Goal: Task Accomplishment & Management: Manage account settings

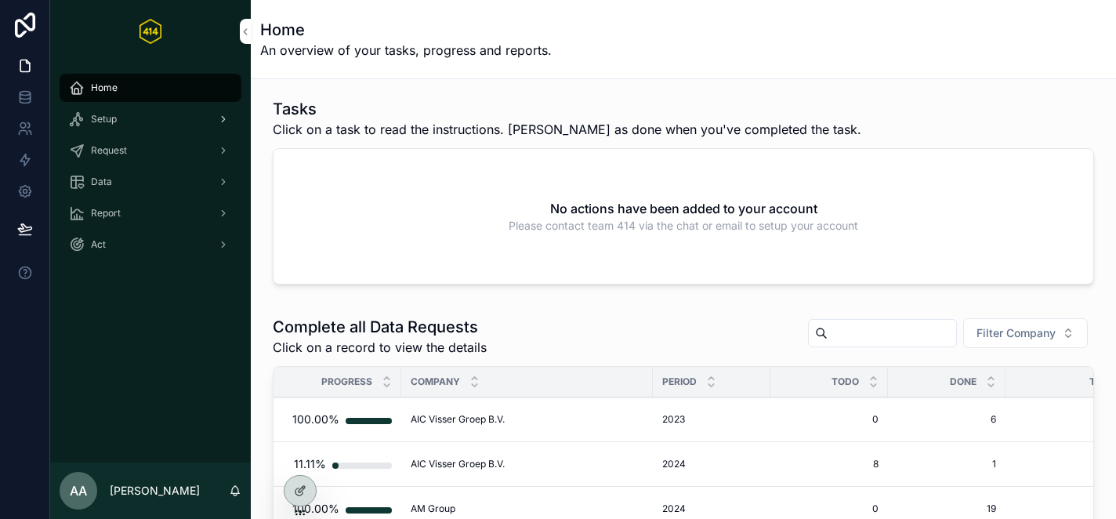
click at [132, 121] on div "Setup" at bounding box center [150, 119] width 163 height 25
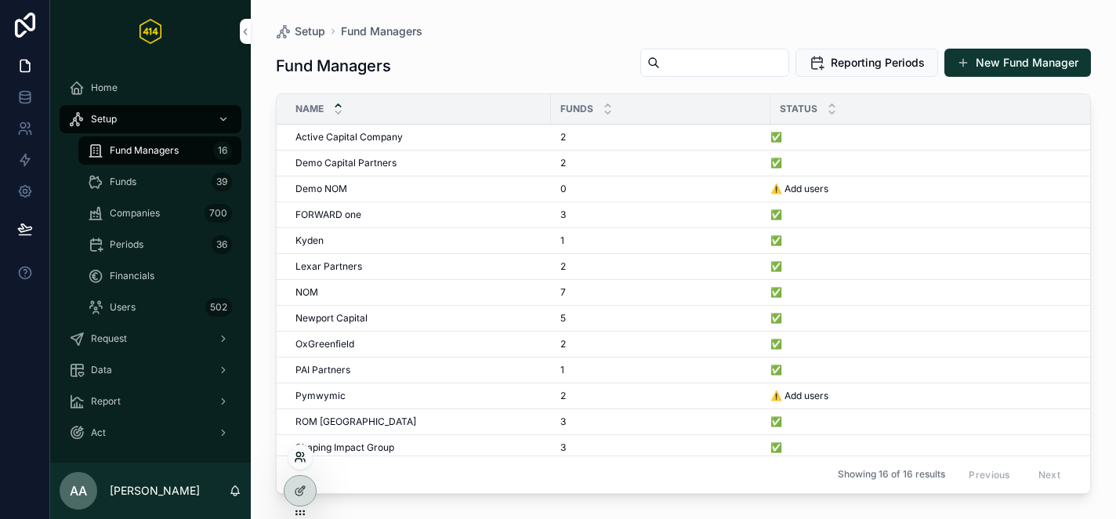
click at [297, 460] on icon at bounding box center [300, 457] width 13 height 13
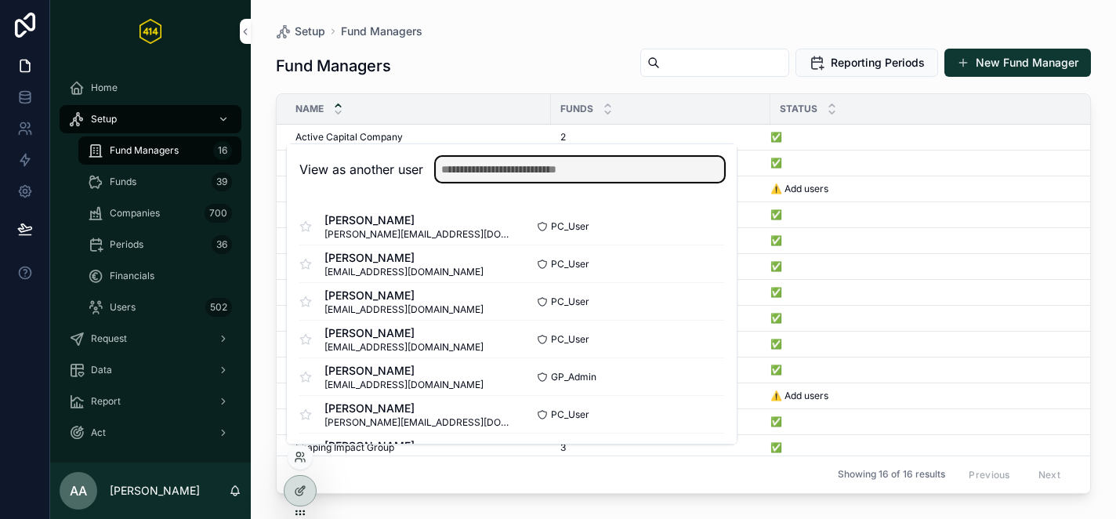
click at [536, 180] on input "text" at bounding box center [580, 169] width 288 height 25
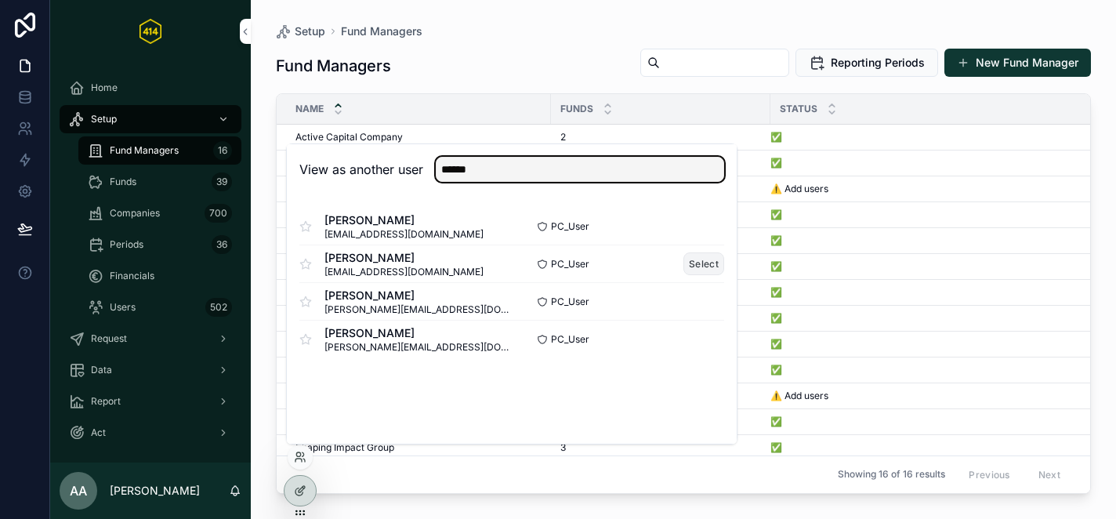
type input "******"
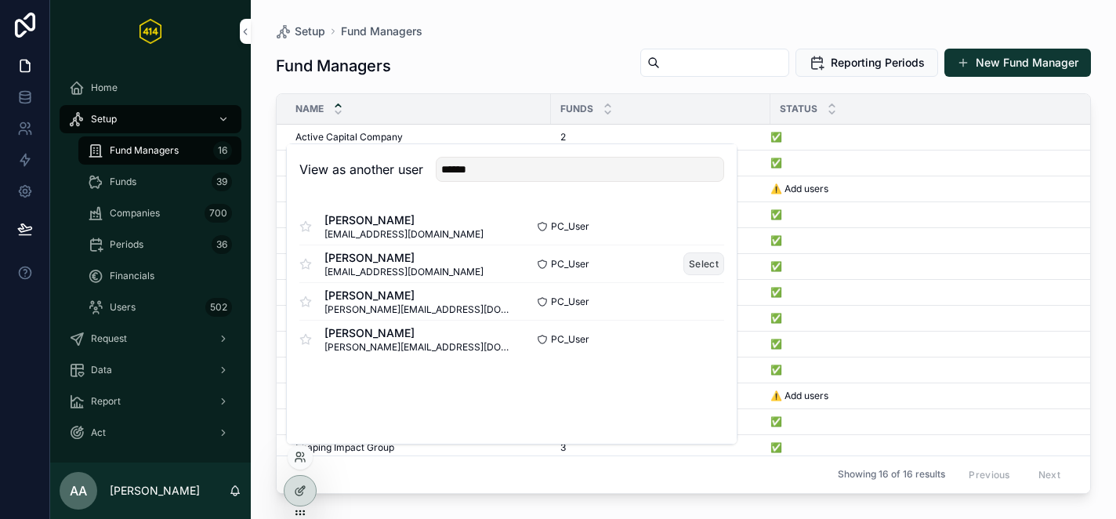
click at [699, 265] on button "Select" at bounding box center [703, 263] width 41 height 23
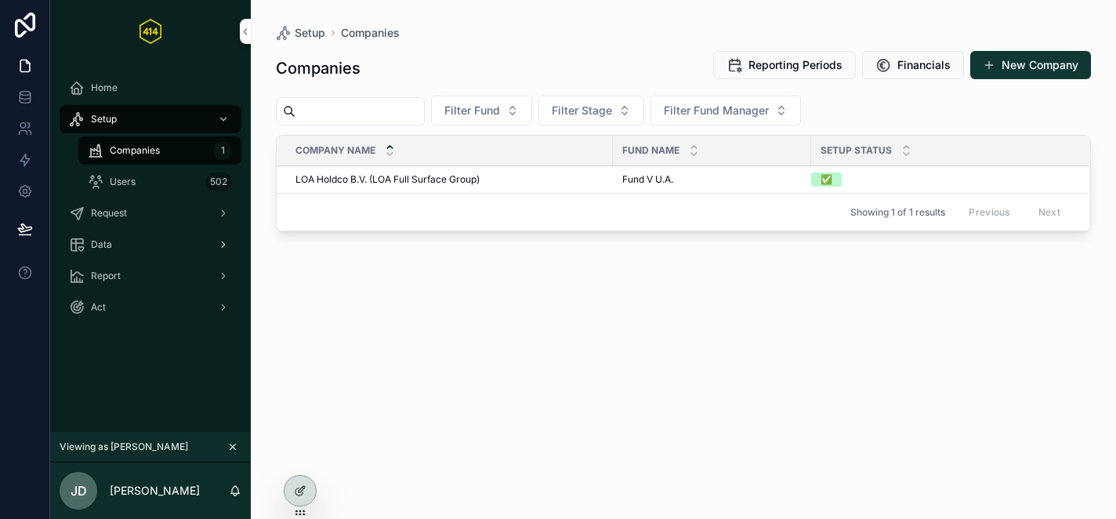
click at [126, 240] on div "Data" at bounding box center [150, 244] width 163 height 25
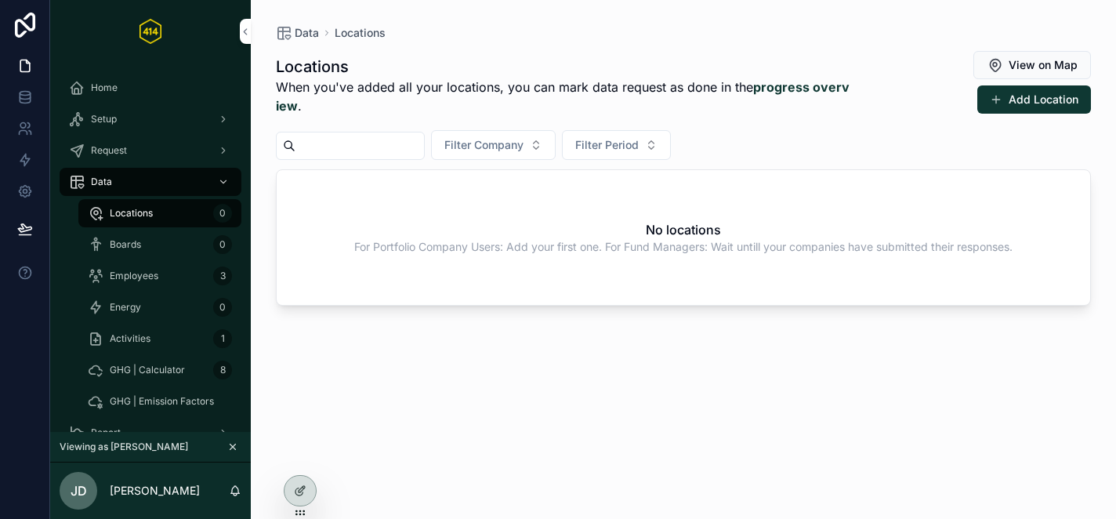
click at [141, 241] on div "Boards 0" at bounding box center [160, 244] width 144 height 25
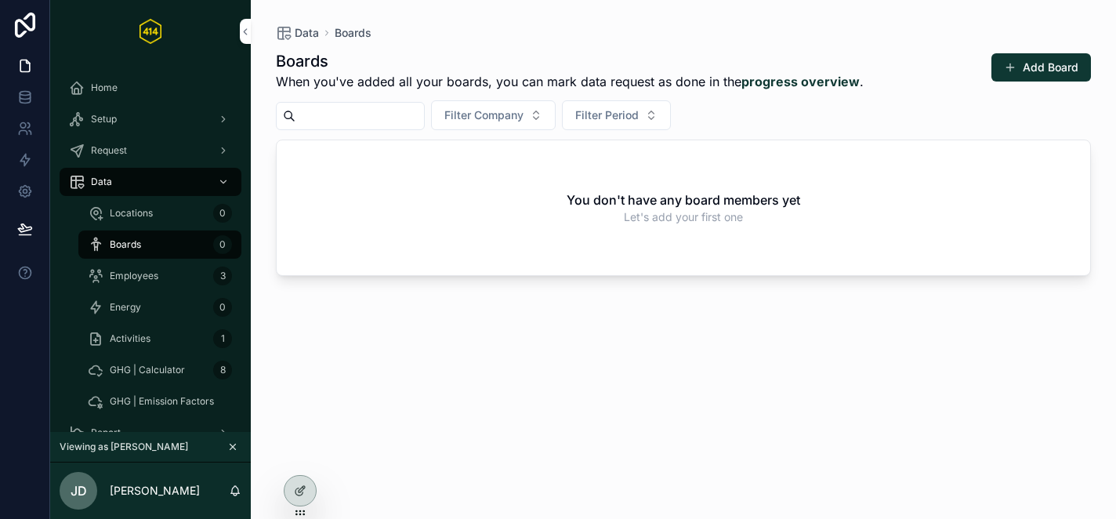
click at [146, 272] on span "Employees" at bounding box center [134, 276] width 49 height 13
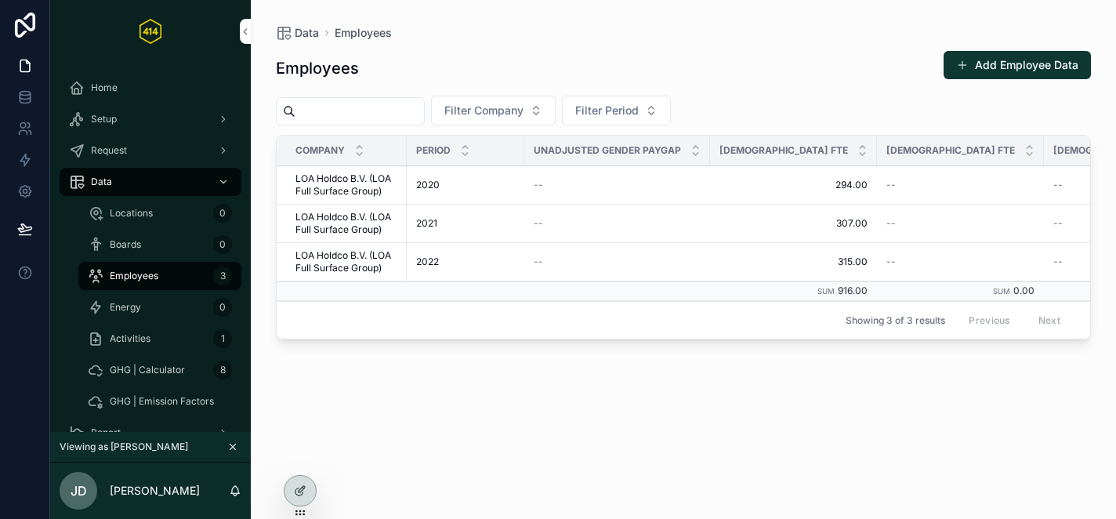
click at [150, 302] on div "Energy 0" at bounding box center [160, 307] width 144 height 25
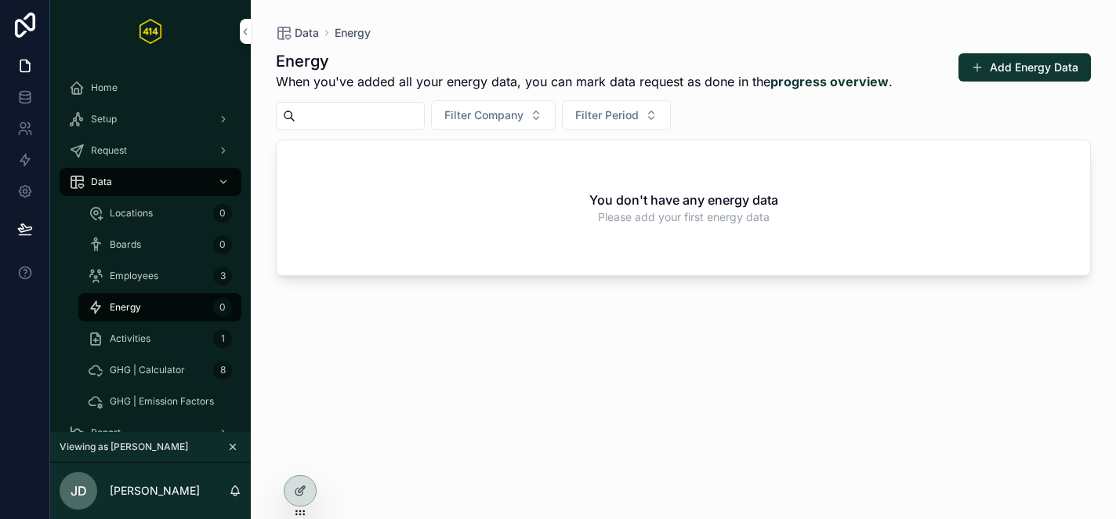
click at [145, 274] on span "Employees" at bounding box center [134, 276] width 49 height 13
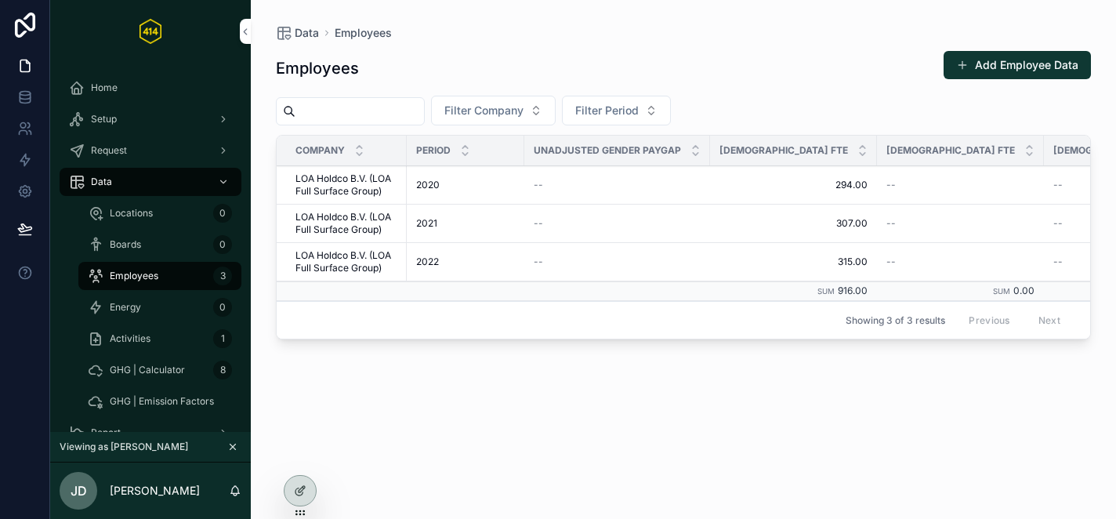
click at [207, 323] on div "Activities 1" at bounding box center [160, 338] width 182 height 31
click at [183, 315] on div "Energy 0" at bounding box center [160, 307] width 144 height 25
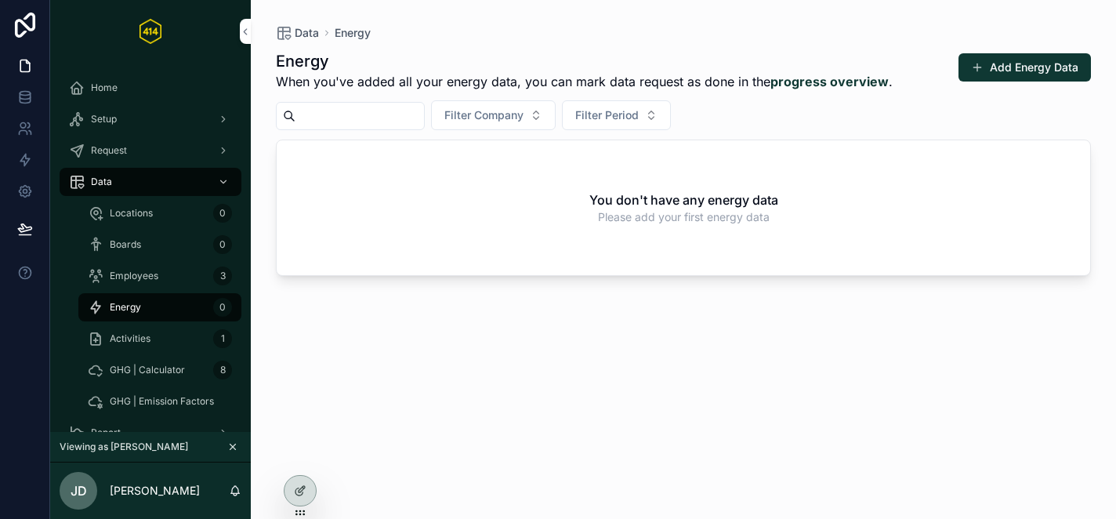
click at [165, 334] on div "Activities 1" at bounding box center [160, 338] width 144 height 25
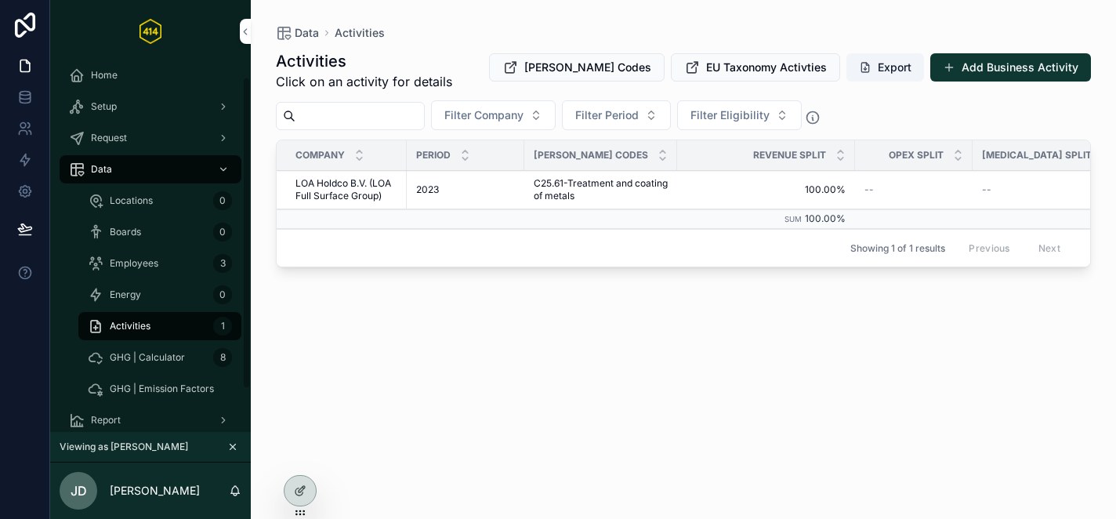
scroll to position [30, 0]
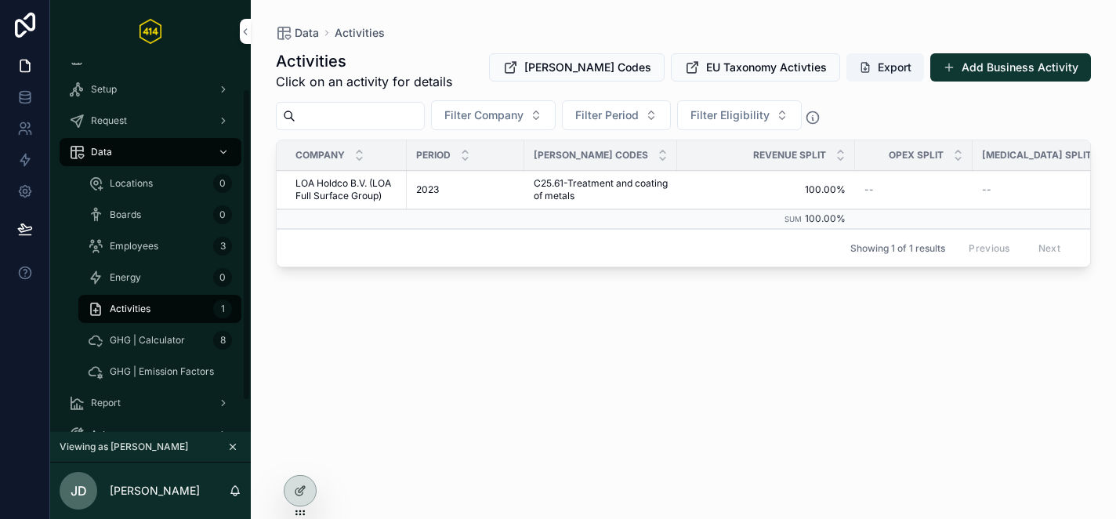
click at [110, 334] on span "GHG | Calculator" at bounding box center [147, 340] width 75 height 13
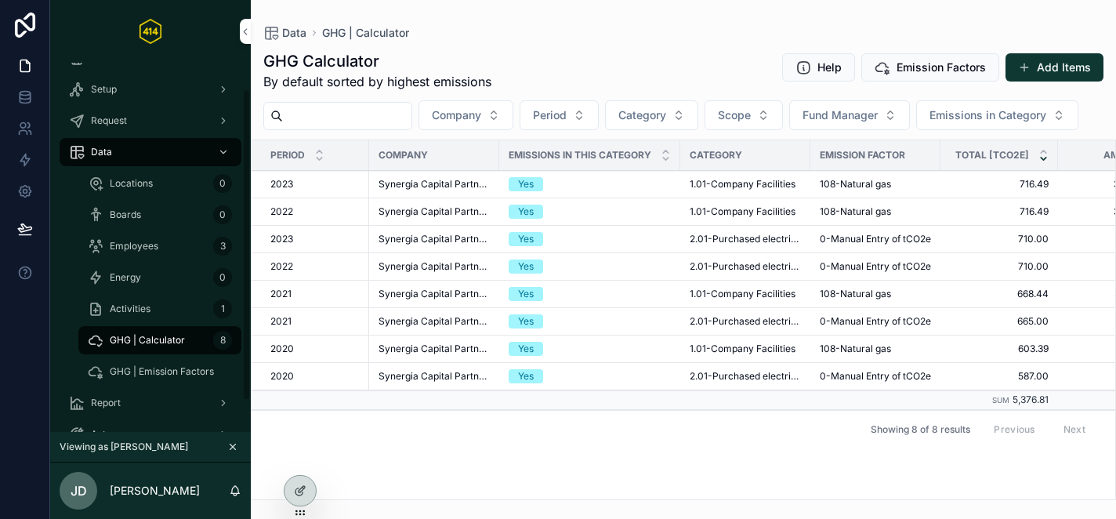
click at [139, 188] on span "Locations" at bounding box center [131, 183] width 43 height 13
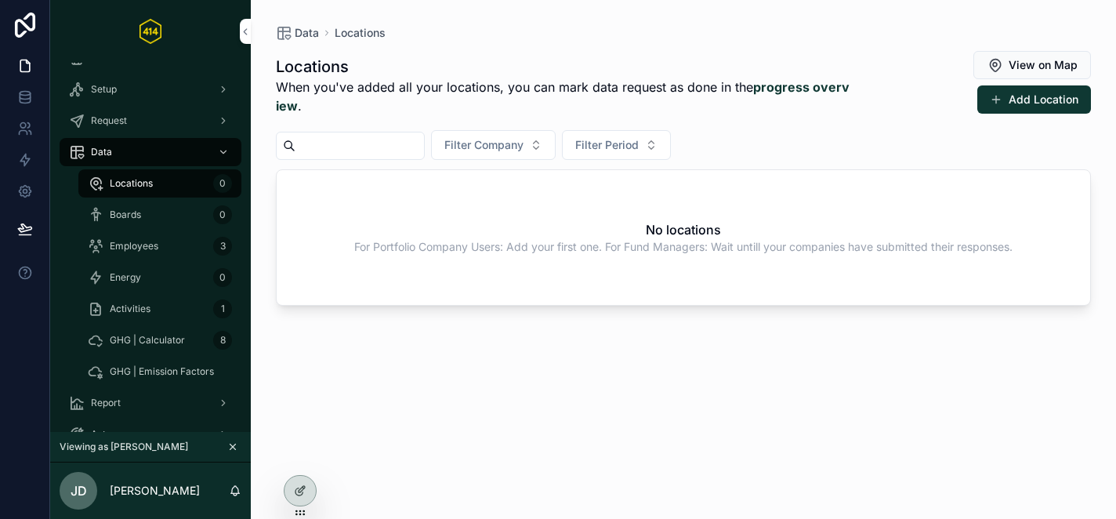
click at [148, 314] on span "Activities" at bounding box center [130, 308] width 41 height 13
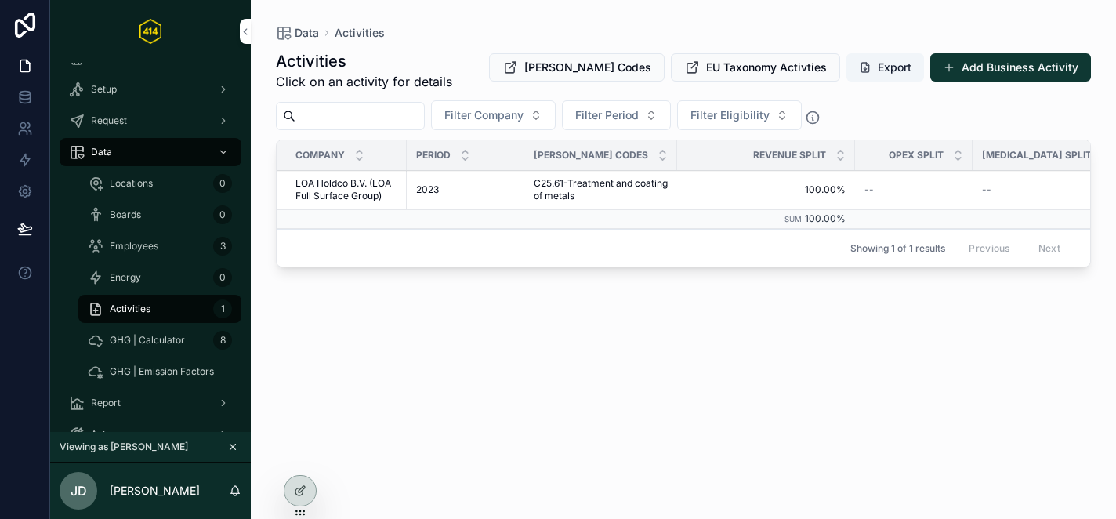
click at [157, 341] on span "GHG | Calculator" at bounding box center [147, 340] width 75 height 13
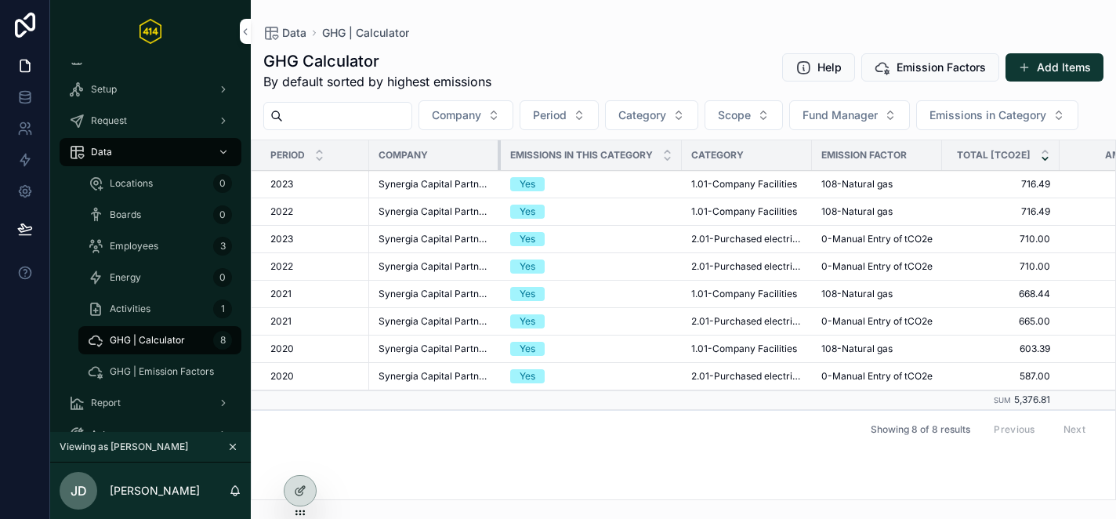
click at [498, 152] on div "scrollable content" at bounding box center [501, 155] width 6 height 30
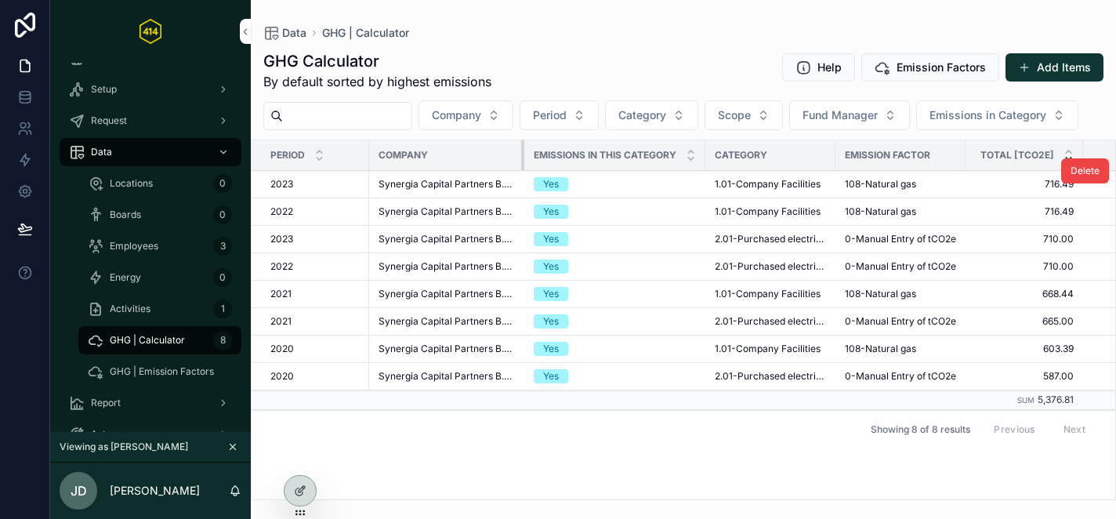
drag, startPoint x: 500, startPoint y: 151, endPoint x: 523, endPoint y: 171, distance: 30.6
click at [523, 171] on table "Period Company Emissions in this category Category Emission Factor Total [tCO2e…" at bounding box center [785, 275] width 1066 height 270
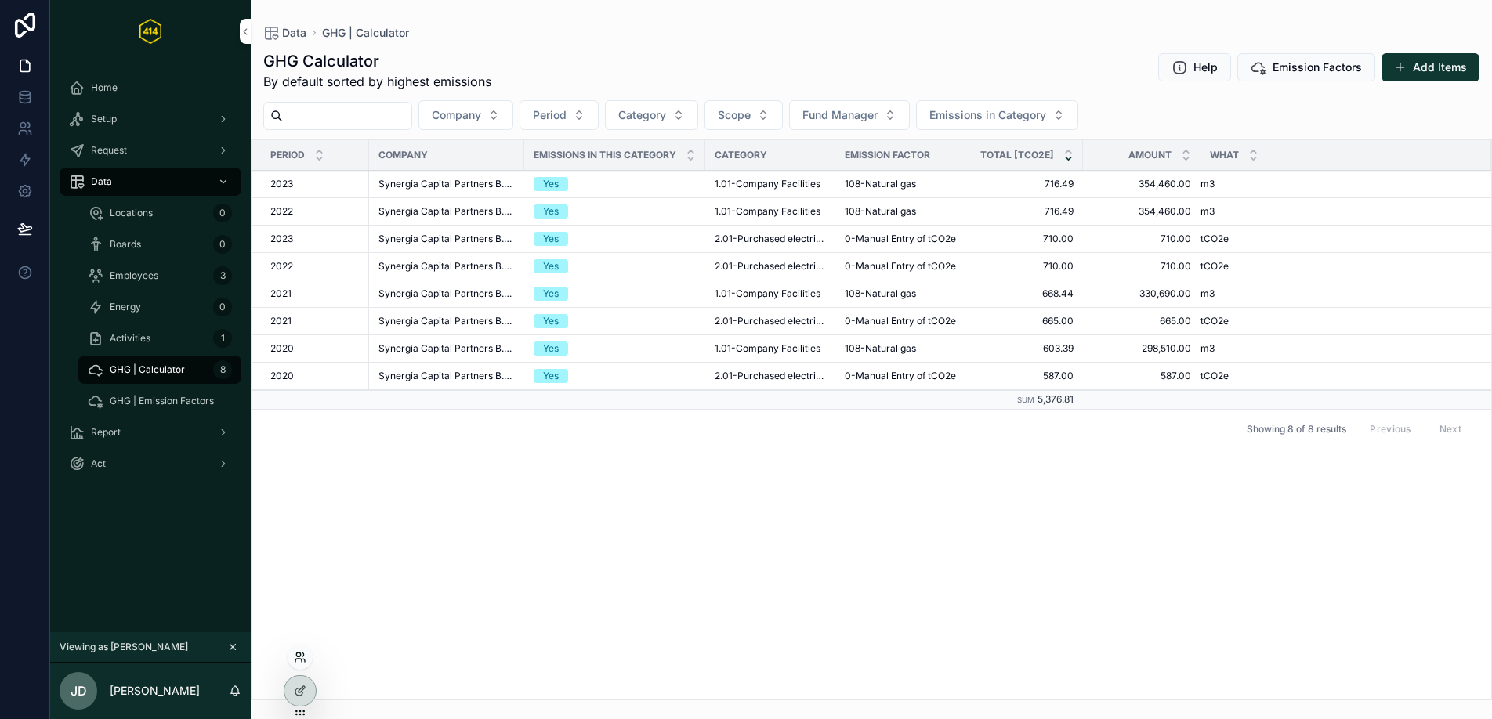
click at [299, 518] on icon at bounding box center [300, 657] width 13 height 13
click at [529, 387] on div "View as another user" at bounding box center [512, 370] width 450 height 51
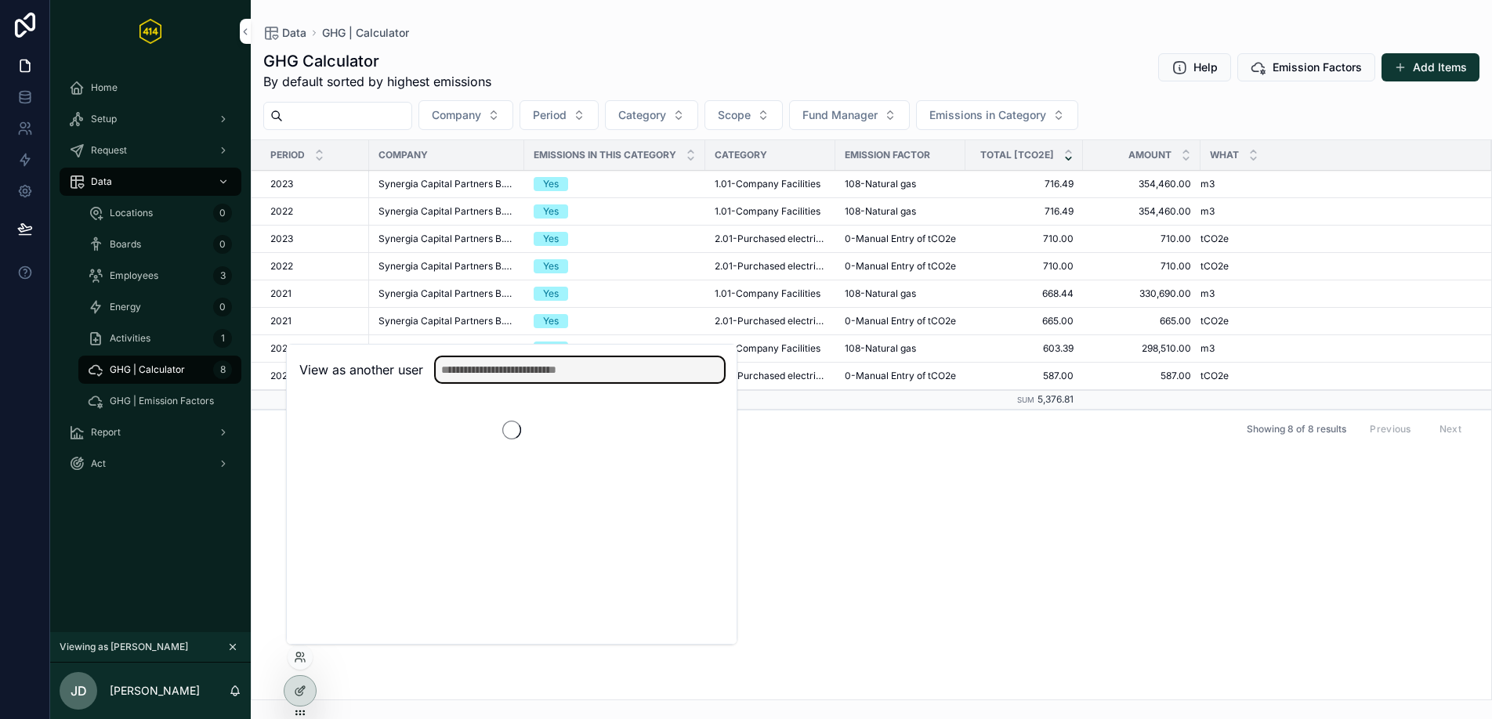
click at [532, 375] on input "text" at bounding box center [580, 369] width 288 height 25
type input "*"
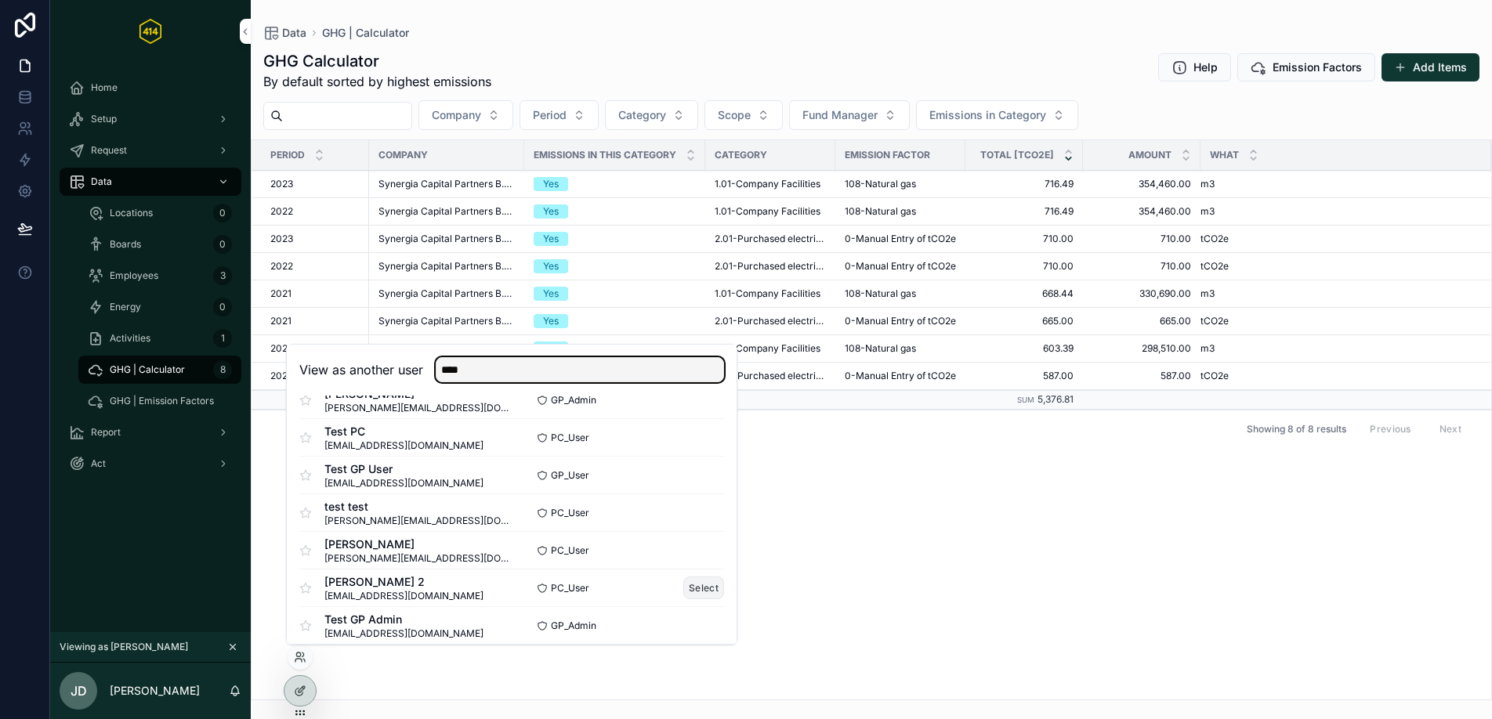
scroll to position [341, 0]
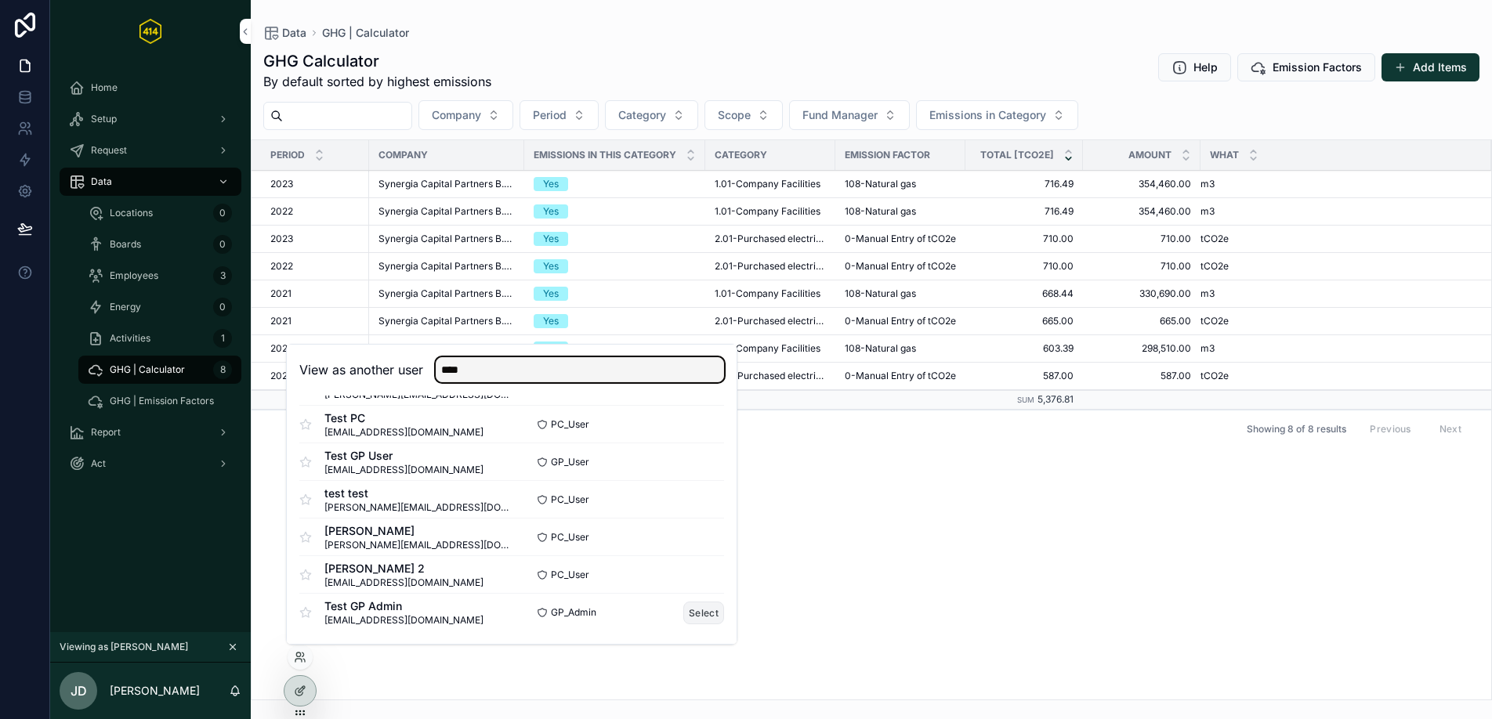
type input "****"
click at [686, 518] on button "Select" at bounding box center [703, 613] width 41 height 23
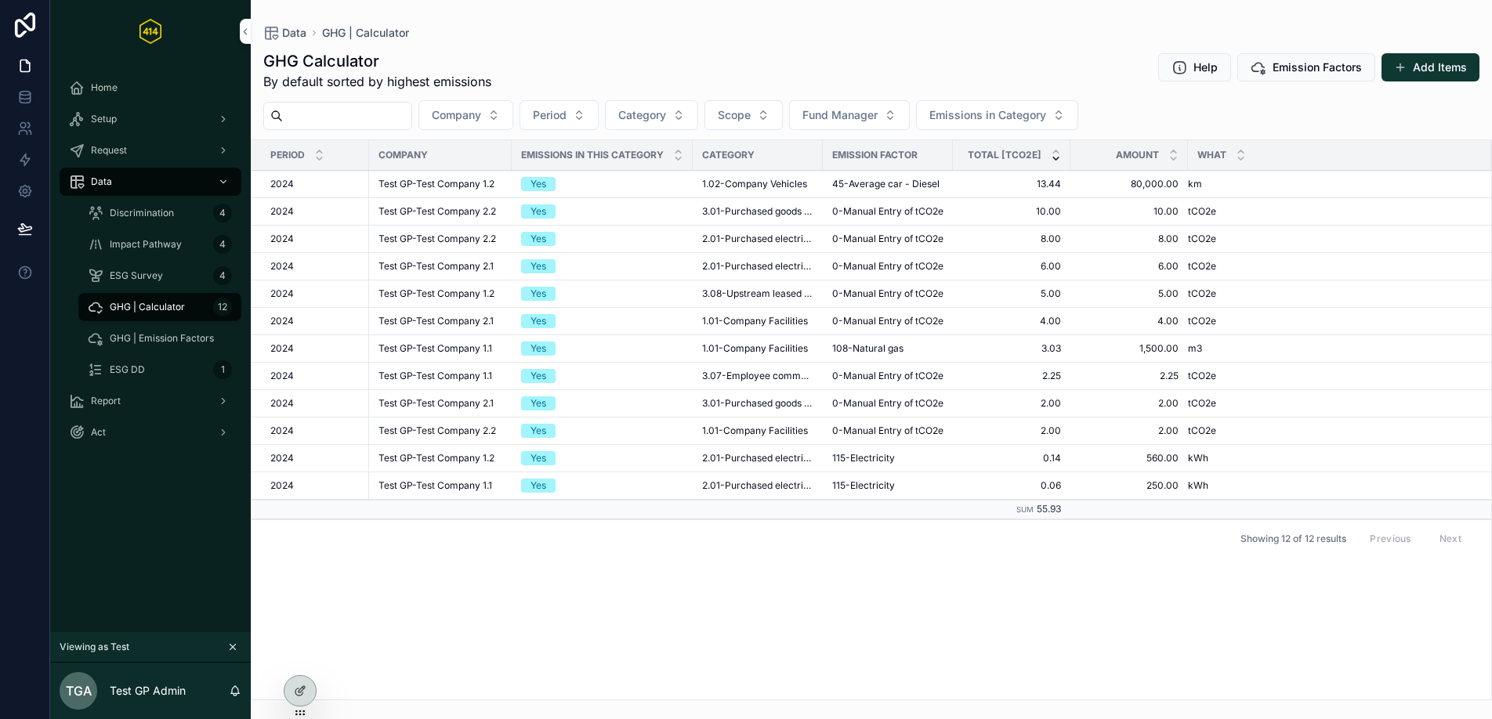
click at [125, 88] on div "Home" at bounding box center [150, 87] width 163 height 25
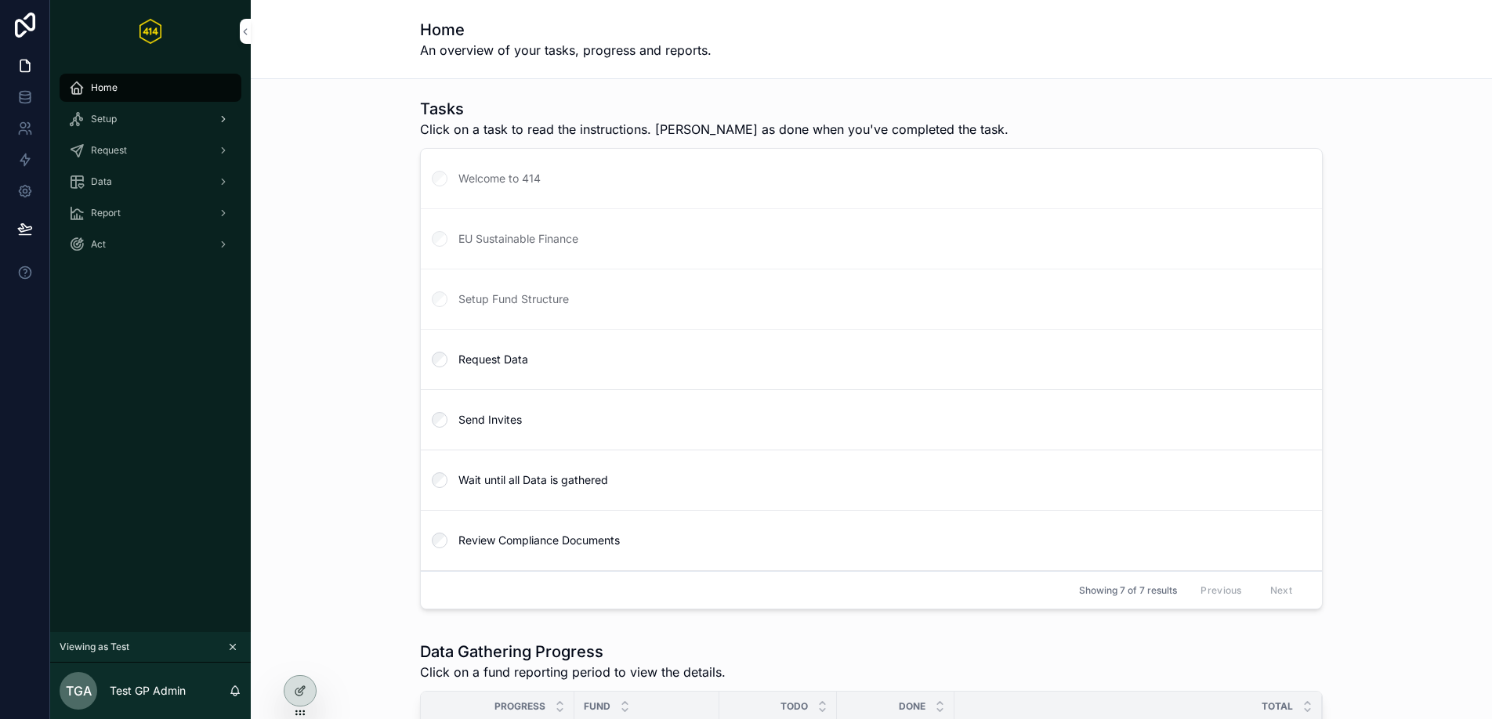
click at [178, 121] on div "Setup" at bounding box center [150, 119] width 163 height 25
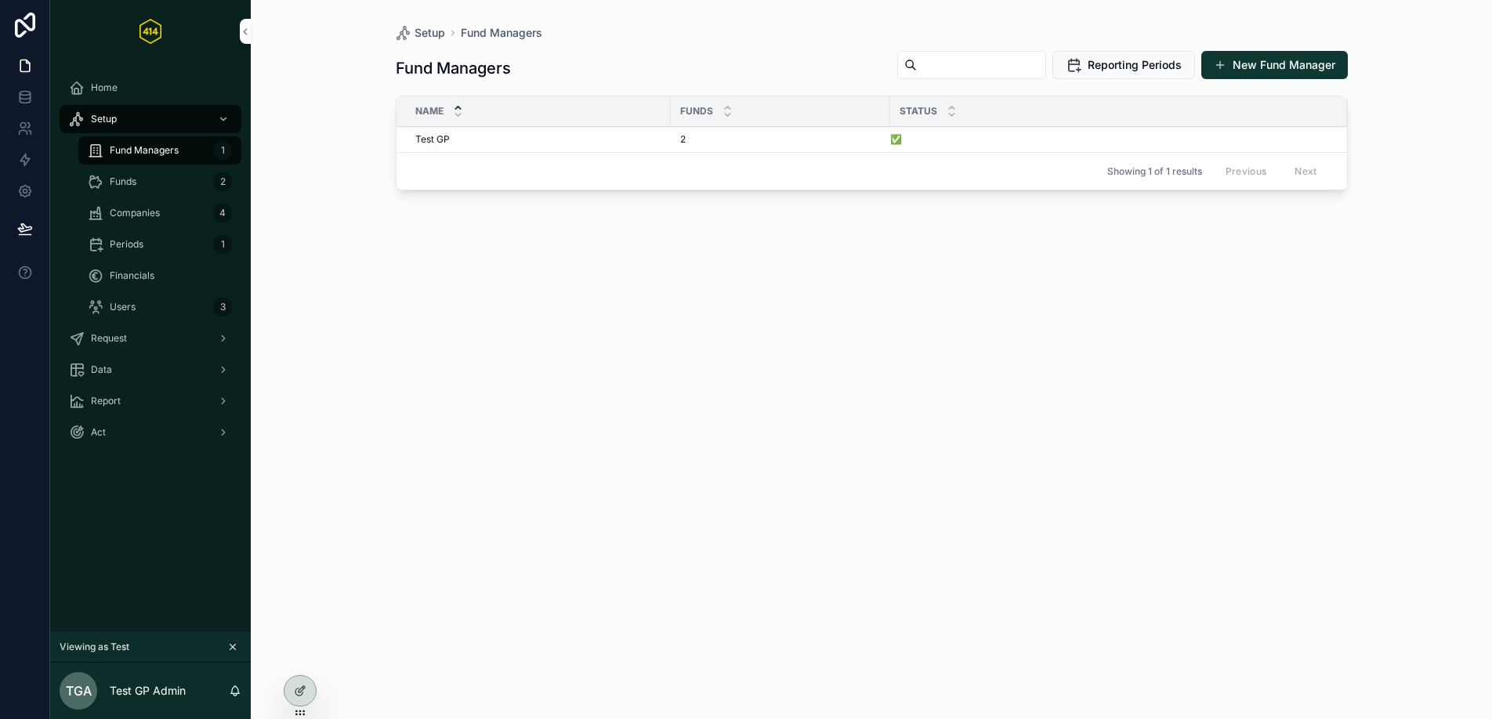
click at [176, 186] on div "Funds 2" at bounding box center [160, 181] width 144 height 25
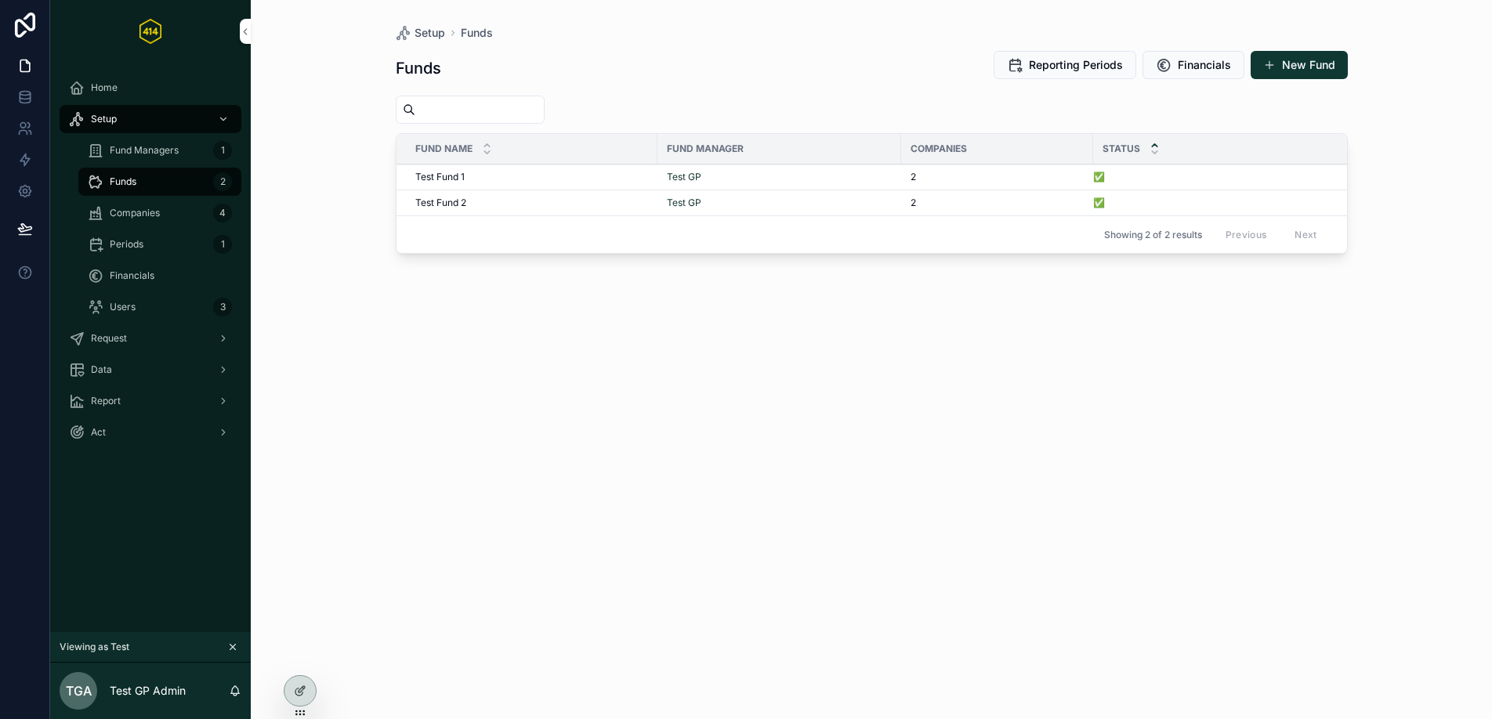
click at [175, 212] on div "Companies 4" at bounding box center [160, 213] width 144 height 25
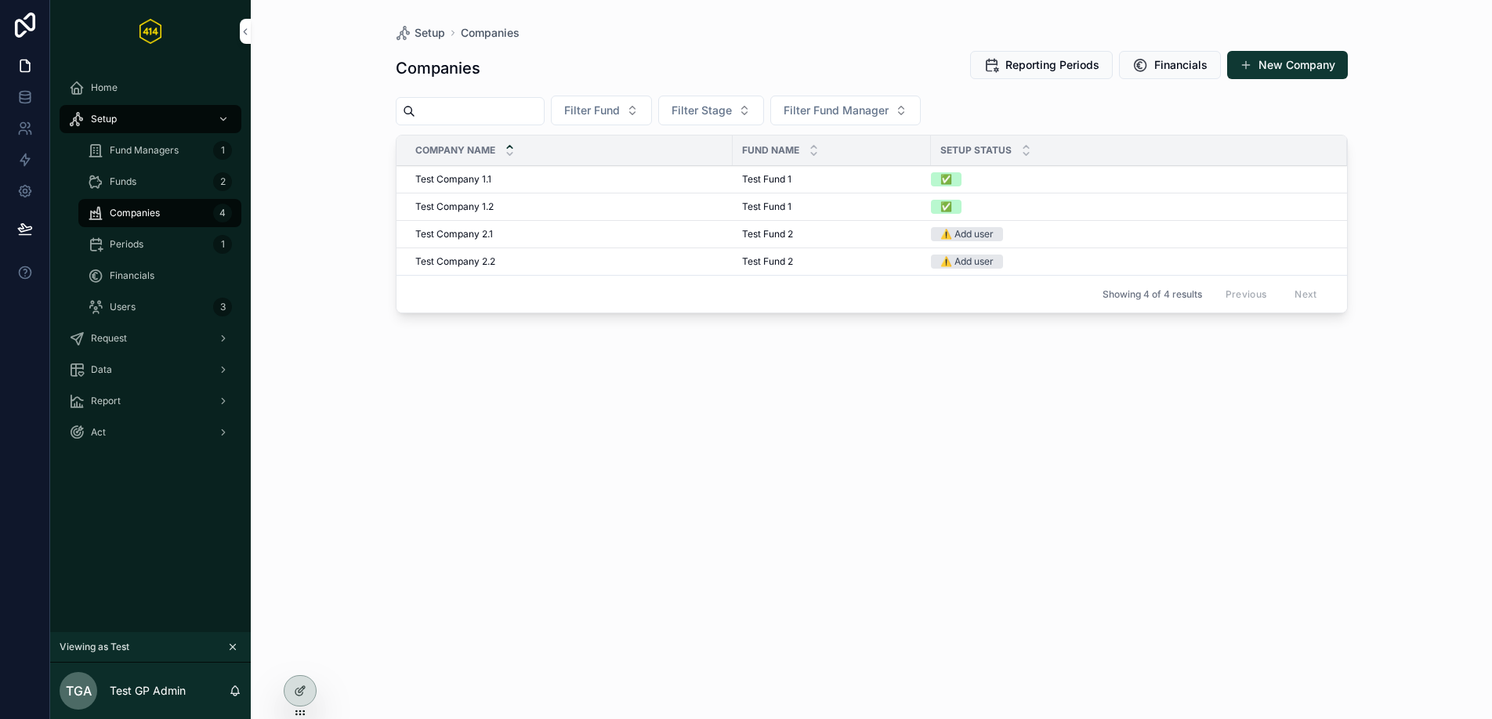
click at [149, 246] on div "Periods 1" at bounding box center [160, 244] width 144 height 25
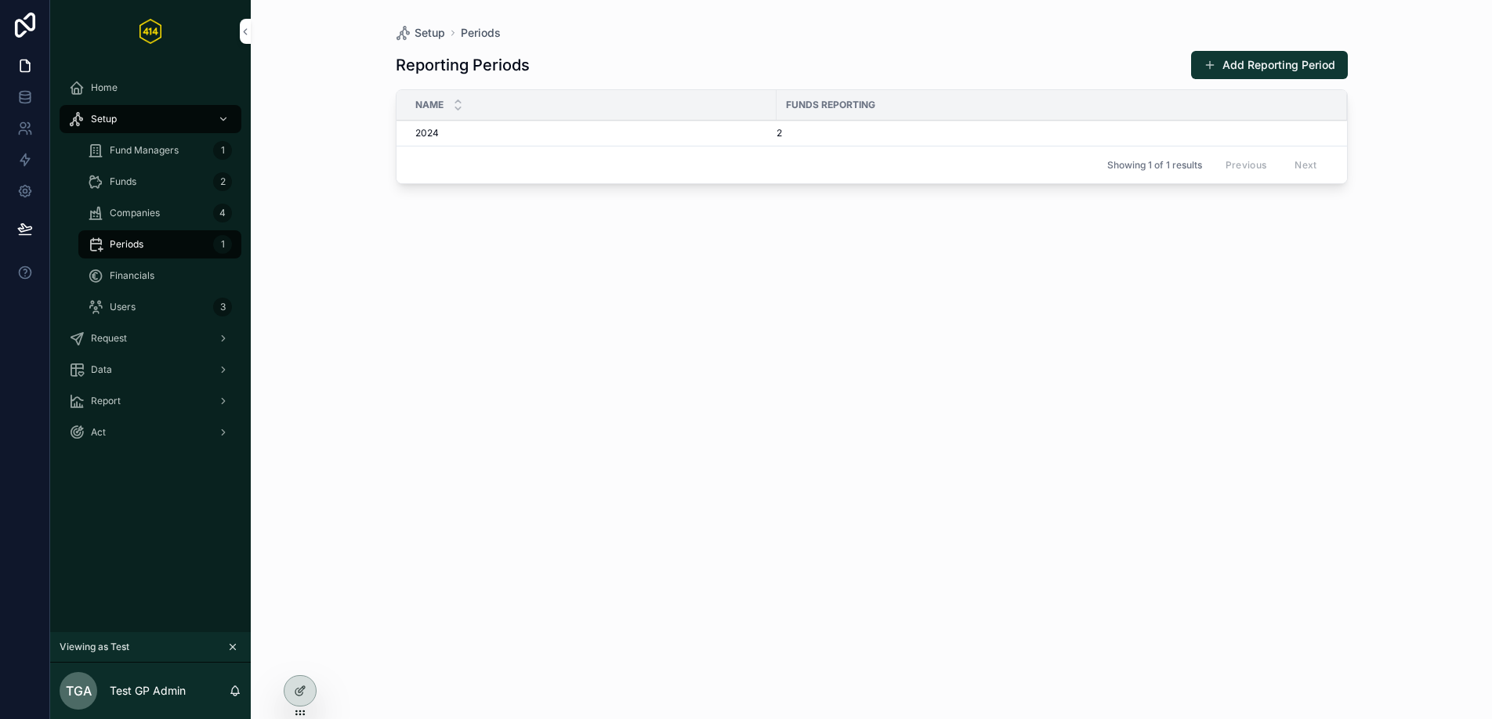
click at [165, 218] on div "Companies 4" at bounding box center [160, 213] width 144 height 25
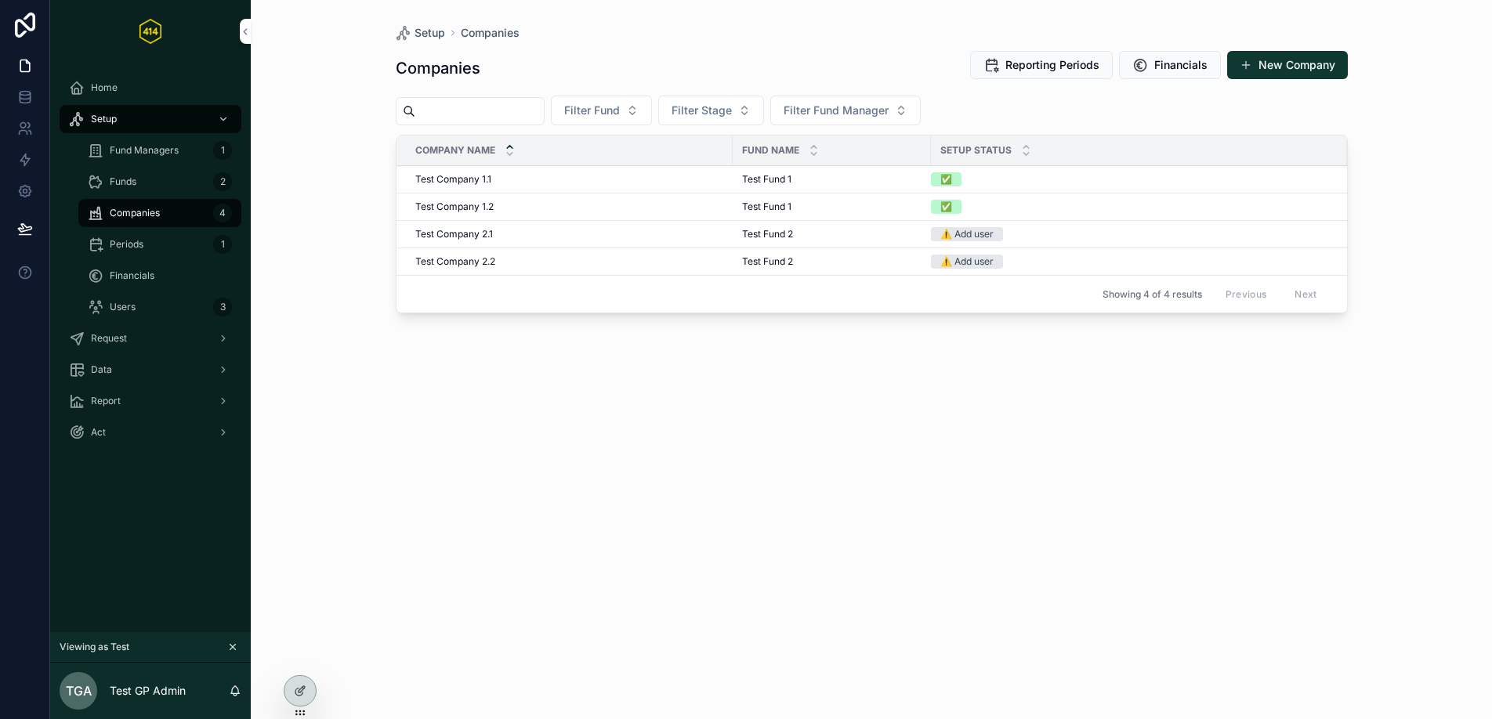
click at [168, 241] on div "Periods 1" at bounding box center [160, 244] width 144 height 25
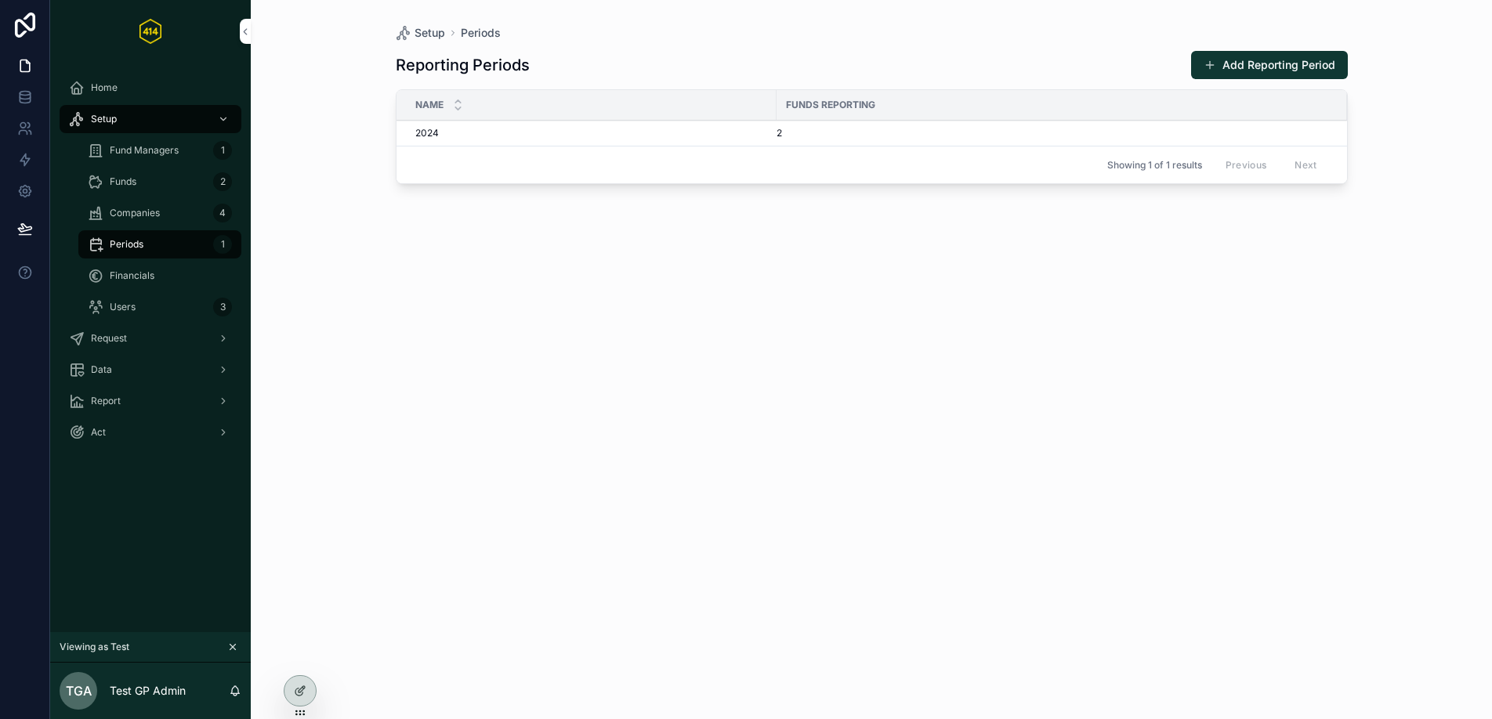
click at [168, 223] on div "Companies 4" at bounding box center [160, 213] width 144 height 25
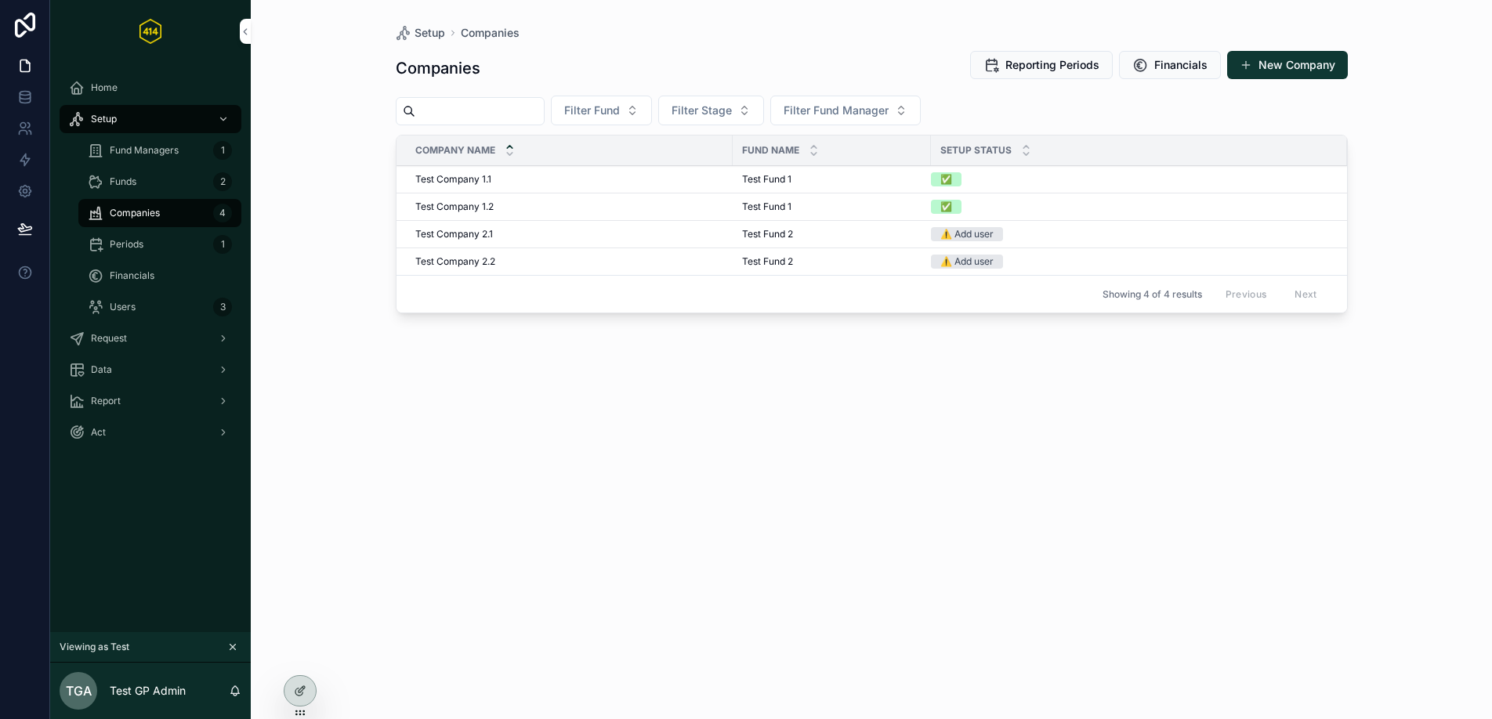
click at [143, 171] on div "Funds 2" at bounding box center [160, 181] width 144 height 25
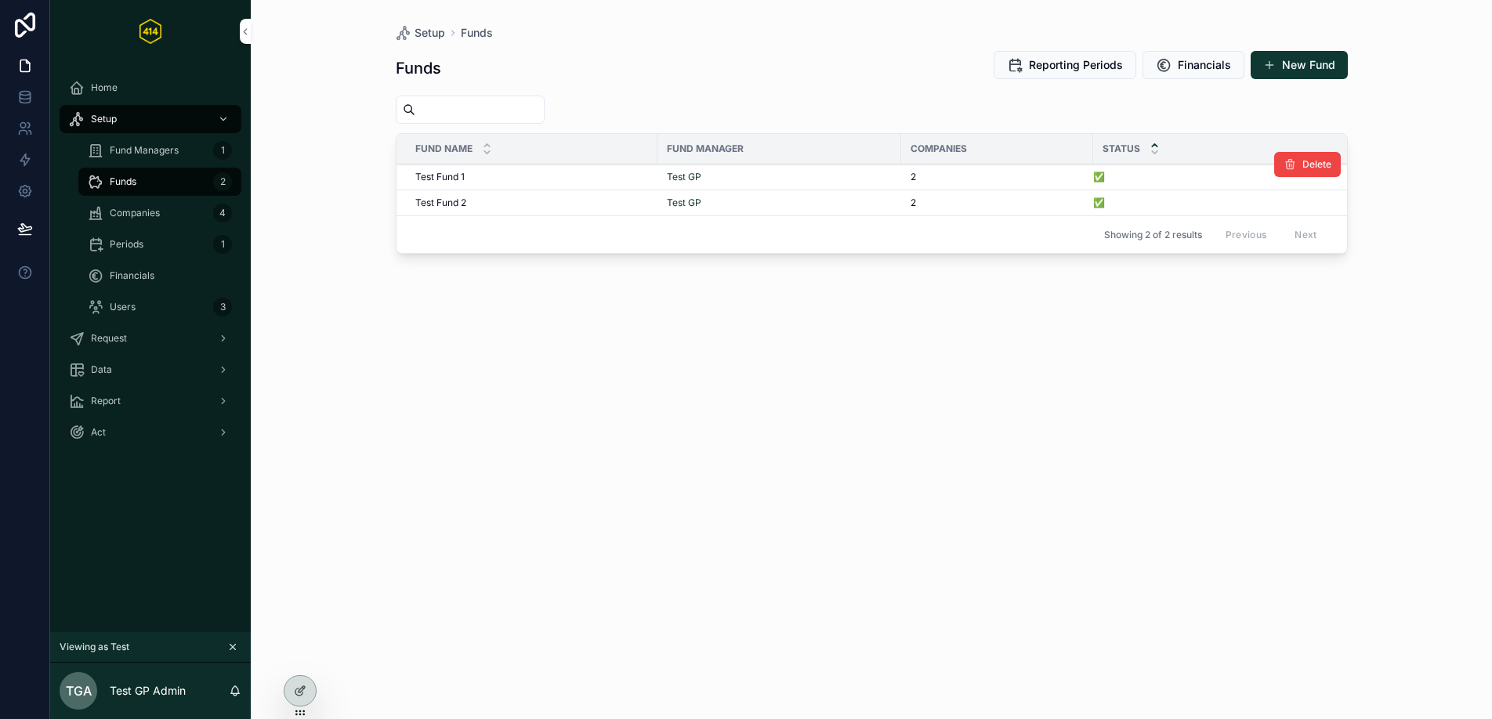
click at [939, 176] on div "2" at bounding box center [996, 177] width 173 height 13
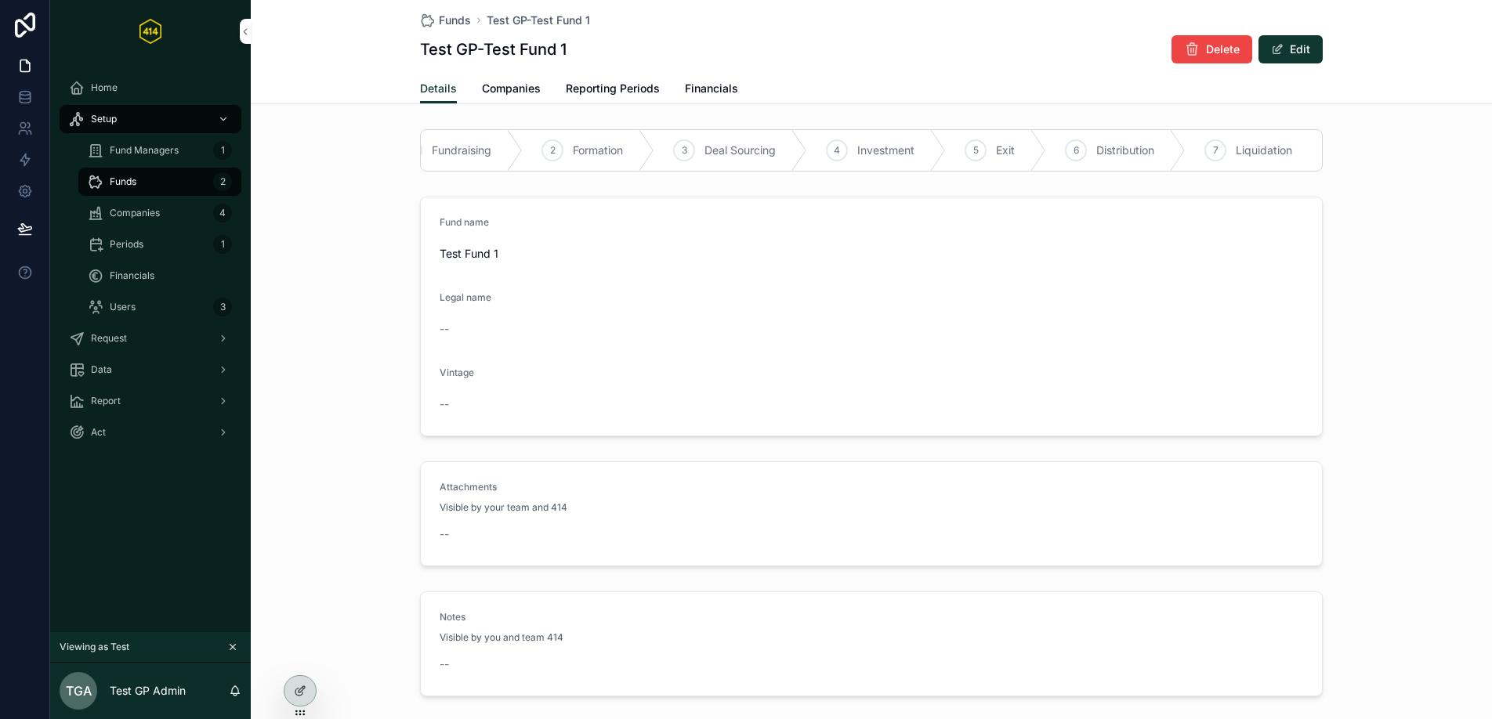
scroll to position [0, 46]
click at [156, 166] on div "Funds 2" at bounding box center [160, 181] width 182 height 31
click at [154, 173] on div "Funds 2" at bounding box center [160, 181] width 144 height 25
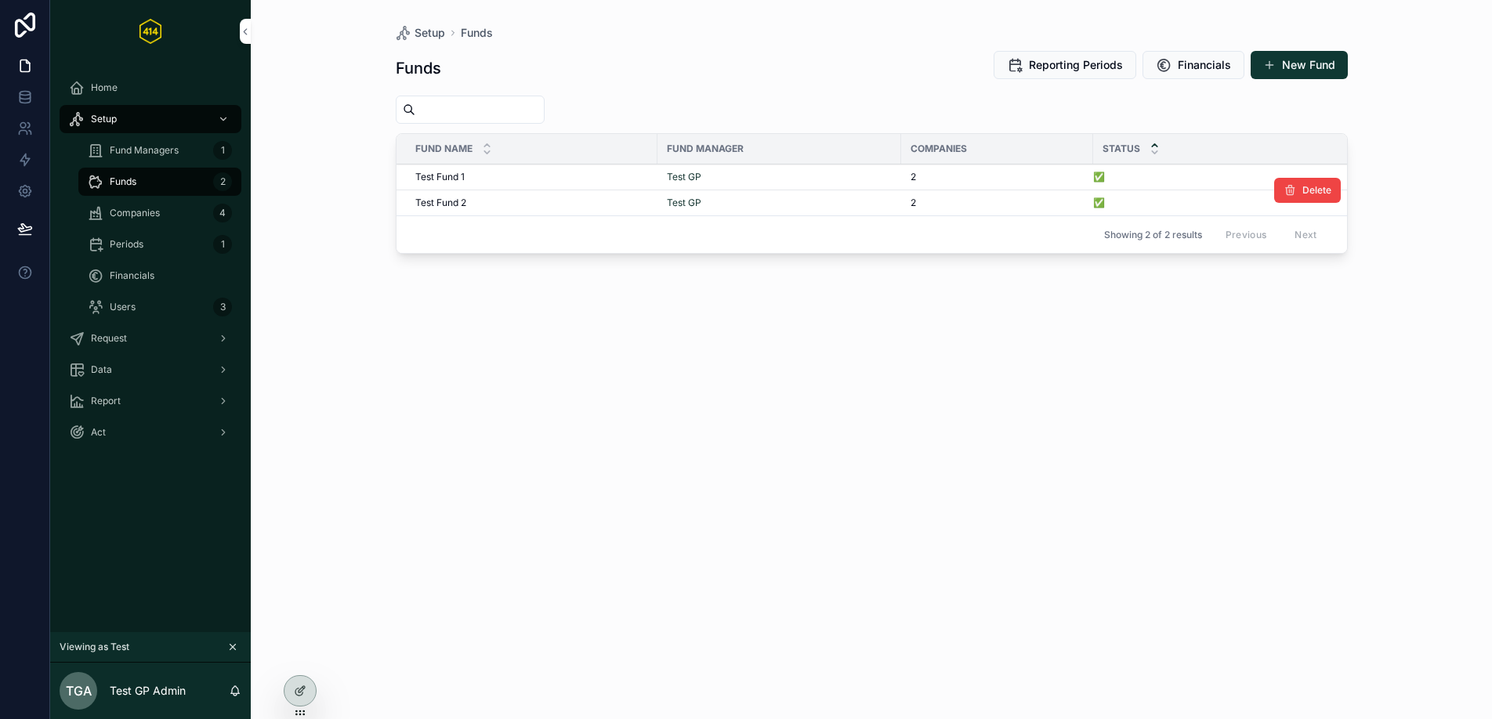
click at [569, 198] on div "Test Fund 2 Test Fund 2" at bounding box center [531, 203] width 233 height 13
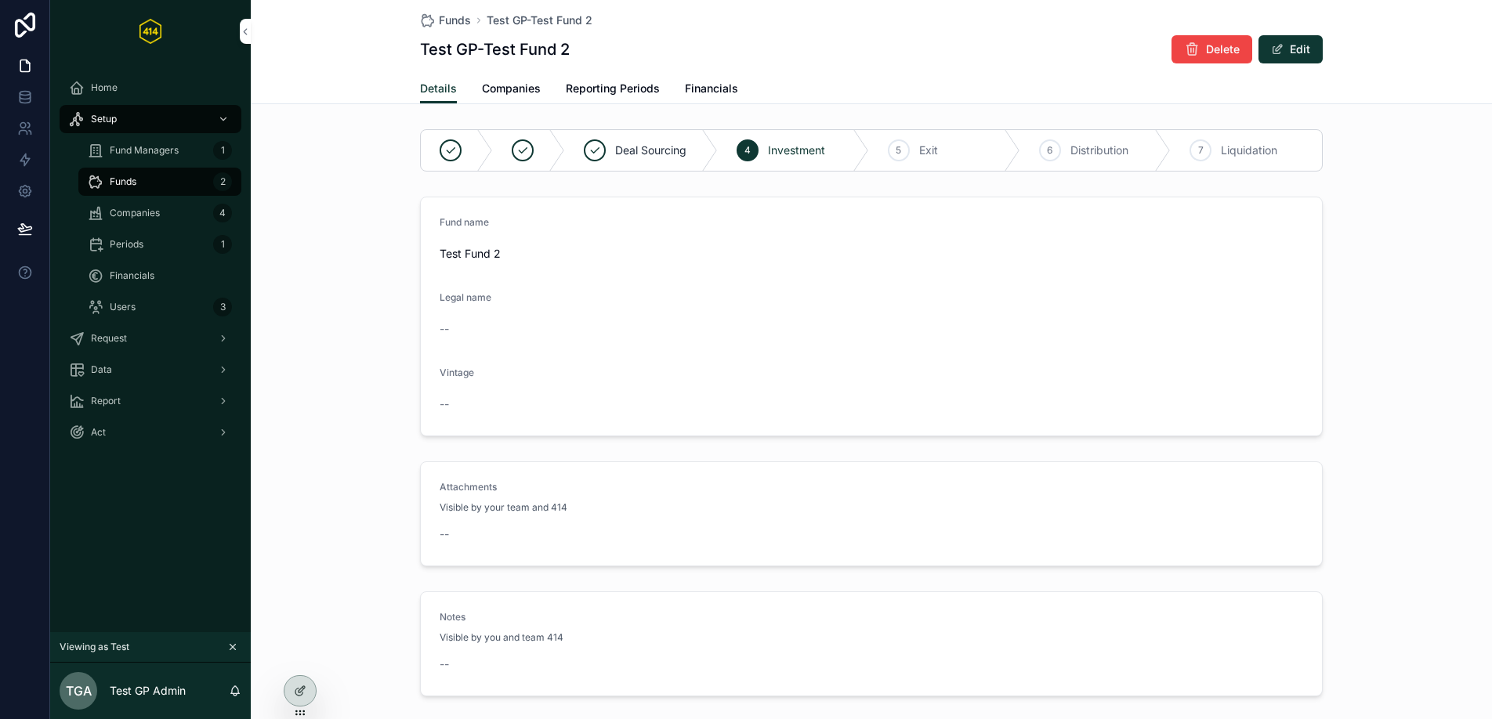
click at [519, 90] on span "Companies" at bounding box center [511, 89] width 59 height 16
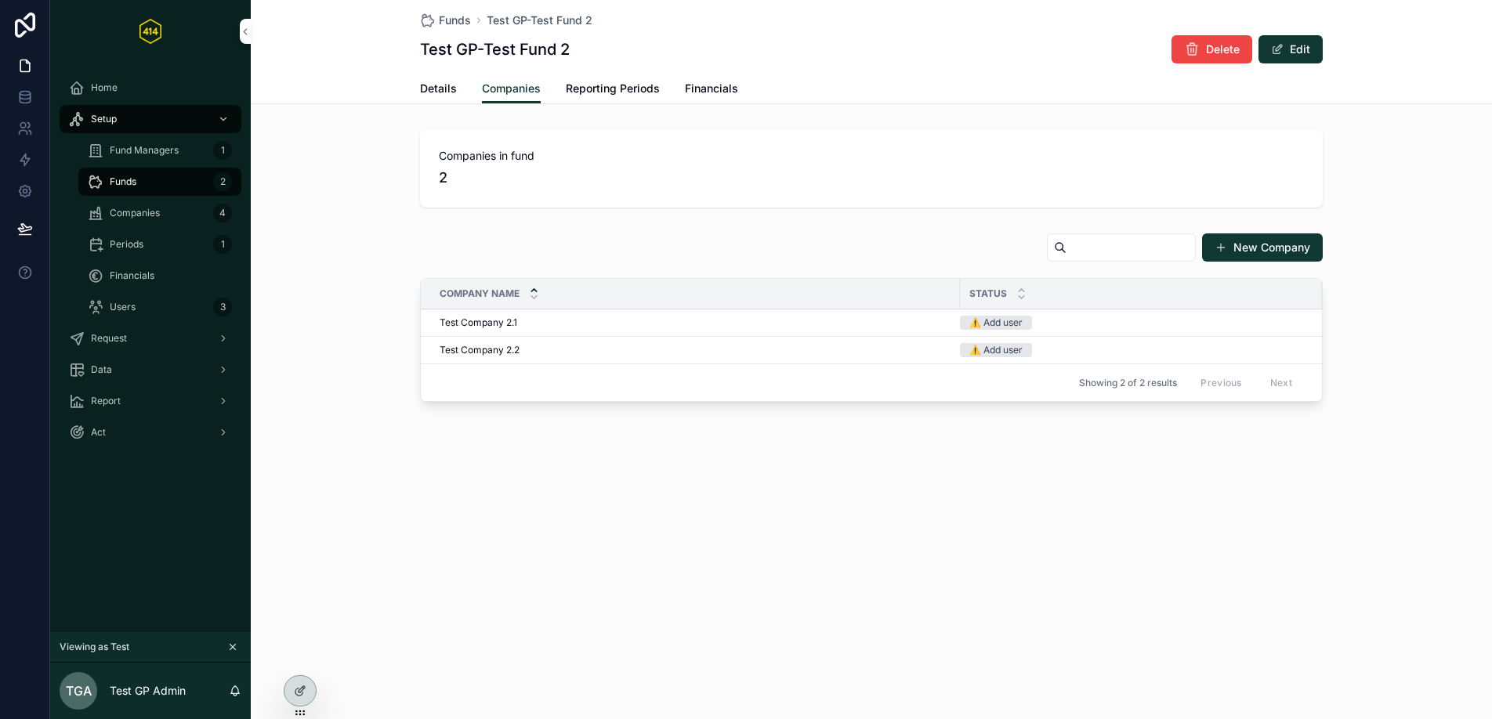
click at [610, 90] on span "Reporting Periods" at bounding box center [613, 89] width 94 height 16
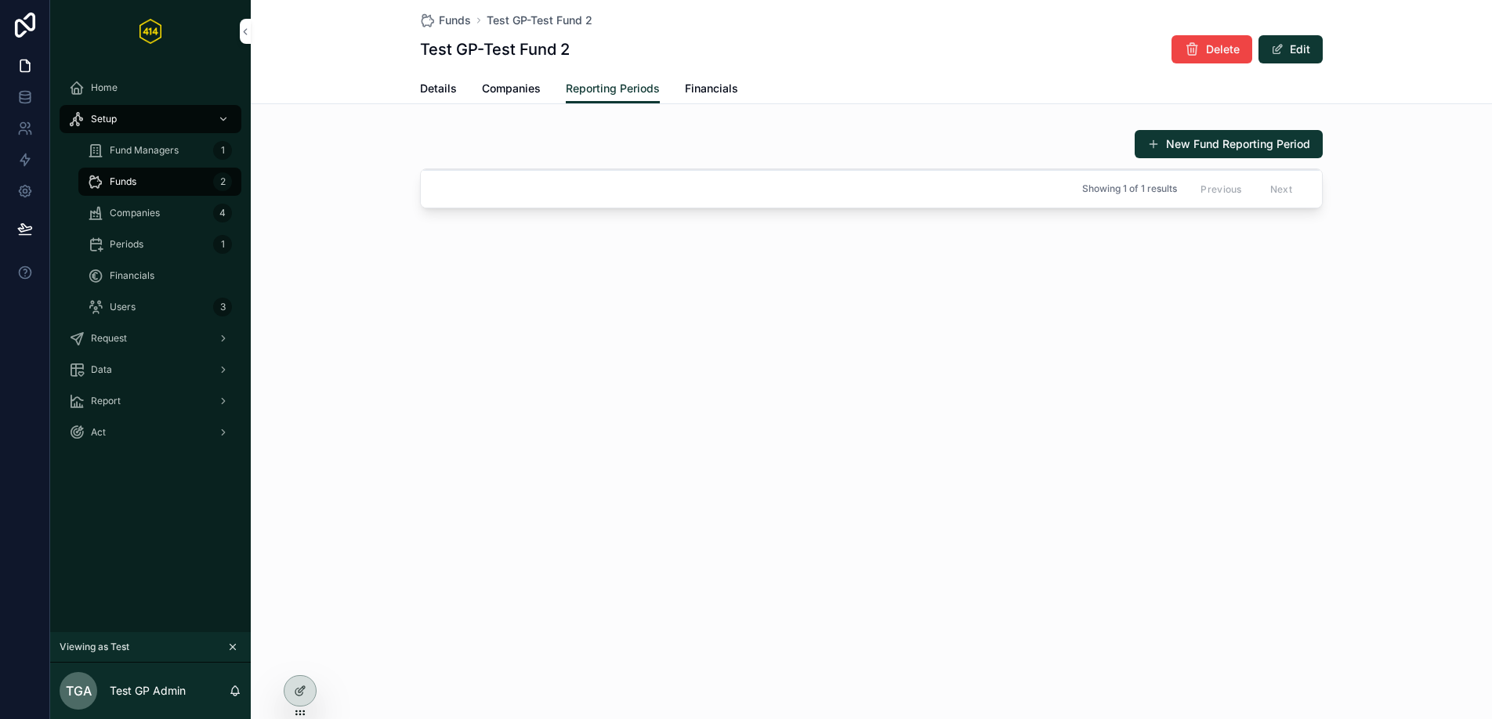
click at [633, 183] on div "Showing 1 of 1 results Previous Next" at bounding box center [871, 189] width 901 height 38
click at [423, 88] on span "Details" at bounding box center [438, 89] width 37 height 16
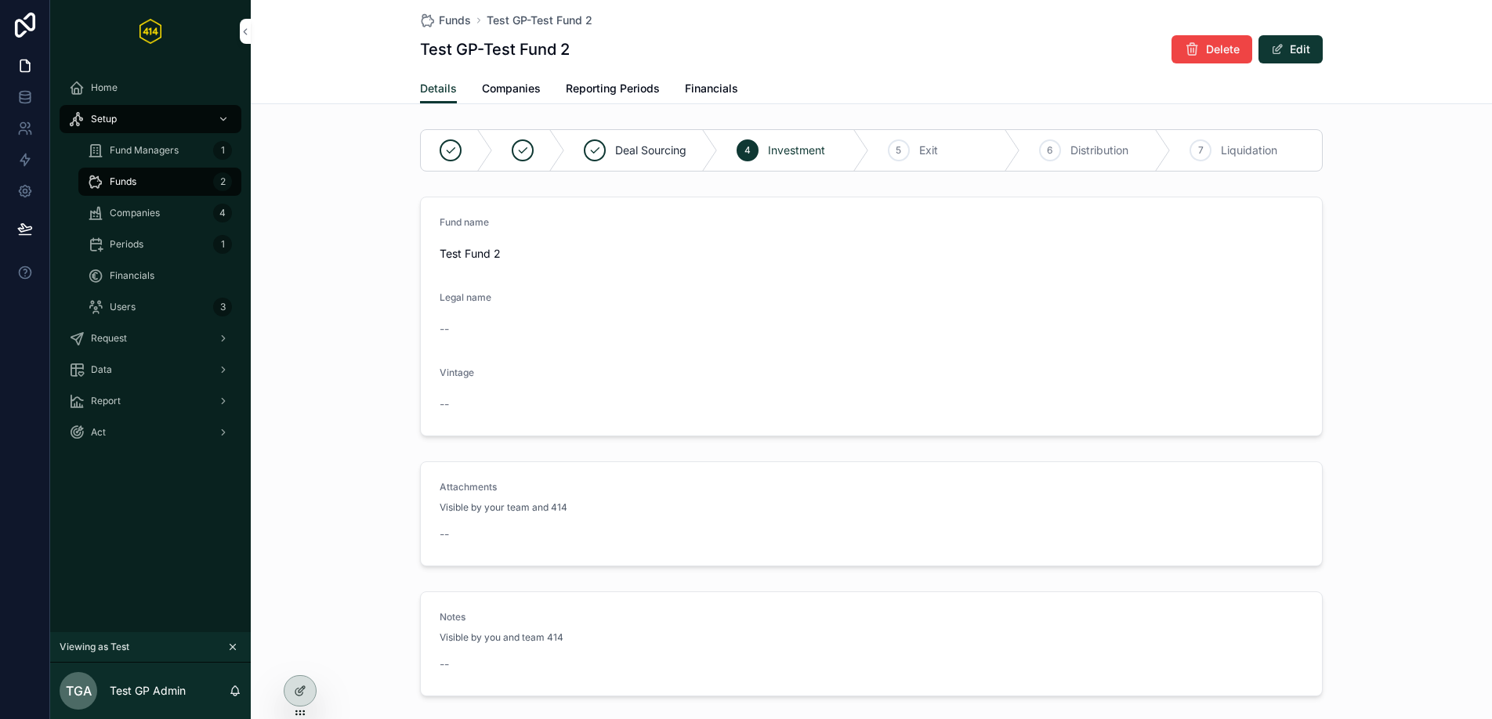
click at [504, 81] on span "Companies" at bounding box center [511, 89] width 59 height 16
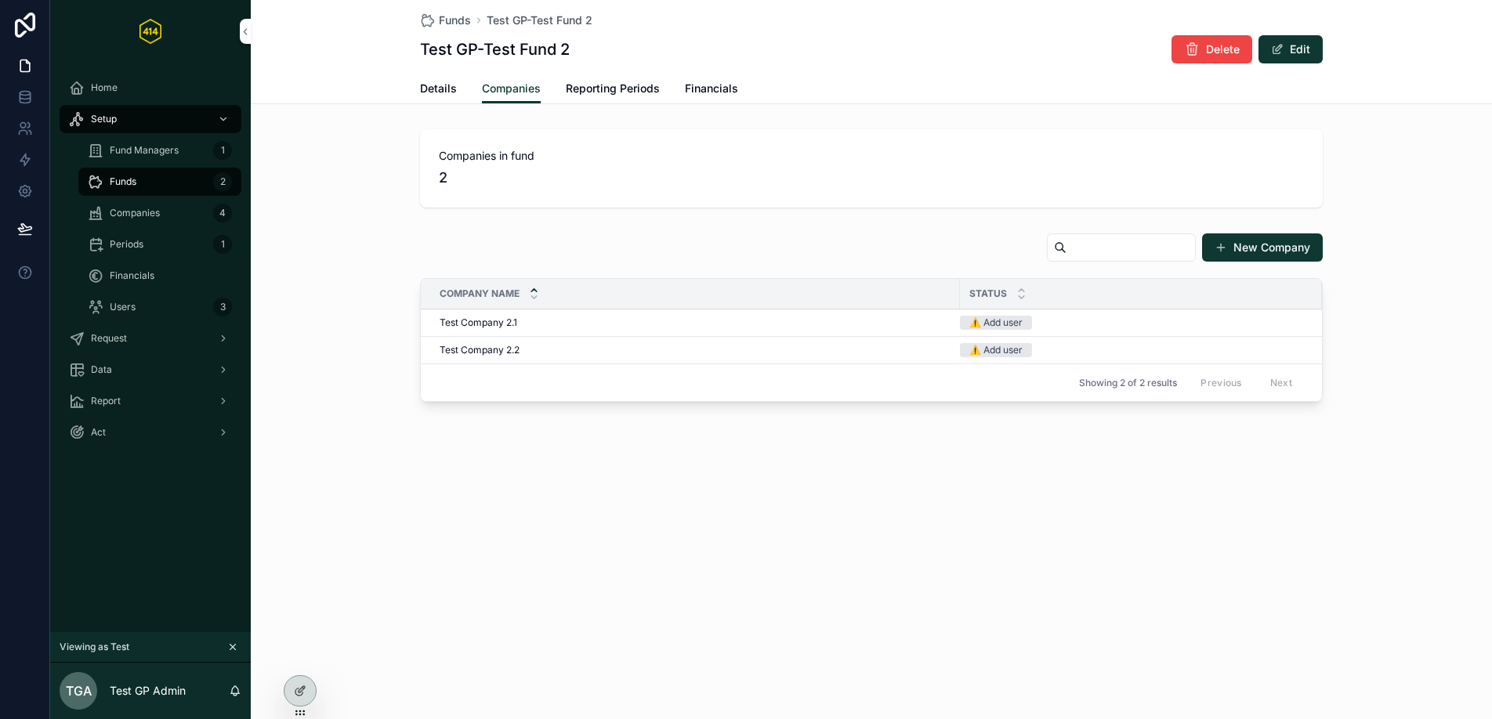
click at [179, 183] on div "Funds 2" at bounding box center [160, 181] width 144 height 25
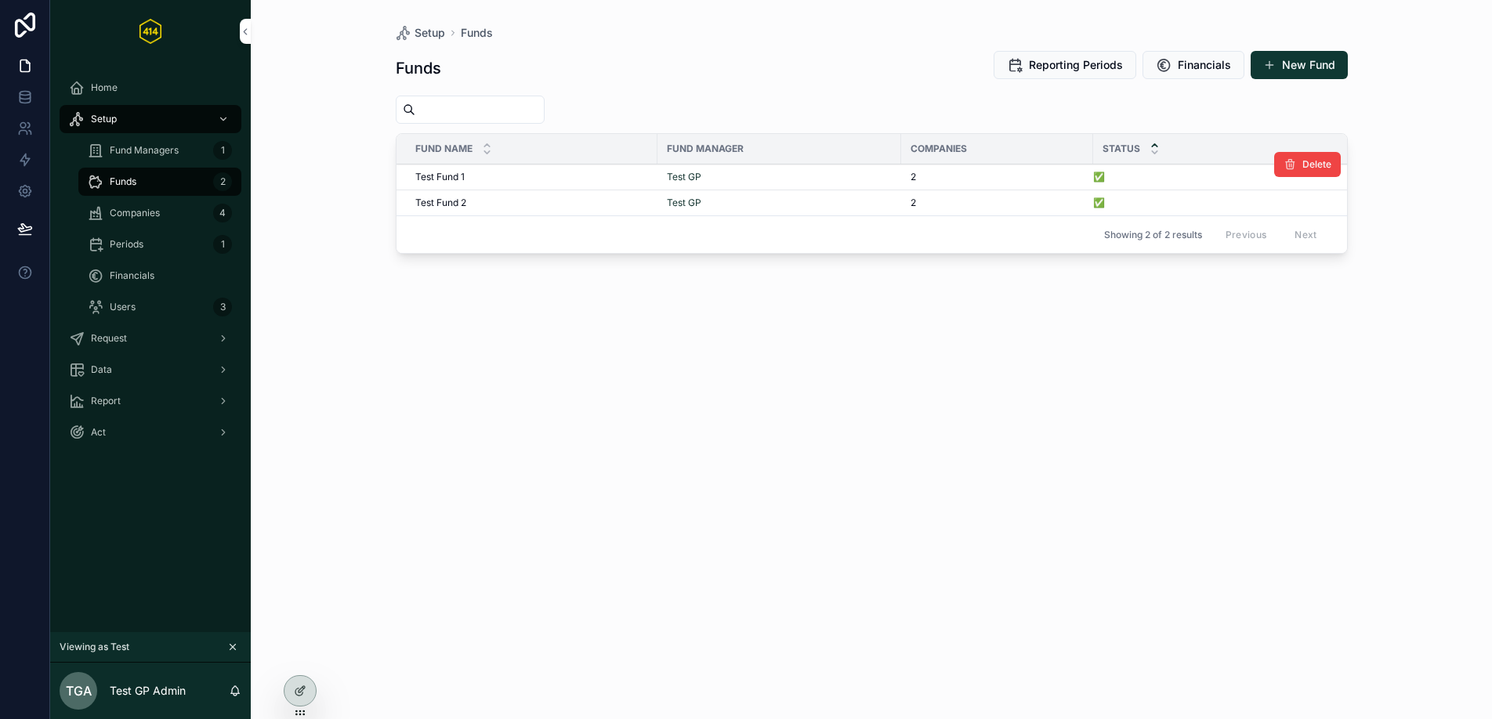
click at [545, 177] on div "Test Fund 1 Test Fund 1" at bounding box center [531, 177] width 233 height 13
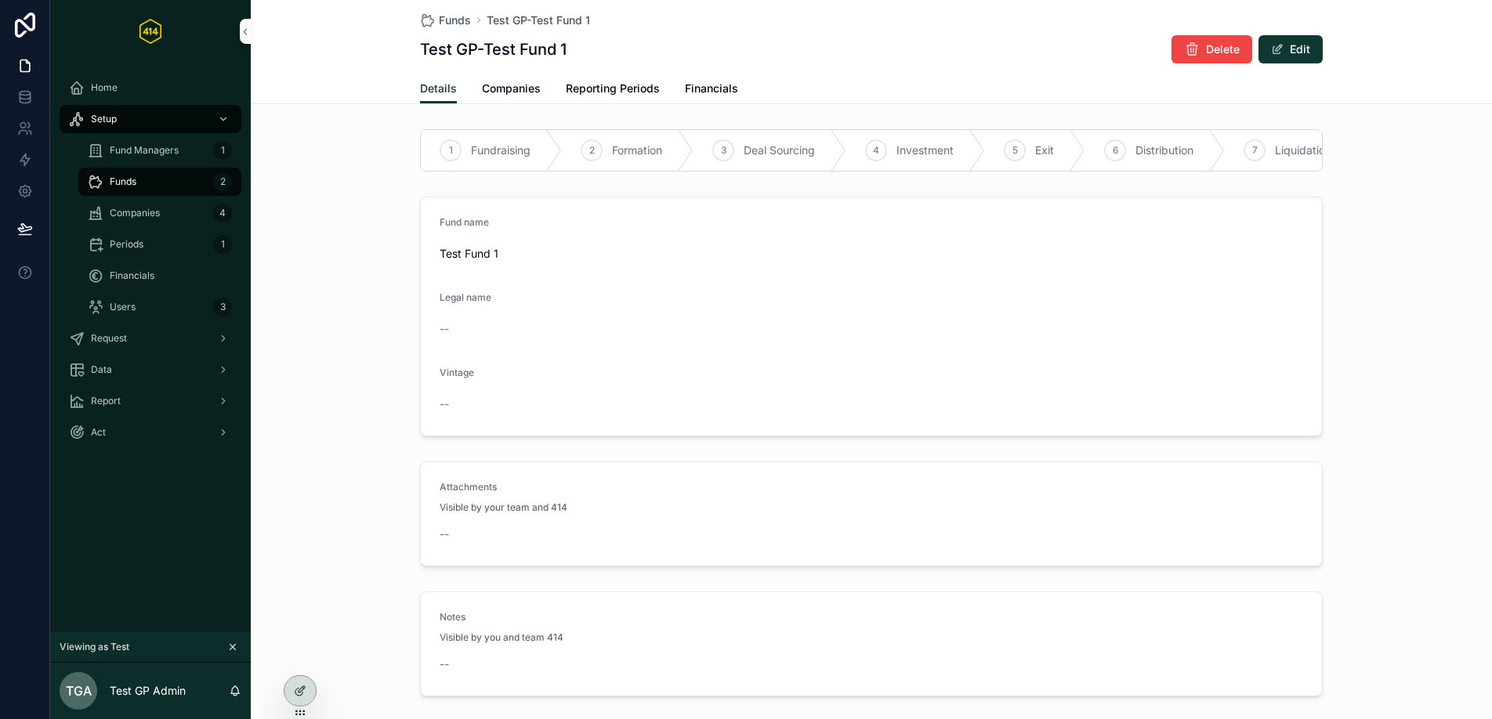
click at [496, 96] on link "Companies" at bounding box center [511, 89] width 59 height 31
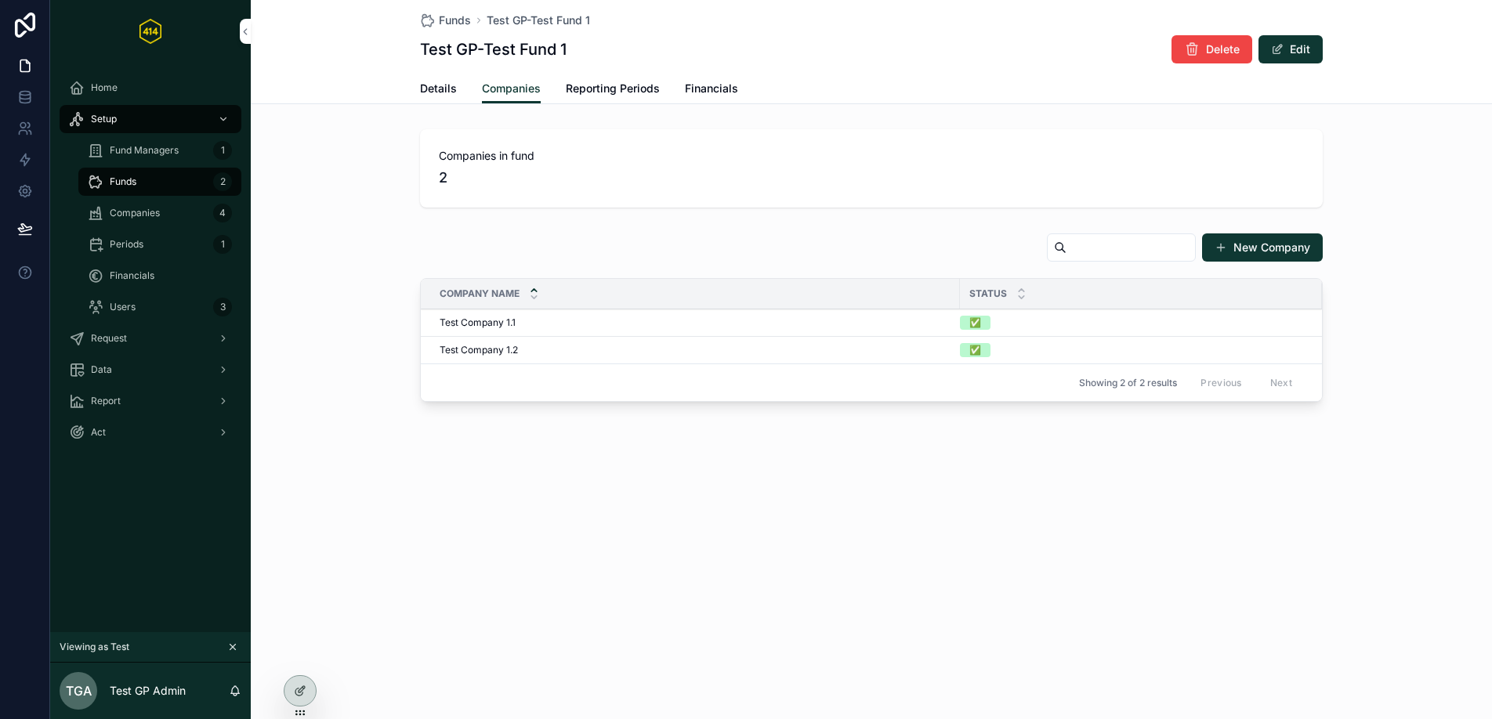
click at [611, 87] on span "Reporting Periods" at bounding box center [613, 89] width 94 height 16
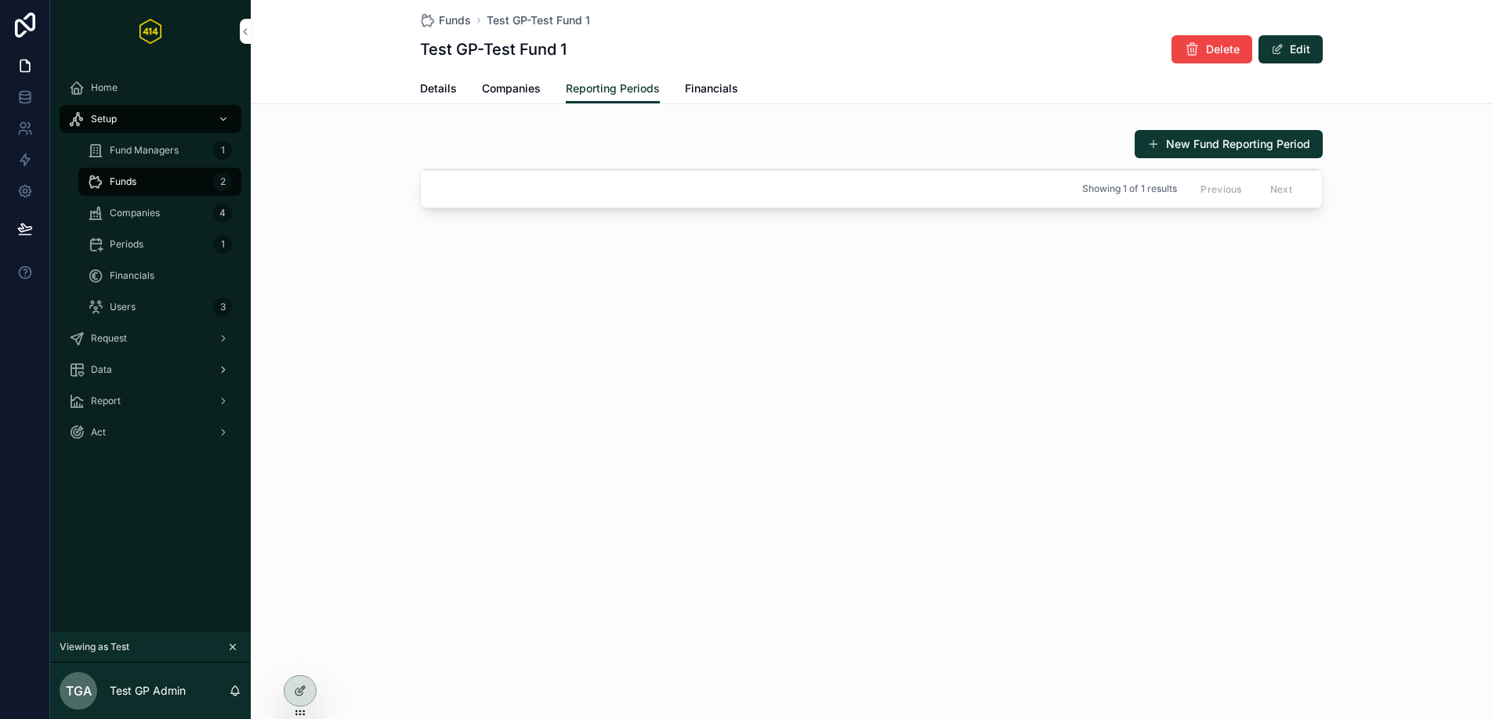
click at [136, 365] on div "Data" at bounding box center [150, 369] width 163 height 25
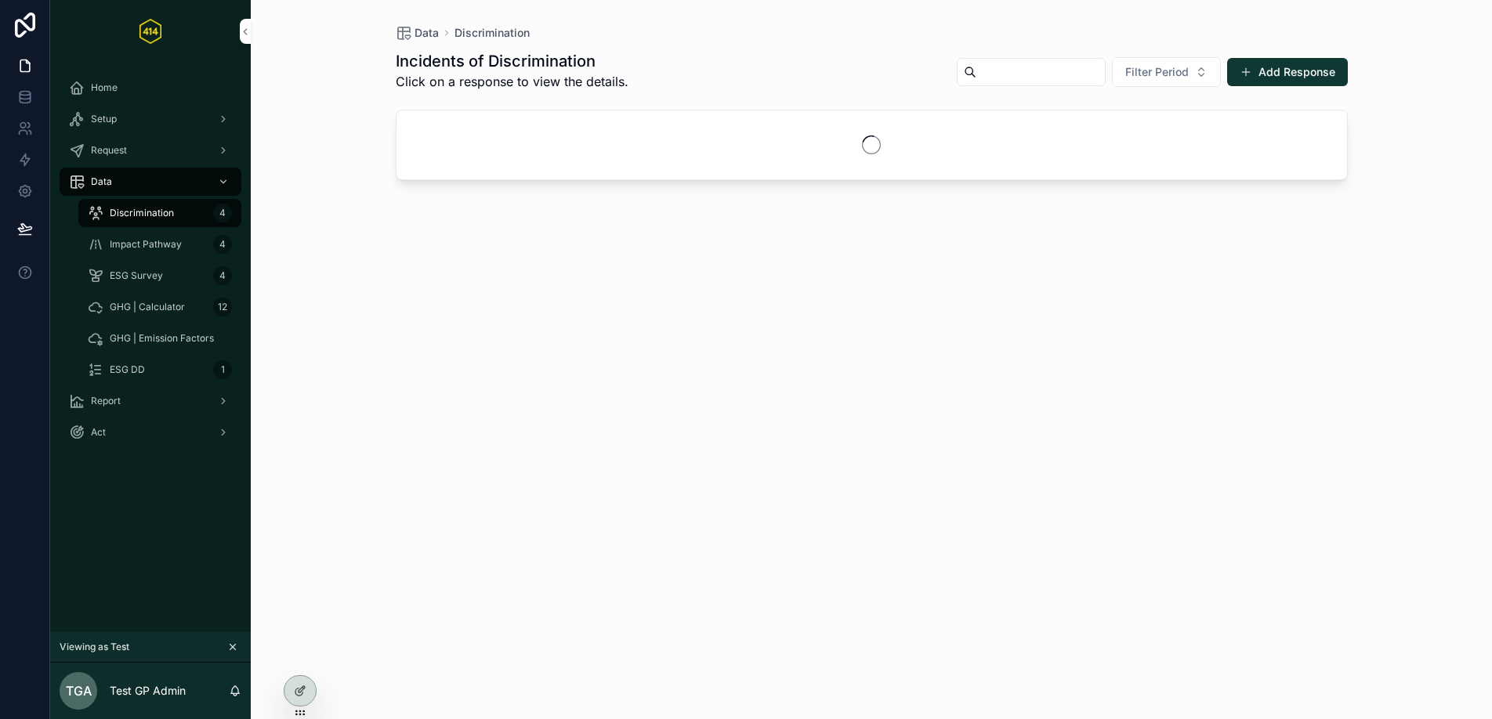
click at [157, 308] on span "GHG | Calculator" at bounding box center [147, 307] width 75 height 13
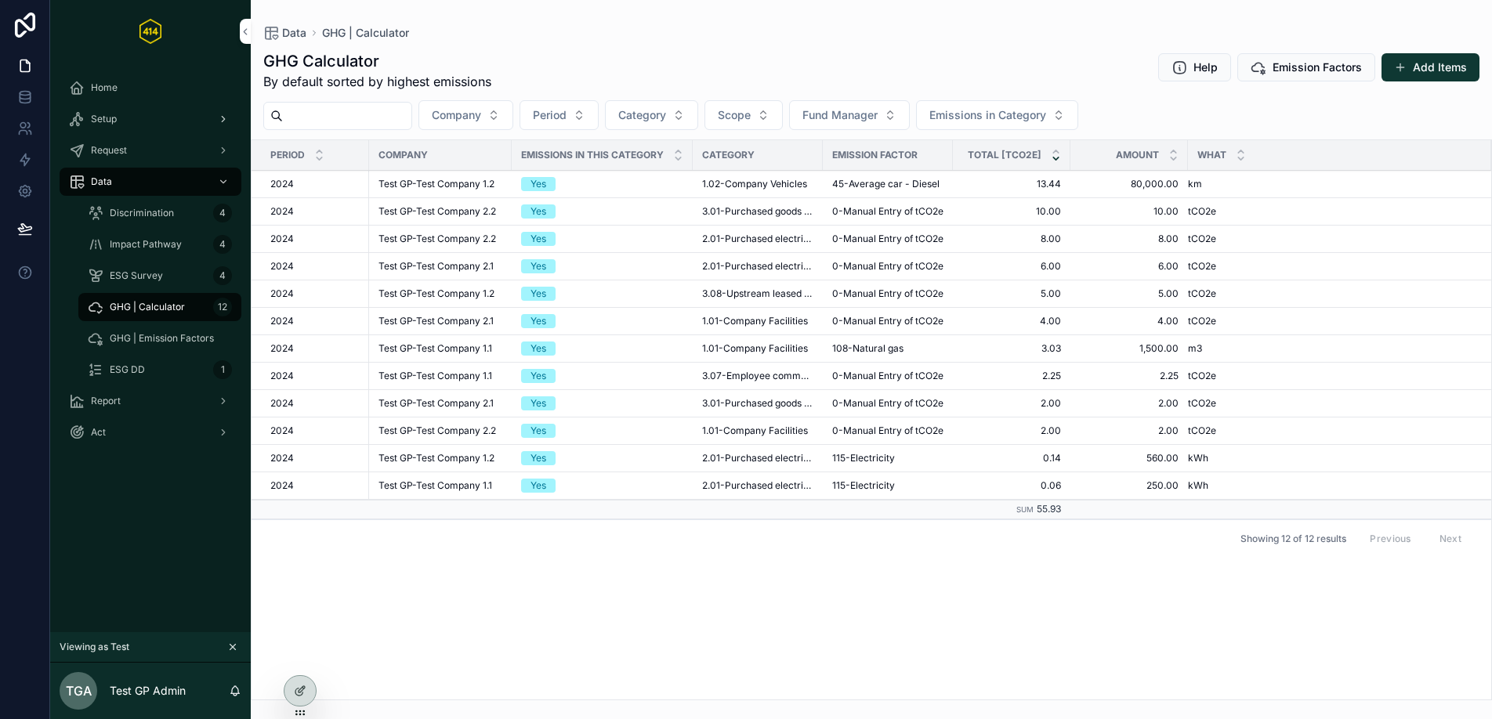
click at [151, 122] on div "Setup" at bounding box center [150, 119] width 163 height 25
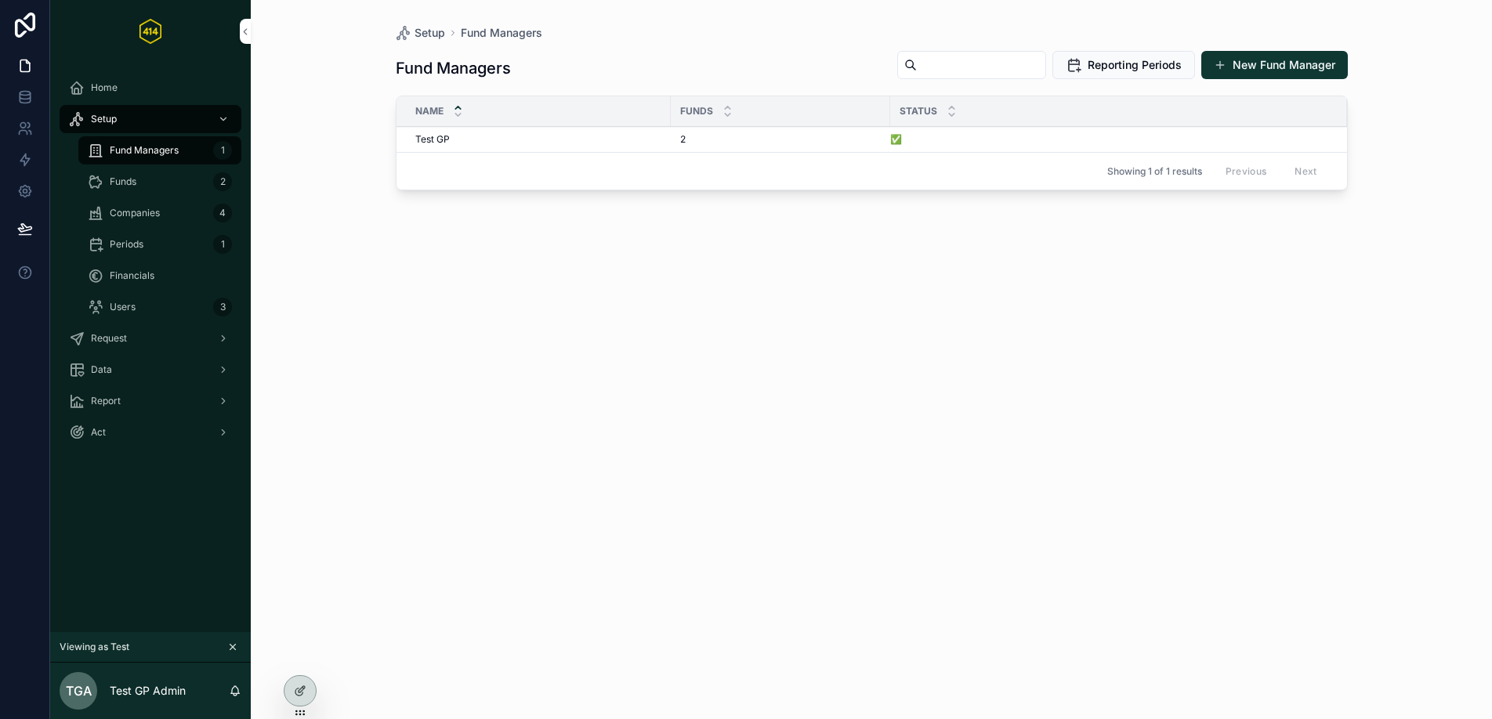
click at [176, 186] on div "Funds 2" at bounding box center [160, 181] width 144 height 25
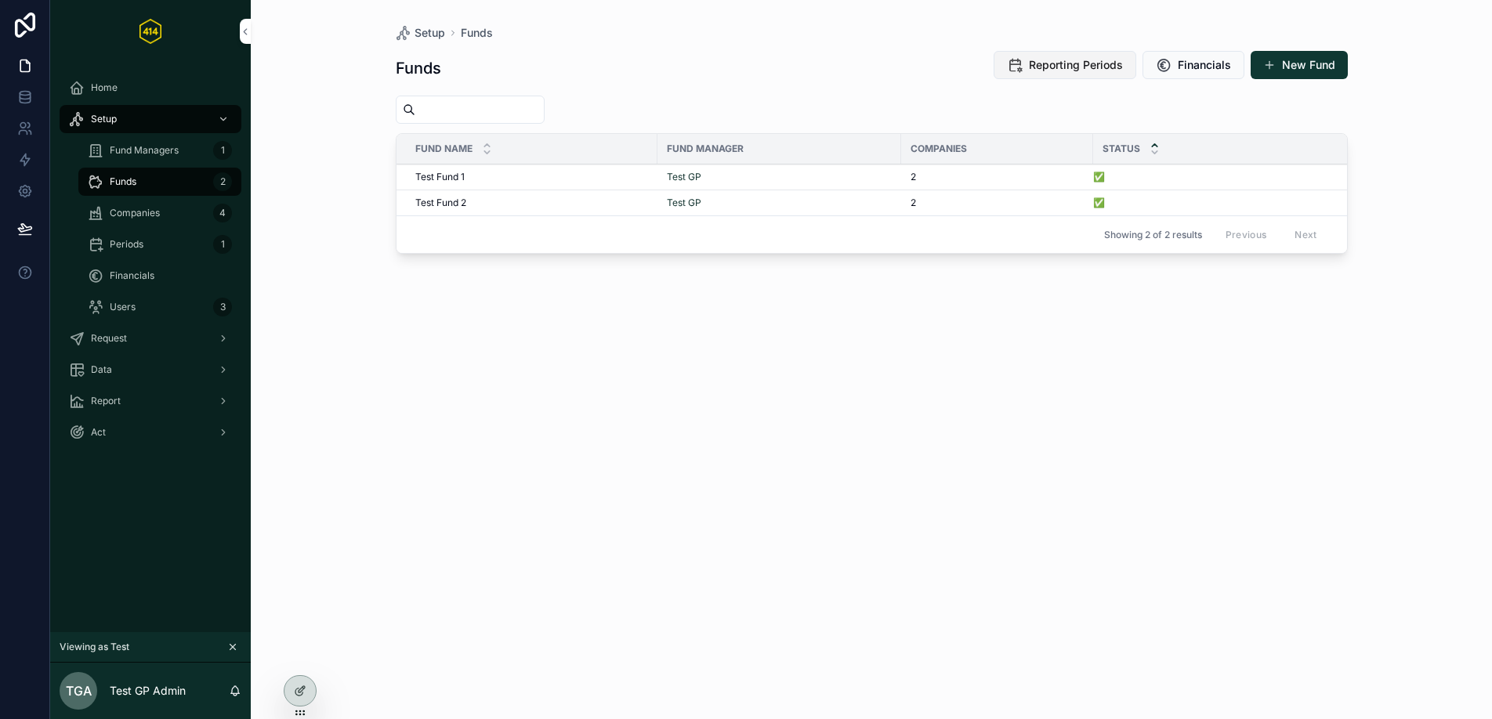
click at [1061, 64] on span "Reporting Periods" at bounding box center [1076, 65] width 94 height 16
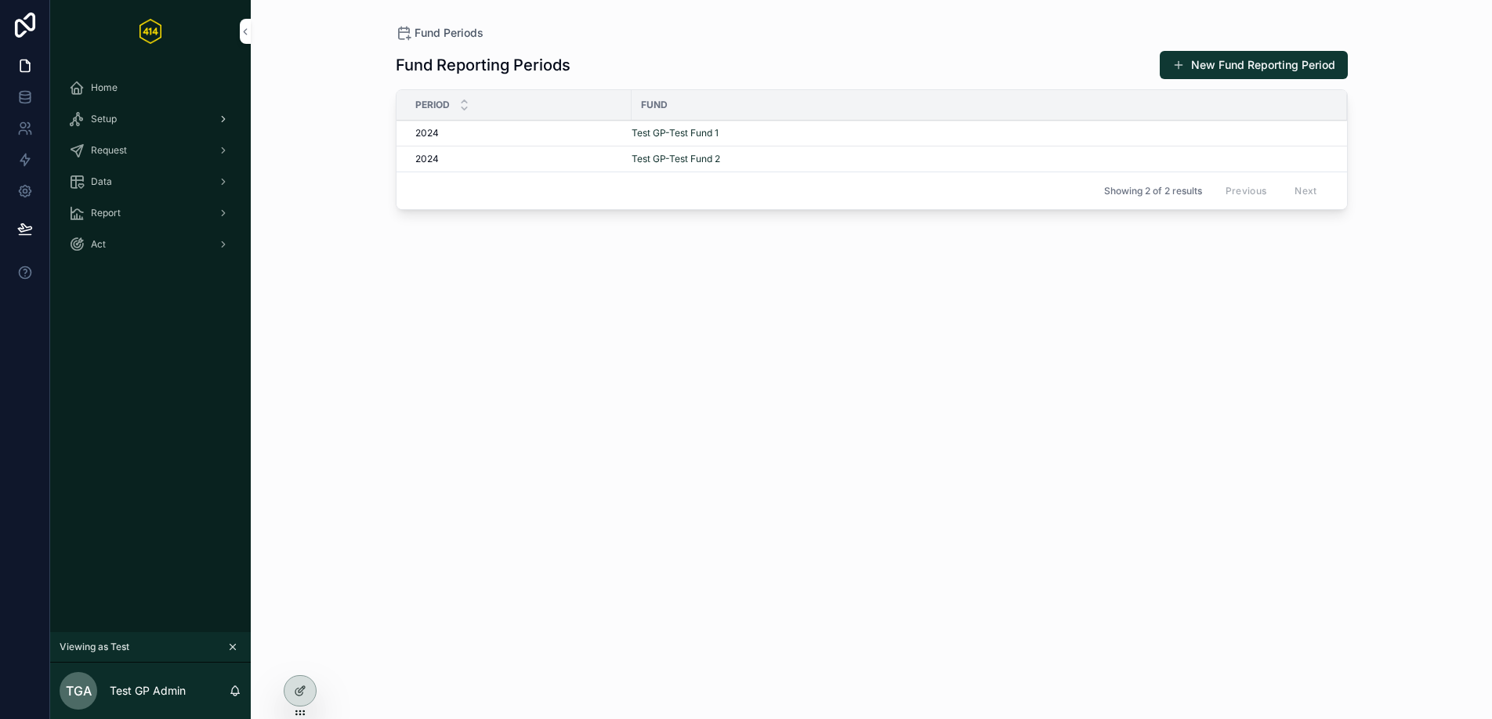
click at [119, 125] on div "Setup" at bounding box center [150, 119] width 163 height 25
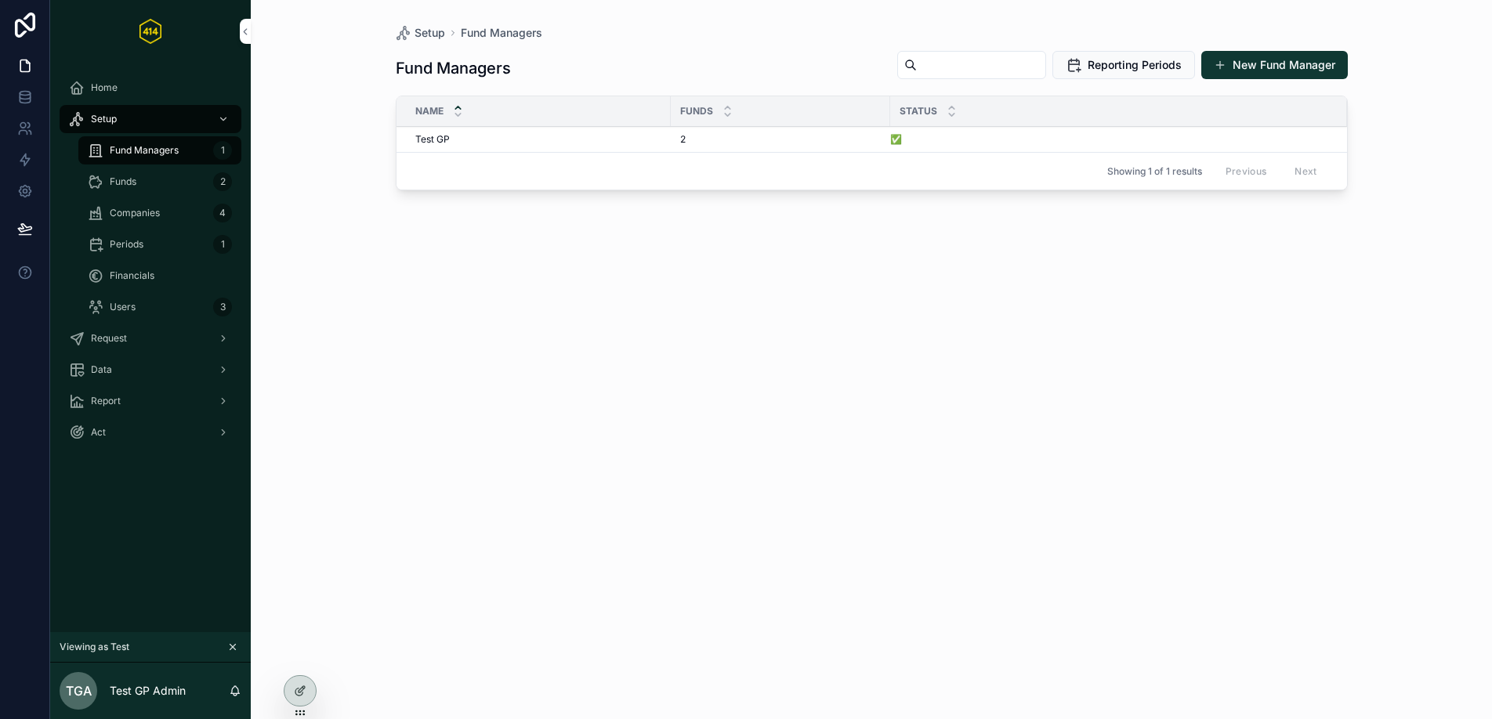
click at [141, 250] on span "Periods" at bounding box center [127, 244] width 34 height 13
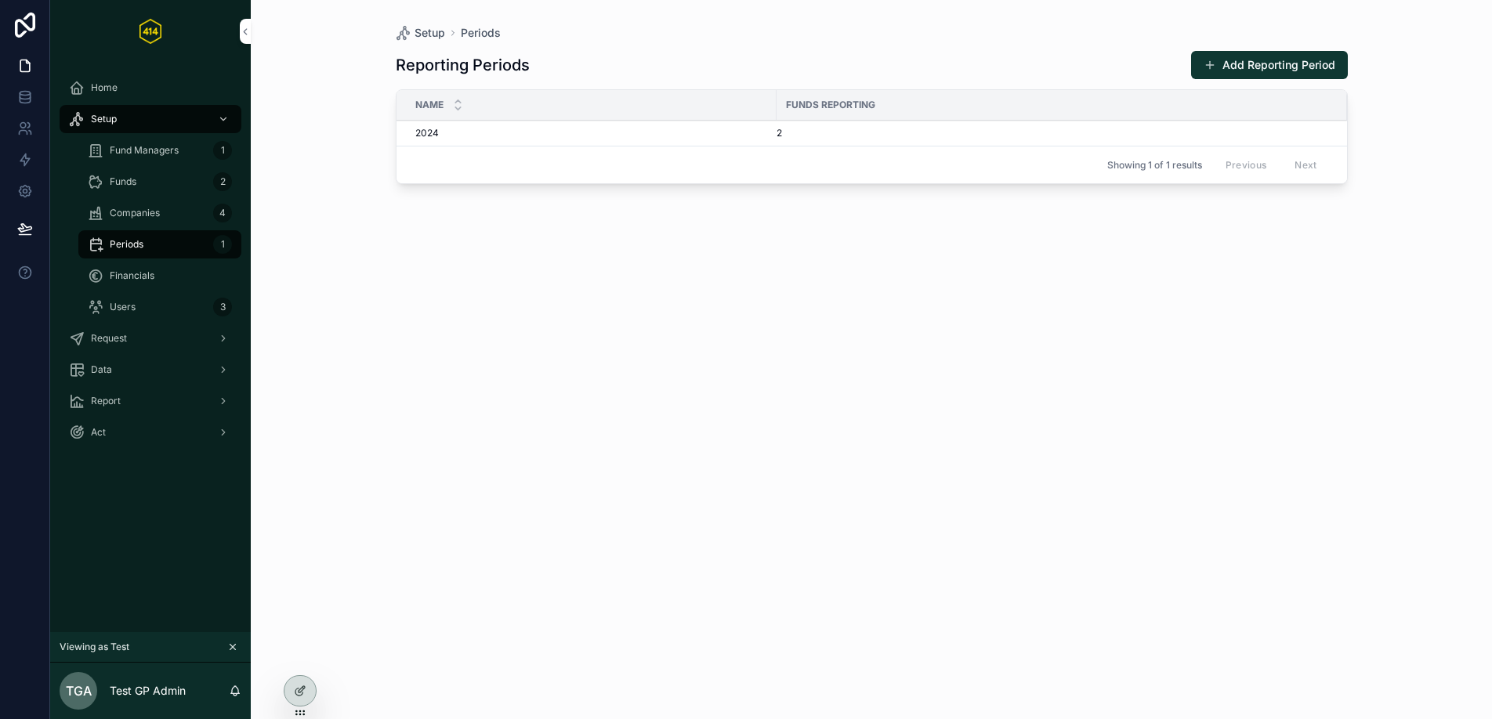
click at [716, 129] on div "2024 2024" at bounding box center [591, 133] width 352 height 13
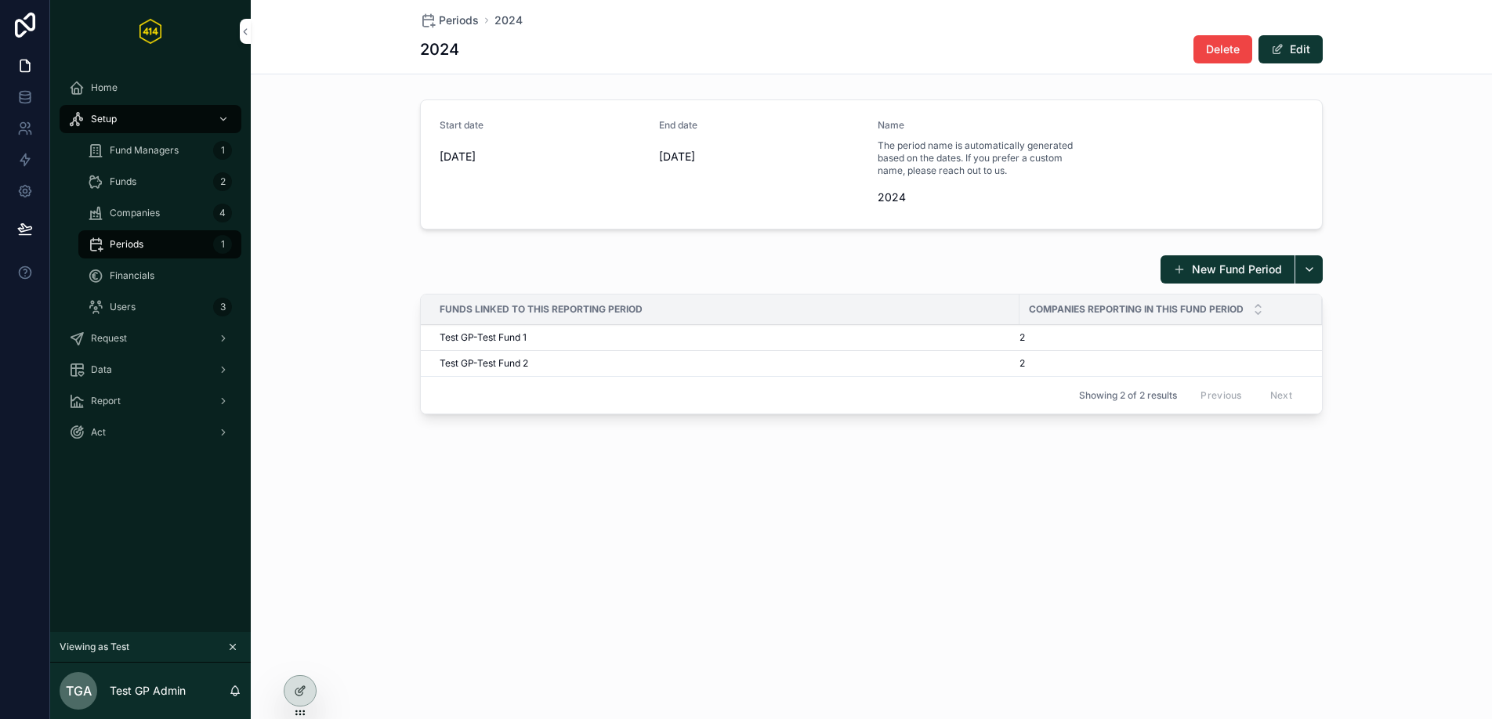
click at [144, 185] on div "Funds 2" at bounding box center [160, 181] width 144 height 25
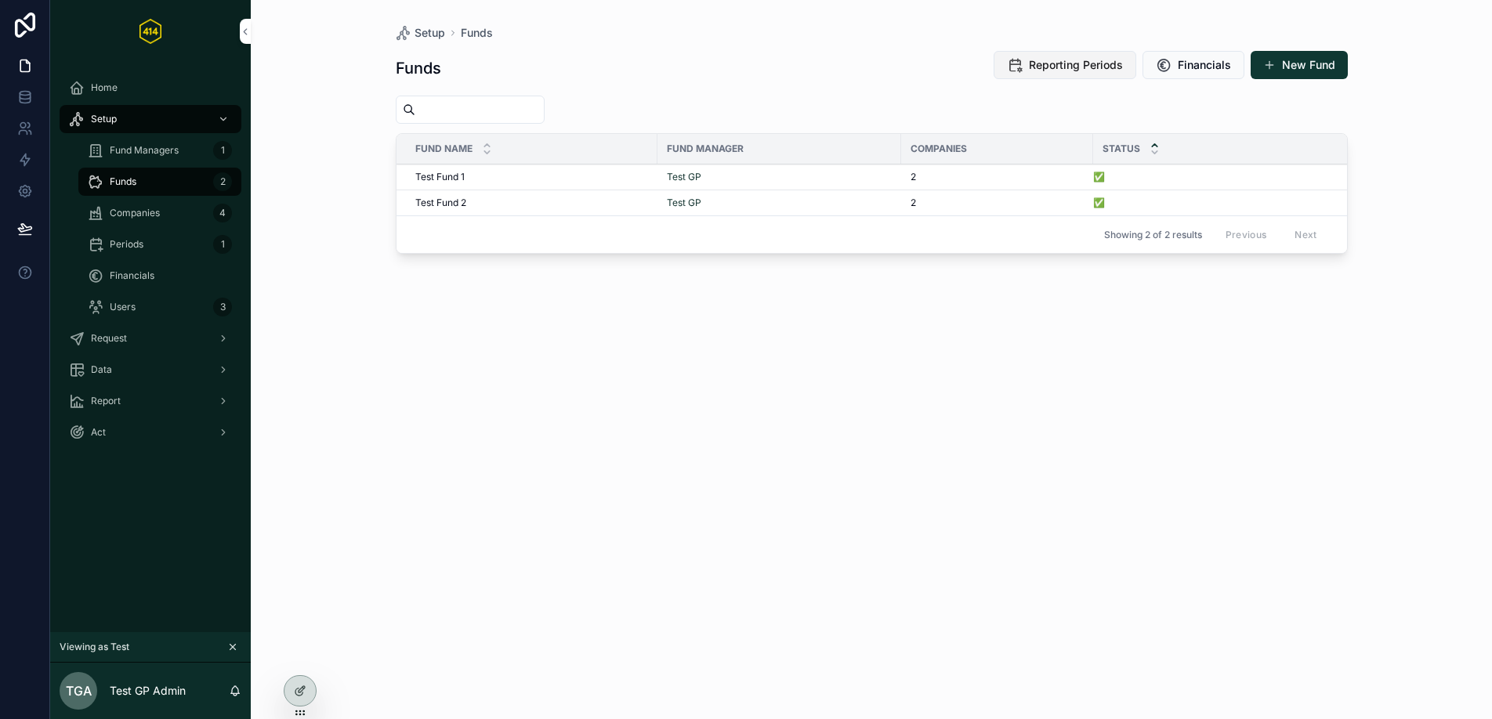
click at [1044, 55] on button "Reporting Periods" at bounding box center [1065, 65] width 143 height 28
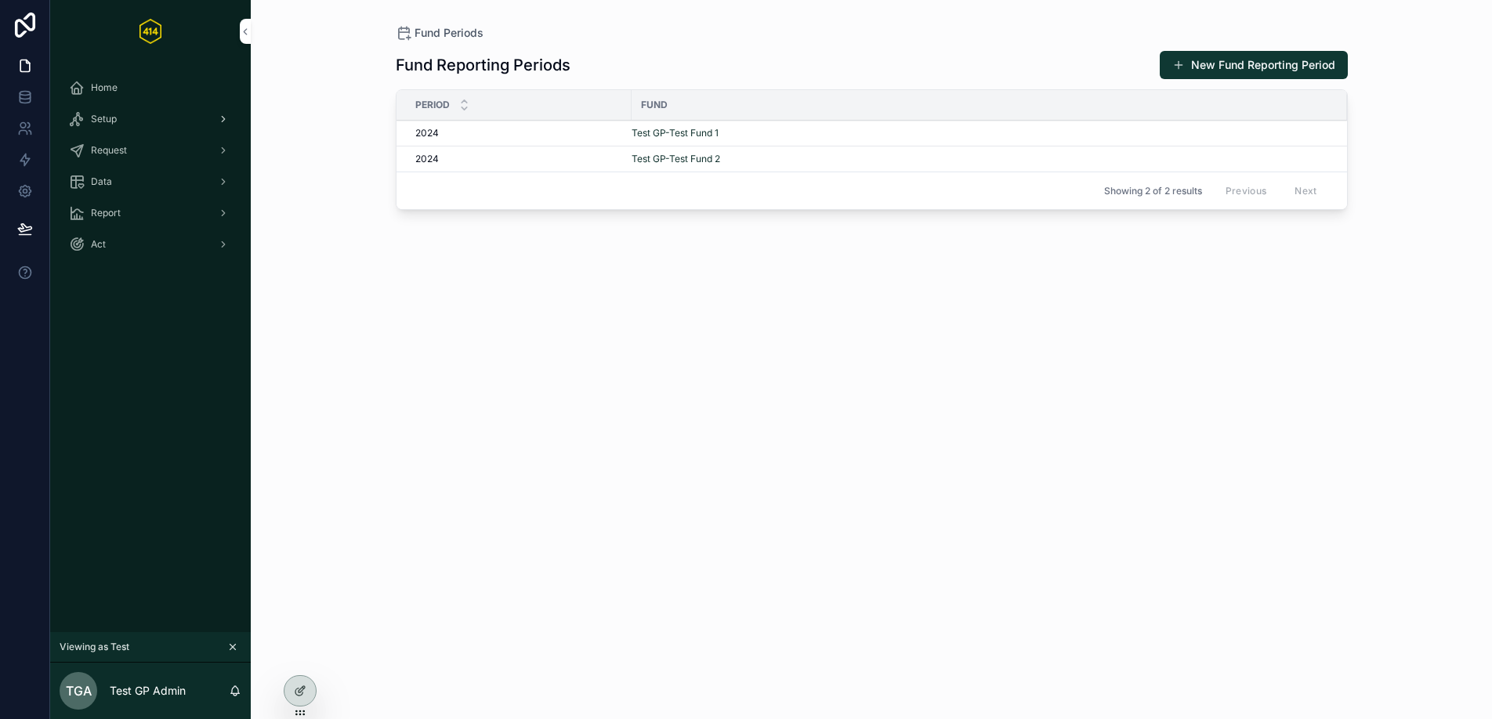
click at [136, 110] on div "Setup" at bounding box center [150, 119] width 163 height 25
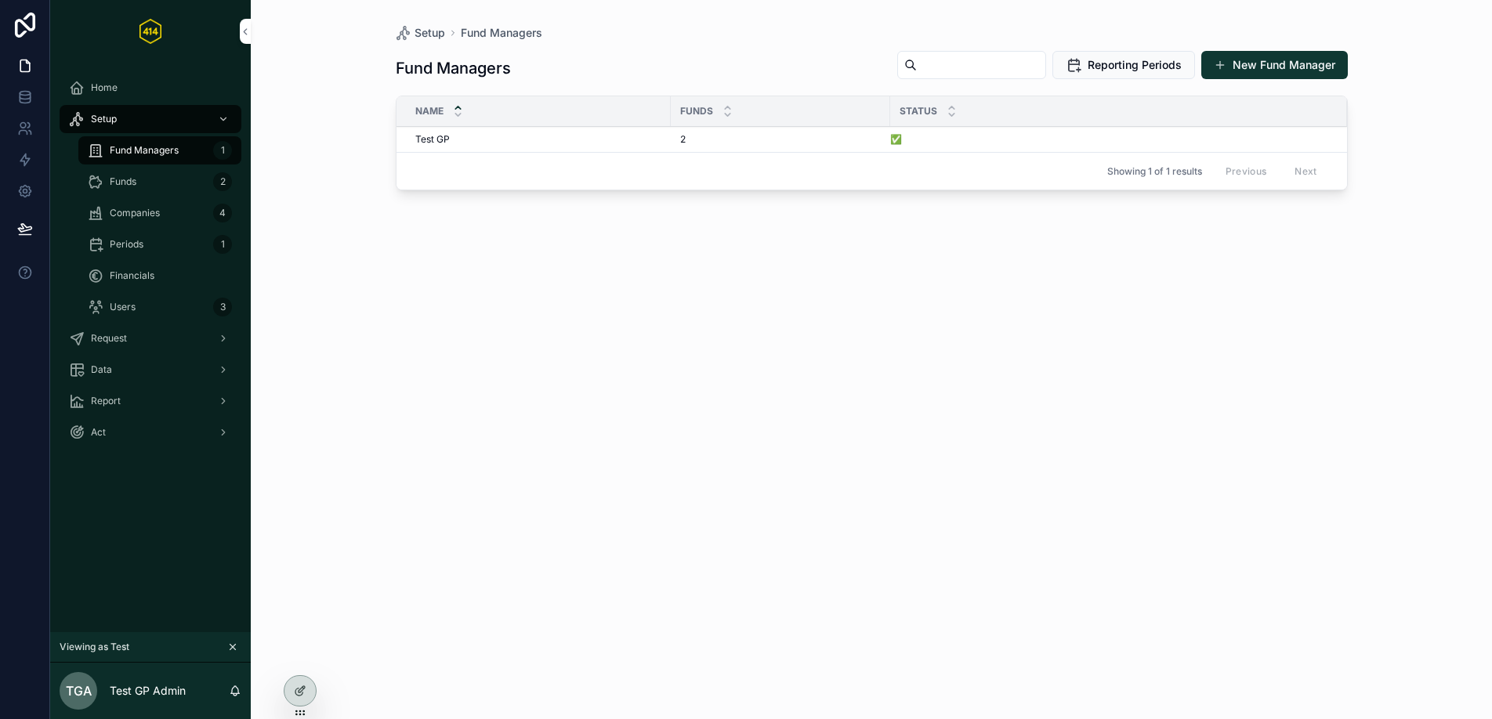
click at [140, 186] on div "Funds 2" at bounding box center [160, 181] width 144 height 25
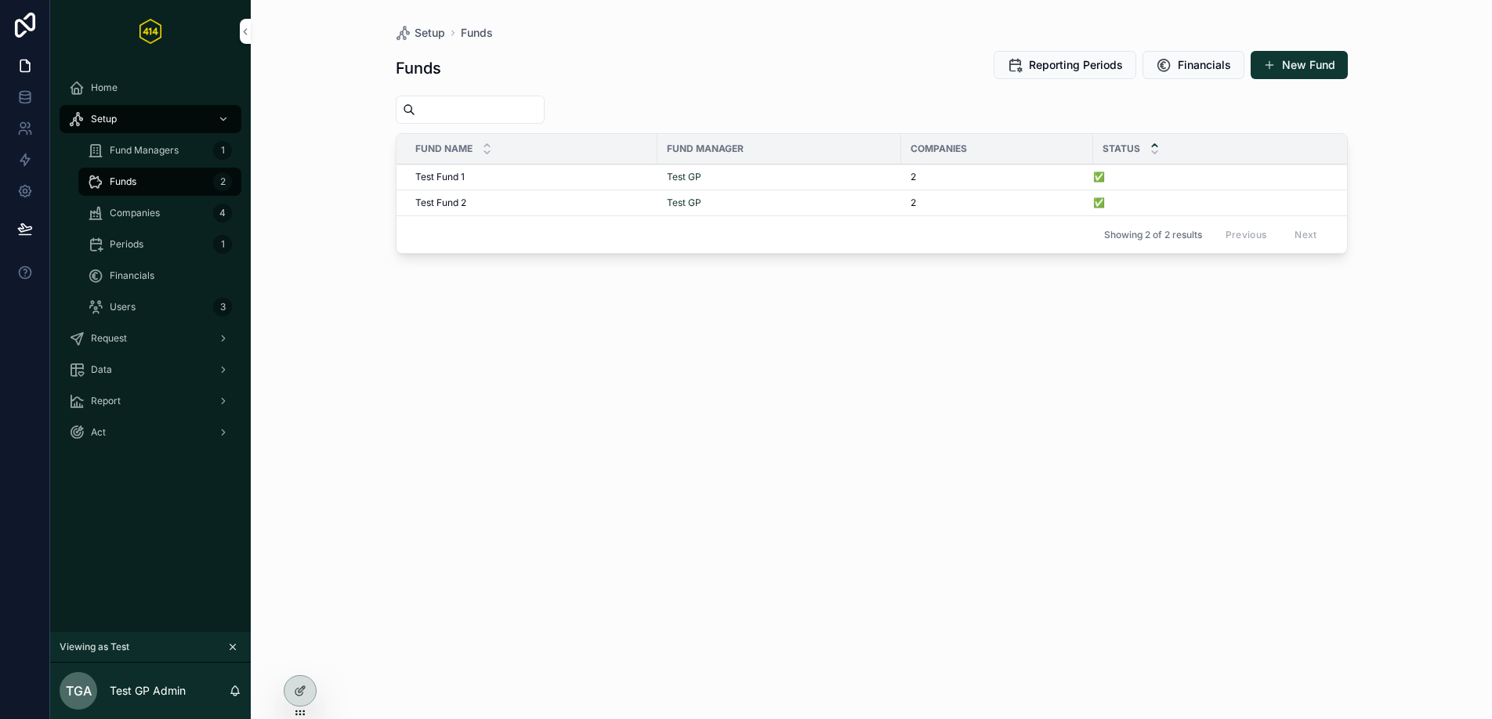
click at [1112, 82] on div "Funds Reporting Periods Financials New Fund" at bounding box center [872, 68] width 952 height 36
click at [1098, 68] on span "Reporting Periods" at bounding box center [1076, 65] width 94 height 16
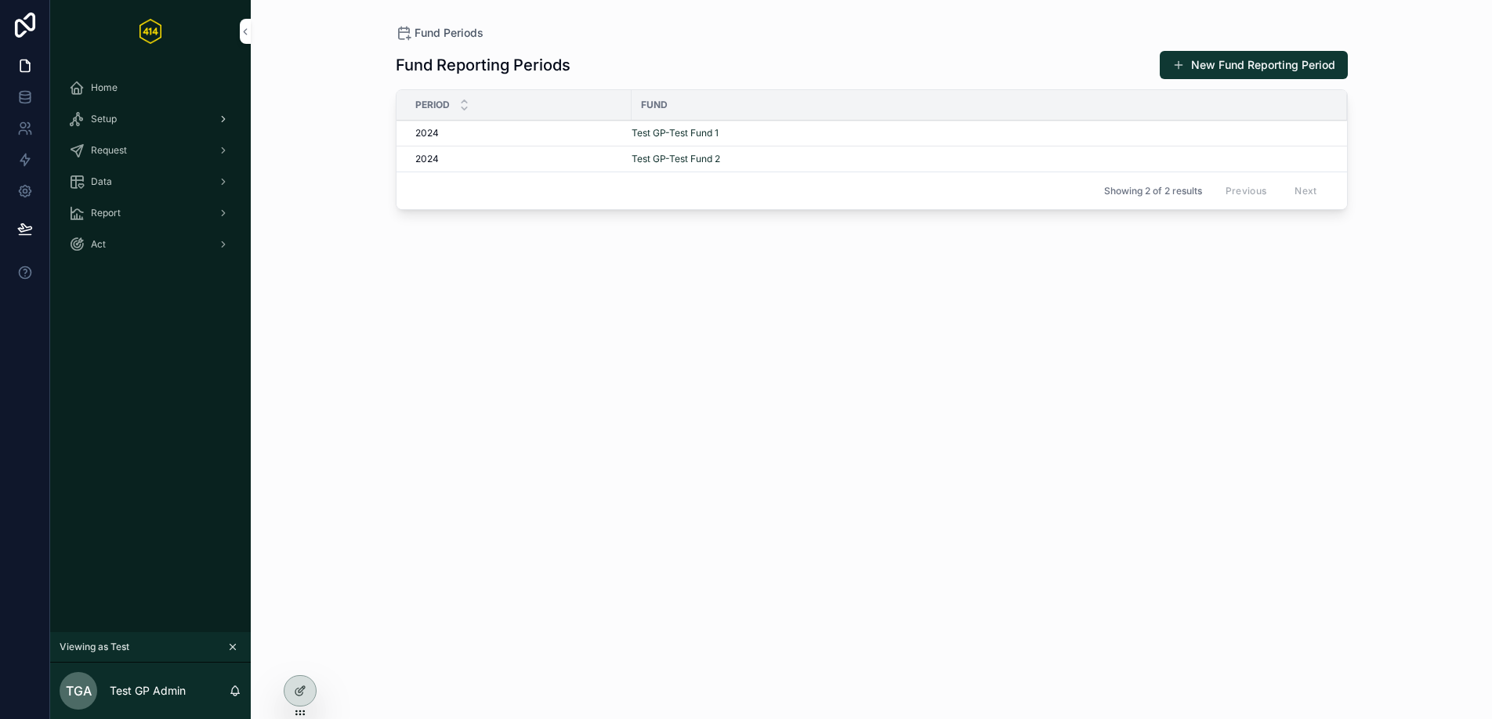
click at [126, 119] on div "Setup" at bounding box center [150, 119] width 163 height 25
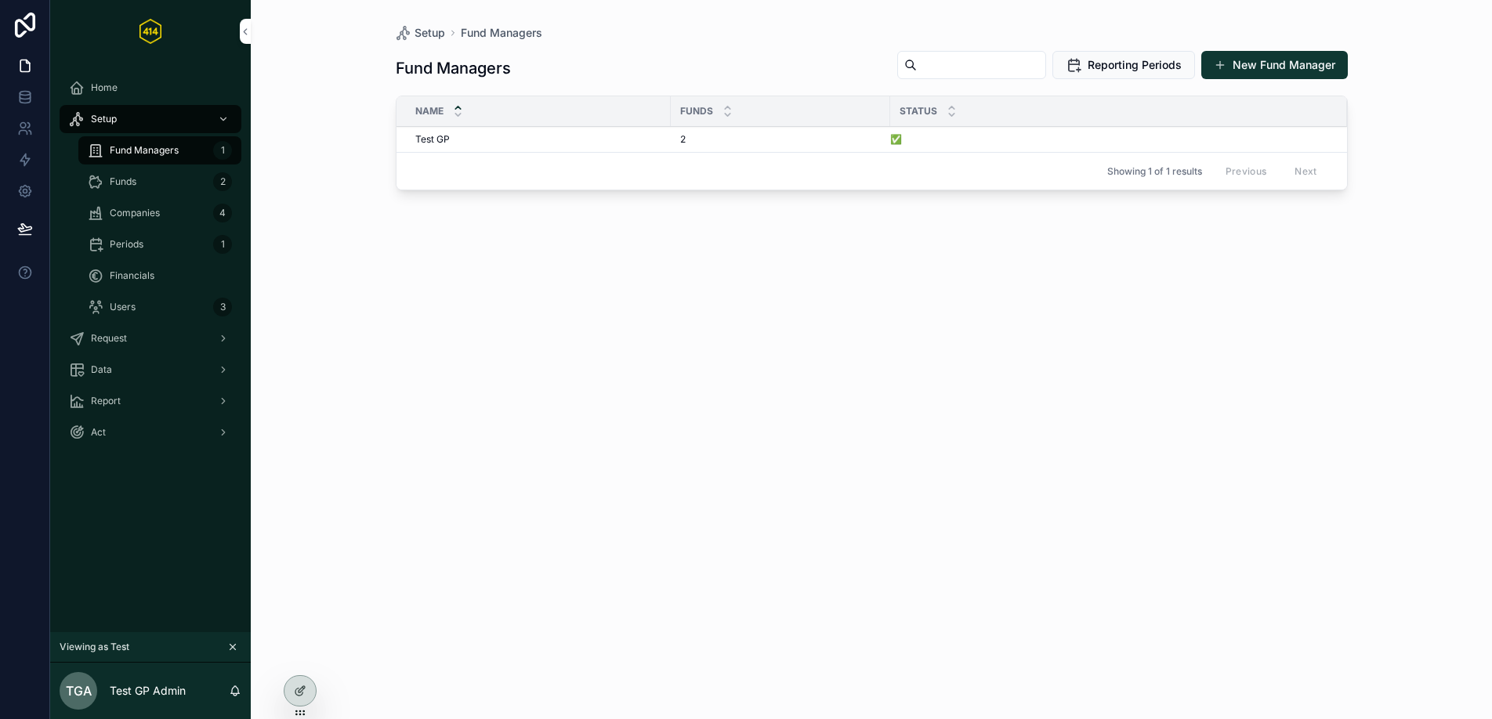
click at [144, 183] on div "Funds 2" at bounding box center [160, 181] width 144 height 25
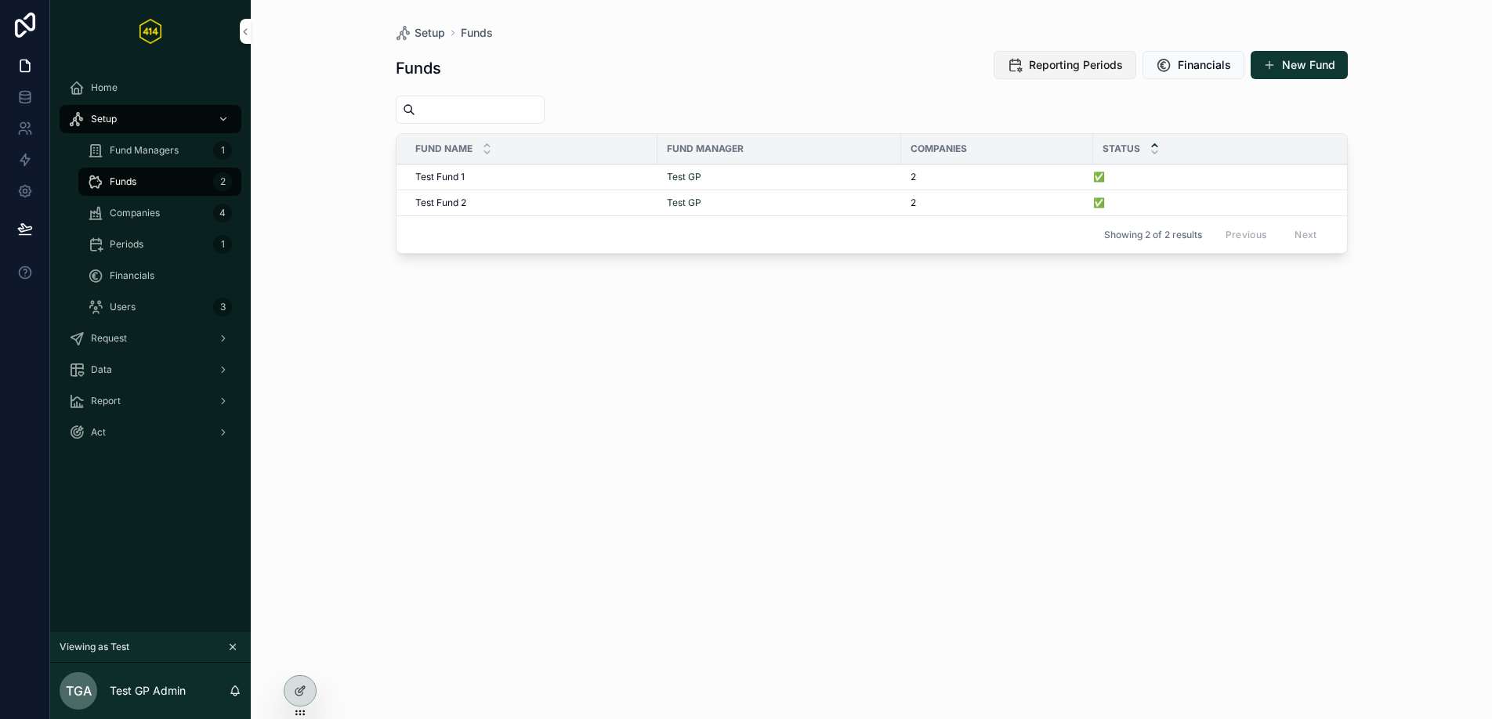
click at [1031, 72] on span "Reporting Periods" at bounding box center [1076, 65] width 94 height 16
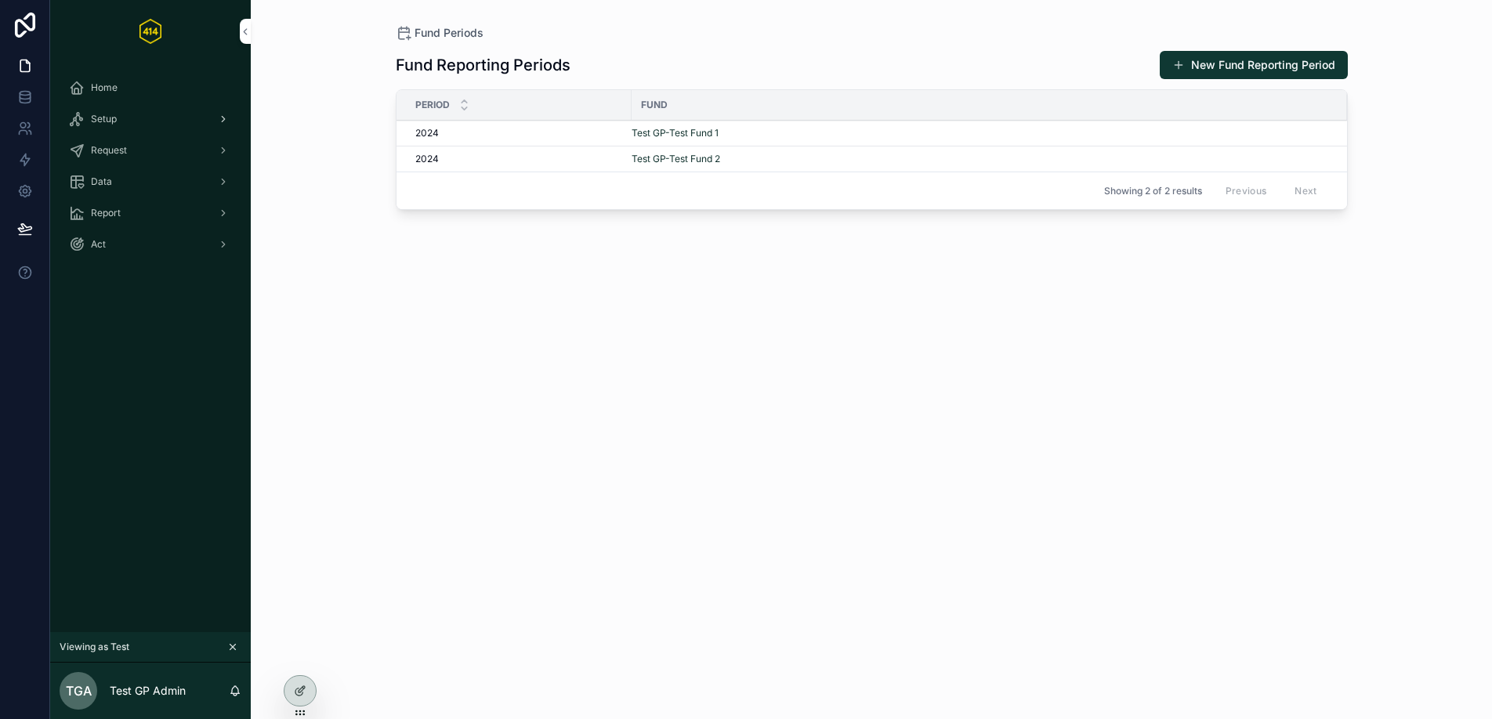
click at [150, 127] on div "Setup" at bounding box center [150, 119] width 163 height 25
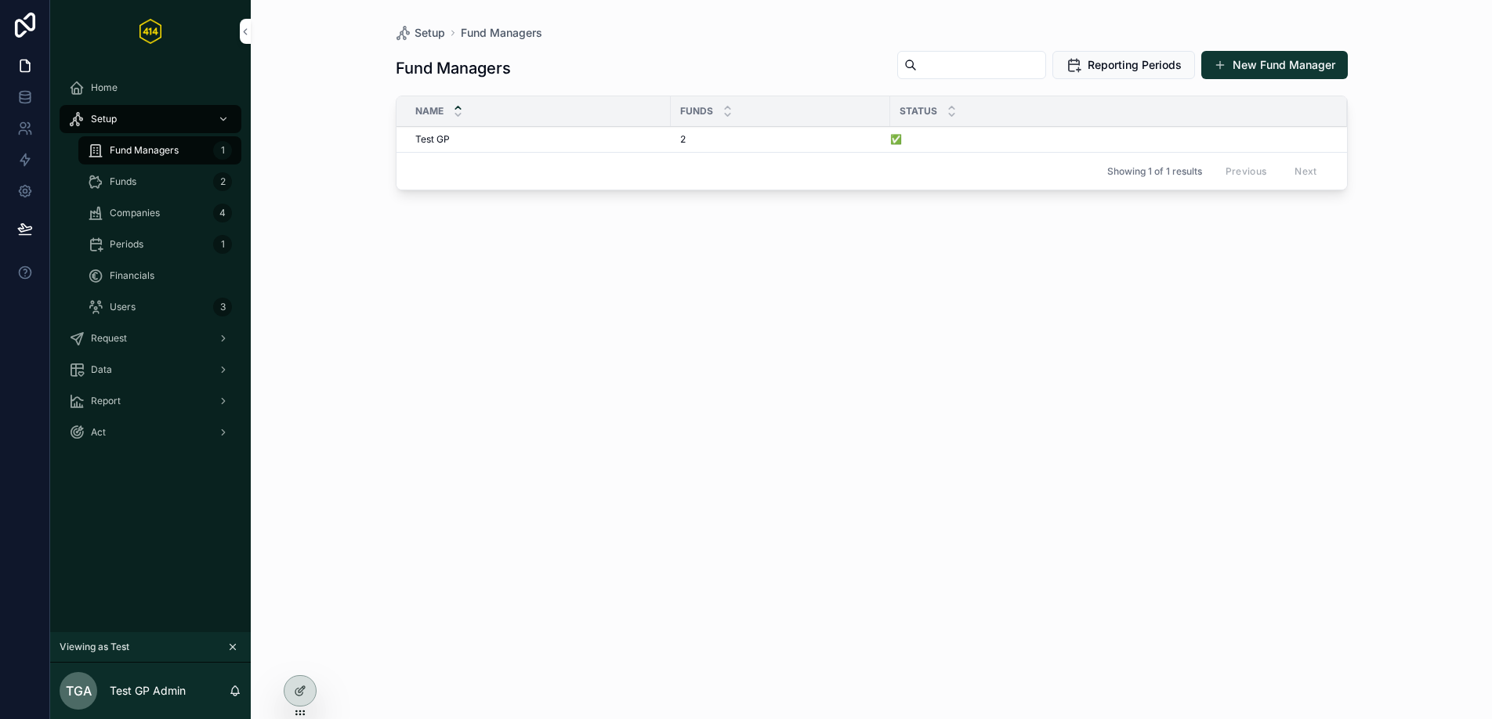
click at [156, 179] on div "Funds 2" at bounding box center [160, 181] width 144 height 25
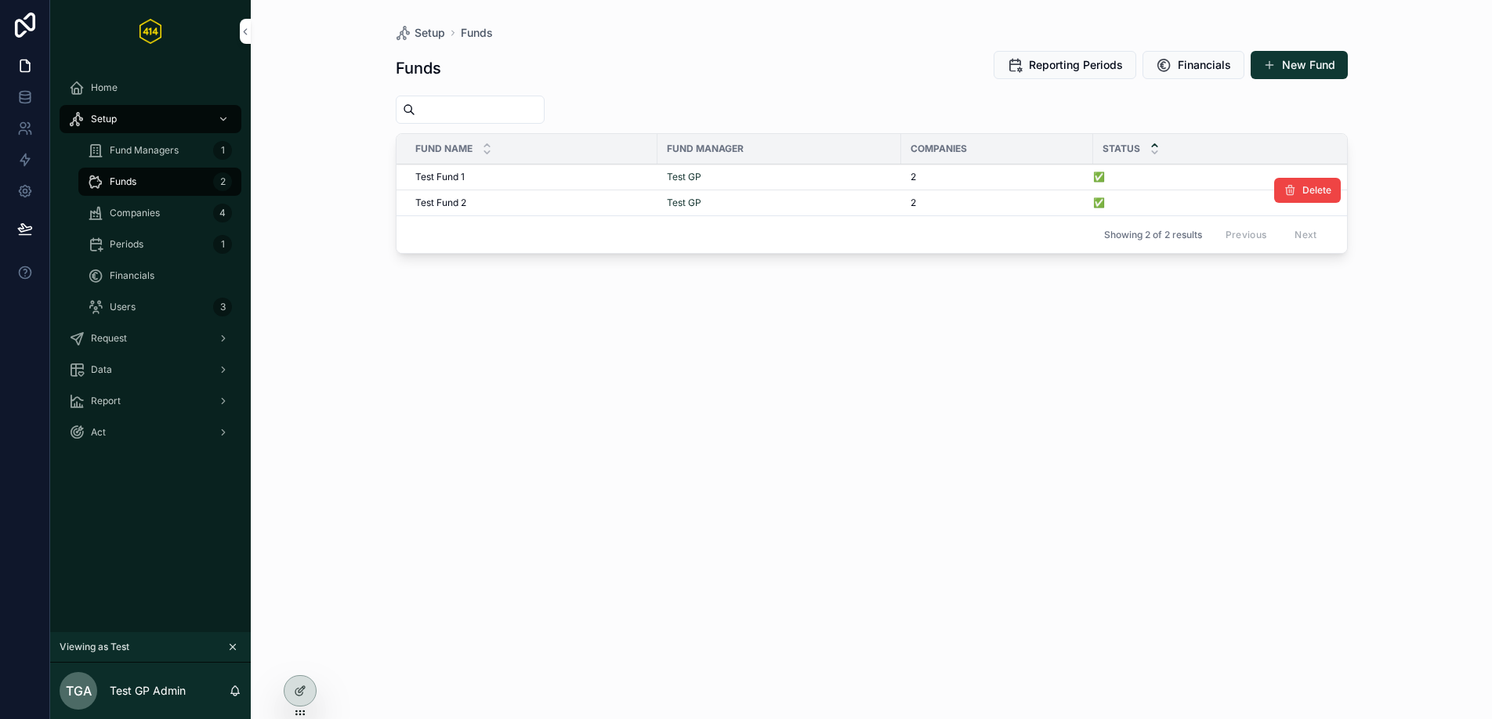
click at [474, 202] on div "Test Fund 2 Test Fund 2" at bounding box center [531, 203] width 233 height 13
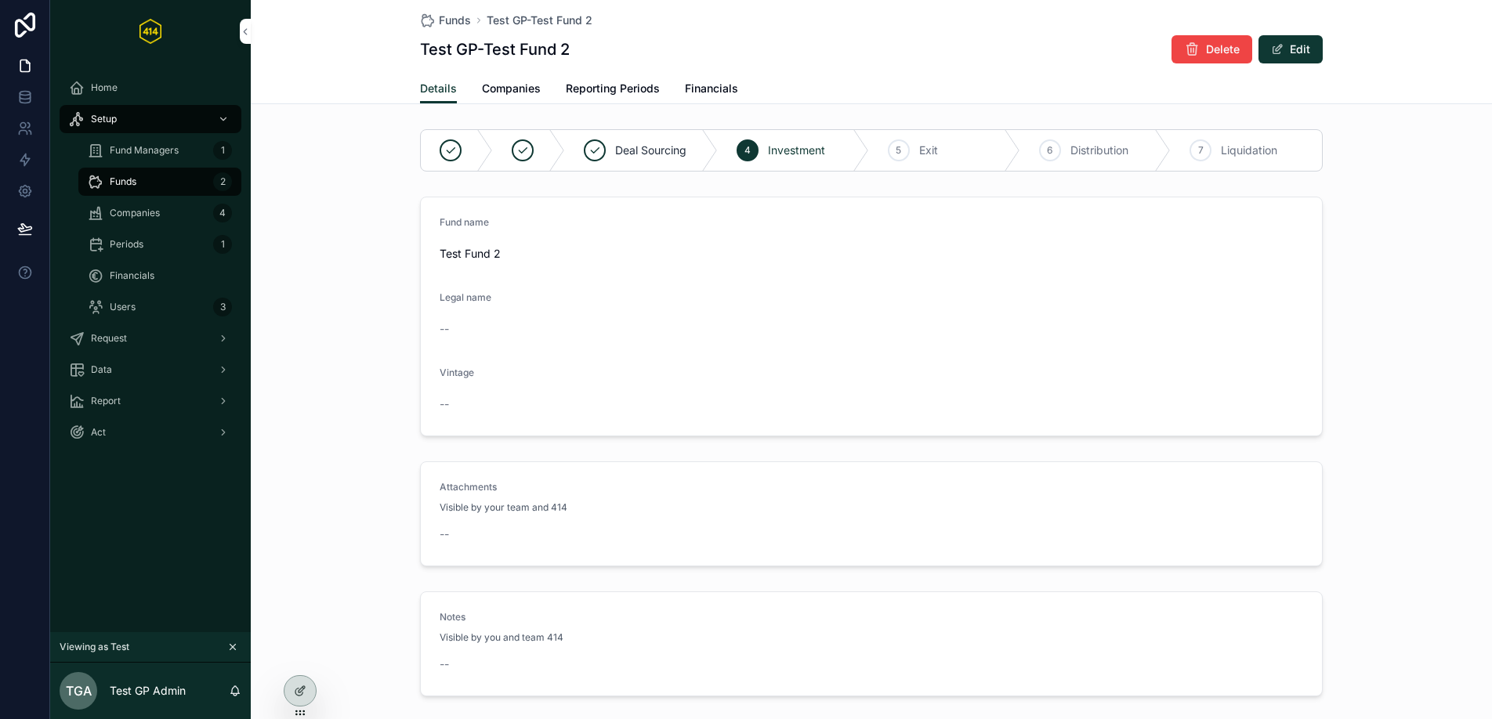
click at [603, 92] on span "Reporting Periods" at bounding box center [613, 89] width 94 height 16
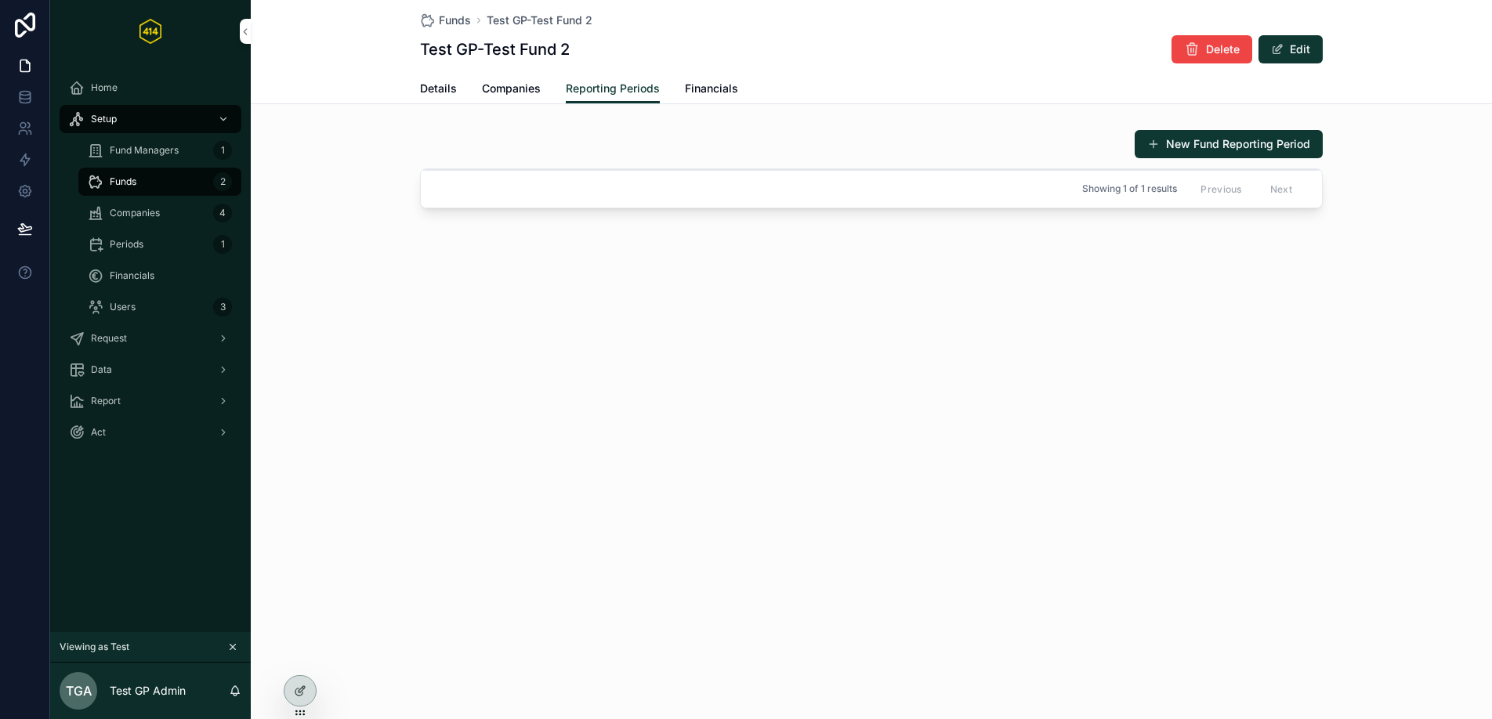
click at [856, 153] on div "New Fund Reporting Period" at bounding box center [871, 144] width 903 height 30
click at [805, 172] on div "Showing 1 of 1 results Previous Next" at bounding box center [871, 189] width 901 height 38
click at [1194, 151] on button "New Fund Reporting Period" at bounding box center [1229, 144] width 188 height 28
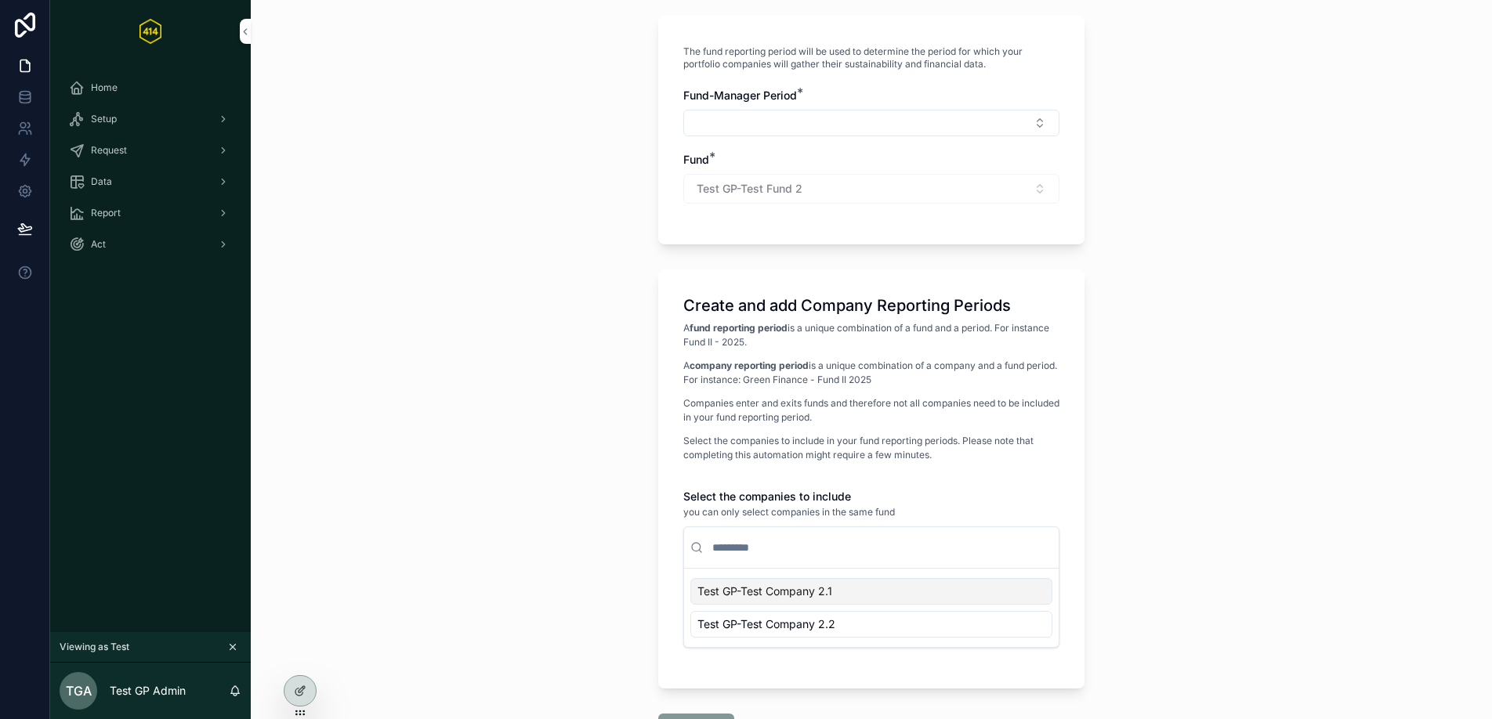
scroll to position [30, 0]
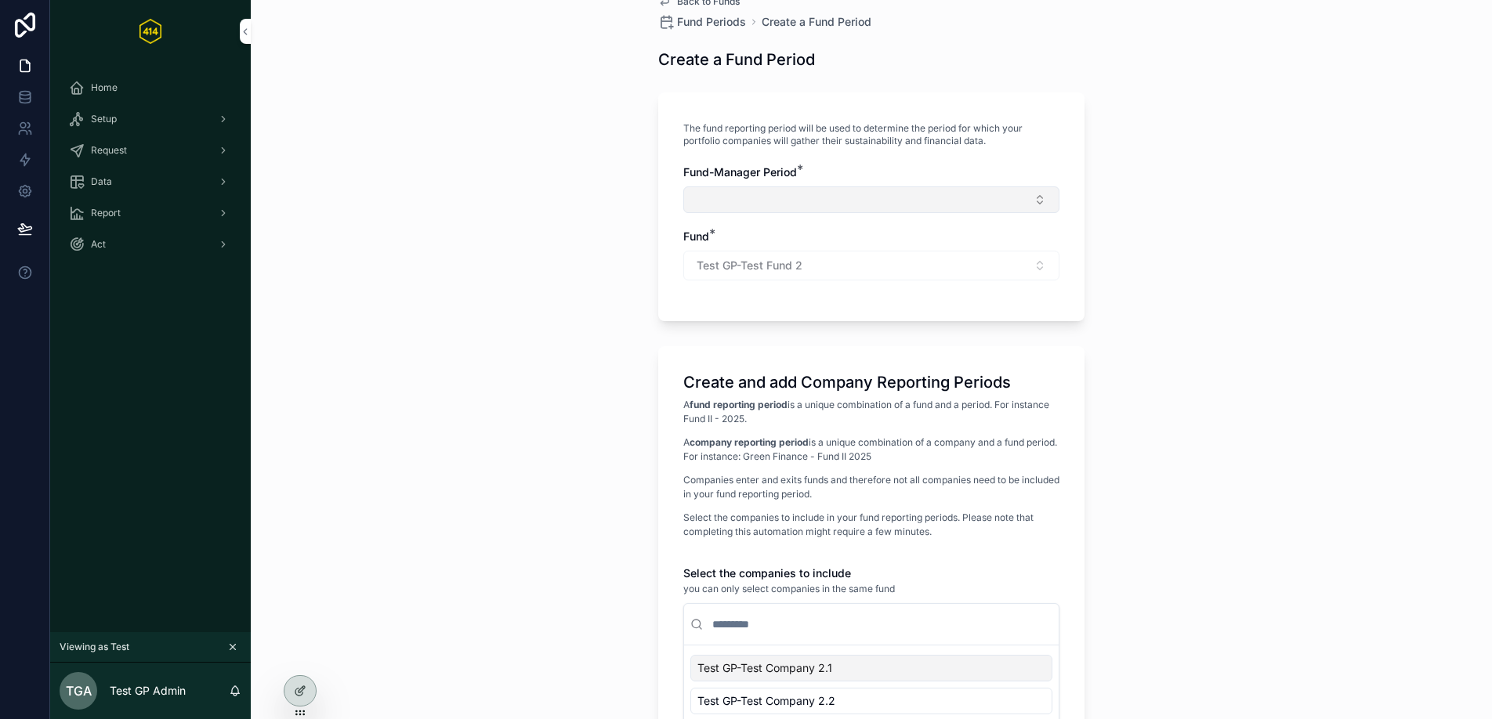
click at [1012, 201] on button "Select Button" at bounding box center [871, 199] width 376 height 27
click at [838, 272] on div "Test GP-2024" at bounding box center [866, 261] width 218 height 25
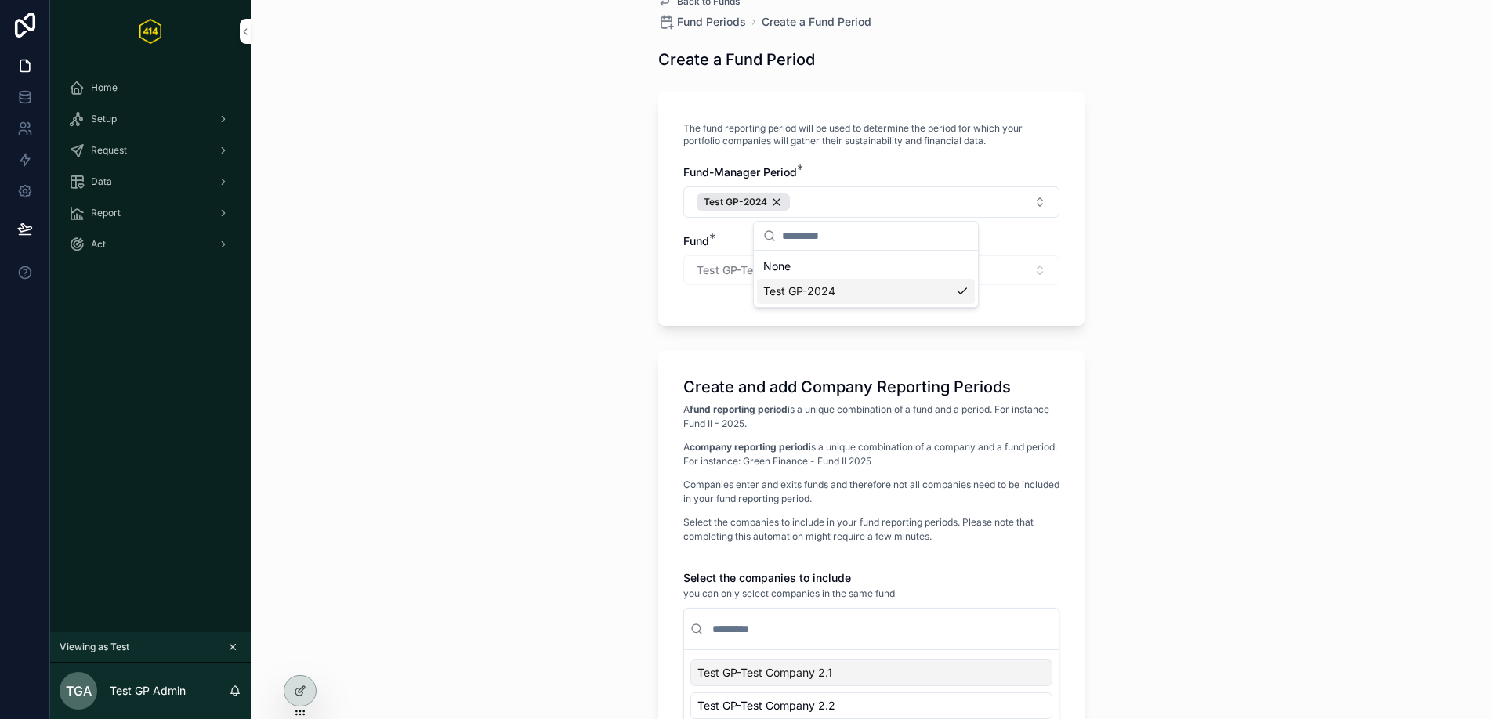
click at [1193, 262] on div "Back to Funds Fund Periods Create a Fund Period Create a Fund Period The fund r…" at bounding box center [871, 329] width 1241 height 719
click at [1021, 269] on div "Test GP-Test Fund 2" at bounding box center [871, 270] width 376 height 30
click at [971, 269] on div "Test GP-Test Fund 2" at bounding box center [871, 270] width 376 height 30
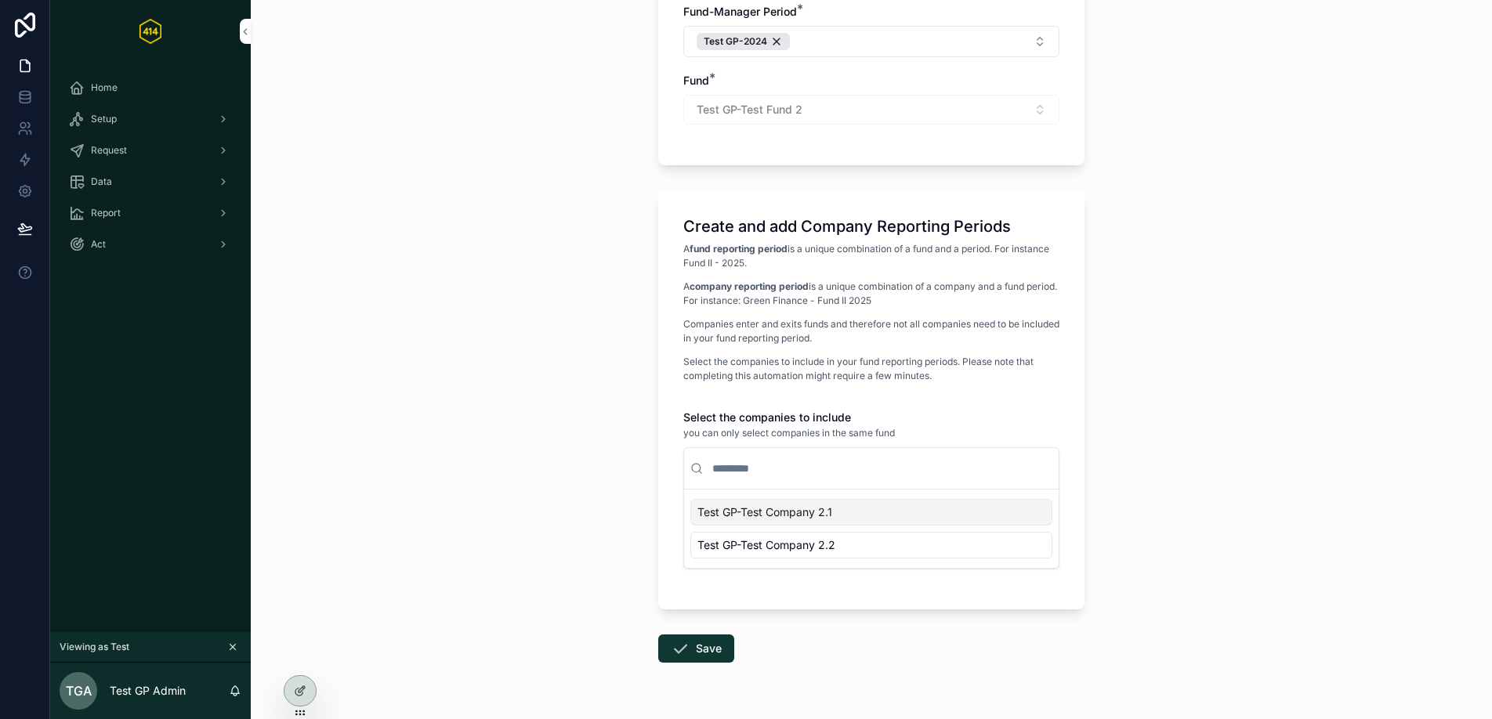
scroll to position [234, 0]
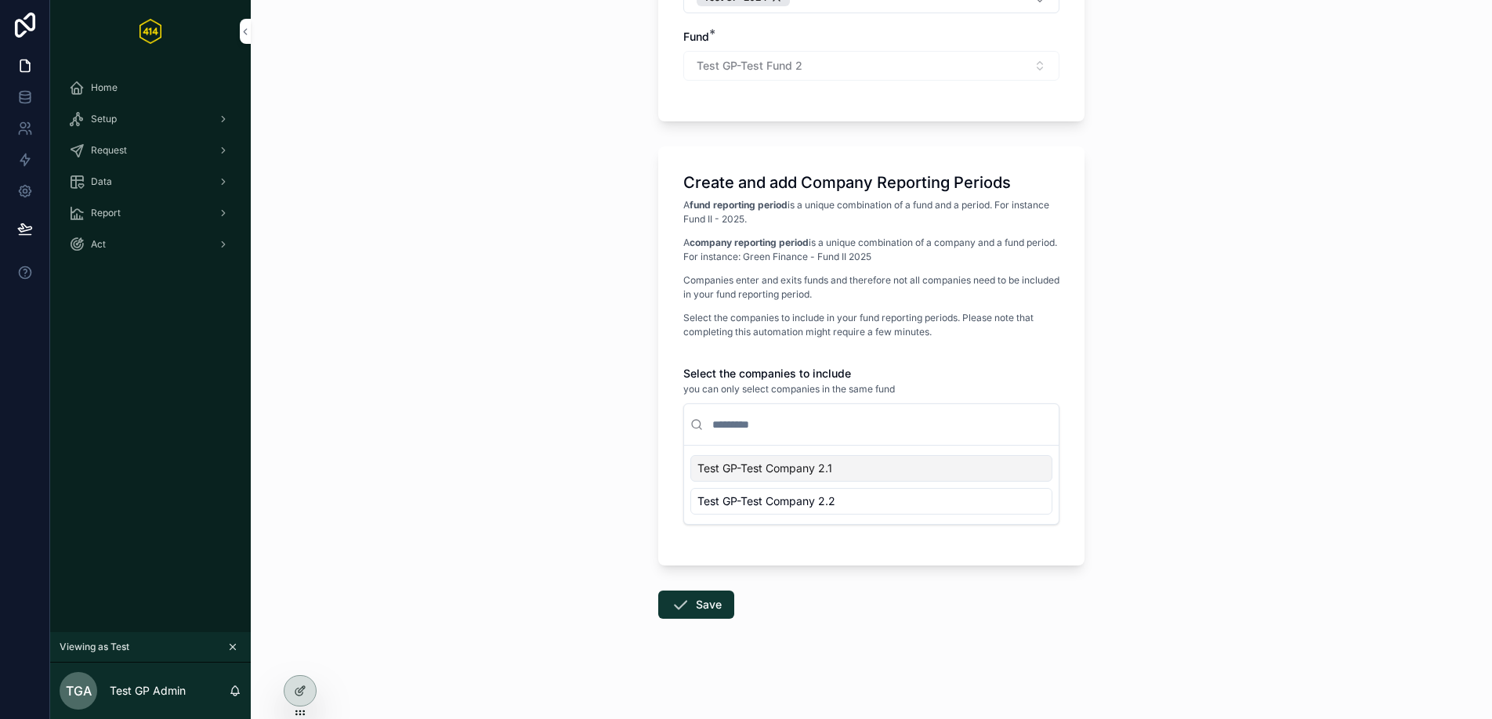
click at [802, 476] on span "Test GP-Test Company 2.1" at bounding box center [764, 469] width 135 height 16
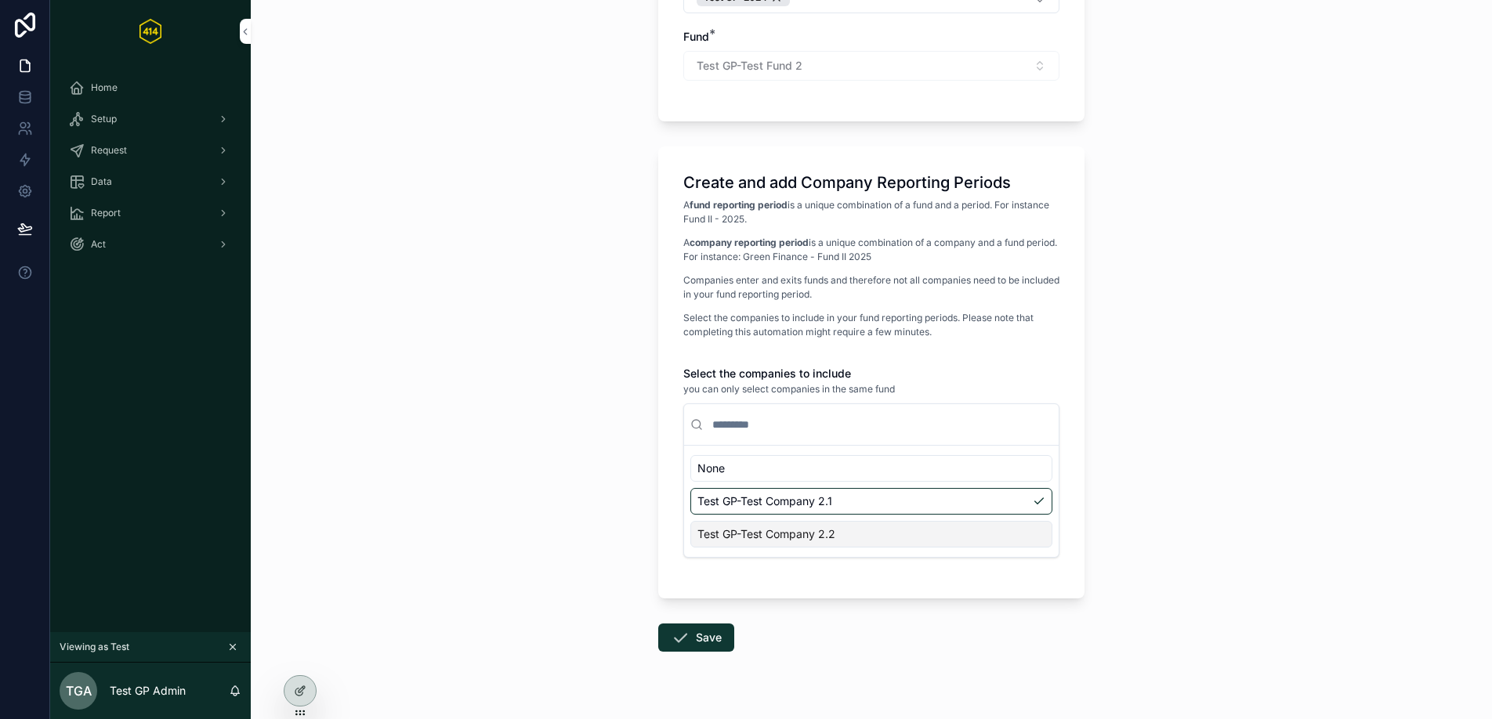
click at [790, 529] on span "Test GP-Test Company 2.2" at bounding box center [766, 535] width 138 height 16
click at [953, 353] on div "Create and add Company Reporting Periods A fund reporting period is a unique co…" at bounding box center [871, 373] width 426 height 452
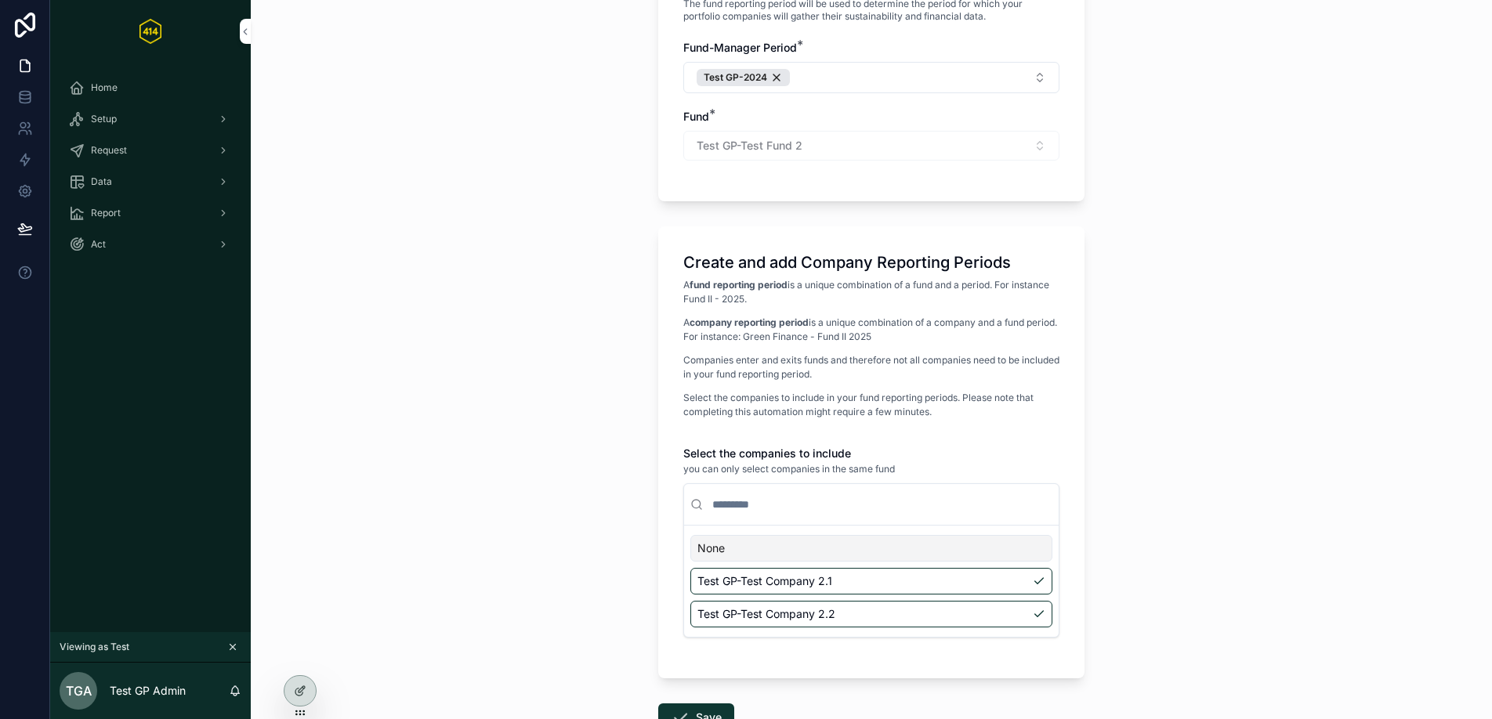
scroll to position [0, 0]
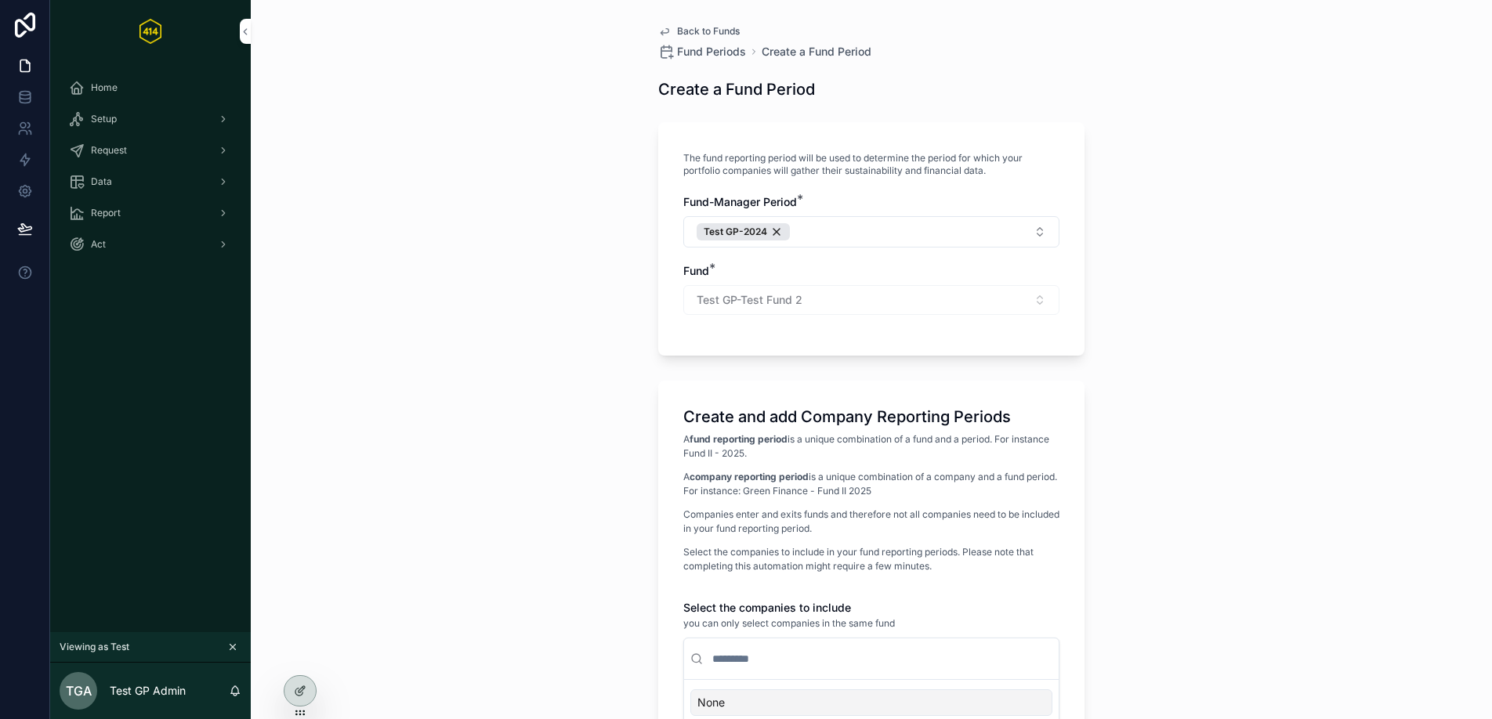
click at [698, 34] on span "Back to Funds" at bounding box center [708, 31] width 63 height 13
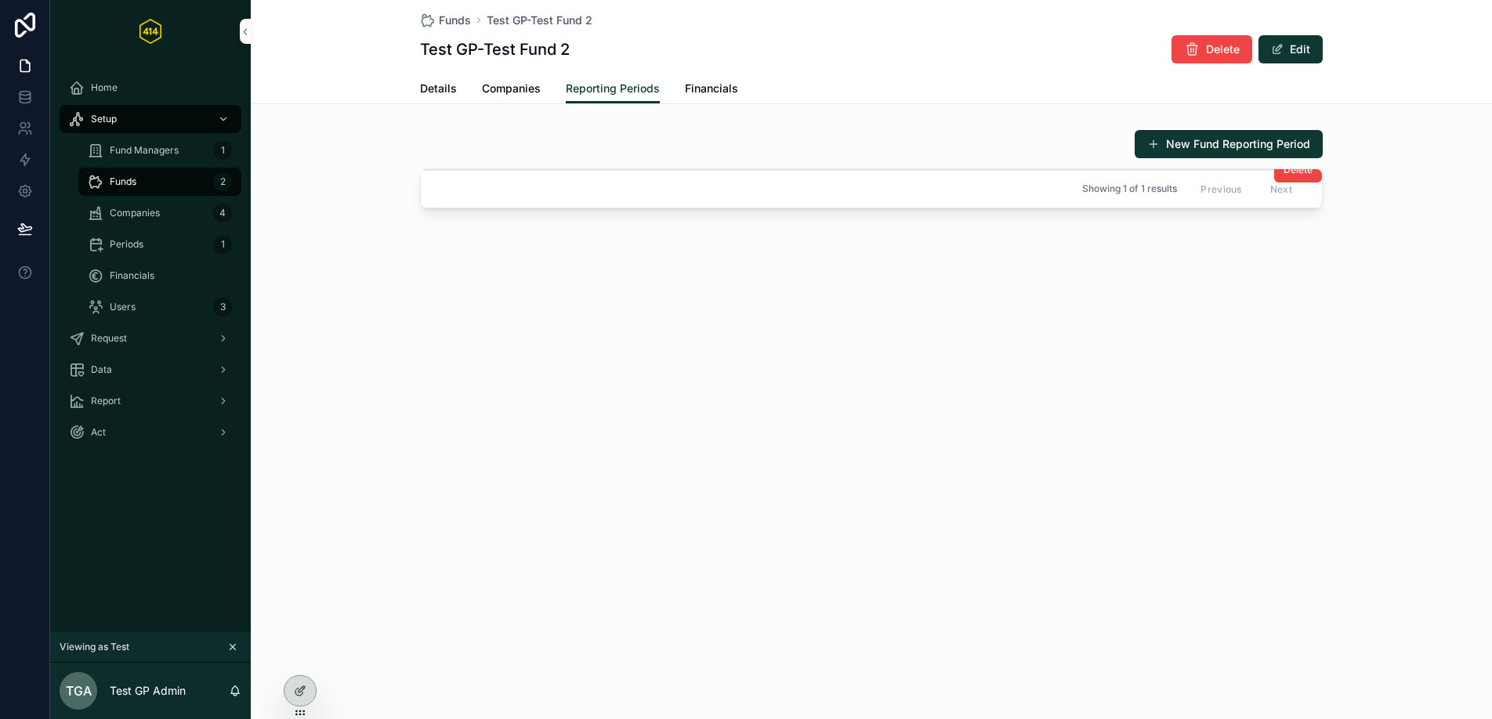
click at [907, 169] on td "Delete" at bounding box center [871, 169] width 901 height 1
drag, startPoint x: 907, startPoint y: 168, endPoint x: 907, endPoint y: 176, distance: 7.9
click at [907, 176] on div "Delete Showing 1 of 1 results Previous Next" at bounding box center [871, 188] width 901 height 38
click at [907, 169] on td "Delete" at bounding box center [871, 169] width 901 height 1
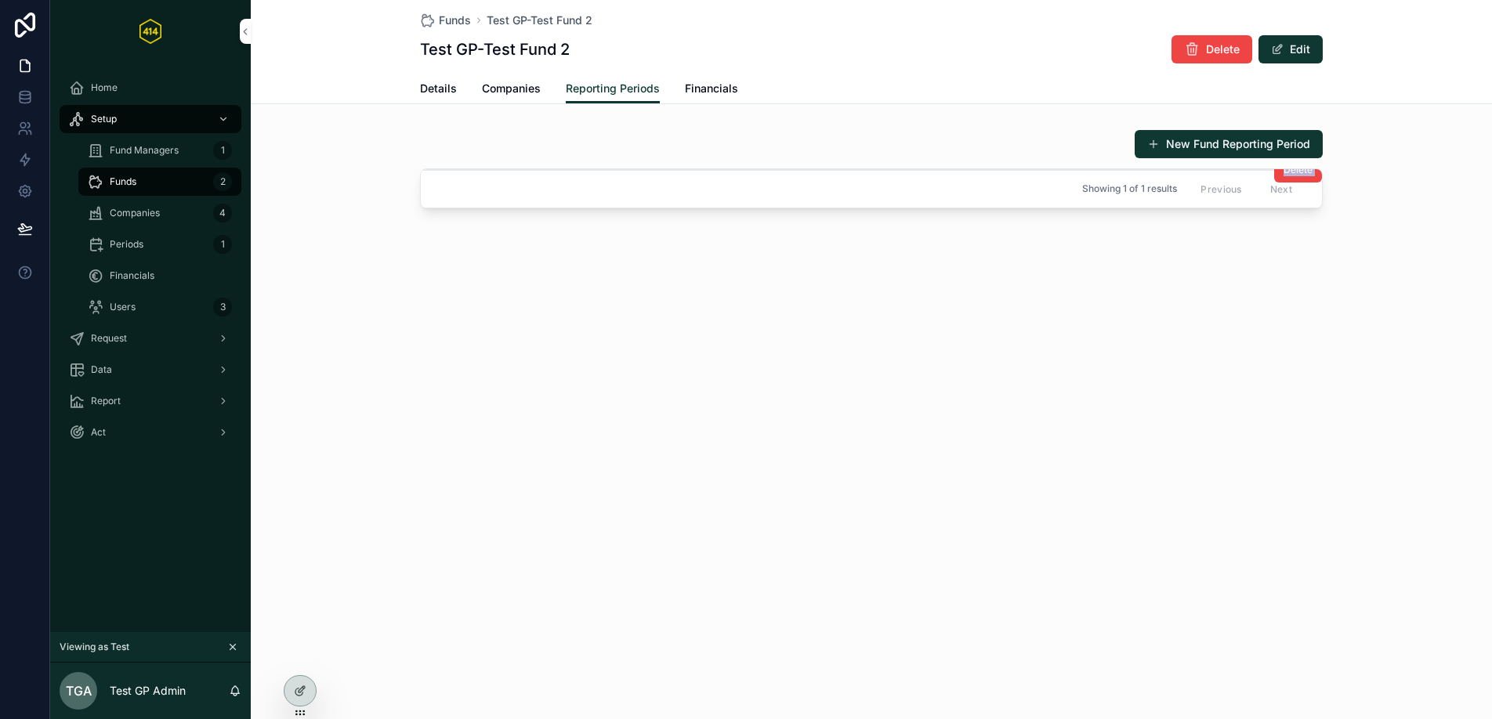
click at [907, 169] on td "Delete" at bounding box center [871, 169] width 901 height 1
click at [791, 254] on div "Funds Test GP-Test Fund 2 Test GP-Test Fund 2 Delete Edit Reporting Periods Det…" at bounding box center [871, 160] width 1241 height 321
click at [143, 219] on div "Companies 4" at bounding box center [160, 213] width 144 height 25
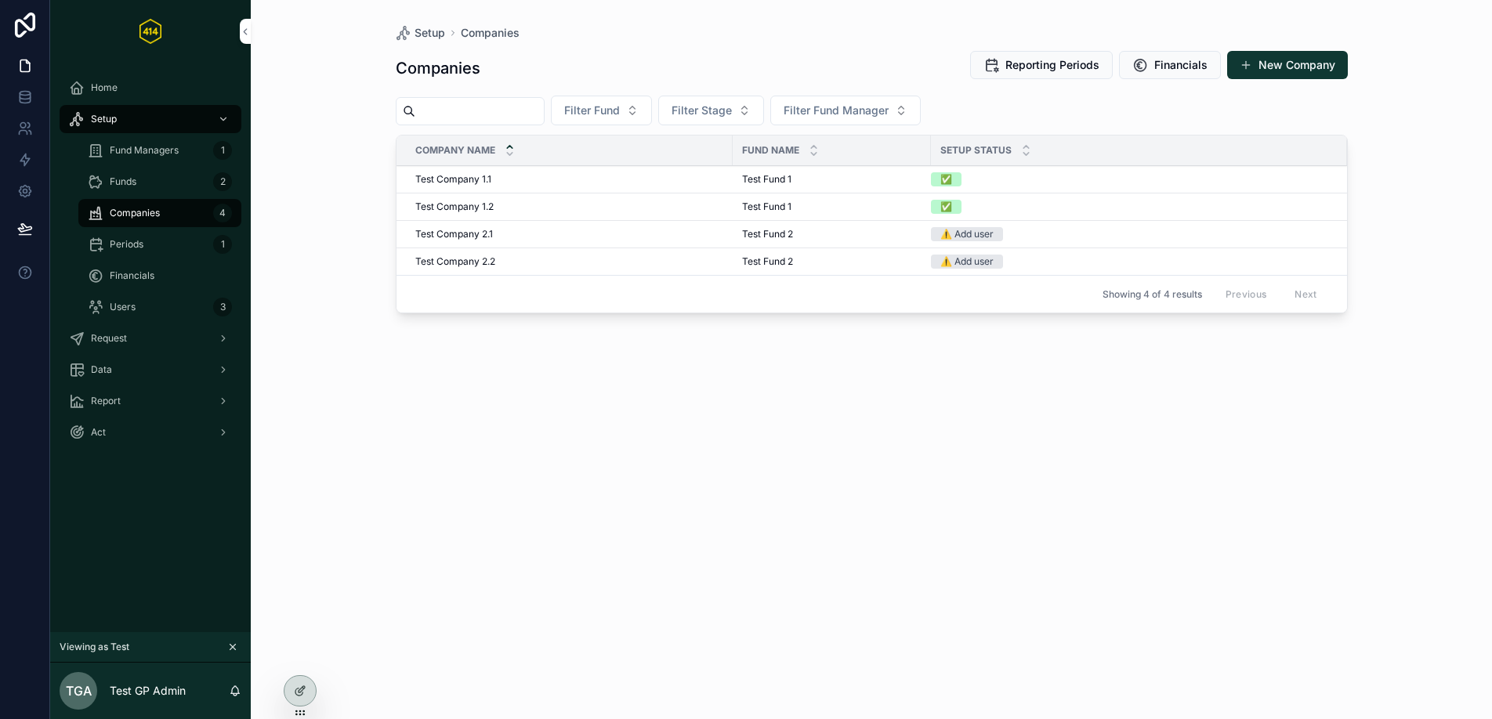
click at [161, 233] on div "Periods 1" at bounding box center [160, 244] width 144 height 25
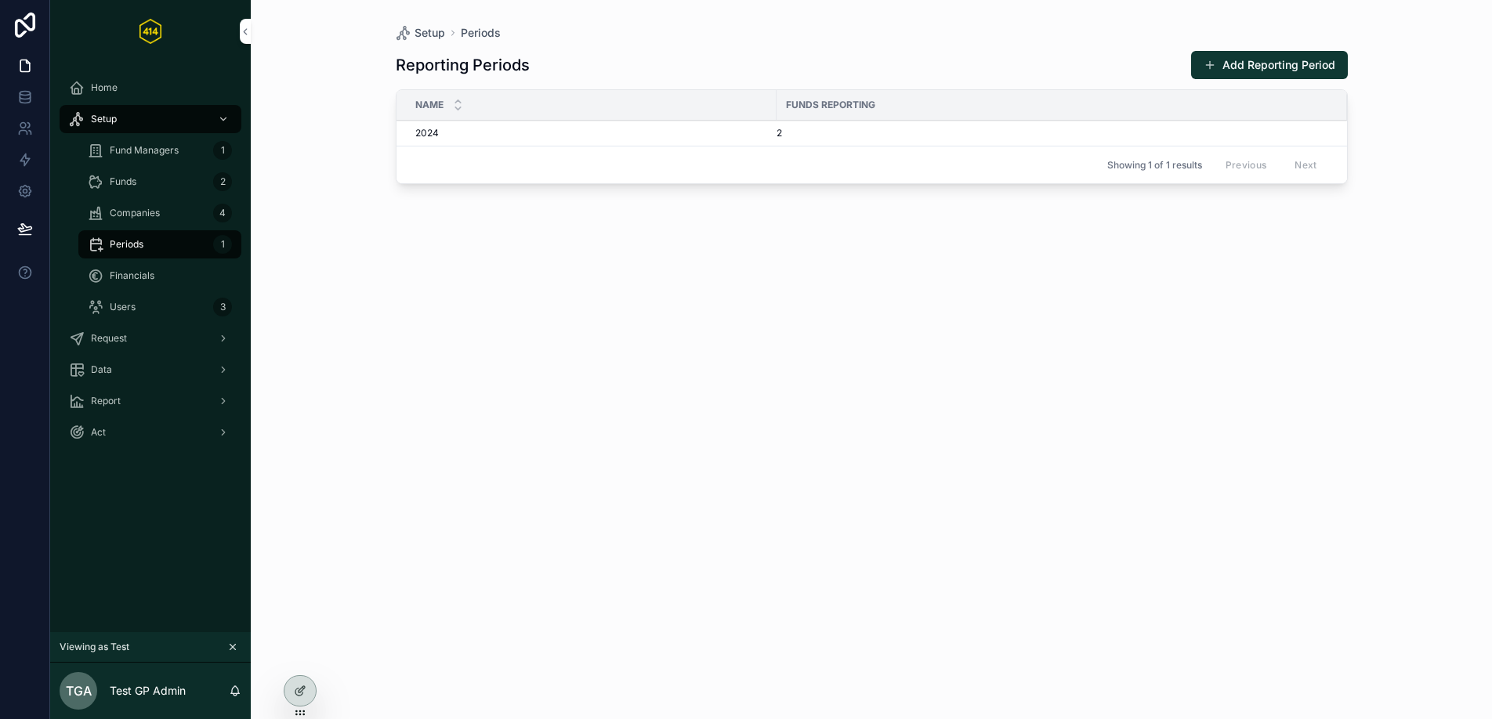
click at [171, 266] on div "Financials" at bounding box center [160, 275] width 144 height 25
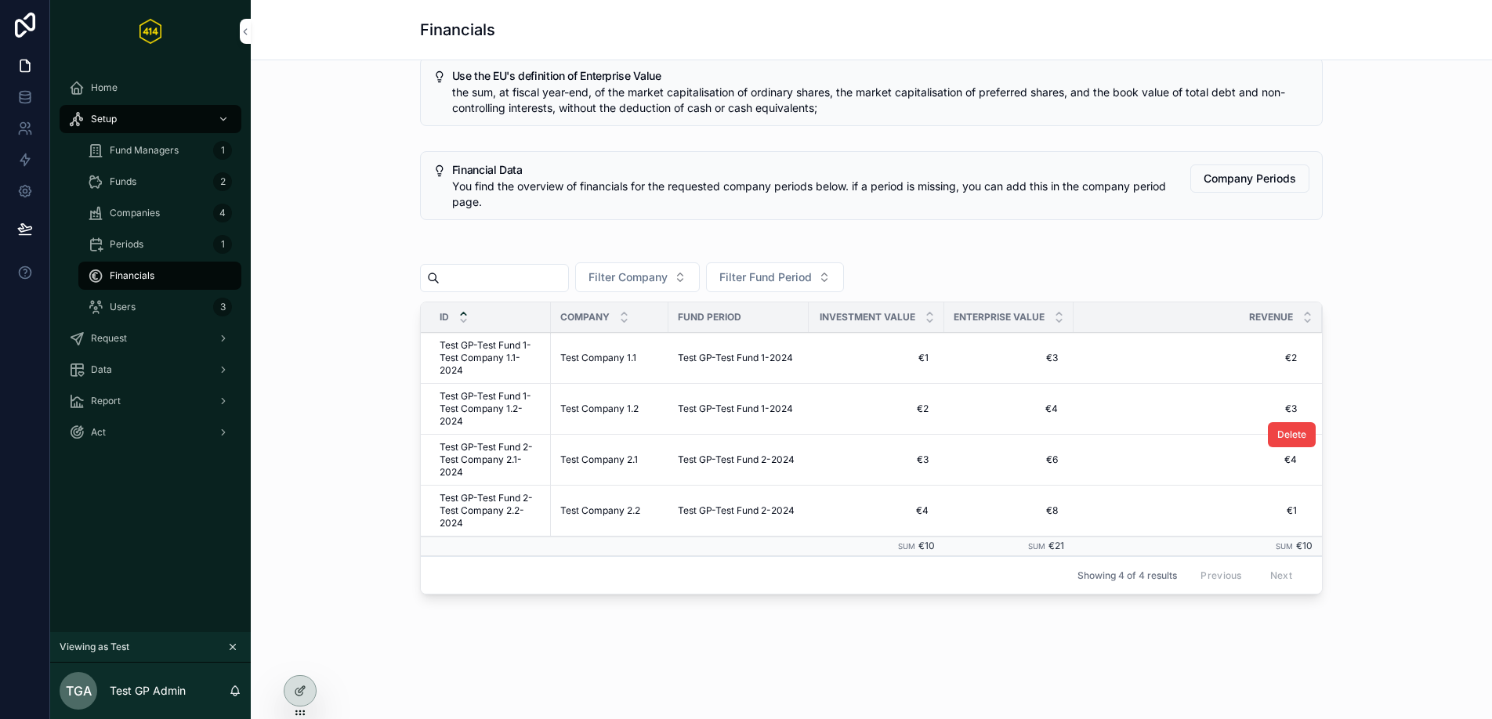
scroll to position [35, 0]
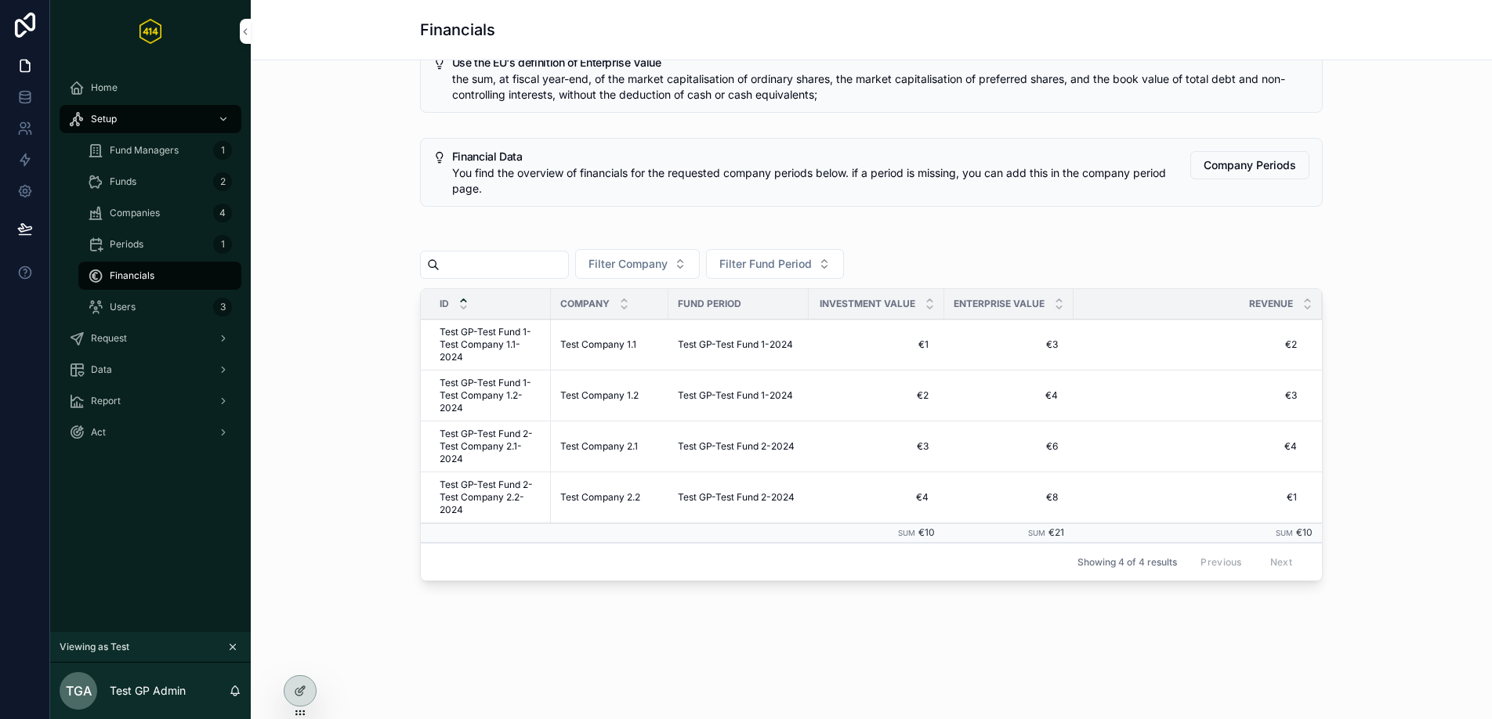
click at [153, 291] on div "Users 3" at bounding box center [160, 306] width 182 height 31
click at [151, 298] on div "Users 3" at bounding box center [160, 307] width 144 height 25
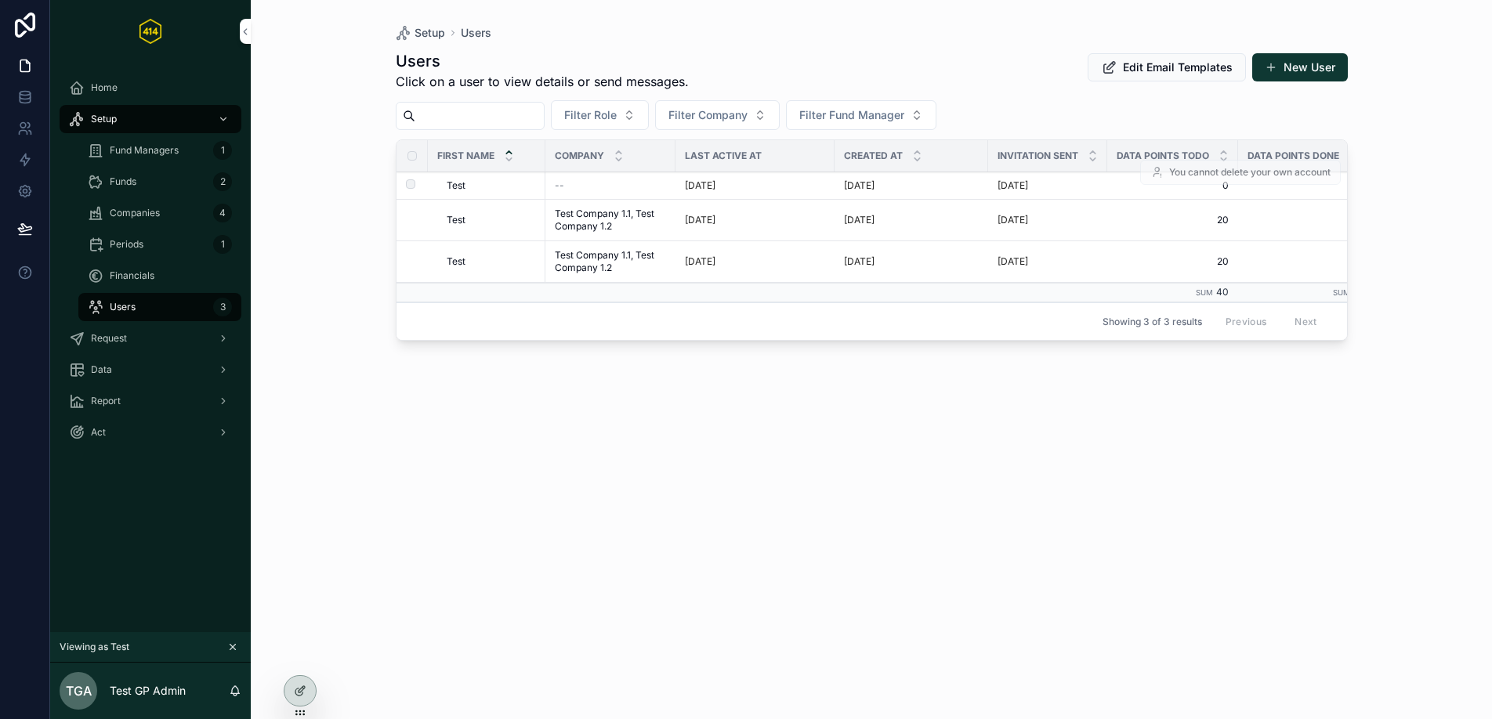
click at [624, 190] on div "--" at bounding box center [610, 185] width 111 height 13
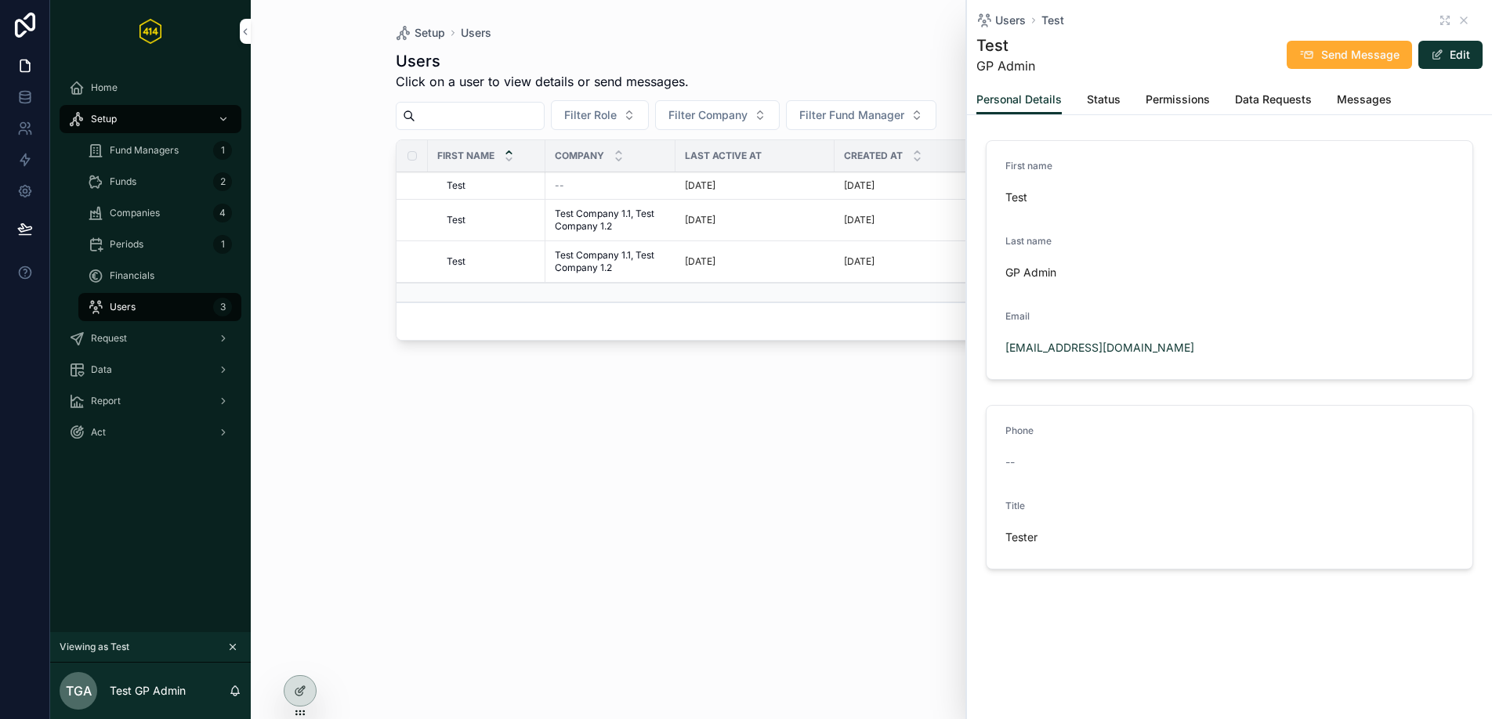
click at [1108, 108] on link "Status" at bounding box center [1104, 100] width 34 height 31
click at [1167, 97] on span "Permissions" at bounding box center [1178, 100] width 64 height 16
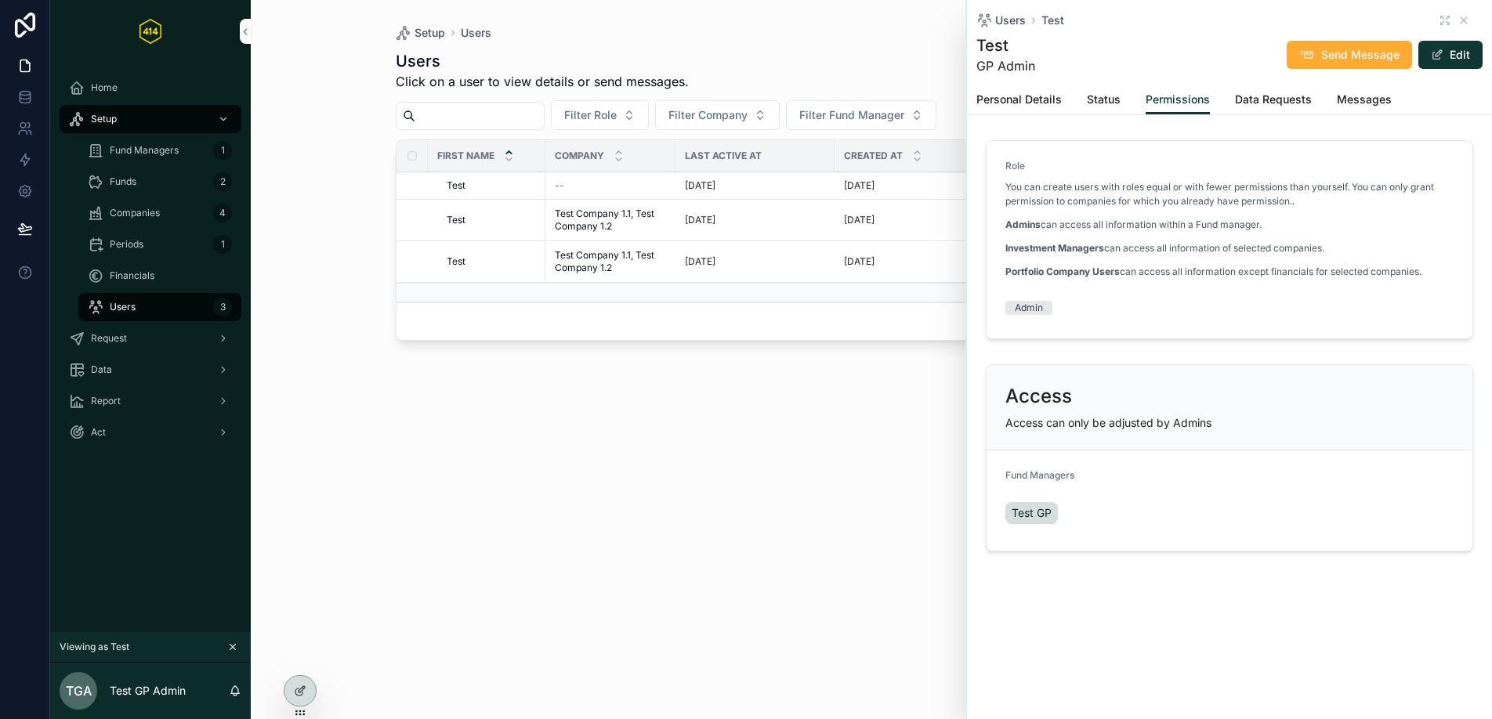
click at [1285, 99] on span "Data Requests" at bounding box center [1273, 100] width 77 height 16
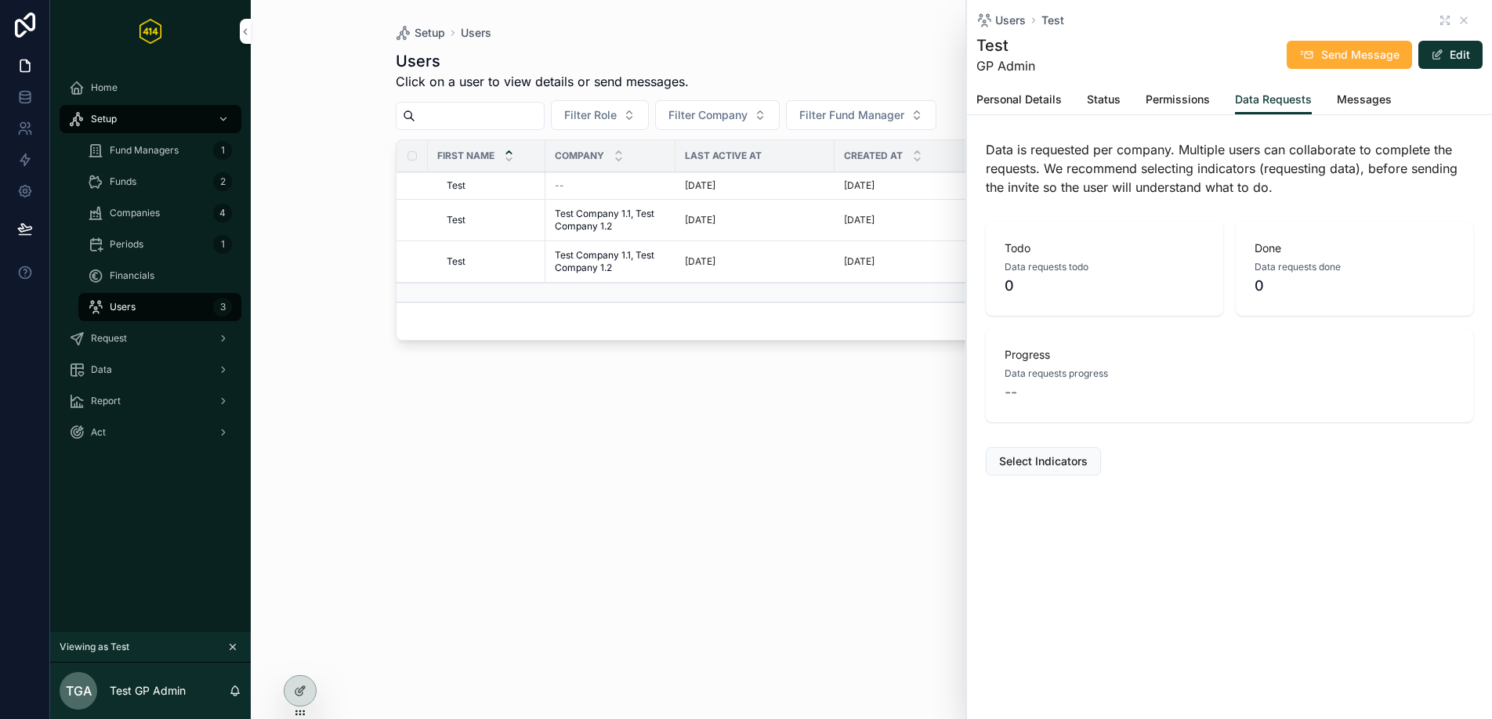
click at [1368, 106] on span "Messages" at bounding box center [1364, 100] width 55 height 16
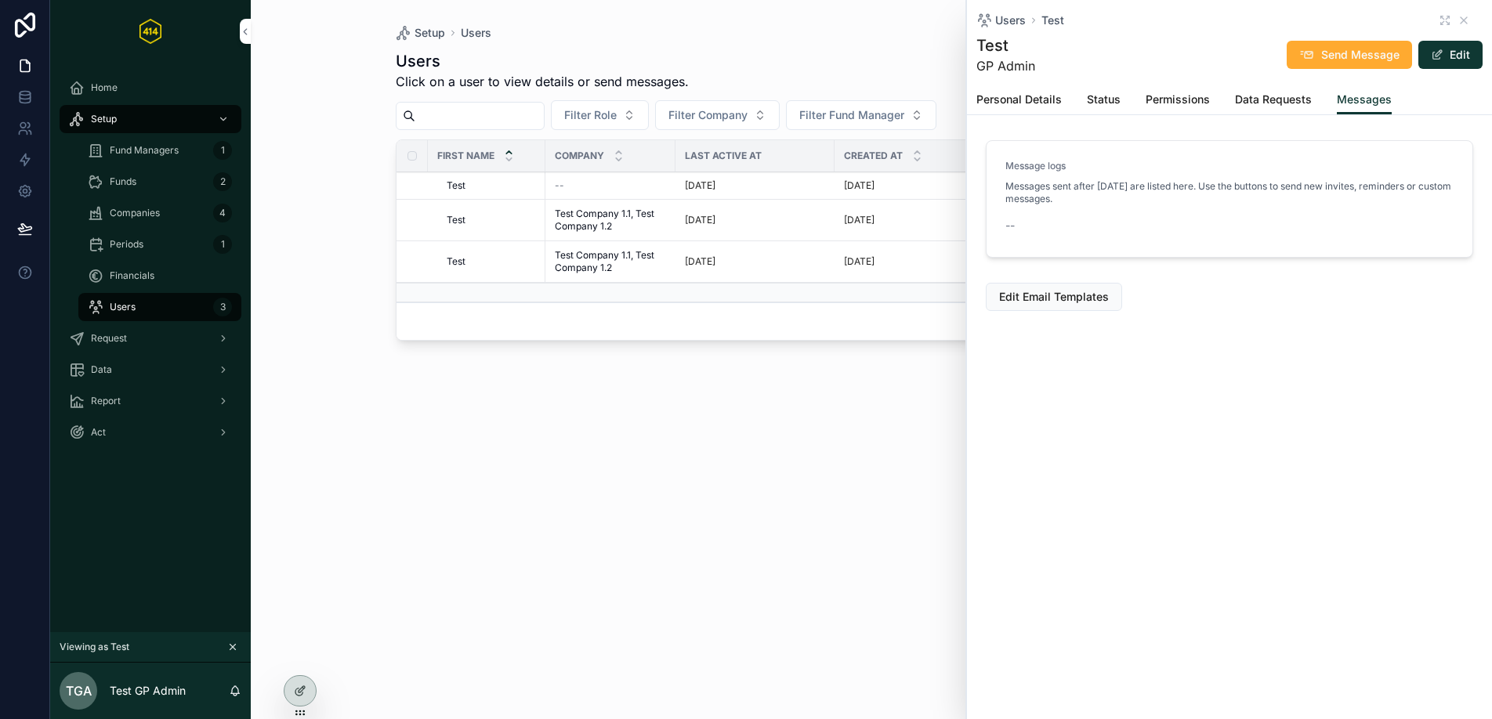
click at [1048, 98] on span "Personal Details" at bounding box center [1018, 100] width 85 height 16
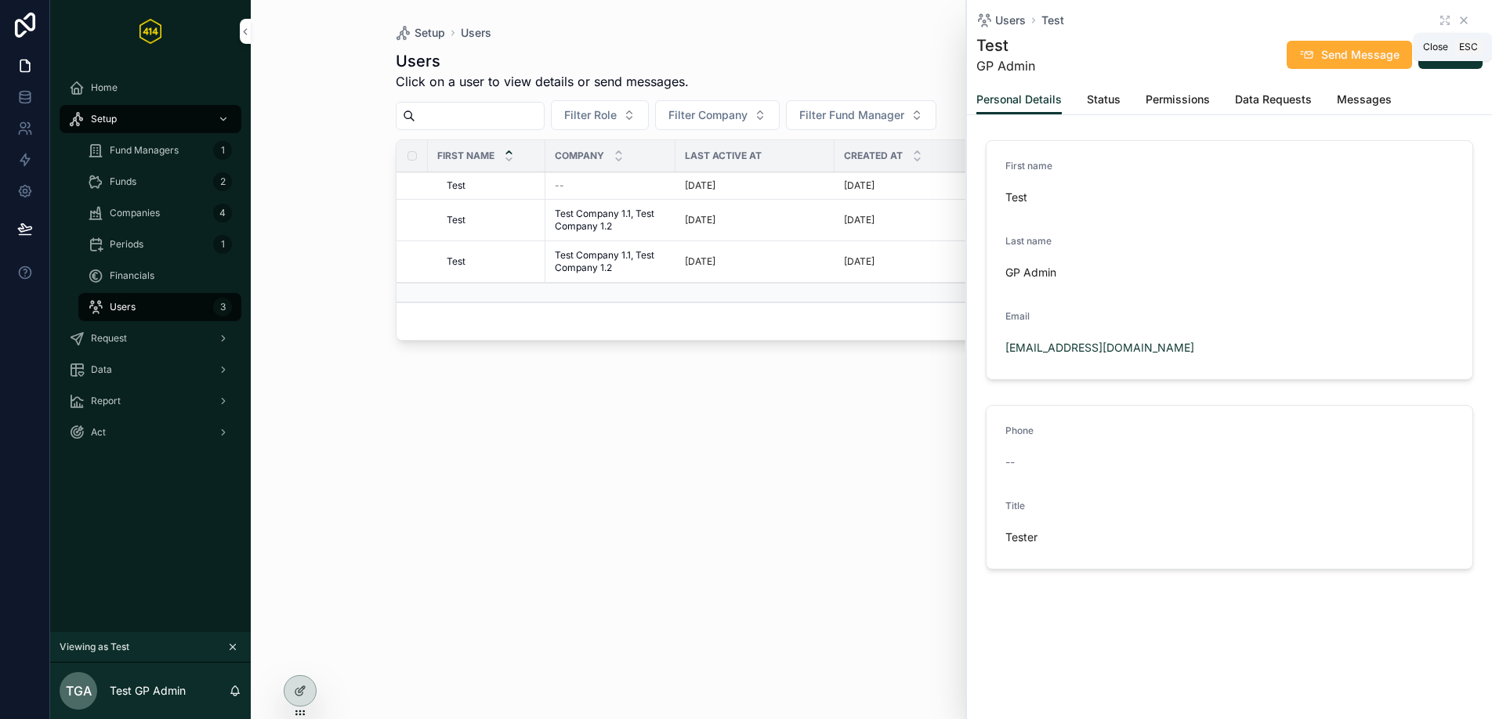
click at [1469, 18] on icon "scrollable content" at bounding box center [1463, 20] width 13 height 13
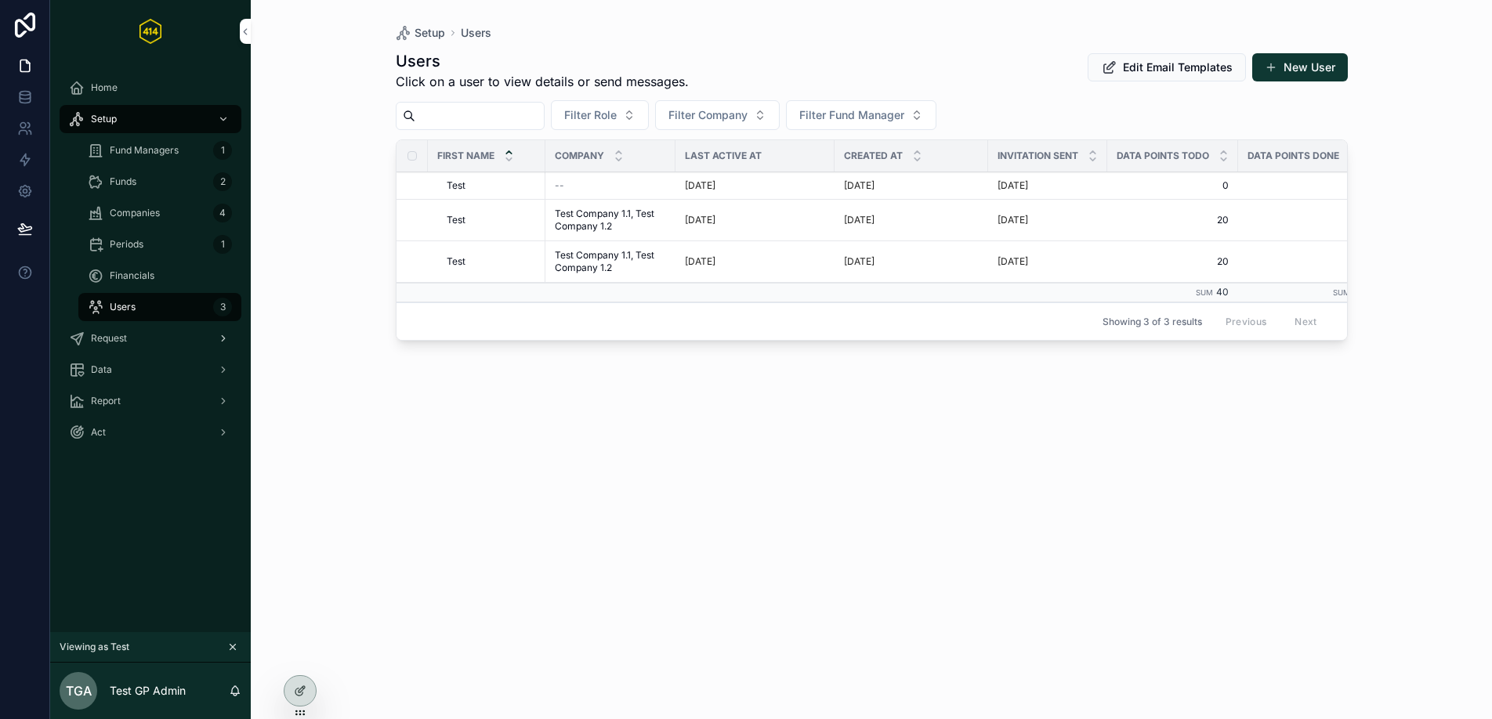
click at [142, 341] on div "Request" at bounding box center [150, 338] width 163 height 25
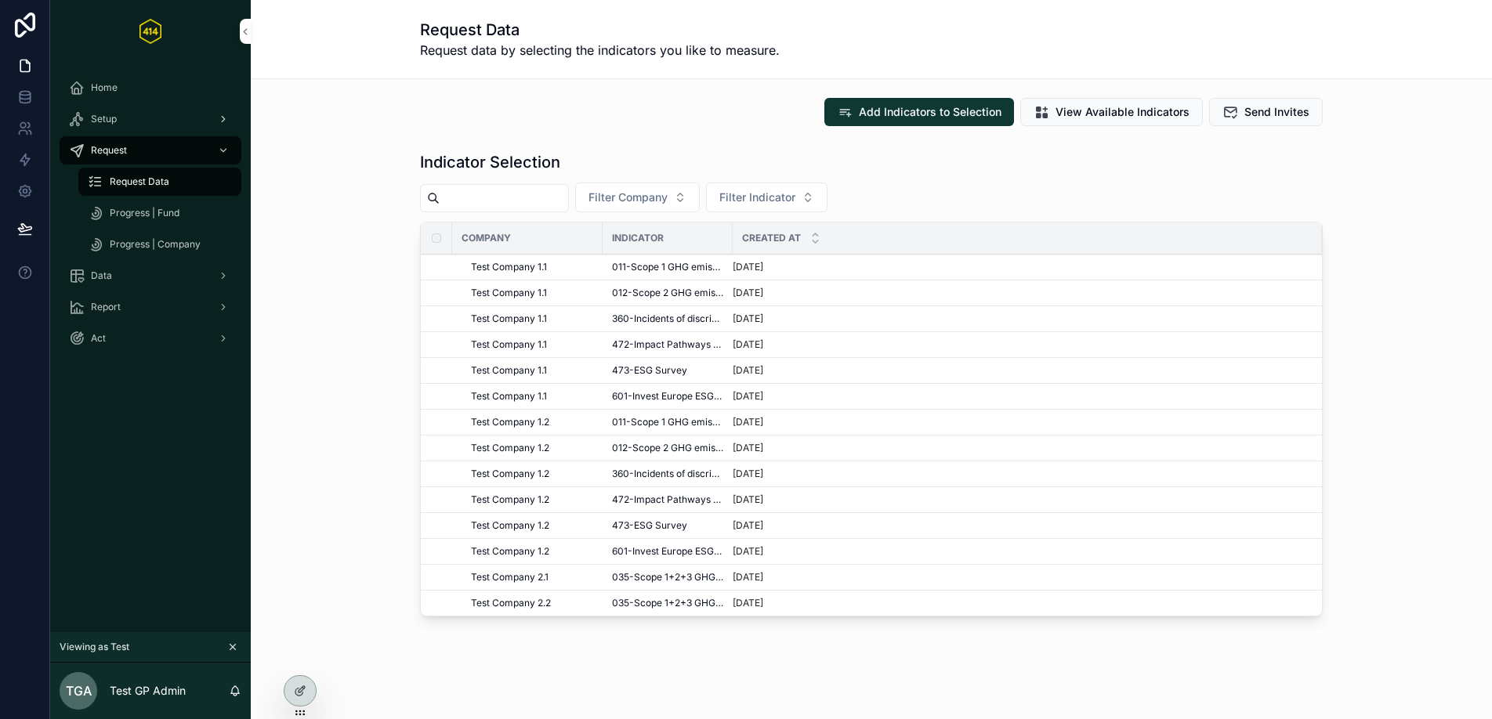
click at [165, 117] on div "Setup" at bounding box center [150, 119] width 163 height 25
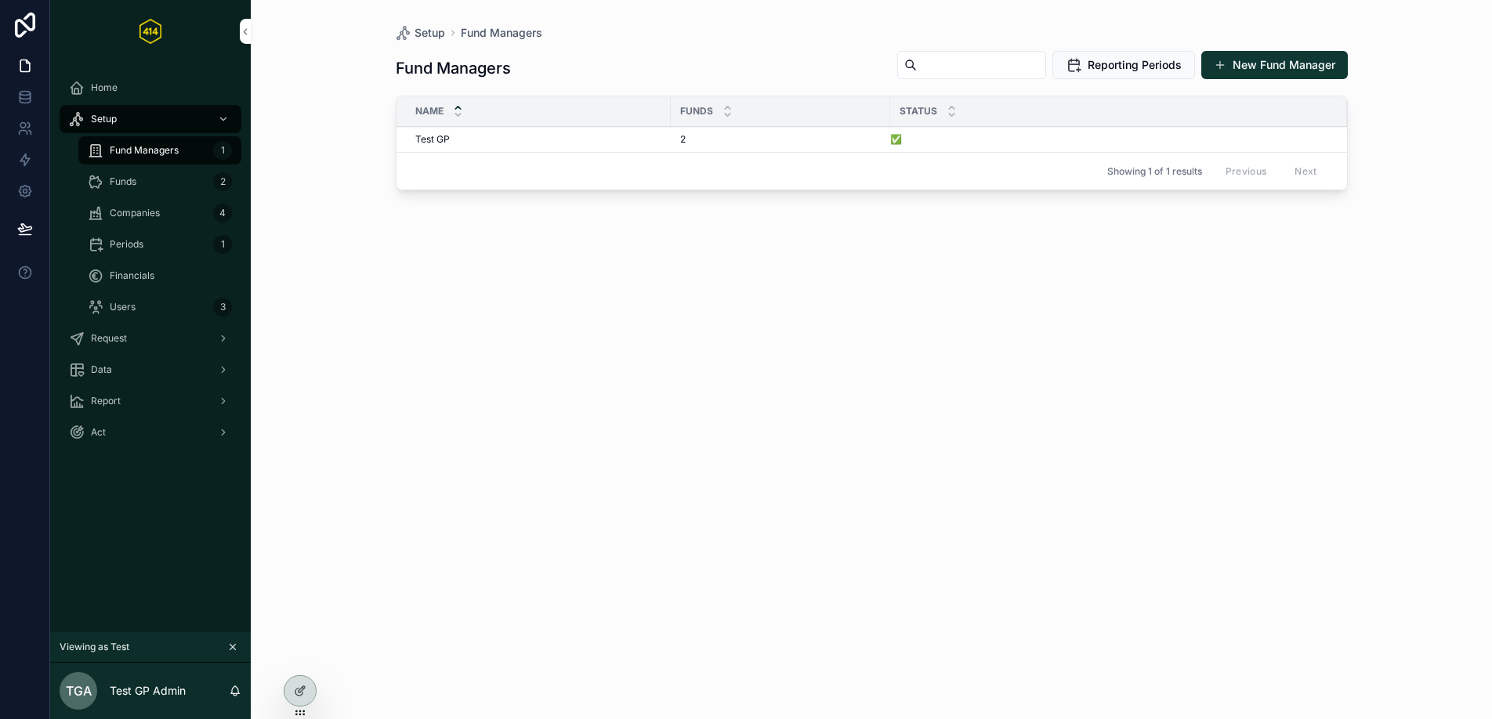
click at [168, 90] on div "Home" at bounding box center [150, 87] width 163 height 25
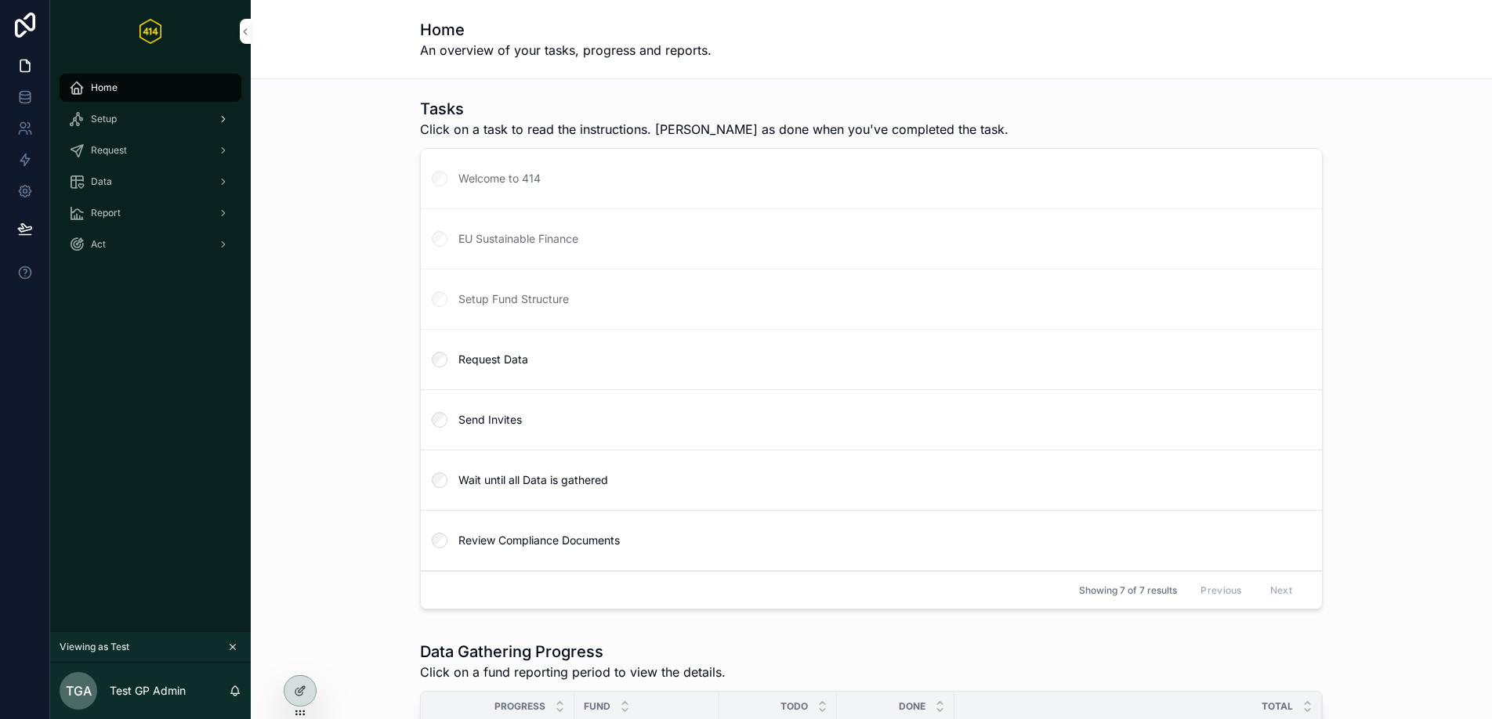
click at [139, 128] on div "Setup" at bounding box center [150, 119] width 163 height 25
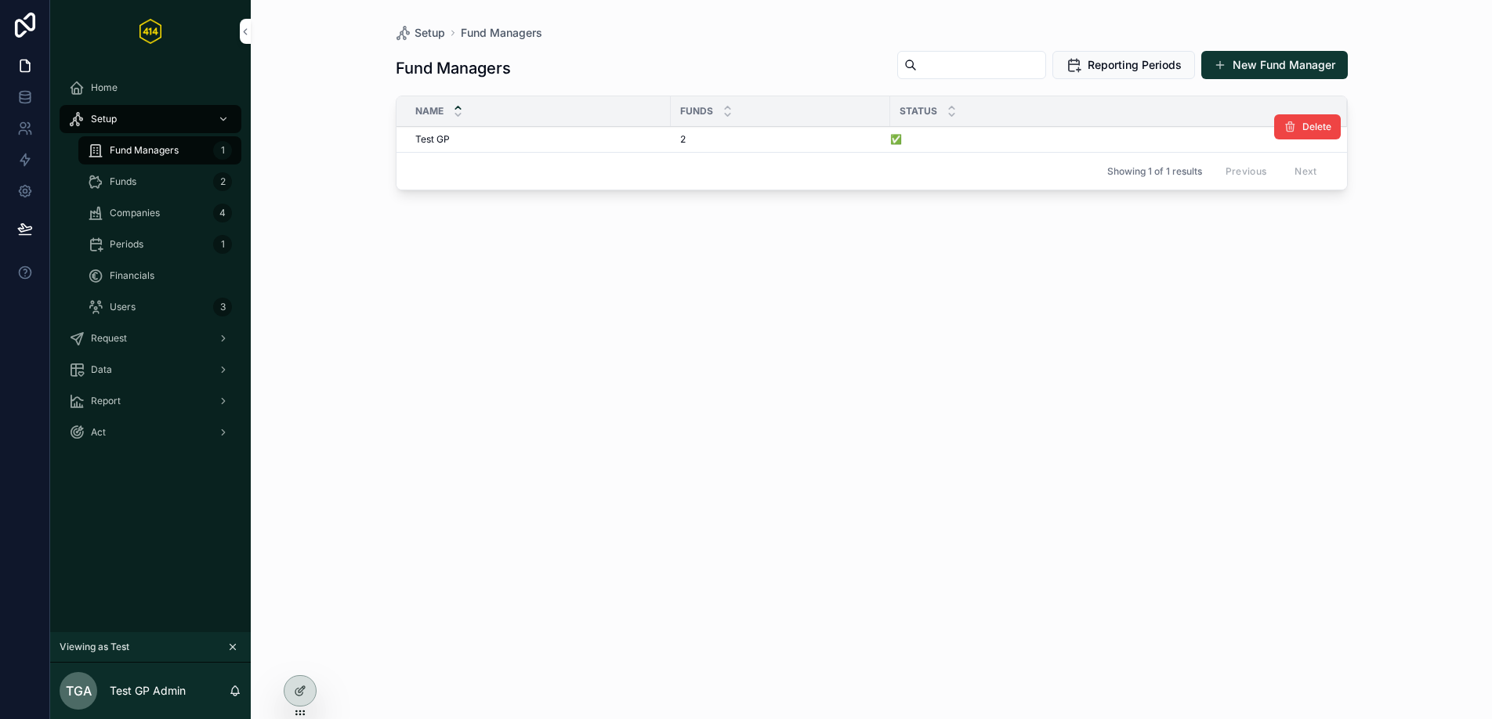
click at [550, 143] on div "Test GP Test GP" at bounding box center [538, 139] width 246 height 13
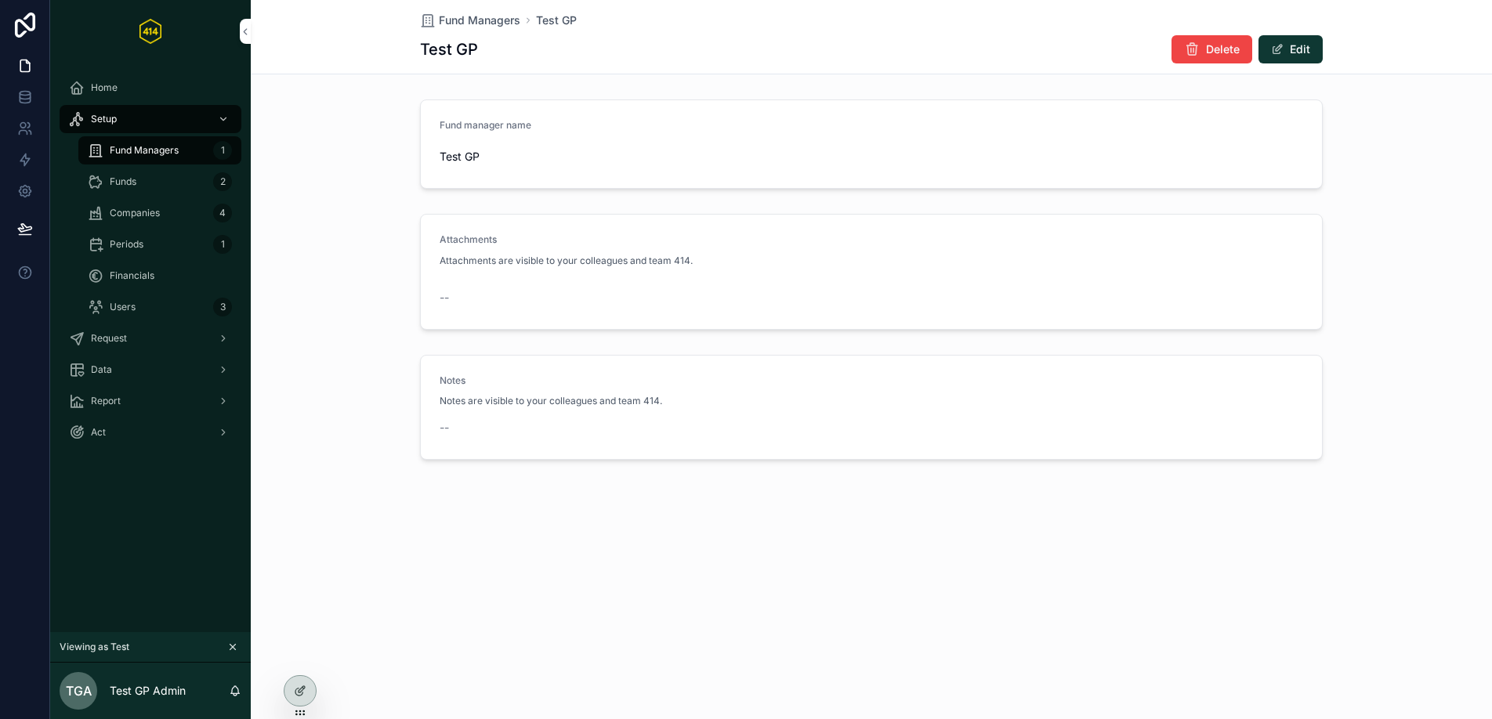
click at [160, 213] on div "Companies 4" at bounding box center [160, 213] width 144 height 25
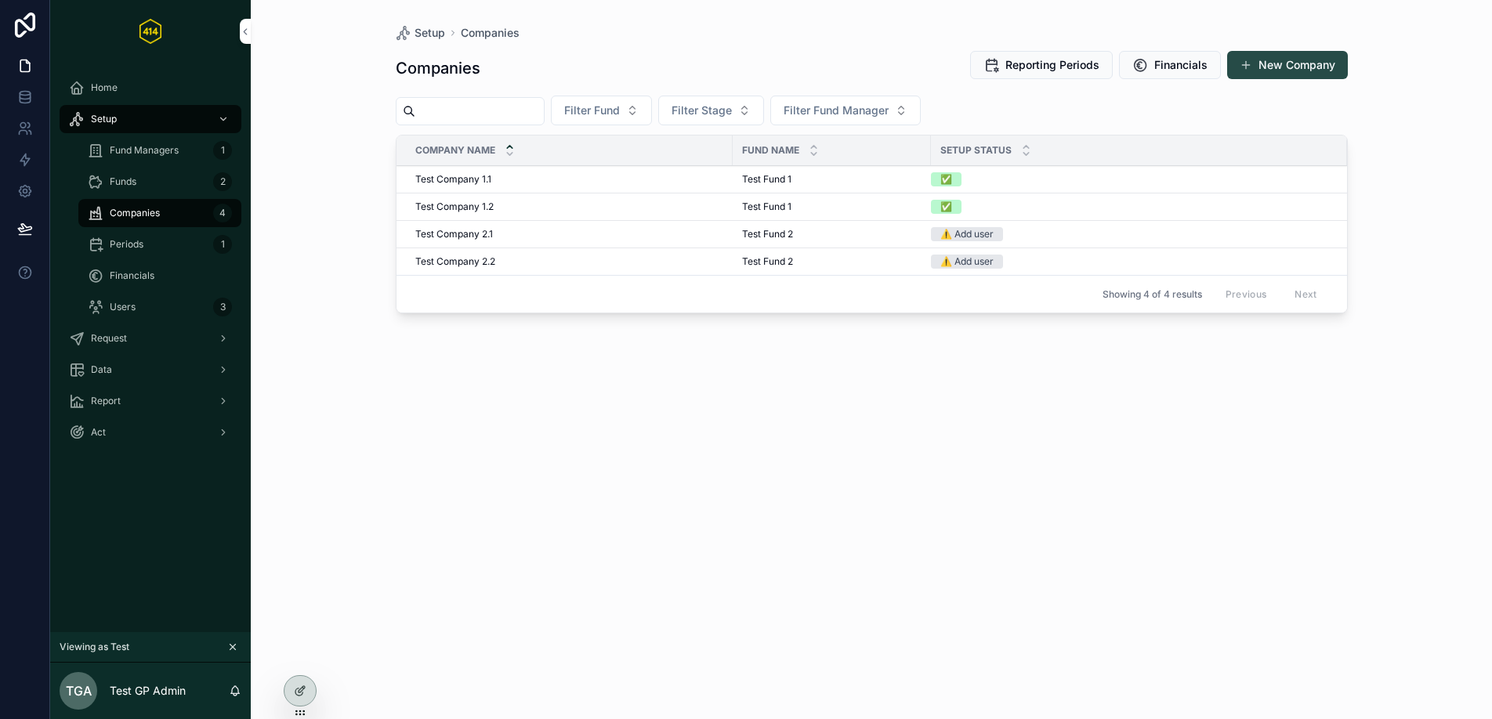
click at [1259, 57] on button "New Company" at bounding box center [1287, 65] width 121 height 28
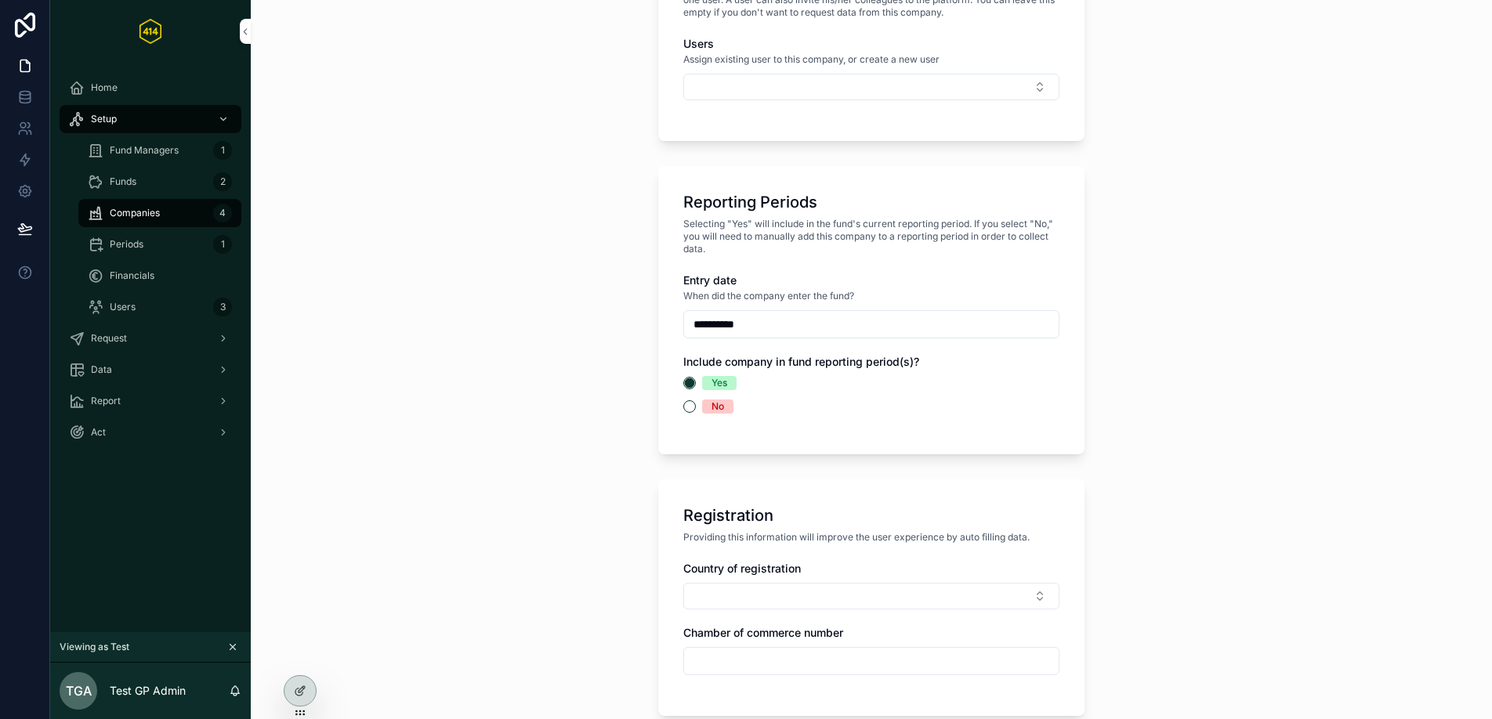
scroll to position [793, 0]
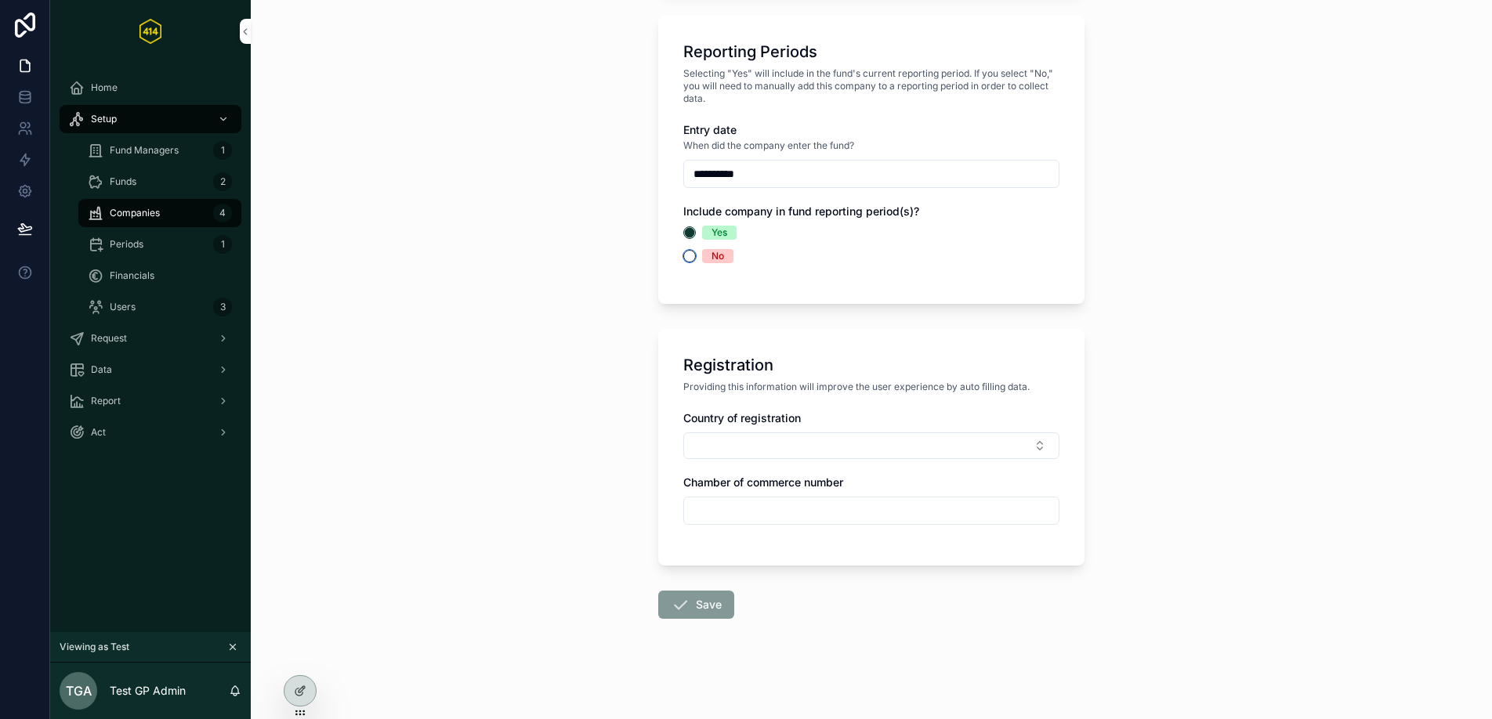
click at [687, 260] on button "No" at bounding box center [689, 256] width 13 height 13
click at [687, 235] on button "Yes" at bounding box center [689, 232] width 13 height 13
click at [1020, 448] on button "Select Button" at bounding box center [871, 446] width 376 height 27
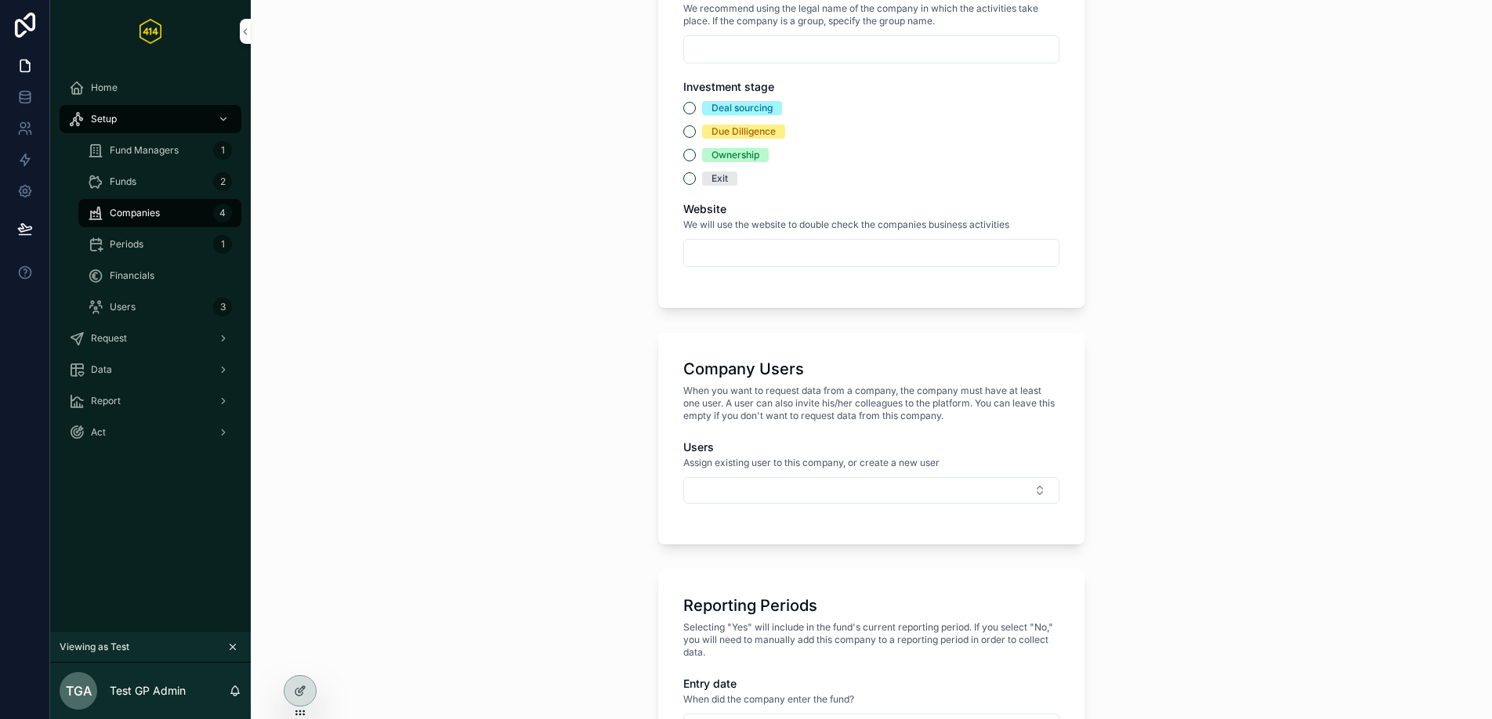
scroll to position [201, 0]
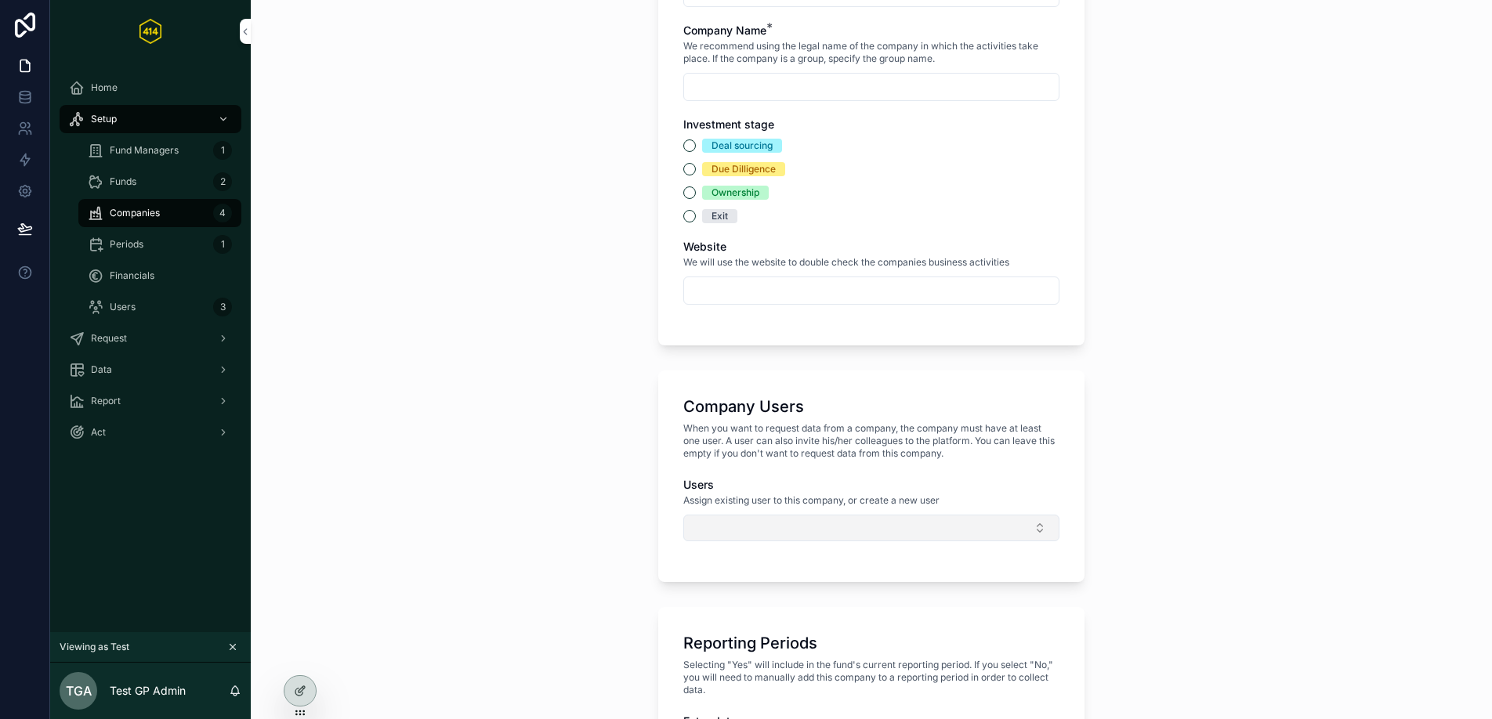
click at [1005, 527] on button "Select Button" at bounding box center [871, 528] width 376 height 27
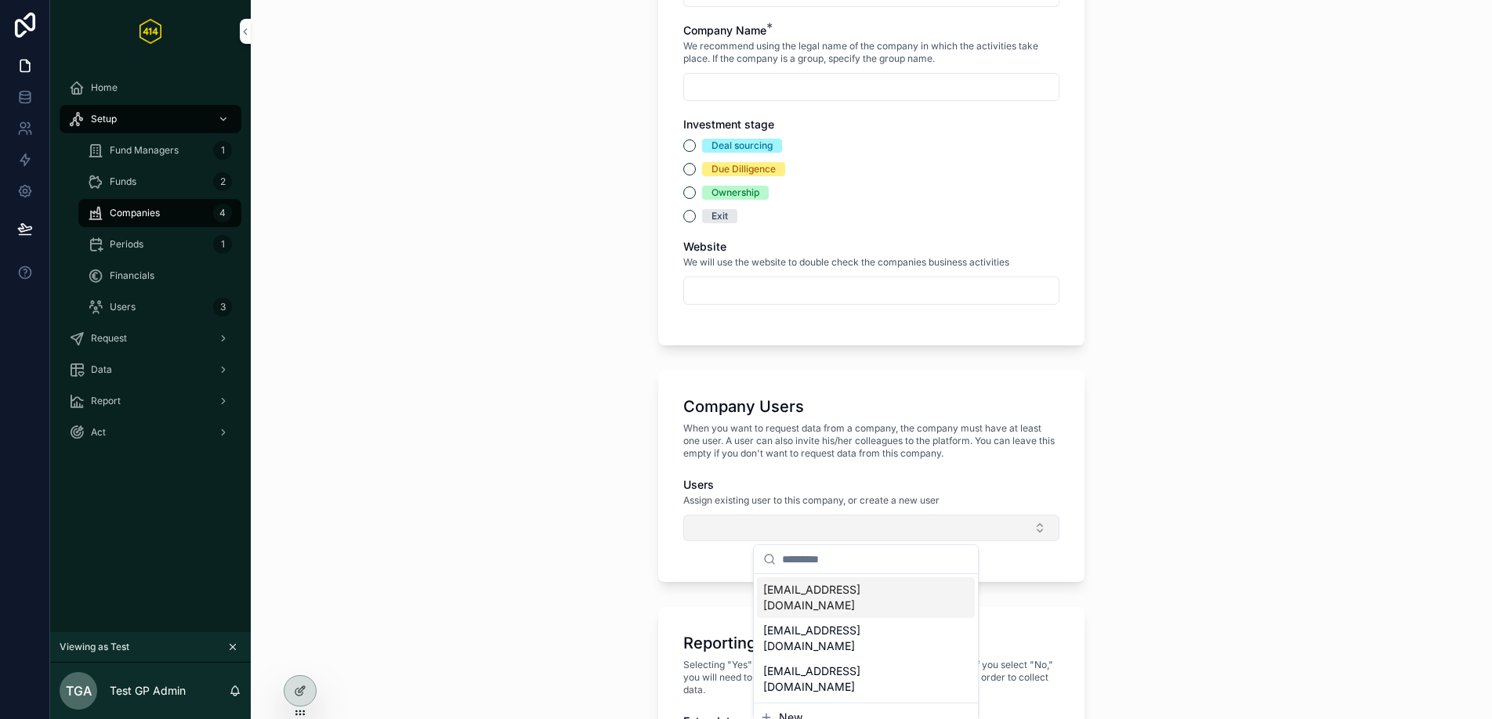
click at [1005, 527] on button "Select Button" at bounding box center [871, 528] width 376 height 27
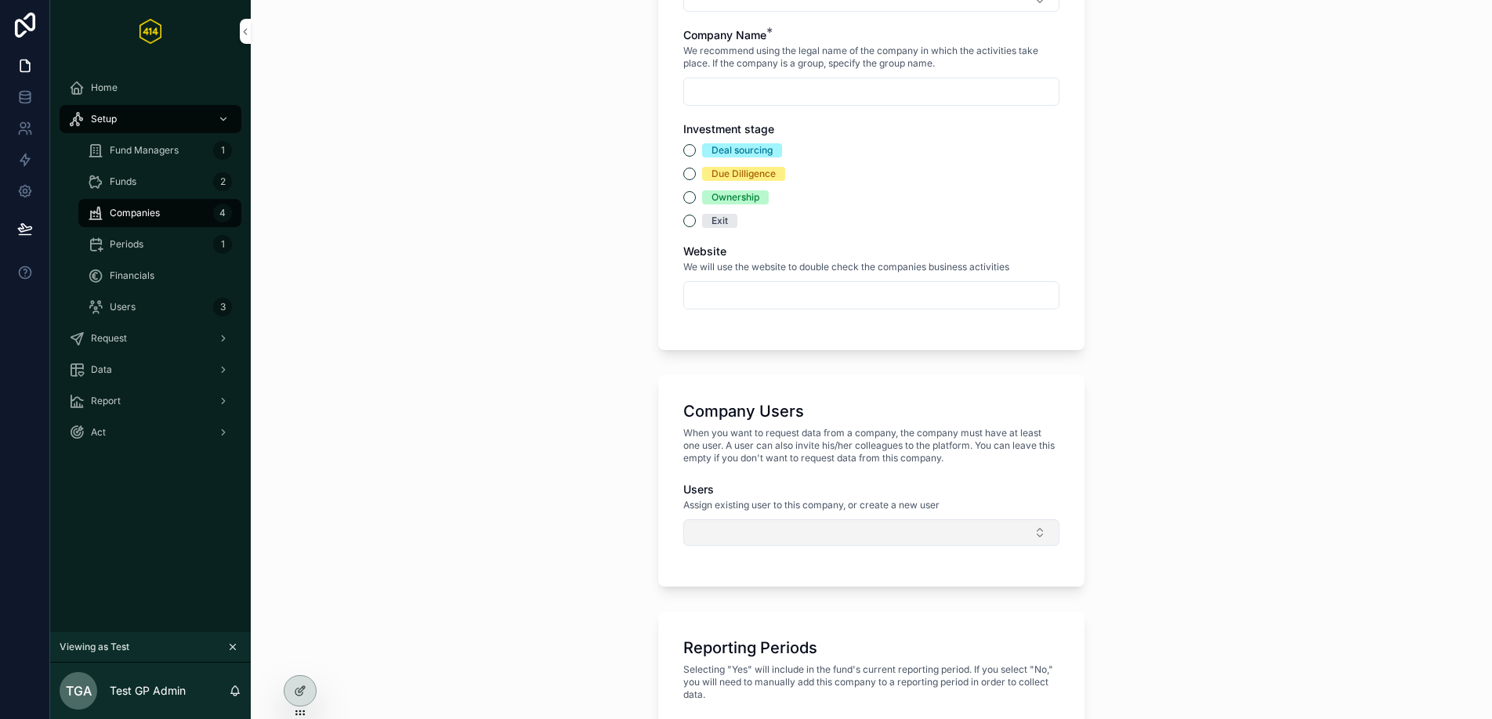
scroll to position [280, 0]
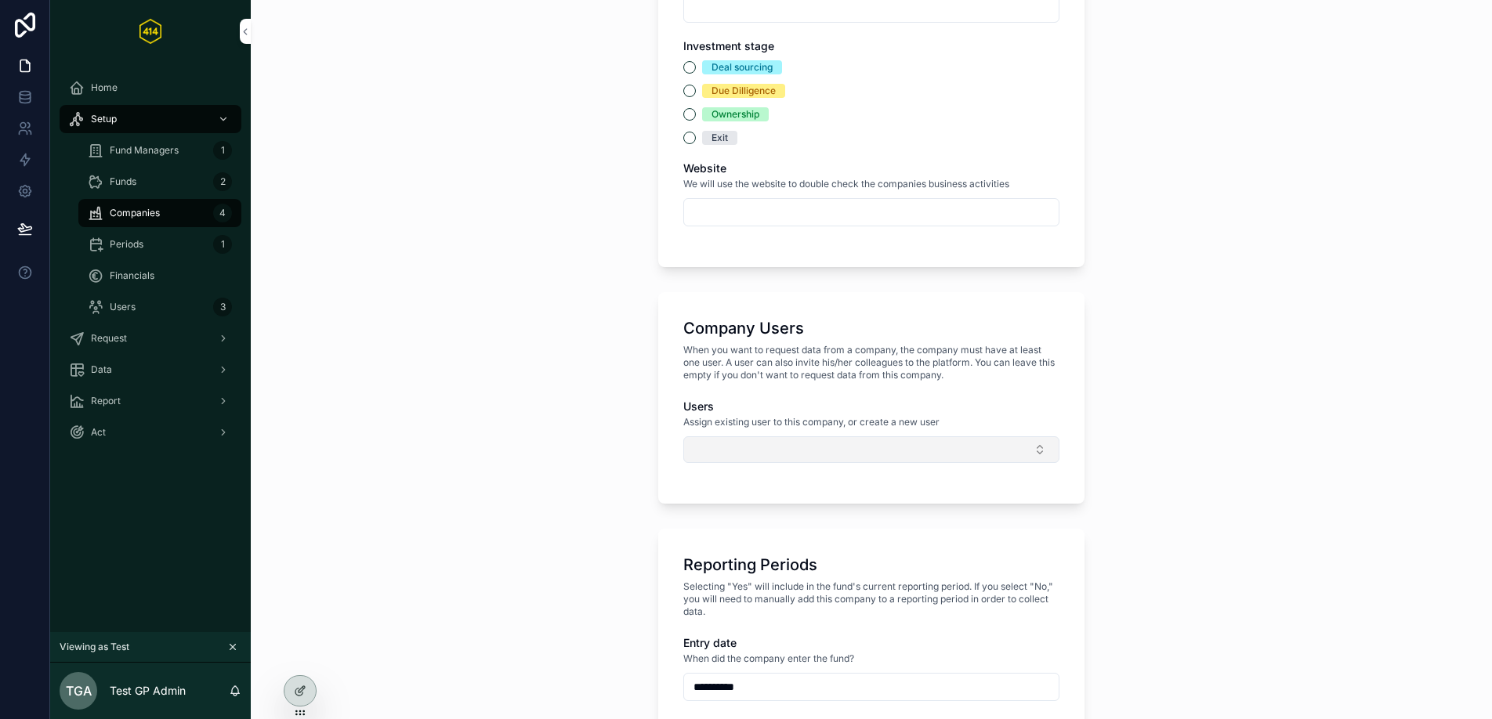
click at [984, 443] on button "Select Button" at bounding box center [871, 449] width 376 height 27
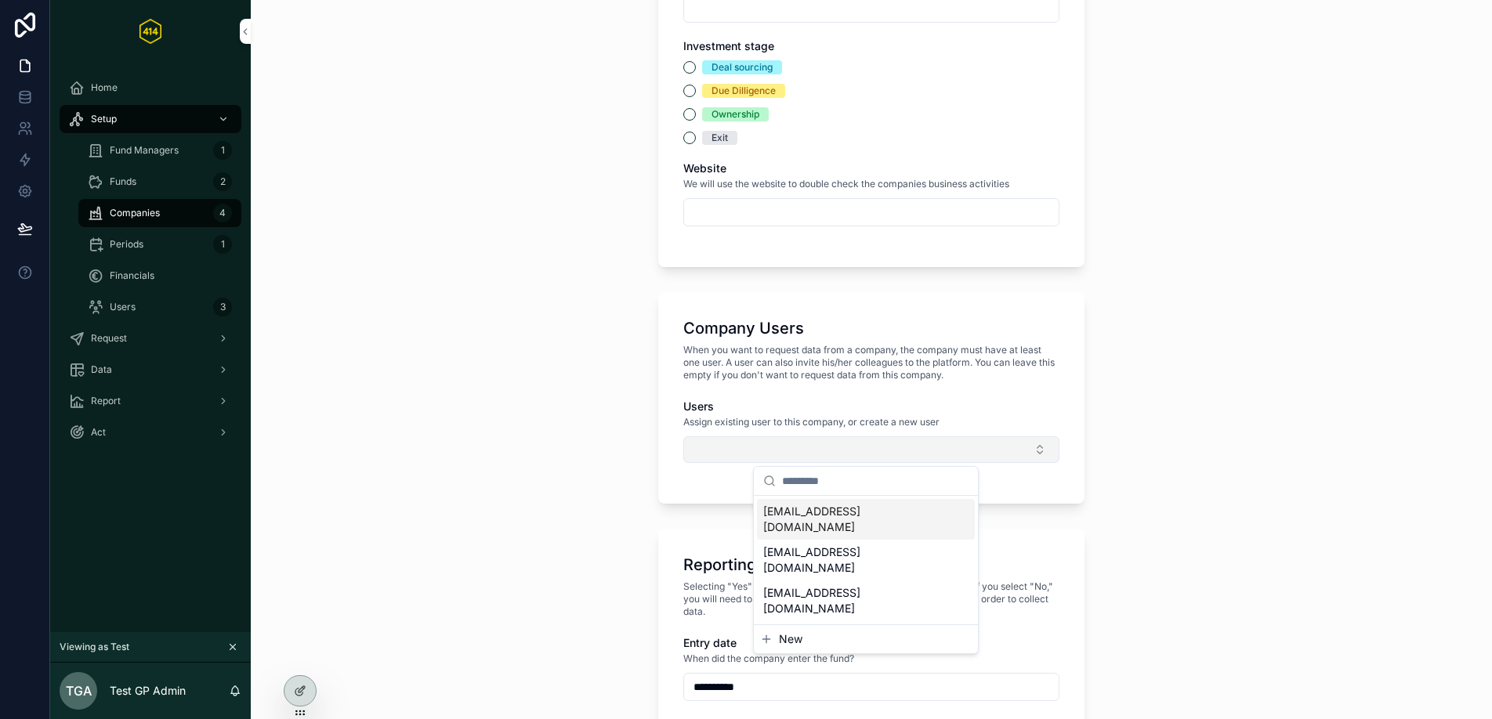
click at [984, 442] on button "Select Button" at bounding box center [871, 449] width 376 height 27
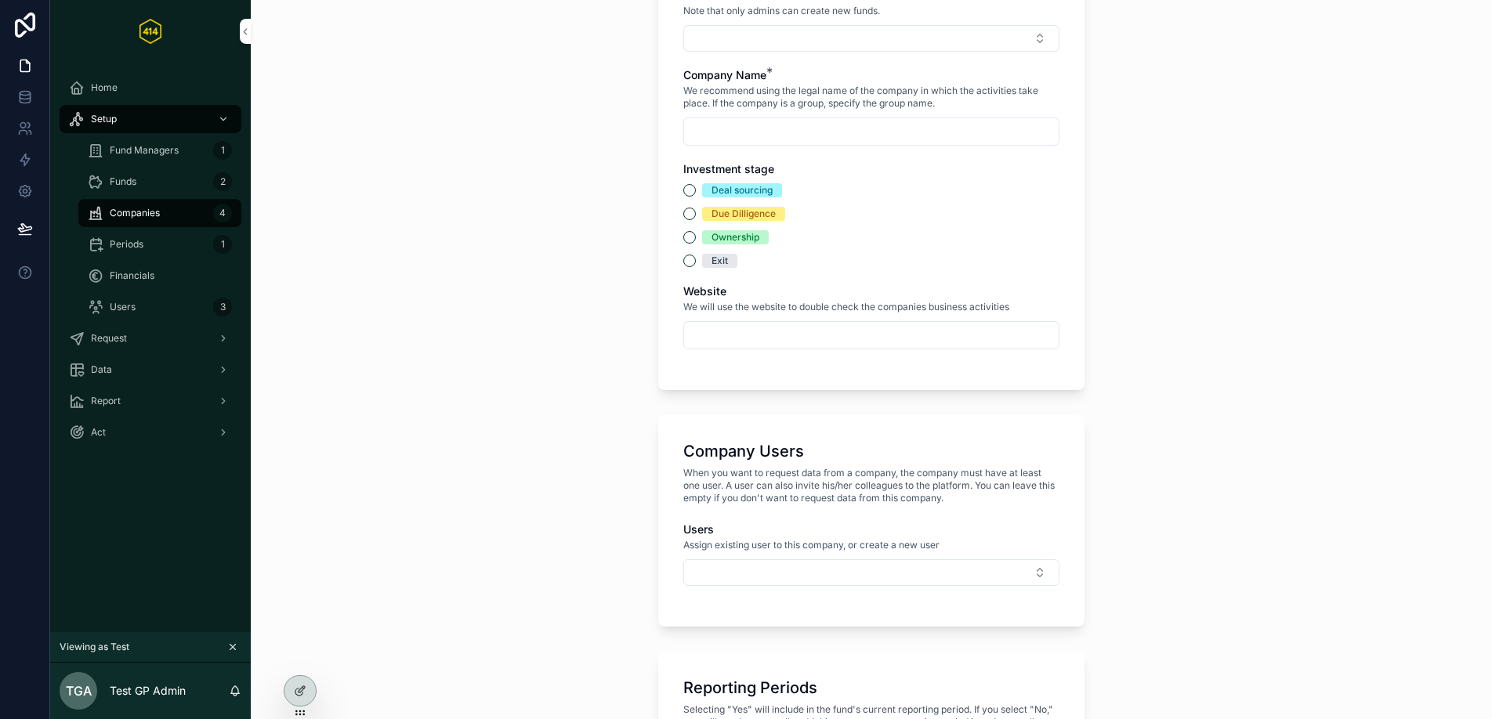
scroll to position [85, 0]
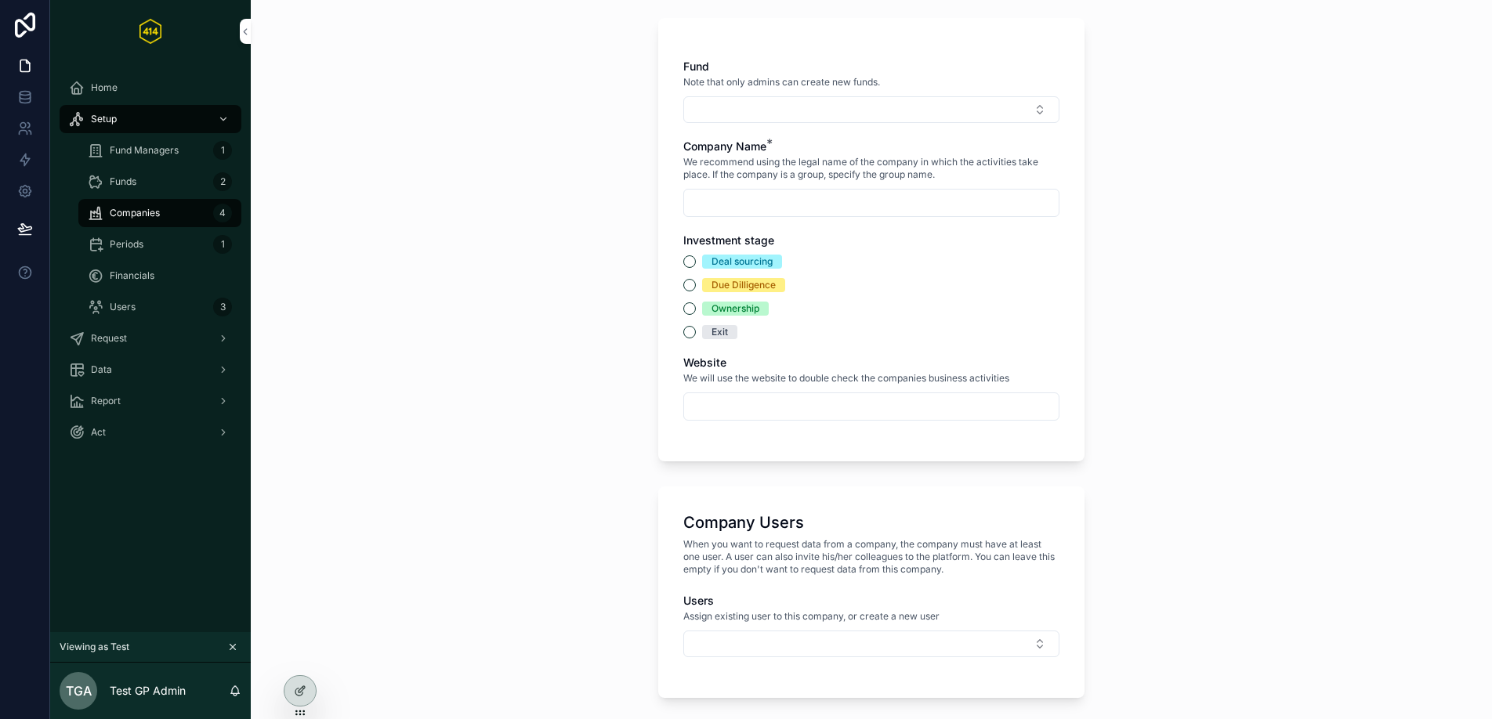
click at [764, 401] on input "scrollable content" at bounding box center [871, 407] width 375 height 22
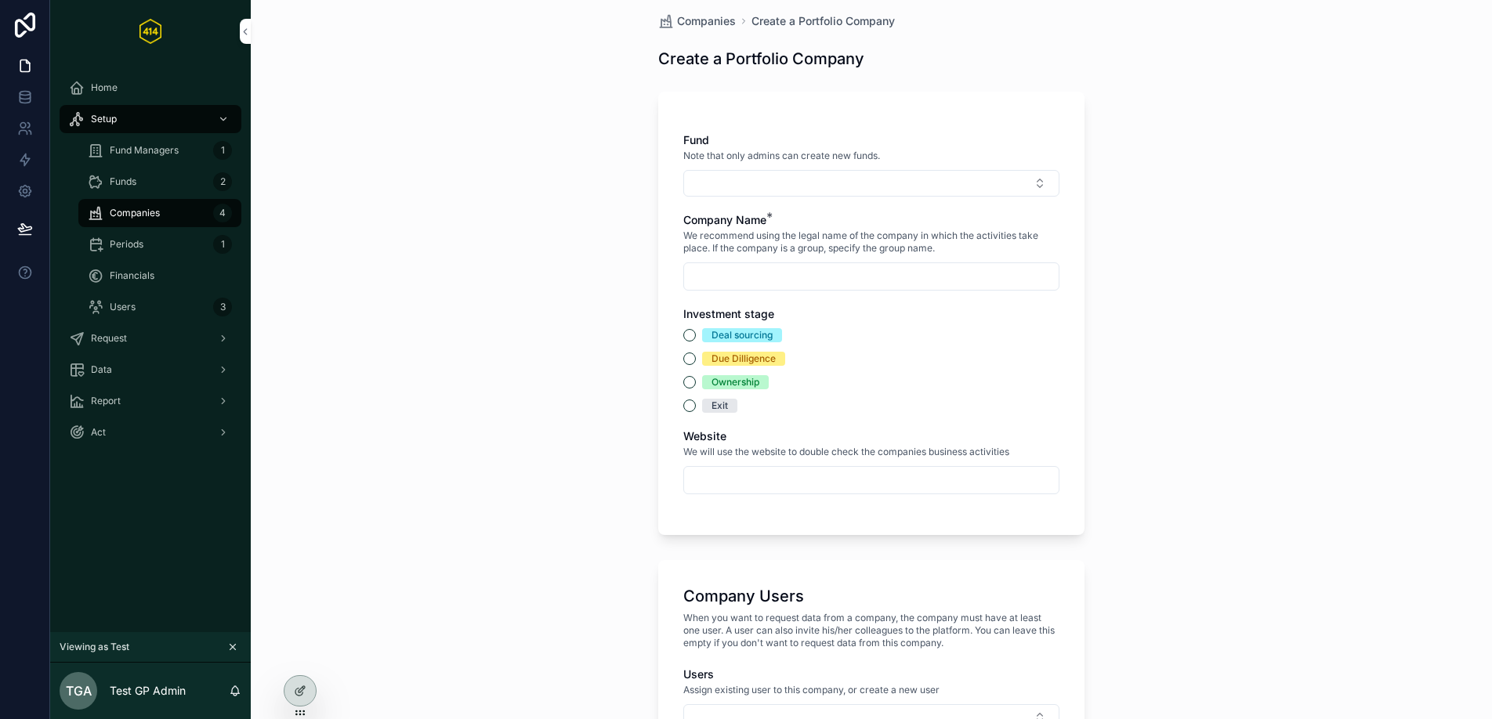
scroll to position [0, 0]
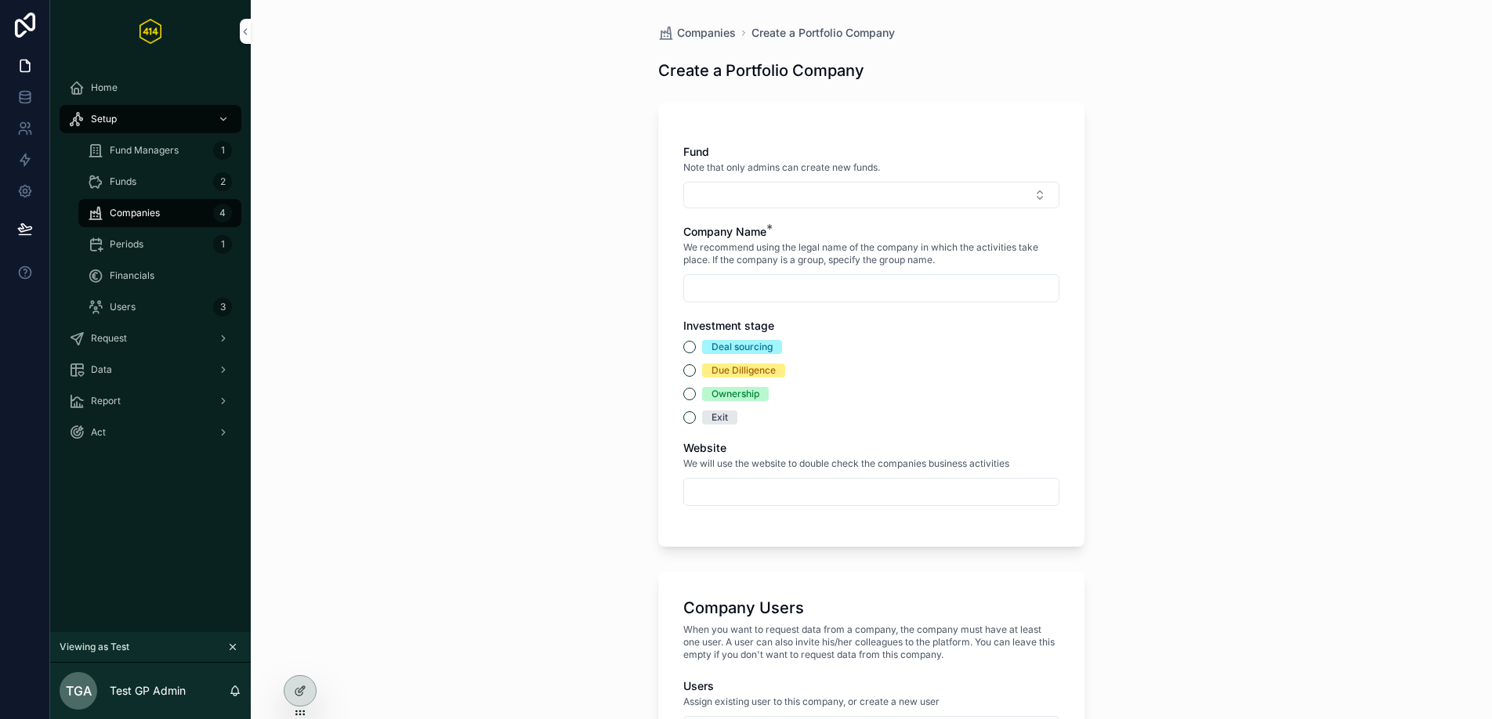
click at [838, 358] on div "Deal sourcing Due Dilligence Ownership Exit" at bounding box center [871, 382] width 376 height 85
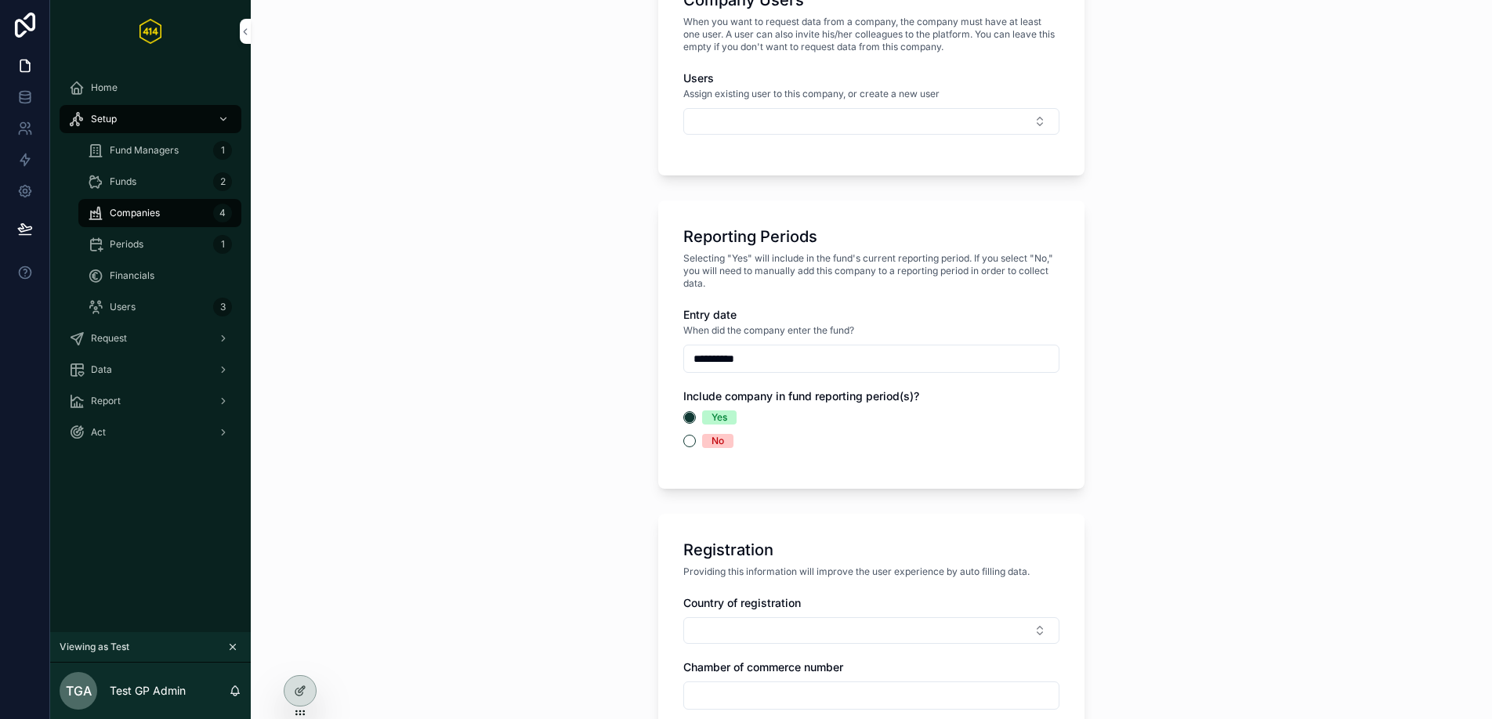
scroll to position [546, 0]
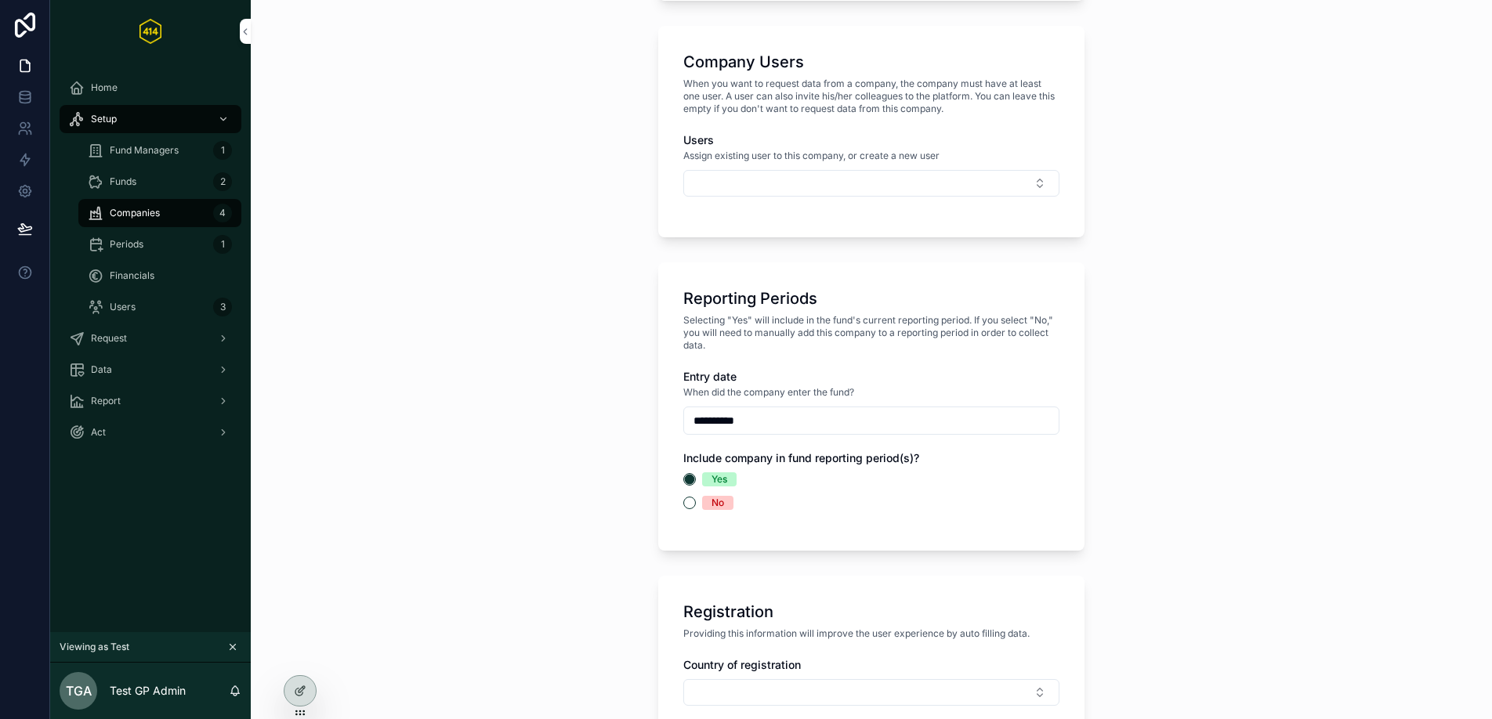
click at [150, 241] on div "Periods 1" at bounding box center [160, 244] width 144 height 25
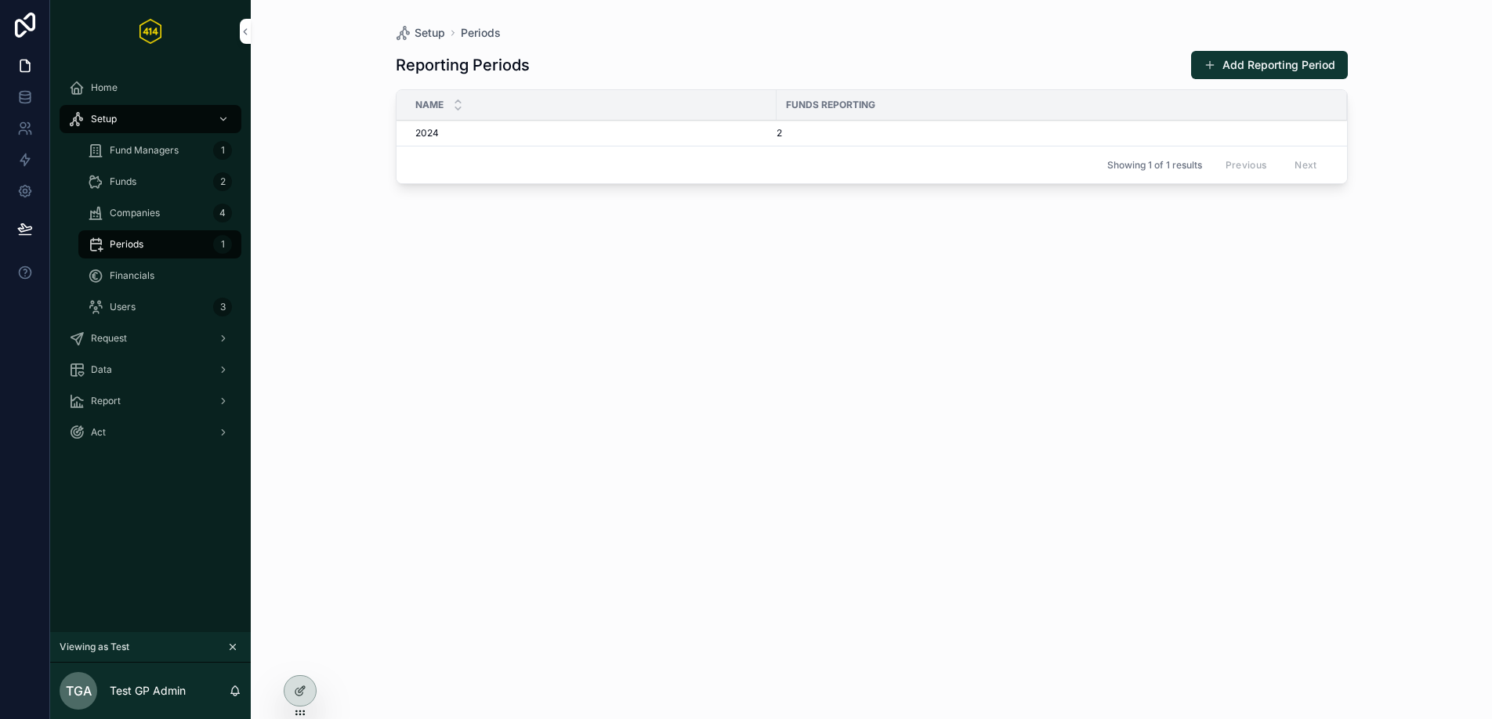
click at [164, 268] on div "Financials" at bounding box center [160, 275] width 144 height 25
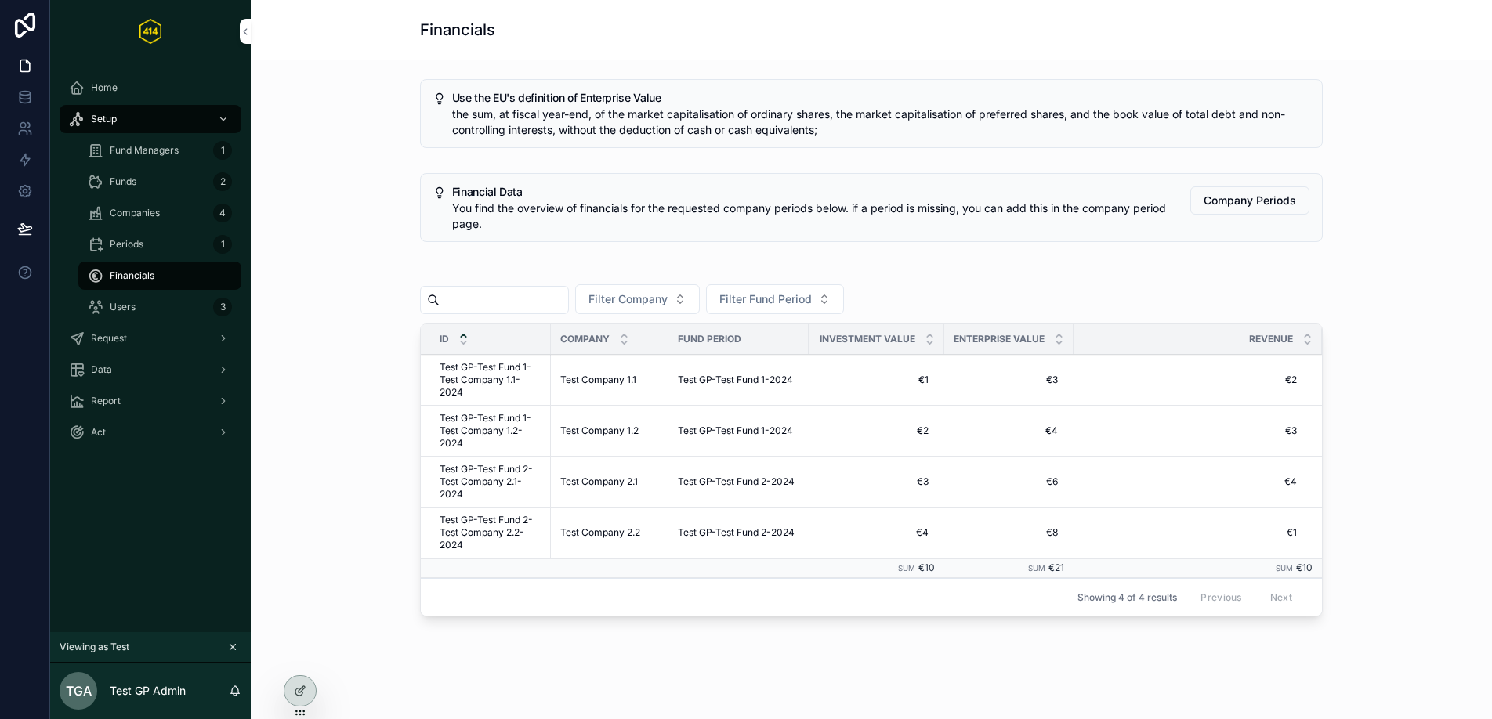
click at [154, 230] on link "Periods 1" at bounding box center [159, 244] width 163 height 28
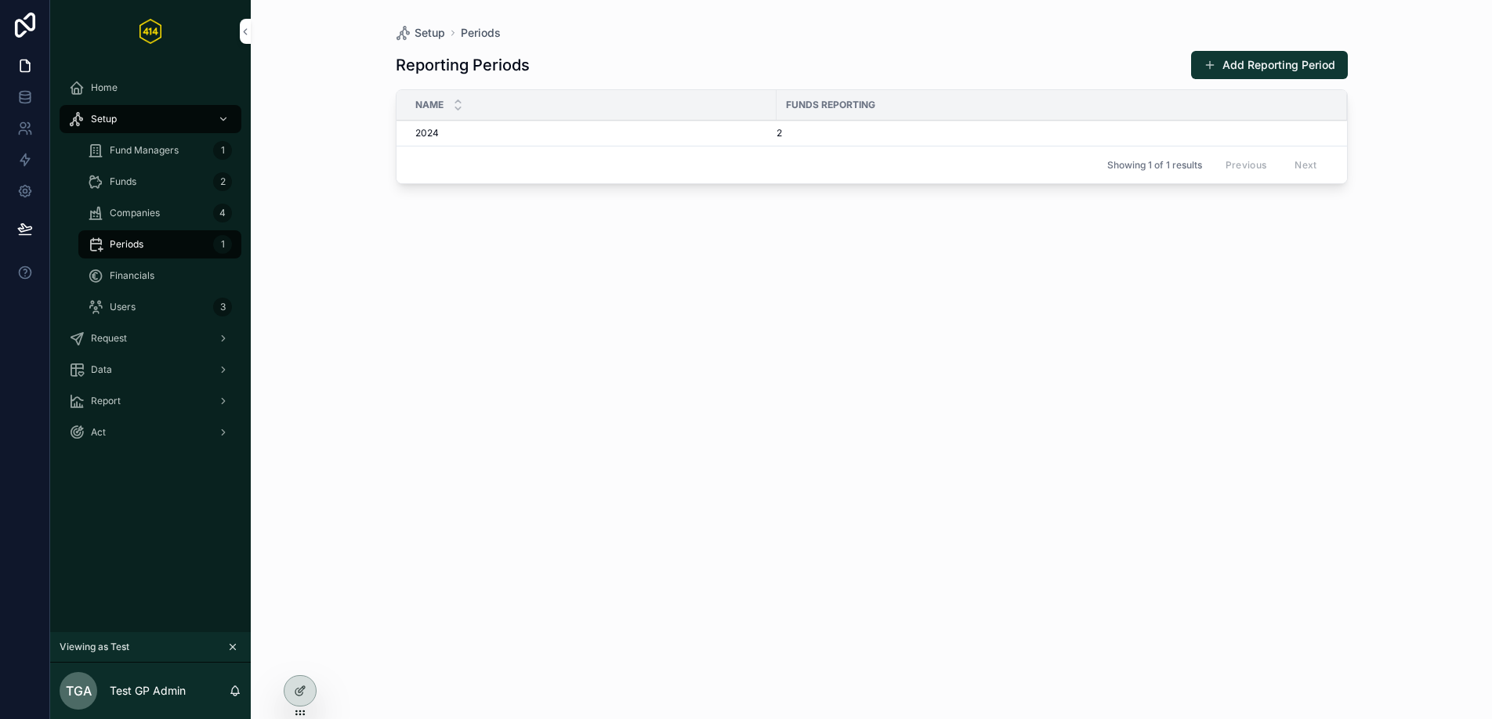
click at [517, 124] on td "2024 2024" at bounding box center [586, 134] width 380 height 26
click at [519, 132] on div "2024 2024" at bounding box center [591, 133] width 352 height 13
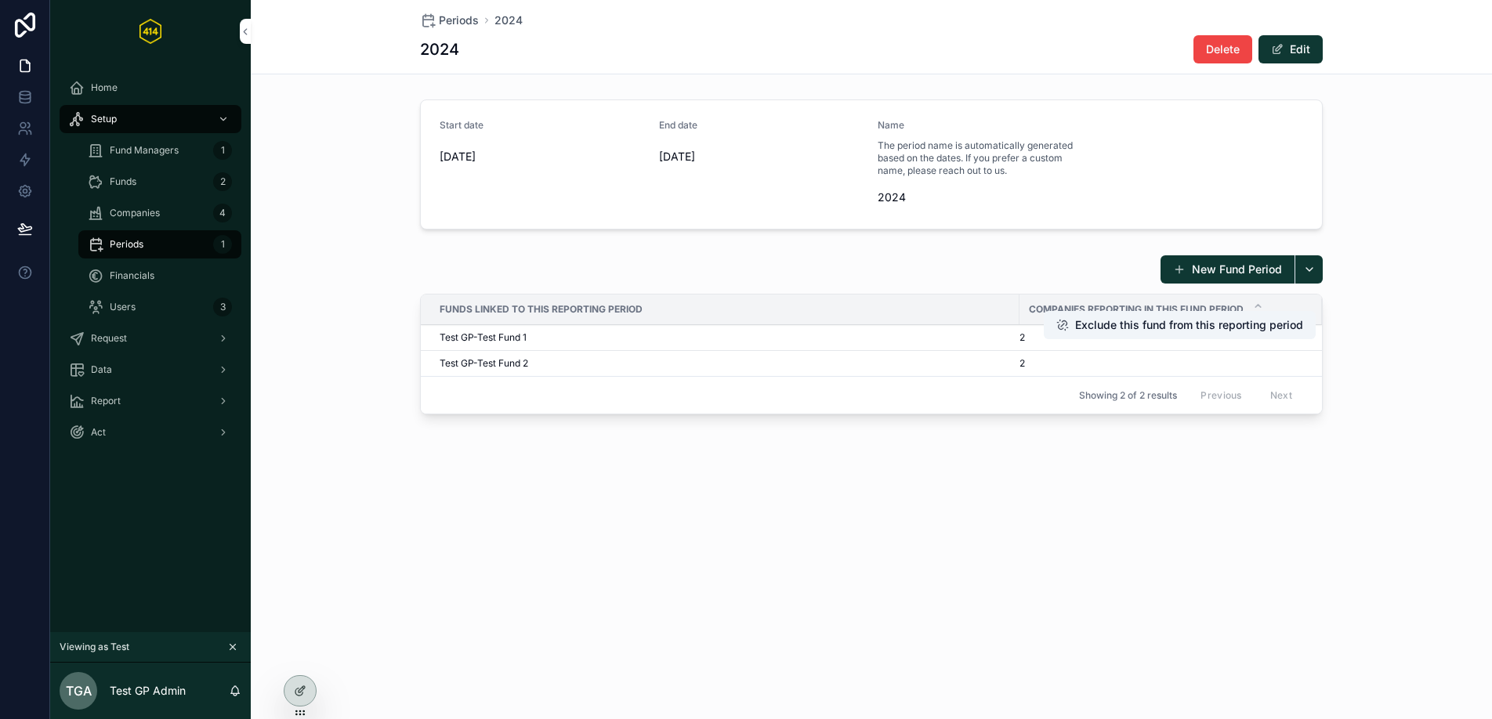
click at [608, 335] on div "Test GP-Test Fund 1" at bounding box center [725, 337] width 570 height 13
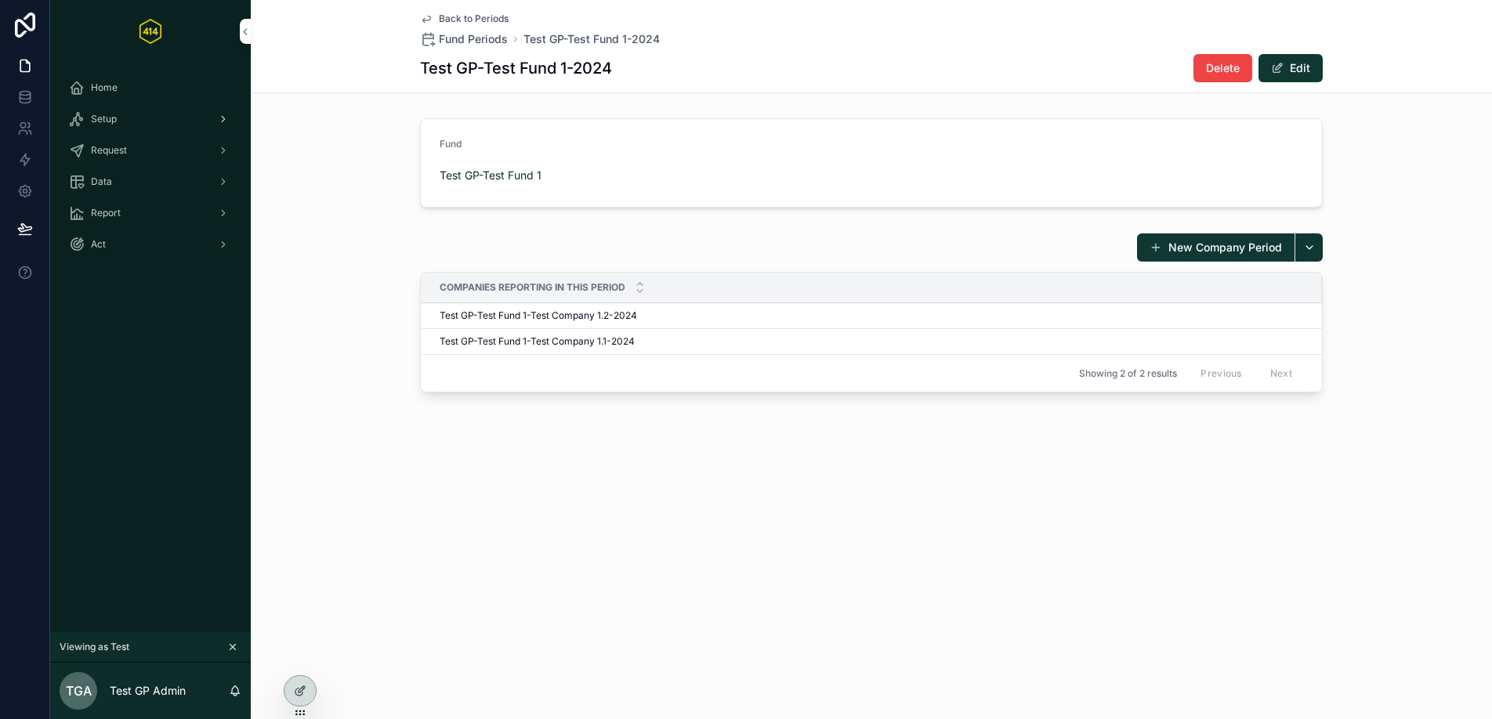
click at [163, 120] on div "Setup" at bounding box center [150, 119] width 163 height 25
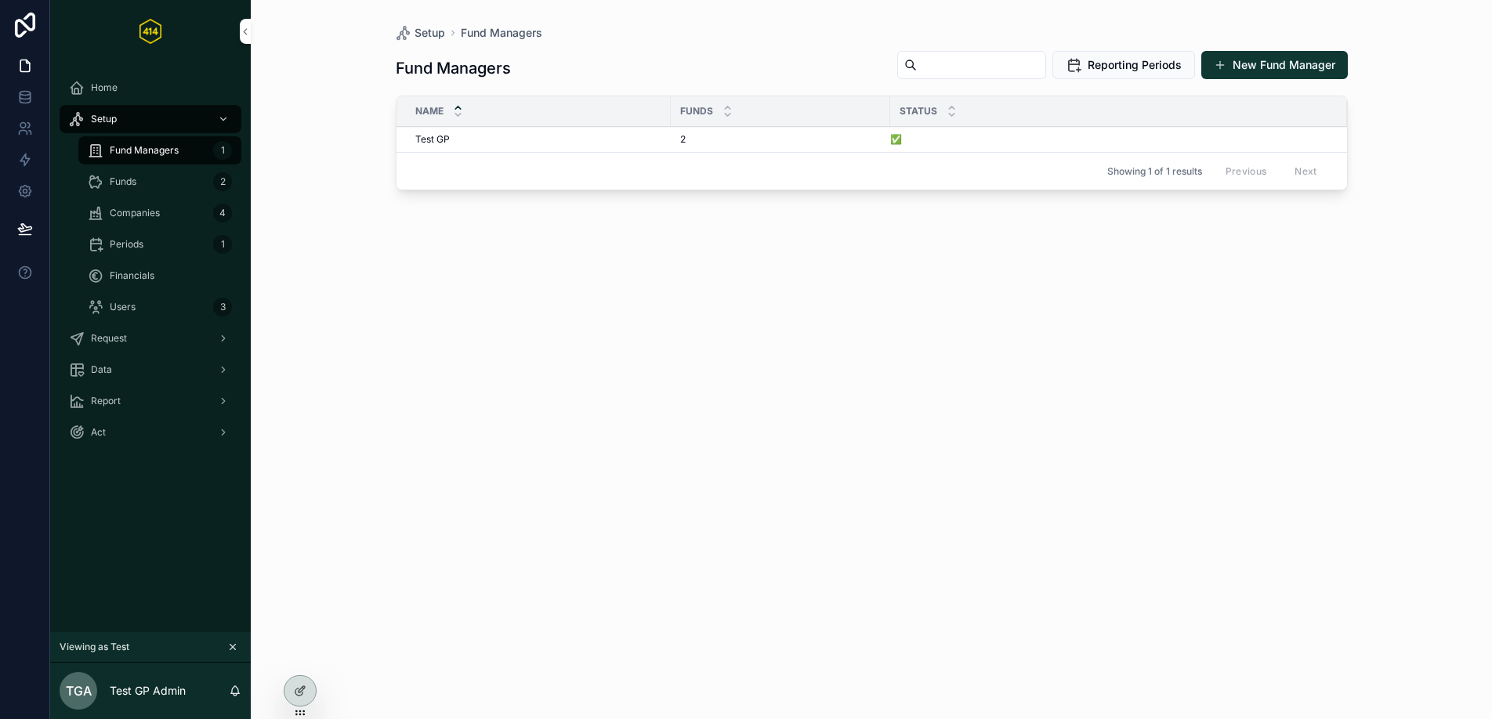
click at [164, 274] on div "Financials" at bounding box center [160, 275] width 144 height 25
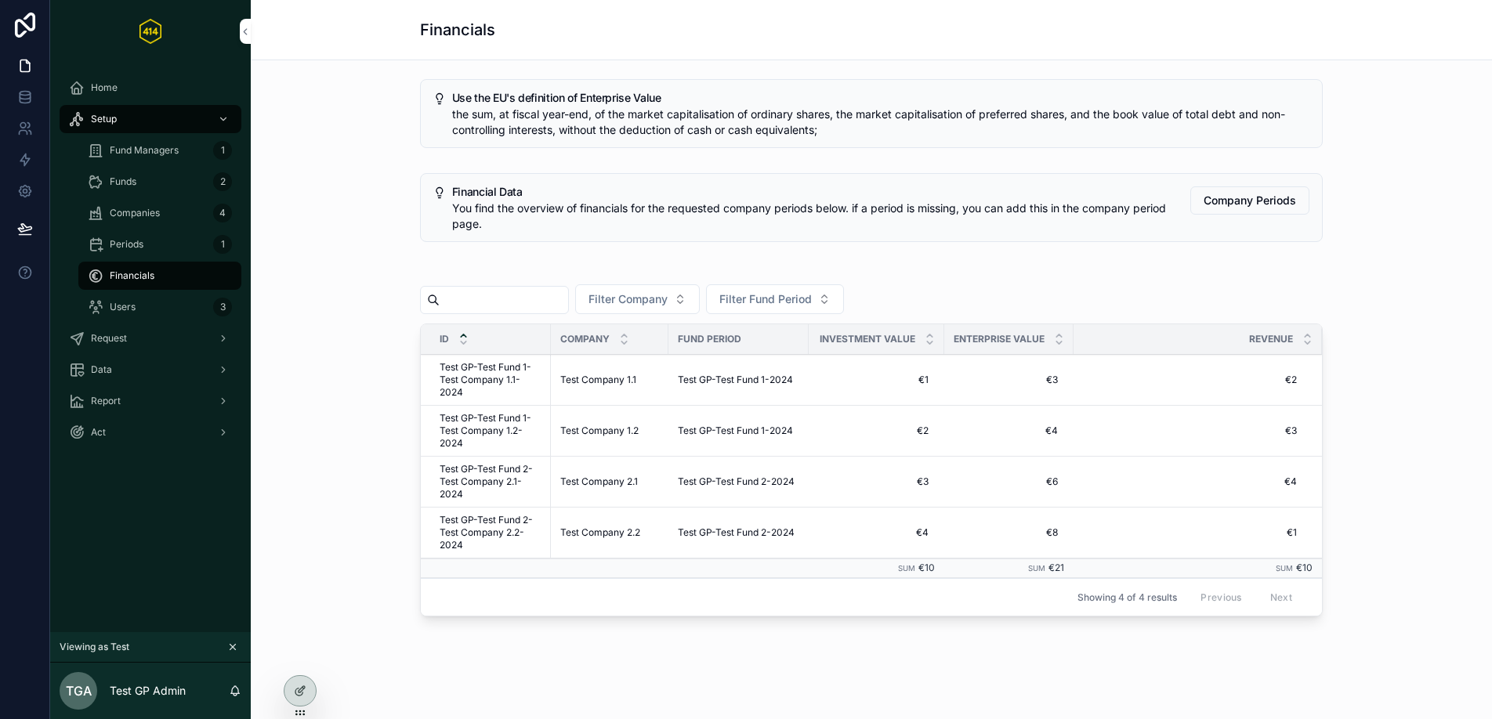
click at [169, 312] on div "Users 3" at bounding box center [160, 307] width 144 height 25
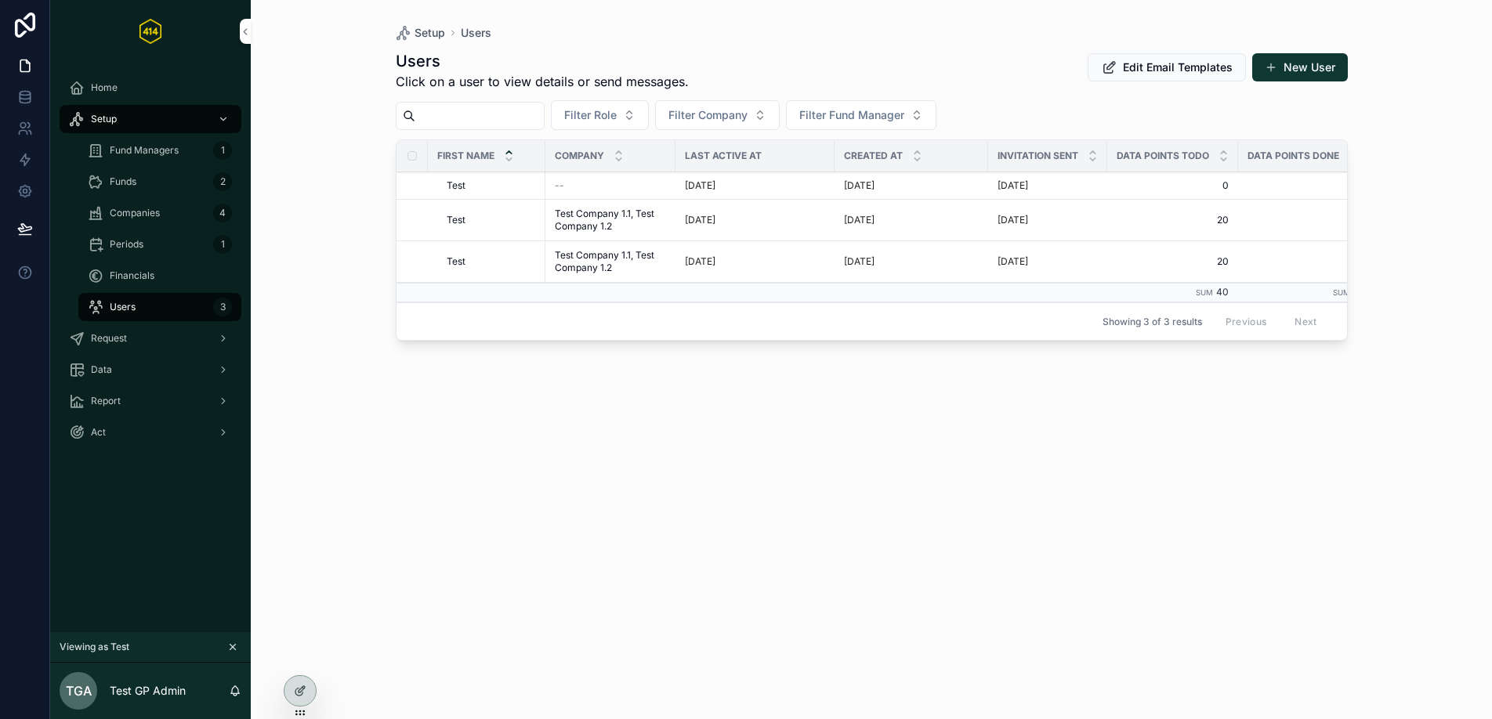
click at [152, 260] on div "Financials" at bounding box center [160, 275] width 182 height 31
click at [150, 270] on span "Financials" at bounding box center [132, 276] width 45 height 13
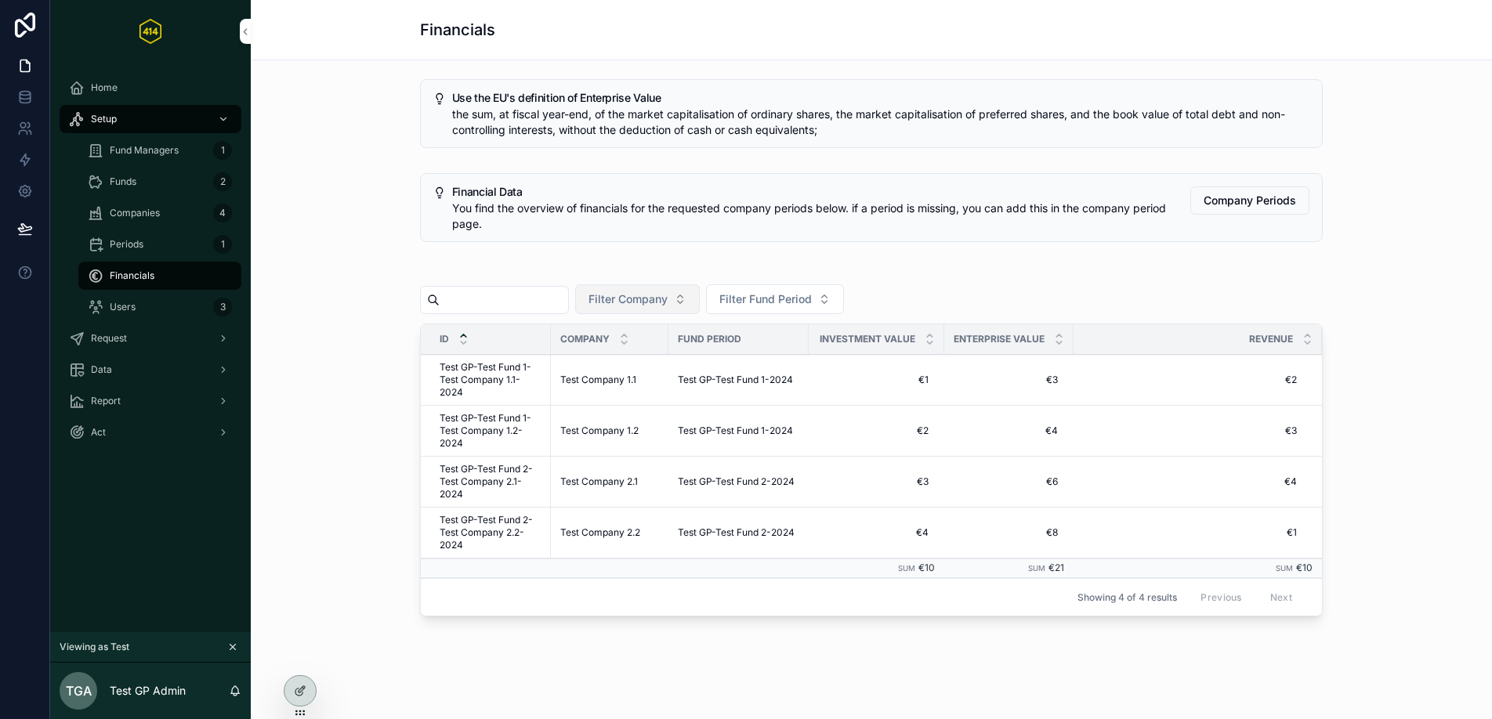
click at [635, 300] on span "Filter Company" at bounding box center [627, 299] width 79 height 16
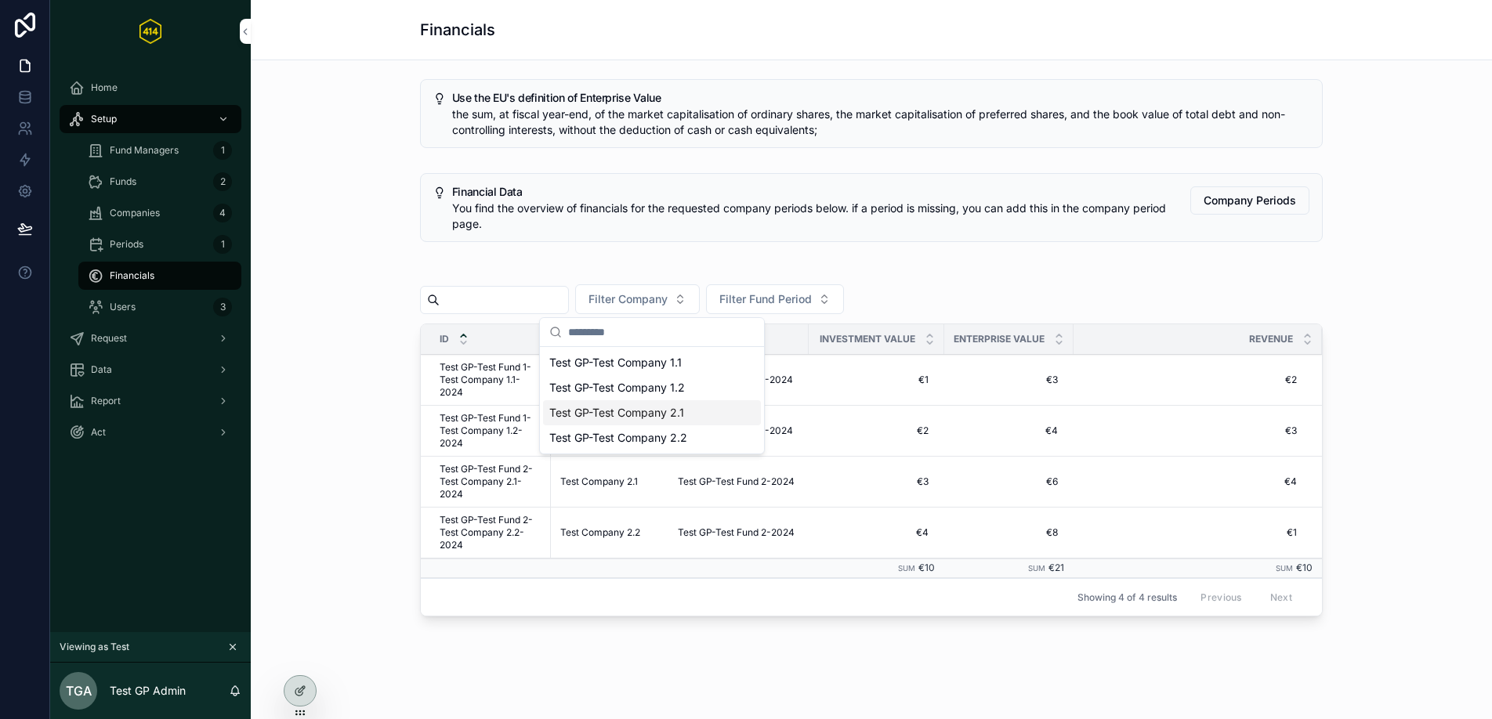
click at [660, 411] on span "Test GP-Test Company 2.1" at bounding box center [616, 413] width 135 height 16
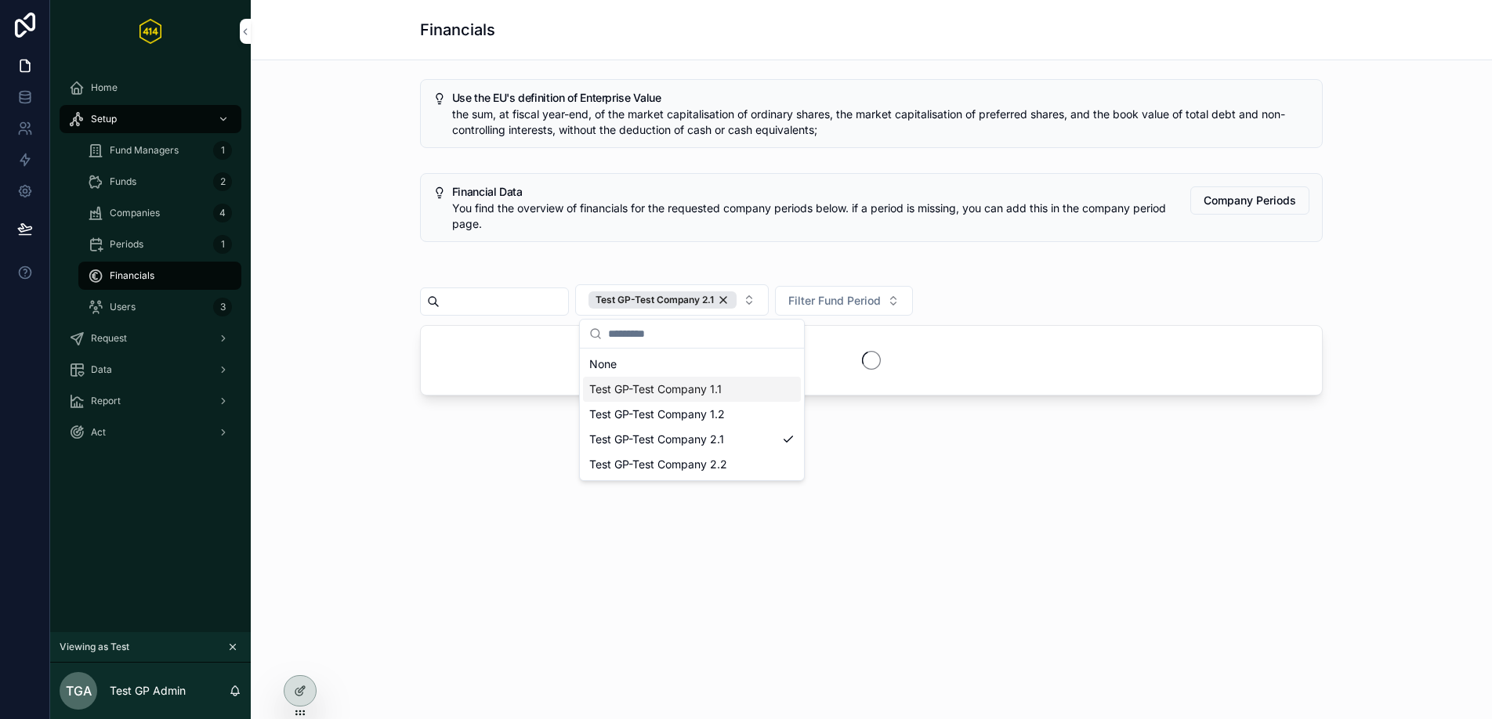
click at [1086, 488] on div "Use the EU's definition of Enterprise Value the sum, at fiscal year-end, of the…" at bounding box center [871, 284] width 1241 height 448
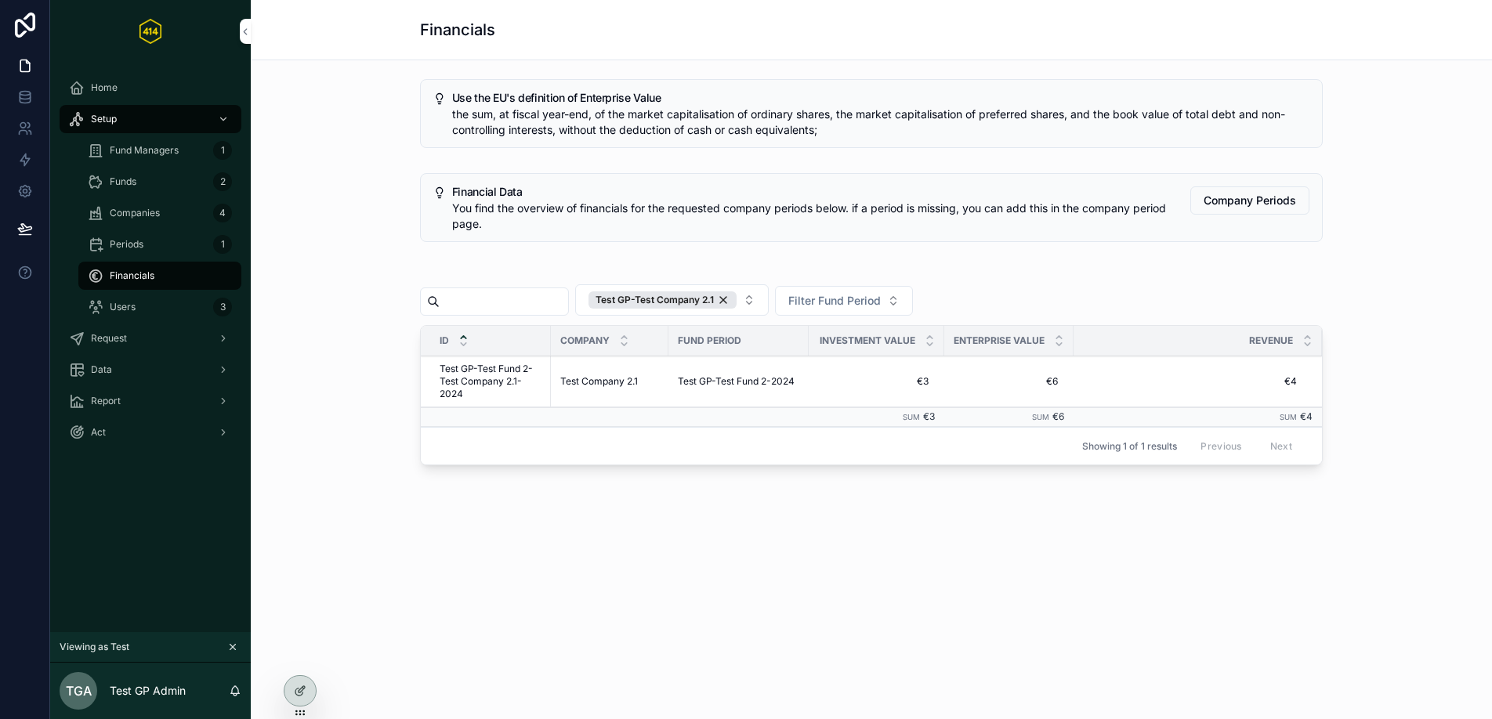
click at [143, 302] on div "Users 3" at bounding box center [160, 307] width 144 height 25
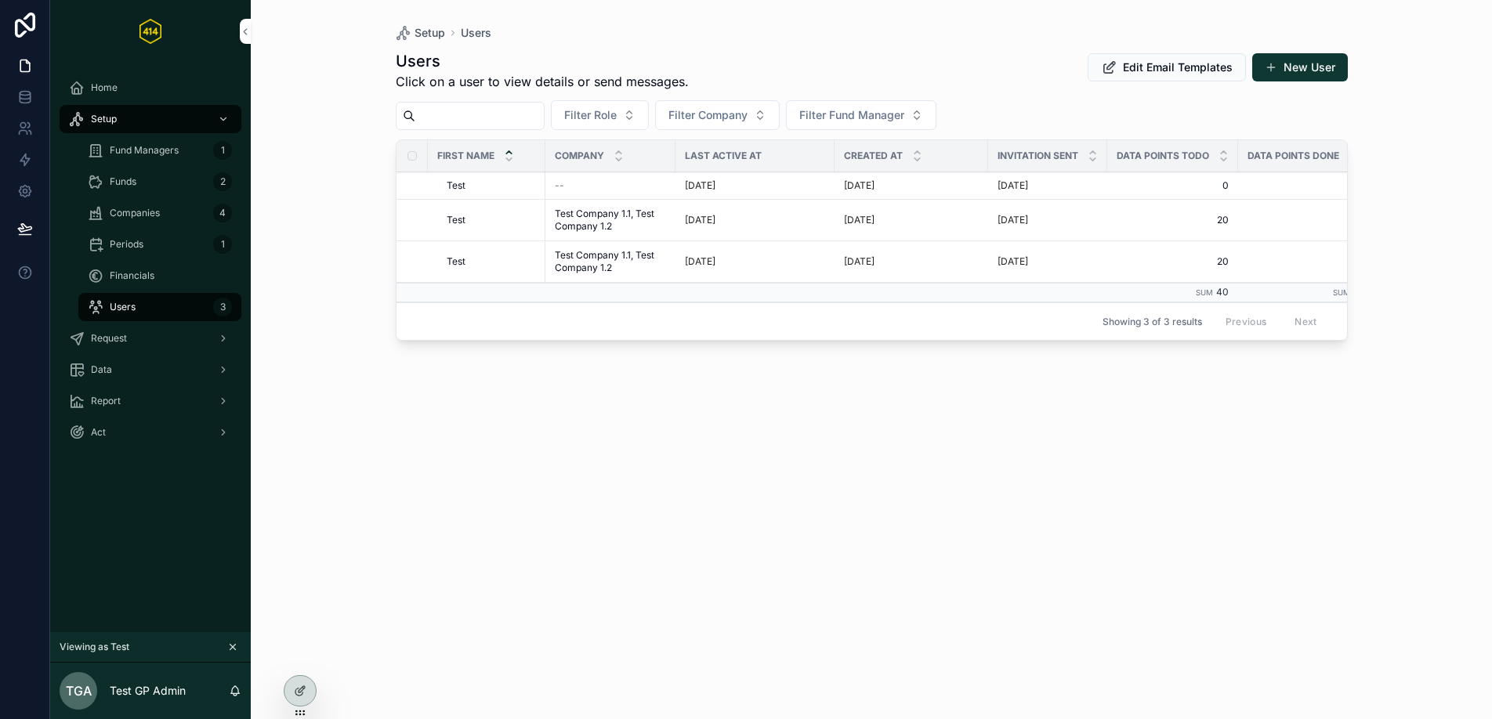
click at [136, 186] on span "Funds" at bounding box center [123, 182] width 27 height 13
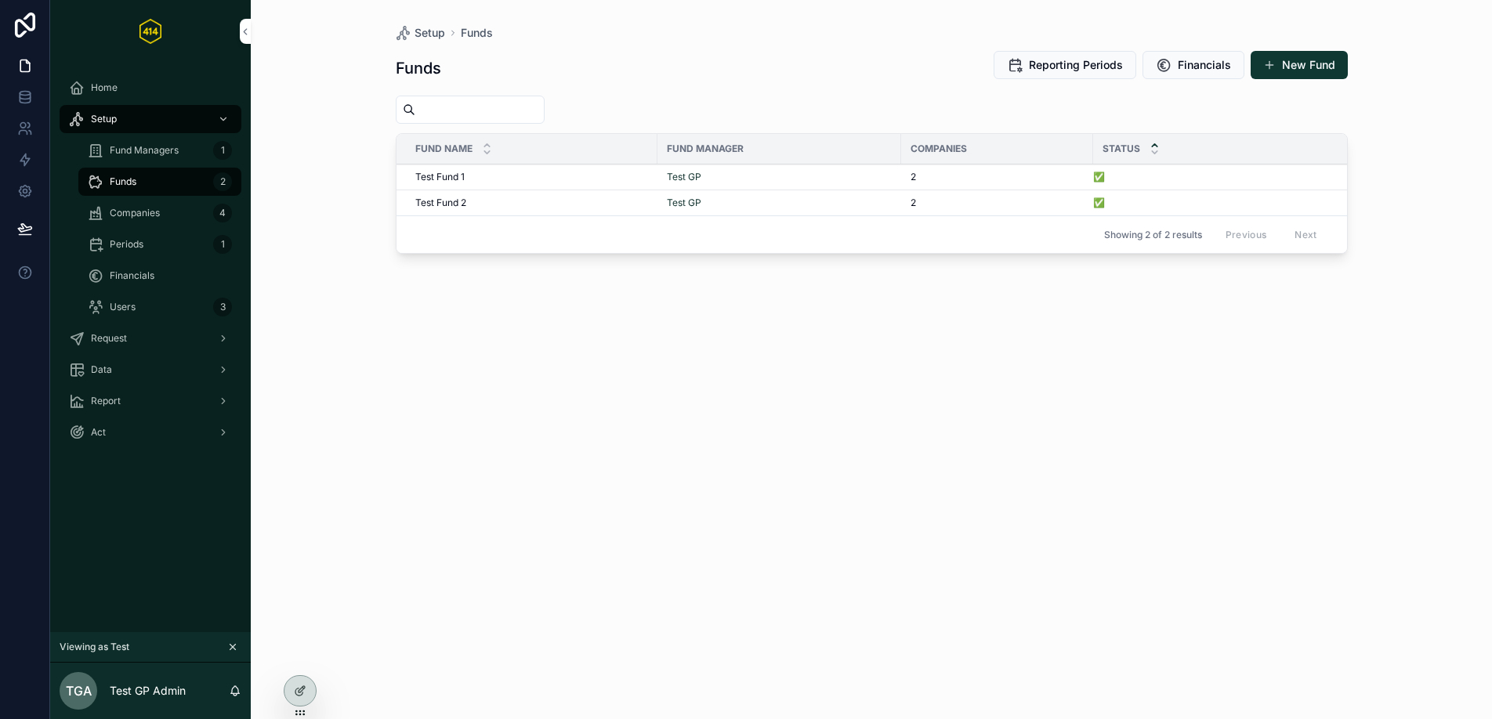
click at [140, 144] on span "Fund Managers" at bounding box center [144, 150] width 69 height 13
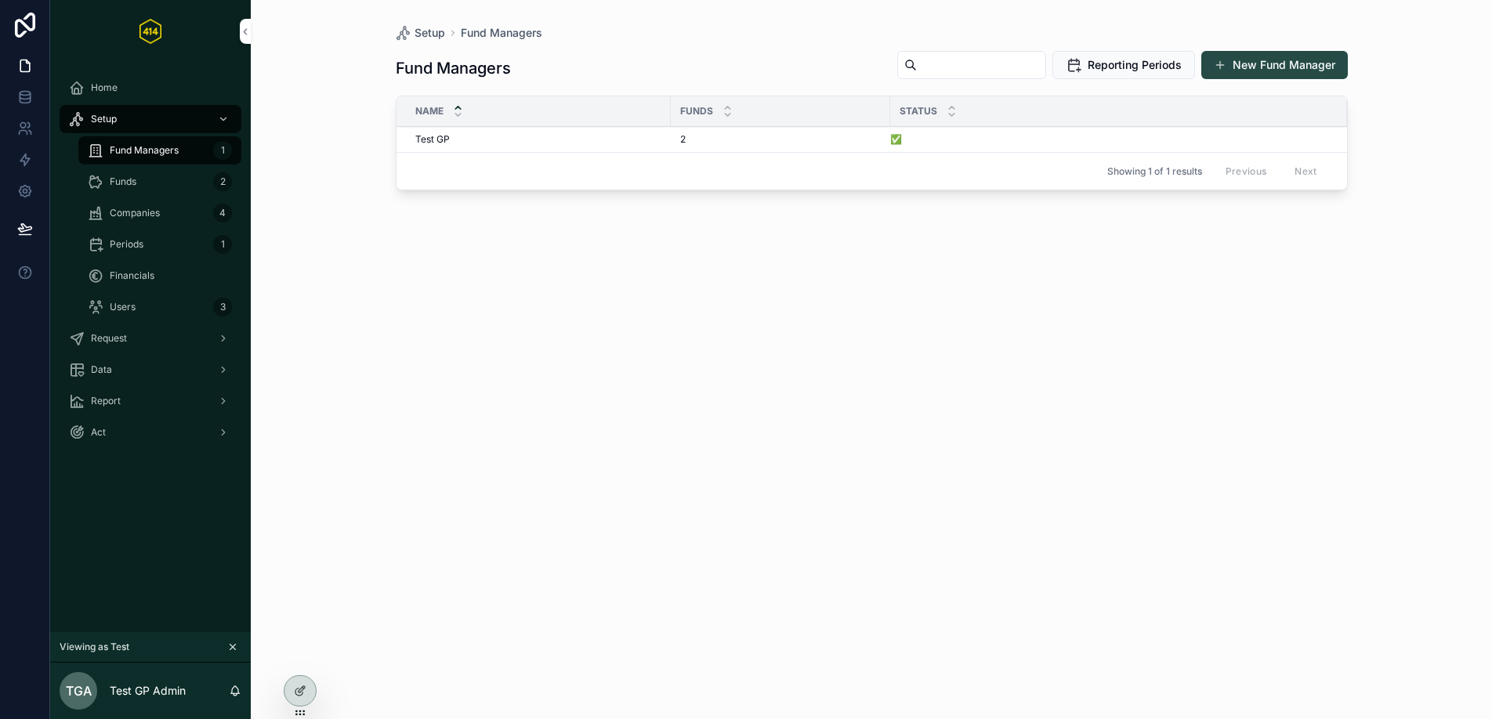
click at [1271, 66] on button "New Fund Manager" at bounding box center [1274, 65] width 147 height 28
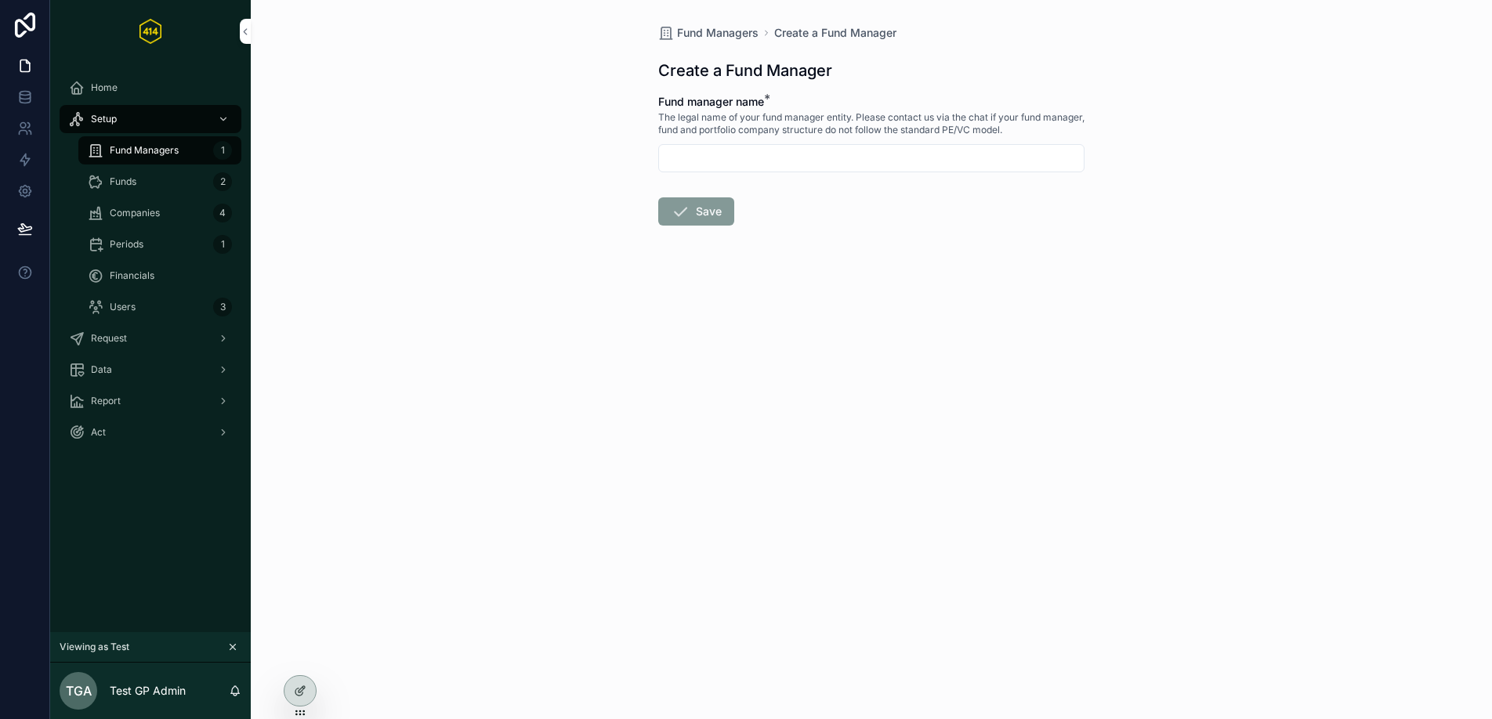
click at [677, 168] on input "scrollable content" at bounding box center [871, 158] width 425 height 22
click at [520, 147] on div "Fund Managers Create a Fund Manager Create a Fund Manager Fund manager name * T…" at bounding box center [871, 359] width 1241 height 719
click at [124, 149] on span "Fund Managers" at bounding box center [144, 150] width 69 height 13
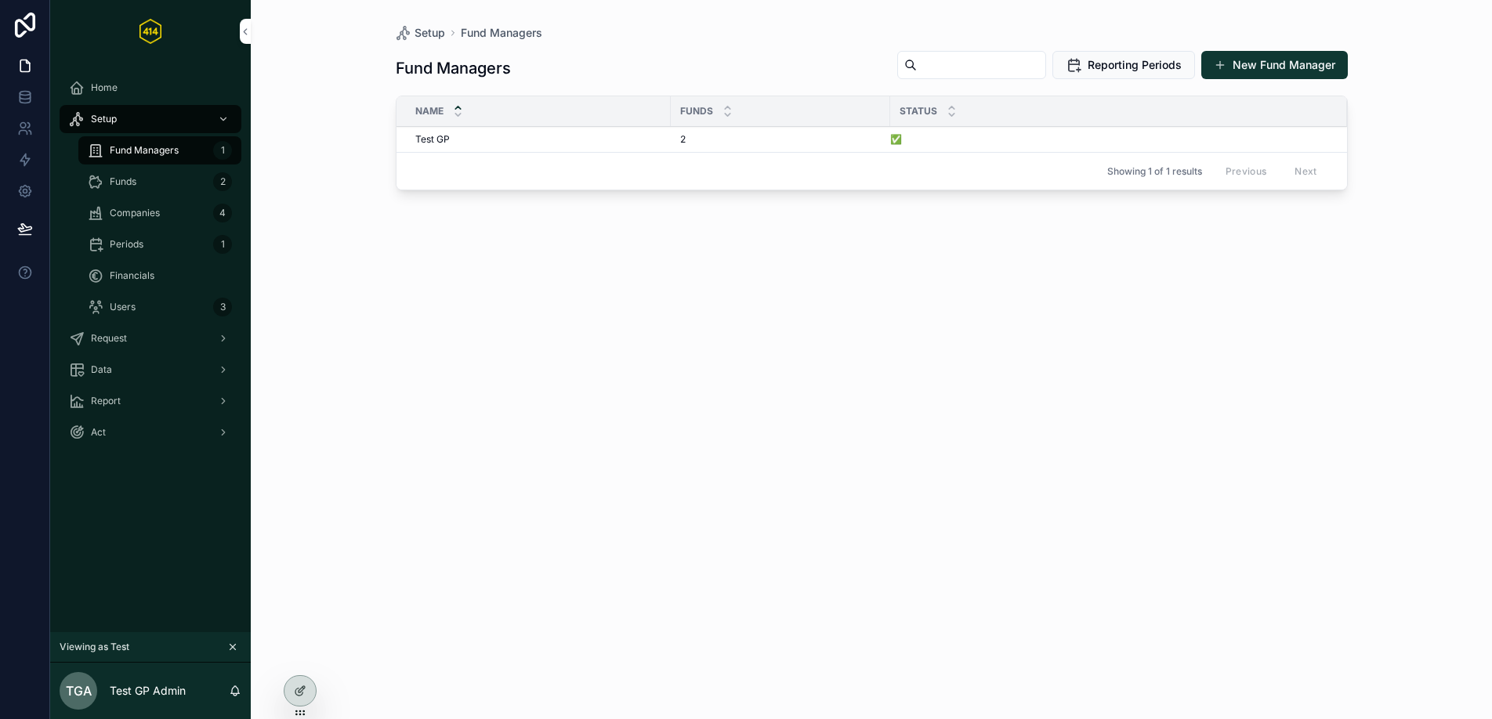
click at [144, 184] on div "Funds 2" at bounding box center [160, 181] width 144 height 25
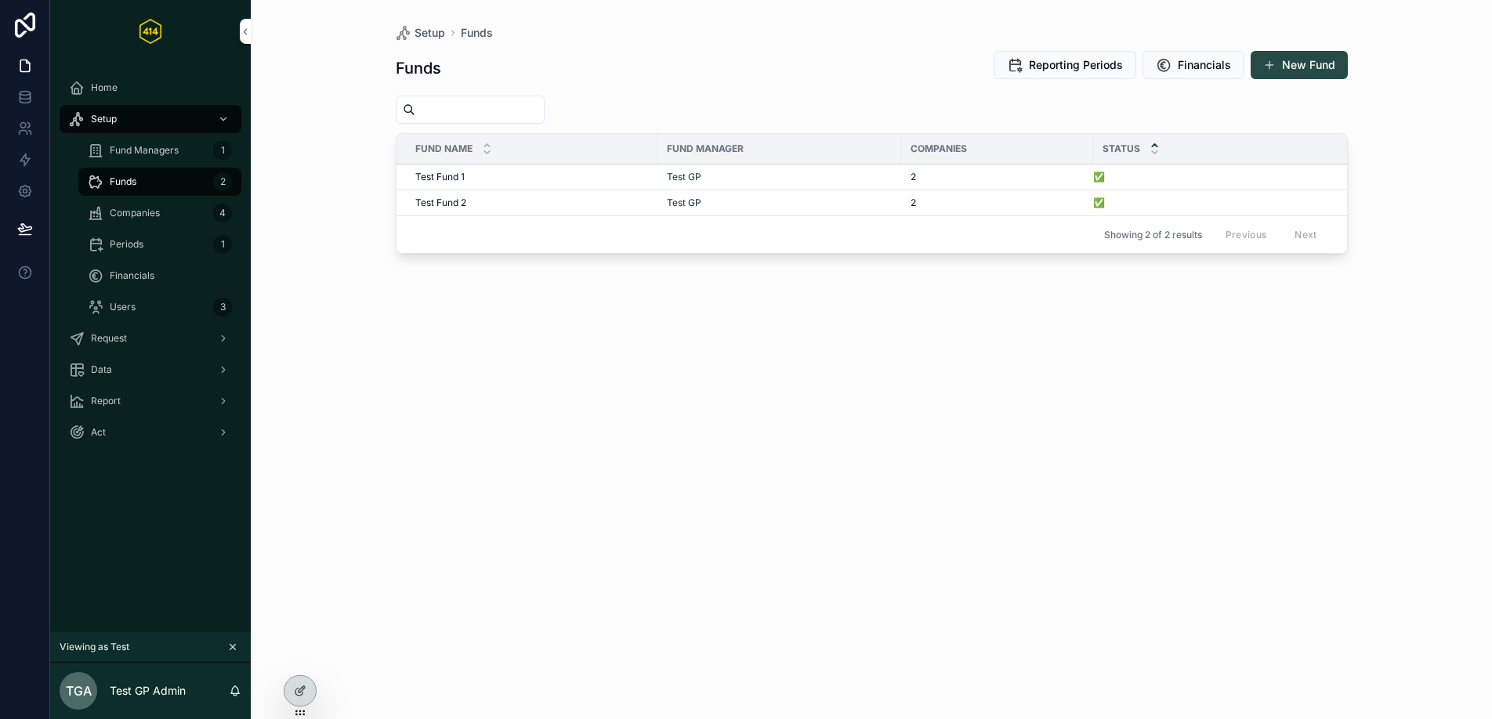
click at [1312, 72] on button "New Fund" at bounding box center [1299, 65] width 97 height 28
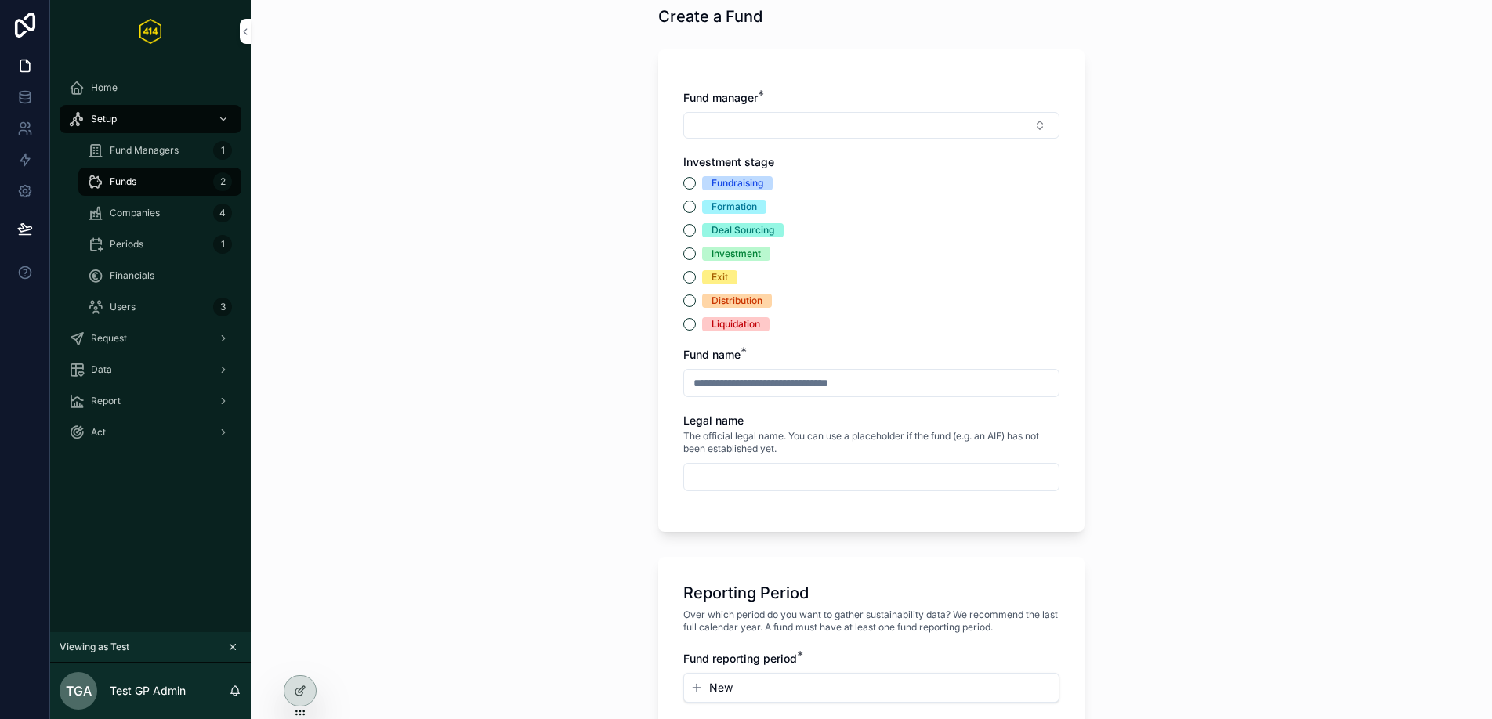
scroll to position [71, 0]
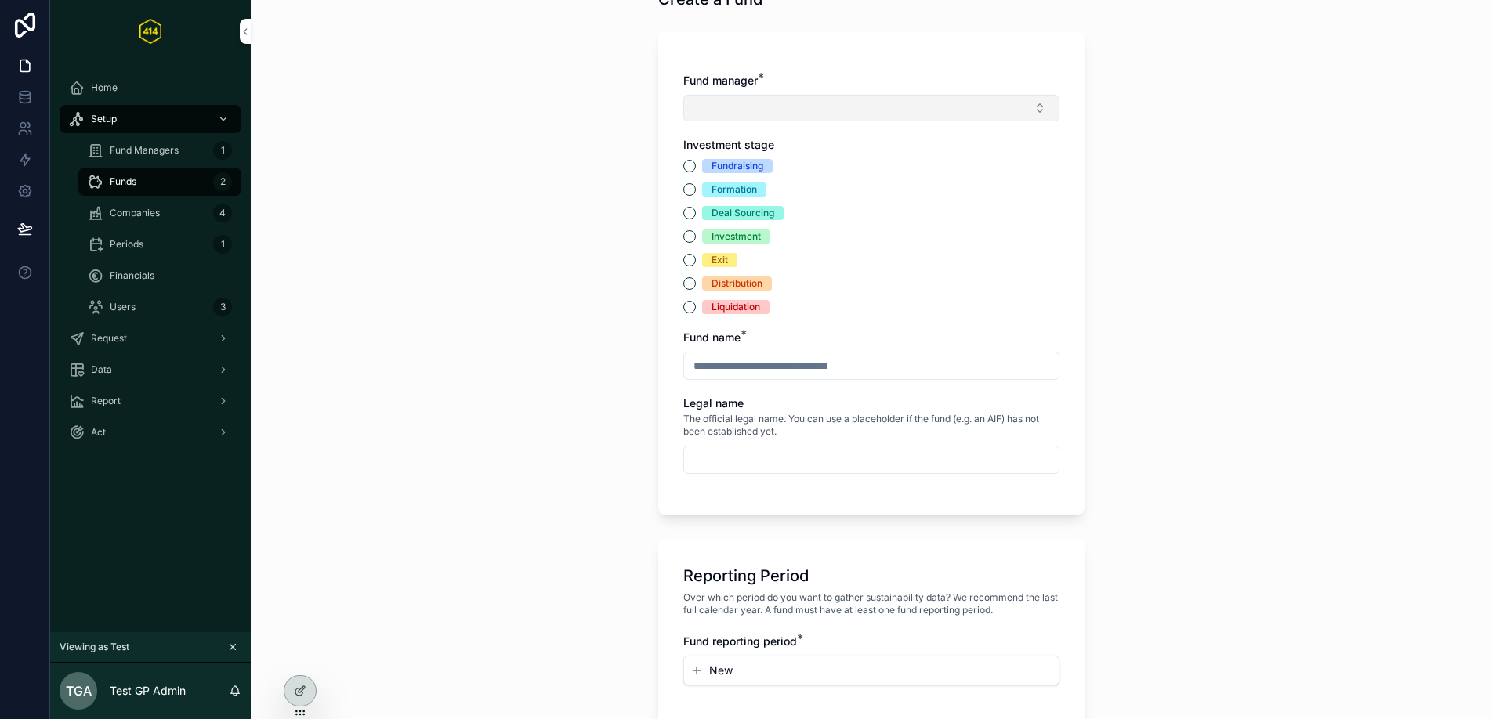
click at [803, 114] on button "Select Button" at bounding box center [871, 108] width 376 height 27
click at [842, 301] on div "Liquidation" at bounding box center [871, 307] width 376 height 14
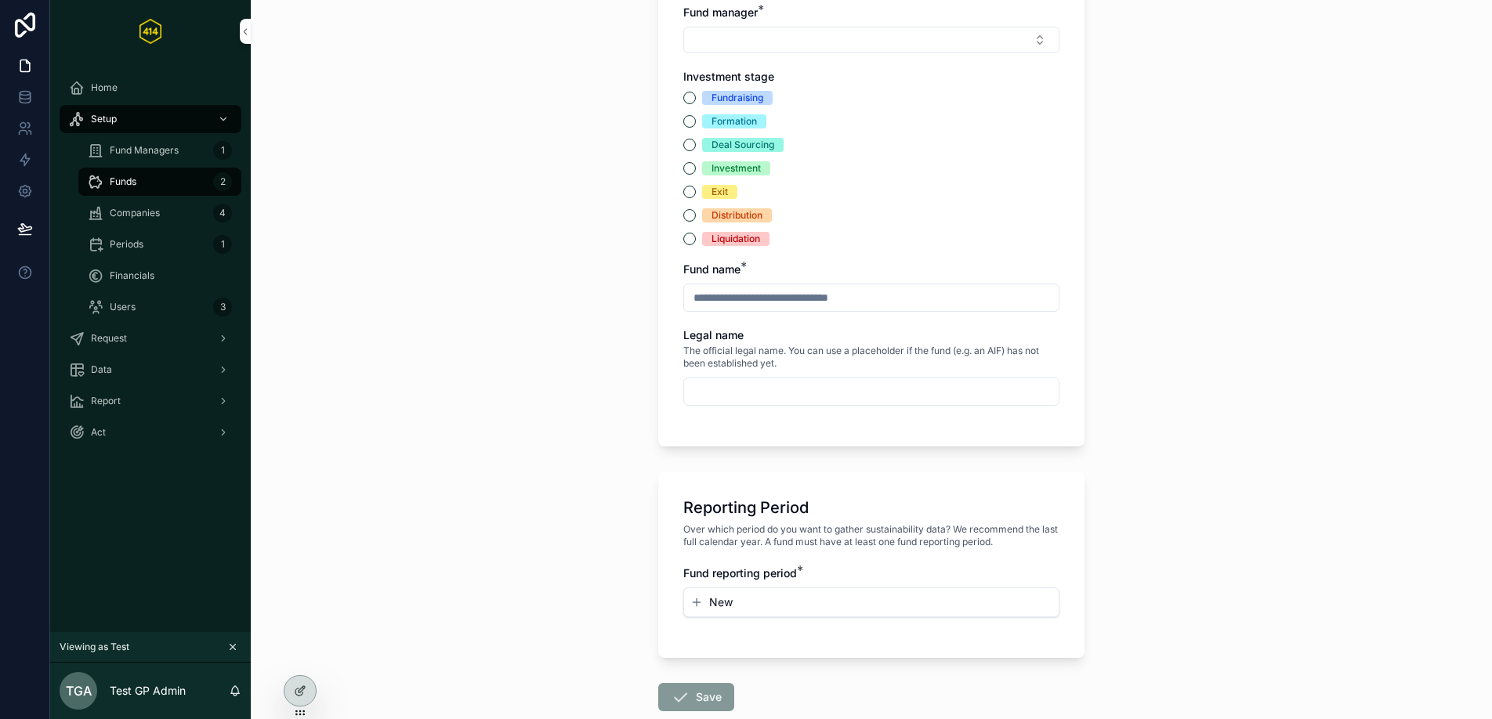
scroll to position [141, 0]
click at [838, 301] on input "scrollable content" at bounding box center [871, 296] width 375 height 22
click at [927, 271] on div "Fund name *" at bounding box center [871, 268] width 376 height 16
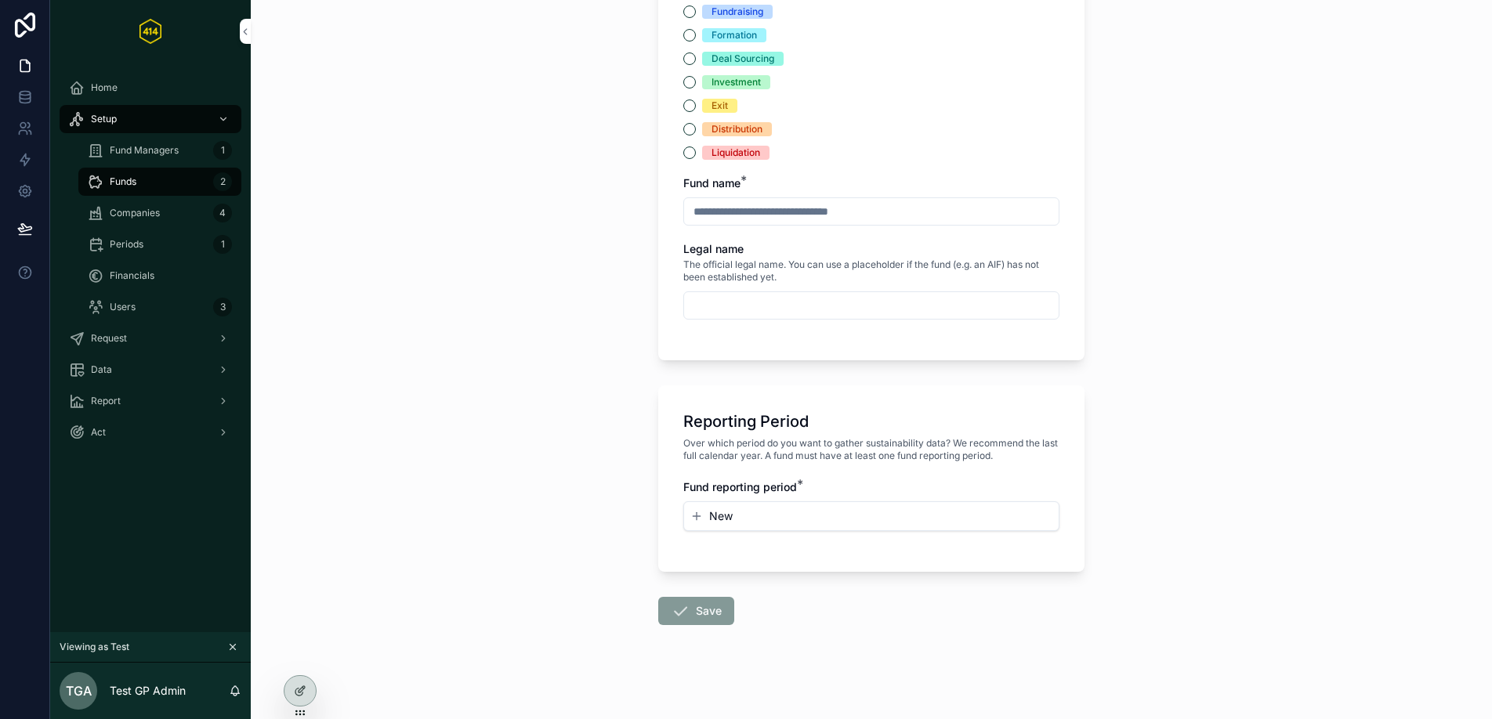
scroll to position [232, 0]
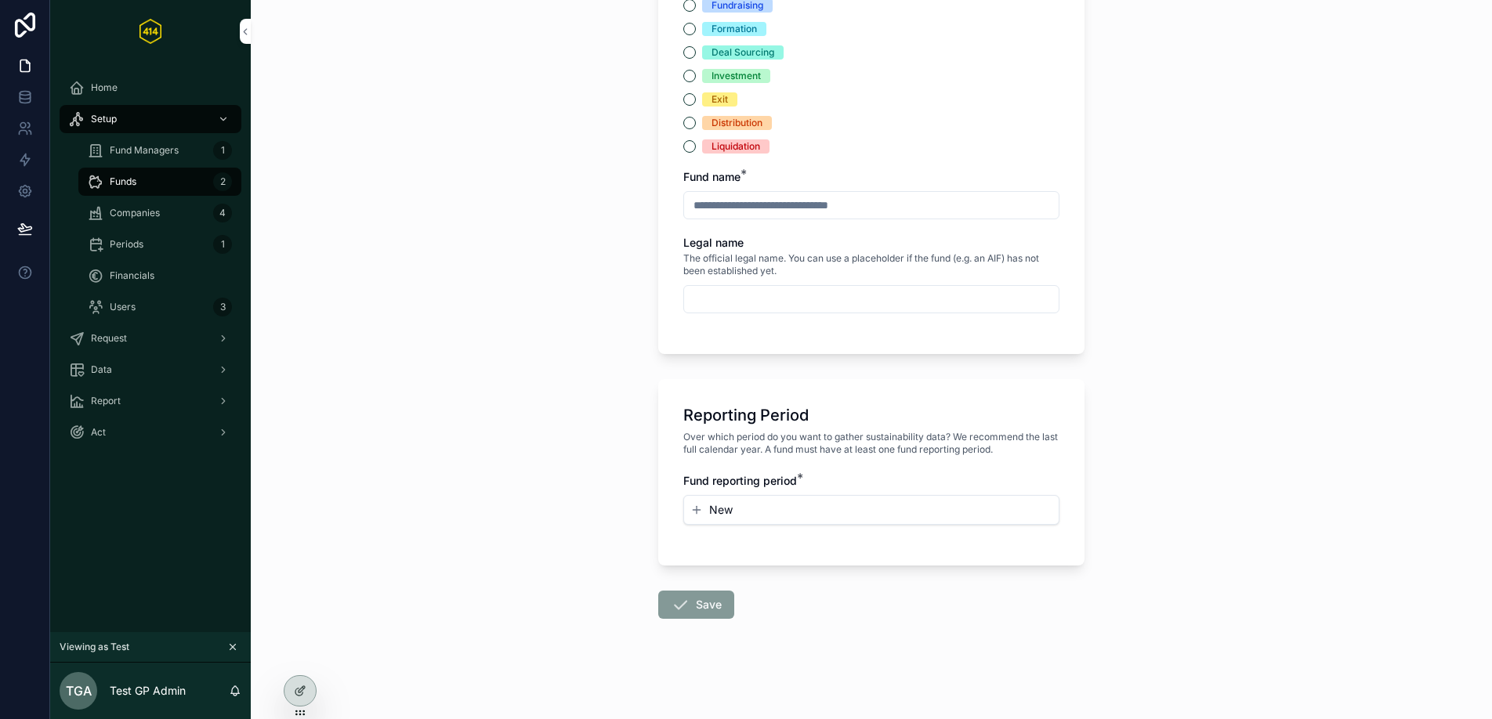
click at [780, 299] on input "scrollable content" at bounding box center [871, 299] width 375 height 22
click at [841, 263] on span "The official legal name. You can use a placeholder if the fund (e.g. an AIF) ha…" at bounding box center [871, 264] width 376 height 25
click at [690, 516] on button "New" at bounding box center [871, 510] width 362 height 16
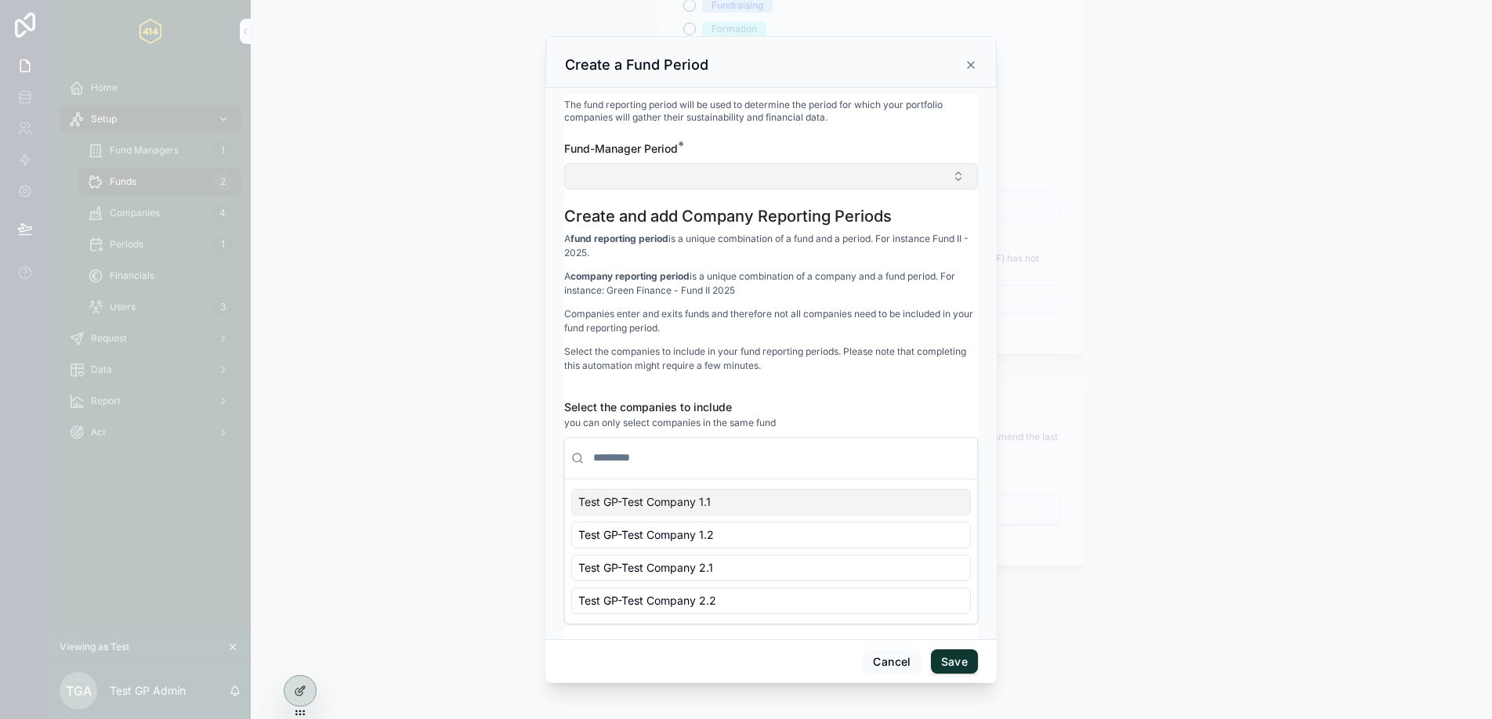
click at [718, 173] on button "Select Button" at bounding box center [771, 176] width 414 height 27
click at [574, 223] on h1 "Create and add Company Reporting Periods" at bounding box center [728, 216] width 328 height 22
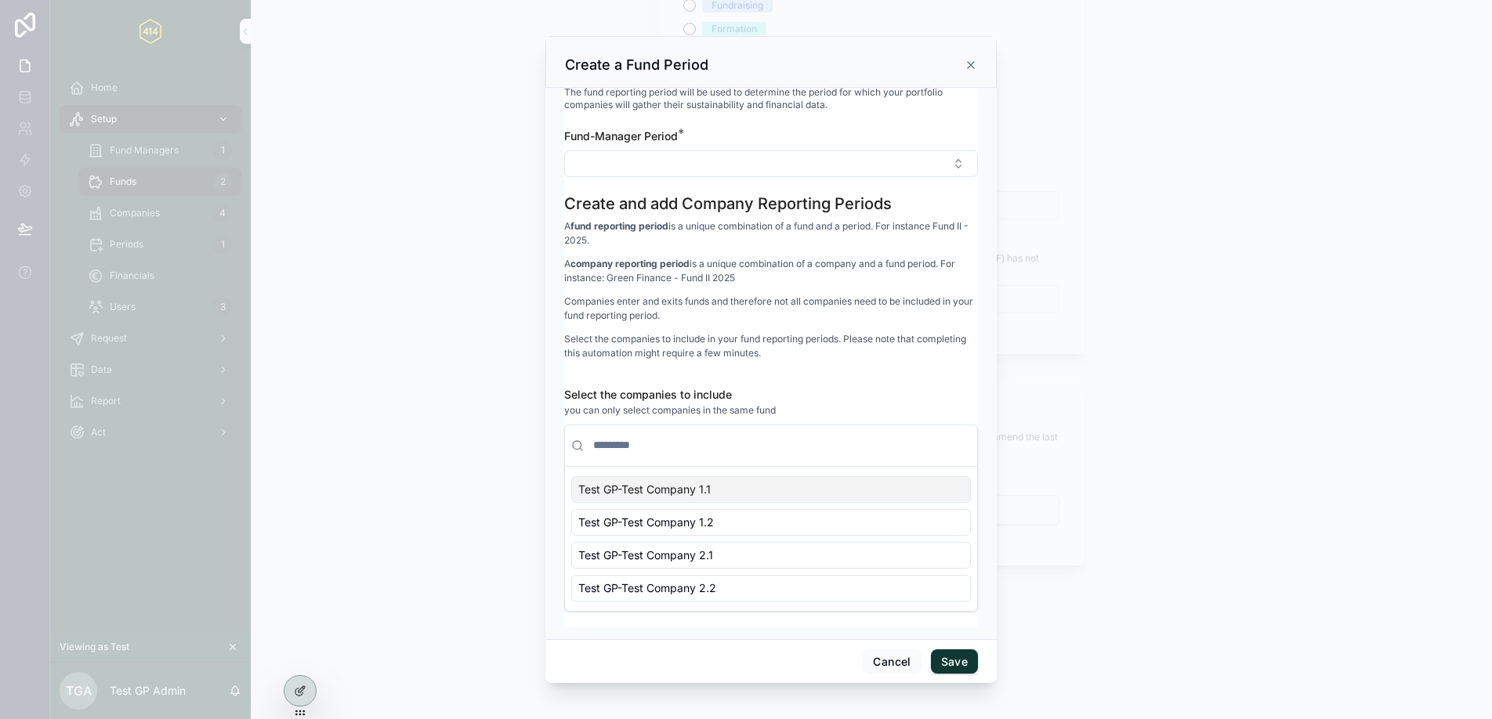
scroll to position [13, 0]
click at [885, 668] on button "Cancel" at bounding box center [892, 662] width 58 height 25
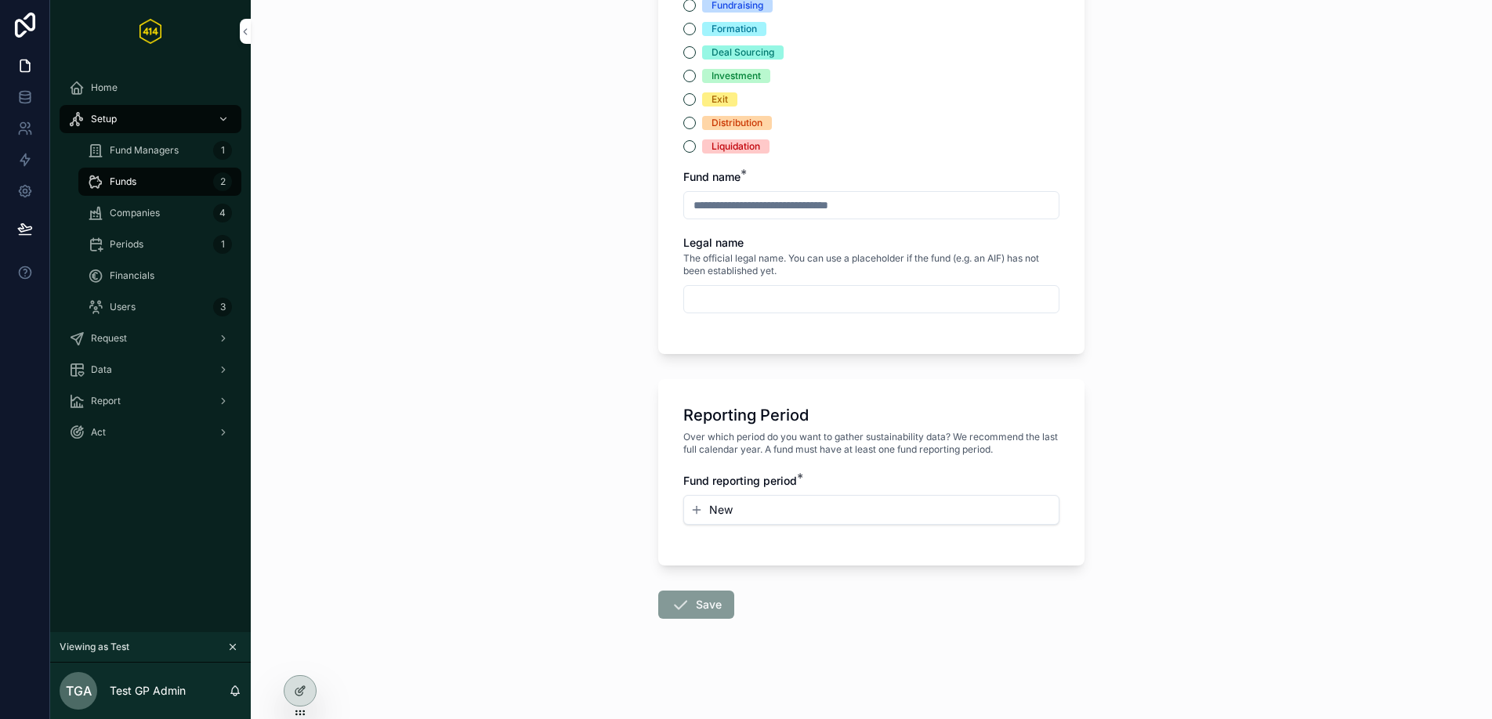
click at [176, 219] on div "Companies 4" at bounding box center [160, 213] width 144 height 25
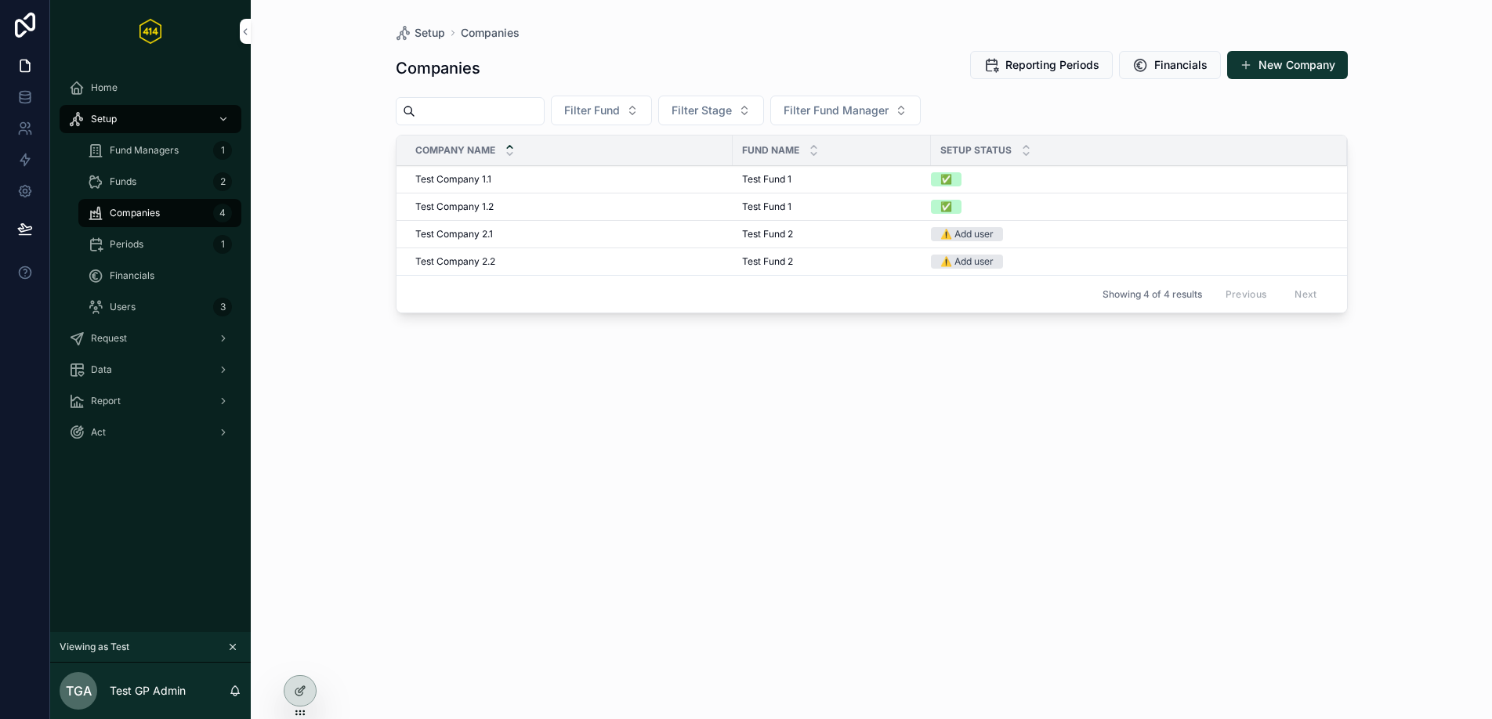
click at [150, 238] on div "Periods 1" at bounding box center [160, 244] width 144 height 25
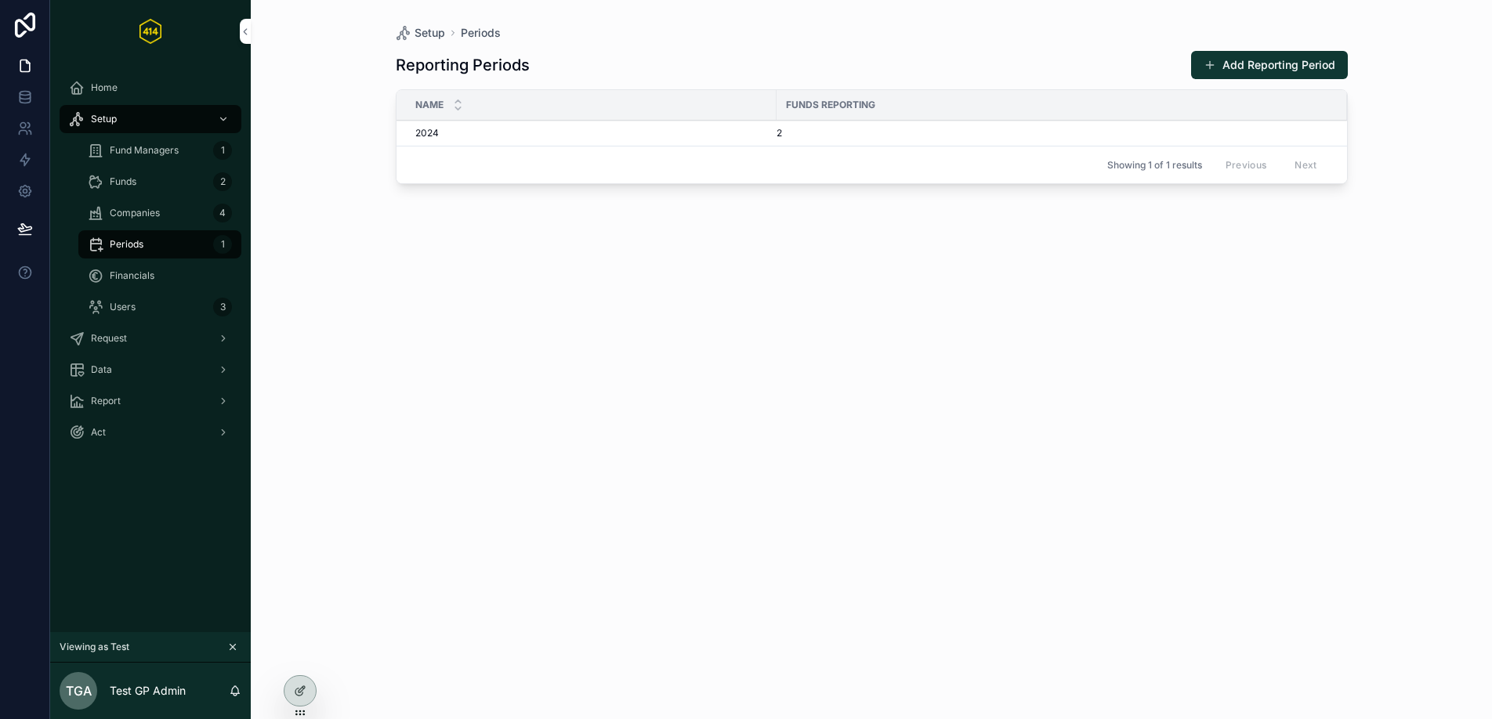
click at [142, 215] on span "Companies" at bounding box center [135, 213] width 50 height 13
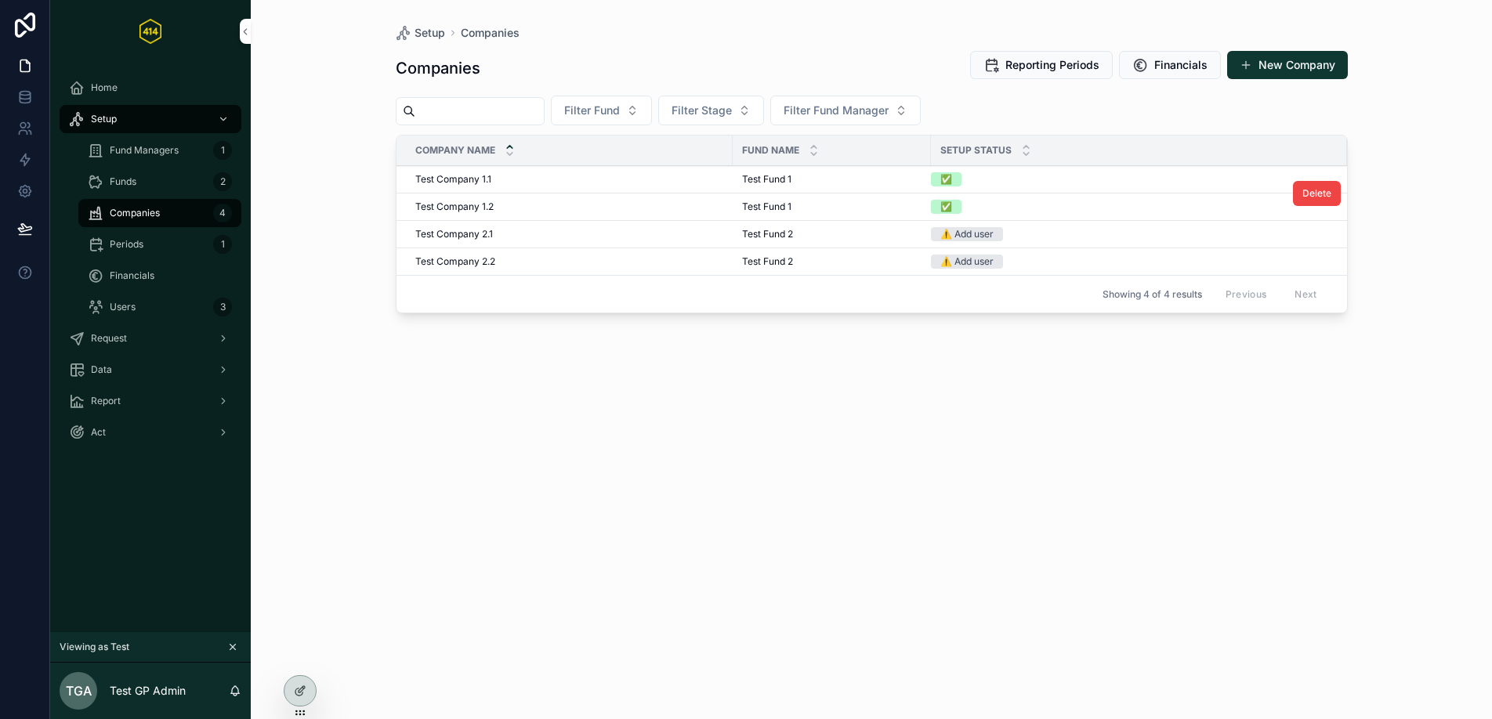
click at [704, 213] on td "Test Company 1.2 Test Company 1.2" at bounding box center [564, 207] width 336 height 27
click at [785, 201] on span "Test Fund 1" at bounding box center [766, 207] width 49 height 13
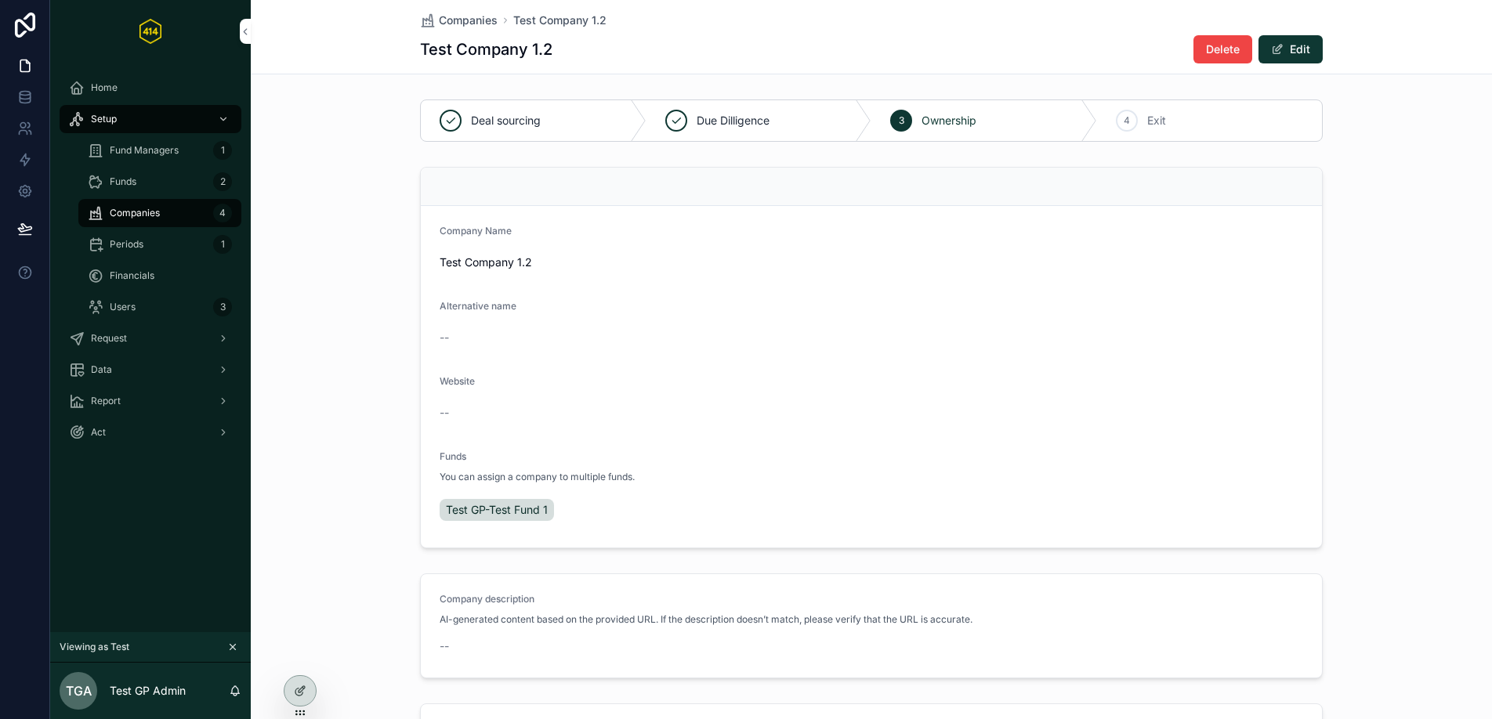
click at [461, 176] on div "scrollable content" at bounding box center [871, 187] width 901 height 38
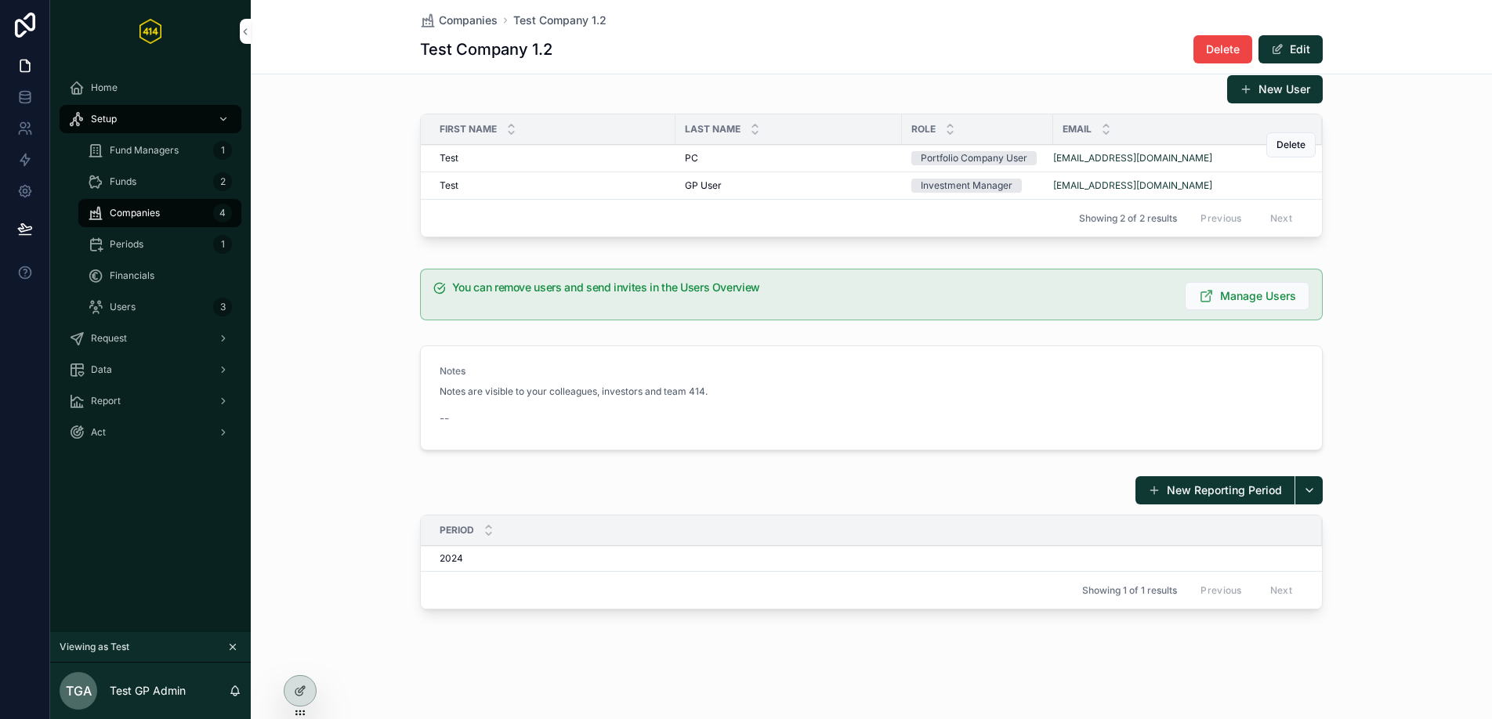
scroll to position [762, 0]
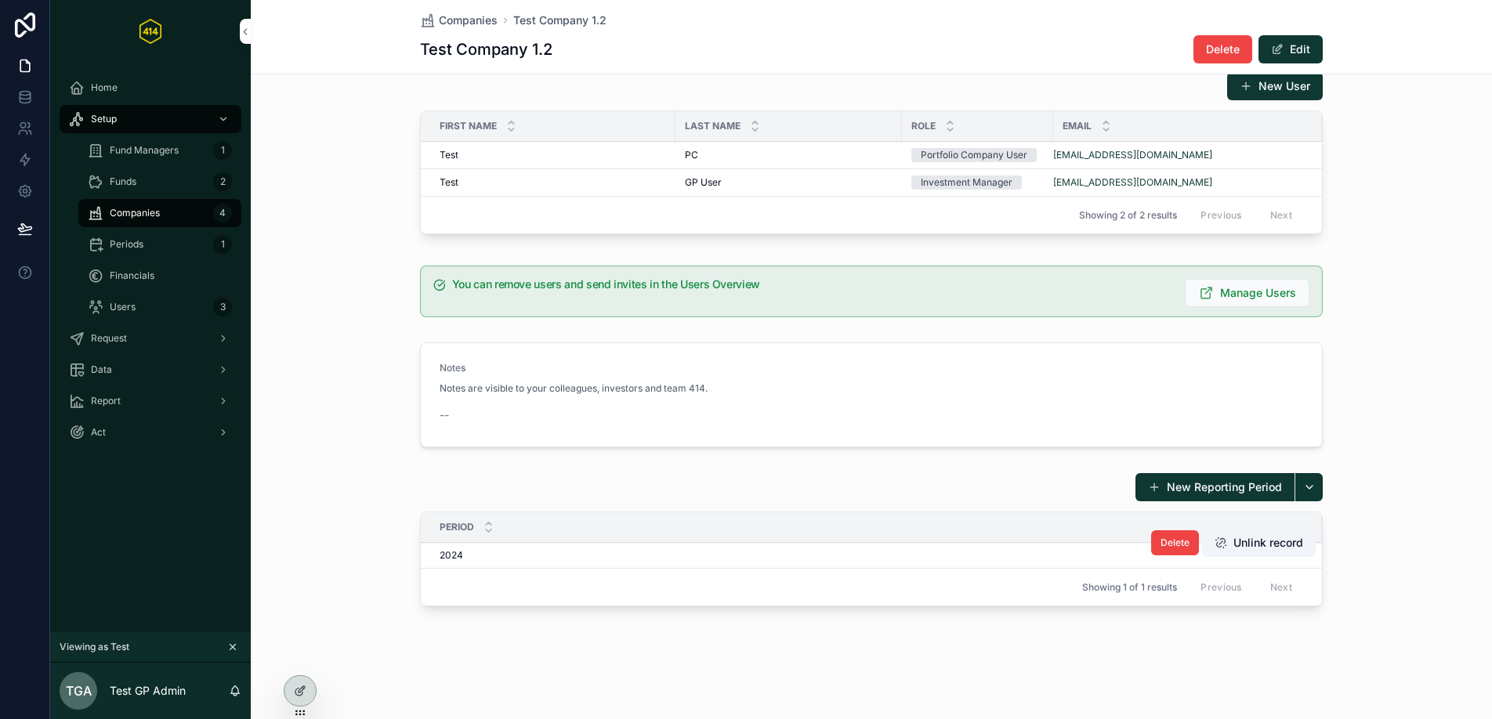
click at [623, 555] on div "2024 2024" at bounding box center [871, 555] width 863 height 13
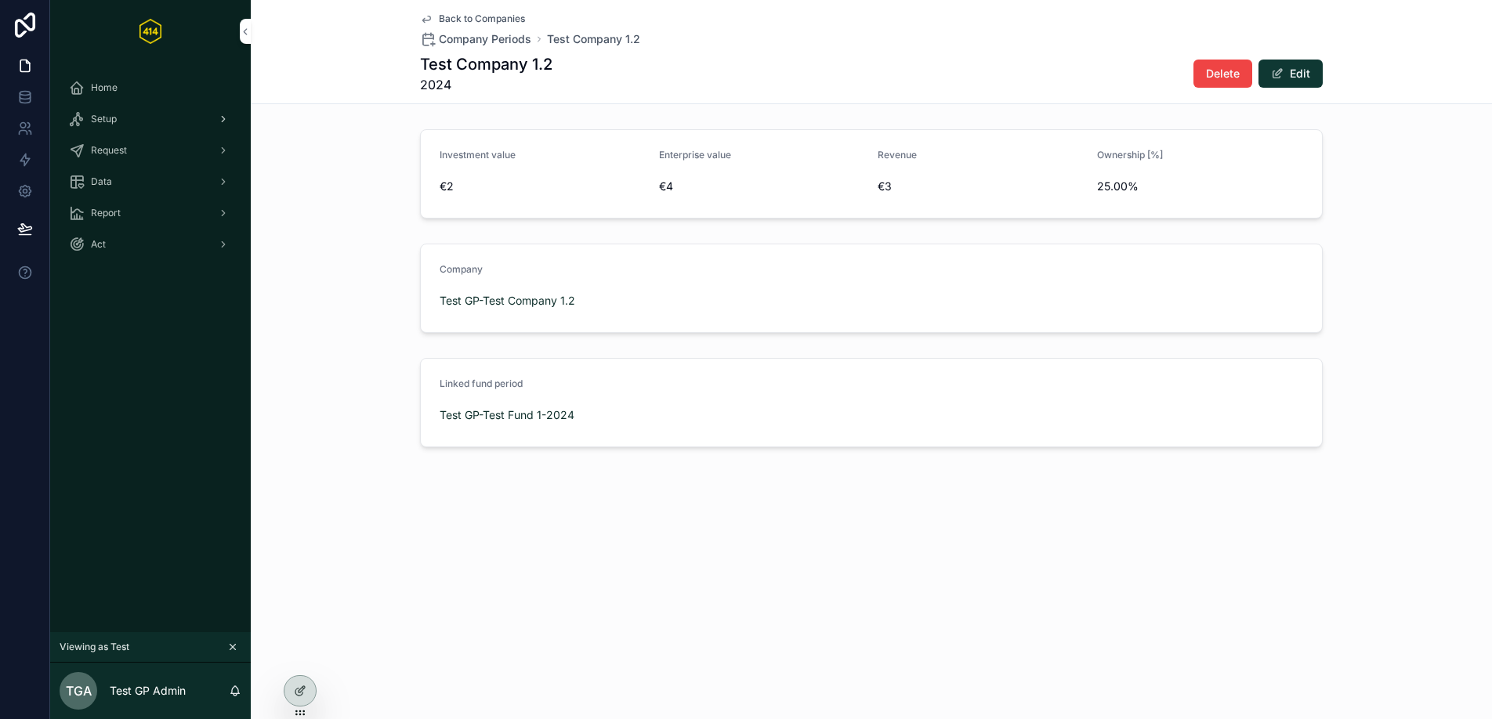
click at [130, 126] on div "Setup" at bounding box center [150, 119] width 163 height 25
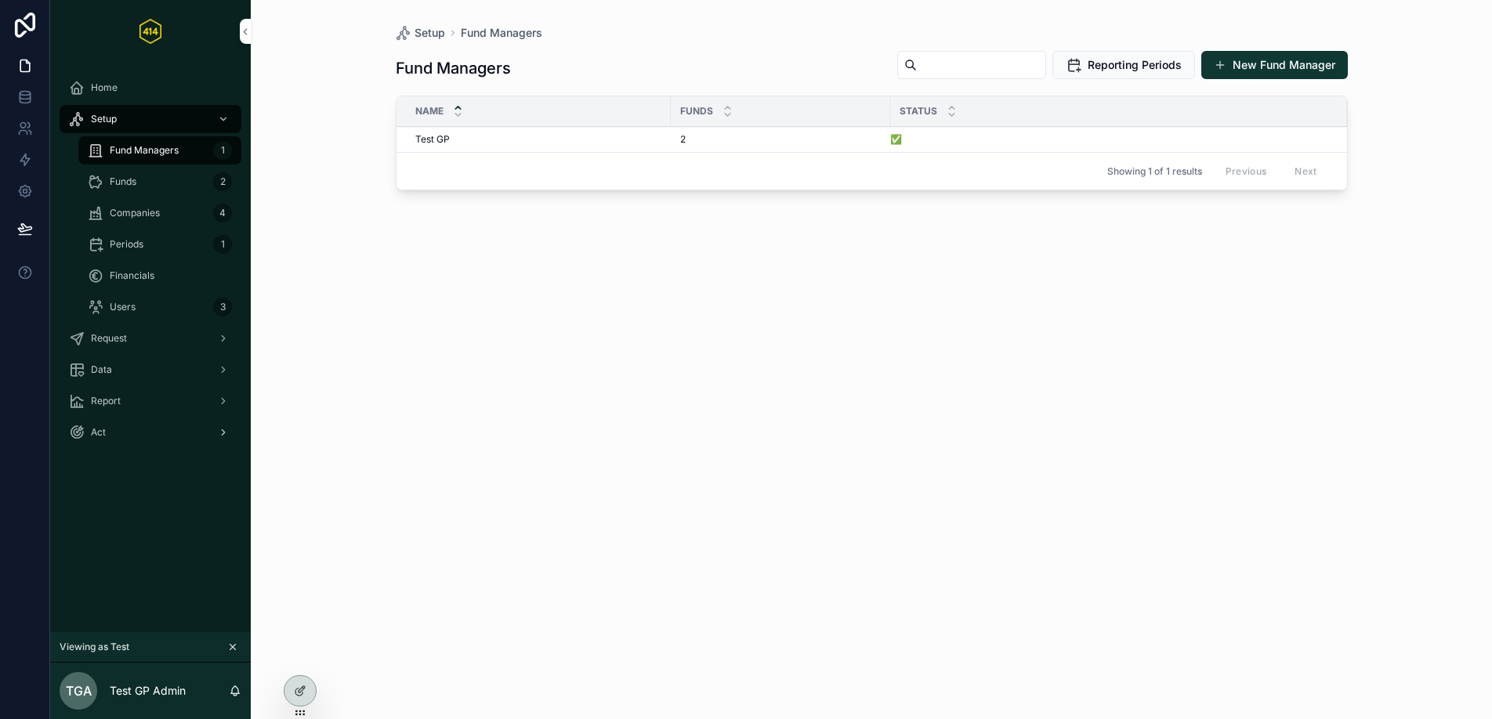
click at [147, 335] on div "Request" at bounding box center [150, 338] width 163 height 25
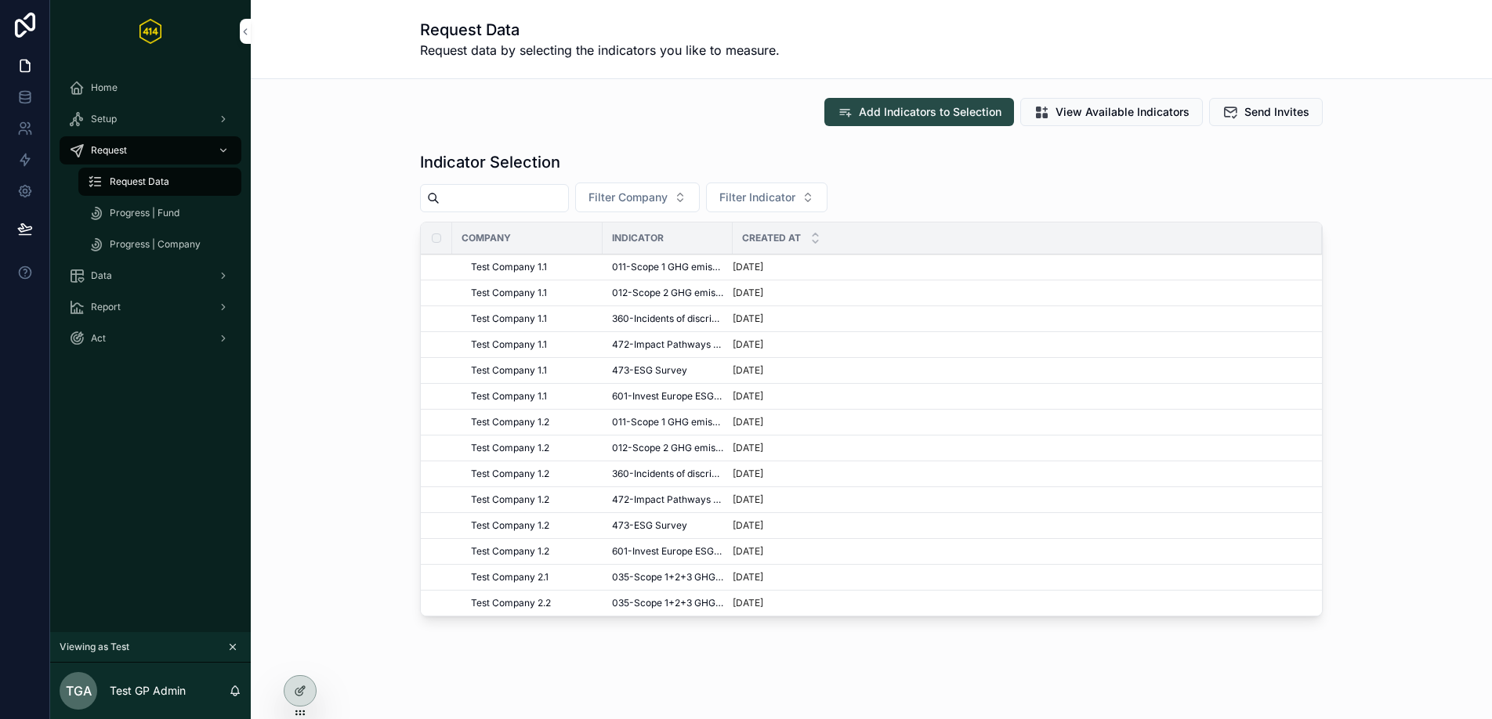
click at [936, 116] on span "Add Indicators to Selection" at bounding box center [930, 112] width 143 height 16
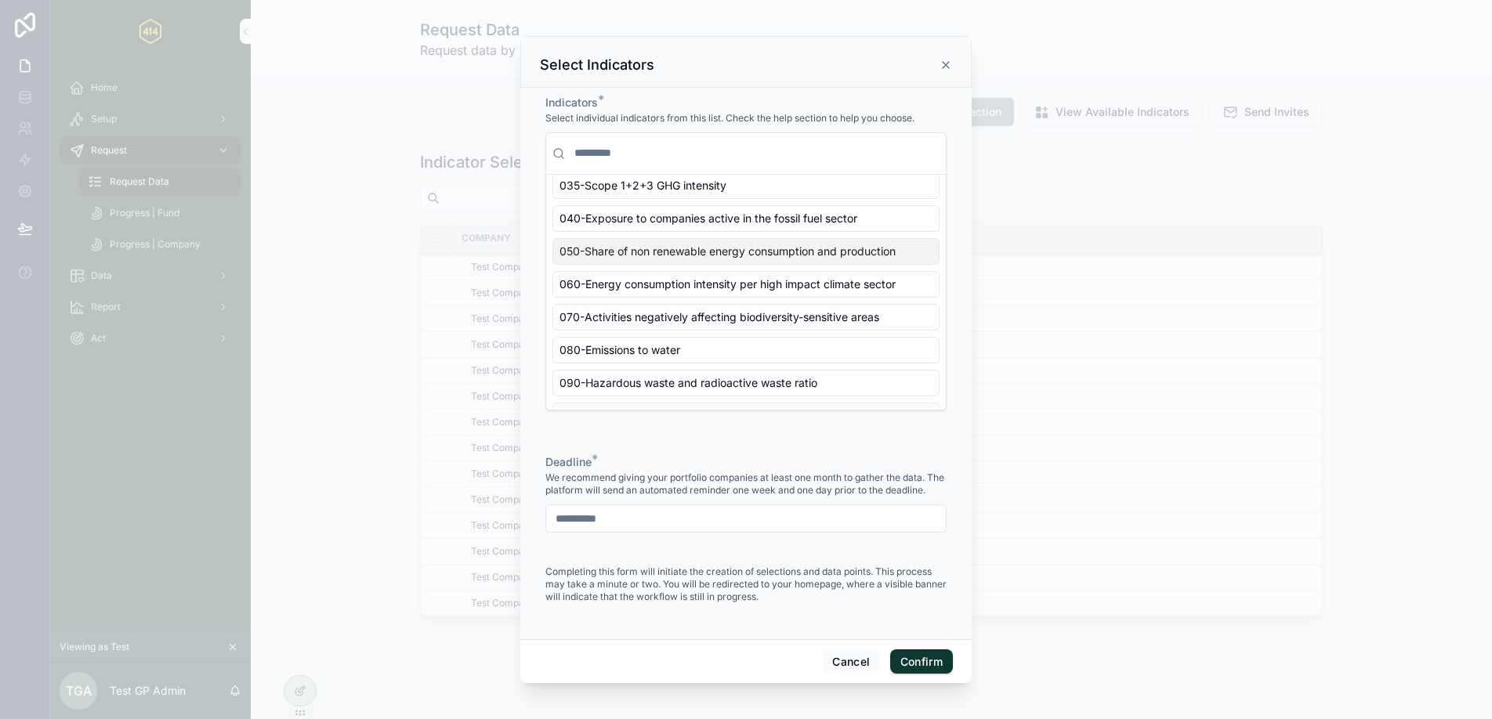
scroll to position [223, 0]
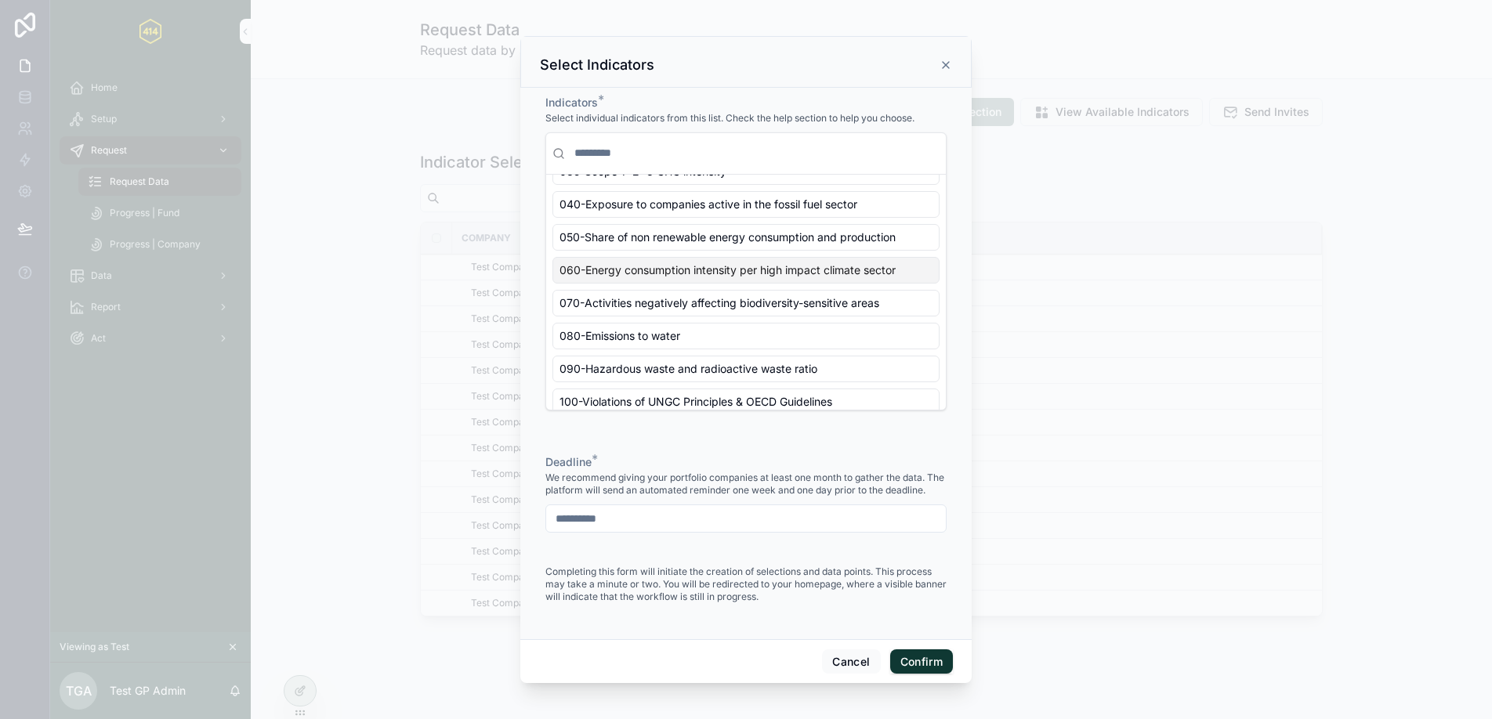
click at [945, 60] on icon at bounding box center [945, 65] width 13 height 13
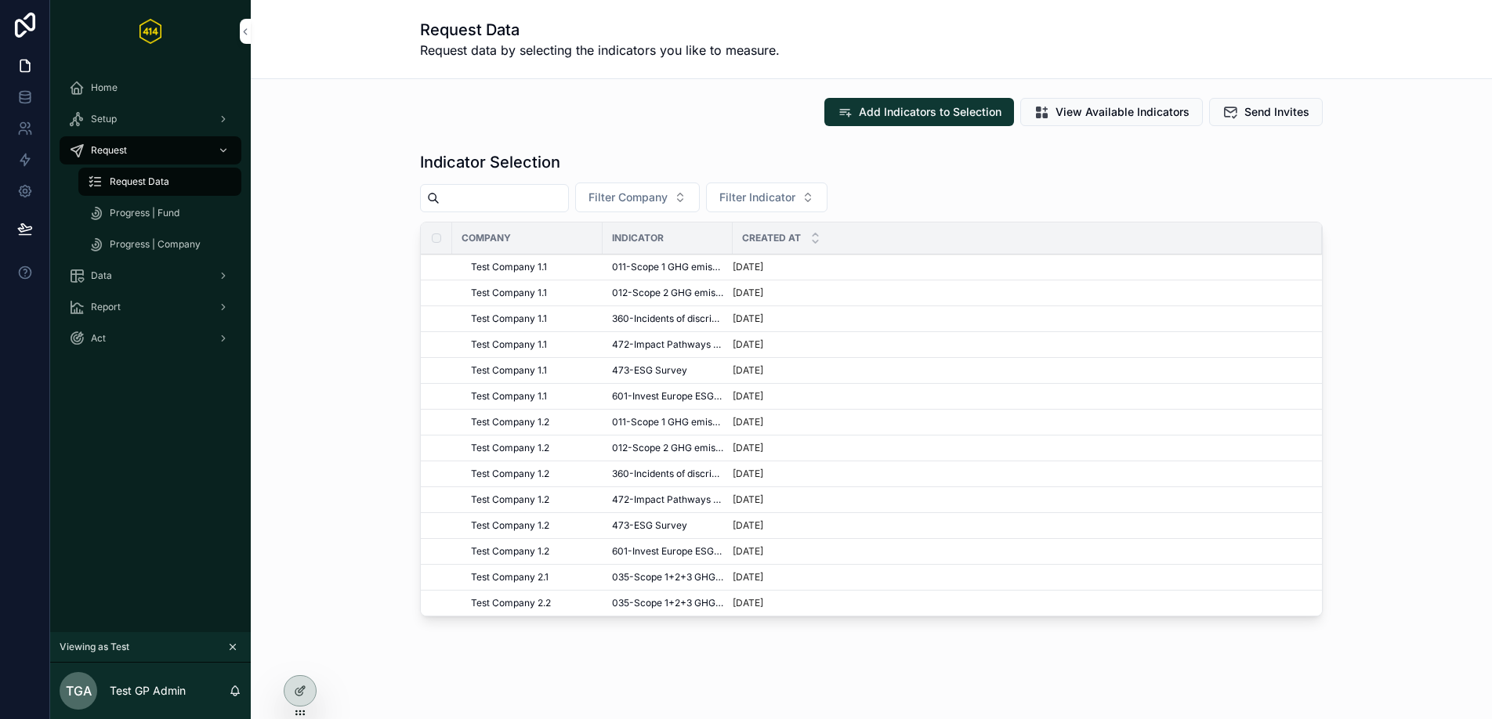
click at [168, 198] on div "Request Data Progress | Fund Progress | Company" at bounding box center [150, 213] width 201 height 94
click at [170, 207] on span "Progress | Fund" at bounding box center [145, 213] width 70 height 13
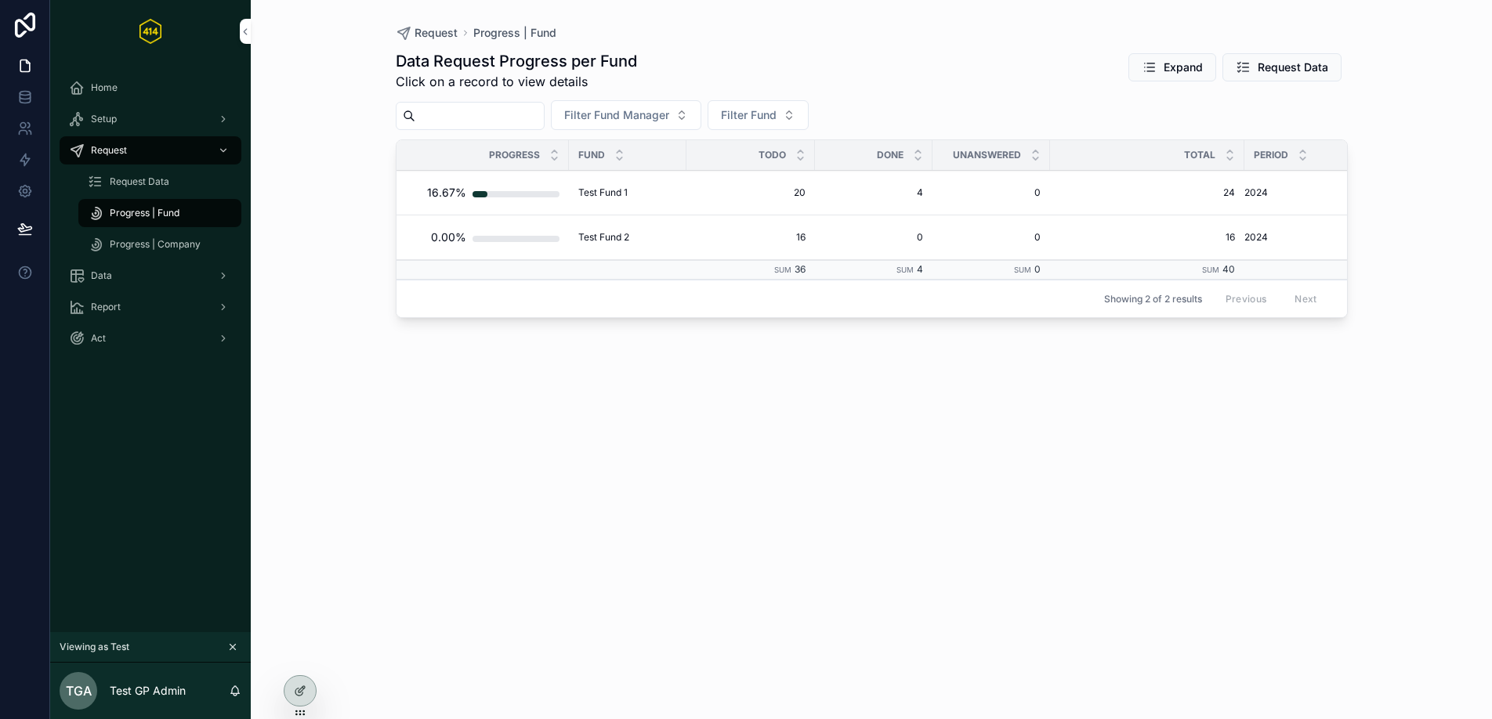
click at [182, 244] on span "Progress | Company" at bounding box center [155, 244] width 91 height 13
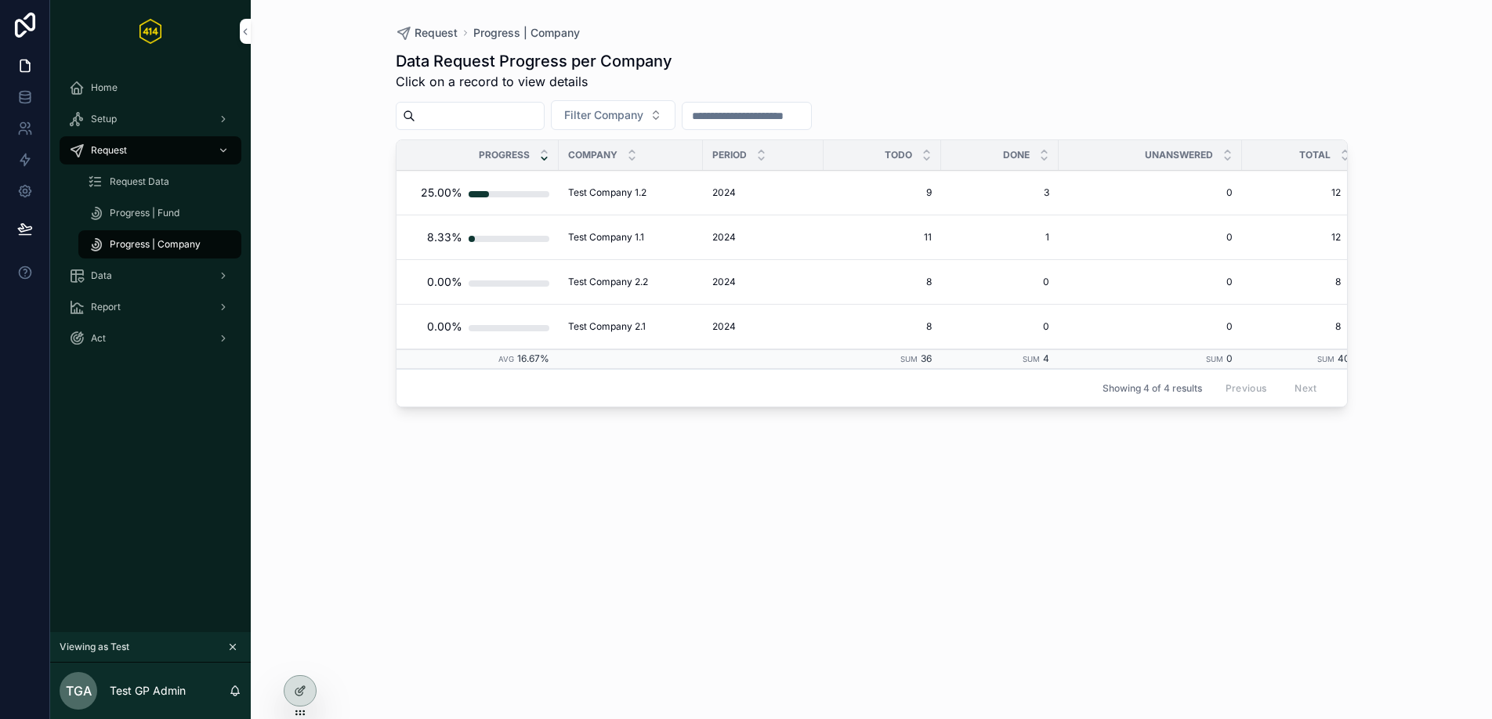
click at [646, 234] on div "Test Company 1.1 Test Company 1.1" at bounding box center [630, 237] width 125 height 13
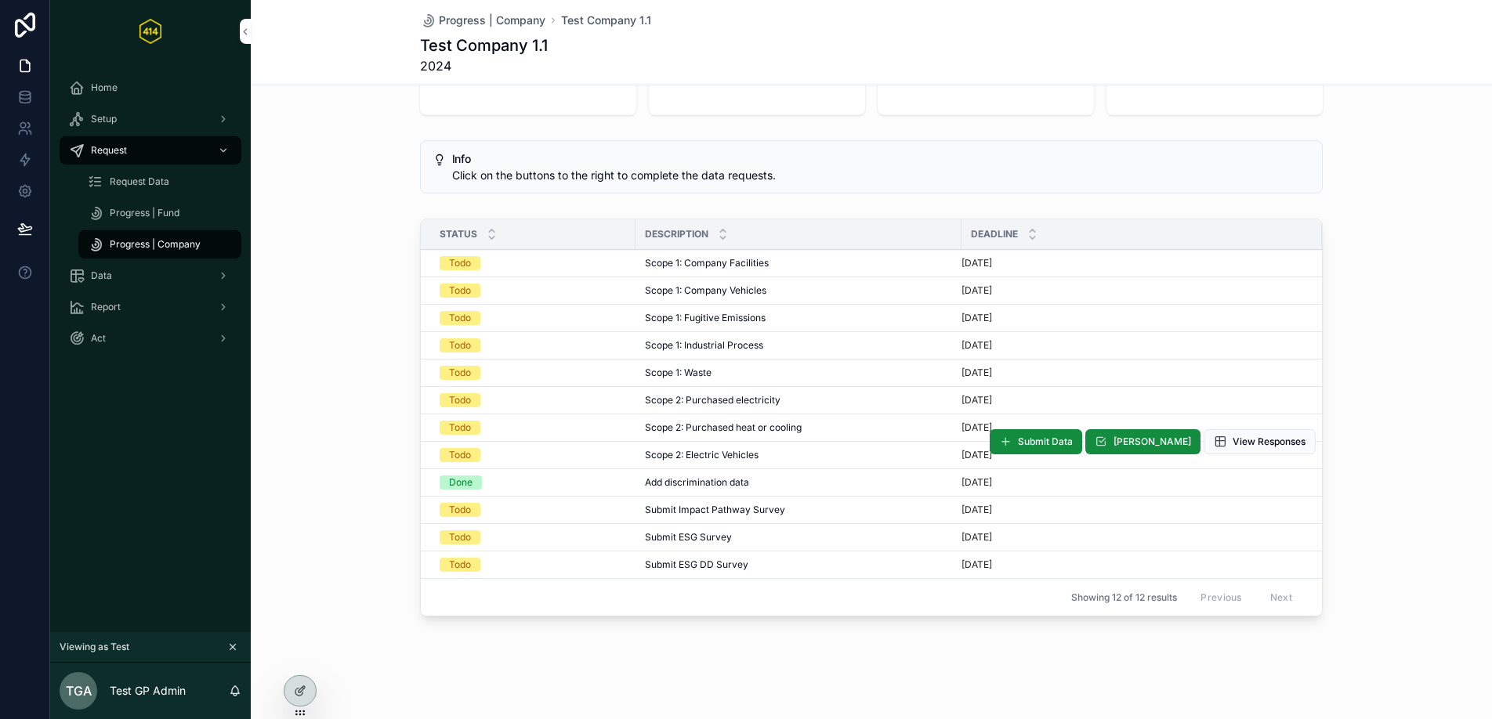
scroll to position [93, 0]
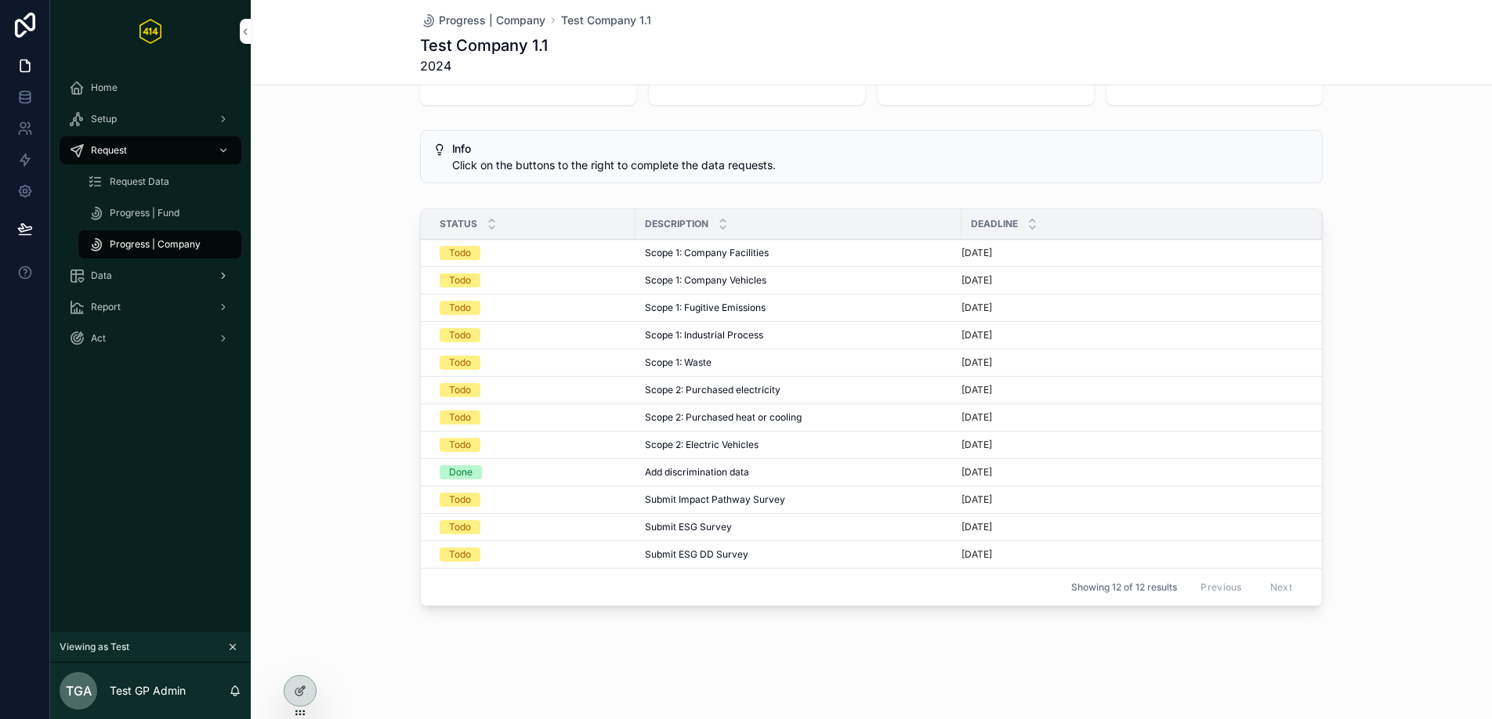
click at [124, 280] on div "Data" at bounding box center [150, 275] width 163 height 25
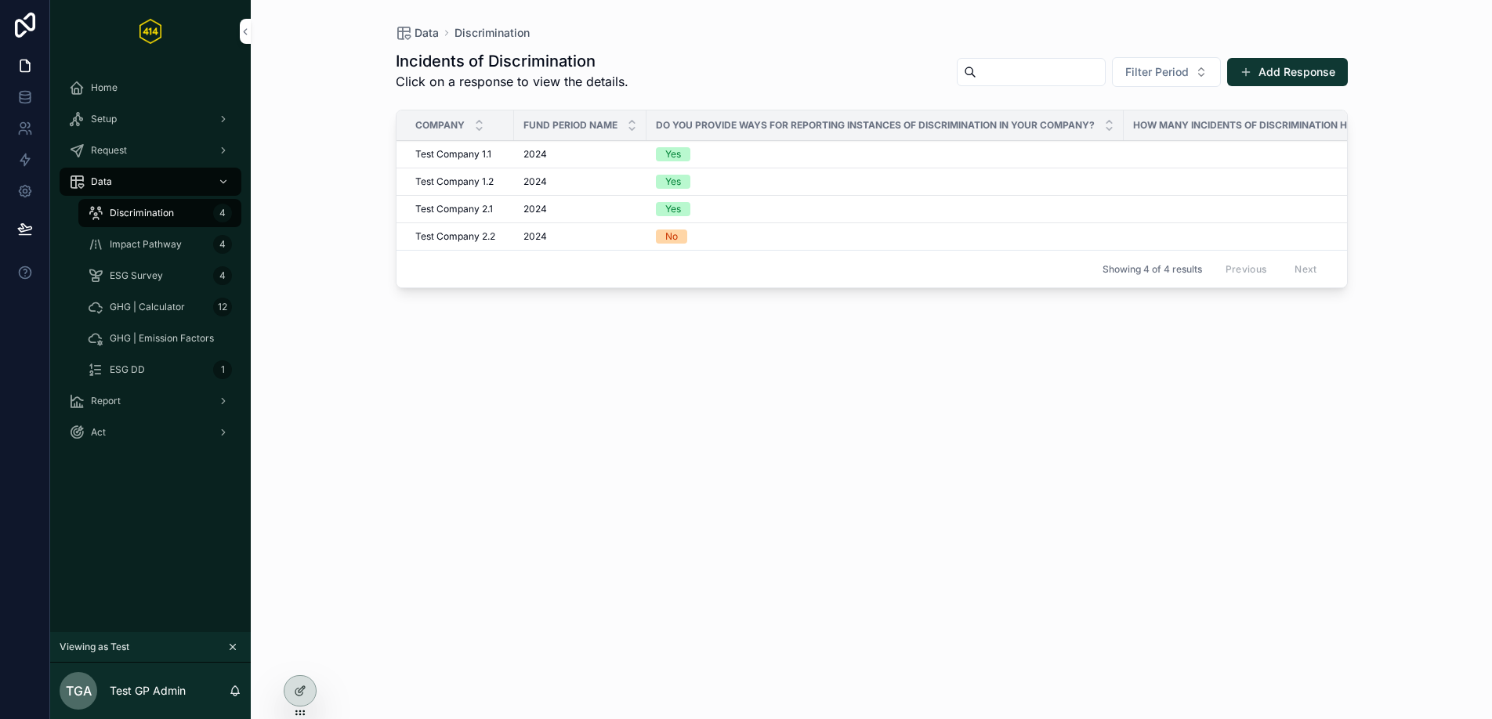
click at [94, 239] on icon "scrollable content" at bounding box center [96, 245] width 16 height 16
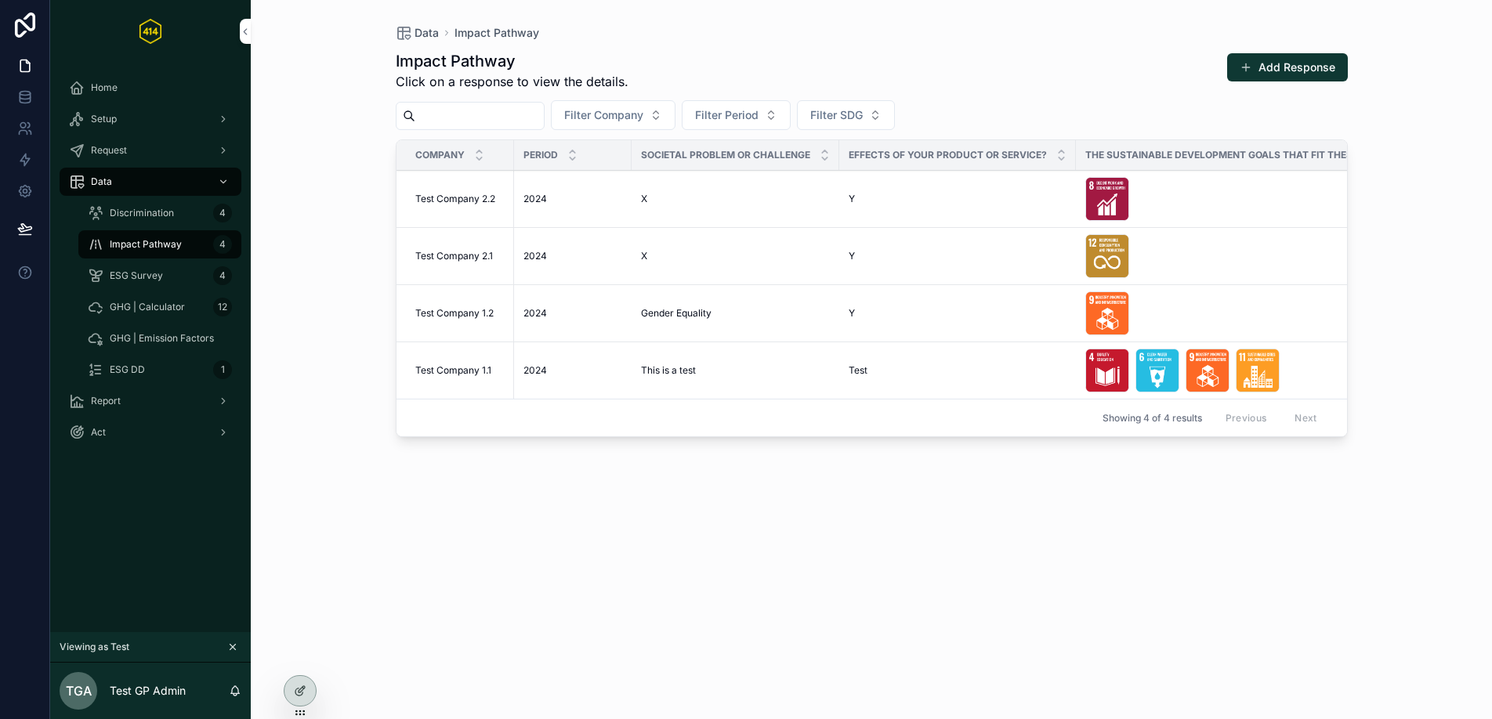
click at [130, 281] on span "ESG Survey" at bounding box center [136, 276] width 53 height 13
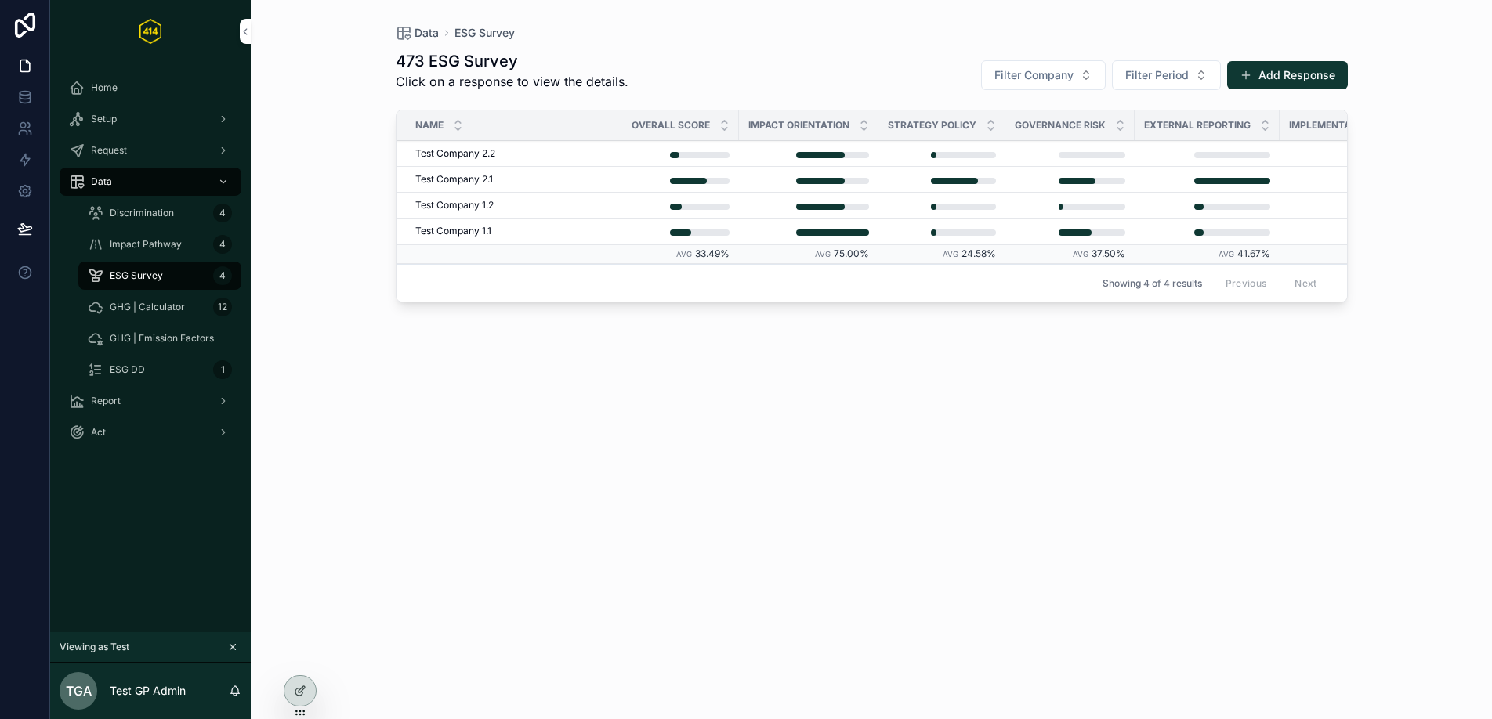
click at [143, 309] on span "GHG | Calculator" at bounding box center [147, 307] width 75 height 13
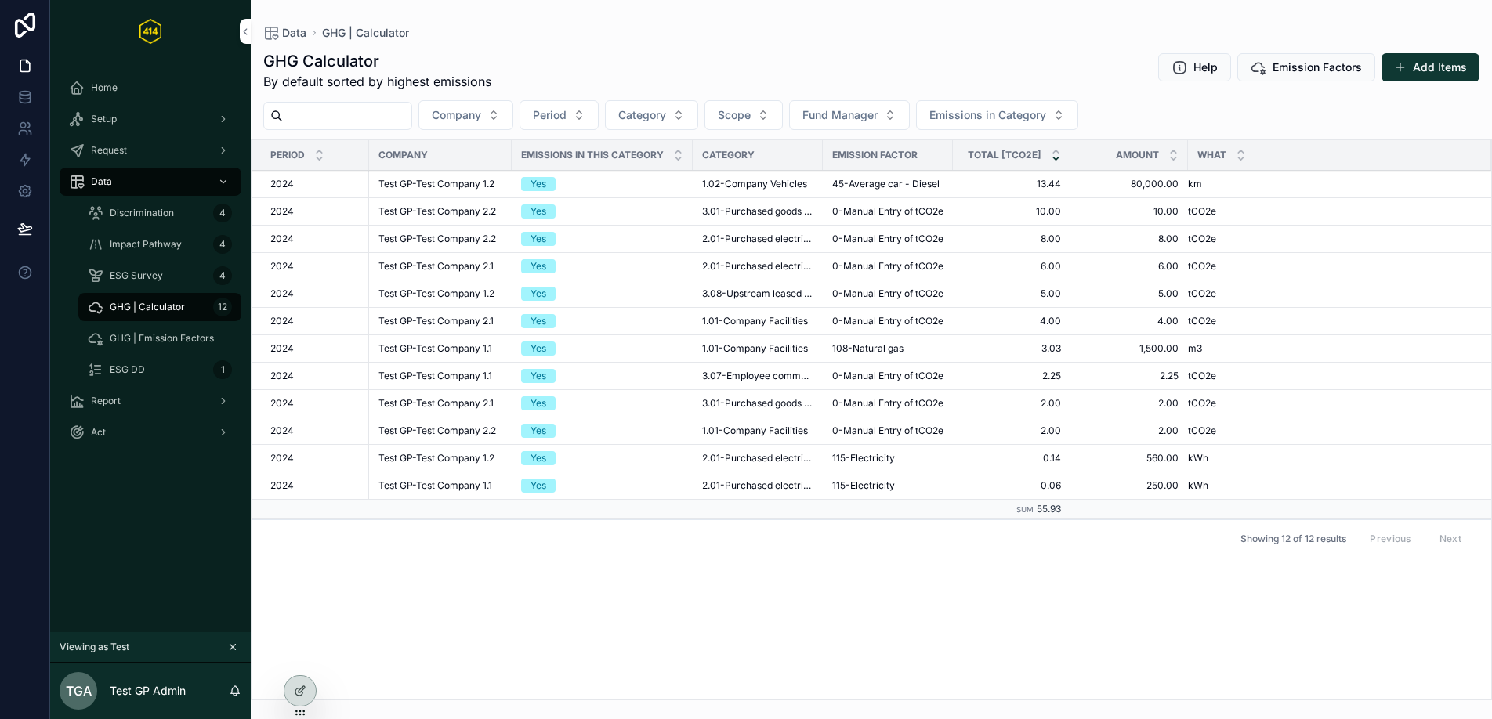
click at [122, 374] on span "ESG DD" at bounding box center [127, 370] width 35 height 13
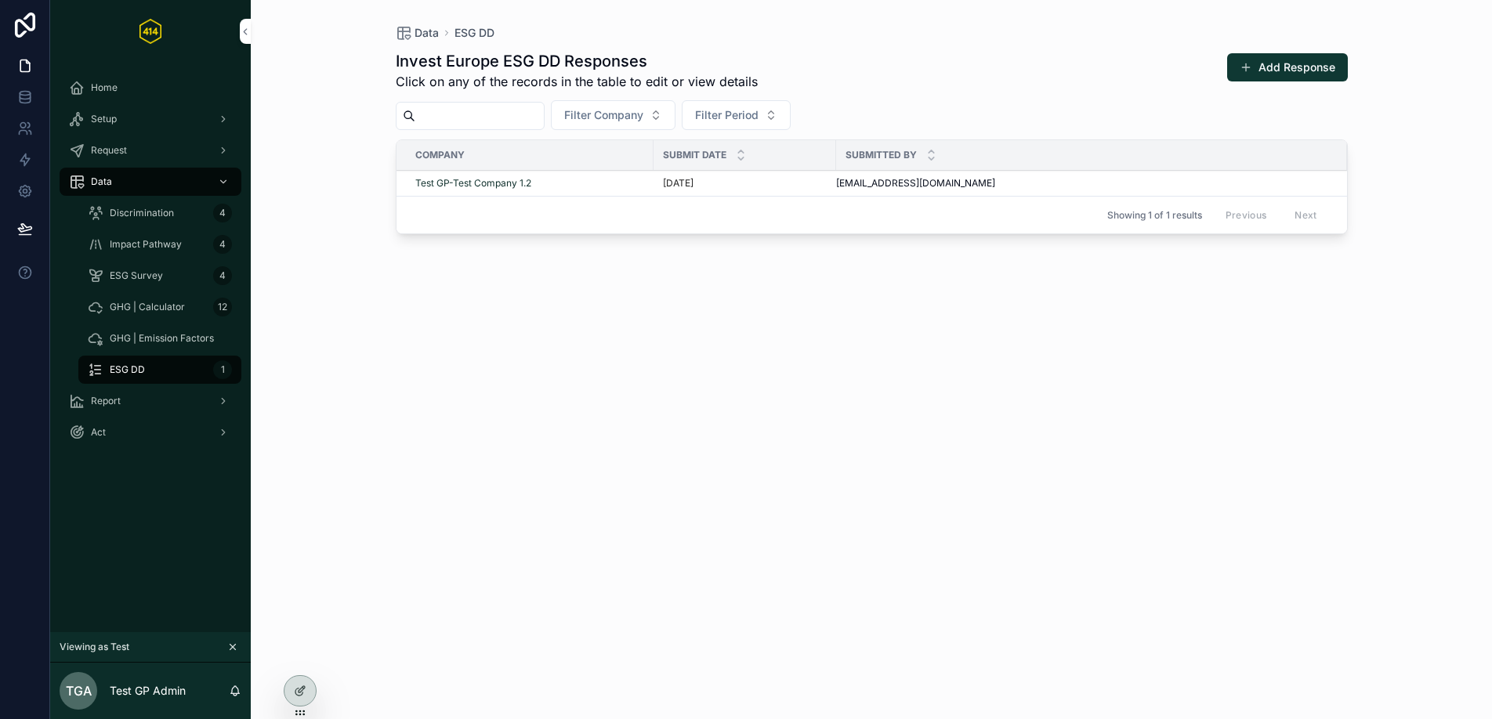
click at [601, 183] on div "Test GP-Test Company 1.2" at bounding box center [529, 183] width 229 height 13
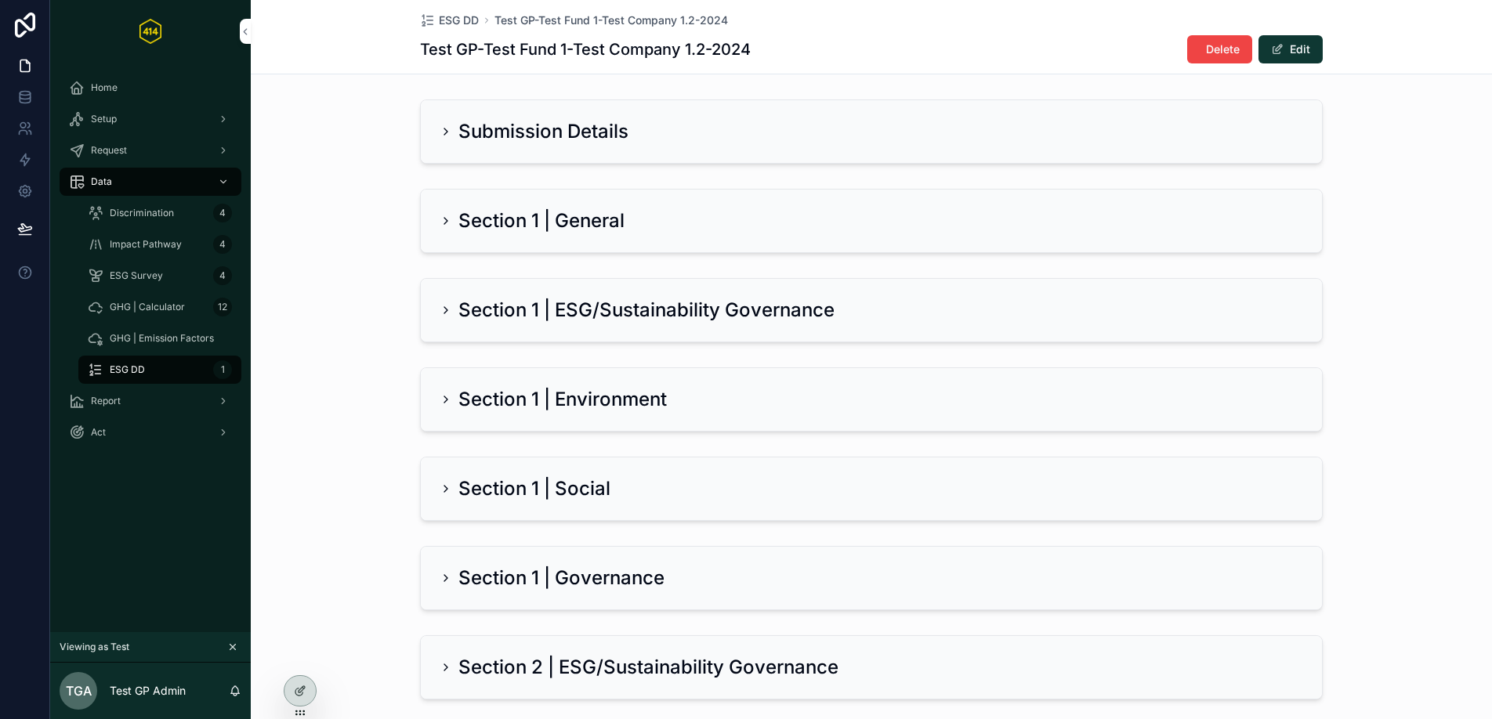
click at [442, 134] on icon "scrollable content" at bounding box center [446, 131] width 13 height 13
click at [444, 129] on icon "scrollable content" at bounding box center [445, 131] width 3 height 6
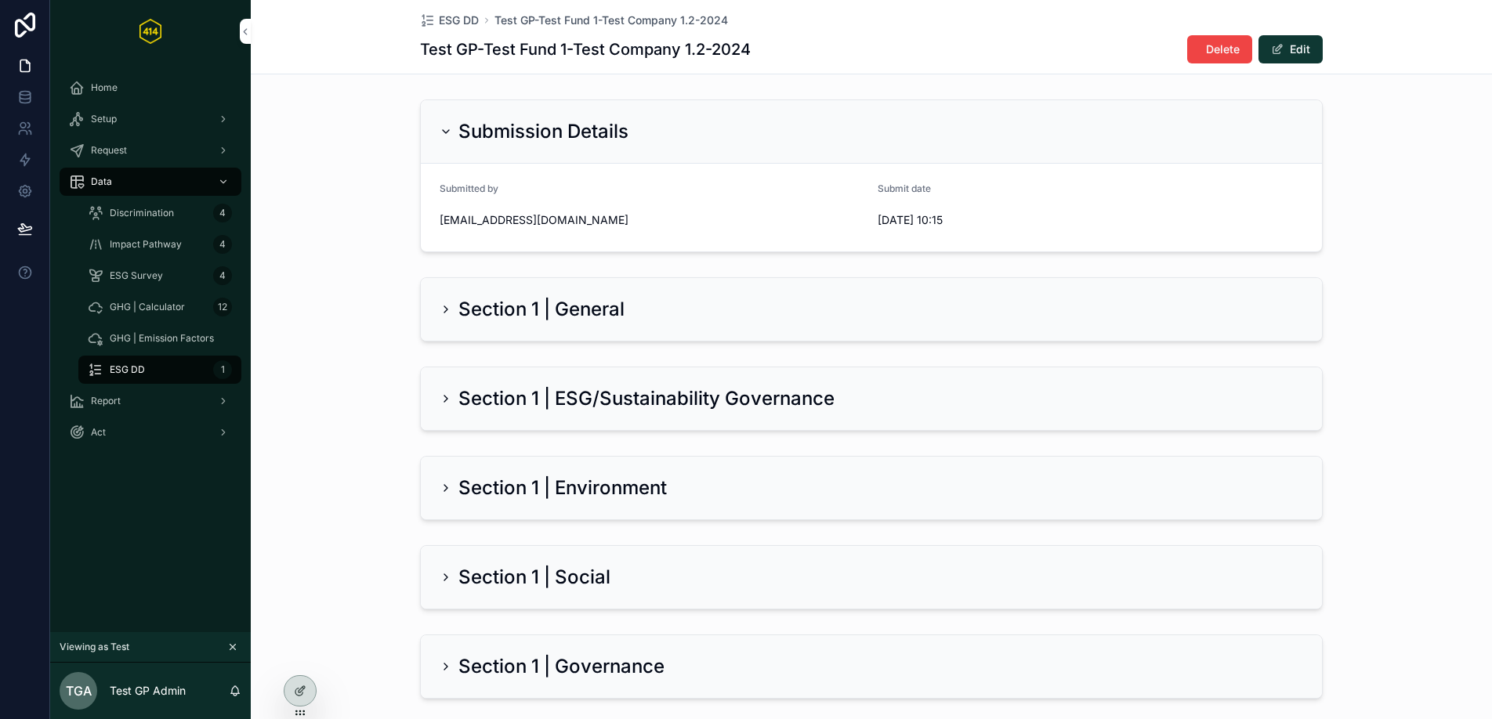
click at [440, 127] on icon "scrollable content" at bounding box center [446, 131] width 13 height 13
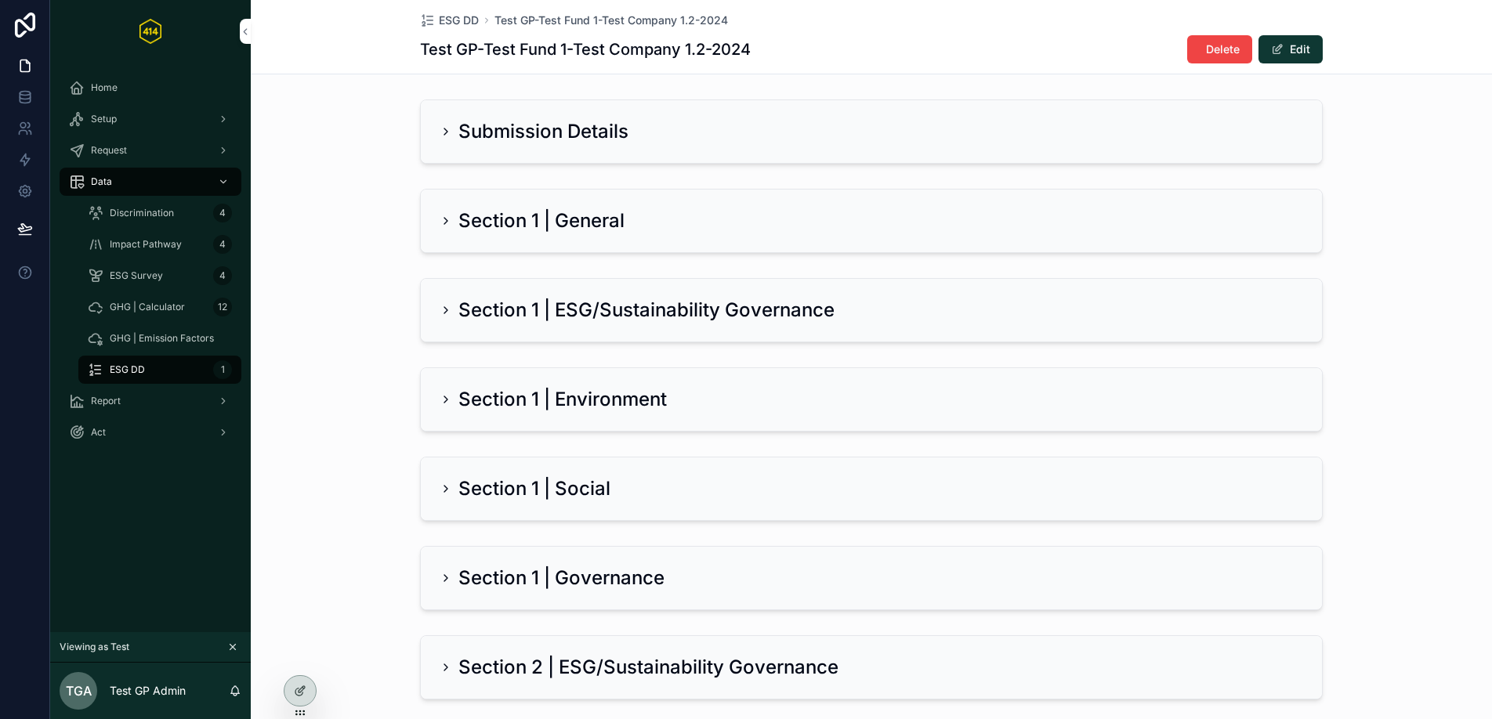
click at [488, 199] on div "Section 1 | General" at bounding box center [871, 221] width 901 height 63
click at [487, 213] on h2 "Section 1 | General" at bounding box center [541, 220] width 166 height 25
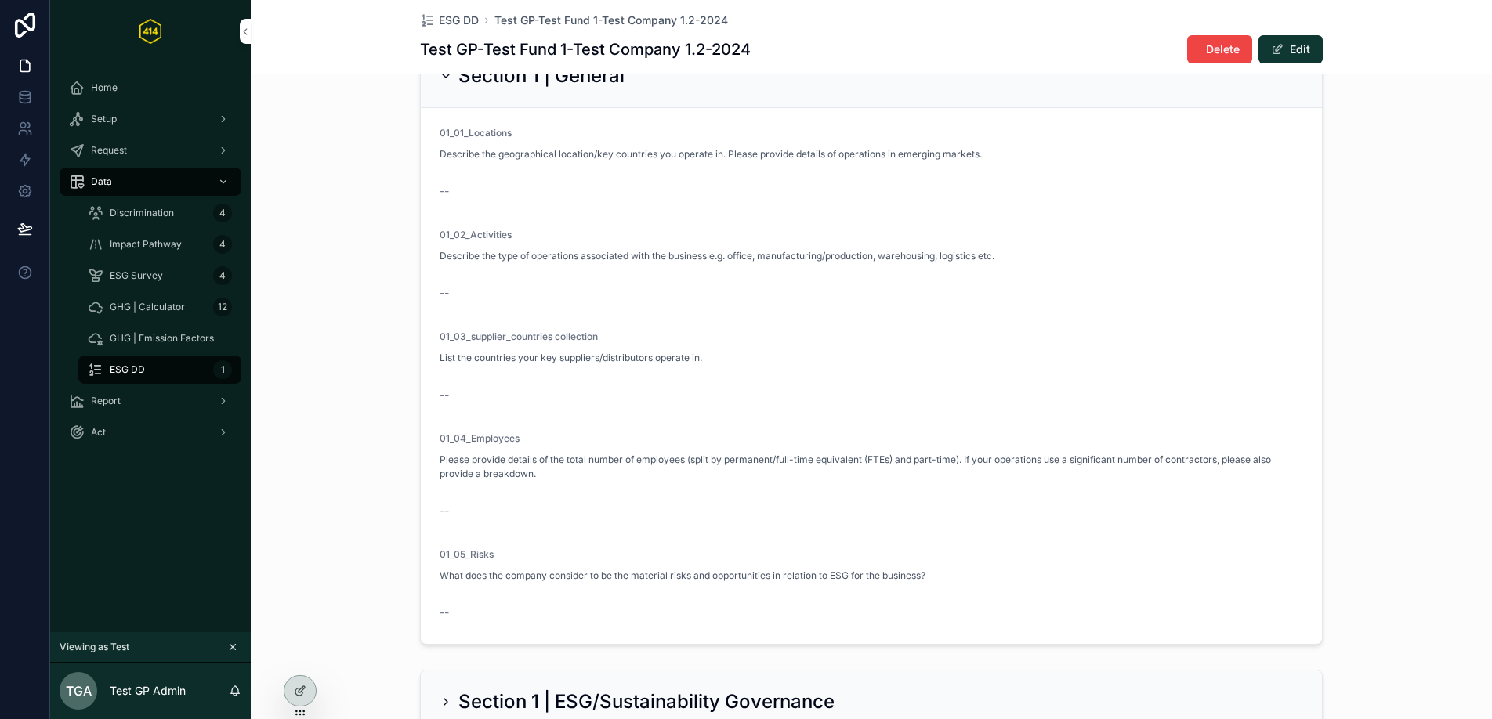
scroll to position [146, 0]
click at [487, 86] on h2 "Section 1 | General" at bounding box center [541, 75] width 166 height 25
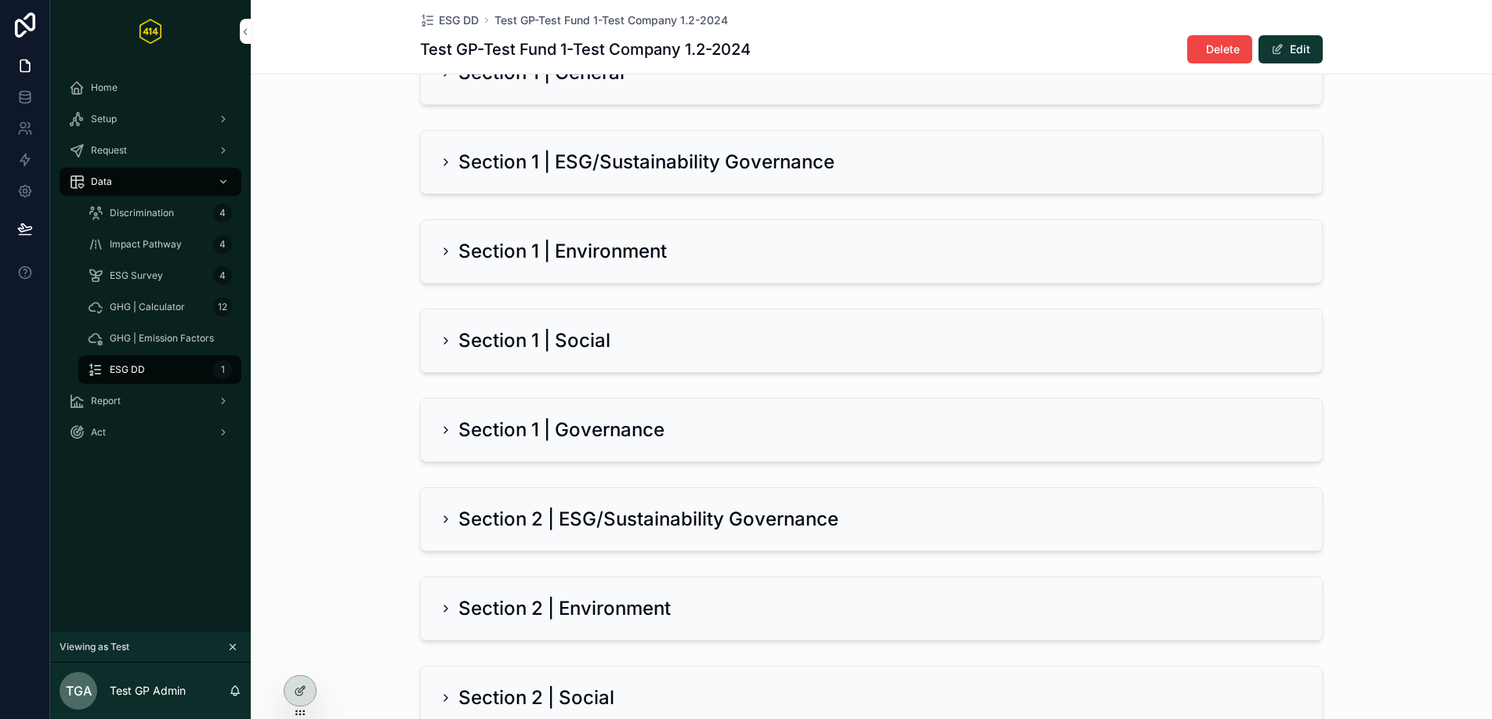
scroll to position [149, 0]
click at [523, 164] on h2 "Section 1 | ESG/Sustainability Governance" at bounding box center [646, 161] width 376 height 25
click at [615, 151] on h2 "Section 1 | ESG/Sustainability Governance" at bounding box center [646, 161] width 376 height 25
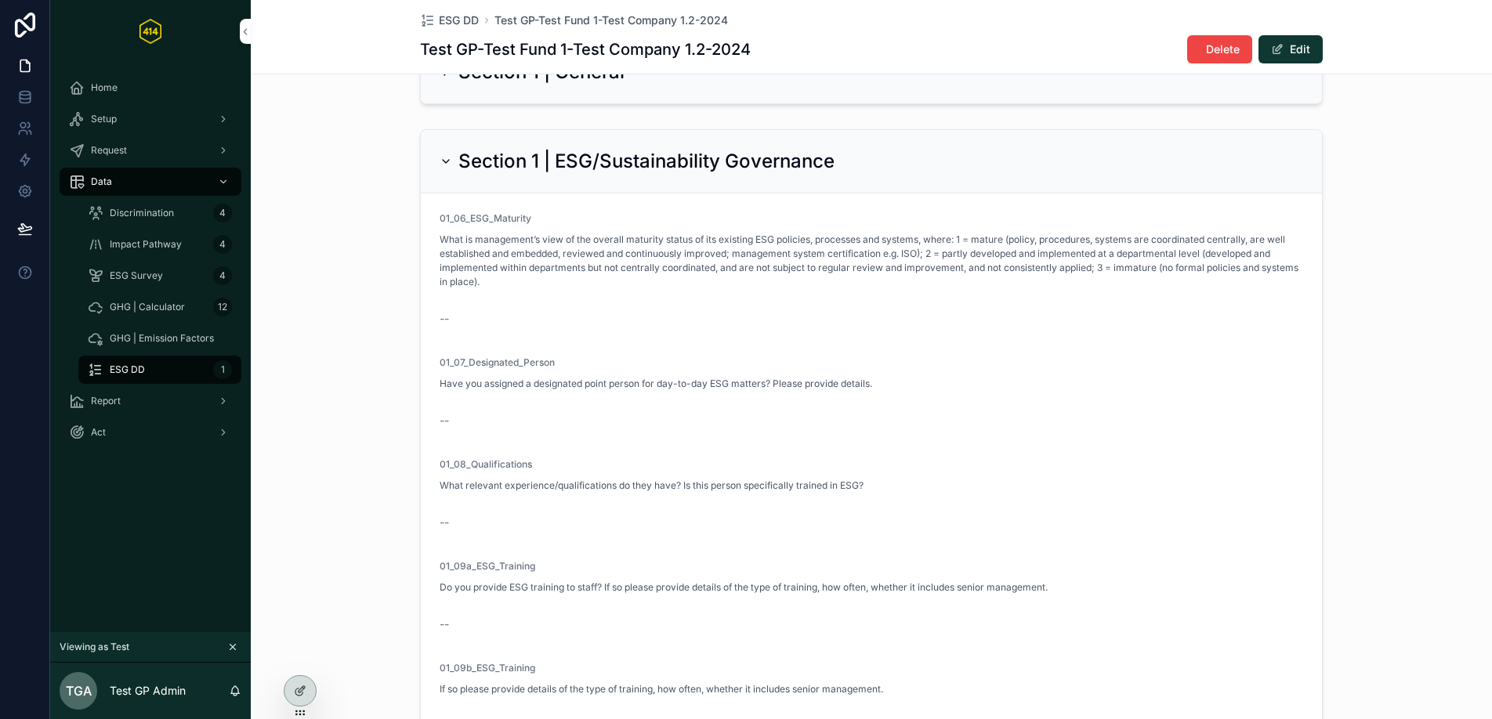
click at [621, 161] on h2 "Section 1 | ESG/Sustainability Governance" at bounding box center [646, 161] width 376 height 25
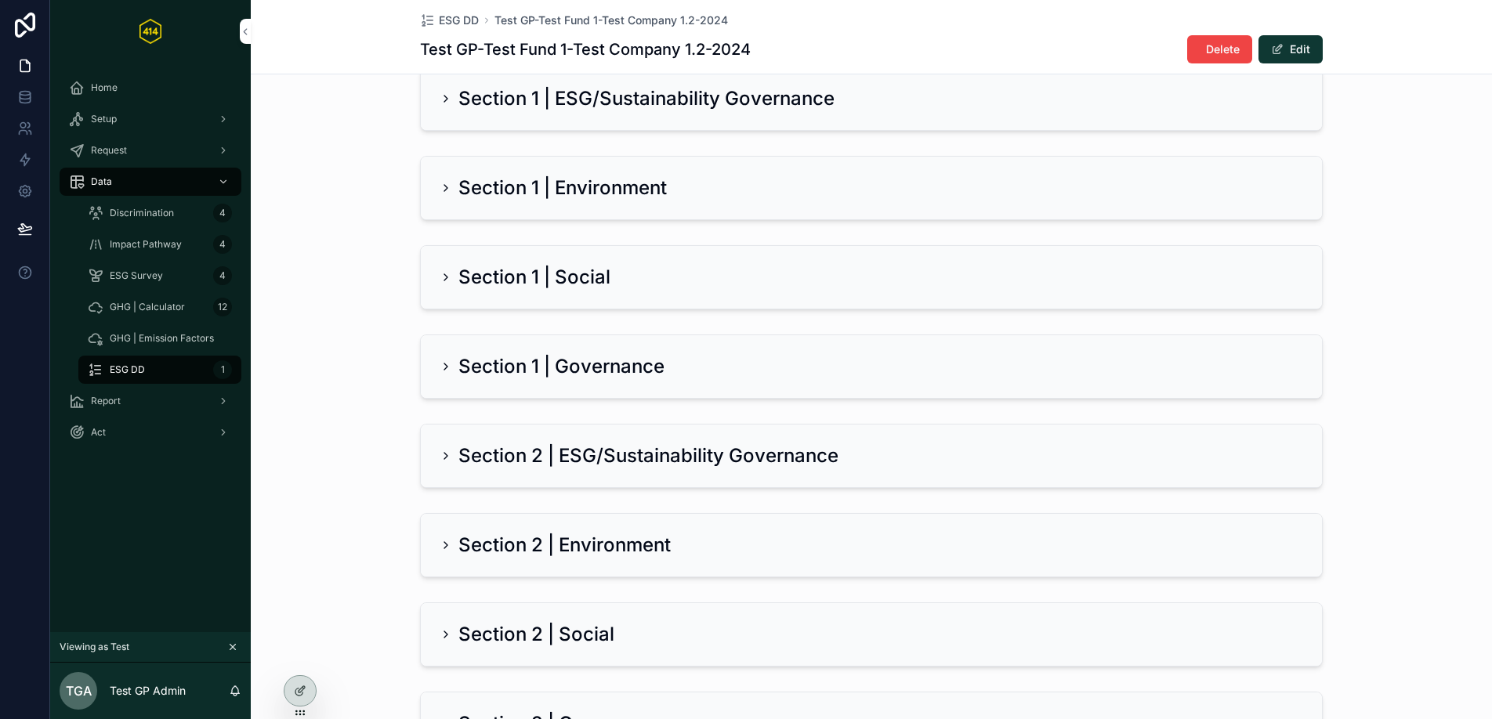
scroll to position [221, 0]
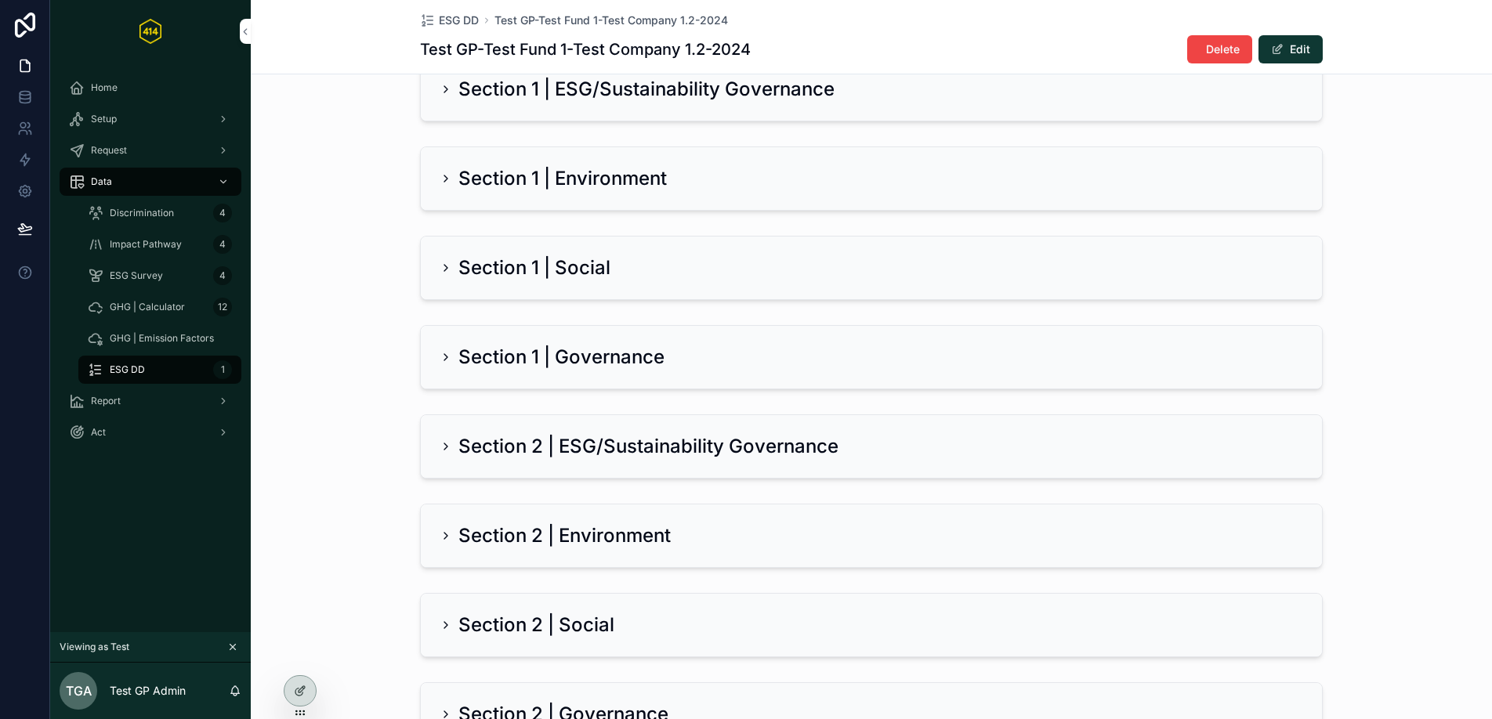
click at [570, 201] on div "Section 1 | Environment" at bounding box center [871, 178] width 901 height 63
click at [559, 172] on h2 "Section 1 | Environment" at bounding box center [562, 178] width 208 height 25
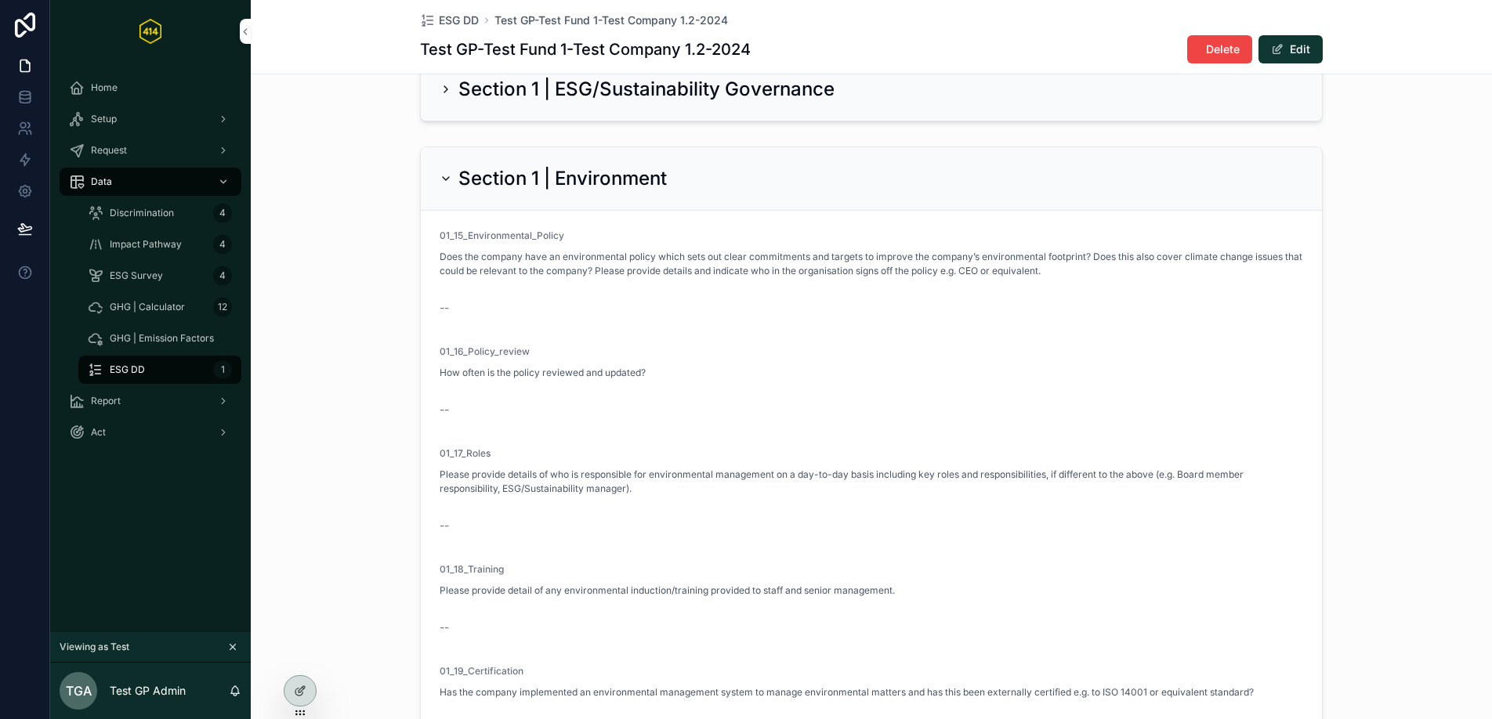
click at [569, 174] on h2 "Section 1 | Environment" at bounding box center [562, 178] width 208 height 25
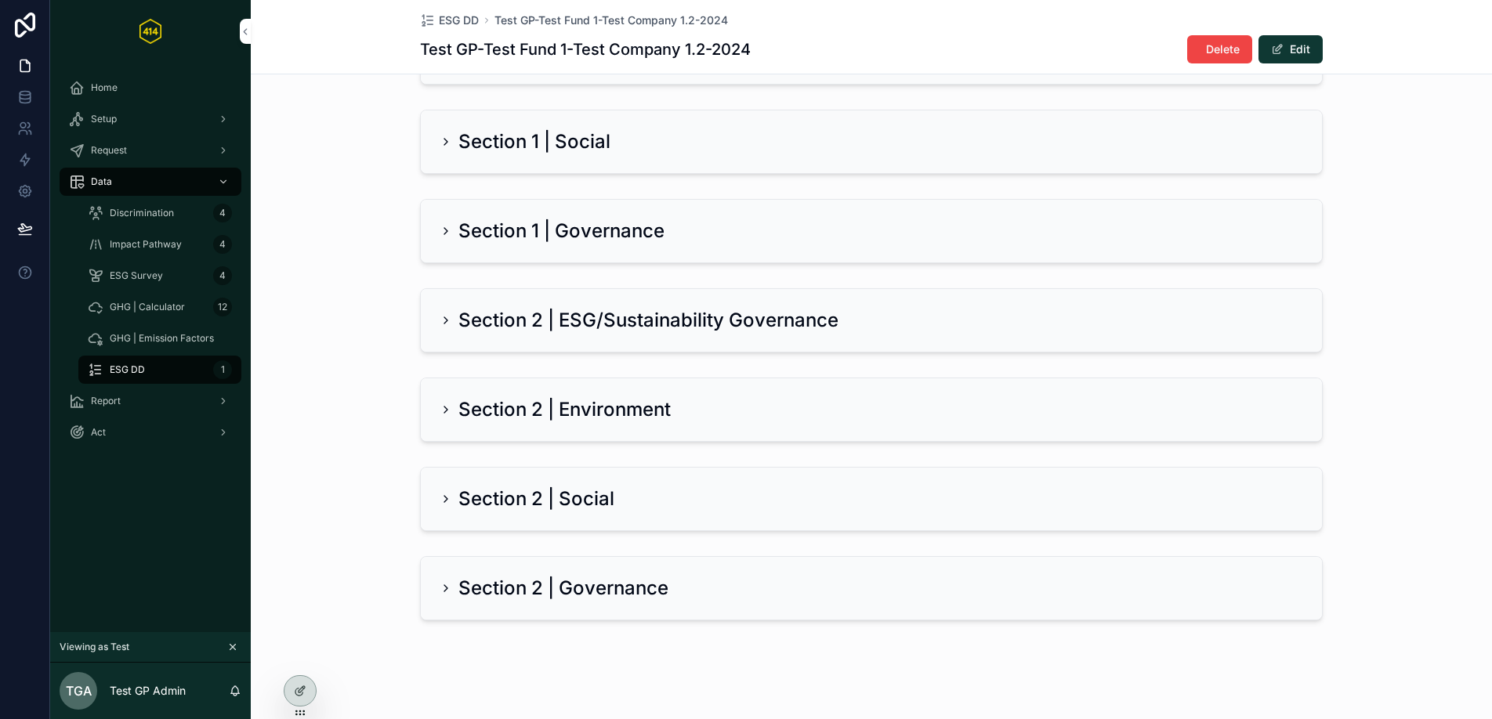
scroll to position [355, 0]
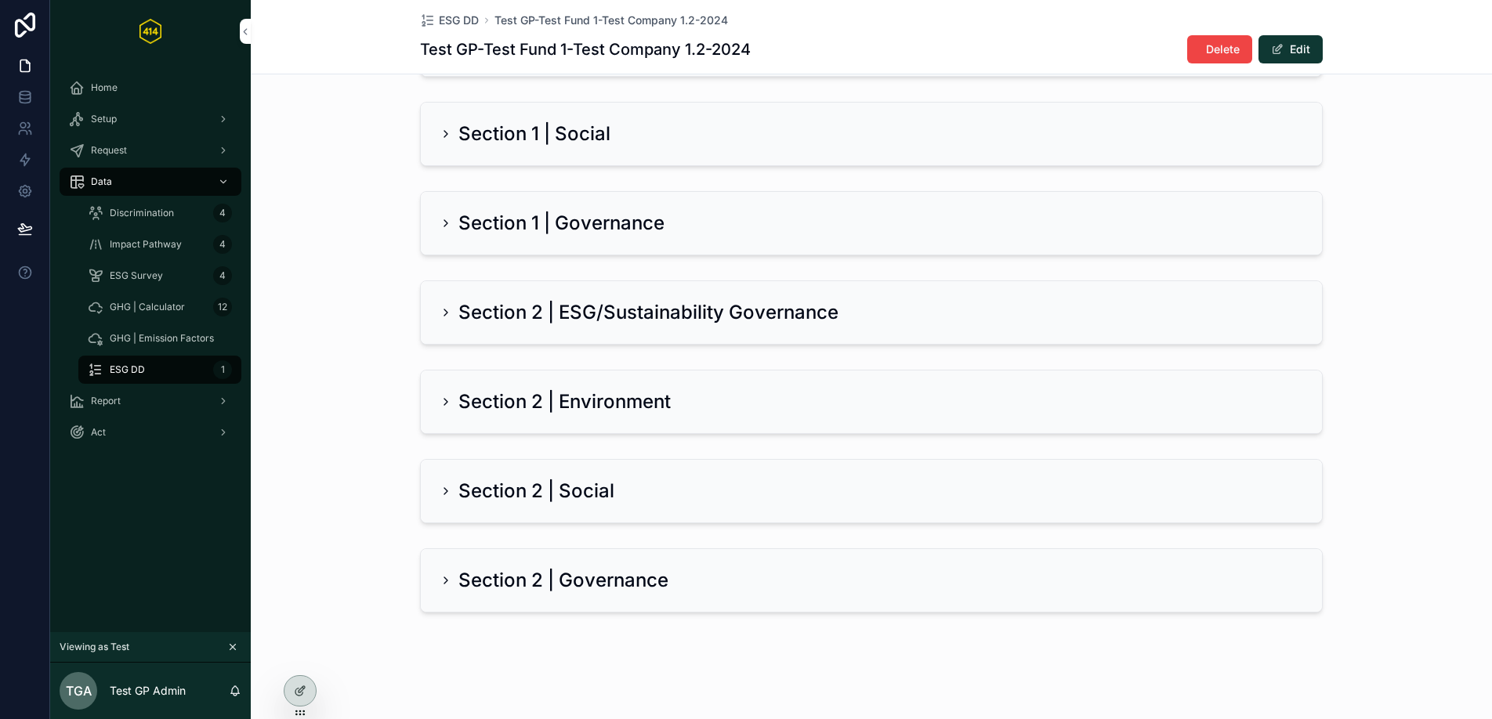
click at [566, 306] on h2 "Section 2 | ESG/Sustainability Governance" at bounding box center [648, 312] width 380 height 25
click at [565, 318] on h2 "Section 2 | ESG/Sustainability Governance" at bounding box center [648, 312] width 380 height 25
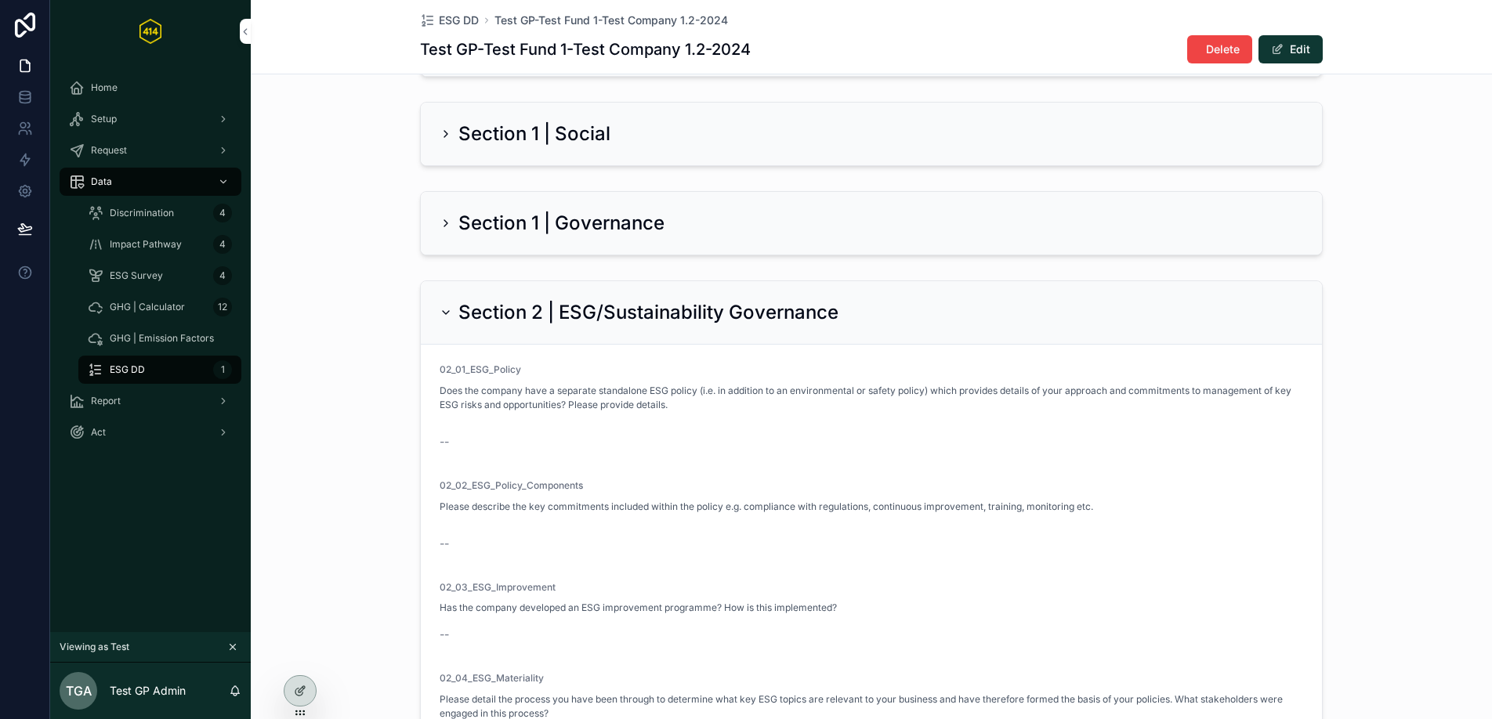
click at [564, 316] on h2 "Section 2 | ESG/Sustainability Governance" at bounding box center [648, 312] width 380 height 25
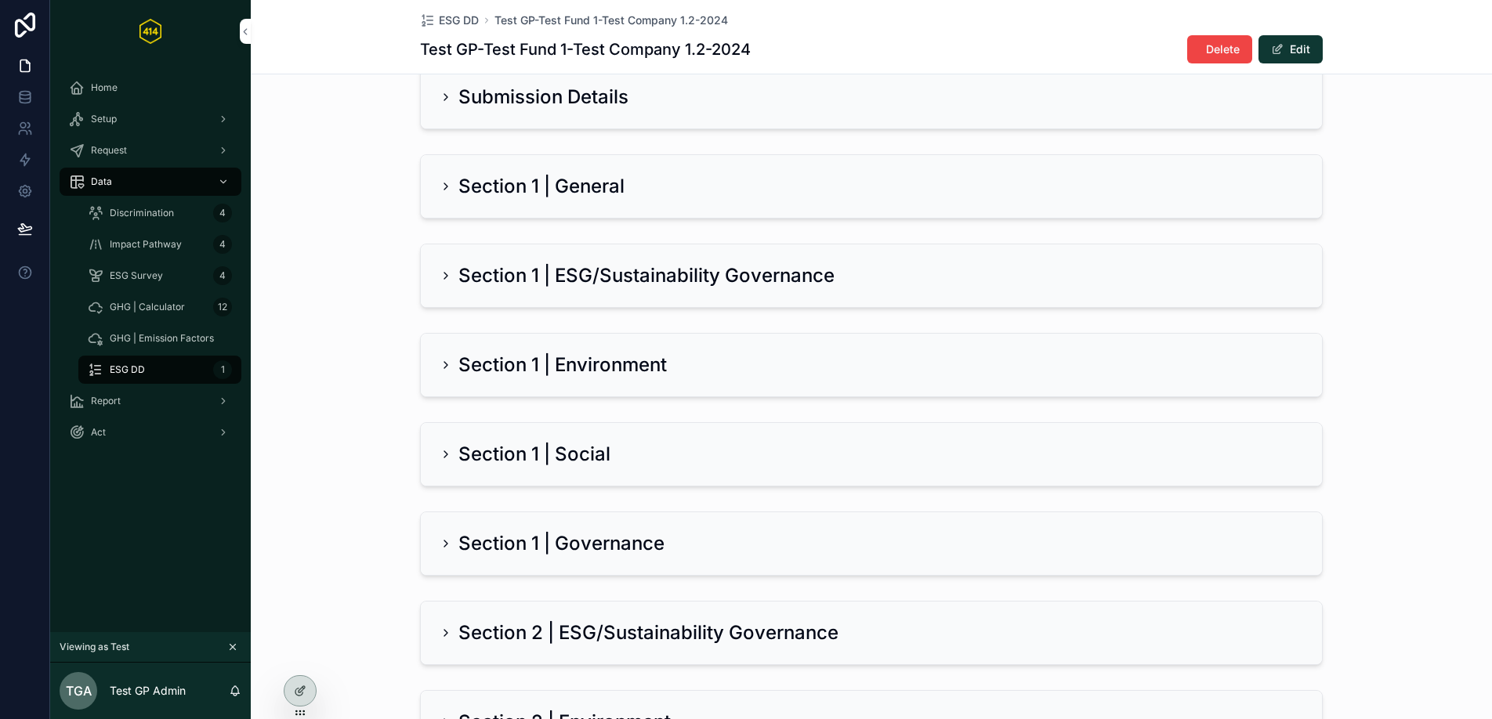
scroll to position [0, 0]
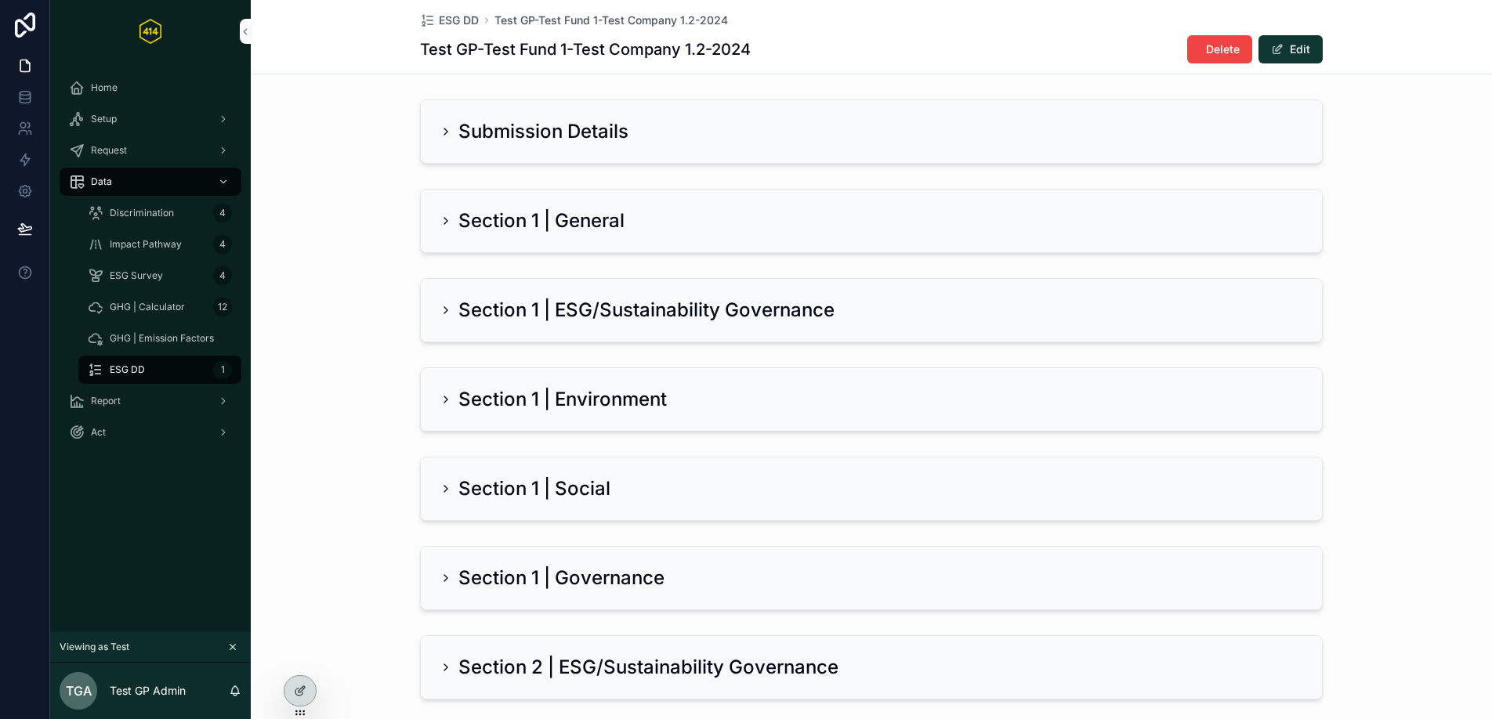
click at [532, 138] on h2 "Submission Details" at bounding box center [543, 131] width 170 height 25
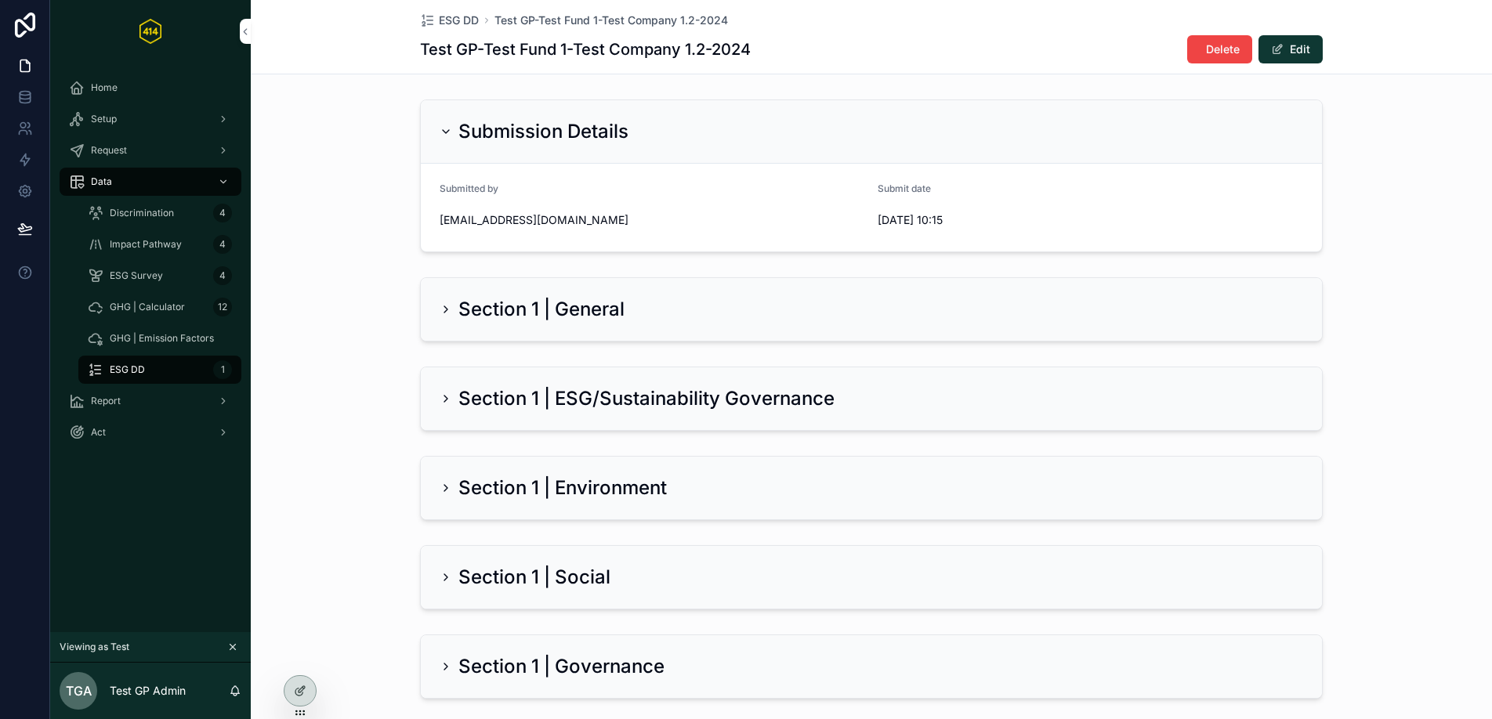
click at [567, 297] on h2 "Section 1 | General" at bounding box center [541, 309] width 166 height 25
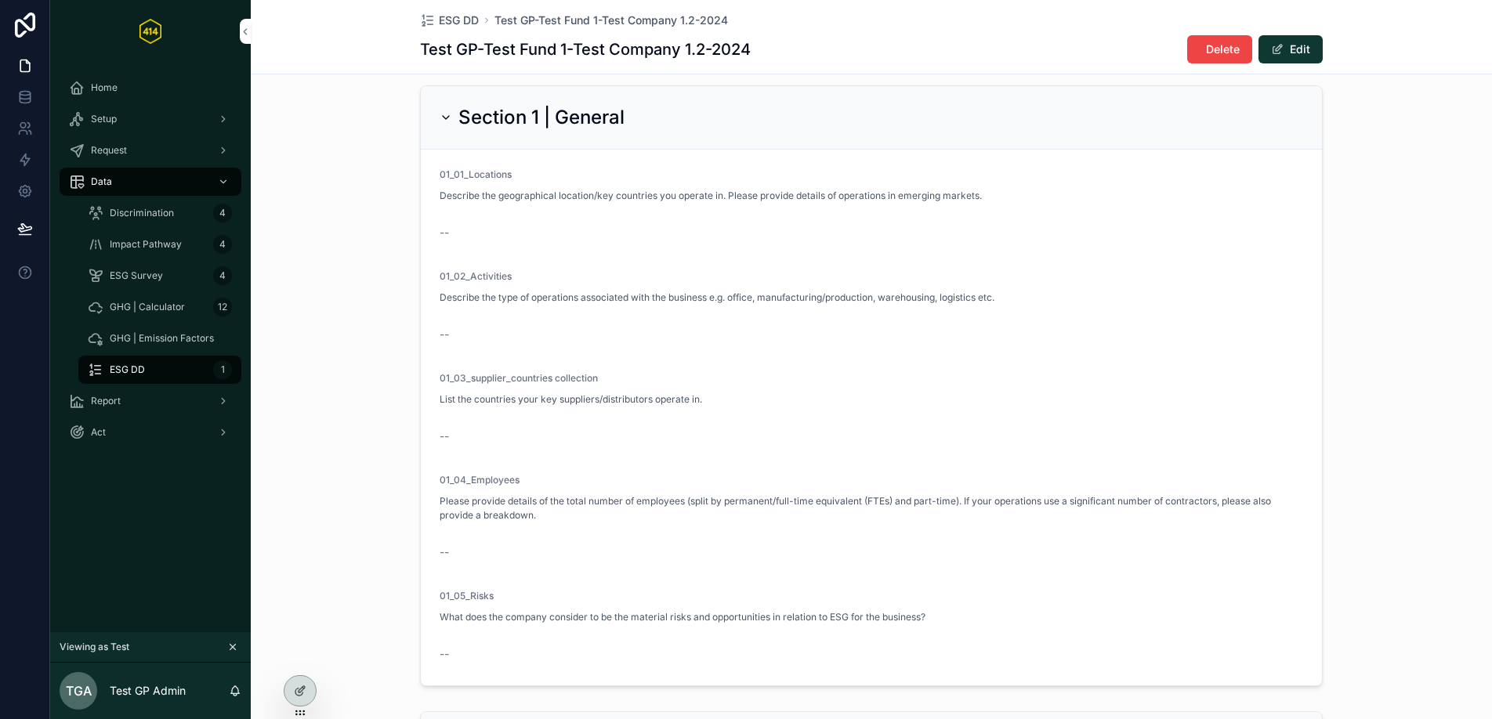
scroll to position [193, 0]
click at [545, 119] on h2 "Section 1 | General" at bounding box center [541, 116] width 166 height 25
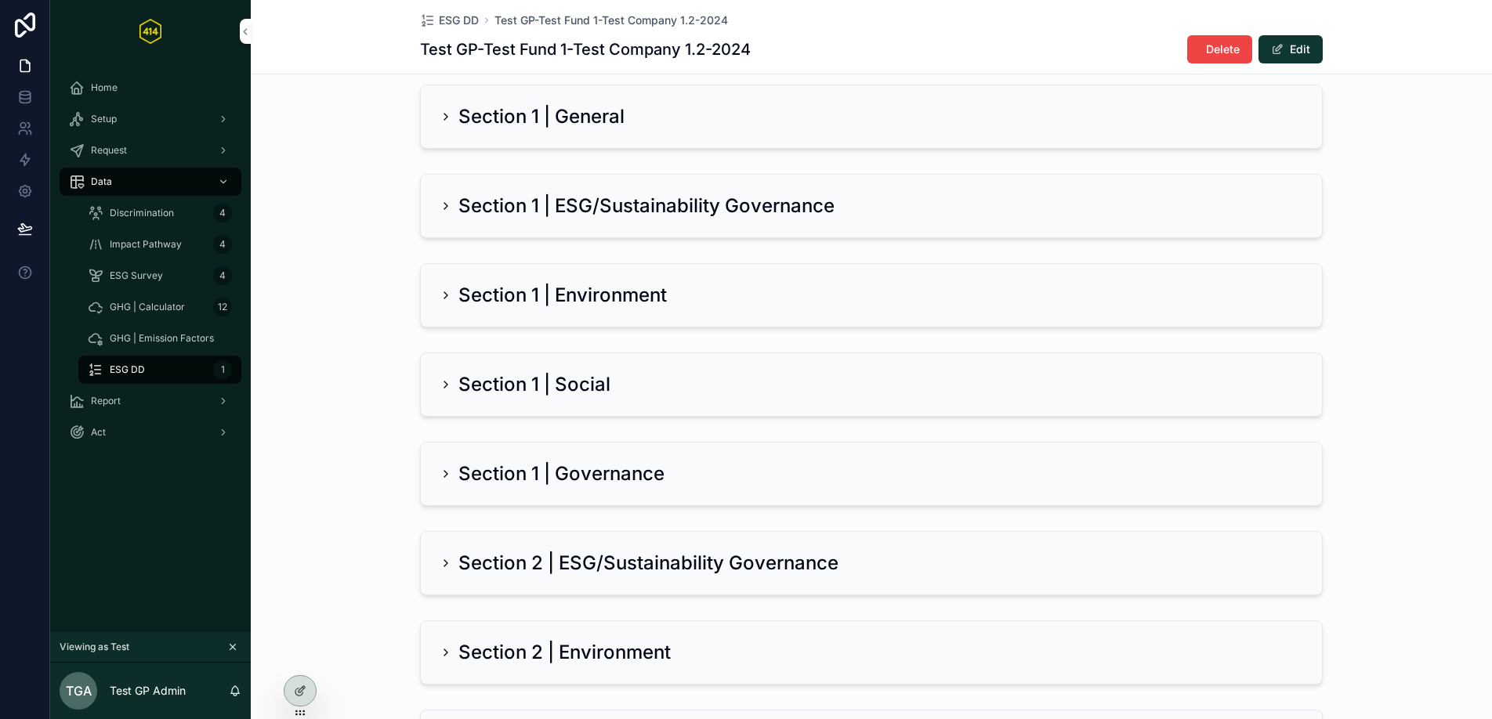
click at [570, 226] on div "Section 1 | ESG/Sustainability Governance" at bounding box center [871, 206] width 901 height 63
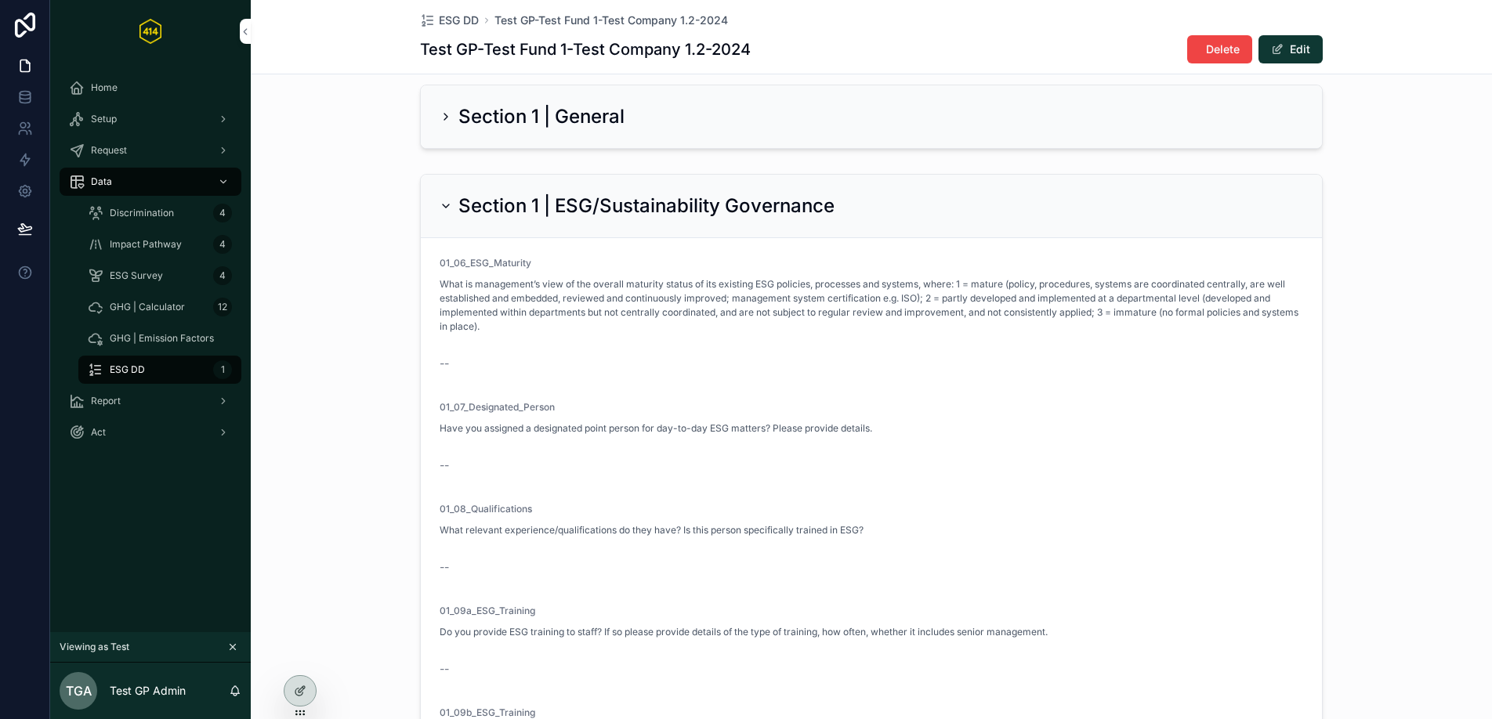
click at [560, 215] on h2 "Section 1 | ESG/Sustainability Governance" at bounding box center [646, 206] width 376 height 25
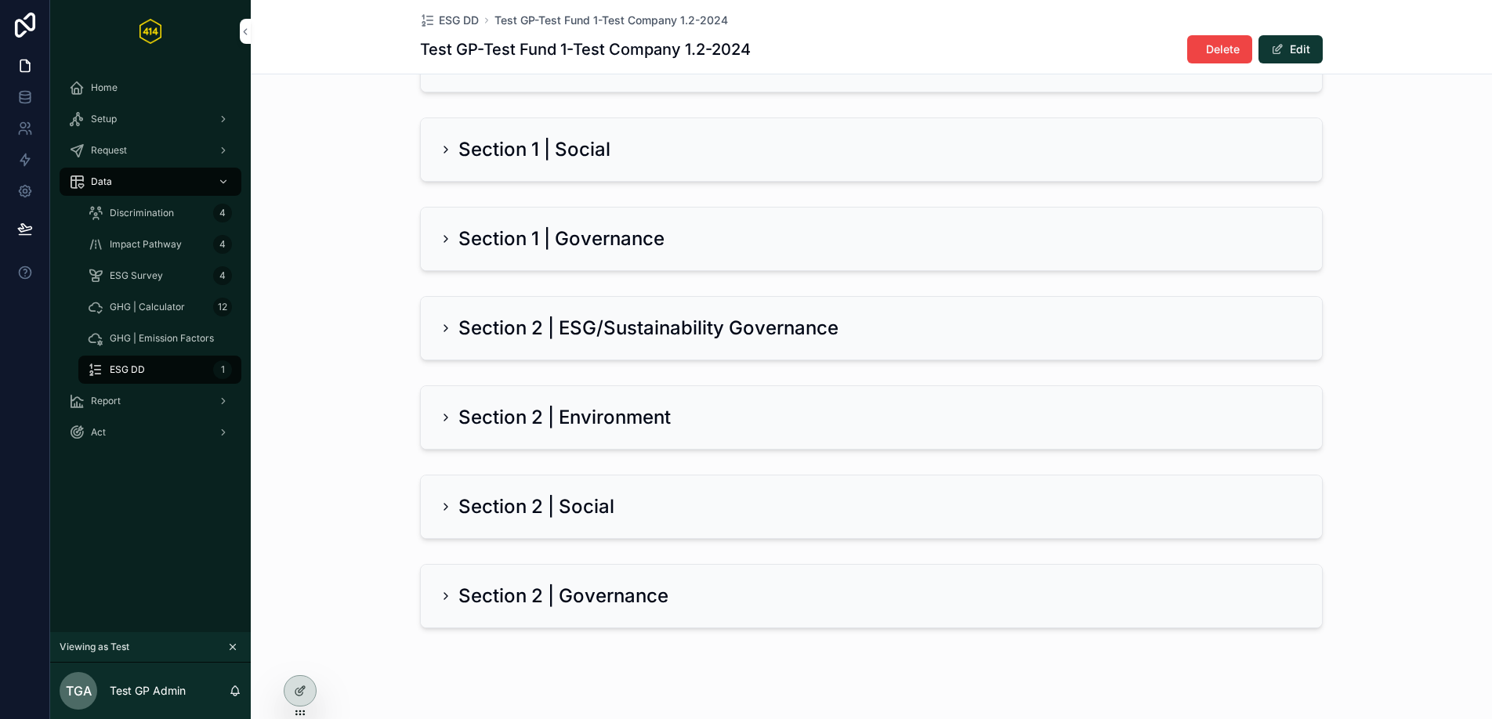
scroll to position [443, 0]
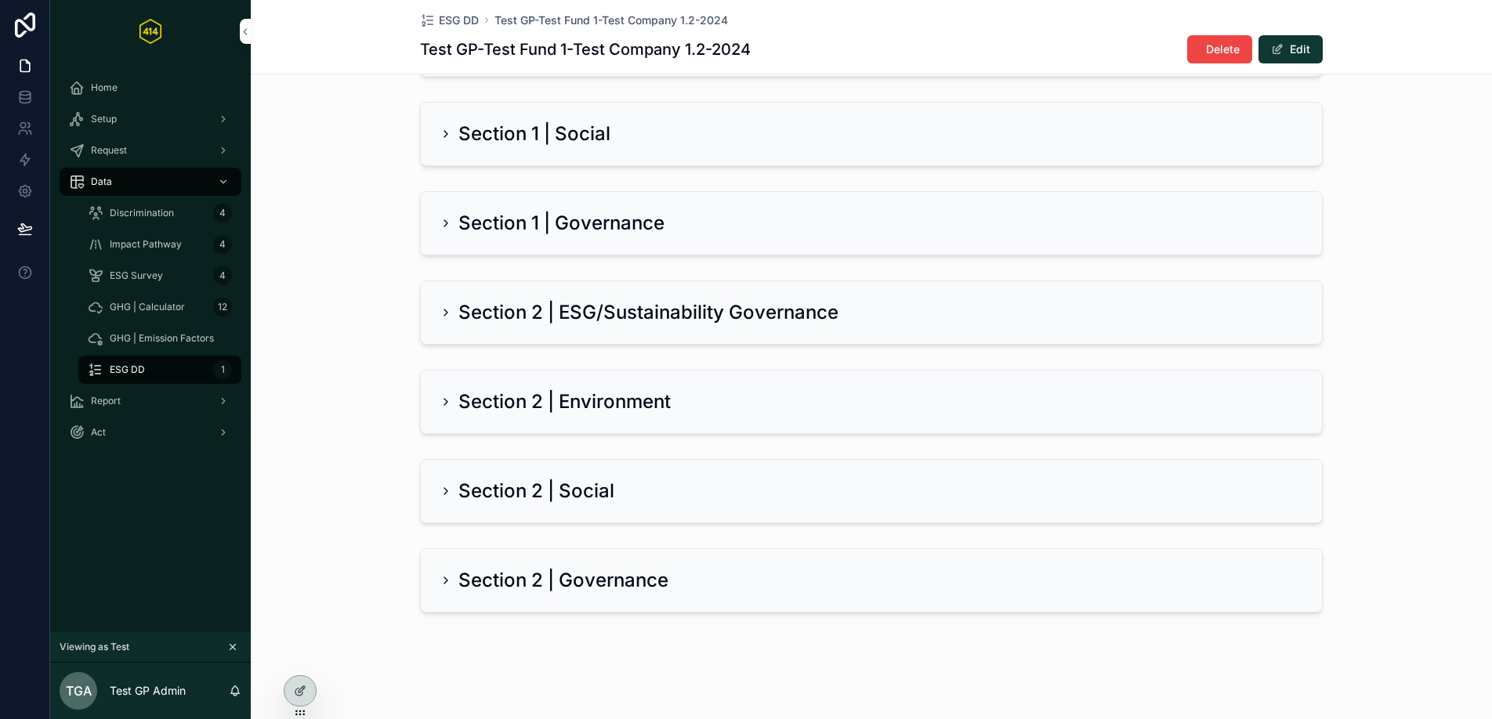
click at [525, 396] on h2 "Section 2 | Environment" at bounding box center [564, 401] width 212 height 25
click at [529, 400] on h2 "Section 2 | Environment" at bounding box center [564, 401] width 212 height 25
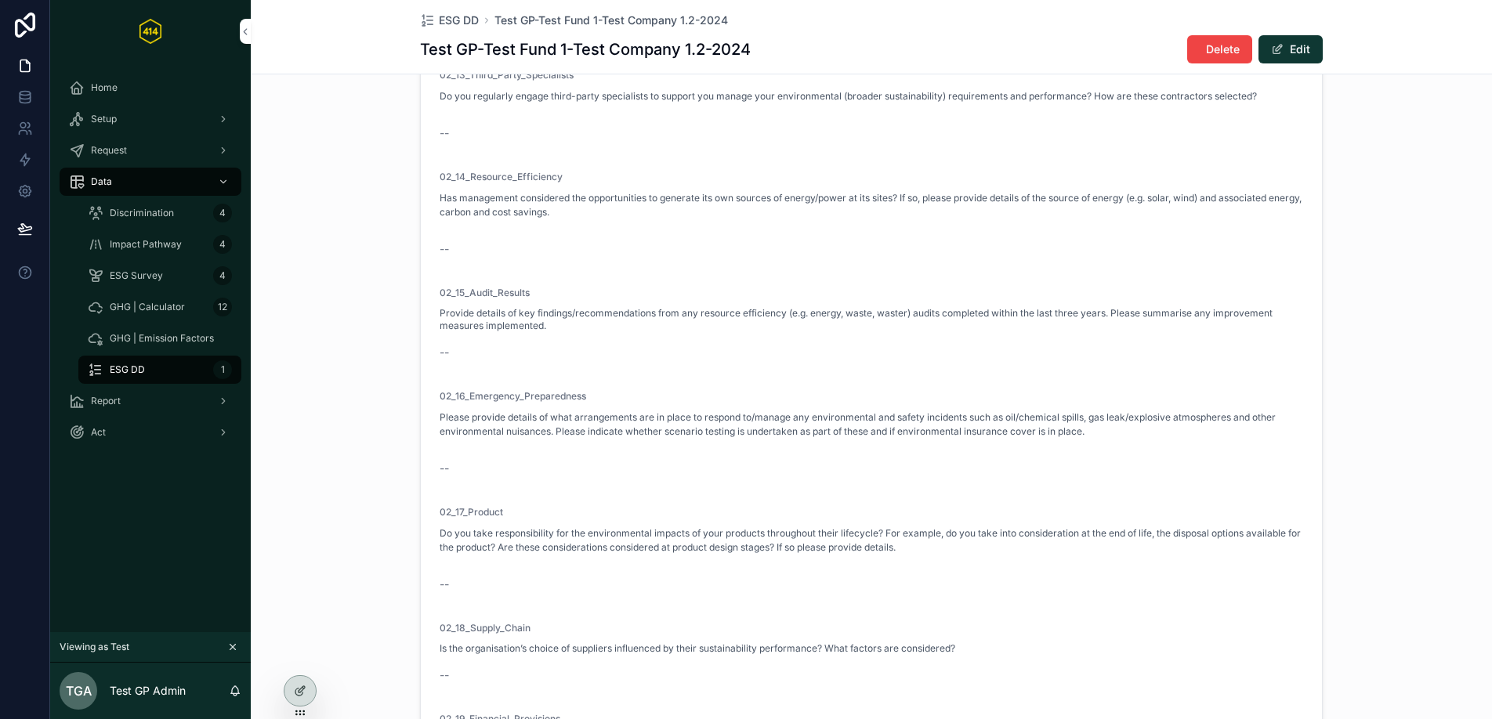
scroll to position [371, 0]
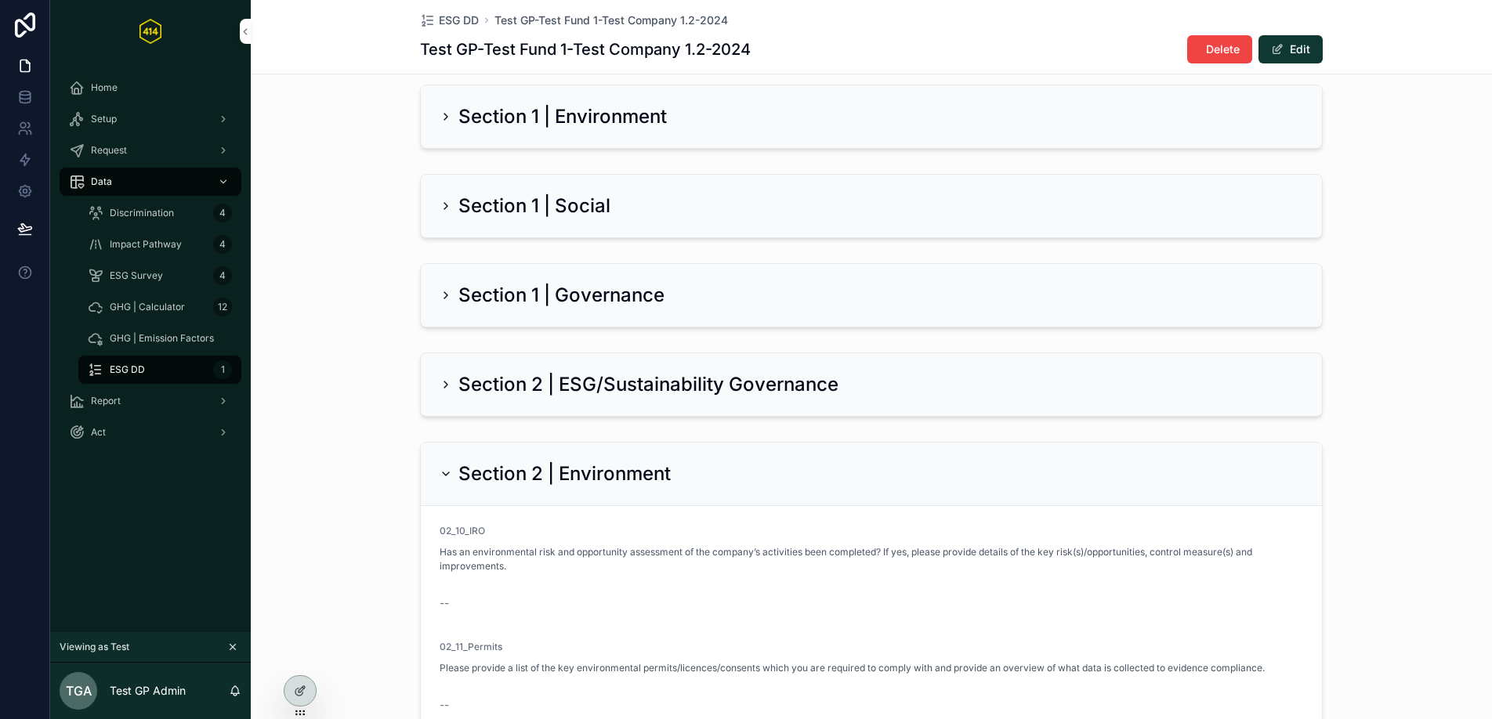
click at [527, 476] on h2 "Section 2 | Environment" at bounding box center [564, 473] width 212 height 25
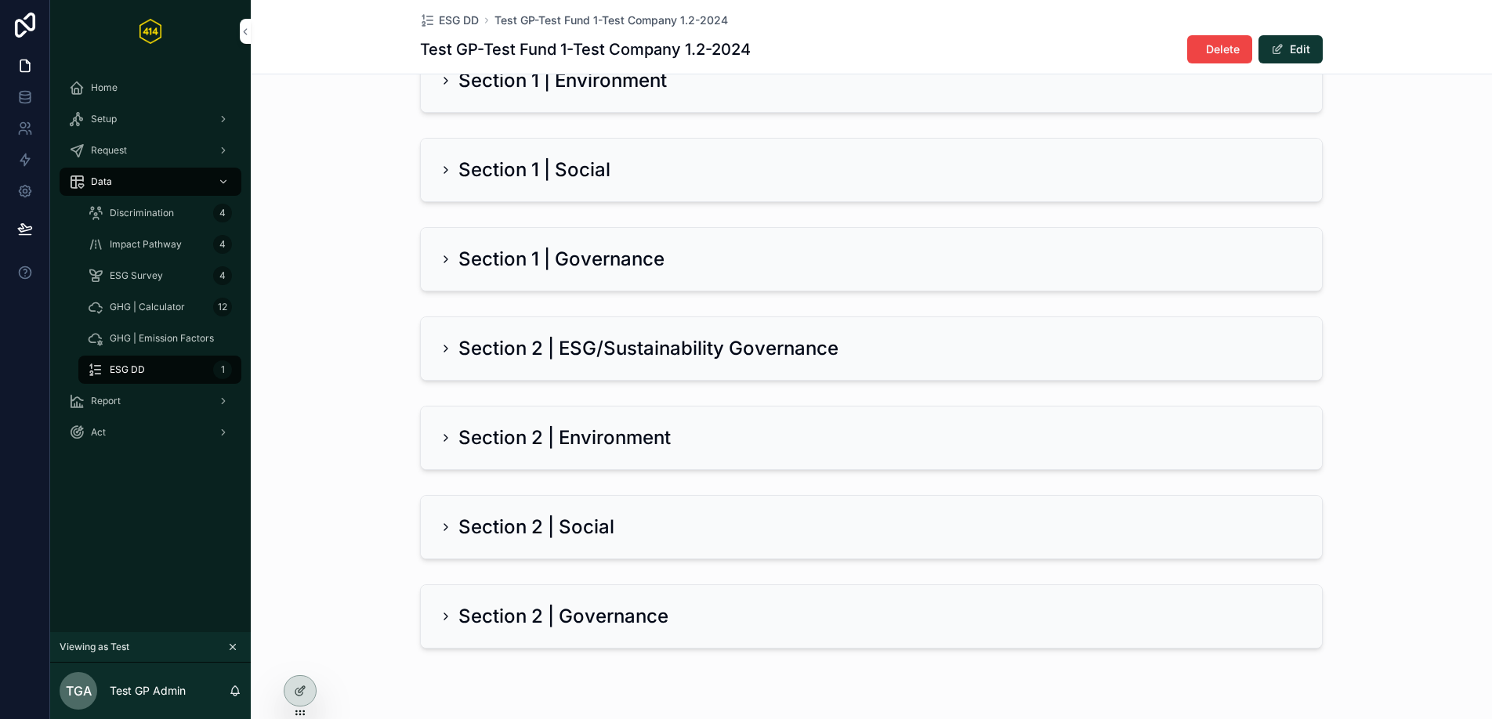
scroll to position [443, 0]
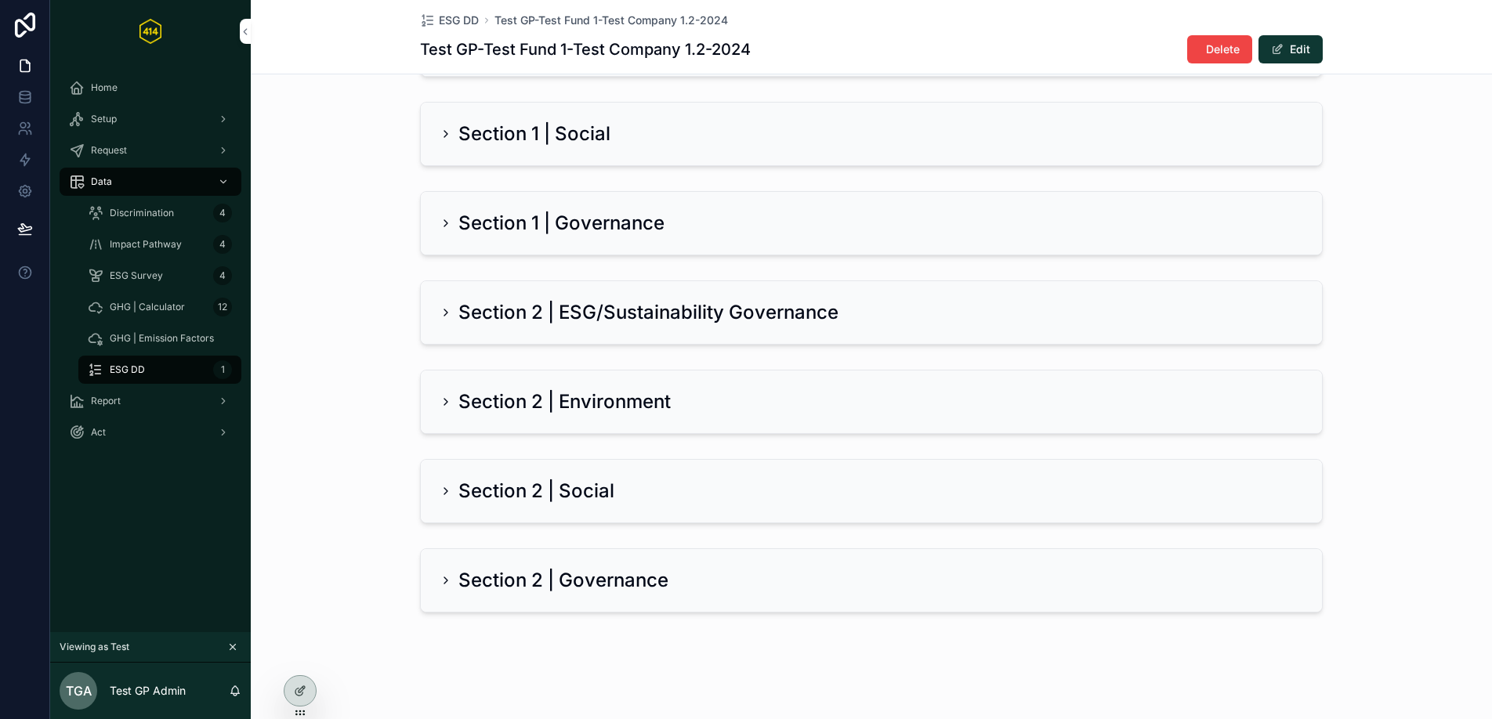
click at [508, 565] on div "Section 2 | Governance" at bounding box center [871, 580] width 901 height 63
click at [506, 579] on h2 "Section 2 | Governance" at bounding box center [563, 580] width 210 height 25
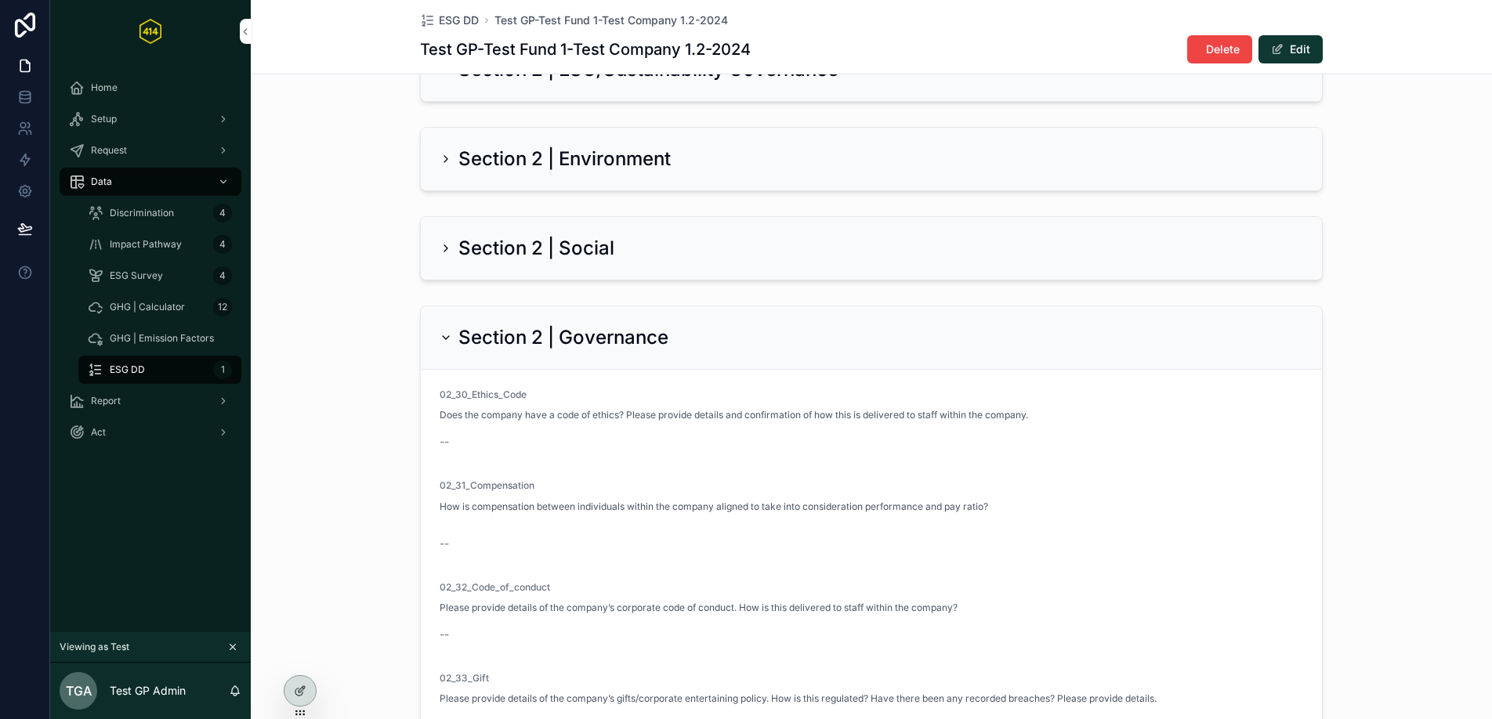
click at [511, 322] on div "Section 2 | Governance" at bounding box center [871, 337] width 901 height 63
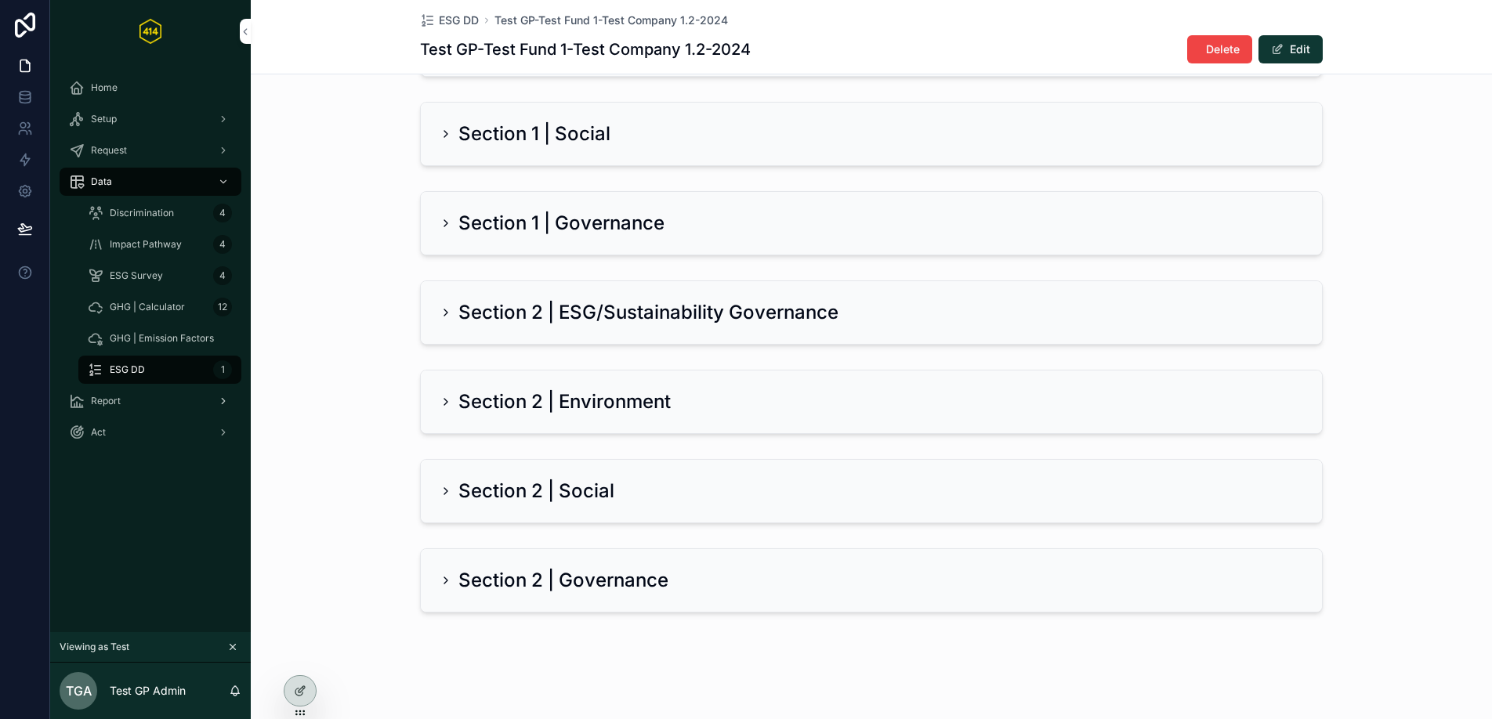
click at [132, 407] on div "Report" at bounding box center [150, 401] width 163 height 25
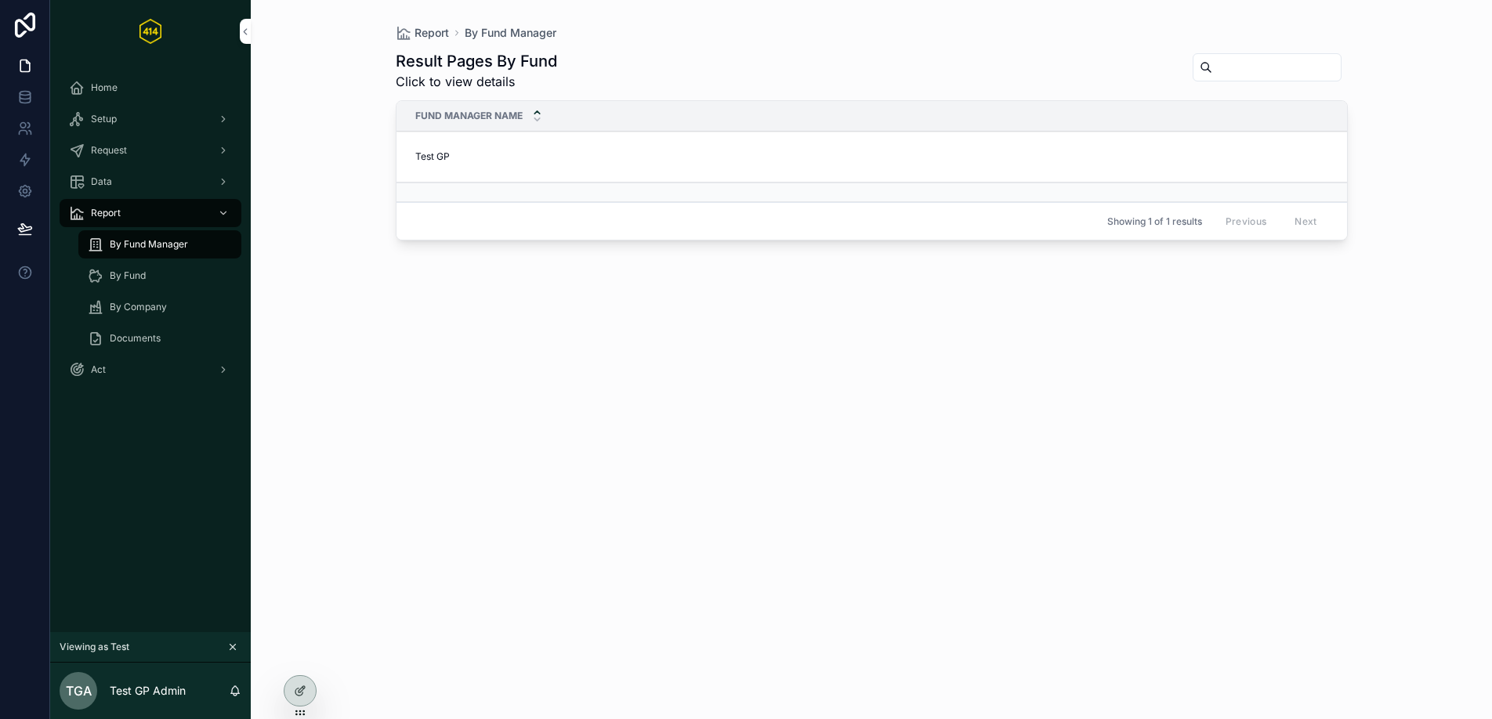
click at [534, 162] on div "Test GP Test GP" at bounding box center [889, 156] width 948 height 13
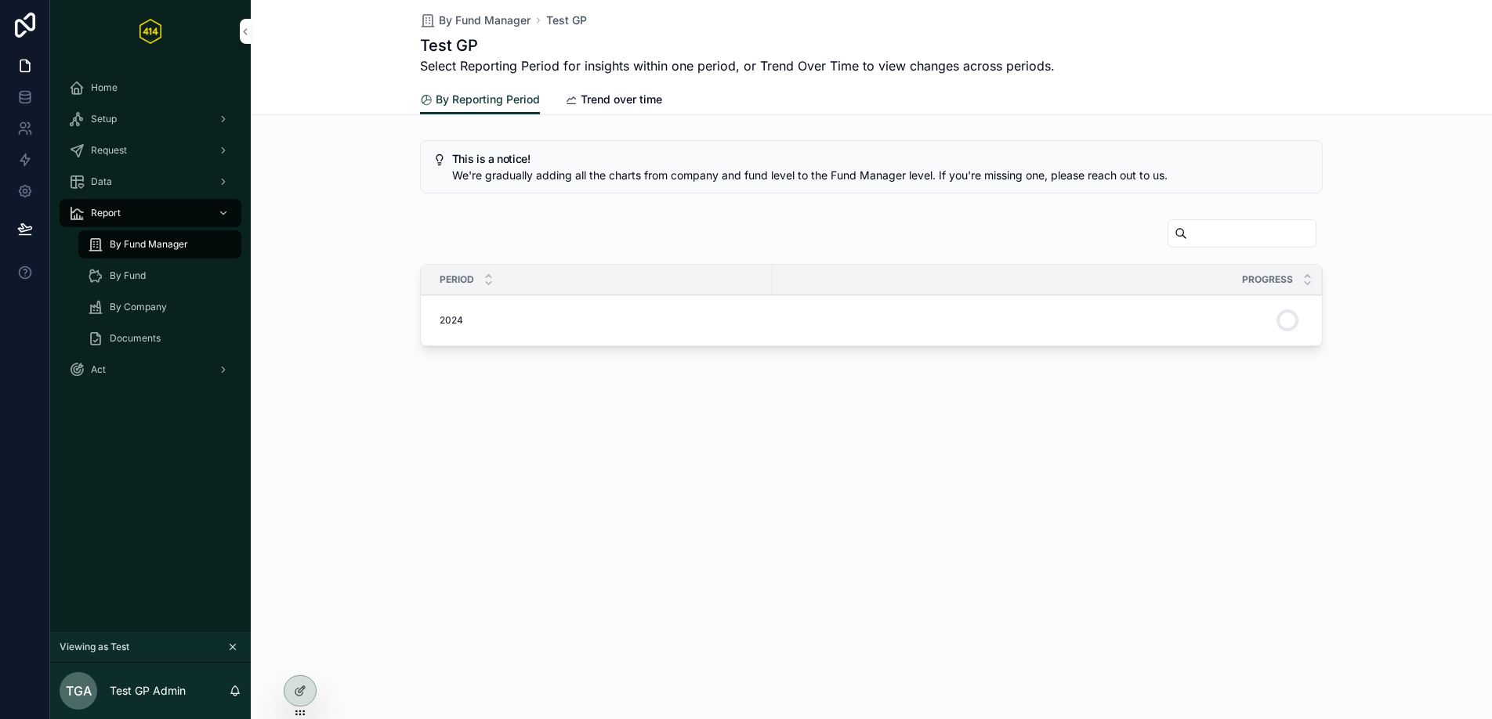
click at [584, 316] on div "2024 2024" at bounding box center [602, 320] width 324 height 13
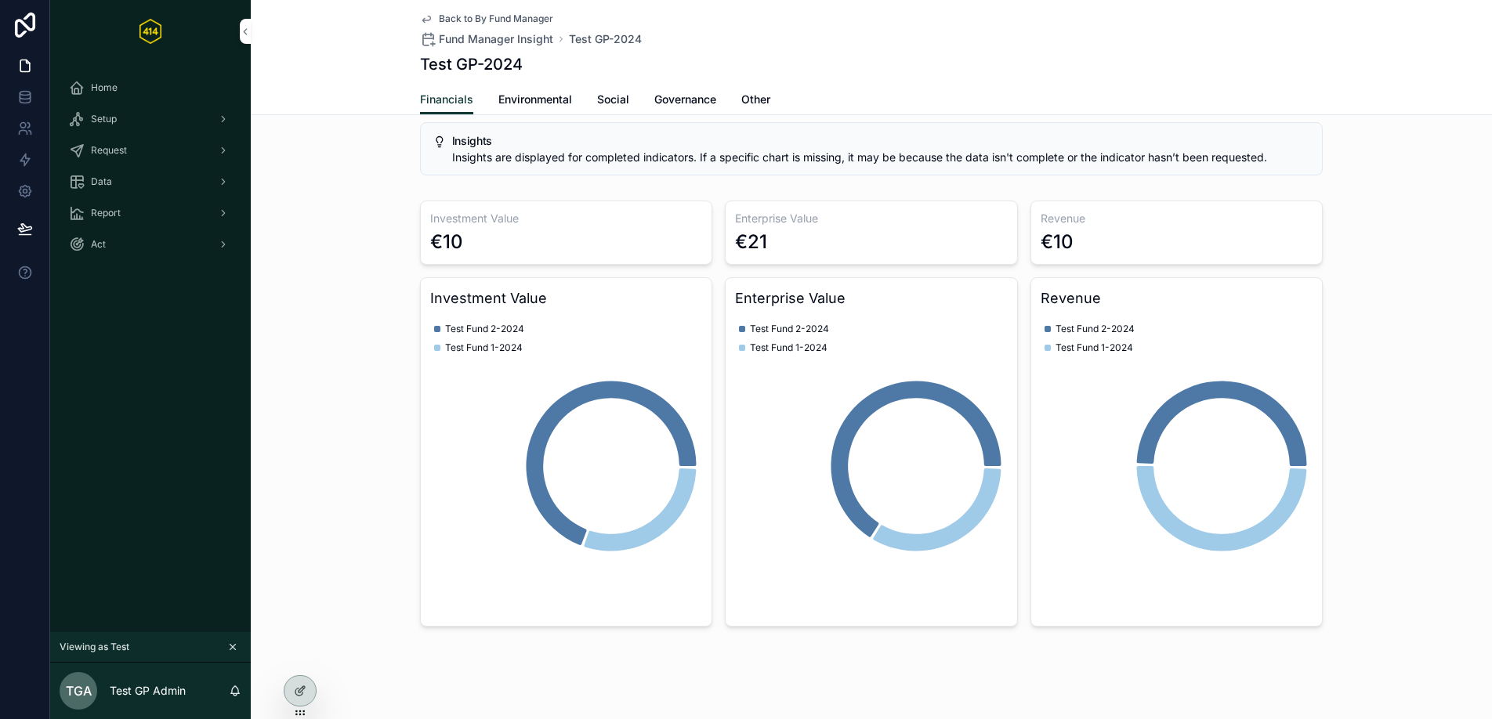
scroll to position [32, 0]
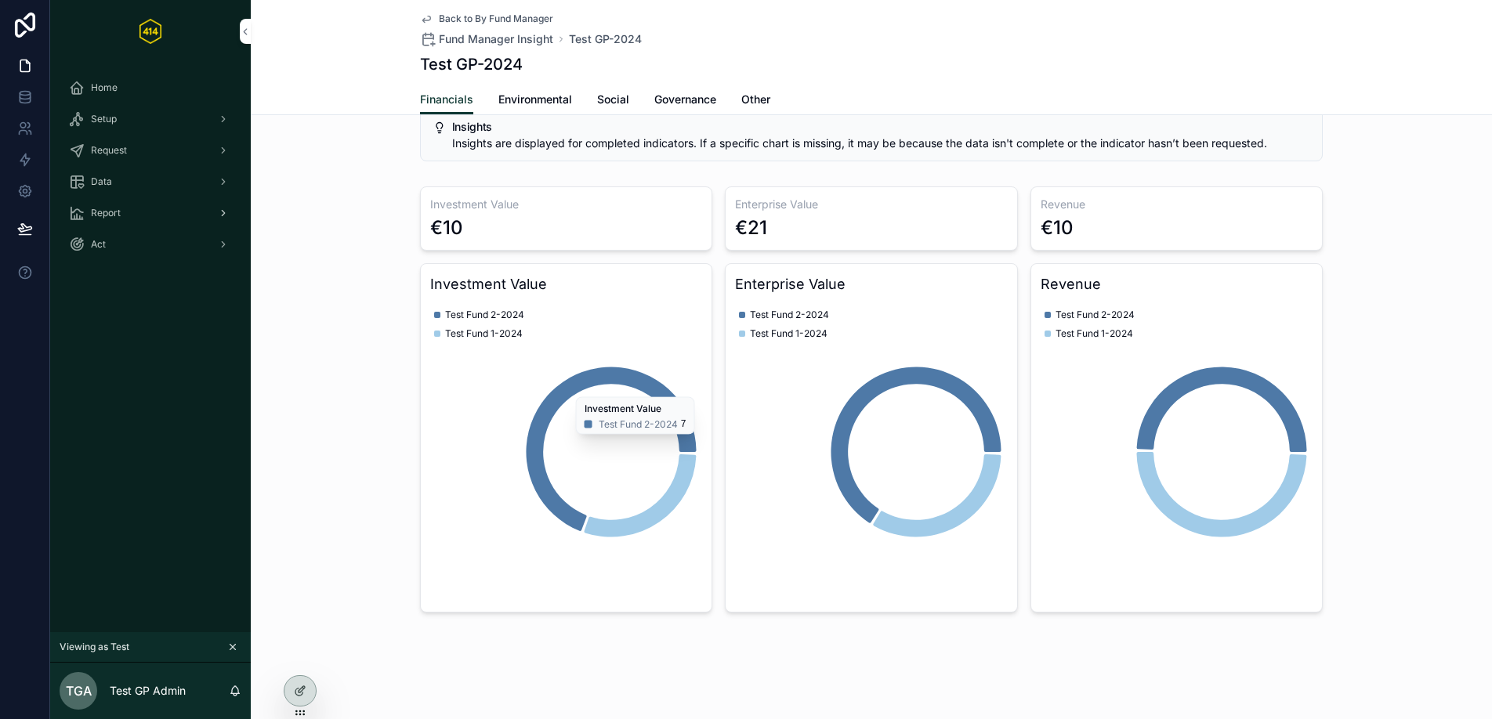
click at [128, 215] on div "Report" at bounding box center [150, 213] width 163 height 25
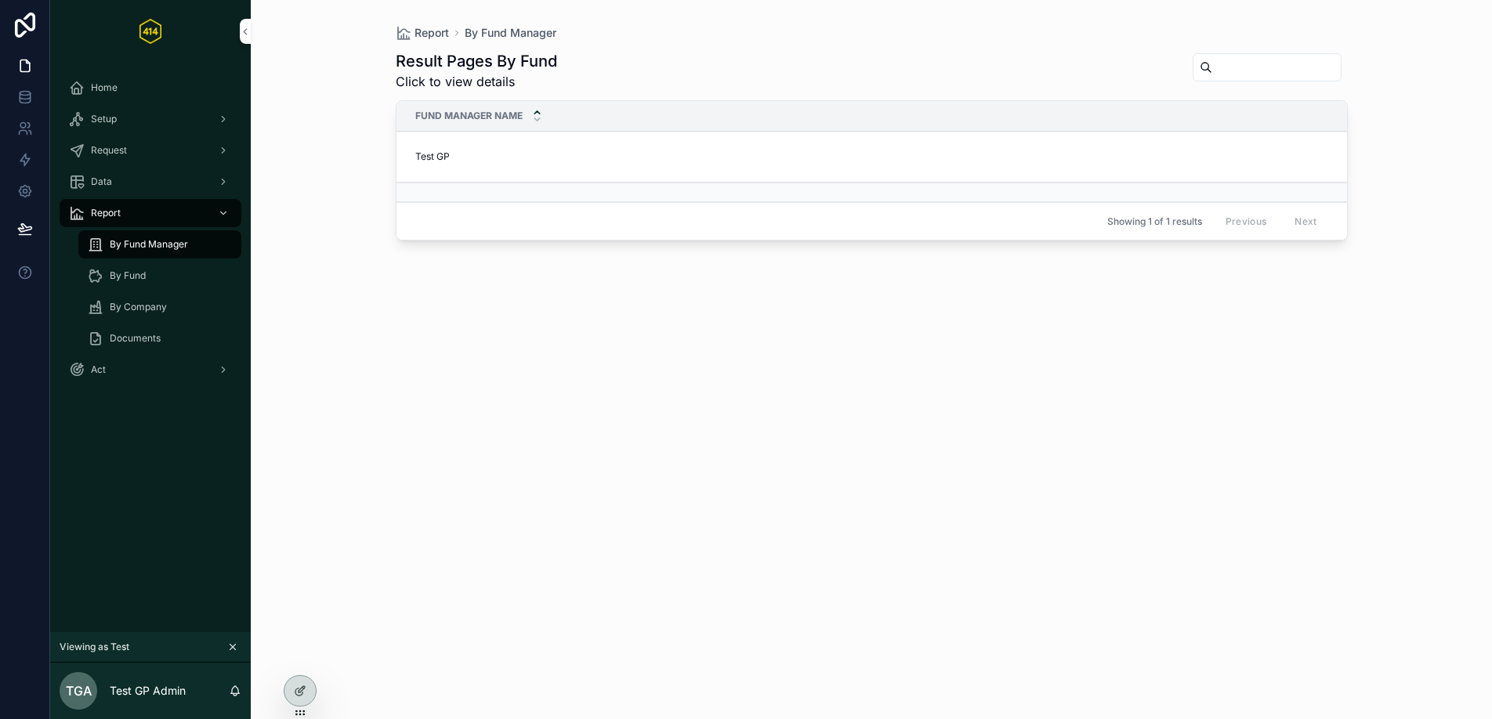
click at [121, 308] on span "By Company" at bounding box center [138, 307] width 57 height 13
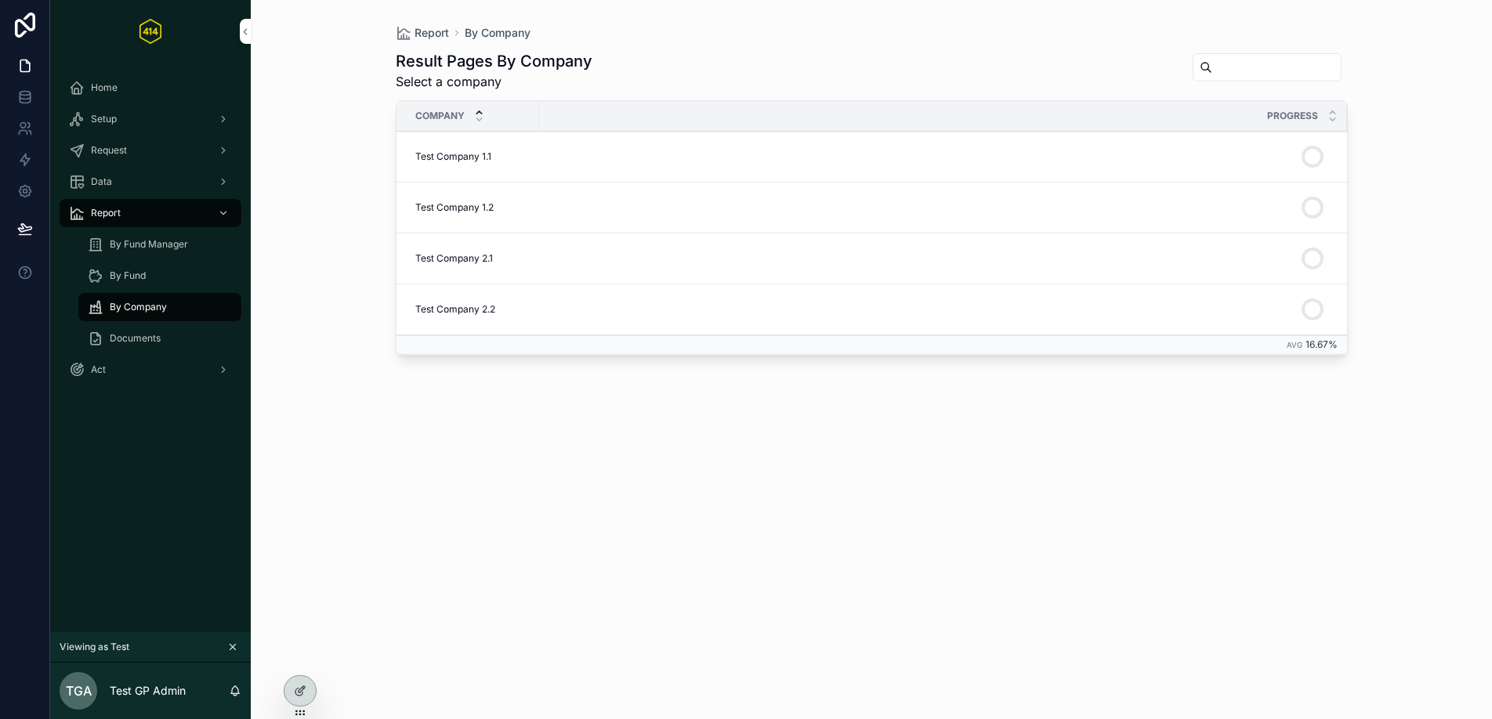
click at [133, 335] on span "Documents" at bounding box center [135, 338] width 51 height 13
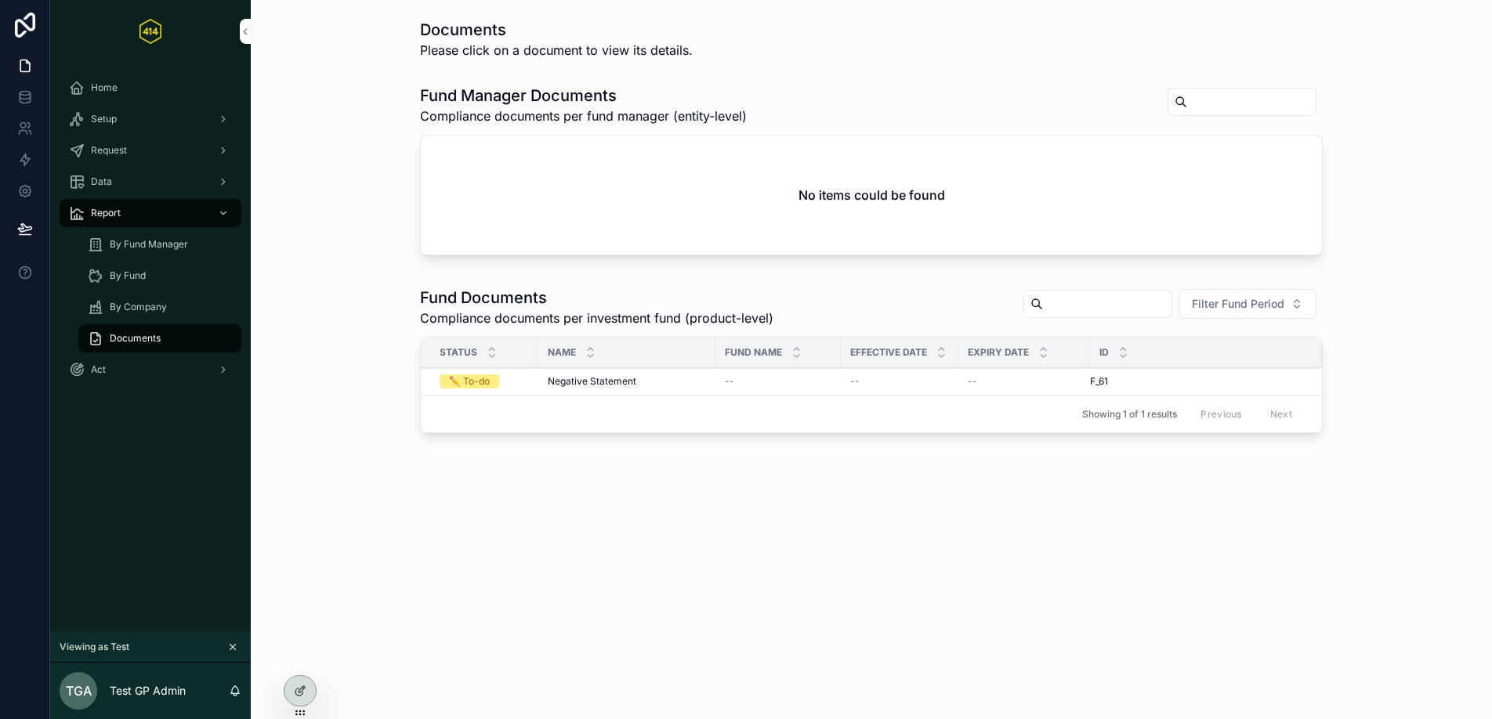
click at [576, 383] on span "Negative Statement" at bounding box center [592, 381] width 89 height 13
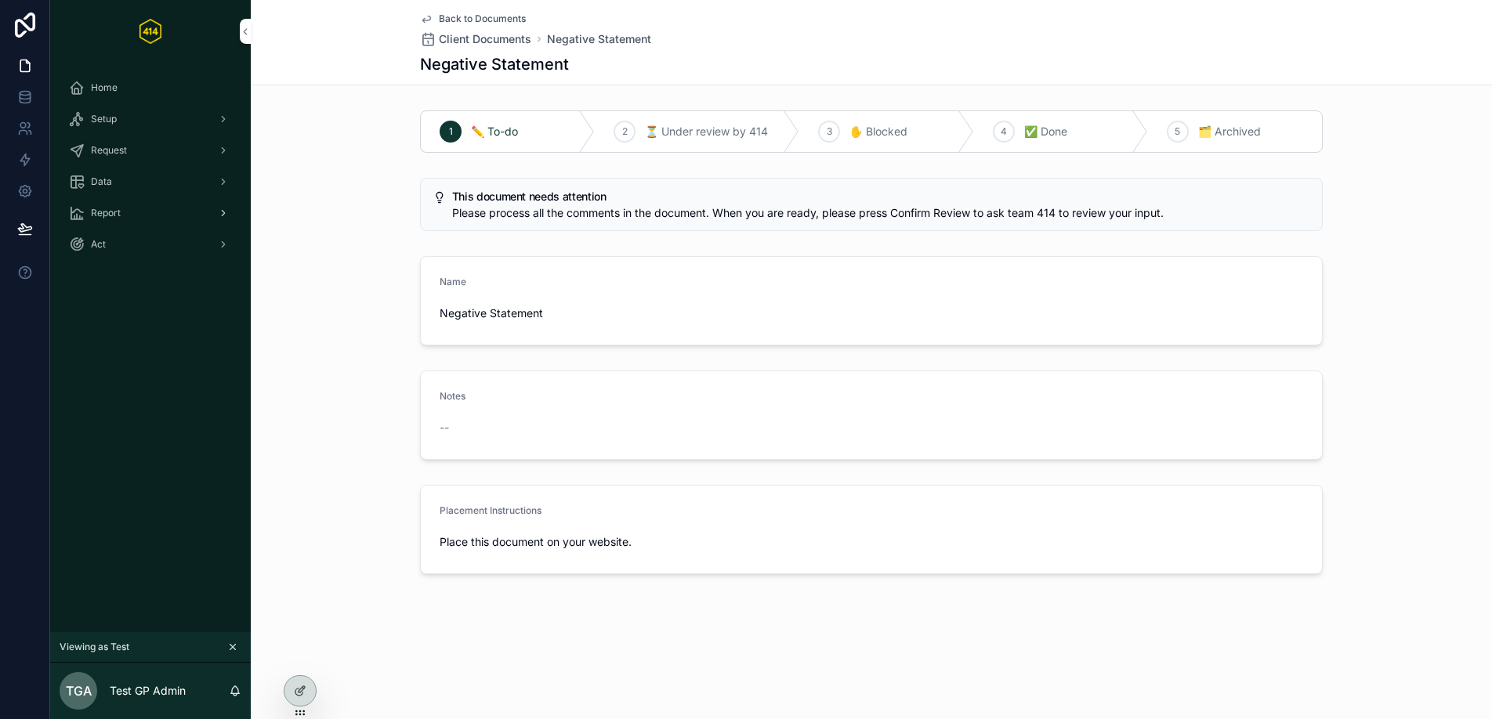
click at [114, 214] on span "Report" at bounding box center [106, 213] width 30 height 13
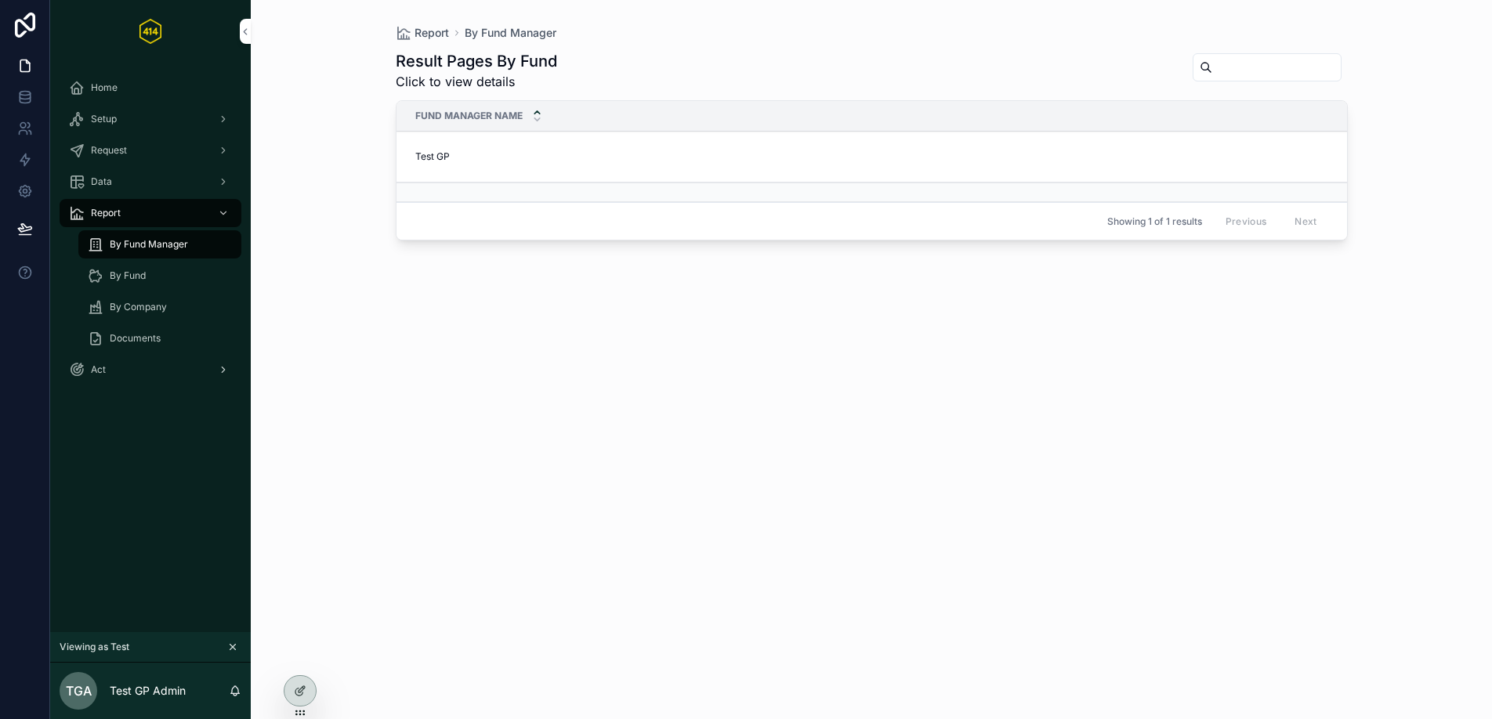
click at [129, 360] on div "Act" at bounding box center [150, 369] width 163 height 25
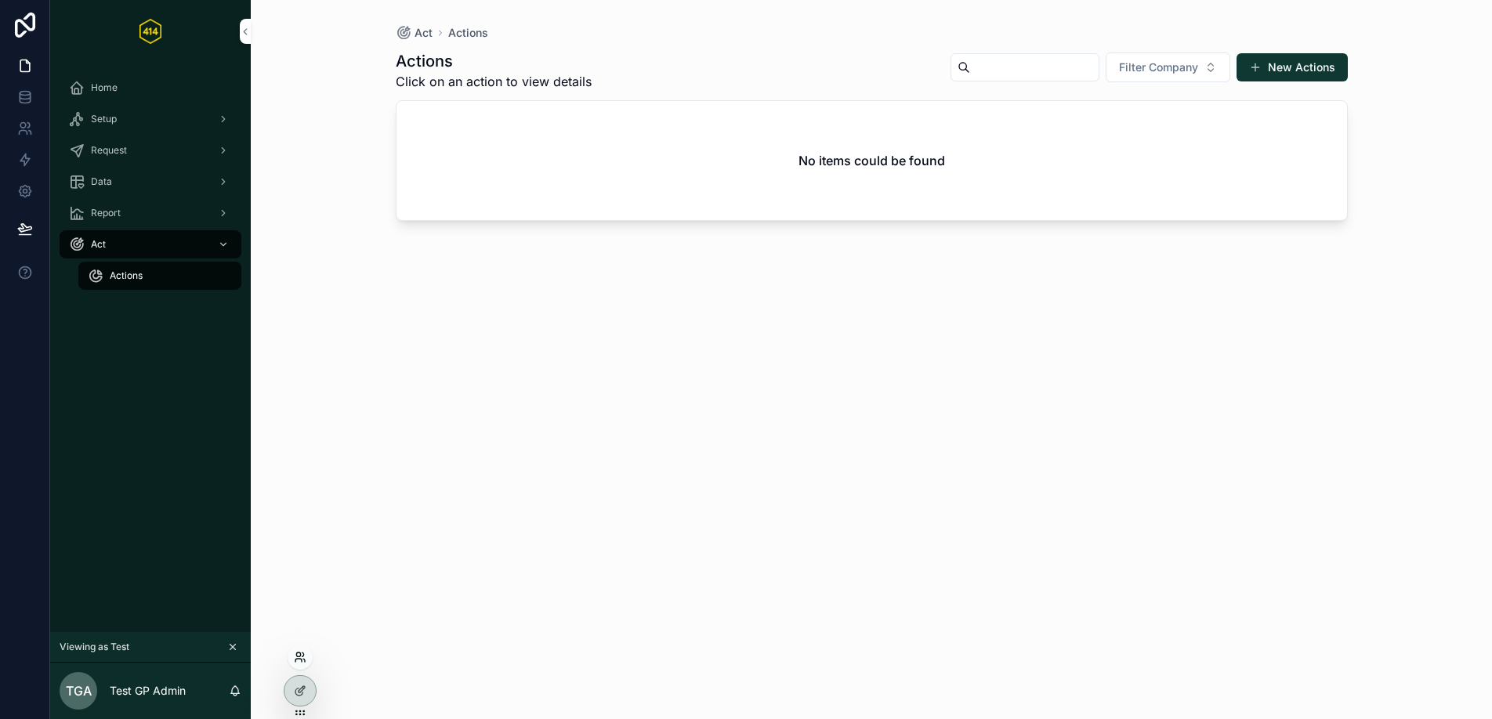
click at [296, 659] on icon at bounding box center [298, 660] width 6 height 3
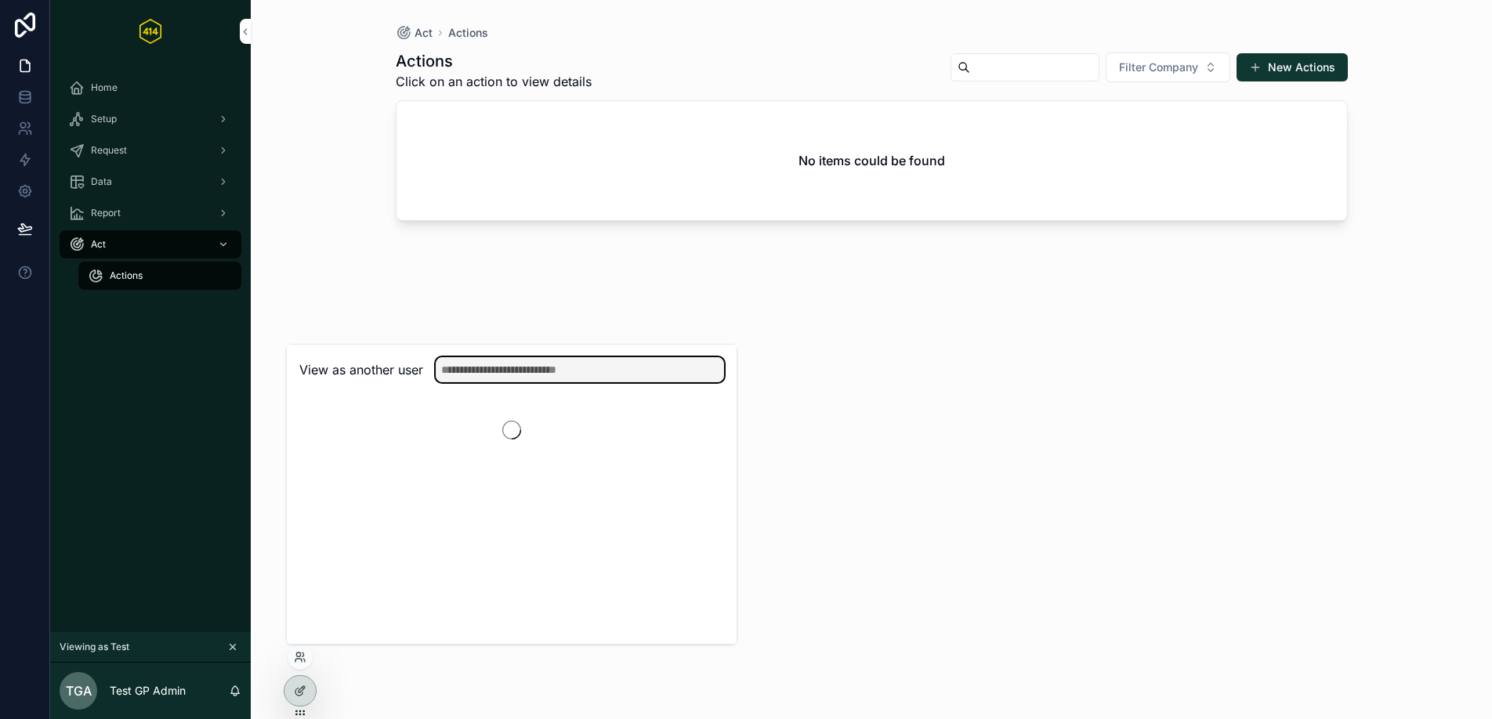
click at [534, 371] on input "text" at bounding box center [580, 369] width 288 height 25
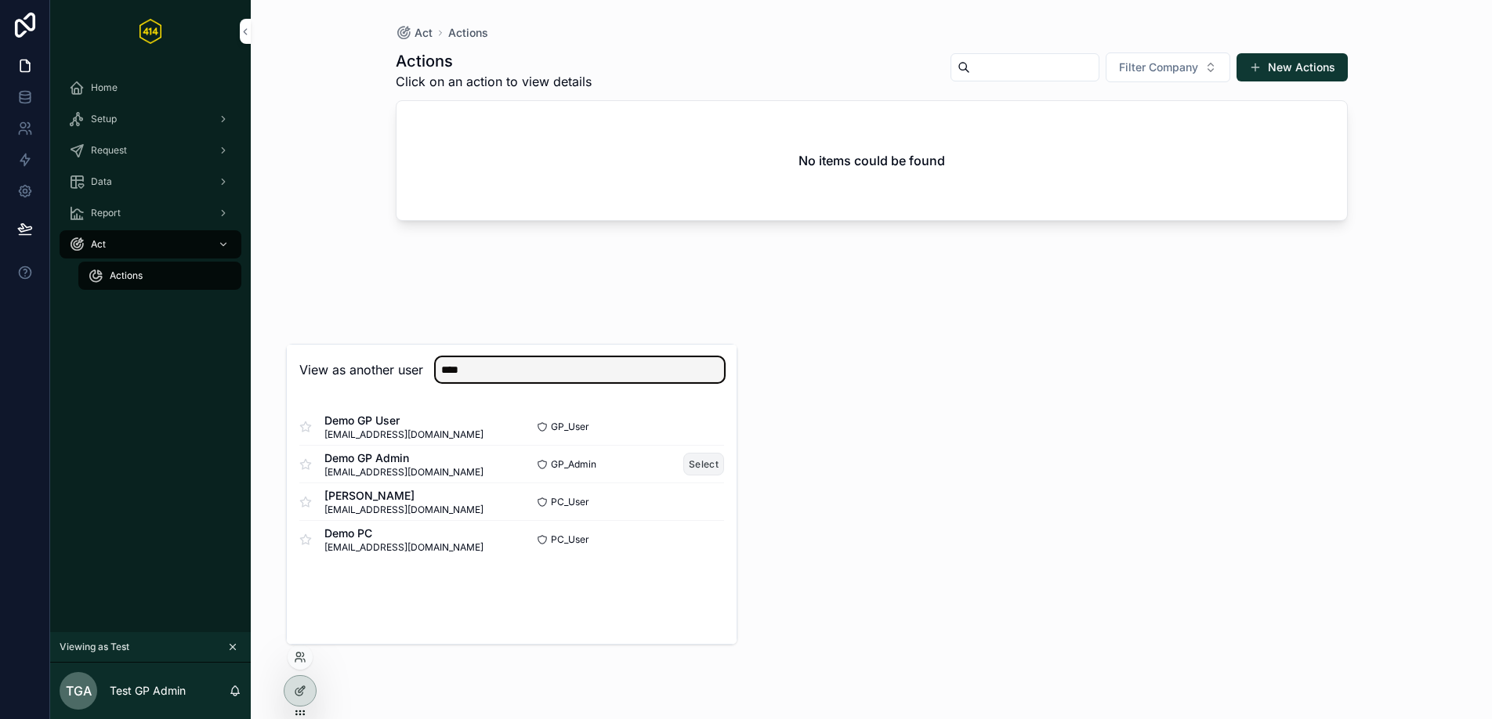
type input "****"
click at [708, 470] on button "Select" at bounding box center [703, 464] width 41 height 23
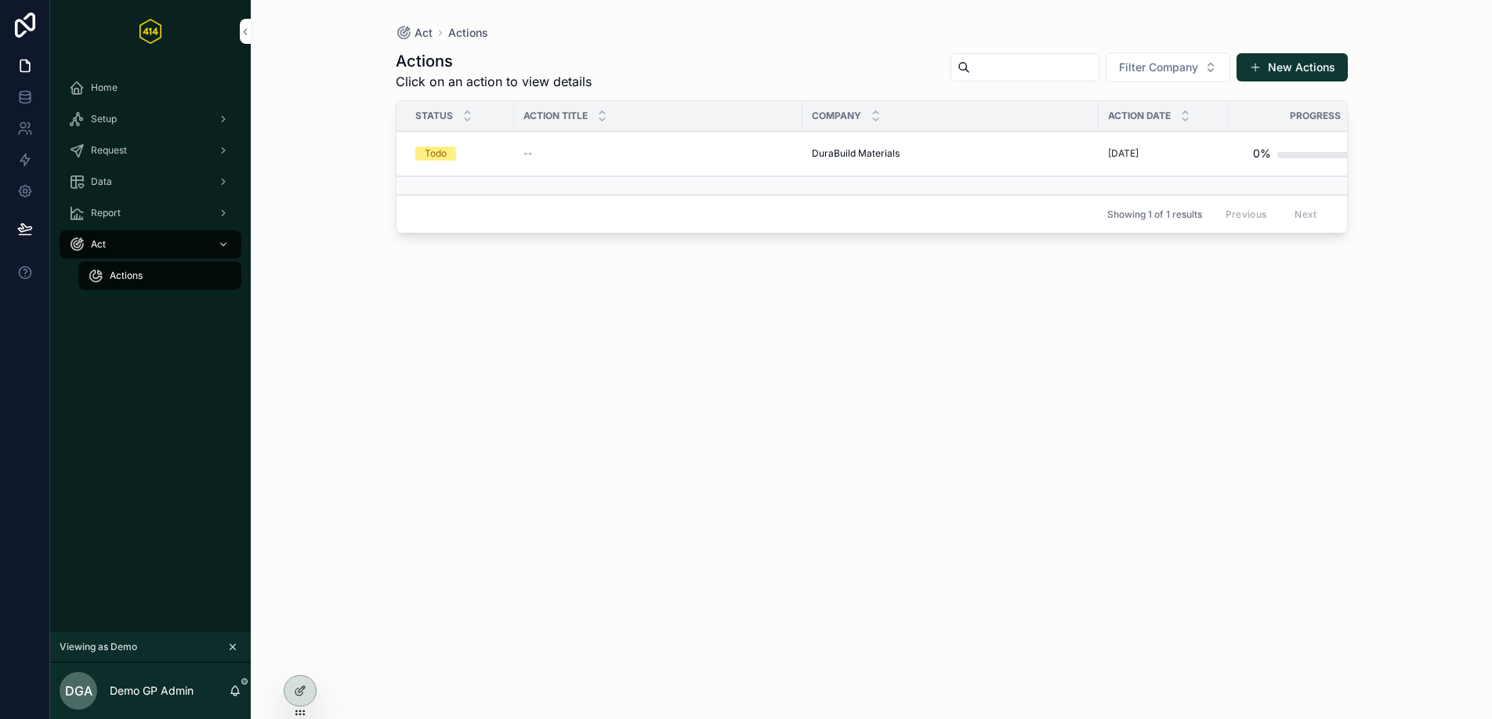
click at [125, 80] on div "Home" at bounding box center [150, 87] width 163 height 25
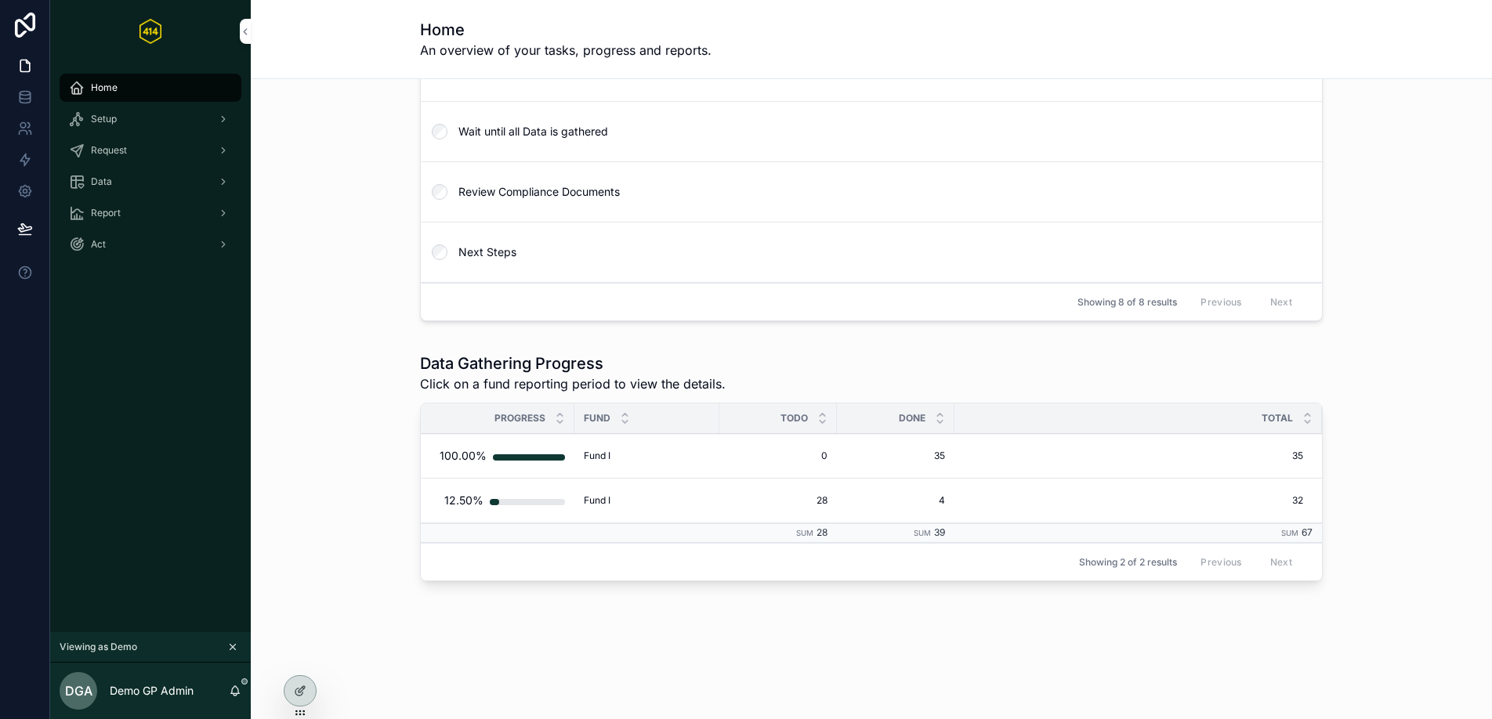
scroll to position [346, 0]
click at [584, 501] on span "Fund I" at bounding box center [597, 504] width 27 height 13
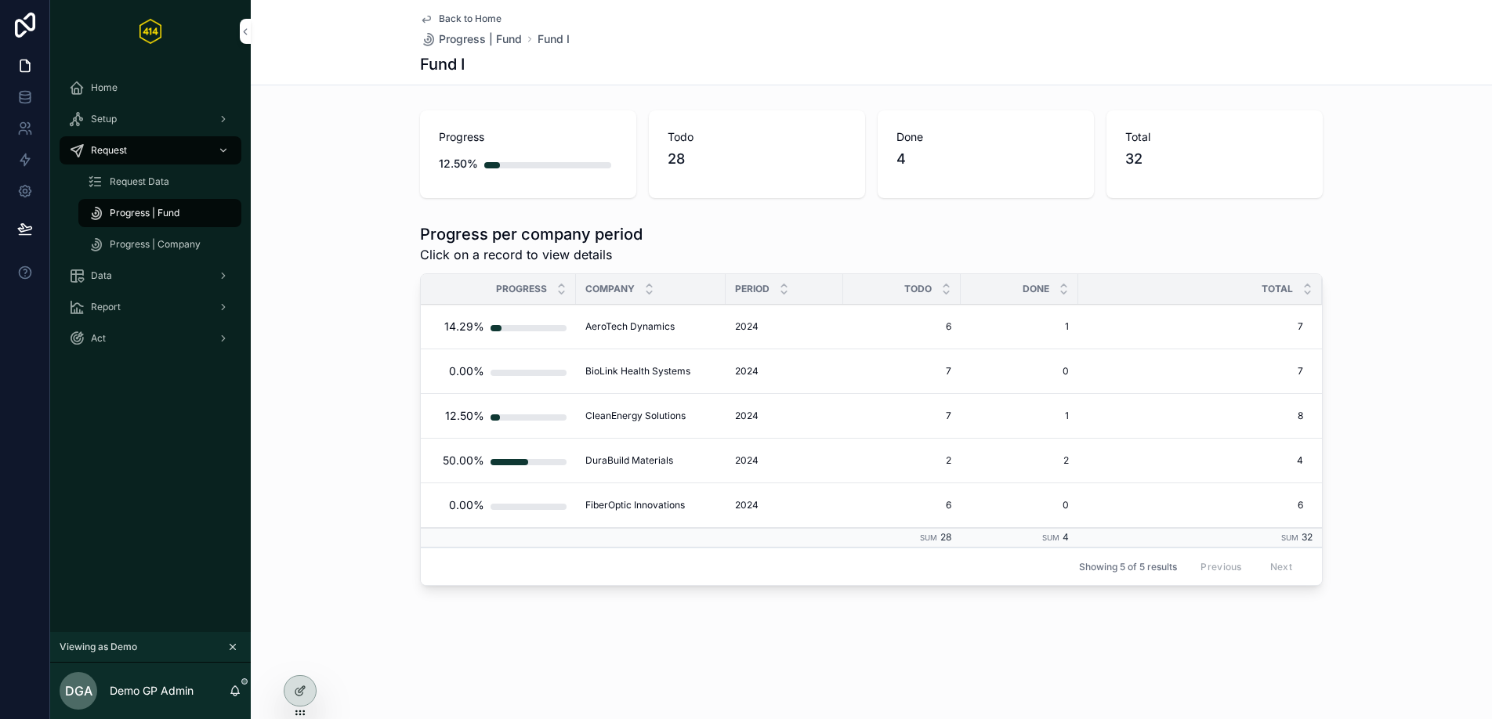
click at [139, 85] on div "Home" at bounding box center [150, 87] width 163 height 25
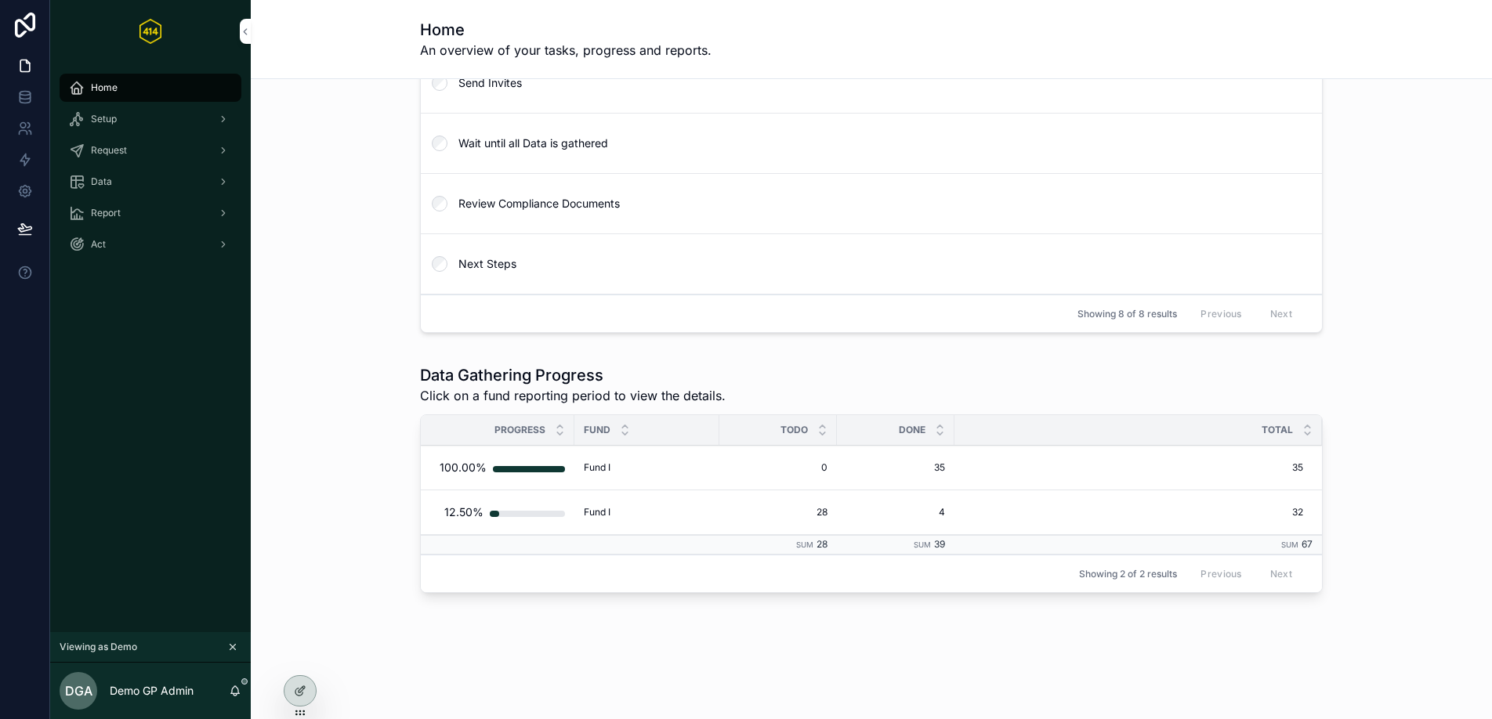
scroll to position [349, 0]
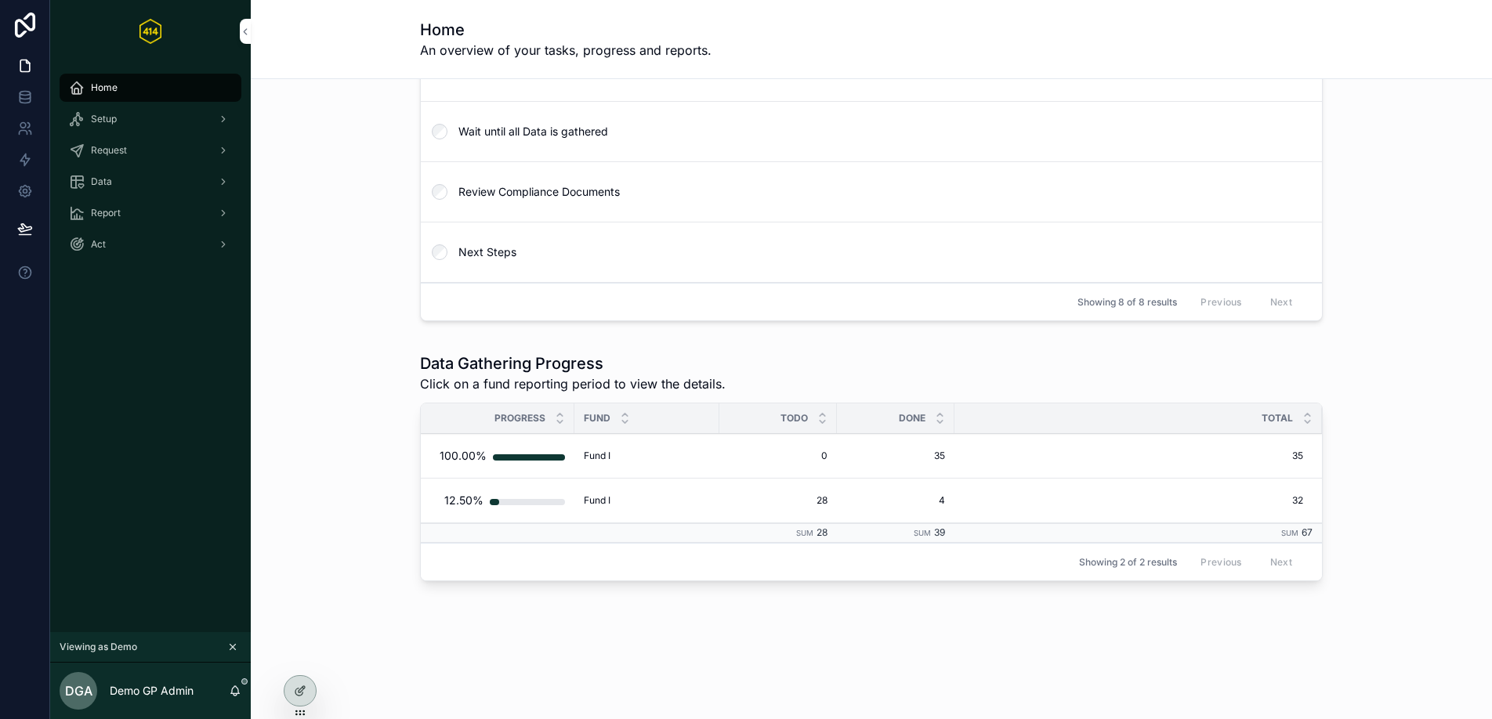
click at [574, 458] on td "Fund I Fund I" at bounding box center [646, 456] width 145 height 45
click at [548, 453] on div "100.00%" at bounding box center [502, 455] width 125 height 31
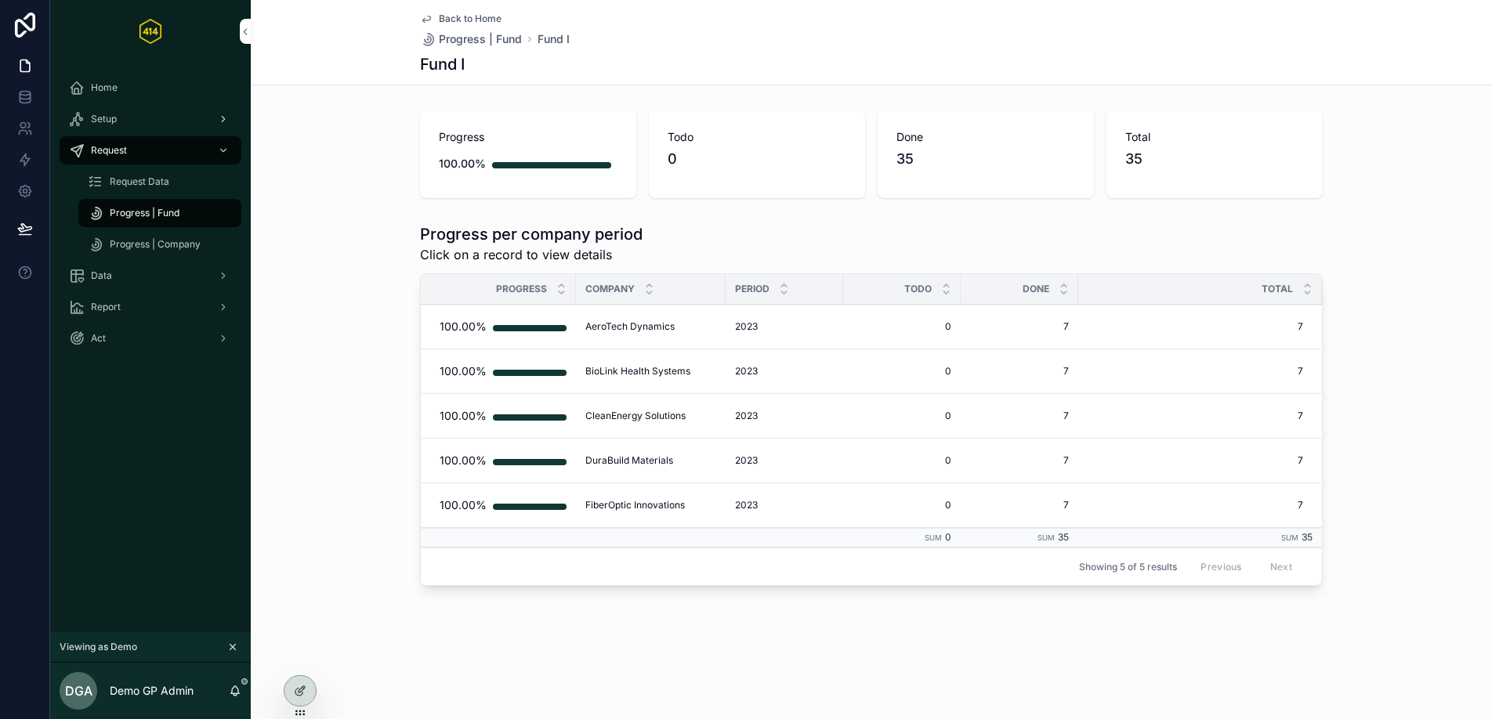
click at [128, 117] on div "Setup" at bounding box center [150, 119] width 163 height 25
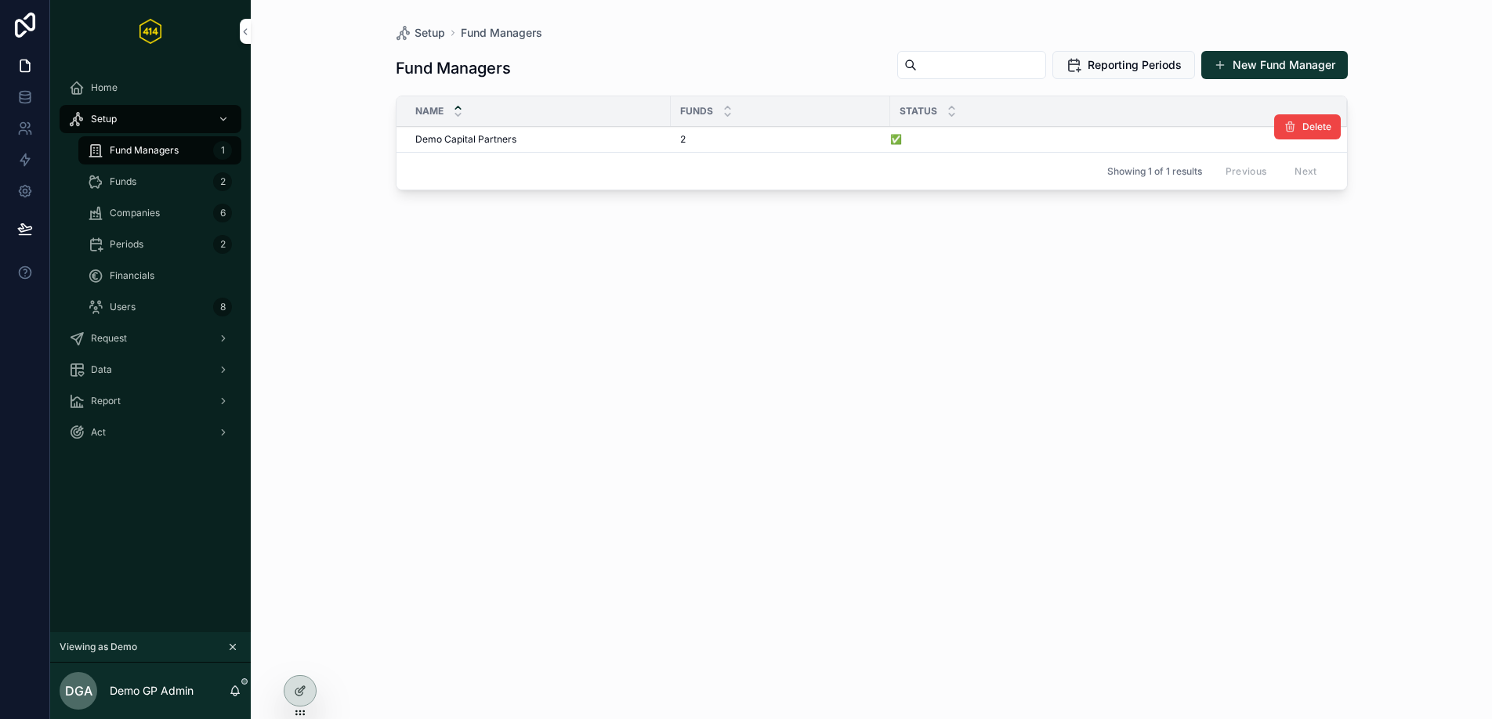
click at [494, 141] on span "Demo Capital Partners" at bounding box center [465, 139] width 101 height 13
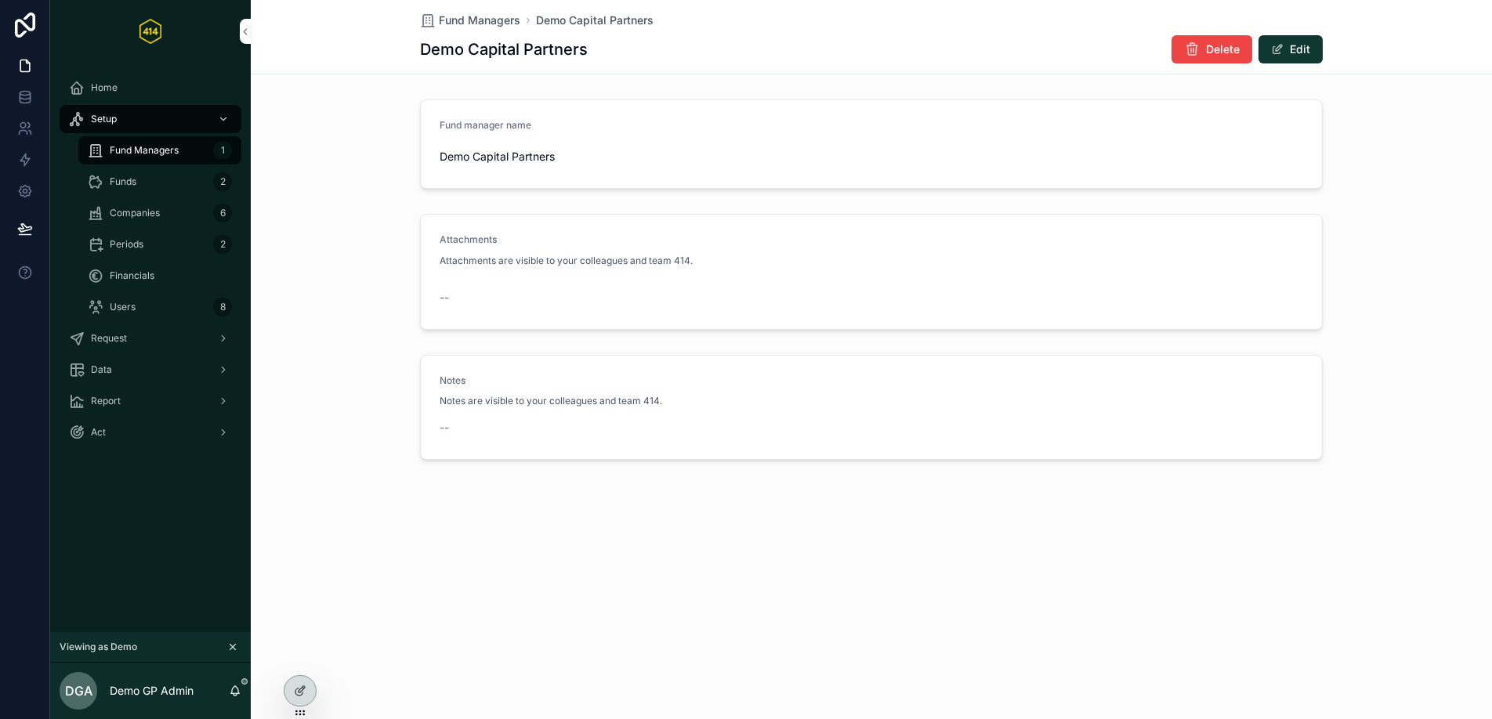
click at [128, 174] on div "Funds 2" at bounding box center [160, 181] width 144 height 25
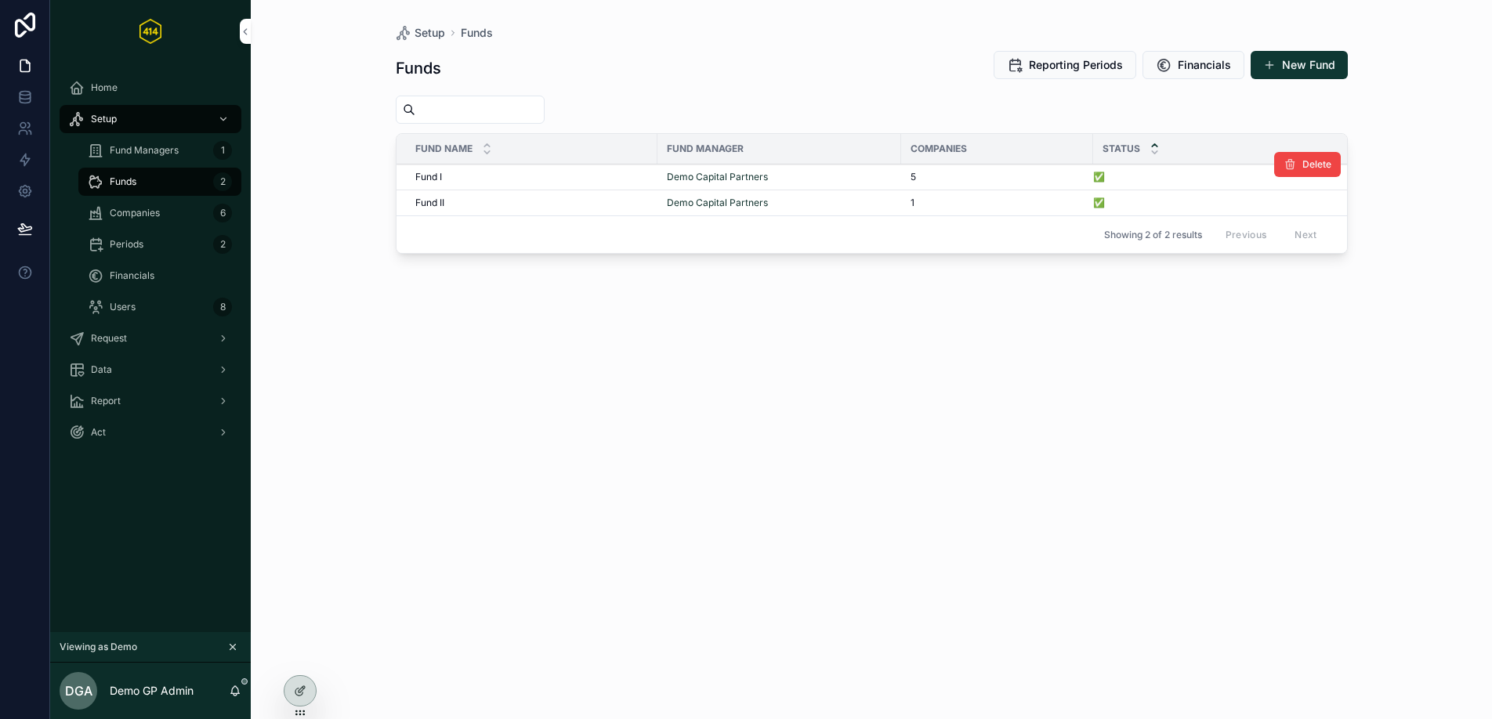
click at [625, 179] on div "Fund I Fund I" at bounding box center [531, 177] width 233 height 13
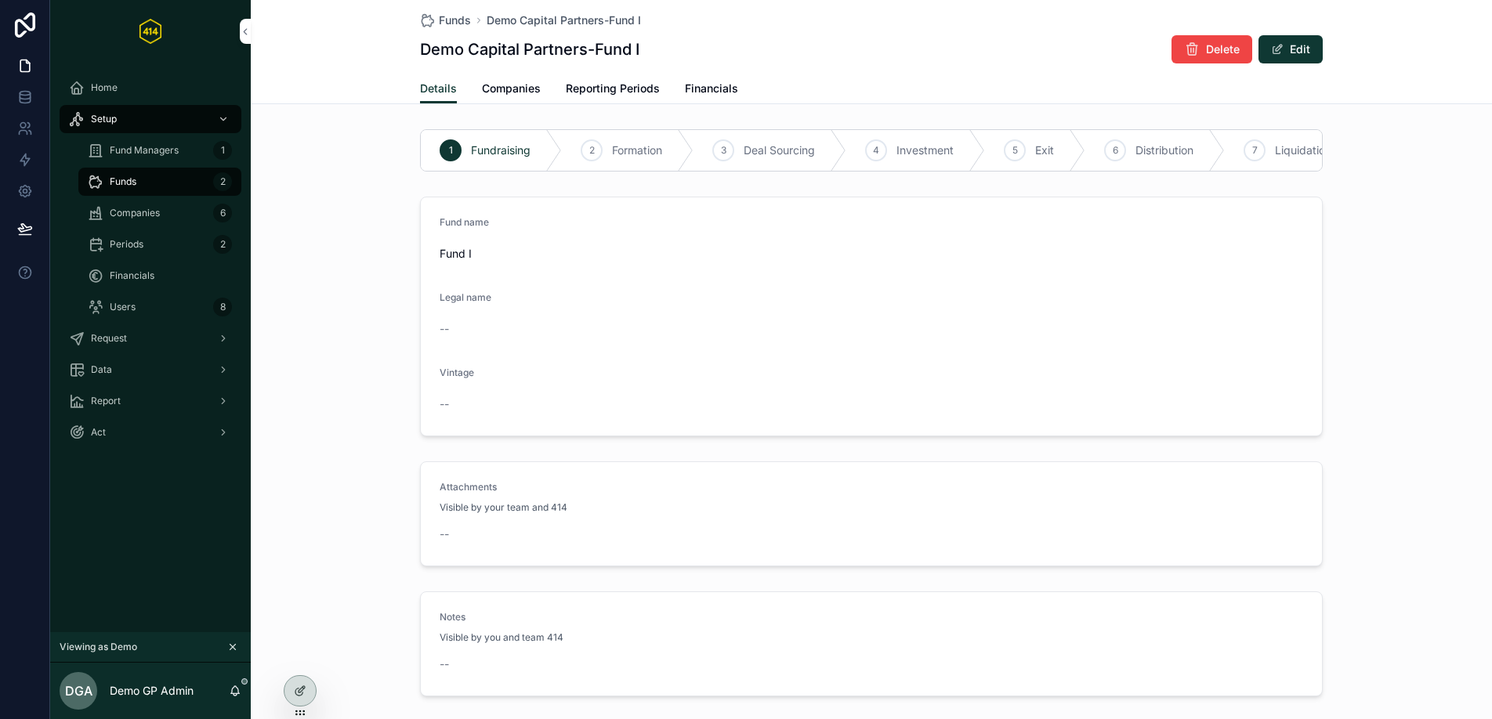
click at [512, 93] on span "Companies" at bounding box center [511, 89] width 59 height 16
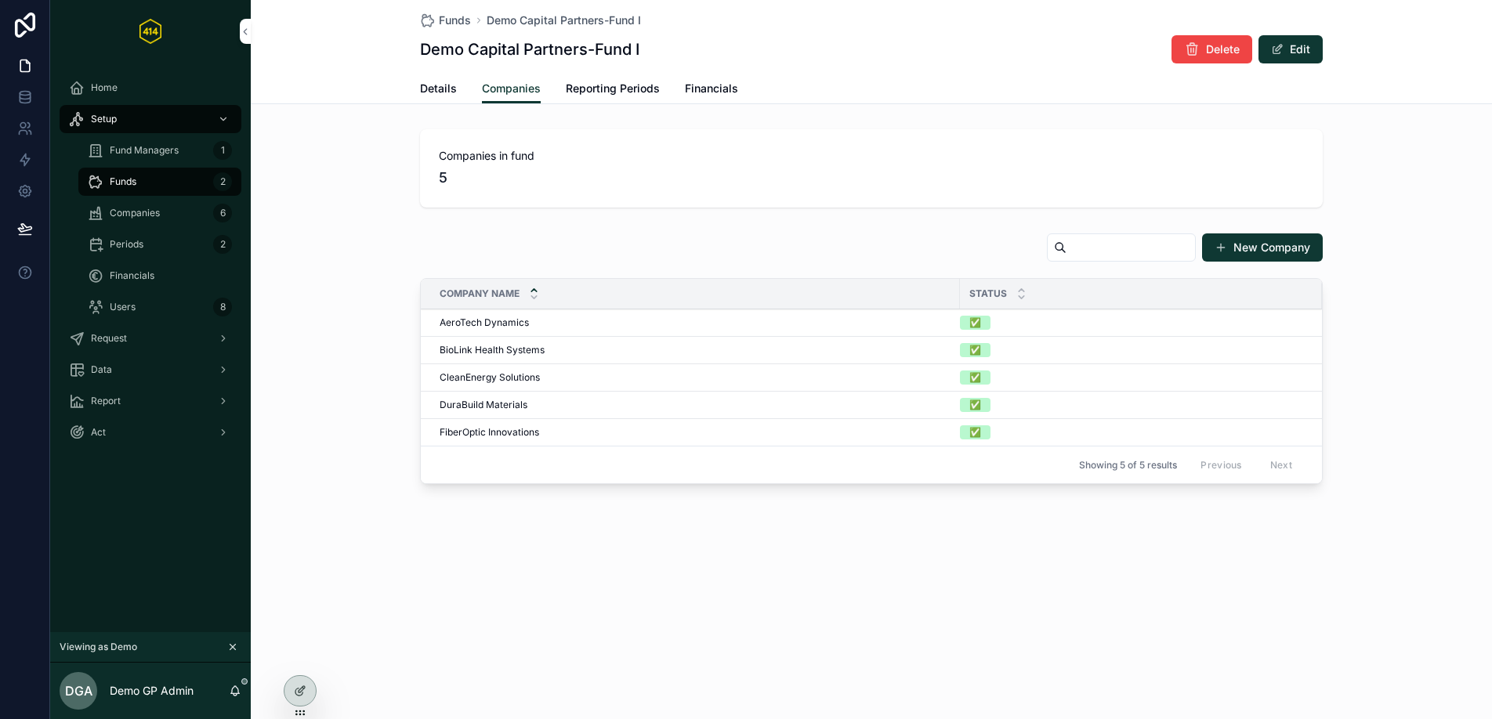
click at [604, 97] on link "Reporting Periods" at bounding box center [613, 89] width 94 height 31
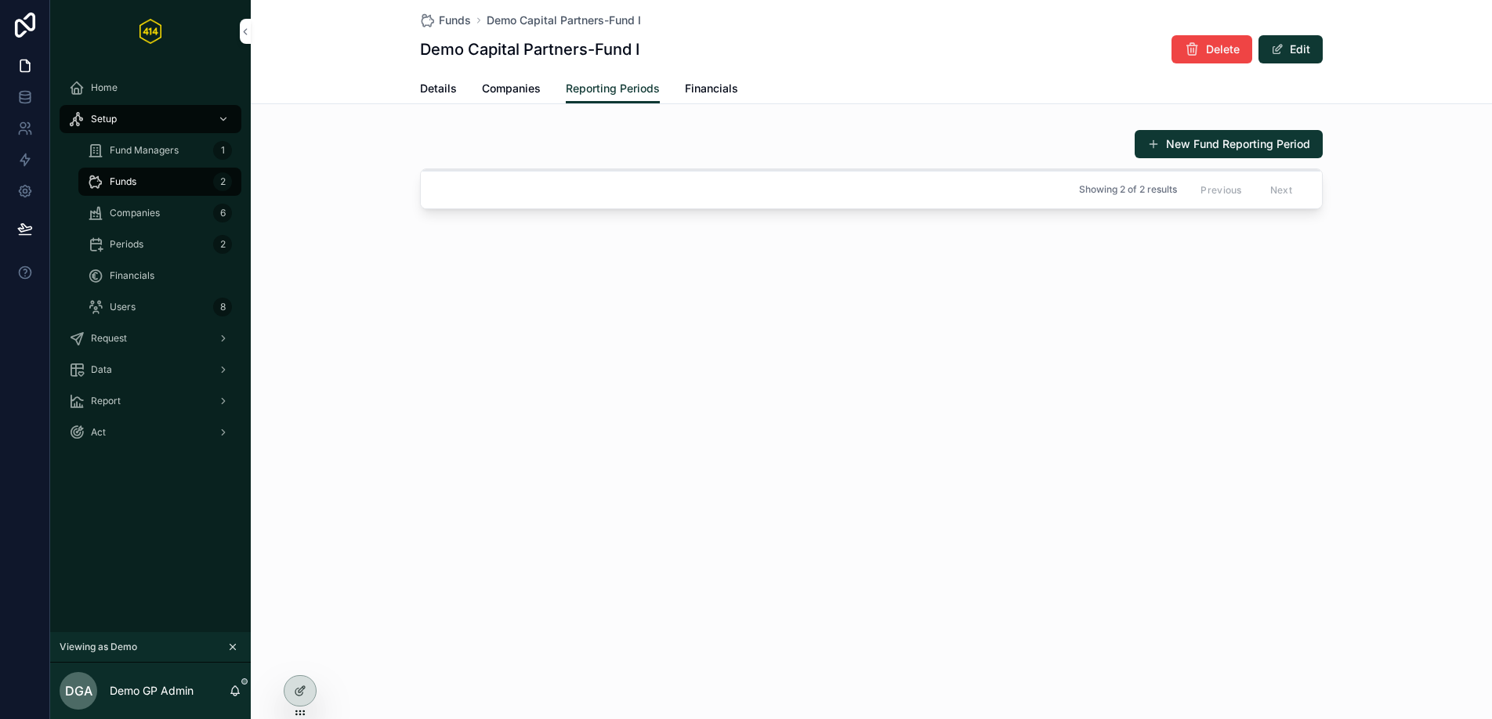
click at [706, 89] on span "Financials" at bounding box center [711, 89] width 53 height 16
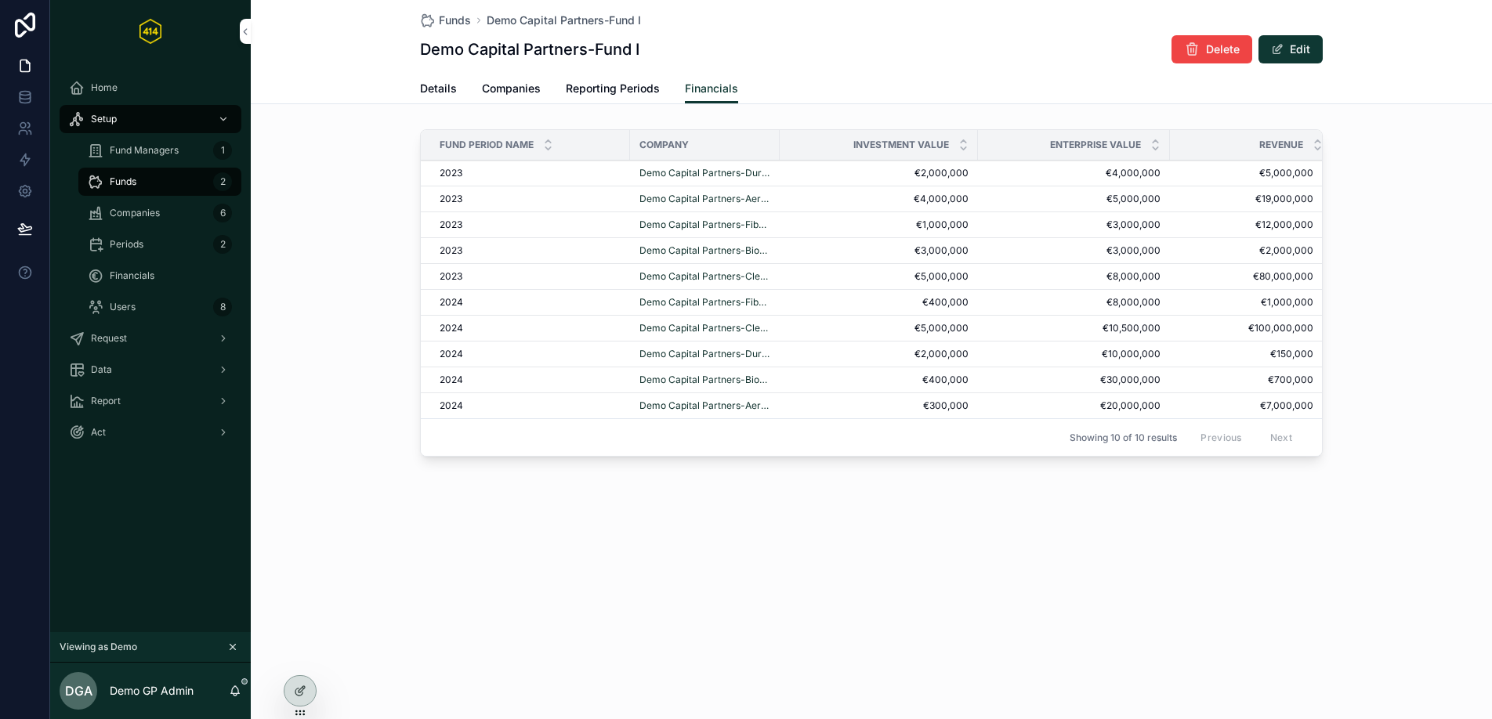
click at [633, 85] on span "Reporting Periods" at bounding box center [613, 89] width 94 height 16
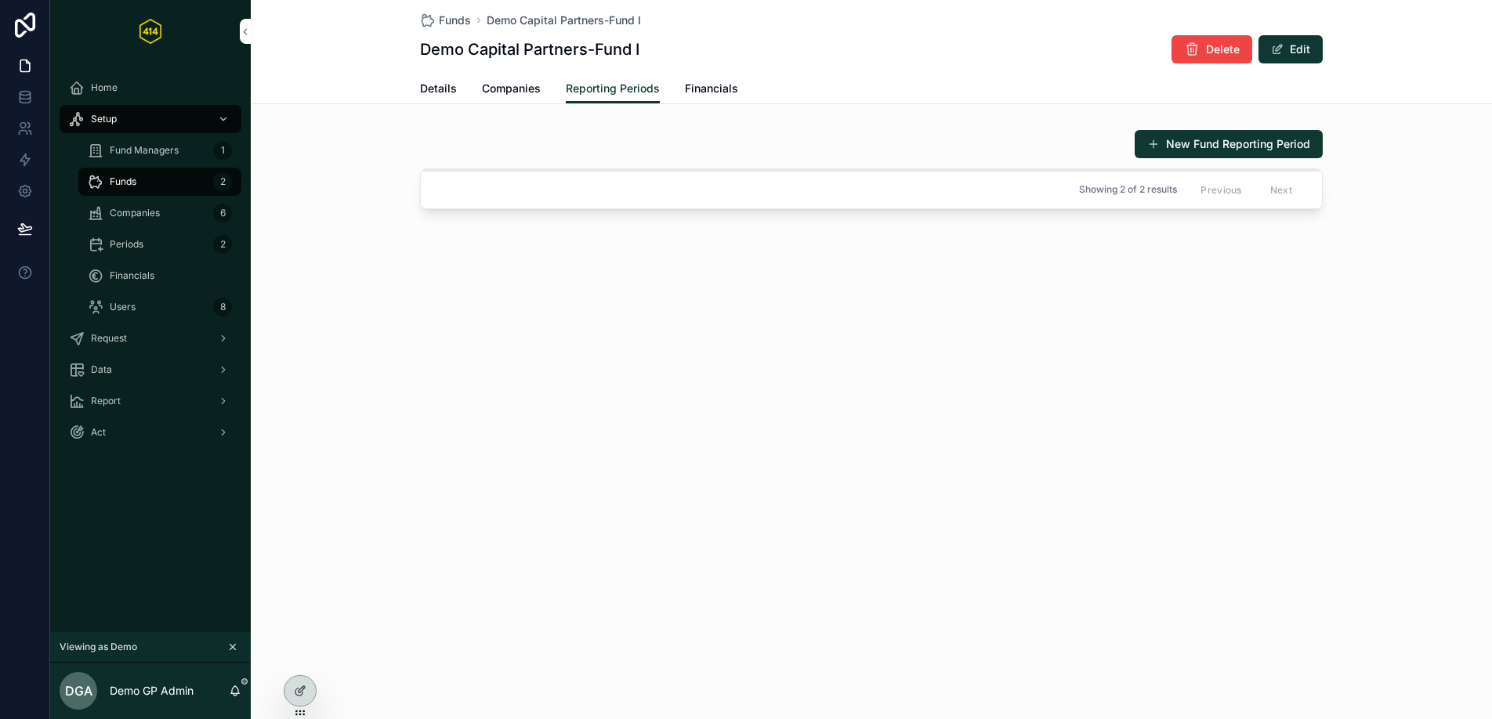
click at [500, 91] on span "Companies" at bounding box center [511, 89] width 59 height 16
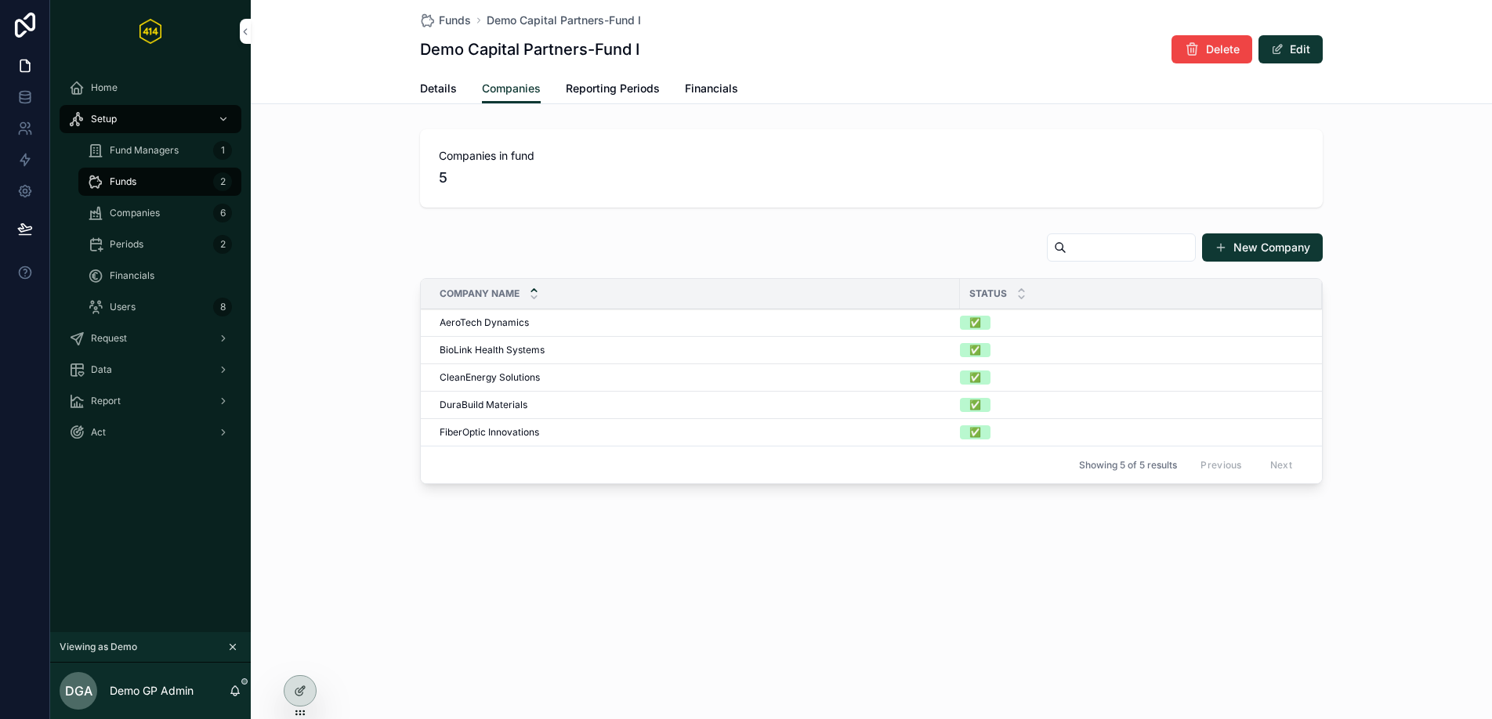
click at [432, 83] on span "Details" at bounding box center [438, 89] width 37 height 16
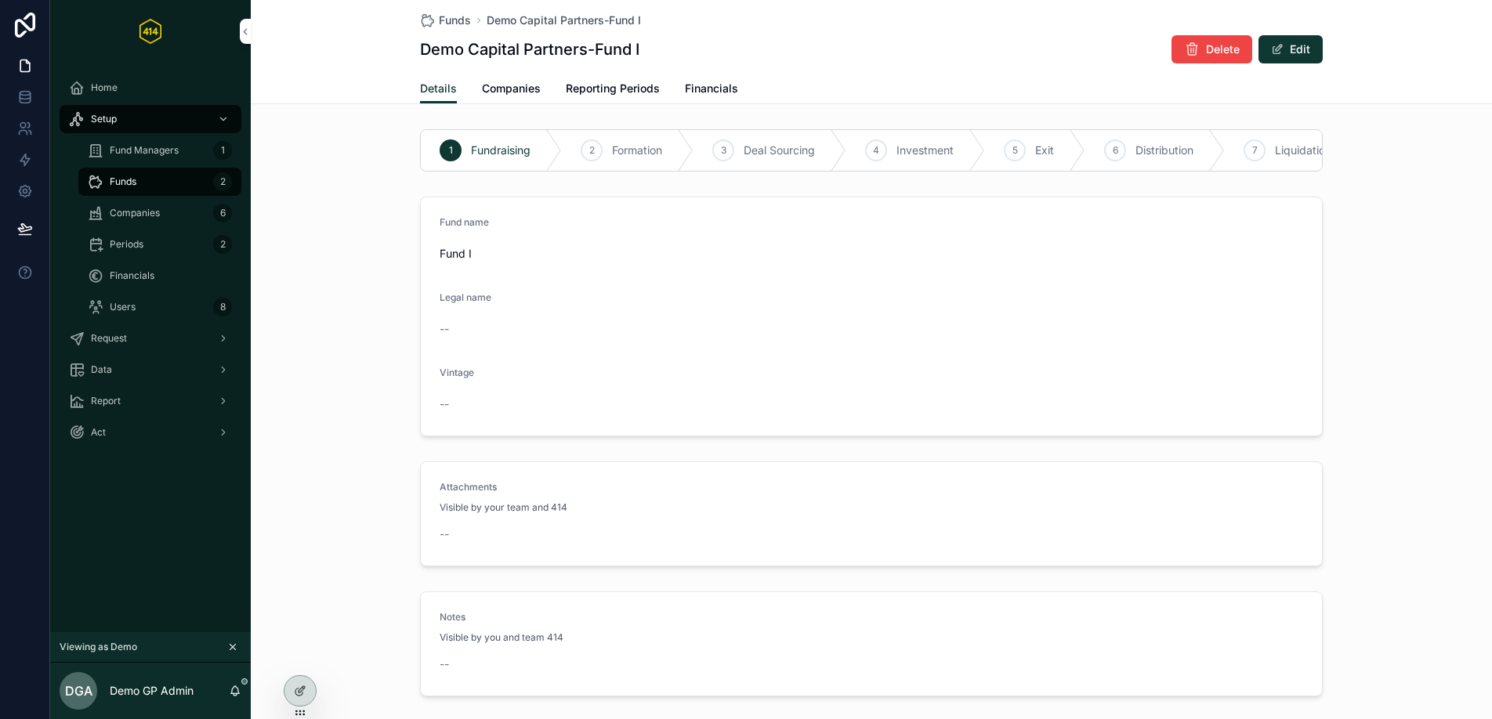
click at [133, 214] on span "Companies" at bounding box center [135, 213] width 50 height 13
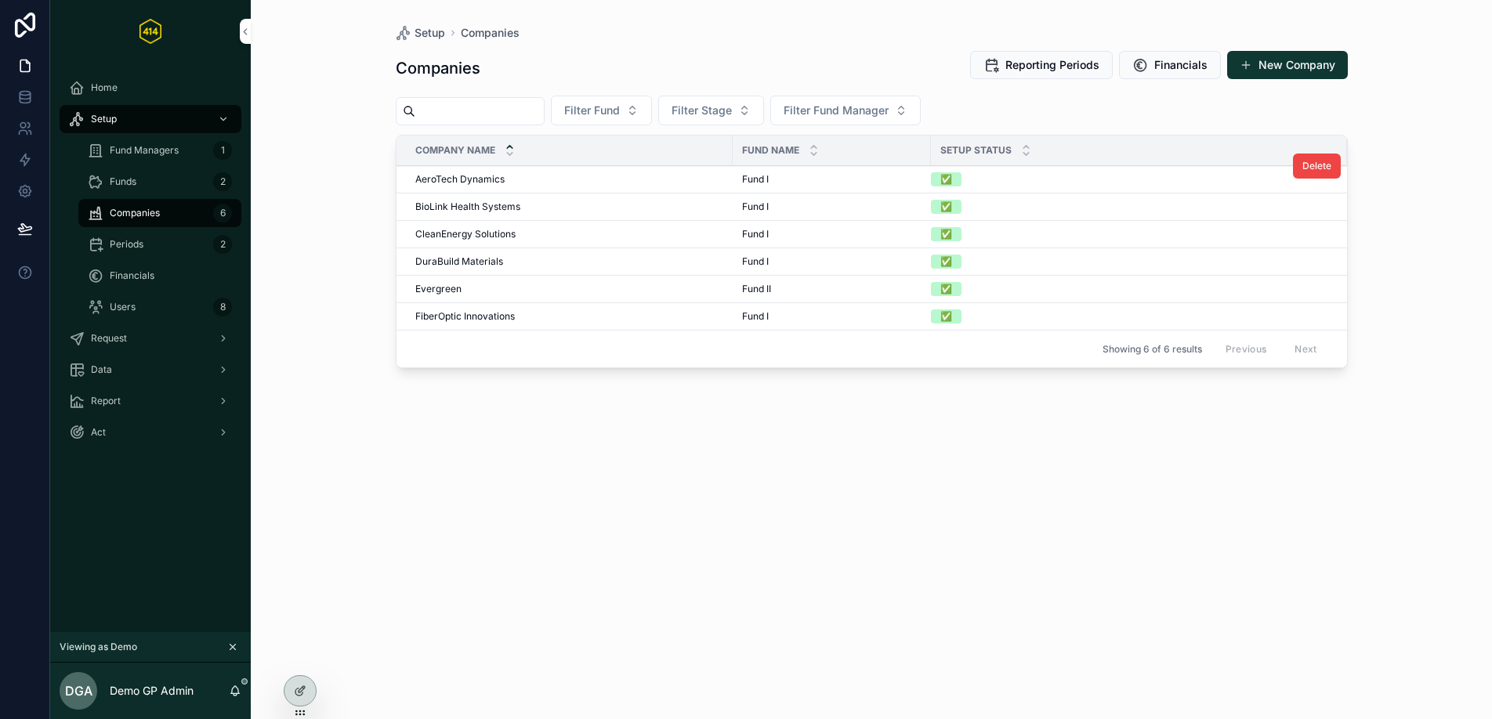
click at [638, 178] on div "AeroTech Dynamics AeroTech Dynamics" at bounding box center [569, 179] width 308 height 13
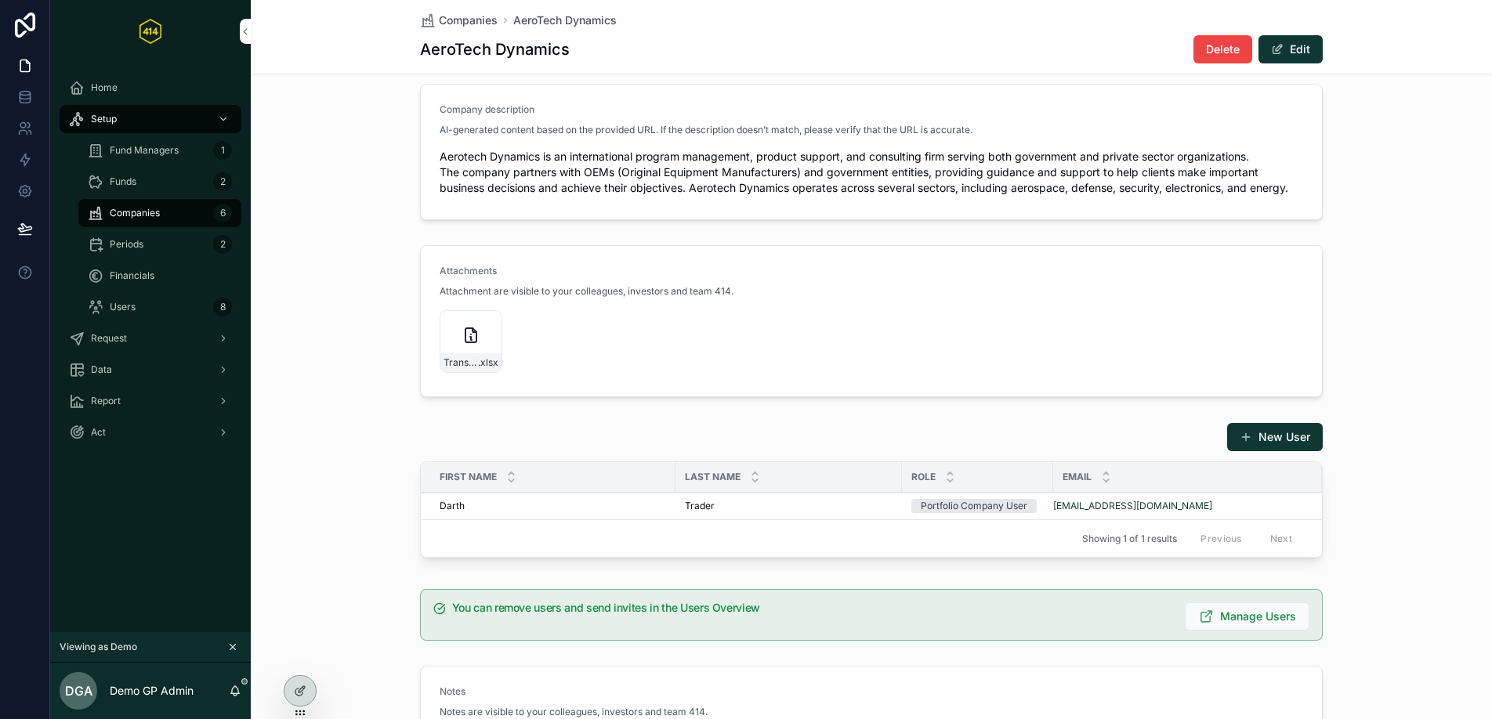
scroll to position [536, 0]
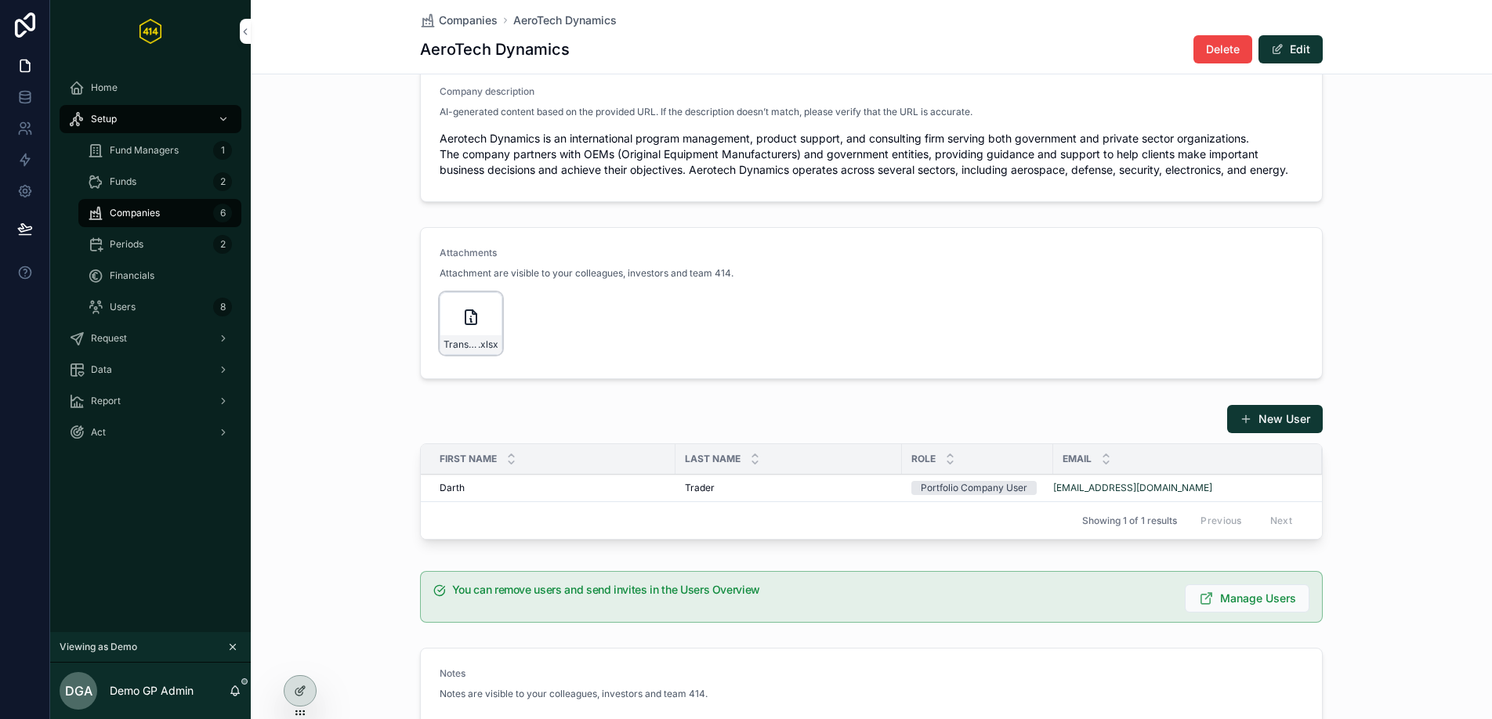
click at [465, 319] on icon "scrollable content" at bounding box center [470, 317] width 11 height 14
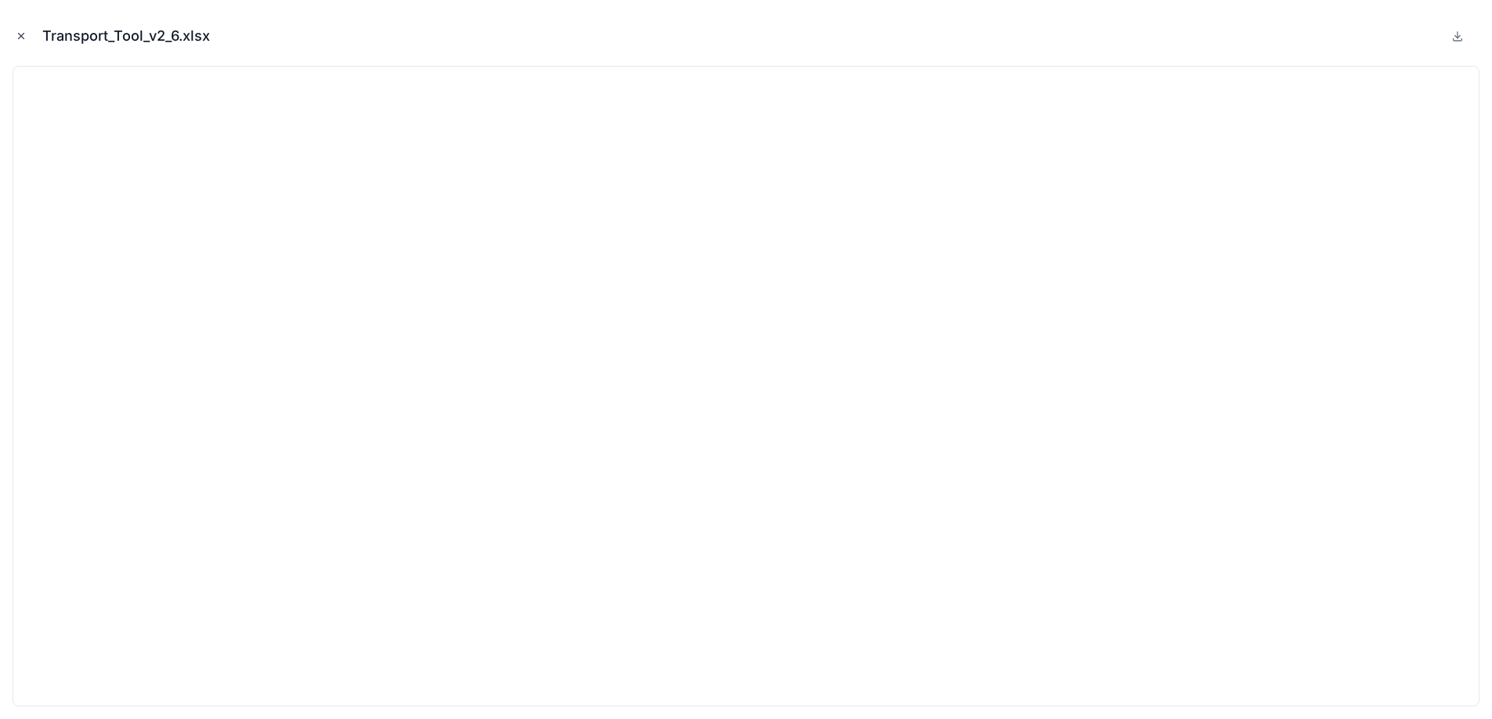
click at [13, 31] on button "Close modal" at bounding box center [21, 35] width 17 height 17
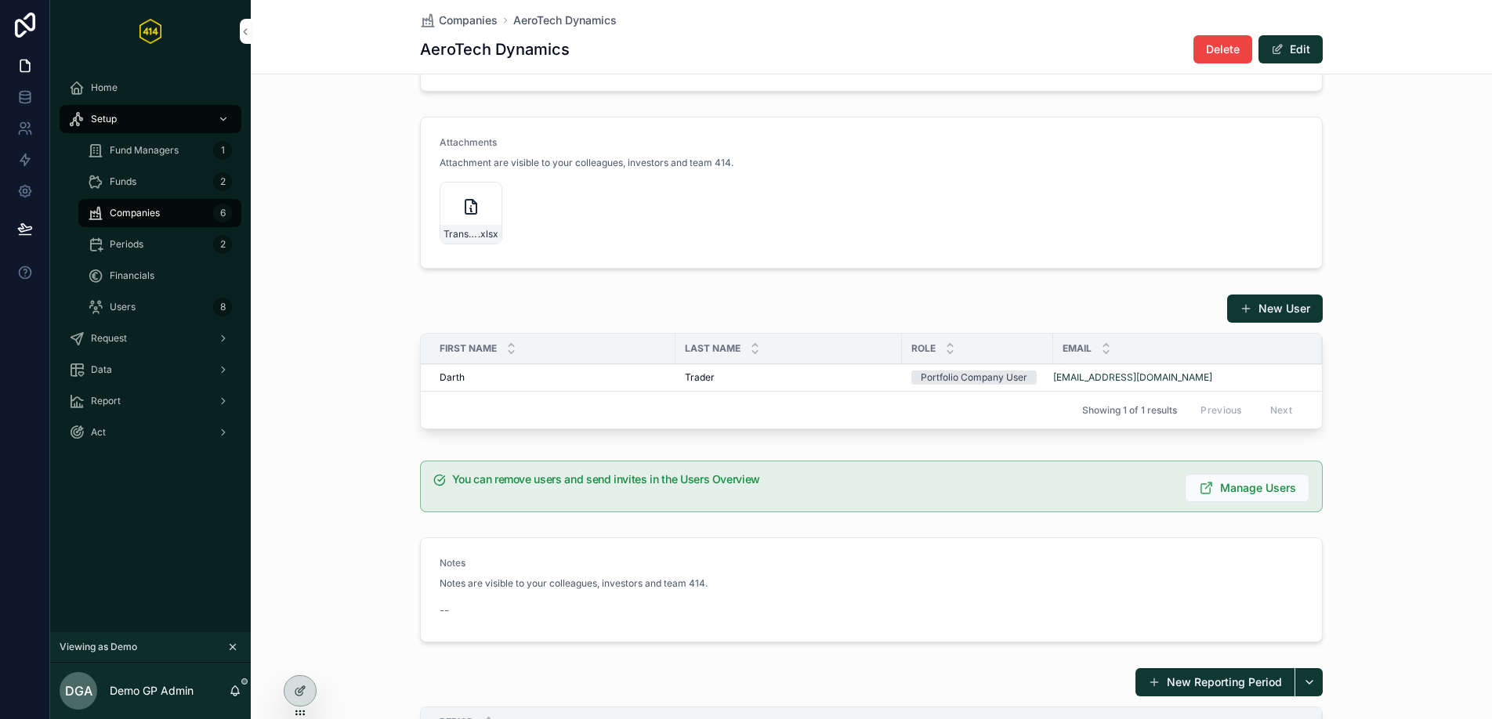
scroll to position [722, 0]
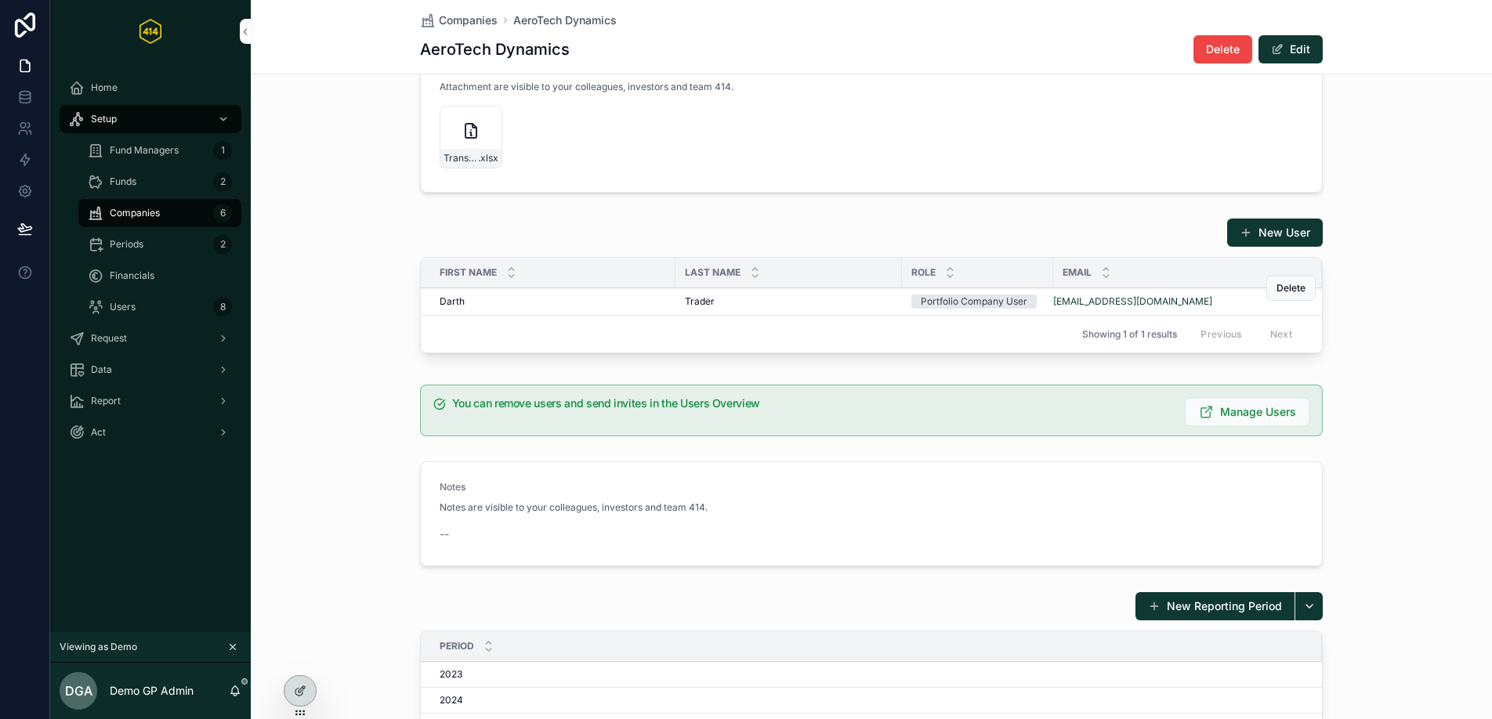
click at [747, 304] on div "Trader Trader" at bounding box center [789, 301] width 208 height 13
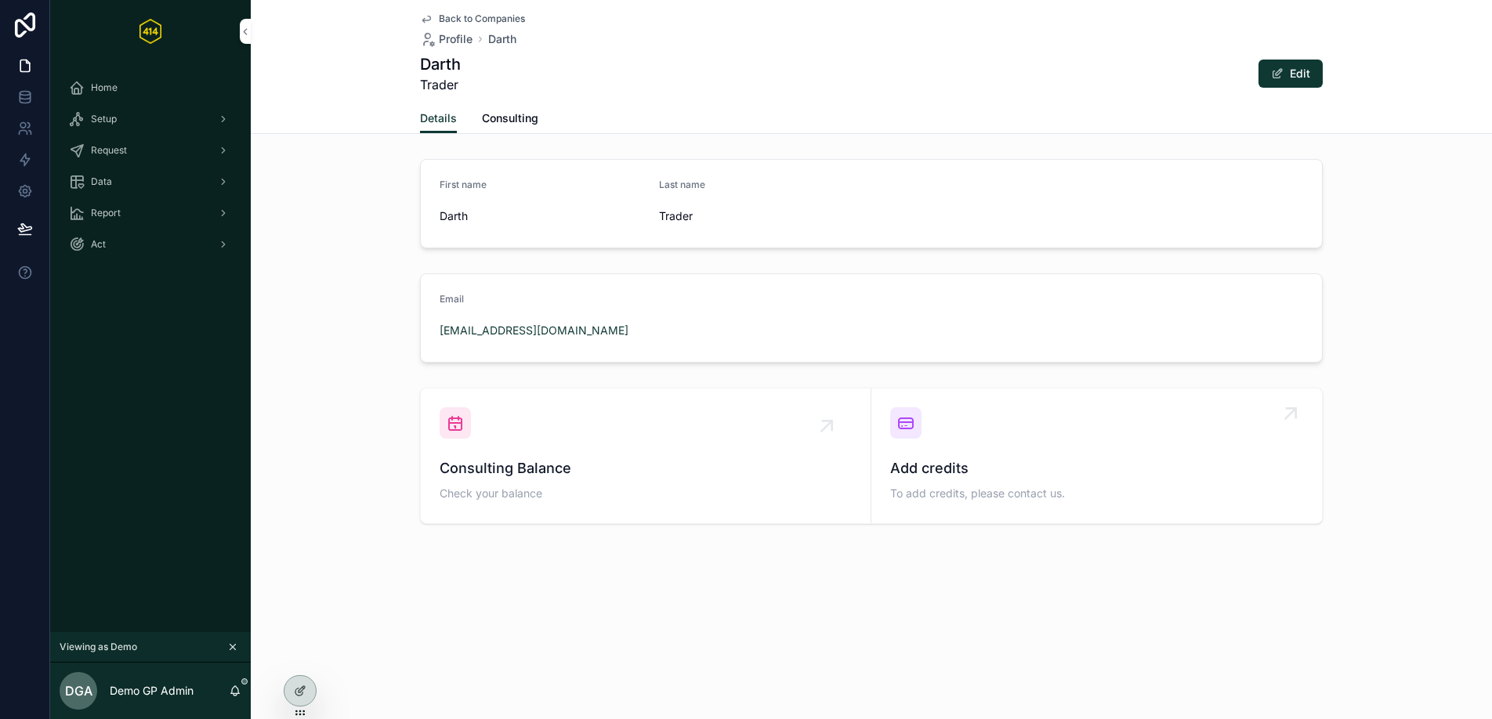
click at [1054, 451] on div "Add credits To add credits, please contact us." at bounding box center [1096, 455] width 413 height 97
click at [555, 461] on span "Consulting Balance" at bounding box center [646, 469] width 412 height 22
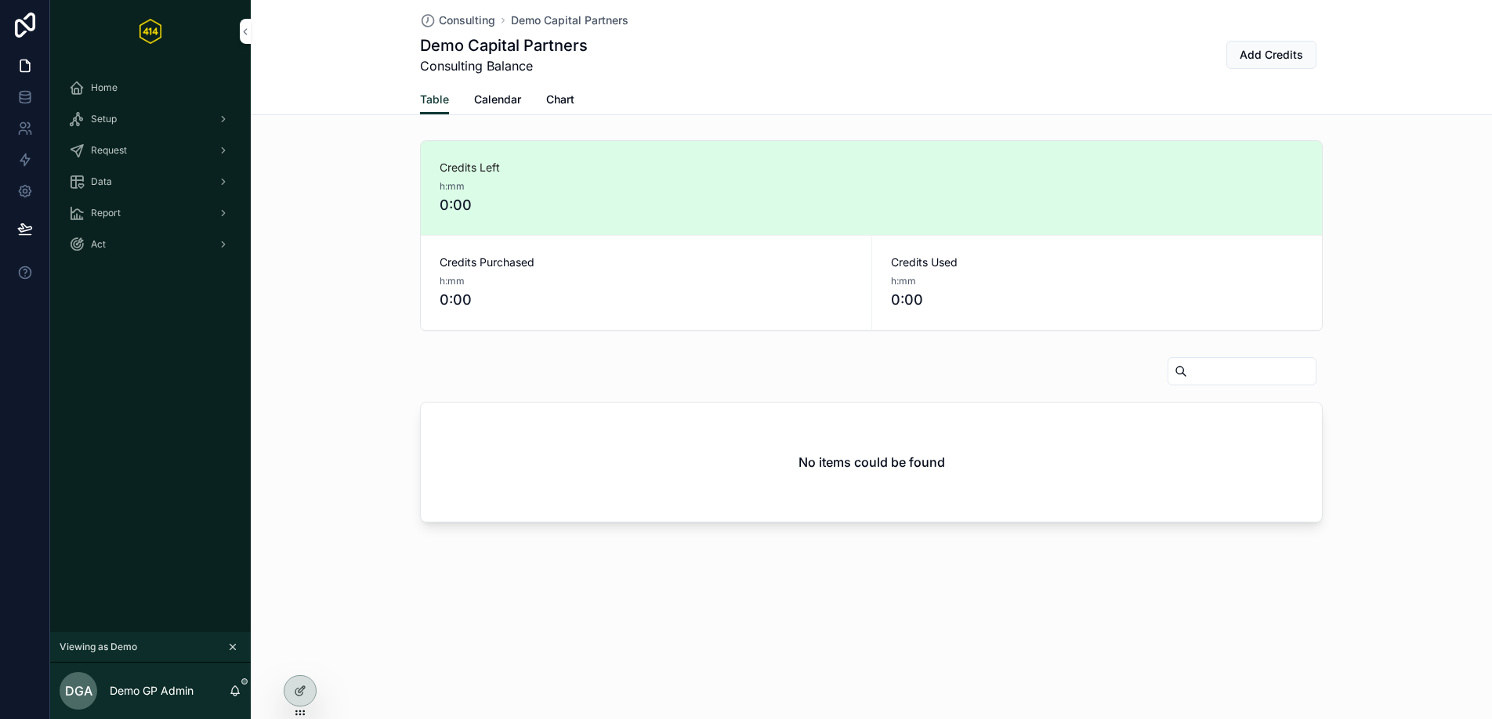
click at [496, 98] on span "Calendar" at bounding box center [497, 100] width 47 height 16
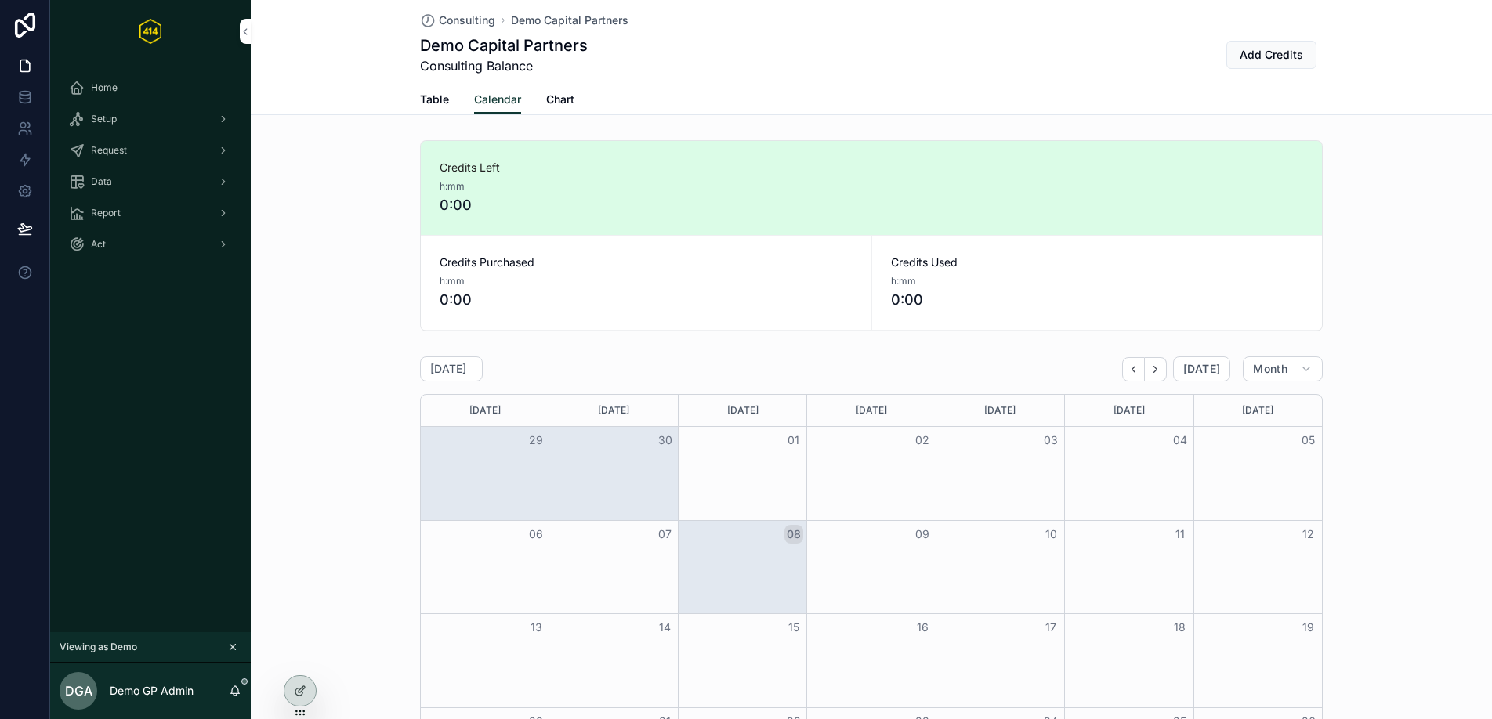
click at [557, 96] on span "Chart" at bounding box center [560, 100] width 28 height 16
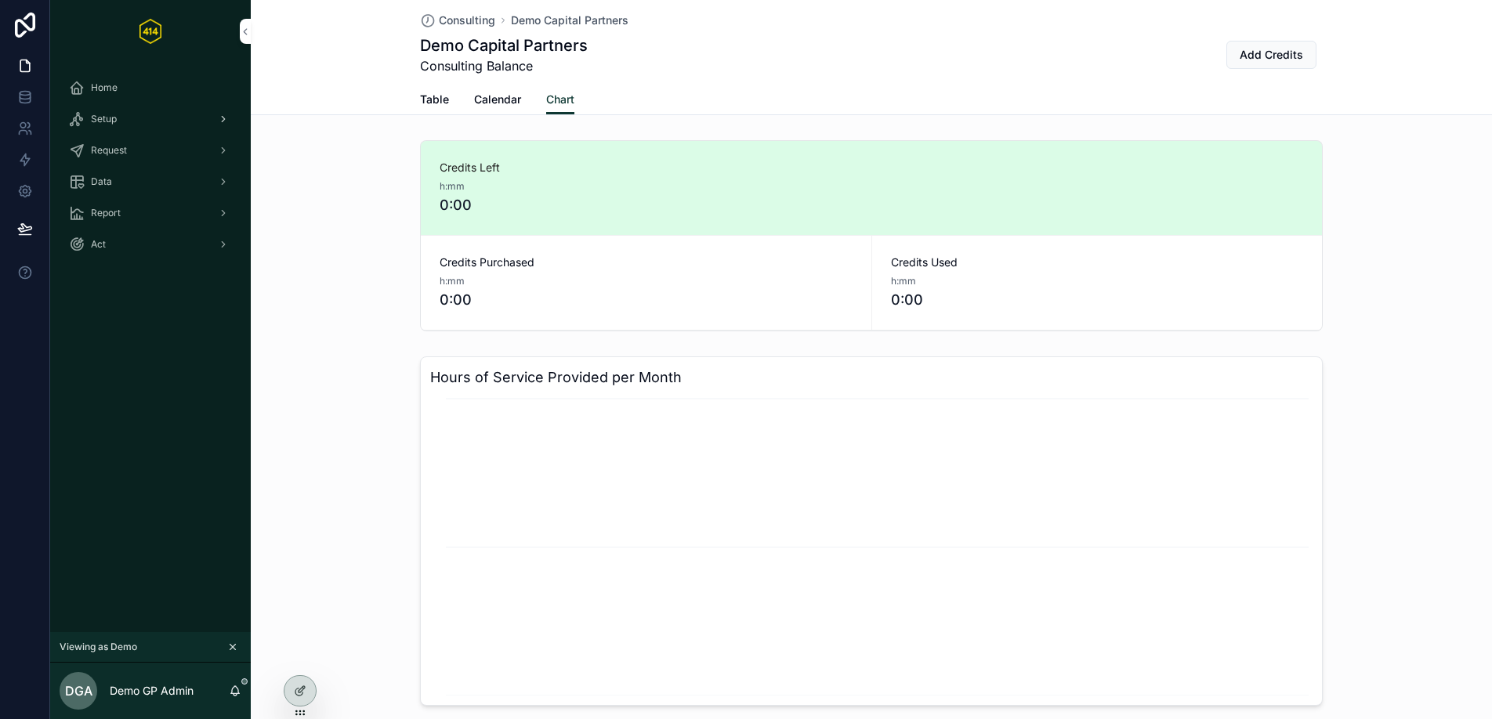
click at [132, 118] on div "Setup" at bounding box center [150, 119] width 163 height 25
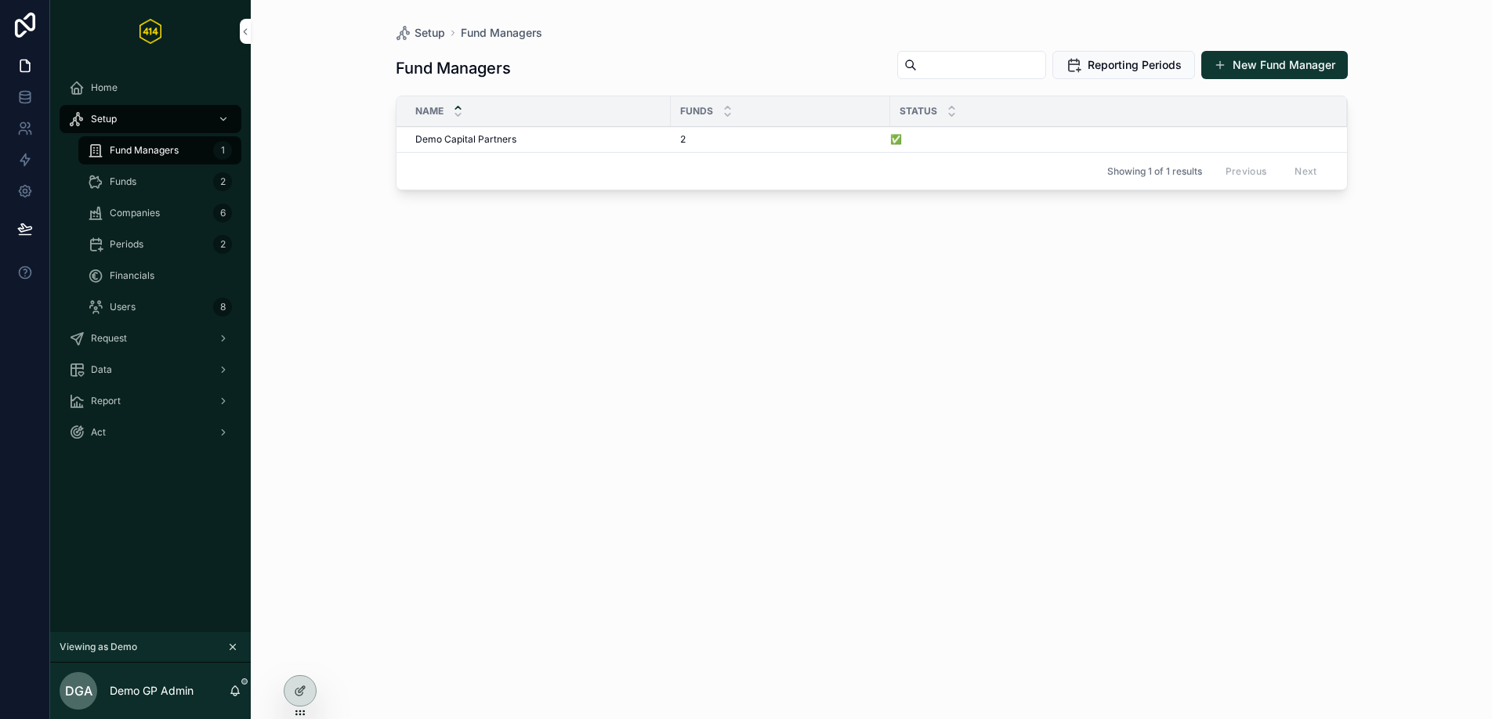
click at [140, 179] on div "Funds 2" at bounding box center [160, 181] width 144 height 25
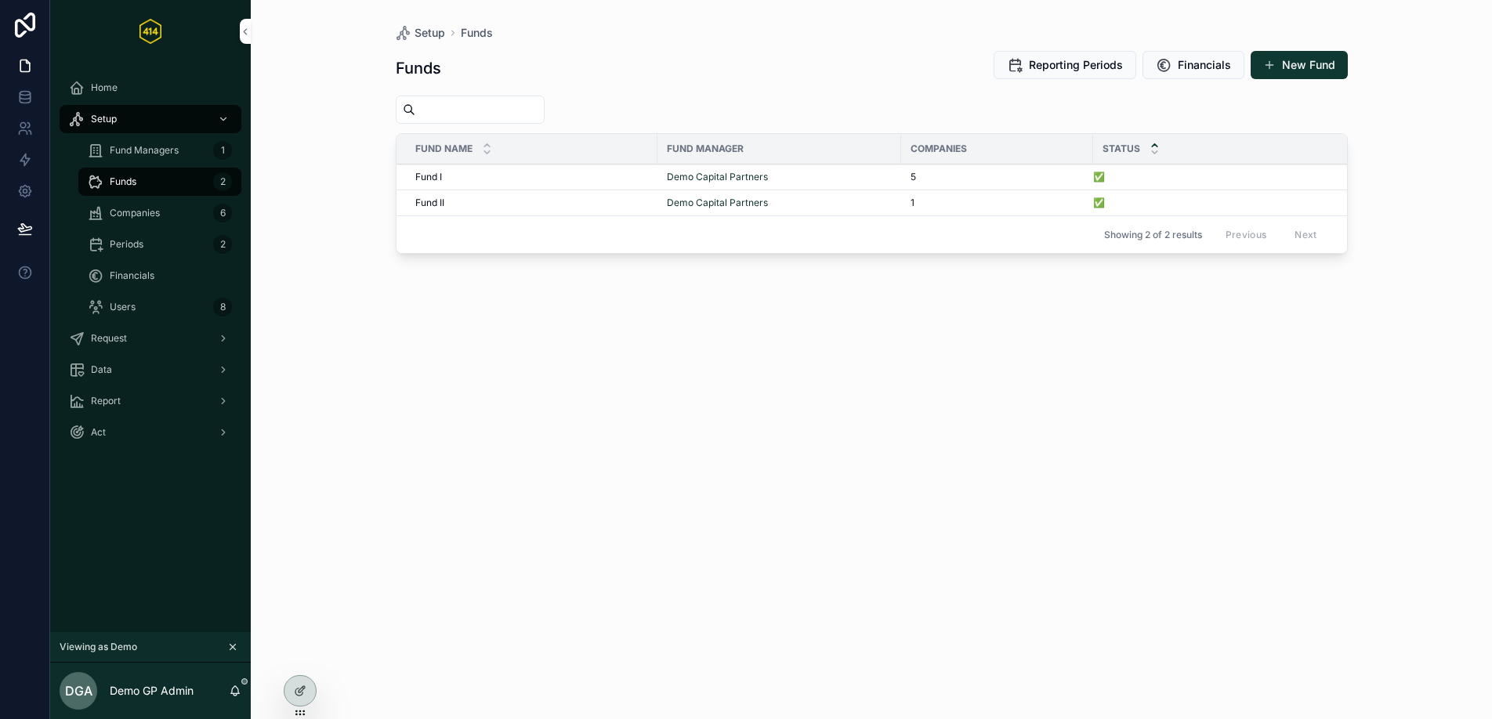
click at [145, 90] on div "Home" at bounding box center [150, 87] width 163 height 25
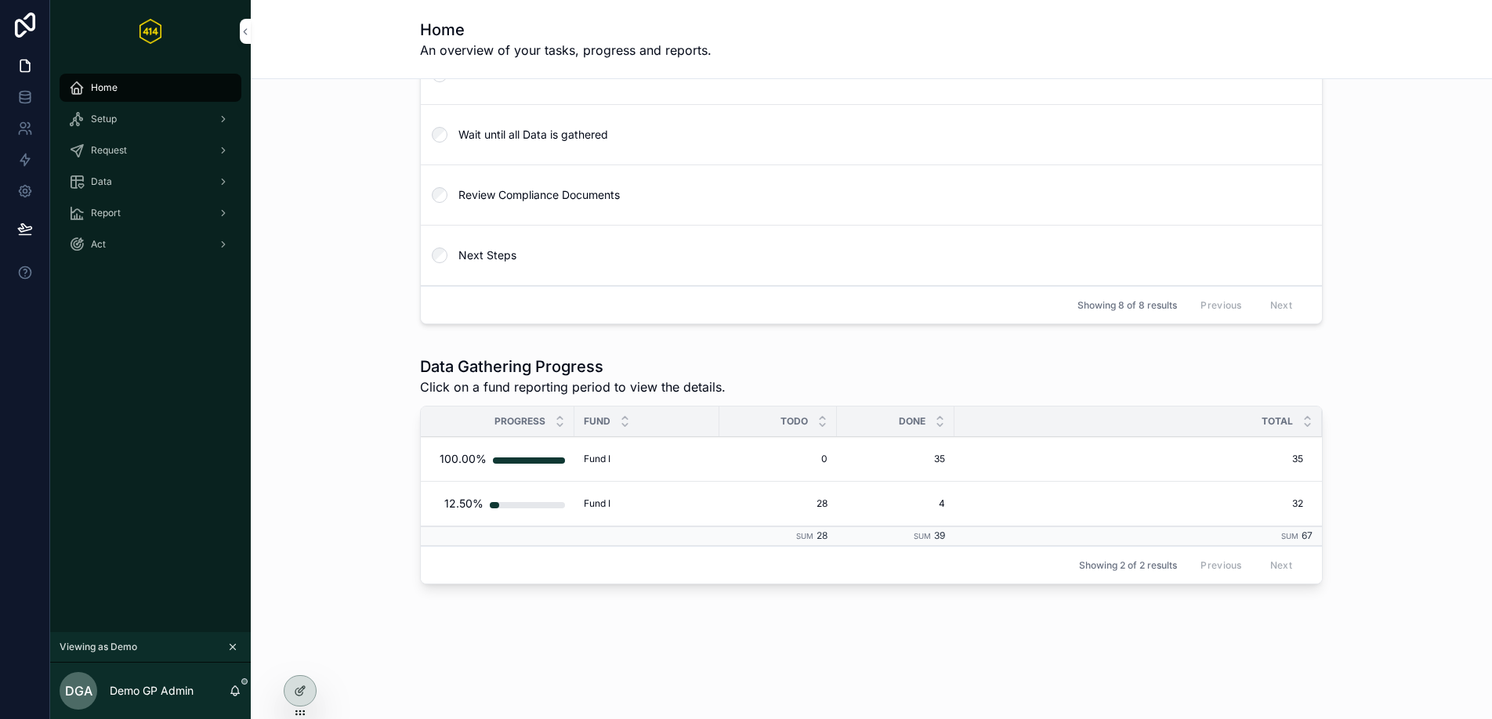
scroll to position [349, 0]
click at [212, 115] on div "scrollable content" at bounding box center [222, 119] width 20 height 25
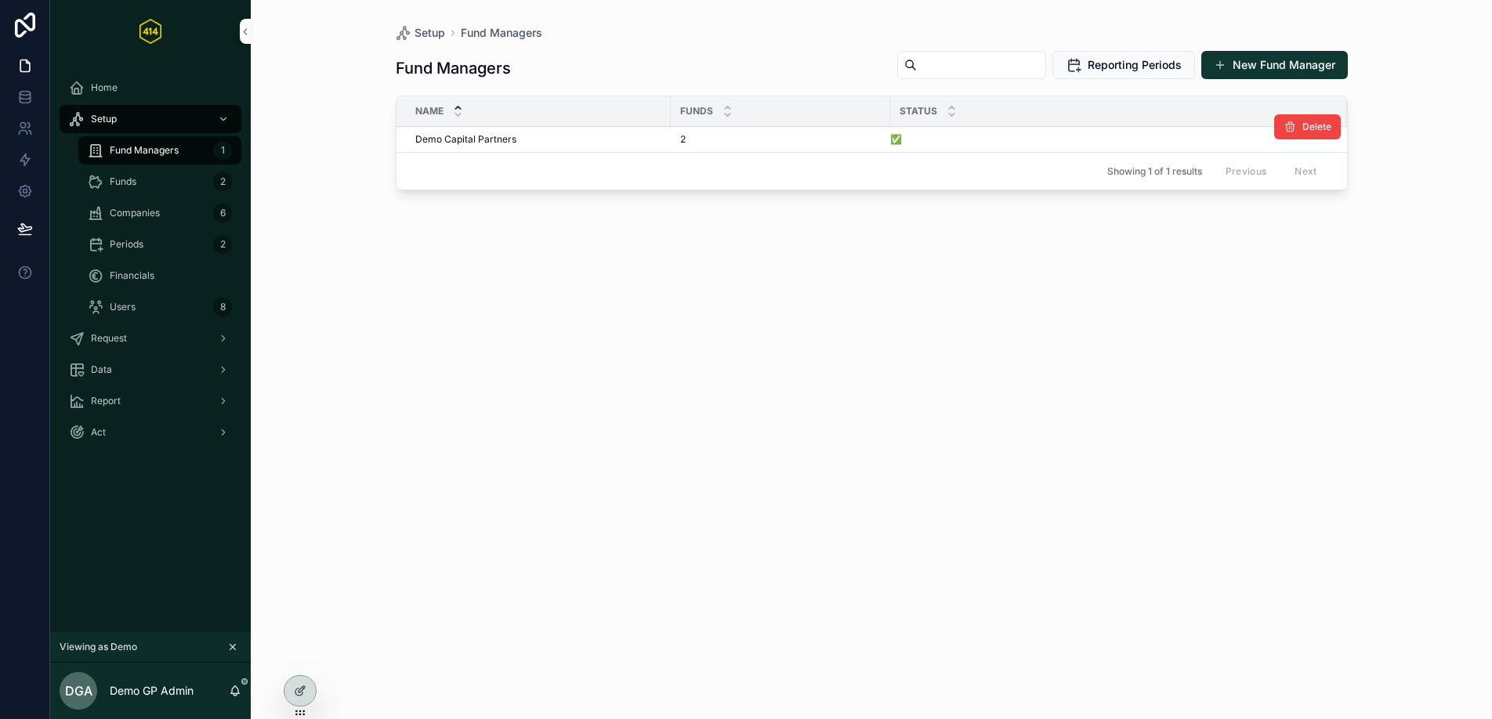
click at [538, 136] on div "Demo Capital Partners Demo Capital Partners" at bounding box center [538, 139] width 246 height 13
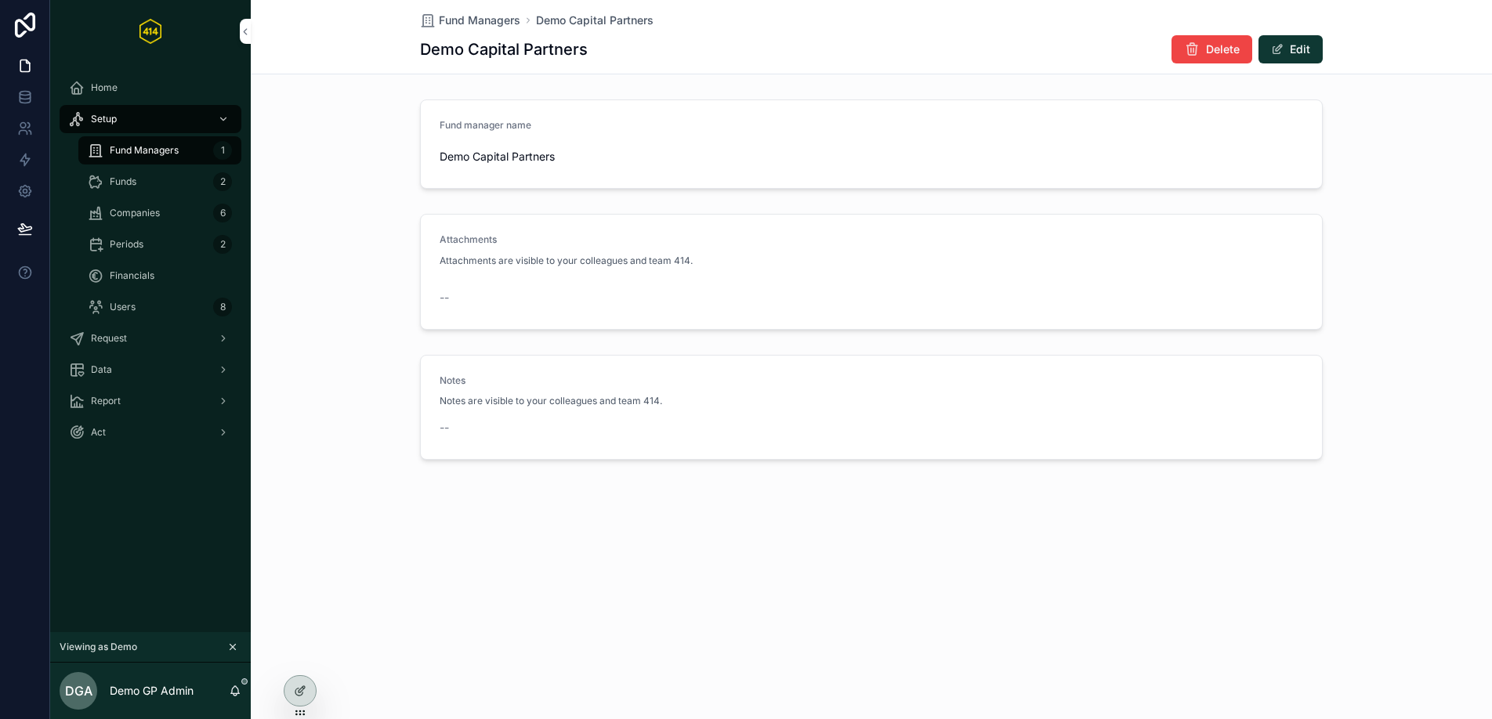
click at [136, 180] on span "Funds" at bounding box center [123, 182] width 27 height 13
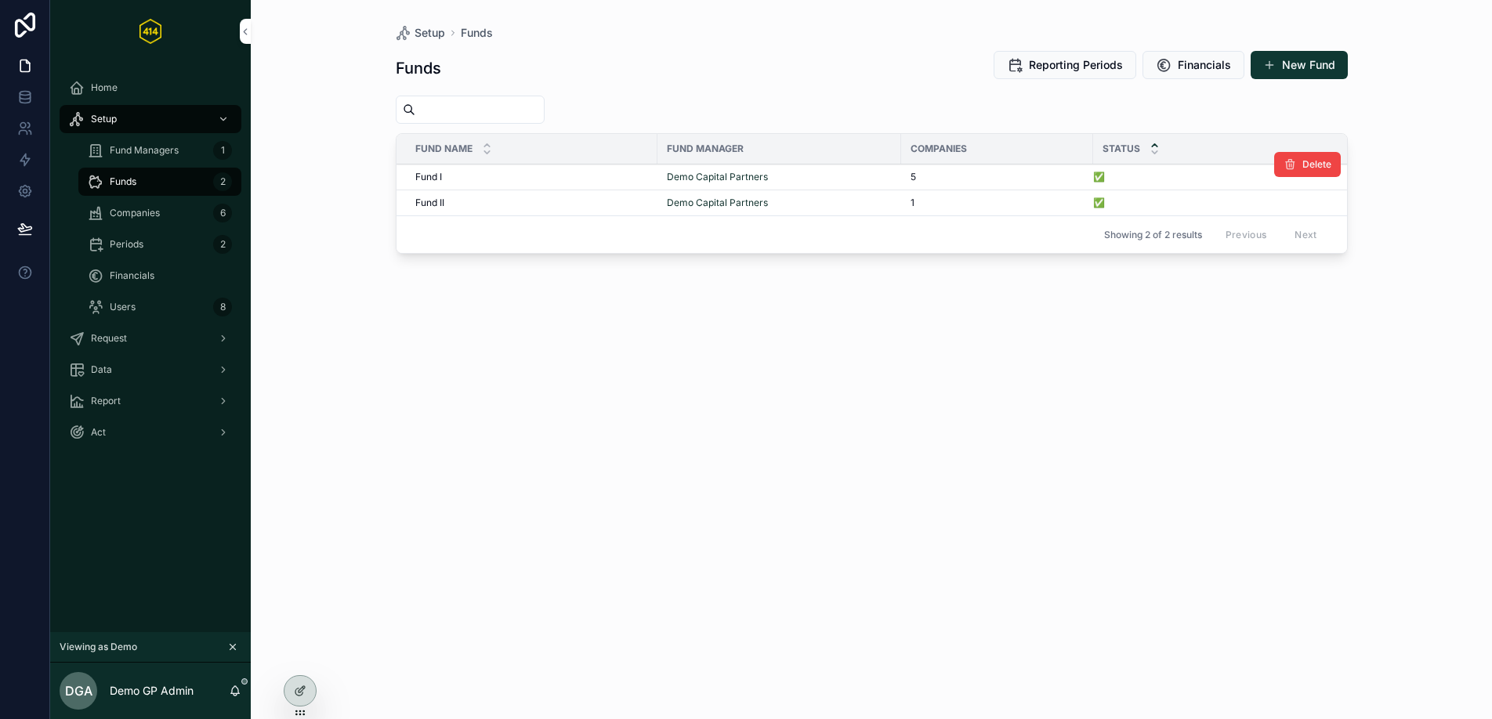
click at [571, 174] on div "Fund I Fund I" at bounding box center [531, 177] width 233 height 13
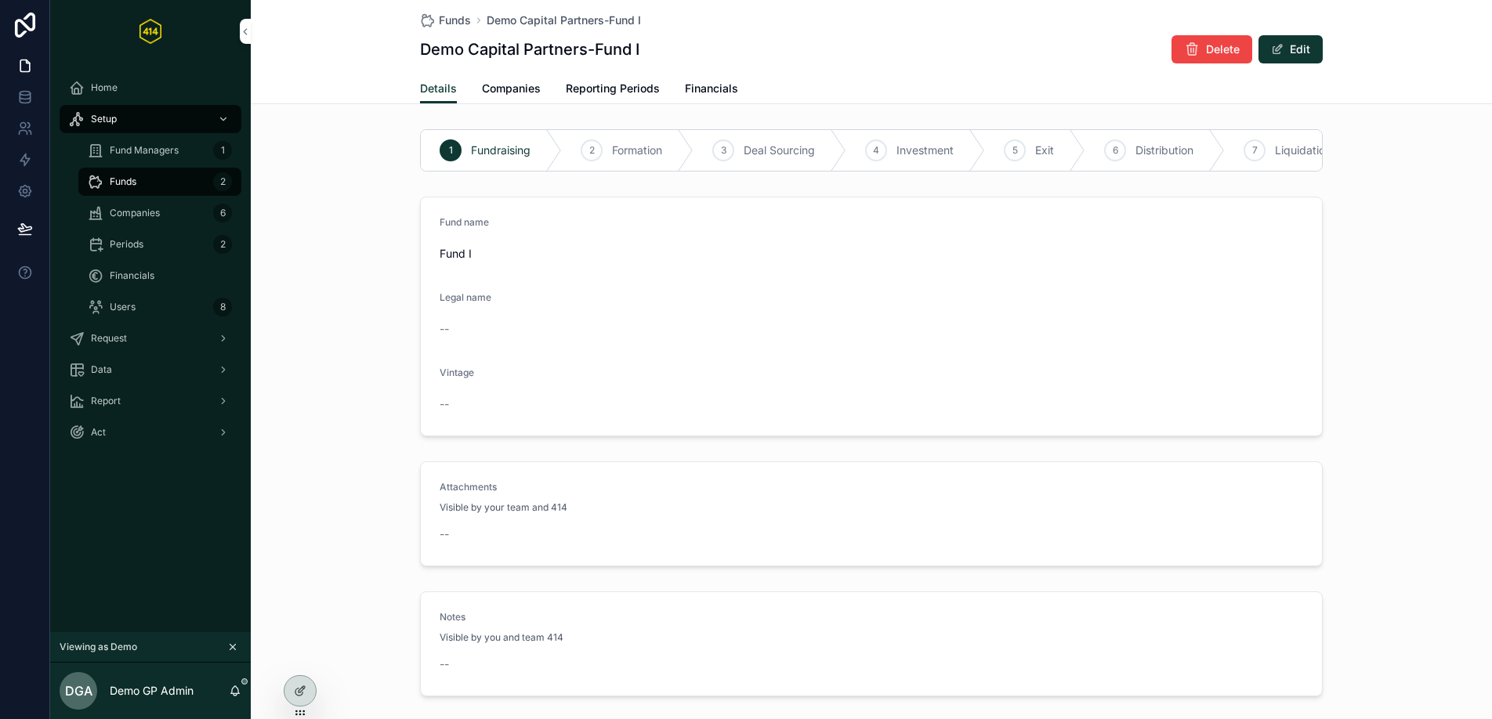
drag, startPoint x: 495, startPoint y: 96, endPoint x: 478, endPoint y: 103, distance: 18.6
click at [496, 97] on link "Companies" at bounding box center [511, 89] width 59 height 31
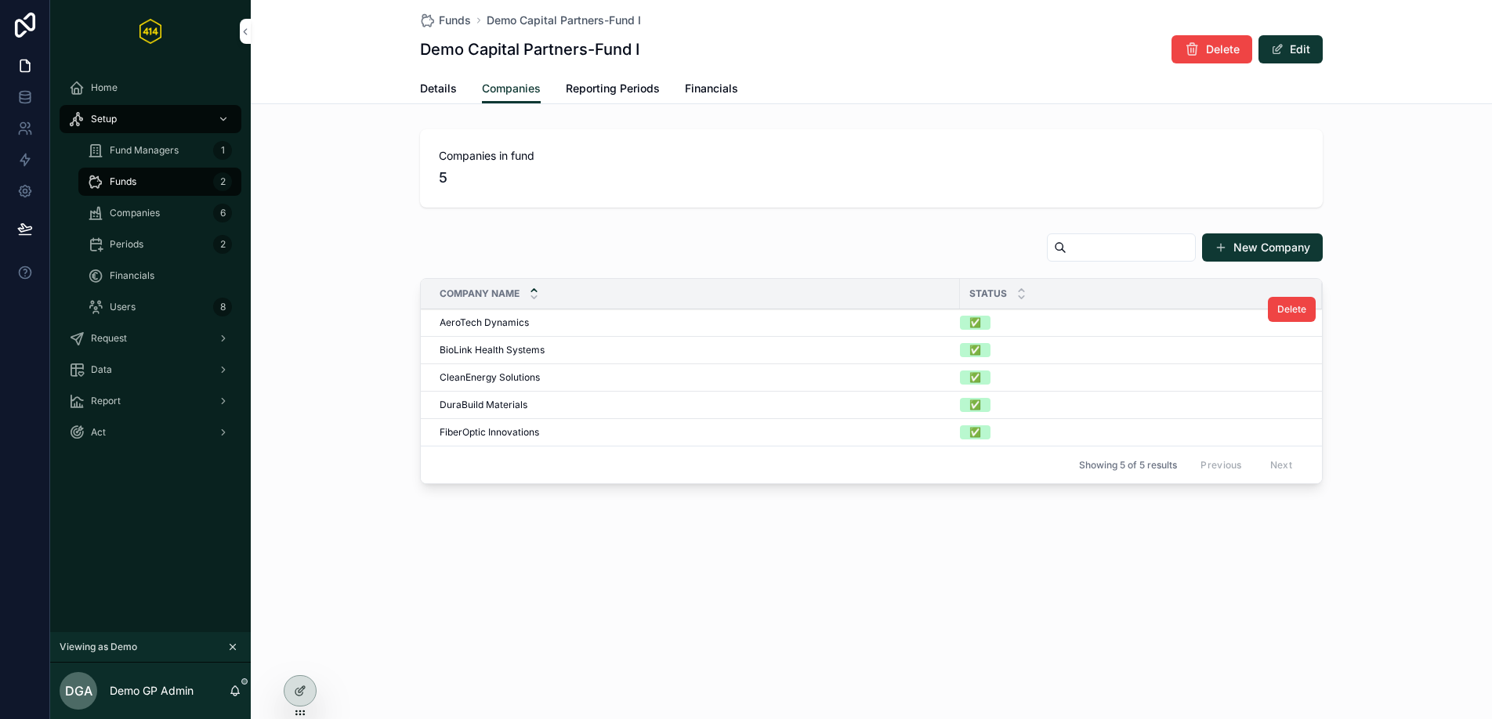
click at [660, 330] on td "AeroTech Dynamics AeroTech Dynamics" at bounding box center [690, 322] width 539 height 27
click at [655, 320] on div "AeroTech Dynamics AeroTech Dynamics" at bounding box center [695, 323] width 511 height 13
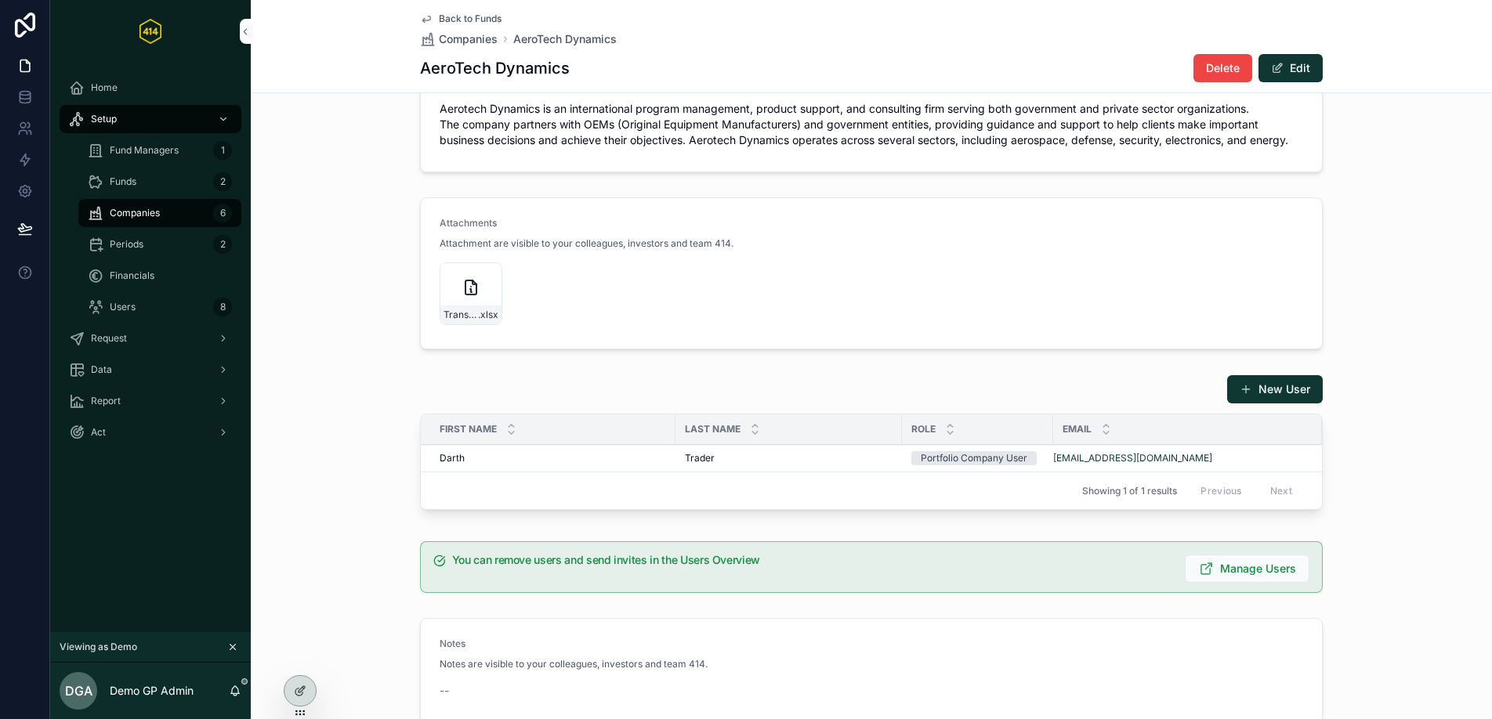
scroll to position [886, 0]
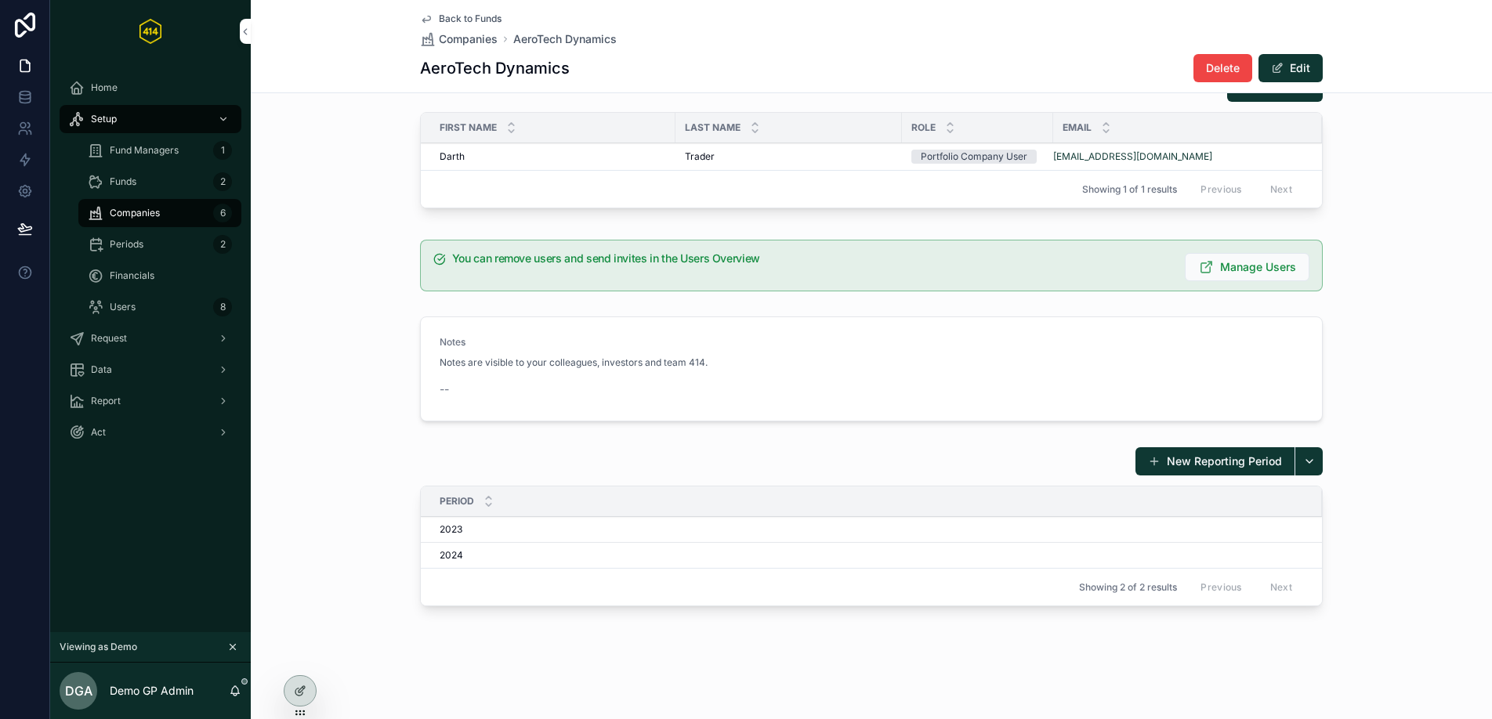
click at [128, 183] on span "Funds" at bounding box center [123, 182] width 27 height 13
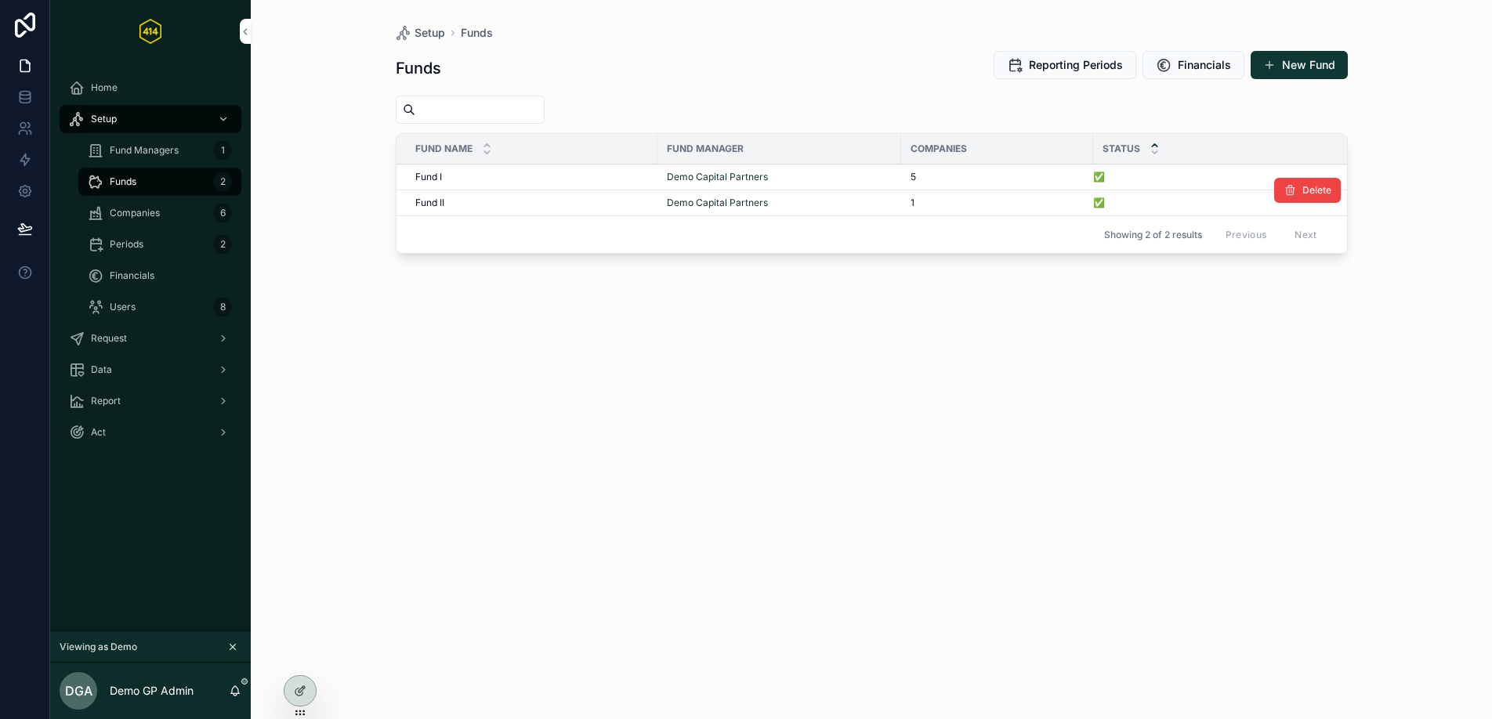
click at [563, 210] on td "Fund II Fund II" at bounding box center [526, 203] width 261 height 26
click at [559, 204] on div "Fund II Fund II" at bounding box center [531, 203] width 233 height 13
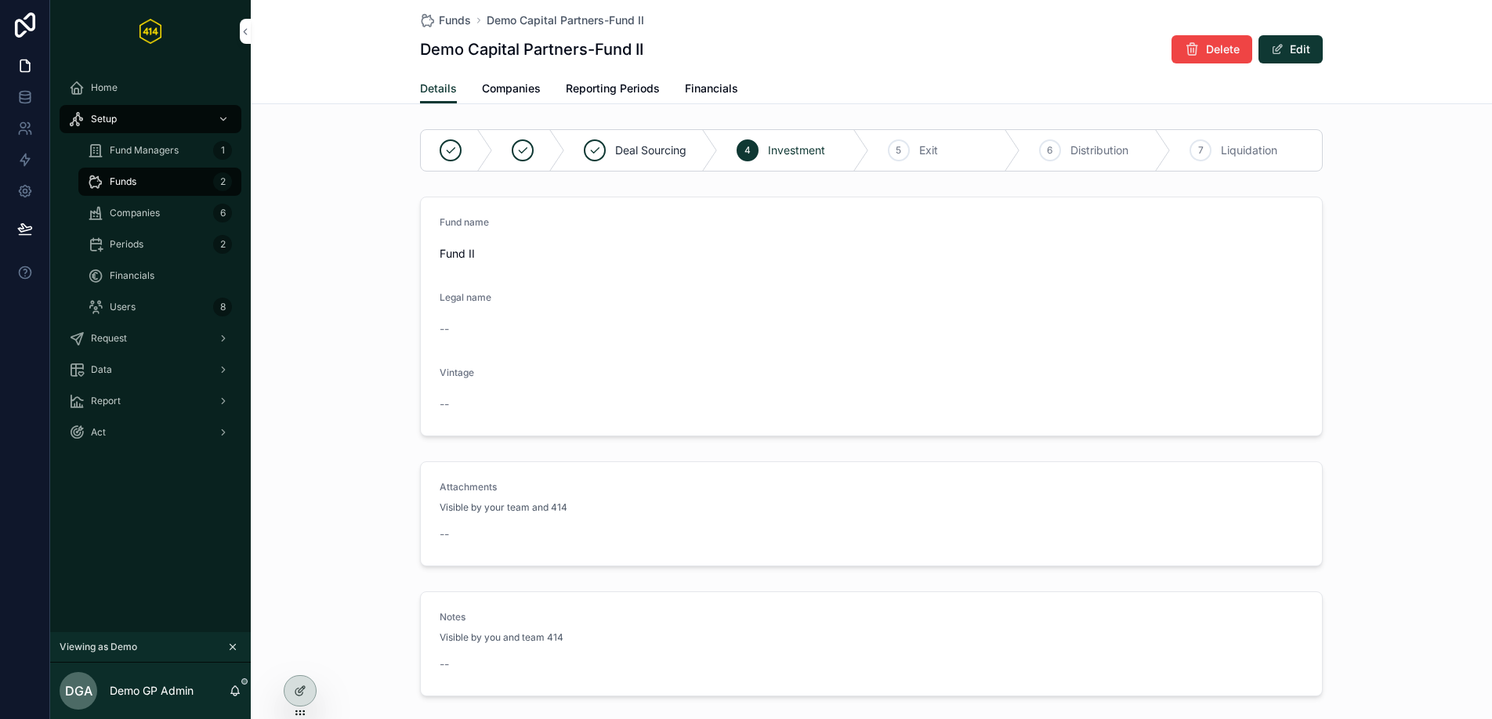
click at [488, 96] on span "Companies" at bounding box center [511, 89] width 59 height 16
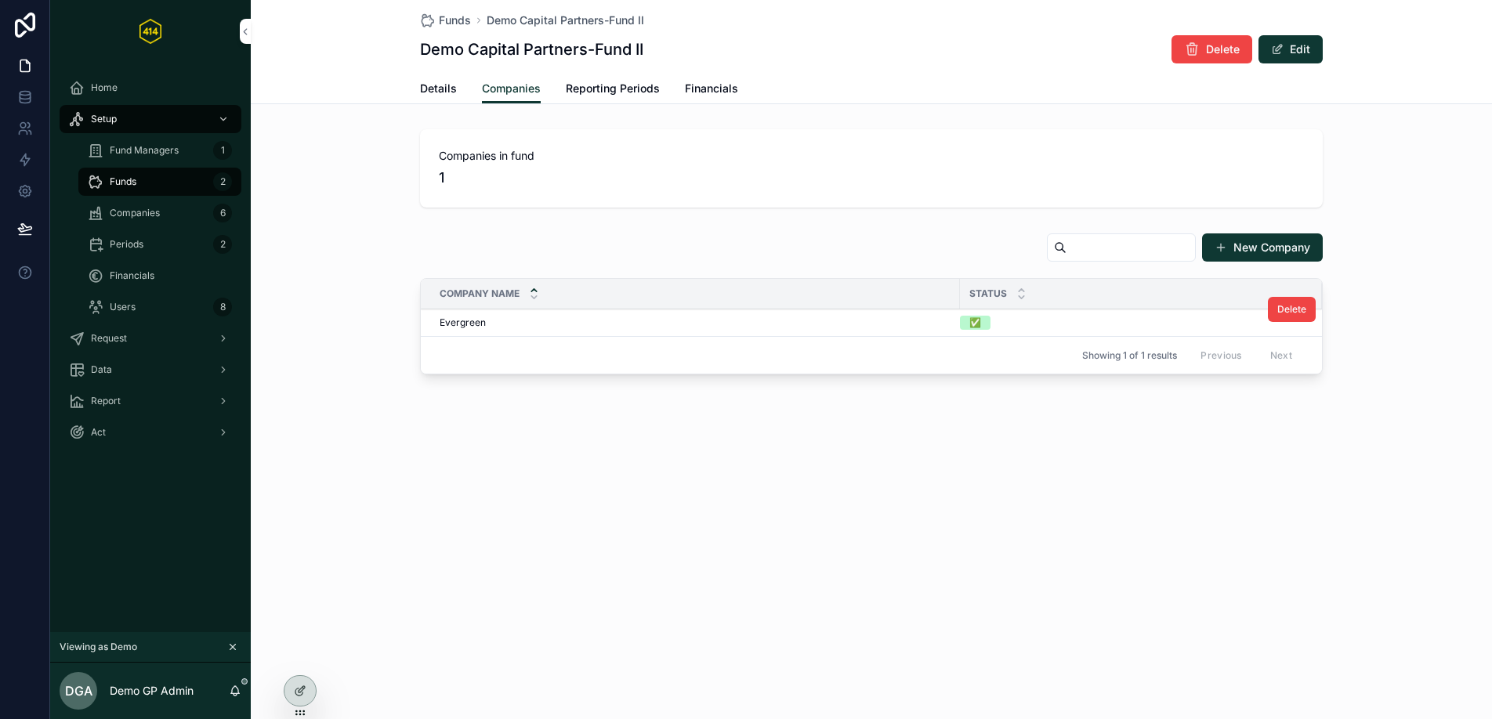
click at [571, 320] on div "Evergreen Evergreen" at bounding box center [695, 323] width 511 height 13
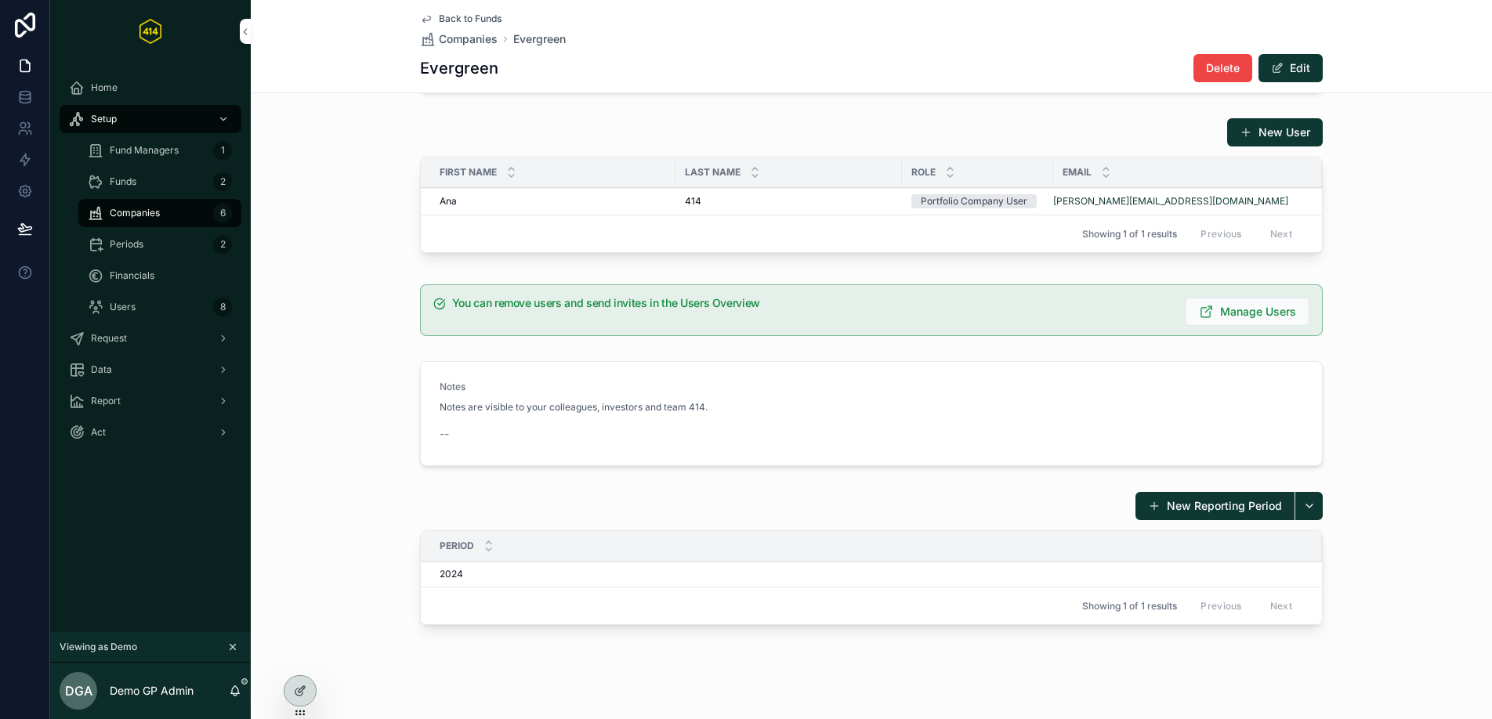
scroll to position [754, 0]
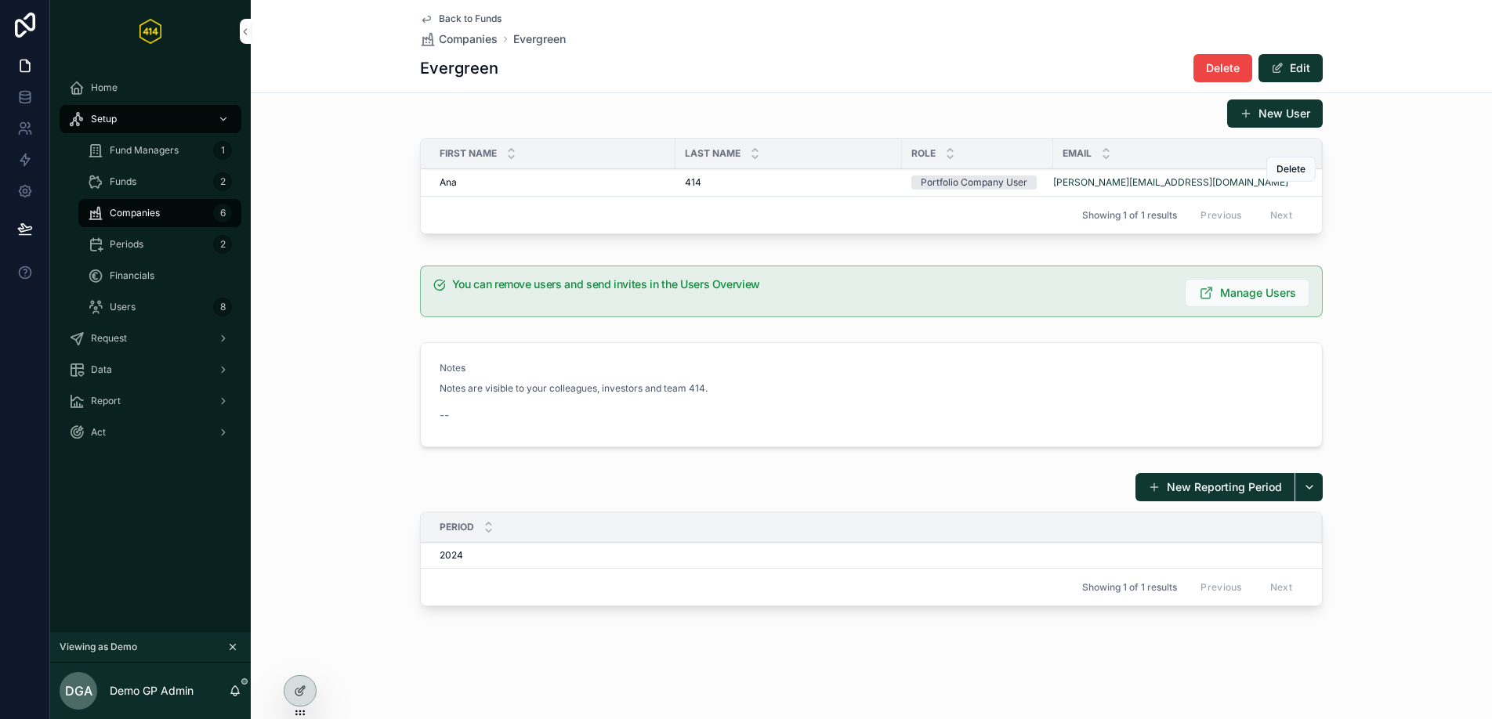
click at [620, 182] on div "[PERSON_NAME] [PERSON_NAME]" at bounding box center [553, 182] width 226 height 13
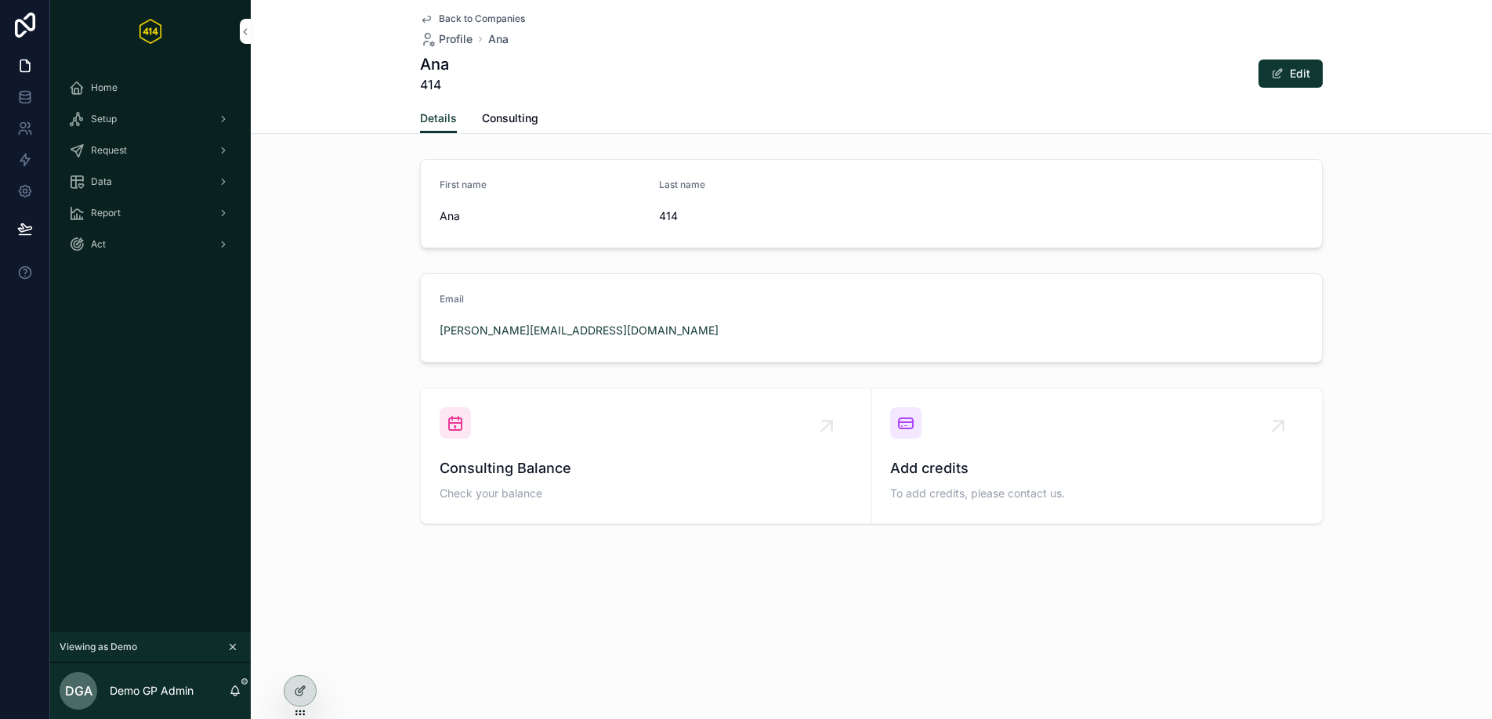
click at [513, 119] on span "Consulting" at bounding box center [510, 118] width 56 height 16
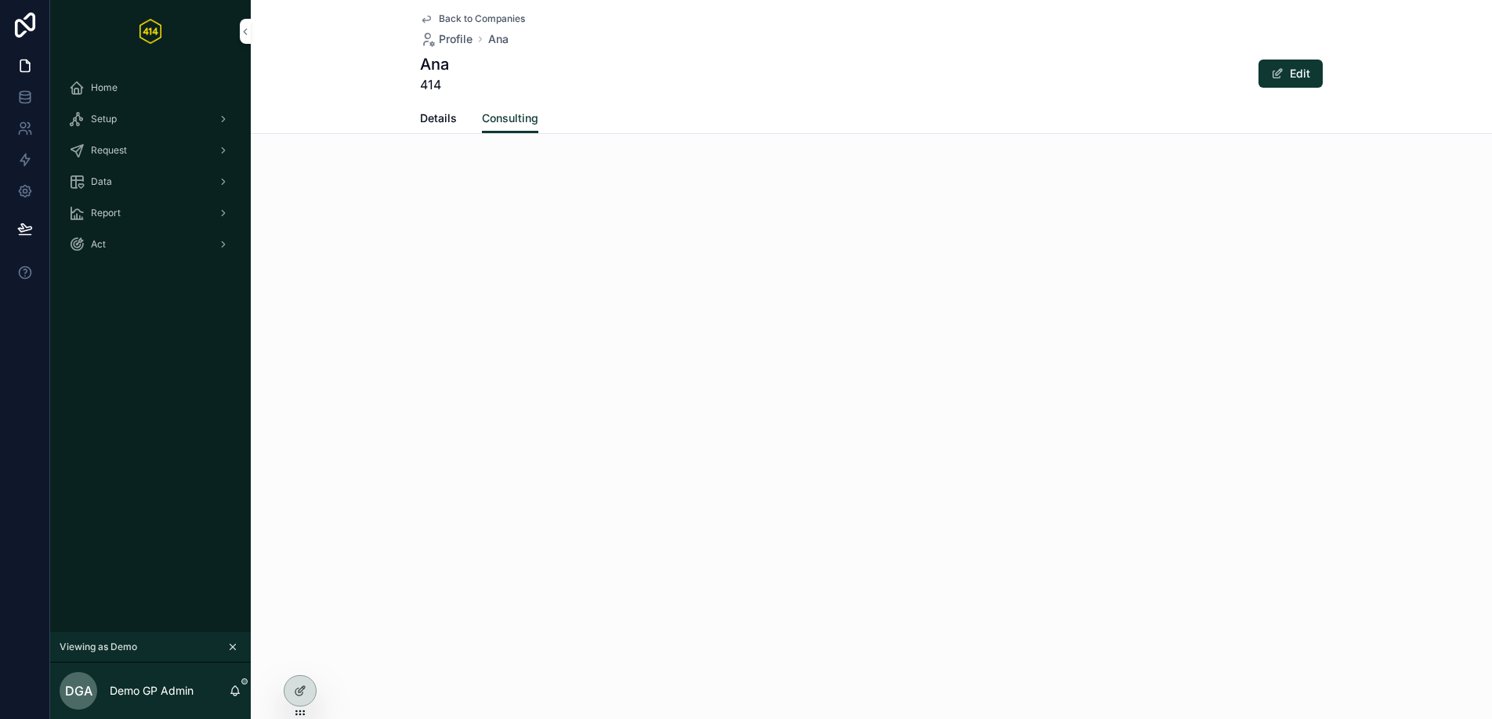
click at [435, 120] on span "Details" at bounding box center [438, 118] width 37 height 16
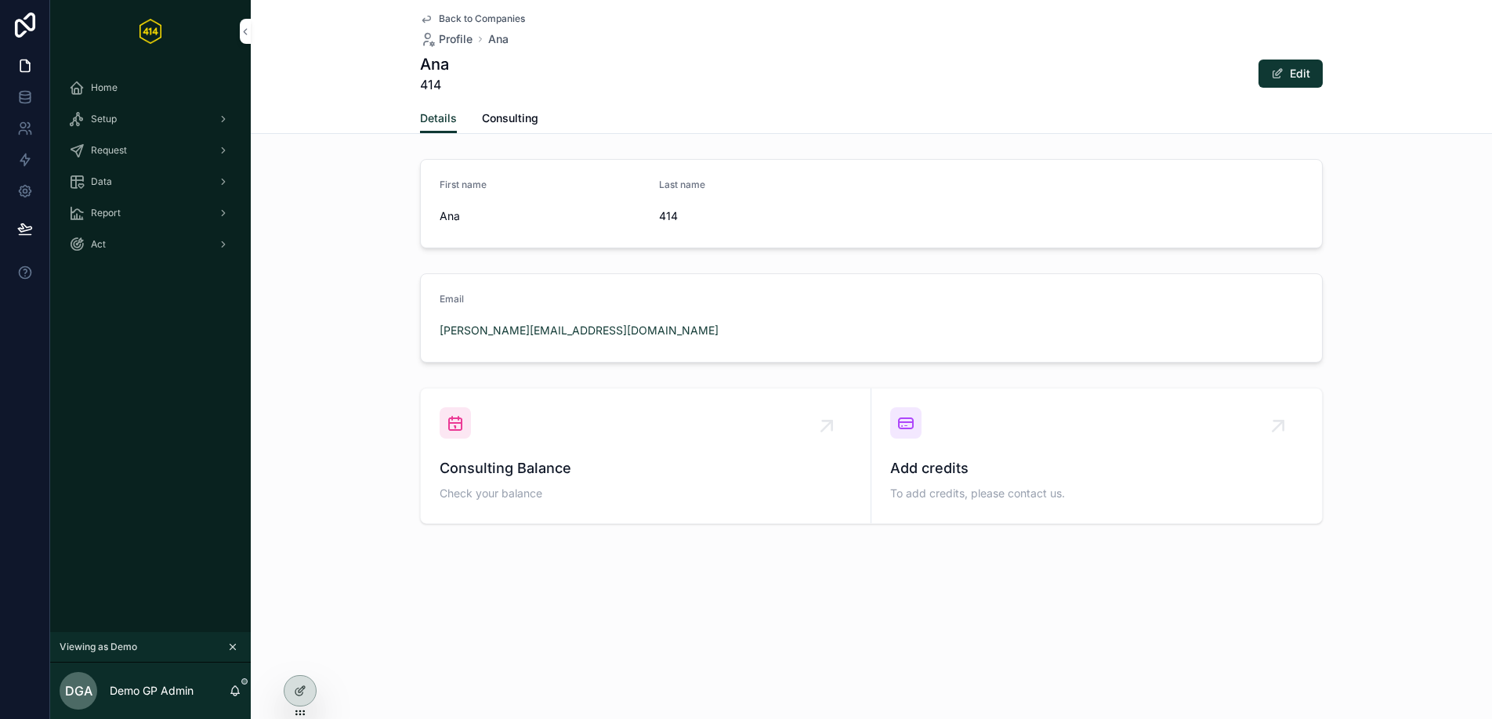
click at [473, 17] on span "Back to Companies" at bounding box center [482, 19] width 86 height 13
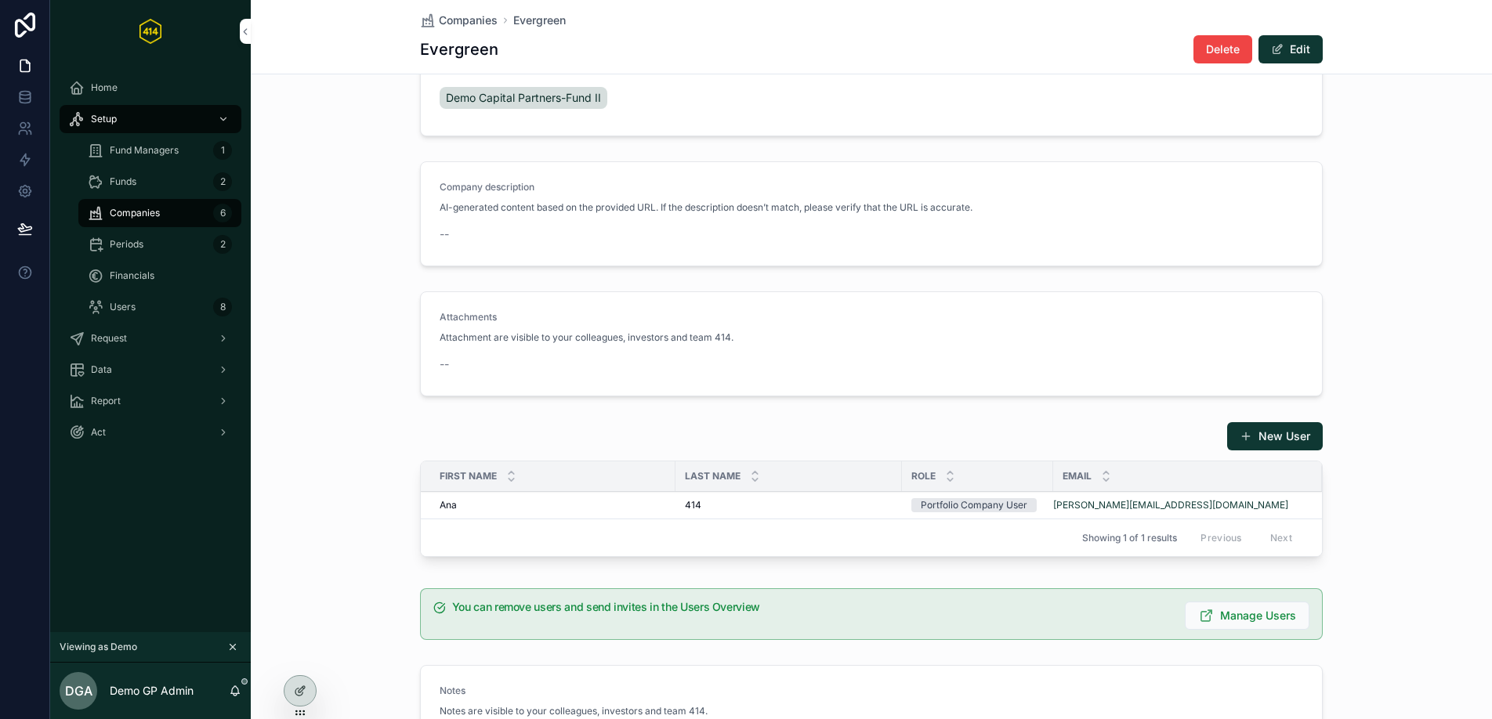
scroll to position [396, 0]
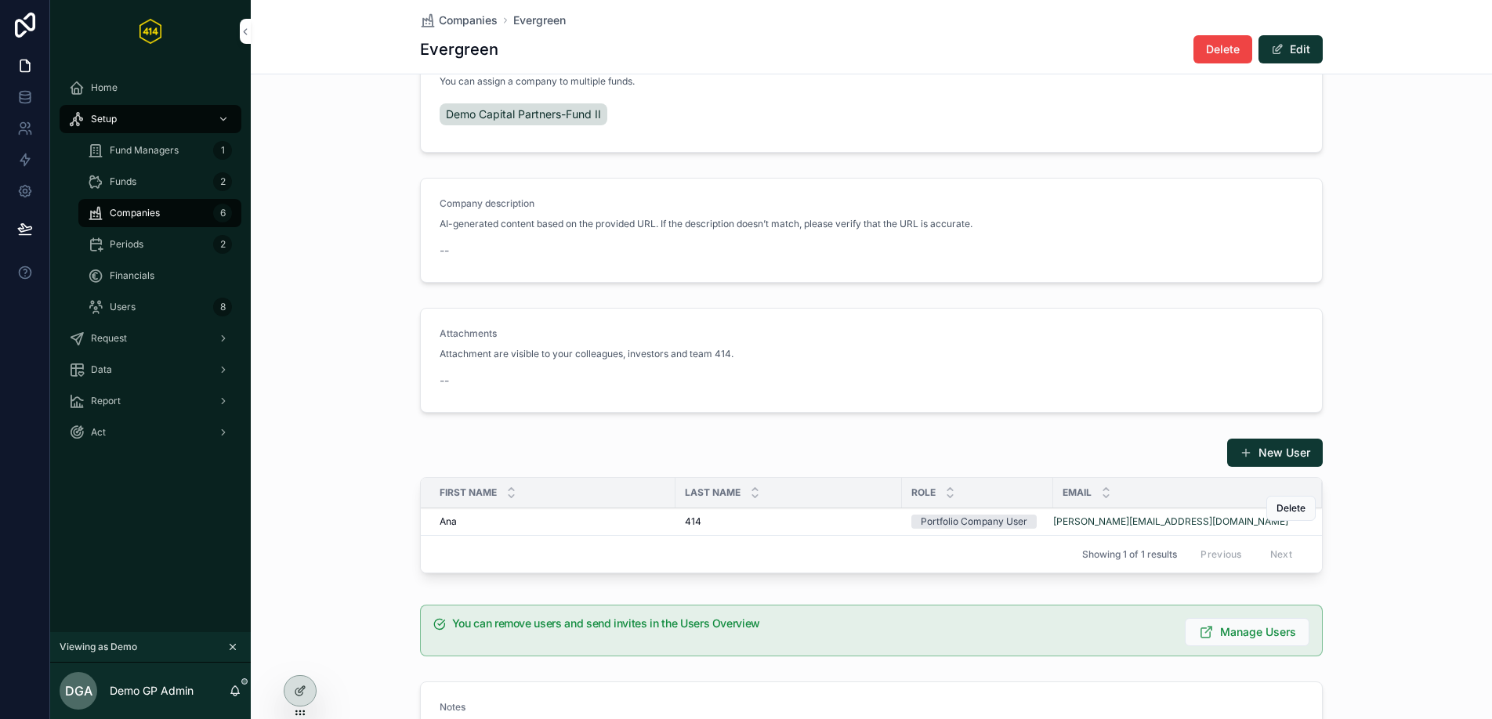
click at [589, 523] on div "[PERSON_NAME] [PERSON_NAME]" at bounding box center [553, 522] width 226 height 13
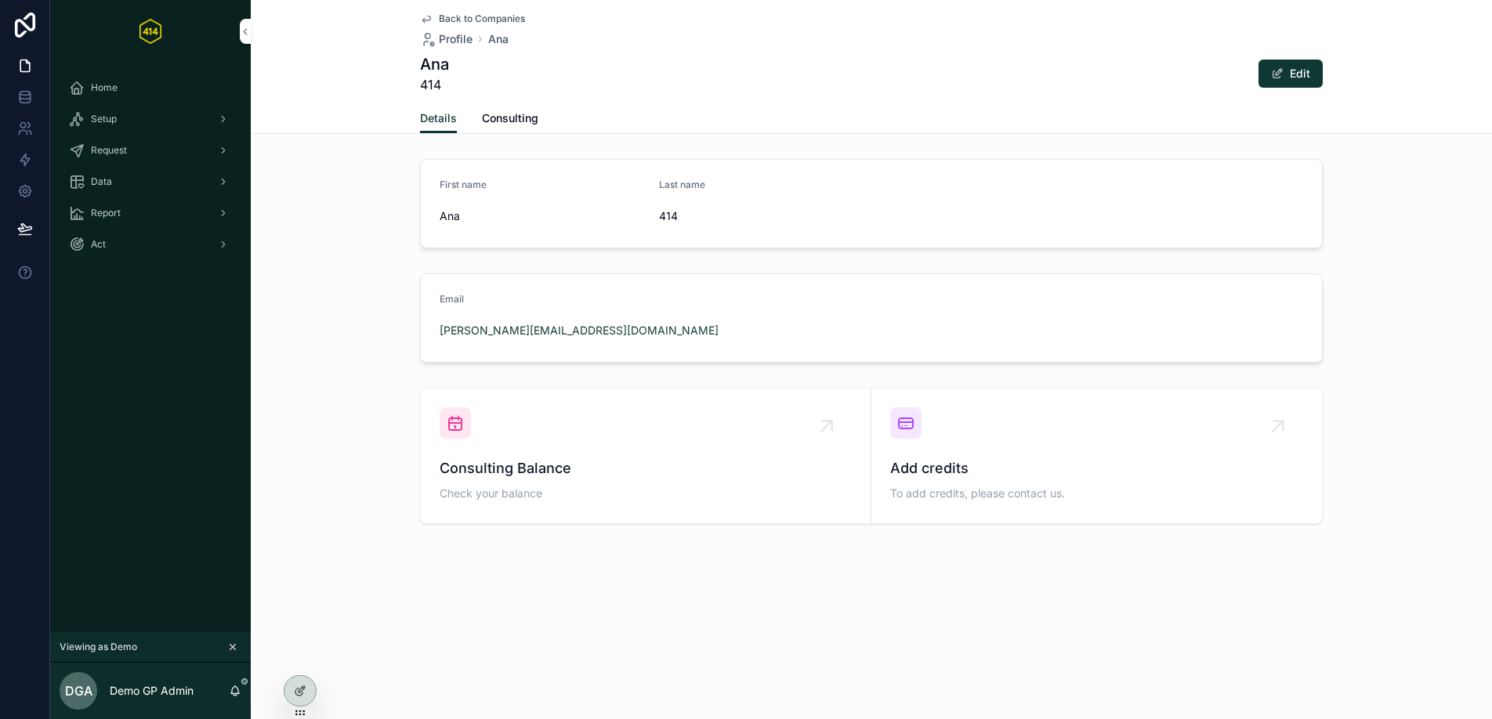
click at [509, 124] on span "Consulting" at bounding box center [510, 118] width 56 height 16
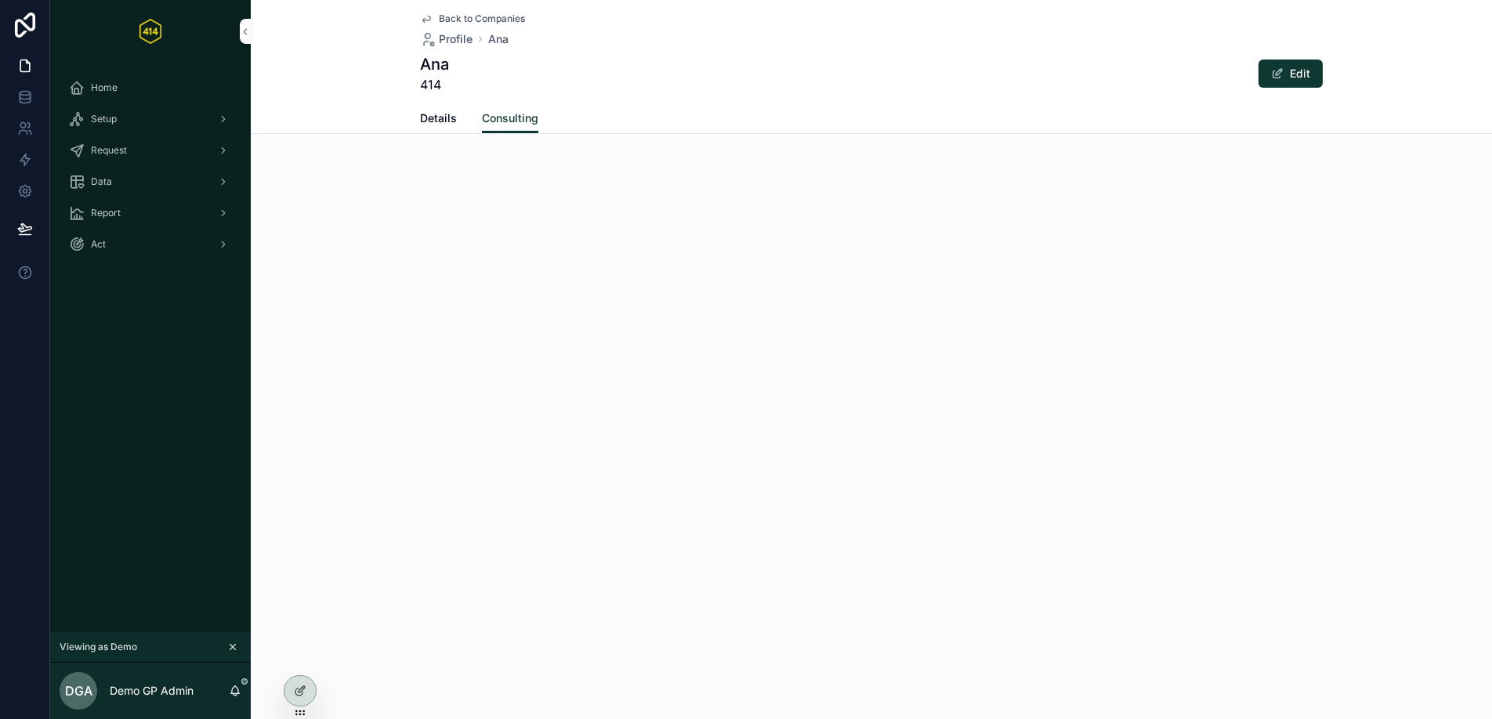
click at [487, 18] on span "Back to Companies" at bounding box center [482, 19] width 86 height 13
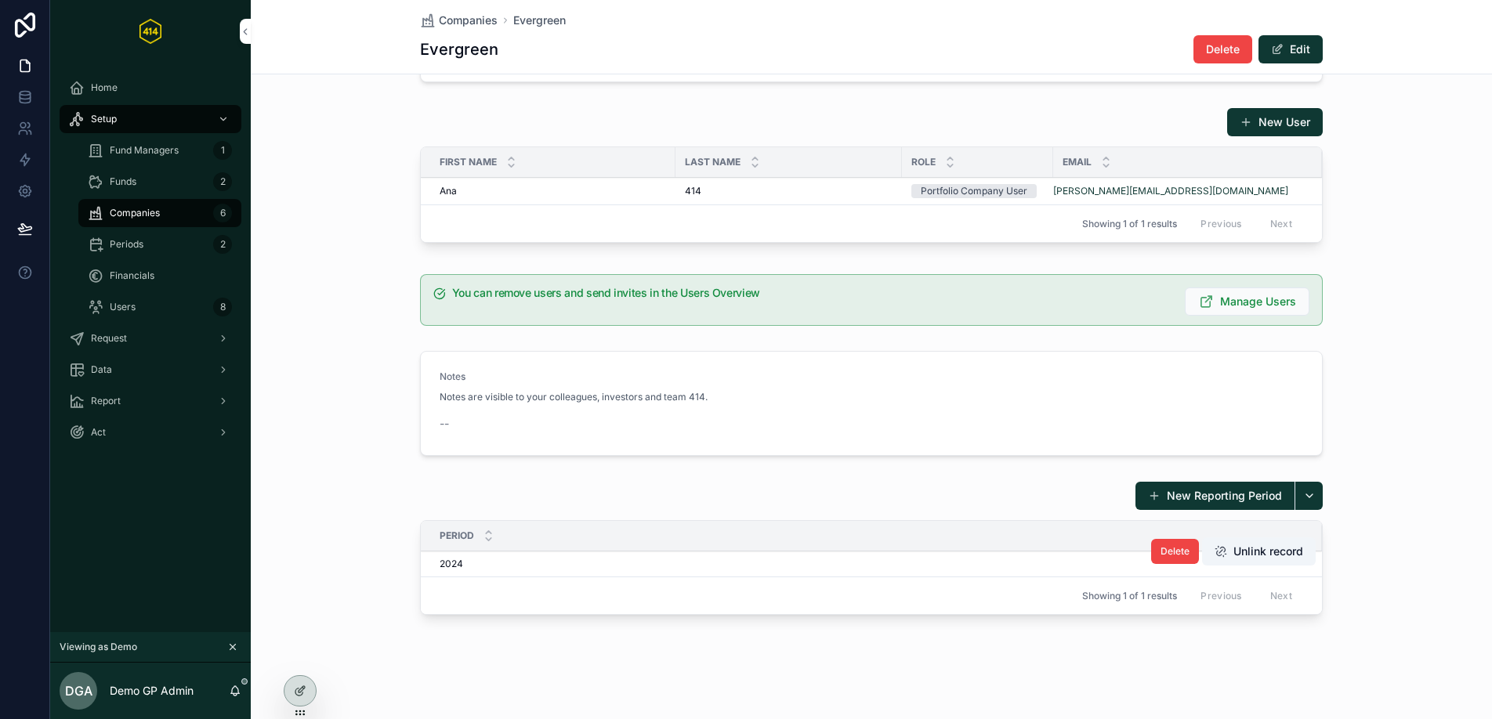
scroll to position [735, 0]
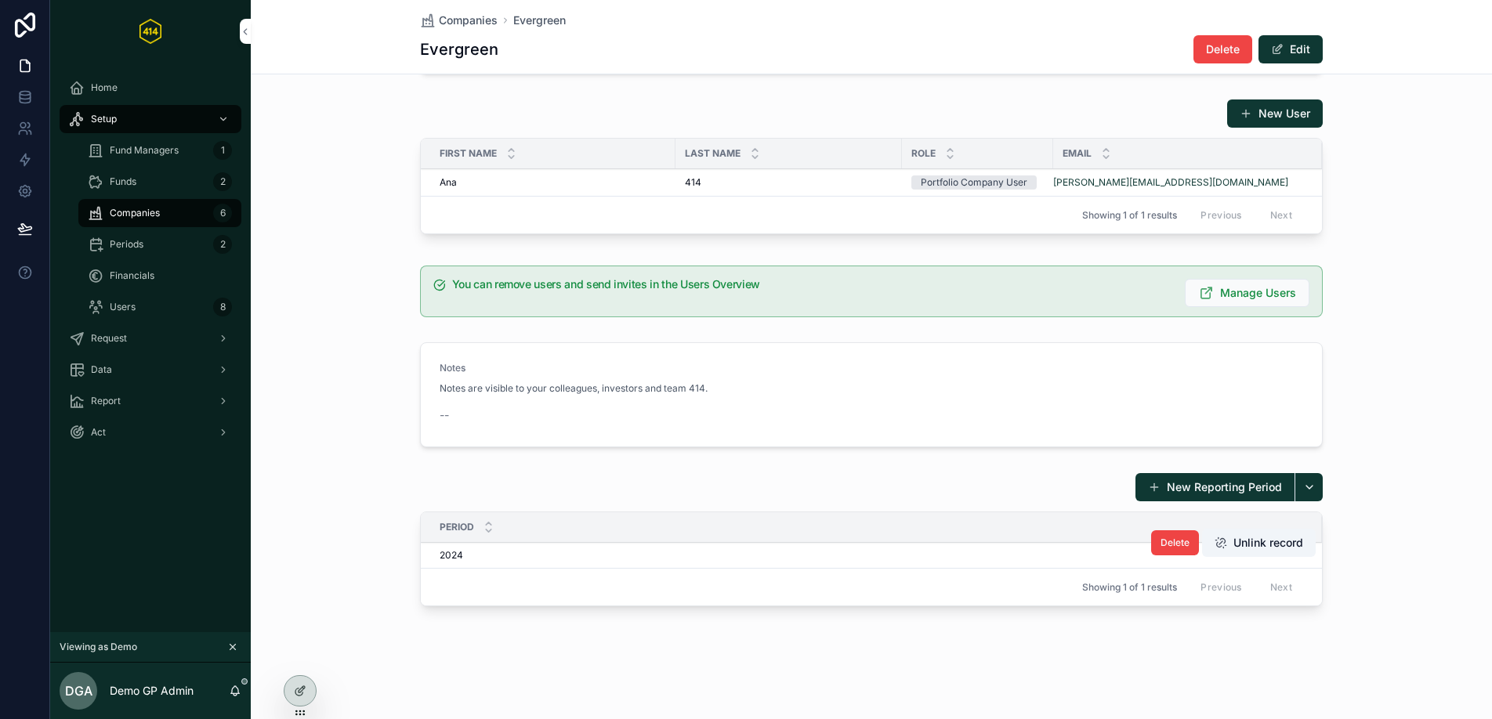
click at [583, 553] on div "2024 2024" at bounding box center [871, 555] width 863 height 13
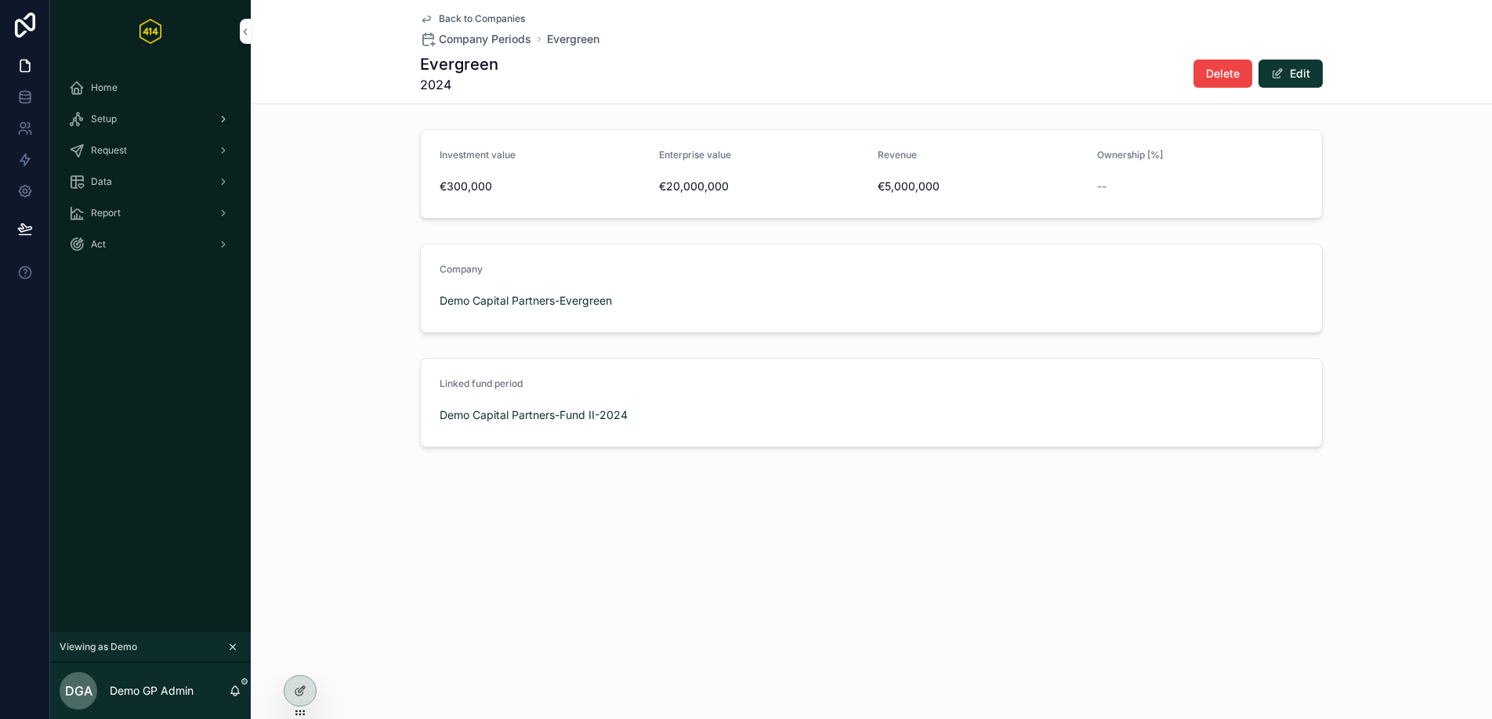
click at [184, 112] on div "Setup" at bounding box center [150, 119] width 163 height 25
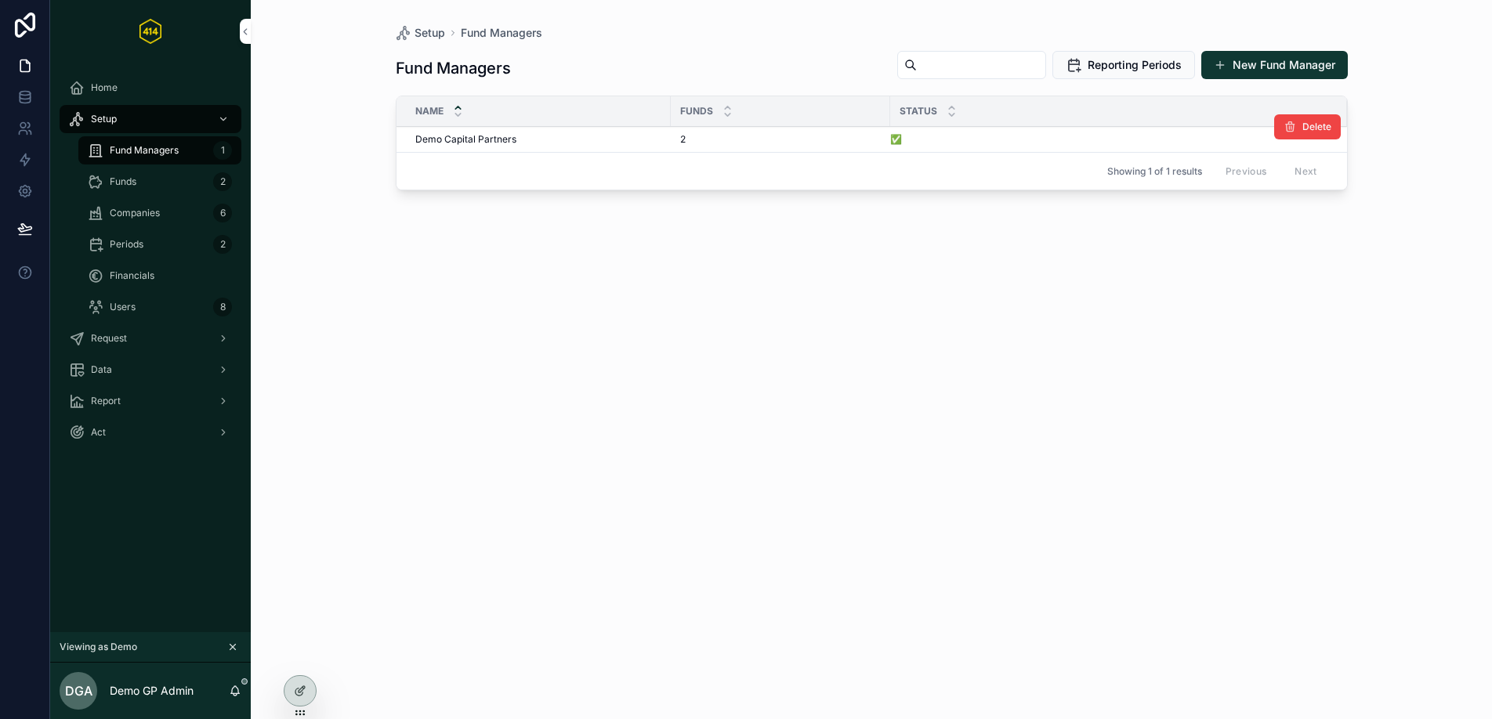
click at [519, 143] on div "Demo Capital Partners Demo Capital Partners" at bounding box center [538, 139] width 246 height 13
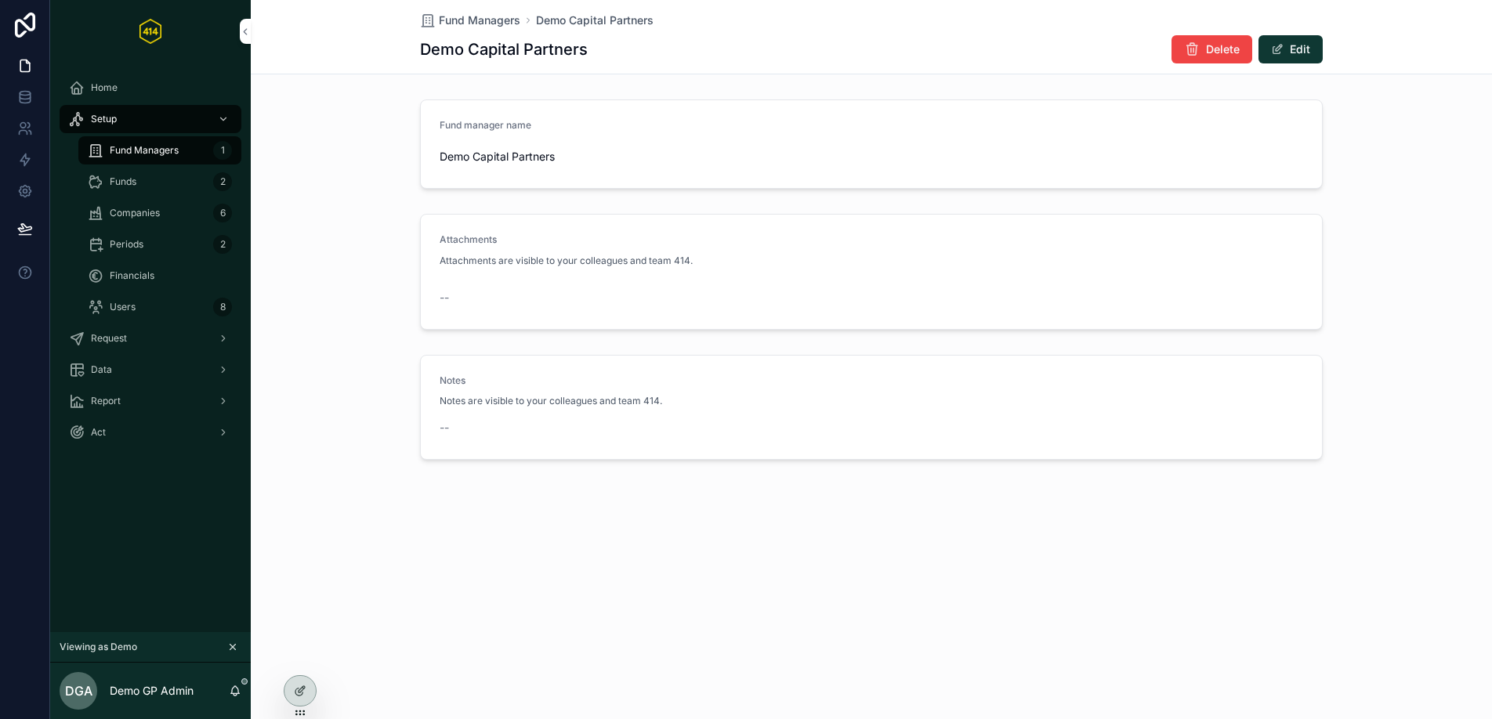
click at [151, 181] on div "Funds 2" at bounding box center [160, 181] width 144 height 25
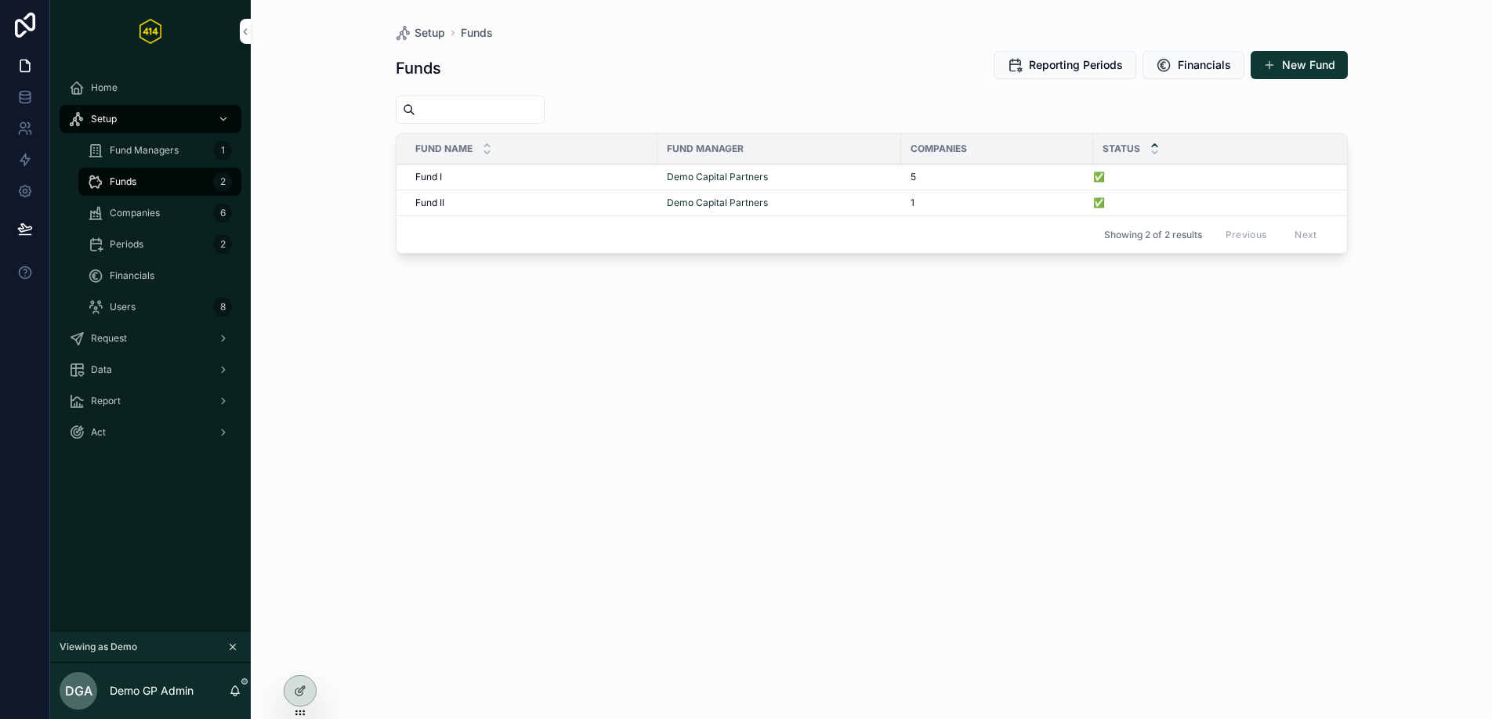
click at [156, 147] on span "Fund Managers" at bounding box center [144, 150] width 69 height 13
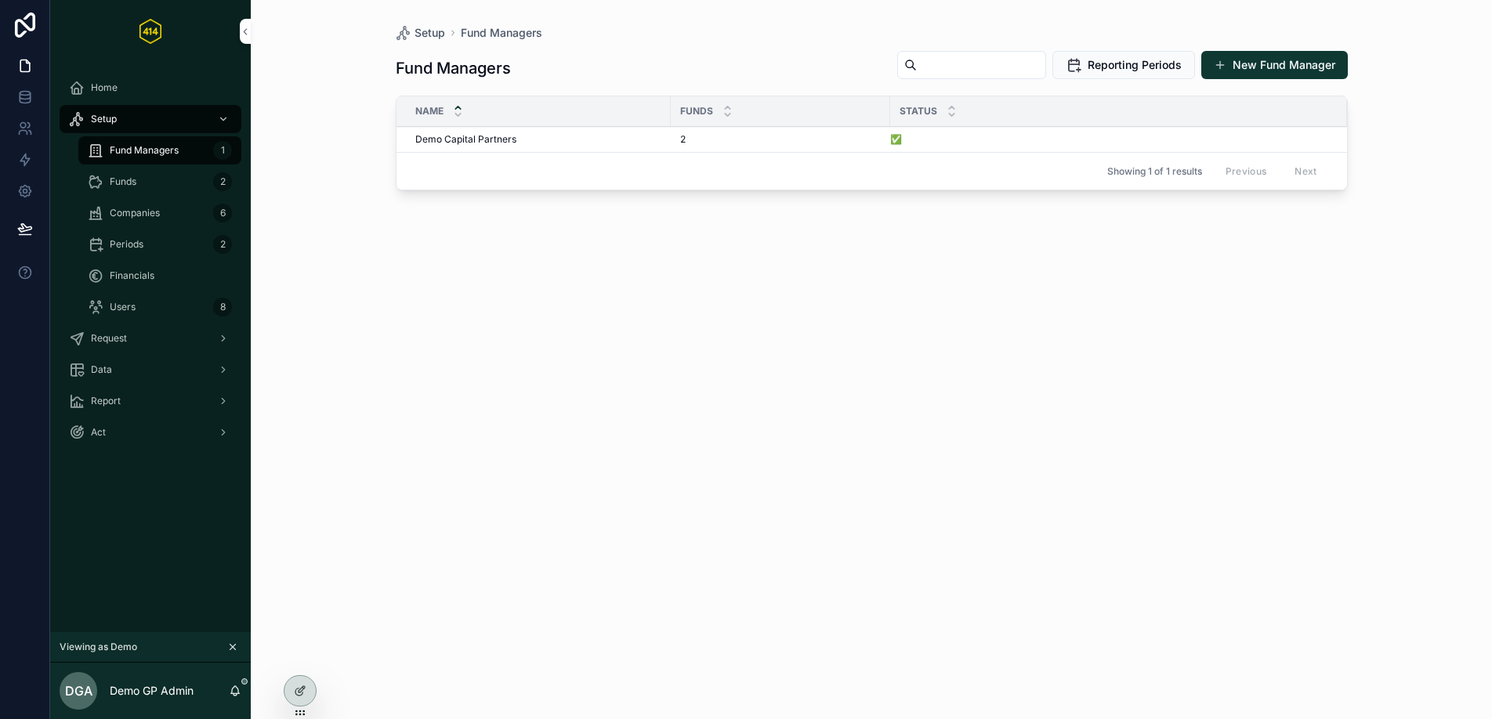
click at [174, 188] on div "Funds 2" at bounding box center [160, 181] width 144 height 25
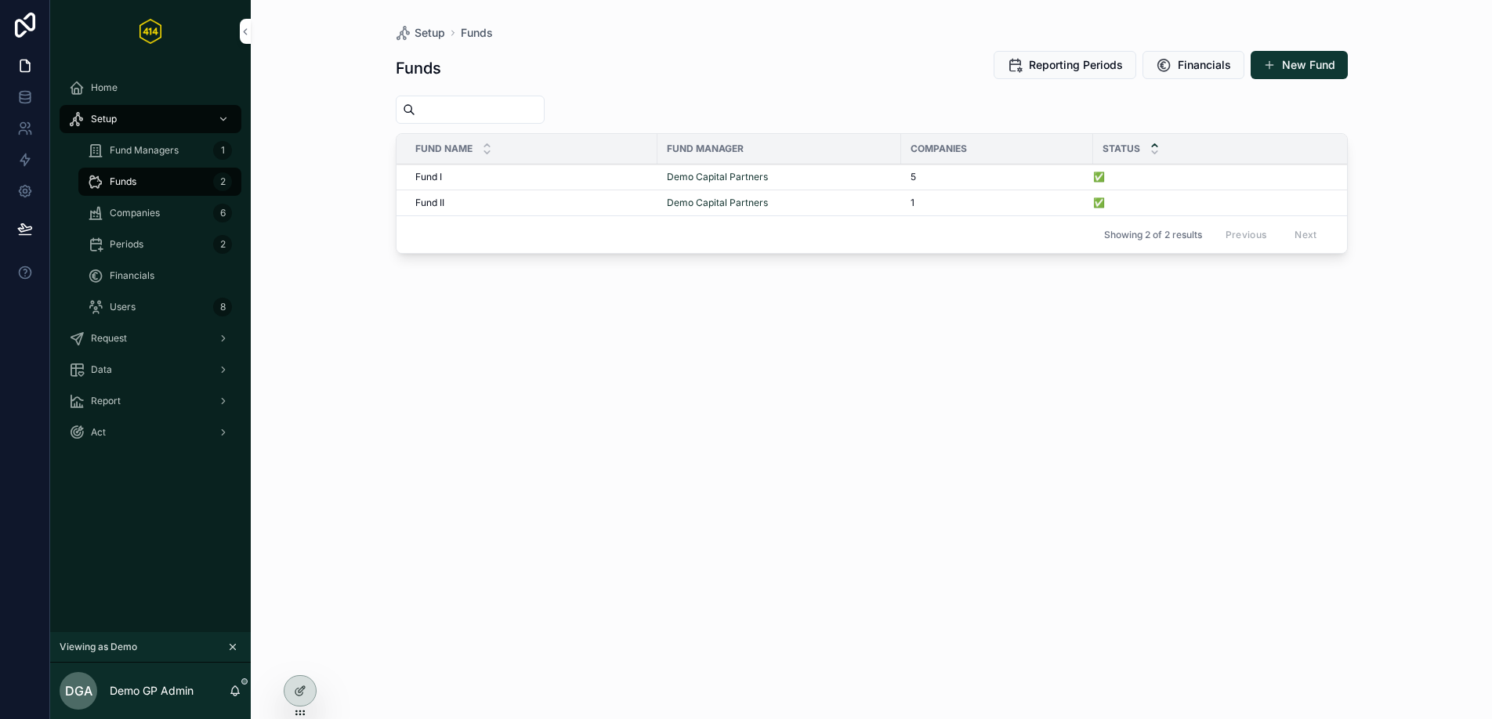
click at [178, 157] on div "Fund Managers 1" at bounding box center [160, 150] width 144 height 25
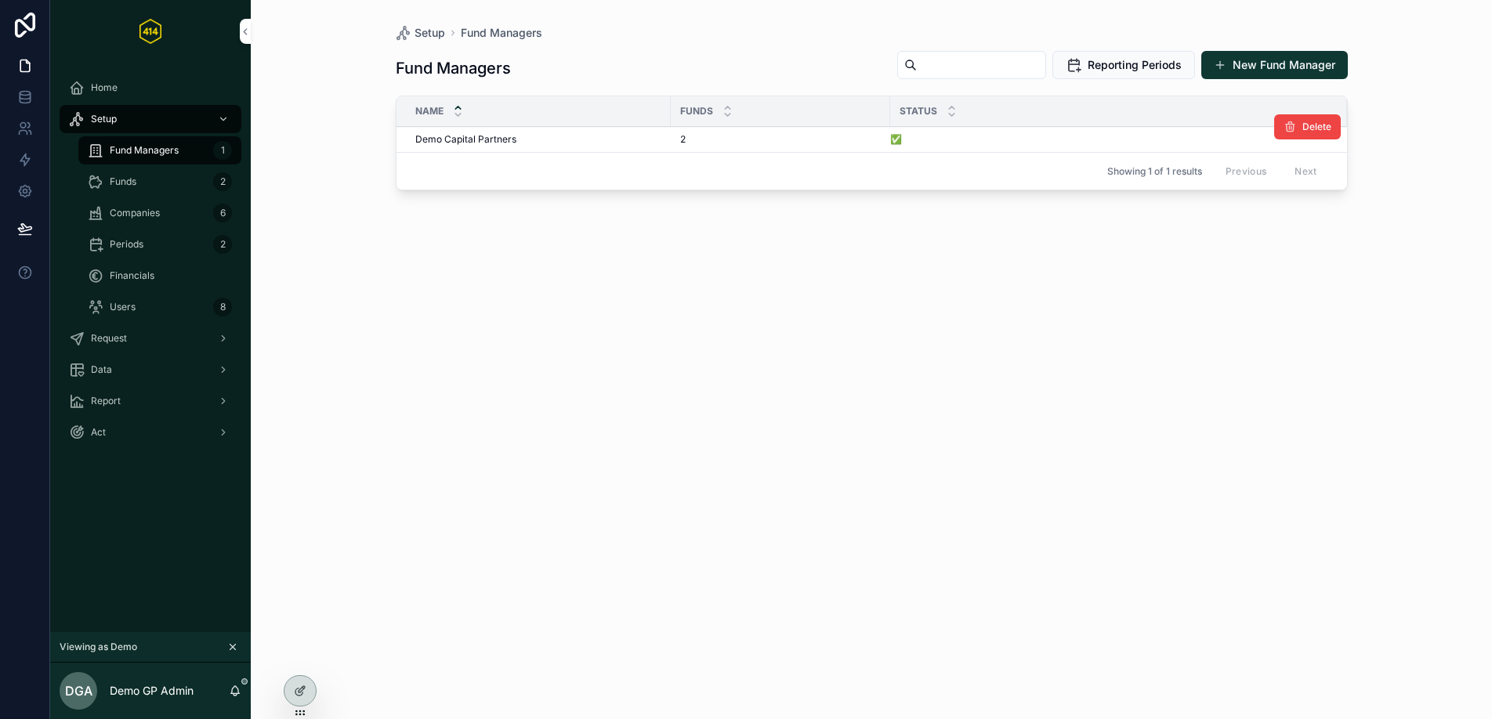
click at [773, 135] on div "2" at bounding box center [780, 139] width 201 height 13
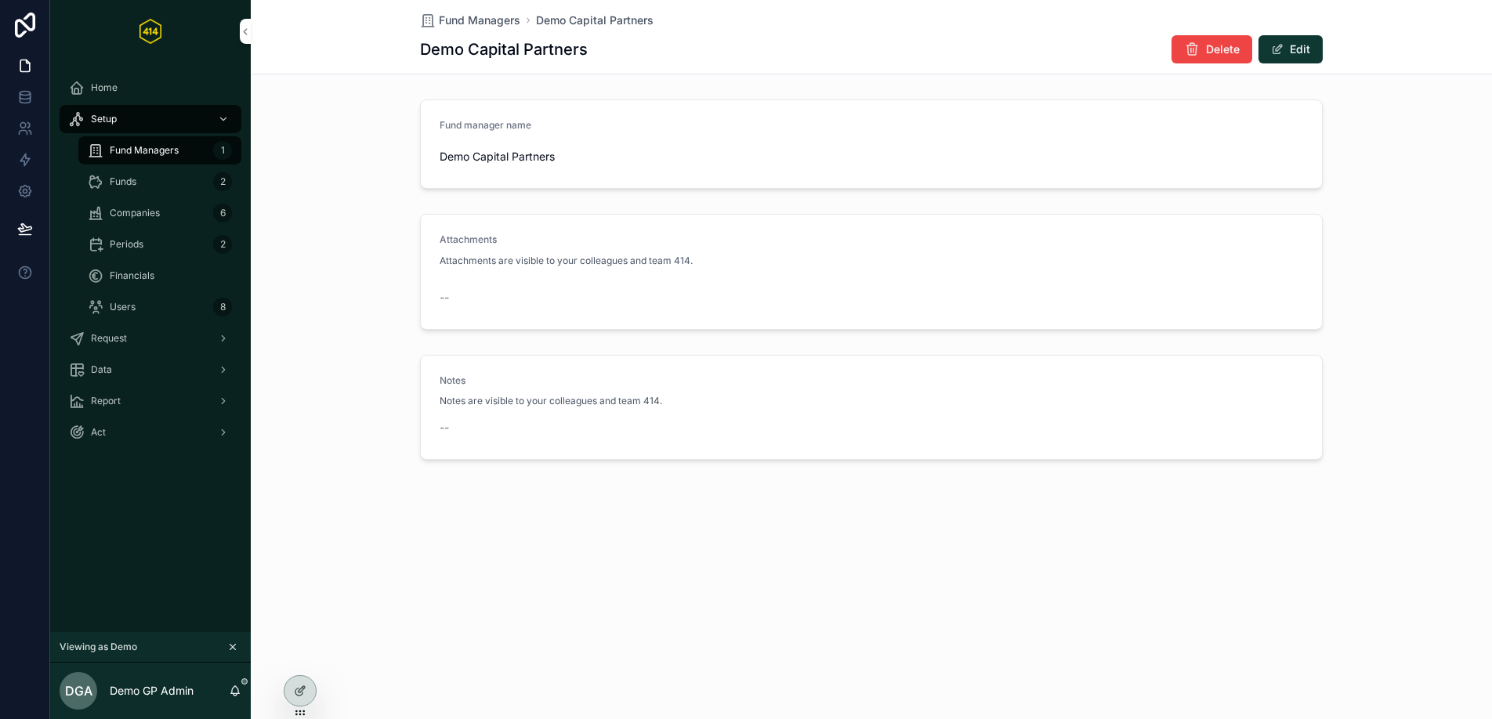
click at [154, 218] on span "Companies" at bounding box center [135, 213] width 50 height 13
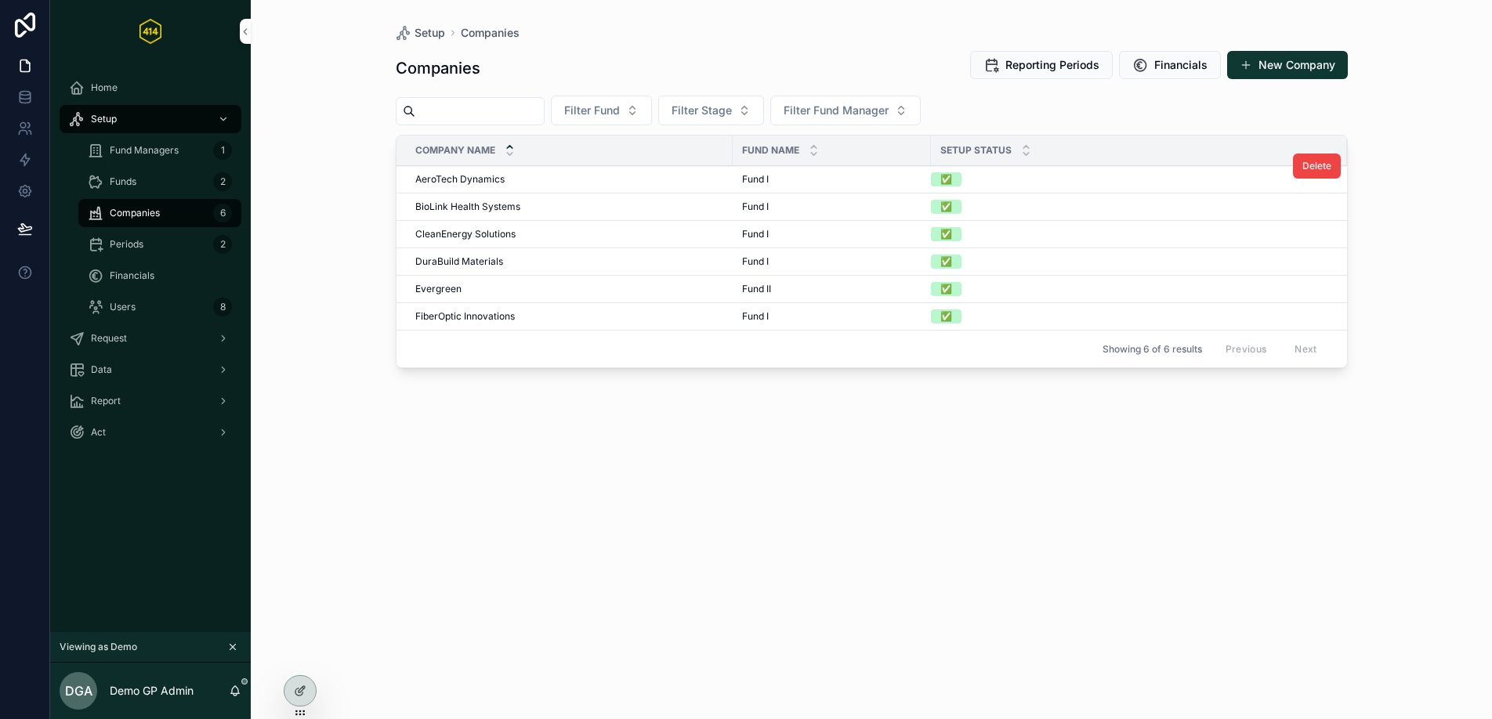
click at [546, 186] on td "AeroTech Dynamics AeroTech Dynamics" at bounding box center [564, 179] width 336 height 27
click at [535, 186] on td "AeroTech Dynamics AeroTech Dynamics" at bounding box center [564, 179] width 336 height 27
click at [478, 179] on span "AeroTech Dynamics" at bounding box center [459, 179] width 89 height 13
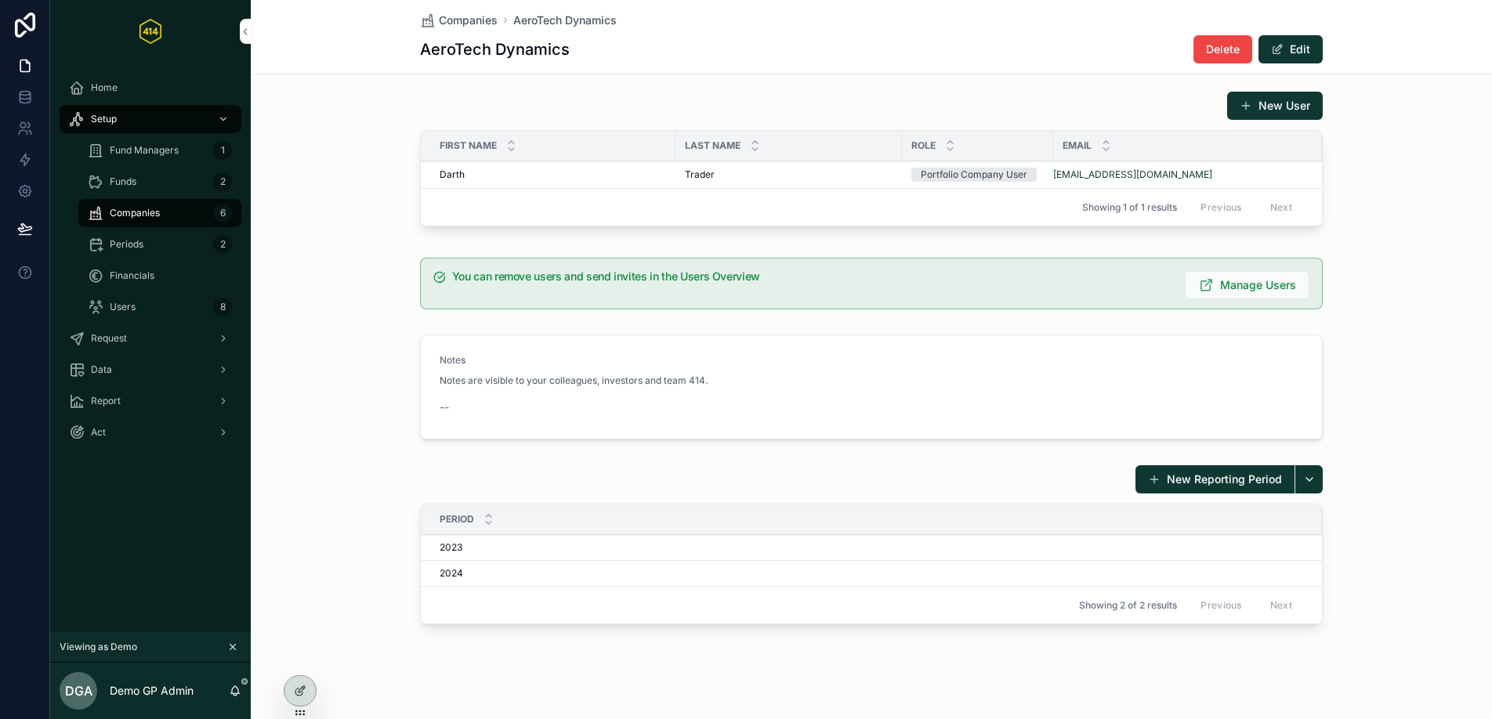
scroll to position [867, 0]
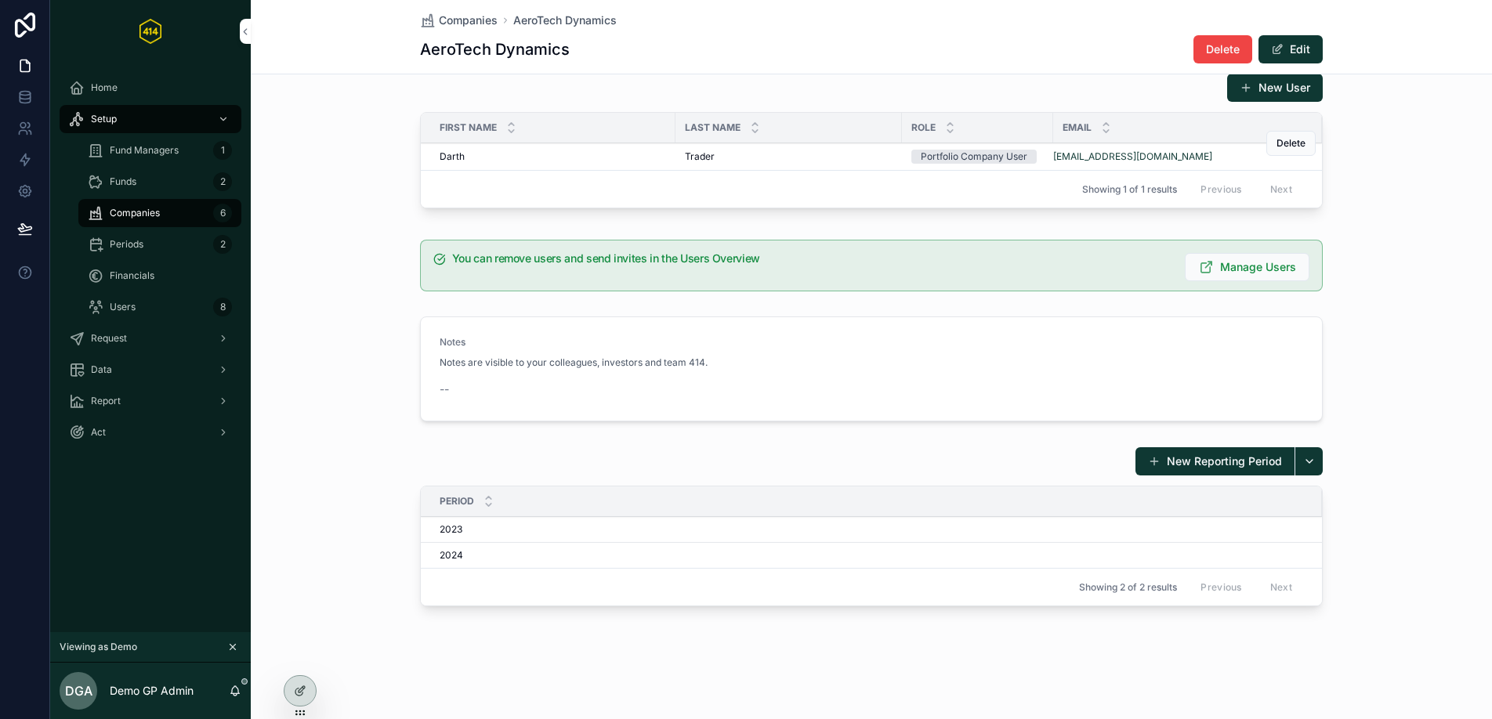
click at [754, 161] on div "Trader Trader" at bounding box center [789, 156] width 208 height 13
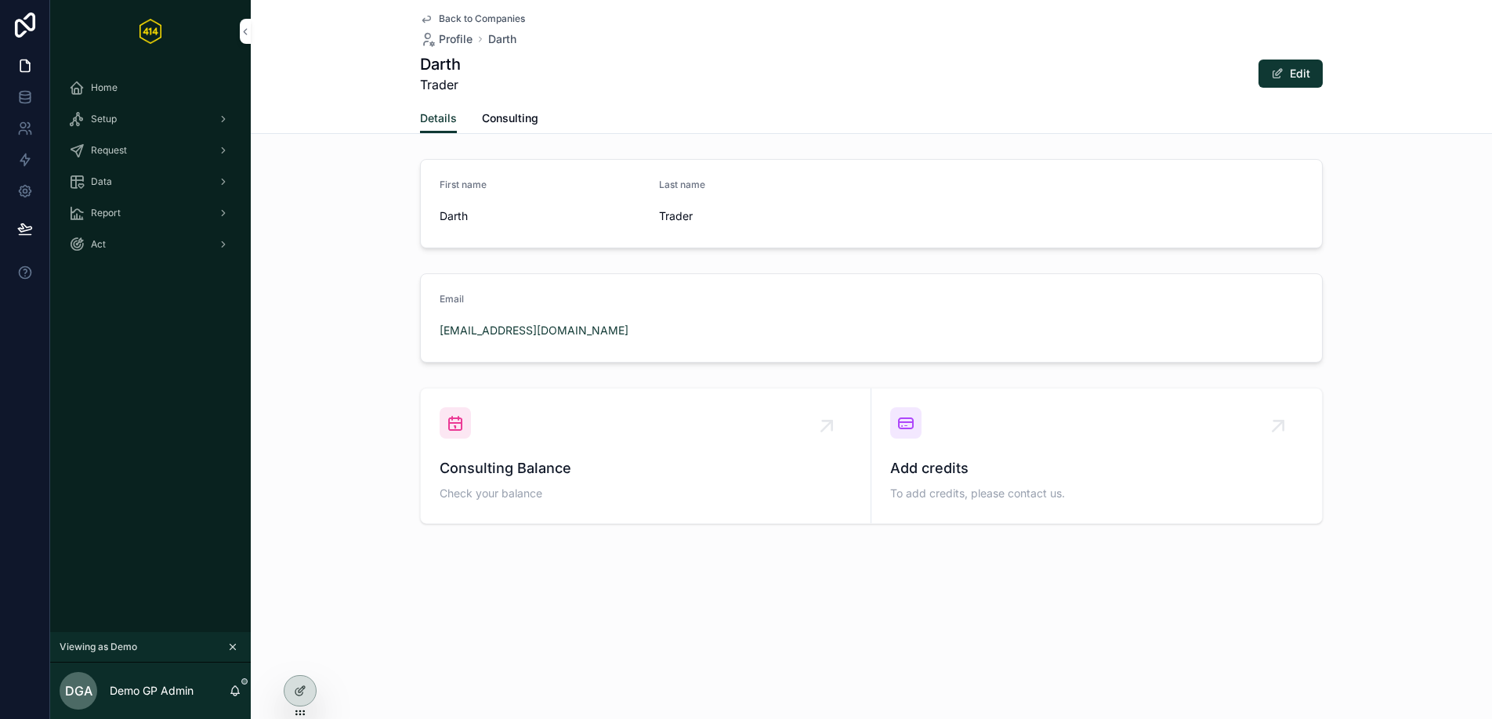
click at [382, 310] on div "Email [EMAIL_ADDRESS][DOMAIN_NAME]" at bounding box center [871, 318] width 1241 height 102
click at [159, 120] on div "Setup" at bounding box center [150, 119] width 163 height 25
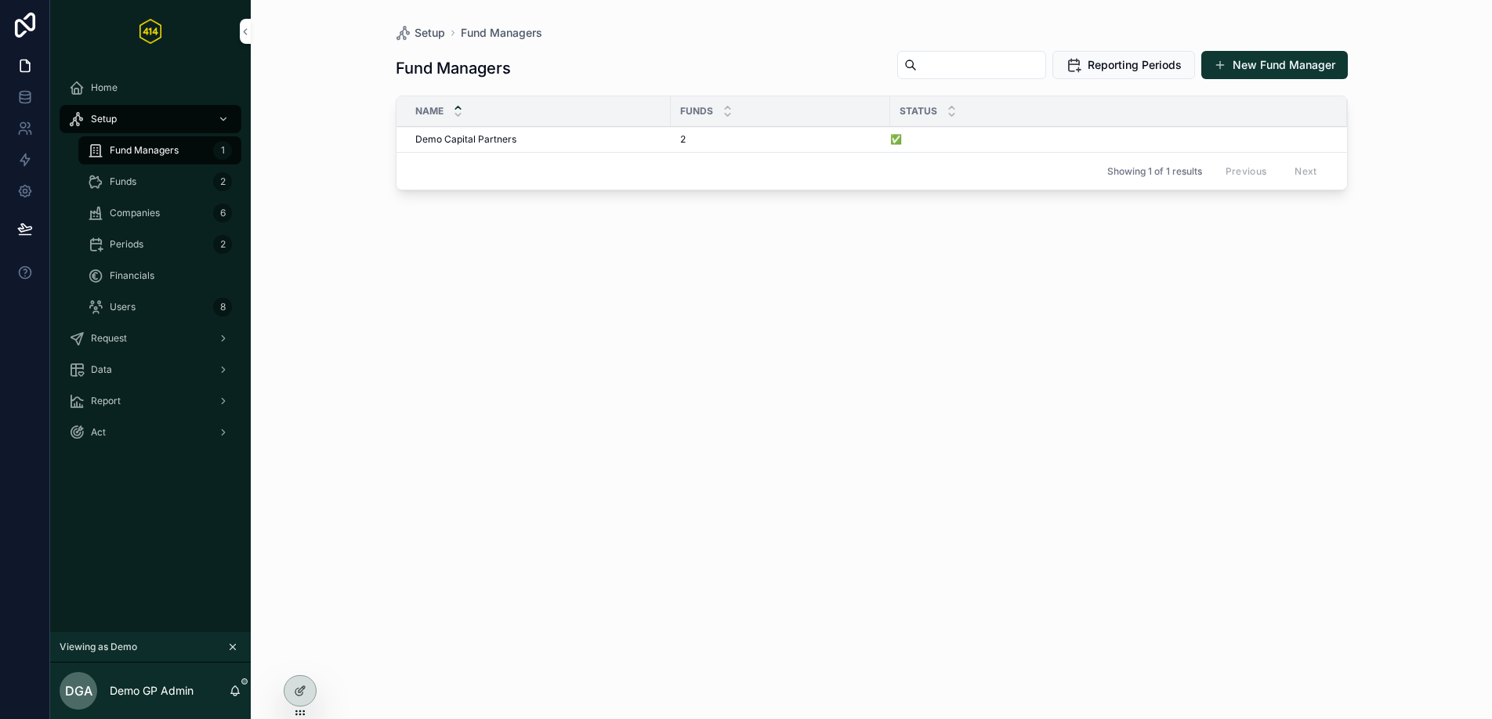
click at [164, 220] on div "Companies 6" at bounding box center [160, 213] width 144 height 25
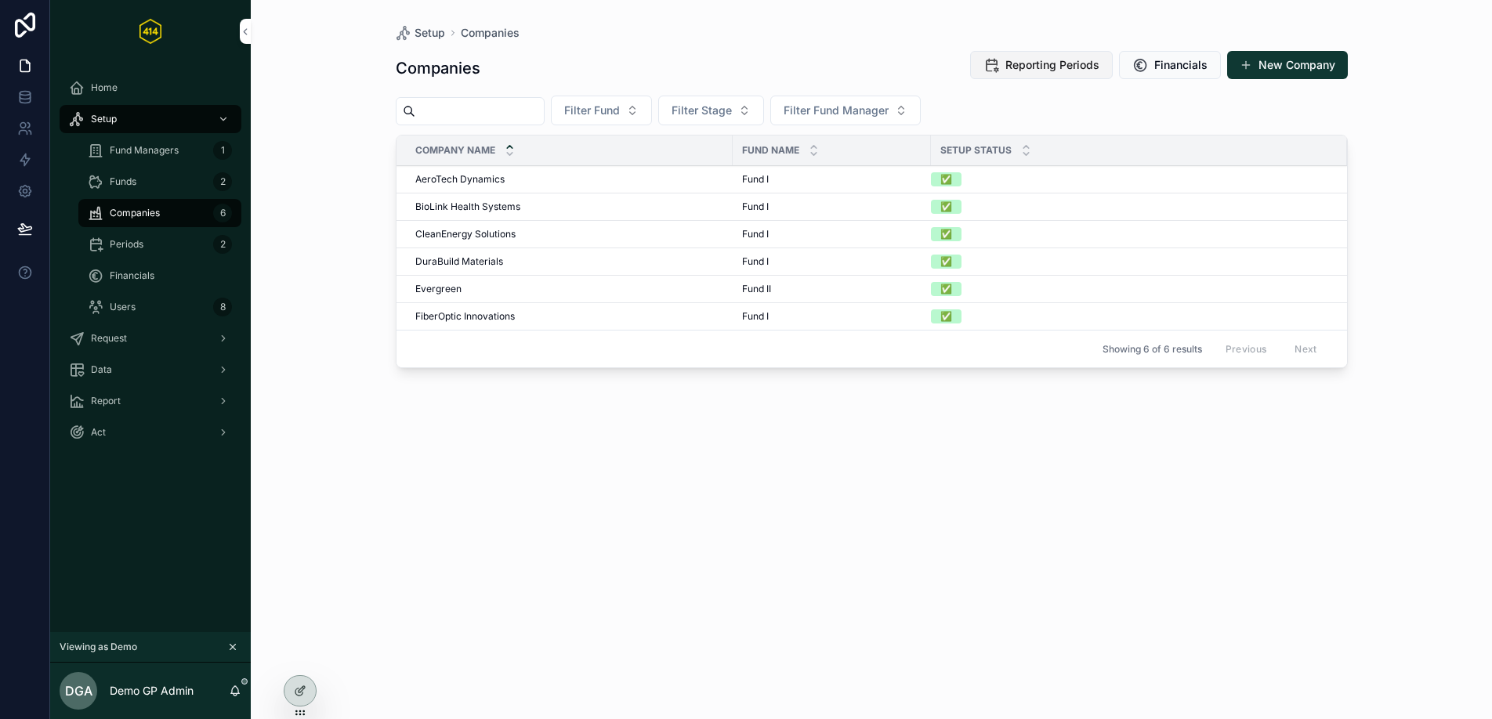
click at [996, 61] on icon "scrollable content" at bounding box center [991, 65] width 16 height 16
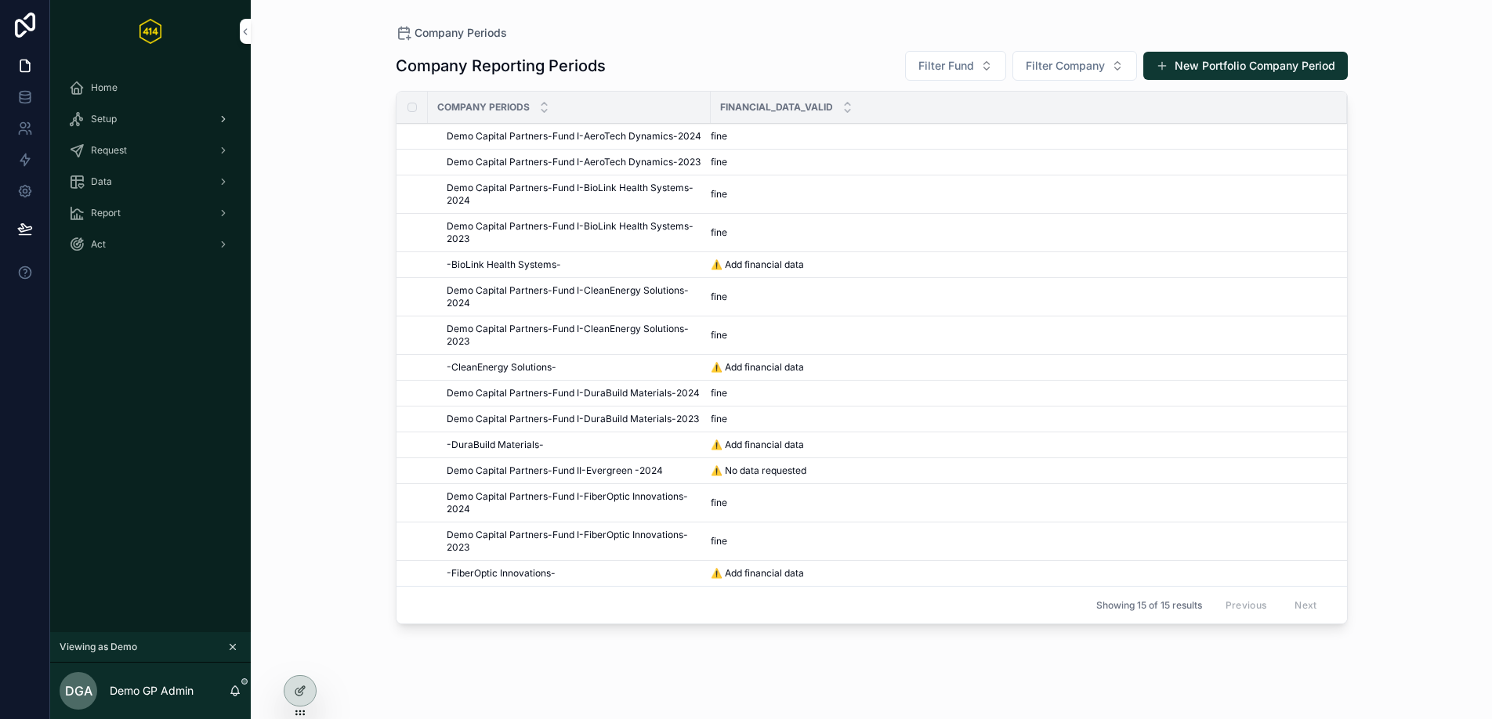
click at [174, 127] on div "Setup" at bounding box center [150, 119] width 163 height 25
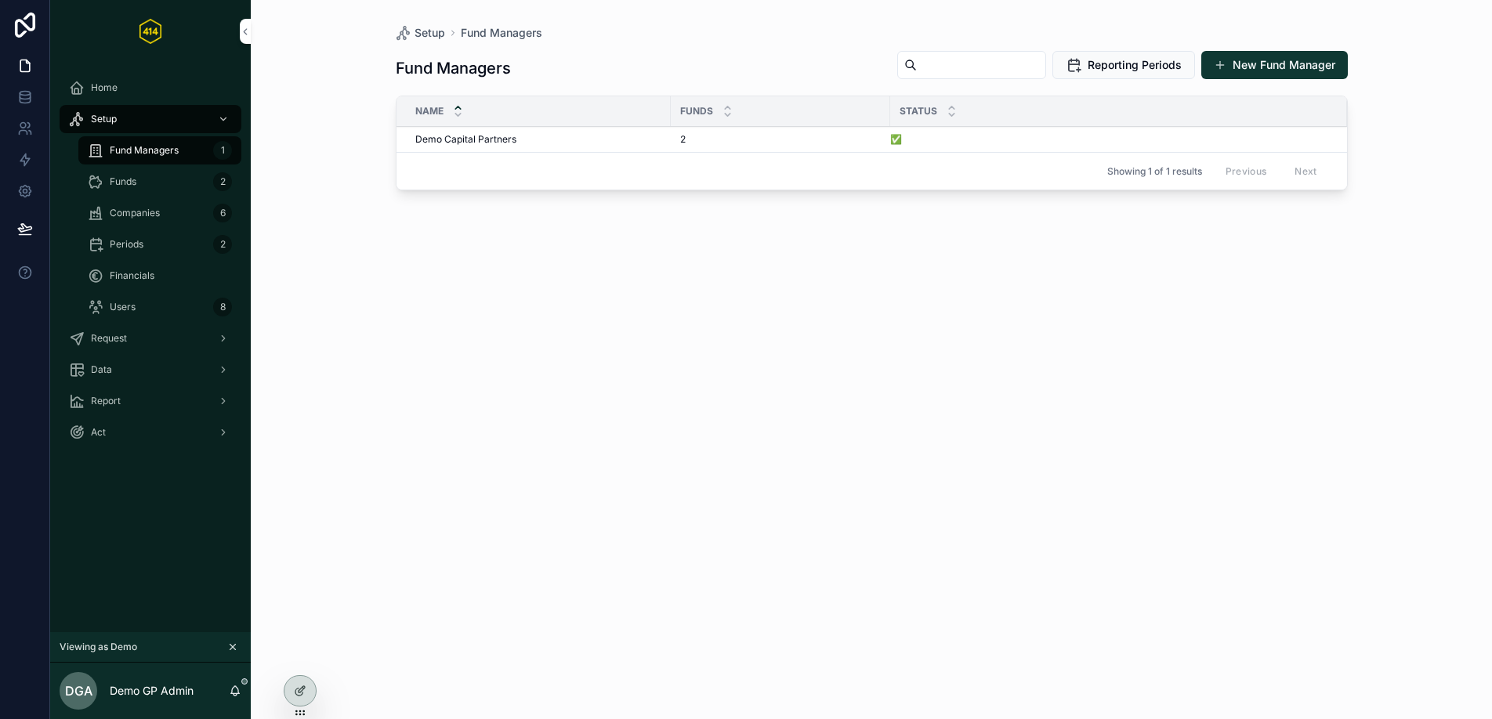
click at [153, 217] on span "Companies" at bounding box center [135, 213] width 50 height 13
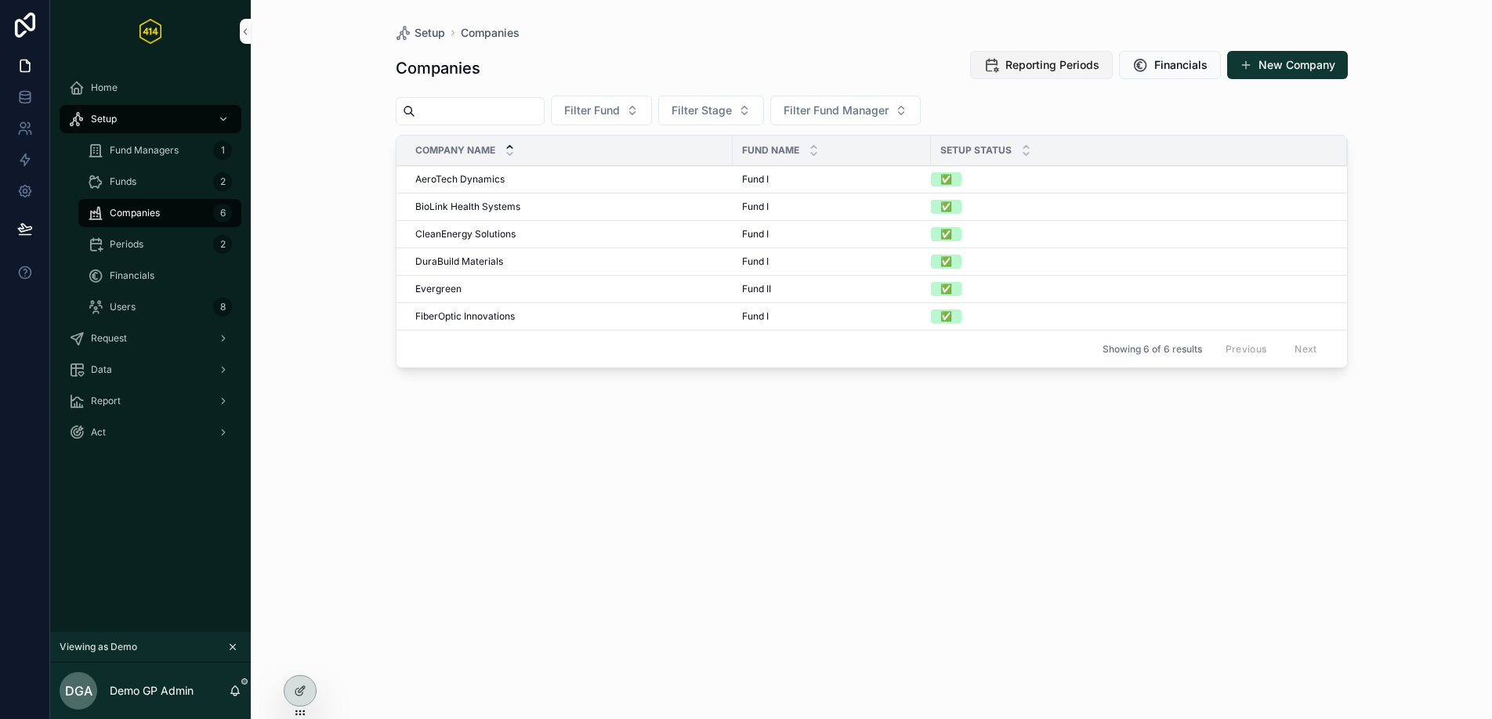
click at [1023, 72] on span "Reporting Periods" at bounding box center [1052, 65] width 94 height 16
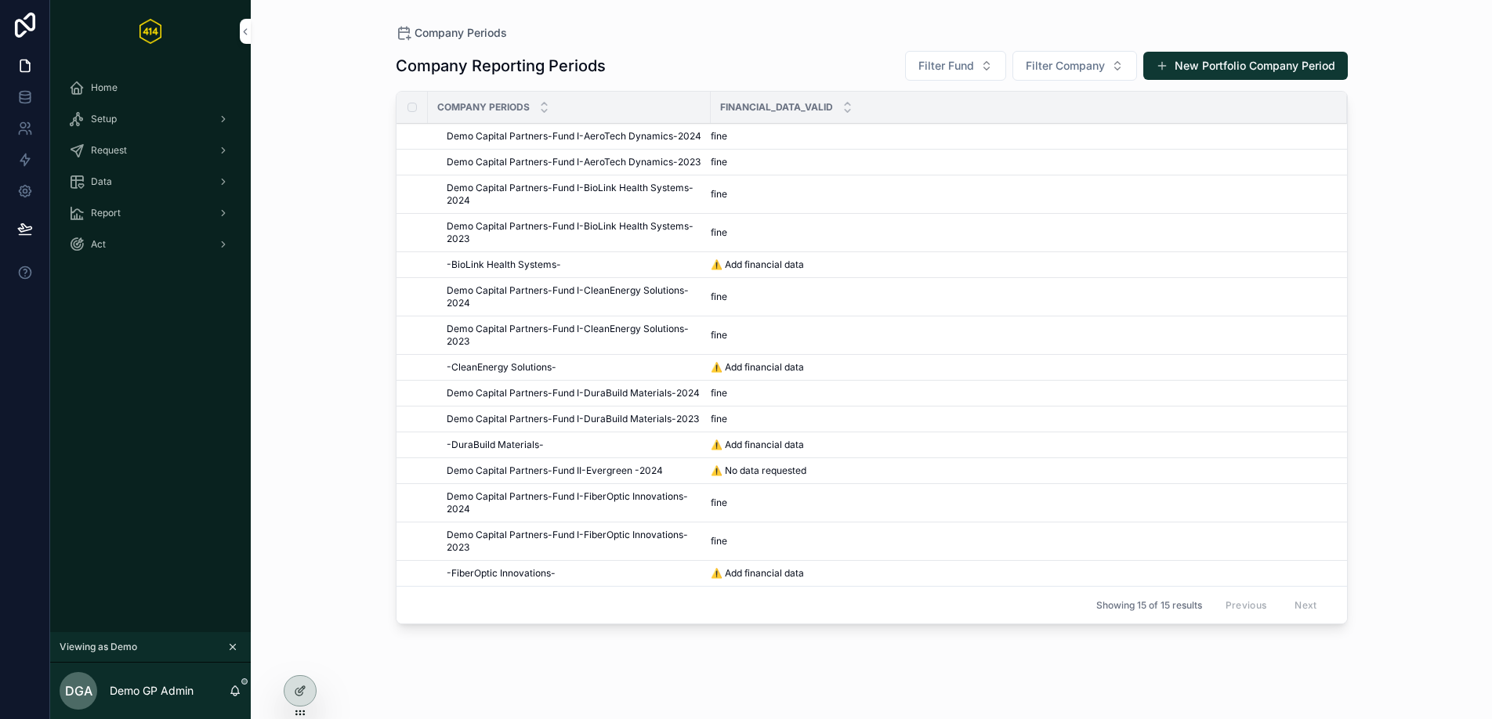
click at [361, 176] on div "Company Periods Company Reporting Periods Filter Fund Filter Company New Portfo…" at bounding box center [871, 359] width 1241 height 719
click at [380, 328] on div "Company Periods Company Reporting Periods Filter Fund Filter Company New Portfo…" at bounding box center [872, 350] width 1002 height 700
click at [1245, 68] on button "New Portfolio Company Period" at bounding box center [1245, 66] width 205 height 28
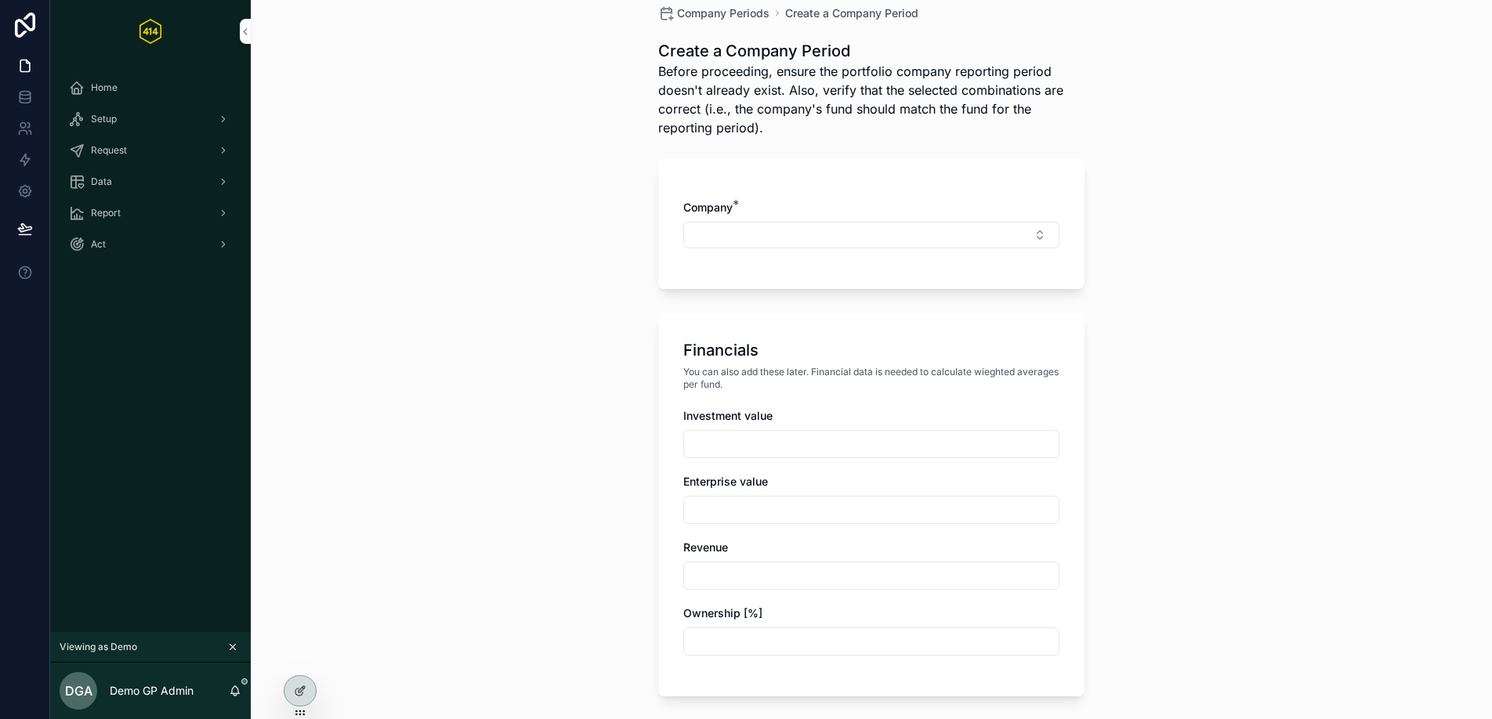
scroll to position [20, 0]
click at [400, 256] on div "Company Periods Create a Company Period Create a Company Period Before proceedi…" at bounding box center [871, 339] width 1241 height 719
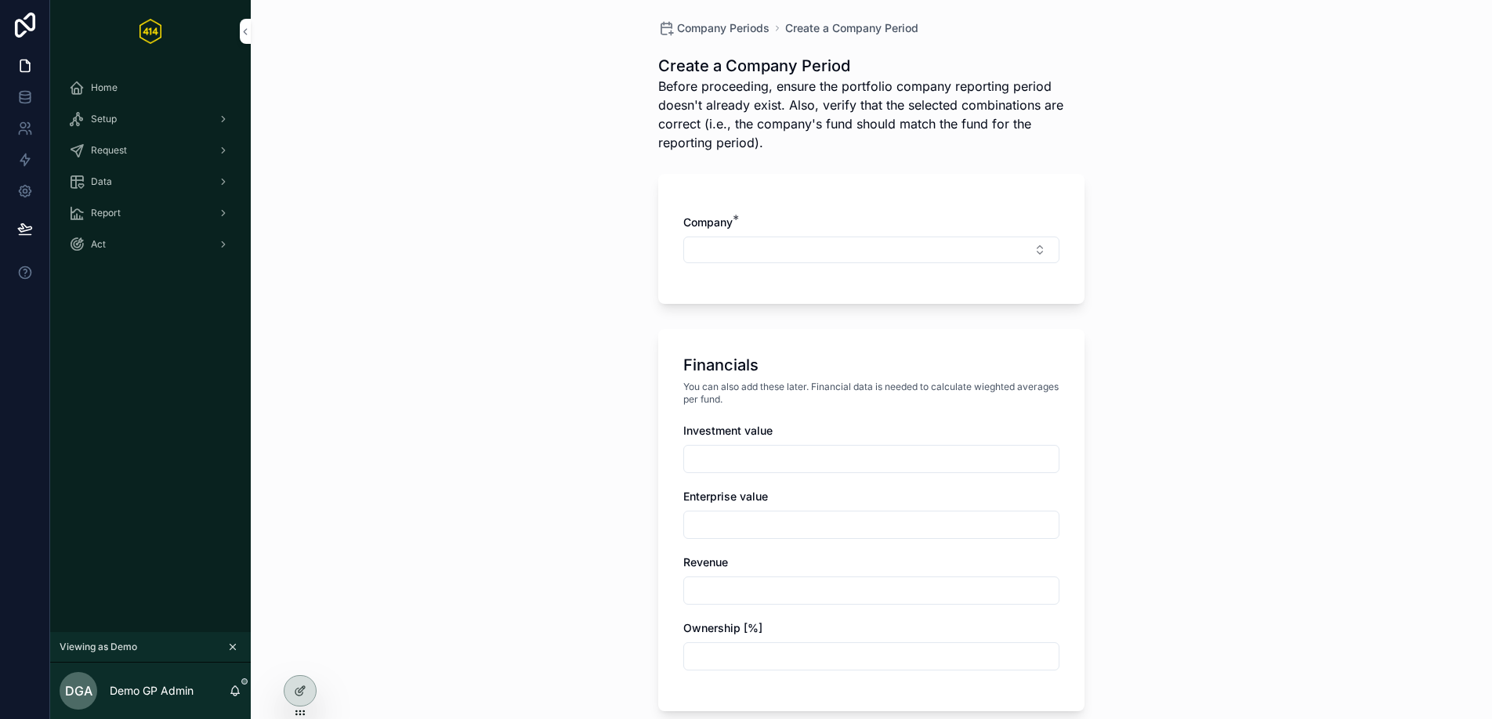
scroll to position [0, 0]
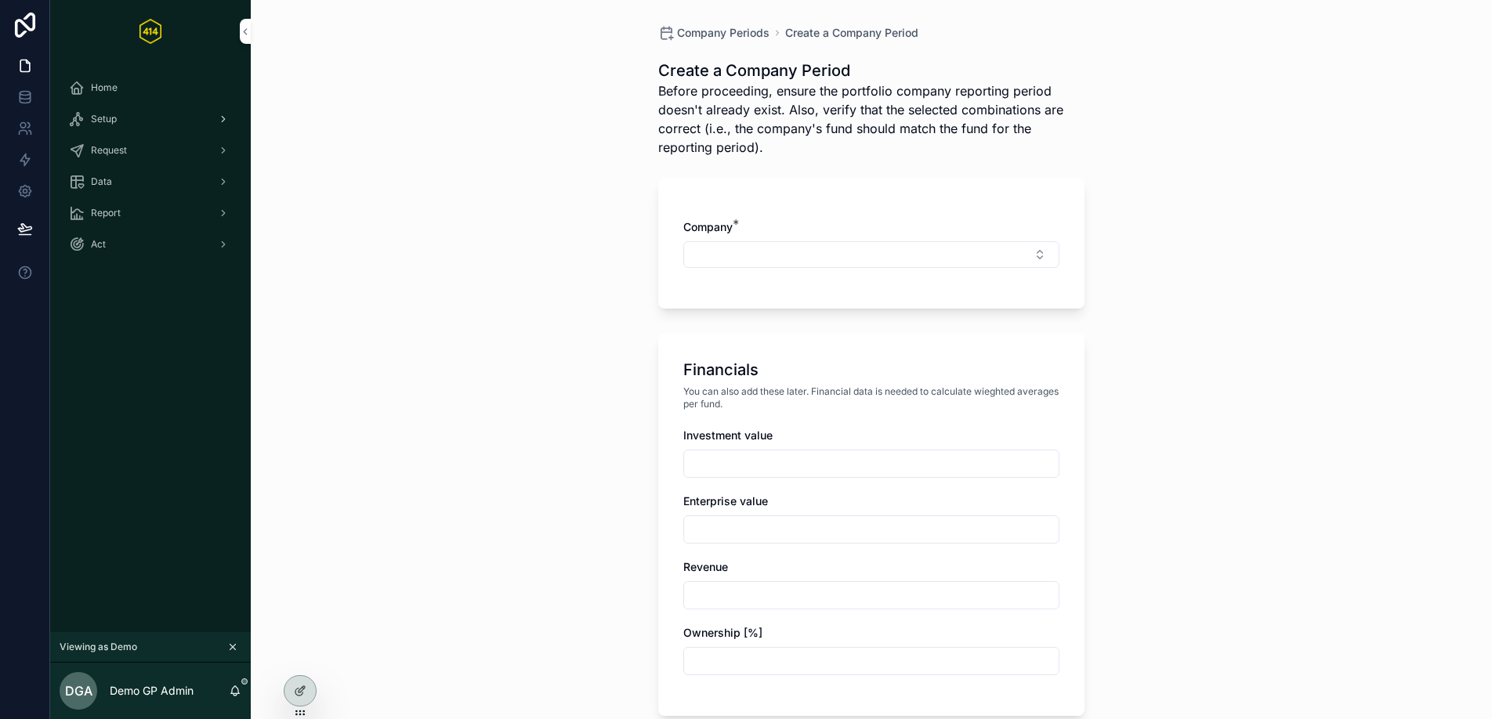
click at [168, 120] on div "Setup" at bounding box center [150, 119] width 163 height 25
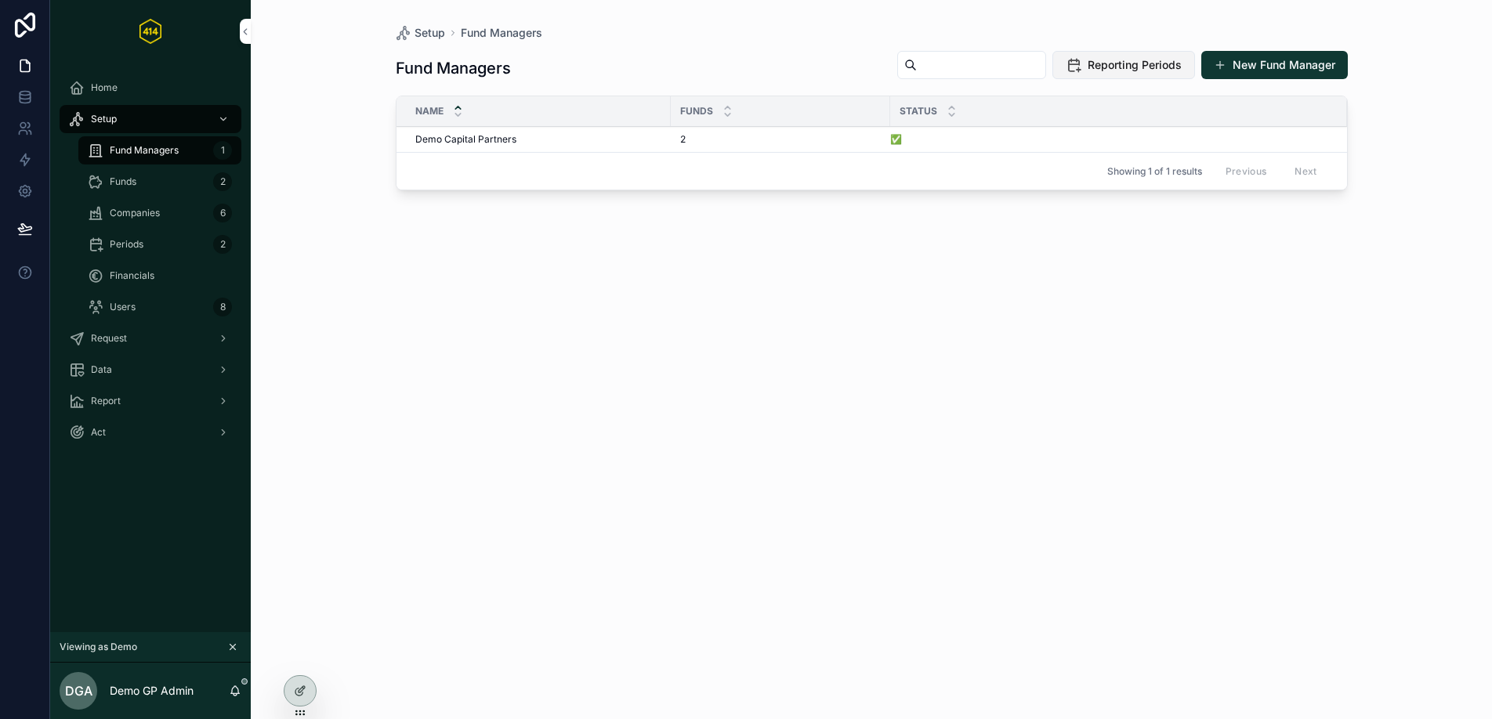
click at [1138, 70] on span "Reporting Periods" at bounding box center [1135, 65] width 94 height 16
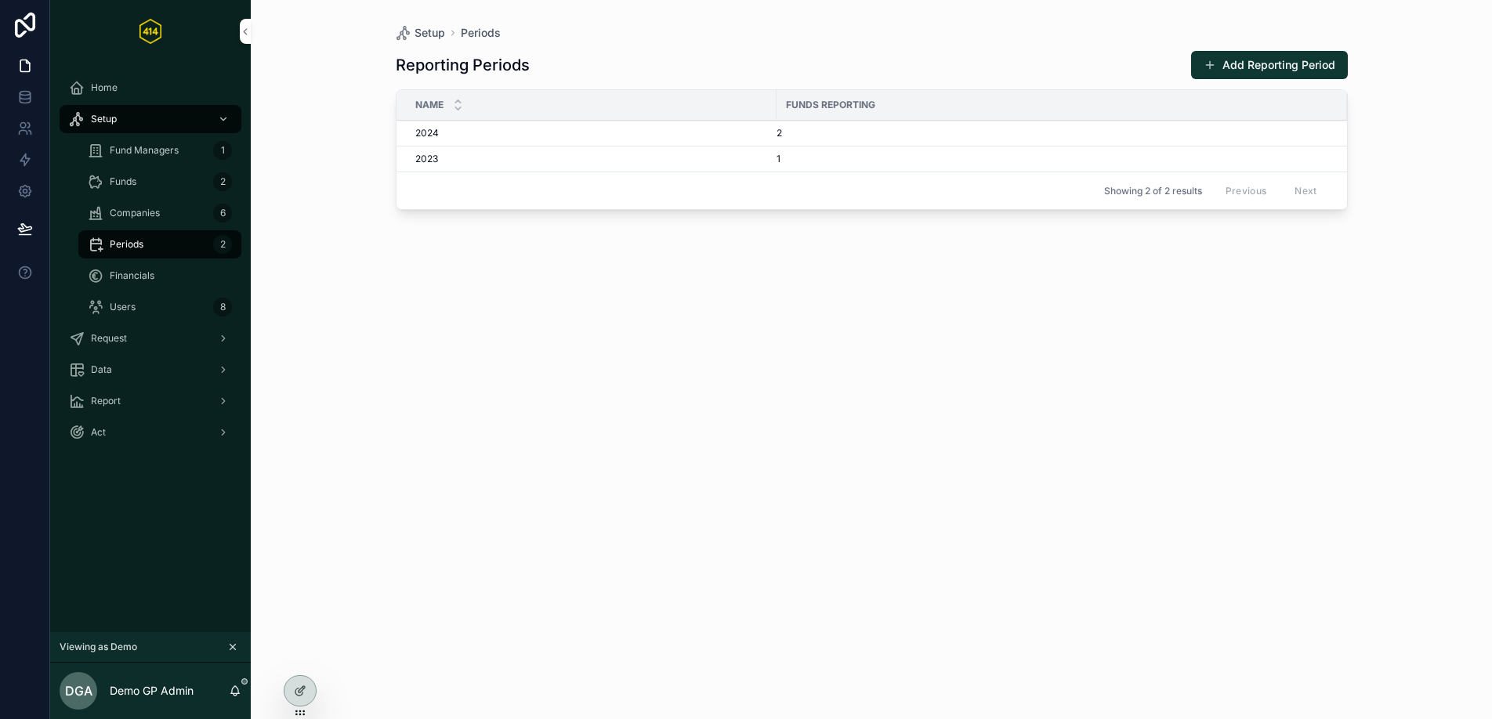
click at [816, 134] on div "2" at bounding box center [1052, 133] width 552 height 13
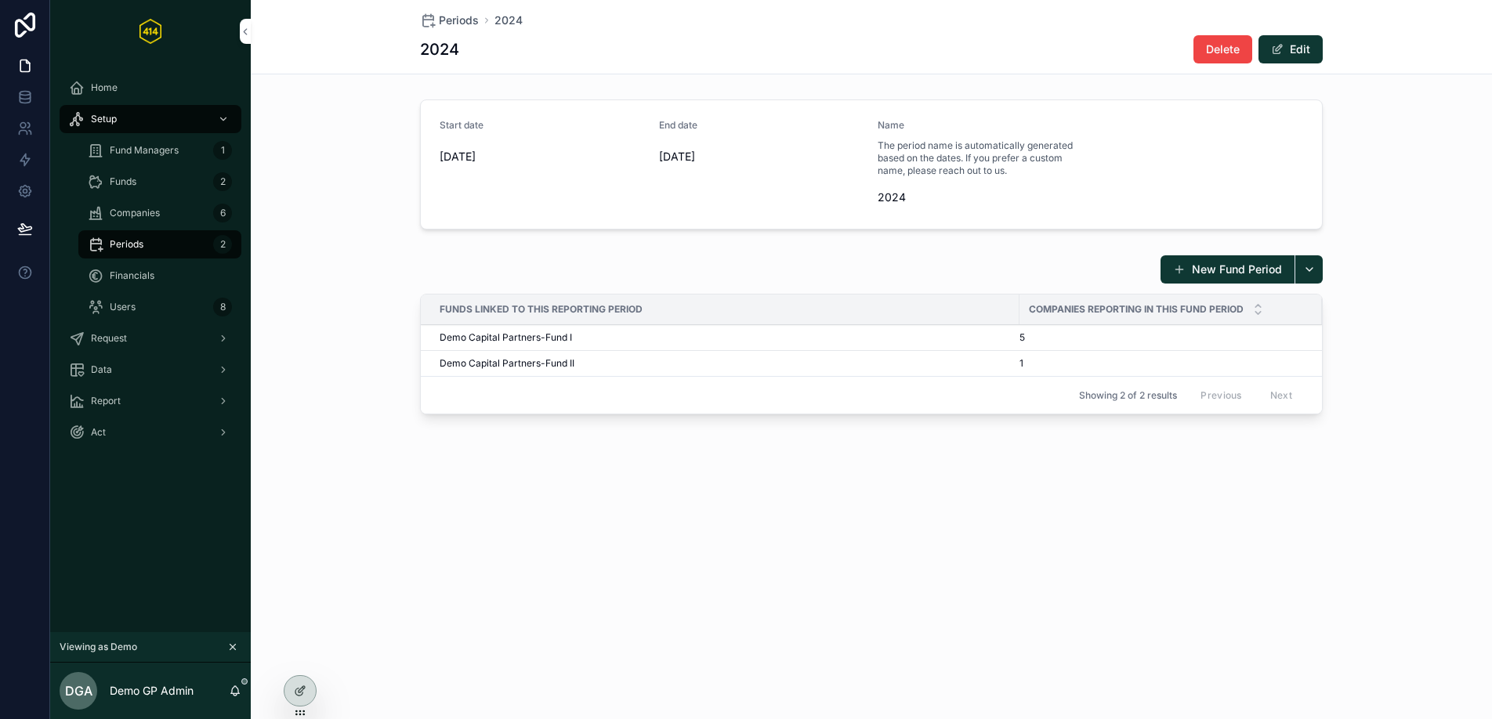
click at [146, 184] on div "Funds 2" at bounding box center [160, 181] width 144 height 25
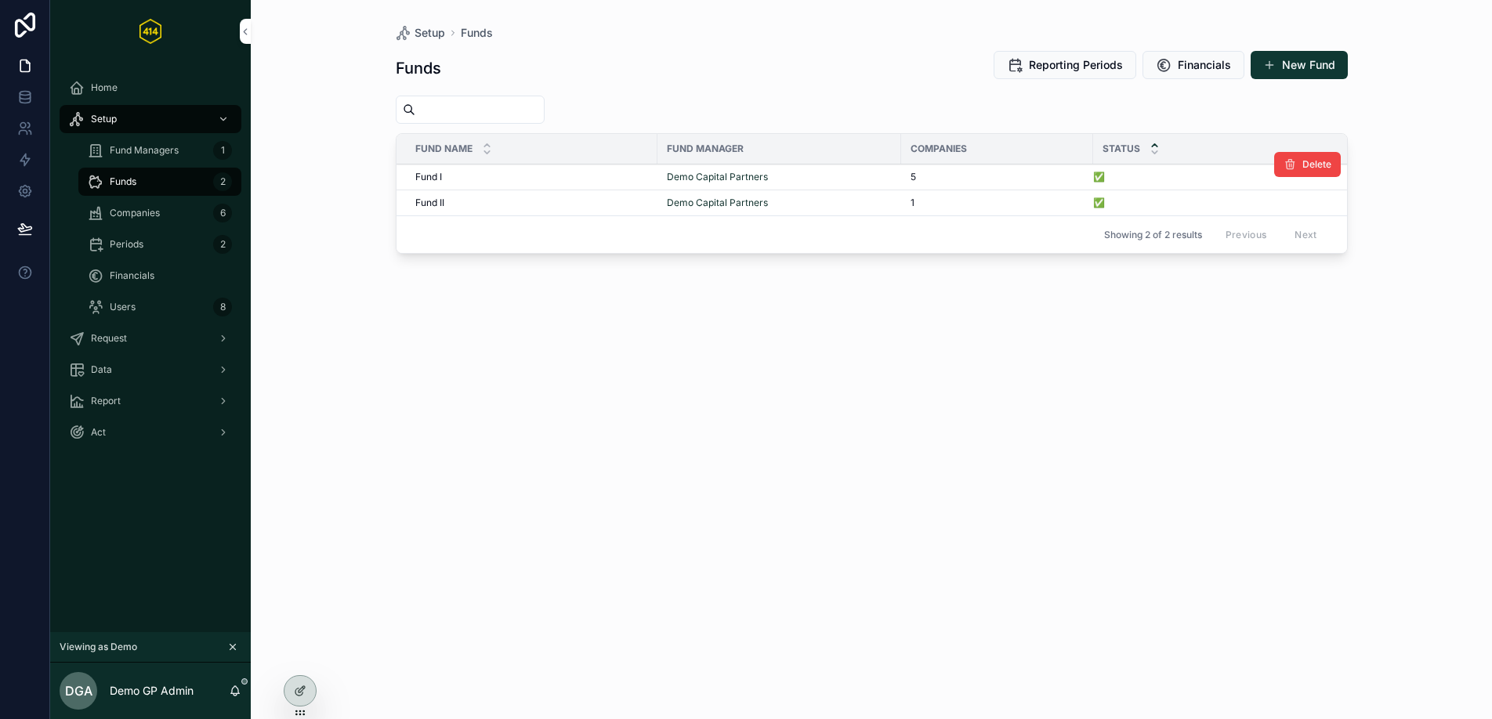
click at [777, 179] on div "Demo Capital Partners" at bounding box center [779, 177] width 225 height 13
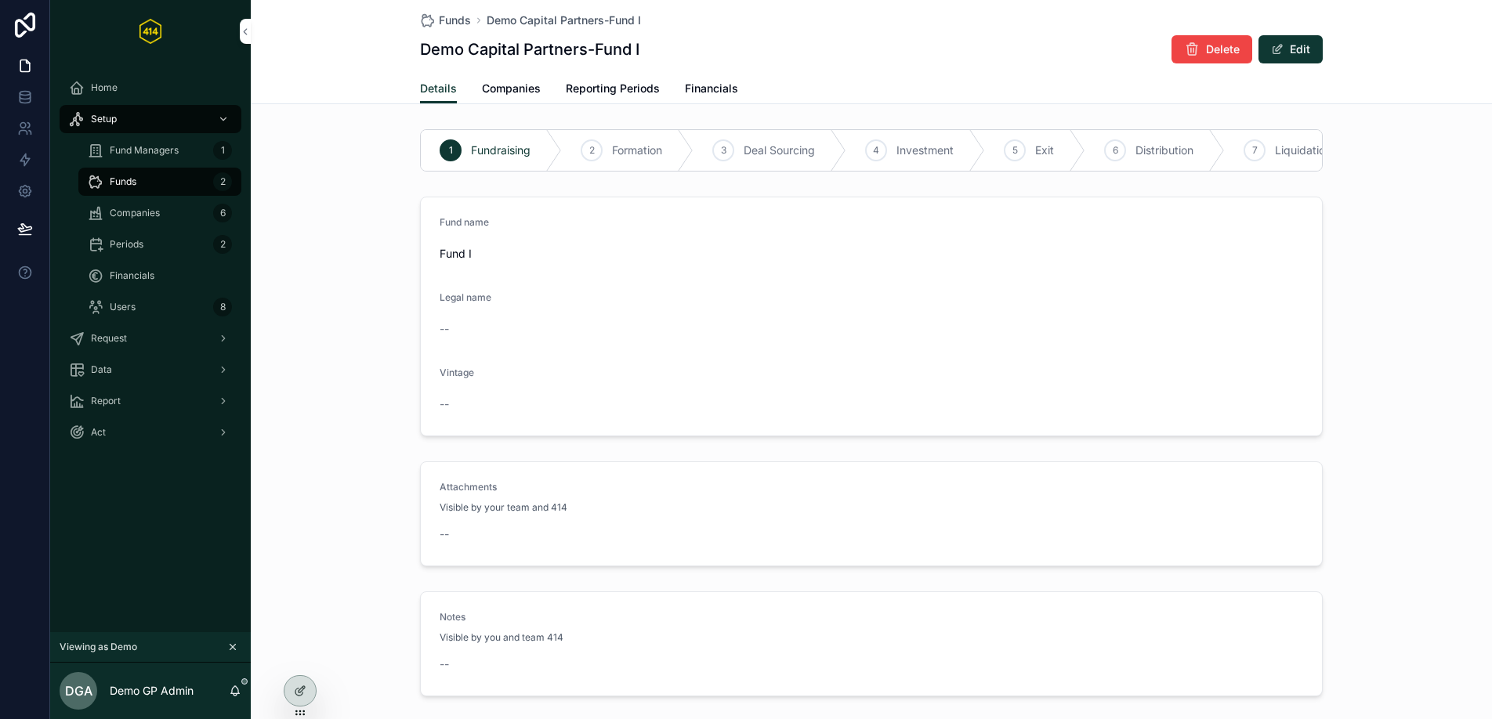
click at [499, 79] on link "Companies" at bounding box center [511, 89] width 59 height 31
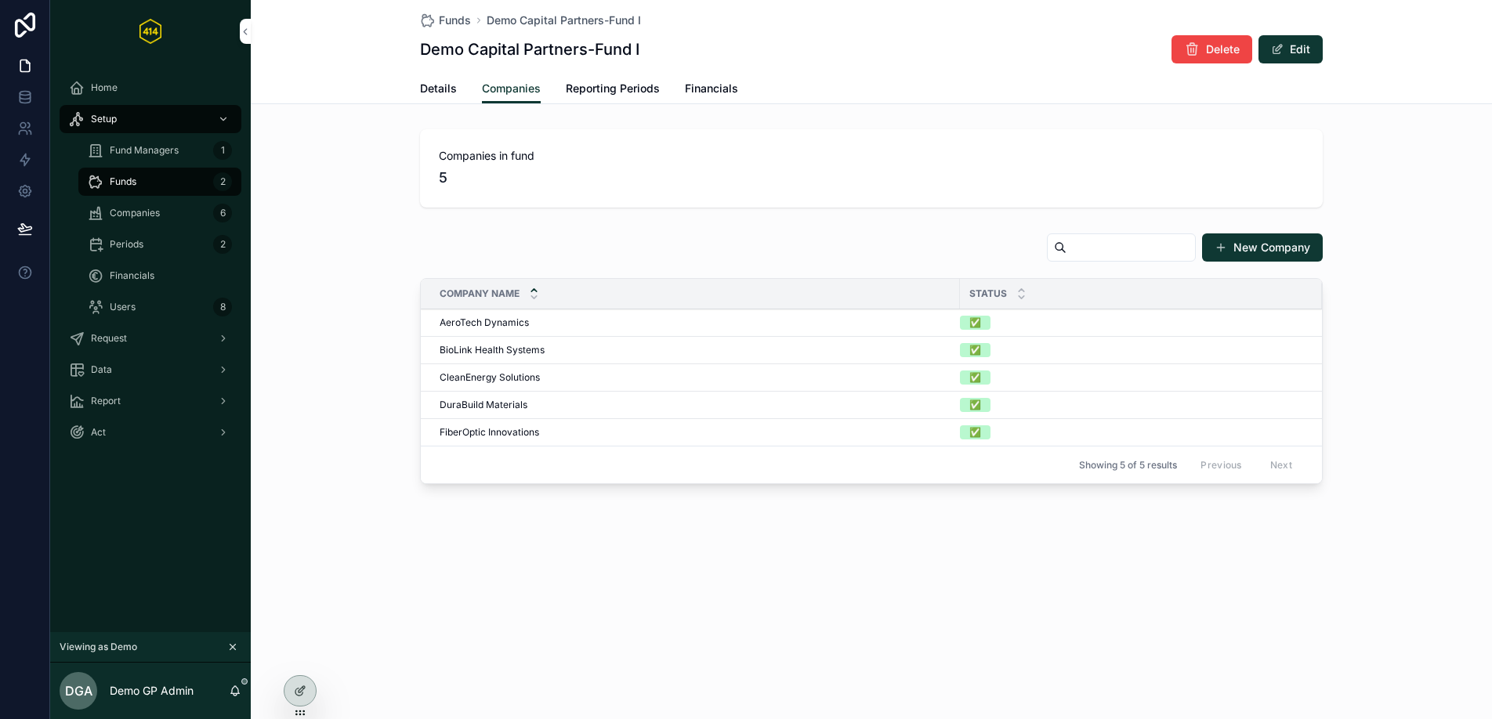
click at [603, 89] on span "Reporting Periods" at bounding box center [613, 89] width 94 height 16
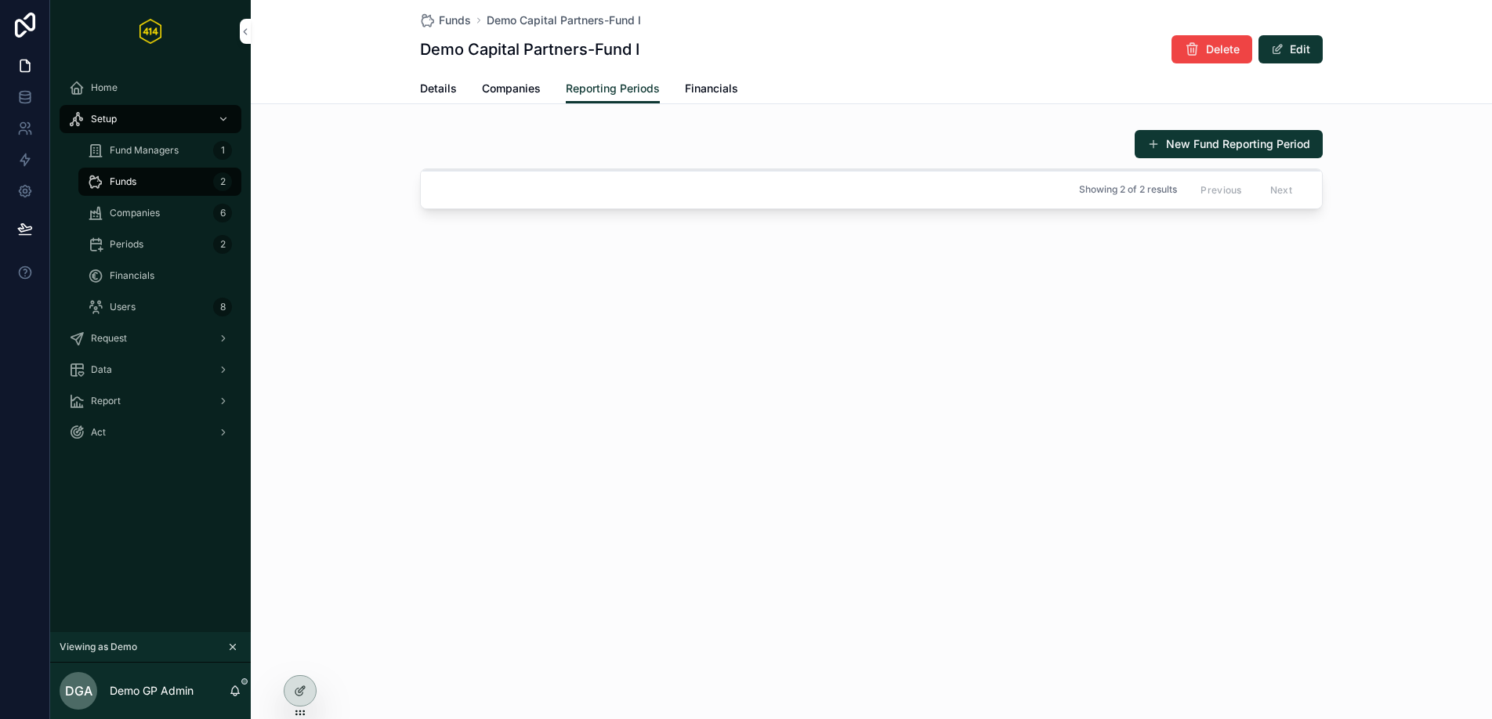
click at [726, 92] on span "Financials" at bounding box center [711, 89] width 53 height 16
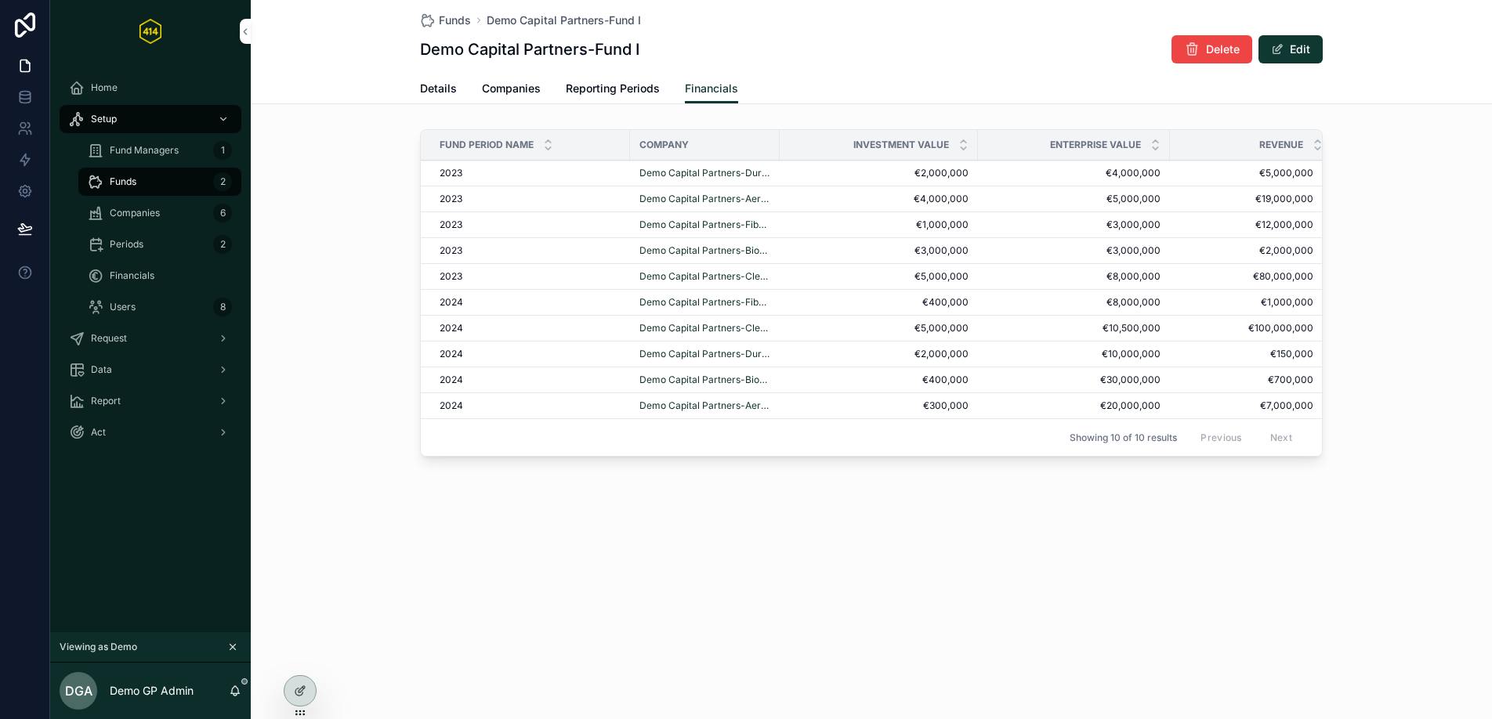
click at [493, 90] on span "Companies" at bounding box center [511, 89] width 59 height 16
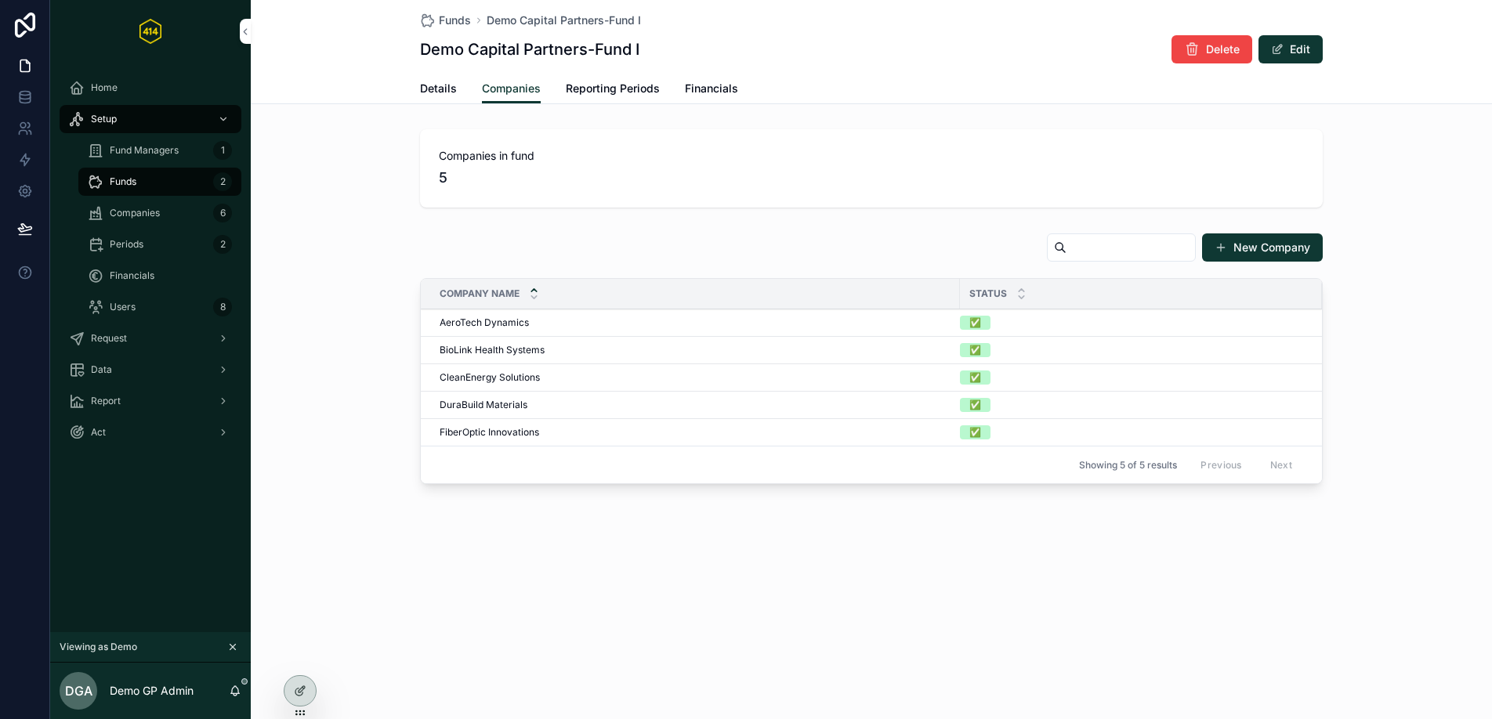
click at [422, 78] on link "Details" at bounding box center [438, 89] width 37 height 31
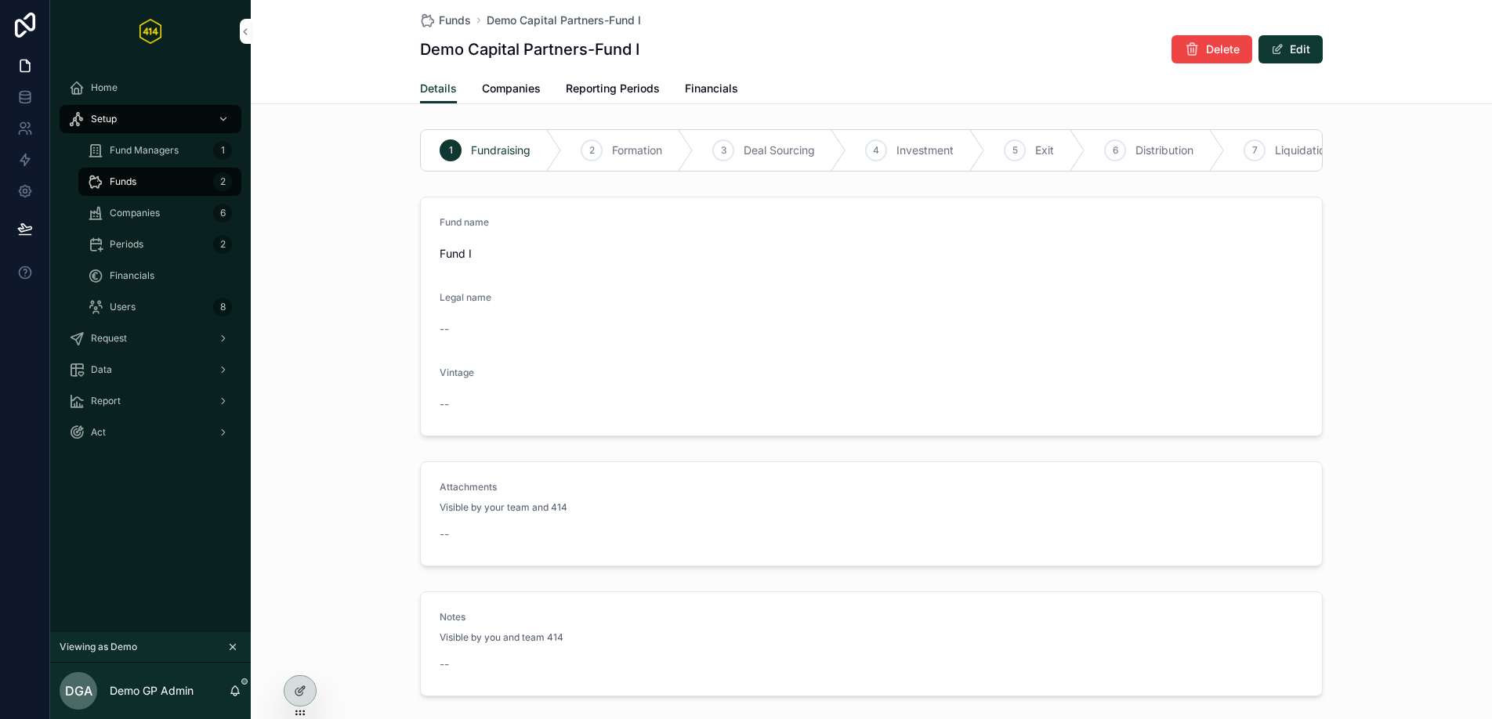
click at [588, 86] on span "Reporting Periods" at bounding box center [613, 89] width 94 height 16
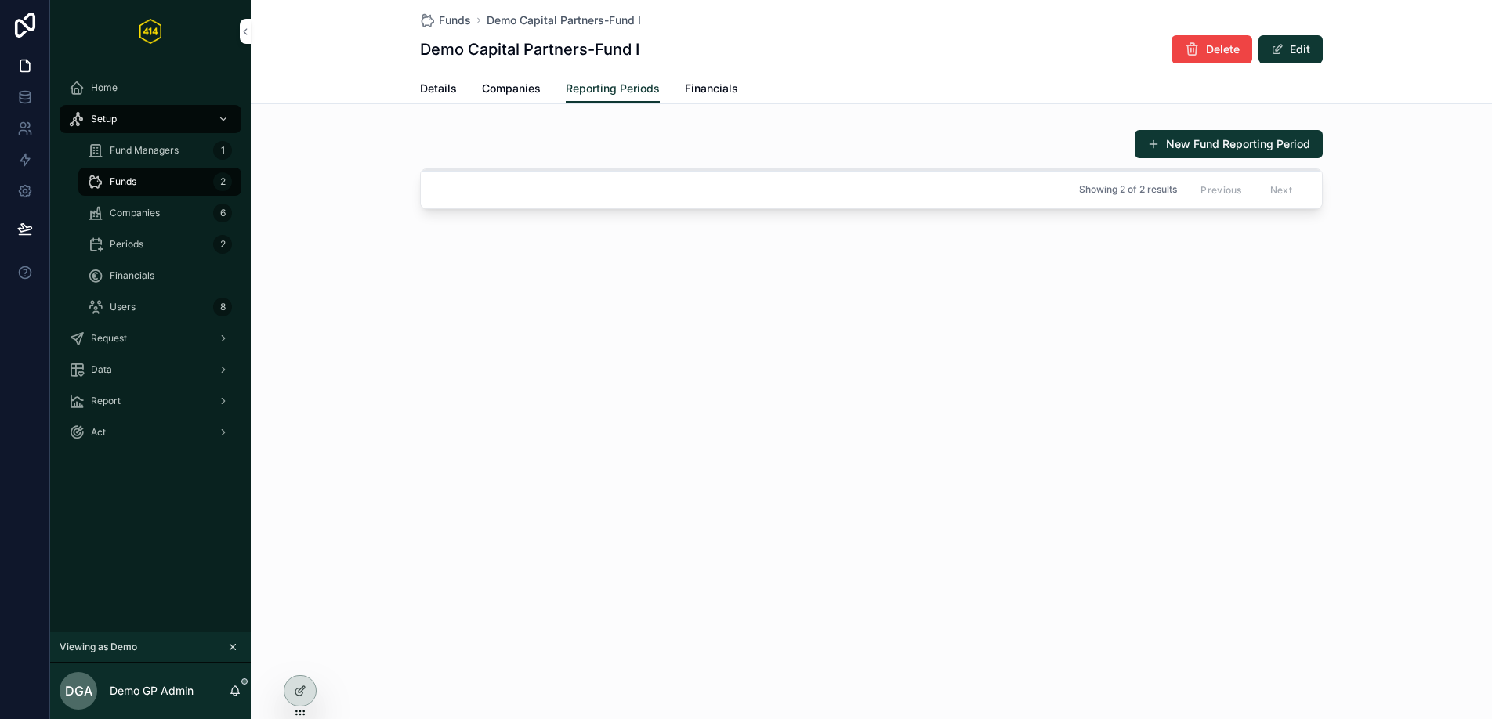
click at [733, 87] on span "Financials" at bounding box center [711, 89] width 53 height 16
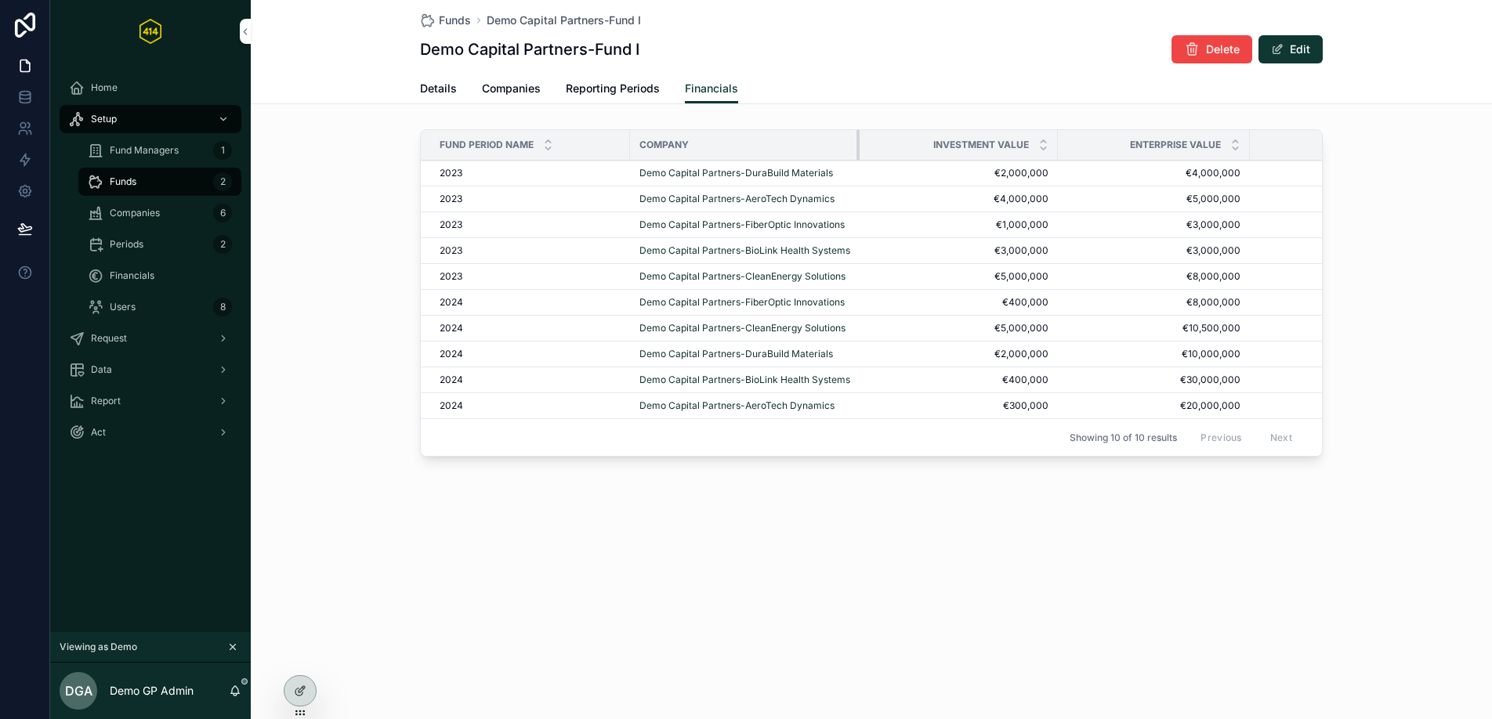
drag, startPoint x: 777, startPoint y: 140, endPoint x: 860, endPoint y: 138, distance: 83.1
click at [860, 138] on tr "Fund period name Company Investment value Enterprise value Revenue" at bounding box center [916, 145] width 991 height 31
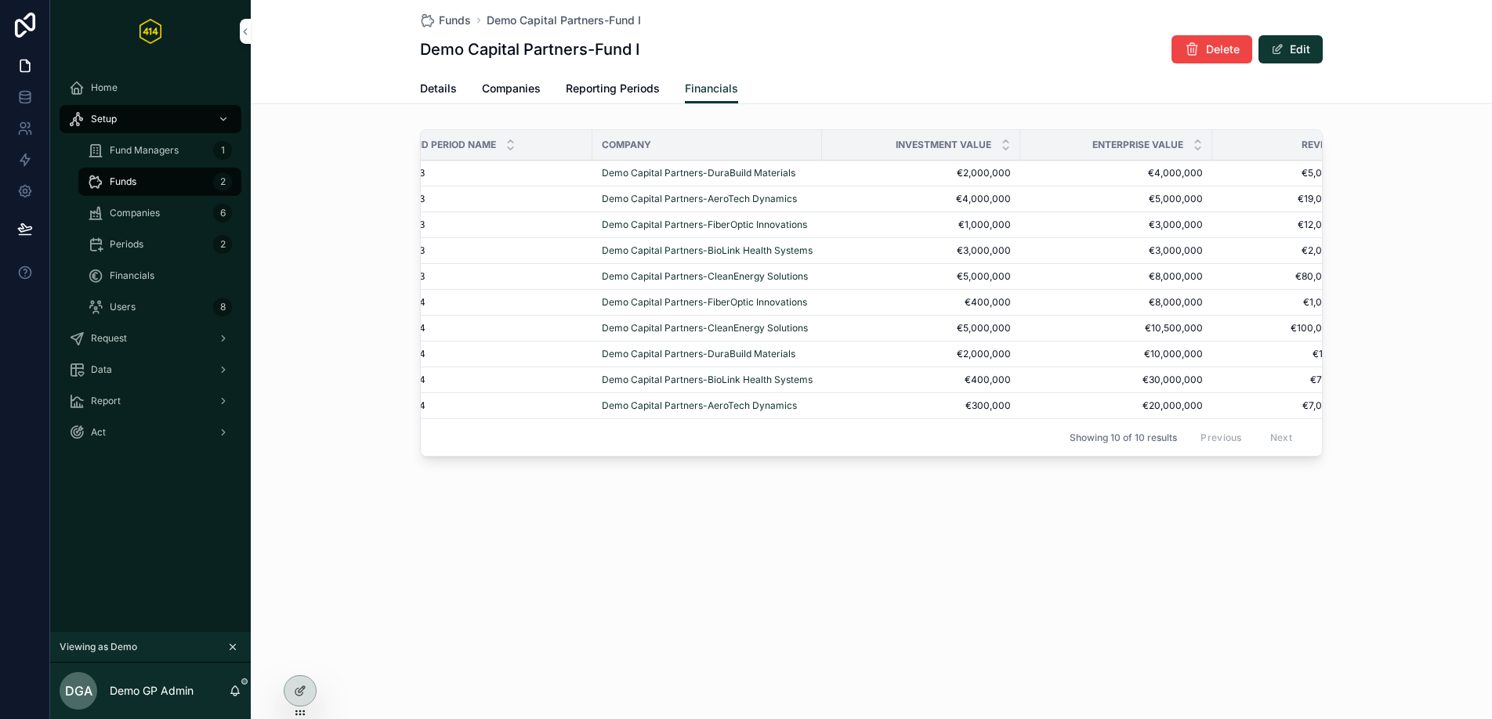
scroll to position [0, 63]
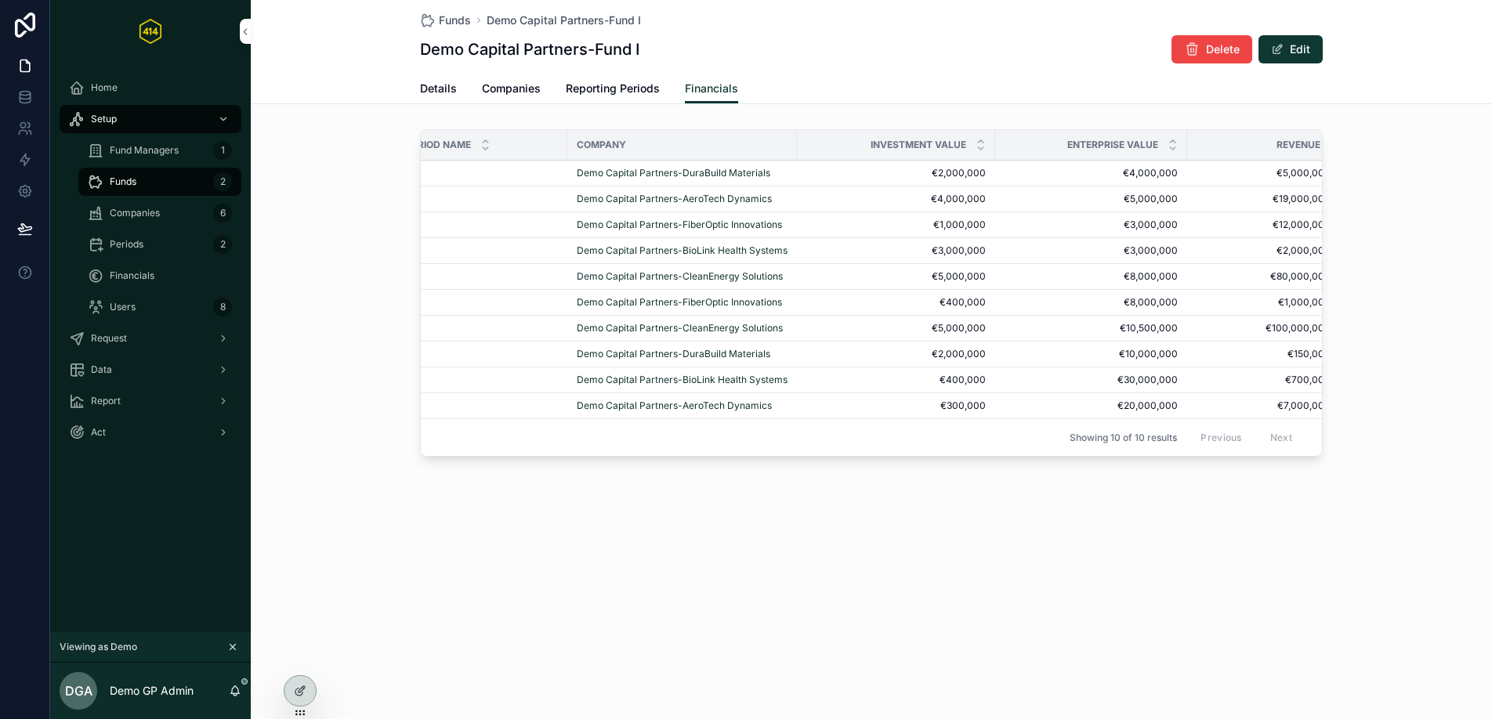
click at [261, 376] on div "Fund period name Company Investment value Enterprise value Revenue 2023 2023 De…" at bounding box center [871, 296] width 1241 height 346
click at [183, 220] on div "Companies 6" at bounding box center [160, 213] width 144 height 25
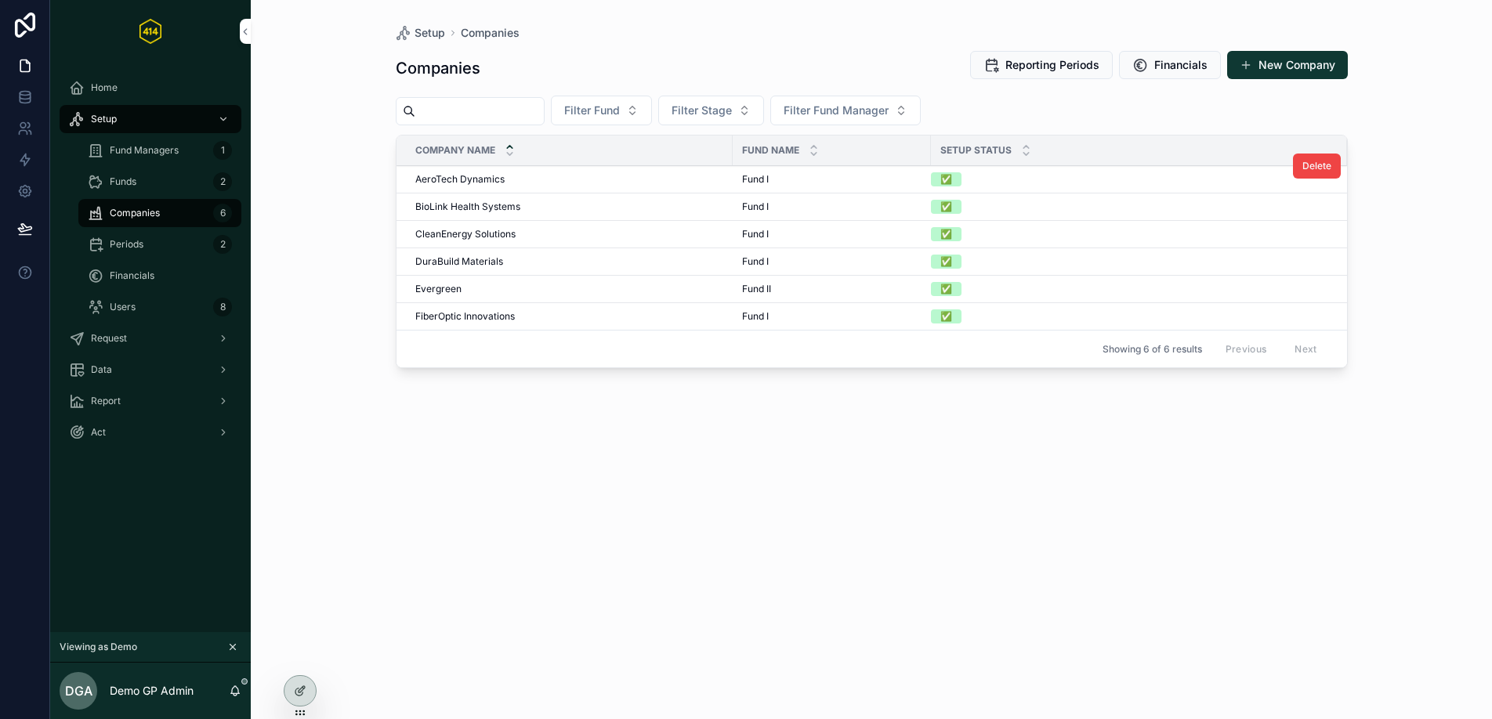
click at [534, 183] on div "AeroTech Dynamics AeroTech Dynamics" at bounding box center [569, 179] width 308 height 13
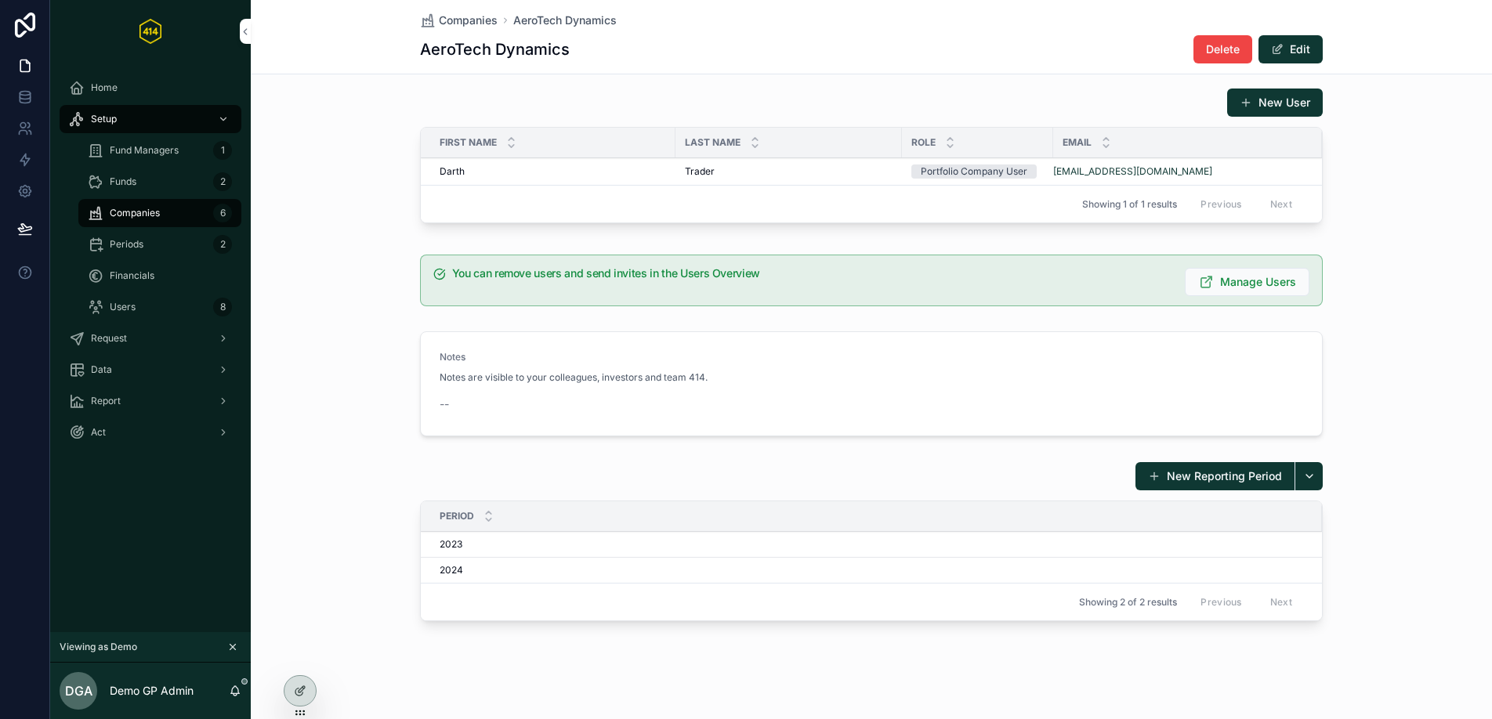
scroll to position [852, 0]
click at [1265, 111] on button "New User" at bounding box center [1275, 103] width 96 height 28
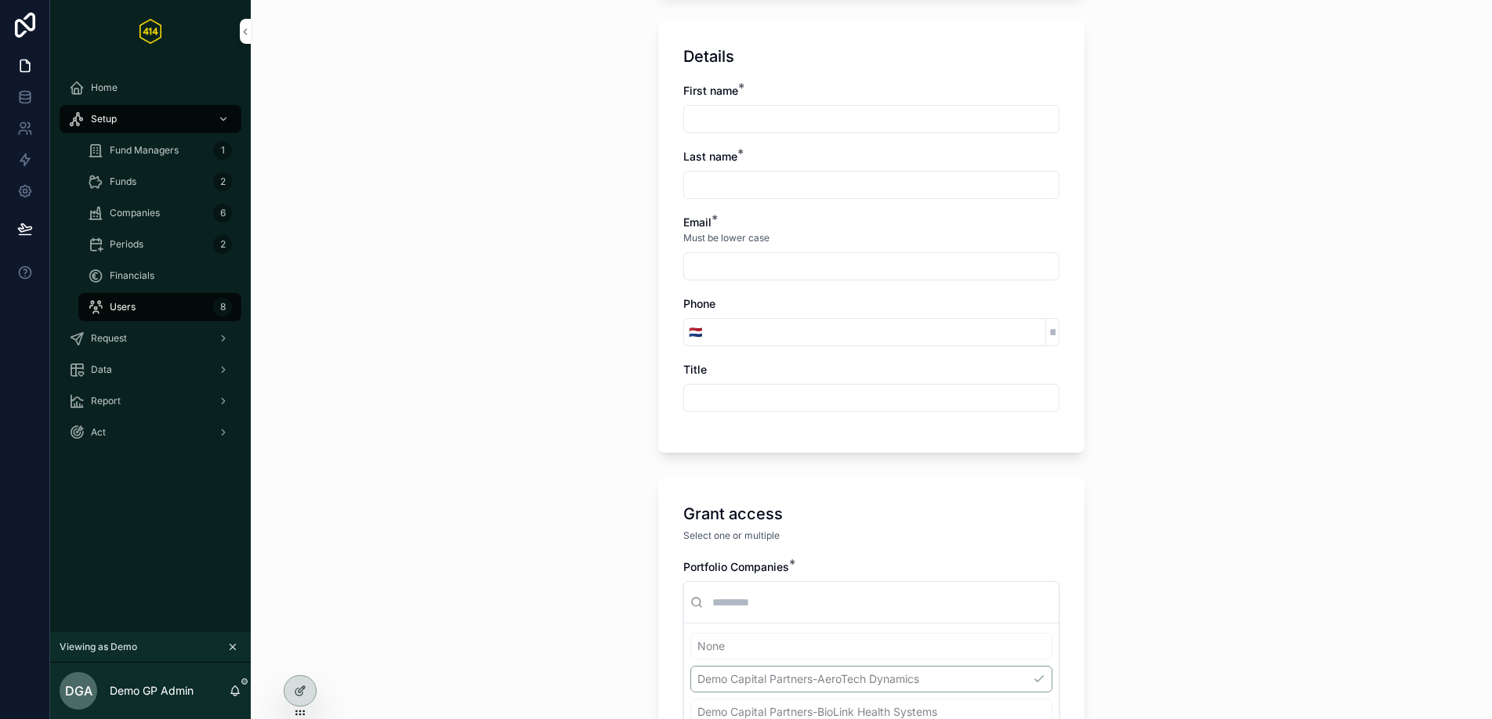
scroll to position [488, 0]
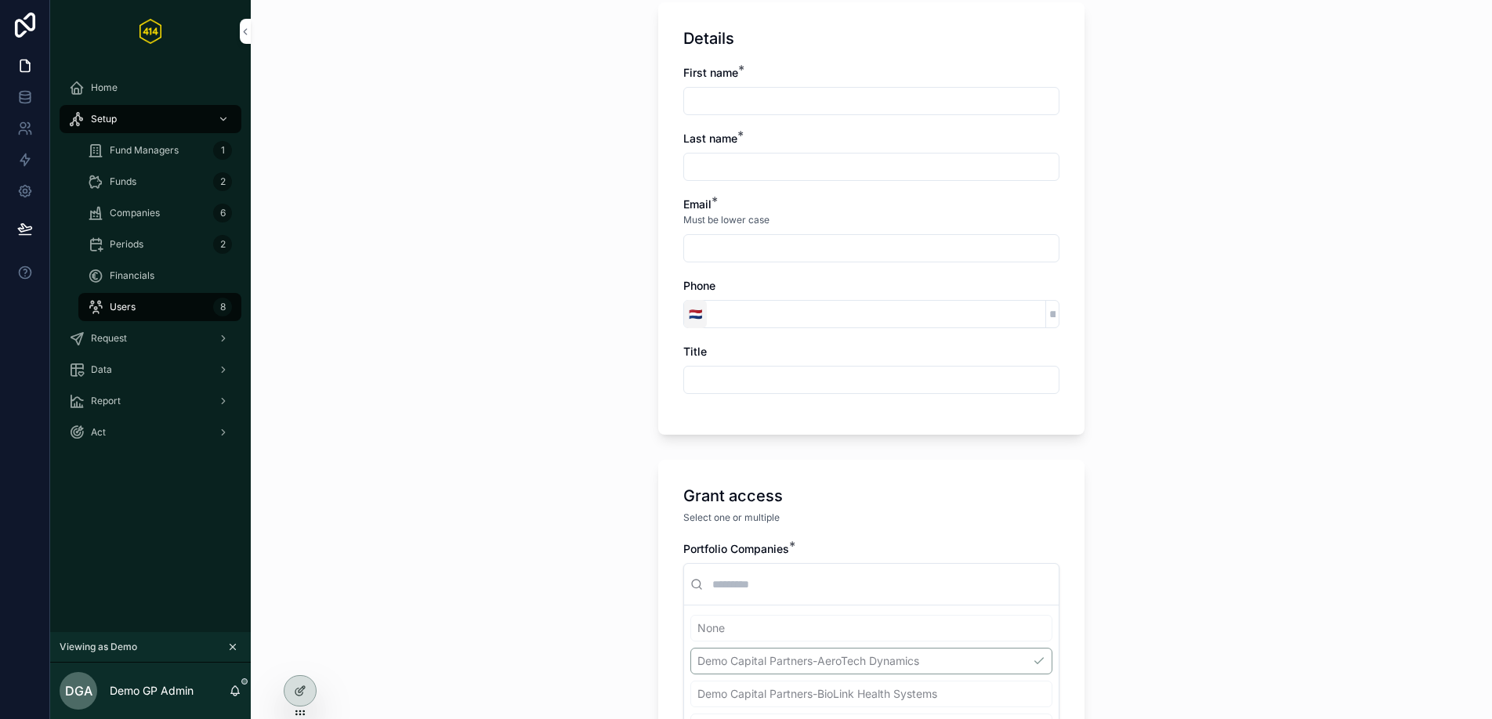
click at [692, 316] on span "🇳🇱" at bounding box center [695, 314] width 13 height 16
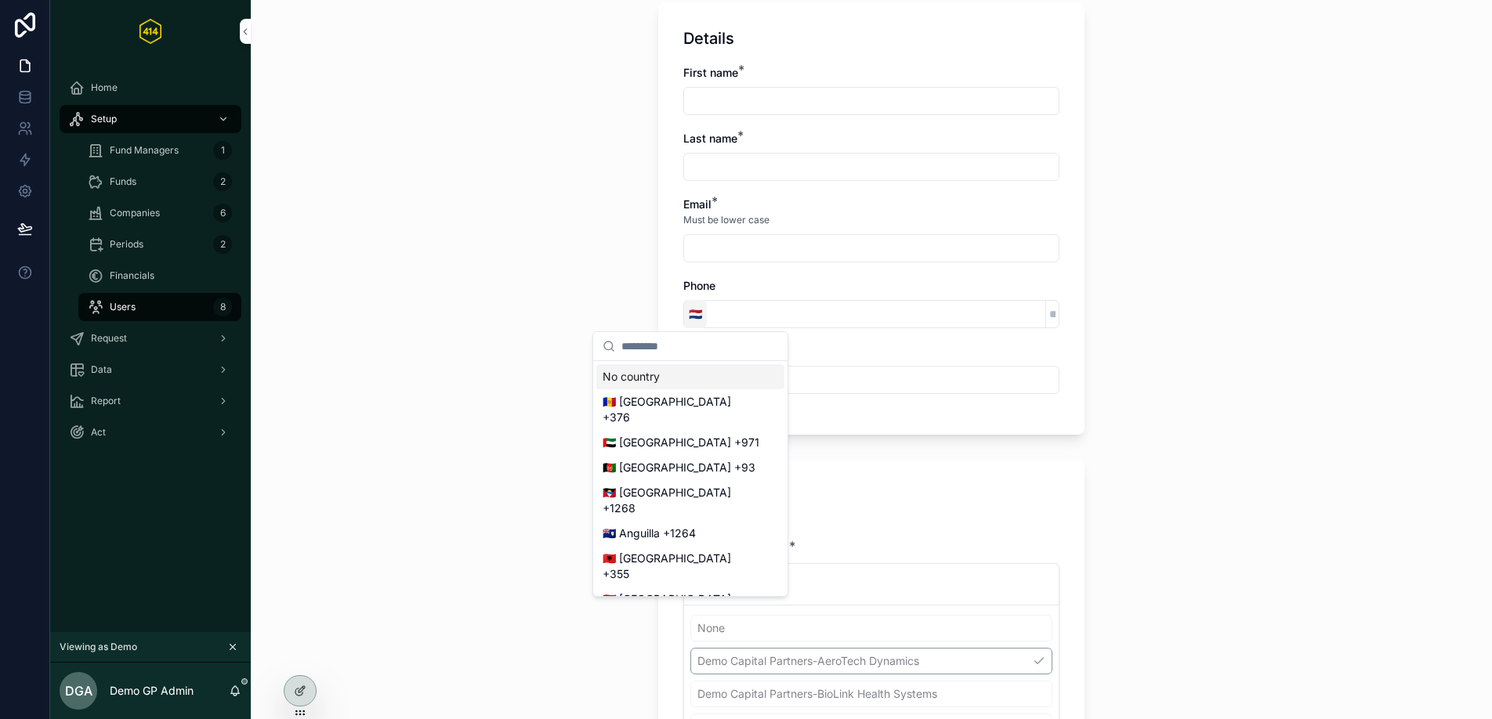
click at [692, 315] on span "🇳🇱" at bounding box center [695, 314] width 13 height 16
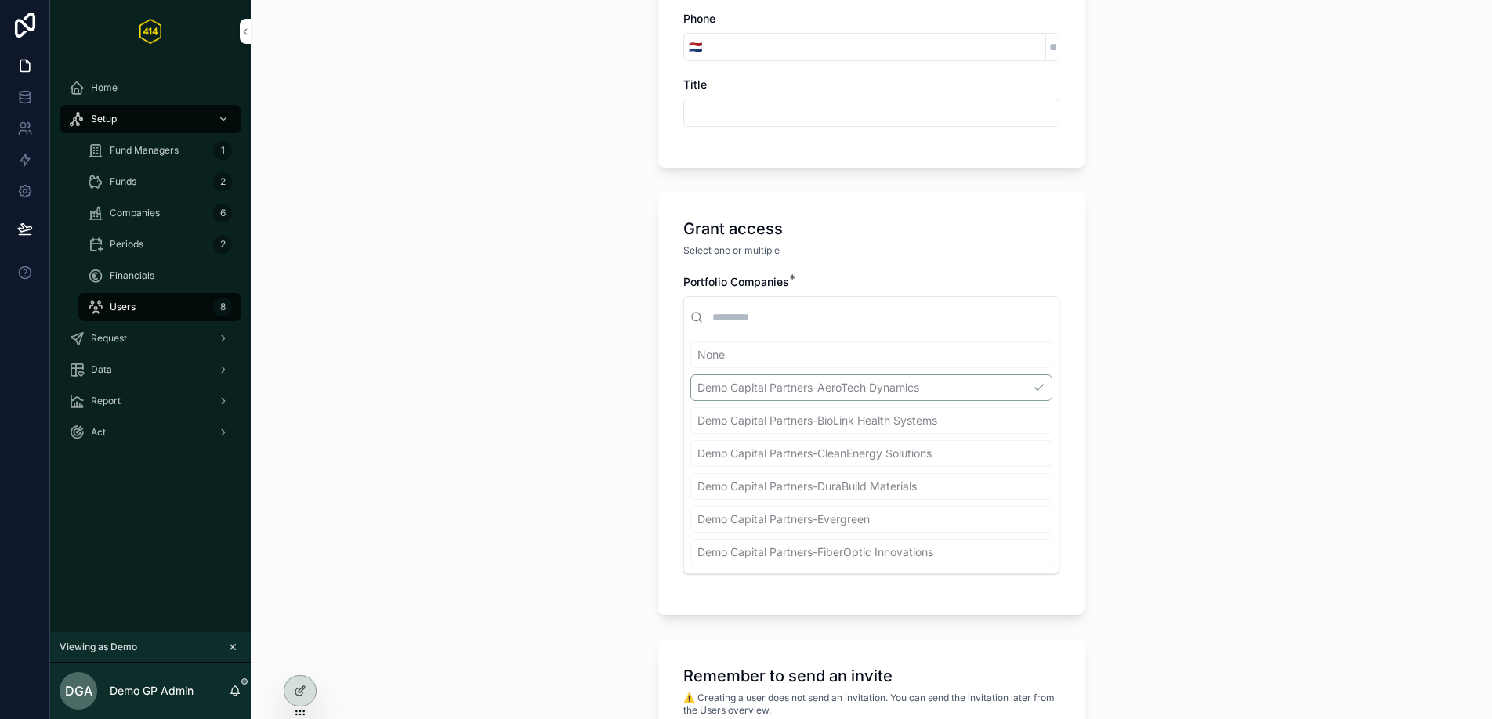
scroll to position [8, 0]
click at [790, 411] on div "None Demo Capital Partners-AeroTech Dynamics Demo Capital Partners-BioLink Heal…" at bounding box center [871, 452] width 362 height 224
click at [793, 417] on div "None Demo Capital Partners-AeroTech Dynamics Demo Capital Partners-BioLink Heal…" at bounding box center [871, 452] width 362 height 224
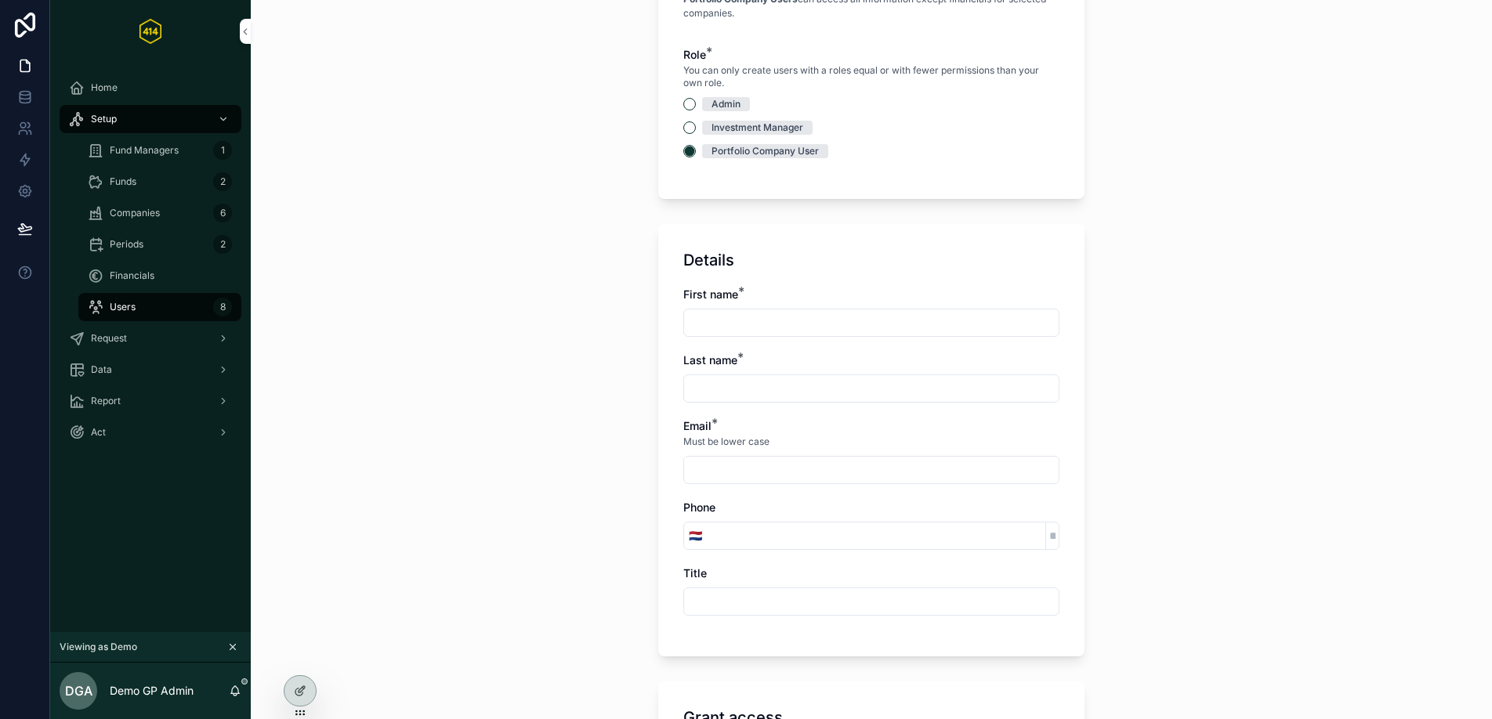
scroll to position [0, 0]
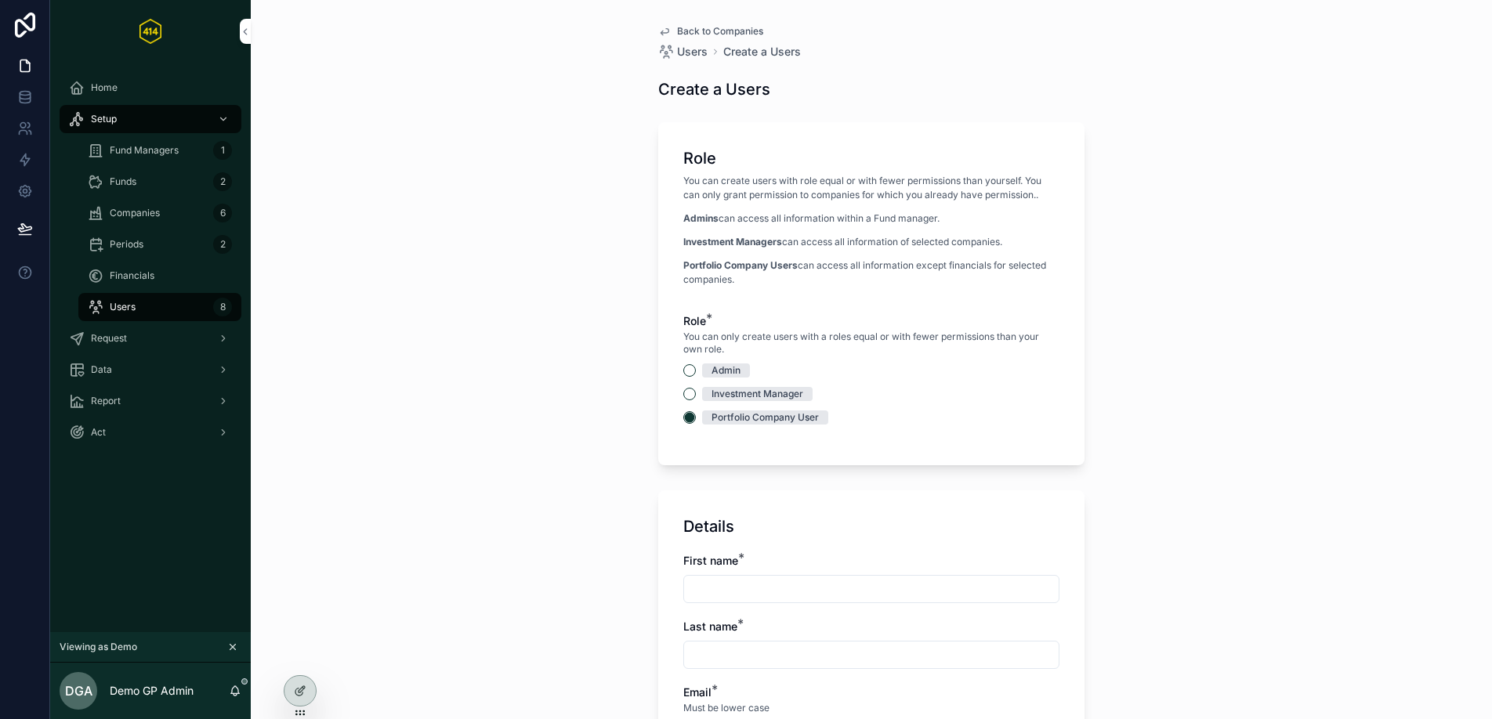
click at [679, 32] on span "Back to Companies" at bounding box center [720, 31] width 86 height 13
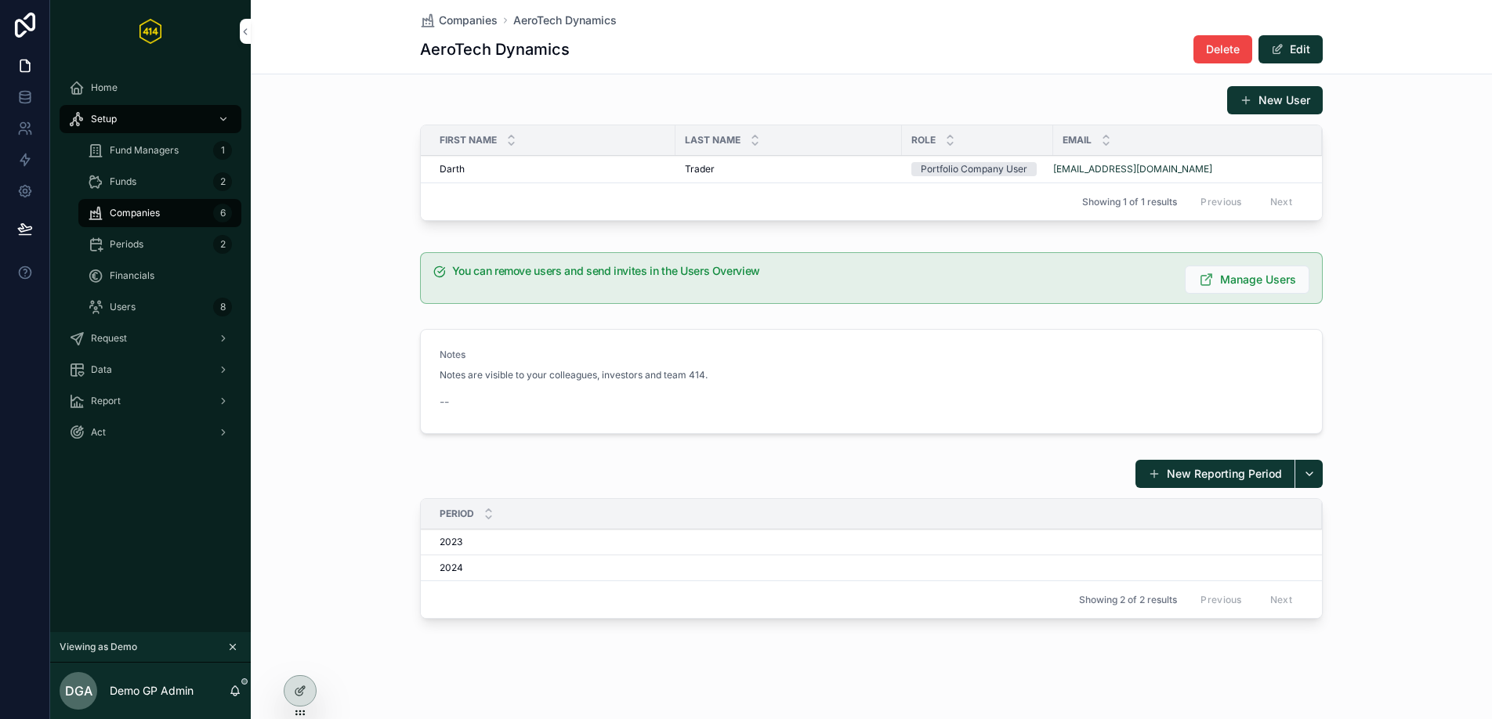
scroll to position [867, 0]
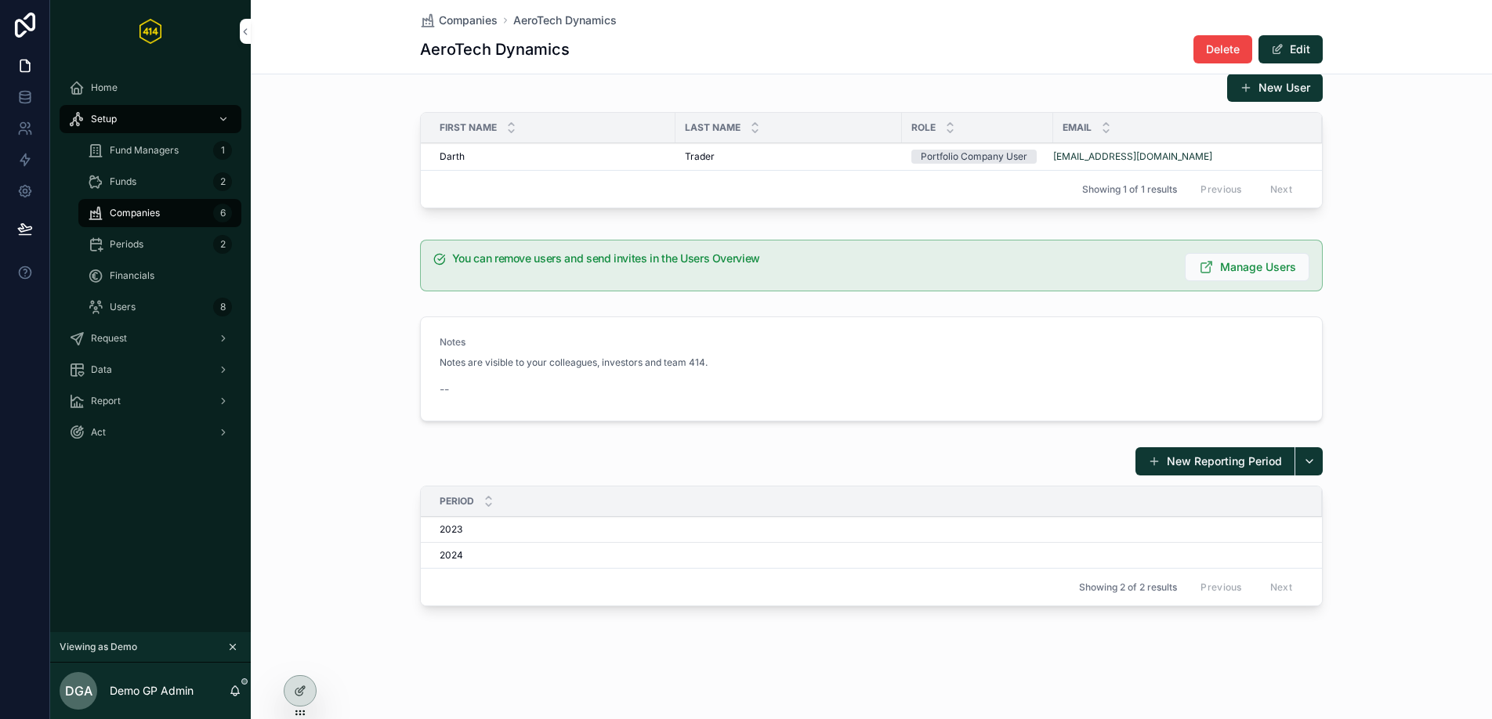
click at [172, 246] on div "Periods 2" at bounding box center [160, 244] width 144 height 25
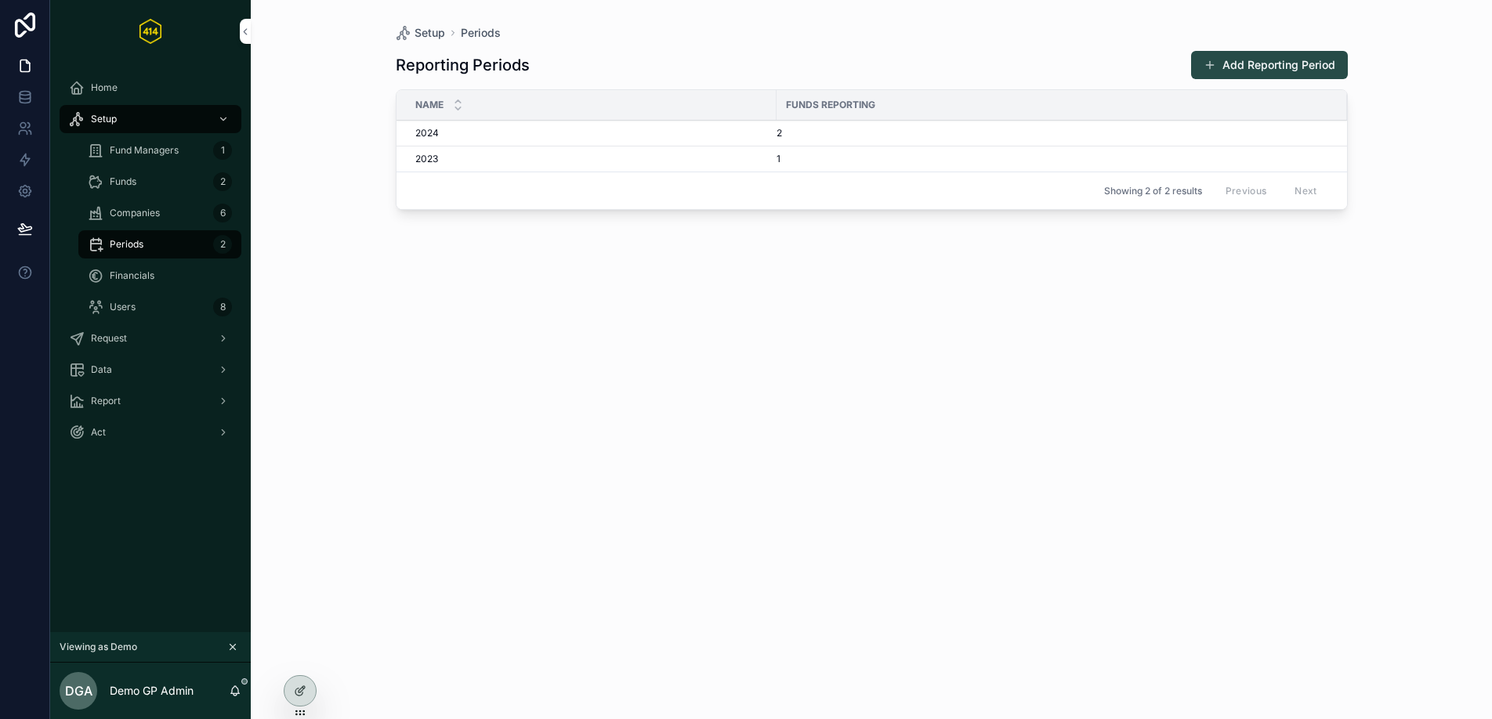
click at [1272, 63] on button "Add Reporting Period" at bounding box center [1269, 65] width 157 height 28
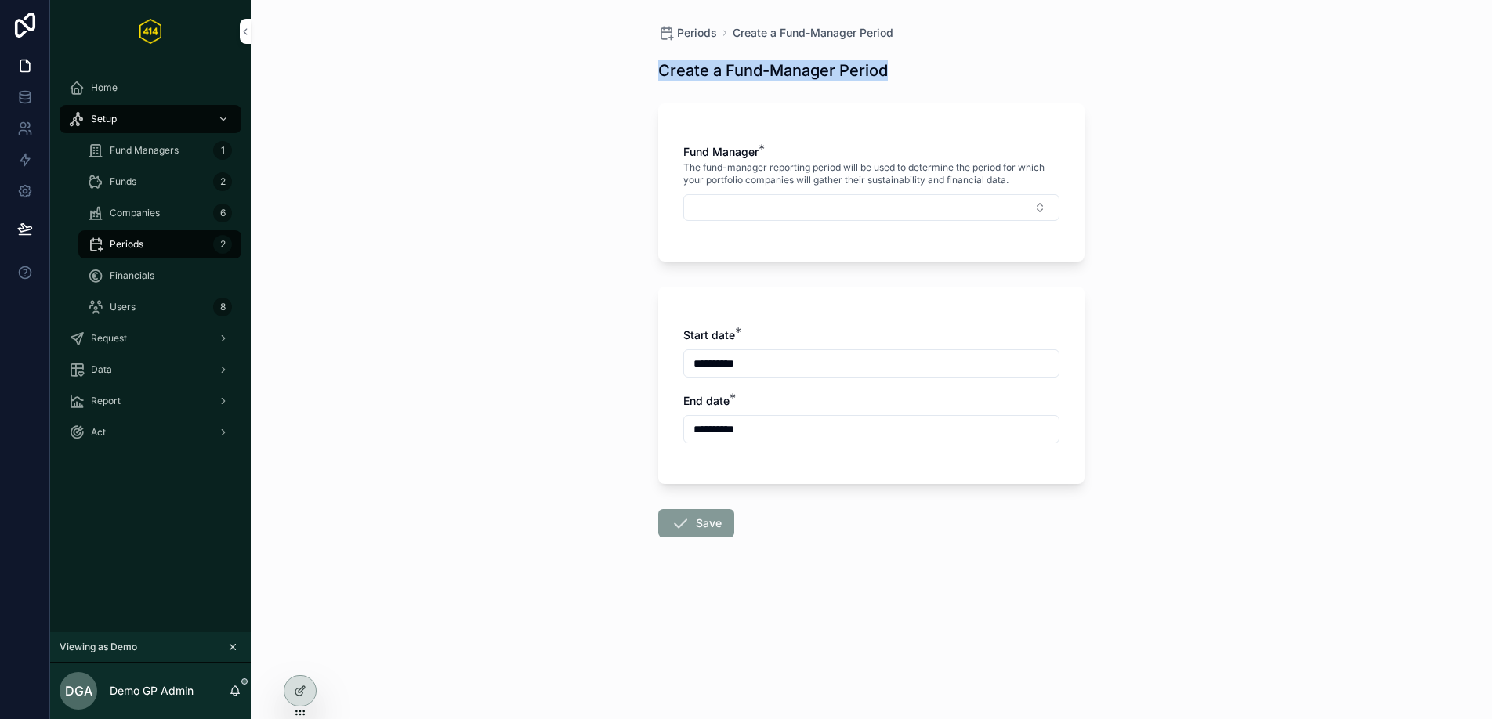
drag, startPoint x: 657, startPoint y: 76, endPoint x: 900, endPoint y: 67, distance: 243.0
click at [890, 67] on div "**********" at bounding box center [871, 319] width 451 height 638
click at [906, 71] on div "Create a Fund-Manager Period" at bounding box center [871, 71] width 426 height 22
click at [130, 266] on div "Financials" at bounding box center [160, 275] width 144 height 25
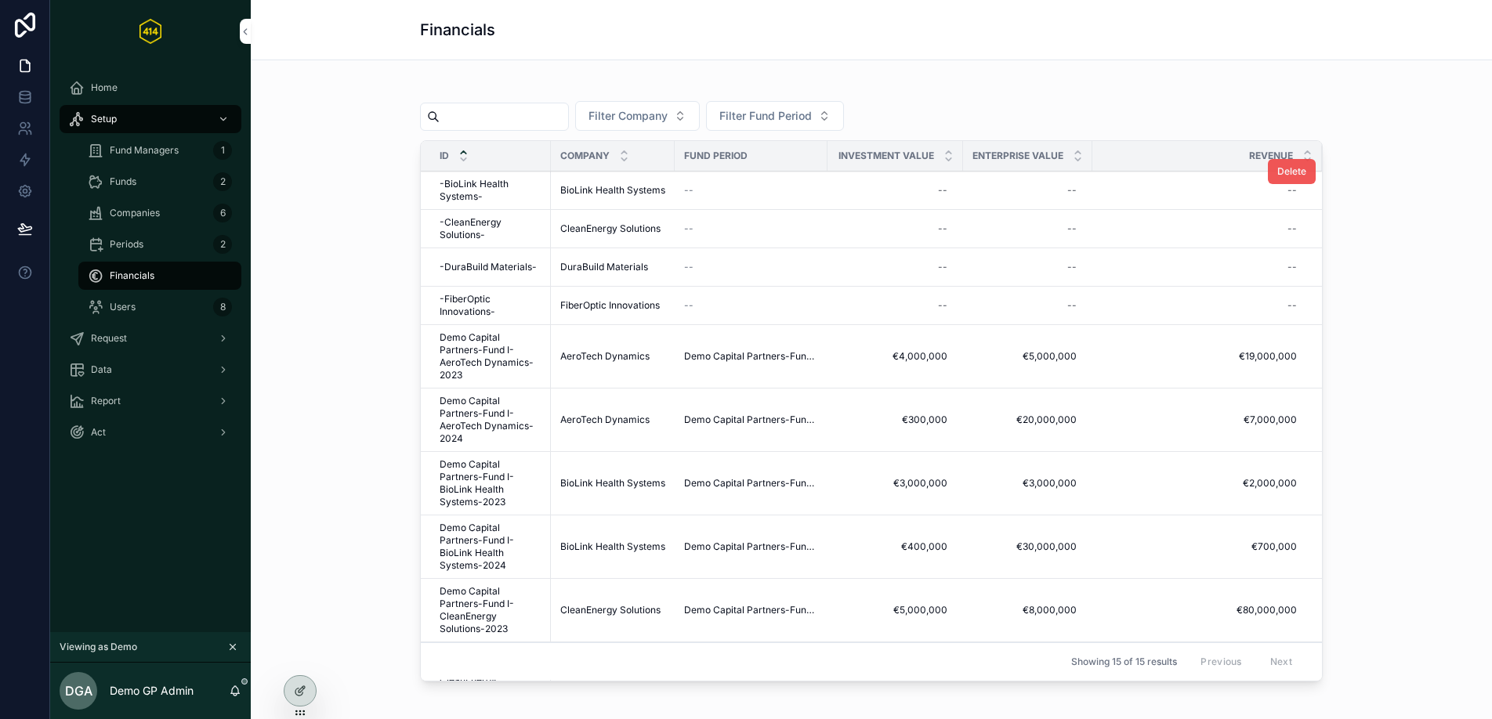
click at [1277, 173] on span "Delete" at bounding box center [1291, 171] width 29 height 13
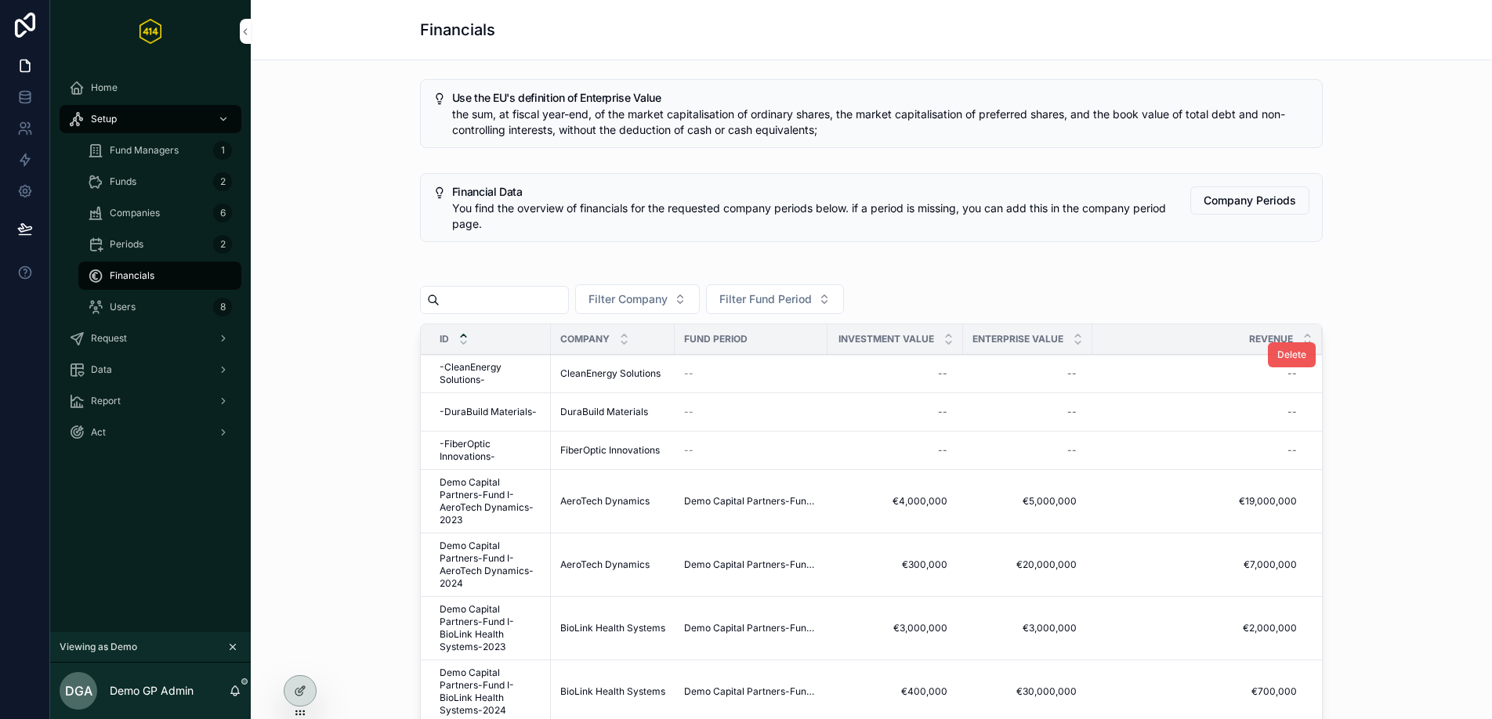
click at [1278, 358] on span "Delete" at bounding box center [1291, 355] width 29 height 13
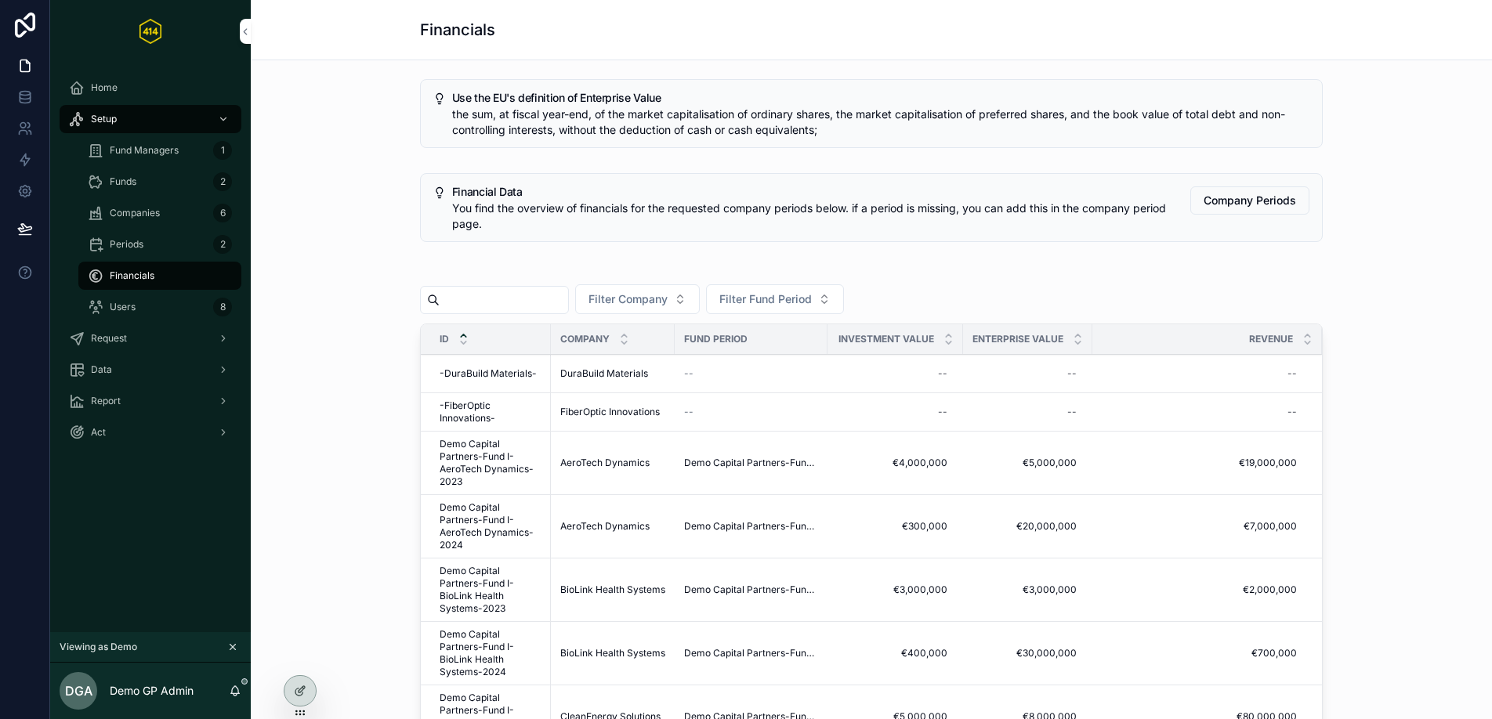
click at [0, 0] on button "Delete" at bounding box center [0, 0] width 0 height 0
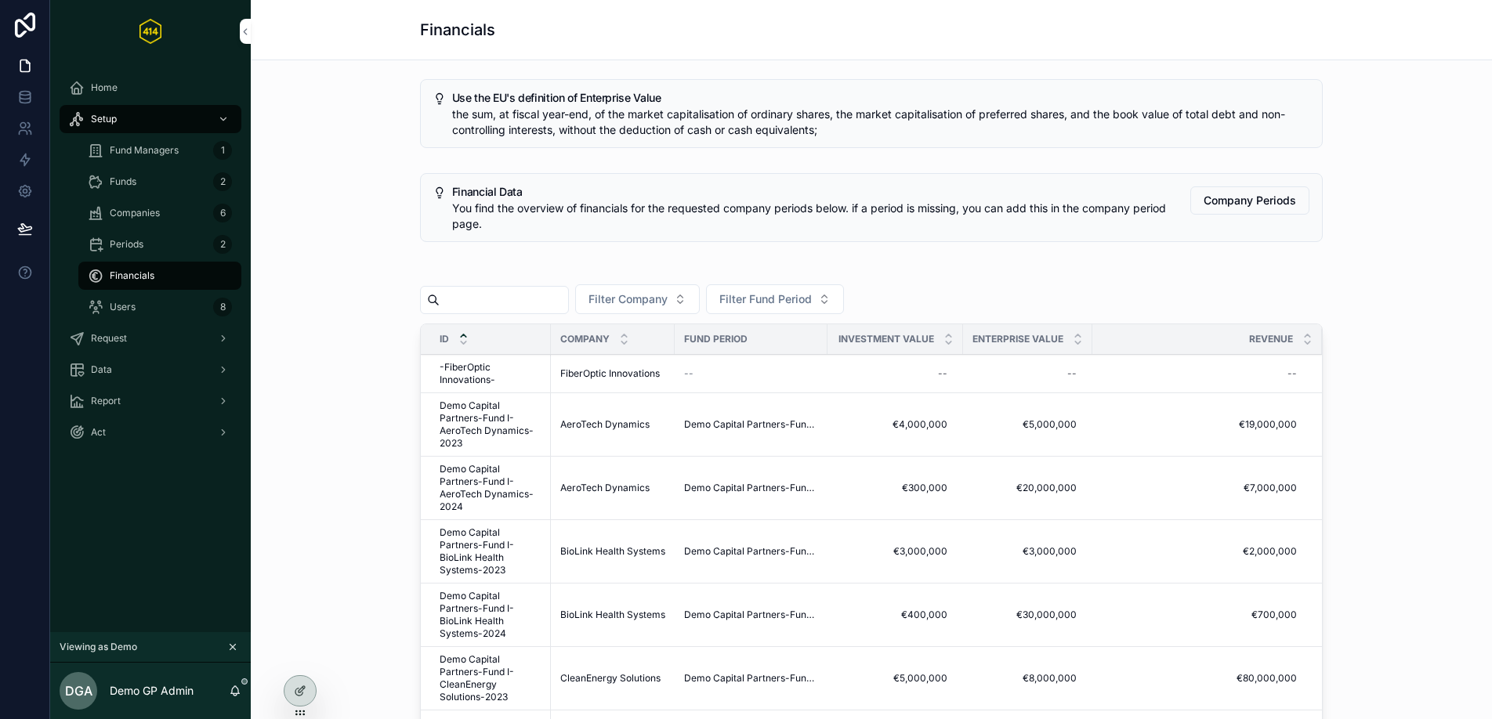
click at [0, 0] on span "Delete" at bounding box center [0, 0] width 0 height 0
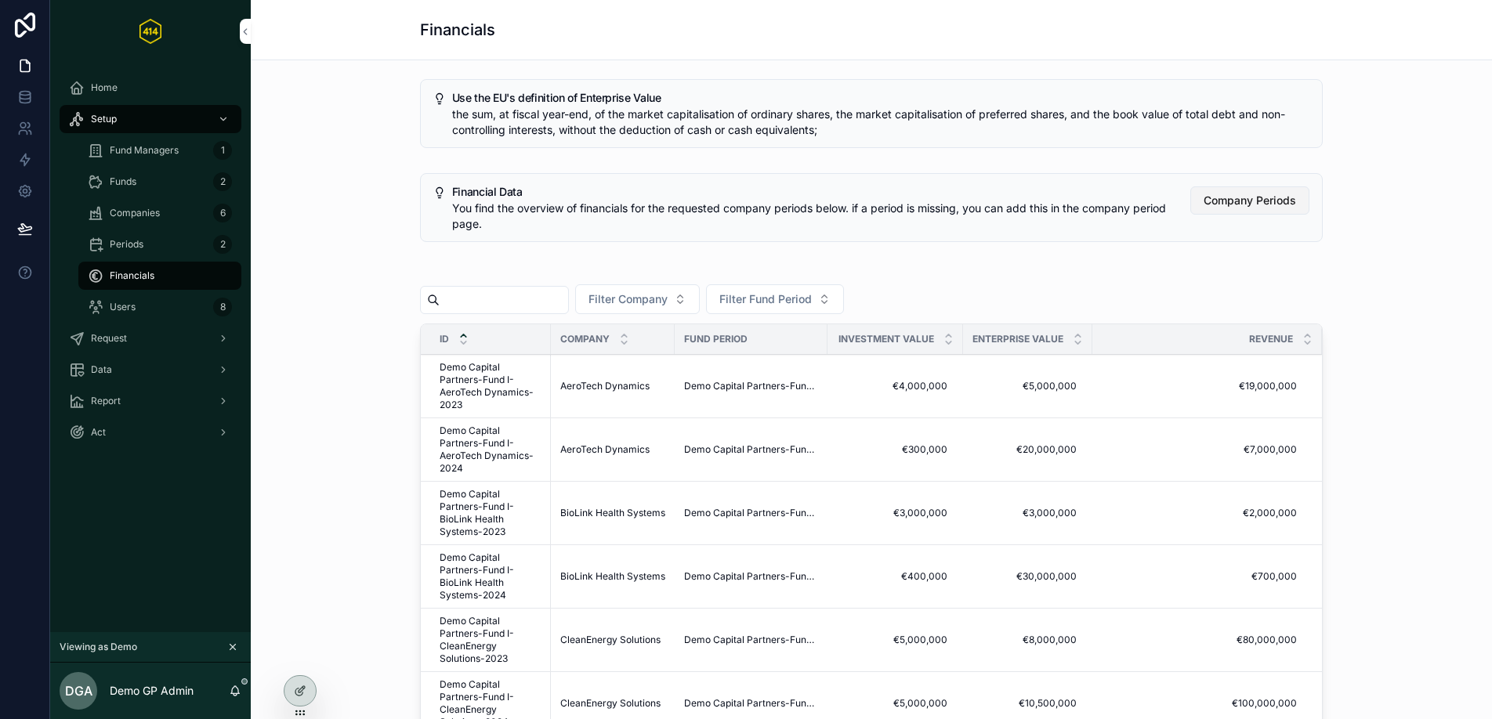
click at [1249, 205] on span "Company Periods" at bounding box center [1250, 201] width 92 height 16
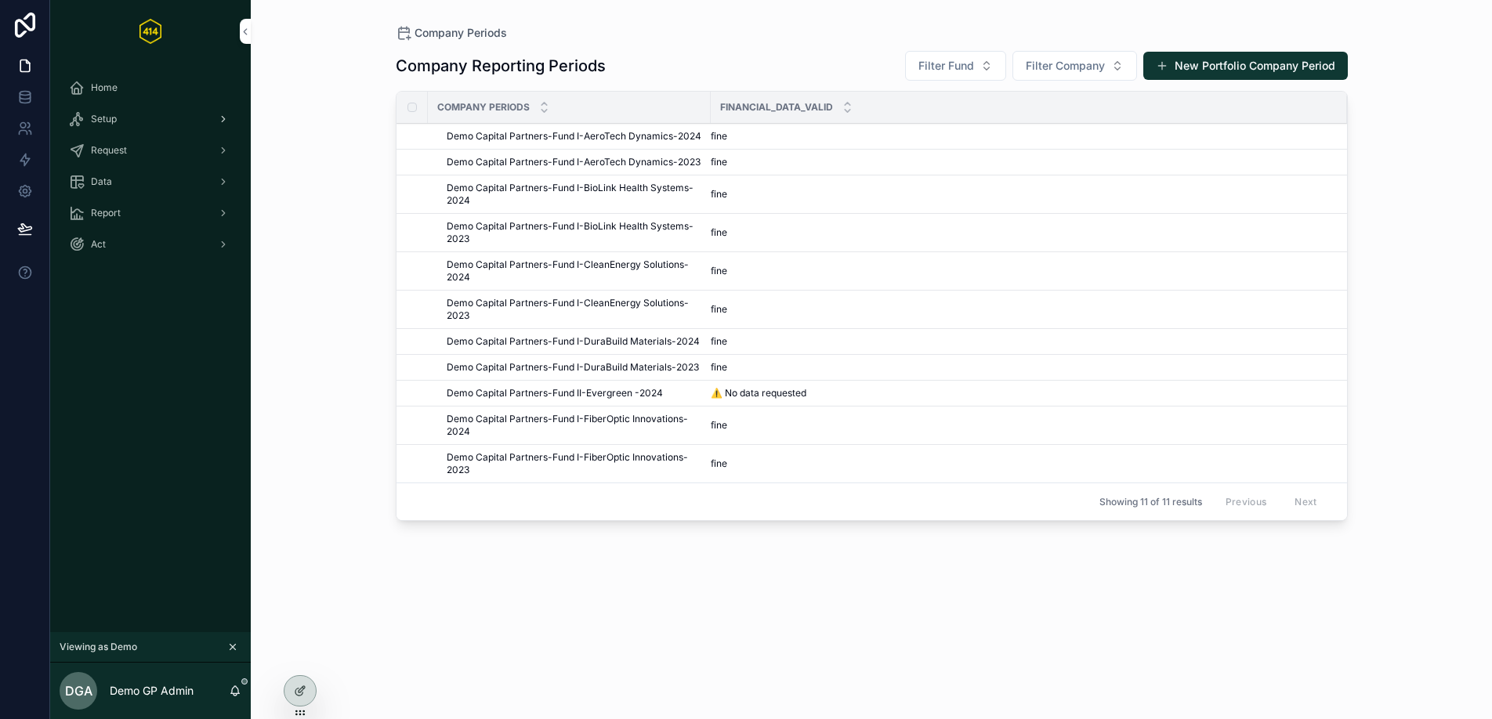
click at [139, 121] on div "Setup" at bounding box center [150, 119] width 163 height 25
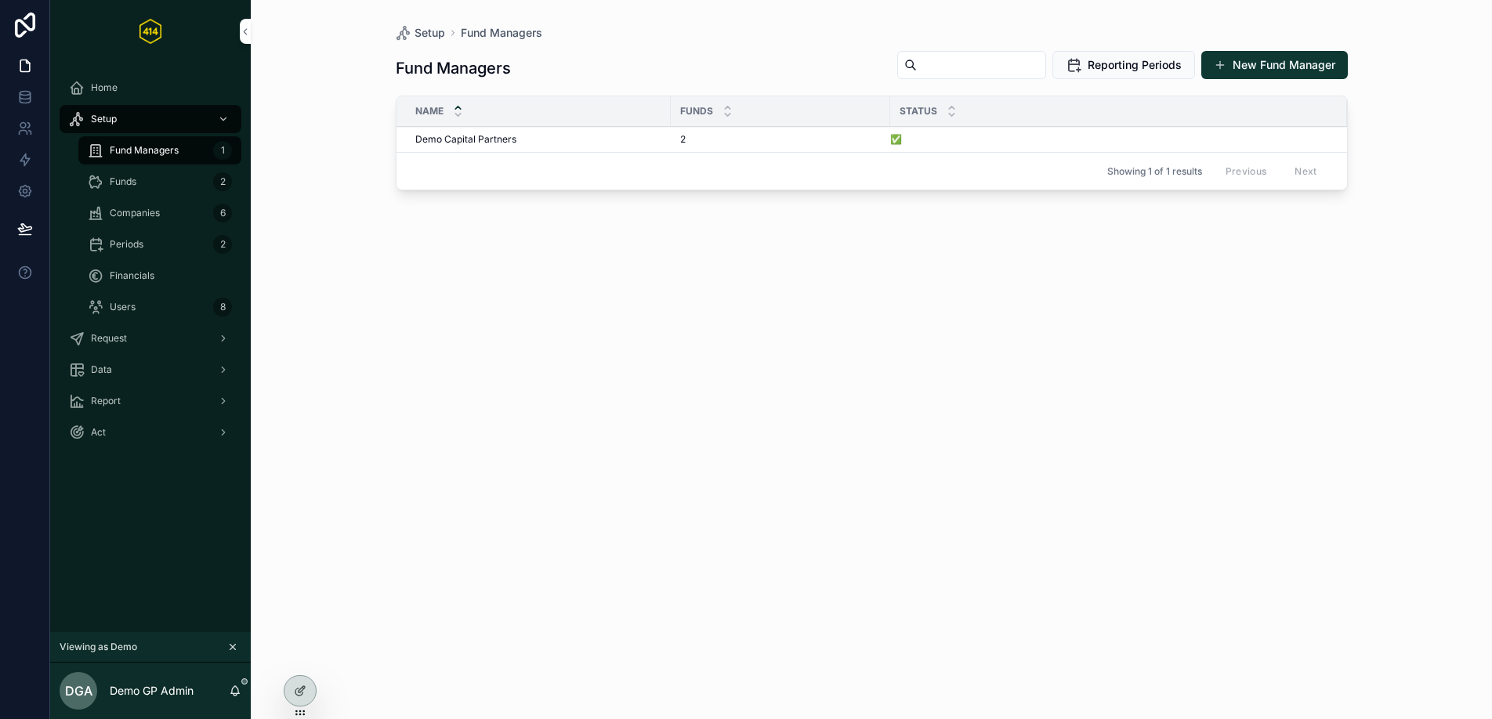
click at [157, 189] on div "Funds 2" at bounding box center [160, 181] width 144 height 25
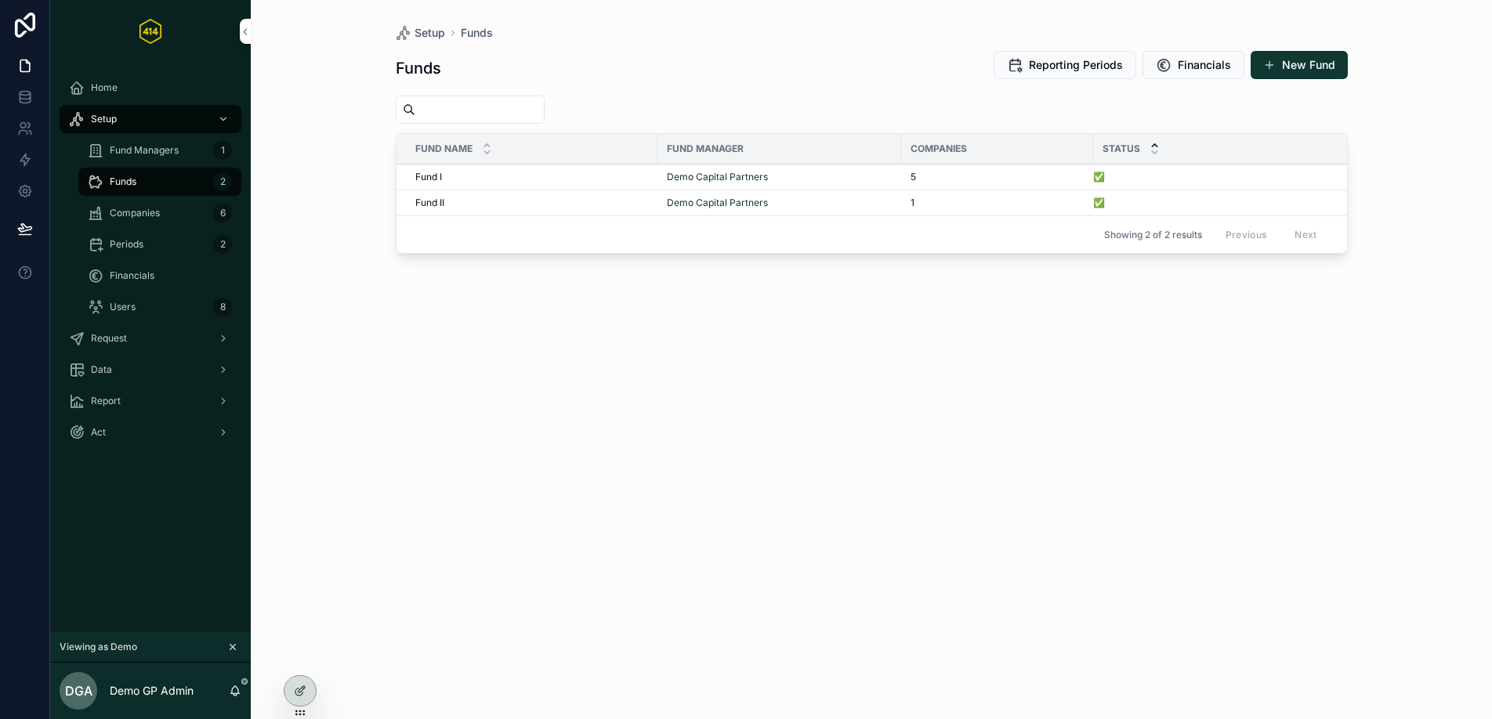
click at [172, 218] on div "Companies 6" at bounding box center [160, 213] width 144 height 25
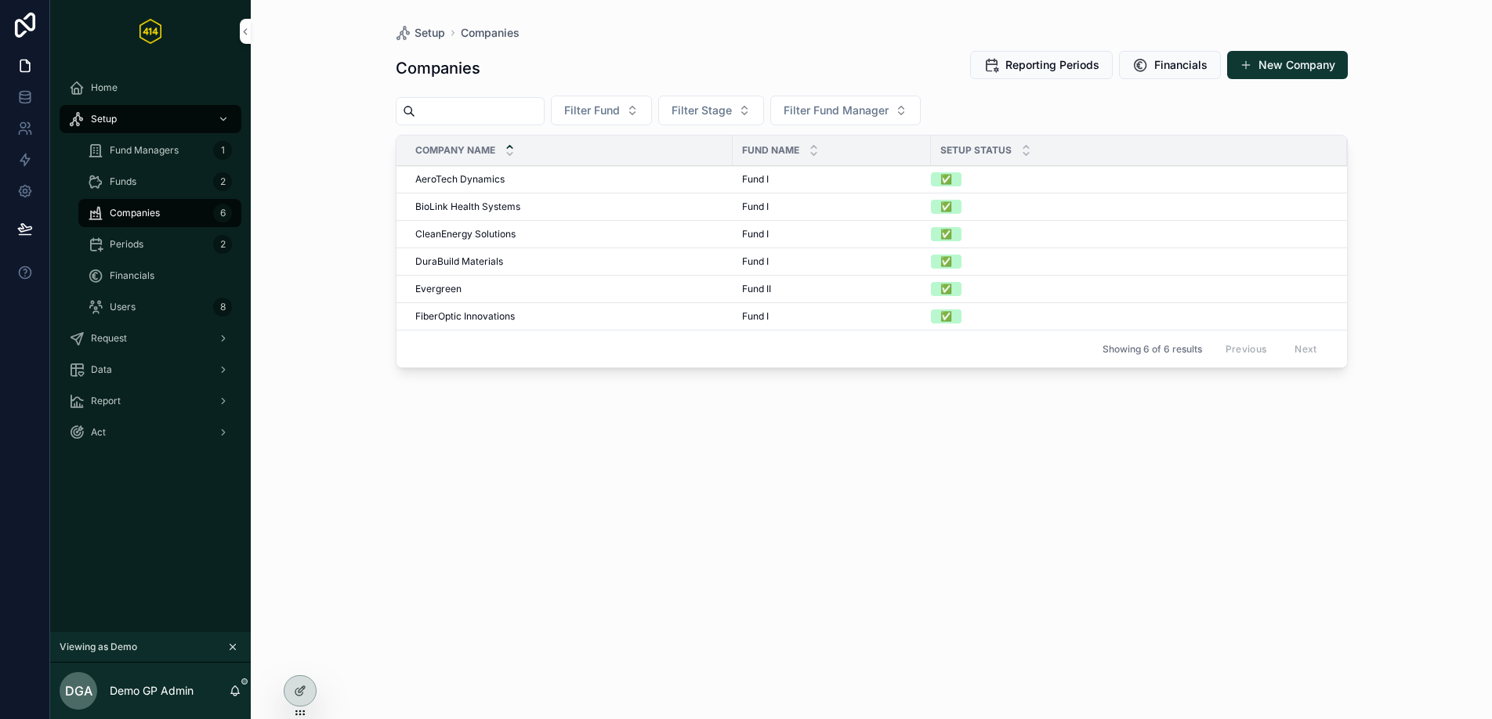
click at [183, 248] on div "Periods 2" at bounding box center [160, 244] width 144 height 25
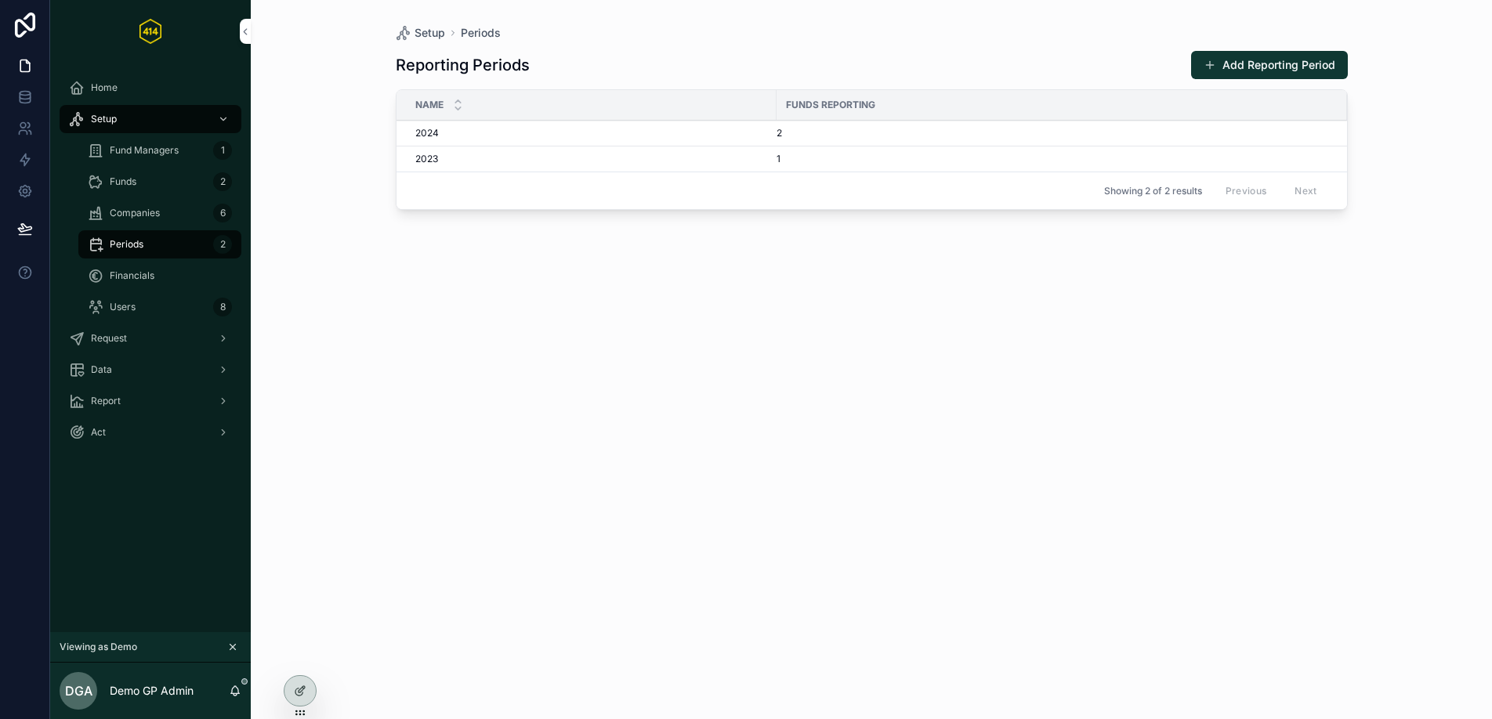
click at [737, 132] on div "2024 2024" at bounding box center [591, 133] width 352 height 13
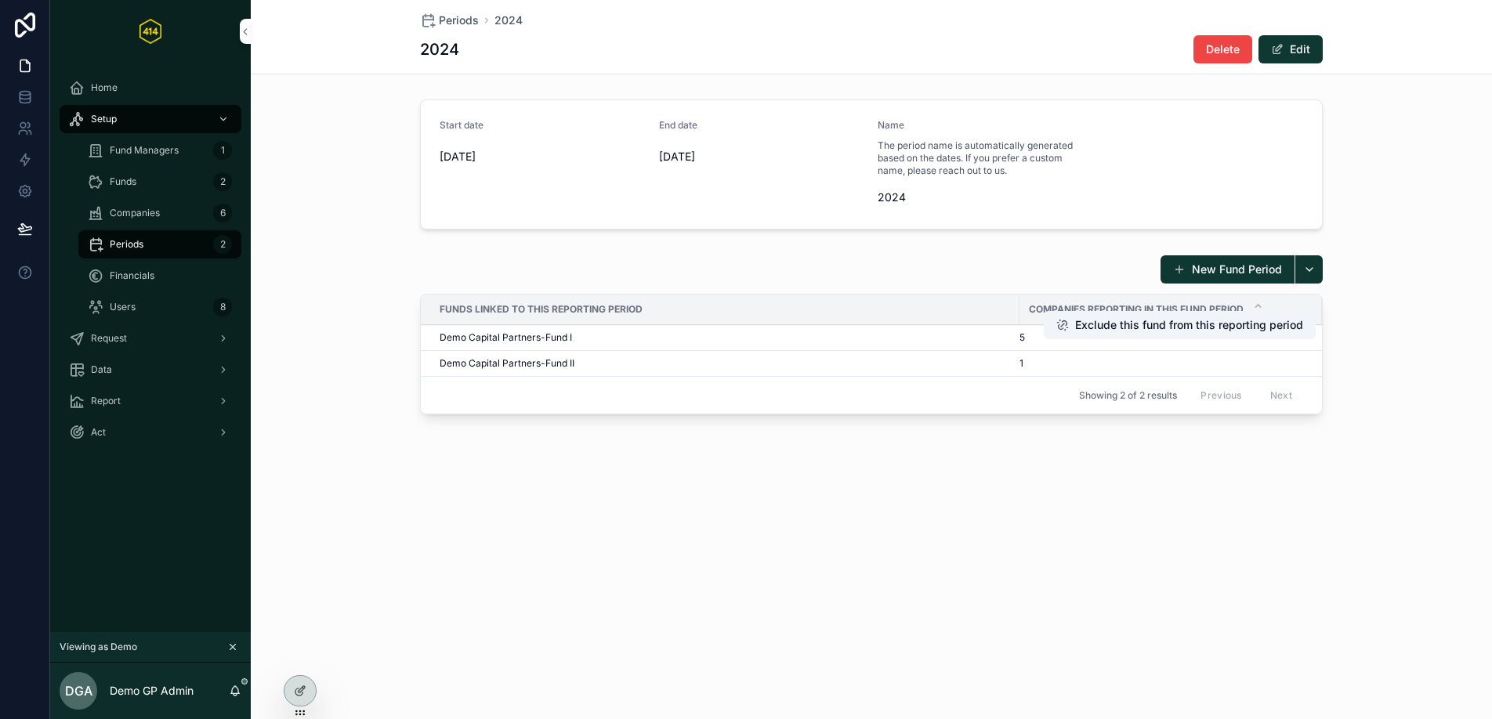
click at [593, 331] on div "Demo Capital Partners-Fund I" at bounding box center [725, 337] width 570 height 13
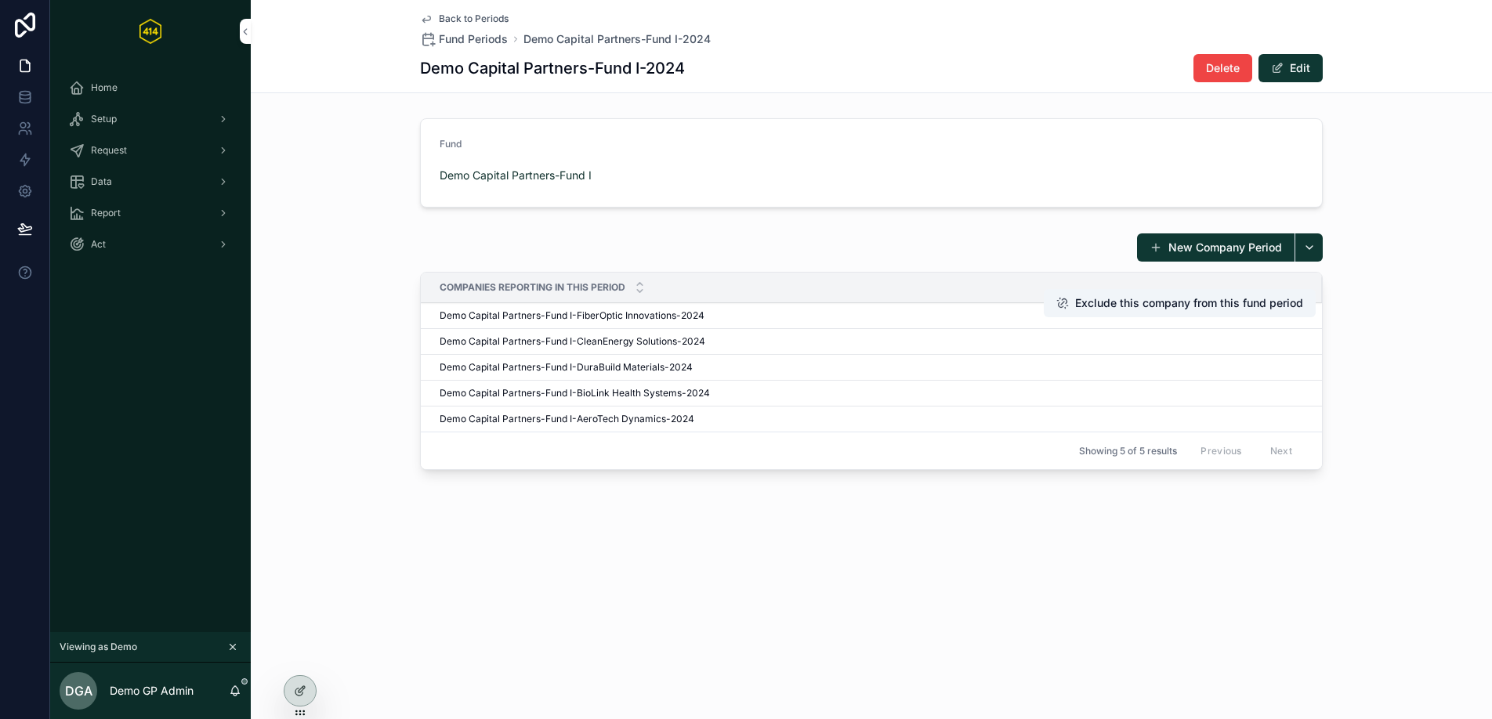
click at [684, 316] on span "Demo Capital Partners-Fund I-FiberOptic Innovations-2024" at bounding box center [572, 315] width 265 height 13
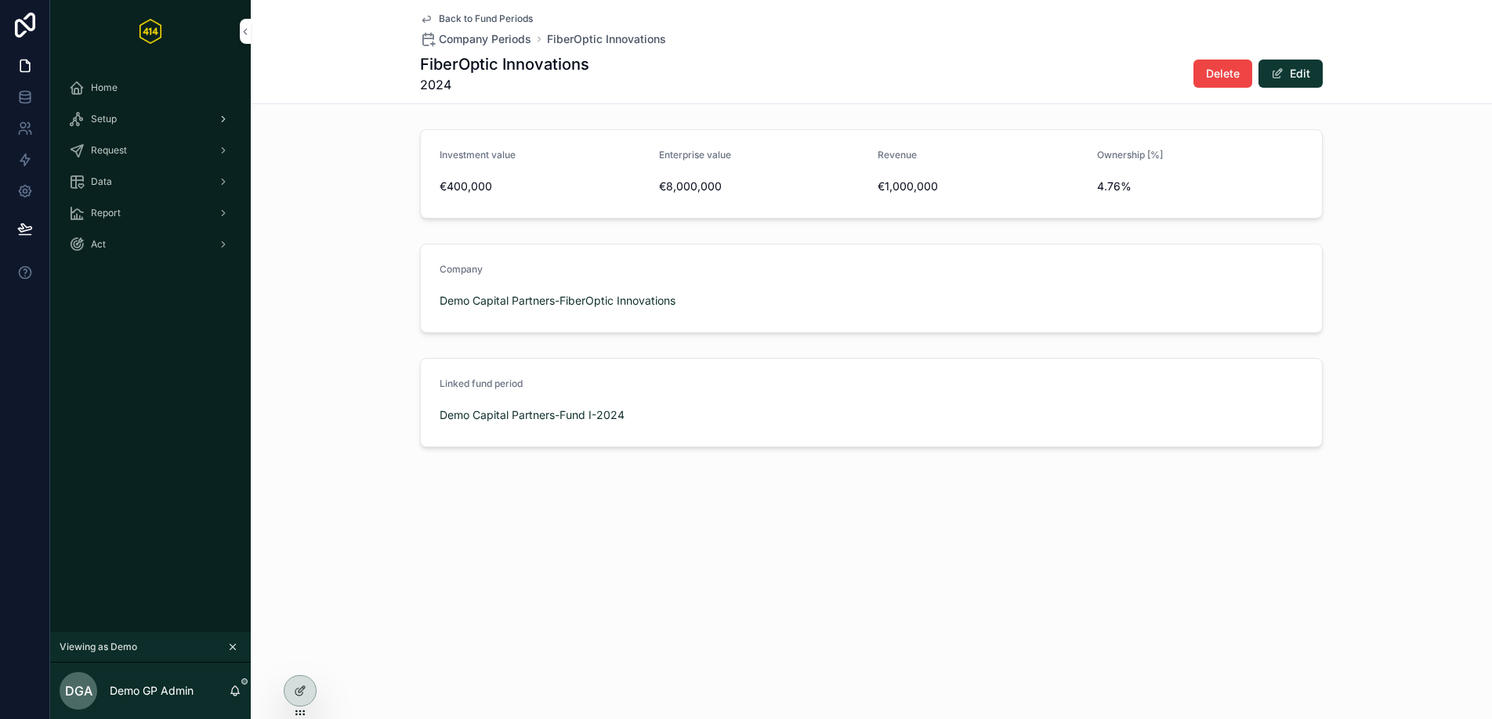
click at [142, 116] on div "Setup" at bounding box center [150, 119] width 163 height 25
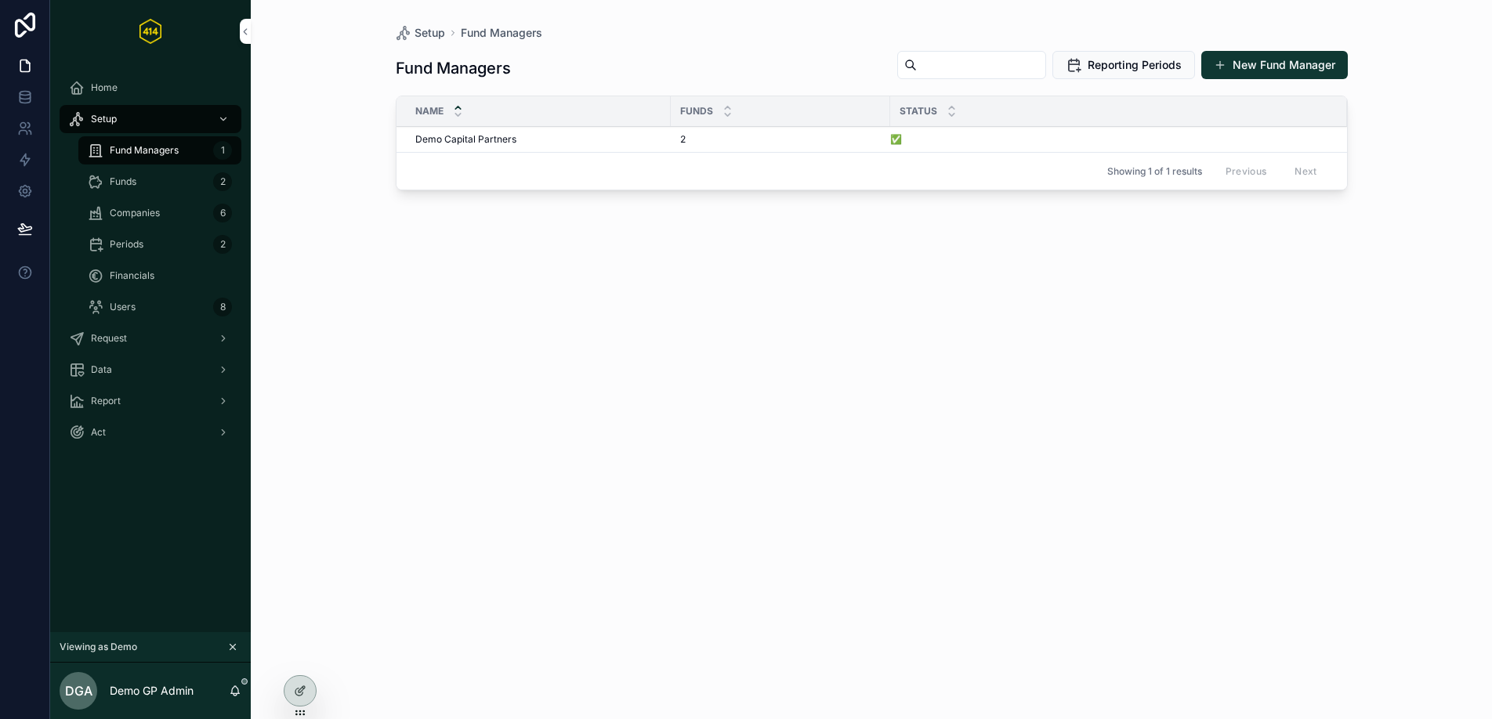
click at [188, 179] on div "Funds 2" at bounding box center [160, 181] width 144 height 25
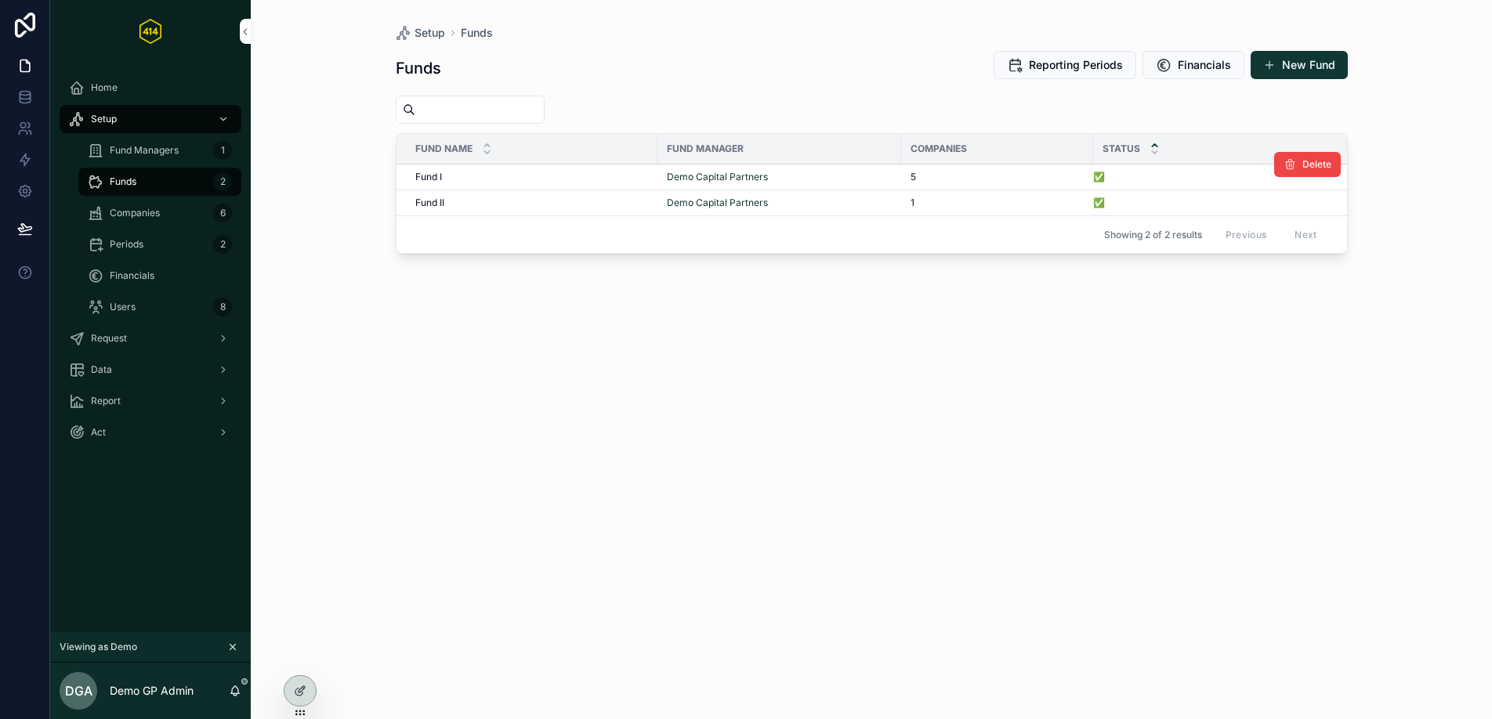
click at [574, 176] on div "Fund I Fund I" at bounding box center [531, 177] width 233 height 13
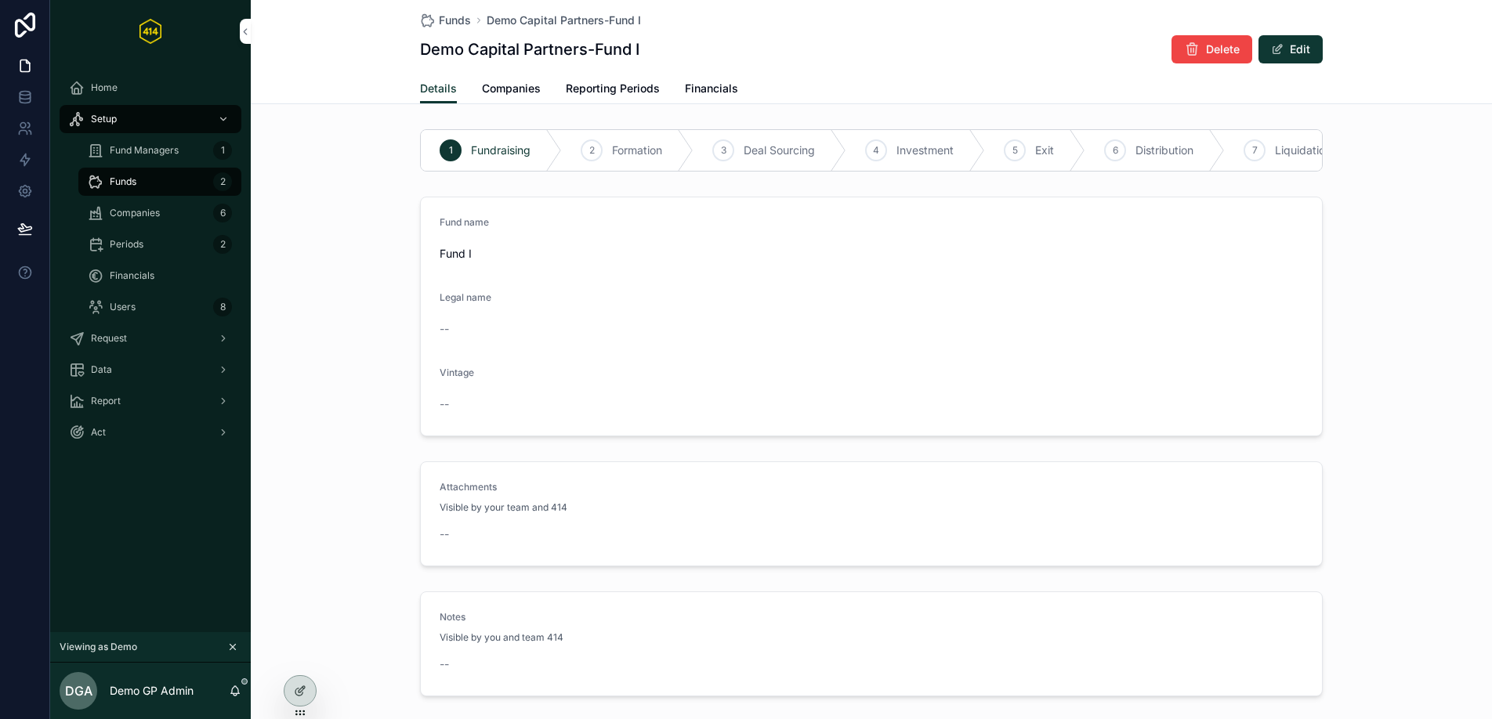
click at [184, 221] on div "Companies 6" at bounding box center [160, 213] width 144 height 25
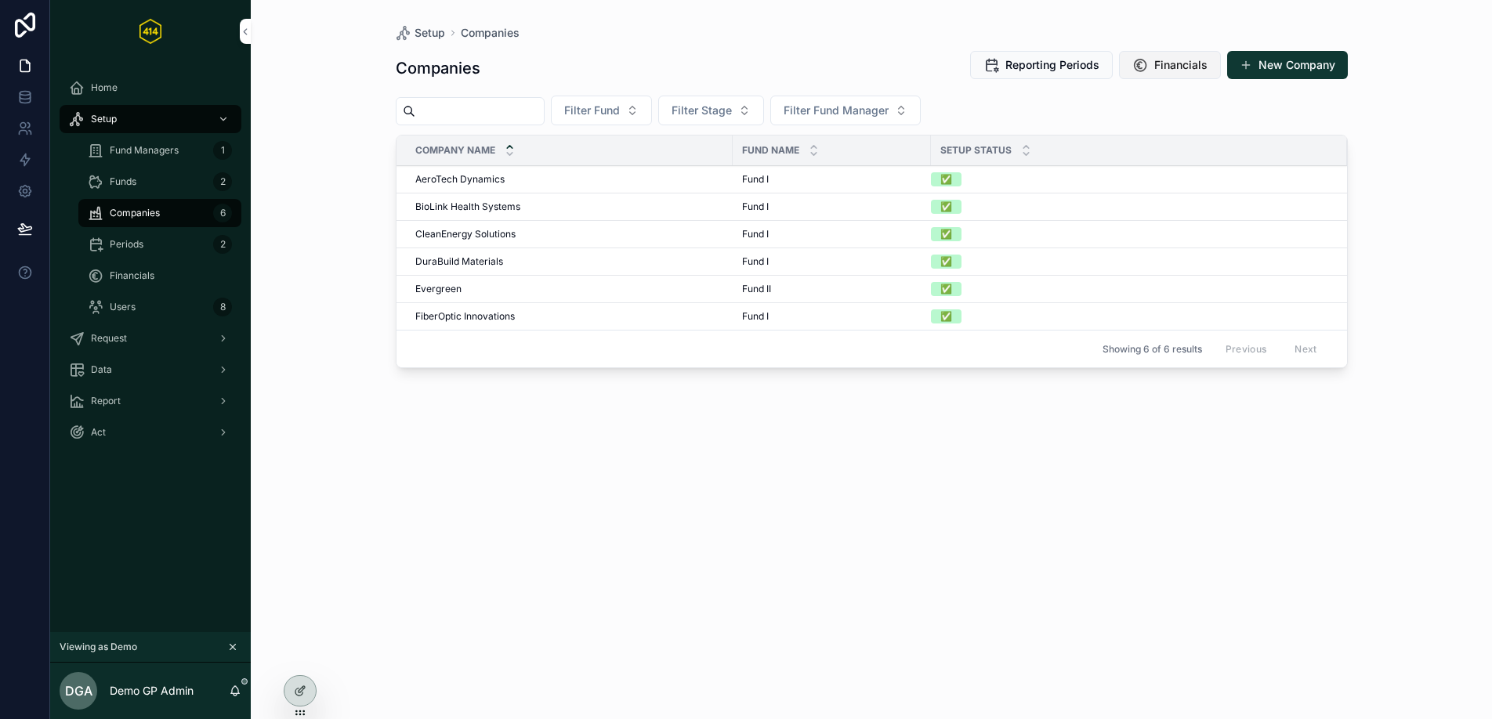
click at [1160, 65] on span "Financials" at bounding box center [1180, 65] width 53 height 16
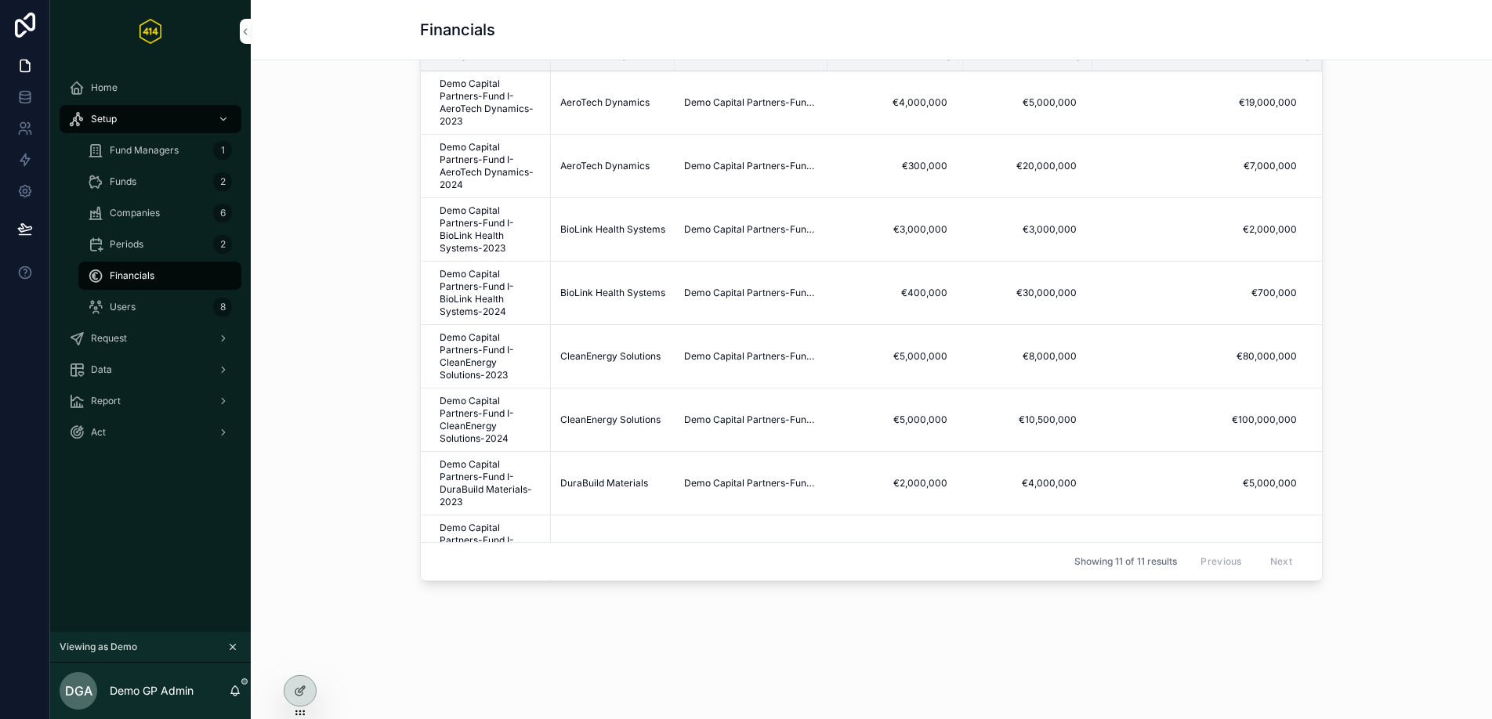
click at [110, 313] on div "Users 8" at bounding box center [160, 307] width 144 height 25
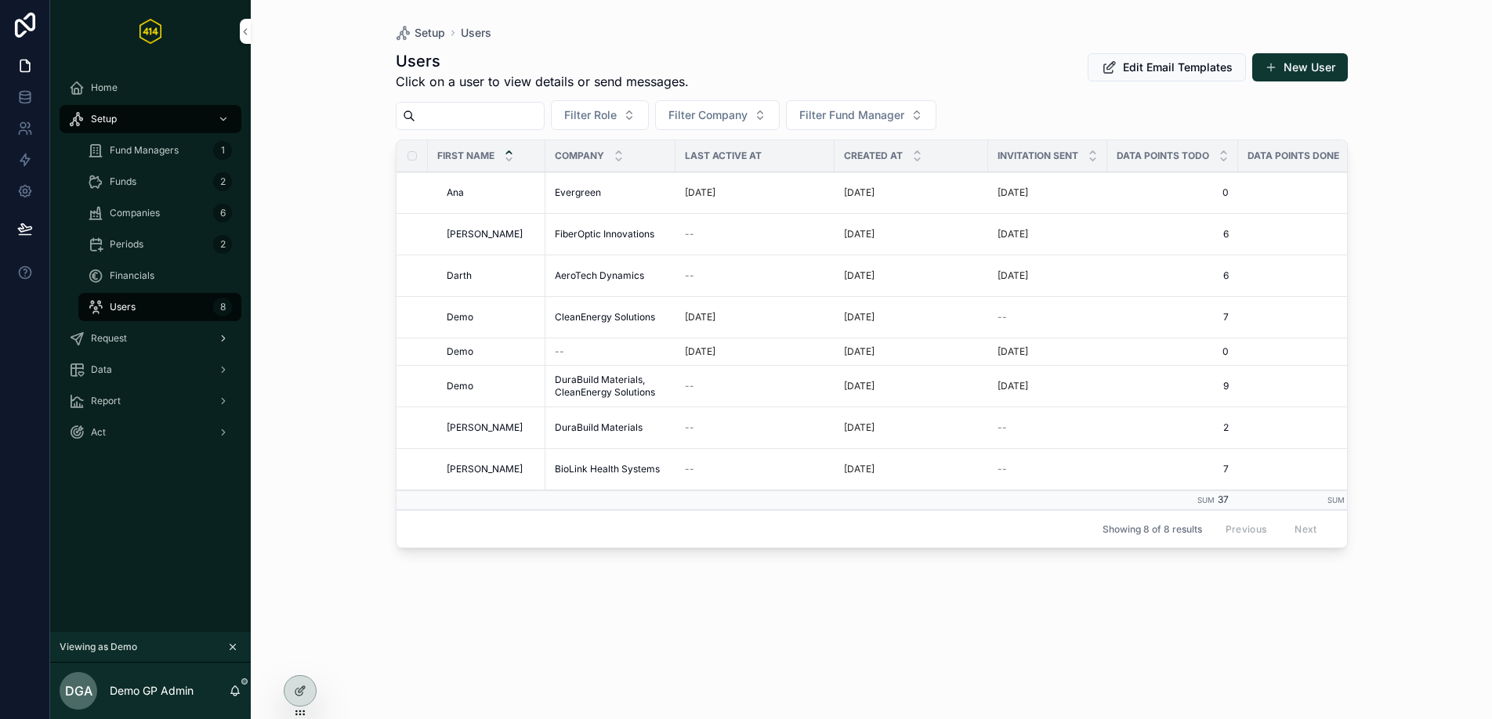
click at [123, 349] on div "Request" at bounding box center [150, 338] width 163 height 25
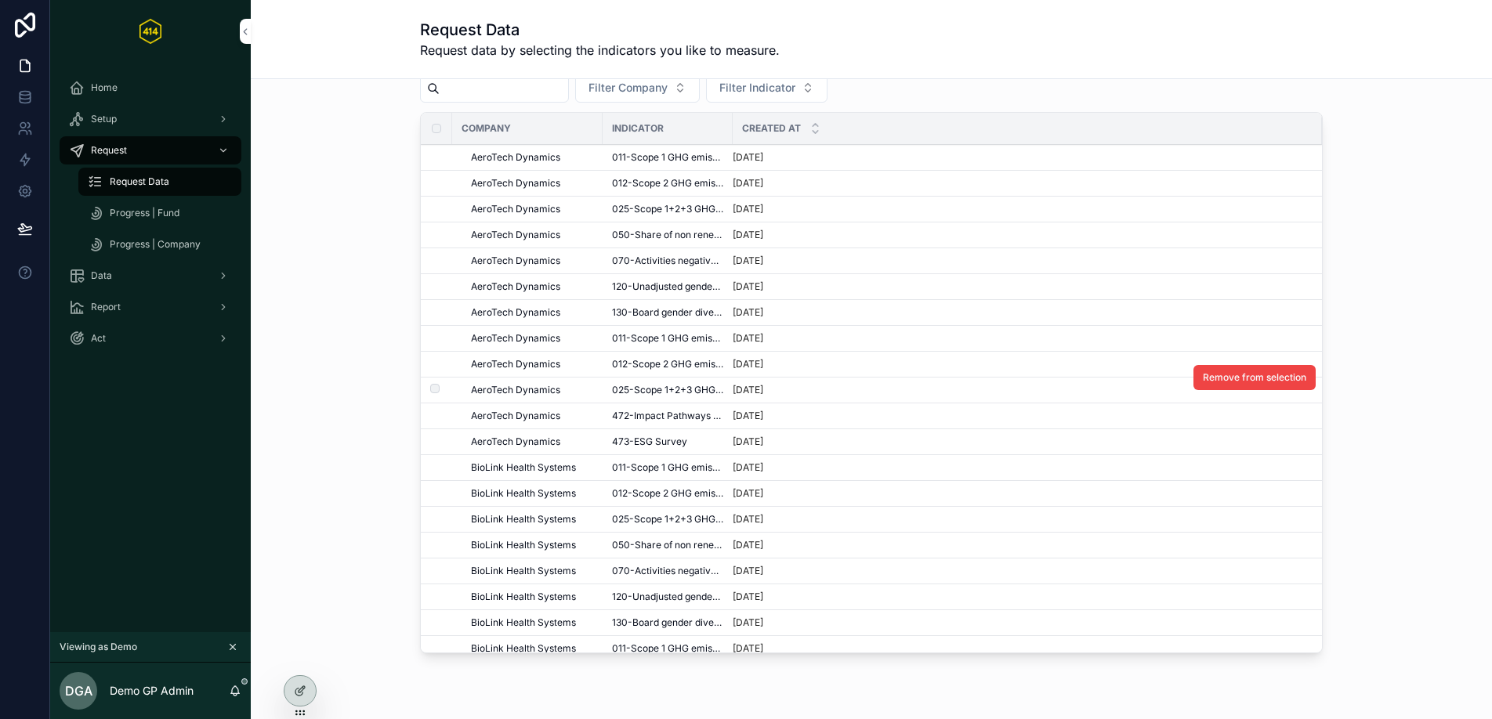
scroll to position [111, 0]
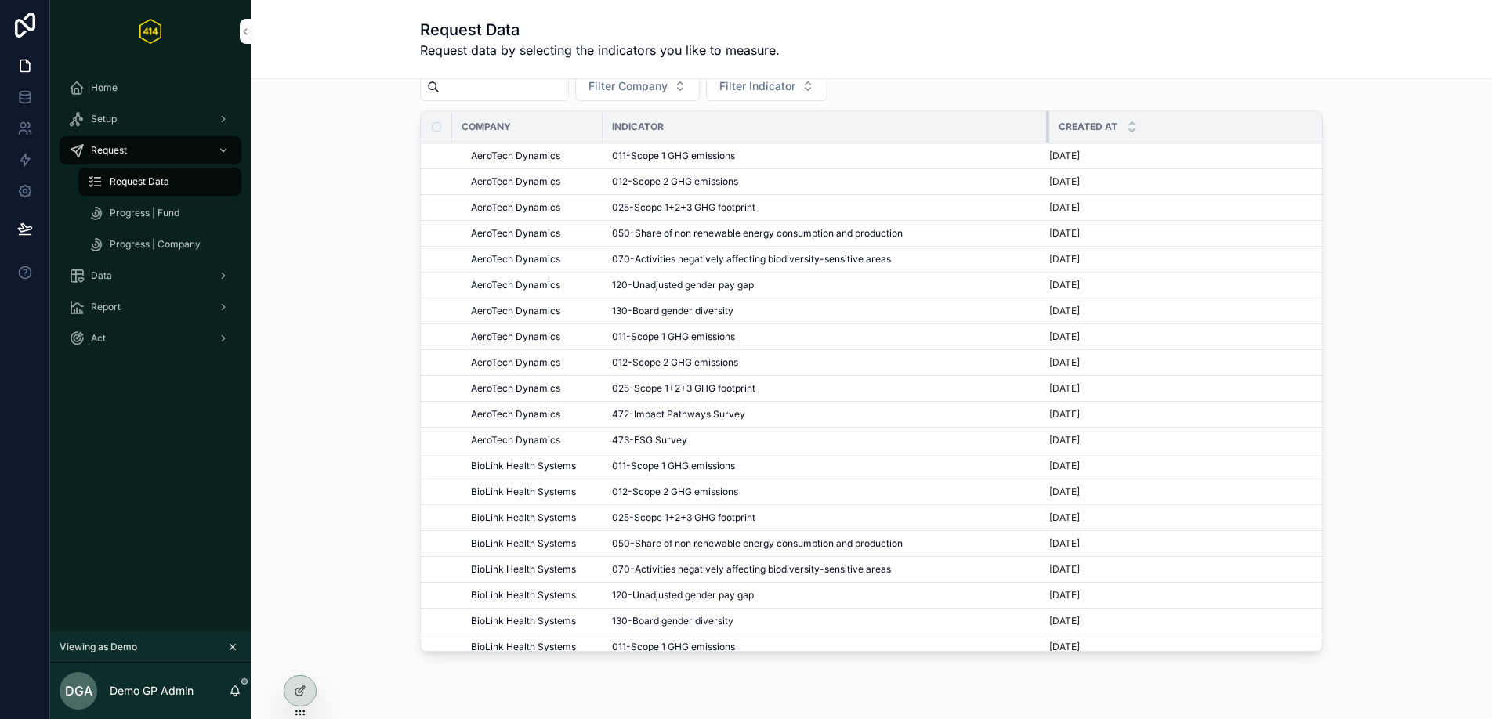
drag, startPoint x: 725, startPoint y: 125, endPoint x: 1054, endPoint y: 121, distance: 329.1
click at [1054, 121] on tr "Company Indicator Created at" at bounding box center [928, 127] width 1015 height 32
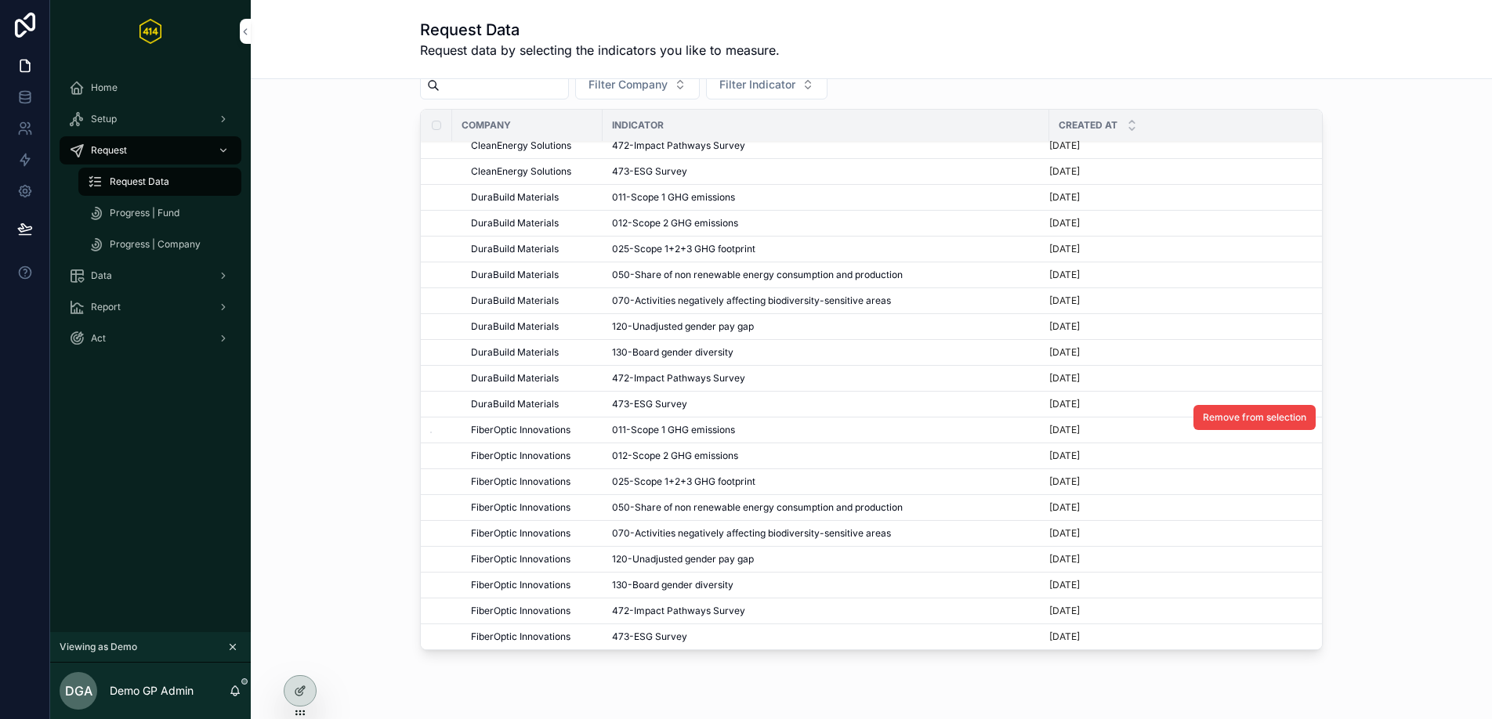
scroll to position [126, 0]
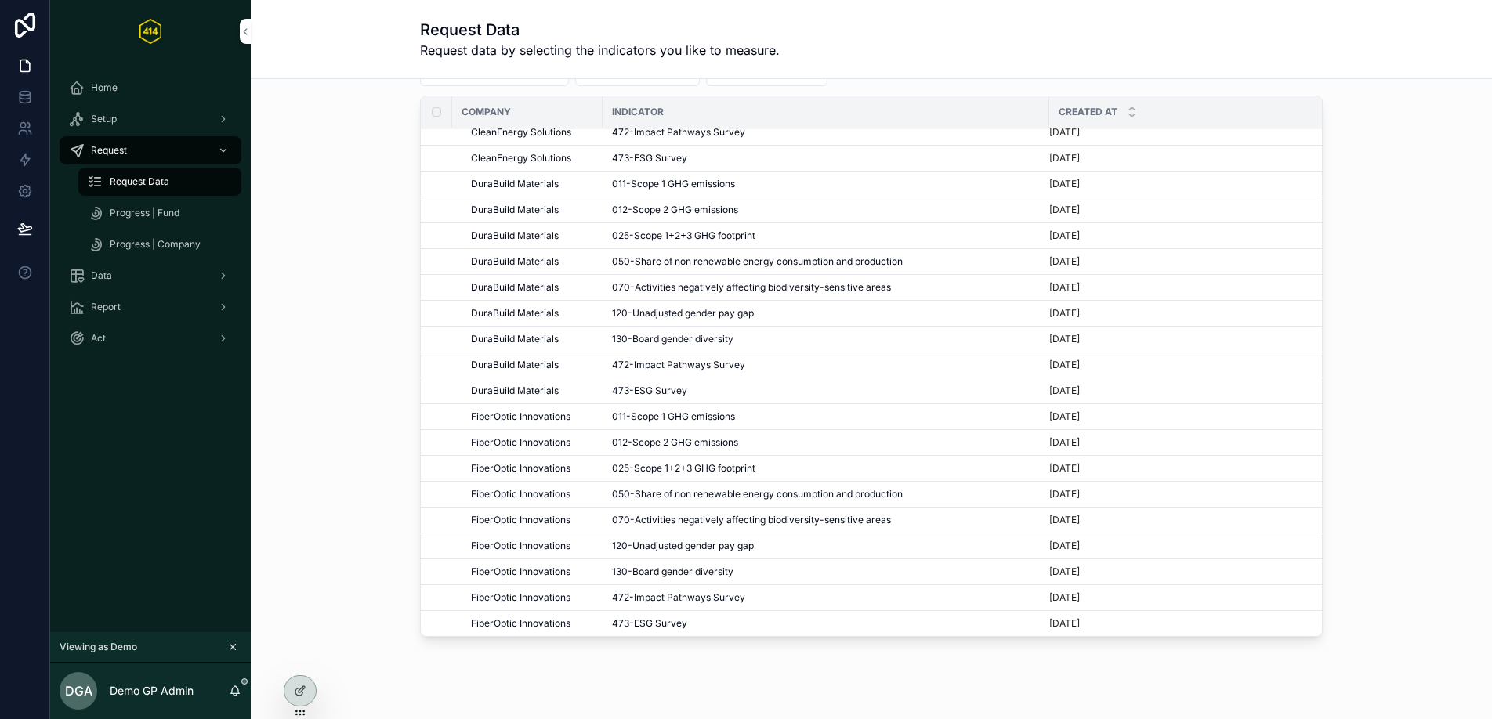
click at [141, 226] on link "Progress | Fund" at bounding box center [159, 213] width 163 height 28
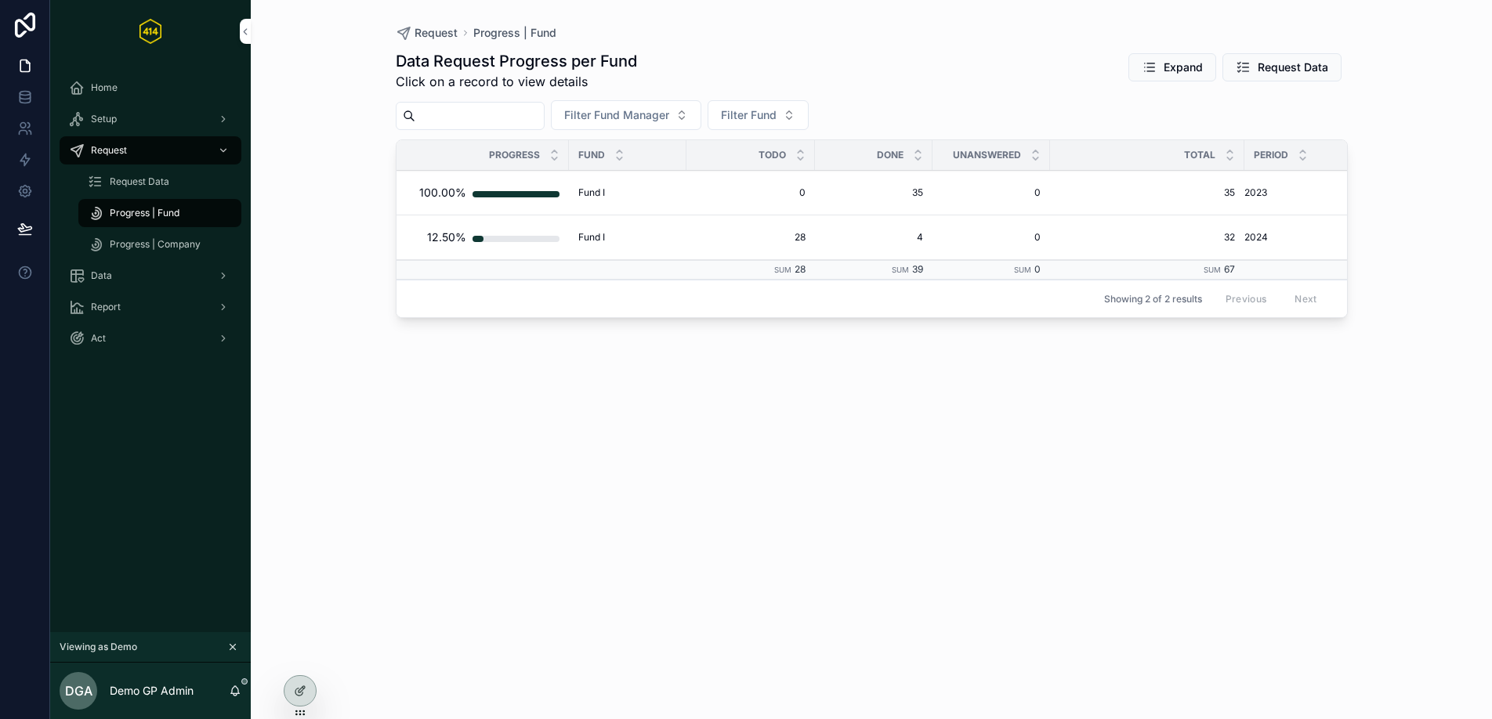
click at [146, 251] on div "Progress | Company" at bounding box center [160, 244] width 144 height 25
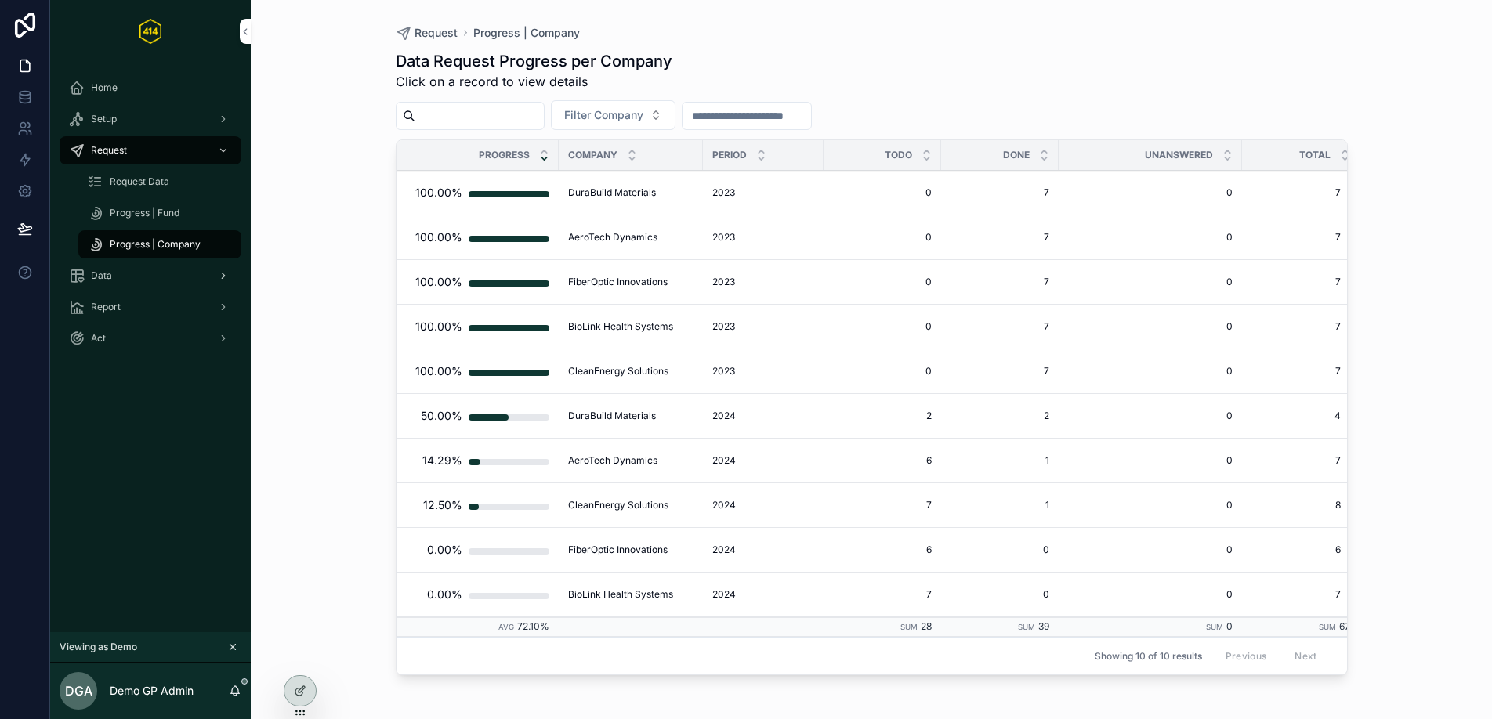
click at [121, 273] on div "Data" at bounding box center [150, 275] width 163 height 25
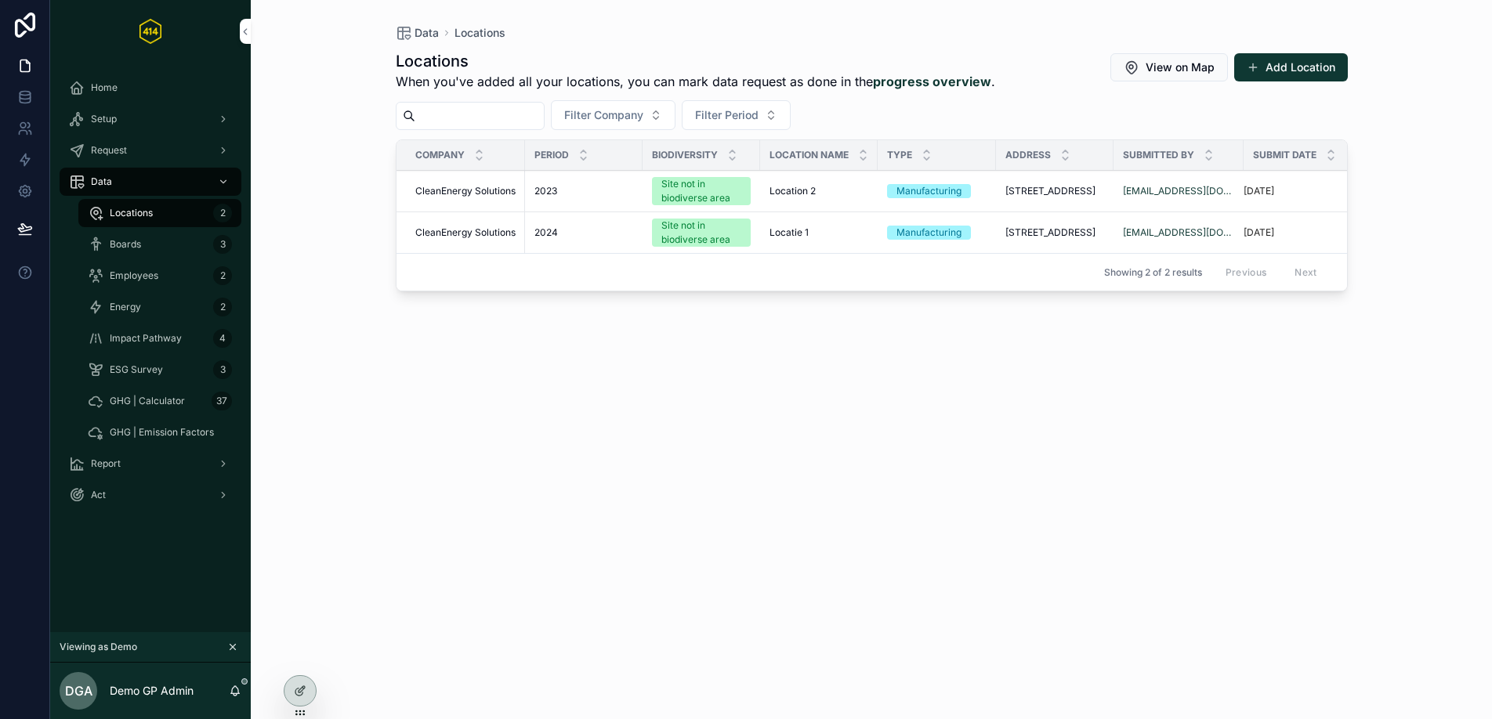
click at [150, 250] on div "Boards 3" at bounding box center [160, 244] width 144 height 25
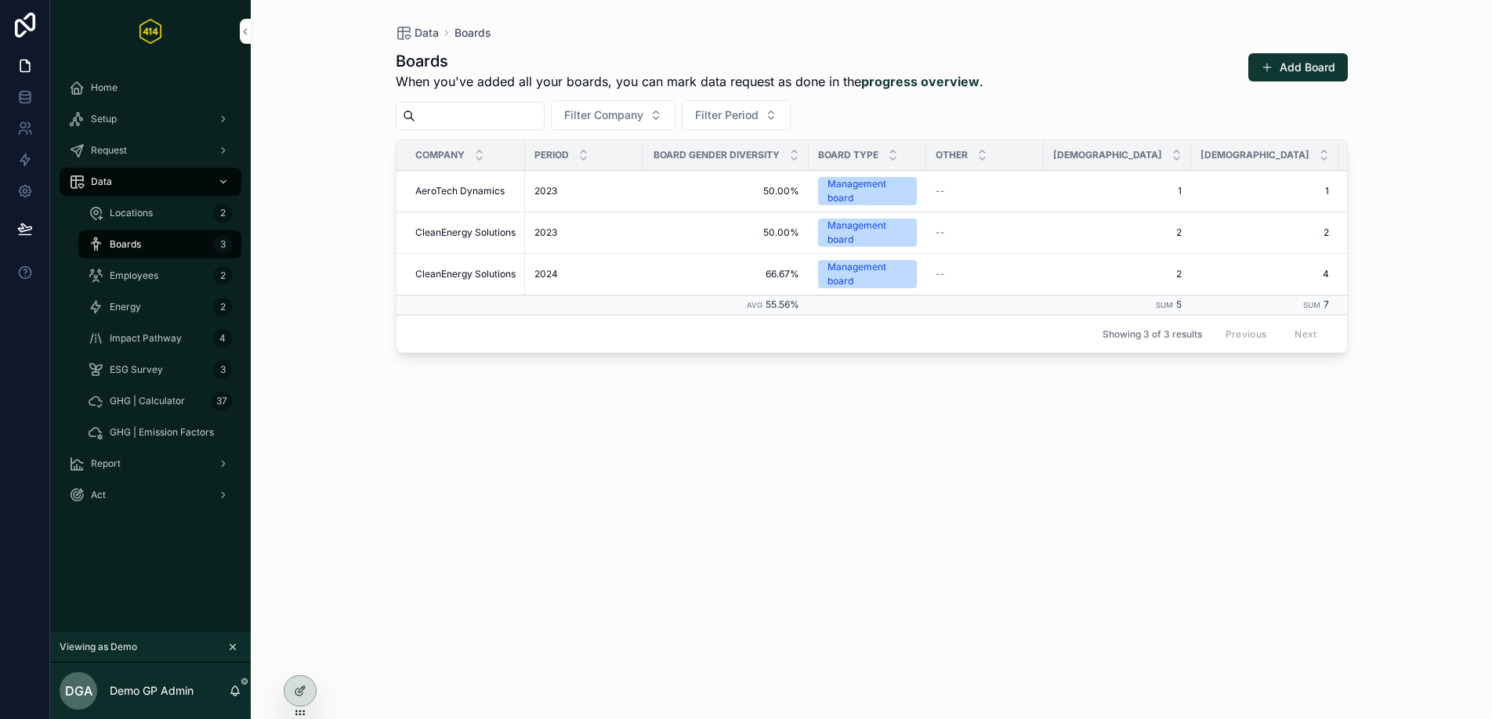
click at [175, 283] on div "Employees 2" at bounding box center [160, 275] width 144 height 25
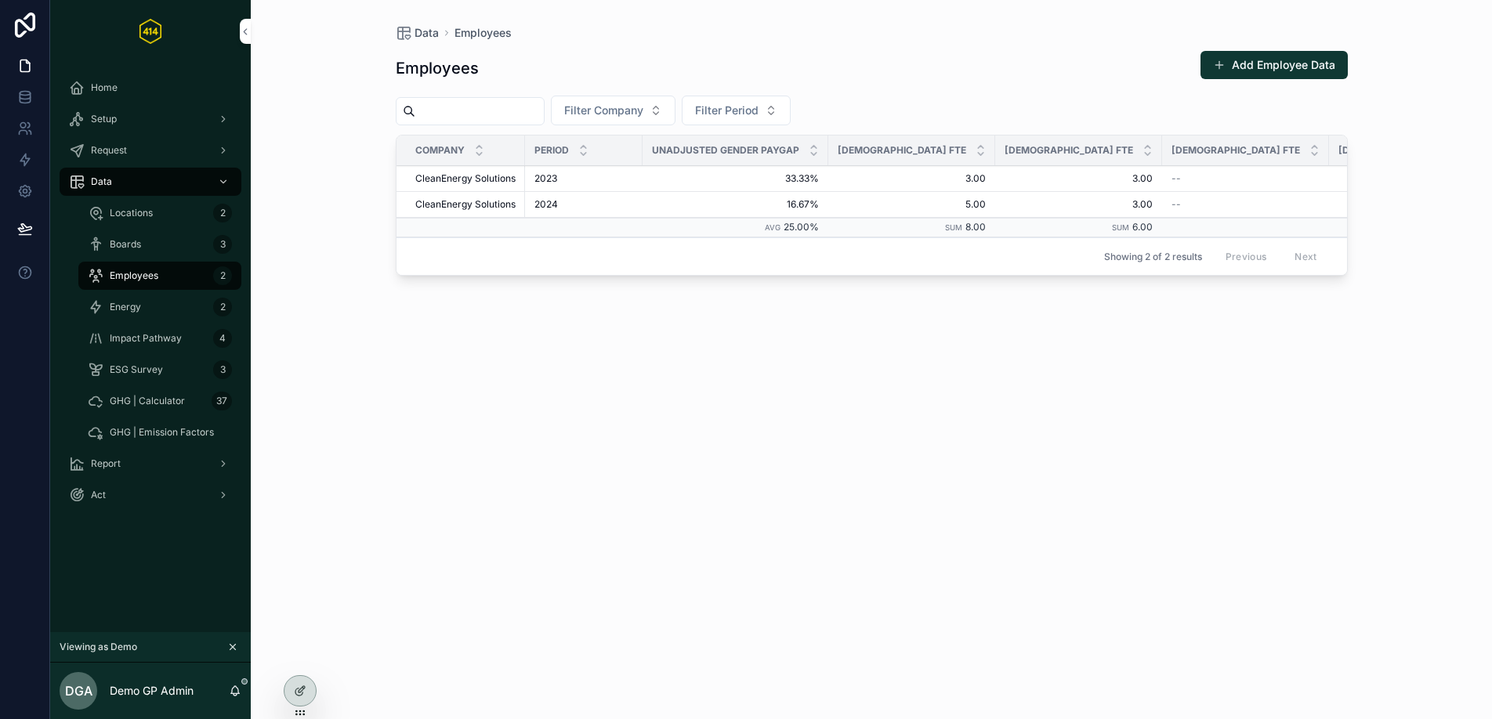
click at [166, 312] on div "Energy 2" at bounding box center [160, 307] width 144 height 25
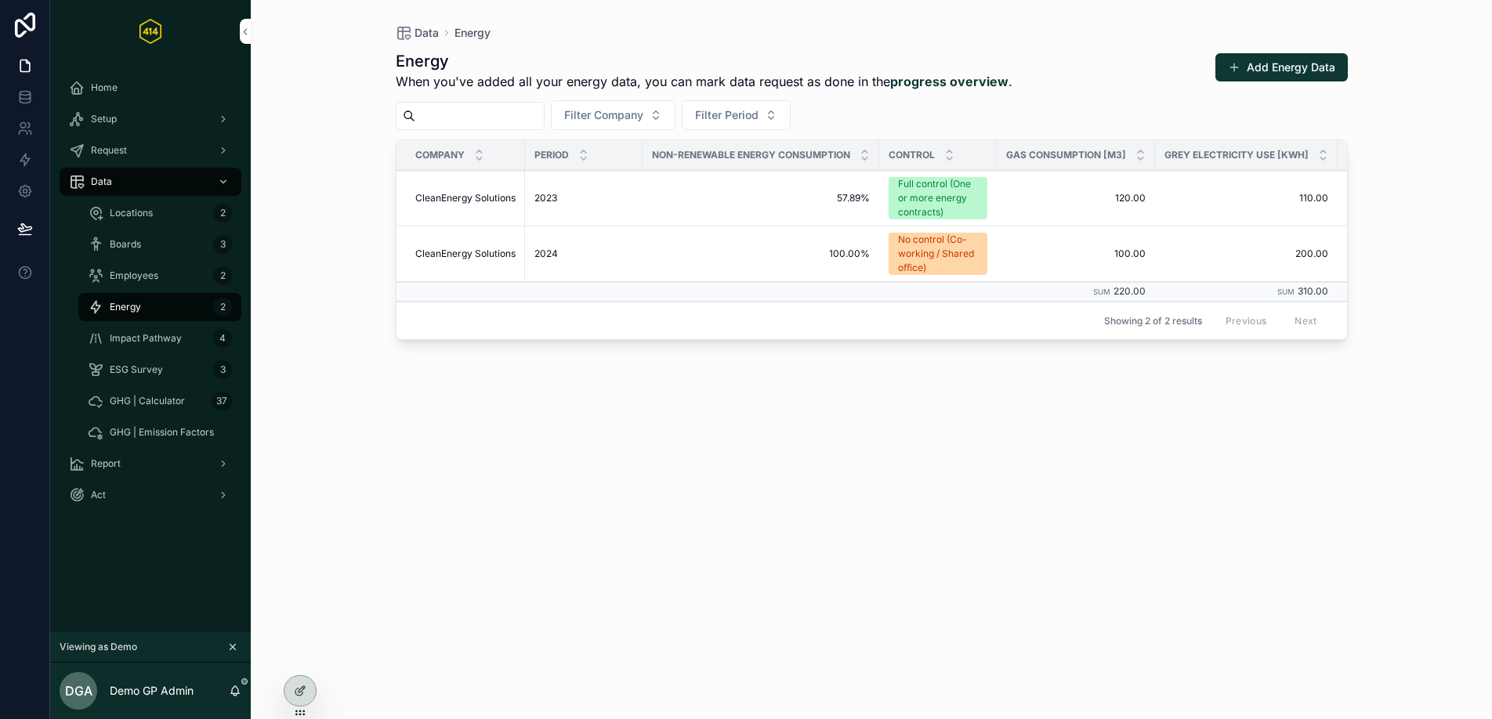
click at [188, 333] on div "Impact Pathway 4" at bounding box center [160, 338] width 144 height 25
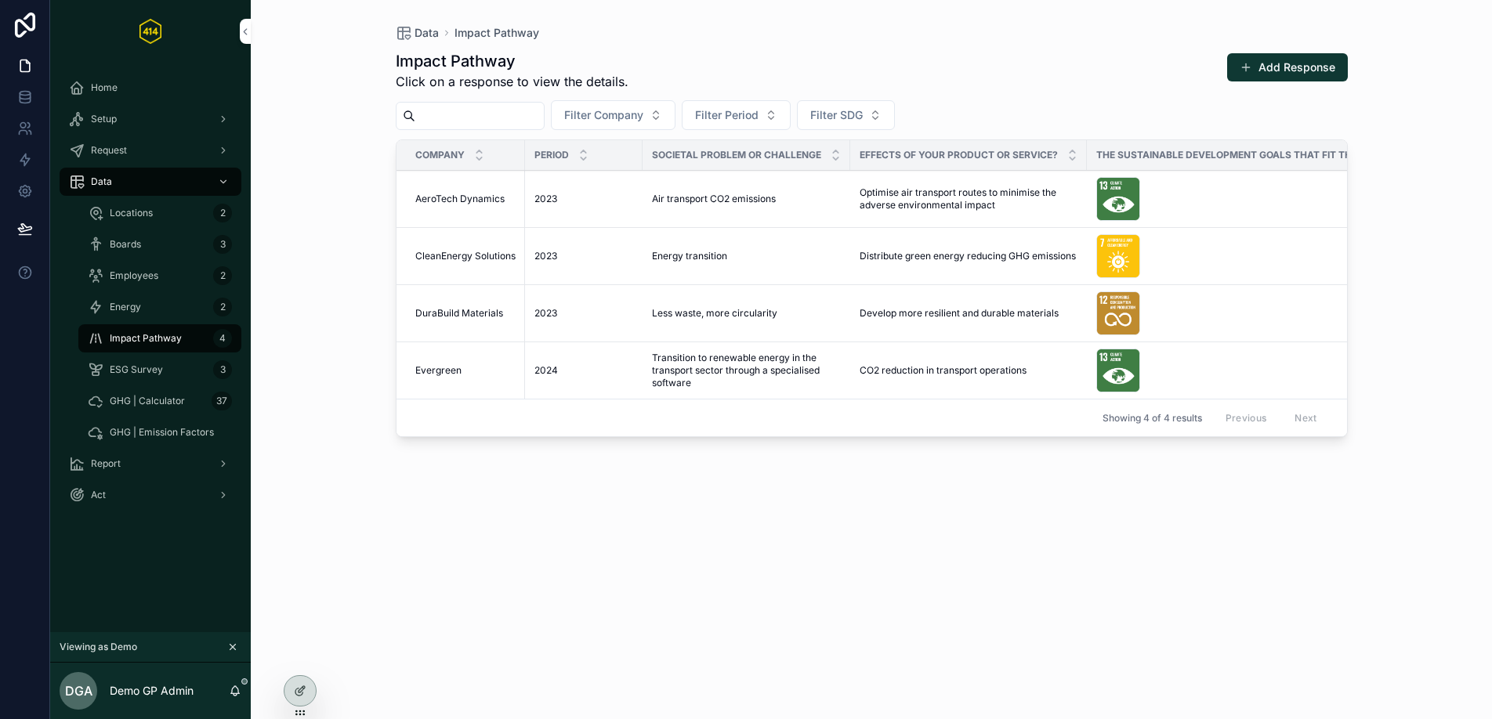
click at [194, 370] on div "ESG Survey 3" at bounding box center [160, 369] width 144 height 25
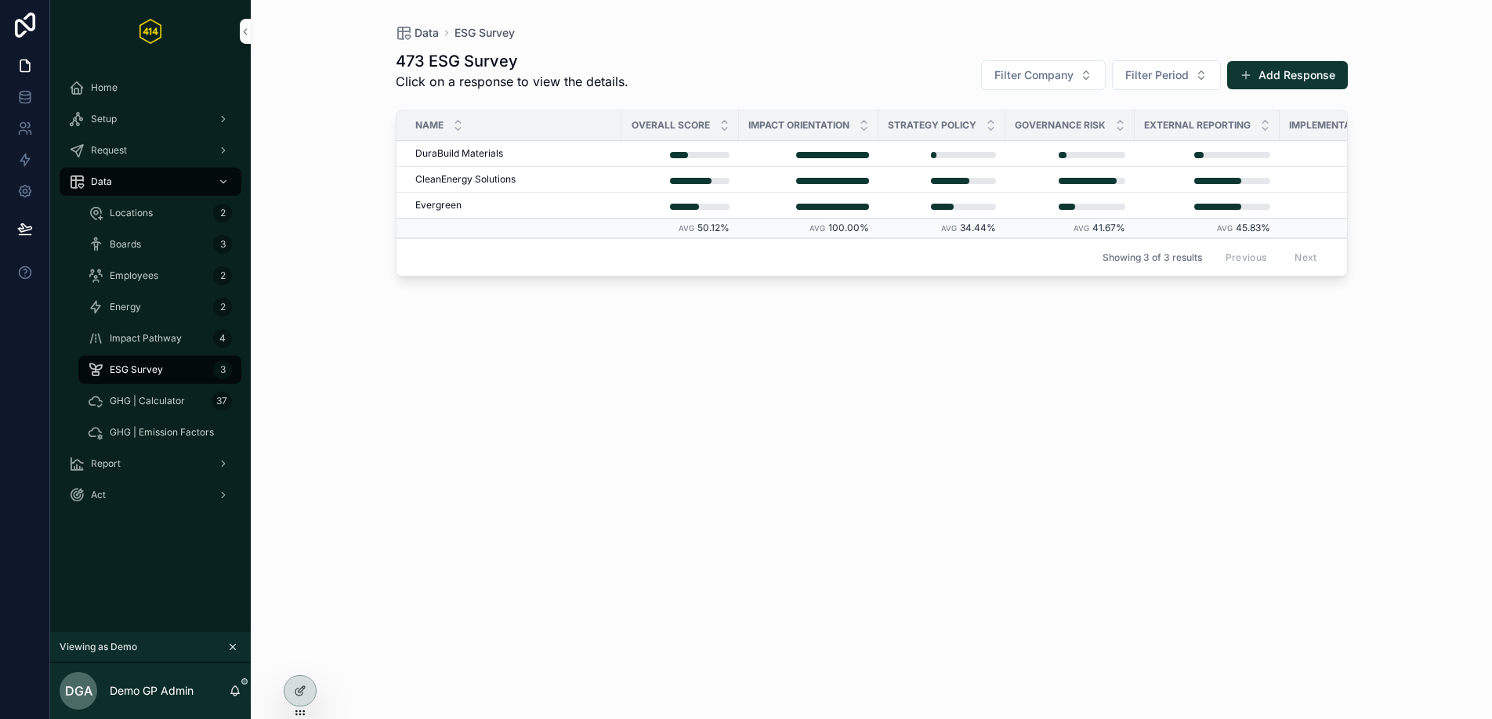
click at [176, 212] on div "Locations 2" at bounding box center [160, 213] width 144 height 25
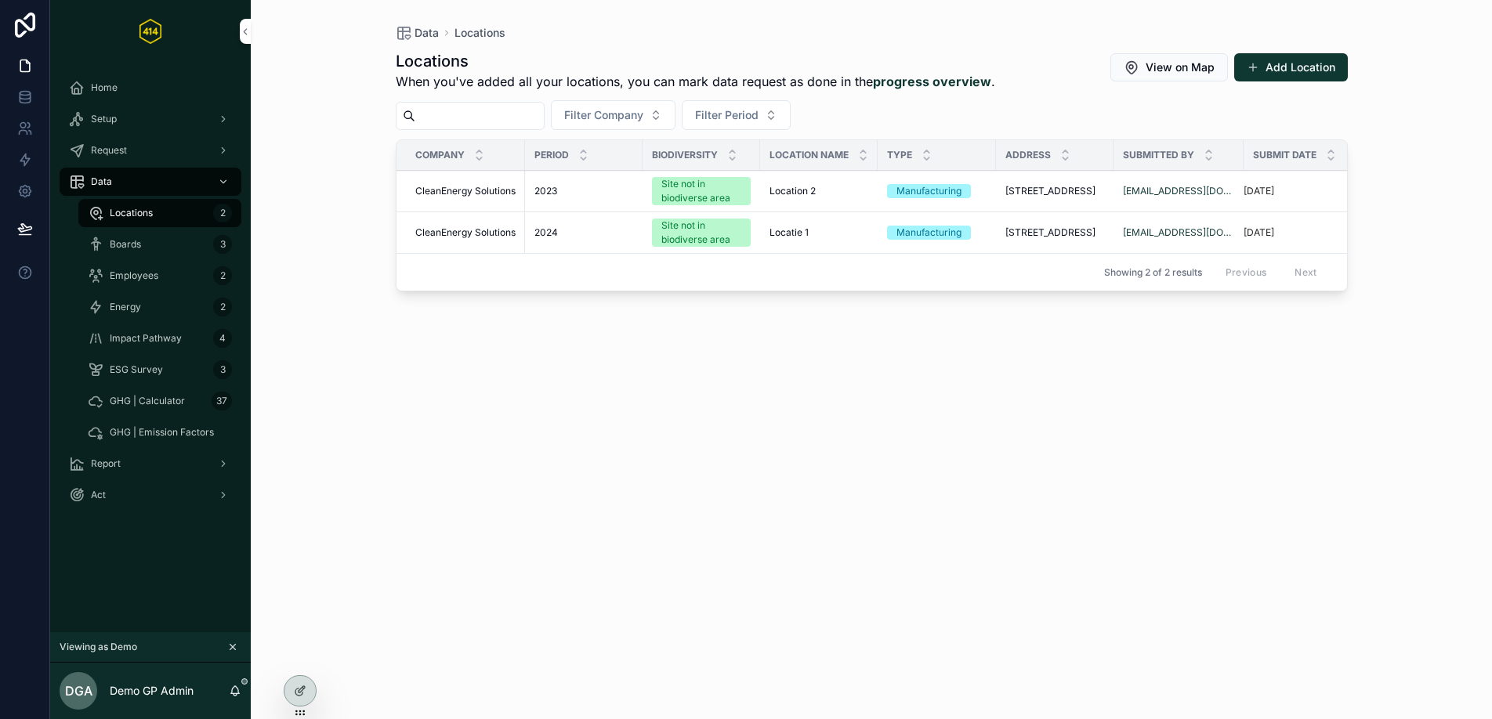
click at [172, 380] on div "ESG Survey 3" at bounding box center [160, 369] width 144 height 25
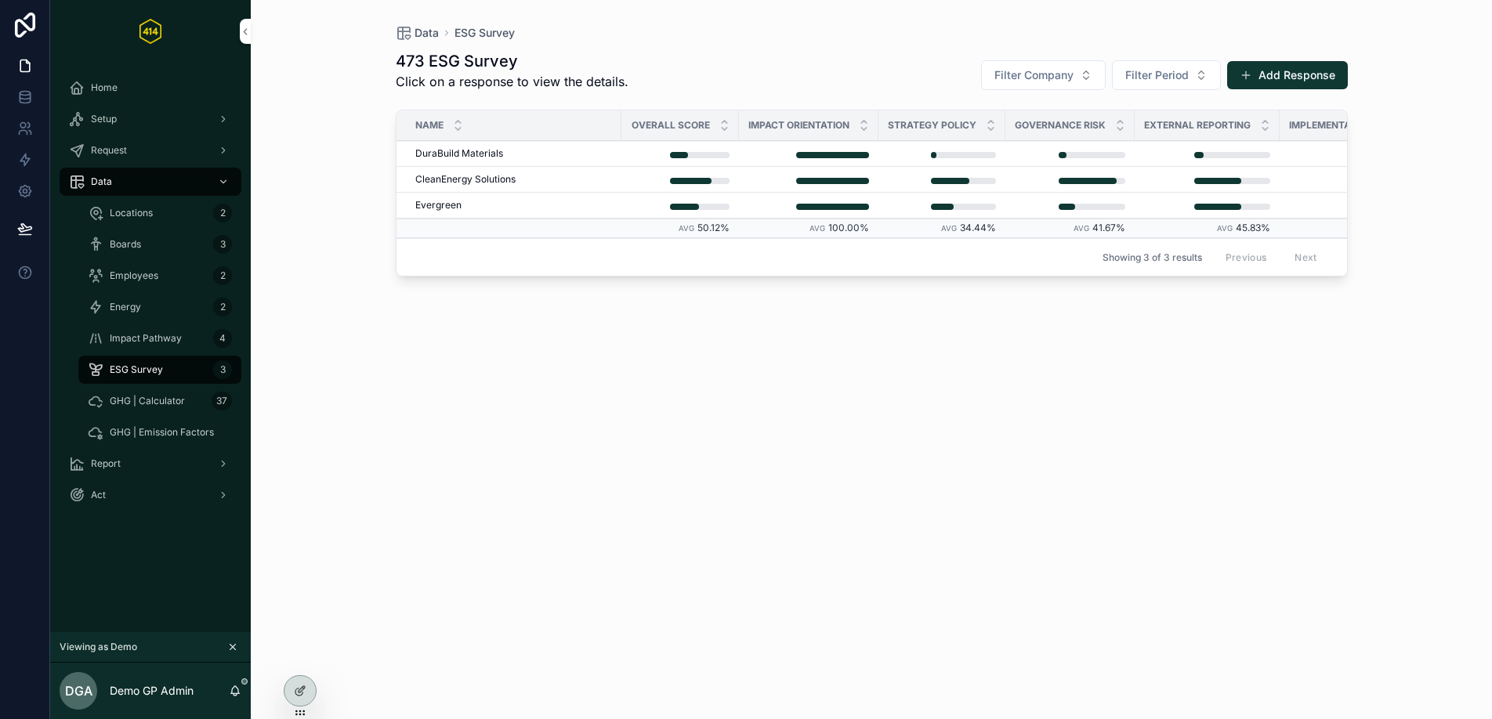
click at [182, 393] on div "GHG | Calculator 37" at bounding box center [160, 401] width 144 height 25
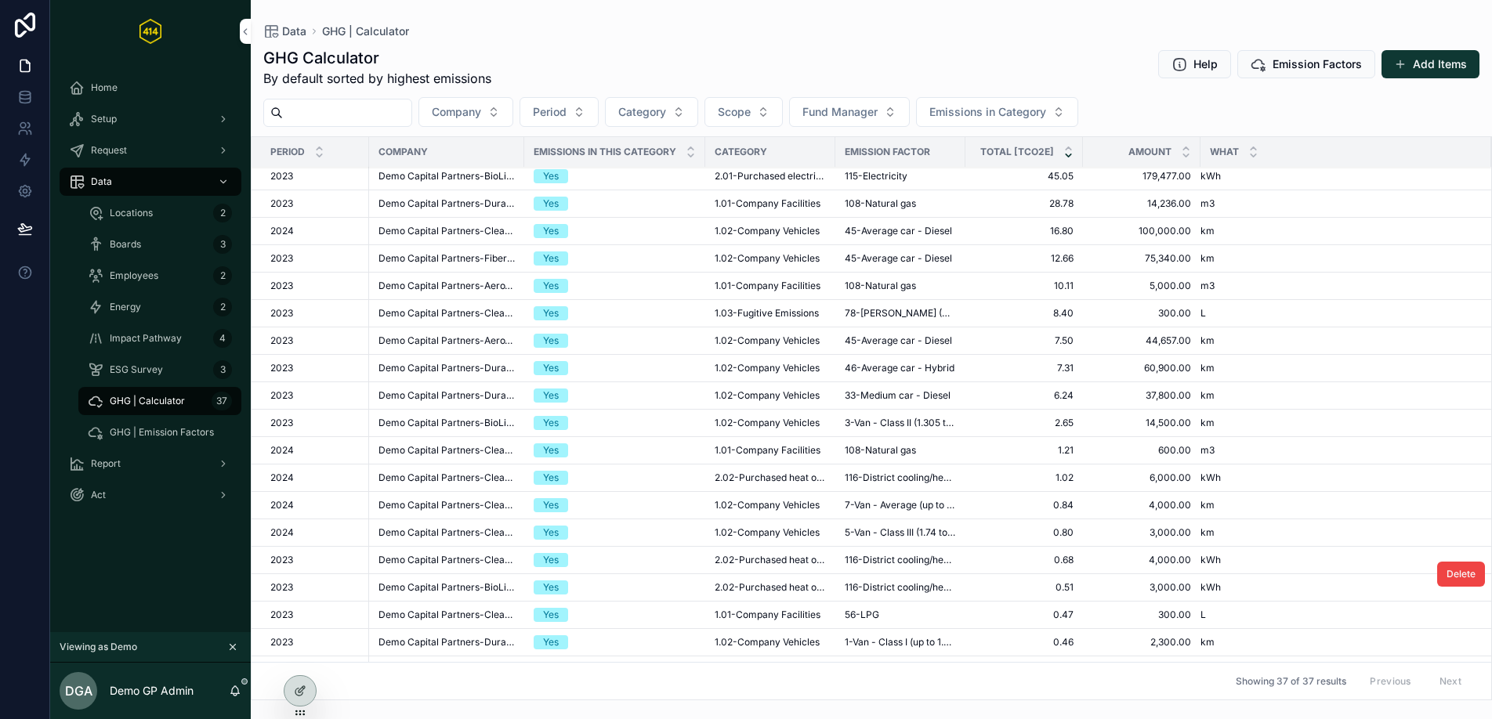
scroll to position [540, 0]
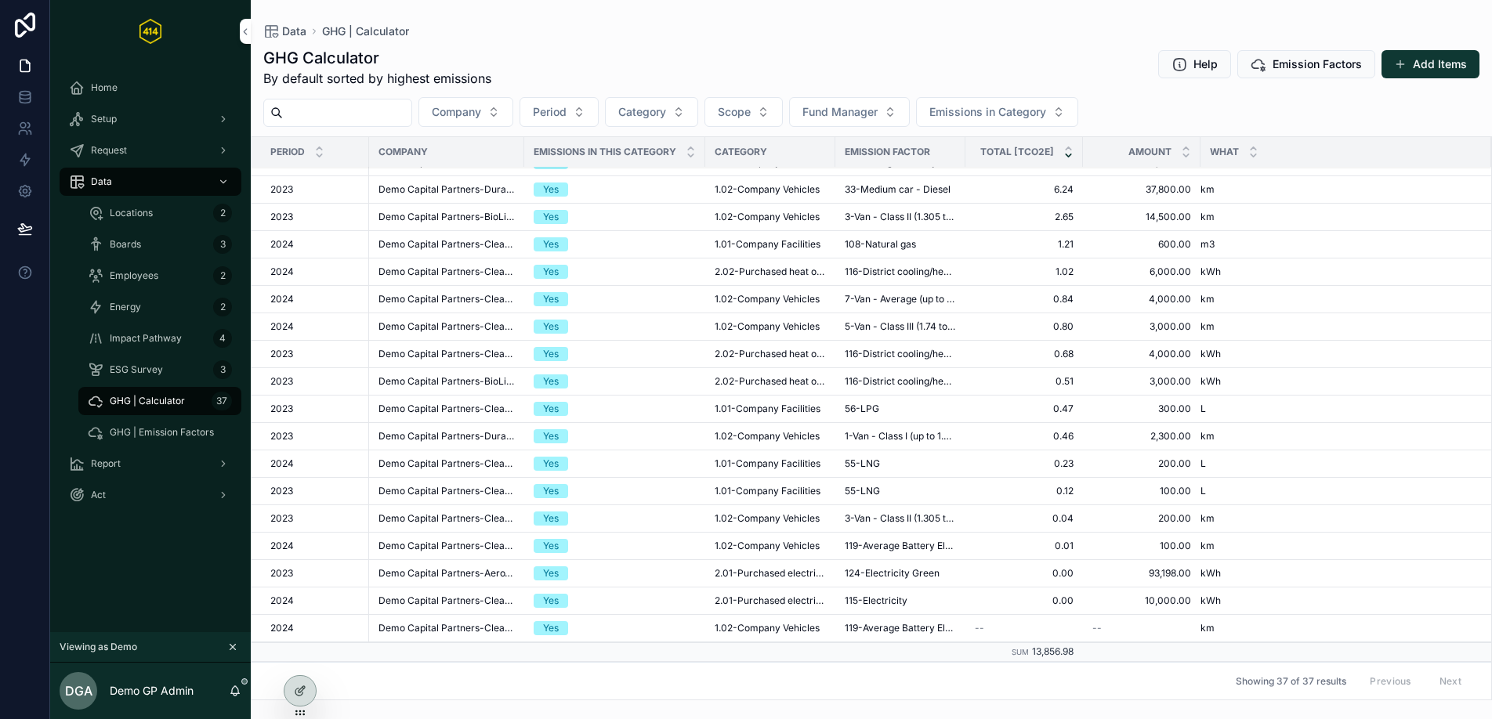
click at [524, 148] on div "Emissions in this category" at bounding box center [614, 152] width 181 height 30
drag, startPoint x: 526, startPoint y: 152, endPoint x: 548, endPoint y: 155, distance: 22.2
click at [548, 155] on div "Emissions in this category" at bounding box center [614, 152] width 181 height 30
click at [563, 83] on div "GHG Calculator By default sorted by highest emissions Help Emission Factors Add…" at bounding box center [871, 67] width 1216 height 41
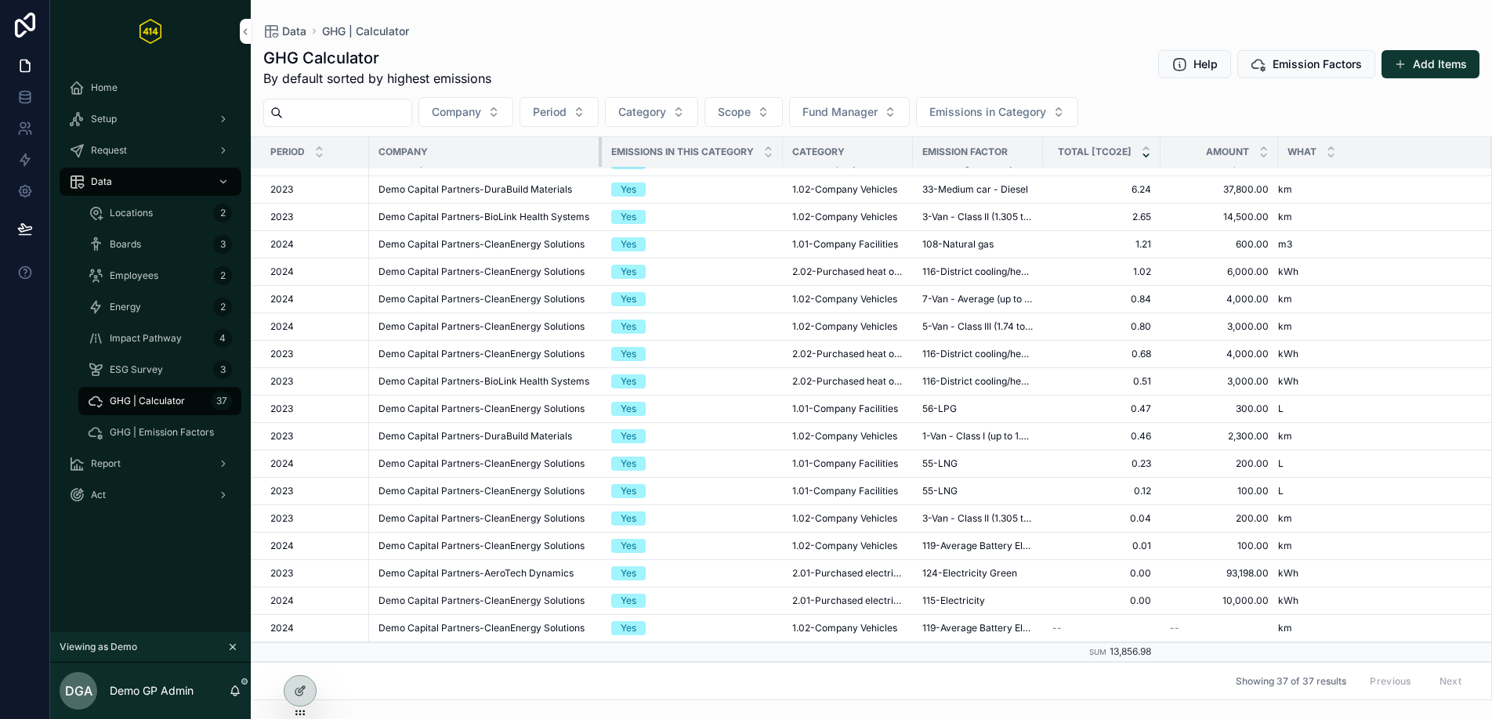
drag, startPoint x: 520, startPoint y: 146, endPoint x: 610, endPoint y: 154, distance: 90.5
click at [610, 154] on tr "Period Company Emissions in this category Category Emission Factor Total [tCO2e…" at bounding box center [872, 152] width 1240 height 31
click at [139, 465] on div "Report" at bounding box center [150, 463] width 163 height 25
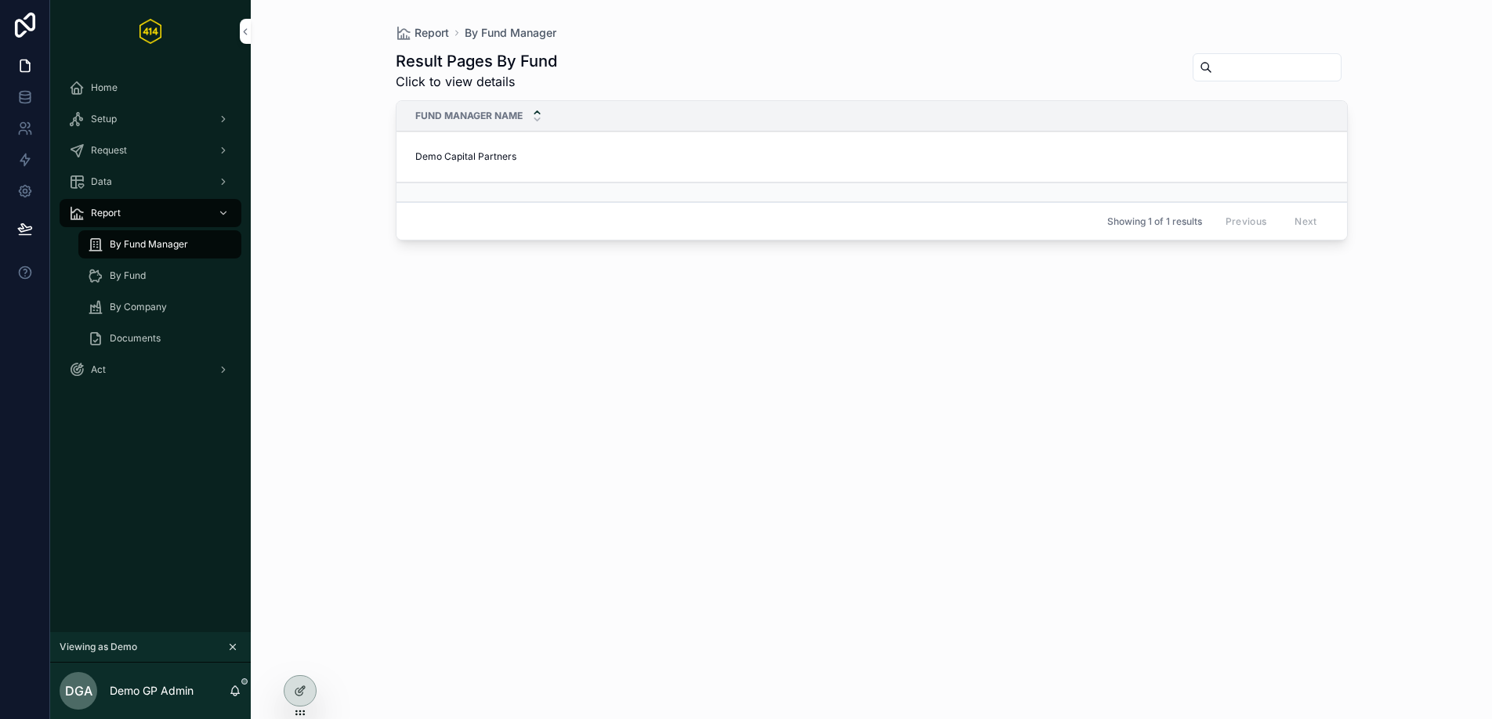
click at [490, 157] on span "Demo Capital Partners" at bounding box center [465, 156] width 101 height 13
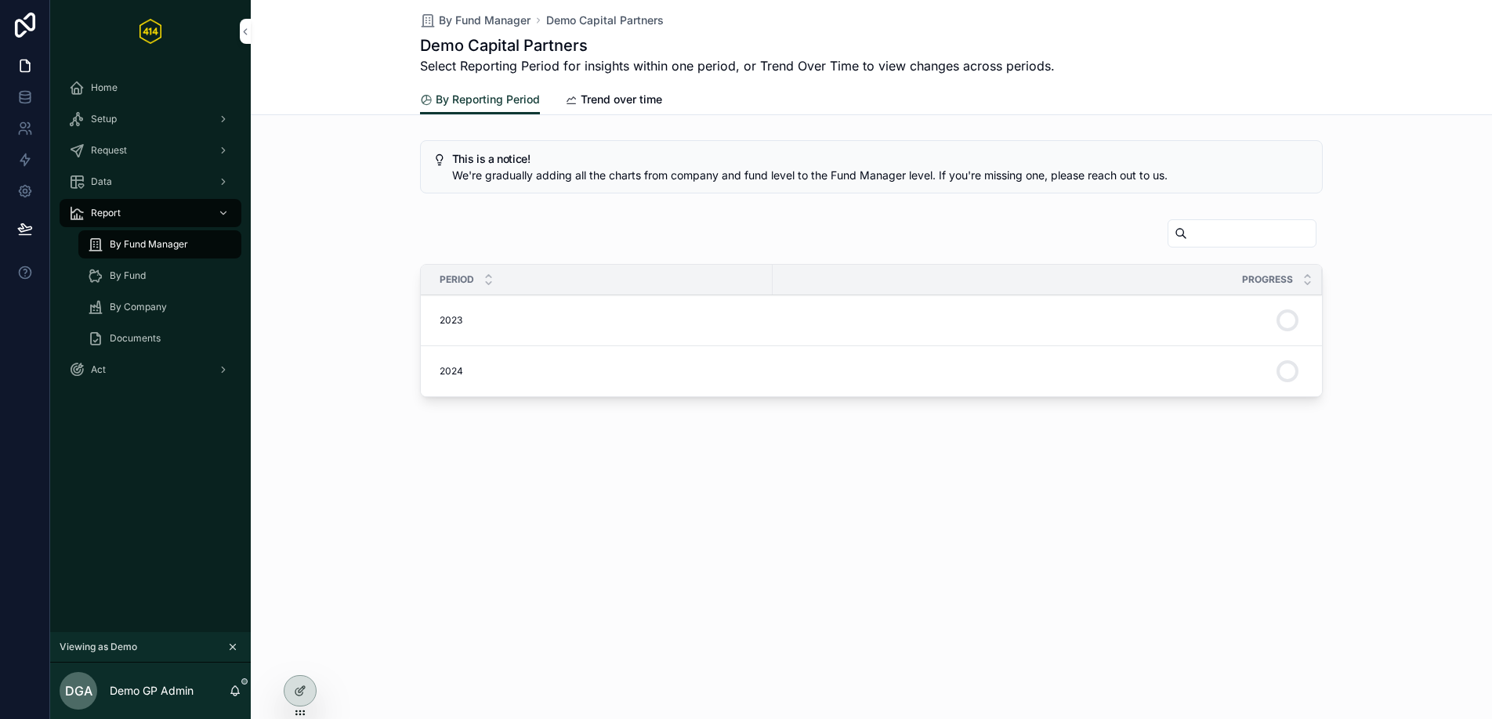
click at [490, 372] on div "2024 2024" at bounding box center [602, 371] width 324 height 13
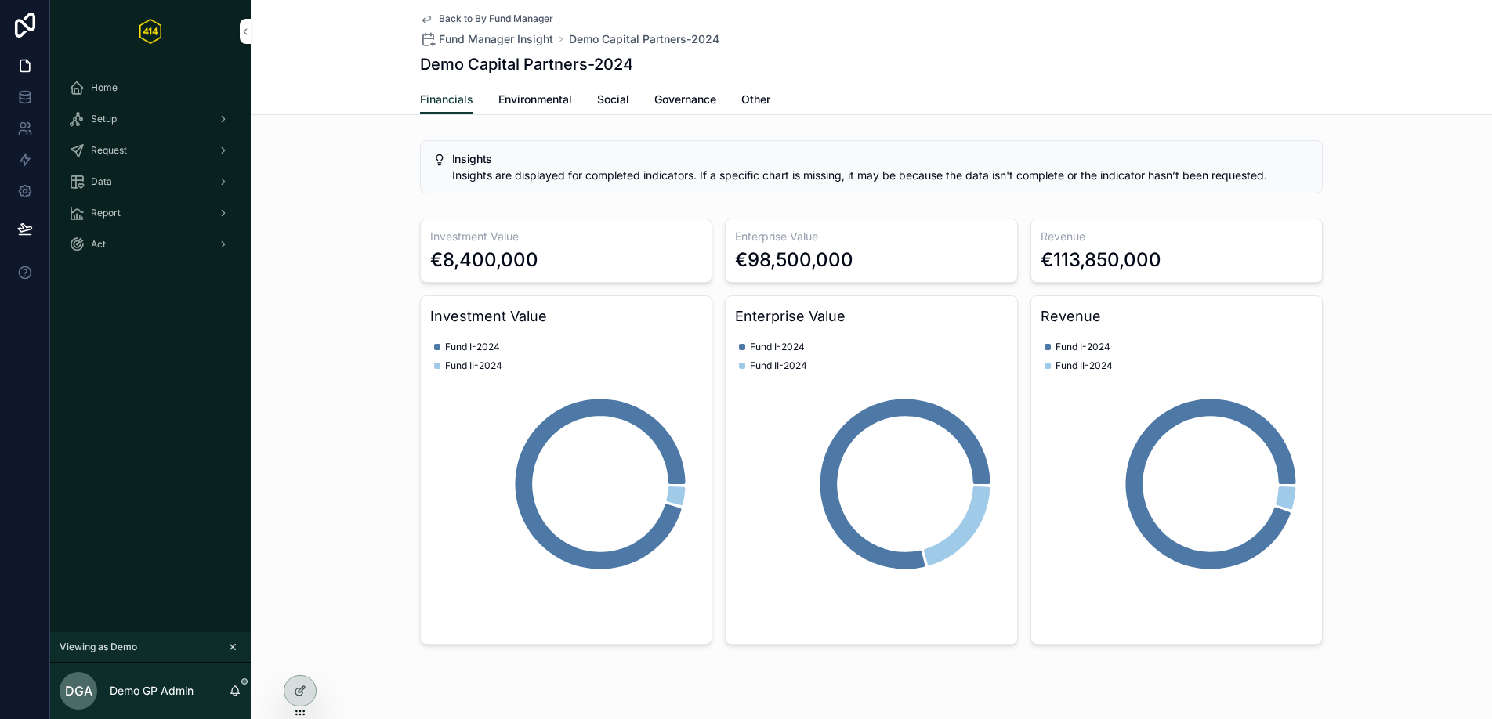
click at [533, 89] on link "Environmental" at bounding box center [535, 100] width 74 height 31
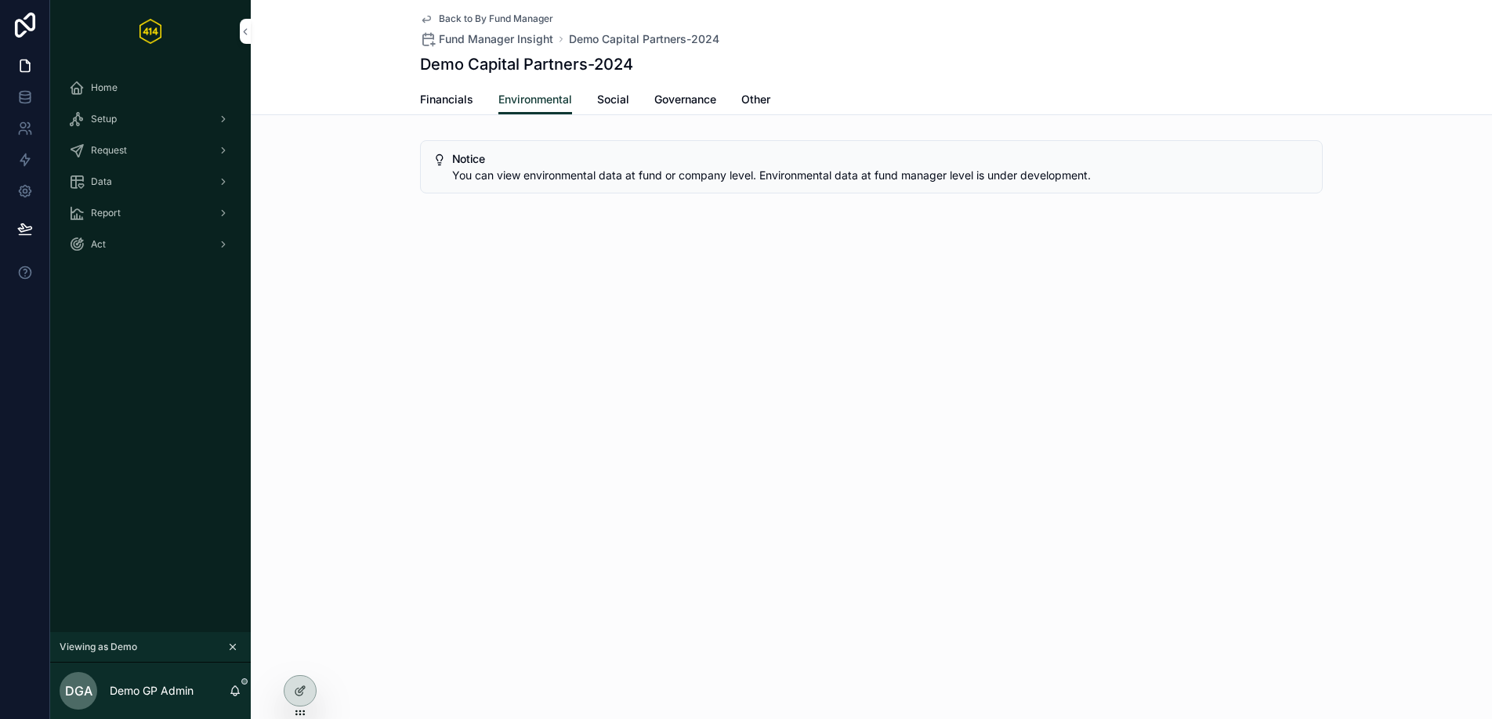
click at [624, 106] on span "Social" at bounding box center [613, 100] width 32 height 16
click at [698, 101] on span "Governance" at bounding box center [685, 100] width 62 height 16
click at [742, 101] on div "Financials Environmental Social Governance Other" at bounding box center [871, 100] width 903 height 30
click at [746, 100] on span "Other" at bounding box center [755, 100] width 29 height 16
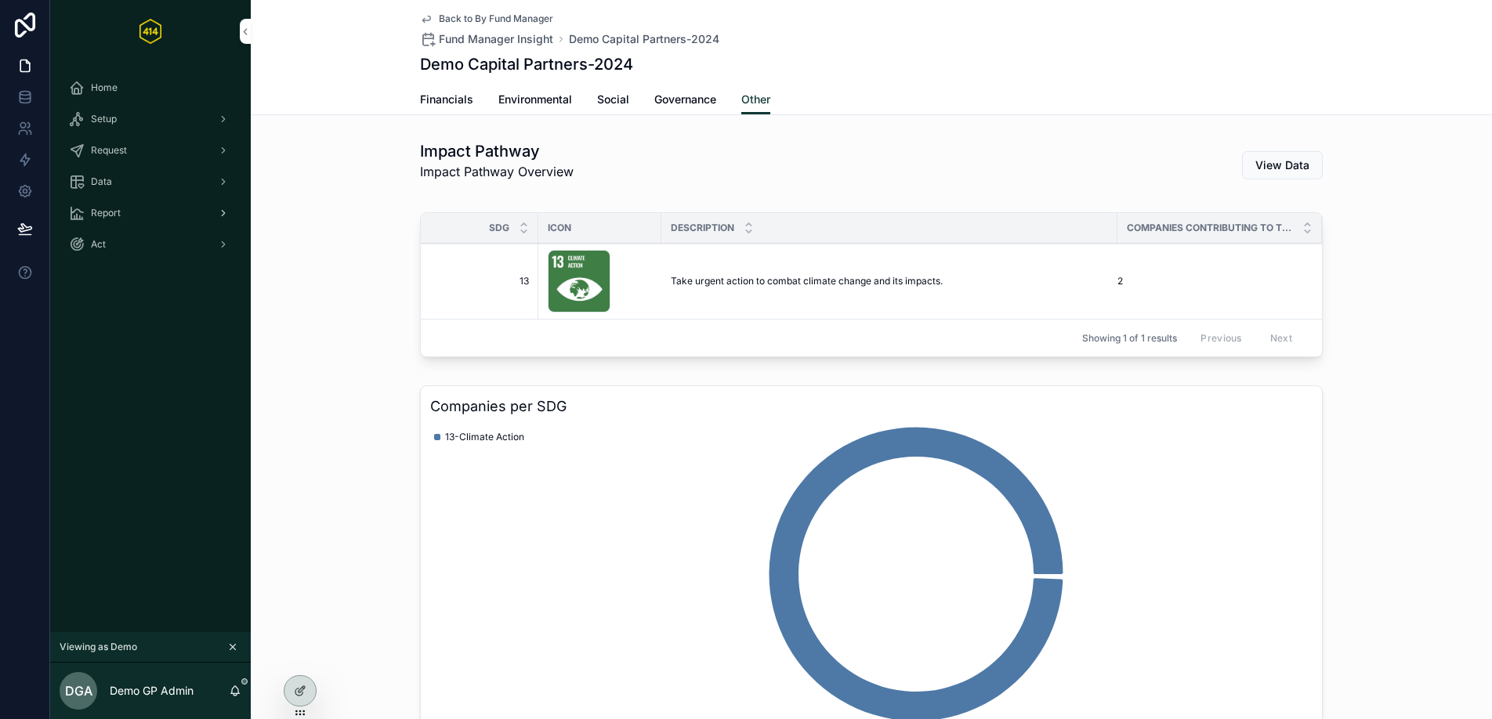
click at [139, 210] on div "Report" at bounding box center [150, 213] width 163 height 25
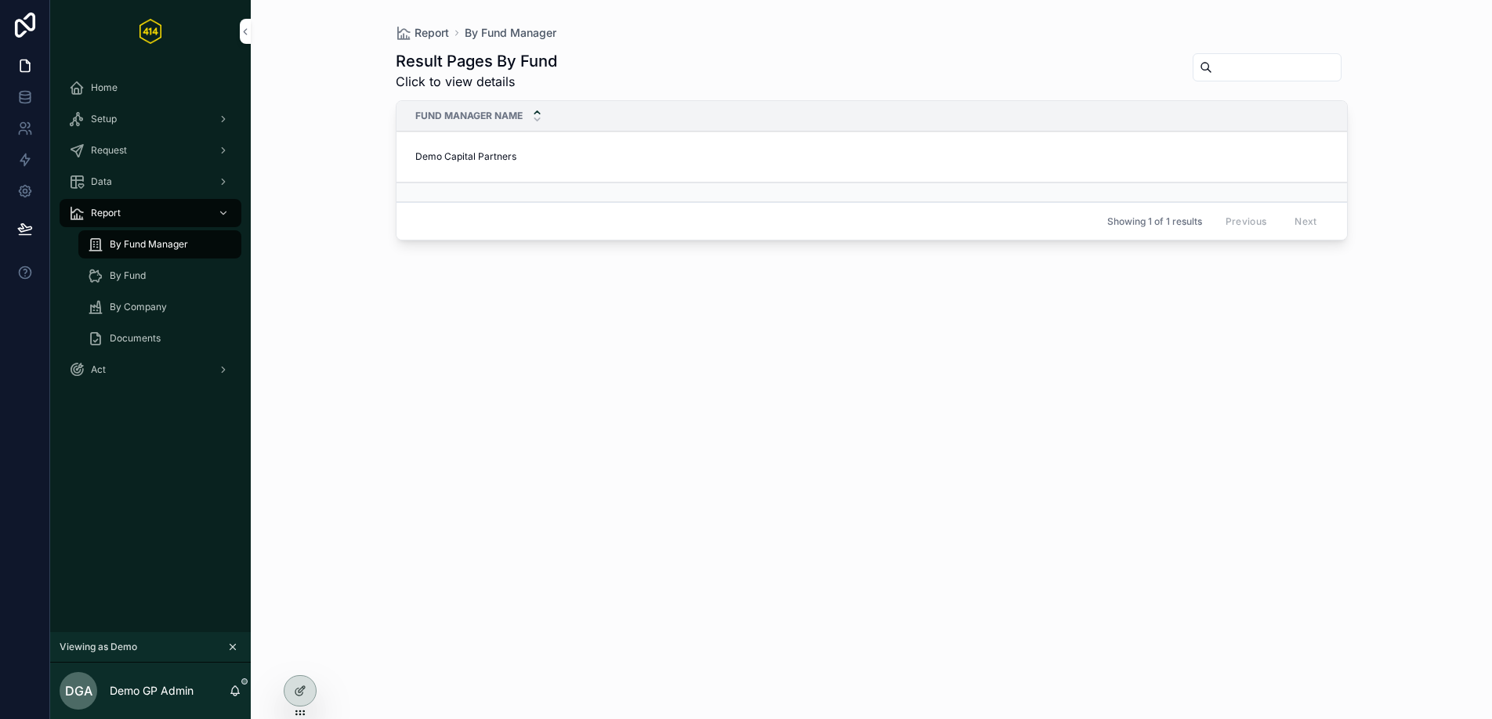
click at [516, 163] on td "Demo Capital Partners Demo Capital Partners" at bounding box center [884, 157] width 976 height 51
click at [507, 159] on span "Demo Capital Partners" at bounding box center [465, 156] width 101 height 13
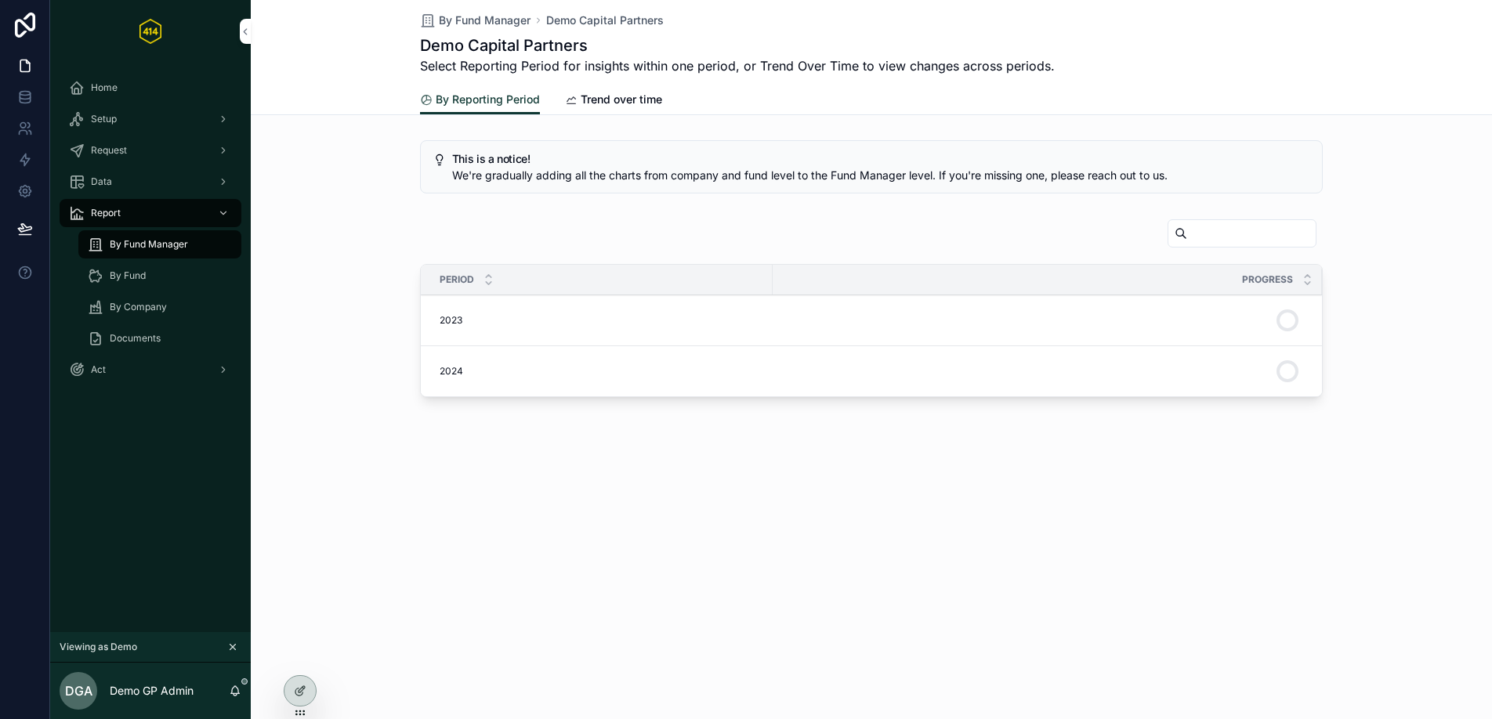
click at [457, 327] on td "2023 2023" at bounding box center [597, 320] width 352 height 51
click at [455, 321] on span "2023" at bounding box center [451, 320] width 23 height 13
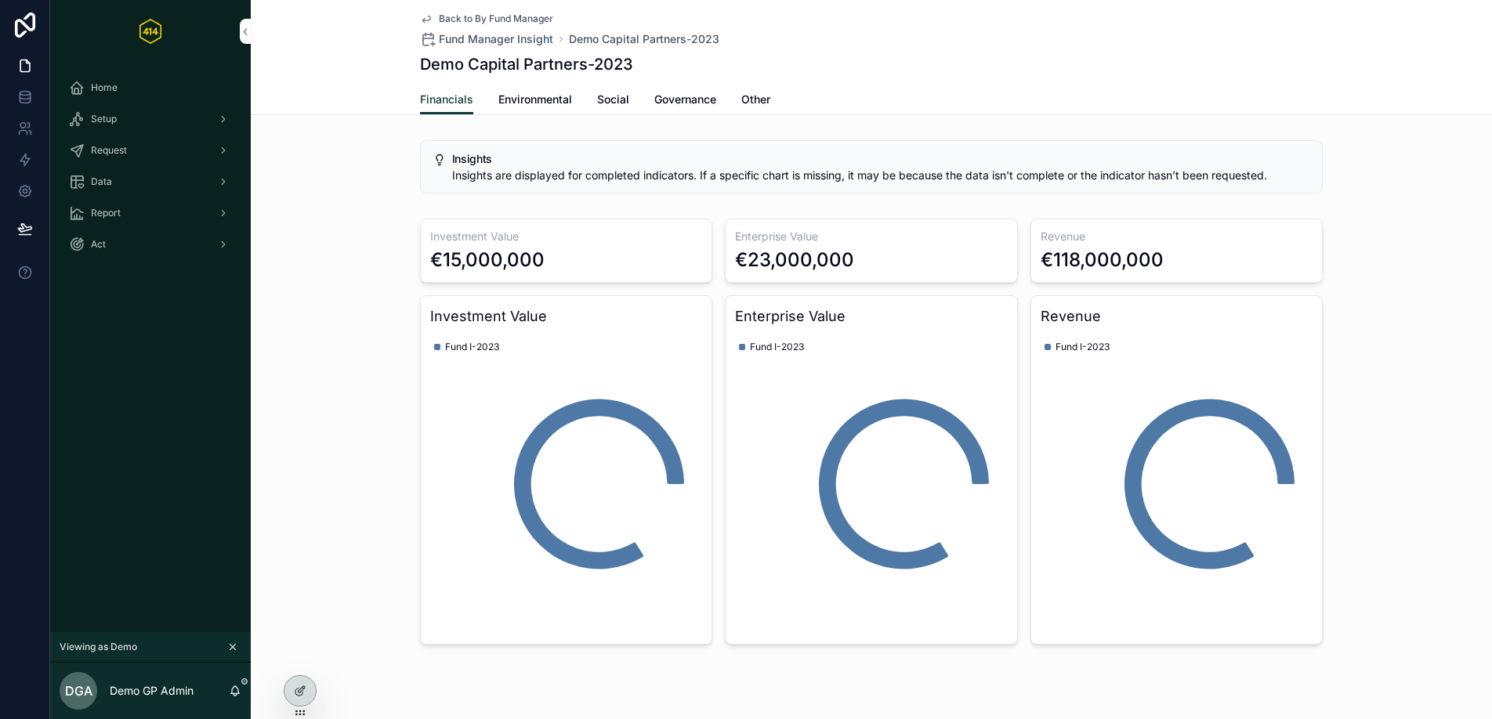
click at [537, 99] on span "Environmental" at bounding box center [535, 100] width 74 height 16
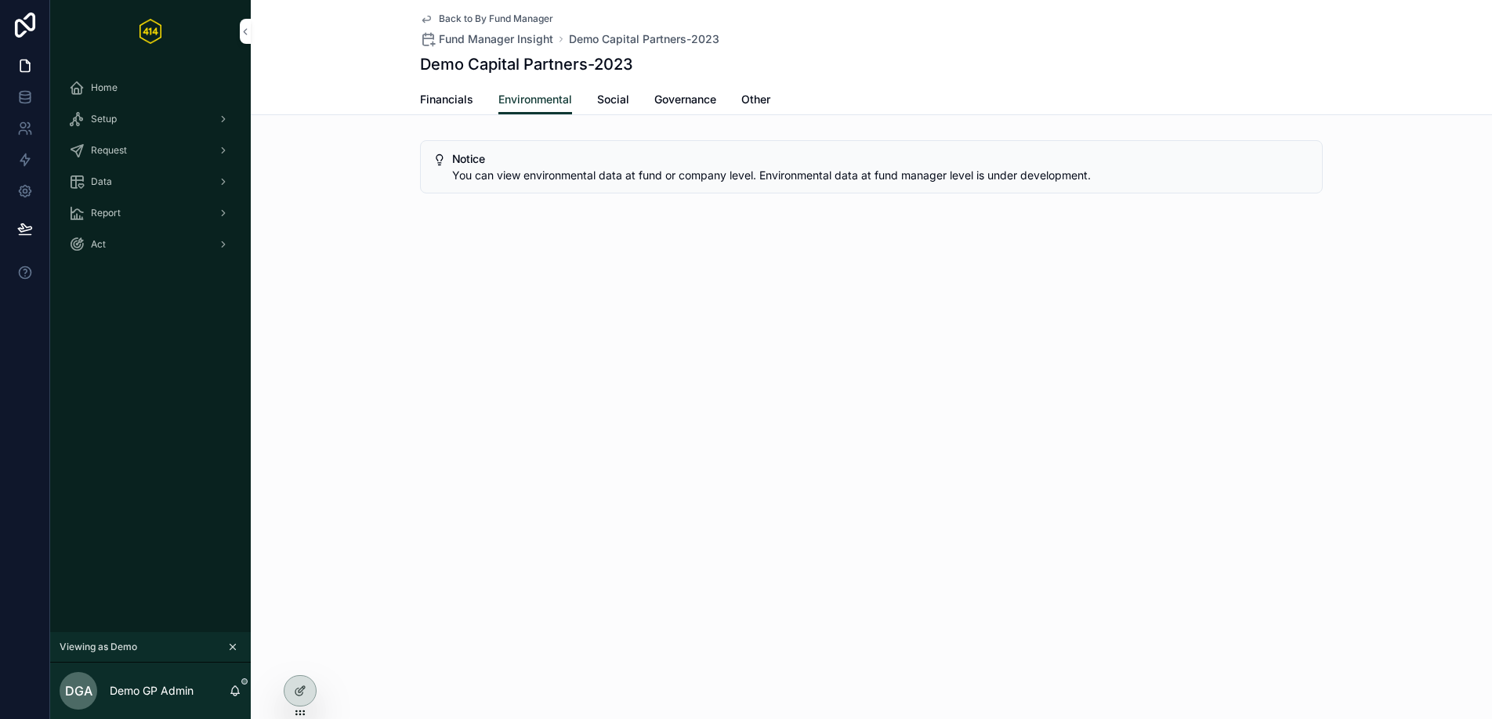
click at [622, 90] on link "Social" at bounding box center [613, 100] width 32 height 31
click at [662, 99] on span "Governance" at bounding box center [685, 100] width 62 height 16
click at [757, 103] on span "Other" at bounding box center [755, 100] width 29 height 16
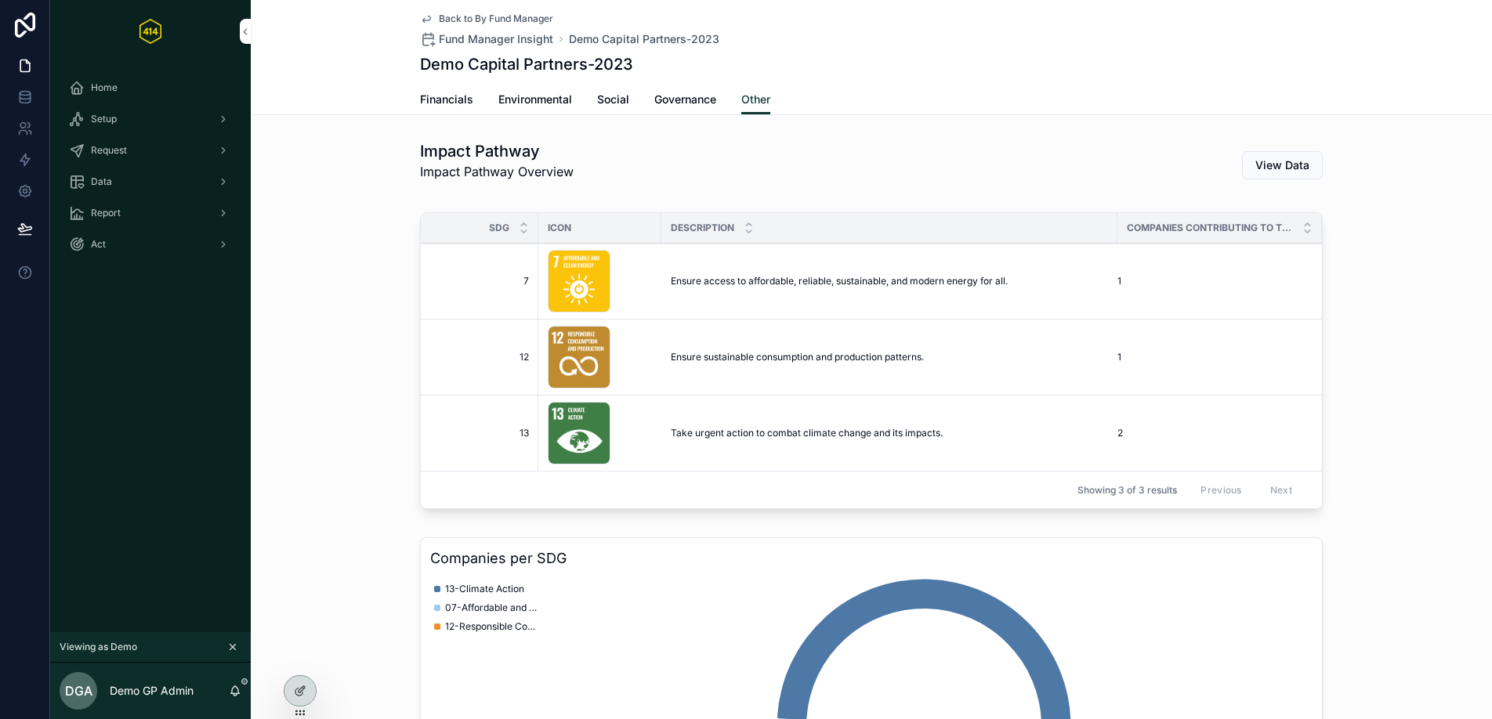
click at [692, 98] on span "Governance" at bounding box center [685, 100] width 62 height 16
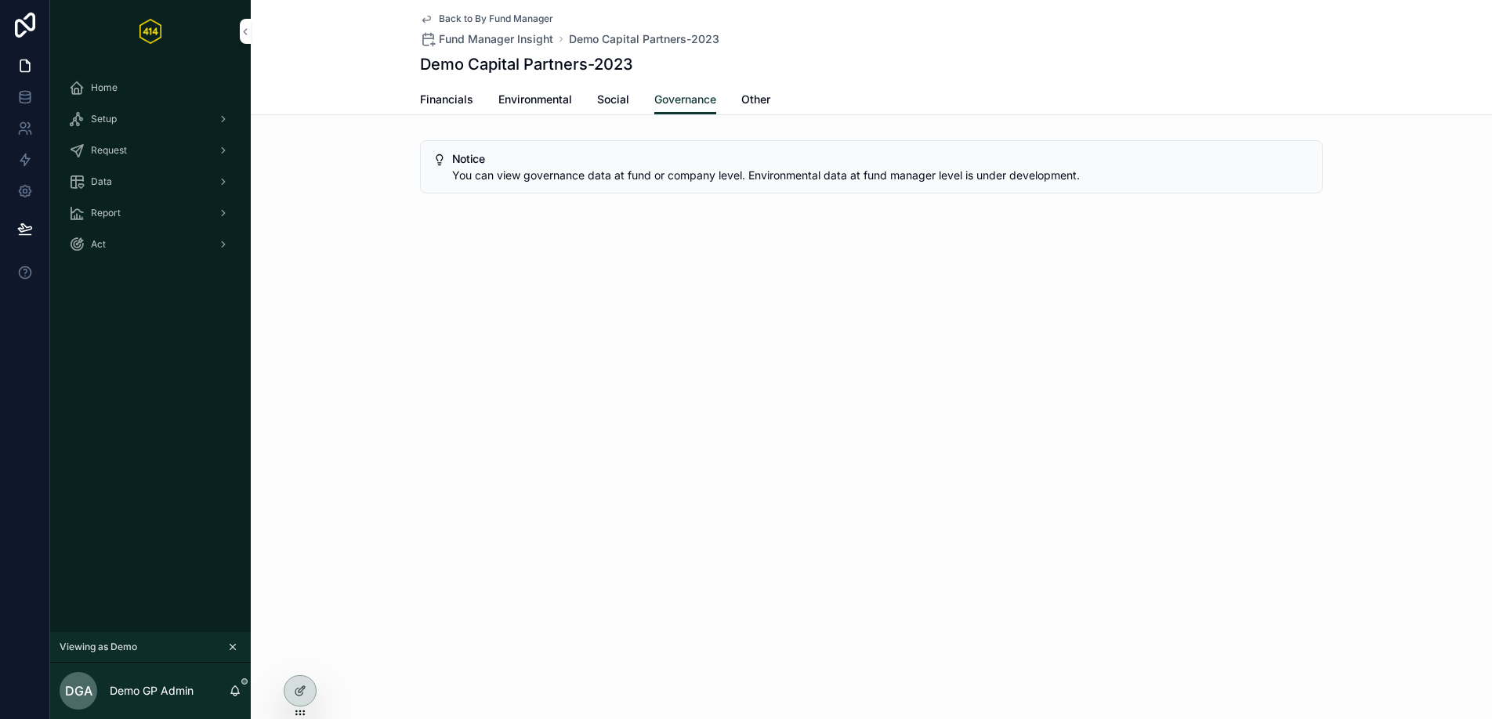
click at [618, 100] on span "Social" at bounding box center [613, 100] width 32 height 16
click at [552, 101] on span "Environmental" at bounding box center [535, 100] width 74 height 16
click at [114, 182] on div "Data" at bounding box center [150, 181] width 163 height 25
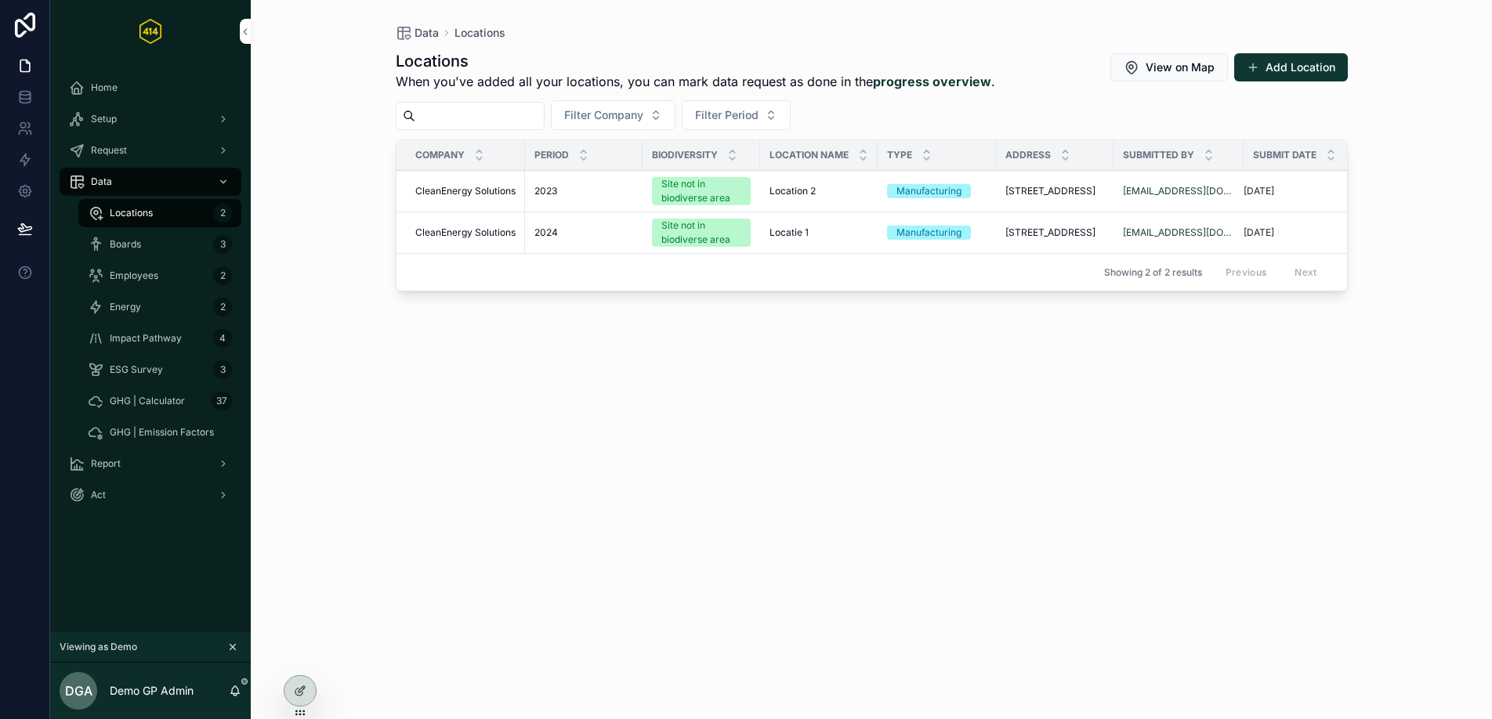
click at [155, 396] on span "GHG | Calculator" at bounding box center [147, 401] width 75 height 13
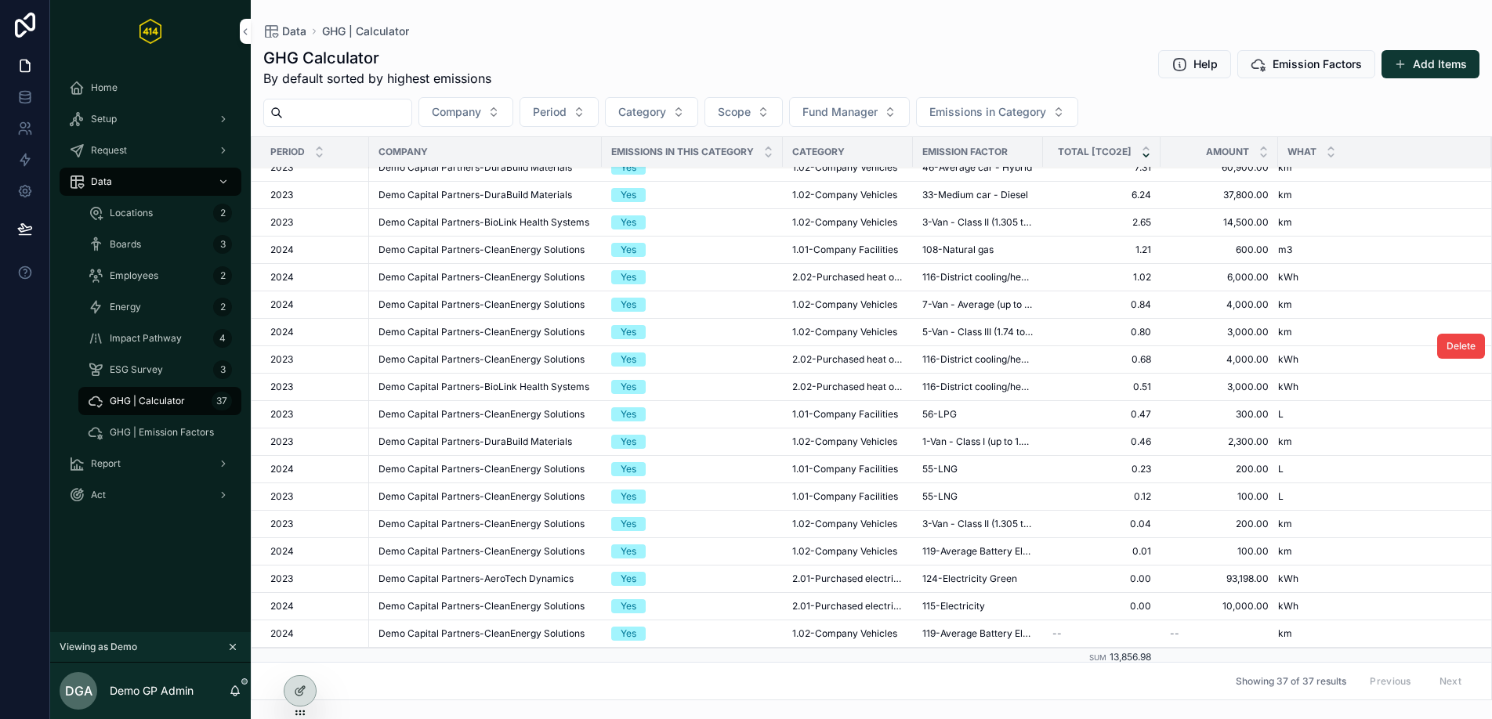
scroll to position [540, 0]
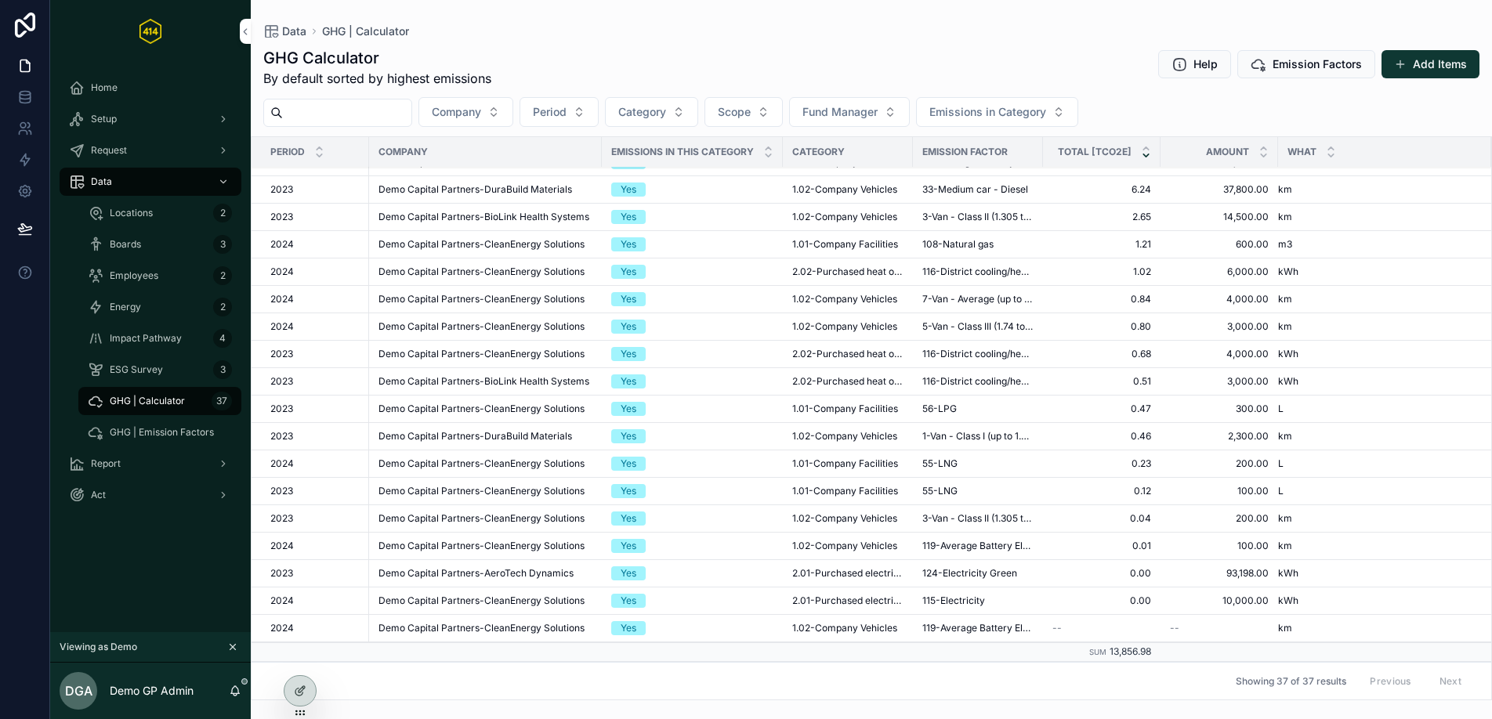
click at [129, 313] on span "Energy" at bounding box center [125, 307] width 31 height 13
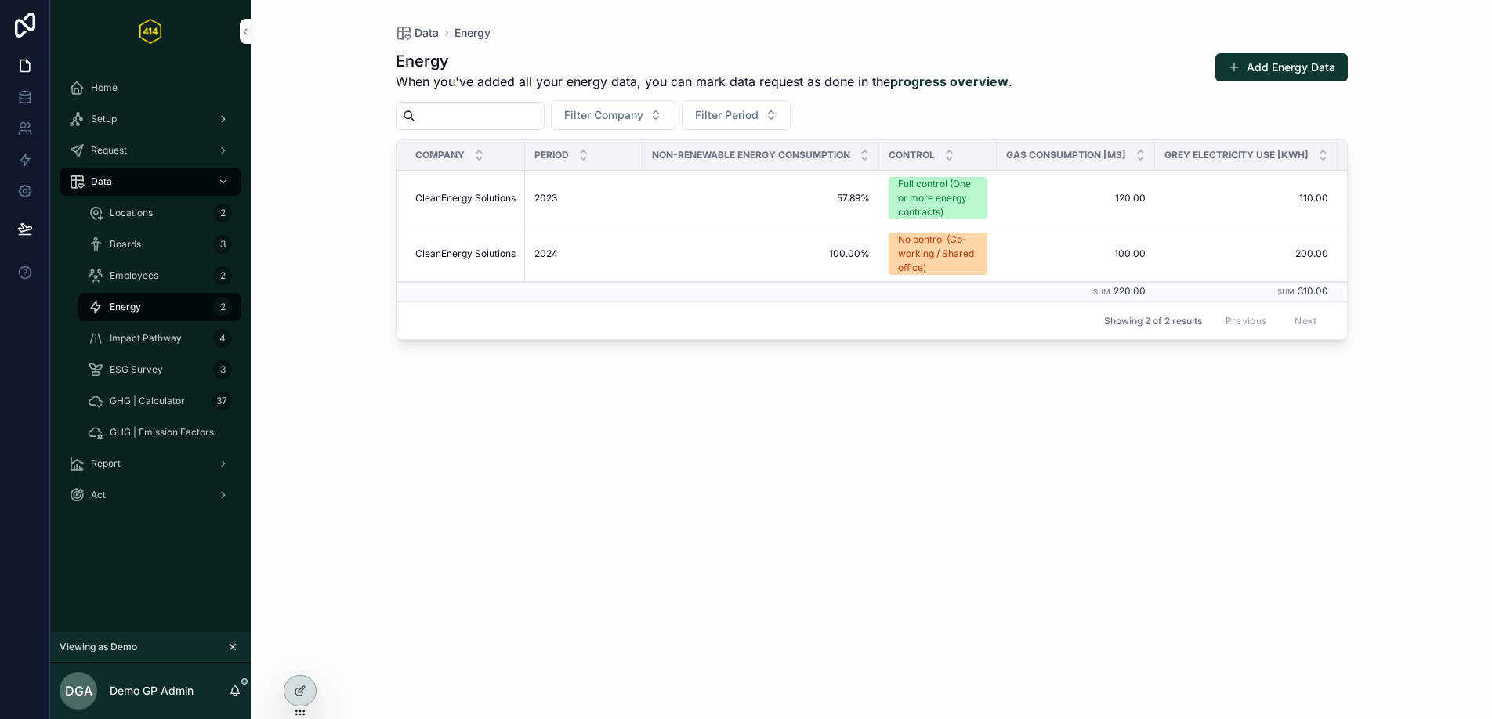
click at [150, 121] on div "Setup" at bounding box center [150, 119] width 163 height 25
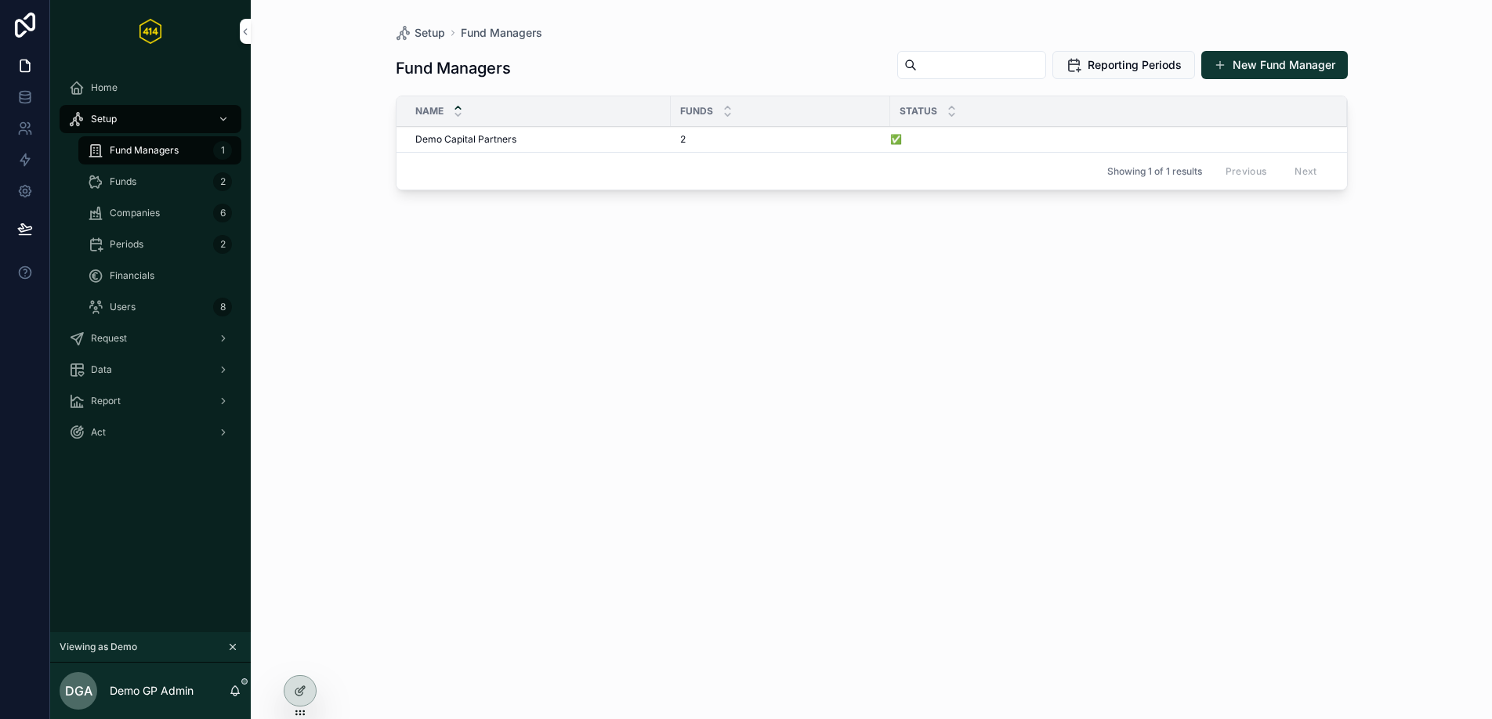
click at [145, 211] on span "Companies" at bounding box center [135, 213] width 50 height 13
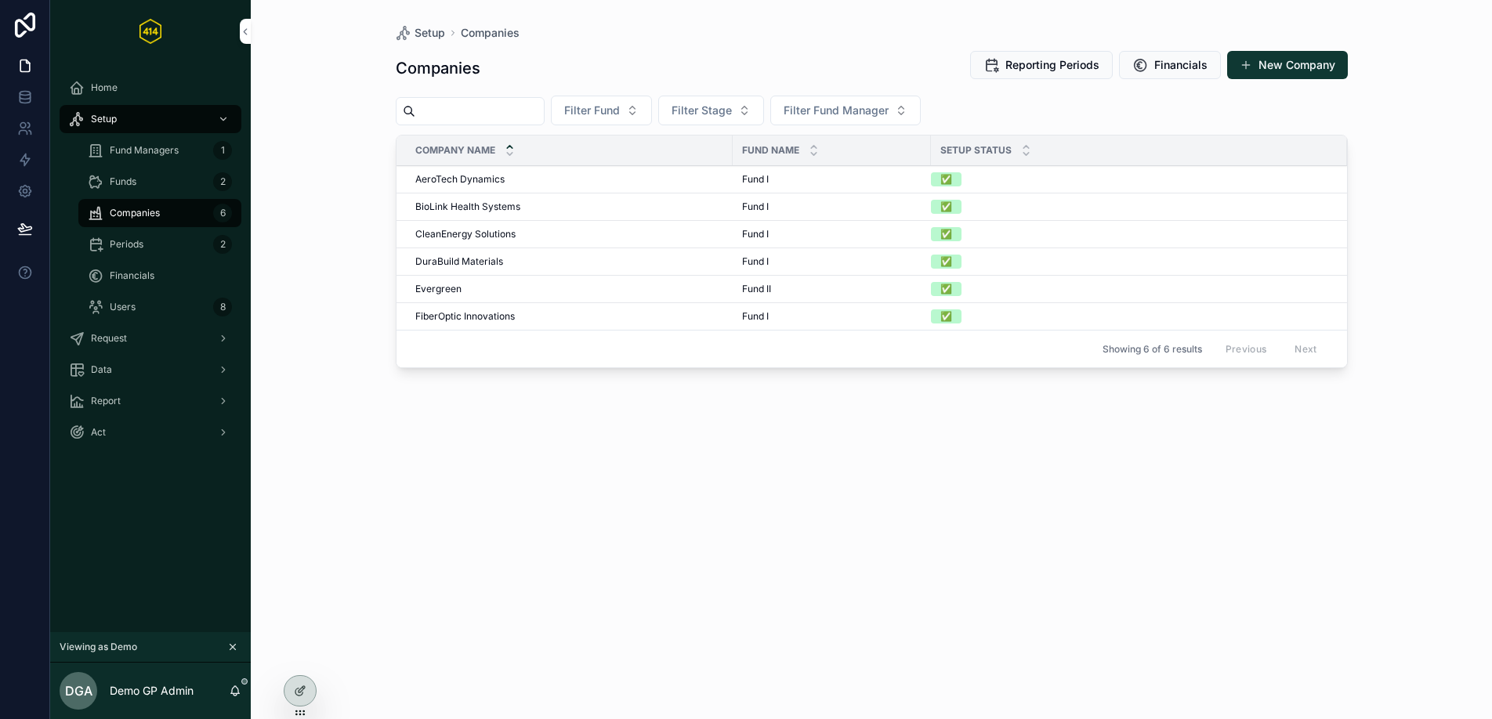
click at [154, 248] on div "Periods 2" at bounding box center [160, 244] width 144 height 25
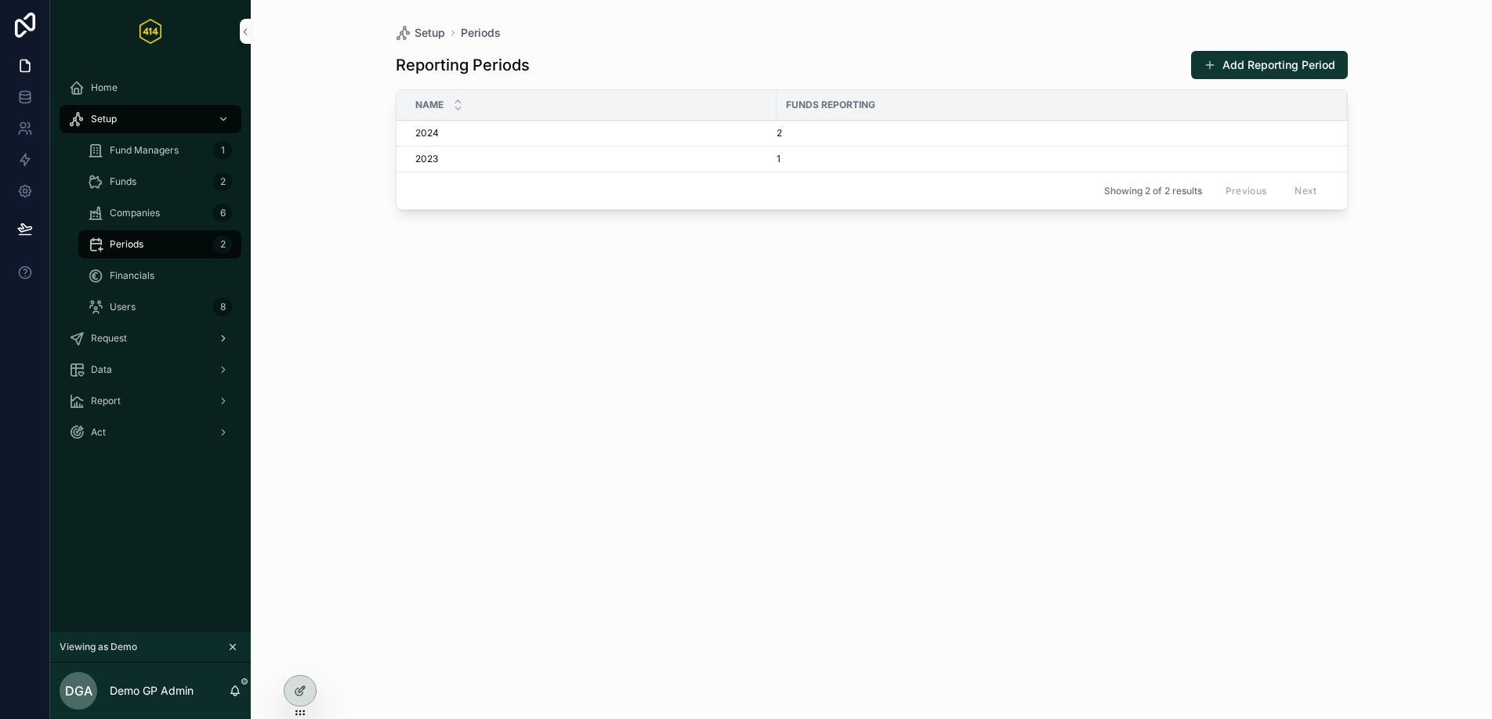
click at [133, 338] on div "Request" at bounding box center [150, 338] width 163 height 25
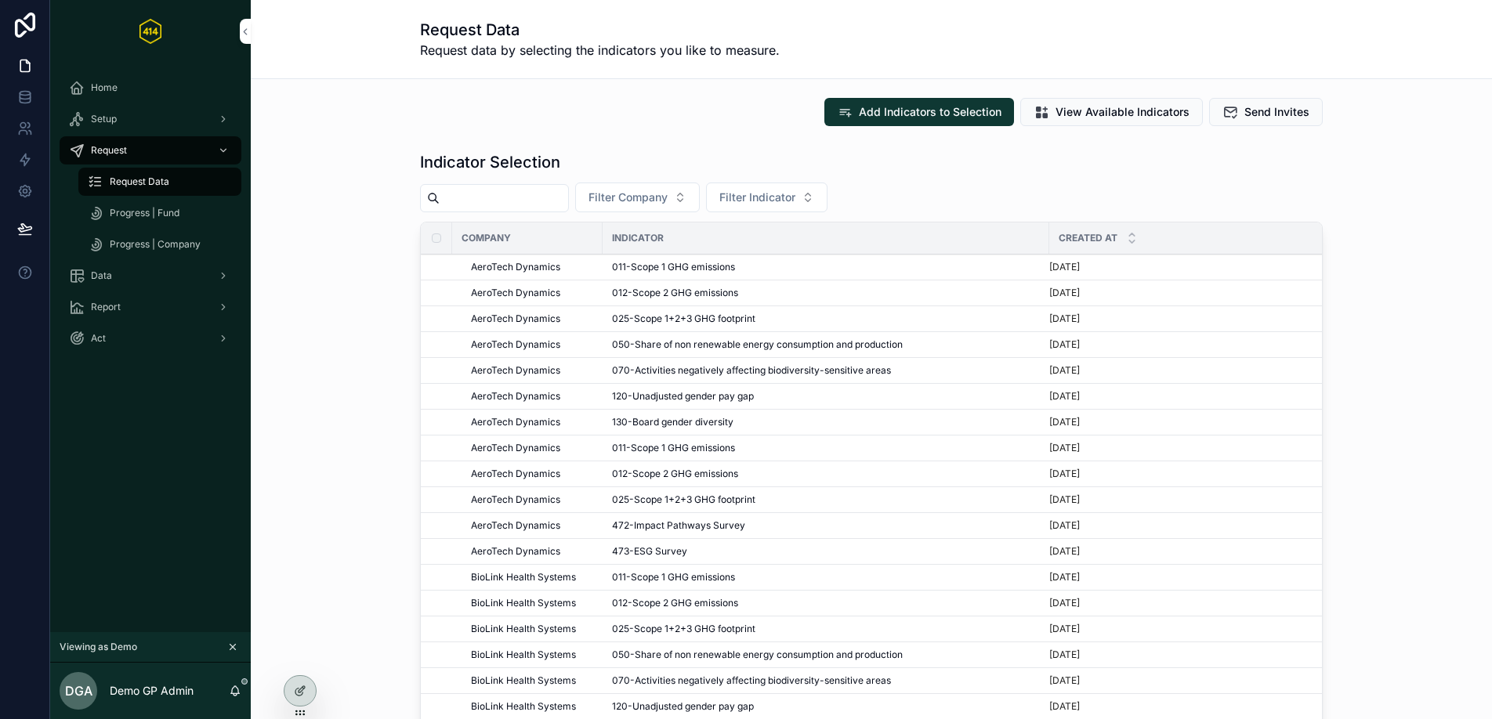
click at [151, 244] on span "Progress | Company" at bounding box center [155, 244] width 91 height 13
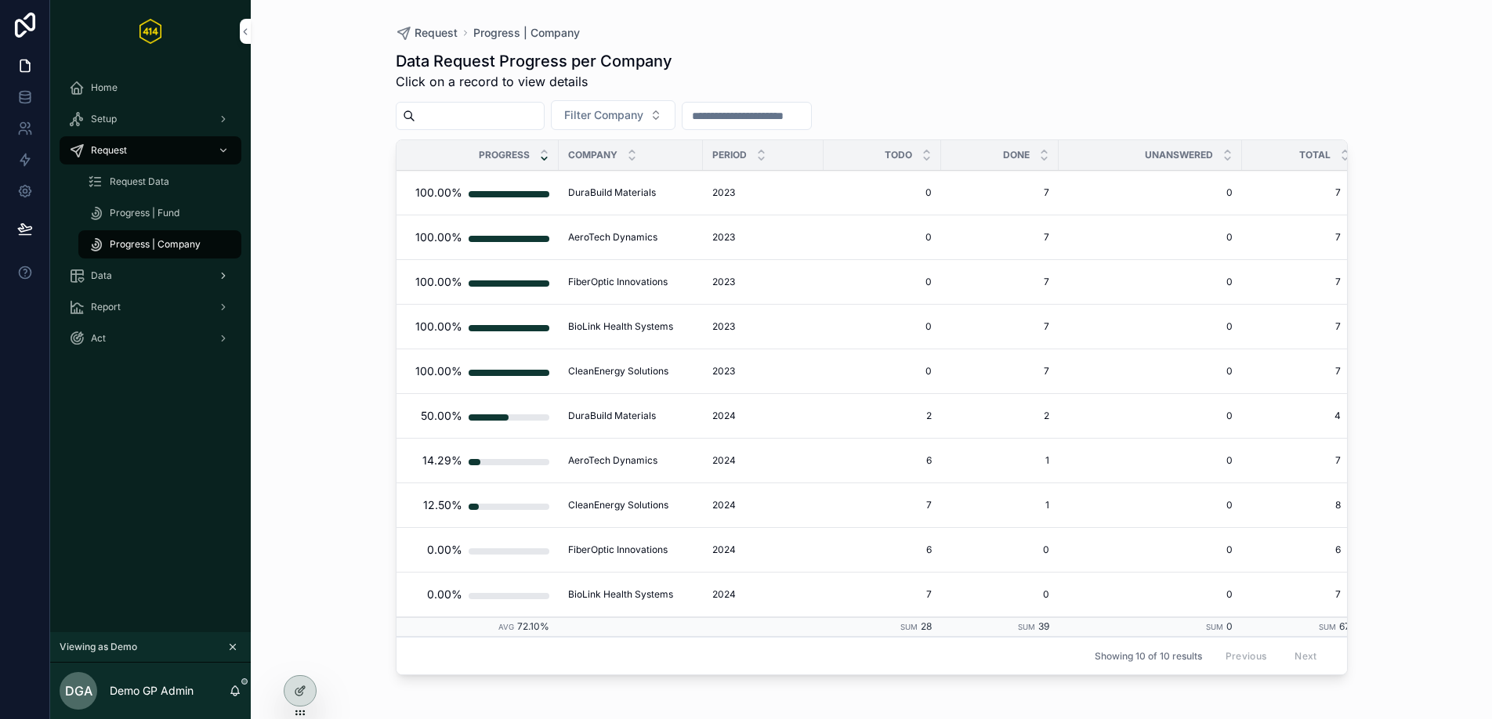
click at [152, 270] on div "Data" at bounding box center [150, 275] width 163 height 25
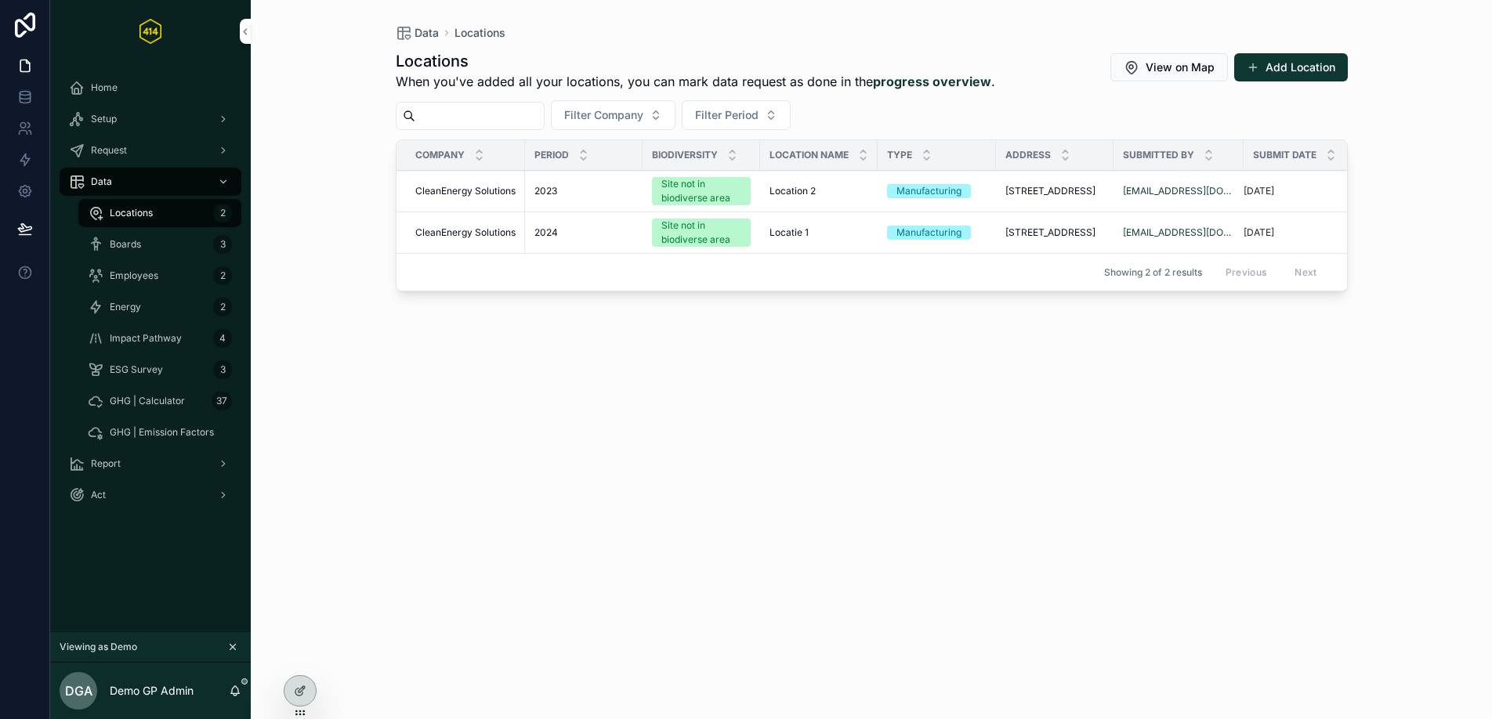
click at [150, 306] on div "Energy 2" at bounding box center [160, 307] width 144 height 25
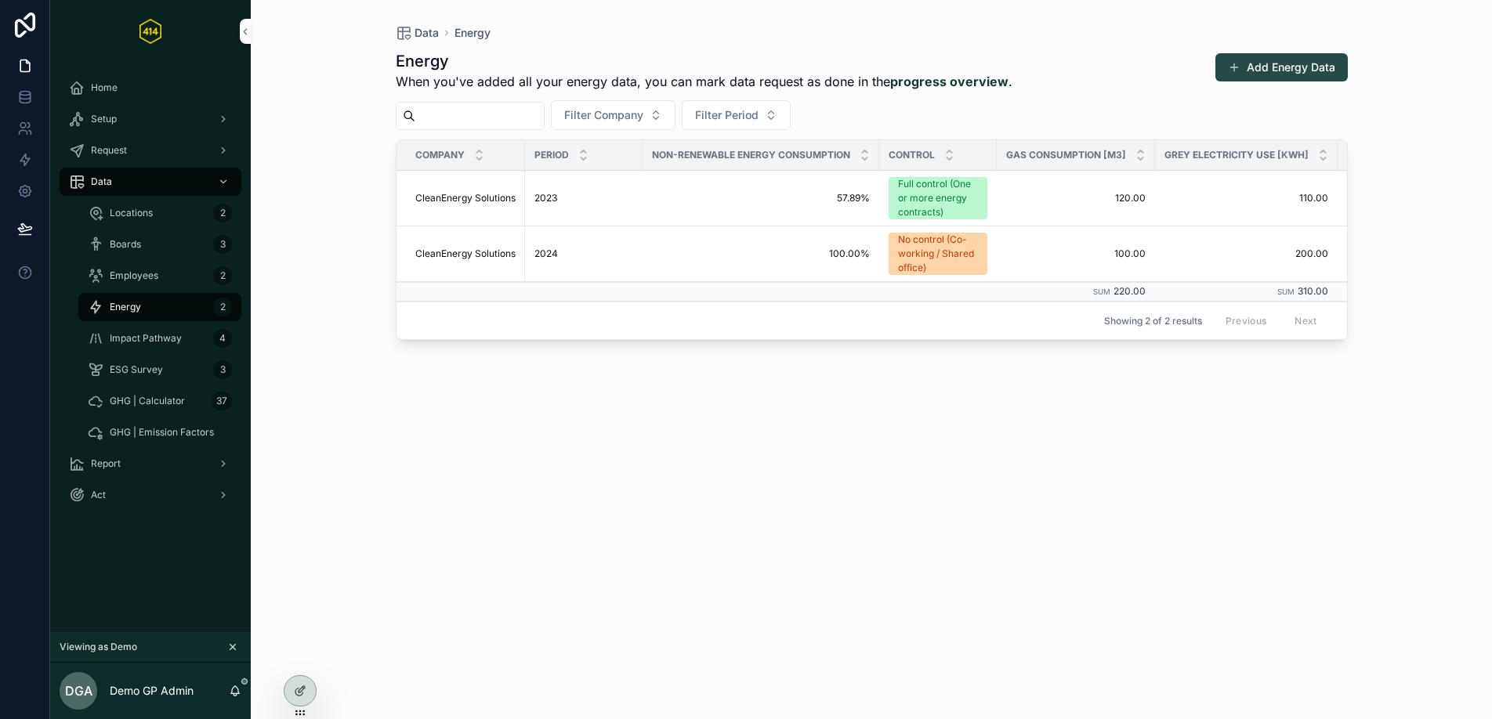
click at [1226, 75] on button "Add Energy Data" at bounding box center [1281, 67] width 132 height 28
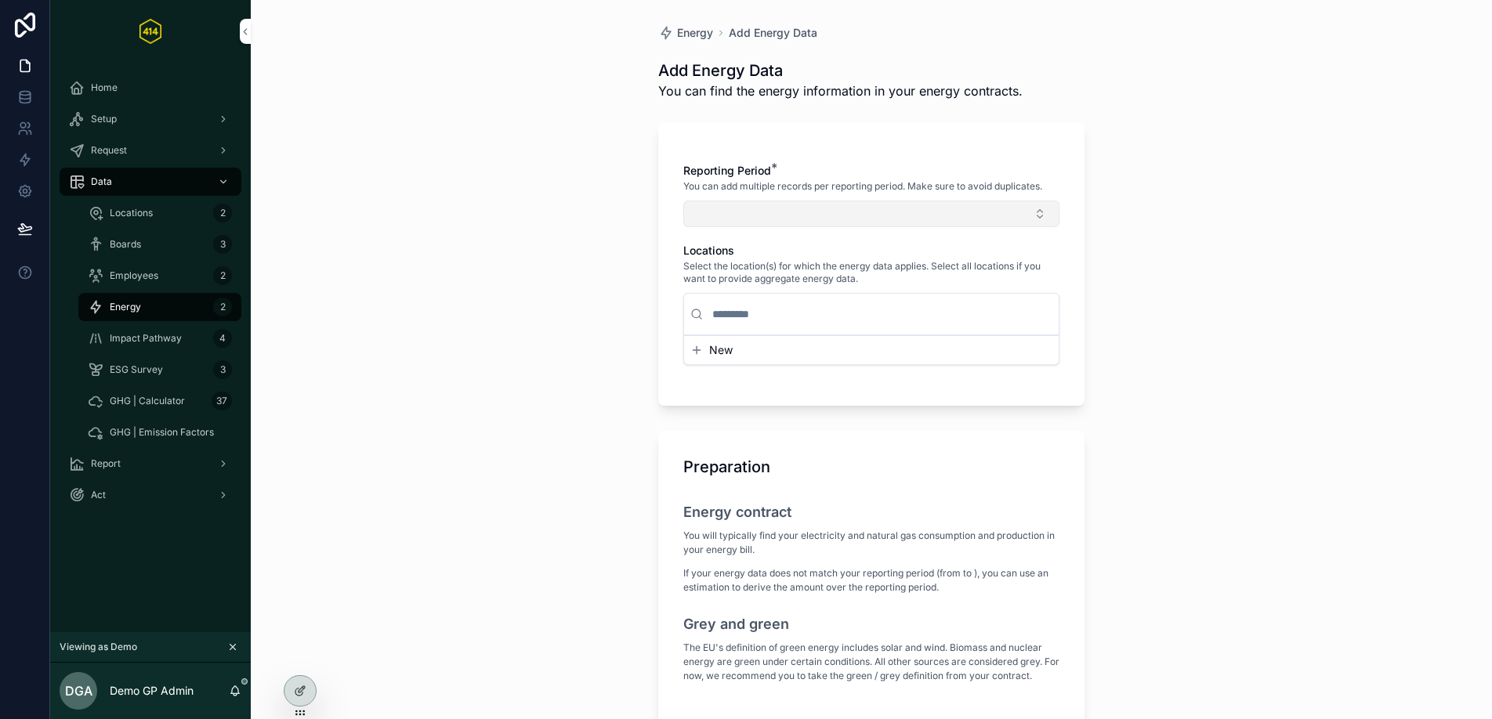
click at [878, 205] on button "Select Button" at bounding box center [871, 214] width 376 height 27
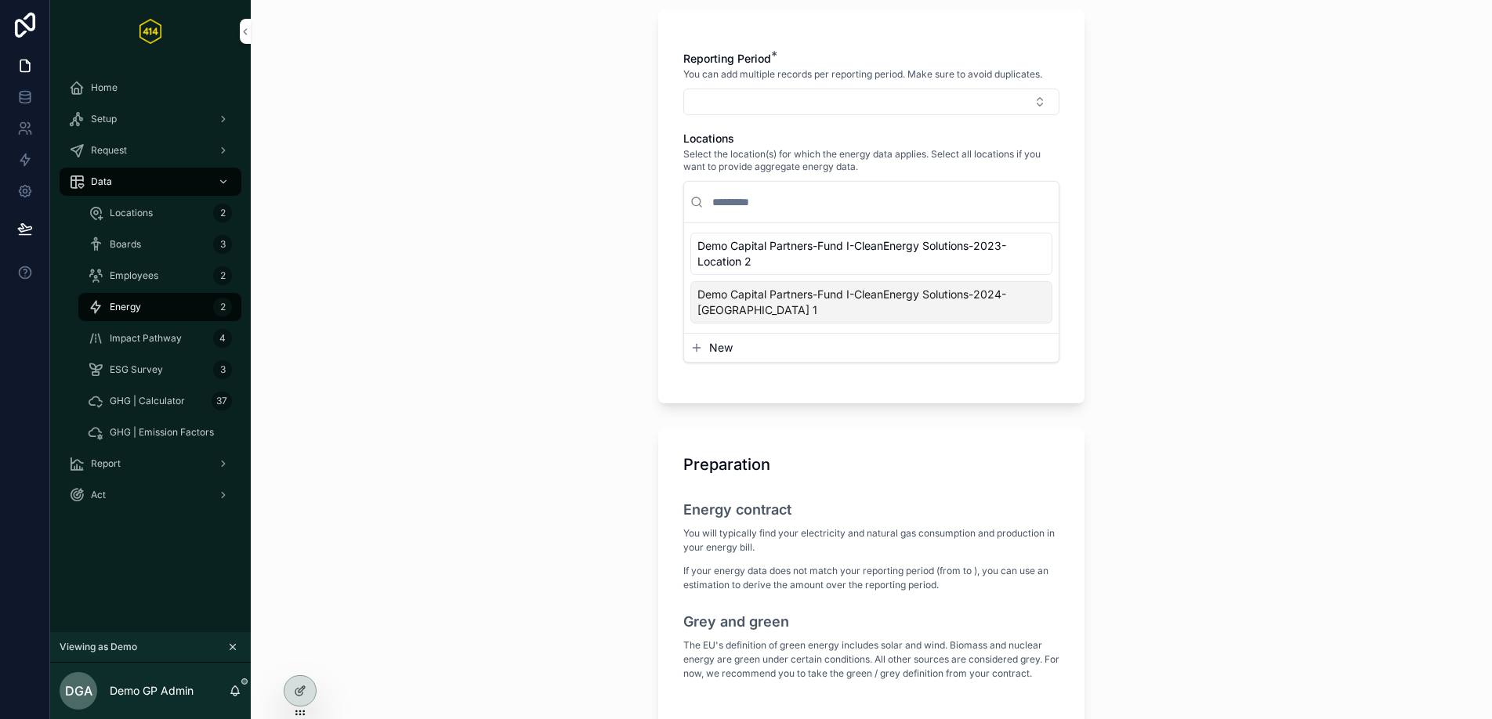
scroll to position [110, 0]
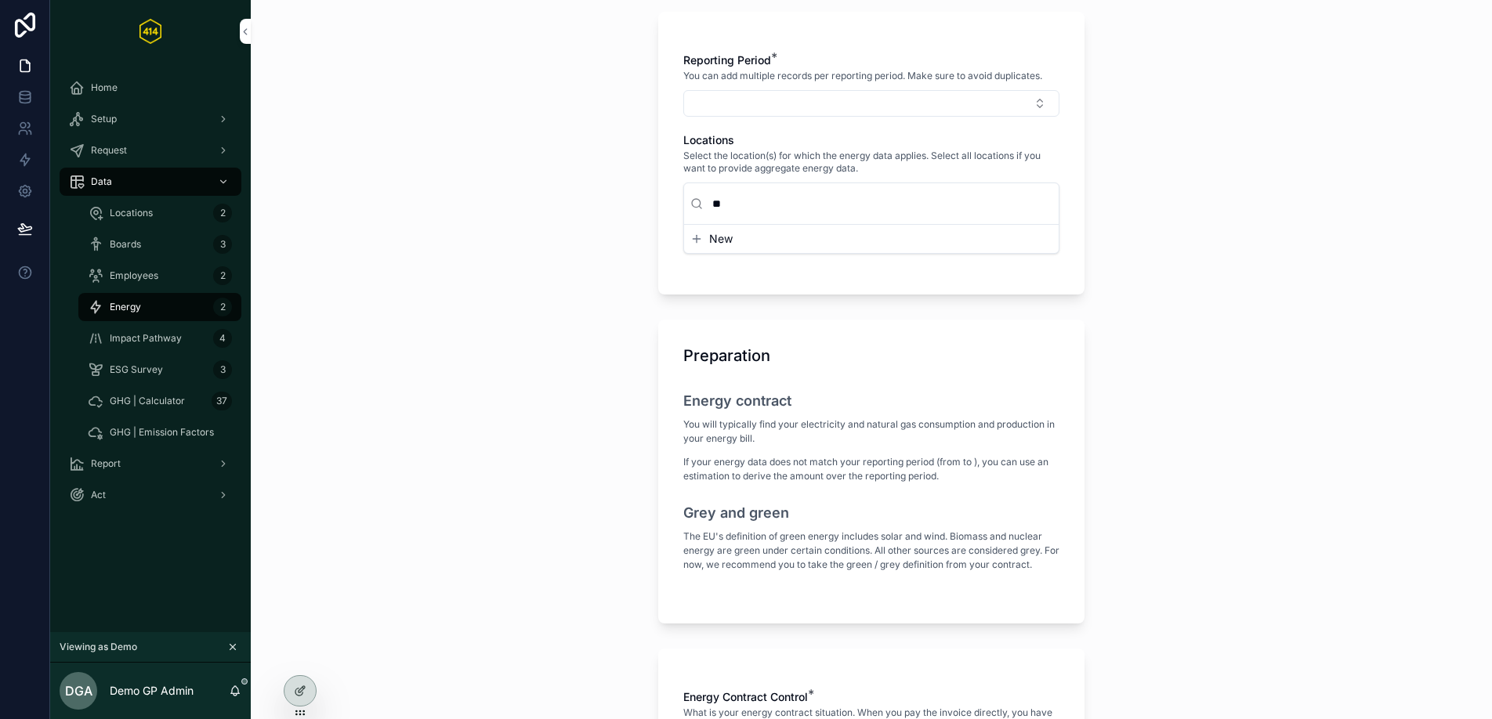
type input "*"
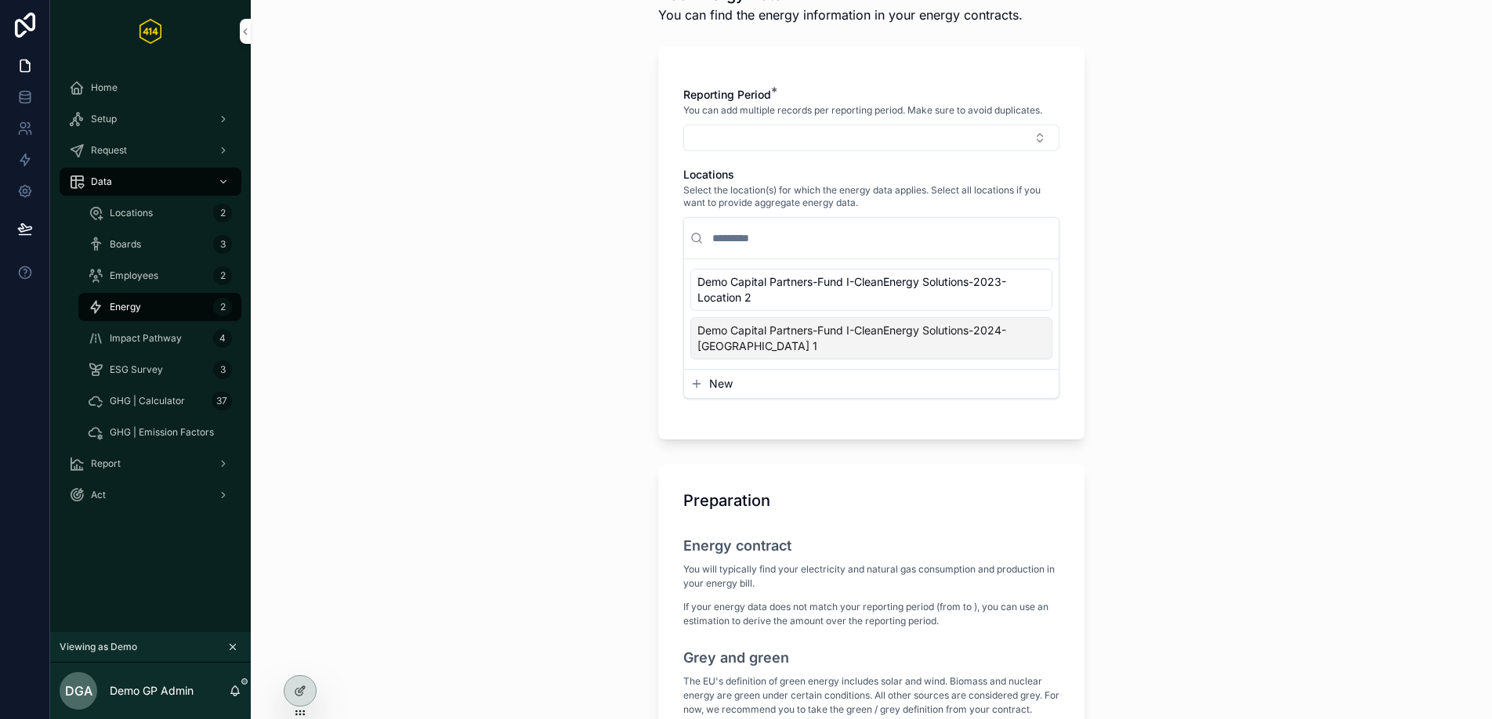
scroll to position [0, 0]
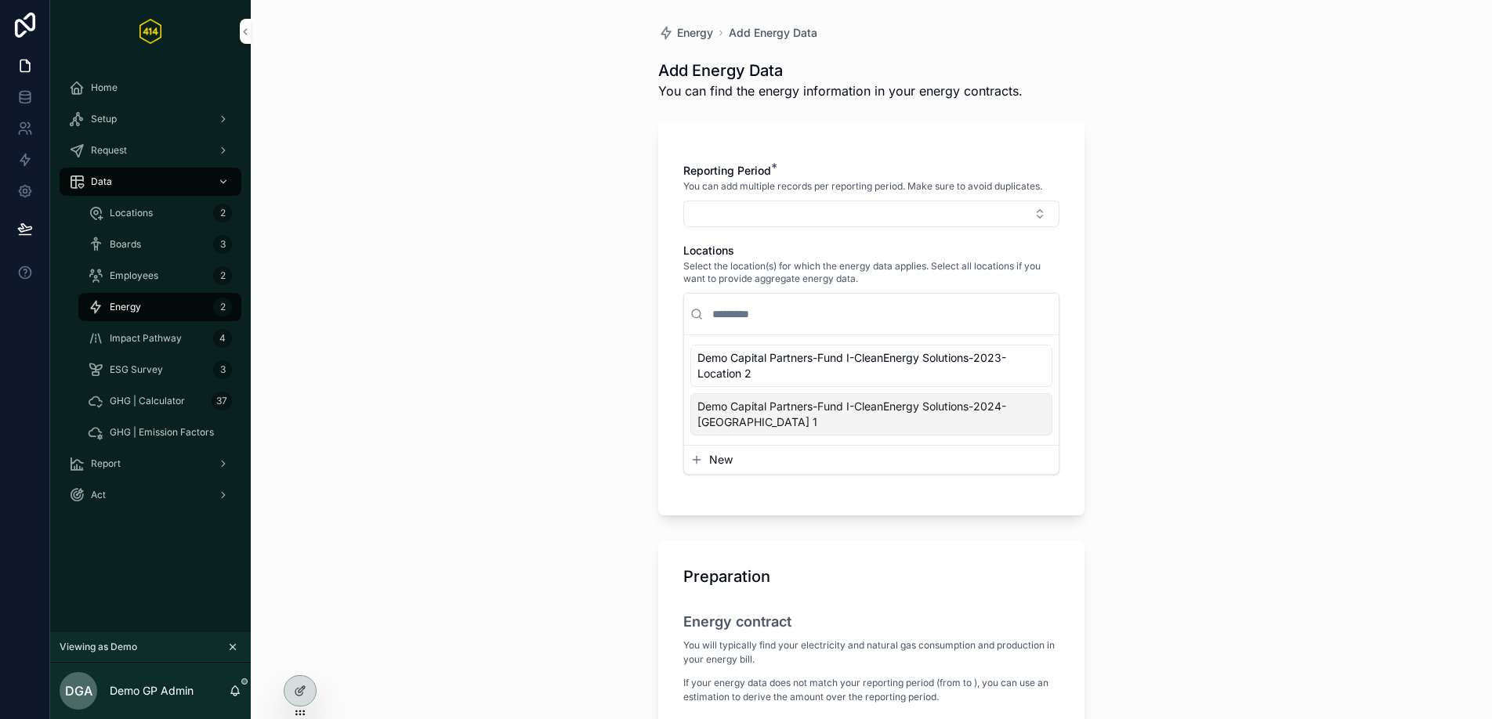
click at [162, 215] on div "Locations 2" at bounding box center [160, 213] width 144 height 25
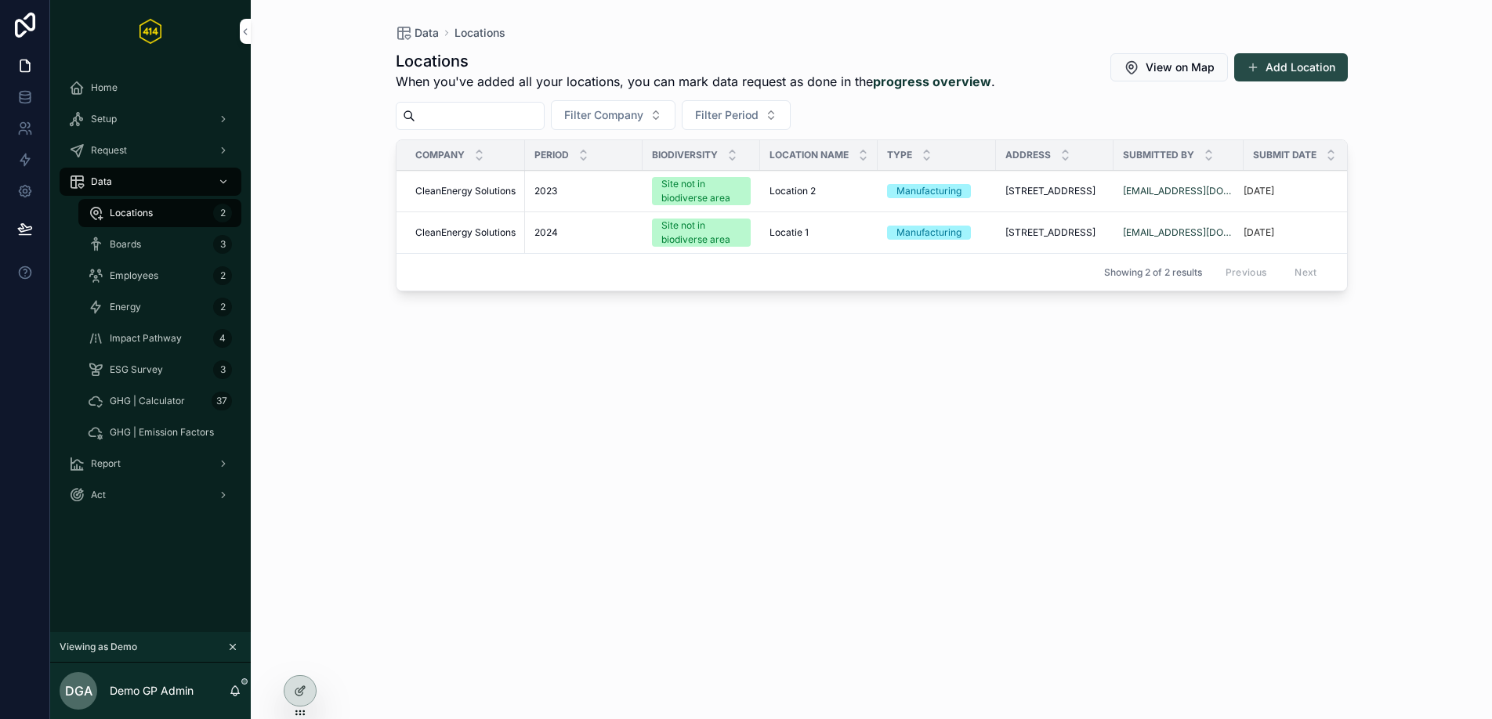
click at [1309, 71] on button "Add Location" at bounding box center [1291, 67] width 114 height 28
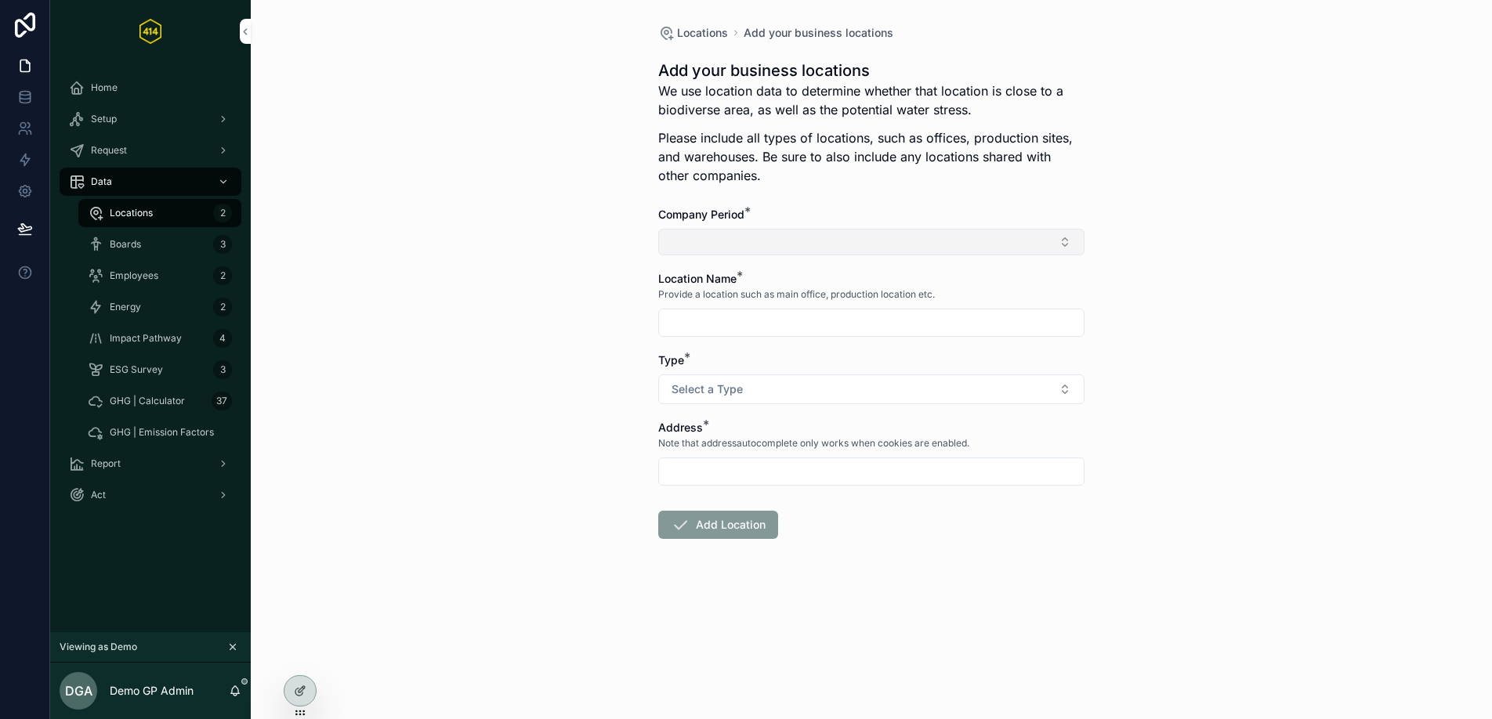
click at [721, 238] on button "Select Button" at bounding box center [871, 242] width 426 height 27
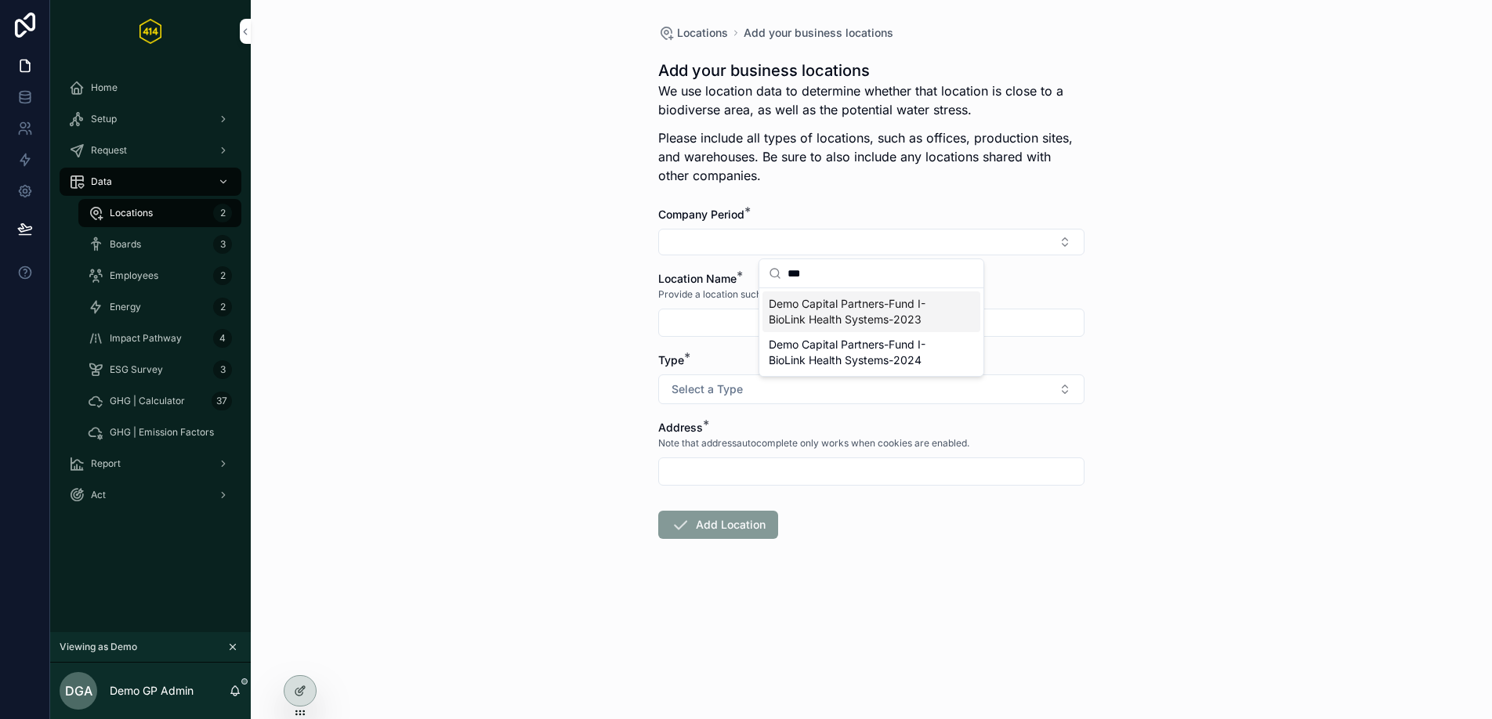
type input "***"
click at [884, 314] on span "Demo Capital Partners-Fund I-BioLink Health Systems-2023" at bounding box center [862, 311] width 186 height 31
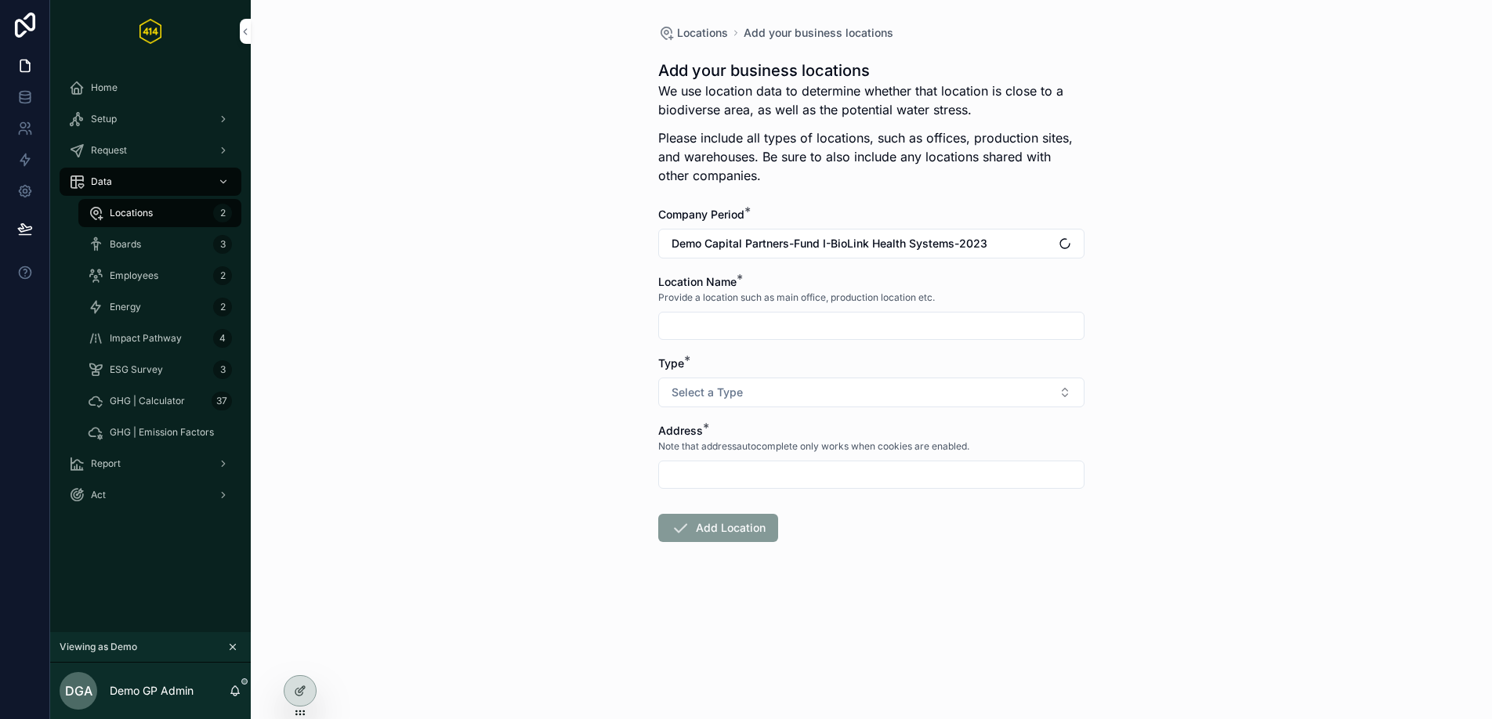
click at [780, 330] on input "scrollable content" at bounding box center [871, 326] width 425 height 22
type input "**********"
click at [796, 394] on button "Select a Type" at bounding box center [871, 393] width 426 height 30
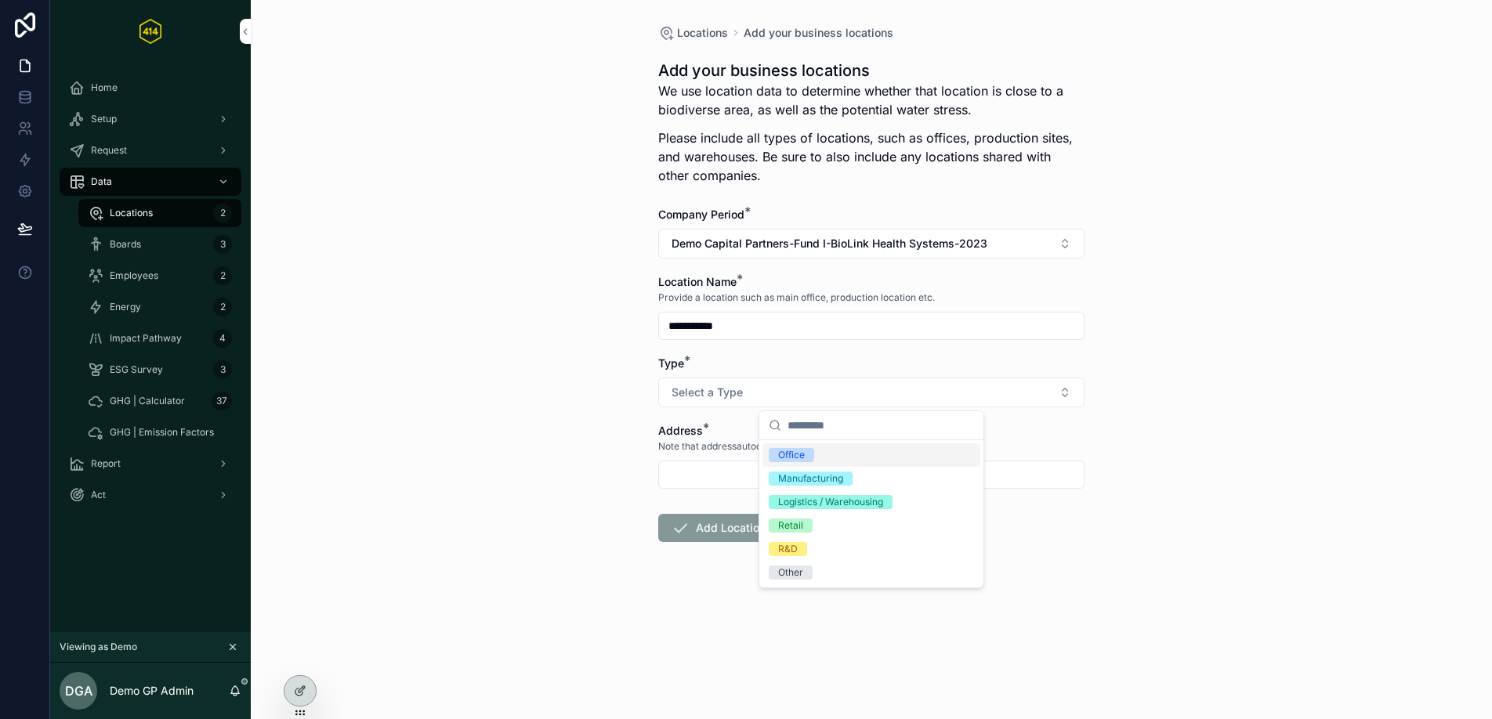
click at [856, 458] on div "Office" at bounding box center [871, 455] width 218 height 24
click at [690, 472] on input "scrollable content" at bounding box center [871, 475] width 425 height 22
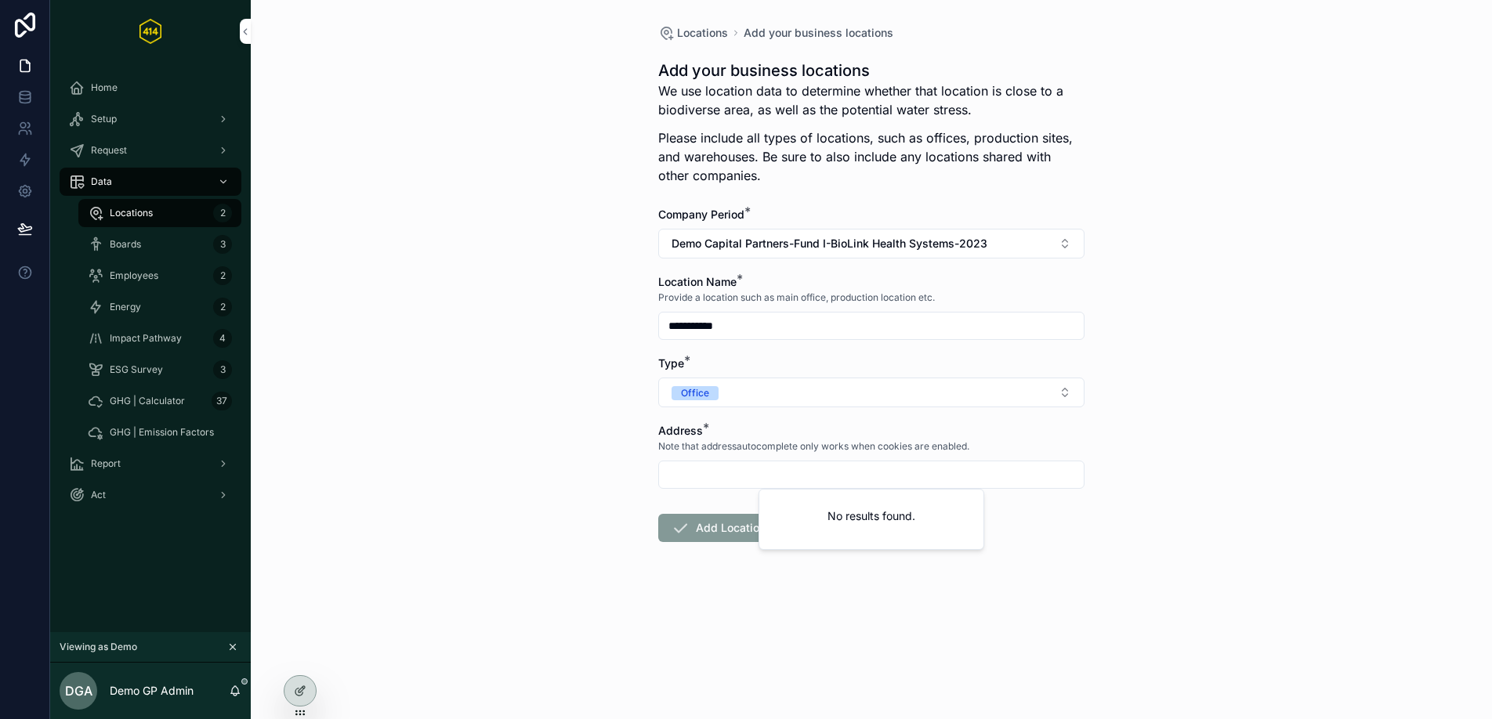
paste input "**********"
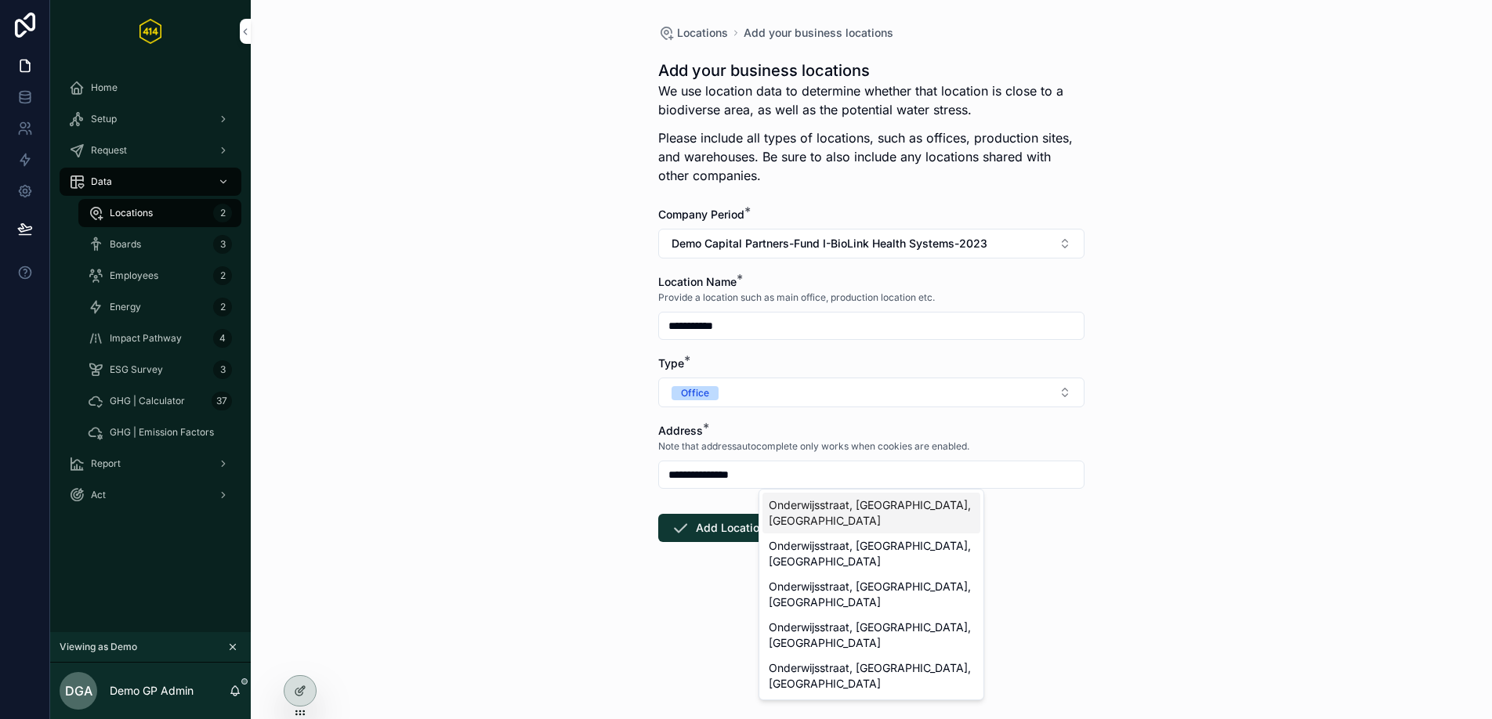
click at [915, 507] on div "Onderwijsstraat, [GEOGRAPHIC_DATA], [GEOGRAPHIC_DATA]" at bounding box center [871, 513] width 218 height 41
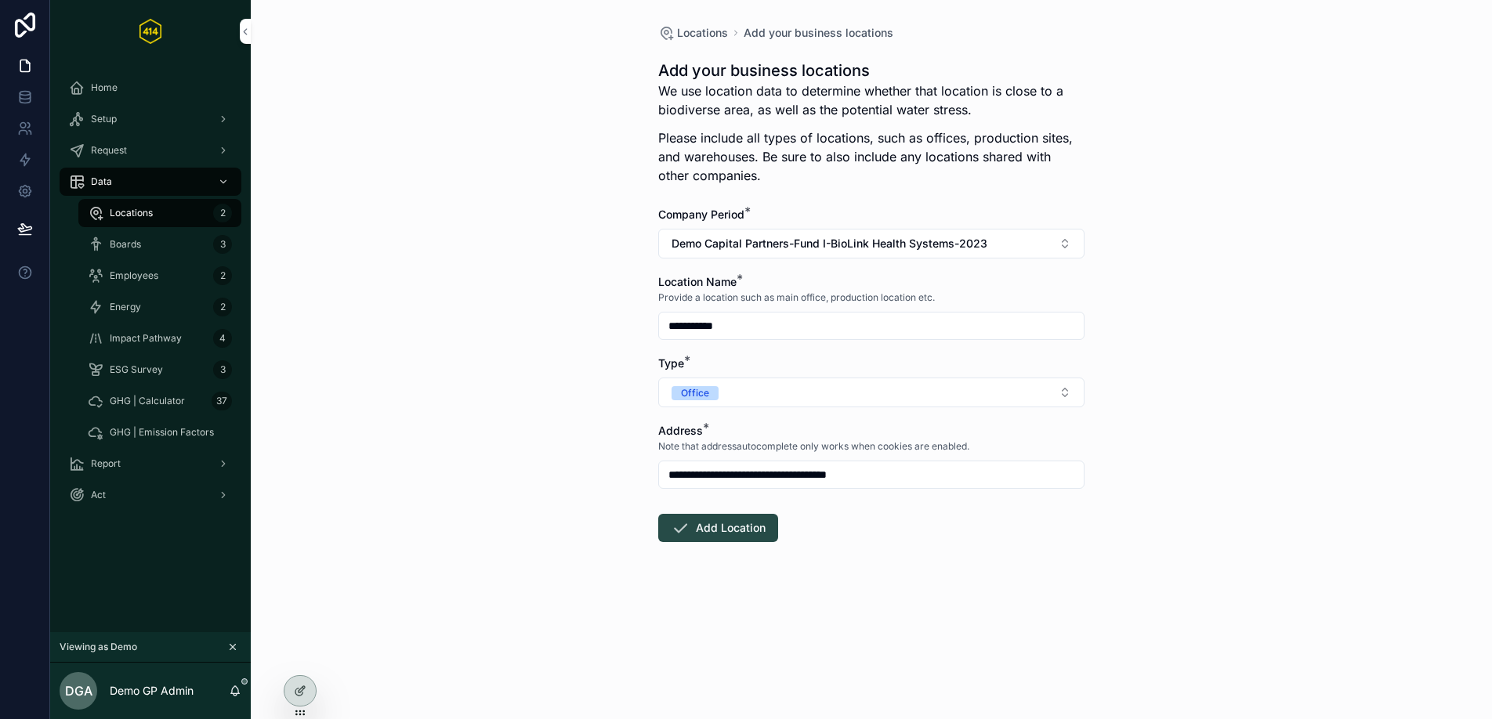
type input "**********"
click at [715, 530] on button "Add Location" at bounding box center [718, 528] width 120 height 28
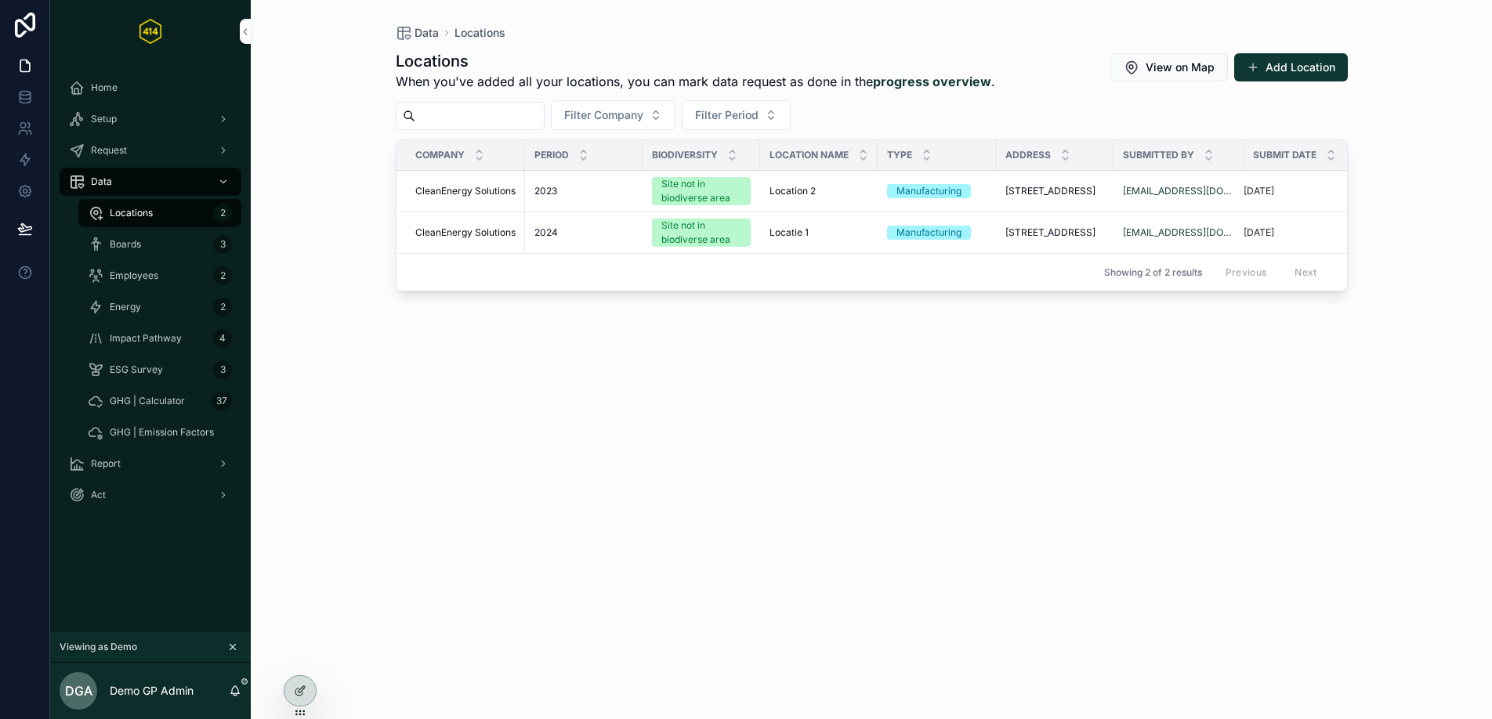
click at [132, 216] on span "Locations" at bounding box center [131, 213] width 43 height 13
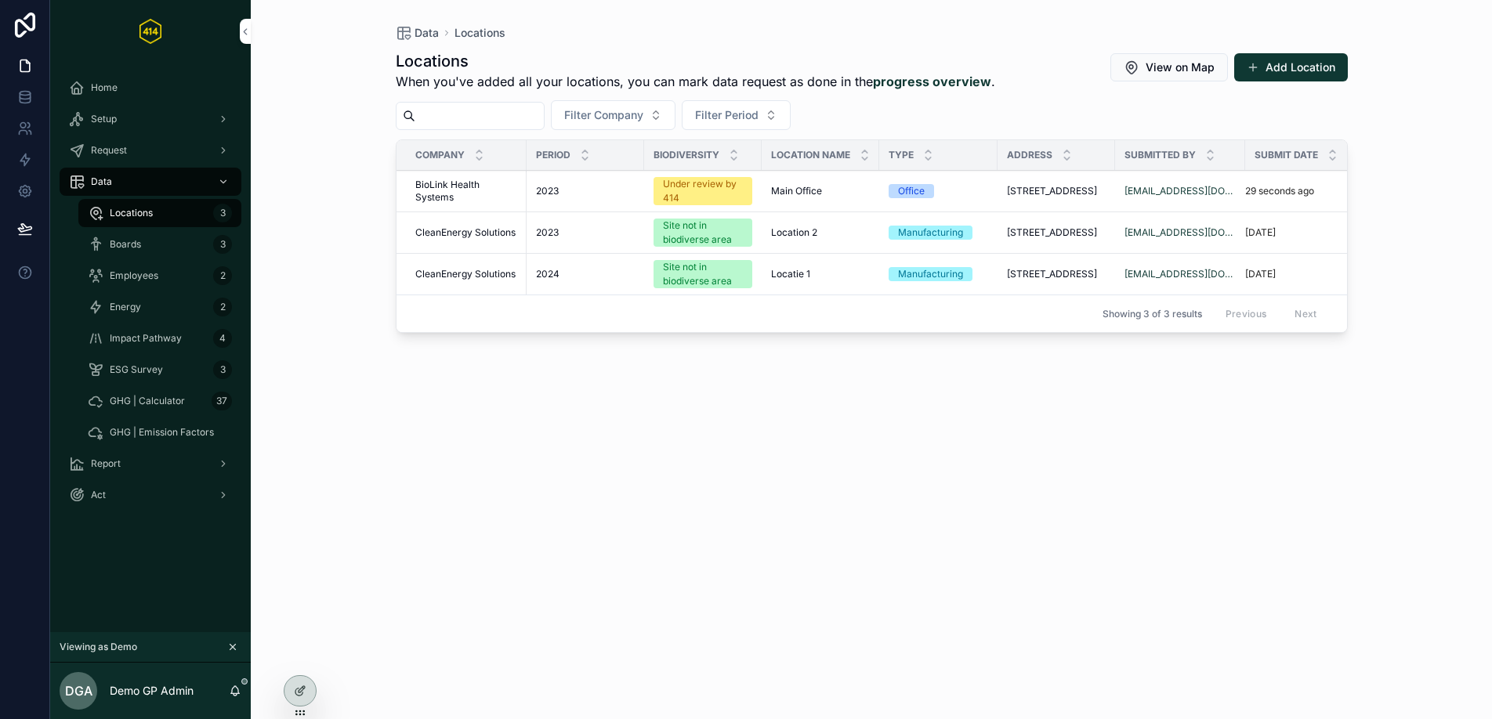
click at [133, 254] on div "Boards 3" at bounding box center [160, 244] width 144 height 25
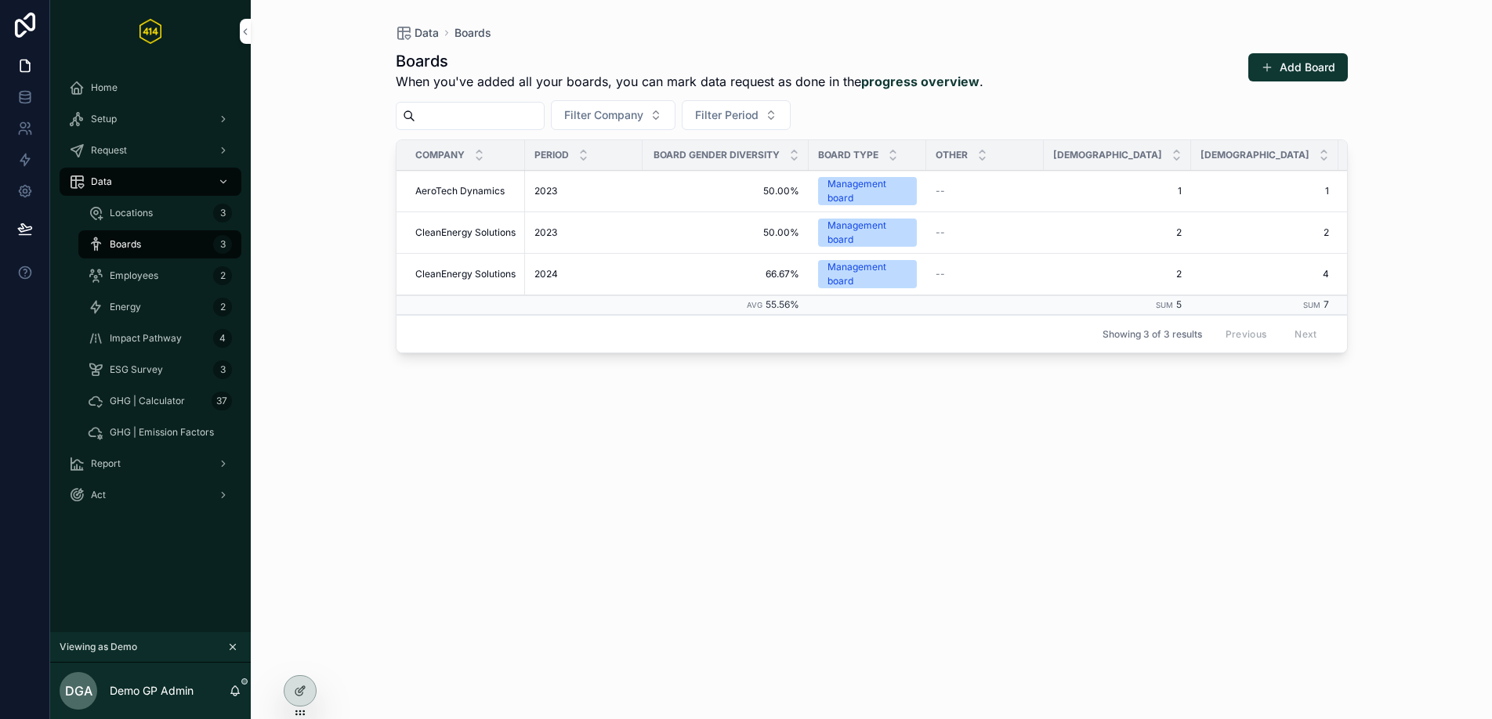
click at [154, 313] on div "Energy 2" at bounding box center [160, 307] width 144 height 25
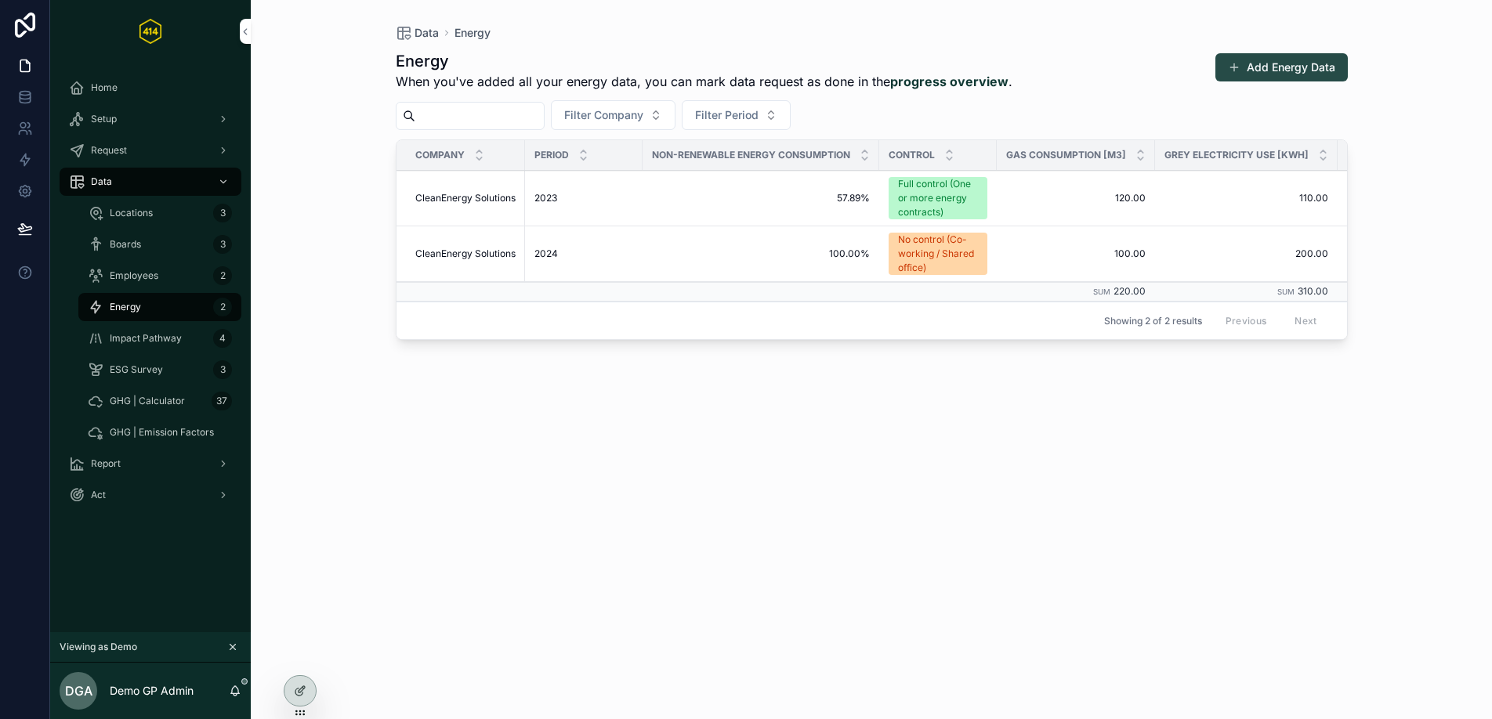
click at [1290, 67] on button "Add Energy Data" at bounding box center [1281, 67] width 132 height 28
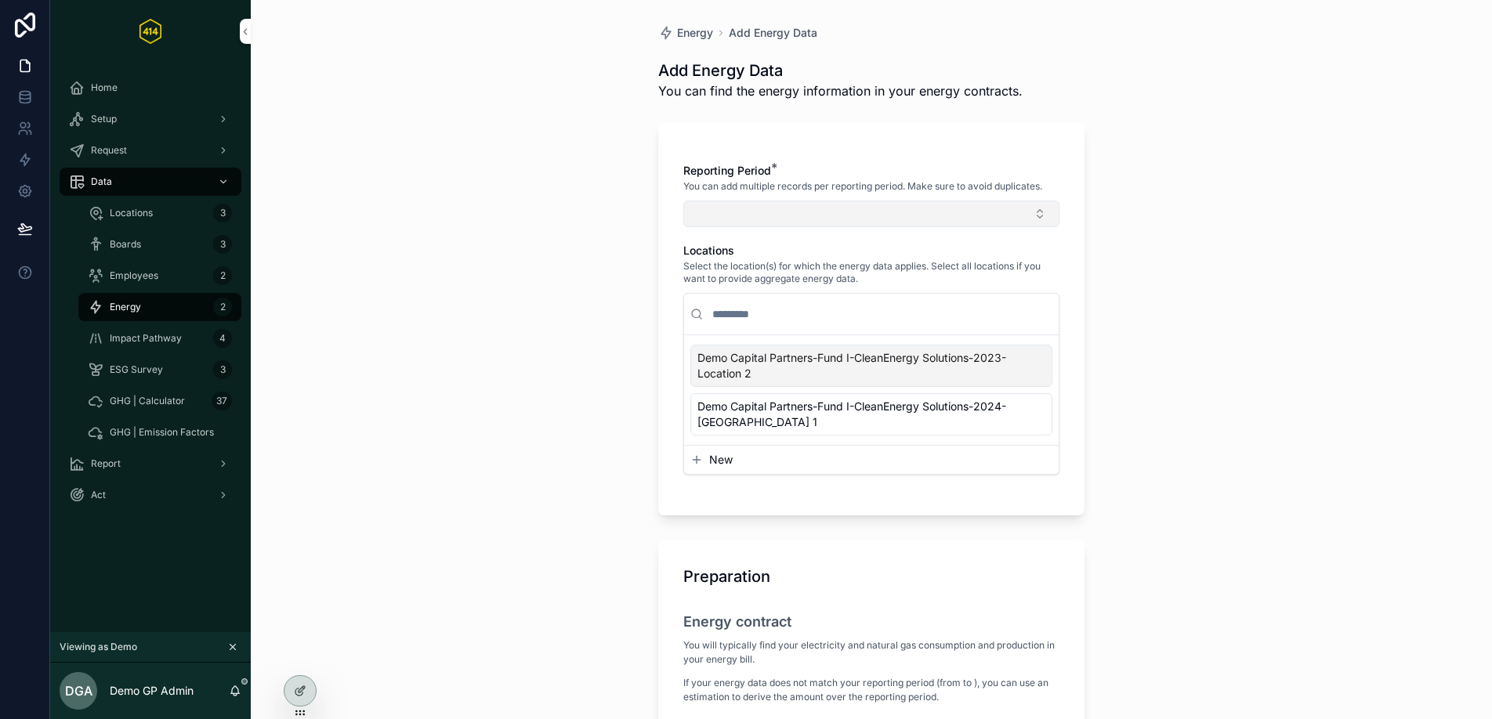
click at [786, 215] on button "Select Button" at bounding box center [871, 214] width 376 height 27
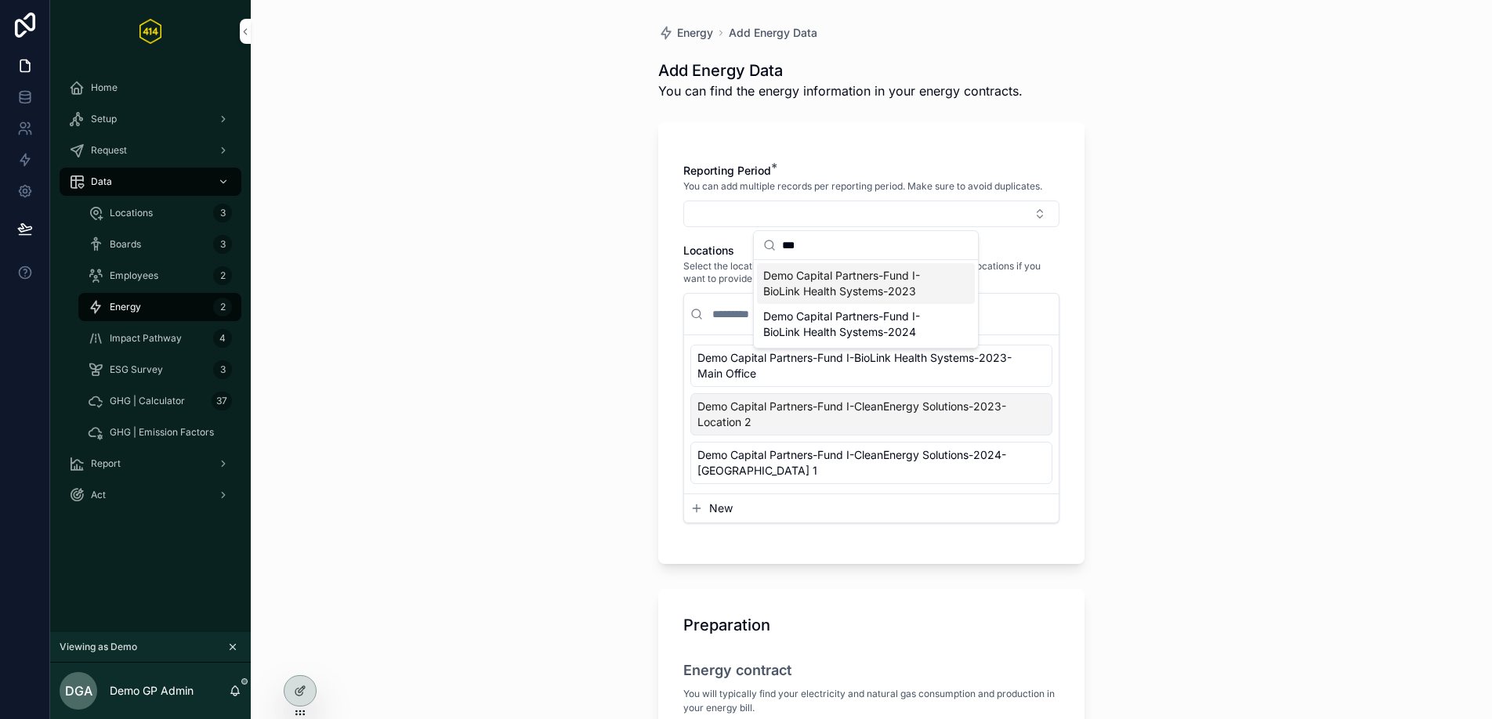
type input "***"
click at [860, 292] on span "Demo Capital Partners-Fund I-BioLink Health Systems-2023" at bounding box center [856, 283] width 186 height 31
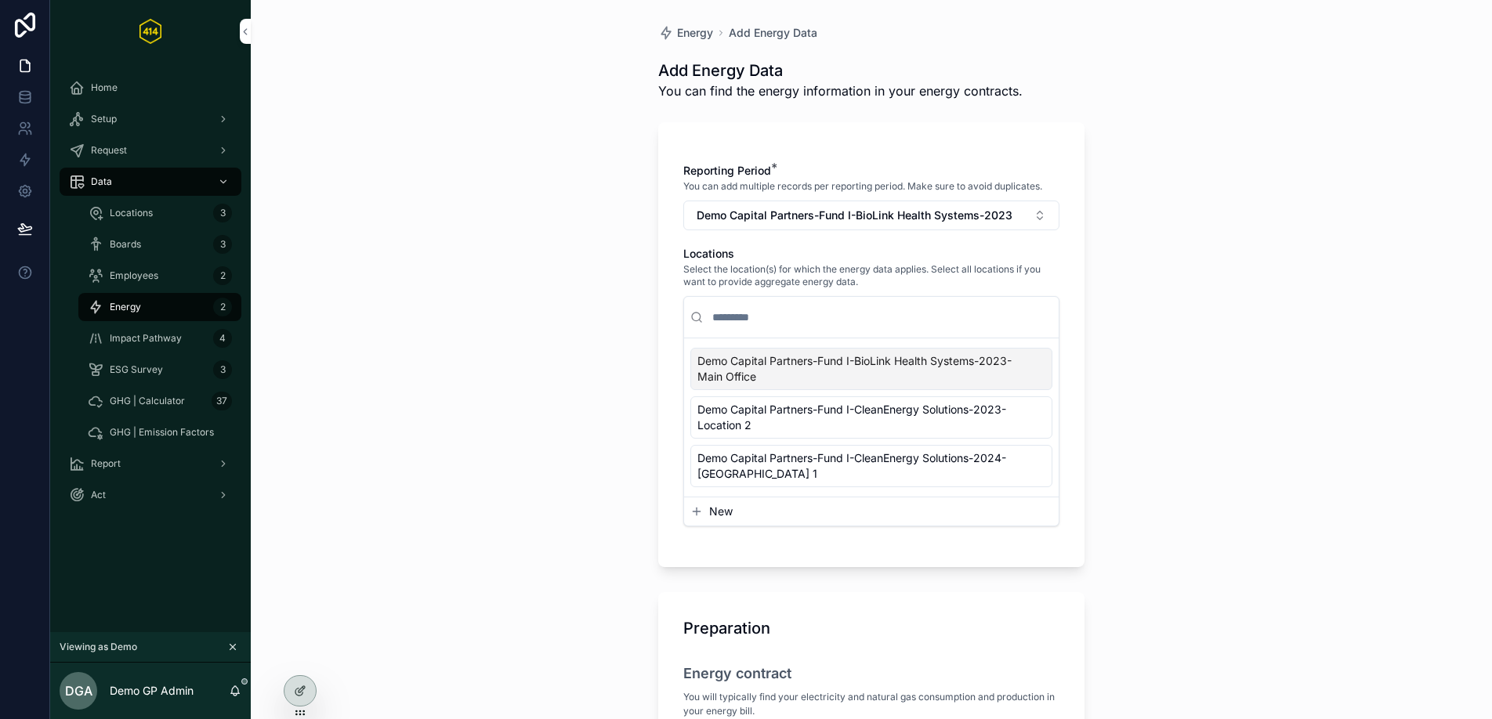
click at [974, 366] on span "Demo Capital Partners-Fund I-BioLink Health Systems-2023-Main Office" at bounding box center [861, 368] width 329 height 31
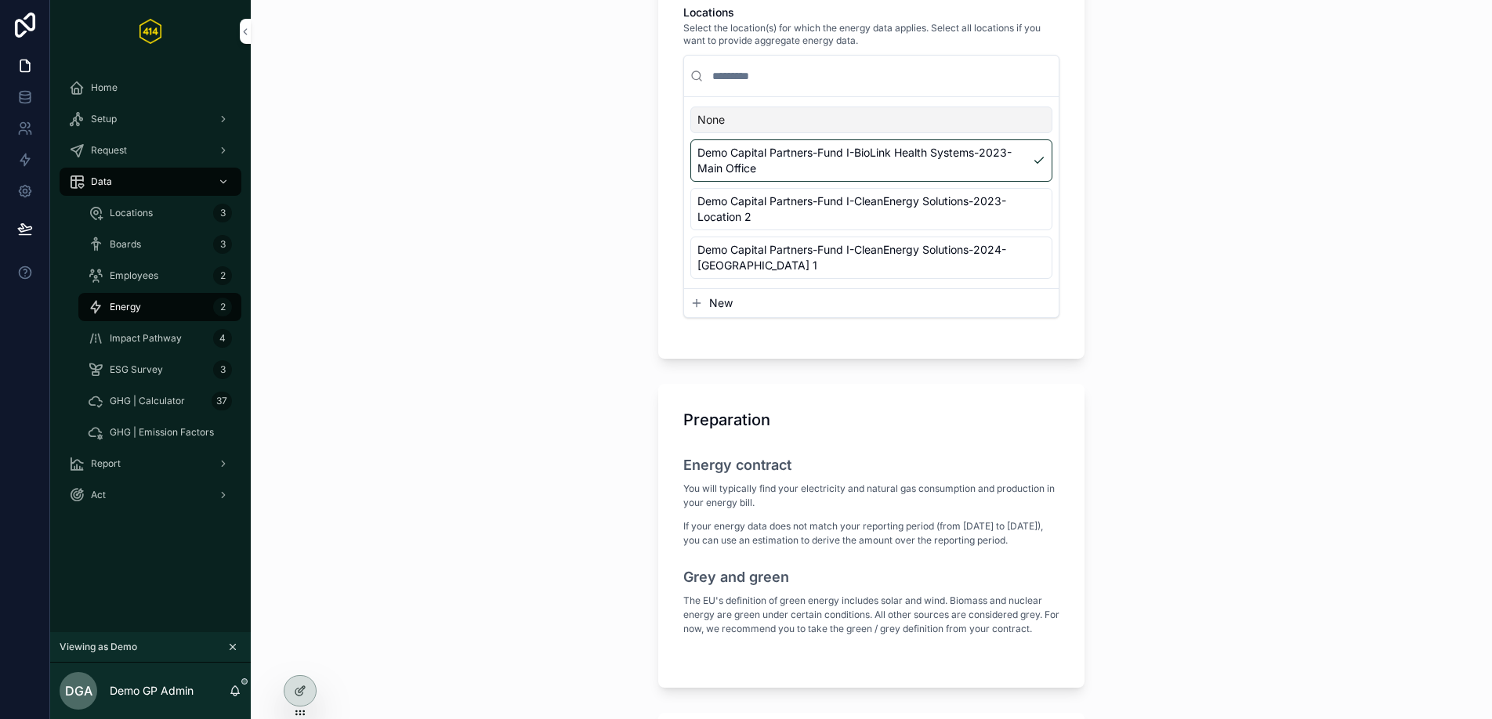
scroll to position [267, 0]
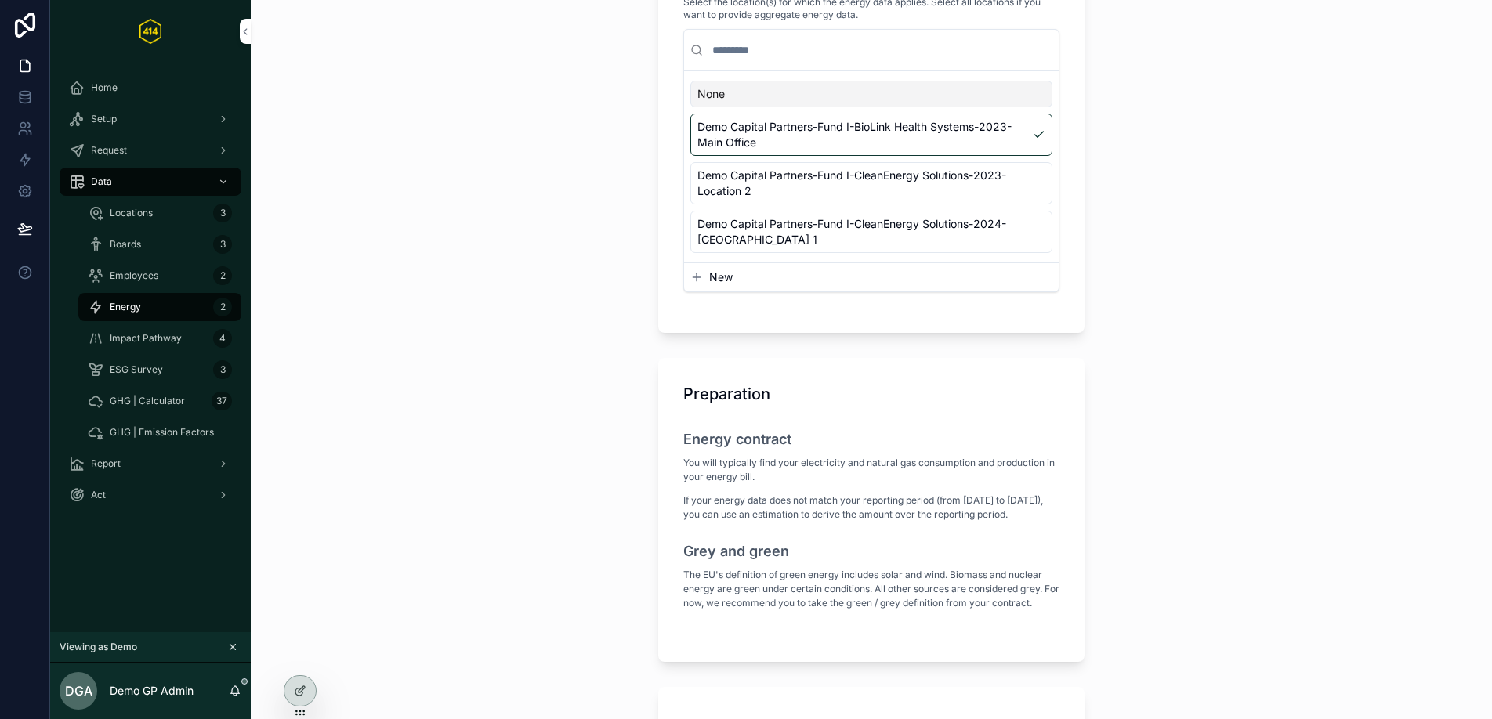
click at [889, 414] on div "Energy contract You will typically find your electricity and natural gas consum…" at bounding box center [871, 515] width 376 height 210
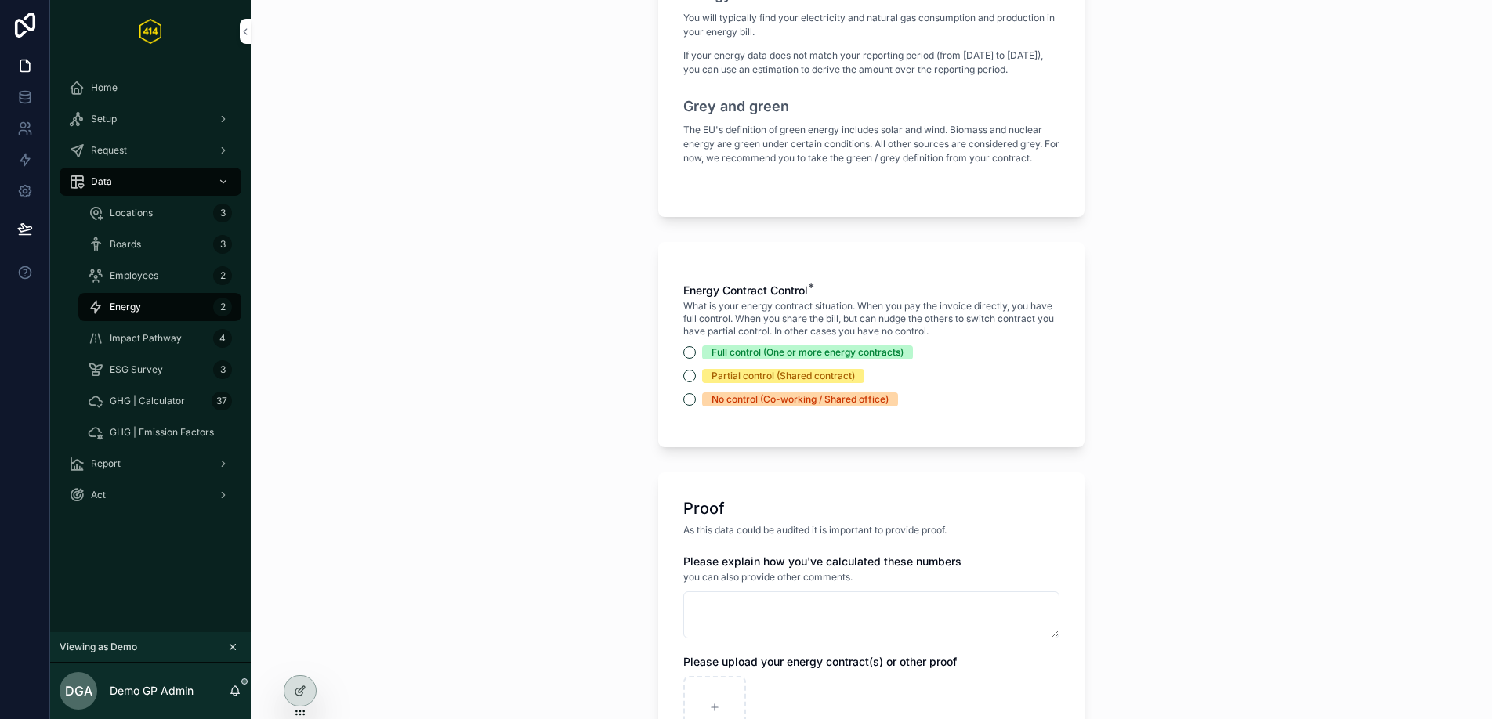
scroll to position [794, 0]
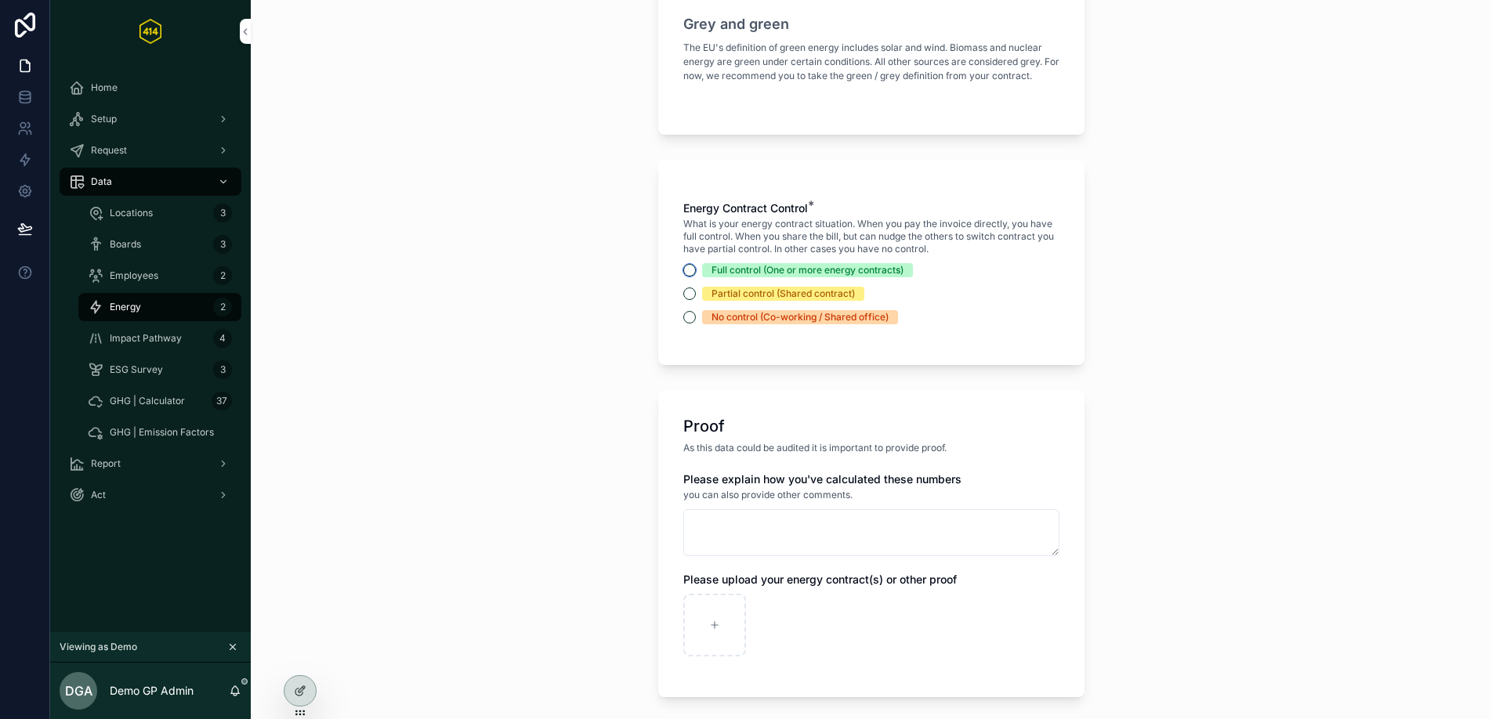
click at [686, 277] on button "Full control (One or more energy contracts)" at bounding box center [689, 270] width 13 height 13
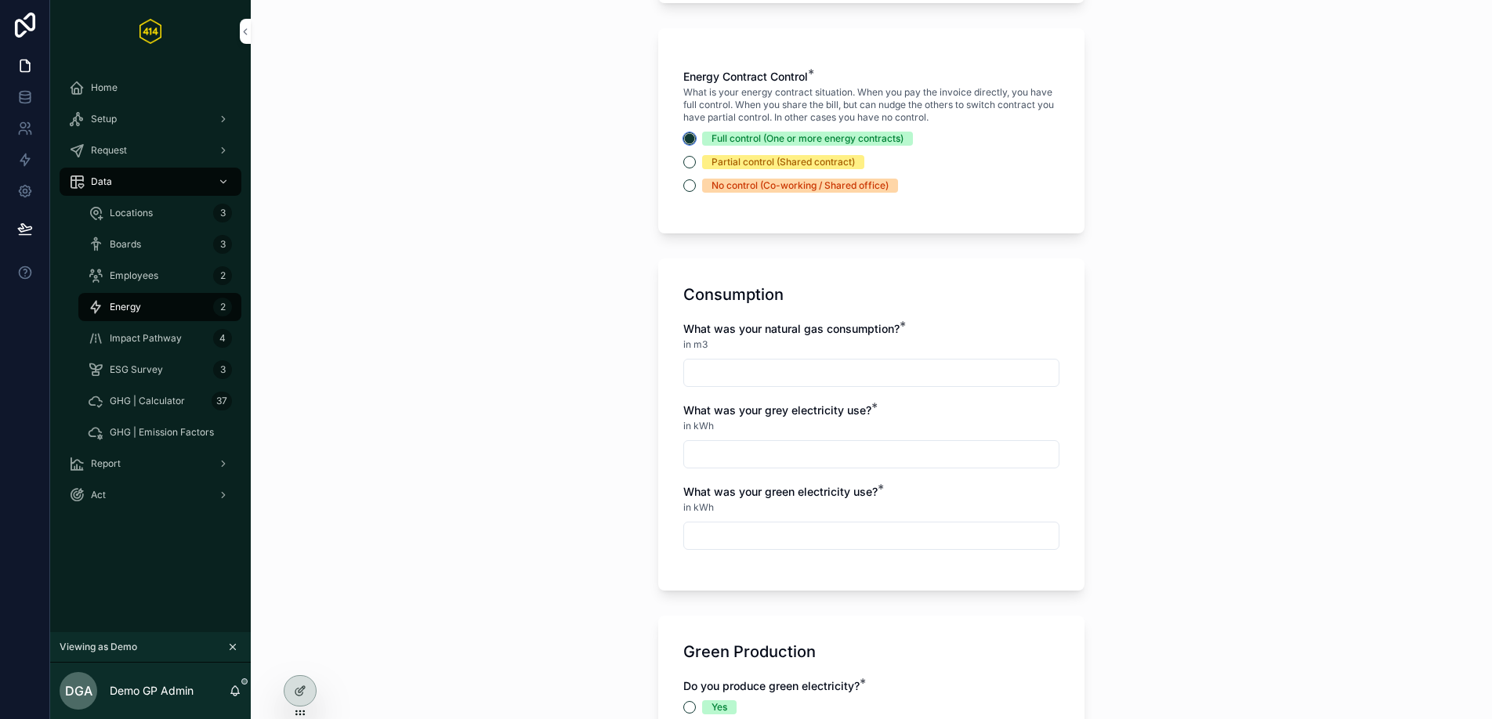
scroll to position [1184, 0]
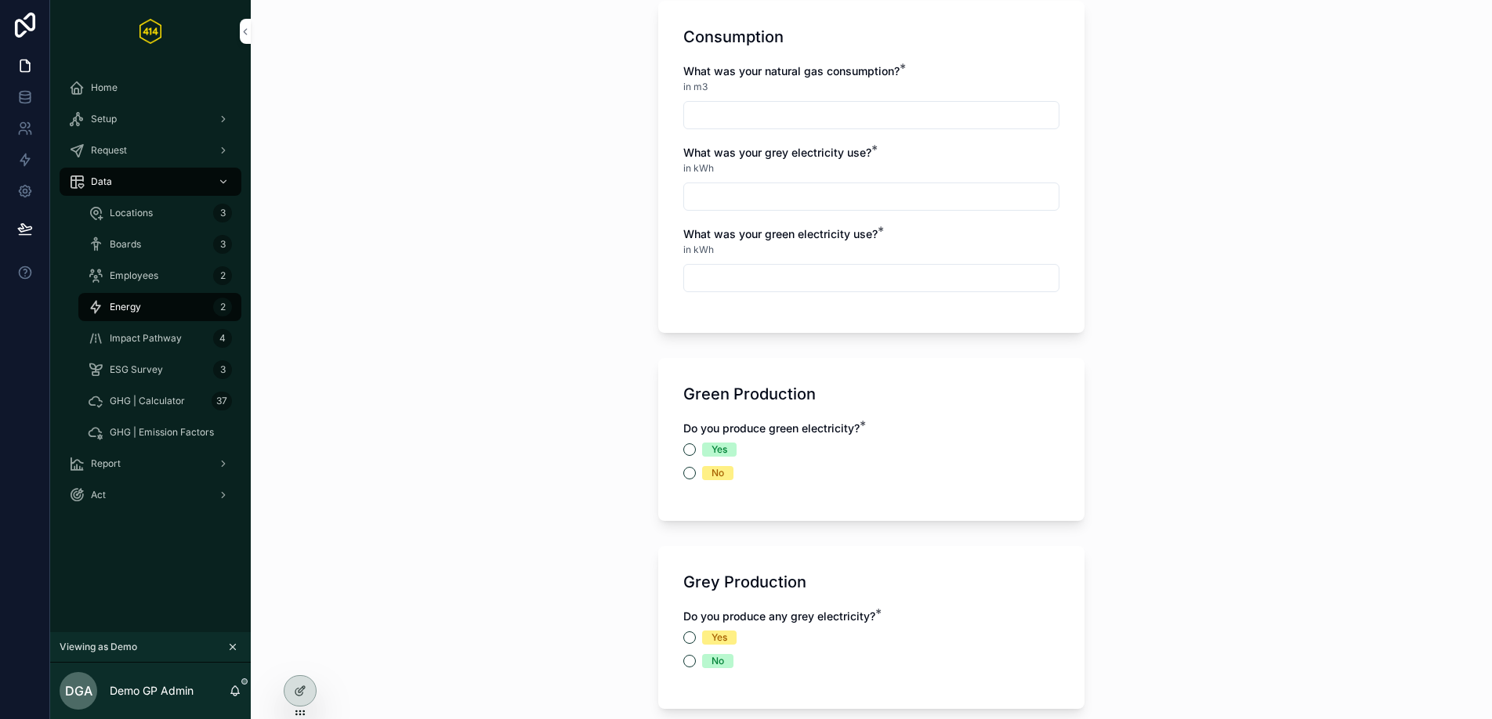
click at [771, 121] on input "scrollable content" at bounding box center [871, 115] width 375 height 22
type input "*********"
click at [942, 176] on div "in kWh" at bounding box center [871, 169] width 376 height 16
click at [922, 208] on input "scrollable content" at bounding box center [871, 197] width 375 height 22
type input "**********"
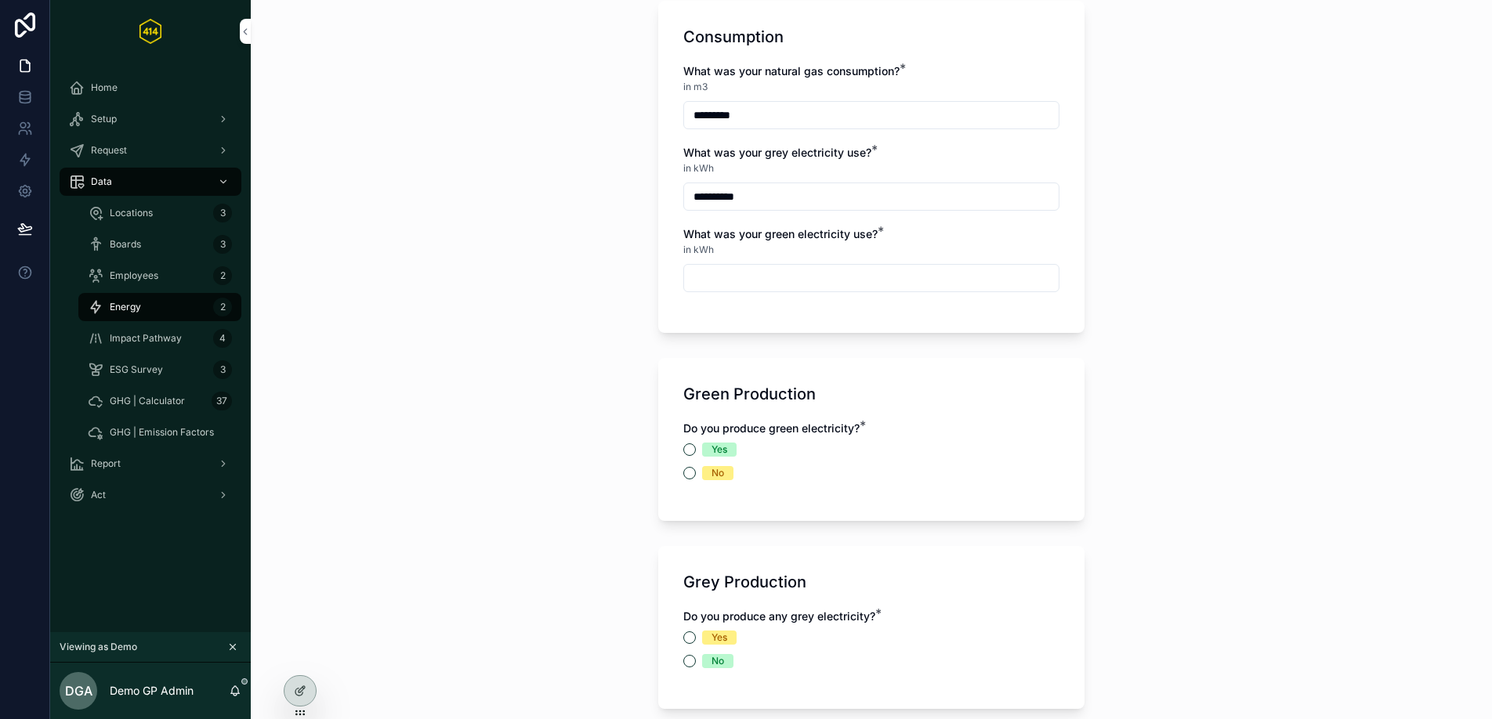
click at [1006, 242] on div "What was your green electricity use? *" at bounding box center [871, 234] width 376 height 16
click at [904, 292] on div "scrollable content" at bounding box center [871, 278] width 376 height 28
click at [896, 289] on input "scrollable content" at bounding box center [871, 278] width 375 height 22
type input "****"
click at [983, 357] on form "Reporting Period * You can add multiple records per reporting period. Make sure…" at bounding box center [871, 62] width 426 height 2266
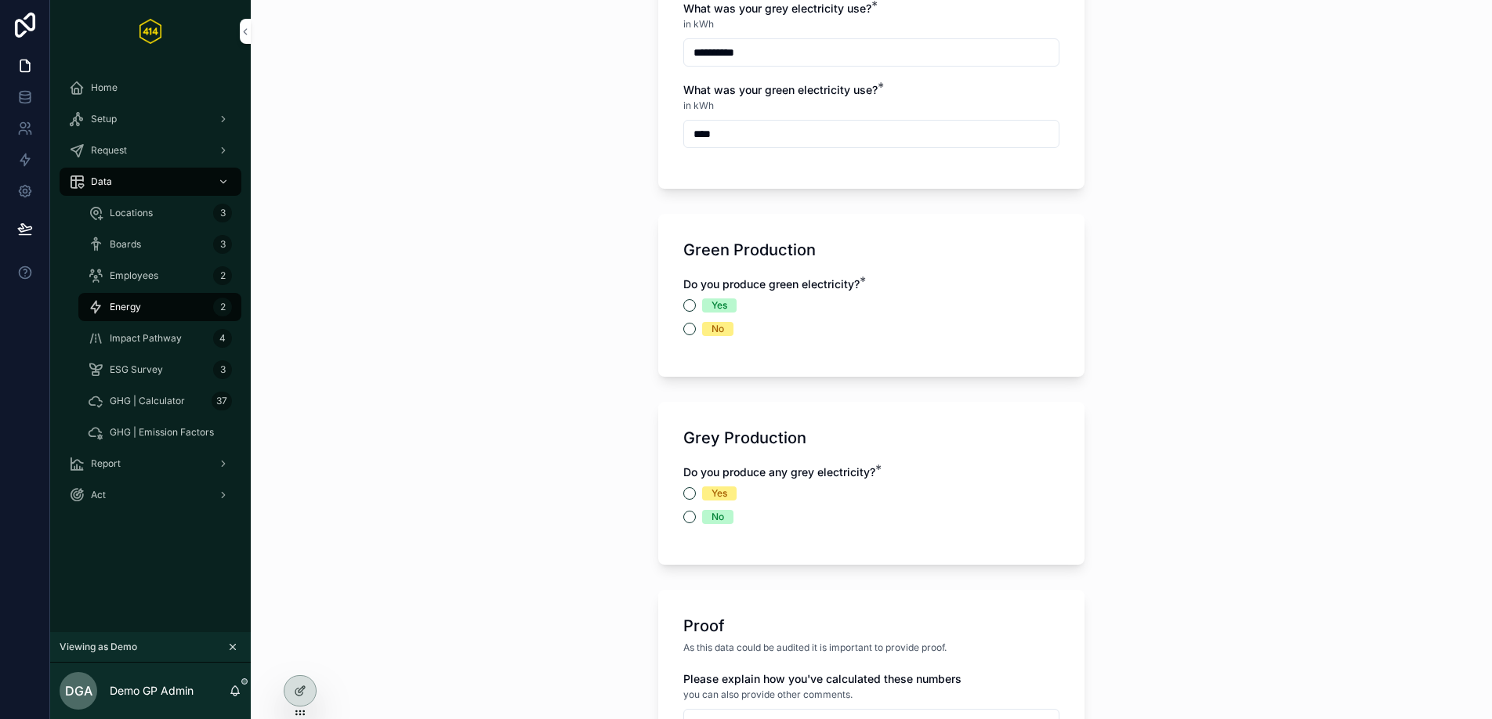
scroll to position [1330, 0]
click at [687, 333] on button "No" at bounding box center [689, 326] width 13 height 13
click at [687, 521] on button "No" at bounding box center [689, 515] width 13 height 13
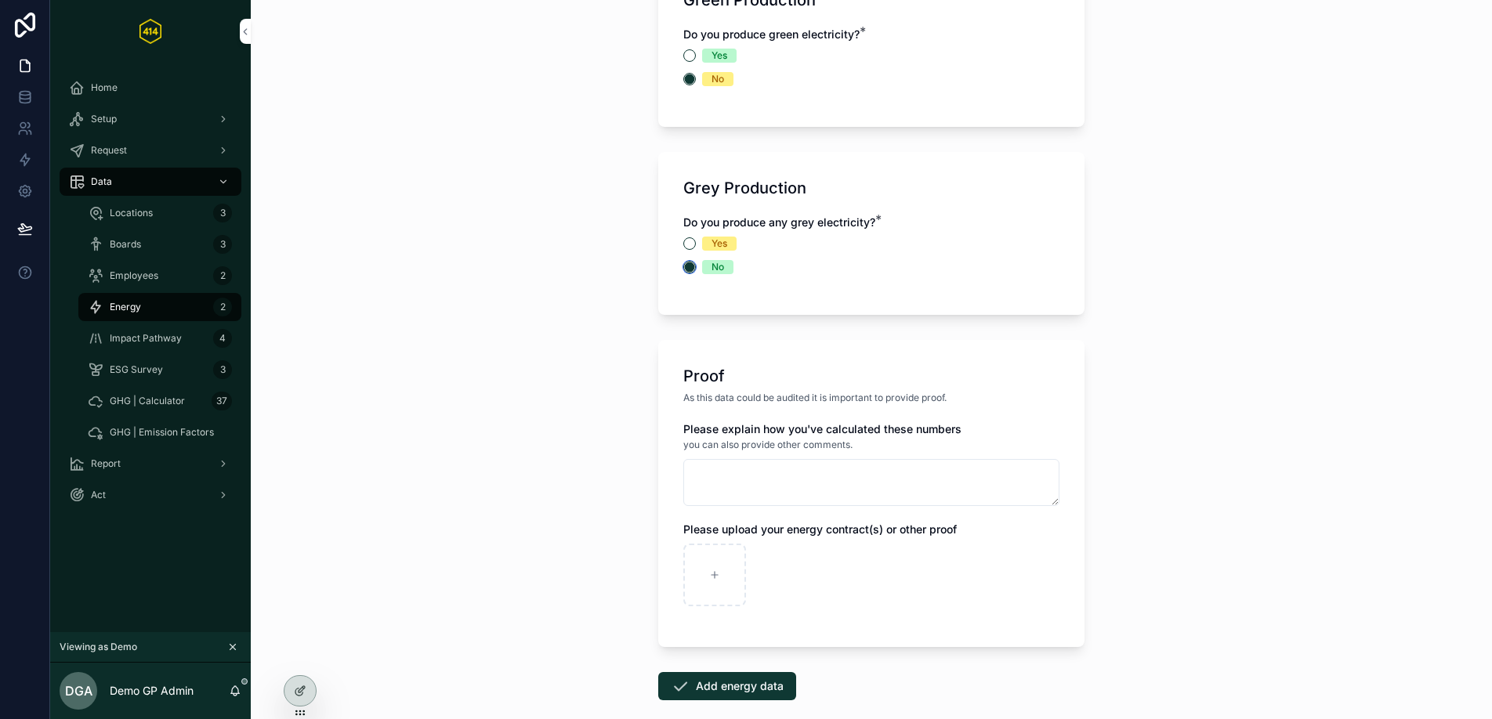
scroll to position [1674, 0]
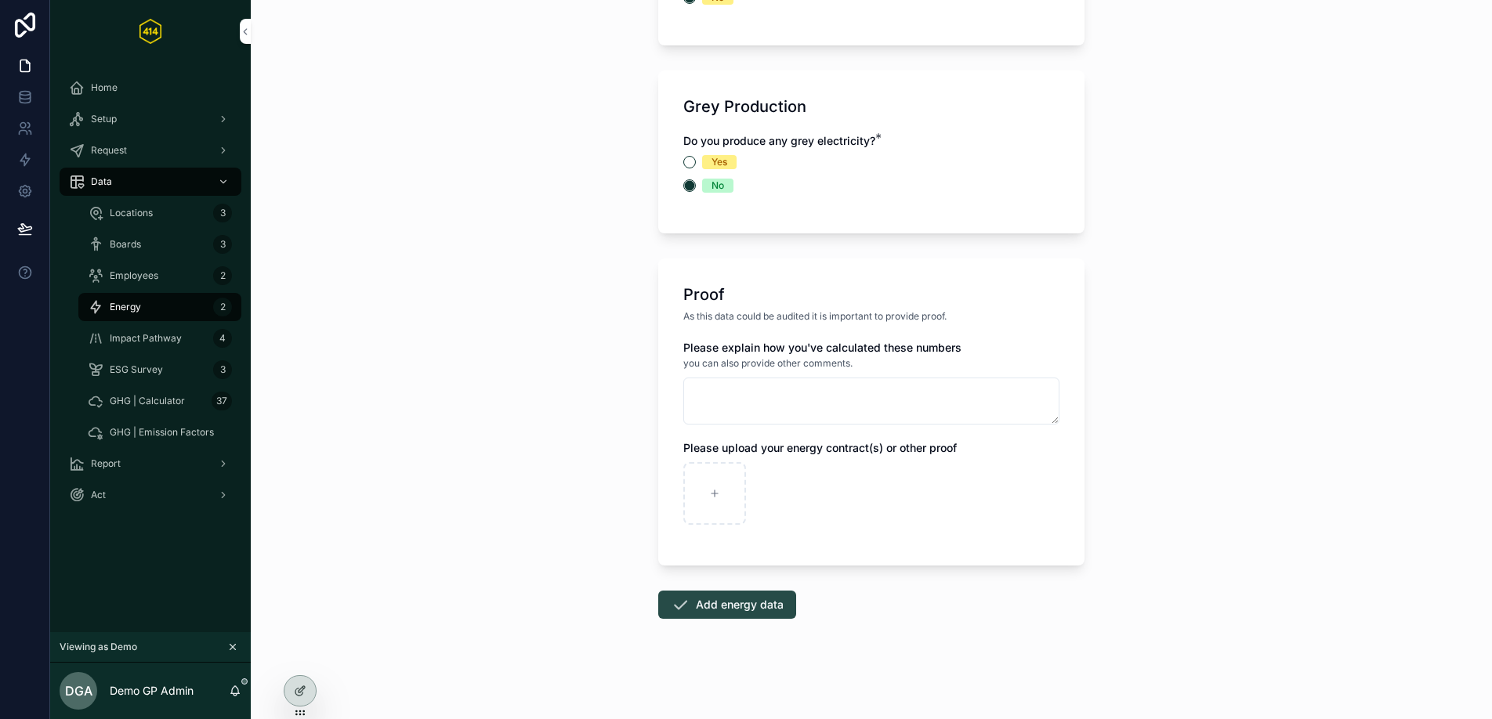
click at [733, 607] on button "Add energy data" at bounding box center [727, 605] width 138 height 28
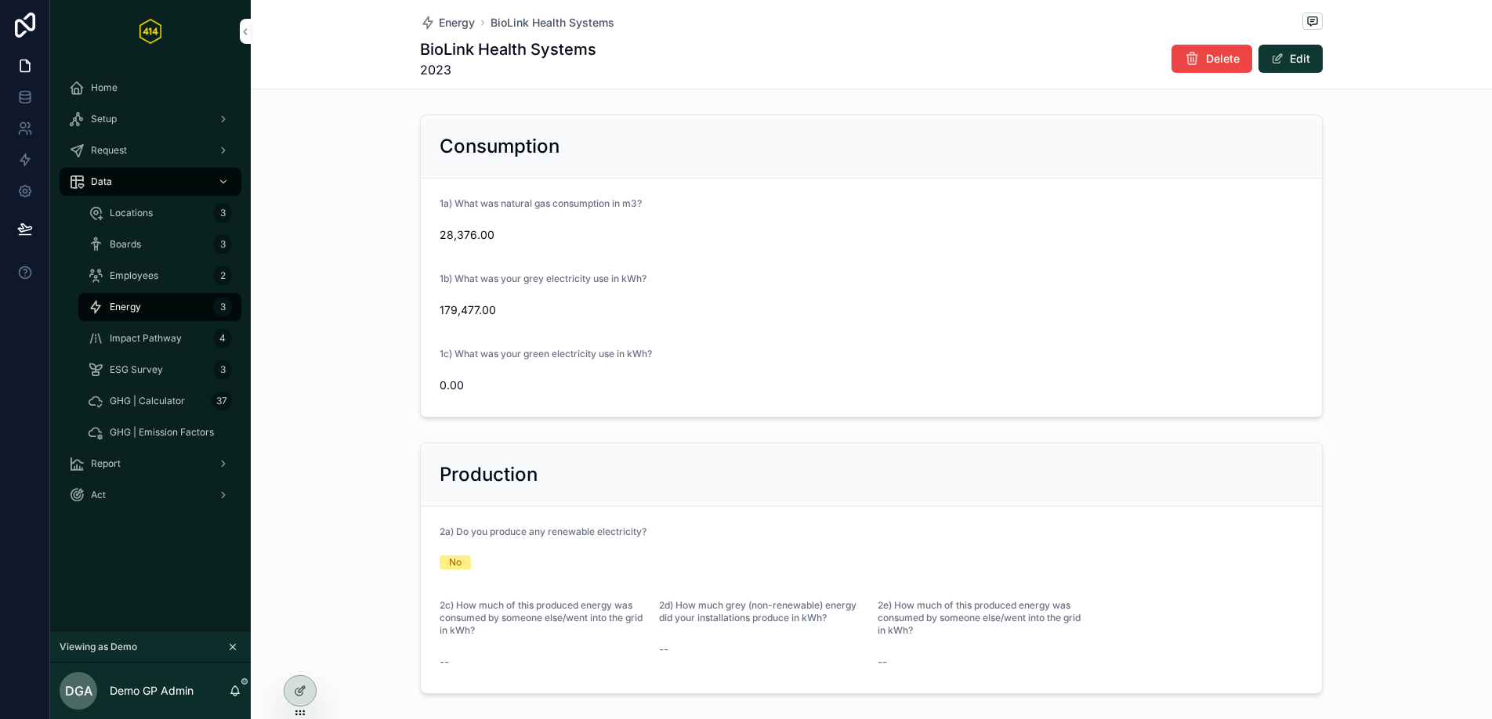
click at [183, 314] on div "Energy 3" at bounding box center [160, 307] width 144 height 25
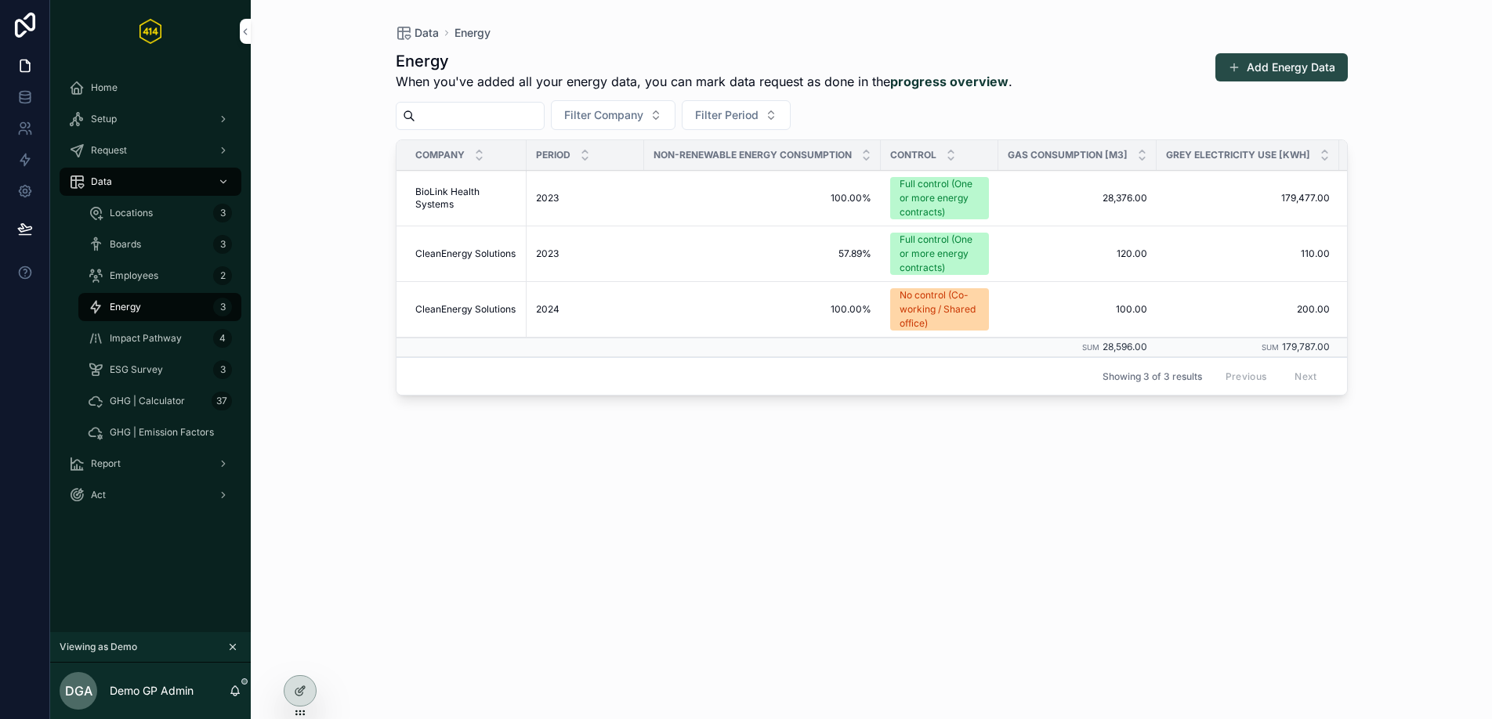
click at [1268, 66] on button "Add Energy Data" at bounding box center [1281, 67] width 132 height 28
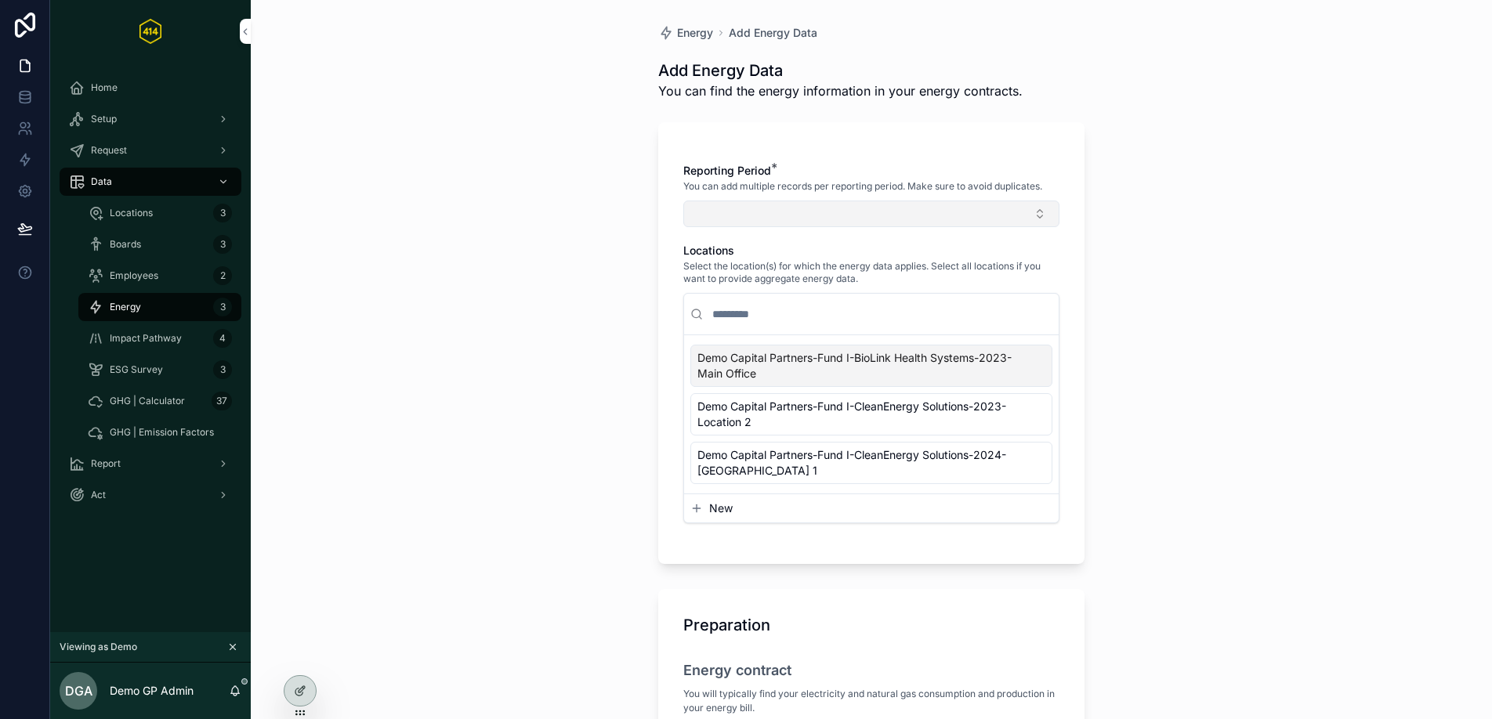
click at [777, 222] on button "Select Button" at bounding box center [871, 214] width 376 height 27
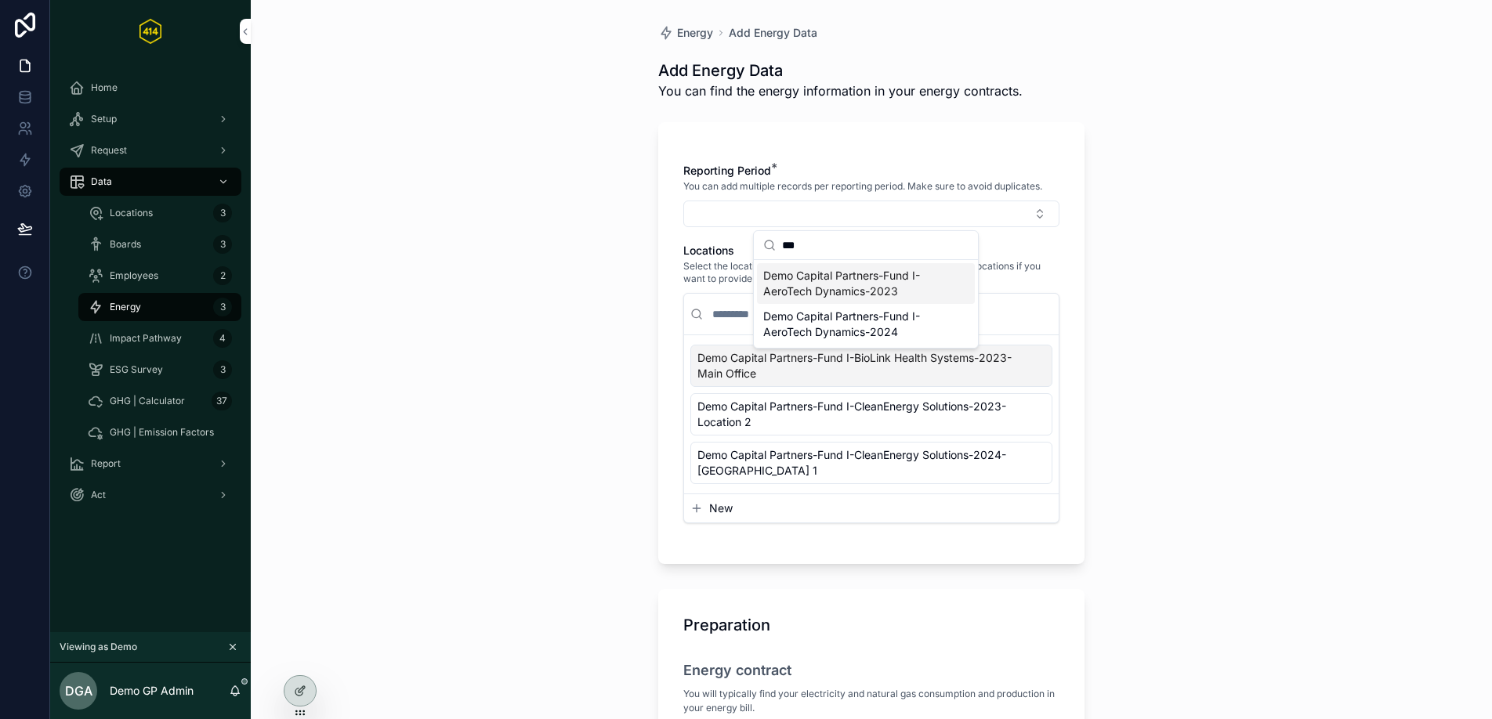
type input "***"
click at [885, 284] on span "Demo Capital Partners-Fund I-AeroTech Dynamics-2023" at bounding box center [856, 283] width 186 height 31
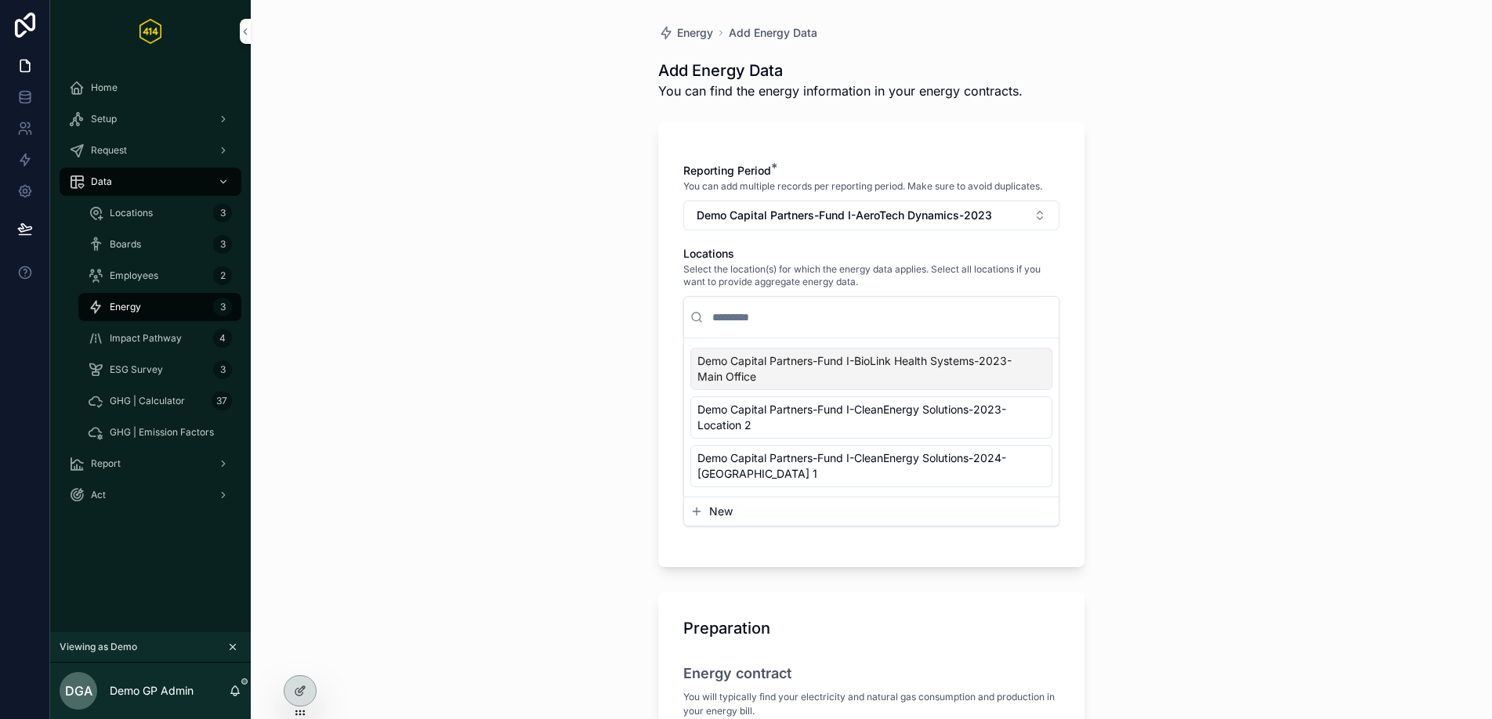
click at [766, 324] on input "scrollable content" at bounding box center [880, 317] width 343 height 28
click at [709, 509] on span "New" at bounding box center [721, 509] width 24 height 16
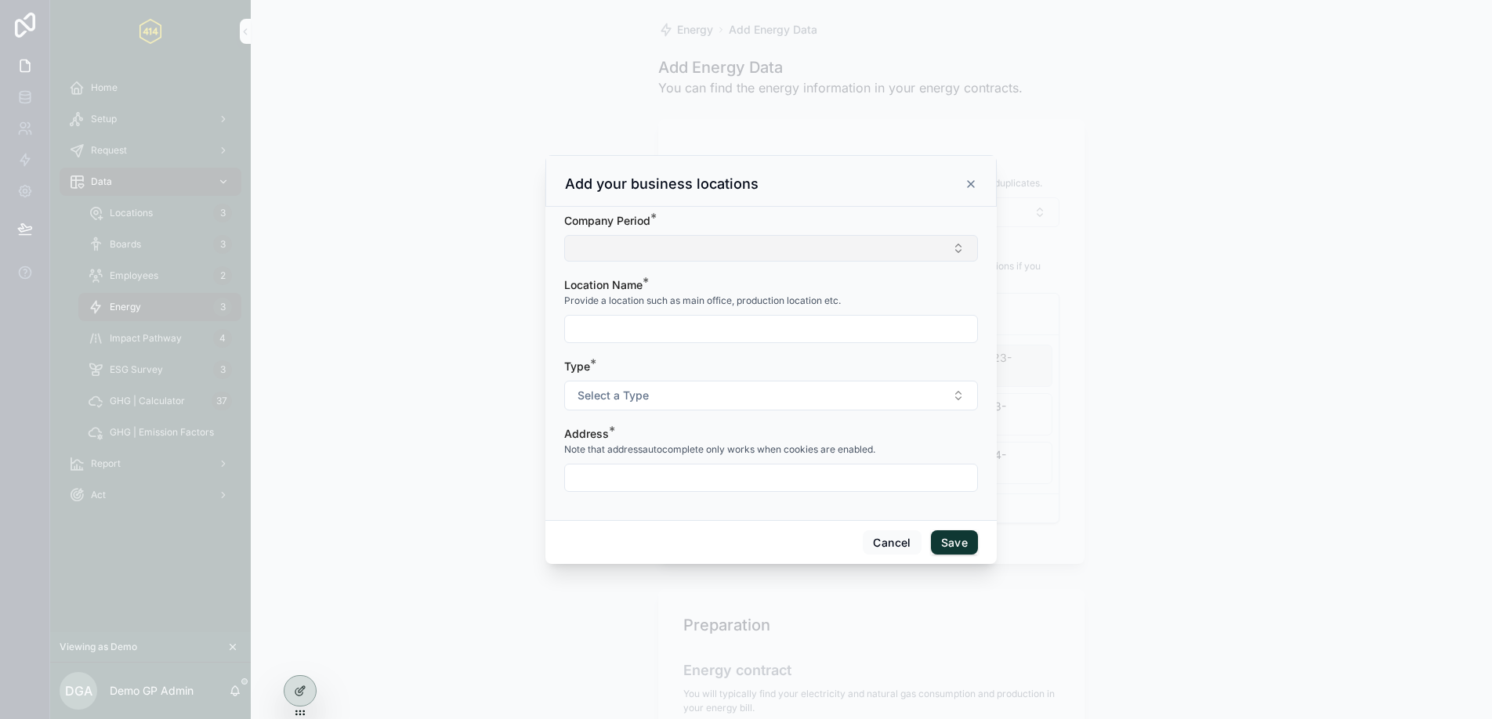
click at [635, 251] on button "Select Button" at bounding box center [771, 248] width 414 height 27
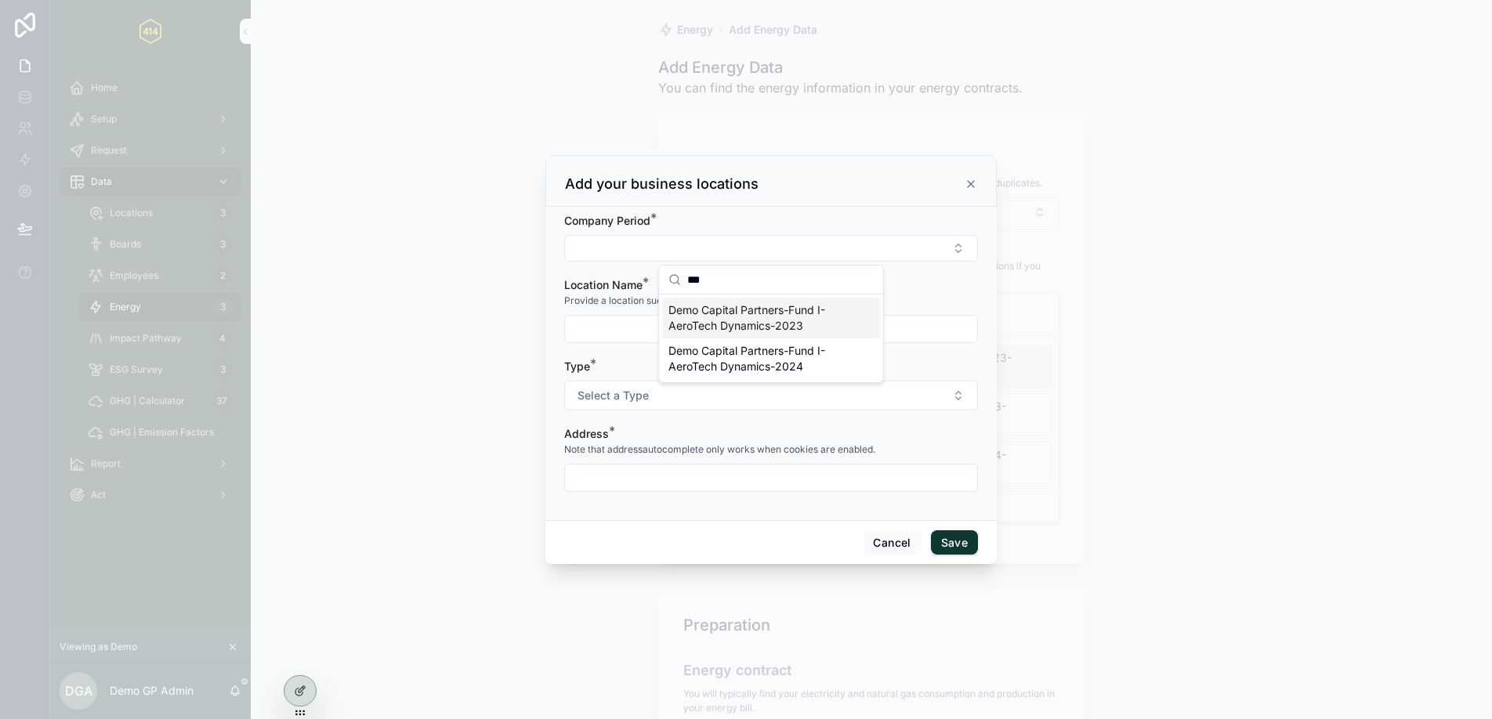
type input "***"
click at [751, 316] on span "Demo Capital Partners-Fund I-AeroTech Dynamics-2023" at bounding box center [761, 317] width 186 height 31
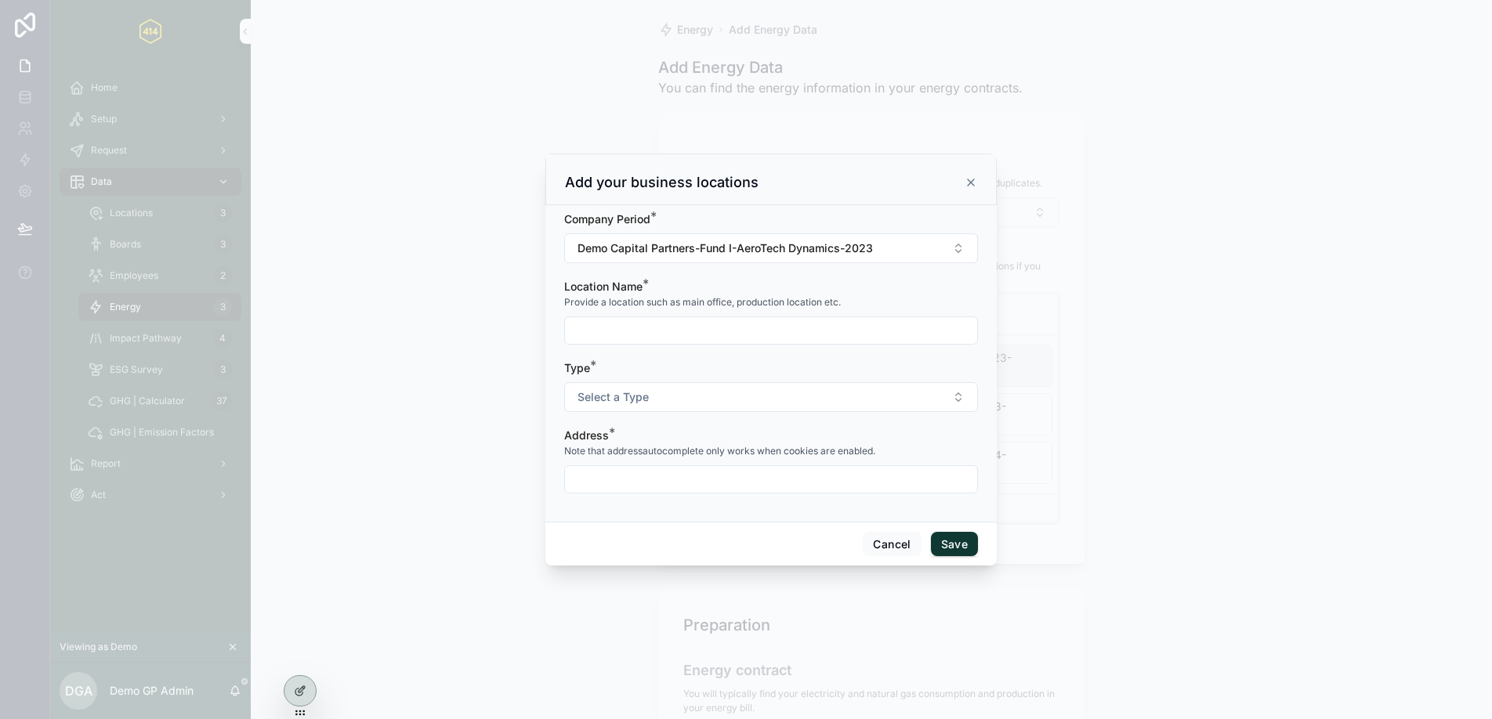
click at [693, 323] on input "scrollable content" at bounding box center [771, 331] width 412 height 22
type input "*"
type input "******"
click at [633, 469] on input "scrollable content" at bounding box center [771, 480] width 412 height 22
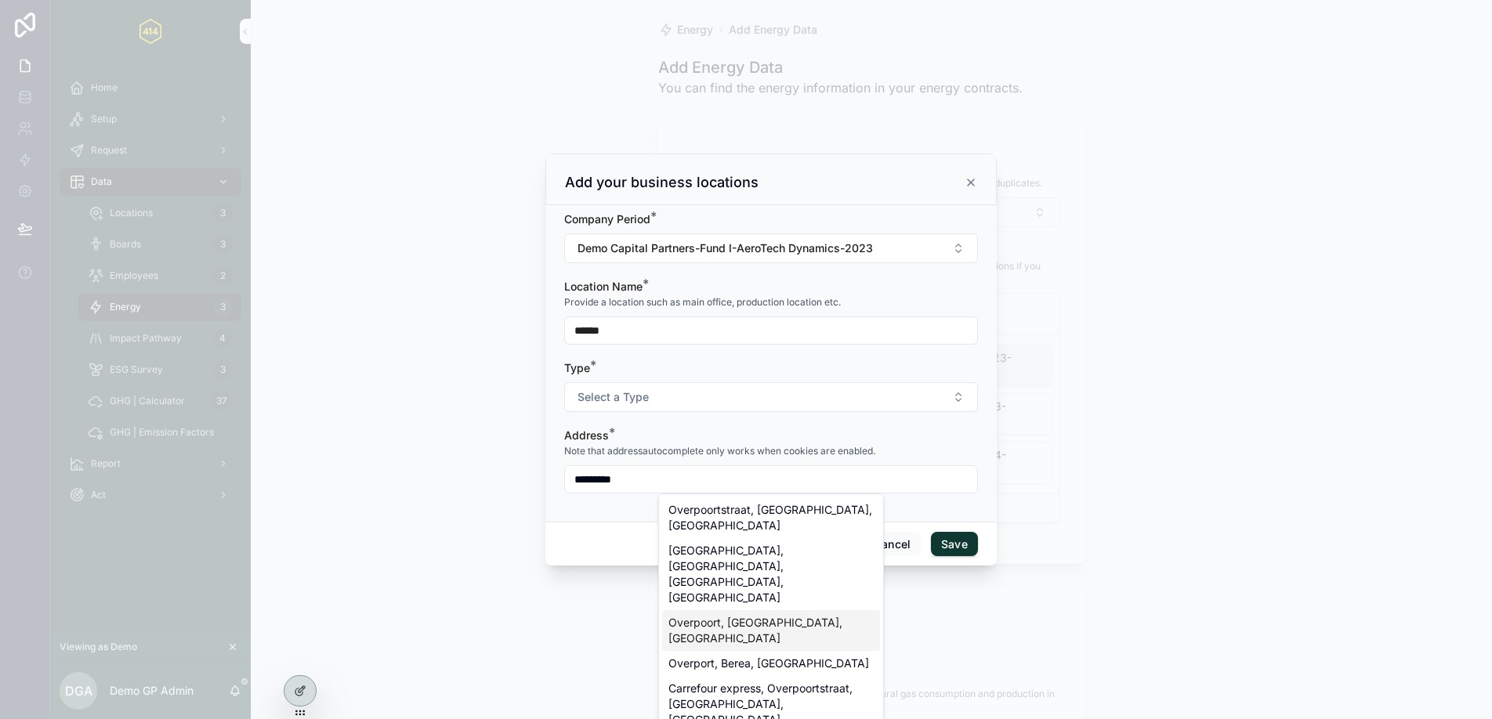
click at [825, 610] on div "Overpoort, [GEOGRAPHIC_DATA], [GEOGRAPHIC_DATA]" at bounding box center [771, 630] width 218 height 41
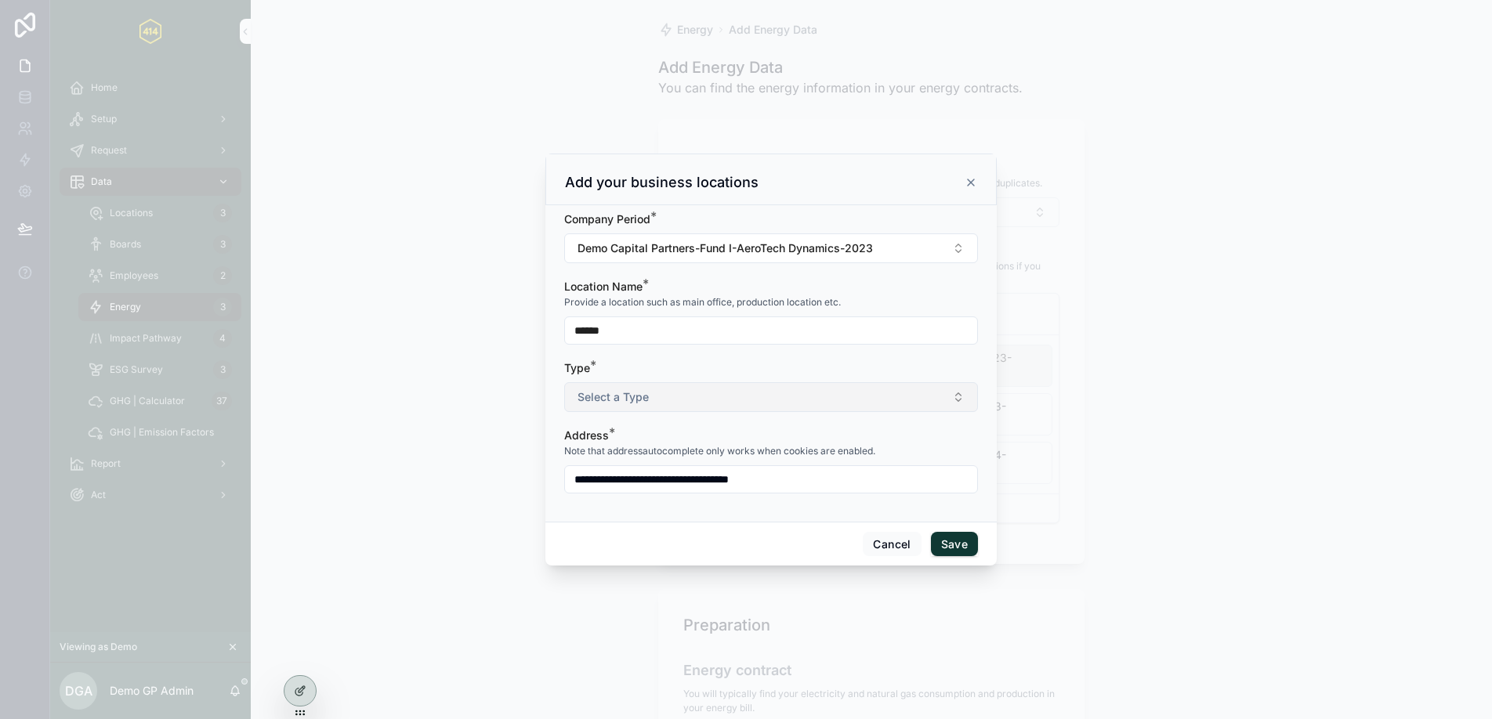
type input "**********"
click at [704, 390] on button "Select a Type" at bounding box center [771, 397] width 414 height 30
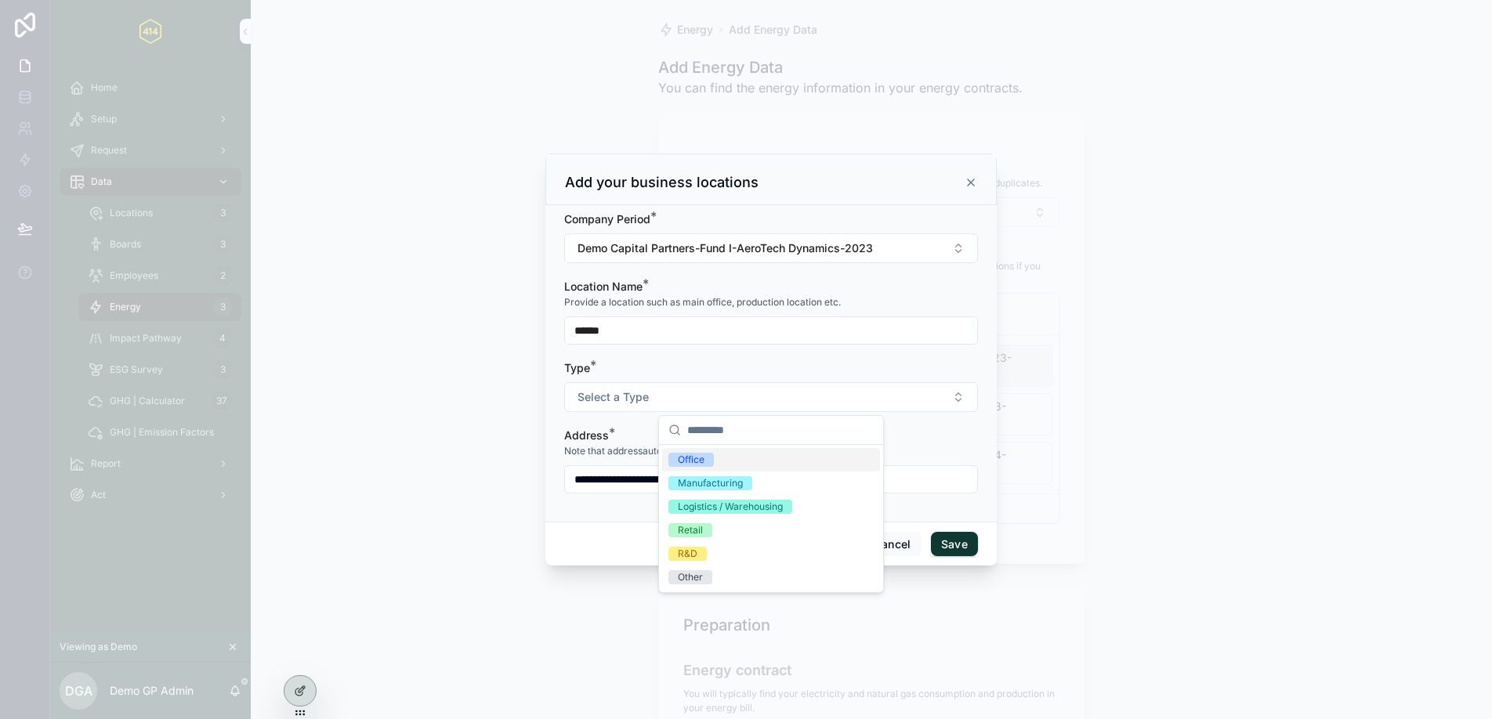
click at [732, 456] on div "Office" at bounding box center [771, 460] width 218 height 24
click at [959, 455] on div "Note that addressautocomplete only works when cookies are enabled." at bounding box center [771, 451] width 414 height 16
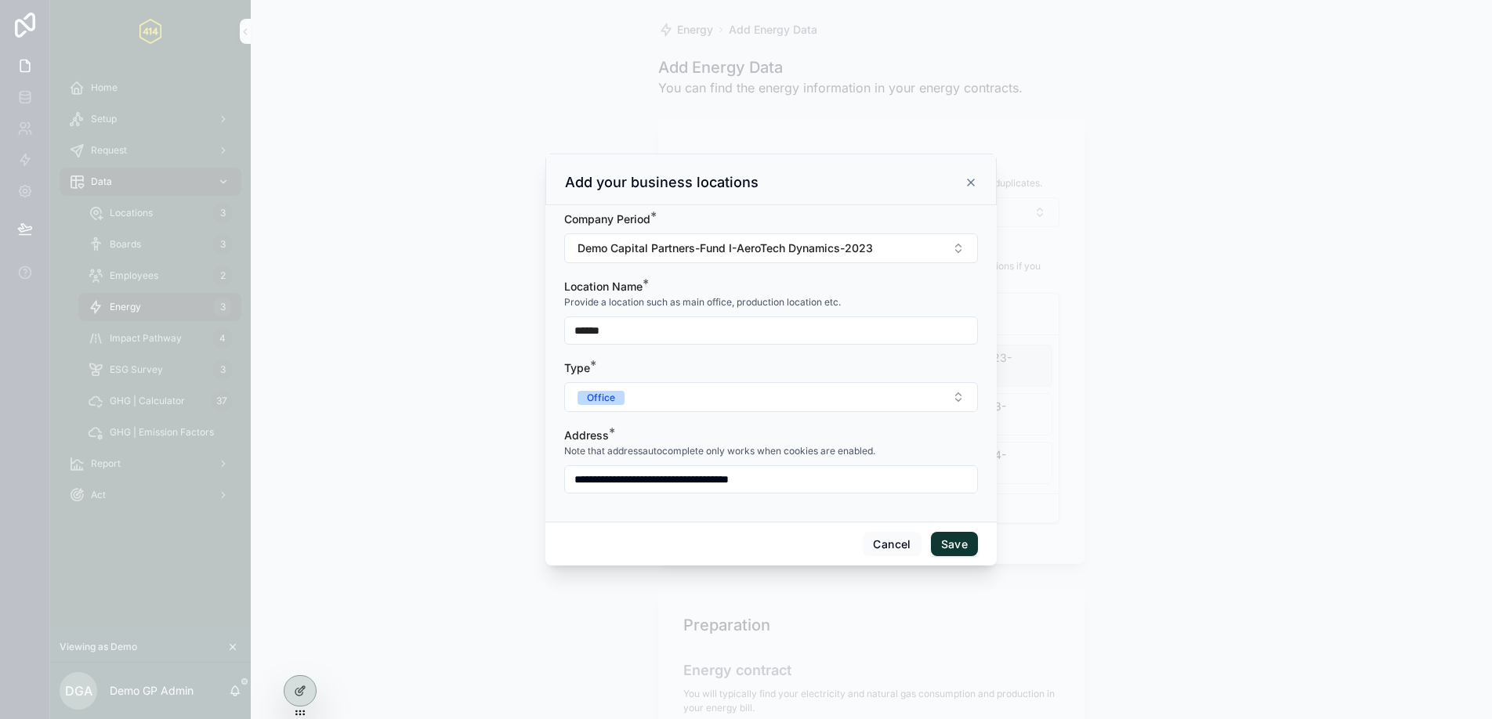
click at [960, 552] on button "Save" at bounding box center [954, 544] width 47 height 25
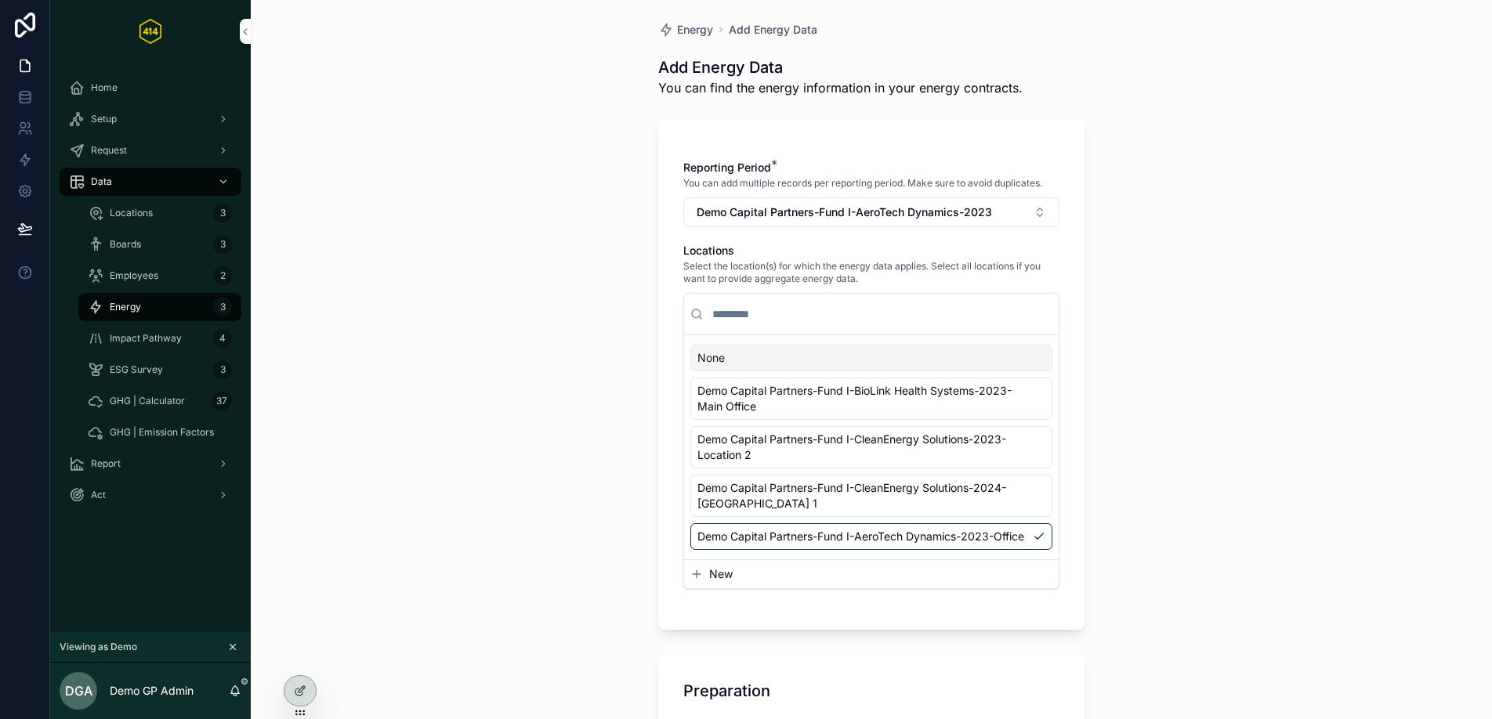
click at [1275, 285] on div "Energy Add Energy Data Add Energy Data You can find the energy information in y…" at bounding box center [871, 356] width 1241 height 719
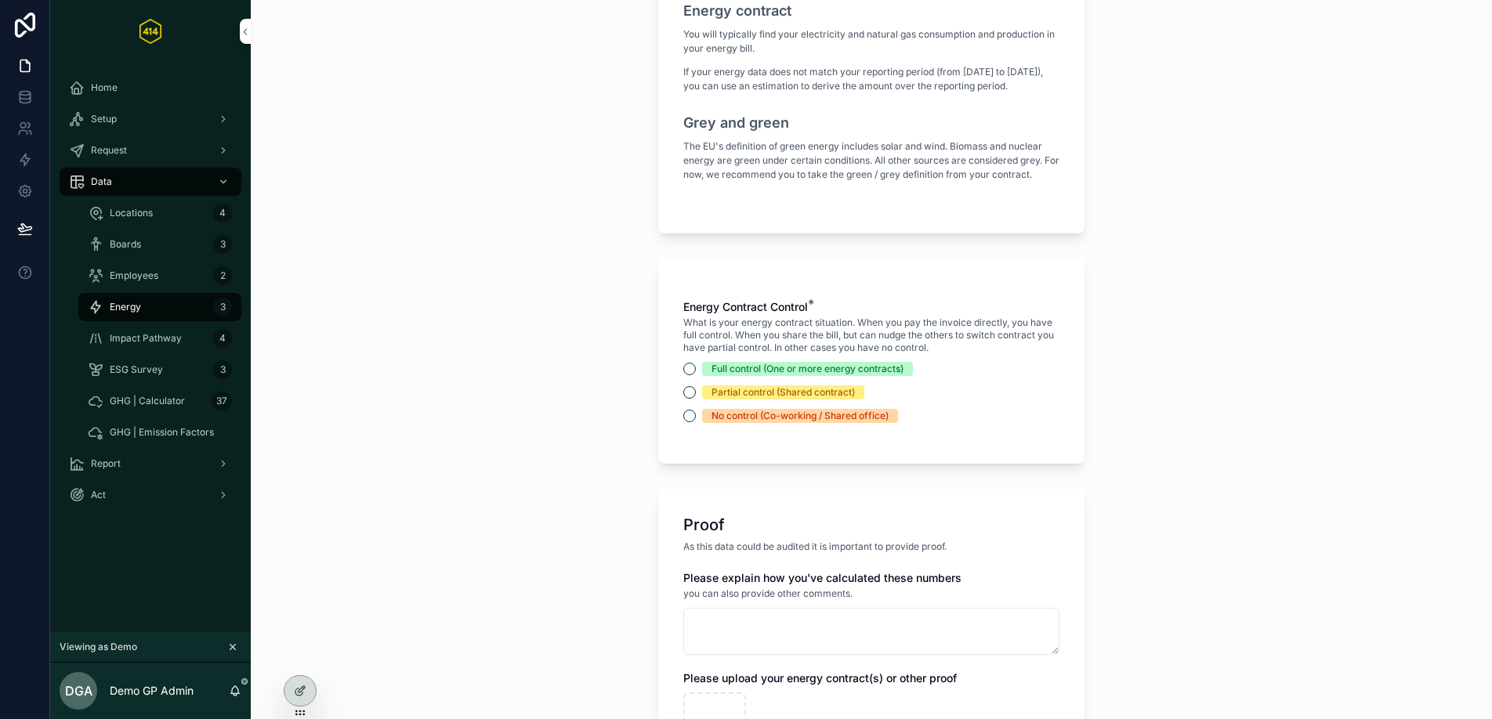
scroll to position [732, 0]
click at [683, 372] on button "Full control (One or more energy contracts)" at bounding box center [689, 366] width 13 height 13
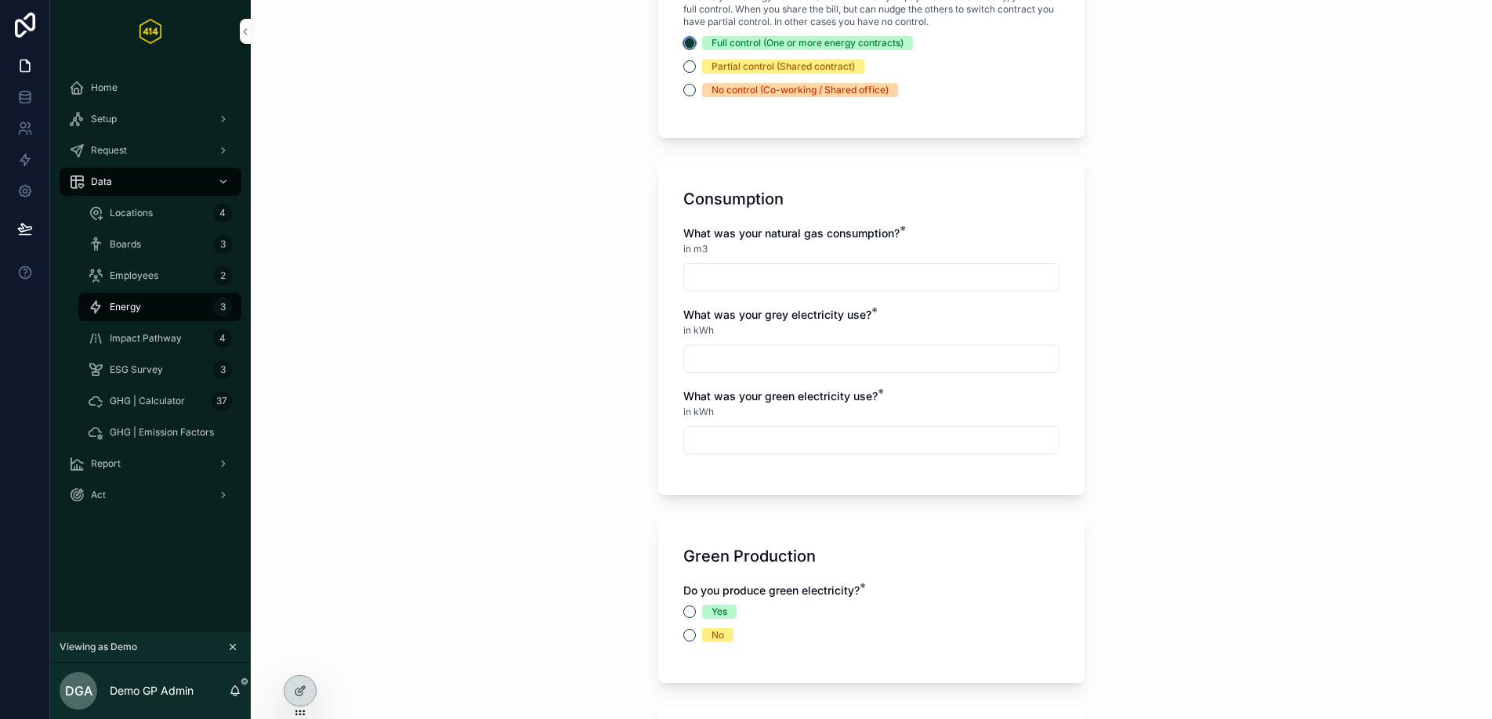
scroll to position [1086, 0]
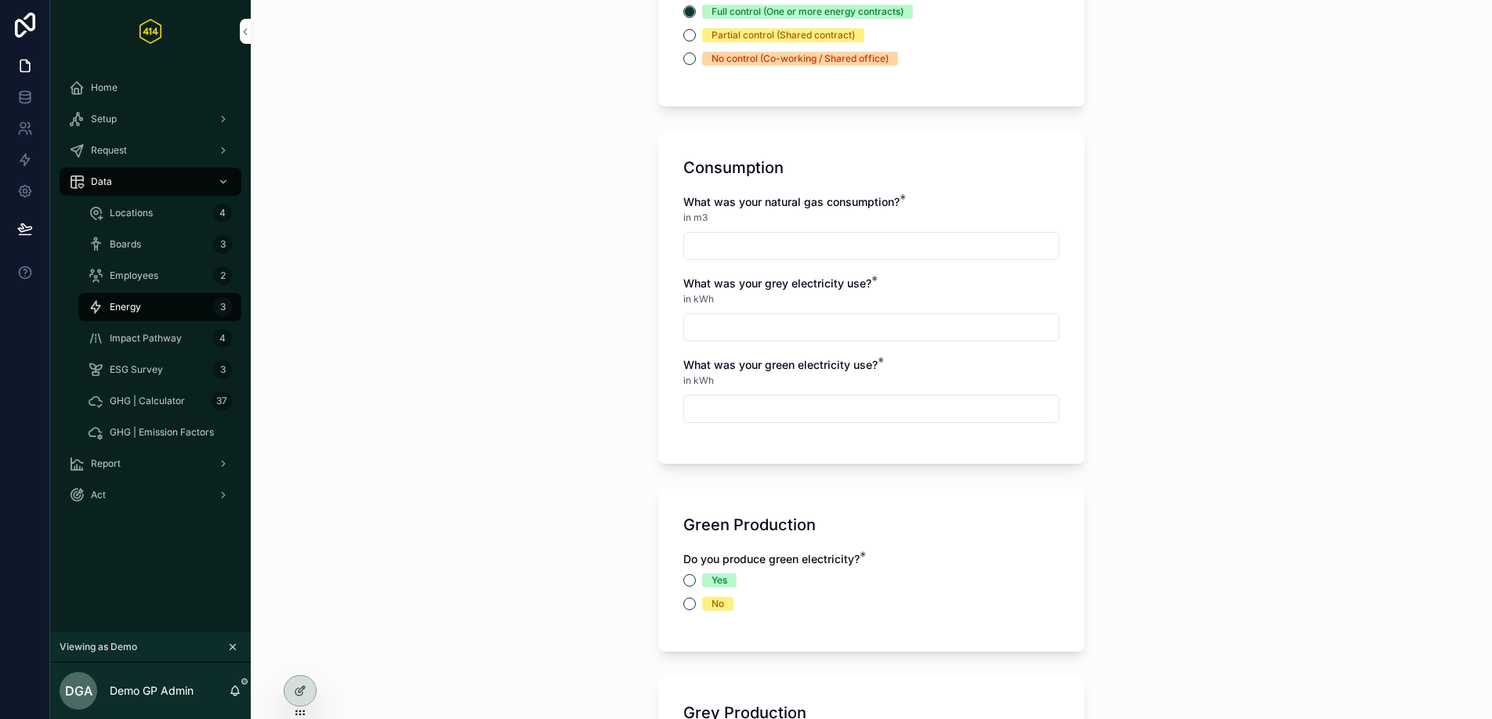
click at [747, 257] on input "scrollable content" at bounding box center [871, 246] width 375 height 22
type input "********"
click at [1099, 326] on div "Energy Add Energy Data Add Energy Data You can find the energy information in y…" at bounding box center [871, 359] width 1241 height 719
click at [849, 338] on input "scrollable content" at bounding box center [871, 328] width 375 height 22
type input "****"
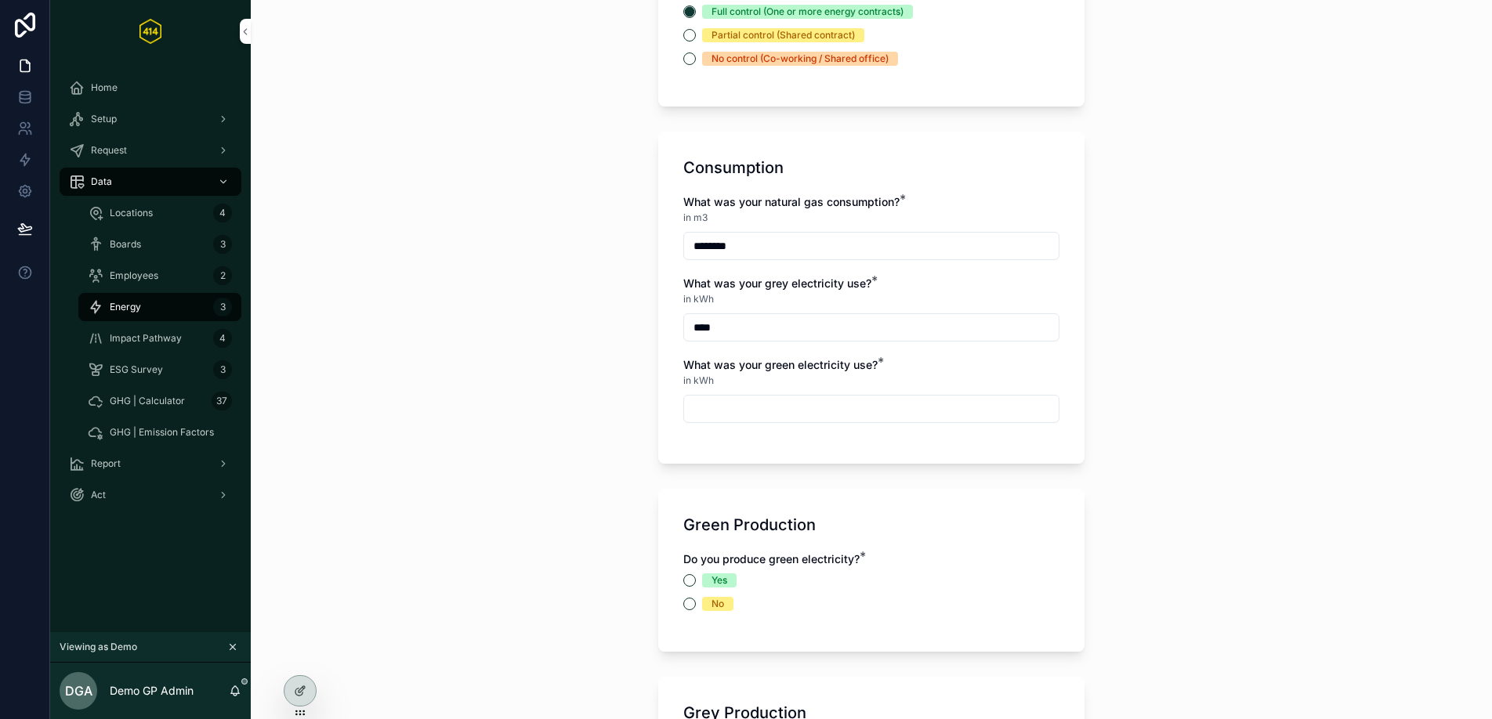
click at [892, 420] on input "scrollable content" at bounding box center [871, 409] width 375 height 22
type input "*********"
click at [1065, 341] on div "Consumption What was your natural gas consumption? * in m3 ******** What was yo…" at bounding box center [871, 298] width 426 height 332
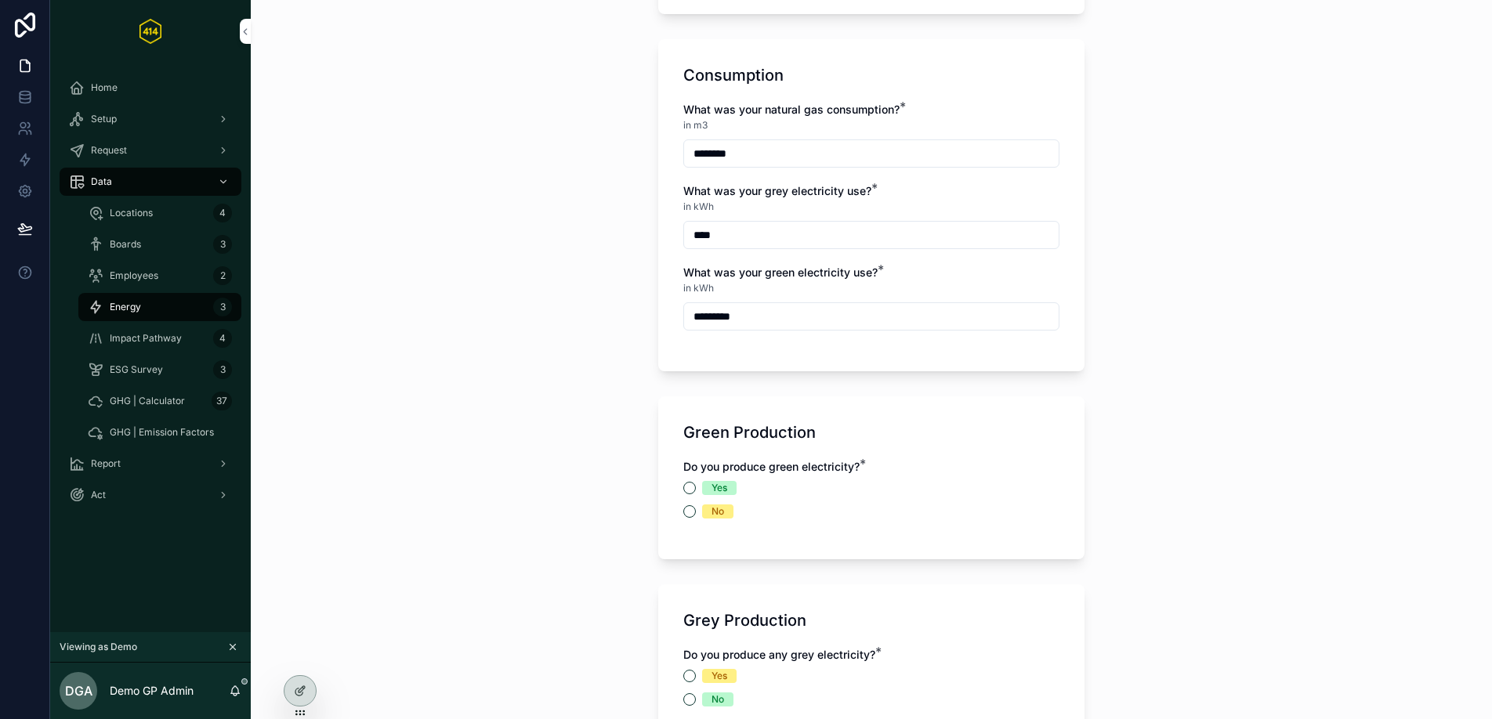
scroll to position [1204, 0]
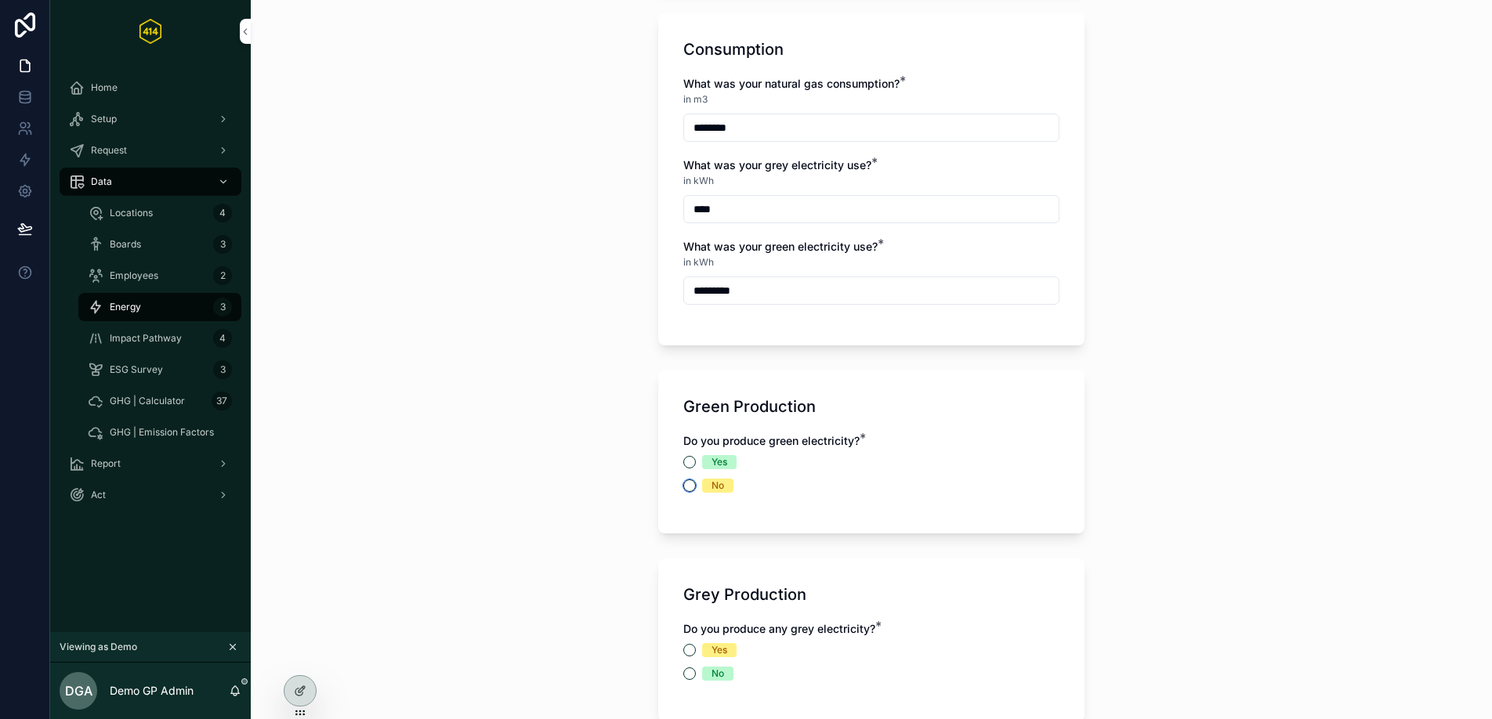
click at [687, 492] on button "No" at bounding box center [689, 486] width 13 height 13
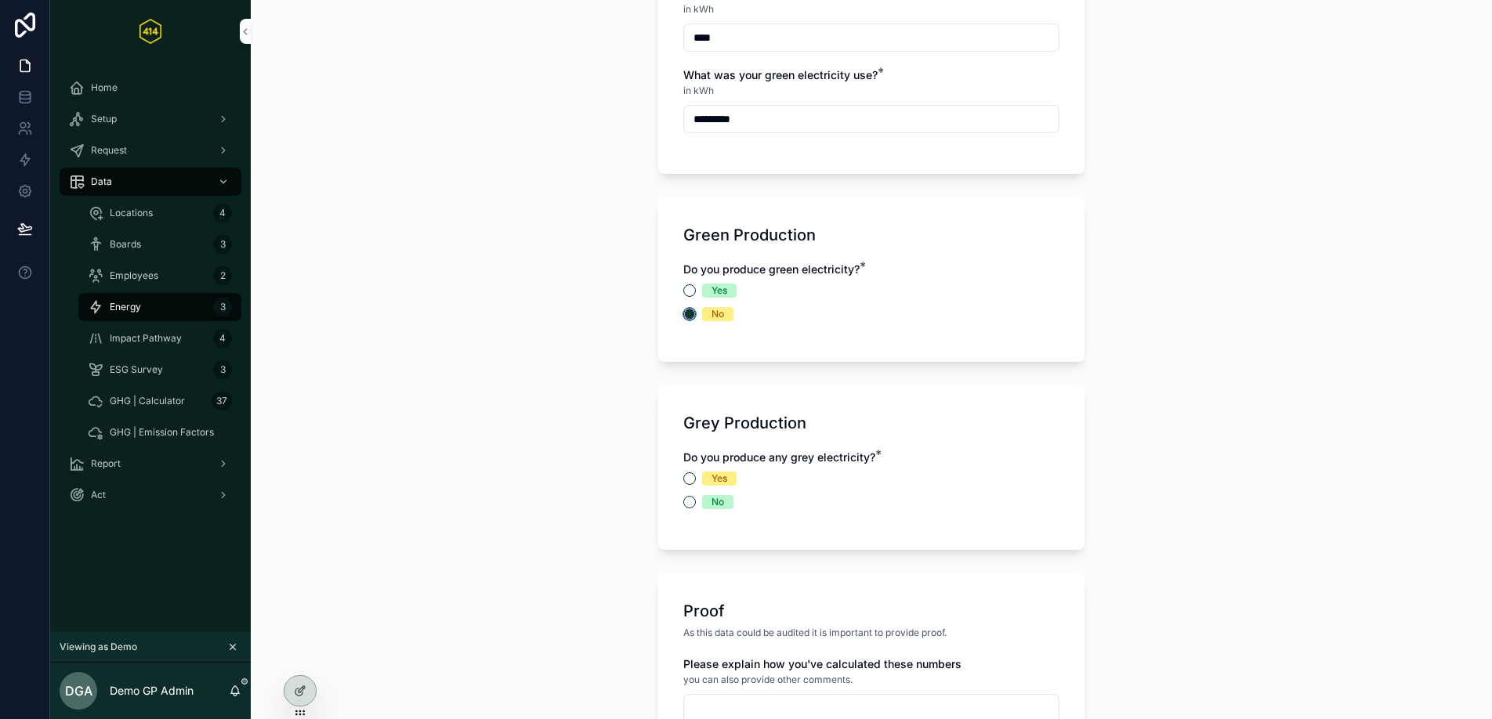
scroll to position [1580, 0]
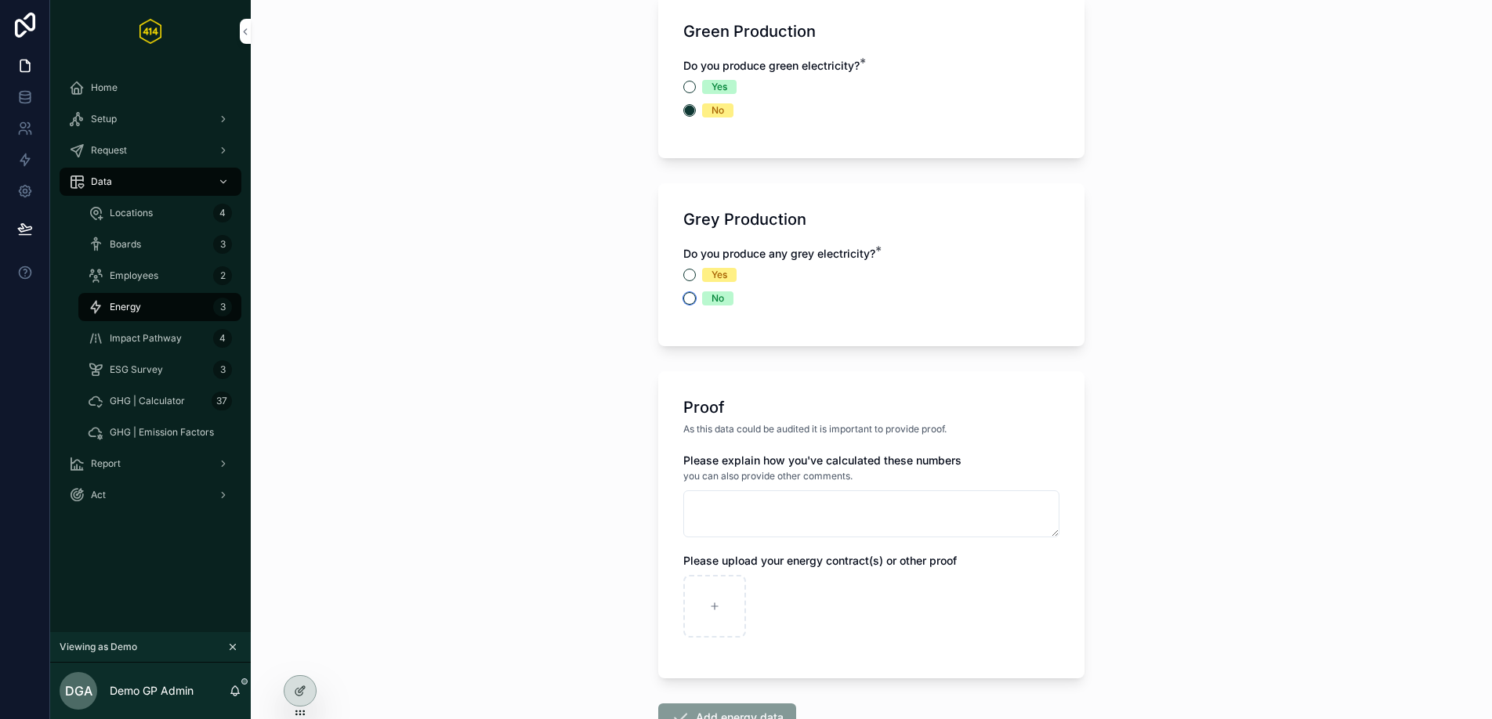
click at [689, 305] on button "No" at bounding box center [689, 298] width 13 height 13
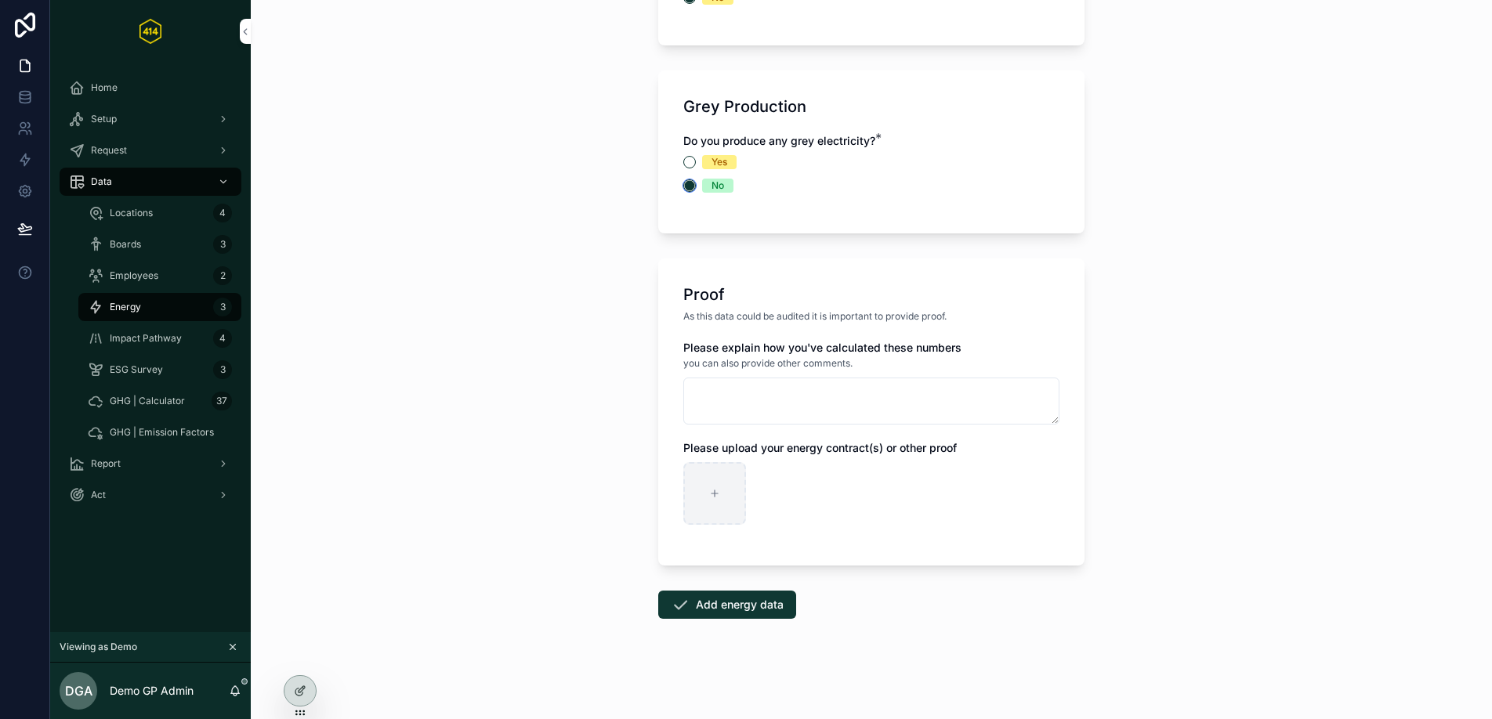
scroll to position [1717, 0]
click at [744, 612] on button "Add energy data" at bounding box center [727, 605] width 138 height 28
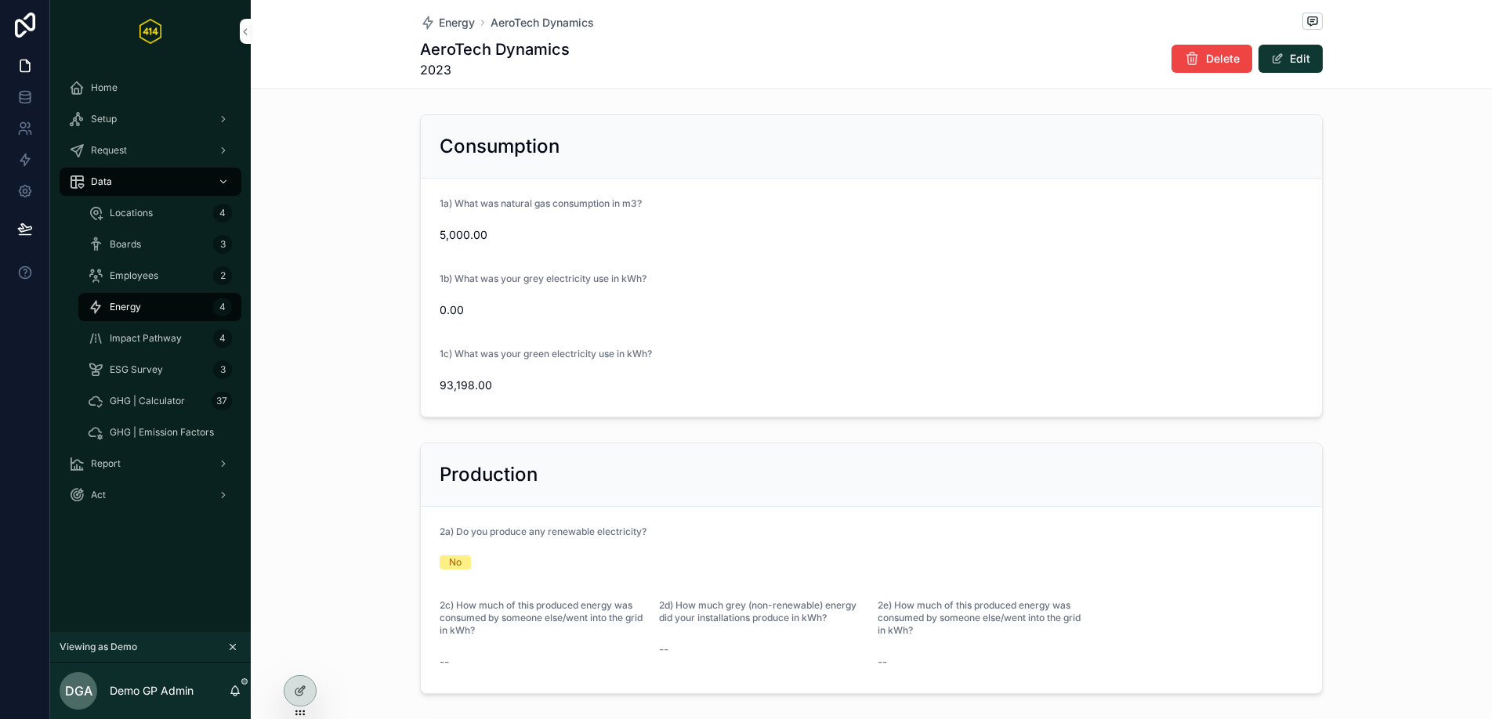
click at [194, 312] on div "Energy 4" at bounding box center [160, 307] width 144 height 25
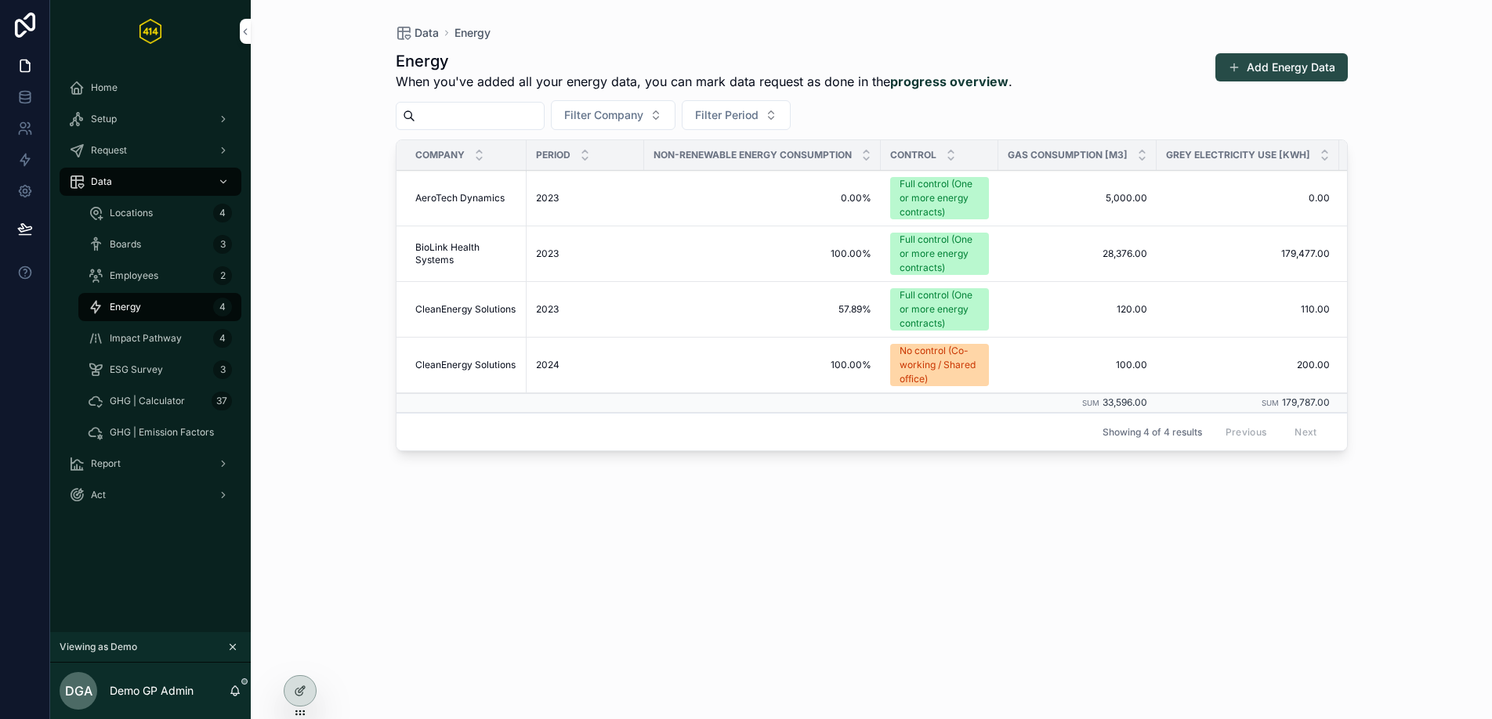
click at [1254, 67] on button "Add Energy Data" at bounding box center [1281, 67] width 132 height 28
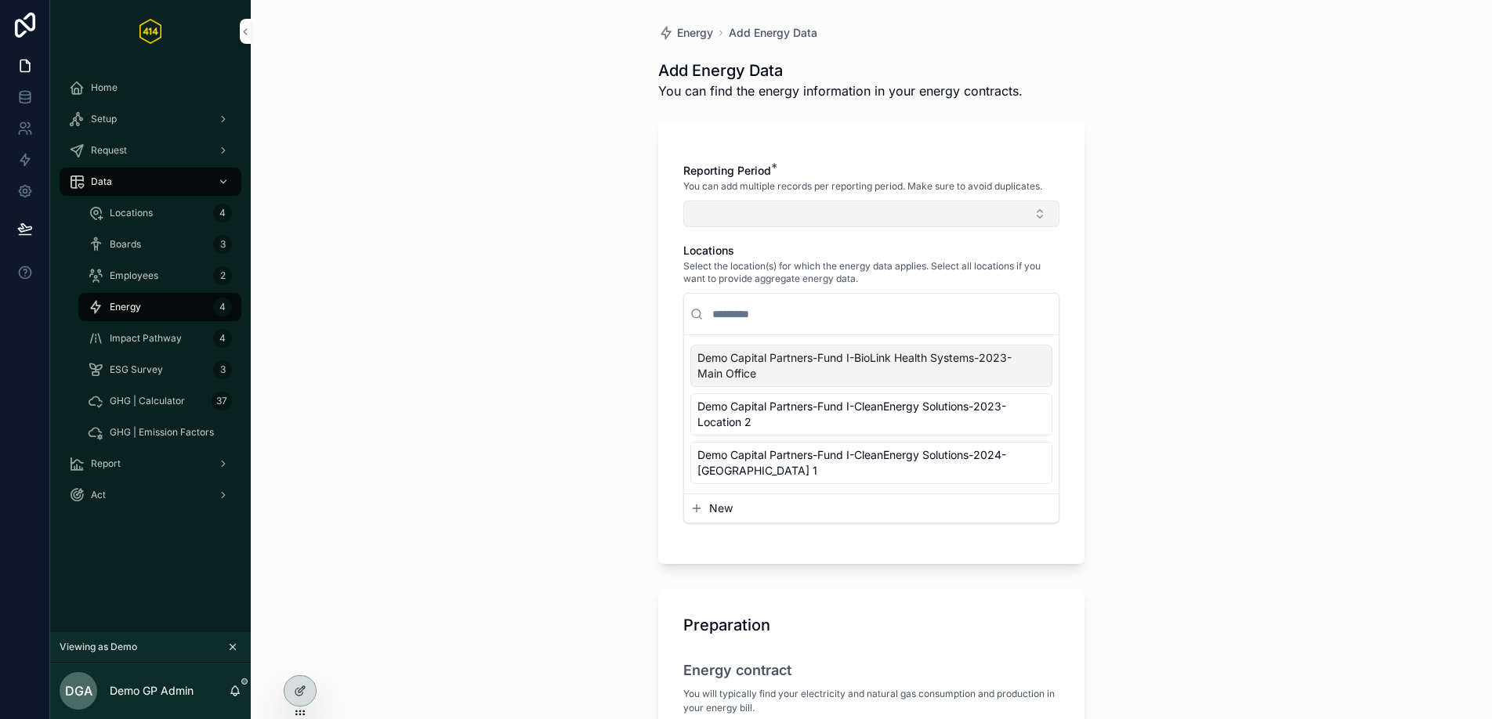
click at [823, 223] on button "Select Button" at bounding box center [871, 214] width 376 height 27
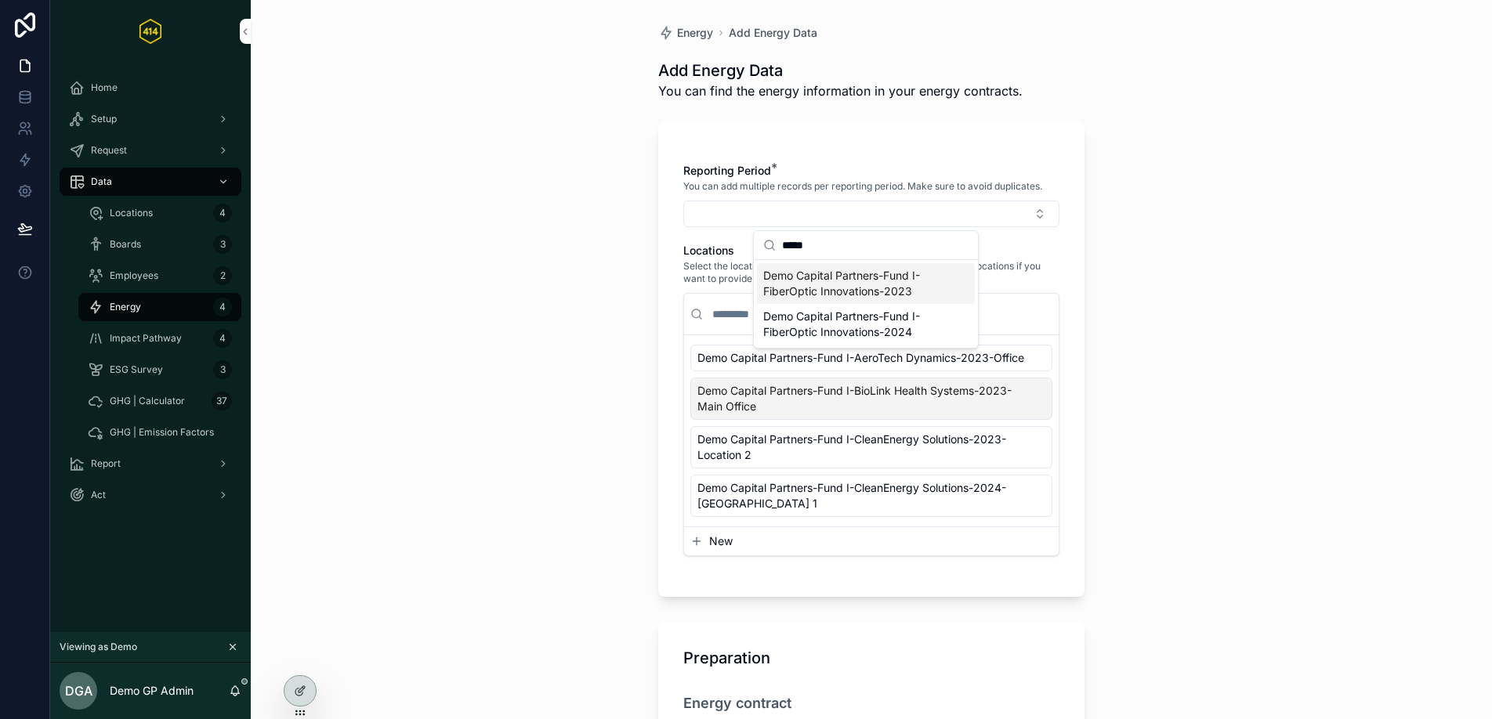
type input "*****"
click at [910, 270] on span "Demo Capital Partners-Fund I-FiberOptic Innovations-2023" at bounding box center [856, 283] width 186 height 31
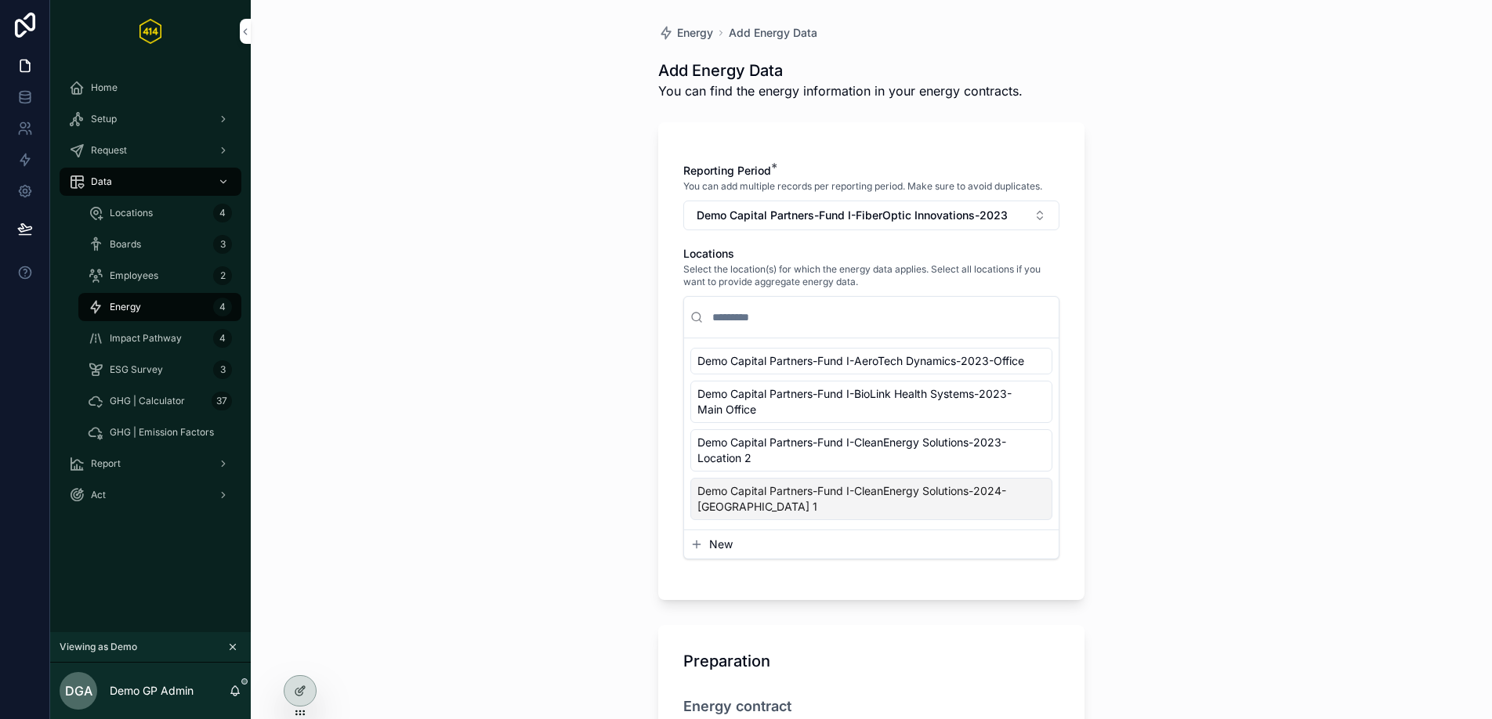
click at [770, 552] on button "New" at bounding box center [871, 545] width 362 height 16
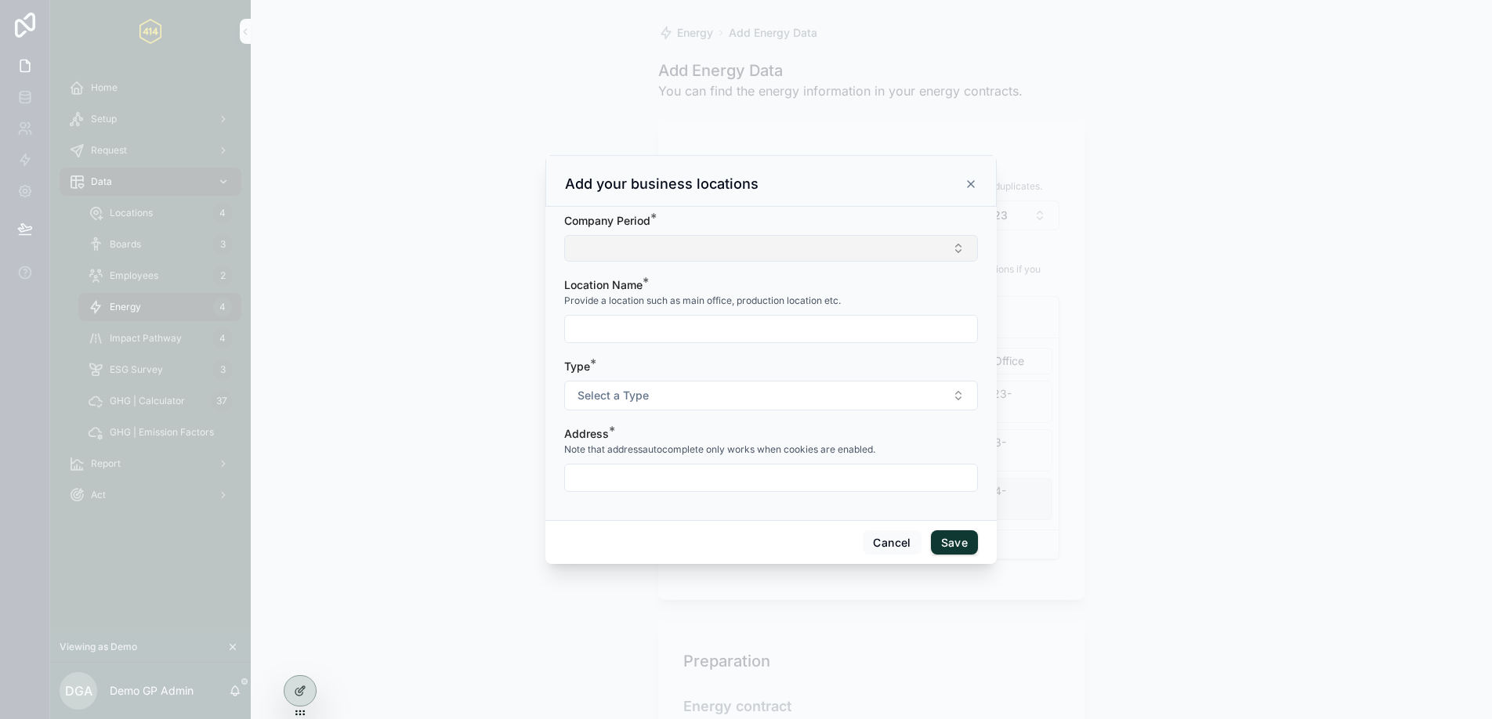
click at [695, 255] on button "Select Button" at bounding box center [771, 248] width 414 height 27
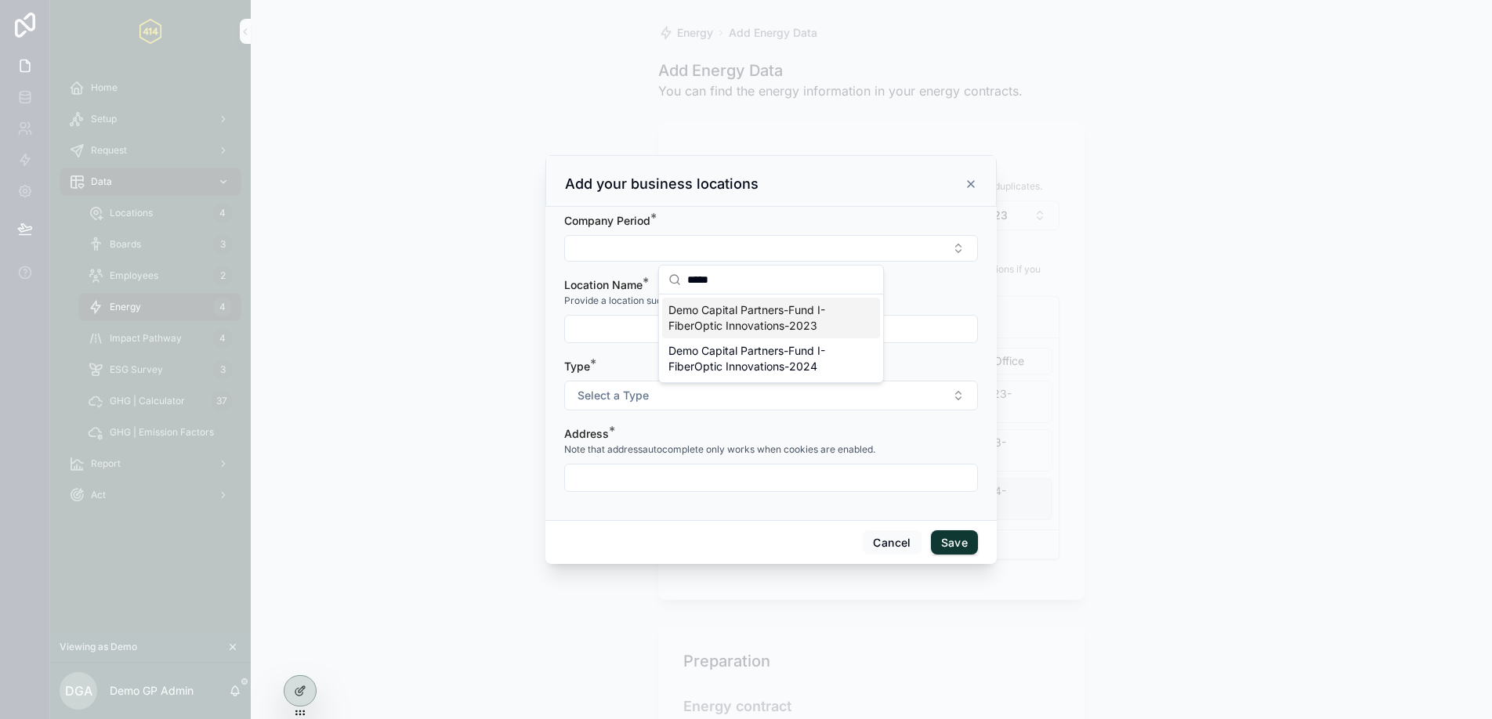
type input "*****"
click at [832, 323] on span "Demo Capital Partners-Fund I-FiberOptic Innovations-2023" at bounding box center [761, 317] width 186 height 31
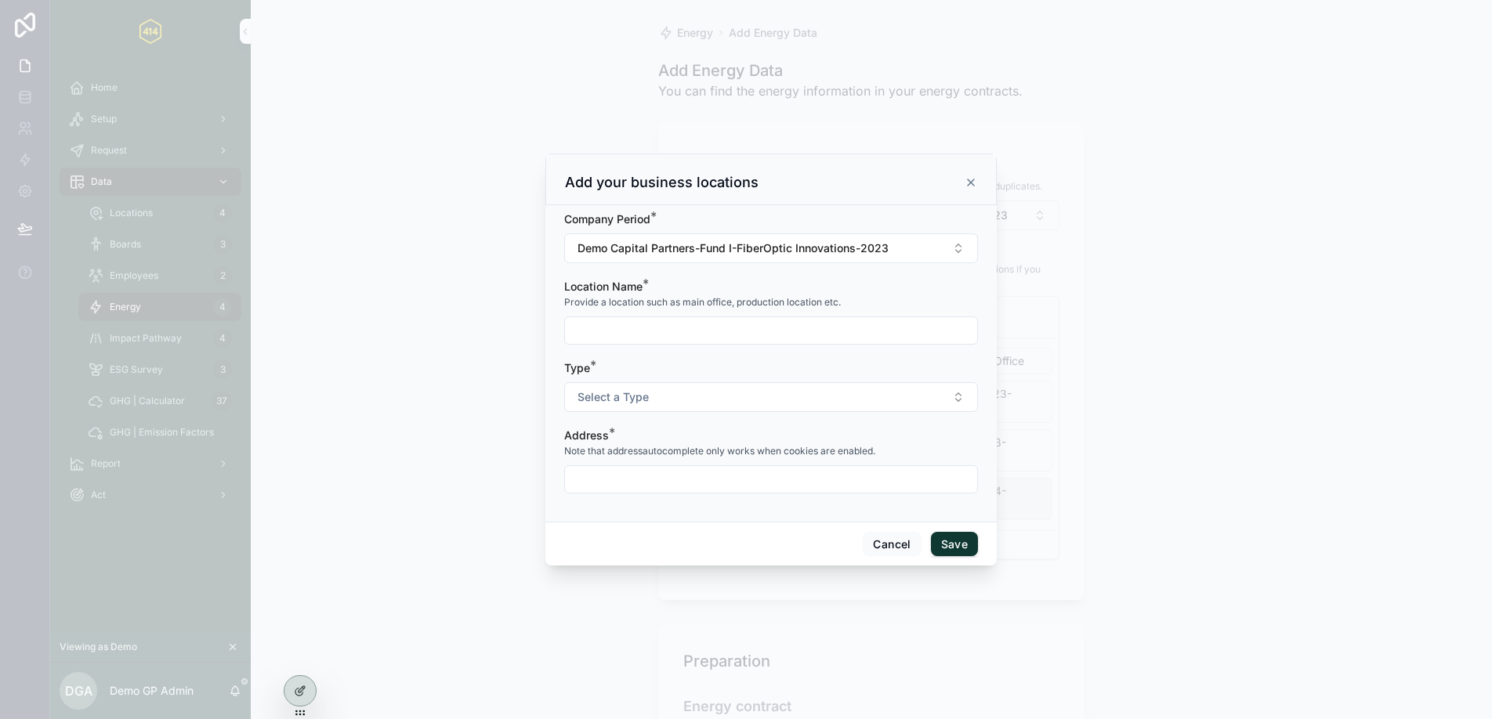
click at [780, 333] on input "scrollable content" at bounding box center [771, 331] width 412 height 22
click at [873, 359] on form "Company Period * Demo Capital Partners-Fund I-FiberOptic Innovations-2023 Locat…" at bounding box center [771, 361] width 414 height 298
click at [832, 328] on input "scrollable content" at bounding box center [771, 331] width 412 height 22
type input "**"
click at [682, 484] on input "scrollable content" at bounding box center [771, 480] width 412 height 22
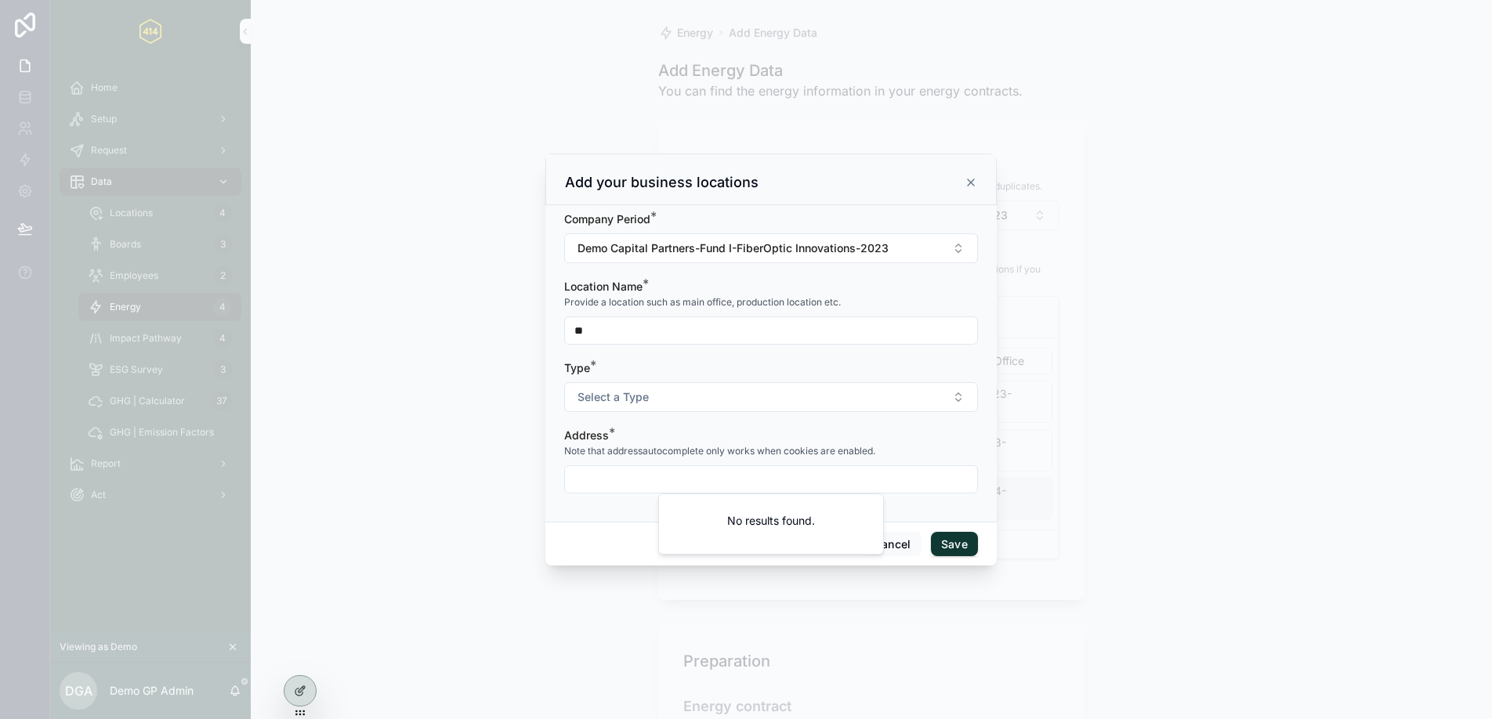
click at [757, 418] on form "Company Period * Demo Capital Partners-Fund I-FiberOptic Innovations-2023 Locat…" at bounding box center [771, 361] width 414 height 298
click at [764, 402] on button "Select a Type" at bounding box center [771, 397] width 414 height 30
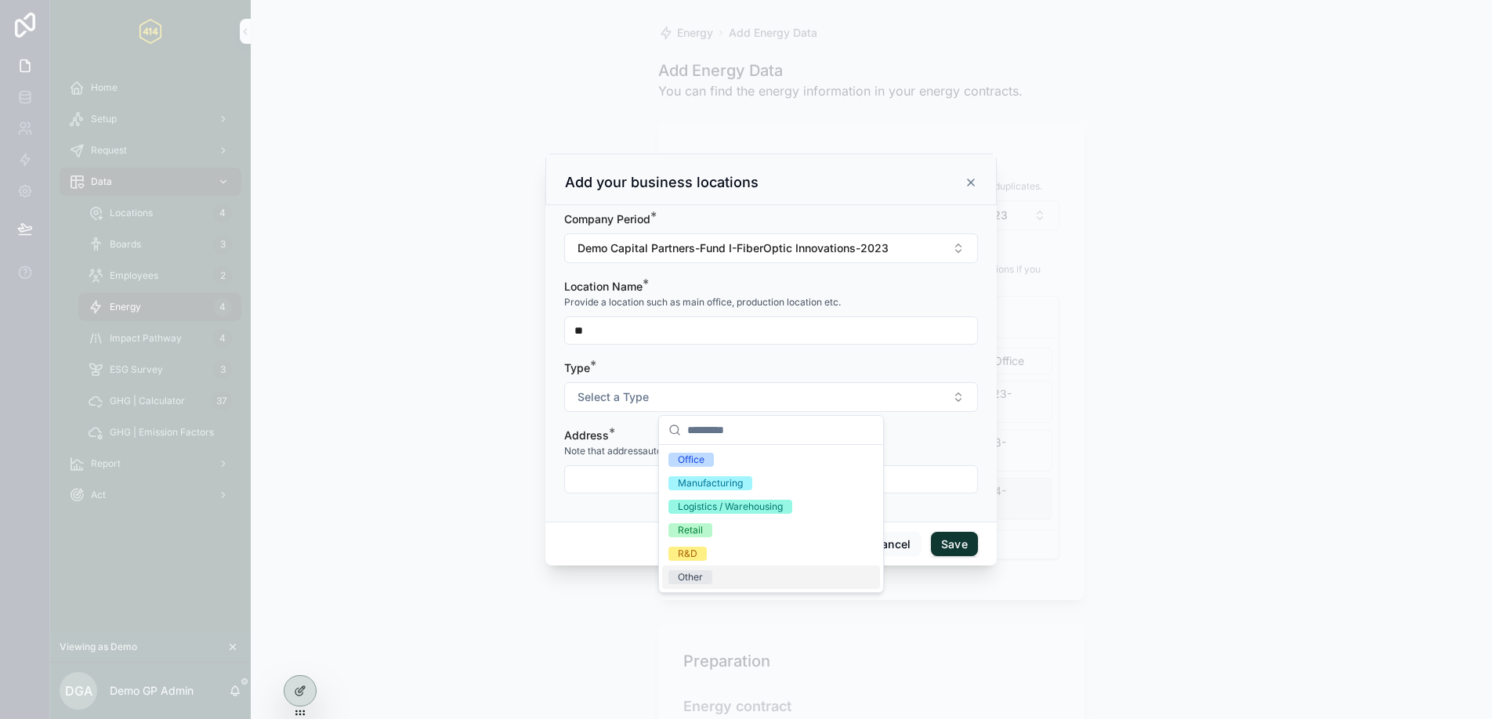
click at [697, 579] on div "Other" at bounding box center [690, 577] width 25 height 14
click at [585, 472] on input "scrollable content" at bounding box center [771, 480] width 412 height 22
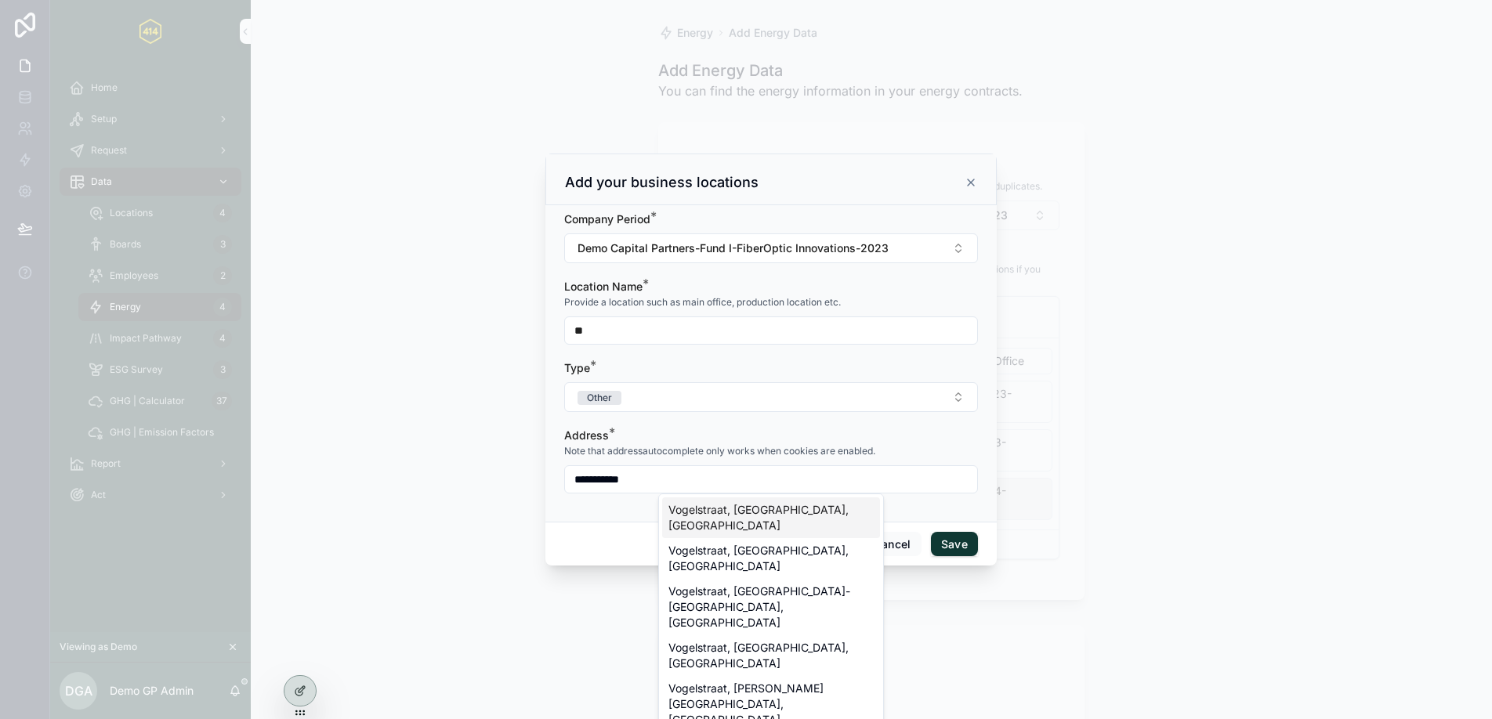
click at [800, 516] on div "Vogelstraat, [GEOGRAPHIC_DATA], [GEOGRAPHIC_DATA]" at bounding box center [771, 518] width 218 height 41
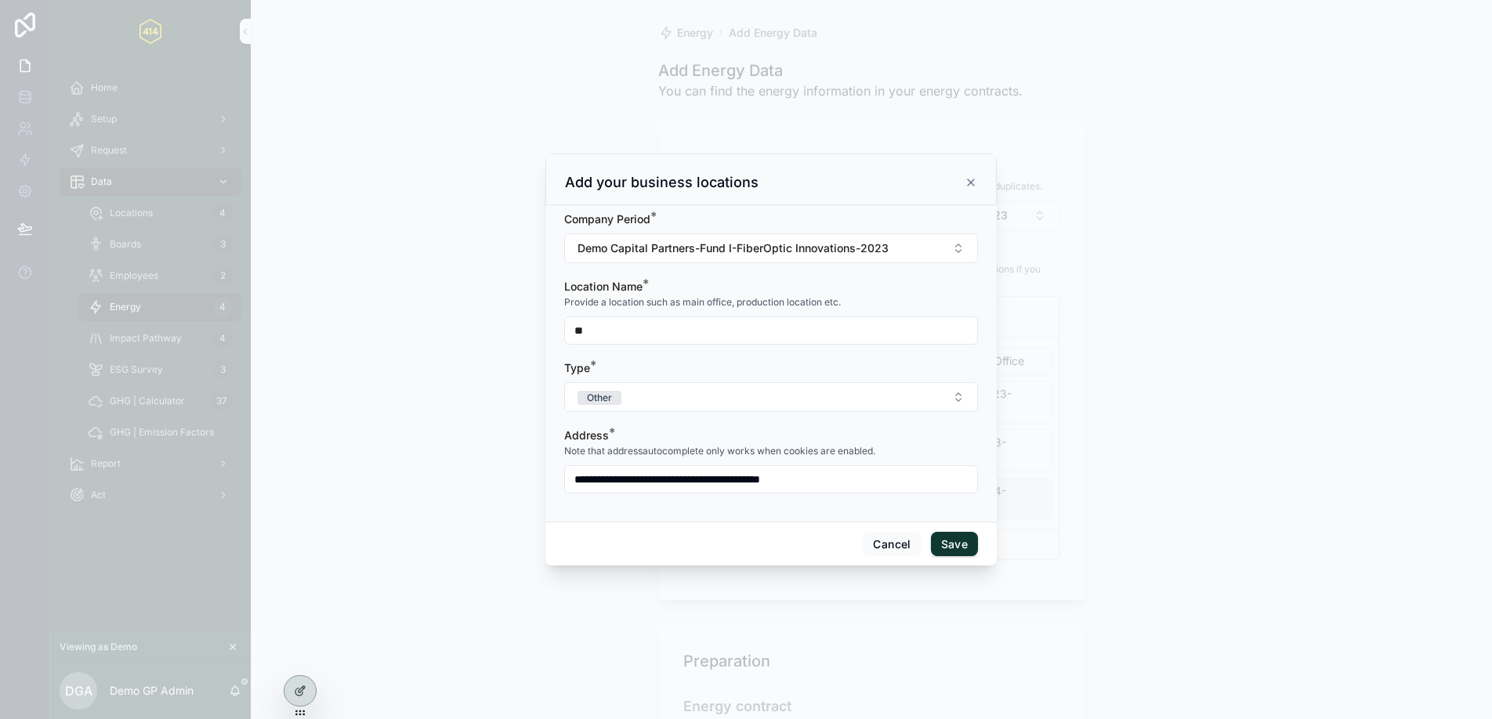
type input "**********"
click at [958, 543] on button "Save" at bounding box center [954, 544] width 47 height 25
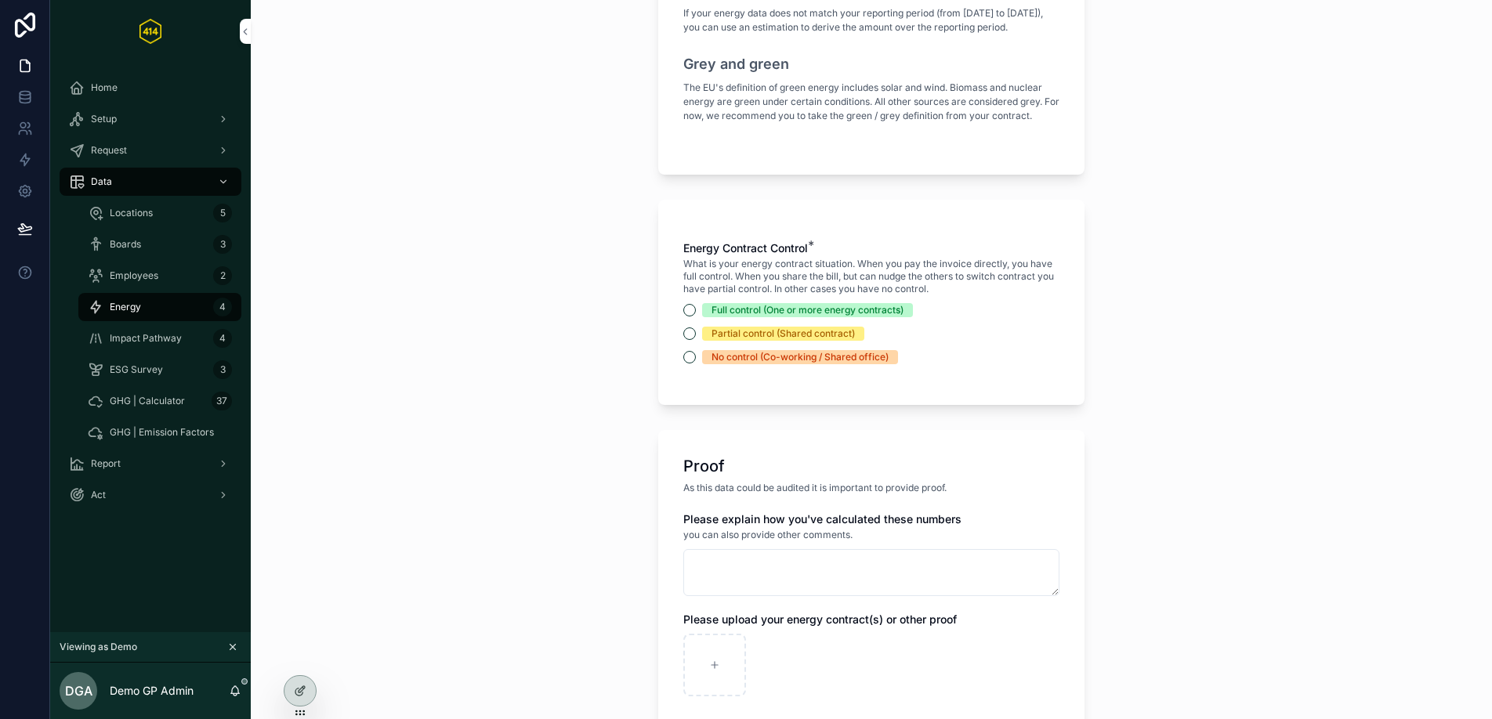
scroll to position [863, 0]
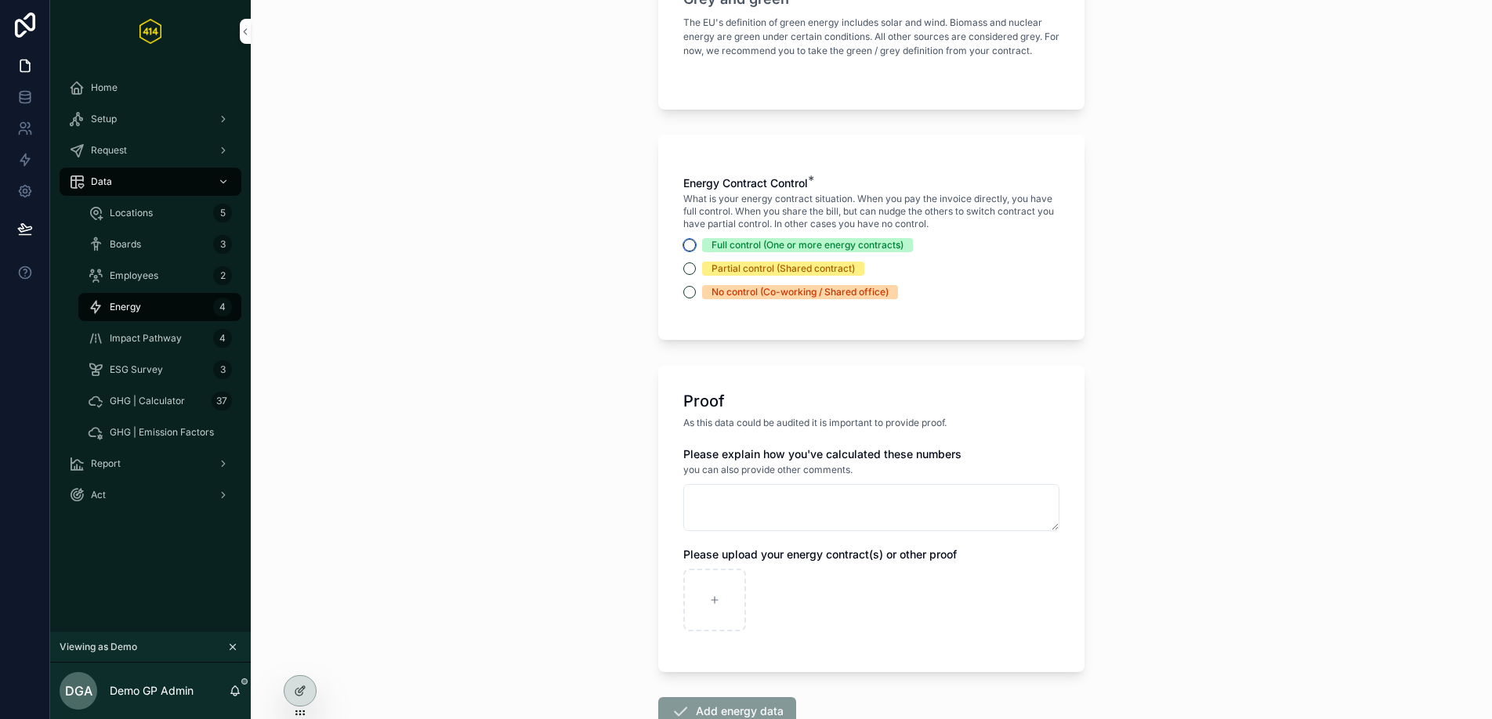
click at [686, 252] on button "Full control (One or more energy contracts)" at bounding box center [689, 245] width 13 height 13
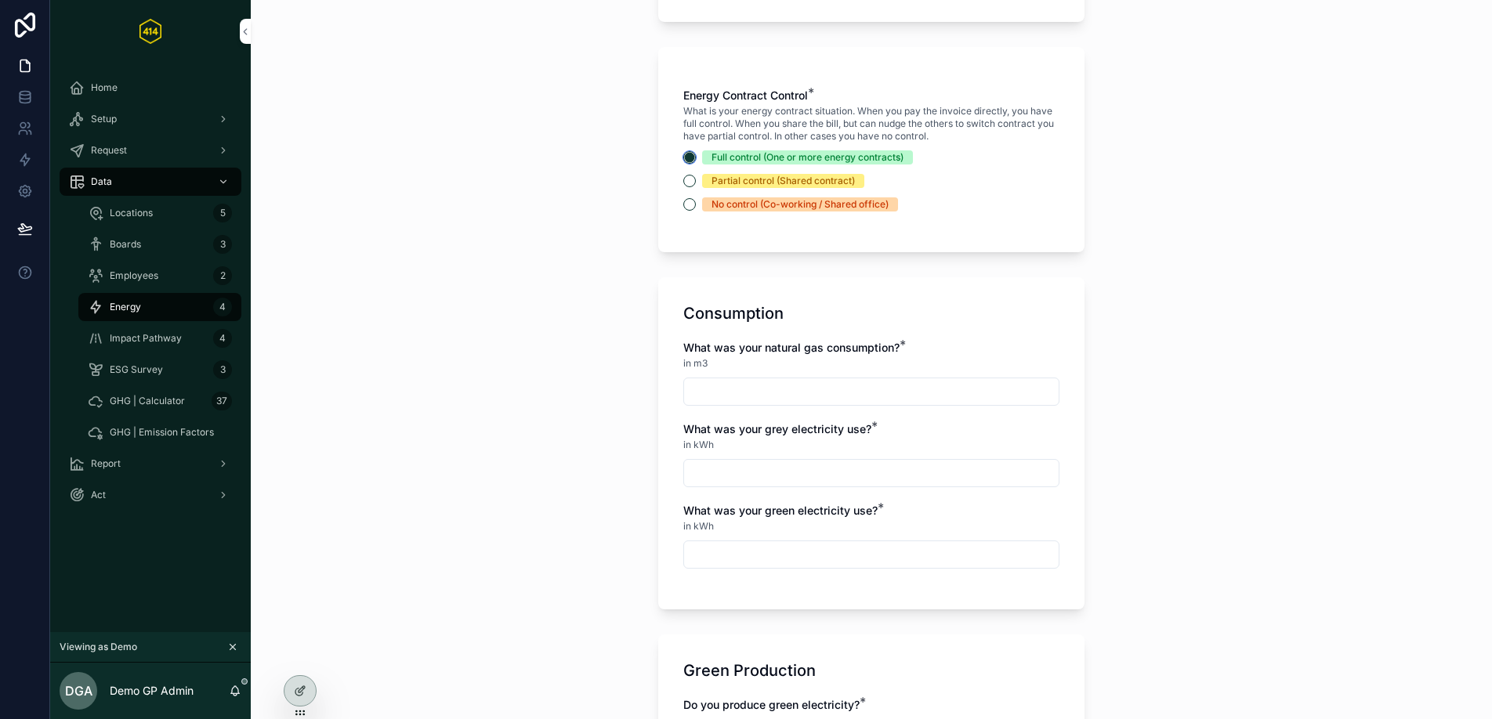
scroll to position [969, 0]
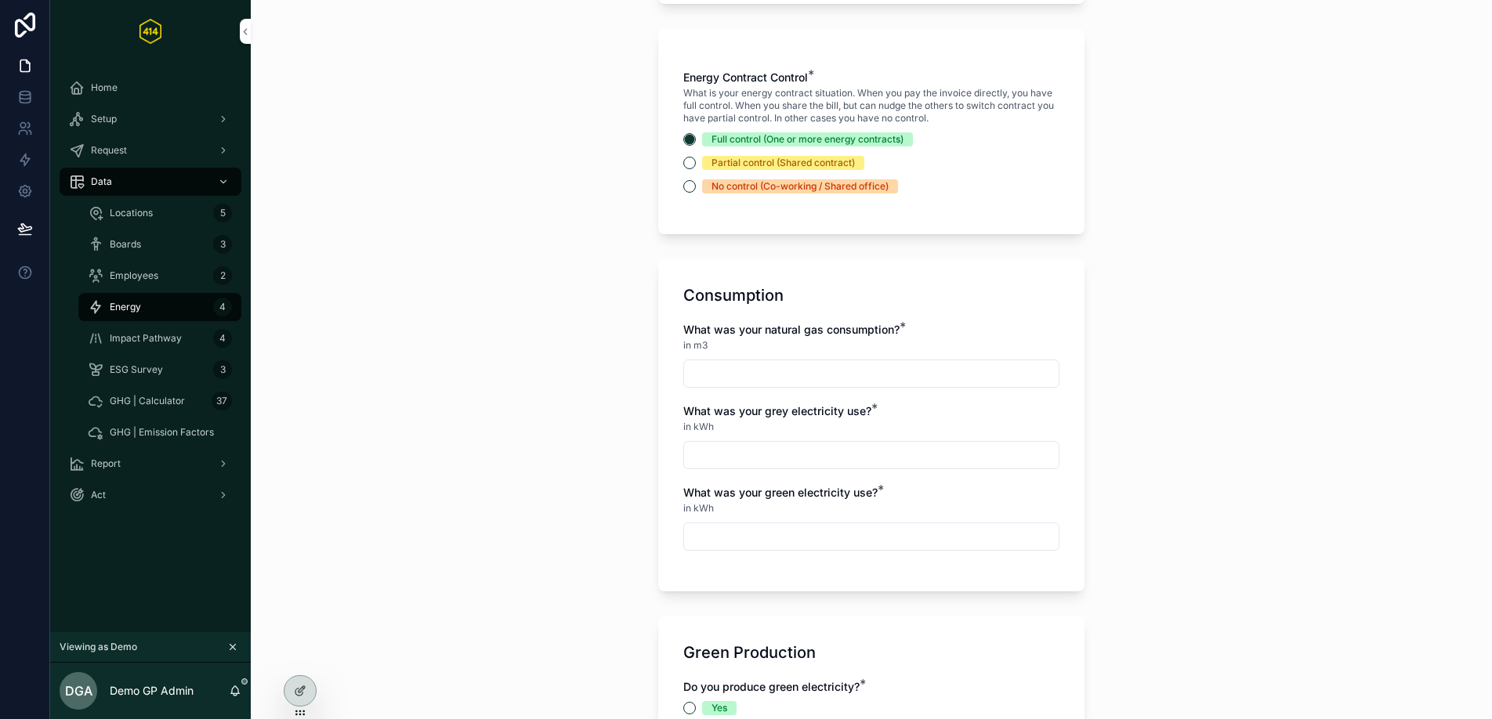
click at [735, 382] on input "scrollable content" at bounding box center [871, 374] width 375 height 22
type input "*********"
click at [751, 459] on input "scrollable content" at bounding box center [871, 455] width 375 height 22
type input "**********"
click at [961, 332] on div "**********" at bounding box center [871, 425] width 426 height 332
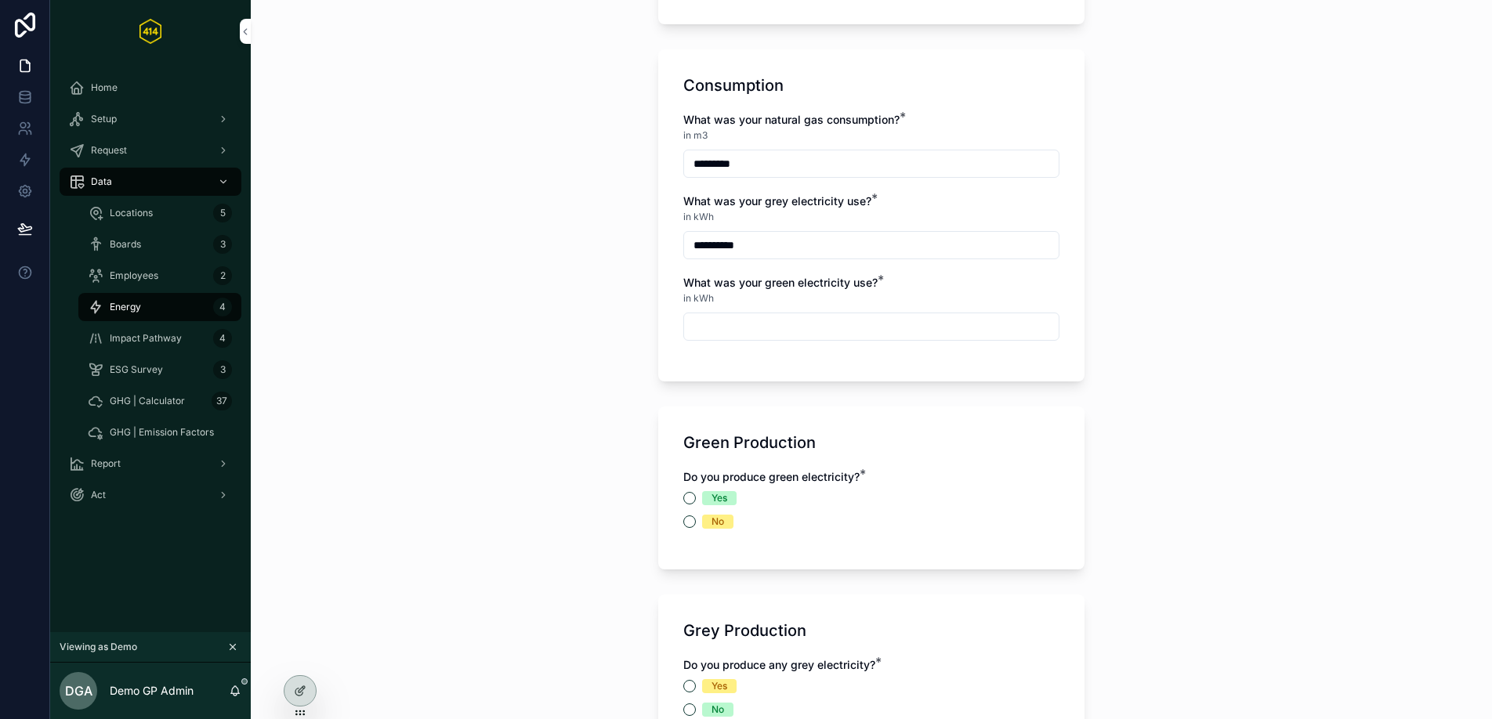
scroll to position [1191, 0]
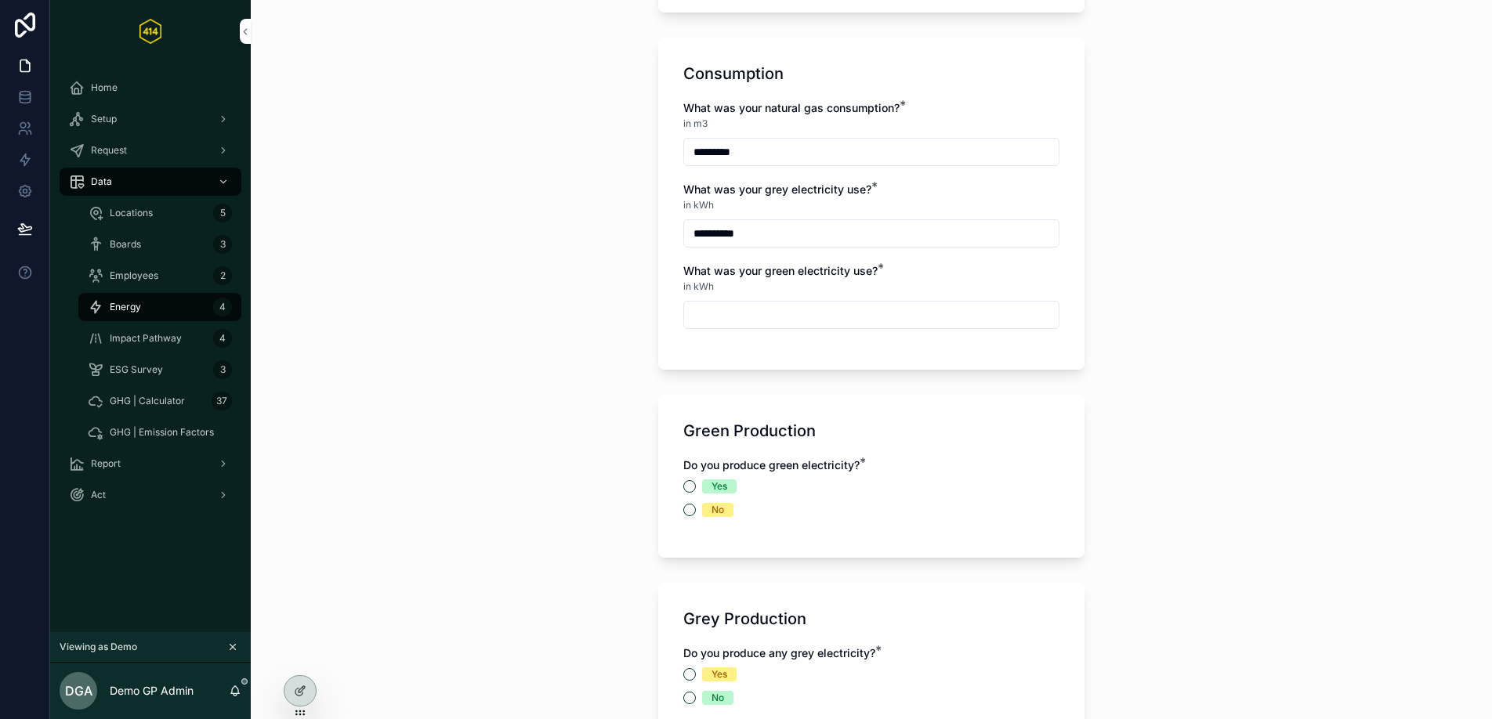
click at [833, 325] on input "scrollable content" at bounding box center [871, 315] width 375 height 22
type input "****"
click at [845, 368] on div "**********" at bounding box center [871, 204] width 426 height 332
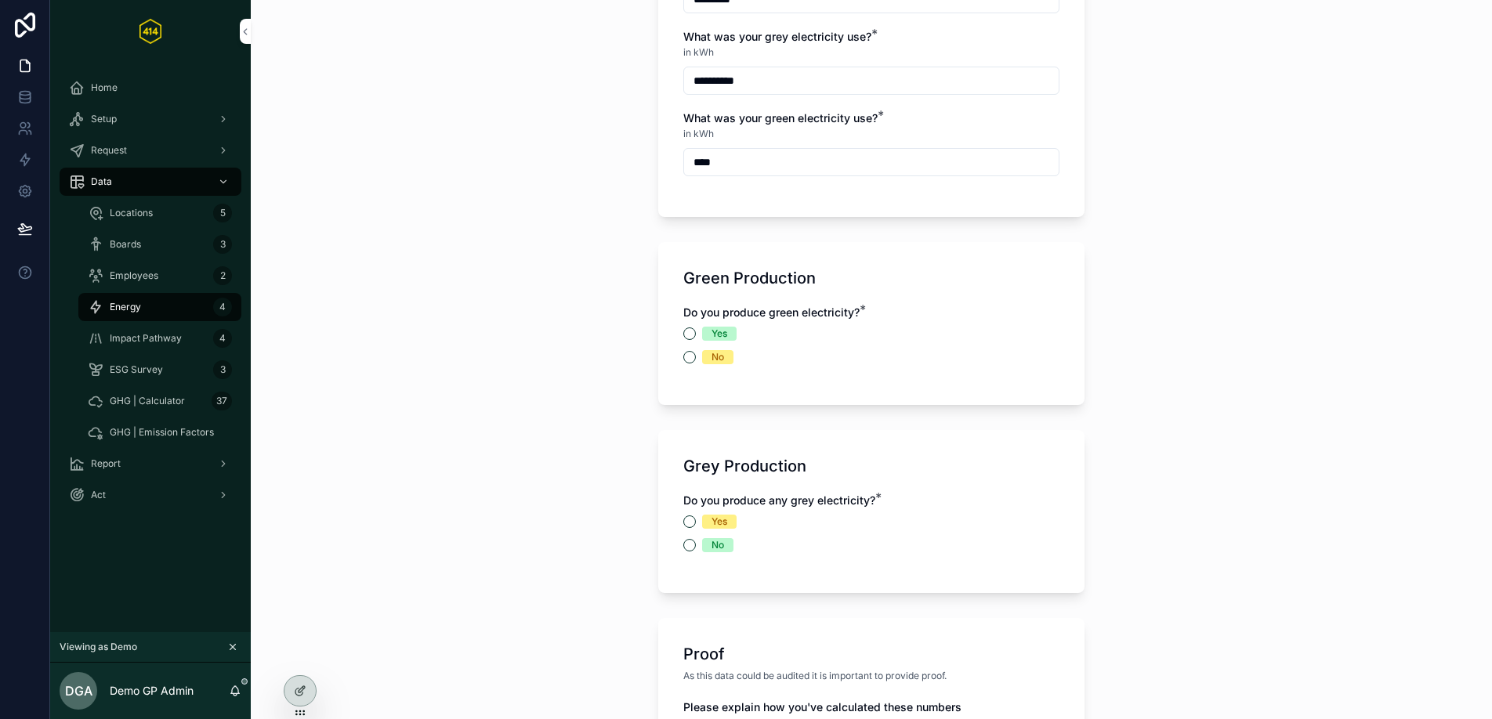
scroll to position [1564, 0]
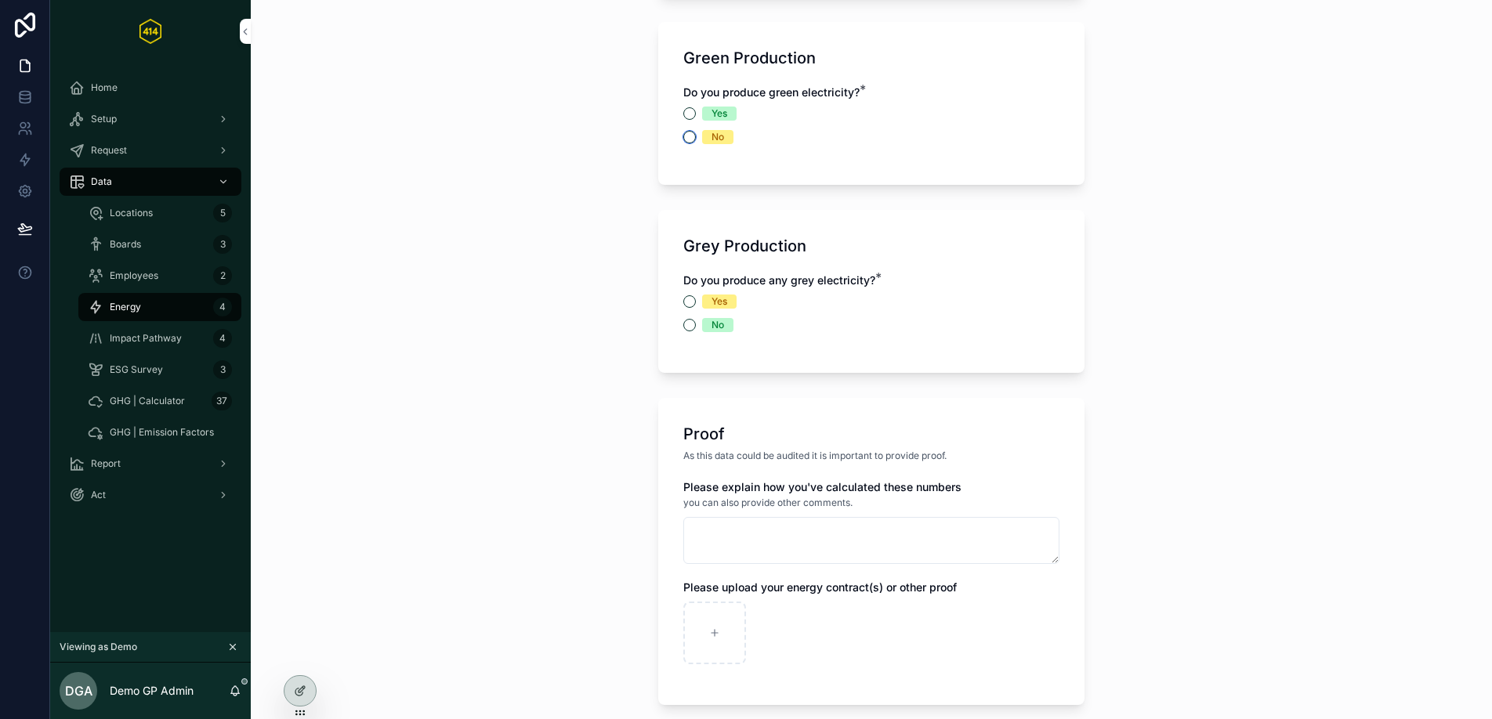
click at [686, 143] on button "No" at bounding box center [689, 137] width 13 height 13
click at [683, 331] on button "No" at bounding box center [689, 325] width 13 height 13
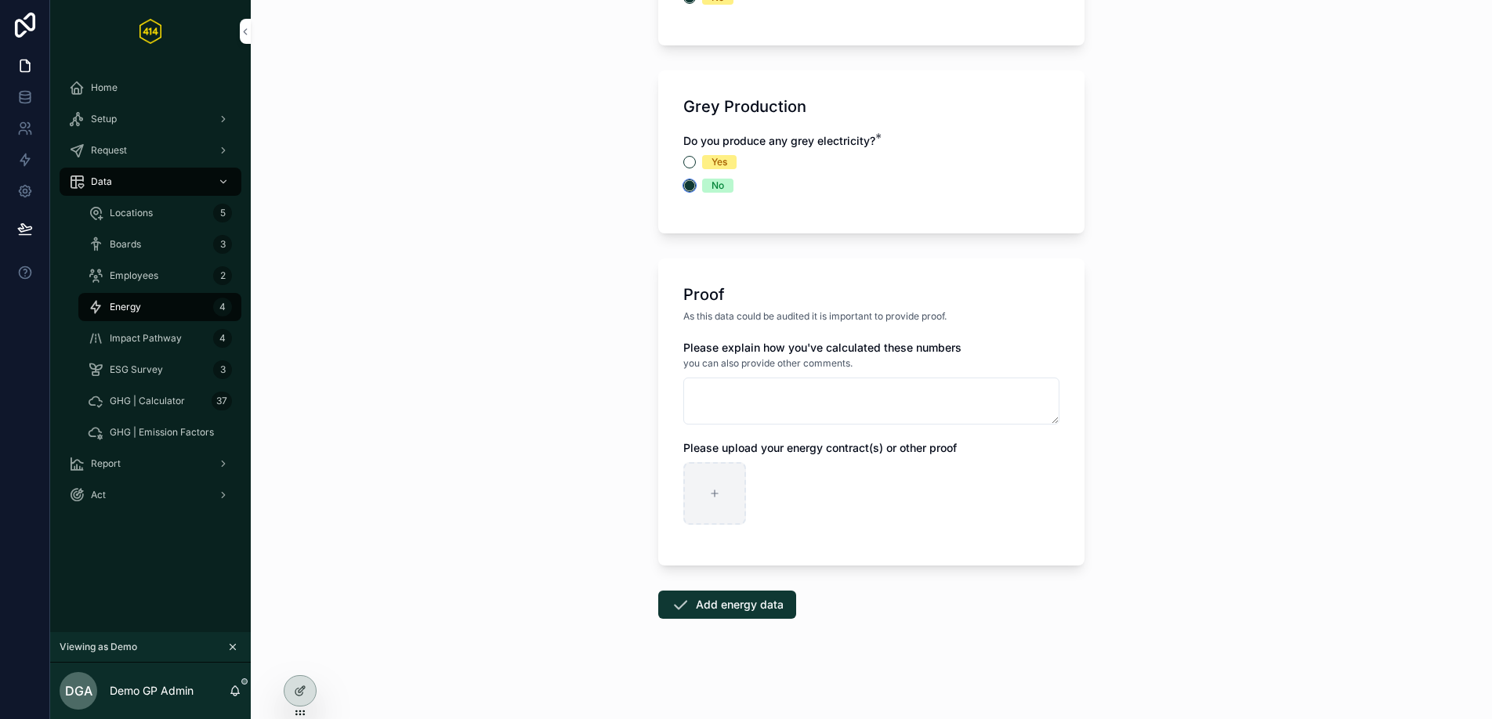
scroll to position [1717, 0]
click at [695, 607] on button "Add energy data" at bounding box center [727, 605] width 138 height 28
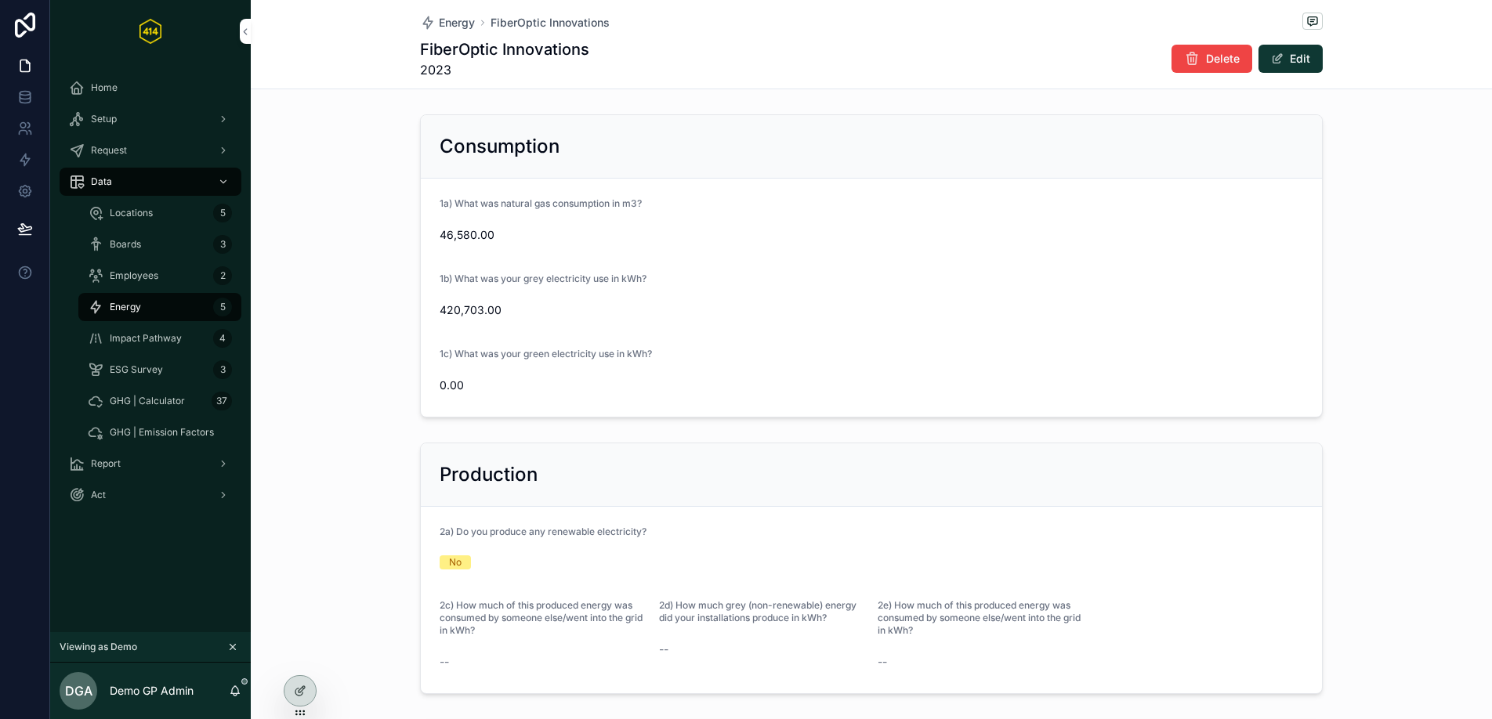
click at [157, 281] on span "Employees" at bounding box center [134, 276] width 49 height 13
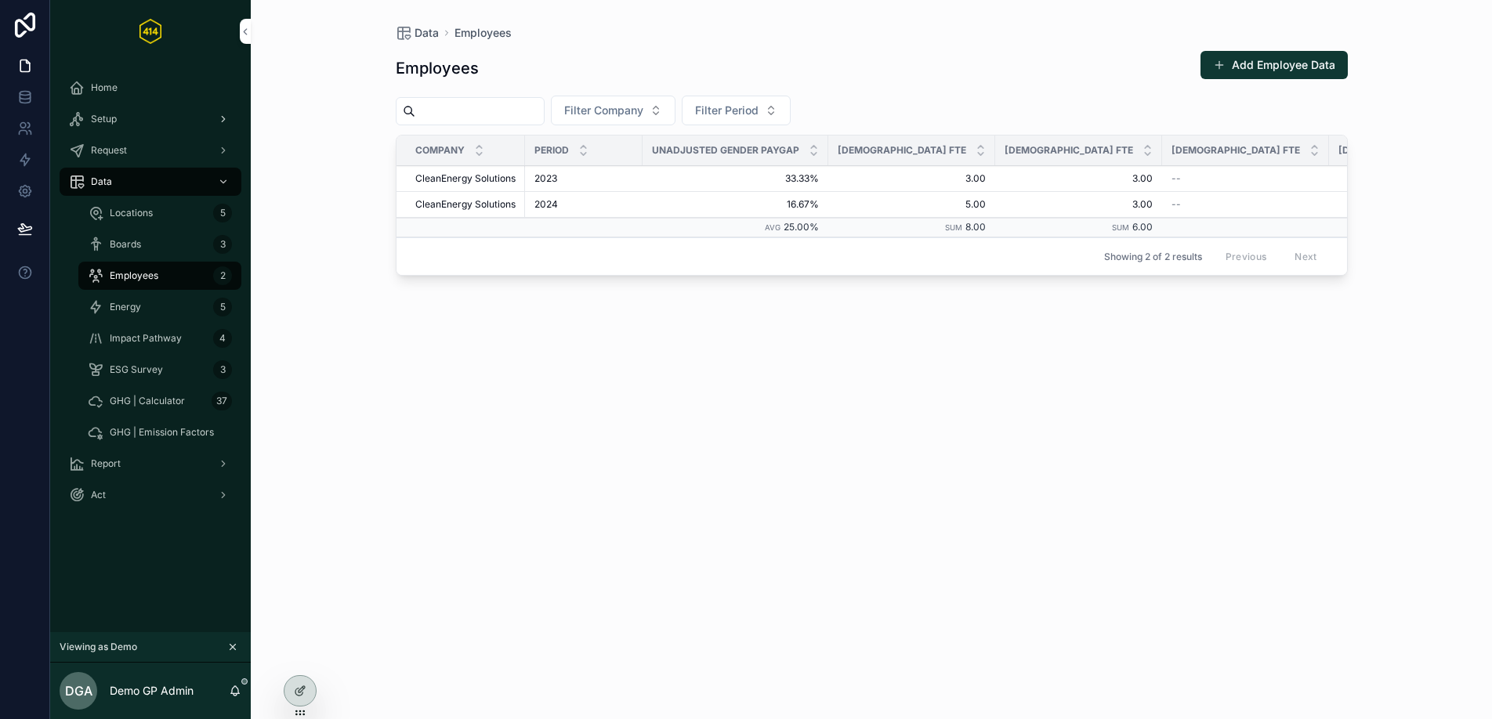
click at [178, 120] on div "Setup" at bounding box center [150, 119] width 163 height 25
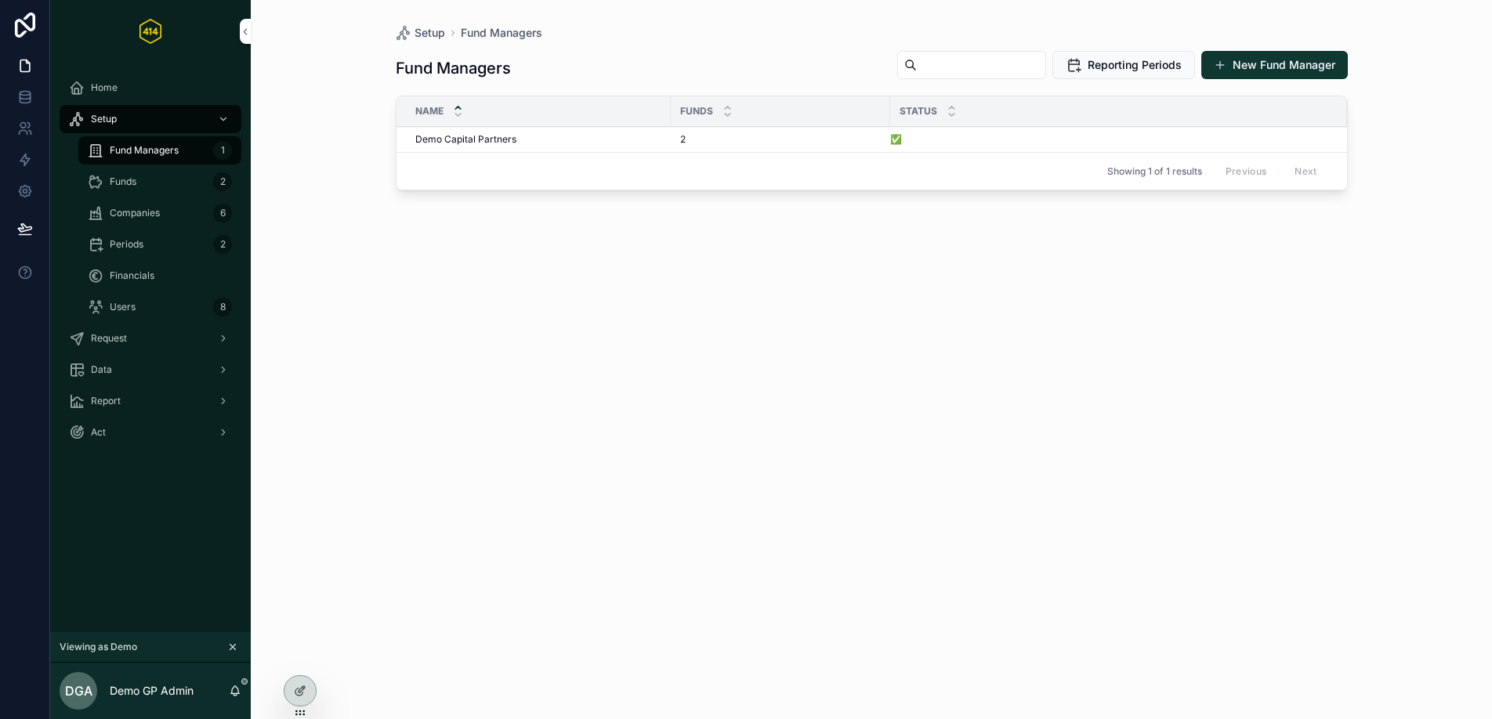
click at [197, 212] on div "Companies 6" at bounding box center [160, 213] width 144 height 25
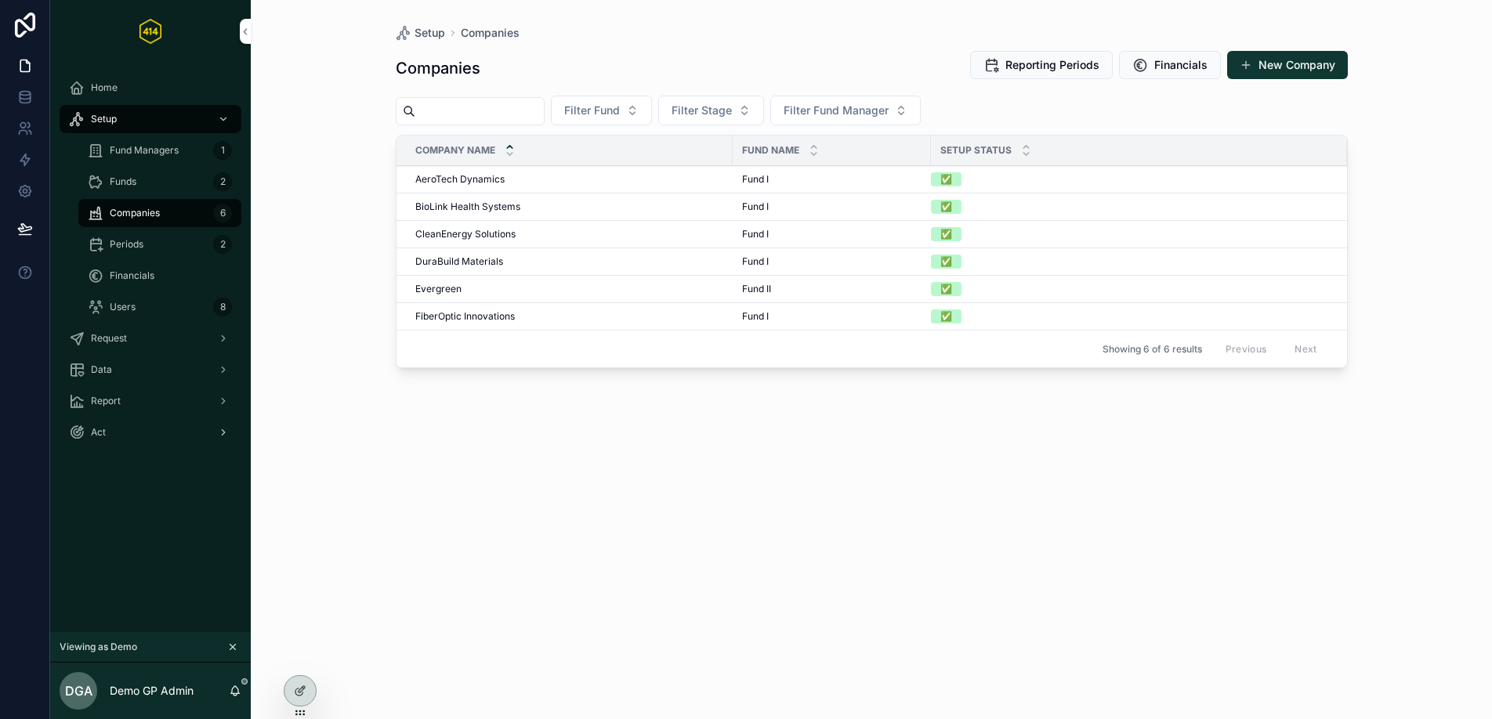
click at [143, 336] on div "Request" at bounding box center [150, 338] width 163 height 25
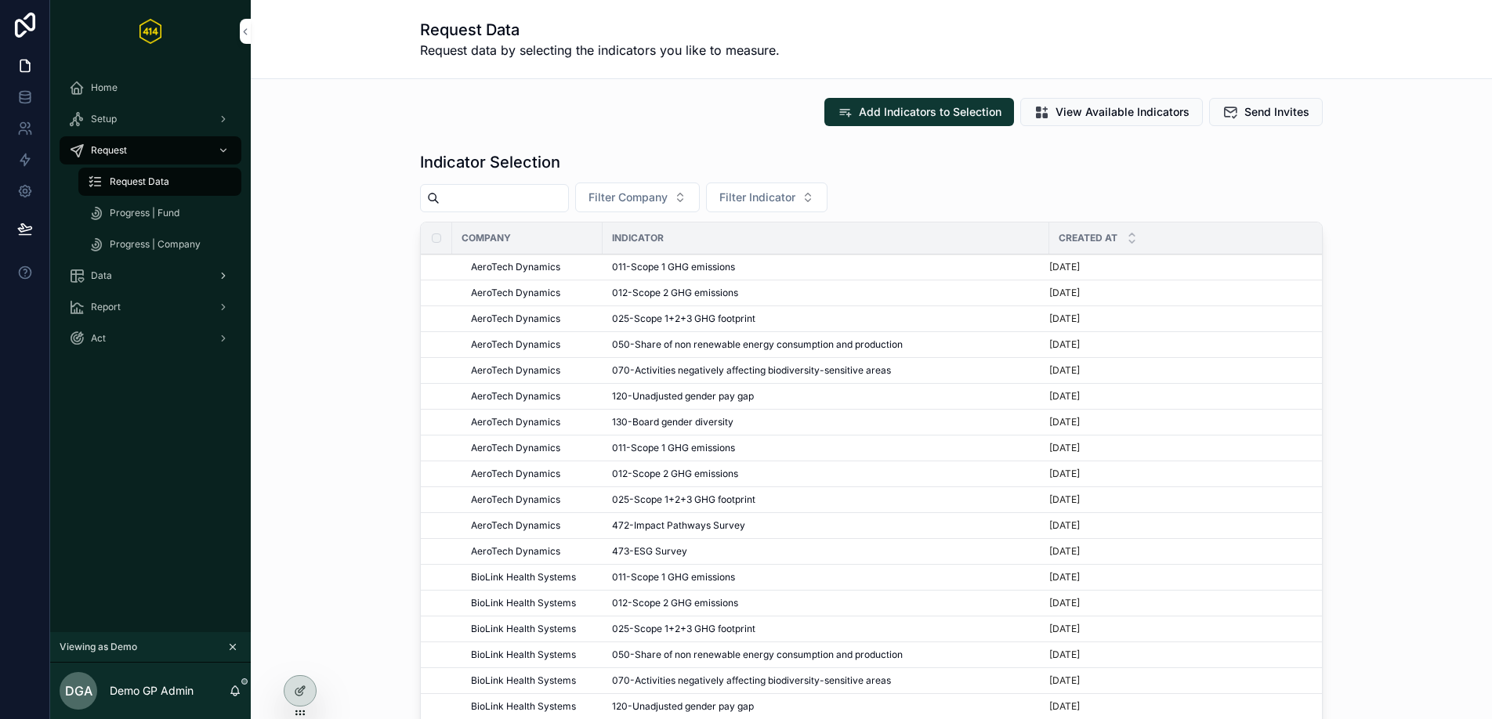
click at [101, 263] on div "Data" at bounding box center [150, 275] width 163 height 25
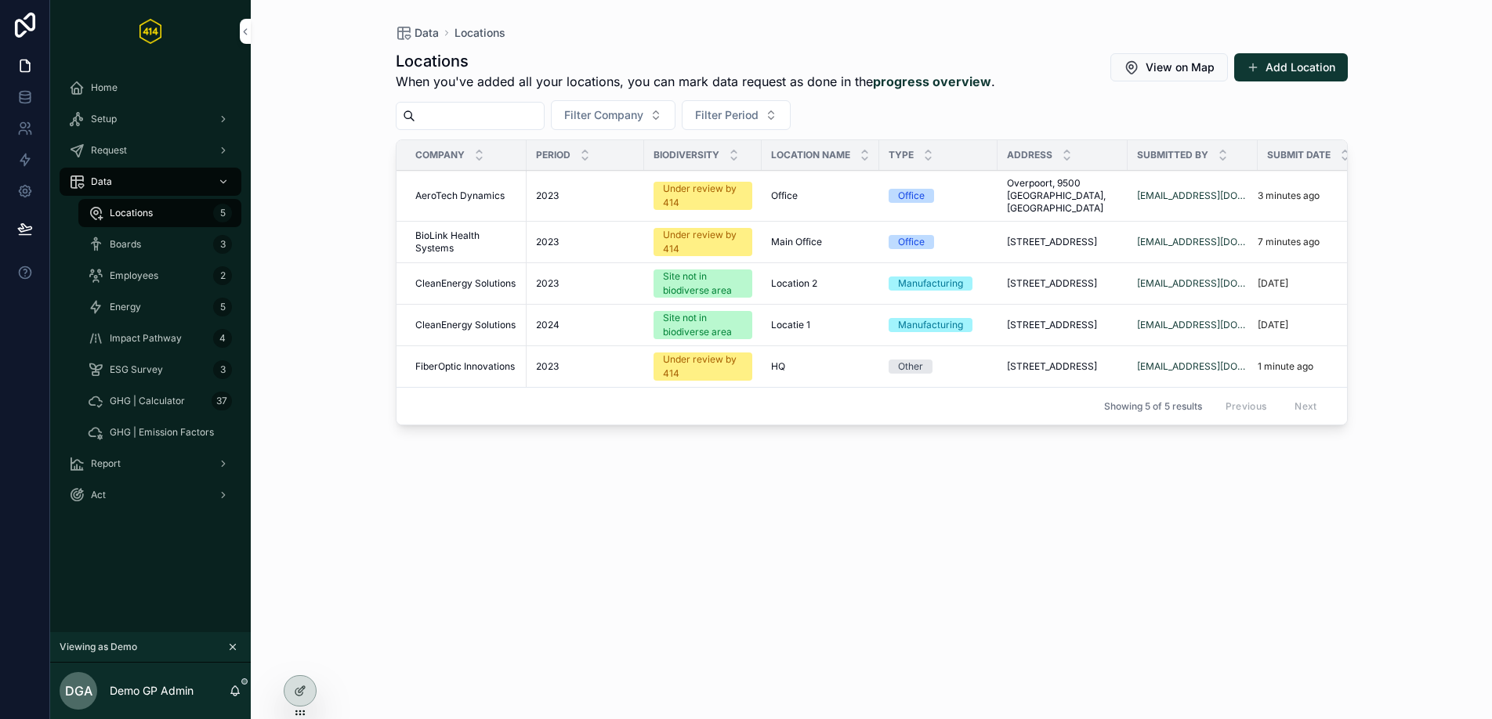
click at [187, 248] on div "Boards 3" at bounding box center [160, 244] width 144 height 25
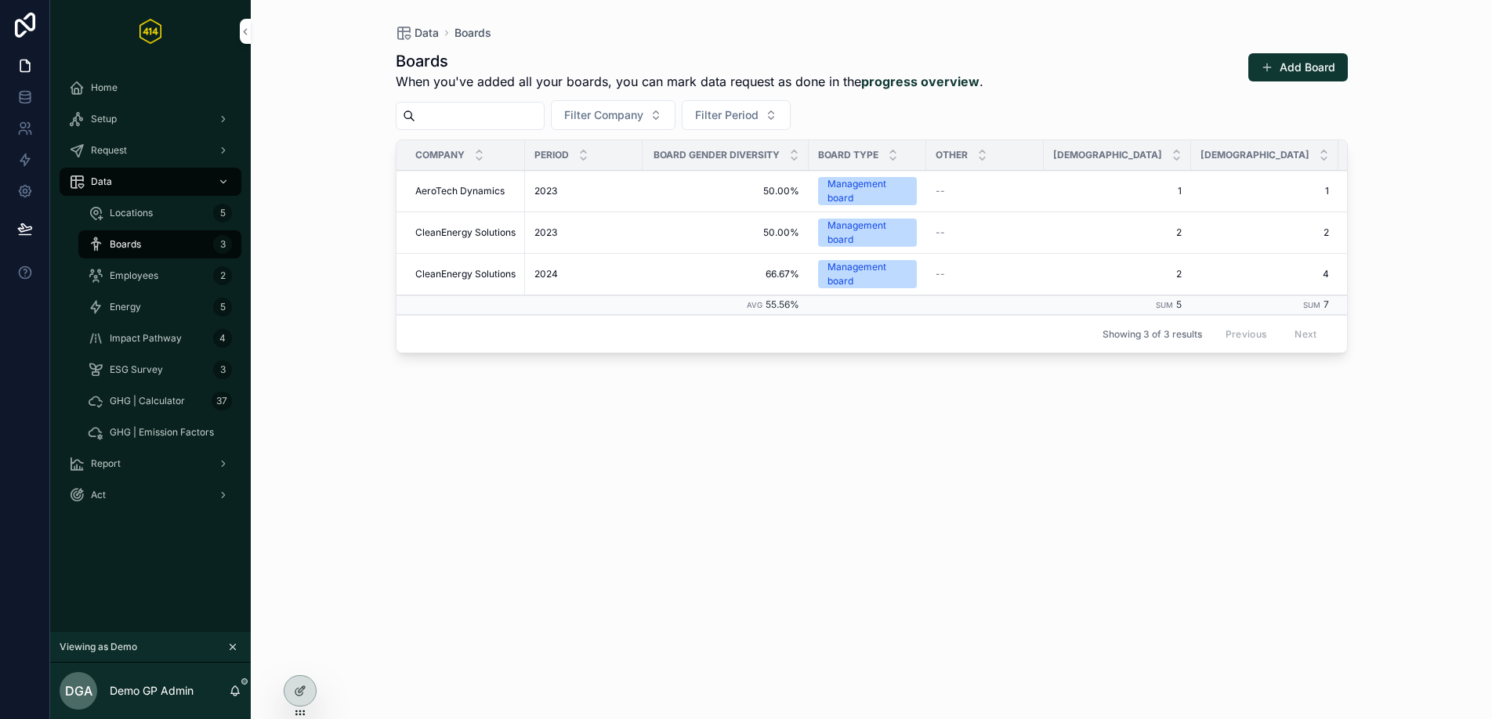
click at [177, 309] on div "Energy 5" at bounding box center [160, 307] width 144 height 25
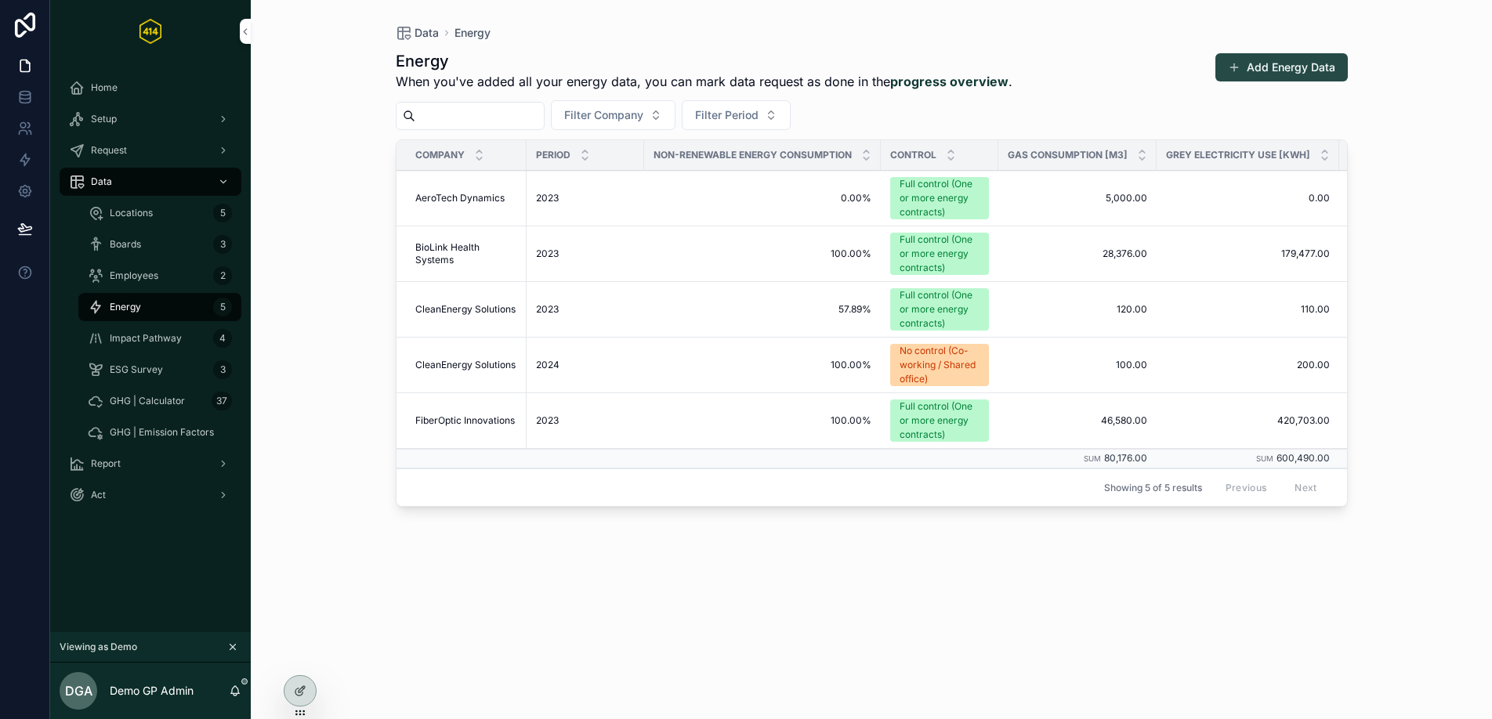
click at [1263, 71] on button "Add Energy Data" at bounding box center [1281, 67] width 132 height 28
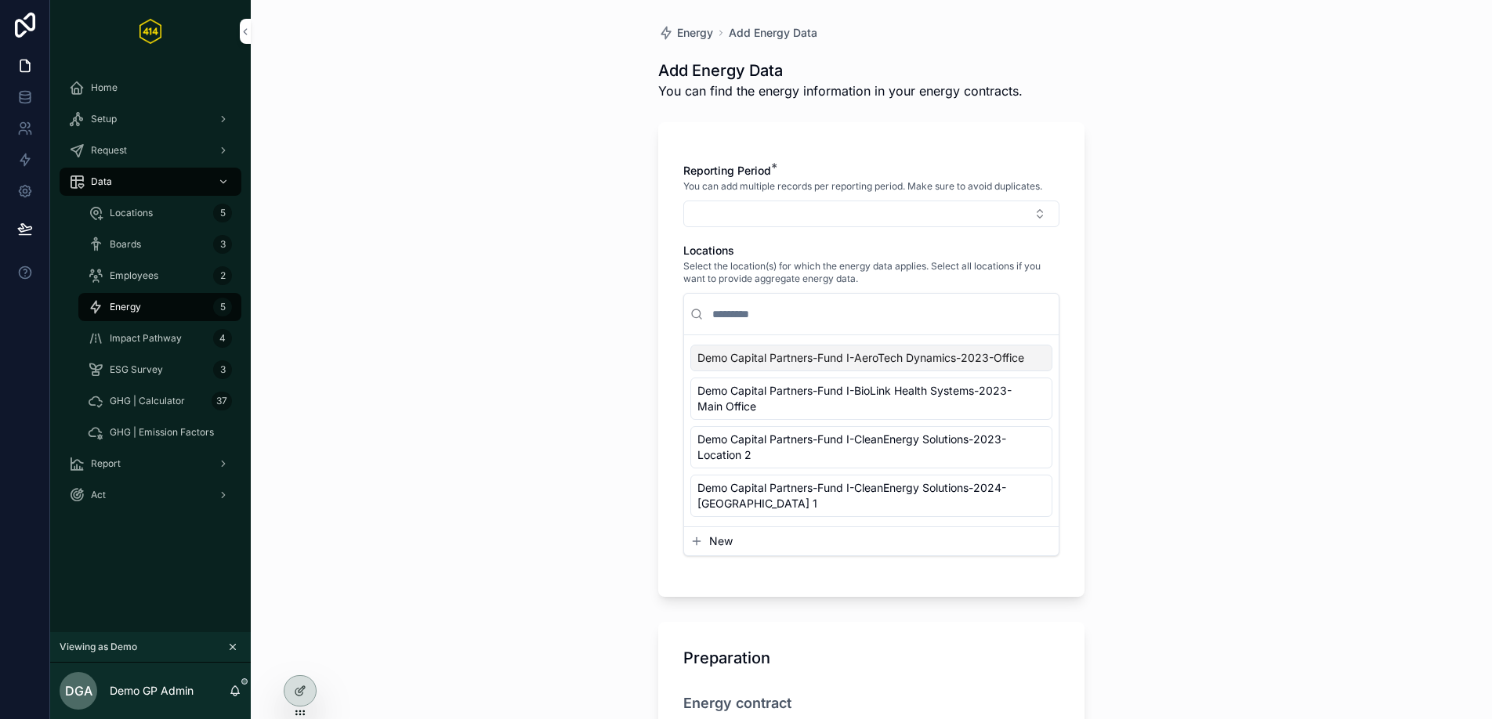
click at [793, 197] on div "Reporting Period * You can add multiple records per reporting period. Make sure…" at bounding box center [871, 195] width 376 height 64
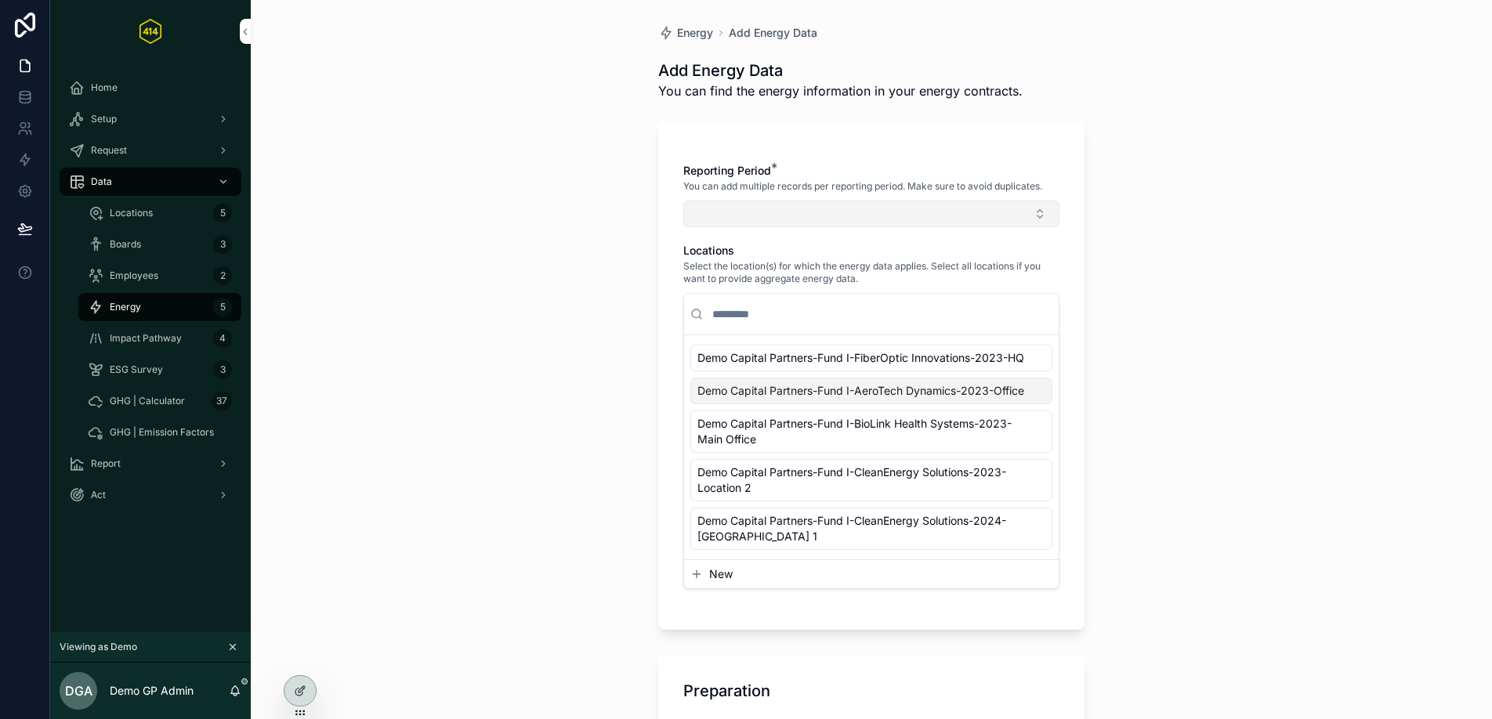
click at [798, 208] on button "Select Button" at bounding box center [871, 214] width 376 height 27
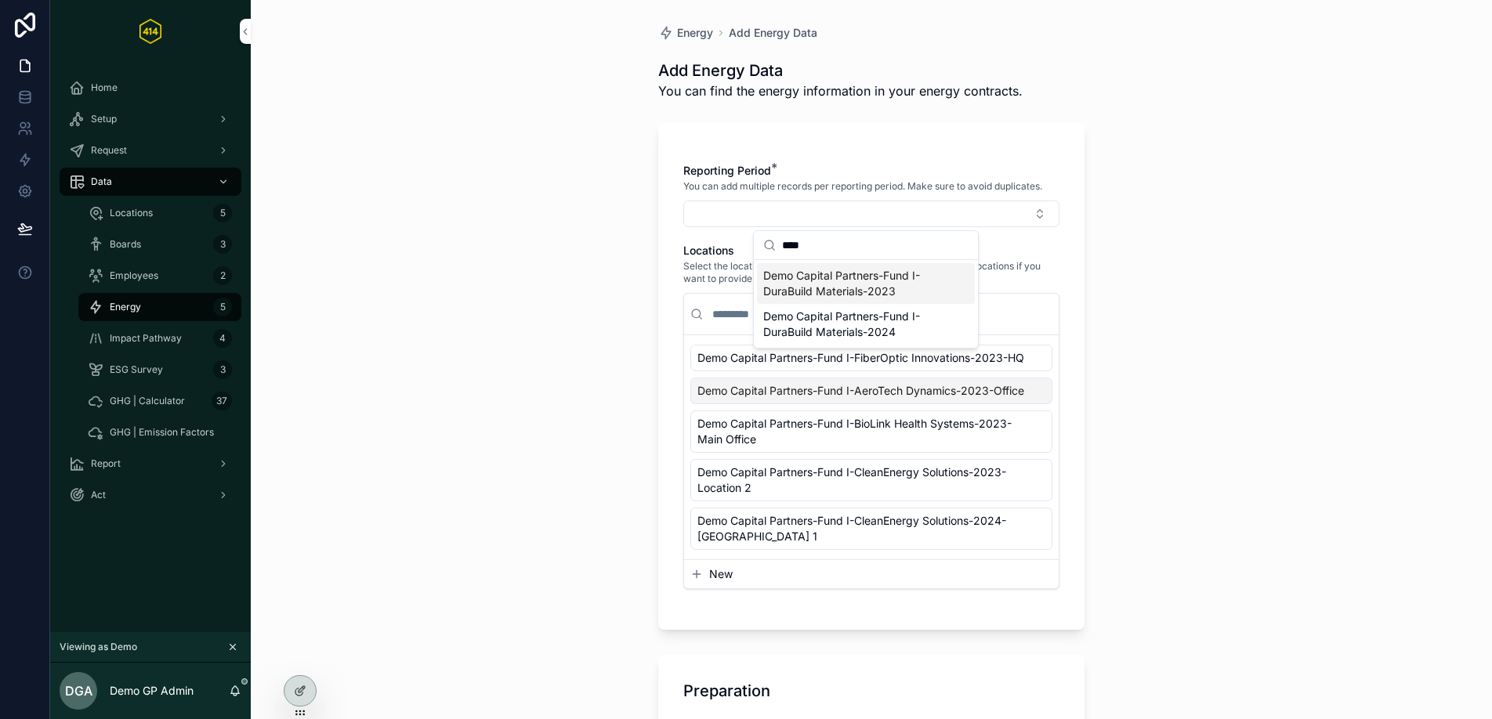
type input "****"
click at [903, 287] on span "Demo Capital Partners-Fund I-DuraBuild Materials-2023" at bounding box center [856, 283] width 186 height 31
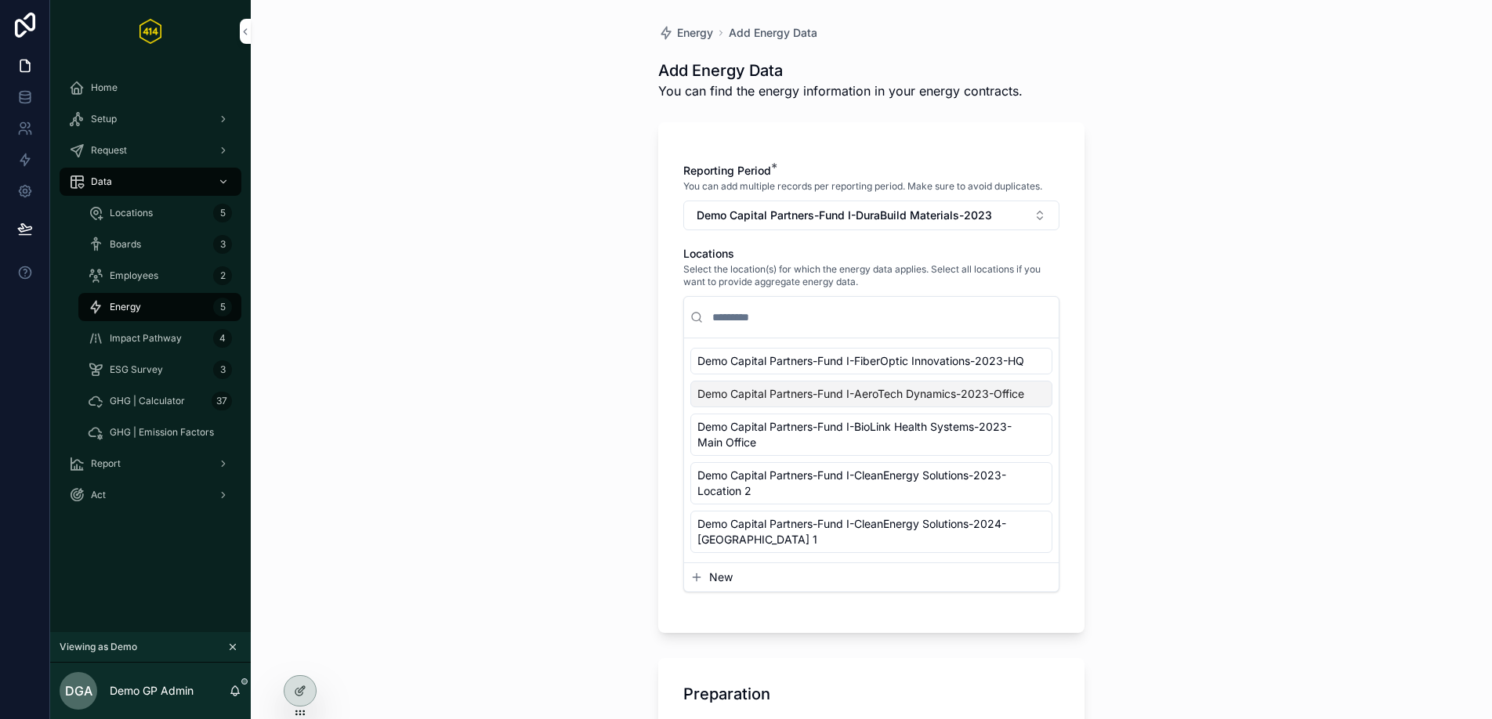
click at [804, 320] on input "scrollable content" at bounding box center [880, 317] width 343 height 28
click at [721, 585] on span "New" at bounding box center [721, 578] width 24 height 16
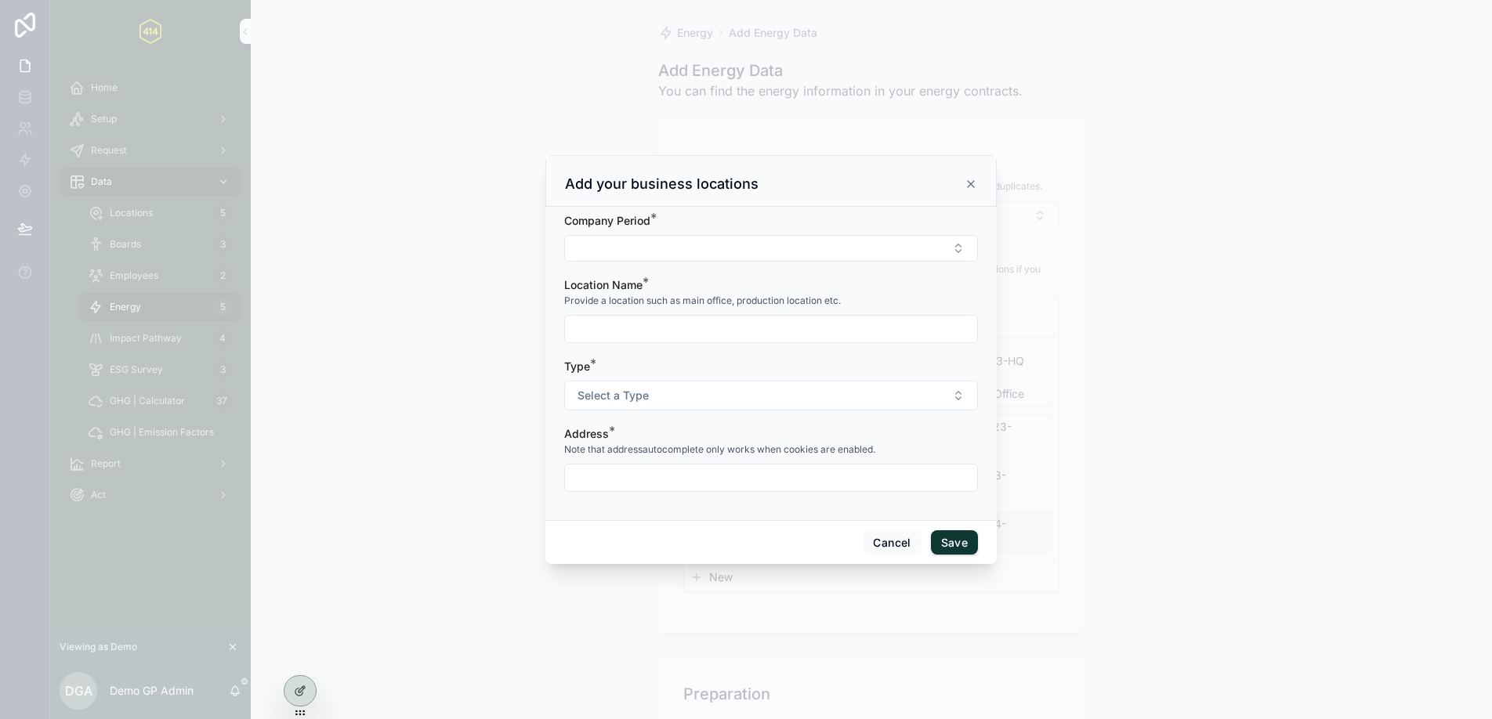
click at [631, 233] on div "Company Period *" at bounding box center [771, 237] width 414 height 49
click at [637, 239] on button "Select Button" at bounding box center [771, 248] width 414 height 27
type input "****"
click at [795, 324] on span "Demo Capital Partners-Fund I-DuraBuild Materials-2023" at bounding box center [761, 317] width 186 height 31
click at [682, 335] on input "scrollable content" at bounding box center [771, 331] width 412 height 22
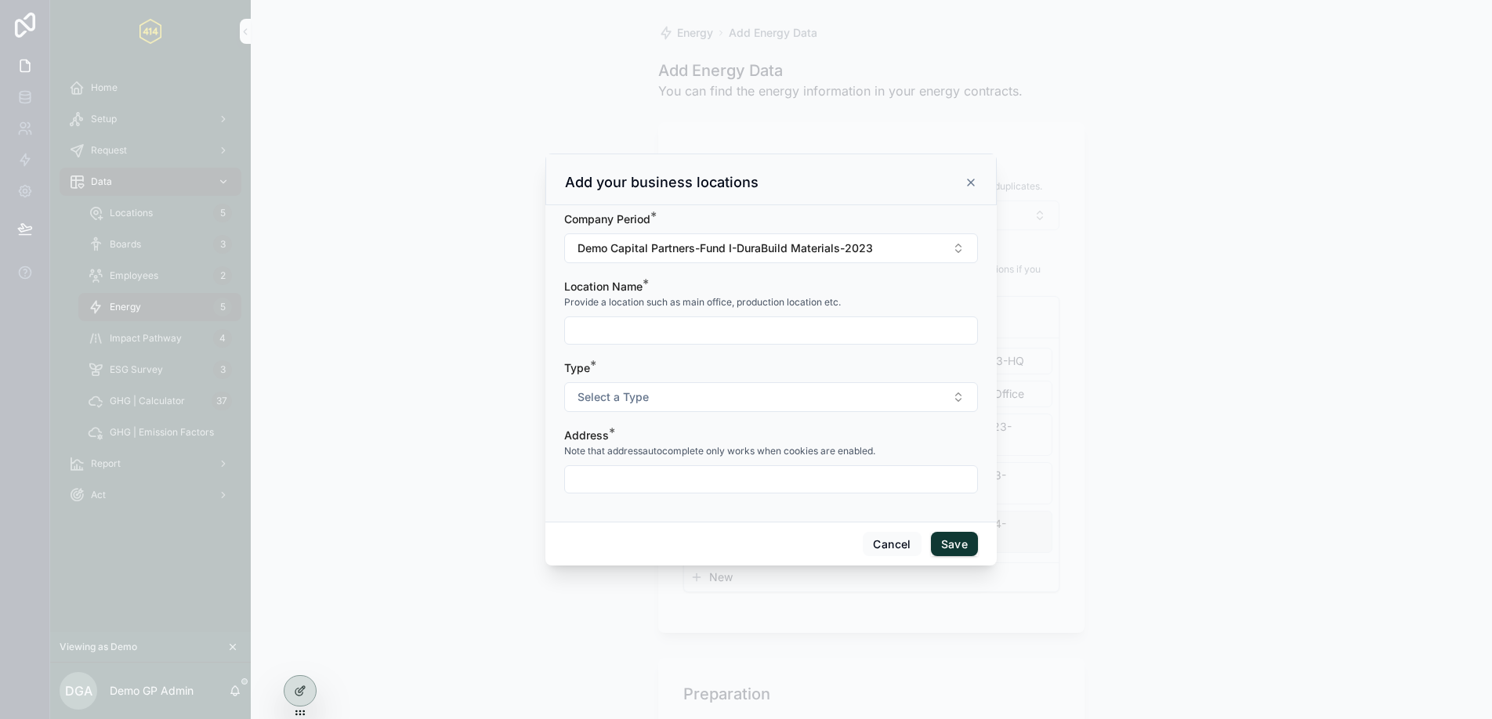
type input "**********"
click at [698, 402] on button "Select a Type" at bounding box center [771, 397] width 414 height 30
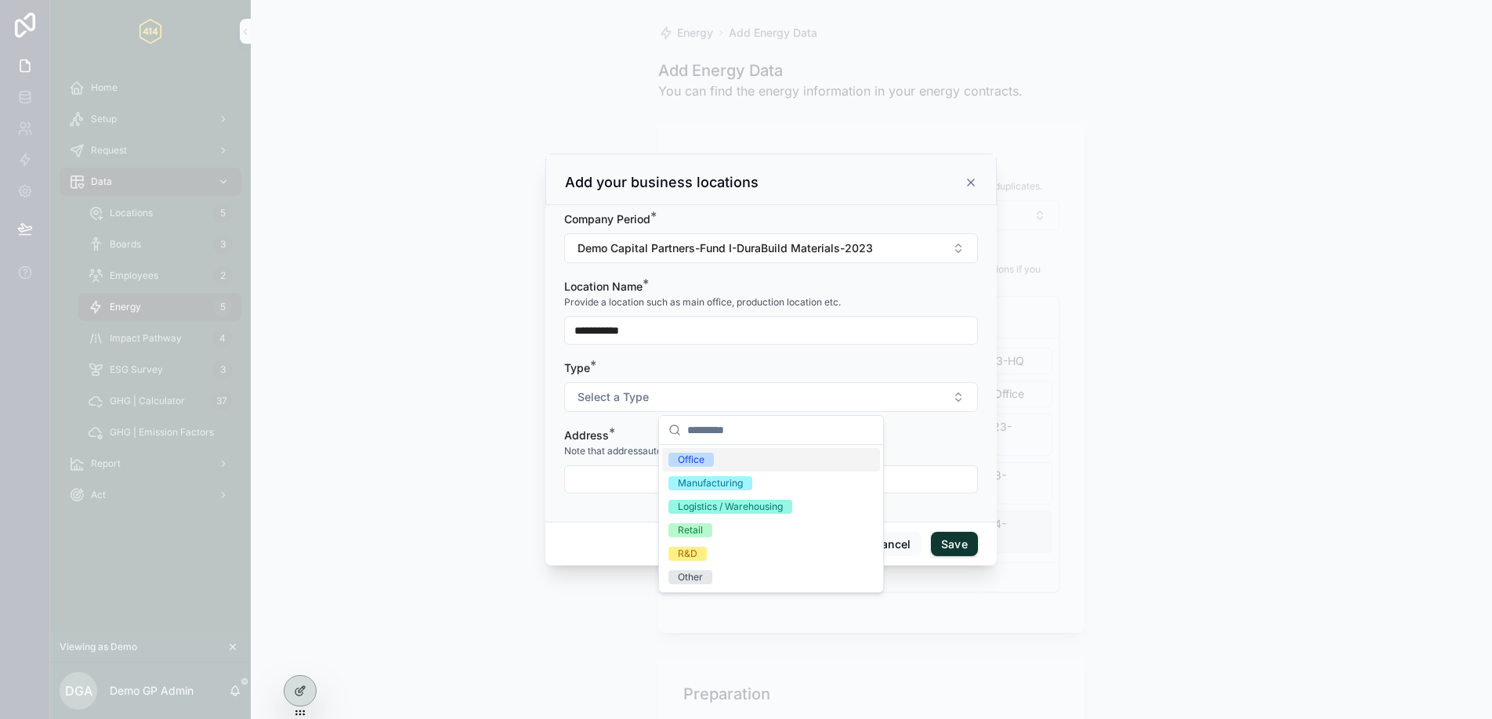
click at [774, 463] on div "Office" at bounding box center [771, 460] width 218 height 24
click at [595, 434] on span "Address" at bounding box center [586, 435] width 45 height 13
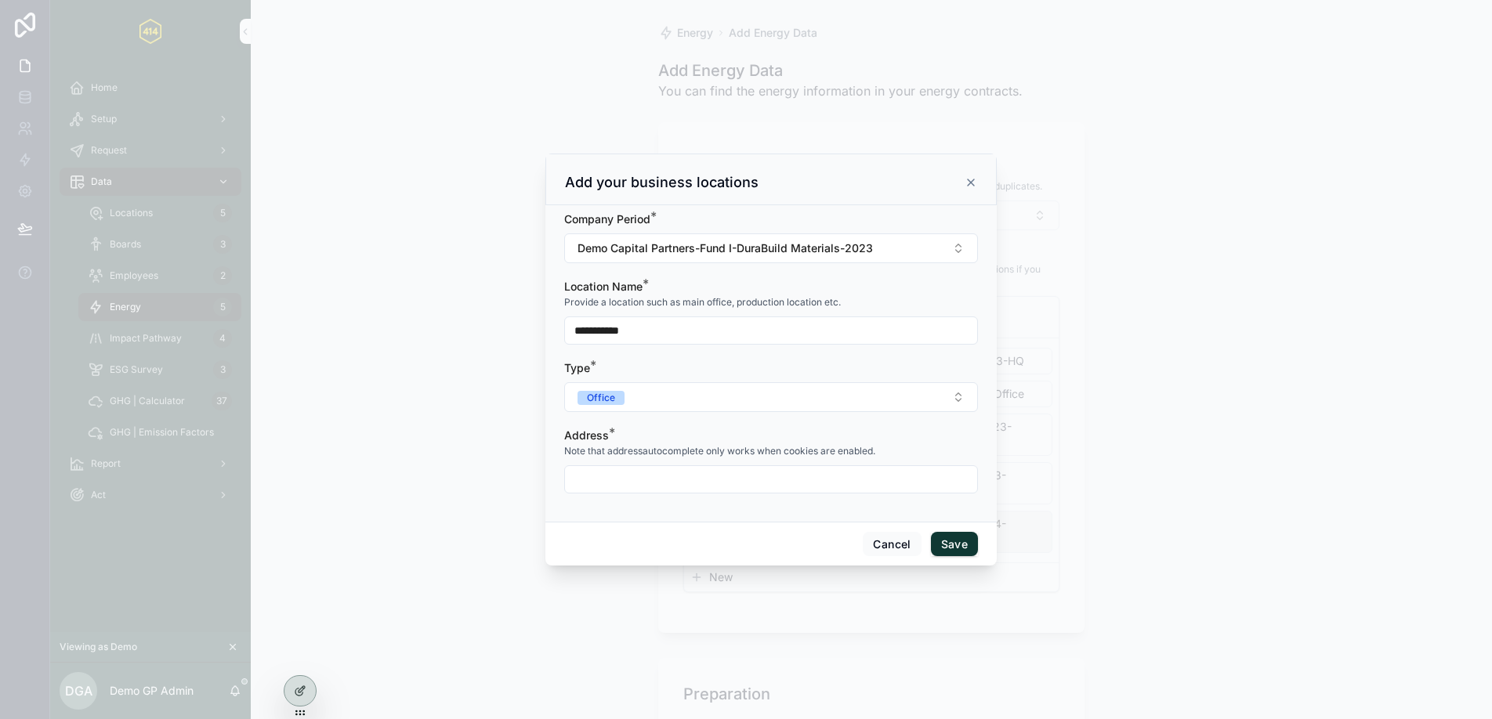
click at [606, 486] on input "scrollable content" at bounding box center [771, 480] width 412 height 22
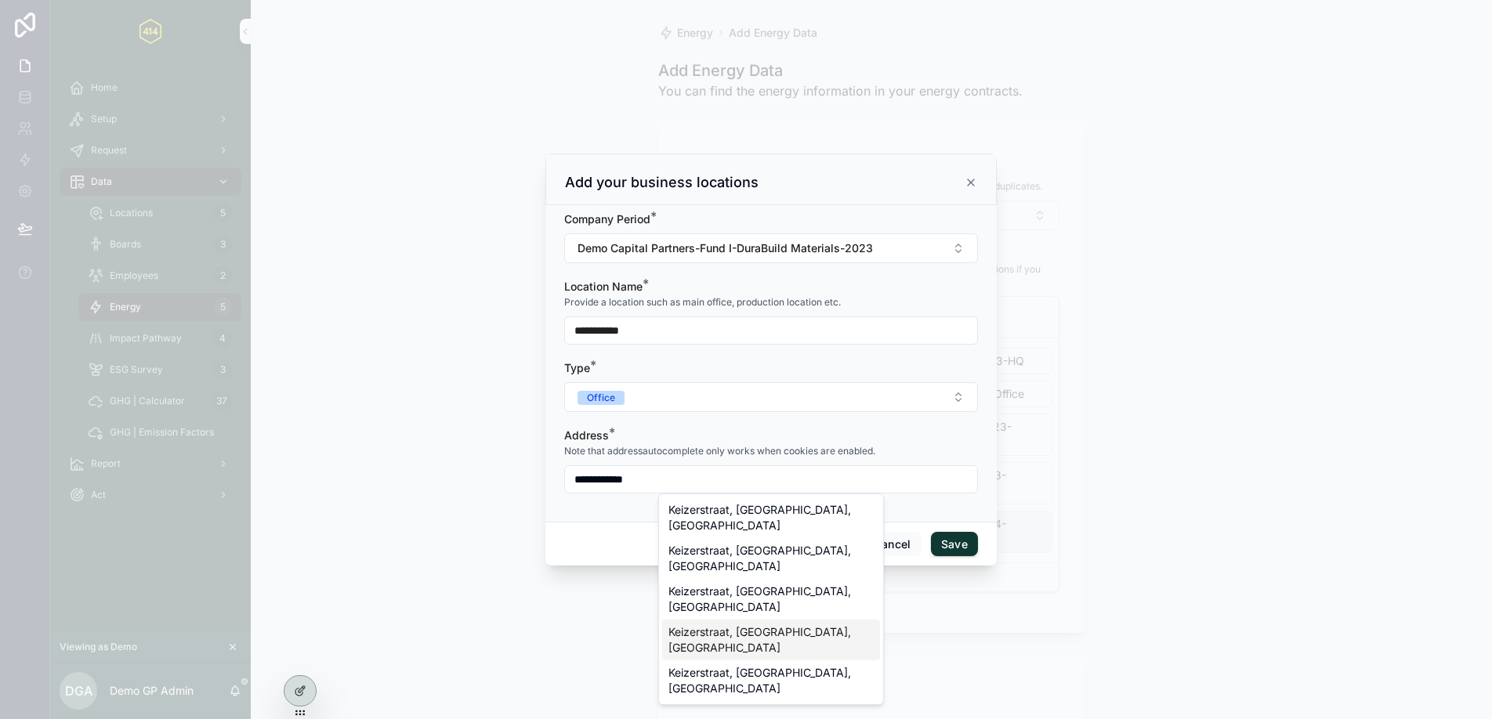
click at [815, 620] on div "Keizerstraat, [GEOGRAPHIC_DATA], [GEOGRAPHIC_DATA]" at bounding box center [771, 640] width 218 height 41
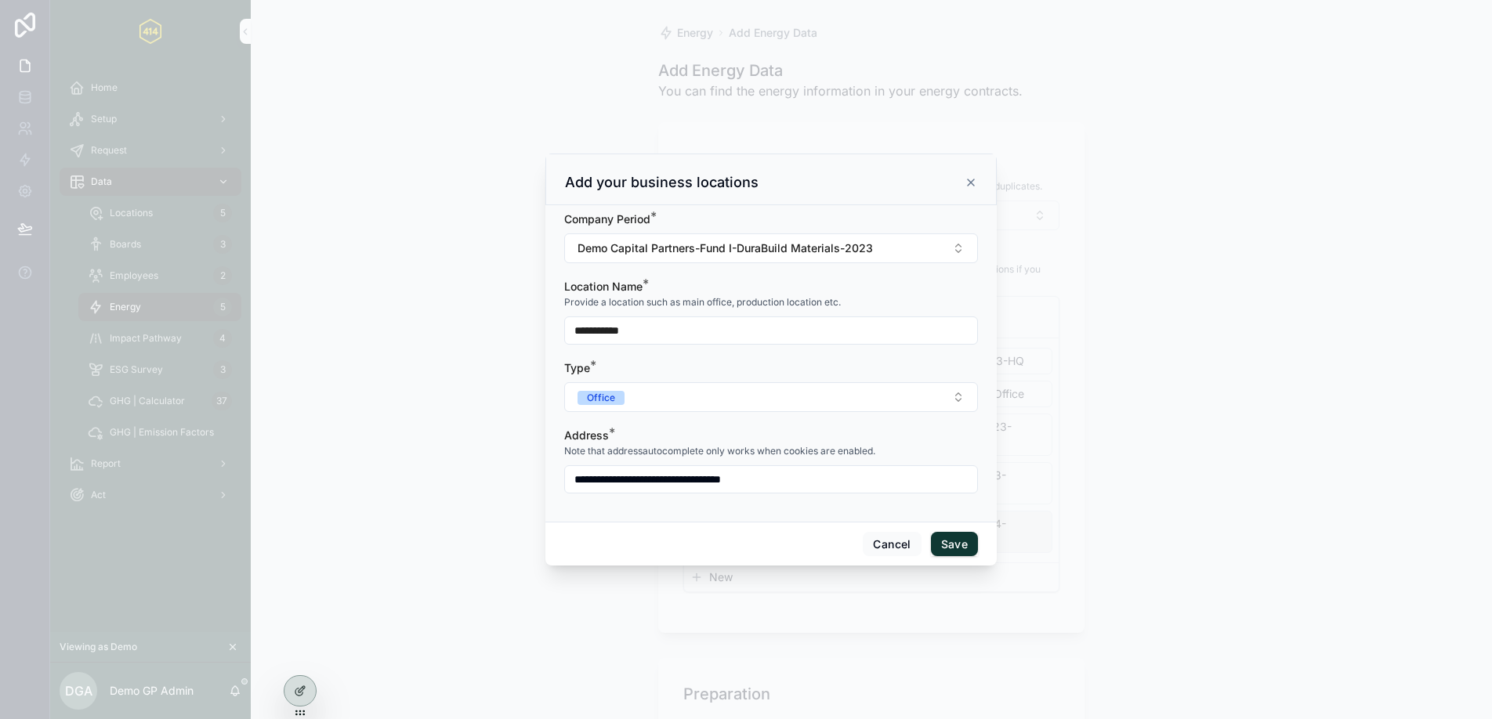
type input "**********"
click at [961, 545] on button "Save" at bounding box center [954, 544] width 47 height 25
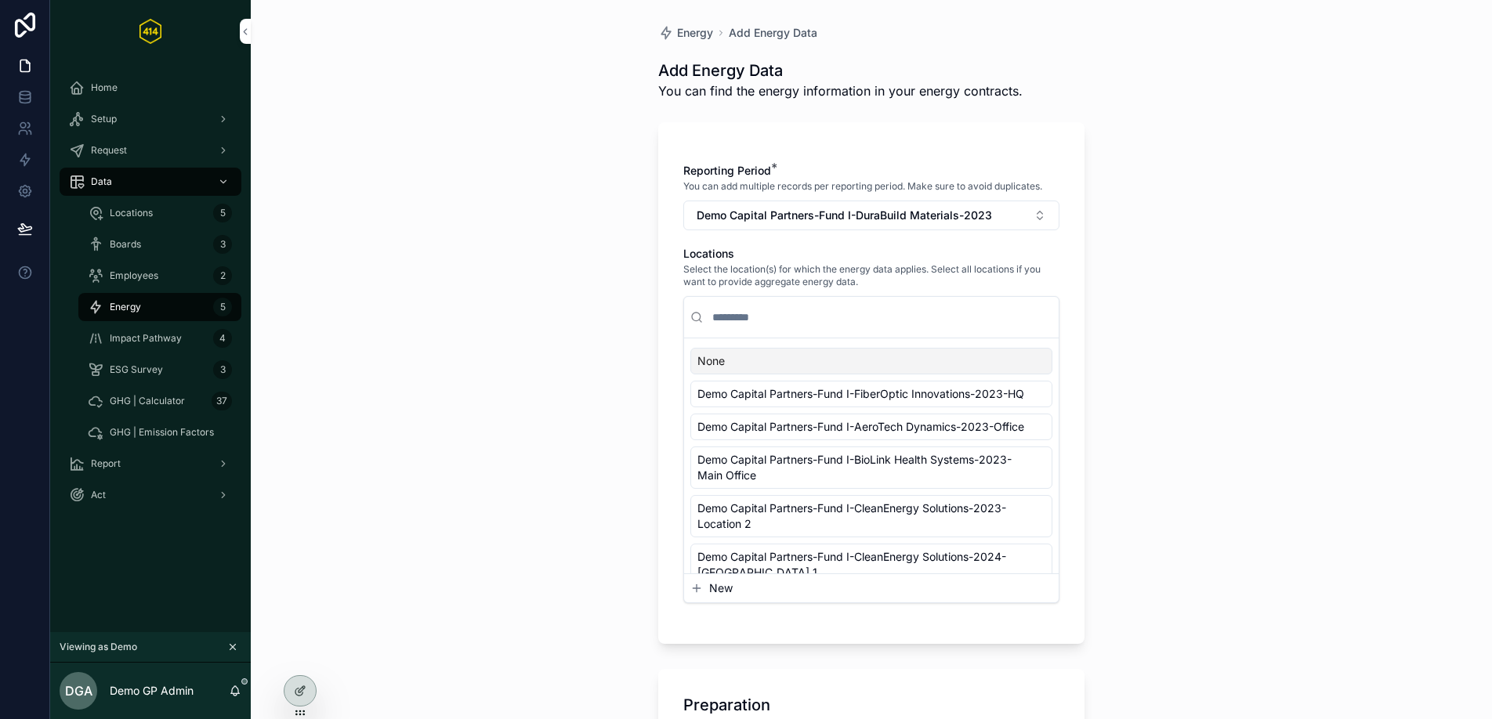
click at [755, 320] on input "scrollable content" at bounding box center [880, 317] width 343 height 28
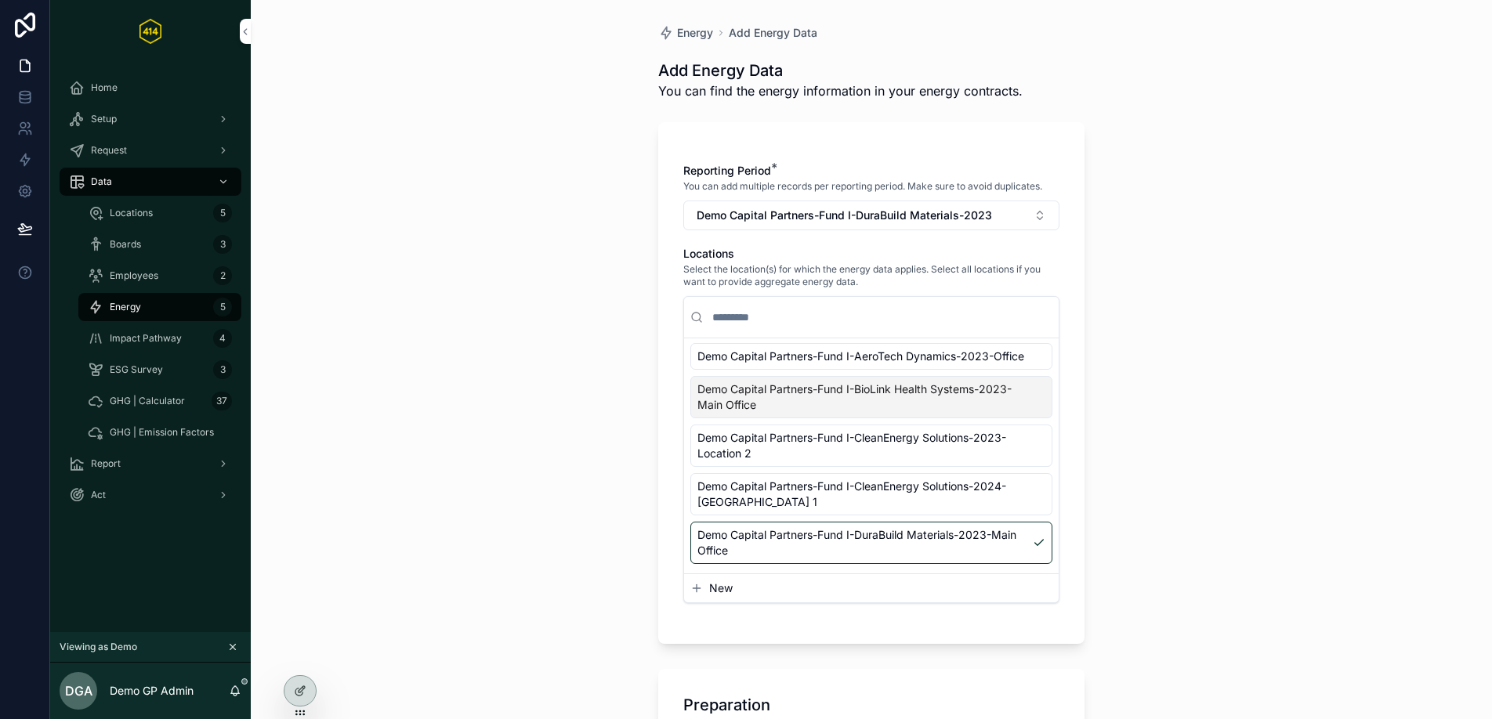
scroll to position [102, 0]
click at [1200, 501] on div "Energy Add Energy Data Add Energy Data You can find the energy information in y…" at bounding box center [871, 359] width 1241 height 719
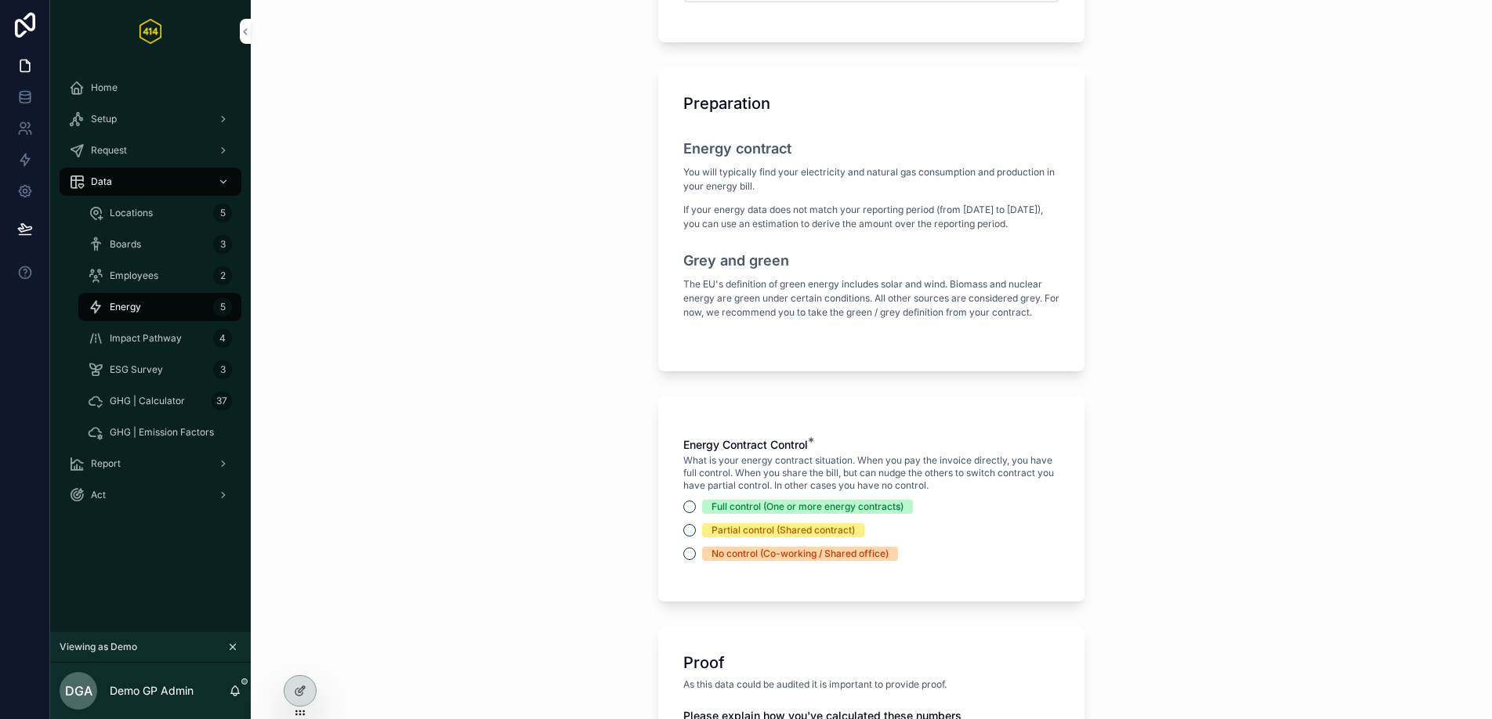
scroll to position [664, 0]
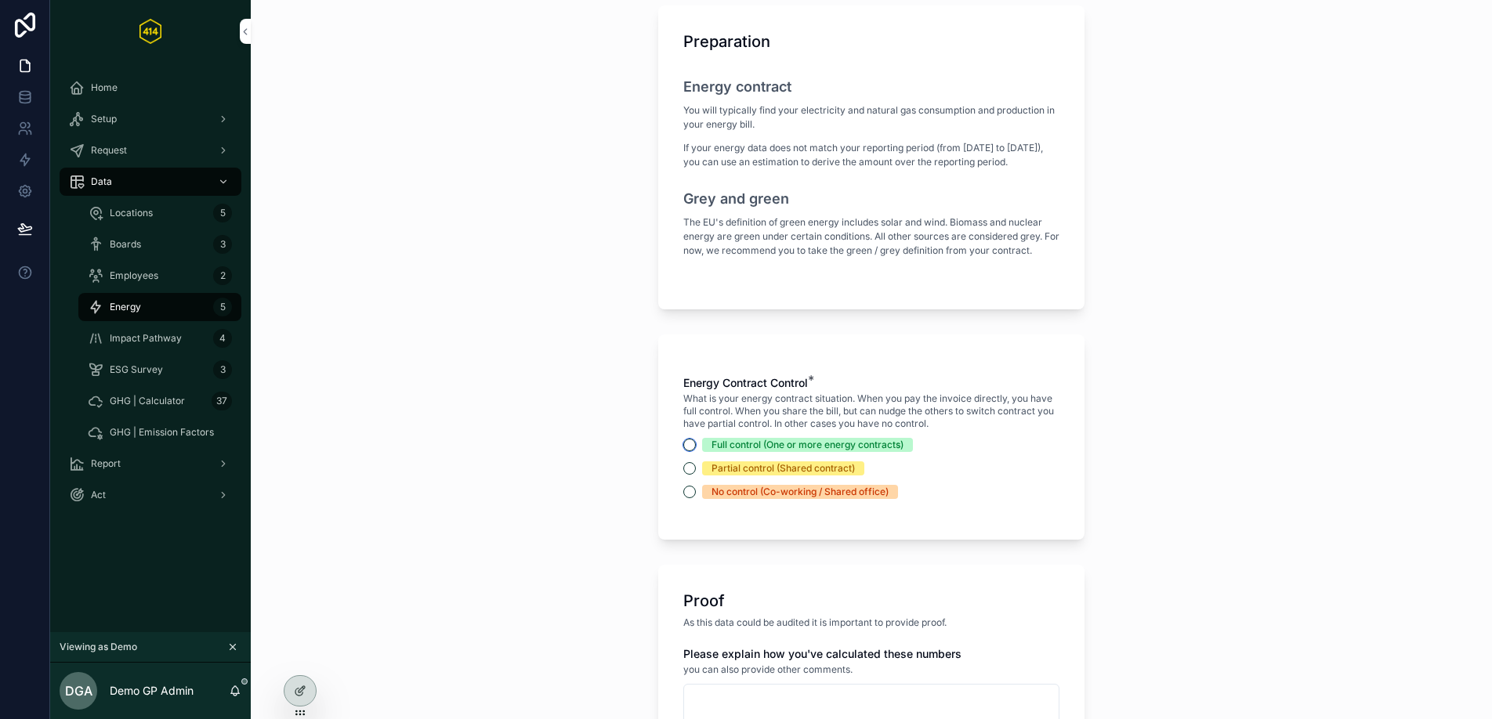
click at [683, 451] on button "Full control (One or more energy contracts)" at bounding box center [689, 445] width 13 height 13
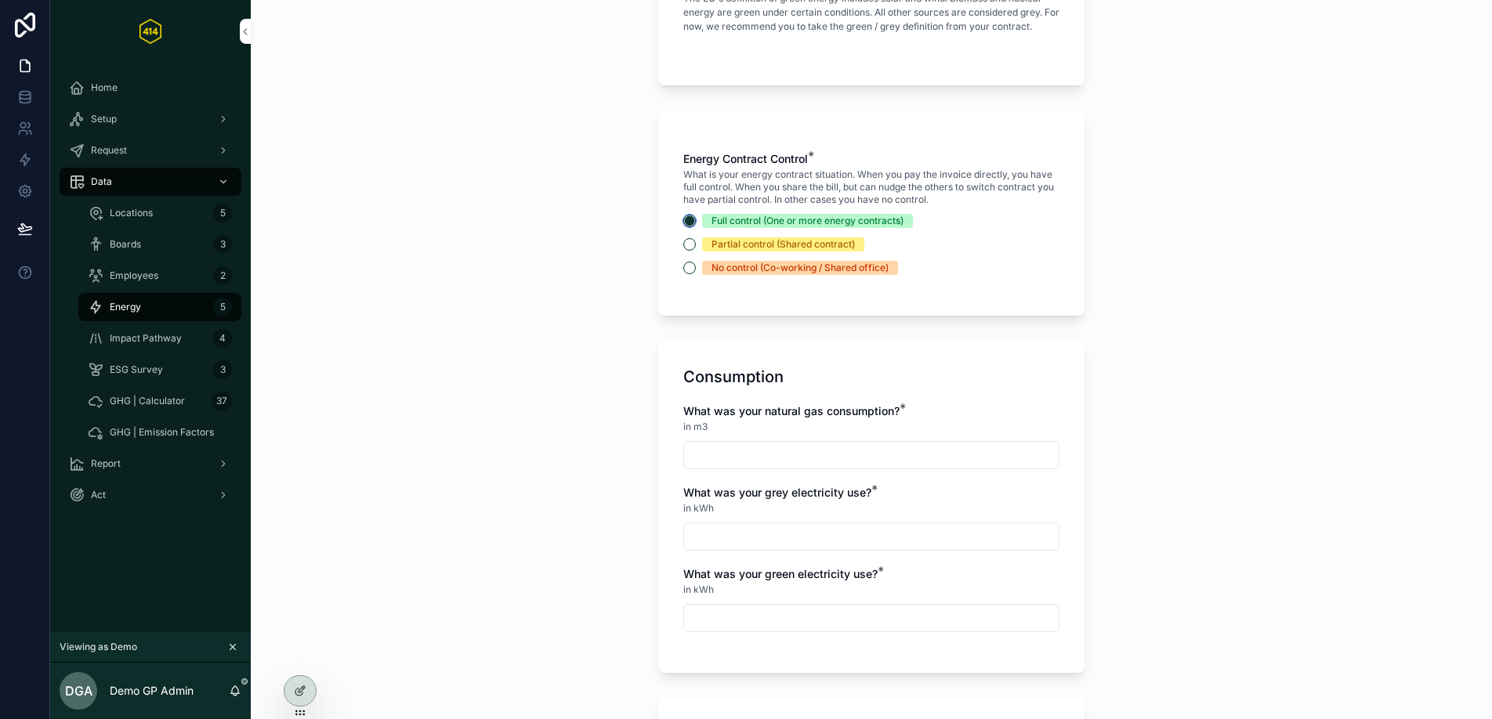
scroll to position [889, 0]
click at [778, 465] on input "scrollable content" at bounding box center [871, 454] width 375 height 22
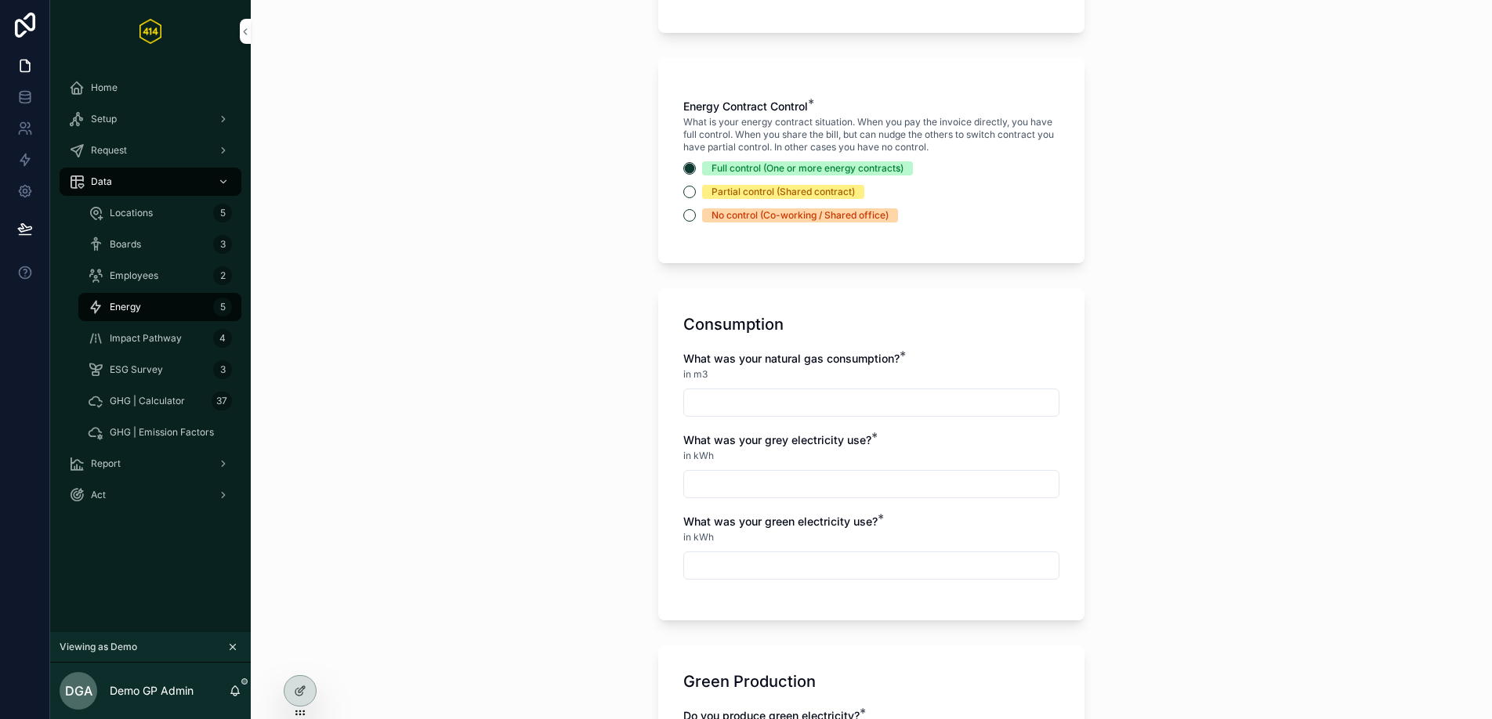
scroll to position [941, 0]
type input "*********"
click at [763, 494] on input "scrollable content" at bounding box center [871, 483] width 375 height 22
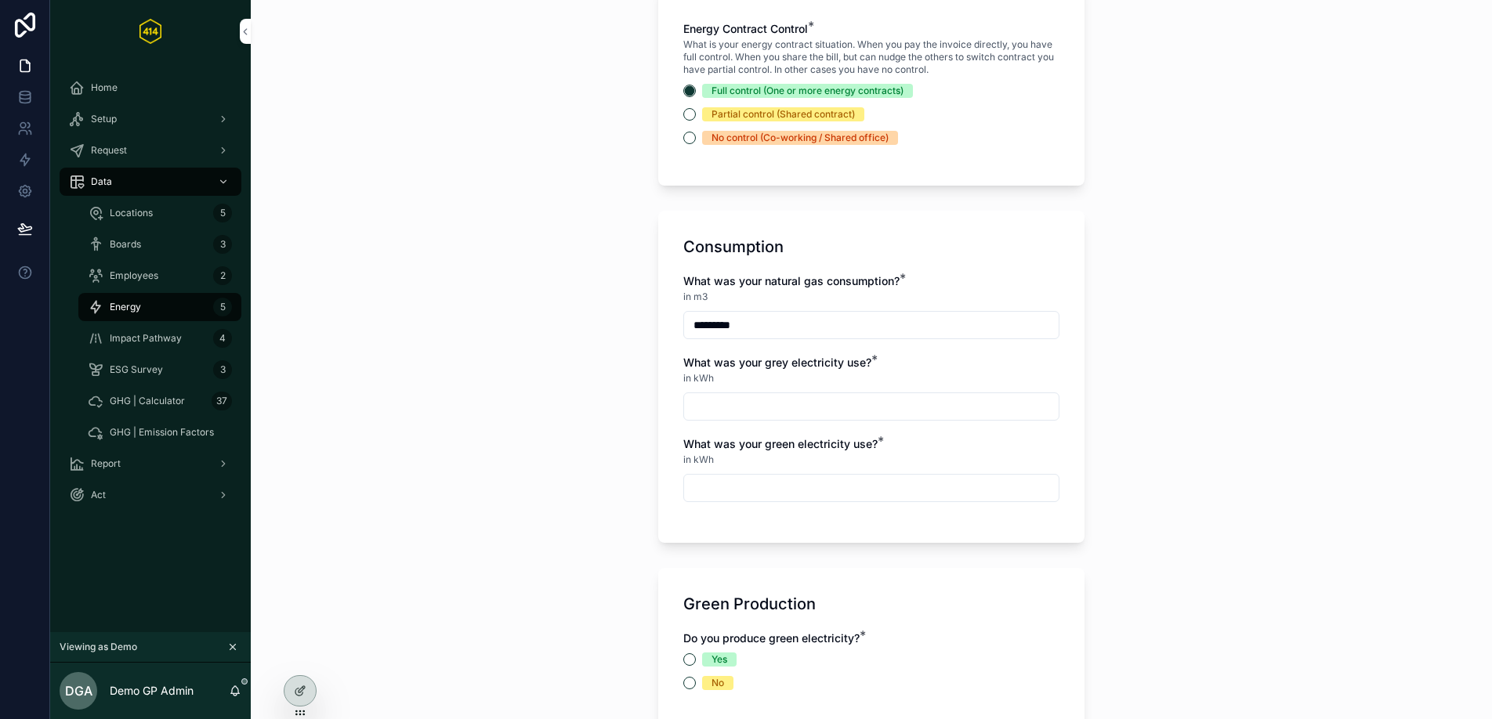
scroll to position [1030, 0]
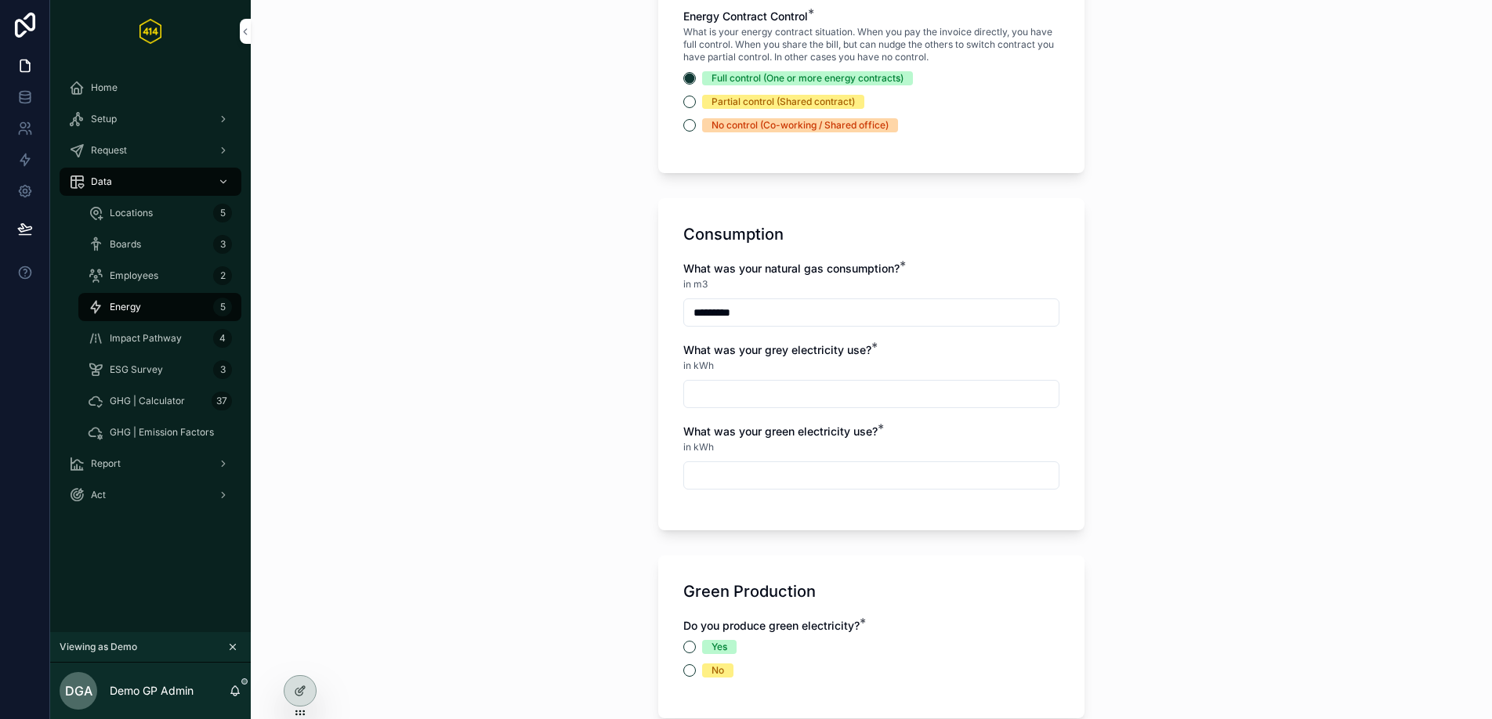
click at [997, 436] on div "What was your natural gas consumption? * in m3 ********* What was your grey ele…" at bounding box center [871, 383] width 376 height 244
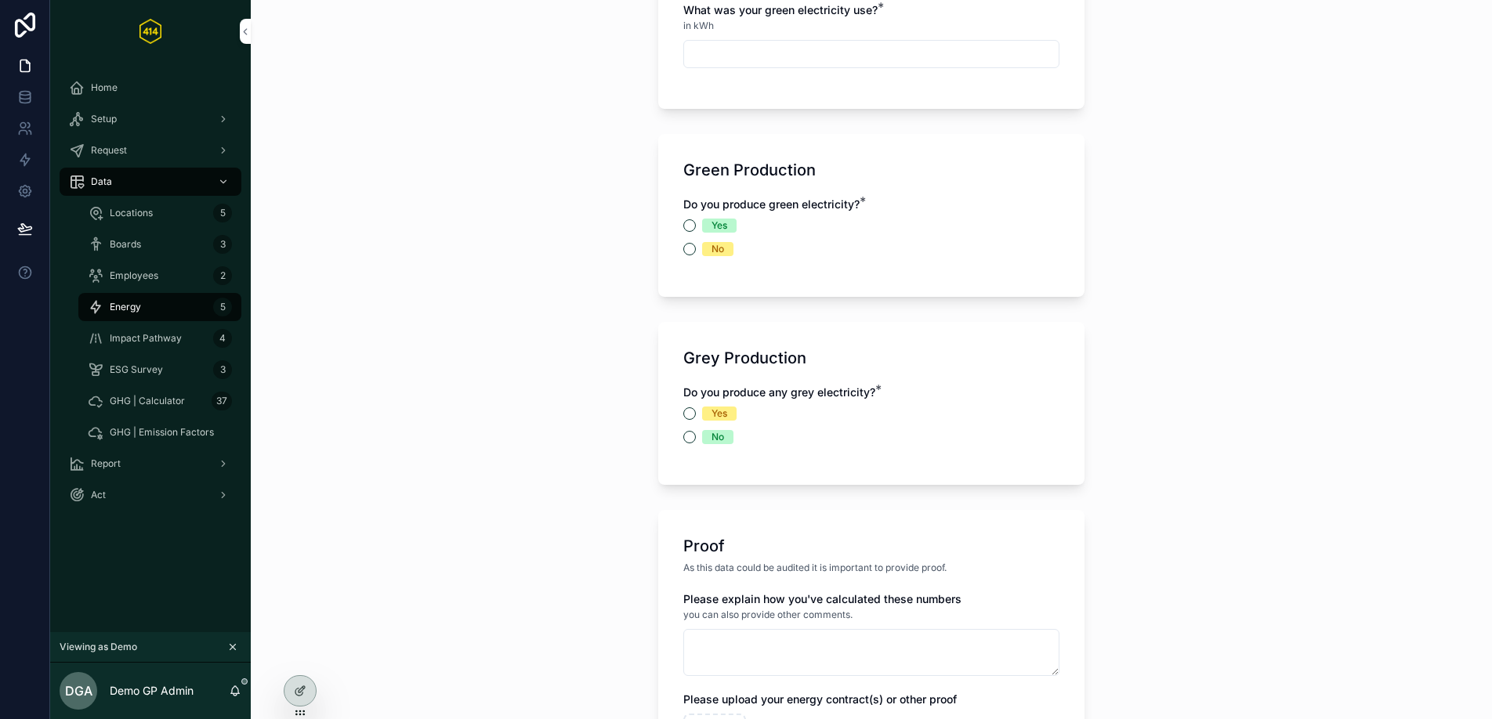
scroll to position [1453, 0]
click at [683, 255] on button "No" at bounding box center [689, 248] width 13 height 13
click at [683, 443] on button "No" at bounding box center [689, 436] width 13 height 13
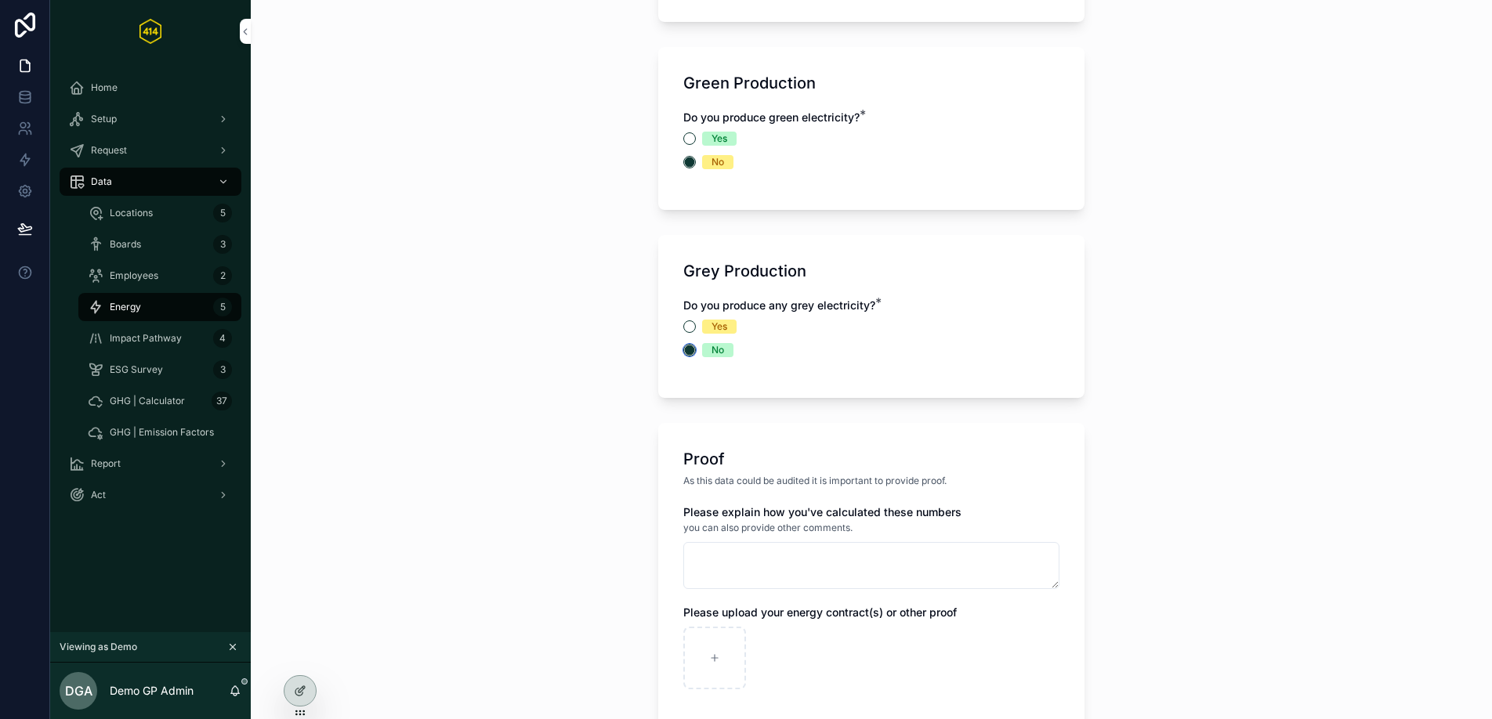
scroll to position [1717, 0]
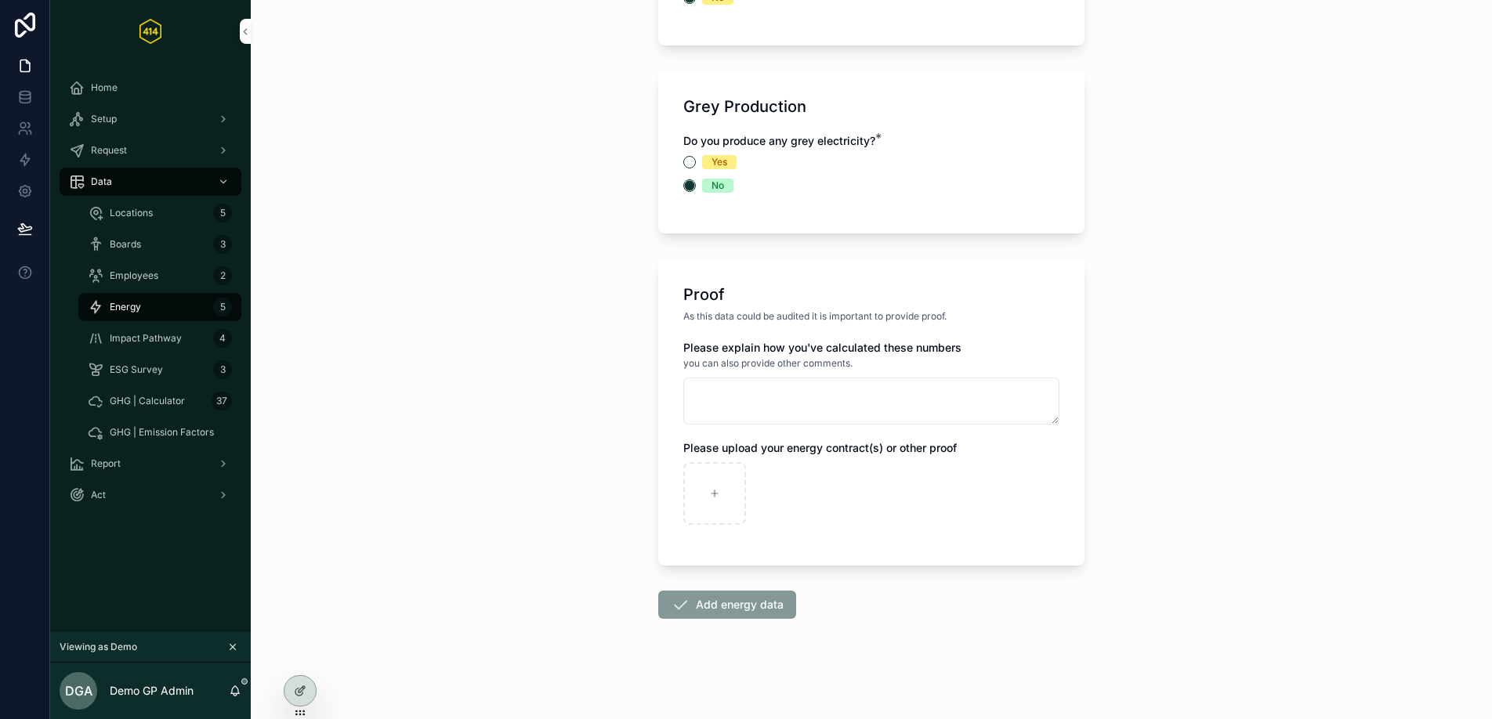
click at [736, 610] on span "Add energy data" at bounding box center [727, 605] width 138 height 28
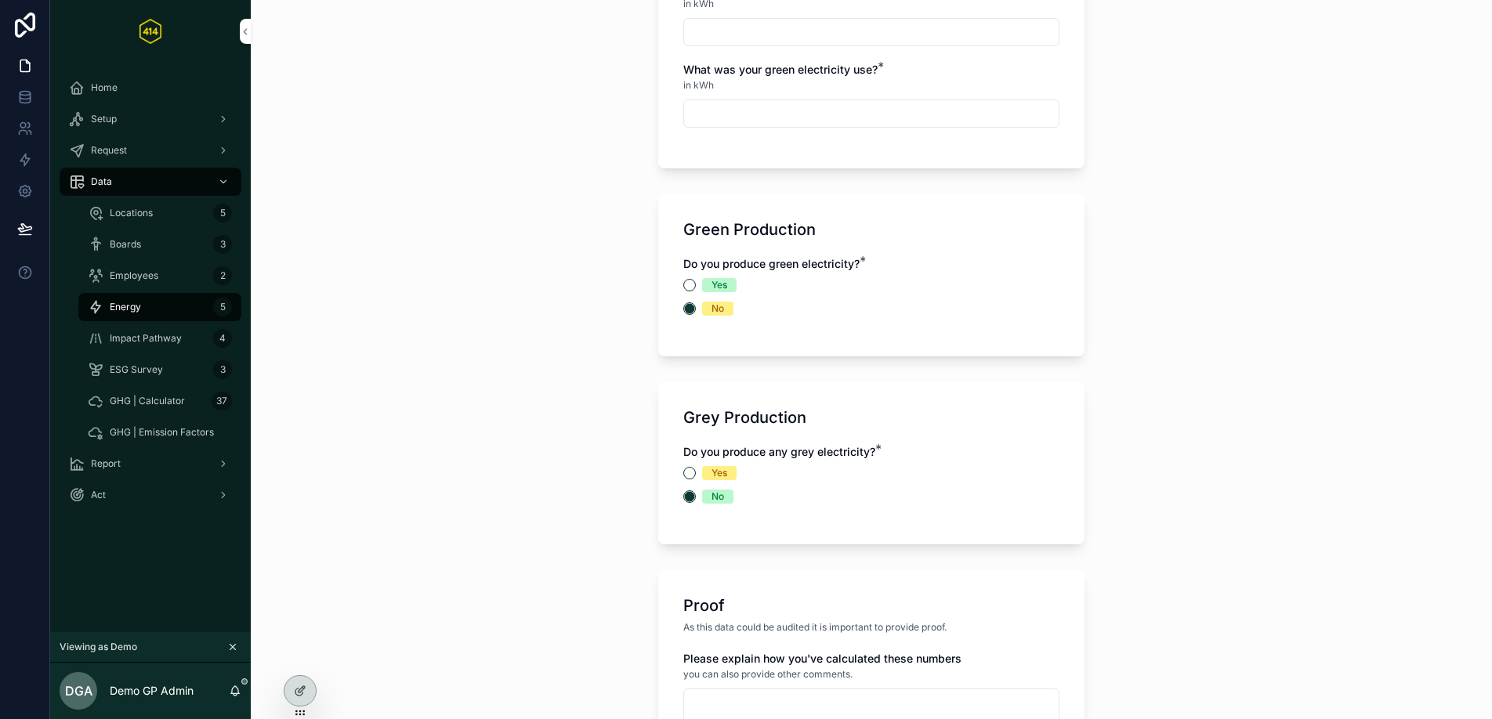
scroll to position [1171, 0]
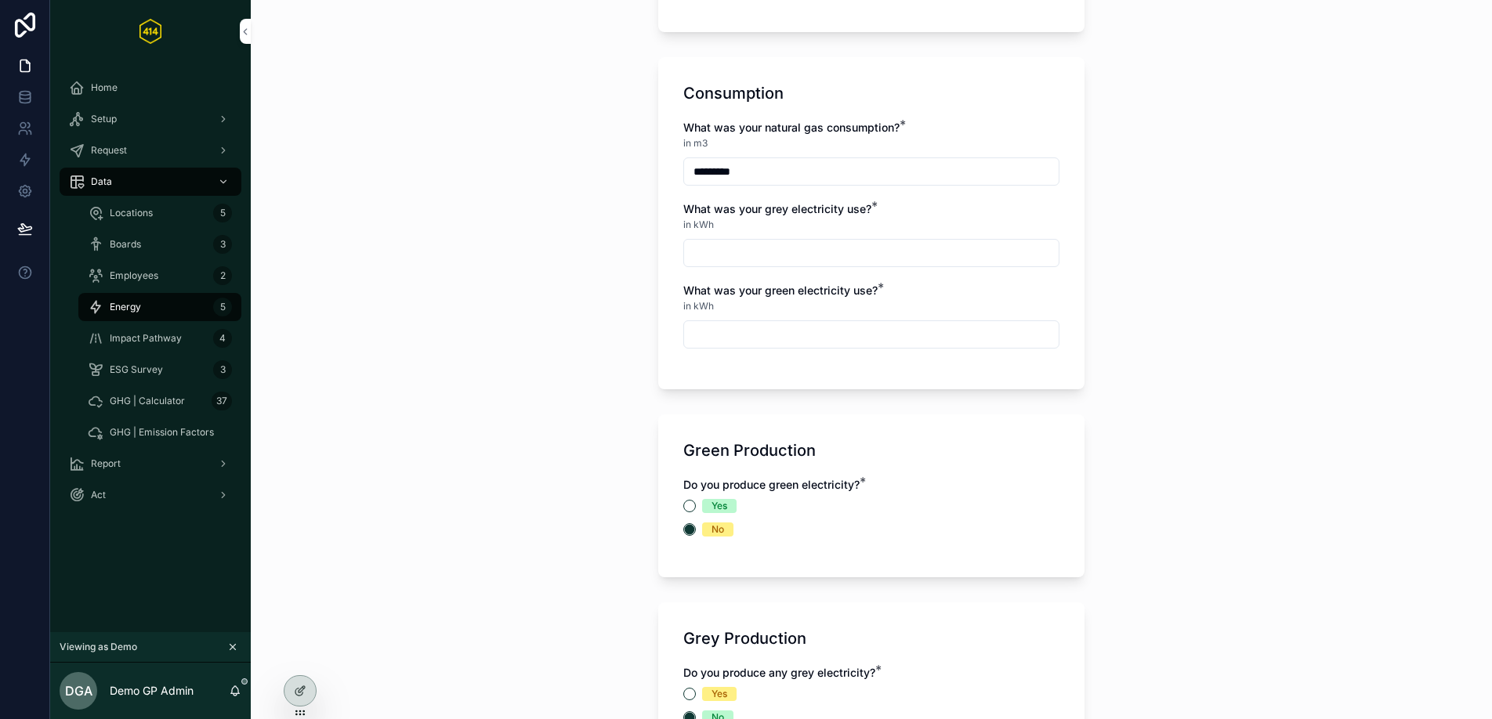
click at [759, 262] on input "scrollable content" at bounding box center [871, 253] width 375 height 22
type input "*********"
click at [885, 346] on input "scrollable content" at bounding box center [871, 335] width 375 height 22
type input "****"
click at [1030, 423] on form "Reporting Period * You can add multiple records per reporting period. Make sure…" at bounding box center [871, 96] width 426 height 2310
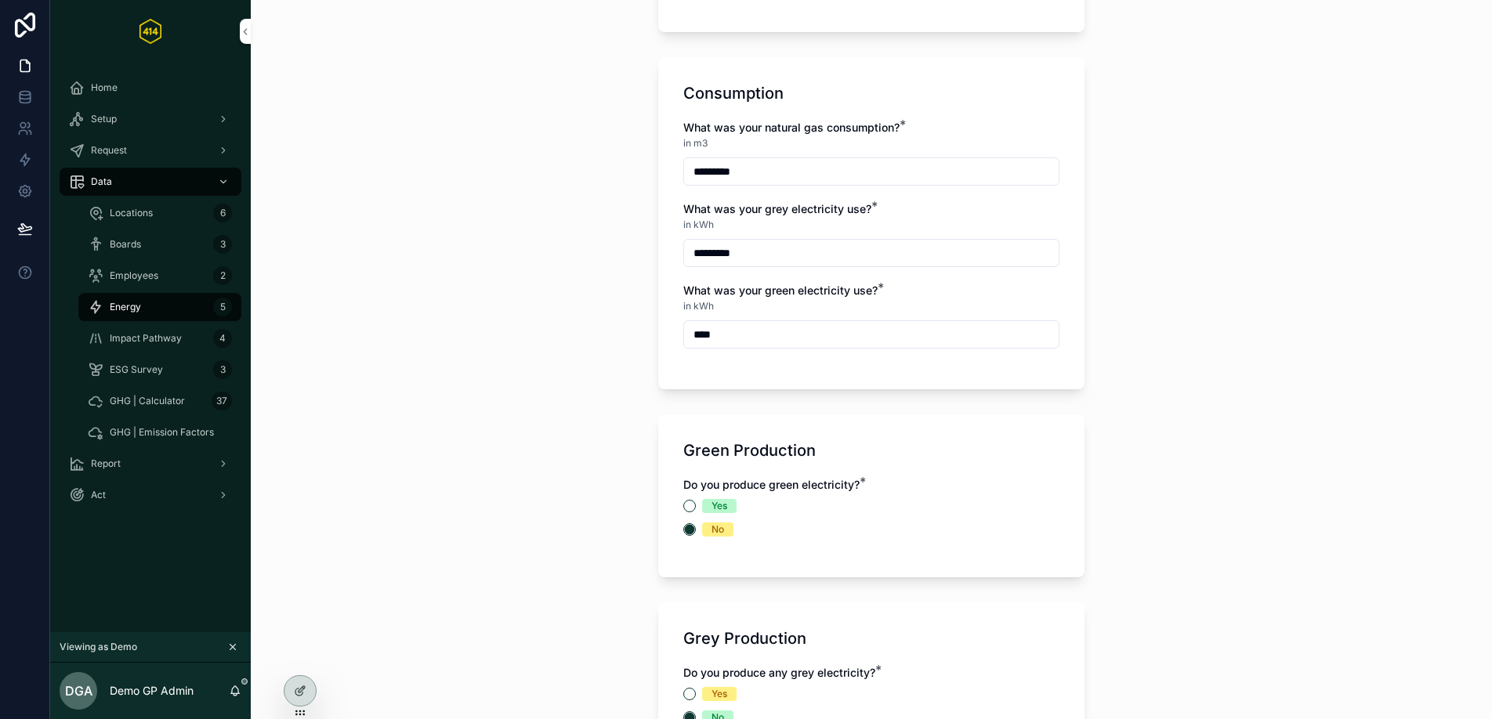
click at [698, 264] on input "*********" at bounding box center [871, 253] width 375 height 22
type input "*********"
click at [881, 295] on div "What was your natural gas consumption? * in m3 ********* What was your grey ele…" at bounding box center [871, 242] width 376 height 244
click at [986, 299] on div "What was your green electricity use? *" at bounding box center [871, 291] width 376 height 16
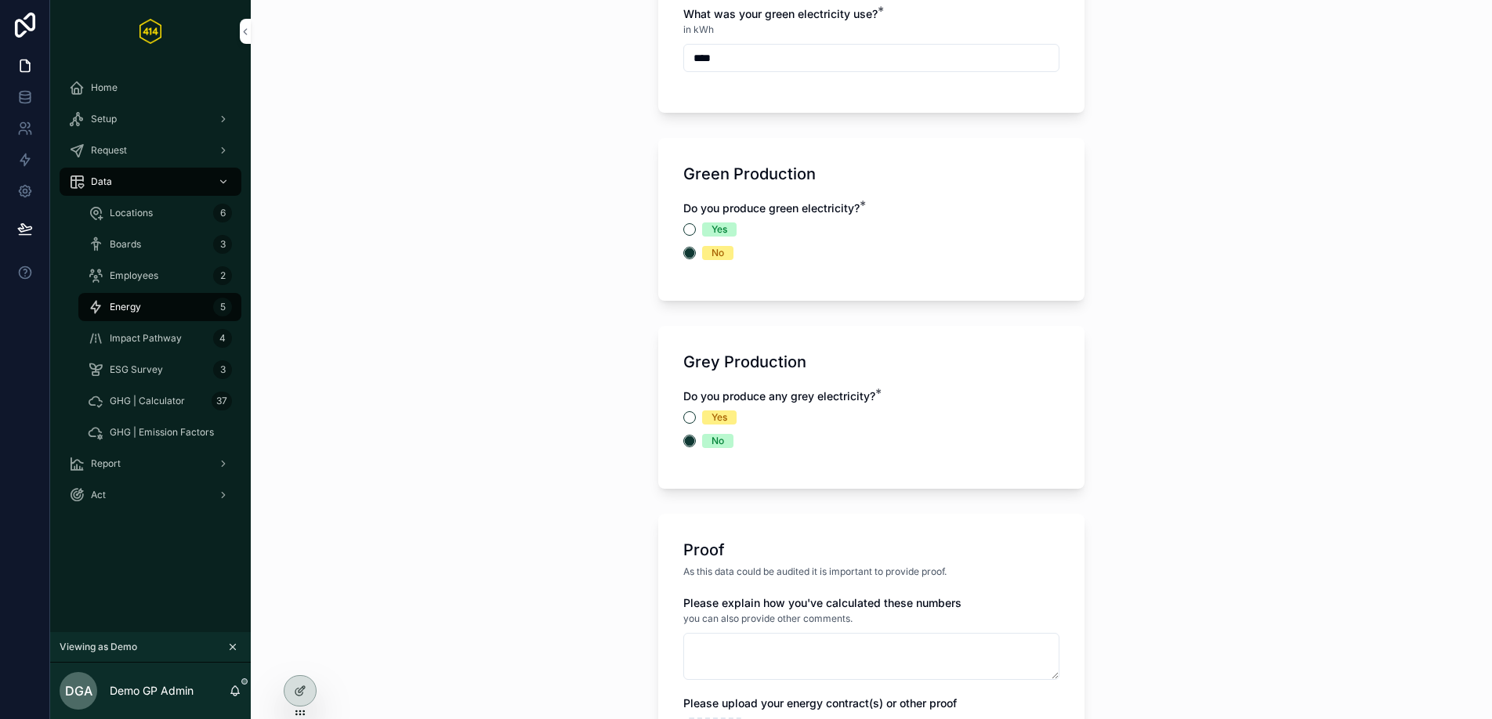
scroll to position [1717, 0]
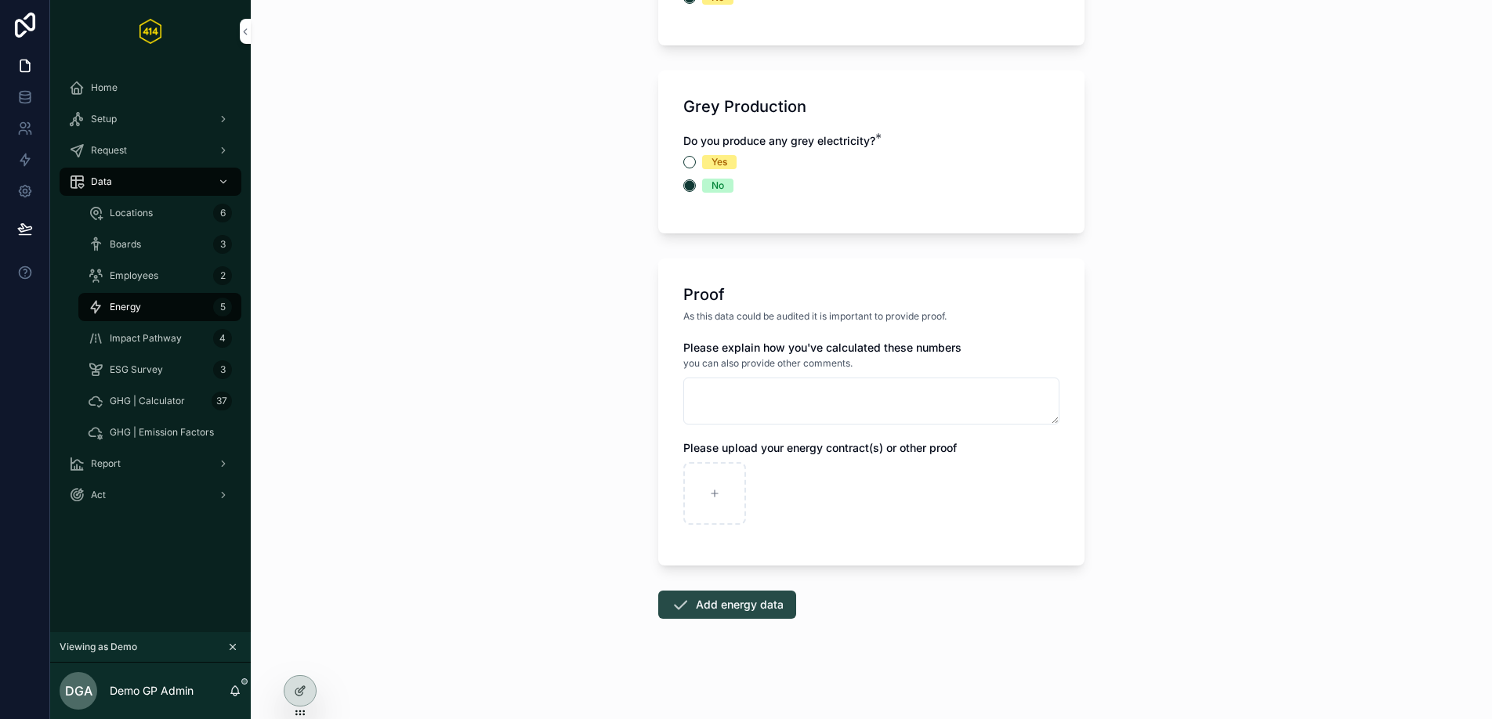
click at [726, 605] on button "Add energy data" at bounding box center [727, 605] width 138 height 28
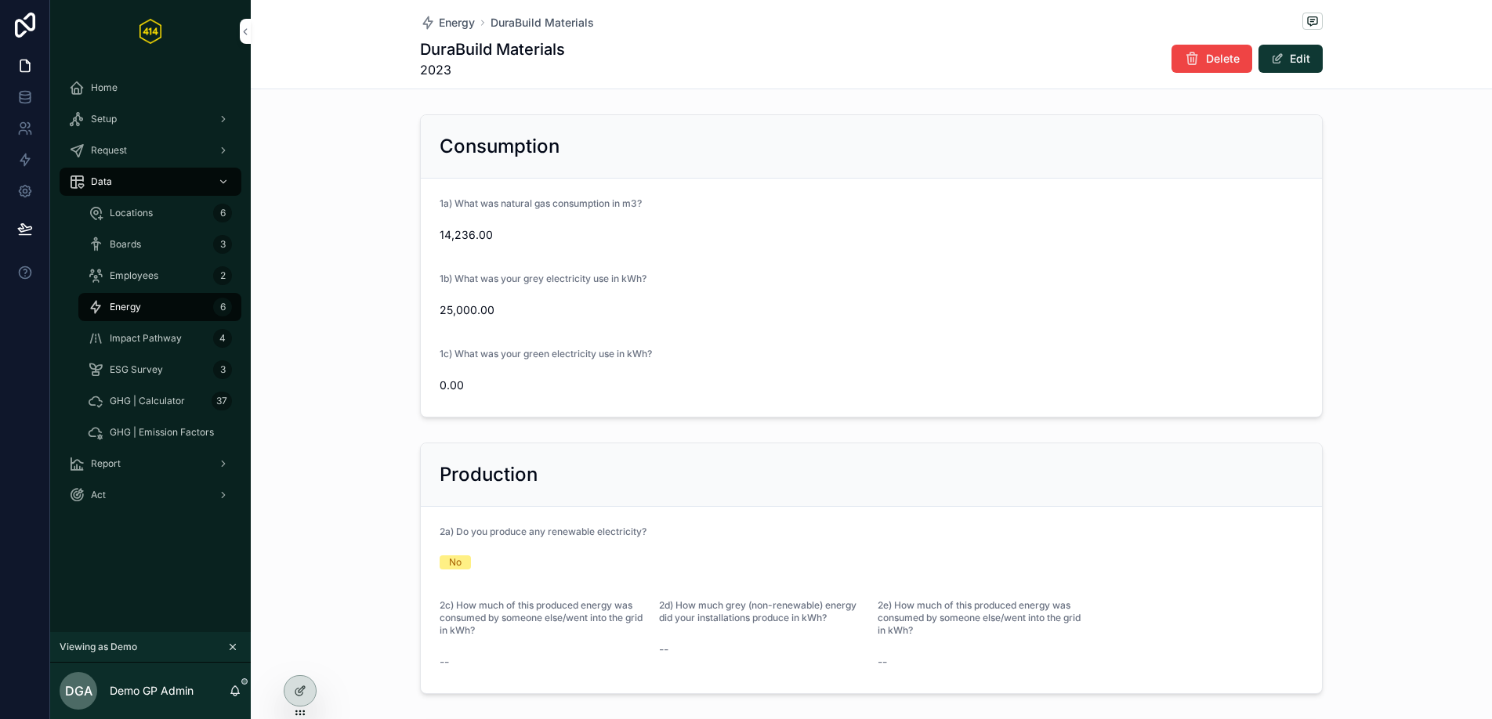
click at [171, 308] on div "Energy 6" at bounding box center [160, 307] width 144 height 25
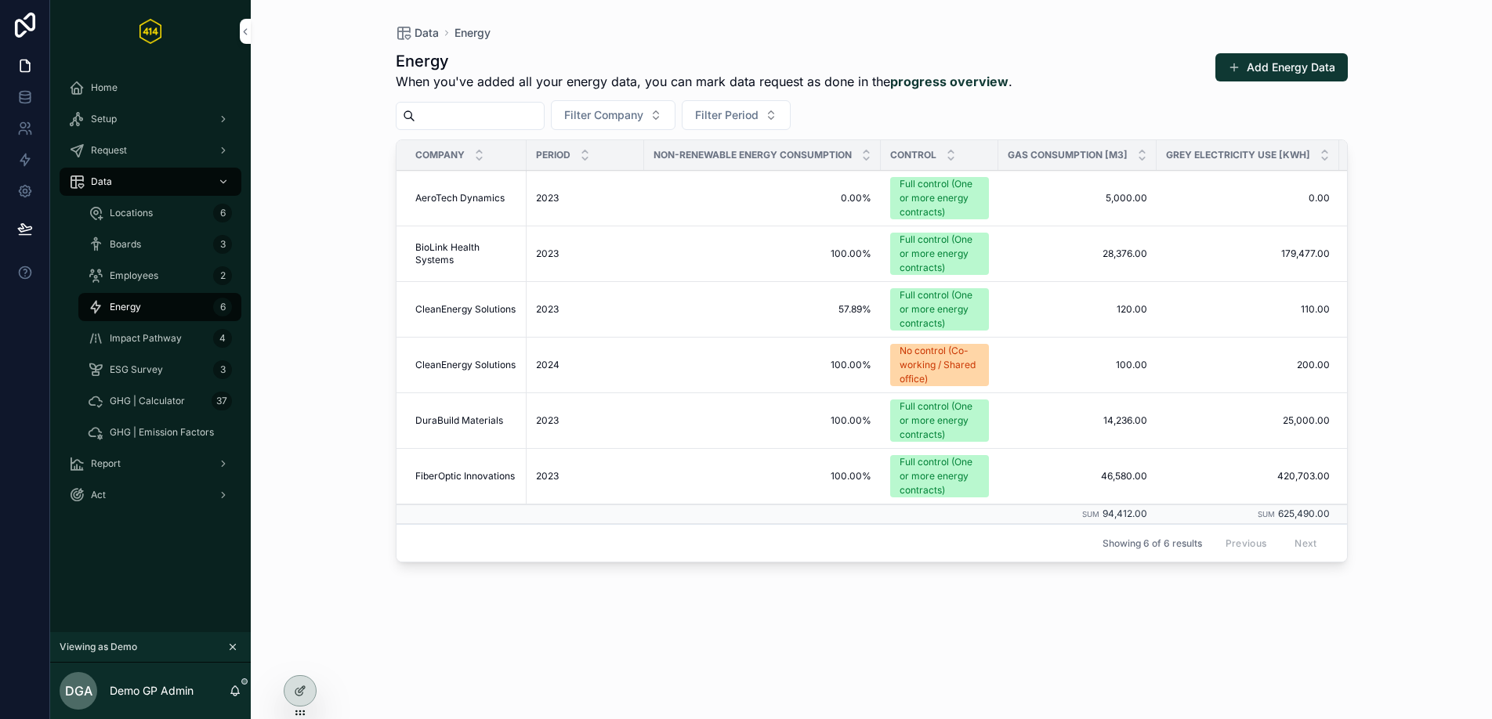
click at [172, 338] on span "Impact Pathway" at bounding box center [146, 338] width 72 height 13
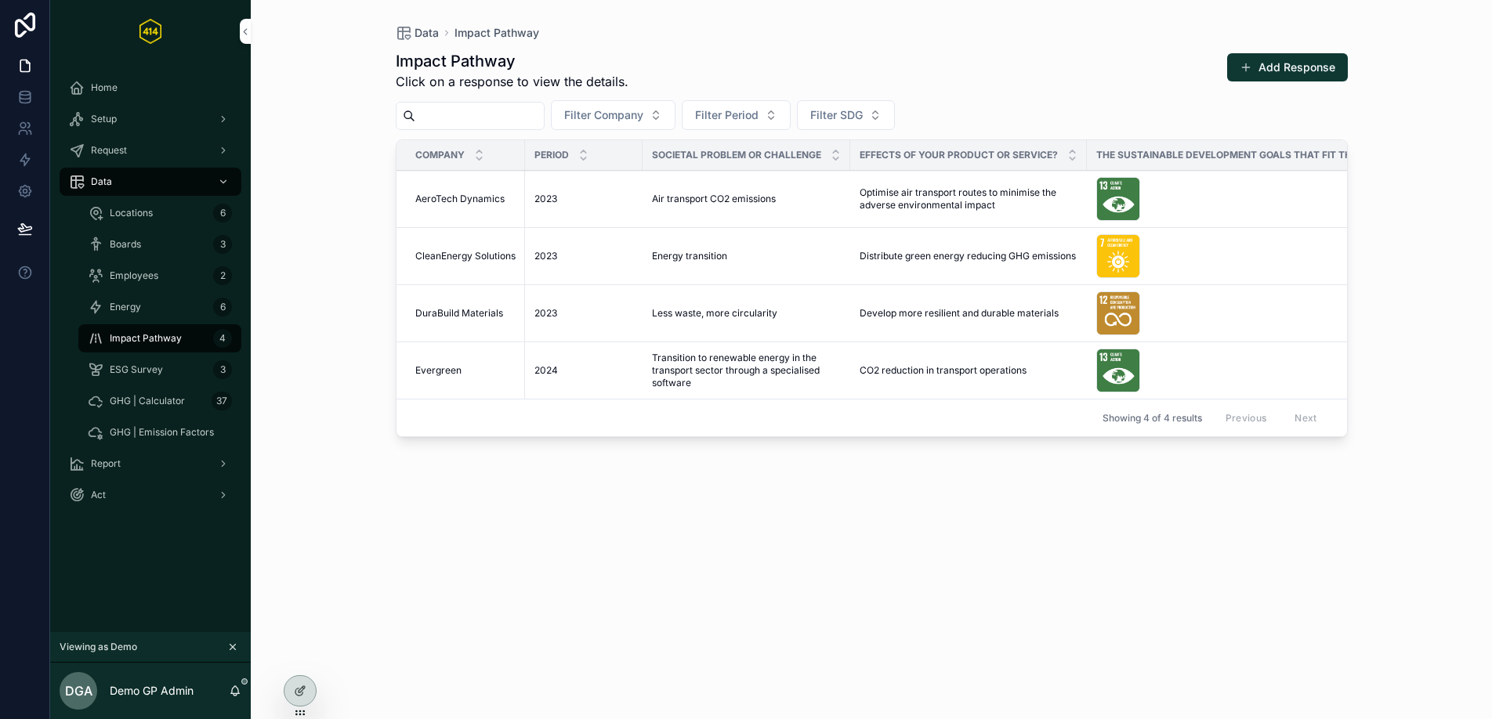
click at [157, 368] on span "ESG Survey" at bounding box center [136, 370] width 53 height 13
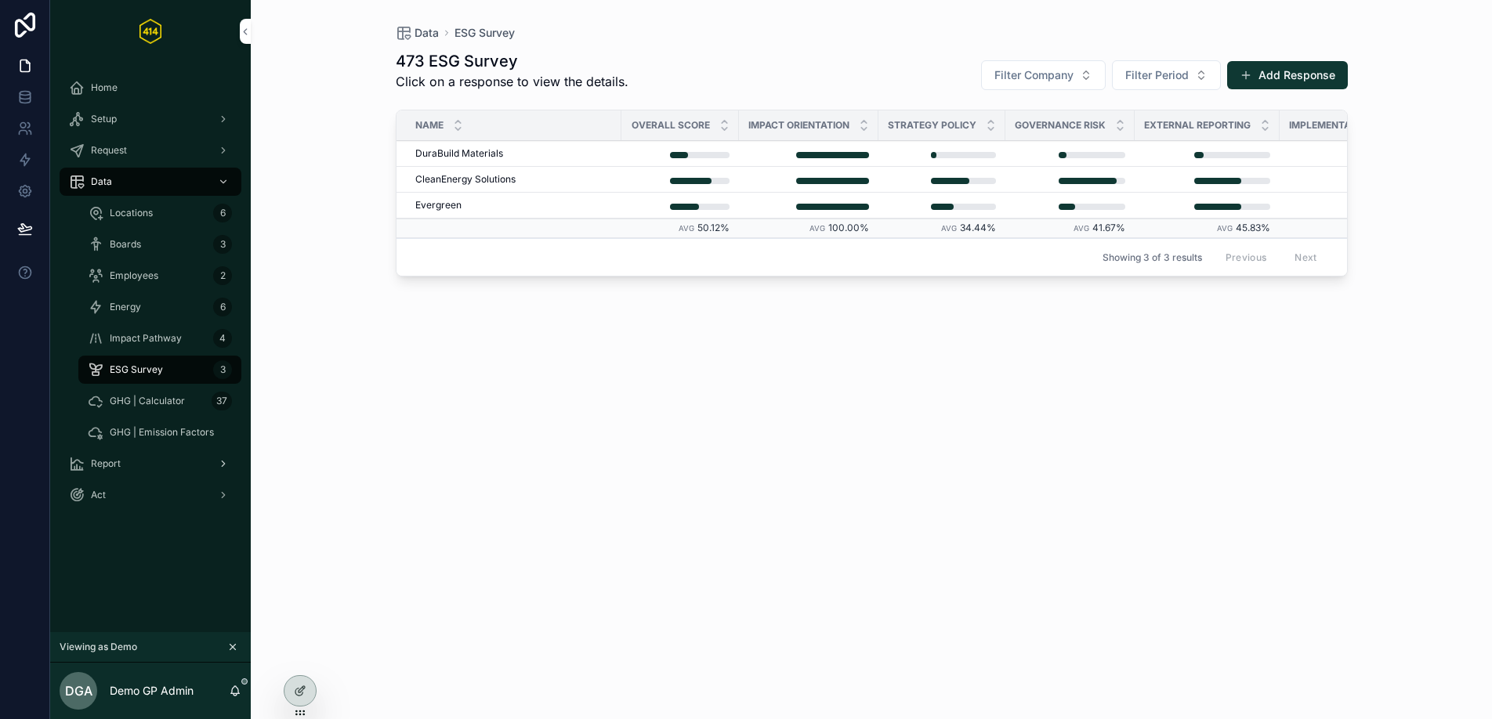
click at [154, 458] on div "Report" at bounding box center [150, 463] width 163 height 25
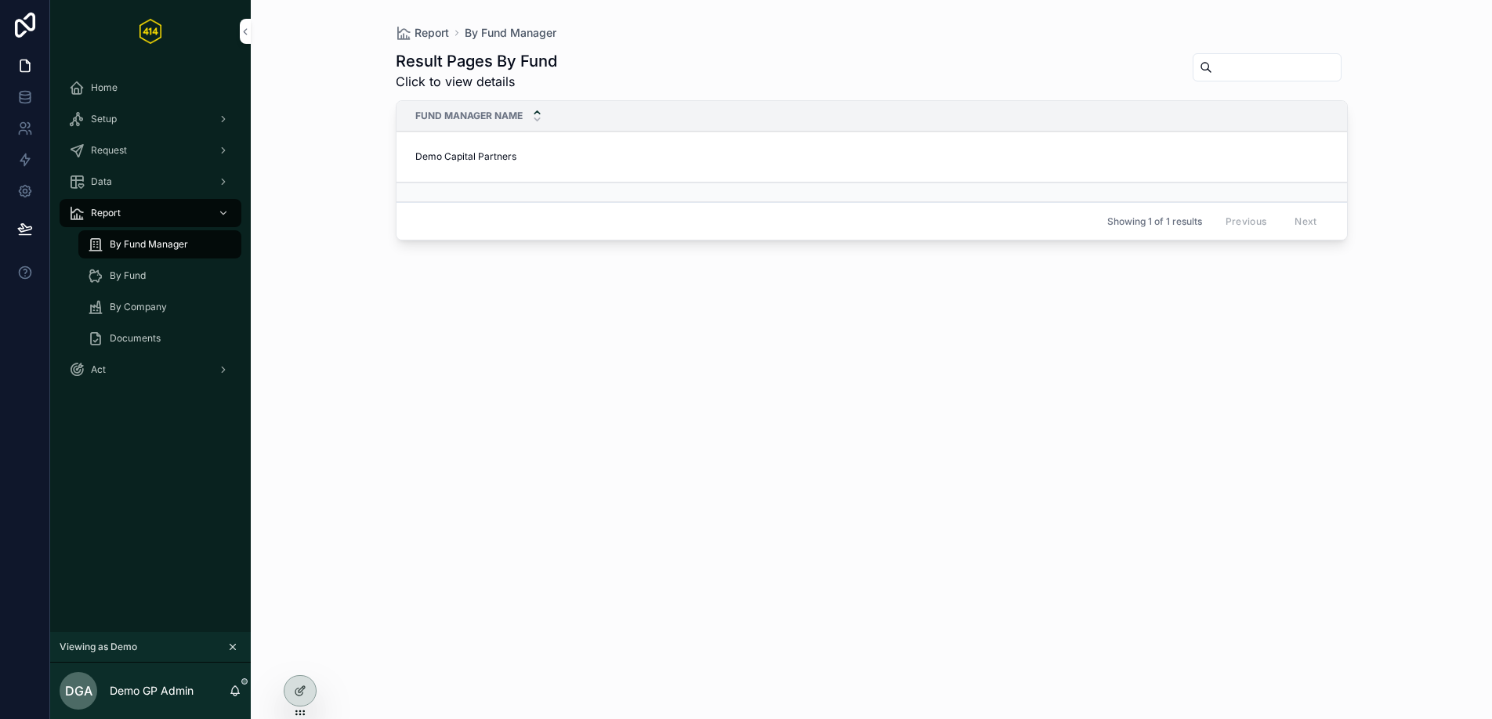
click at [527, 163] on td "Demo Capital Partners Demo Capital Partners" at bounding box center [884, 157] width 976 height 51
click at [500, 154] on span "Demo Capital Partners" at bounding box center [465, 156] width 101 height 13
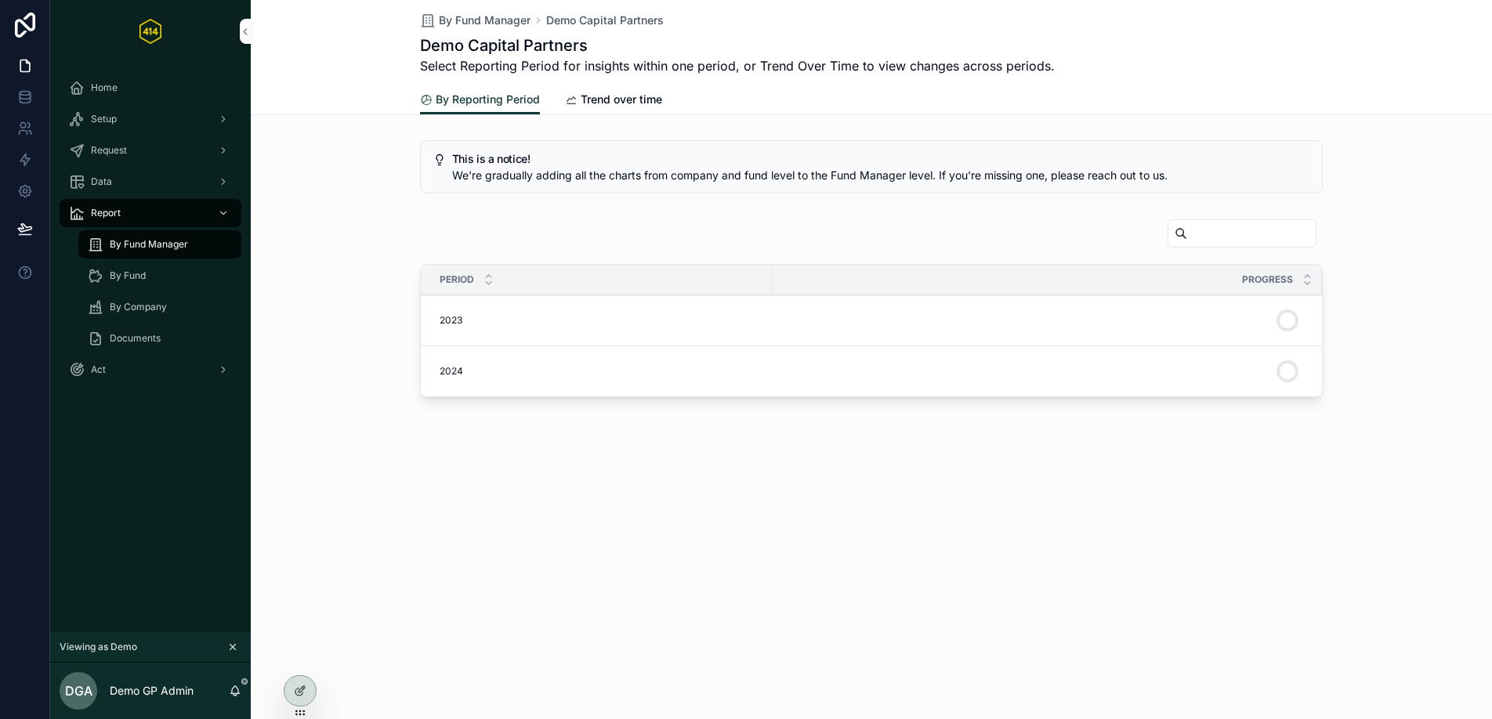
click at [458, 324] on span "2023" at bounding box center [451, 320] width 23 height 13
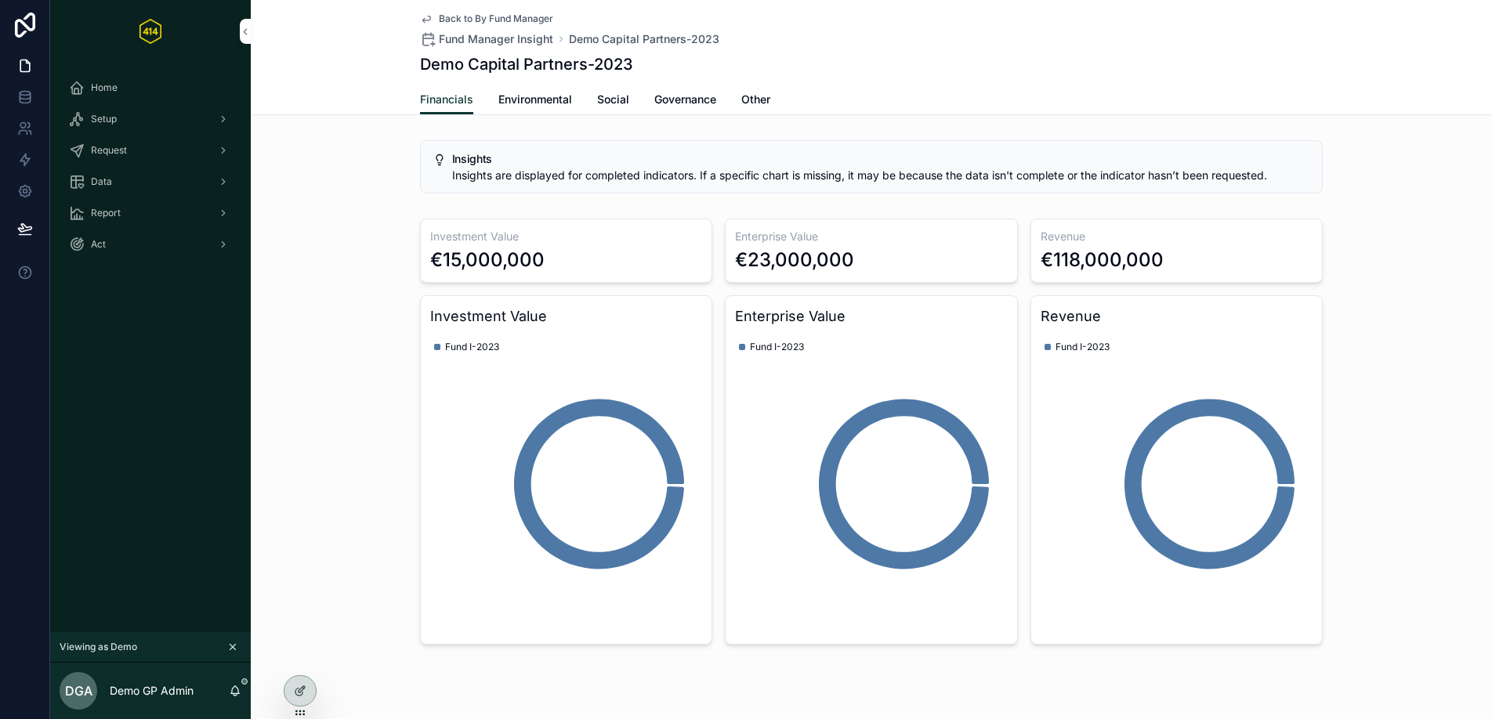
click at [511, 100] on span "Environmental" at bounding box center [535, 100] width 74 height 16
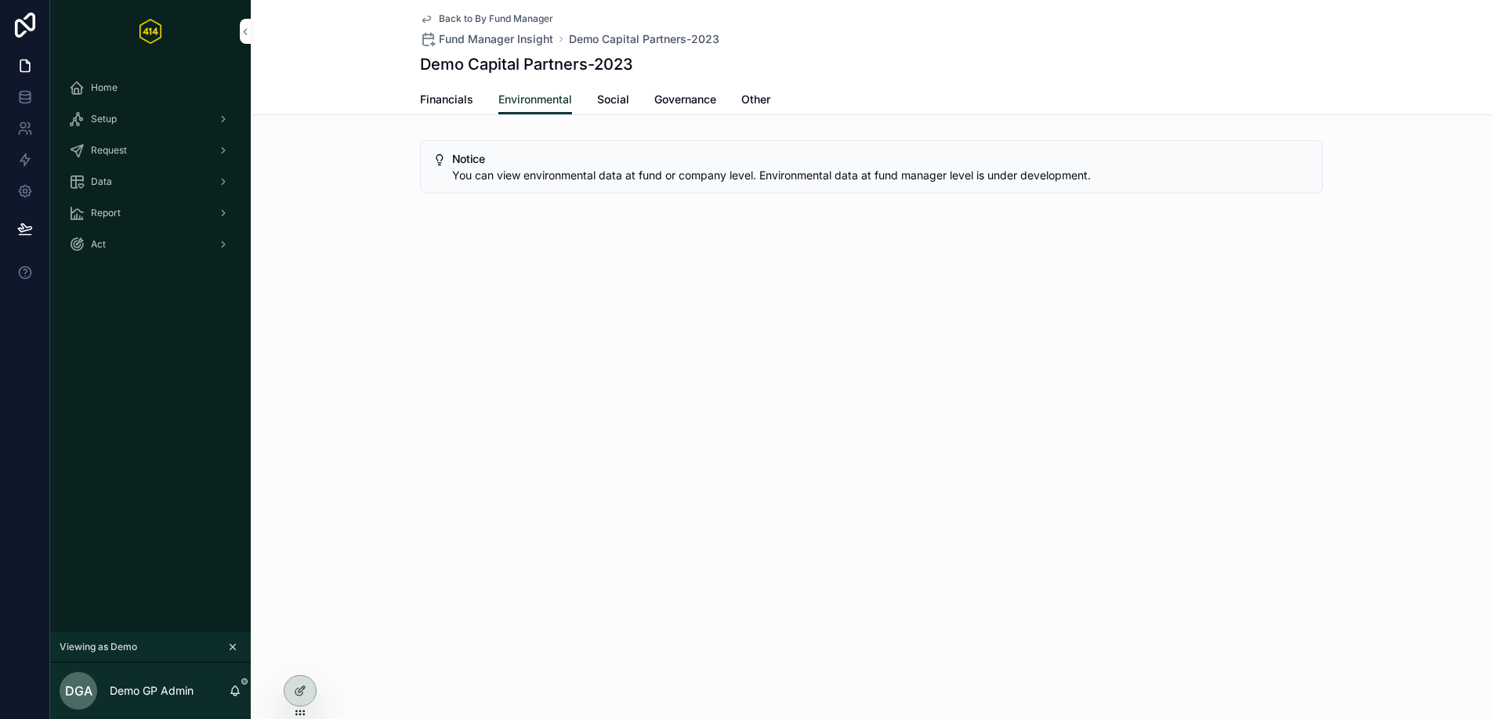
click at [609, 108] on link "Social" at bounding box center [613, 100] width 32 height 31
click at [119, 185] on div "Data" at bounding box center [150, 181] width 163 height 25
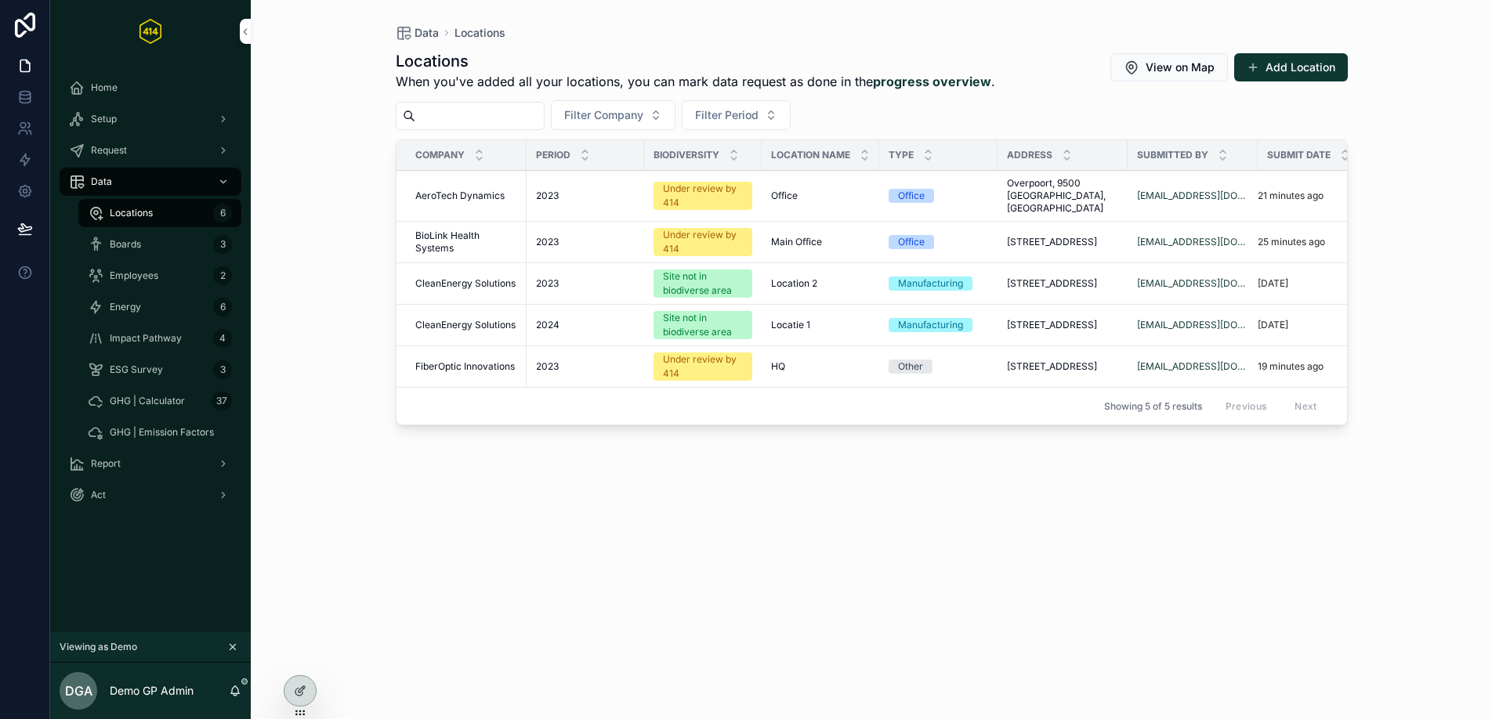
click at [153, 255] on div "Boards 3" at bounding box center [160, 244] width 144 height 25
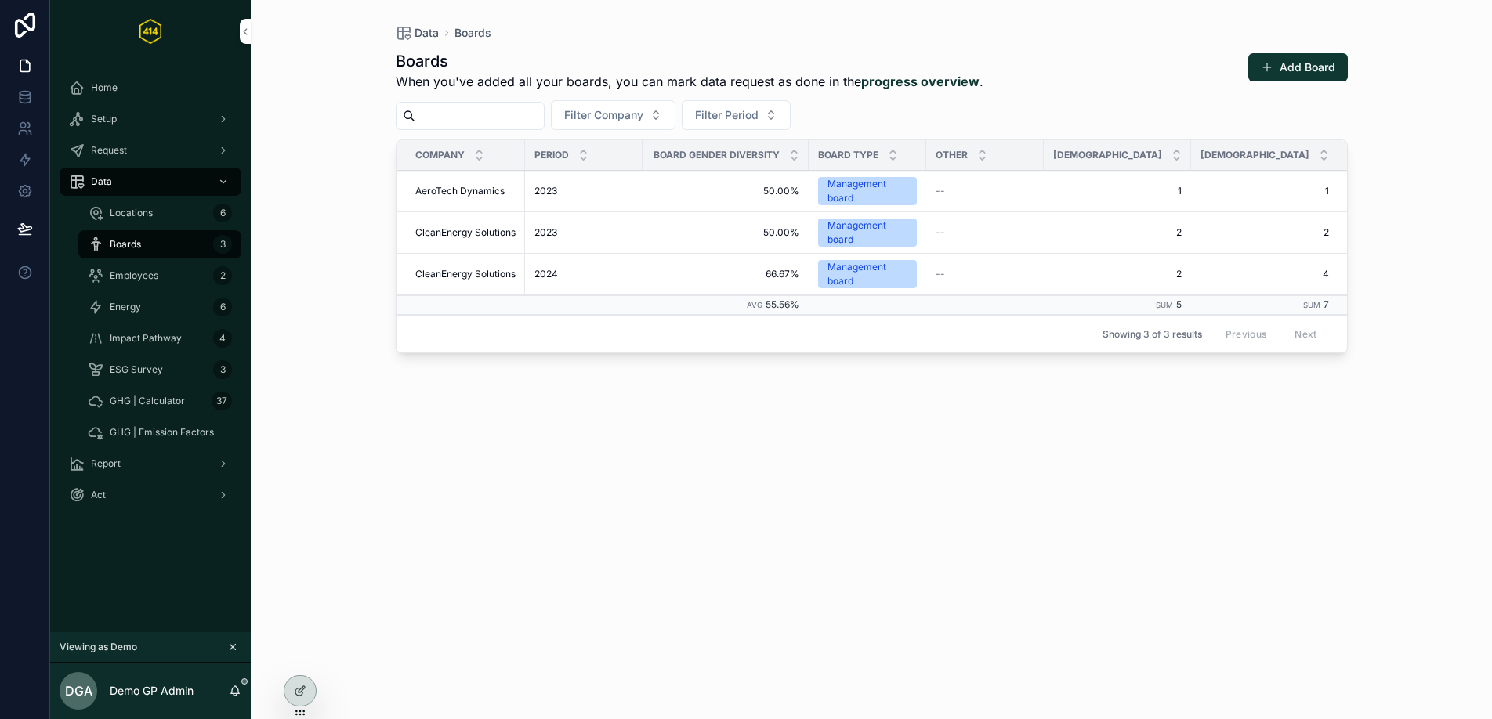
click at [1285, 68] on button "Add Board" at bounding box center [1298, 67] width 100 height 28
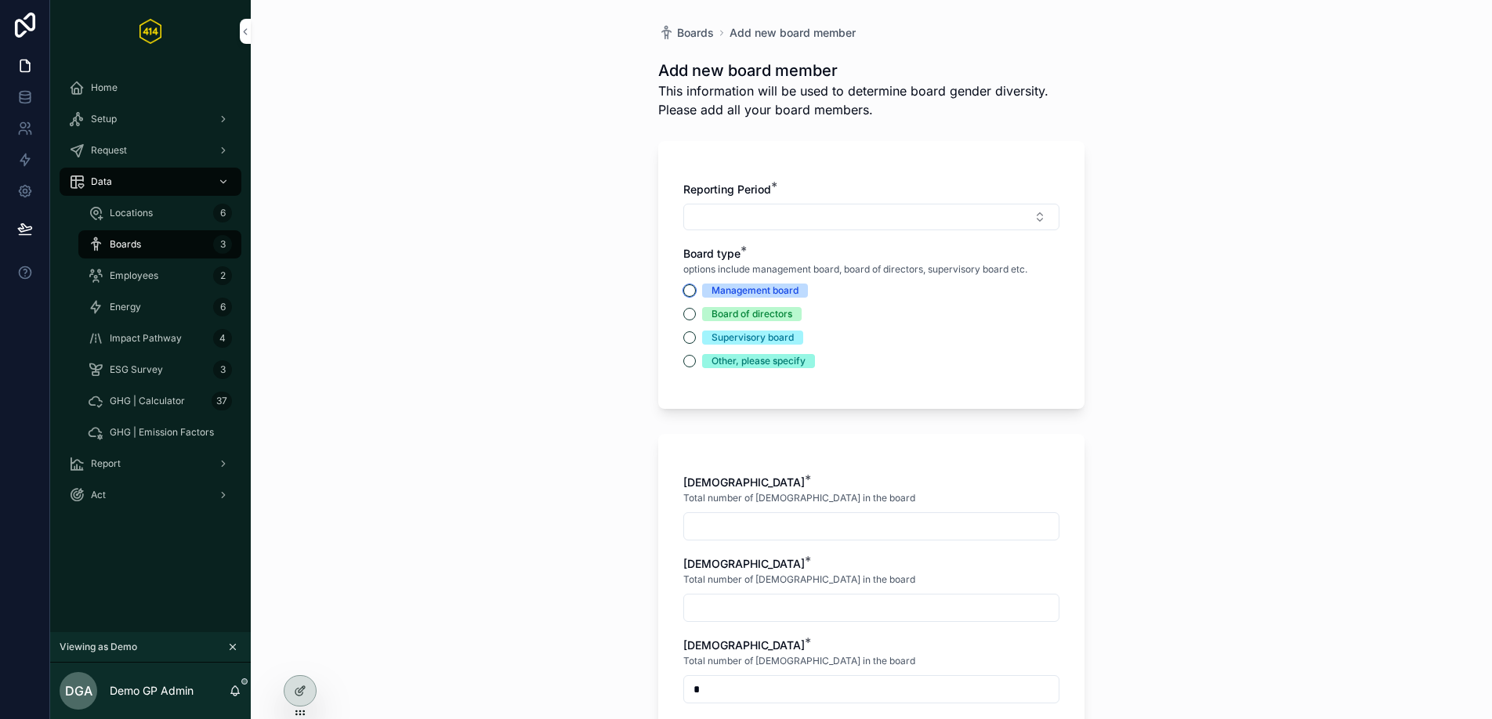
click at [683, 290] on button "Management board" at bounding box center [689, 290] width 13 height 13
click at [776, 206] on button "Select Button" at bounding box center [871, 217] width 376 height 27
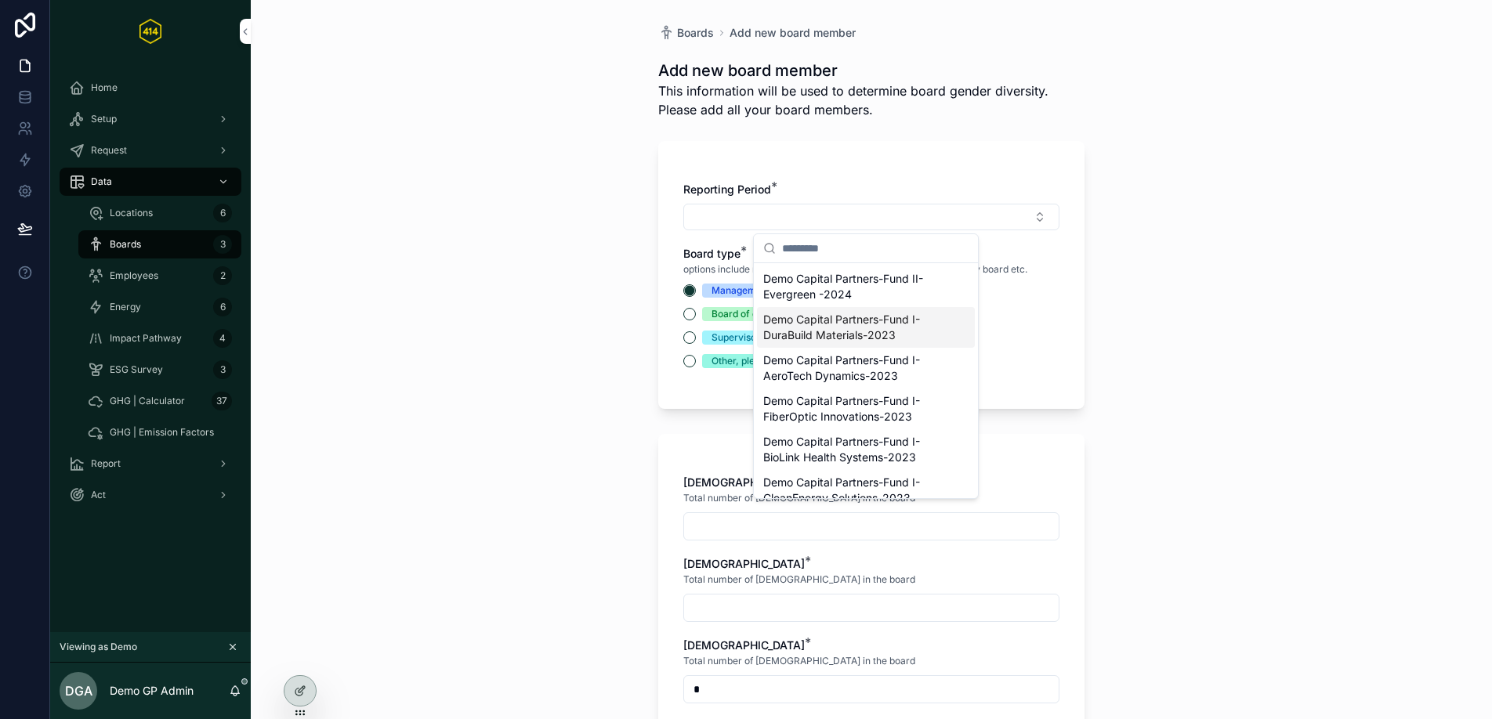
click at [860, 337] on span "Demo Capital Partners-Fund I-DuraBuild Materials-2023" at bounding box center [856, 327] width 186 height 31
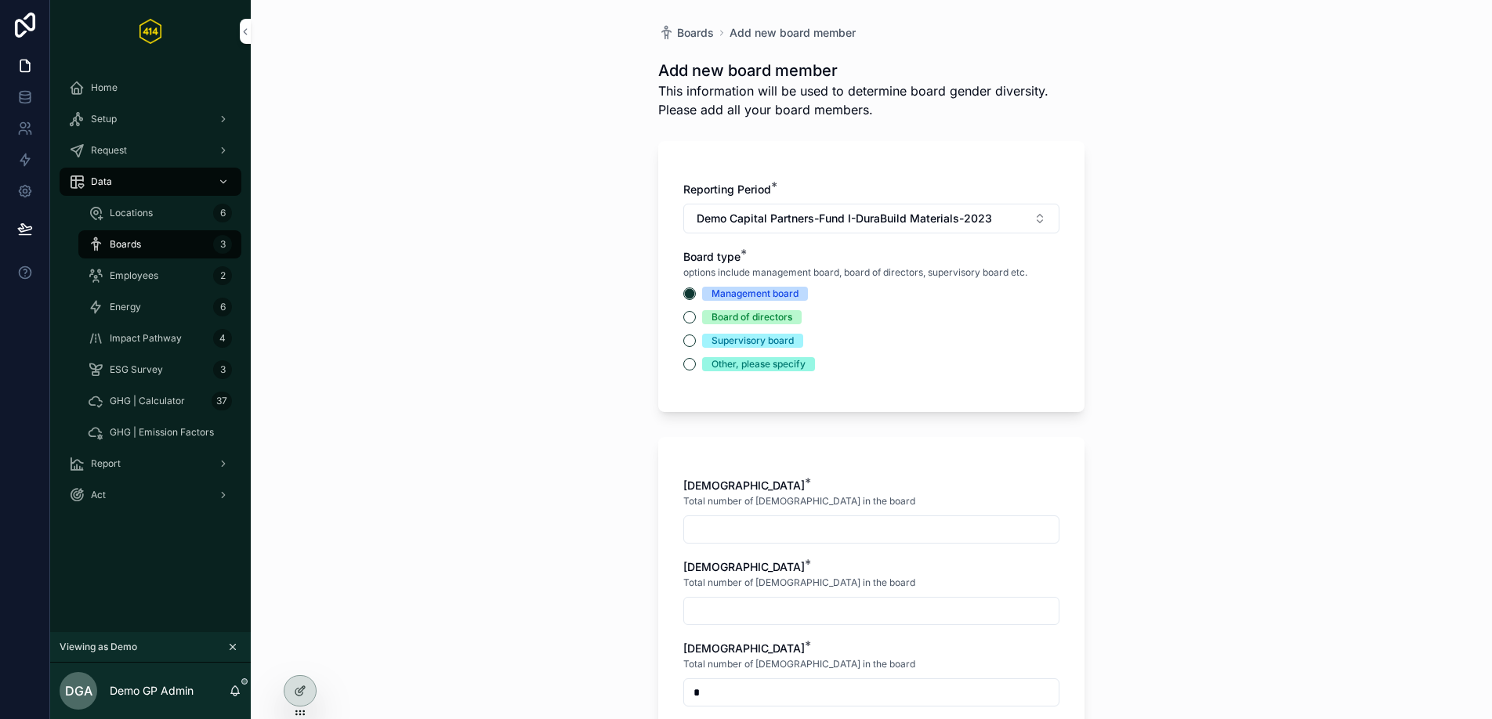
click at [776, 531] on input "scrollable content" at bounding box center [871, 530] width 375 height 22
type input "*"
click at [784, 613] on input "scrollable content" at bounding box center [871, 611] width 375 height 22
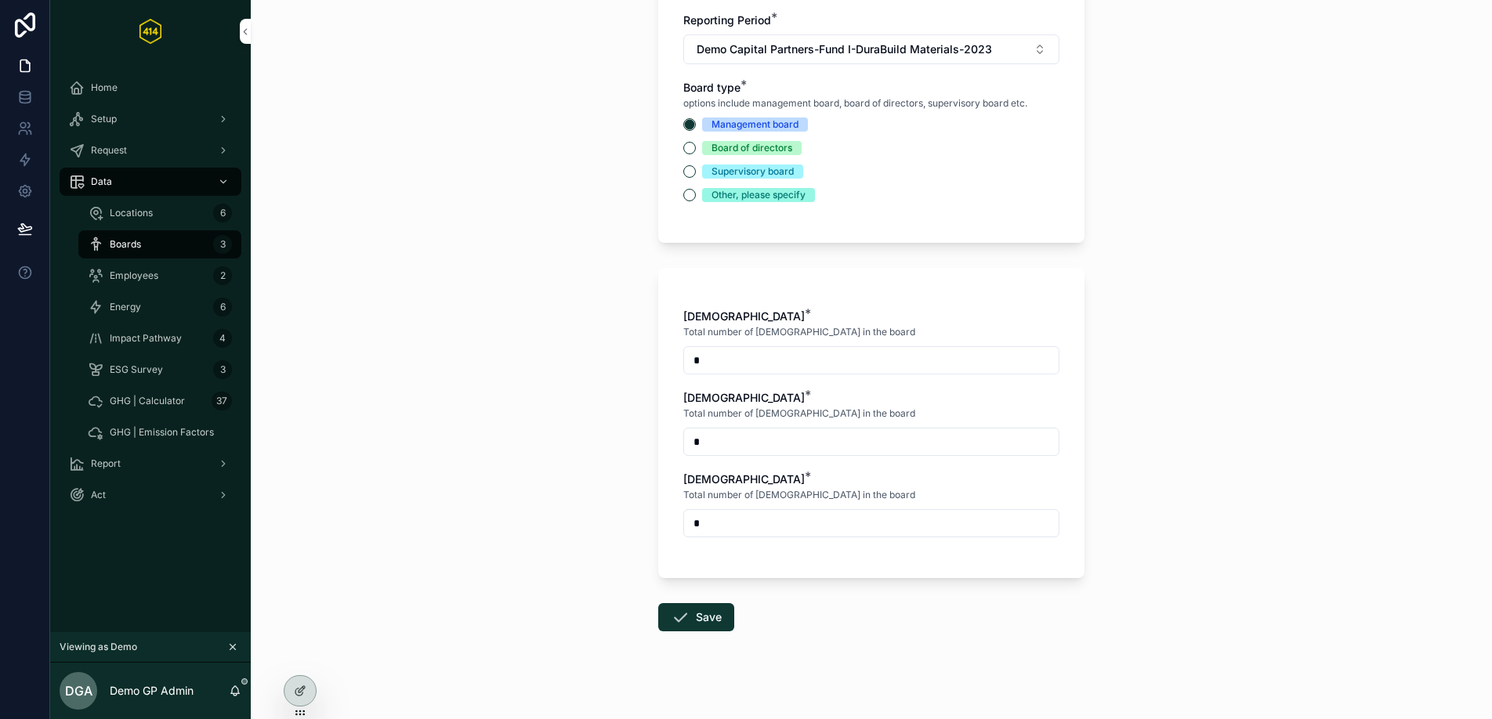
scroll to position [182, 0]
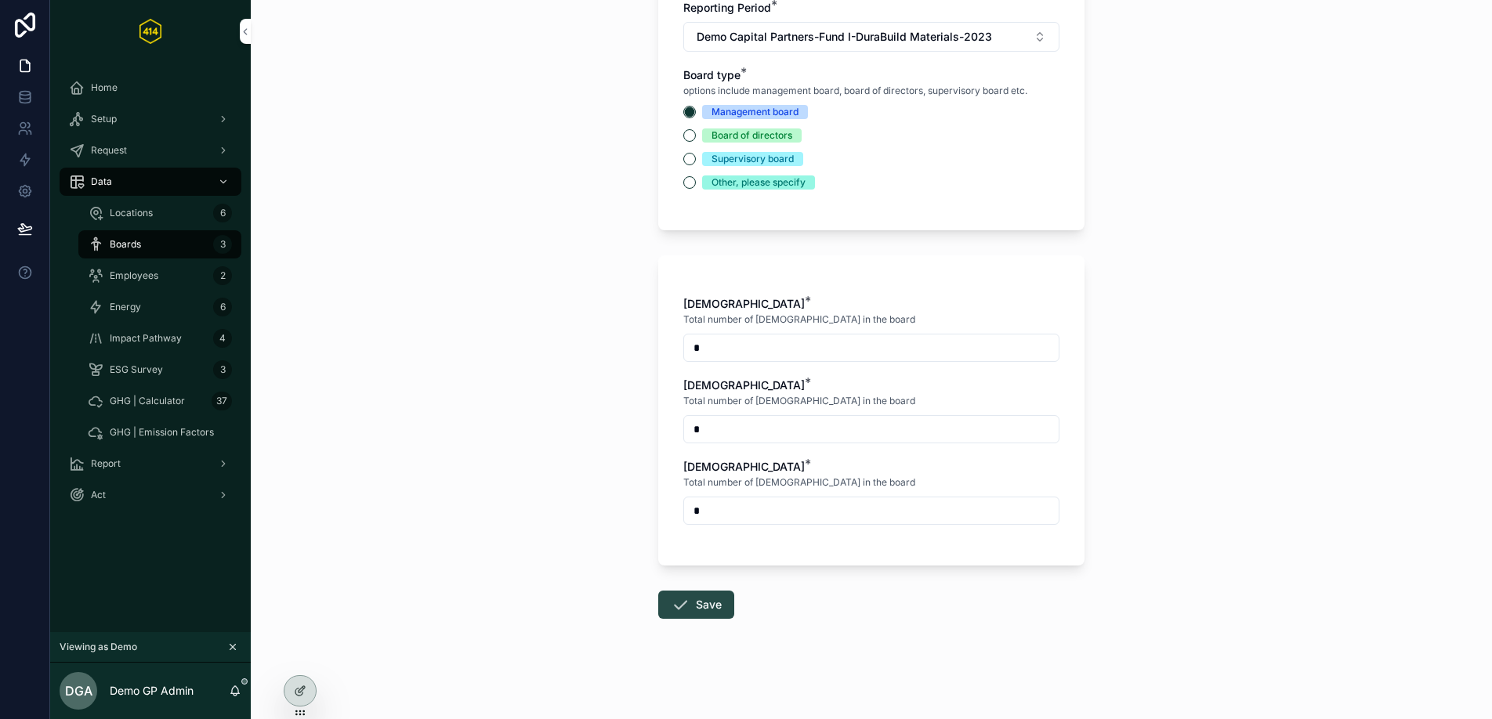
type input "*"
click at [671, 606] on icon "scrollable content" at bounding box center [680, 604] width 19 height 19
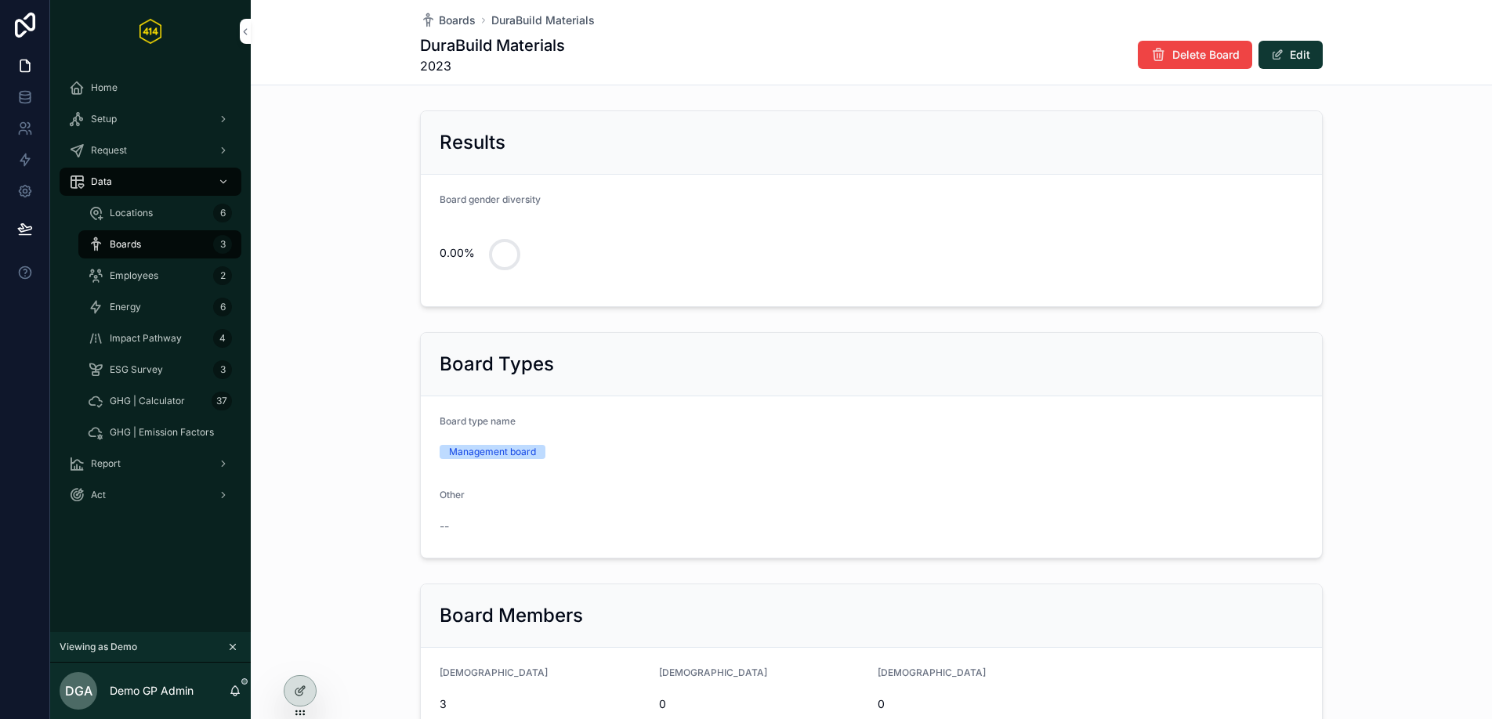
click at [125, 249] on span "Boards" at bounding box center [125, 244] width 31 height 13
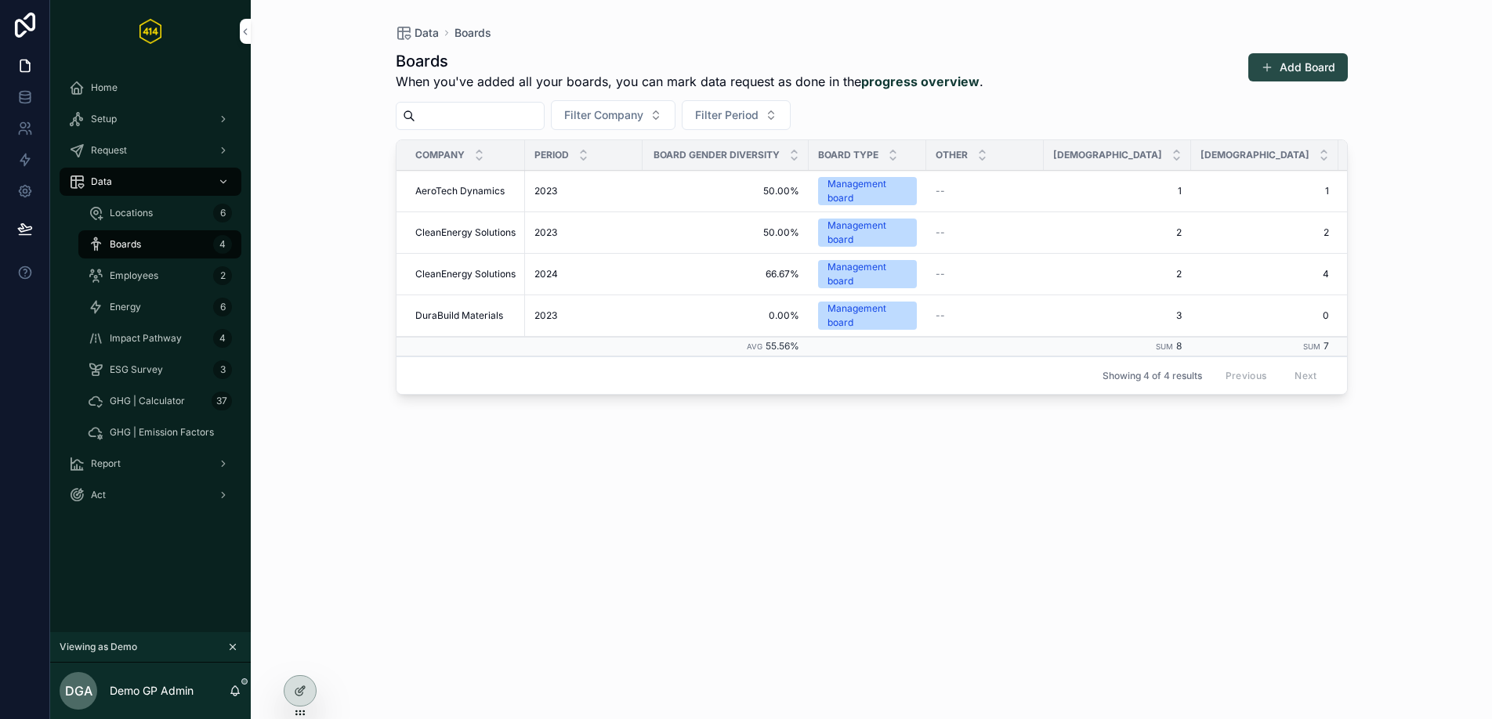
click at [1300, 67] on button "Add Board" at bounding box center [1298, 67] width 100 height 28
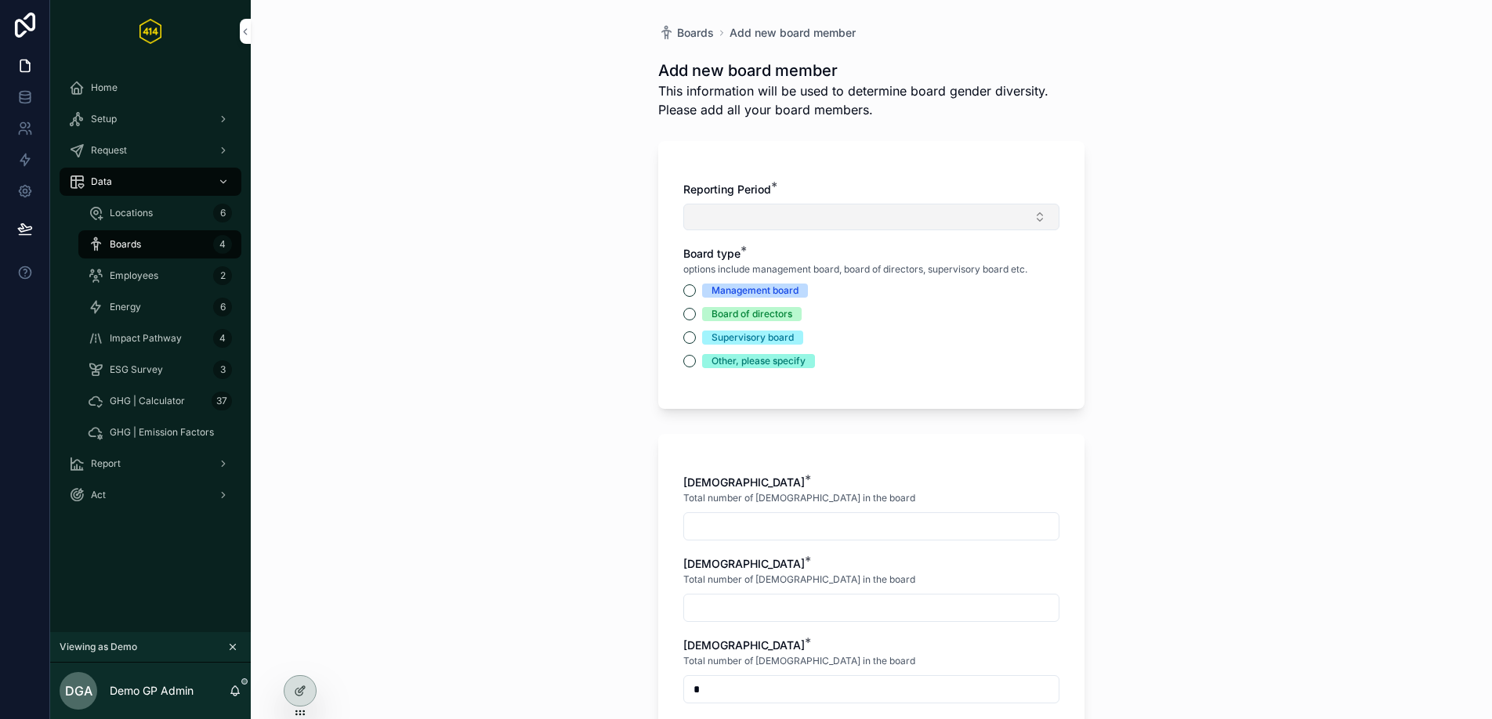
click at [791, 212] on button "Select Button" at bounding box center [871, 217] width 376 height 27
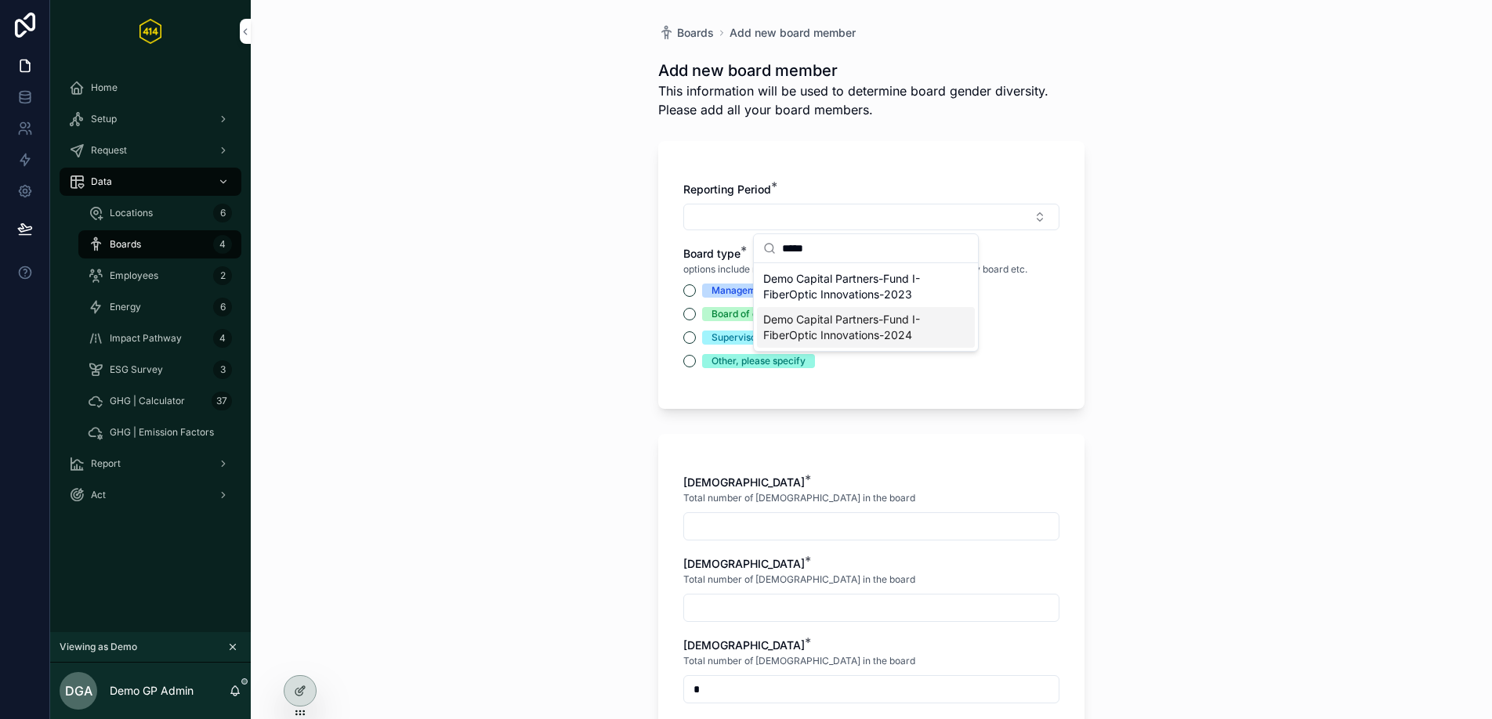
type input "*****"
click at [853, 283] on span "Demo Capital Partners-Fund I-FiberOptic Innovations-2023" at bounding box center [856, 286] width 186 height 31
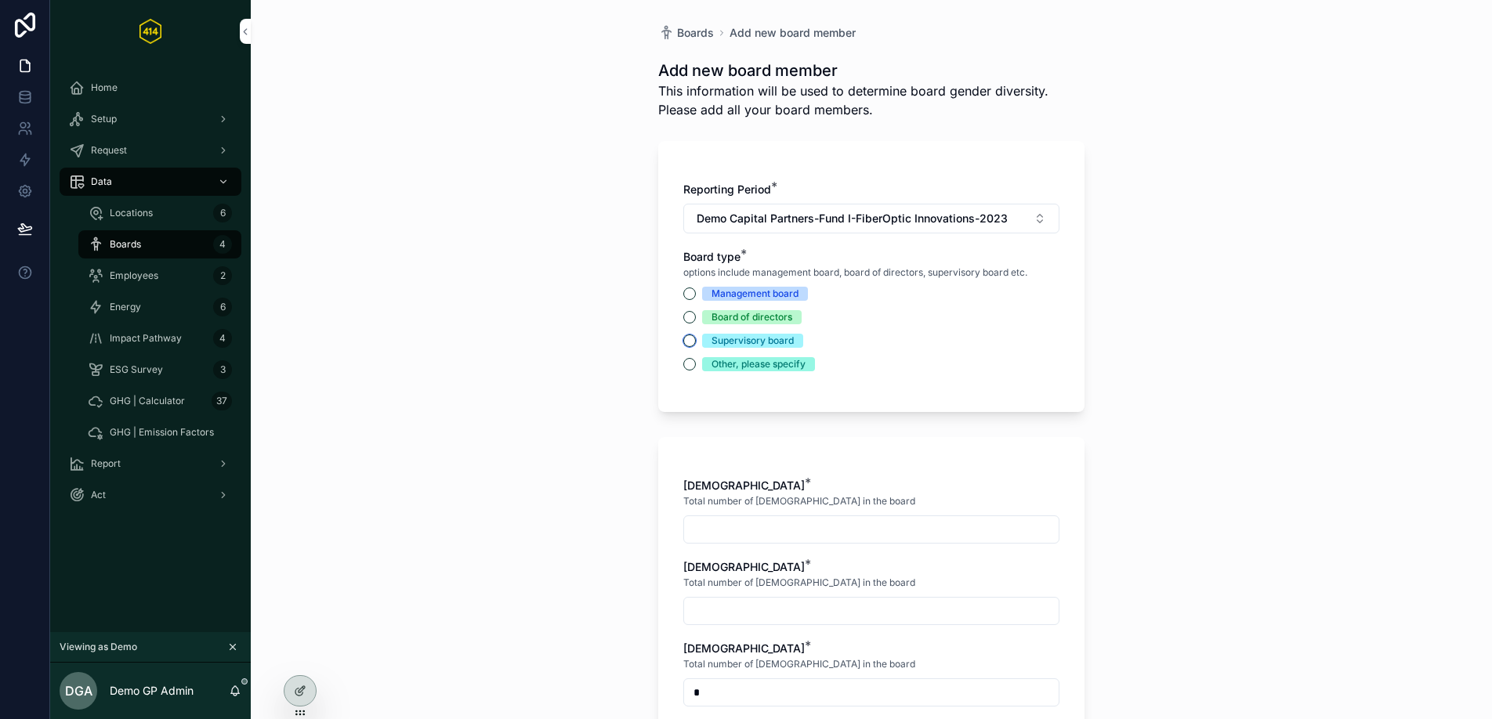
click at [683, 342] on button "Supervisory board" at bounding box center [689, 341] width 13 height 13
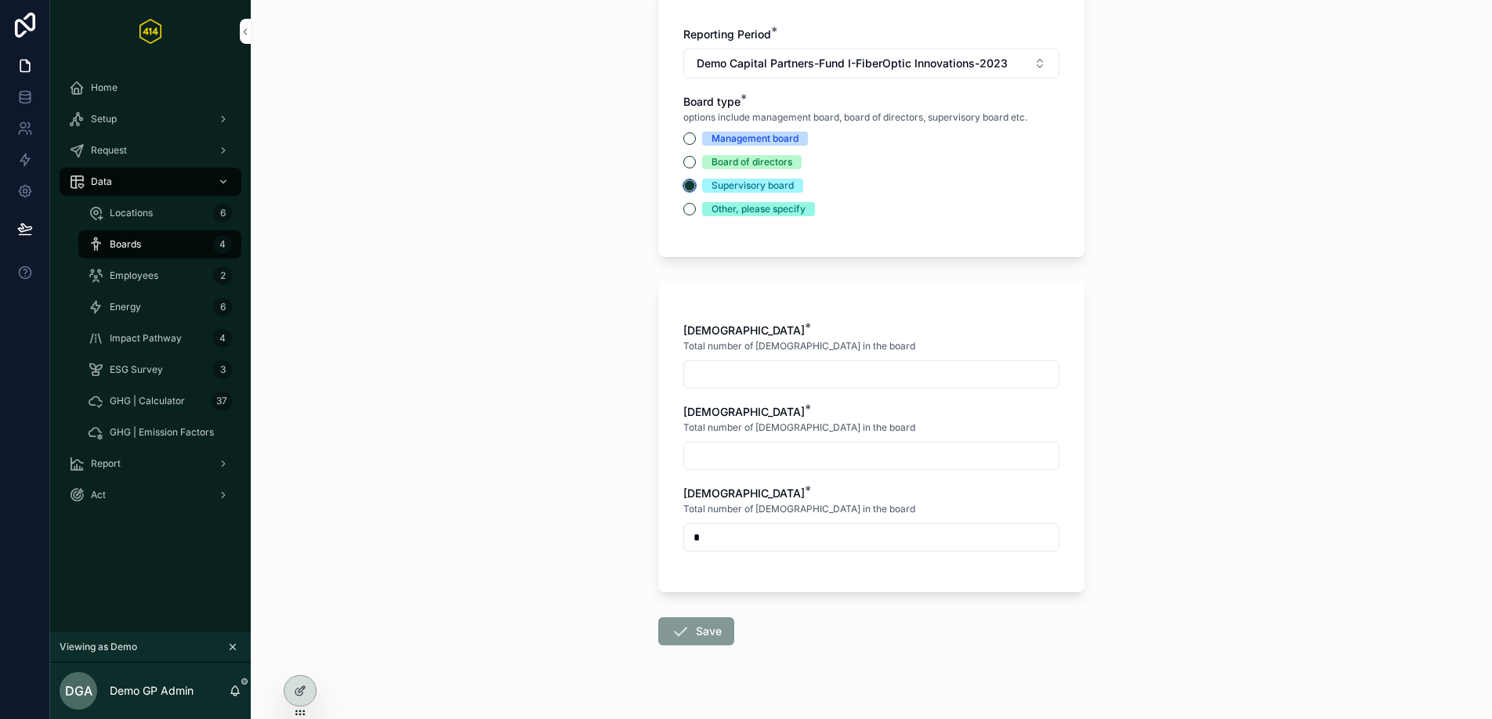
scroll to position [182, 0]
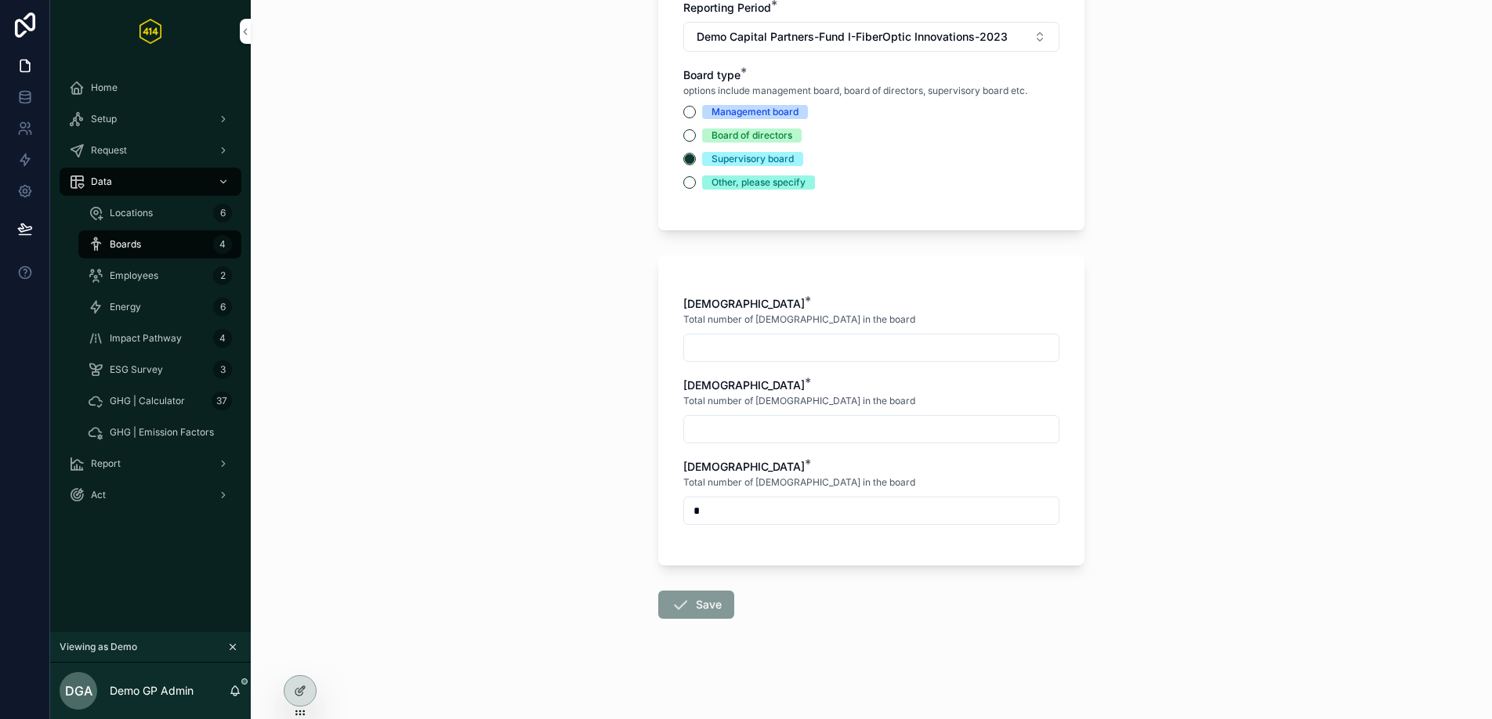
click at [730, 340] on input "scrollable content" at bounding box center [871, 348] width 375 height 22
type input "*"
click at [730, 428] on input "scrollable content" at bounding box center [871, 429] width 375 height 22
click at [925, 420] on input "*" at bounding box center [871, 429] width 375 height 22
type input "*"
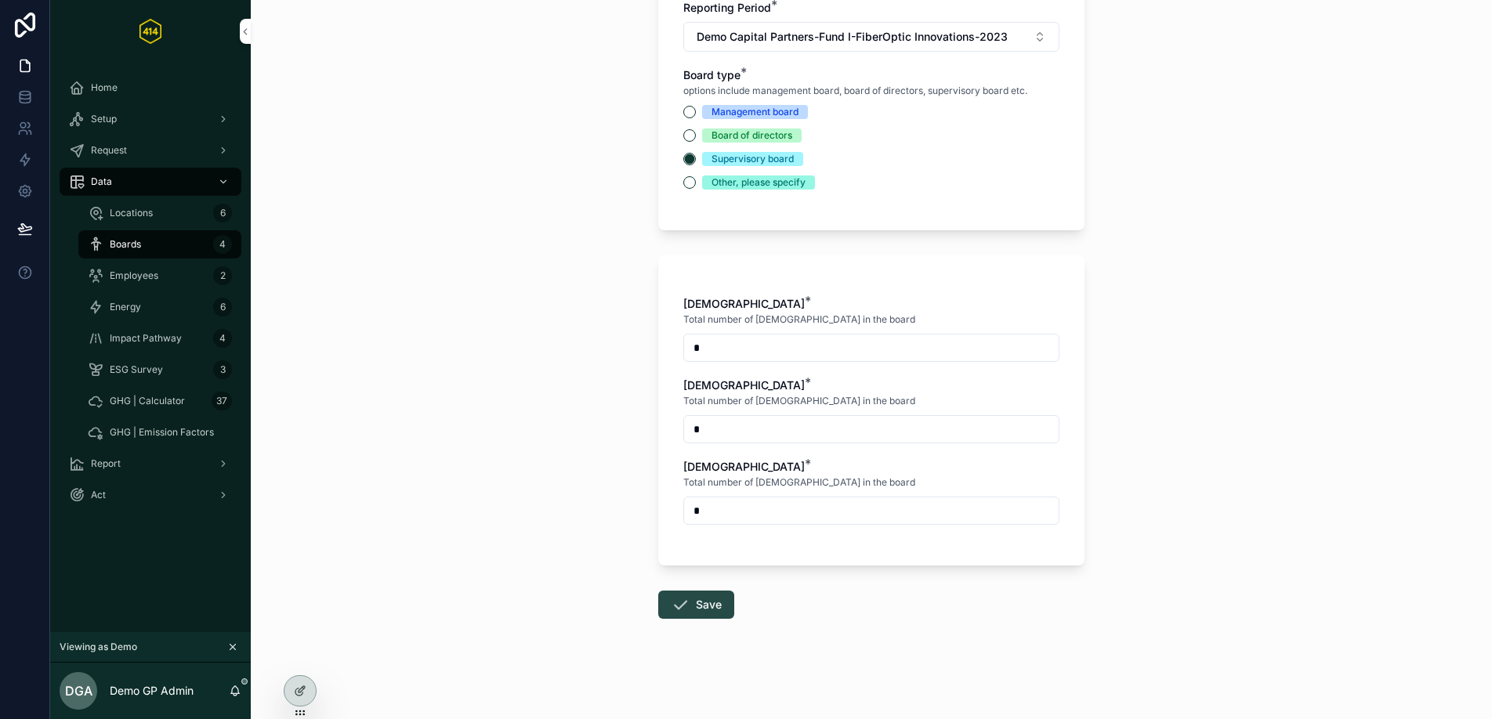
click at [695, 607] on button "Save" at bounding box center [696, 605] width 76 height 28
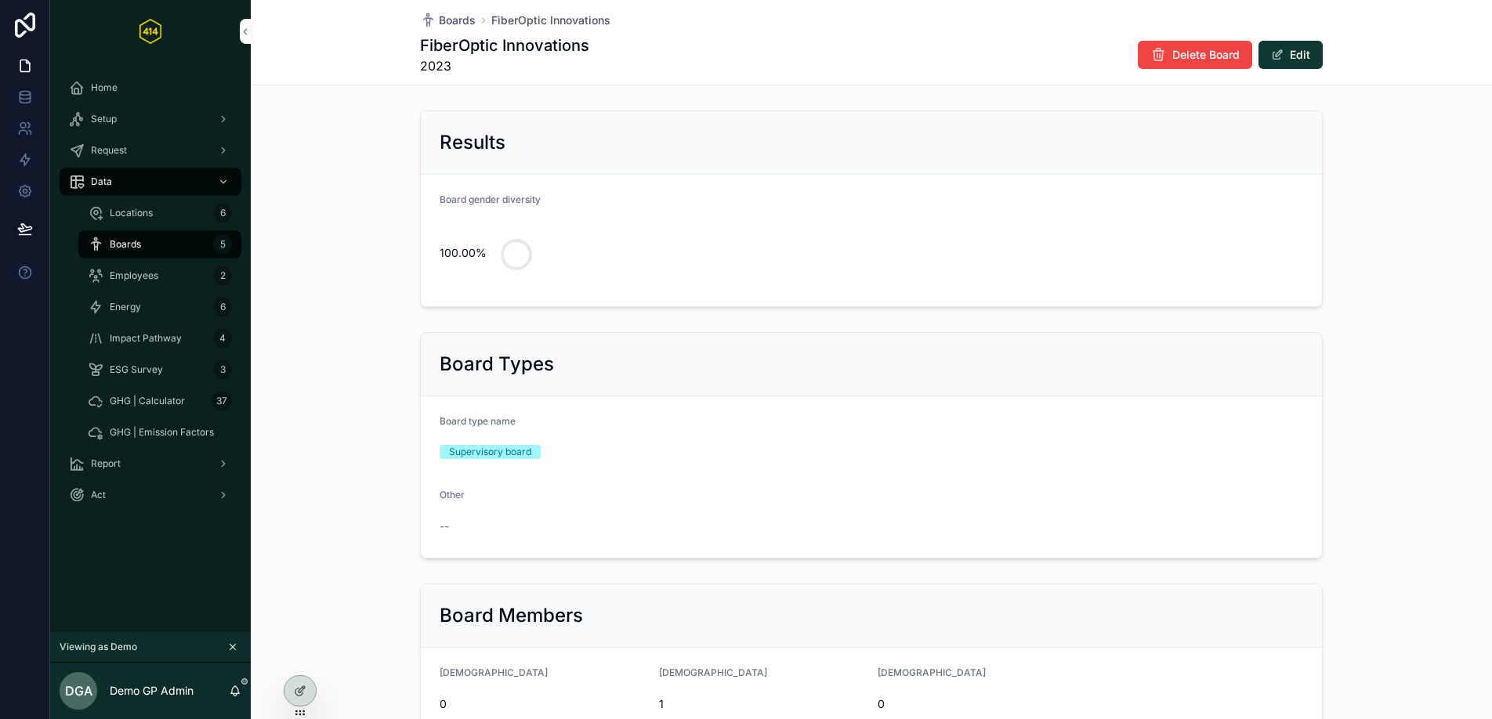
click at [140, 236] on div "Boards 5" at bounding box center [160, 244] width 144 height 25
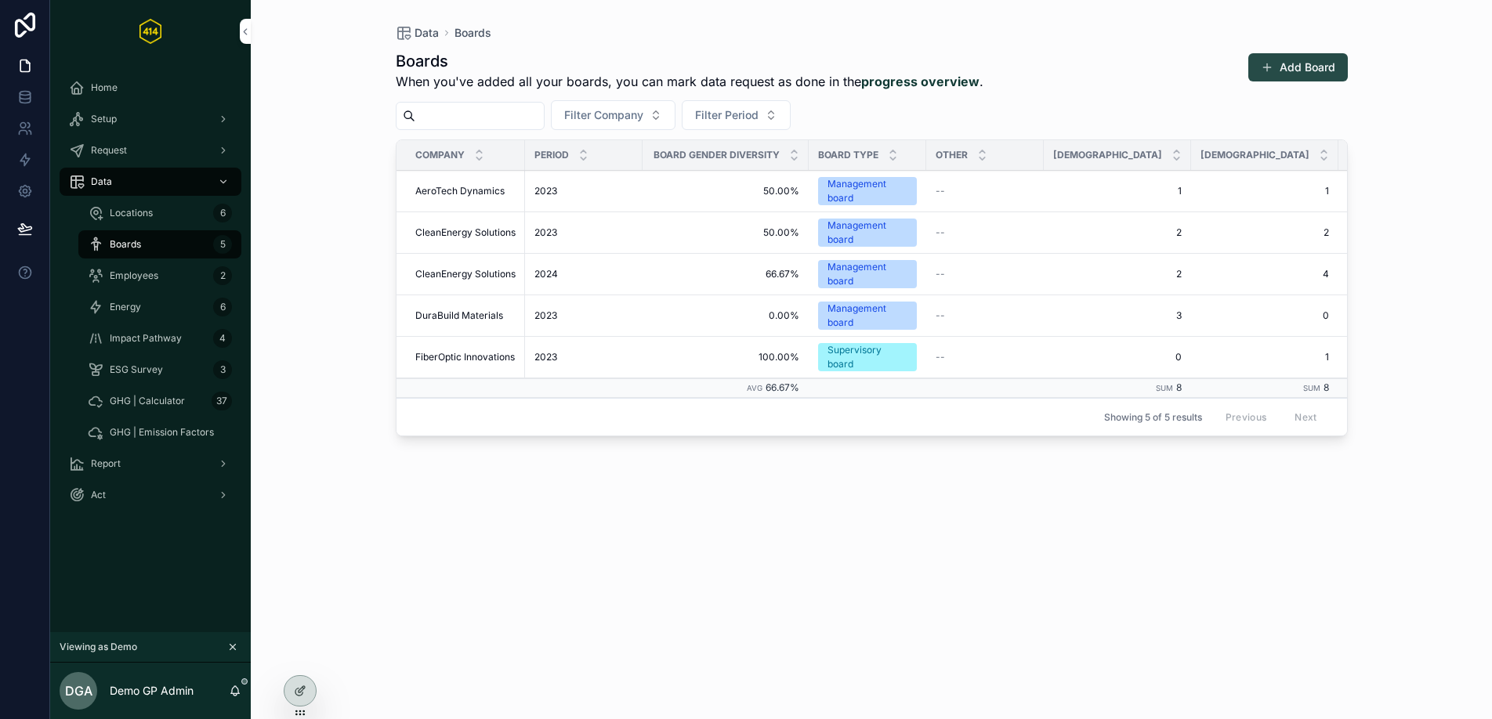
click at [1287, 78] on button "Add Board" at bounding box center [1298, 67] width 100 height 28
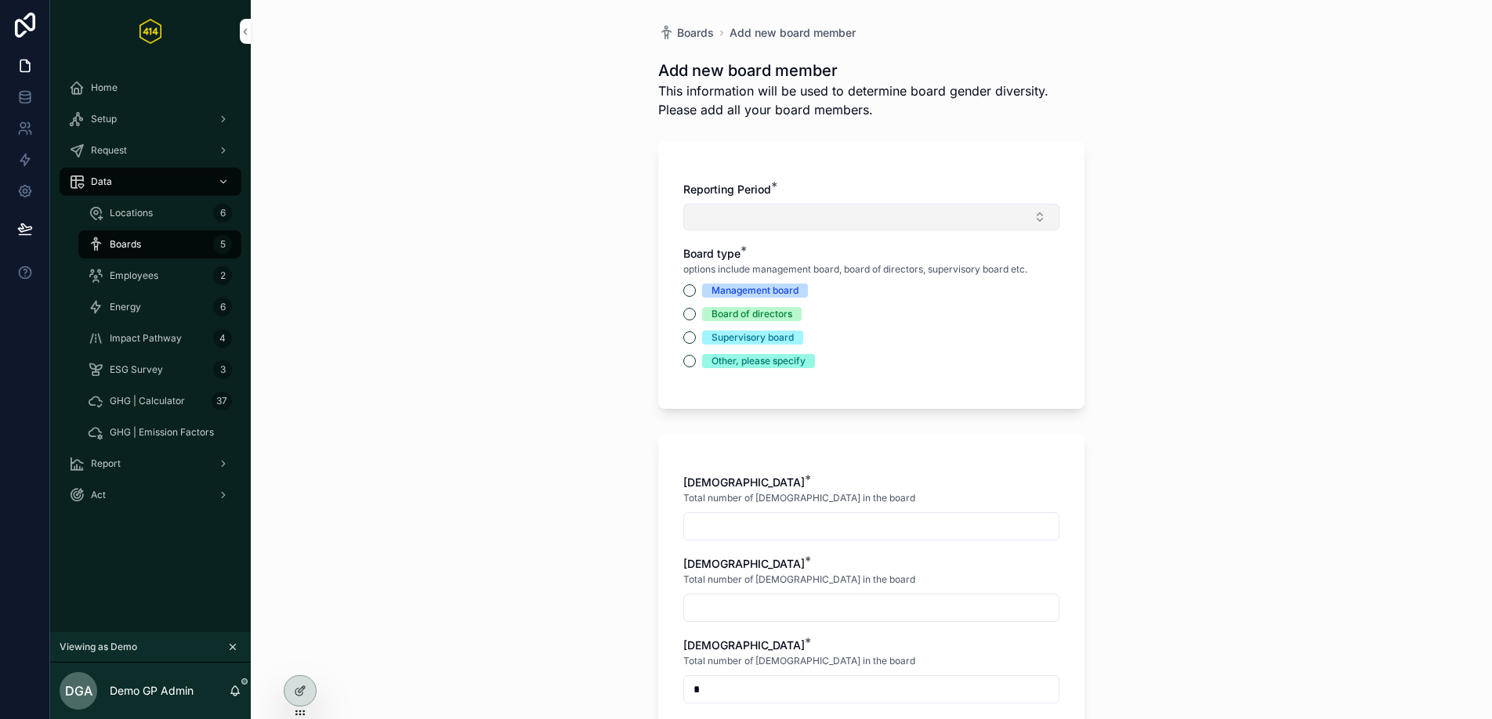
click at [720, 222] on button "Select Button" at bounding box center [871, 217] width 376 height 27
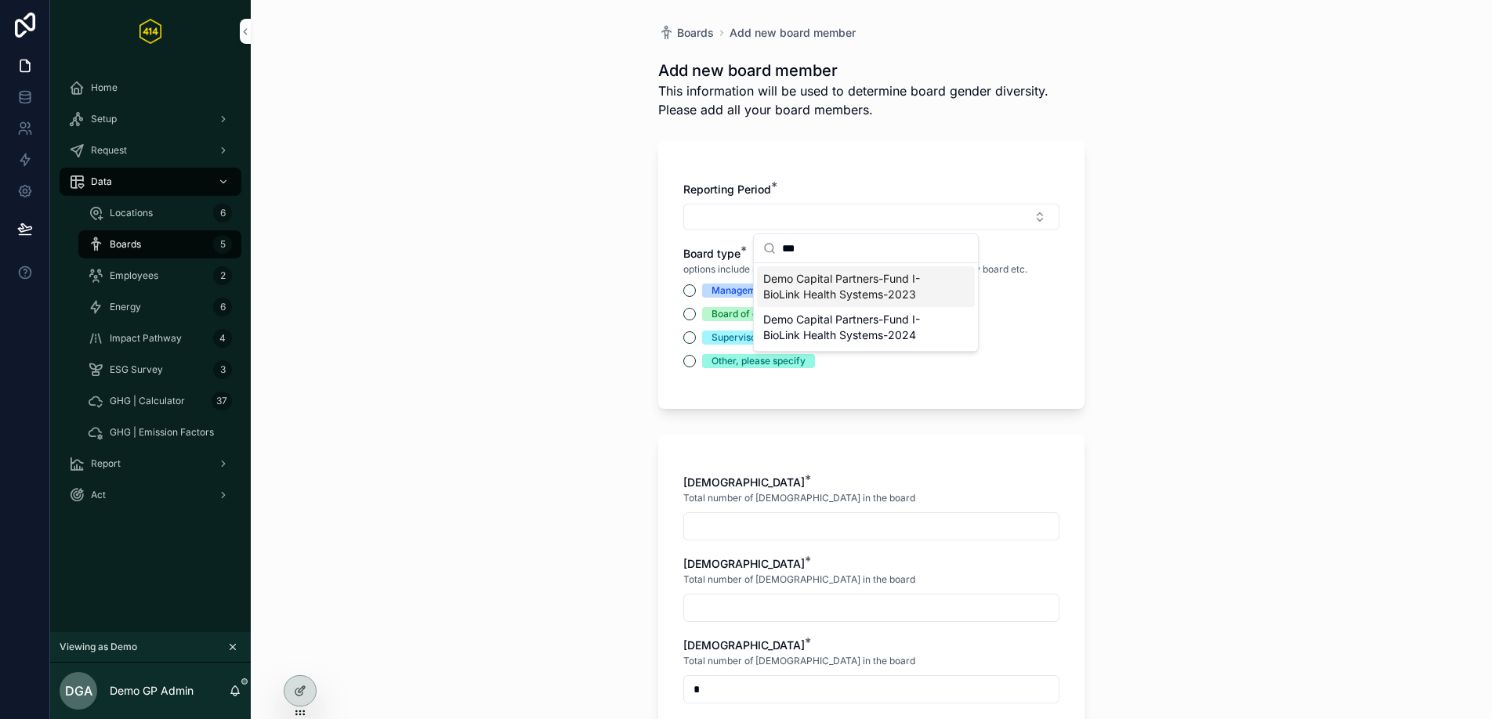
type input "***"
click at [946, 295] on span "Demo Capital Partners-Fund I-BioLink Health Systems-2023" at bounding box center [856, 286] width 186 height 31
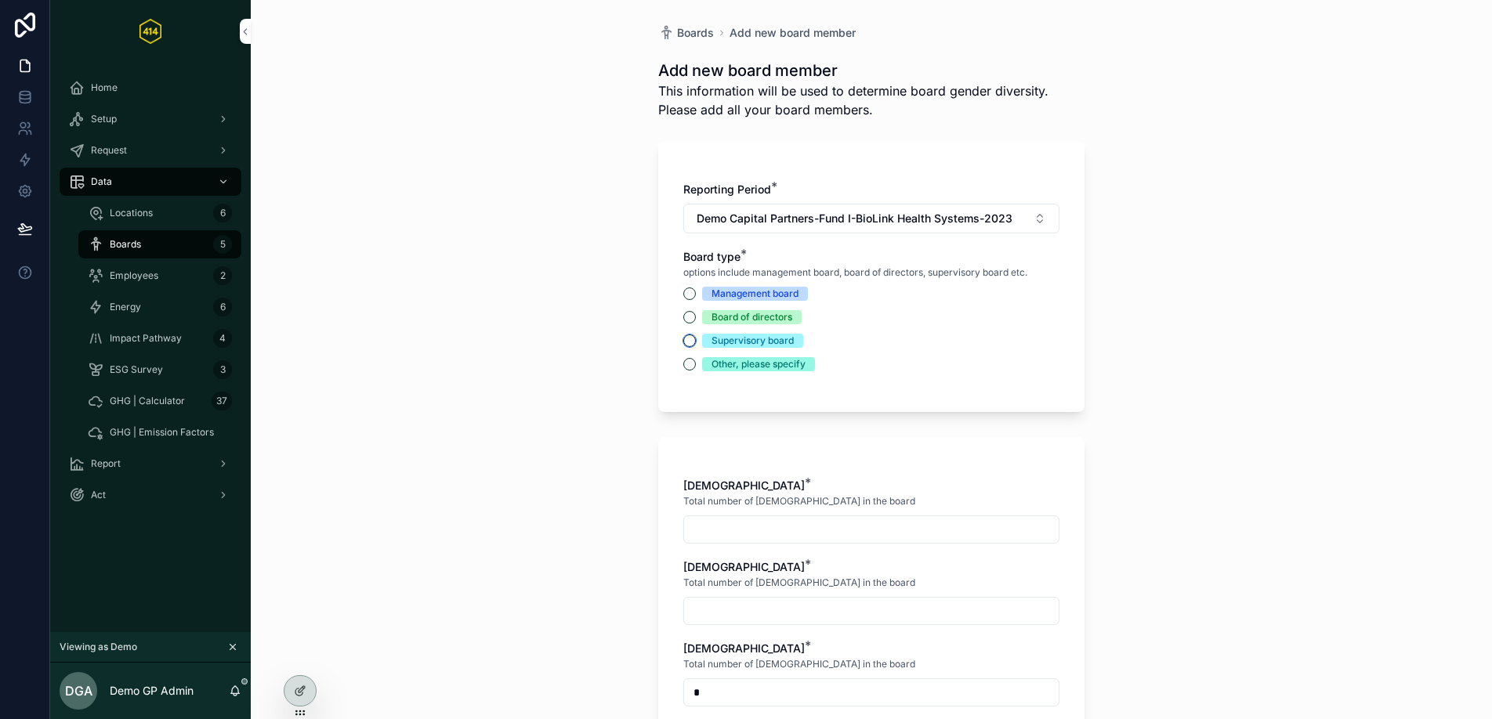
click at [687, 338] on button "Supervisory board" at bounding box center [689, 341] width 13 height 13
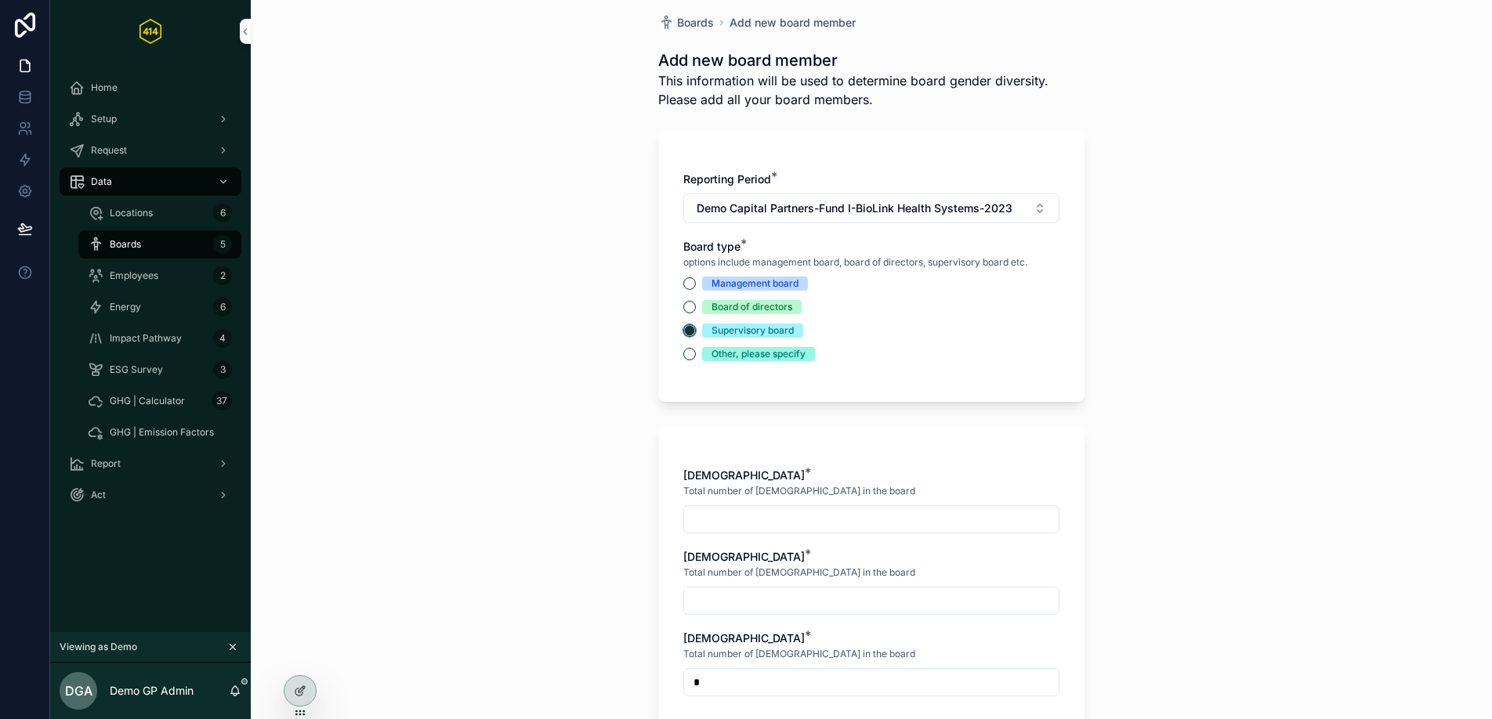
scroll to position [26, 0]
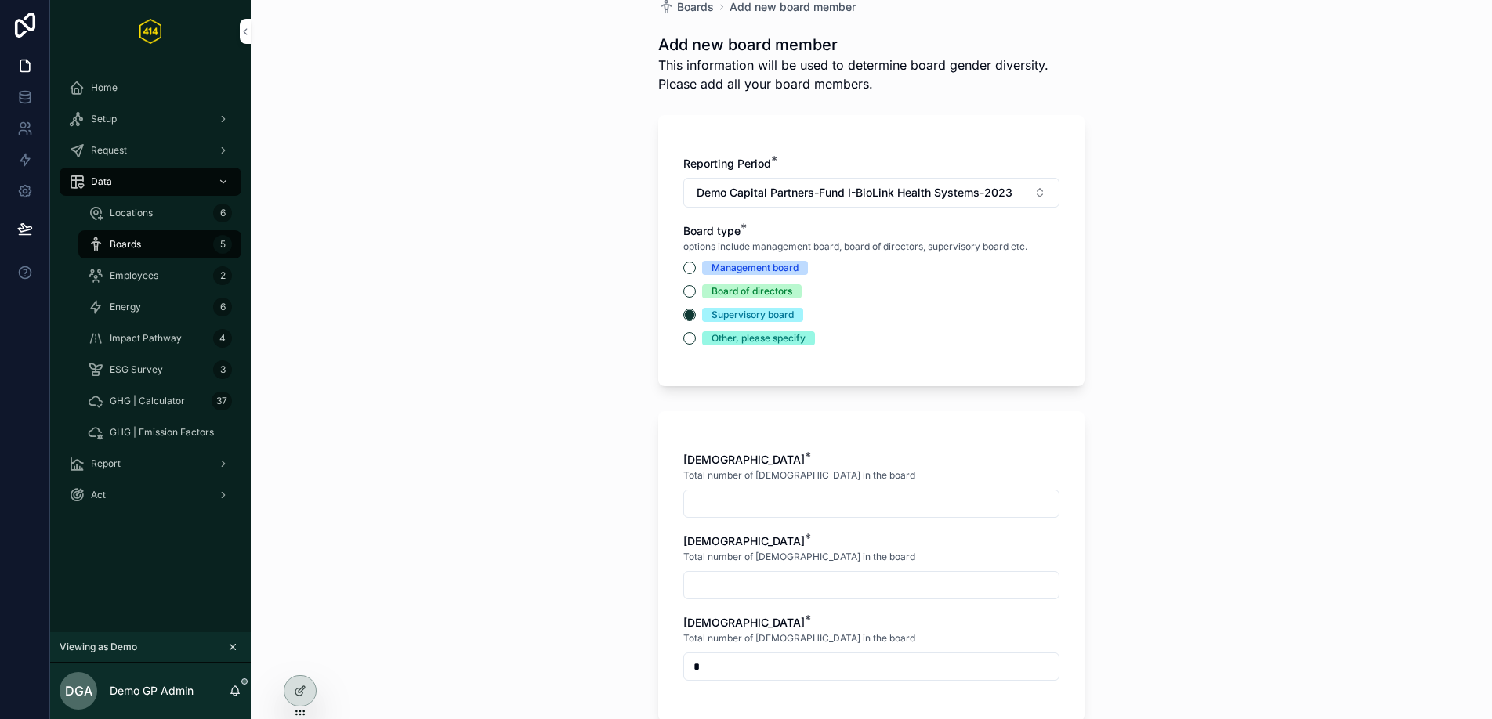
click at [701, 502] on input "scrollable content" at bounding box center [871, 504] width 375 height 22
type input "*"
click at [709, 589] on input "scrollable content" at bounding box center [871, 585] width 375 height 22
type input "*"
click at [941, 556] on div "Total number of [DEMOGRAPHIC_DATA] in the board" at bounding box center [871, 557] width 376 height 16
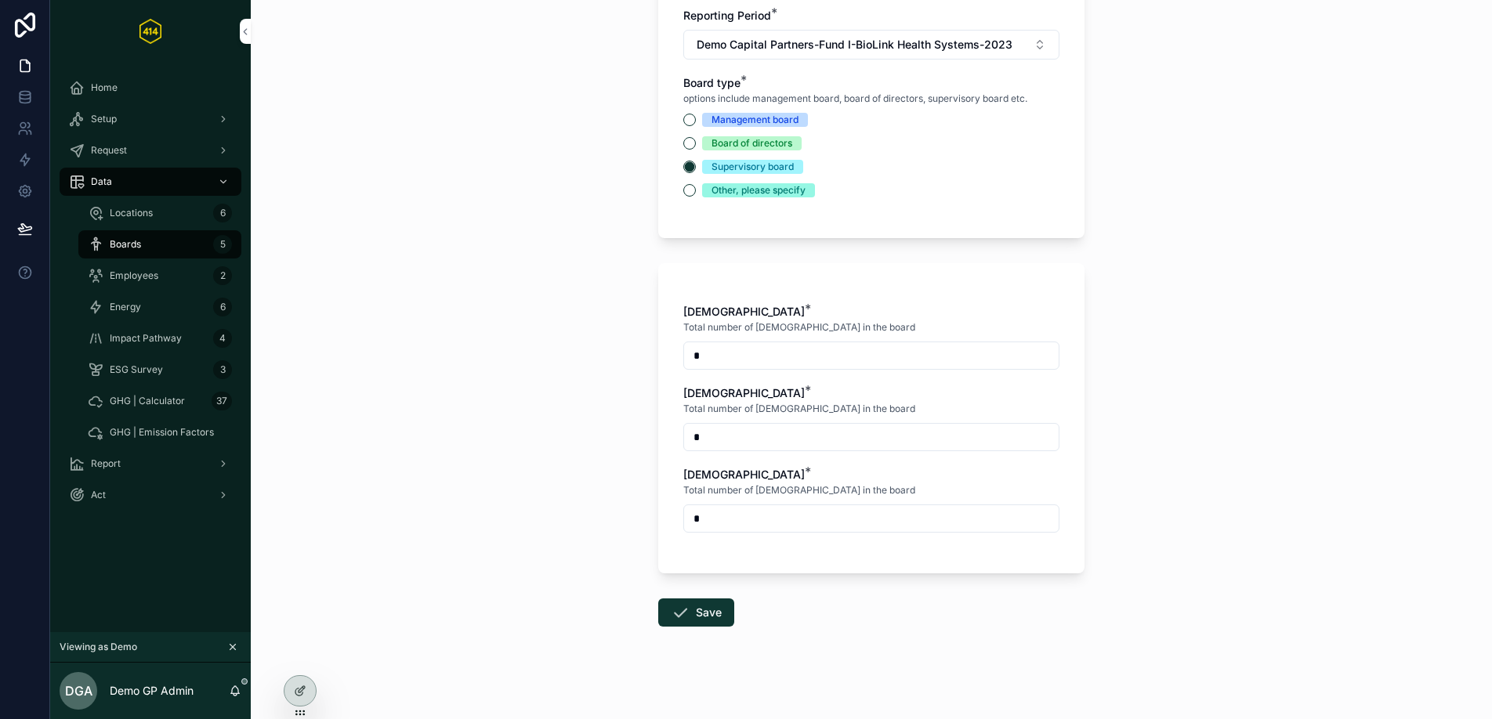
scroll to position [150, 0]
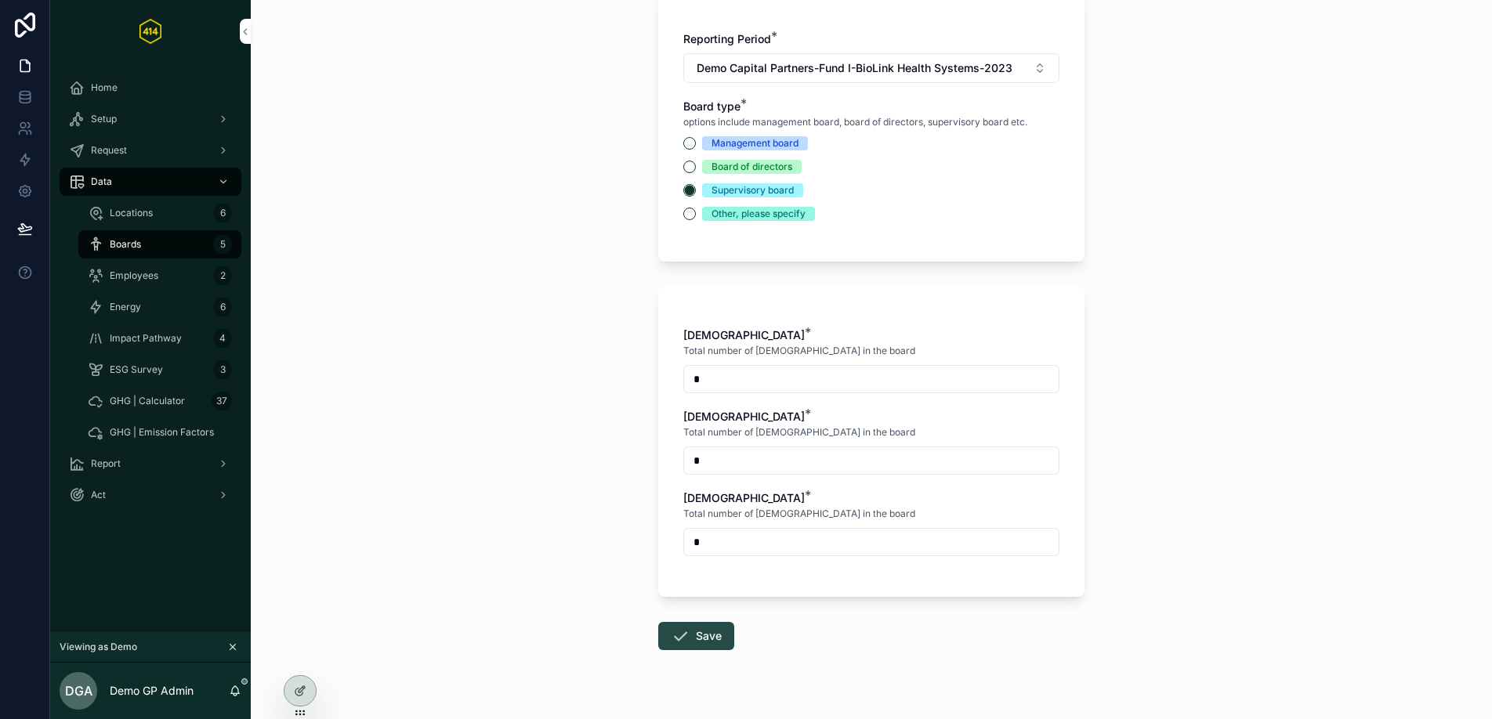
click at [697, 631] on button "Save" at bounding box center [696, 636] width 76 height 28
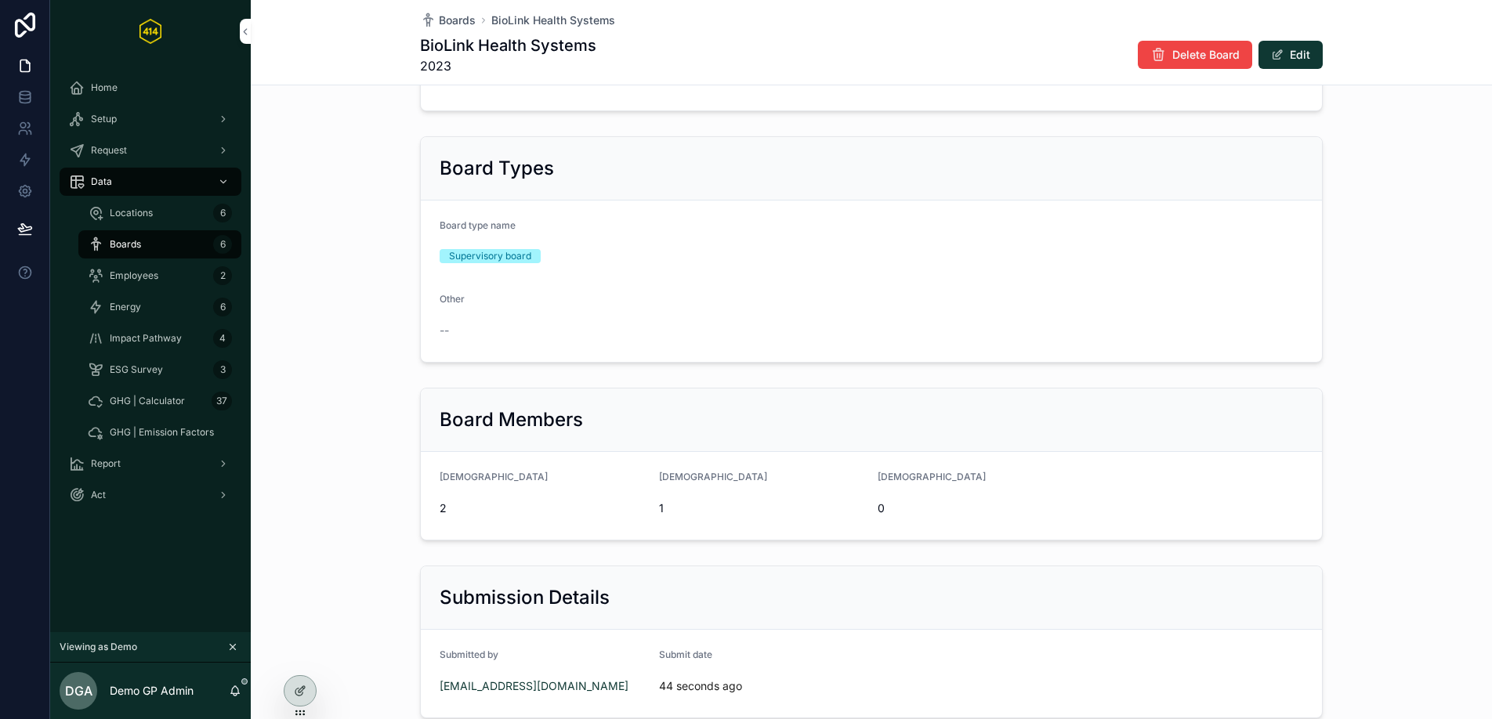
scroll to position [266, 0]
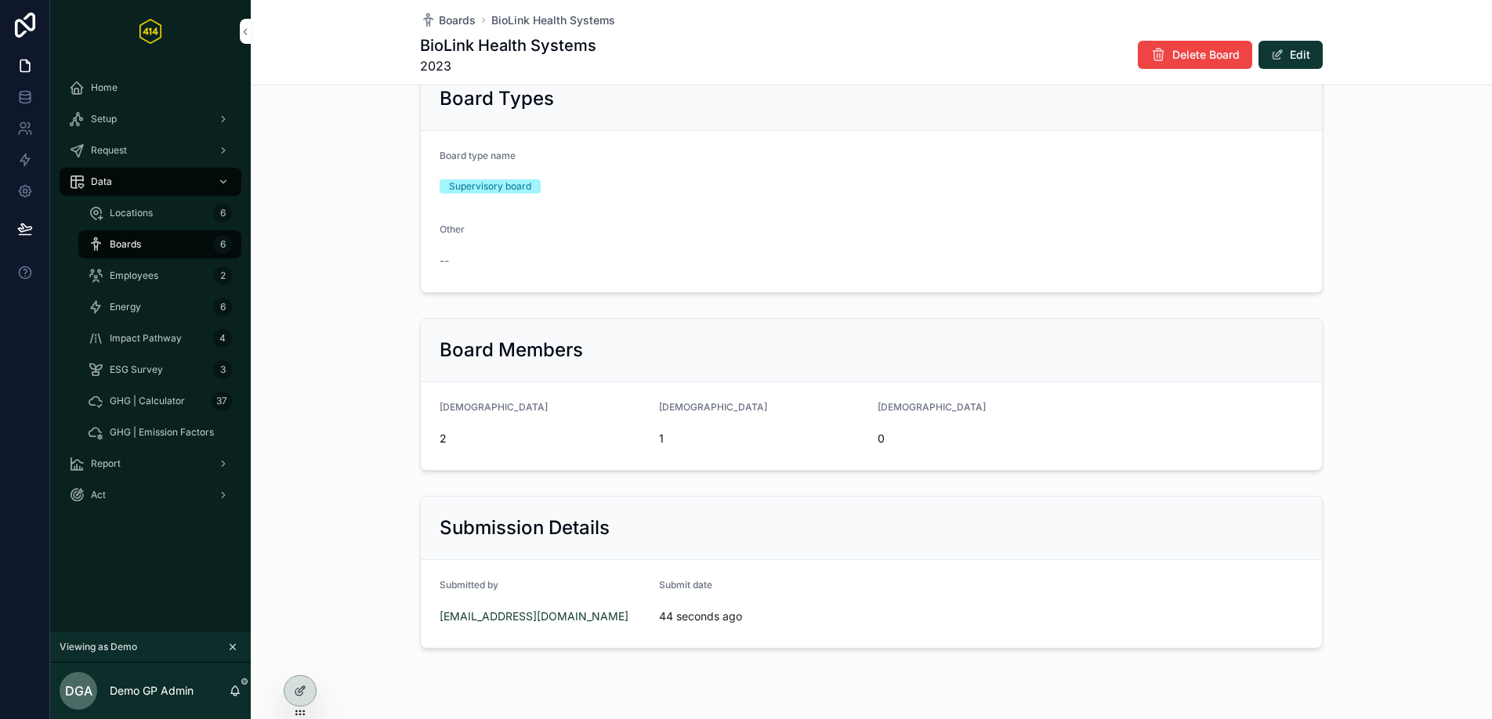
click at [146, 247] on div "Boards 6" at bounding box center [160, 244] width 144 height 25
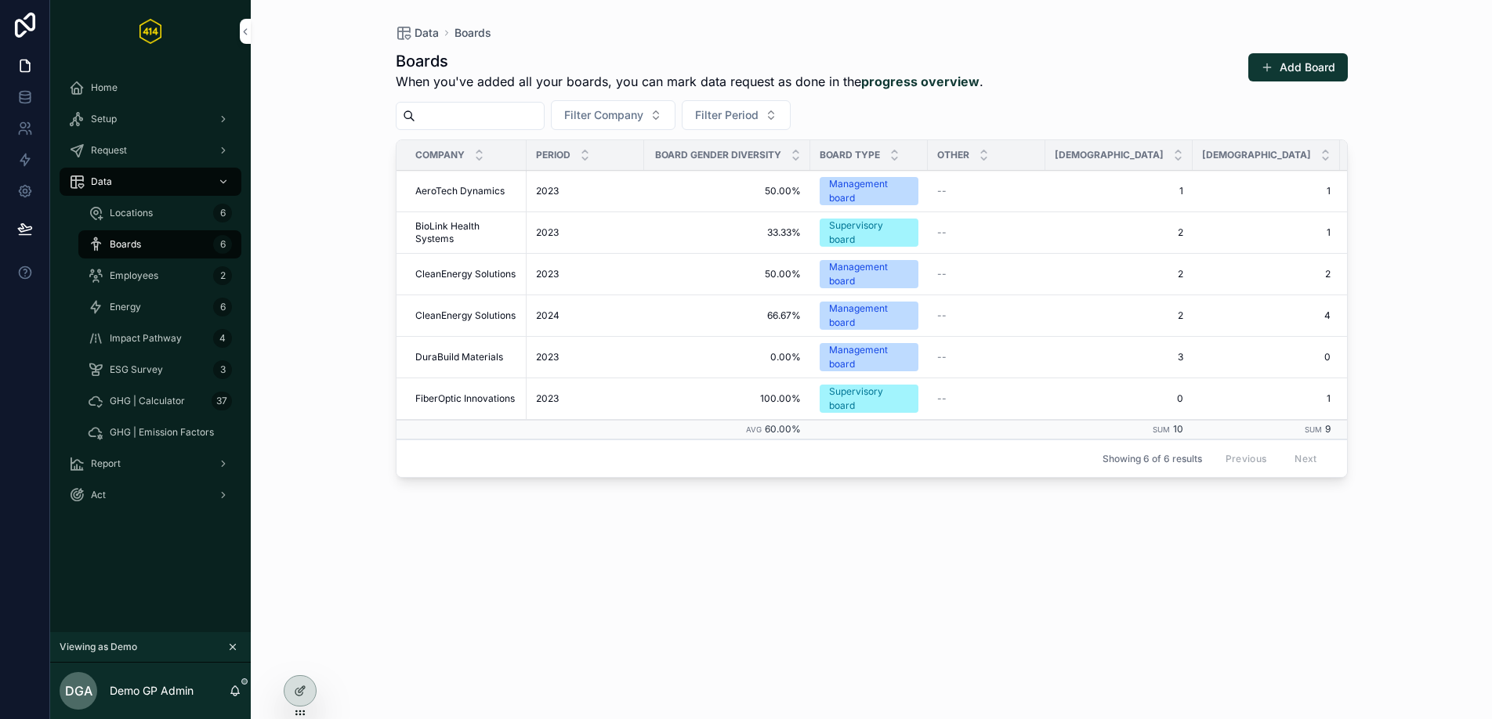
click at [501, 493] on div "Boards When you've added all your boards, you can mark data request as done in …" at bounding box center [872, 371] width 952 height 660
click at [169, 281] on div "Employees 2" at bounding box center [160, 275] width 144 height 25
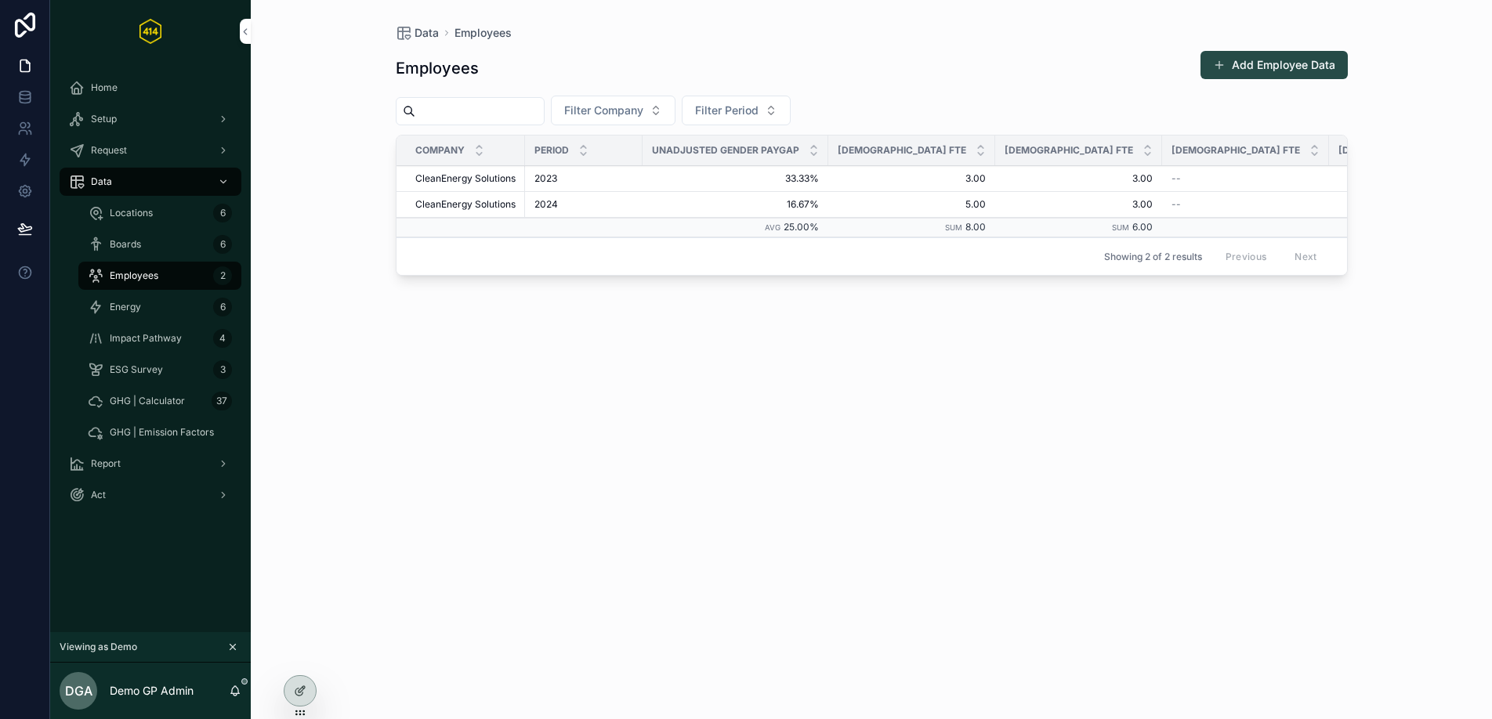
click at [1272, 78] on button "Add Employee Data" at bounding box center [1273, 65] width 147 height 28
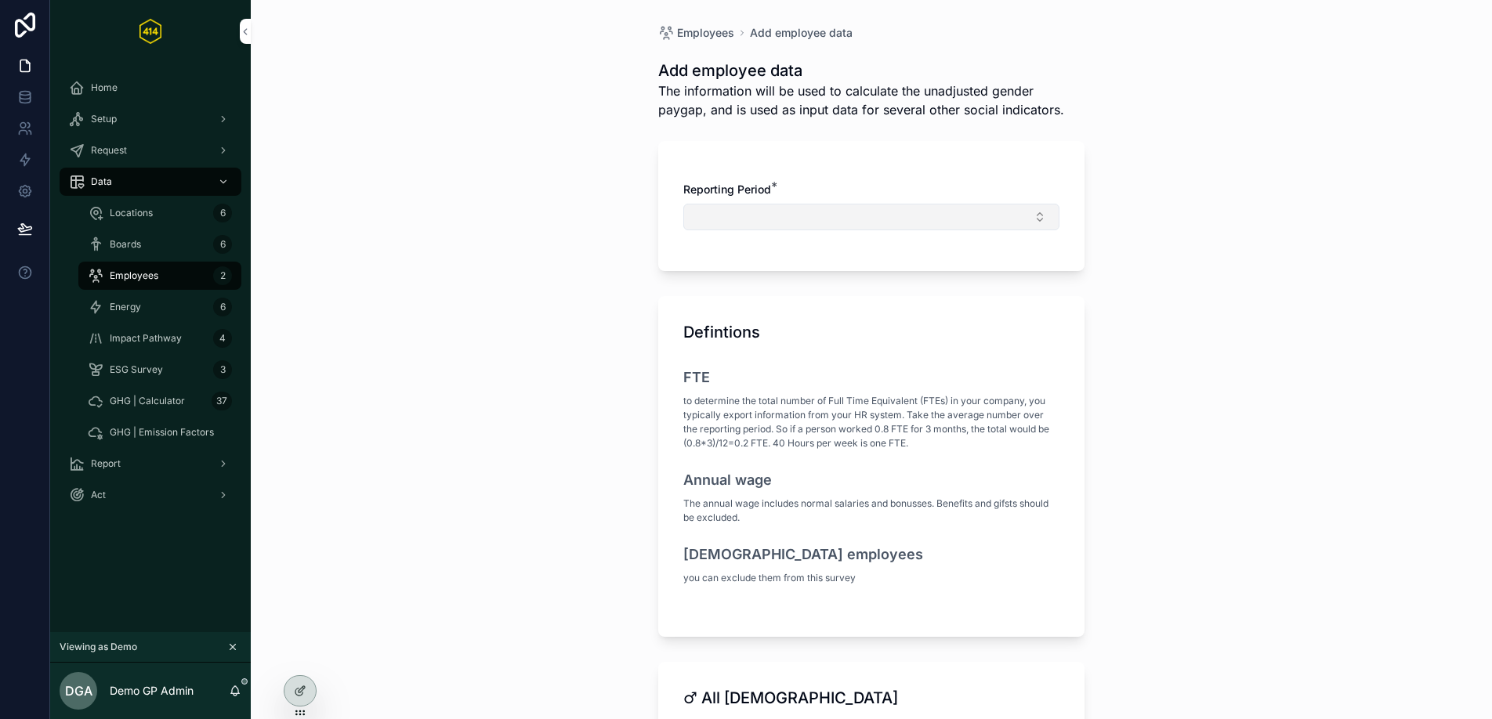
click at [859, 226] on button "Select Button" at bounding box center [871, 217] width 376 height 27
drag, startPoint x: 922, startPoint y: 180, endPoint x: 927, endPoint y: 187, distance: 8.5
click at [927, 187] on div "Reporting Period *" at bounding box center [871, 206] width 426 height 130
click at [896, 190] on div "Reporting Period *" at bounding box center [871, 190] width 376 height 16
click at [157, 282] on div "Employees 2" at bounding box center [160, 275] width 144 height 25
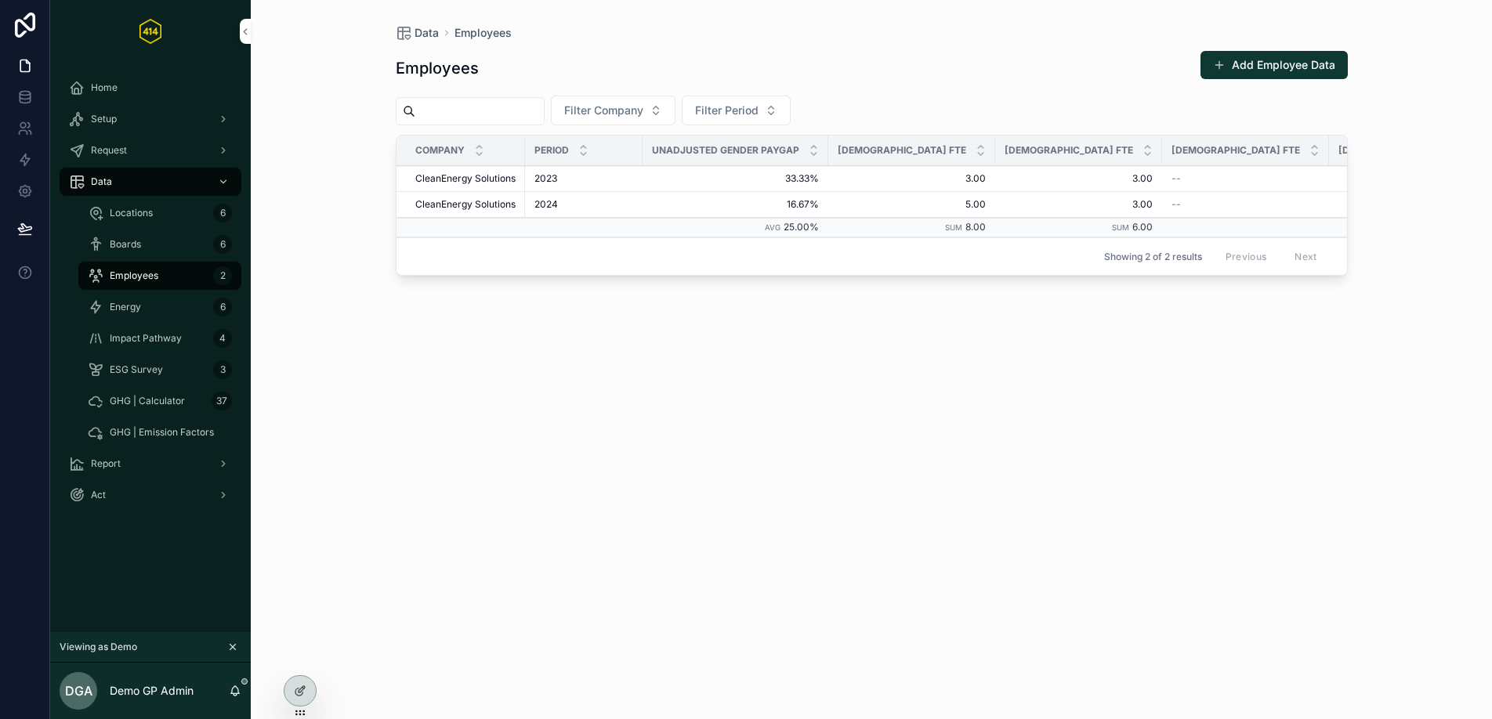
click at [161, 299] on div "Energy 6" at bounding box center [160, 307] width 144 height 25
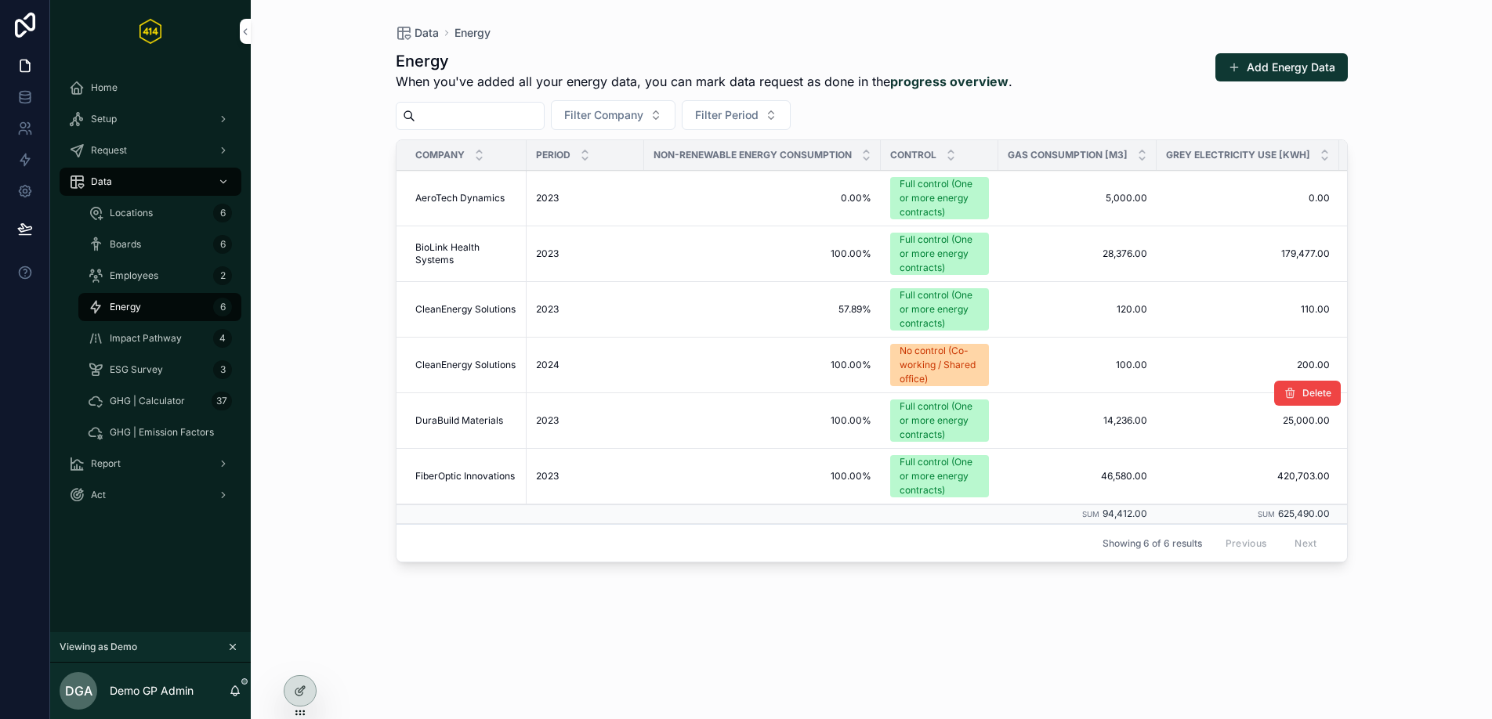
click at [1135, 422] on span "14,236.00" at bounding box center [1077, 420] width 139 height 13
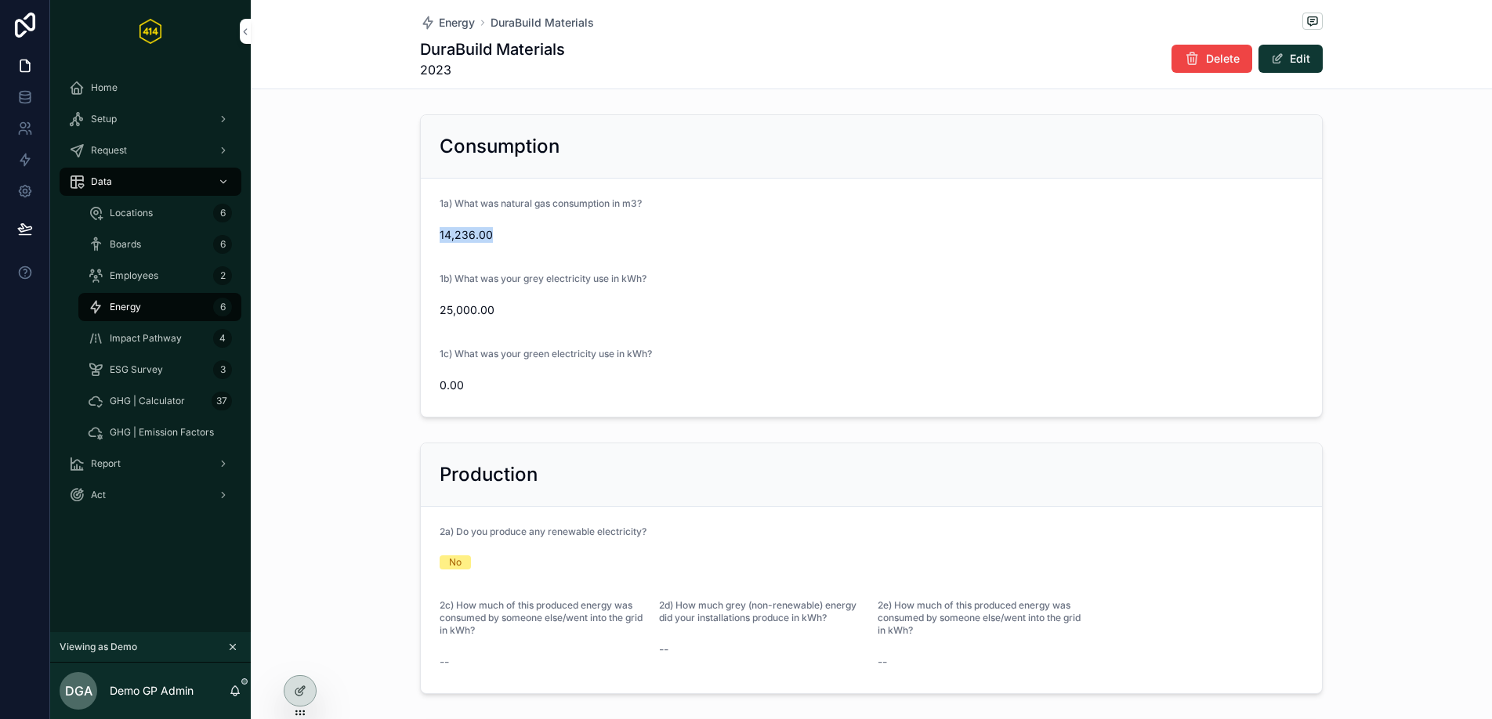
drag, startPoint x: 428, startPoint y: 233, endPoint x: 540, endPoint y: 245, distance: 112.7
click at [540, 245] on form "1a) What was natural gas consumption in m3? 14,236.00 1b) What was your grey el…" at bounding box center [871, 298] width 901 height 238
click at [543, 244] on div "14,236.00" at bounding box center [871, 235] width 863 height 25
drag, startPoint x: 428, startPoint y: 241, endPoint x: 467, endPoint y: 237, distance: 39.4
click at [467, 237] on form "1a) What was natural gas consumption in m3? 14,236.00 1b) What was your grey el…" at bounding box center [871, 298] width 901 height 238
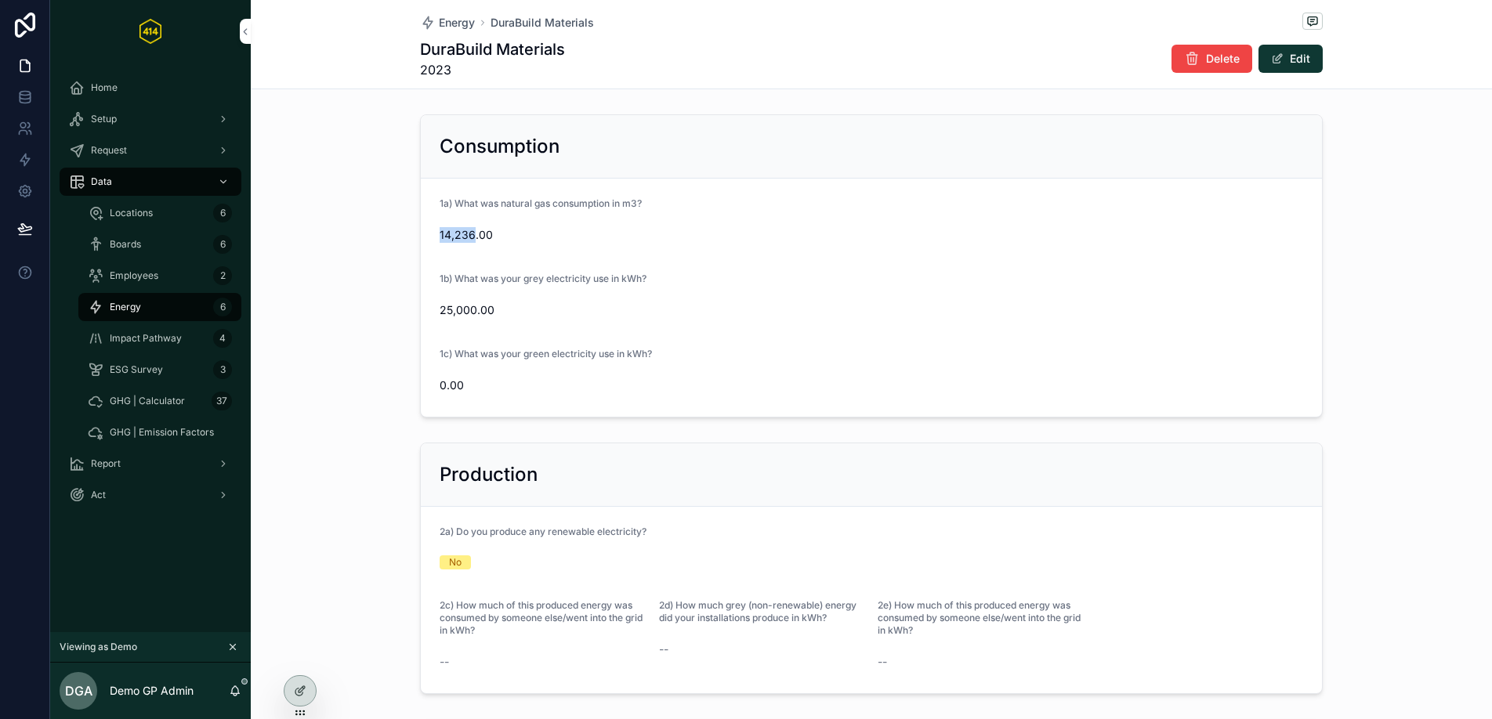
copy span "14,236"
click at [183, 278] on div "Employees 2" at bounding box center [160, 275] width 144 height 25
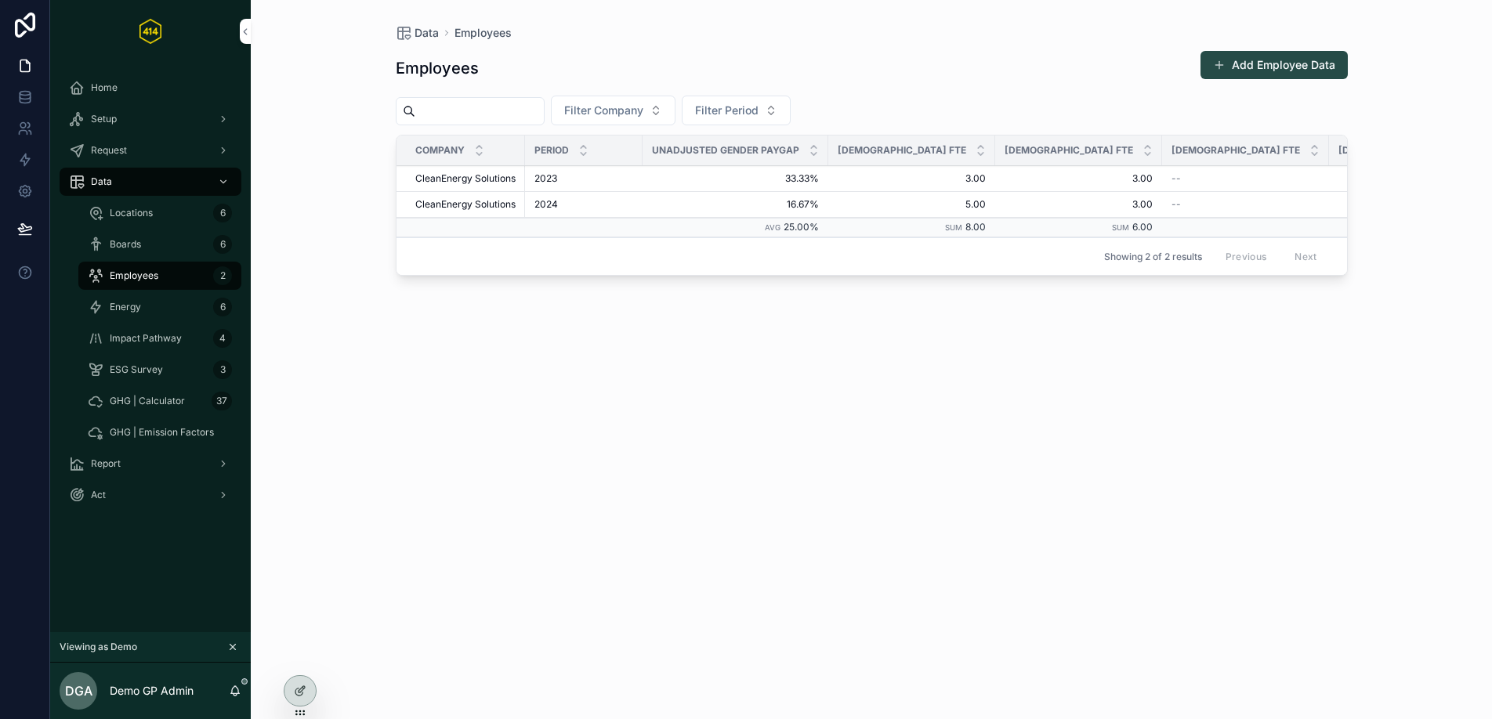
click at [1240, 58] on button "Add Employee Data" at bounding box center [1273, 65] width 147 height 28
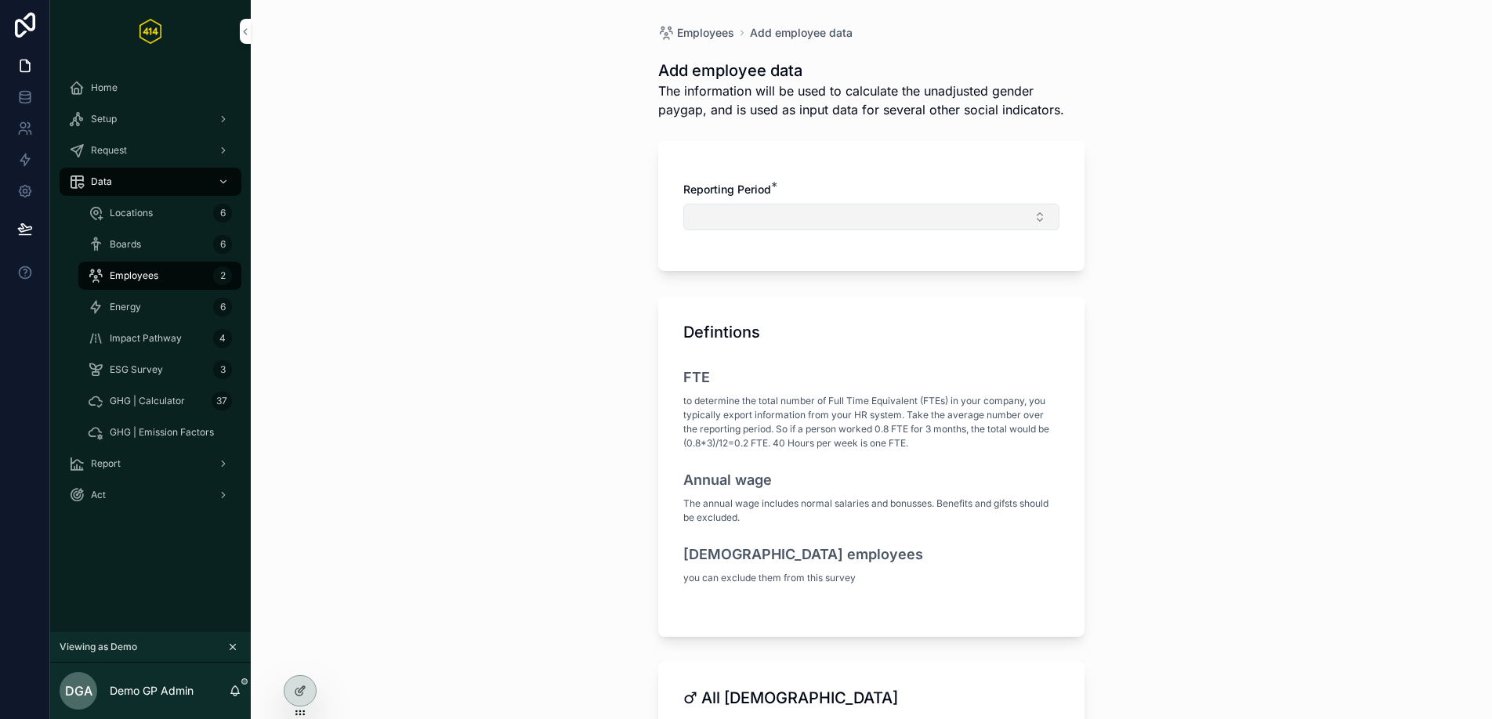
click at [863, 218] on button "Select Button" at bounding box center [871, 217] width 376 height 27
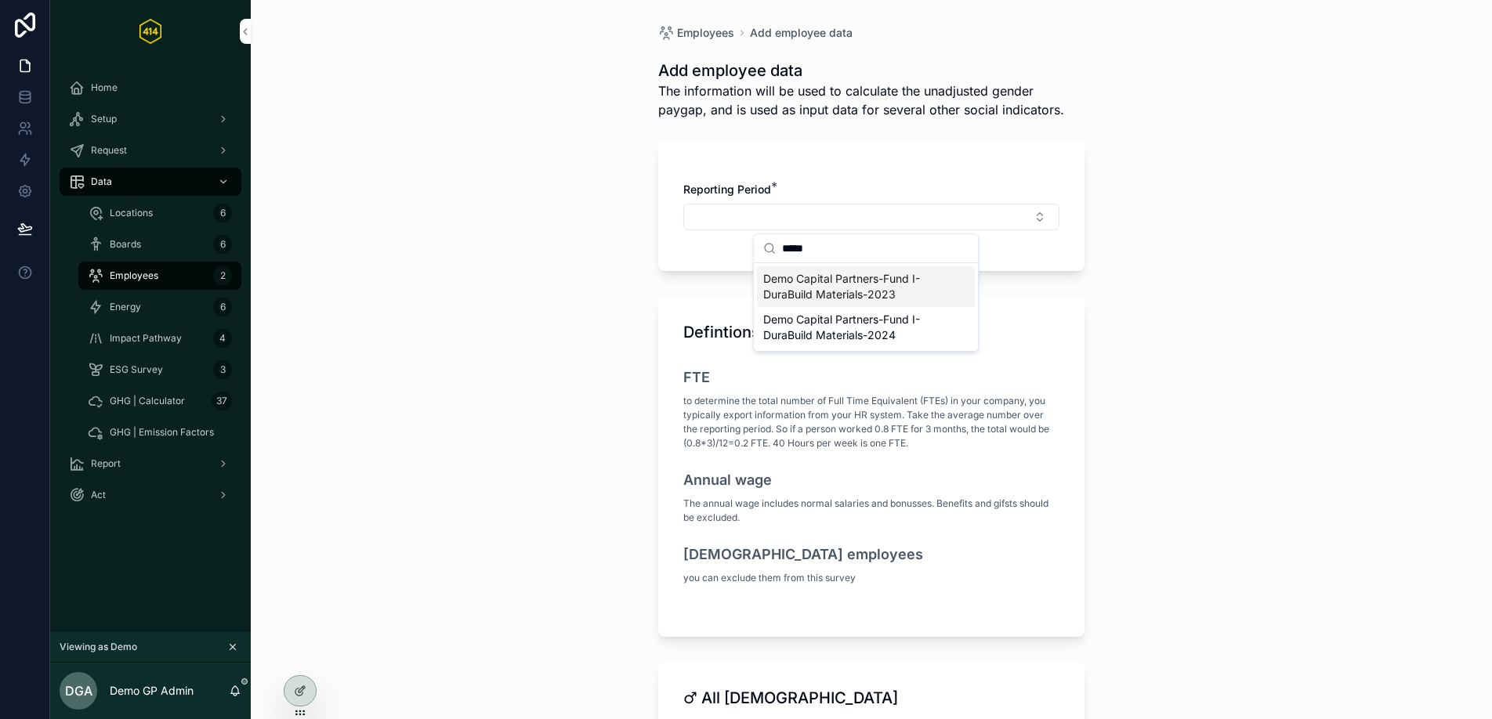
type input "*****"
click at [857, 297] on span "Demo Capital Partners-Fund I-DuraBuild Materials-2023" at bounding box center [856, 286] width 186 height 31
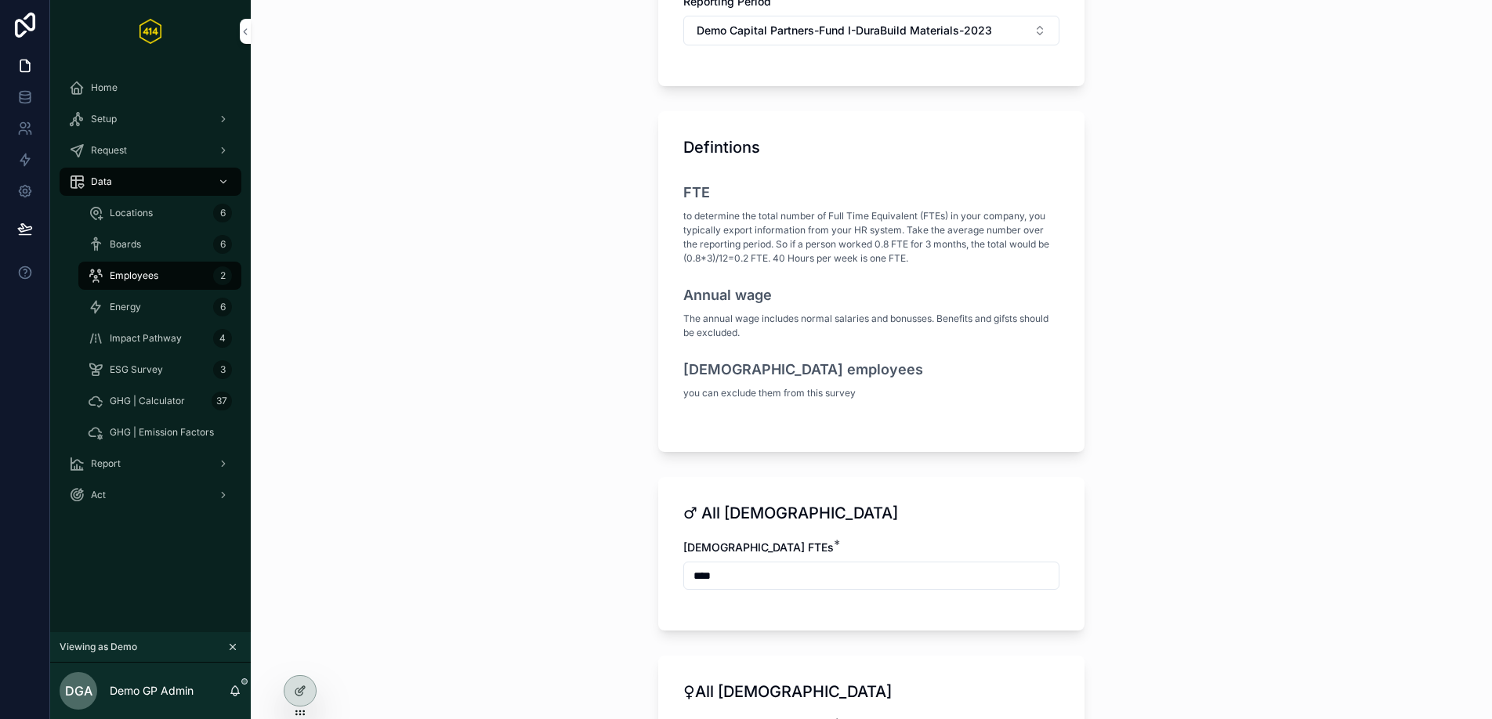
scroll to position [456, 0]
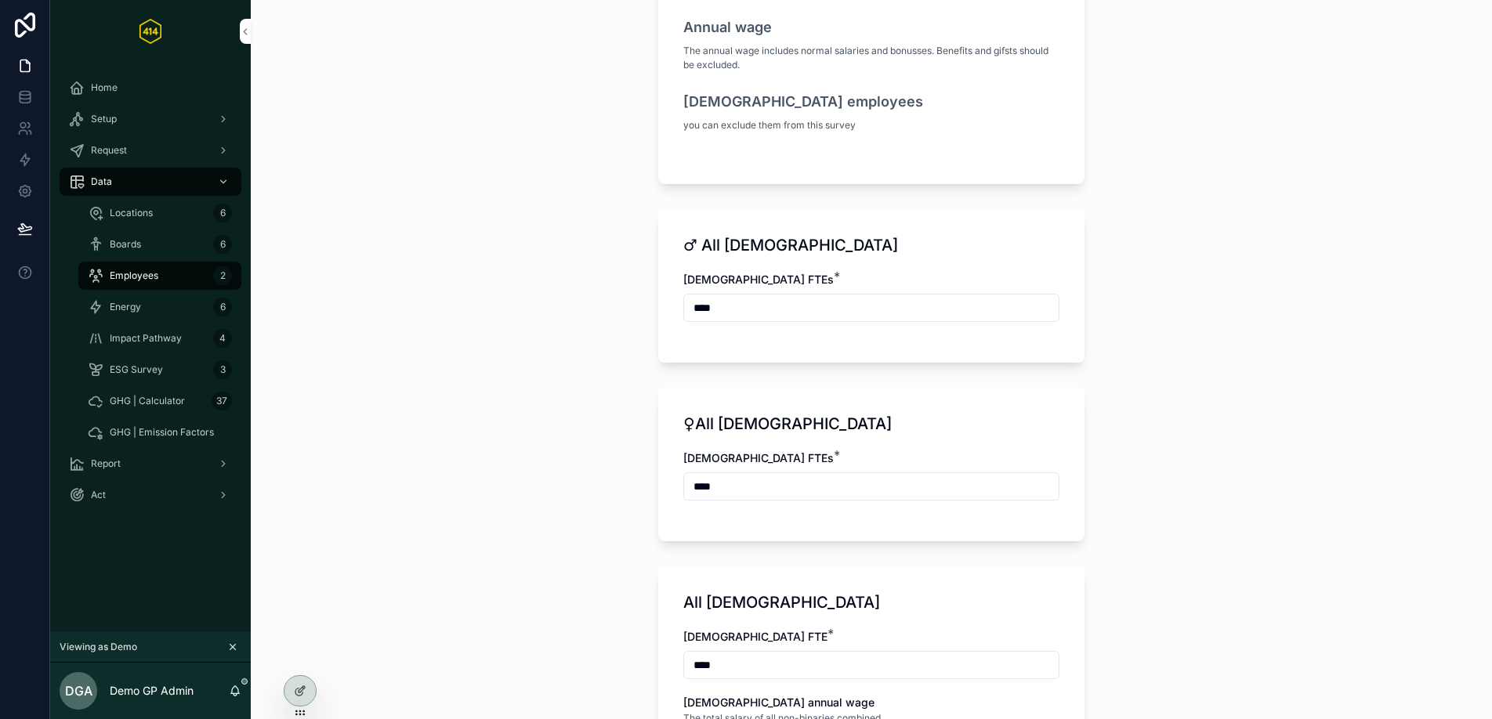
click at [695, 312] on input "****" at bounding box center [871, 308] width 375 height 22
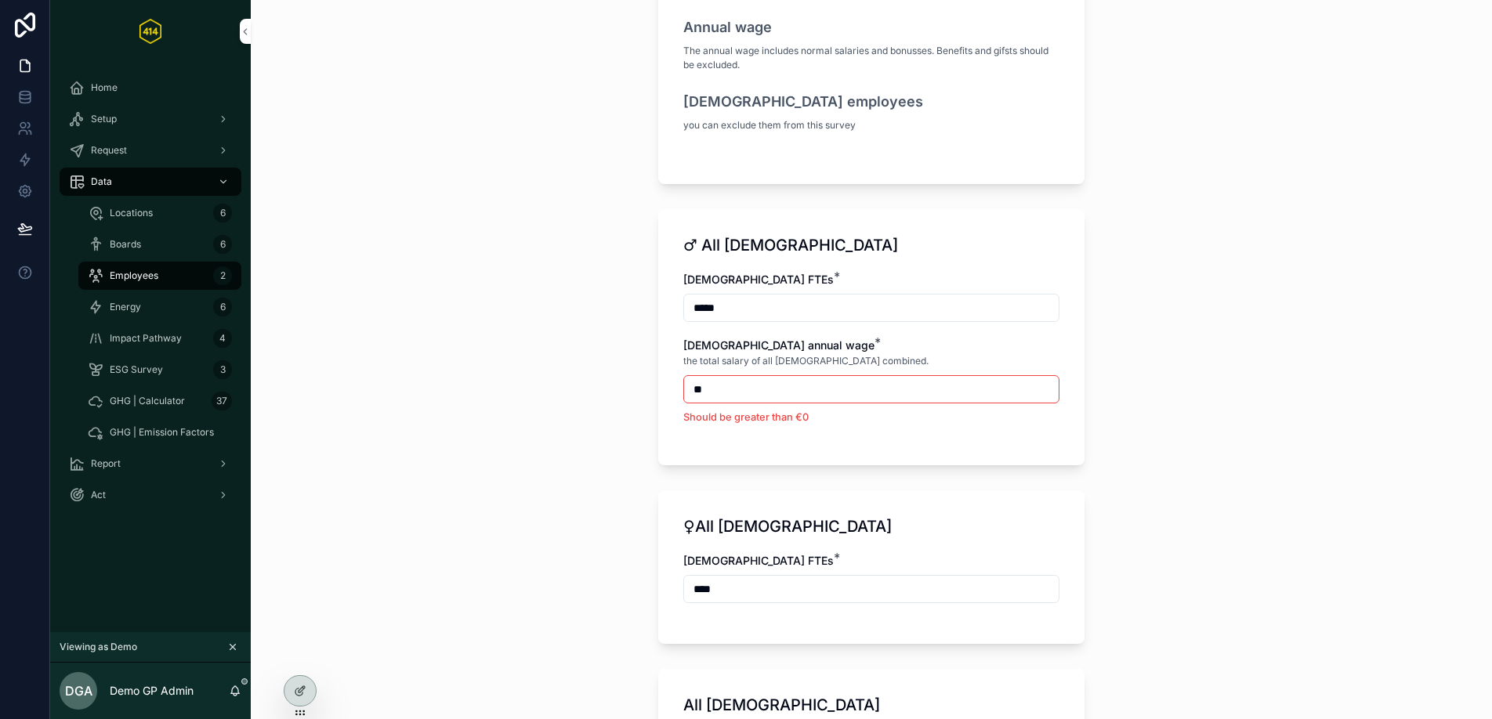
type input "*****"
click at [695, 589] on input "****" at bounding box center [871, 589] width 375 height 22
click at [688, 585] on input "****" at bounding box center [871, 589] width 375 height 22
click at [692, 586] on input "****" at bounding box center [871, 589] width 375 height 22
type input "*****"
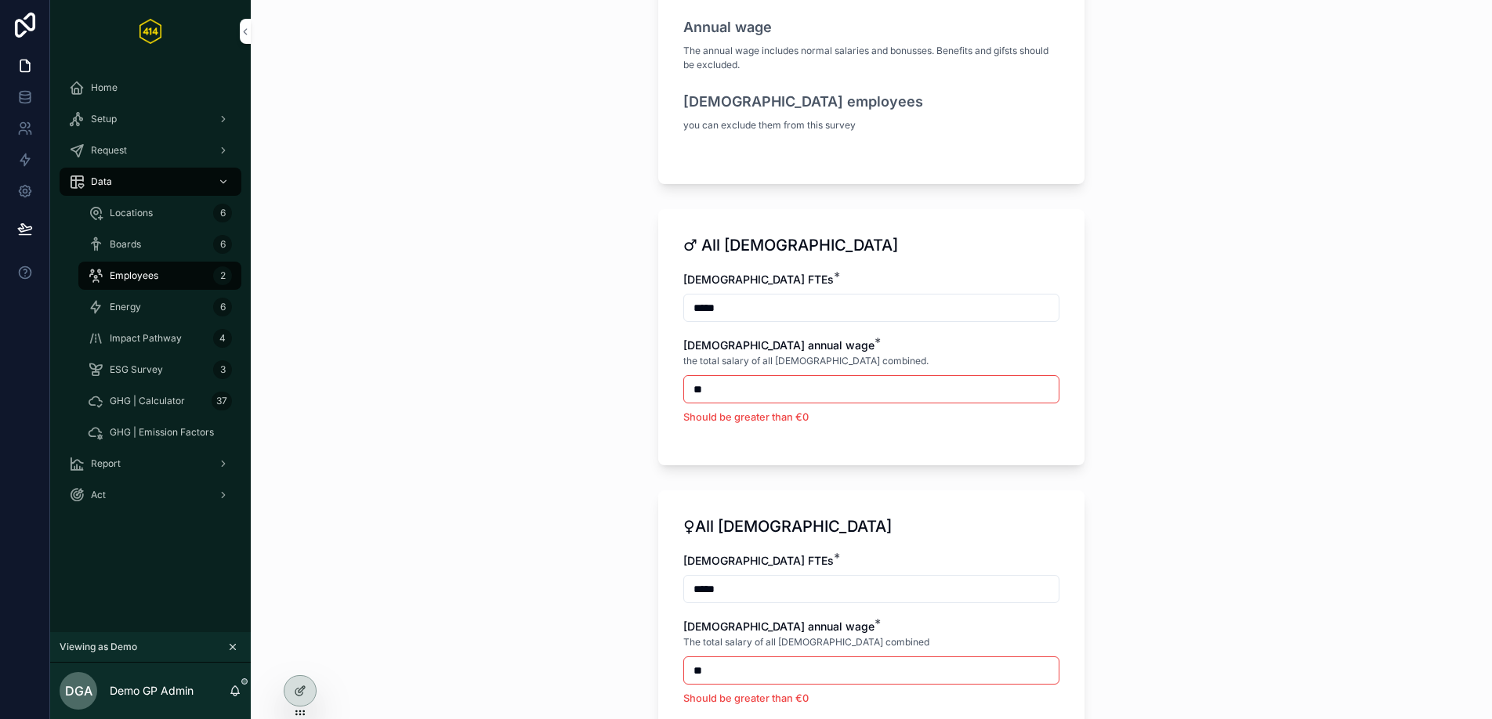
click at [842, 495] on div "♀All [DEMOGRAPHIC_DATA] [DEMOGRAPHIC_DATA] FTEs * ***** [DEMOGRAPHIC_DATA] annu…" at bounding box center [871, 618] width 426 height 256
click at [731, 390] on input "**" at bounding box center [871, 386] width 375 height 22
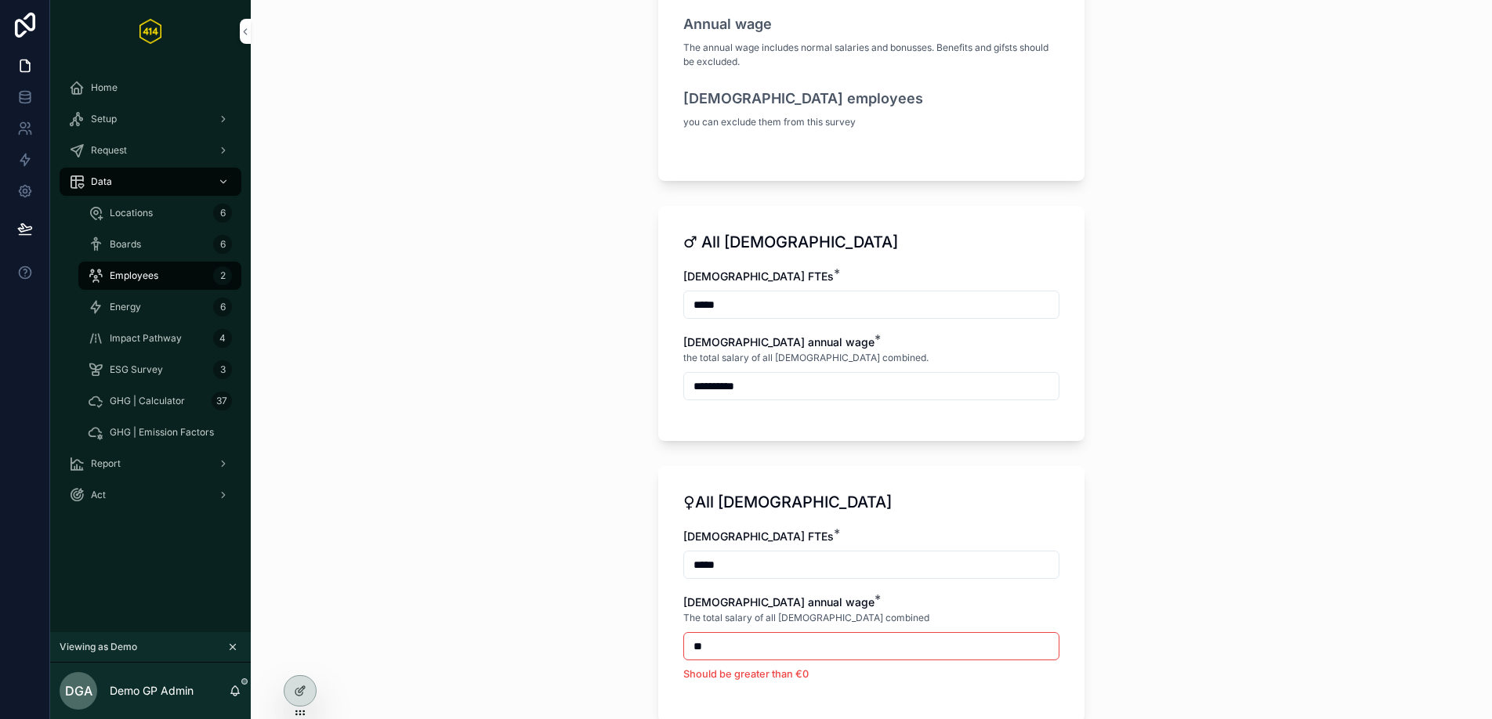
type input "**********"
click at [753, 429] on div "**********" at bounding box center [871, 323] width 426 height 235
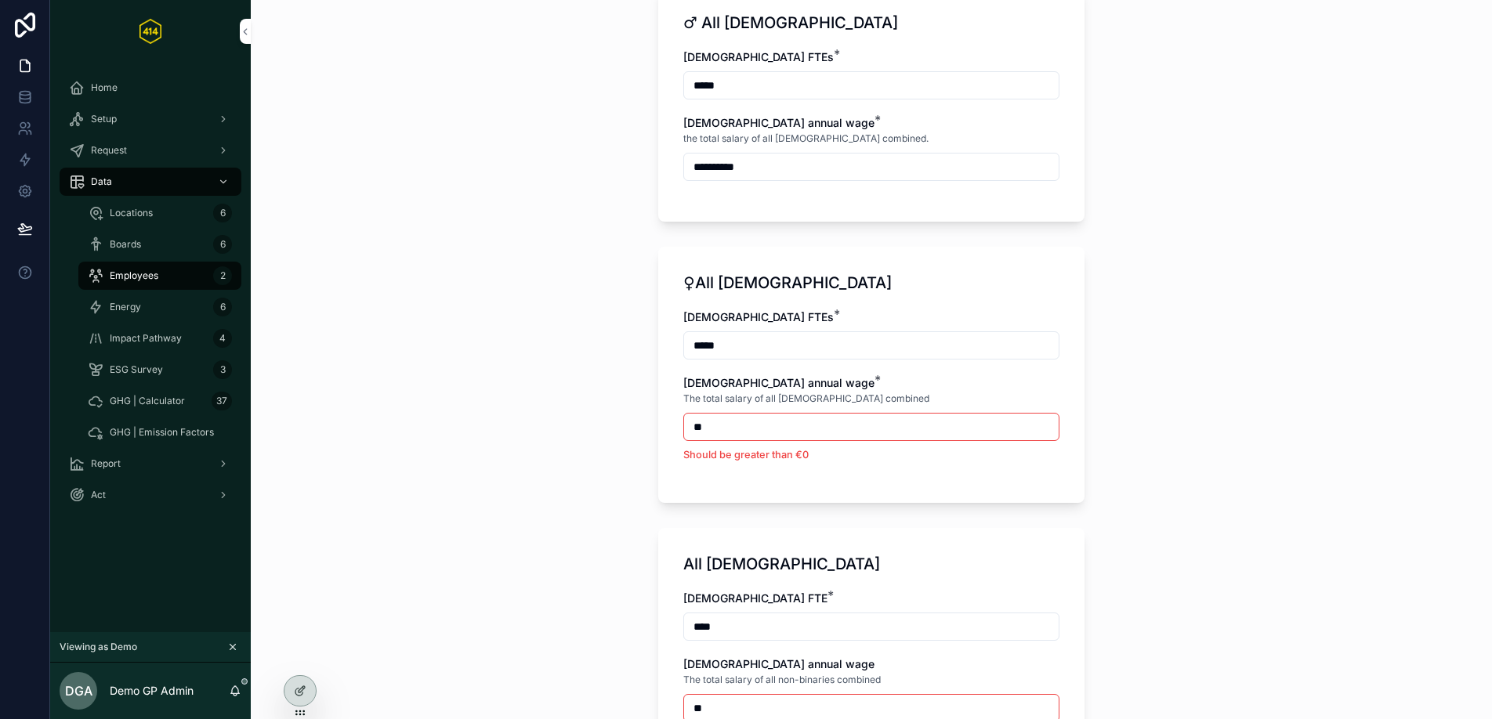
scroll to position [679, 0]
click at [751, 434] on input "**" at bounding box center [871, 426] width 375 height 22
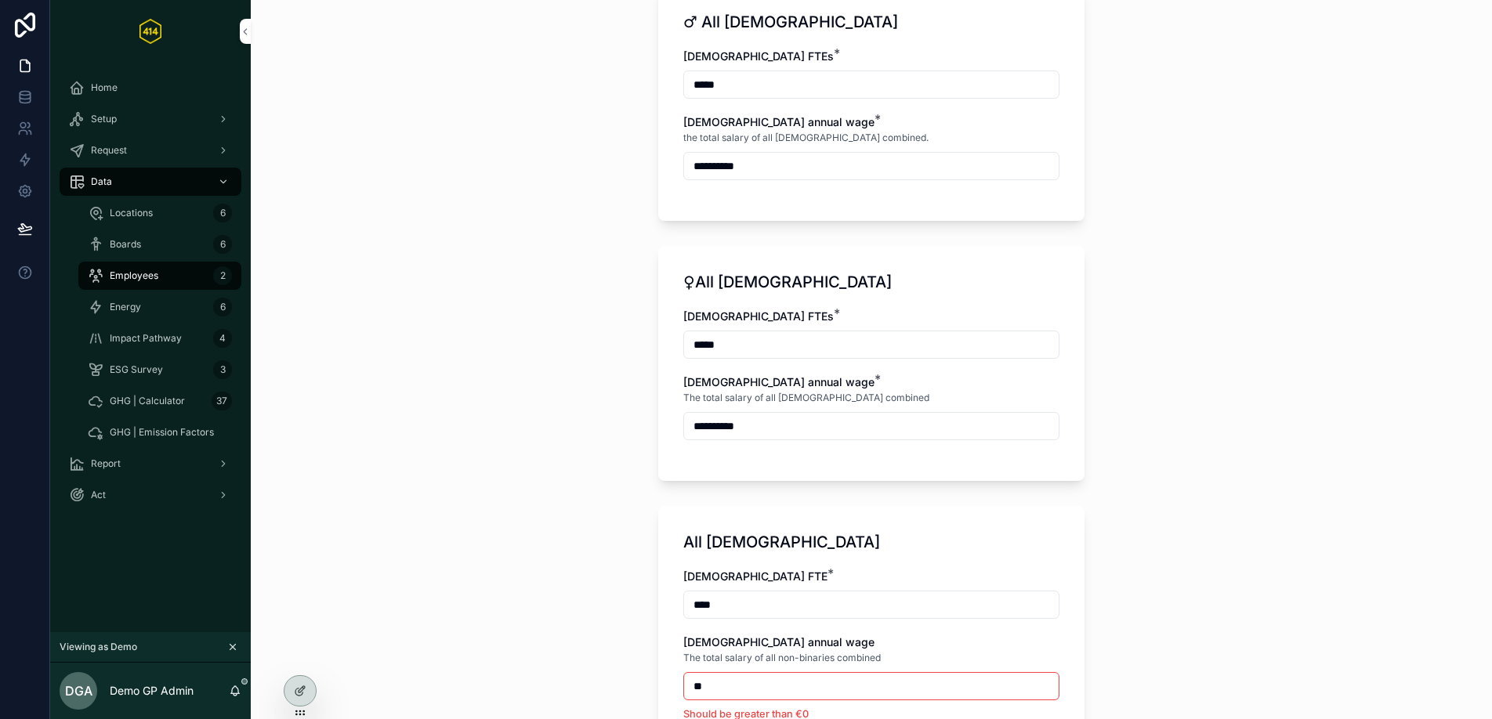
type input "**********"
click at [805, 449] on div "**********" at bounding box center [871, 382] width 376 height 147
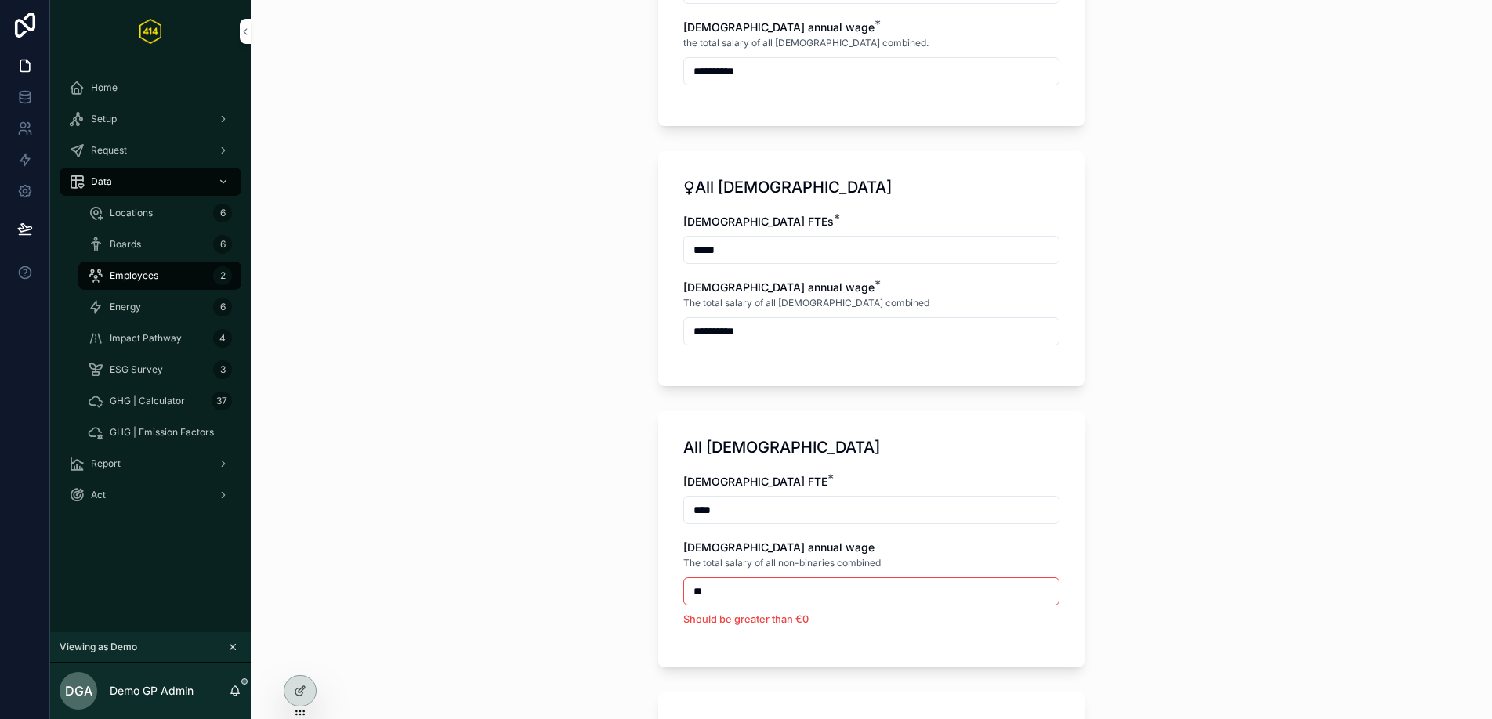
scroll to position [987, 0]
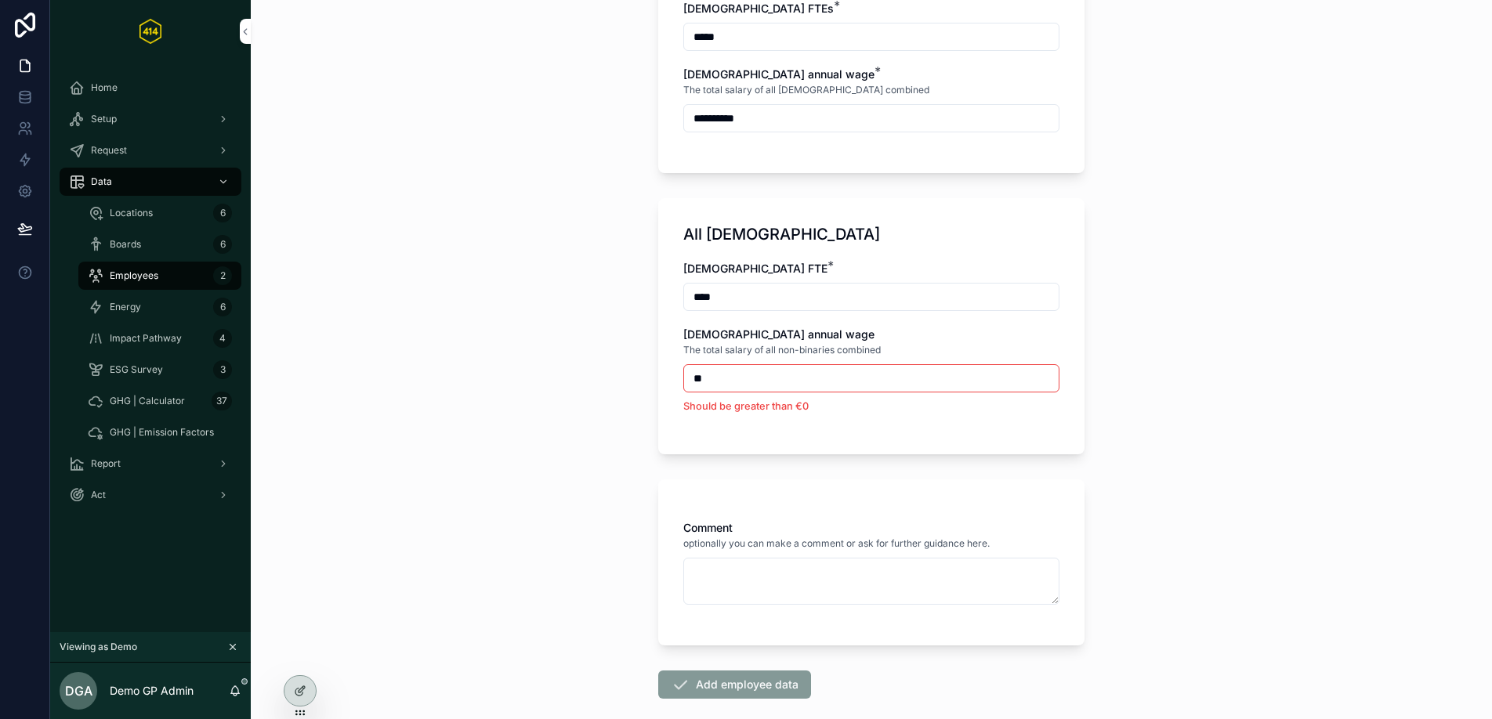
click at [787, 436] on div "All [DEMOGRAPHIC_DATA] [DEMOGRAPHIC_DATA] FTE * **** [DEMOGRAPHIC_DATA] annual …" at bounding box center [871, 326] width 426 height 256
click at [722, 295] on input "****" at bounding box center [871, 297] width 375 height 22
click at [792, 399] on li "Should be greater than €0" at bounding box center [871, 406] width 376 height 15
click at [816, 403] on li "Should be greater than €0" at bounding box center [871, 406] width 376 height 15
click at [772, 391] on div "**" at bounding box center [871, 378] width 376 height 28
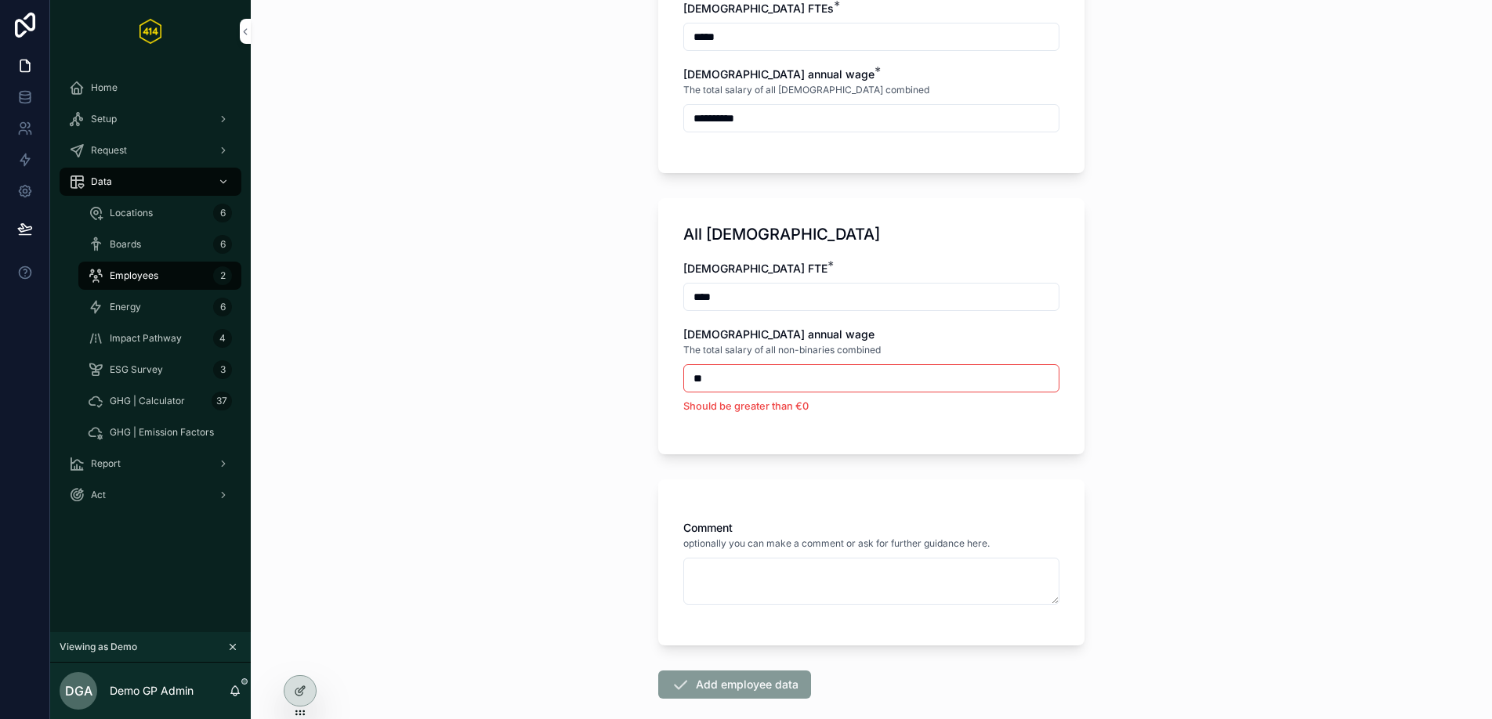
click at [767, 380] on input "**" at bounding box center [871, 378] width 375 height 22
click at [857, 389] on div "**" at bounding box center [871, 378] width 376 height 28
click at [842, 381] on input "**" at bounding box center [871, 378] width 375 height 22
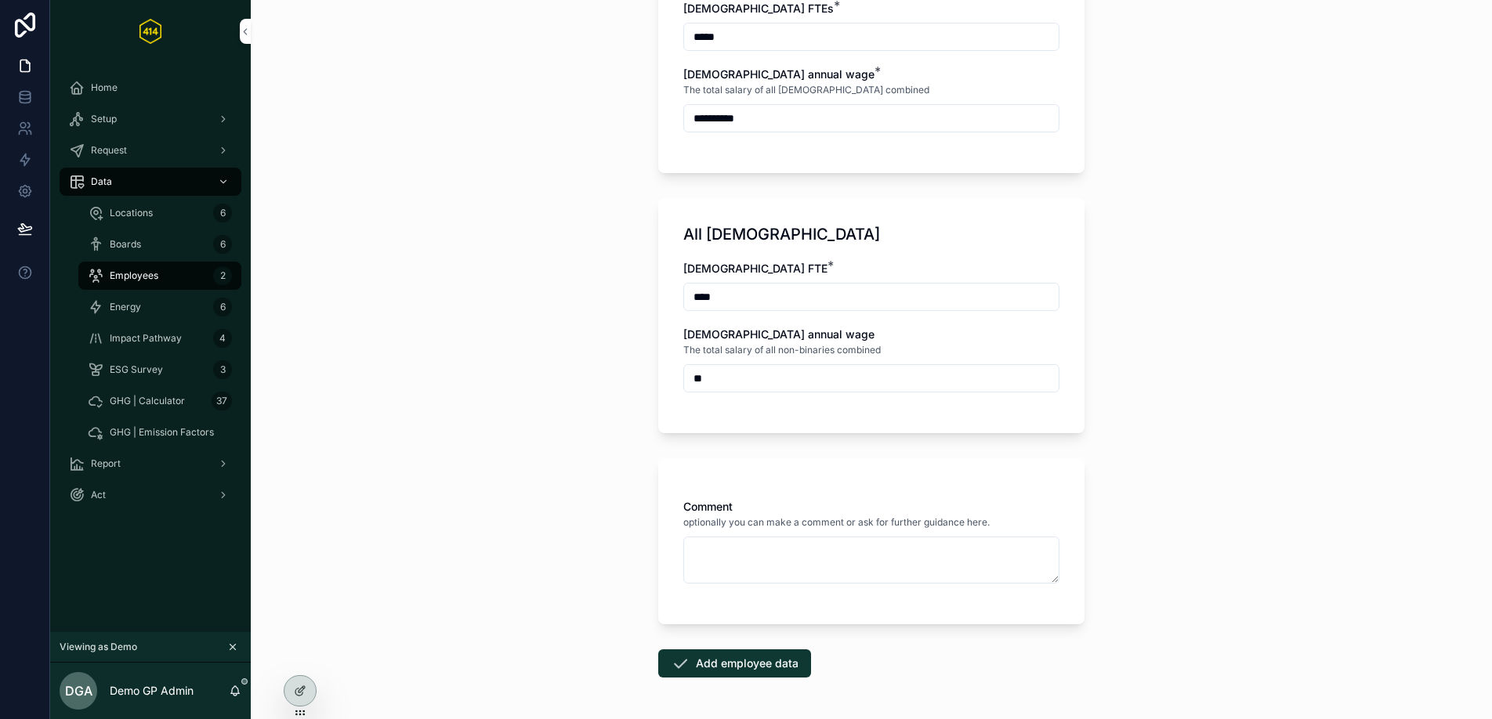
type input "**"
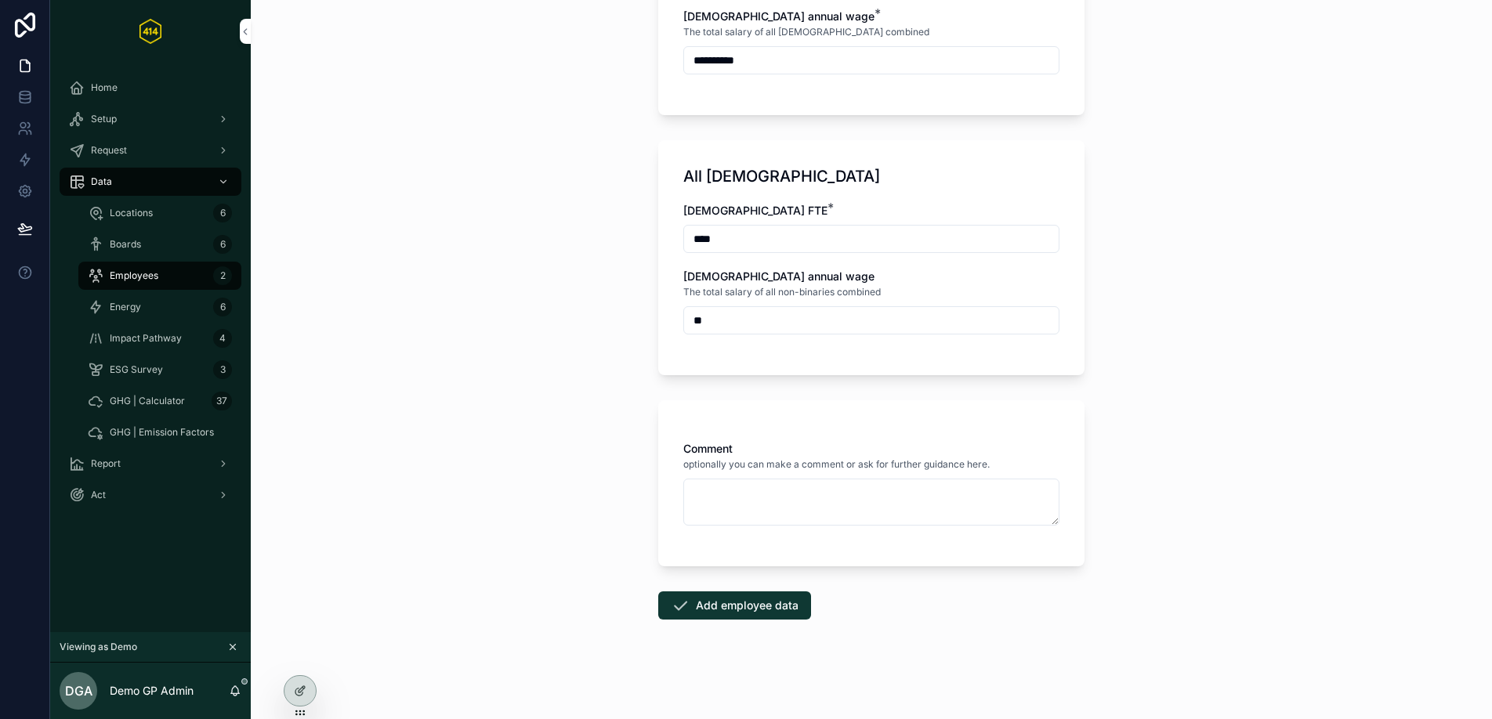
scroll to position [1046, 0]
click at [738, 612] on button "Add employee data" at bounding box center [734, 605] width 153 height 28
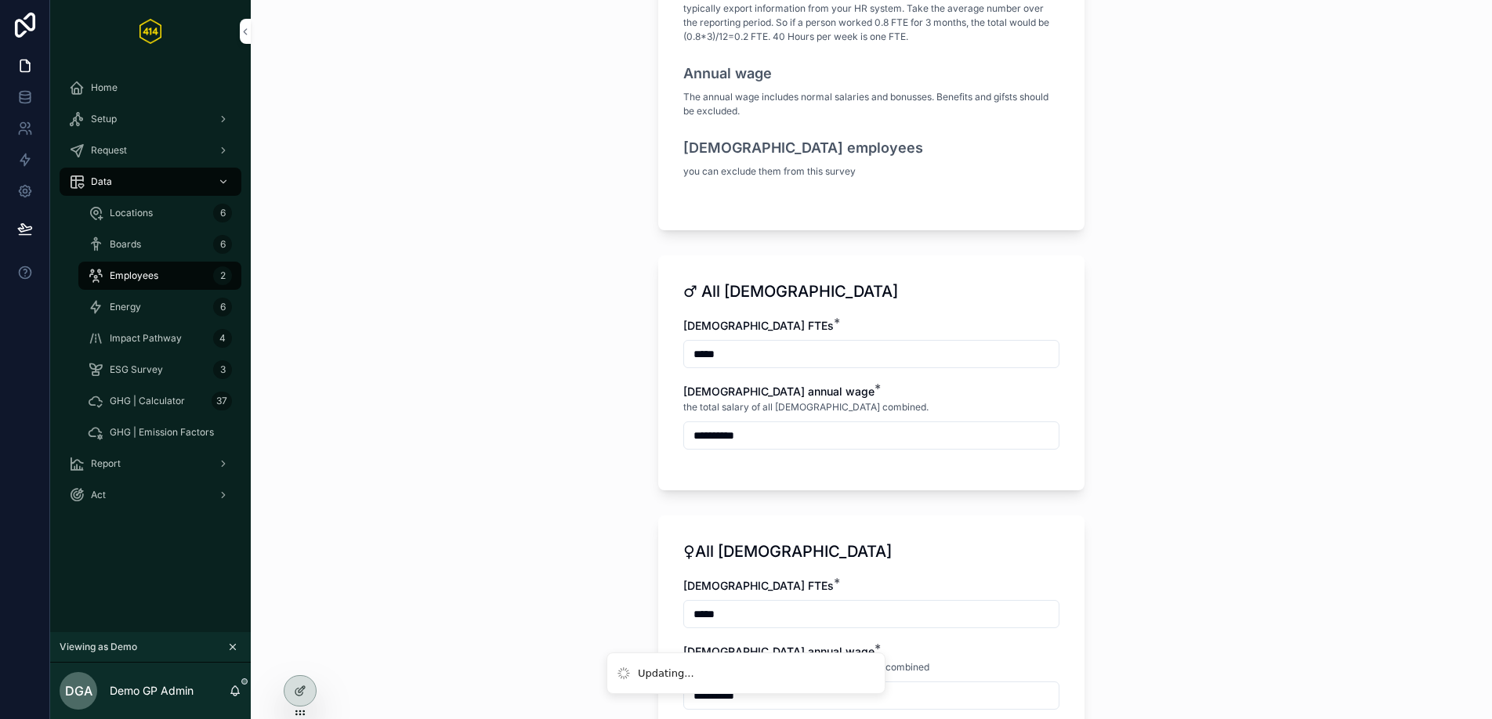
scroll to position [0, 0]
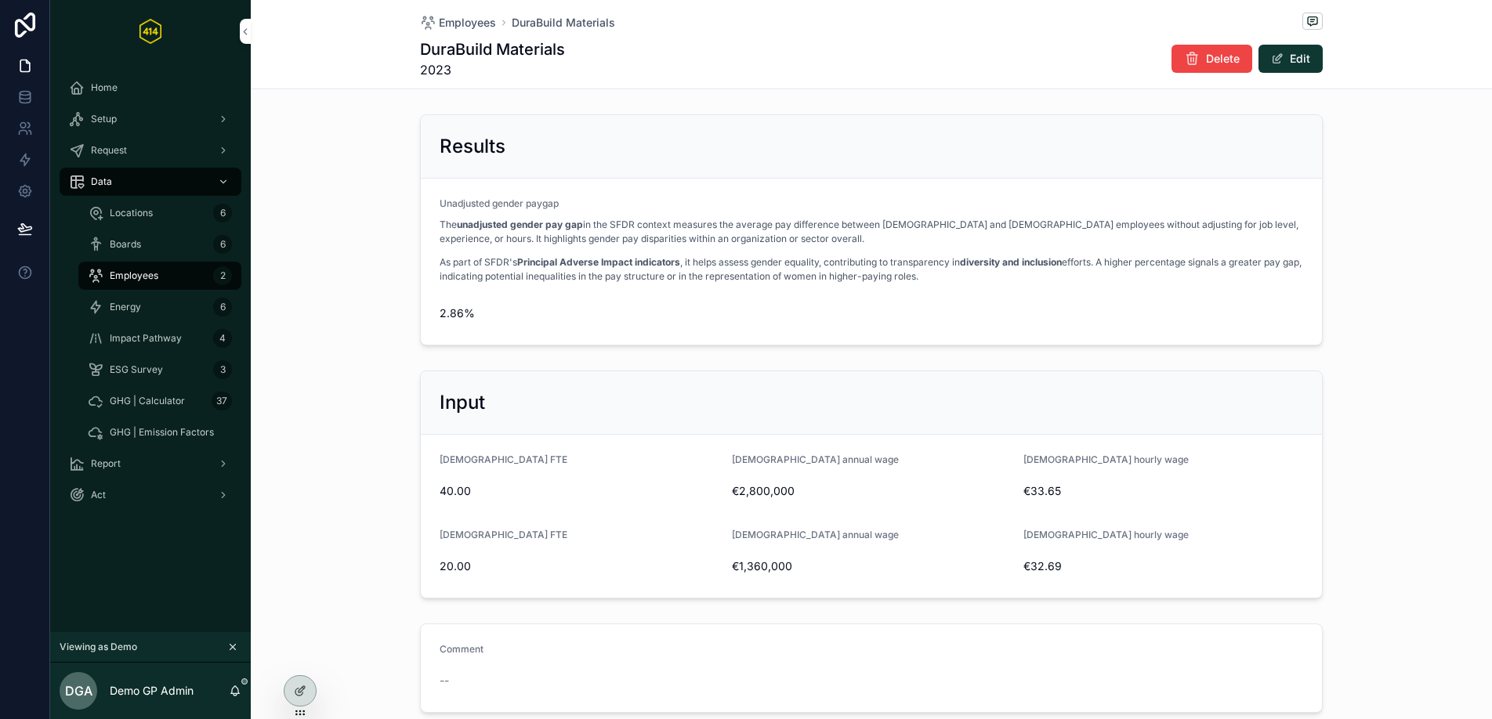
click at [198, 276] on div "Employees 2" at bounding box center [160, 275] width 144 height 25
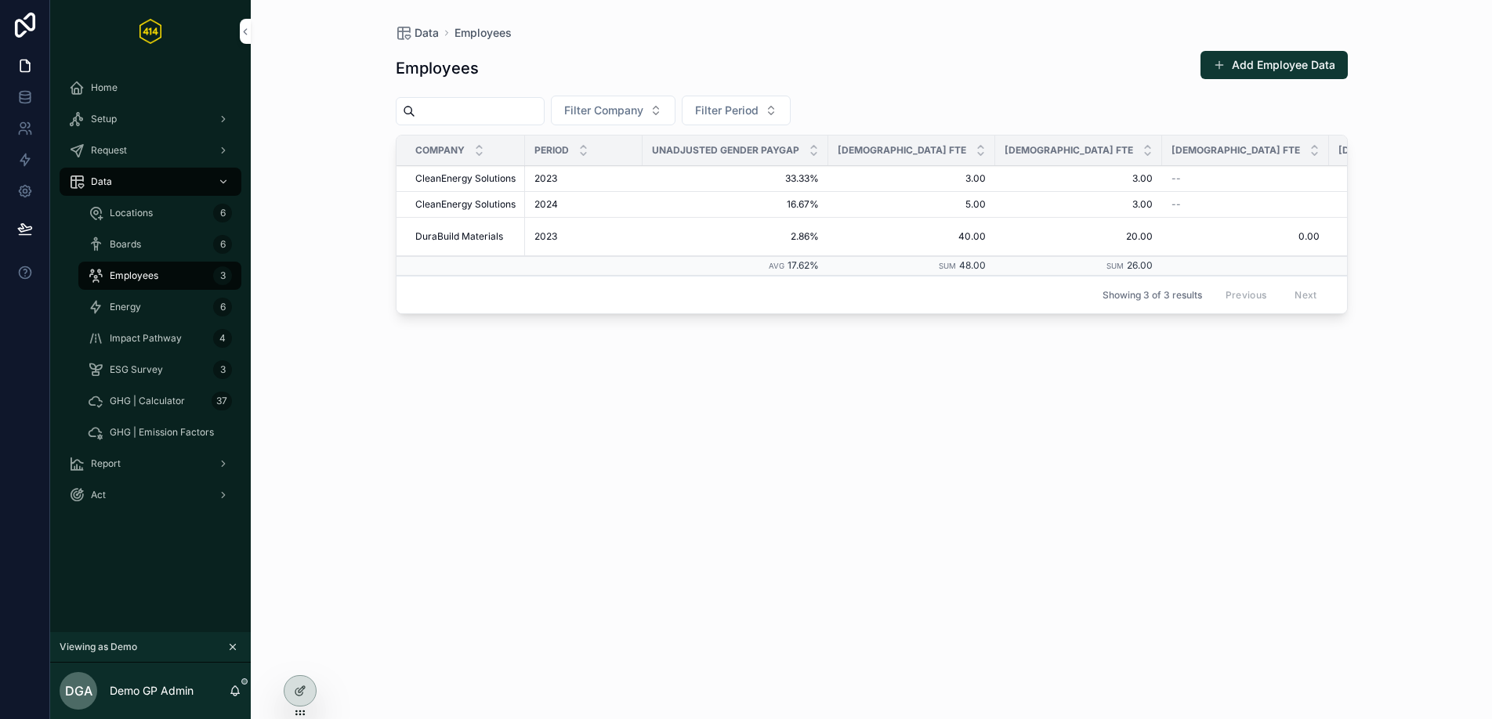
click at [195, 306] on div "Energy 6" at bounding box center [160, 307] width 144 height 25
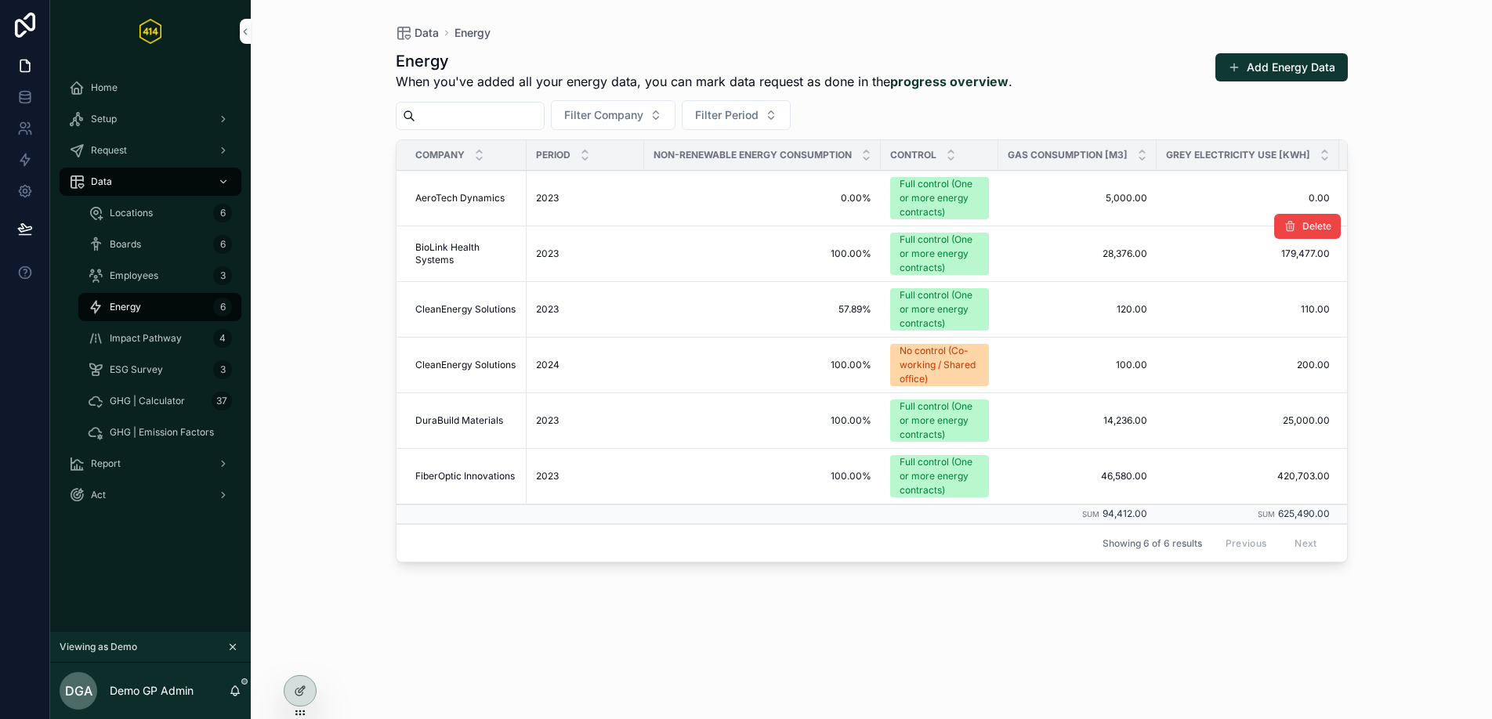
click at [1072, 243] on td "28,376.00 28,376.00" at bounding box center [1077, 254] width 158 height 56
click at [1097, 252] on span "28,376.00" at bounding box center [1077, 254] width 139 height 13
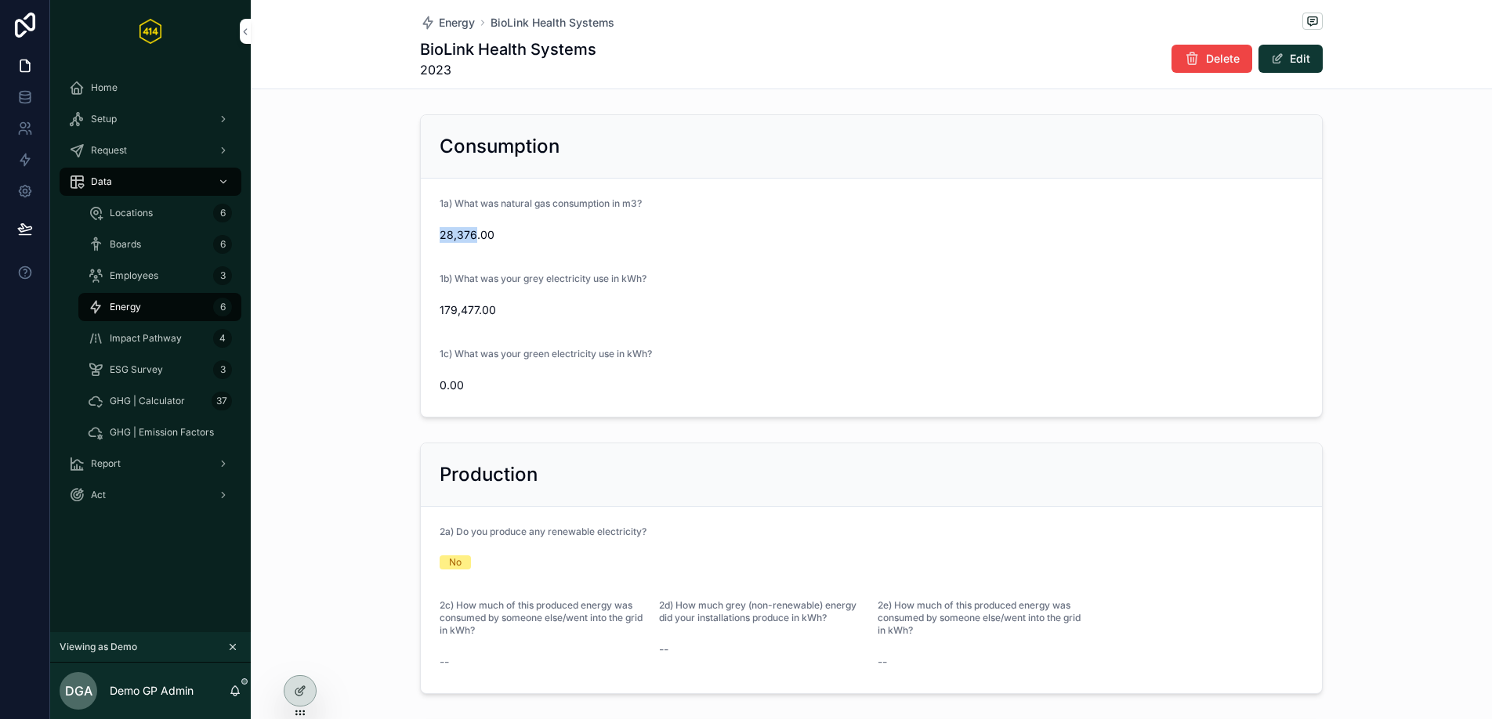
drag, startPoint x: 467, startPoint y: 235, endPoint x: 415, endPoint y: 231, distance: 51.9
click at [421, 231] on form "1a) What was natural gas consumption in m3? 28,376.00 1b) What was your grey el…" at bounding box center [871, 298] width 901 height 238
copy span "28,376"
drag, startPoint x: 436, startPoint y: 310, endPoint x: 462, endPoint y: 309, distance: 26.7
click at [462, 309] on span "179,477.00" at bounding box center [871, 310] width 863 height 16
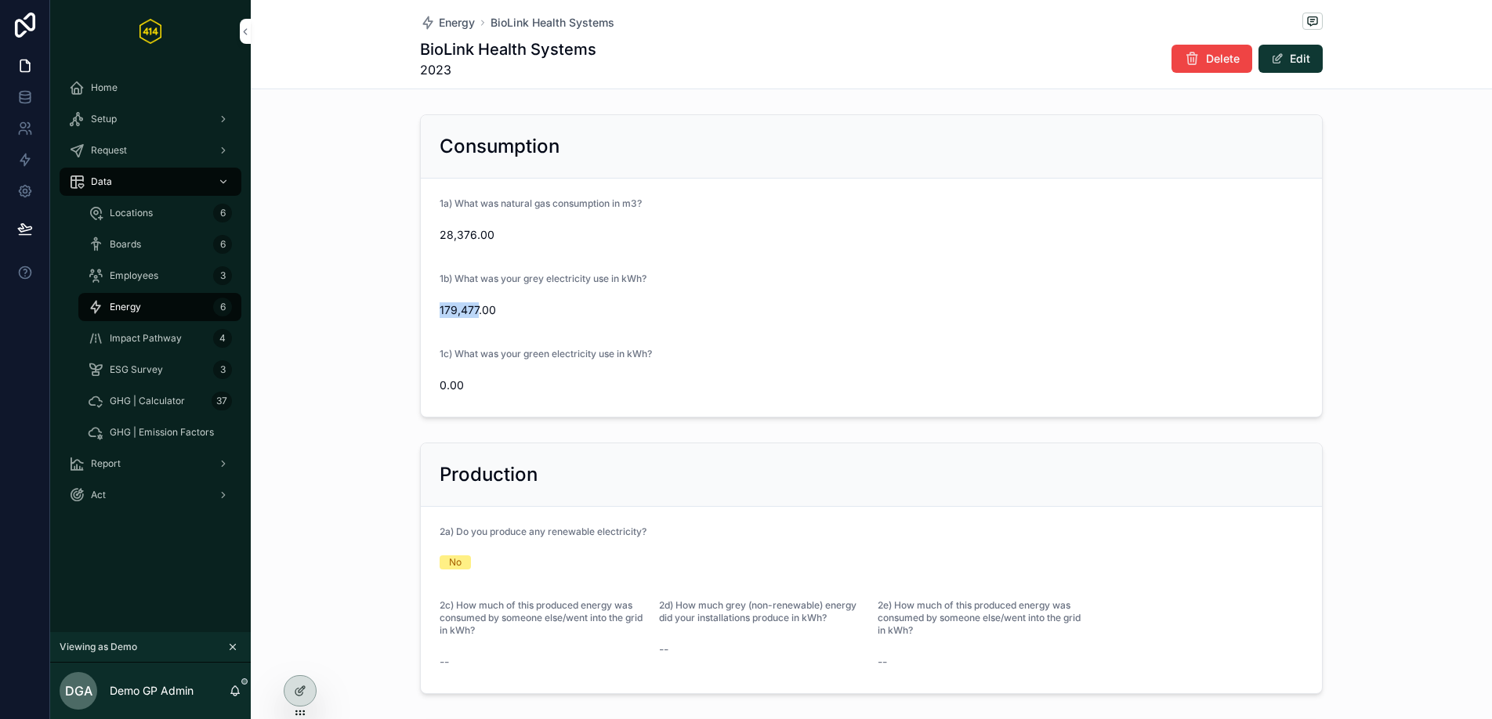
drag, startPoint x: 433, startPoint y: 311, endPoint x: 472, endPoint y: 311, distance: 40.0
click at [472, 311] on form "1a) What was natural gas consumption in m3? 28,376.00 1b) What was your grey el…" at bounding box center [871, 298] width 901 height 238
copy span "179,477"
click at [936, 229] on span "28,376.00" at bounding box center [871, 235] width 863 height 16
click at [654, 233] on span "28,376.00" at bounding box center [871, 235] width 863 height 16
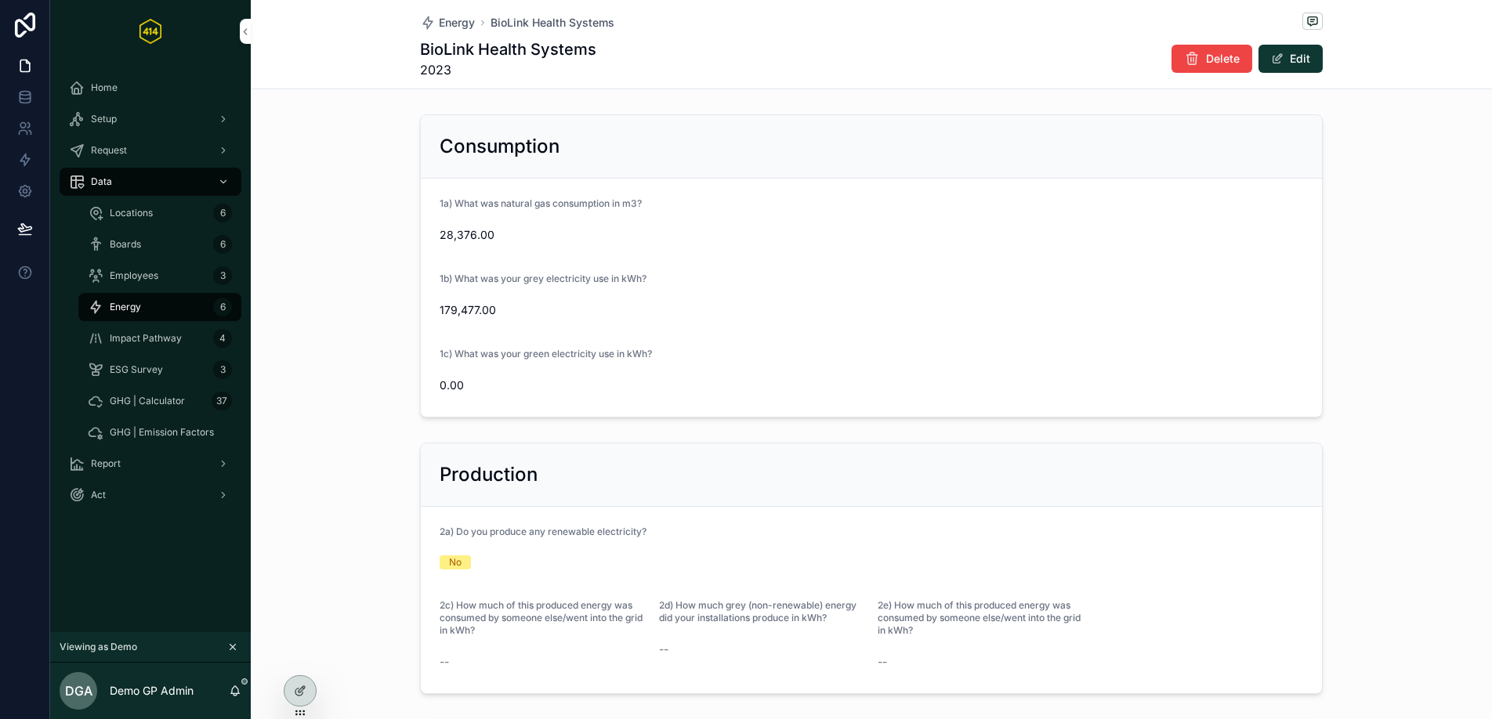
scroll to position [484, 0]
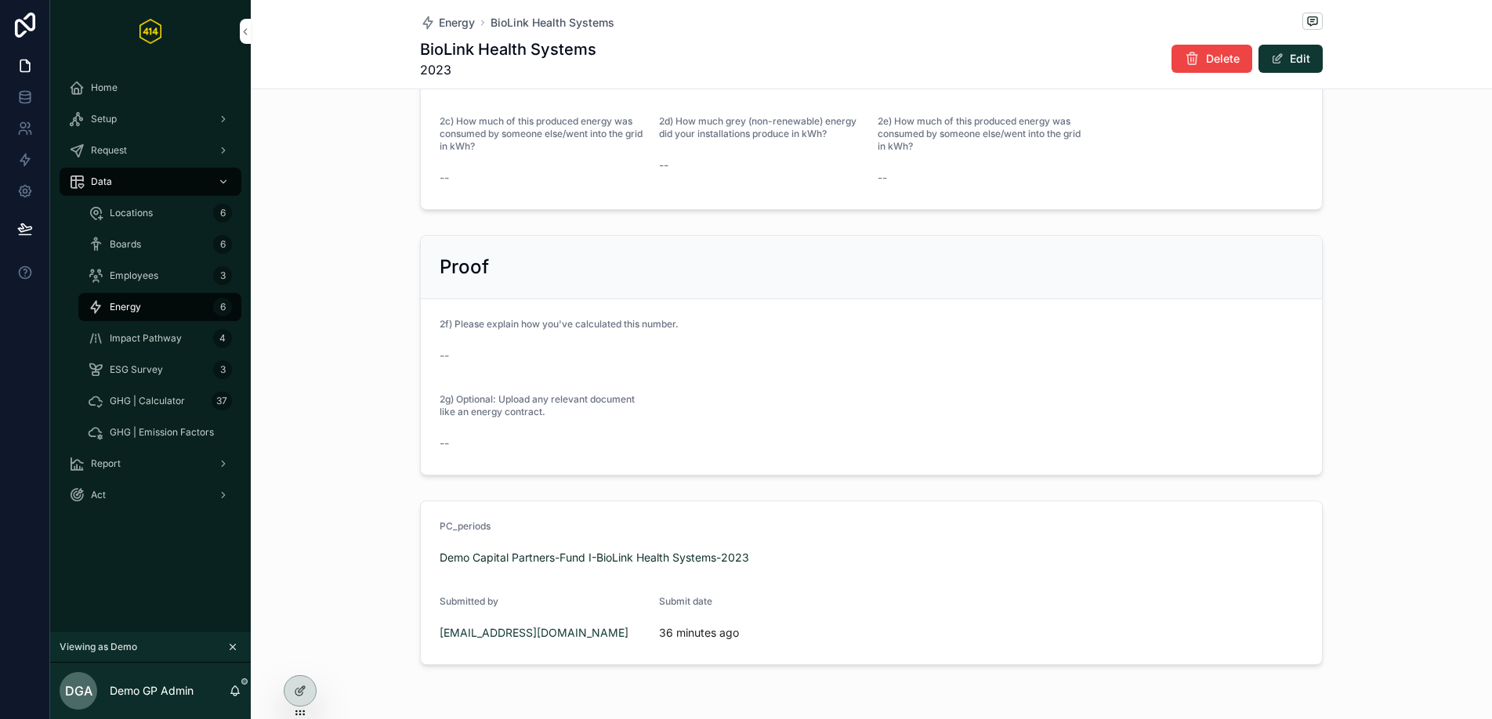
click at [120, 303] on span "Energy" at bounding box center [125, 307] width 31 height 13
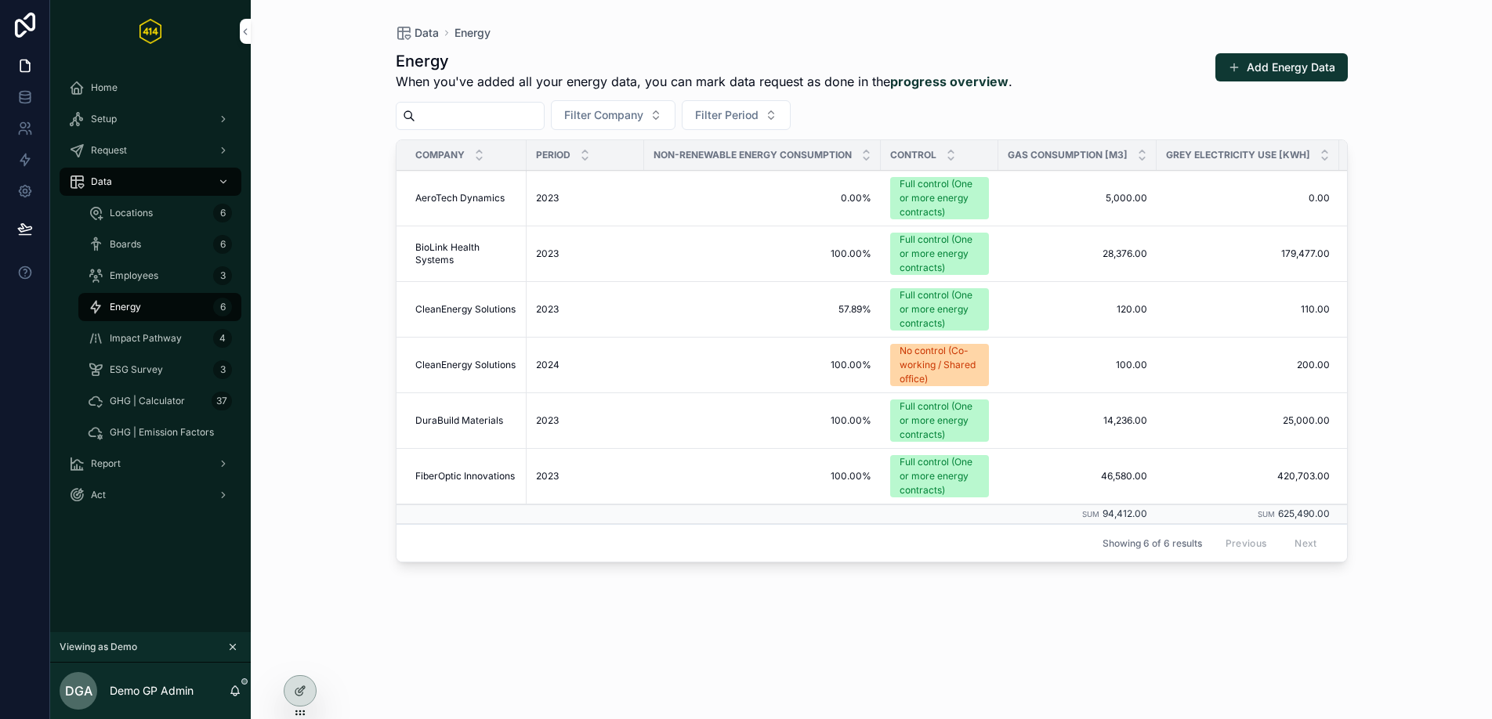
click at [144, 279] on span "Employees" at bounding box center [134, 276] width 49 height 13
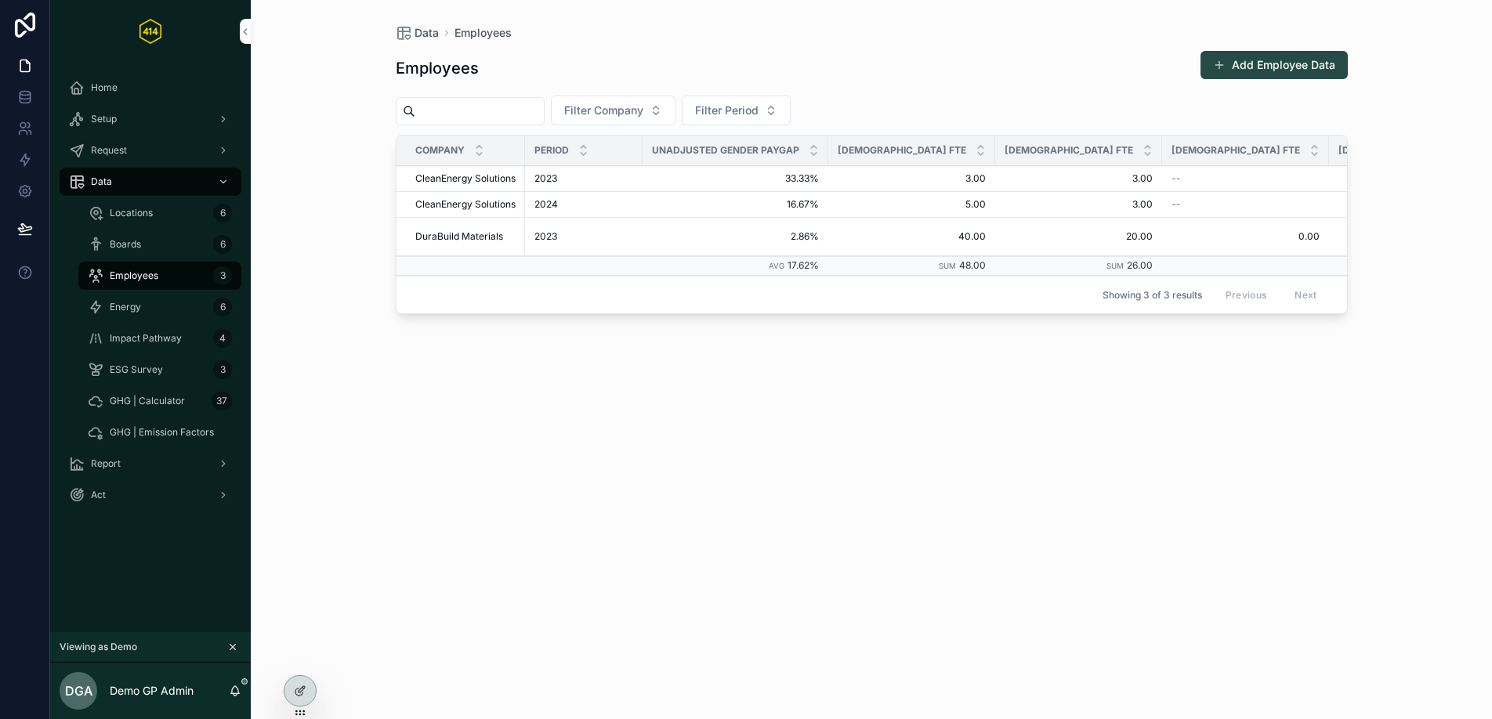
click at [1281, 68] on button "Add Employee Data" at bounding box center [1273, 65] width 147 height 28
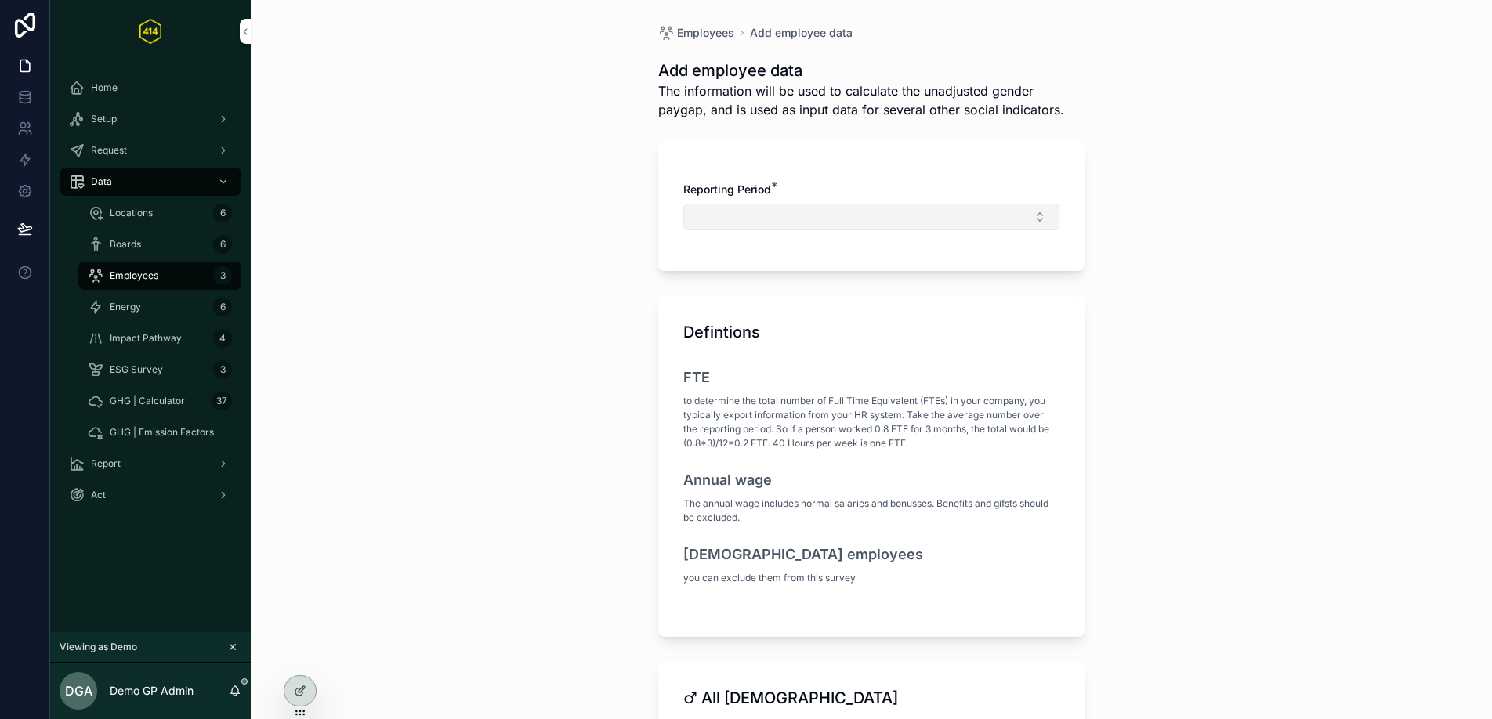
click at [768, 208] on button "Select Button" at bounding box center [871, 217] width 376 height 27
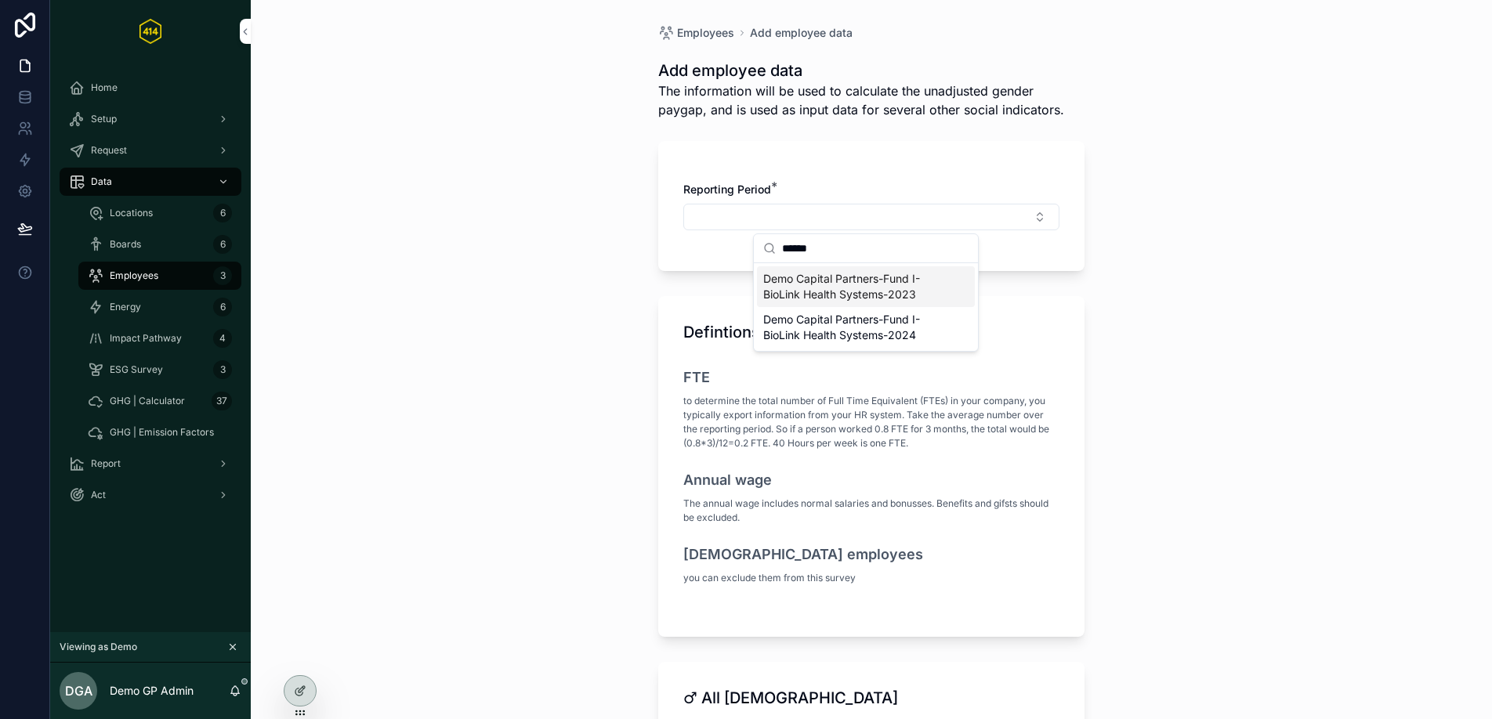
type input "******"
click at [877, 296] on span "Demo Capital Partners-Fund I-BioLink Health Systems-2023" at bounding box center [856, 286] width 186 height 31
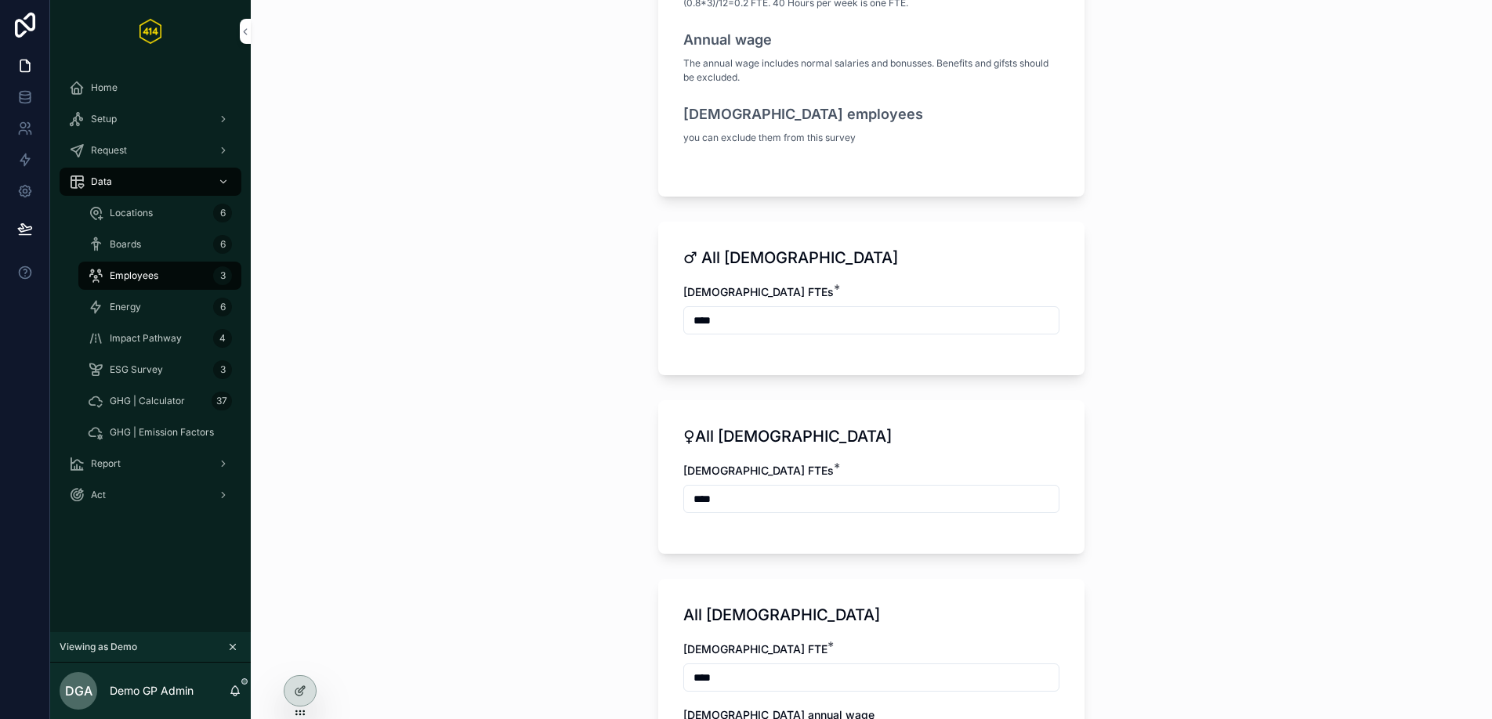
scroll to position [475, 0]
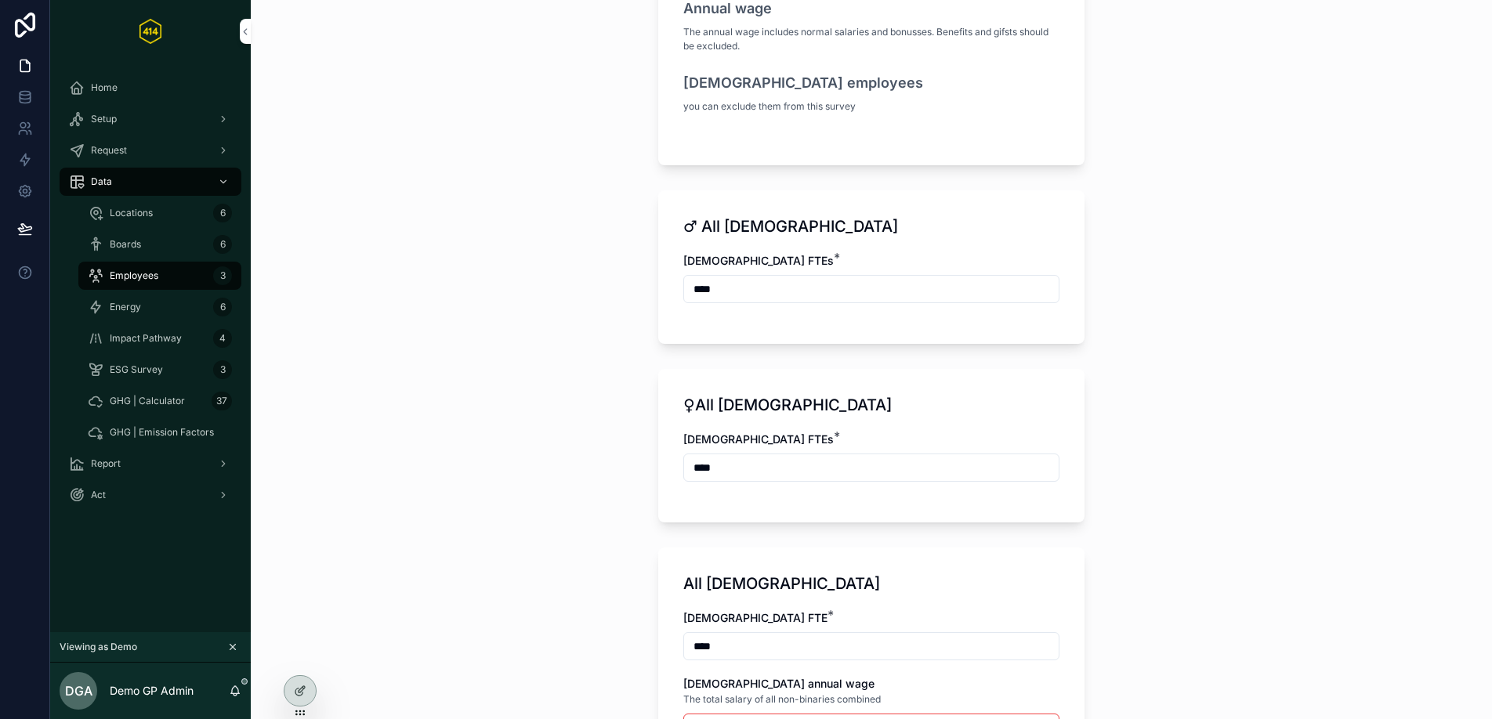
click at [754, 296] on input "****" at bounding box center [871, 289] width 375 height 22
click at [694, 290] on input "****" at bounding box center [871, 289] width 375 height 22
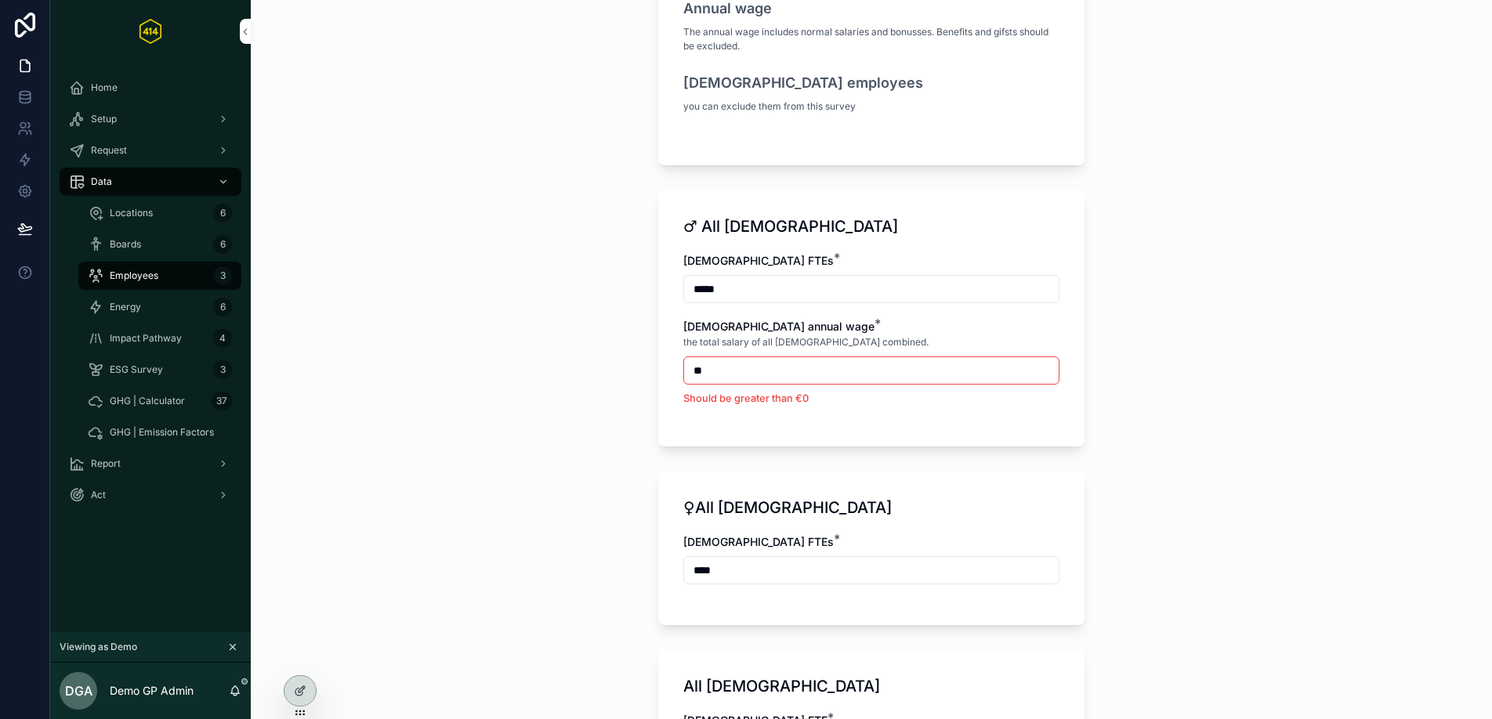
type input "*****"
click at [693, 568] on input "****" at bounding box center [871, 570] width 375 height 22
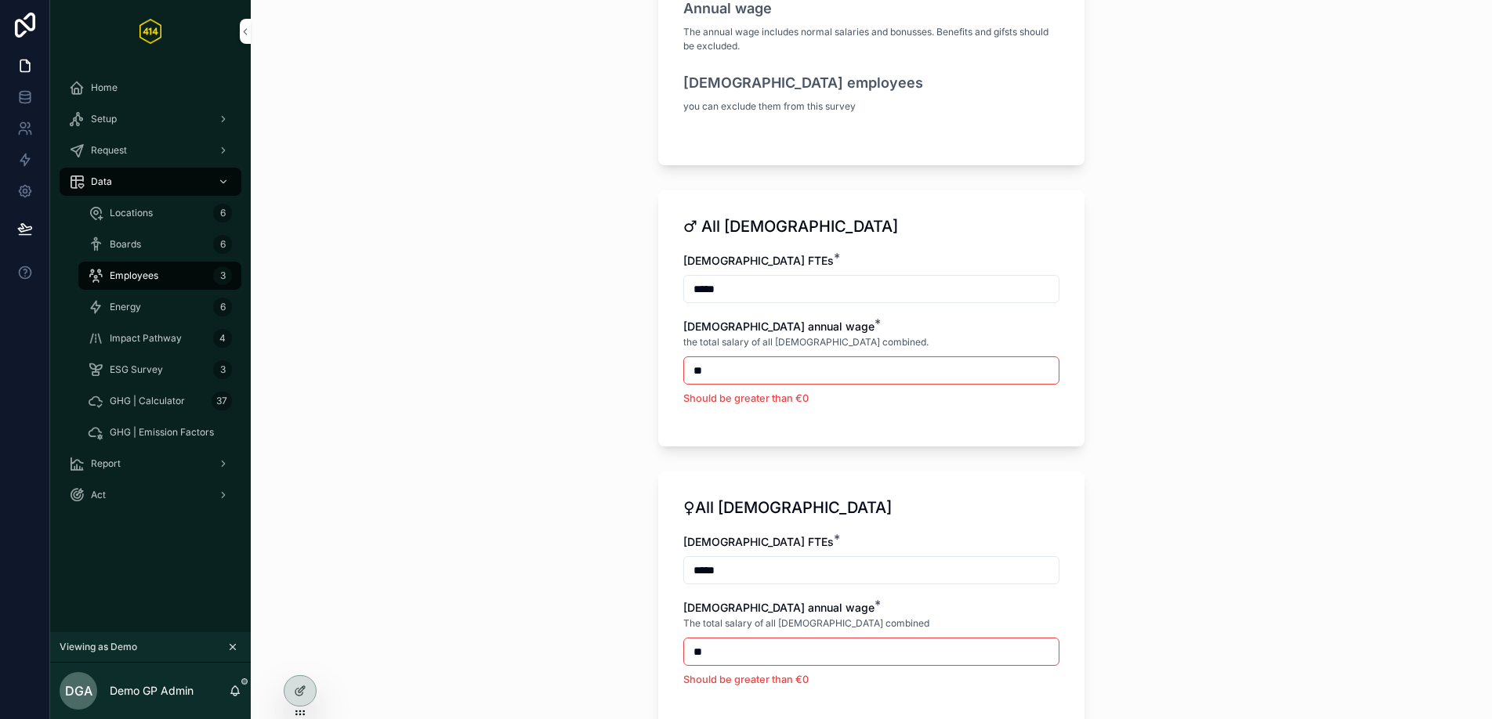
type input "*****"
click at [798, 331] on div "[DEMOGRAPHIC_DATA] annual wage *" at bounding box center [871, 327] width 376 height 16
click at [722, 652] on input "**" at bounding box center [871, 652] width 375 height 22
type input "**********"
click at [738, 594] on div "**********" at bounding box center [871, 607] width 376 height 147
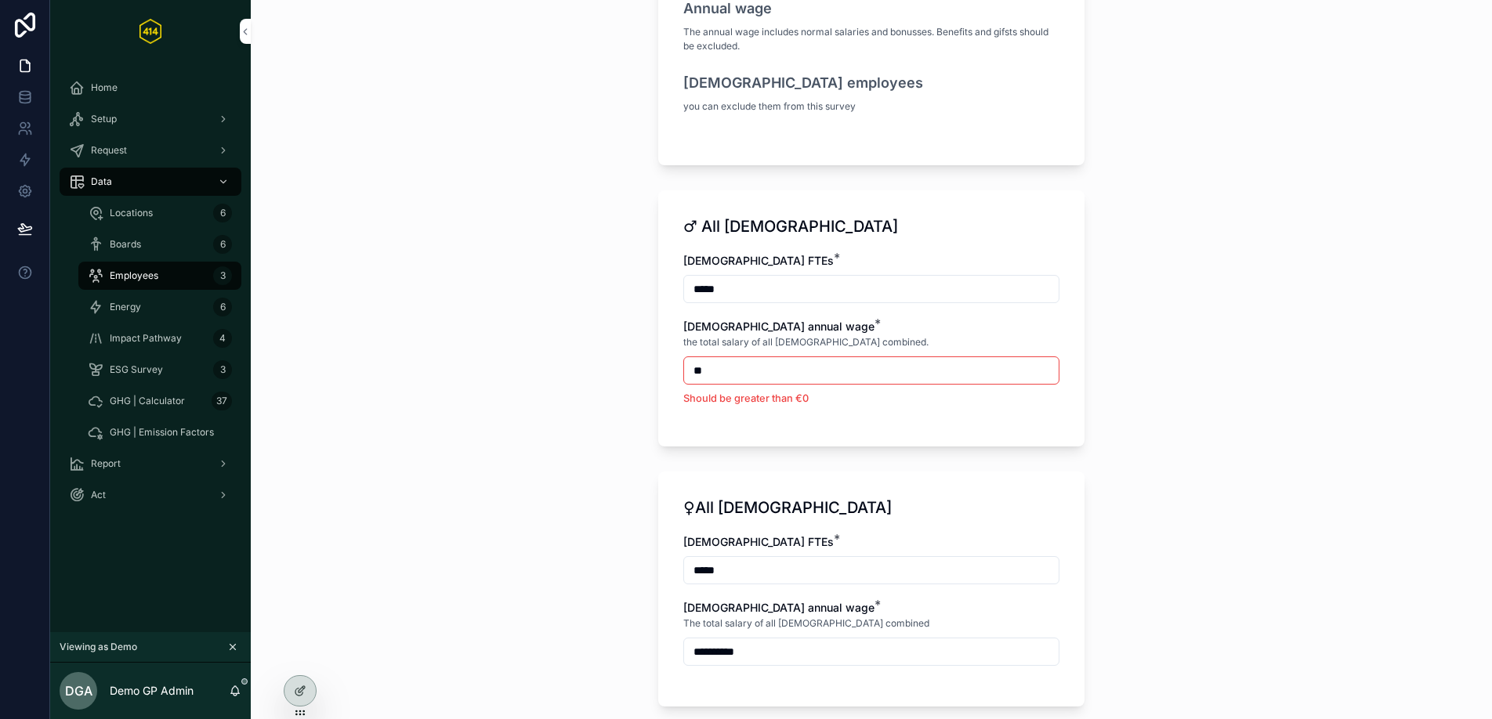
click at [722, 370] on input "**" at bounding box center [871, 371] width 375 height 22
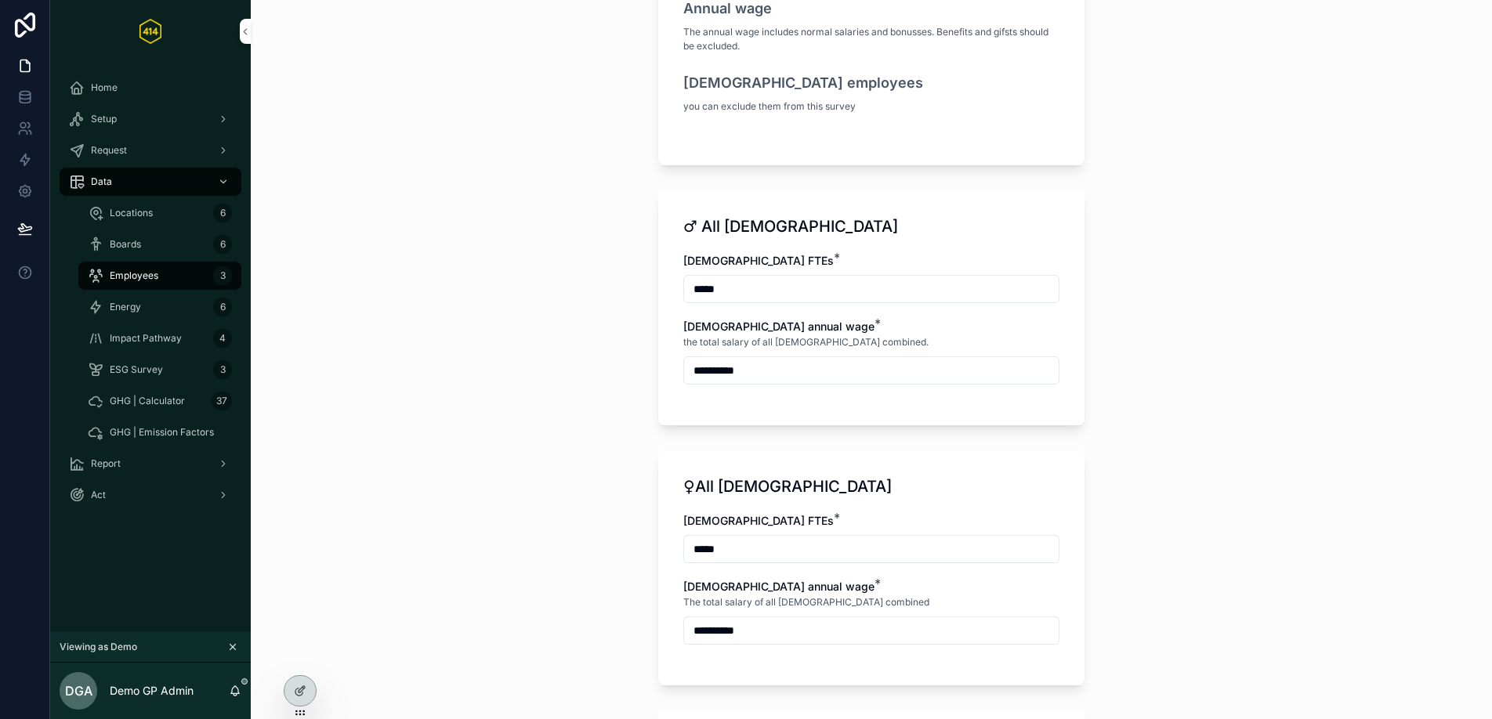
type input "**********"
click at [764, 402] on div "**********" at bounding box center [871, 307] width 426 height 235
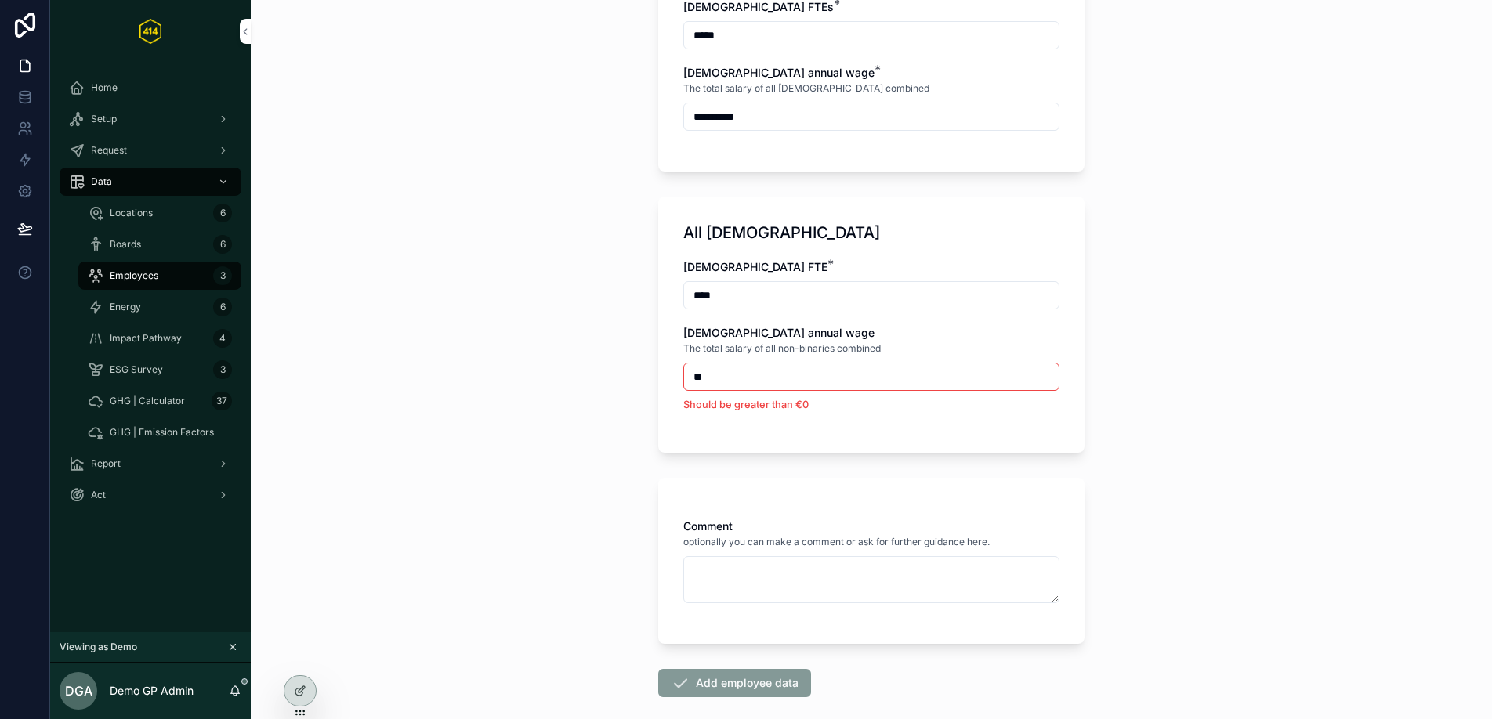
scroll to position [992, 0]
click at [721, 360] on div "**" at bounding box center [871, 374] width 376 height 28
click at [726, 366] on input "**" at bounding box center [871, 374] width 375 height 22
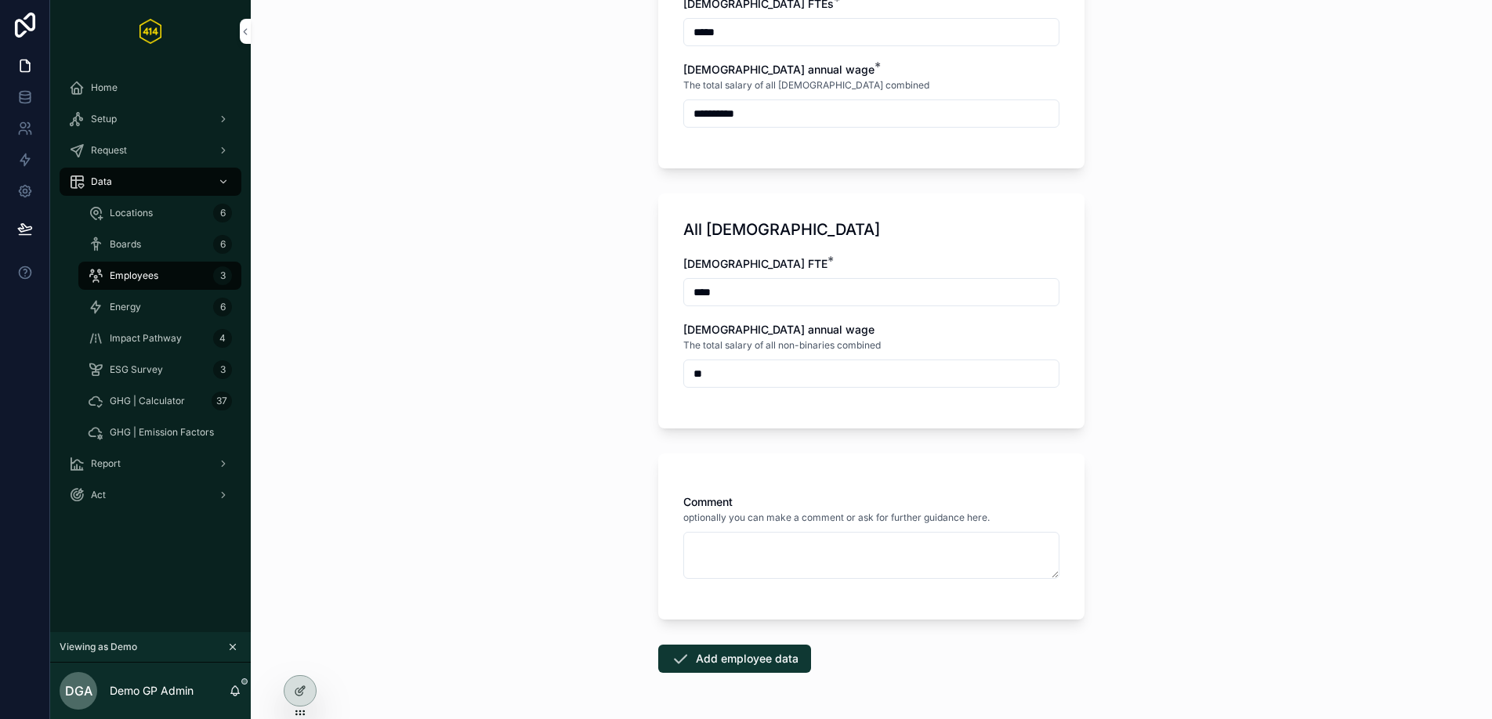
type input "**"
click at [866, 478] on div "Comment optionally you can make a comment or ask for further guidance here." at bounding box center [871, 537] width 426 height 166
click at [693, 651] on button "Add employee data" at bounding box center [734, 659] width 153 height 28
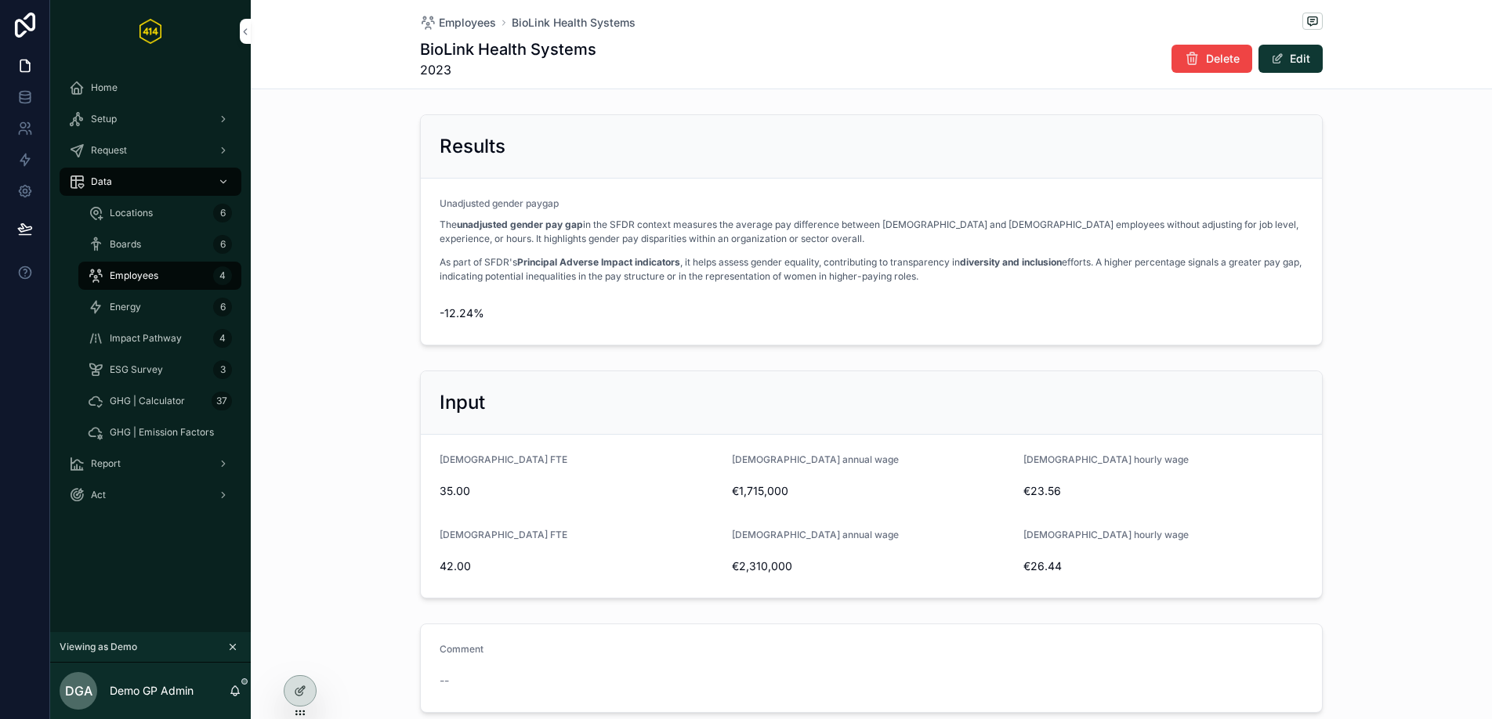
click at [639, 329] on form "Unadjusted gender paygap The unadjusted gender pay gap in the SFDR context meas…" at bounding box center [871, 262] width 901 height 166
click at [157, 279] on div "Employees 4" at bounding box center [160, 275] width 144 height 25
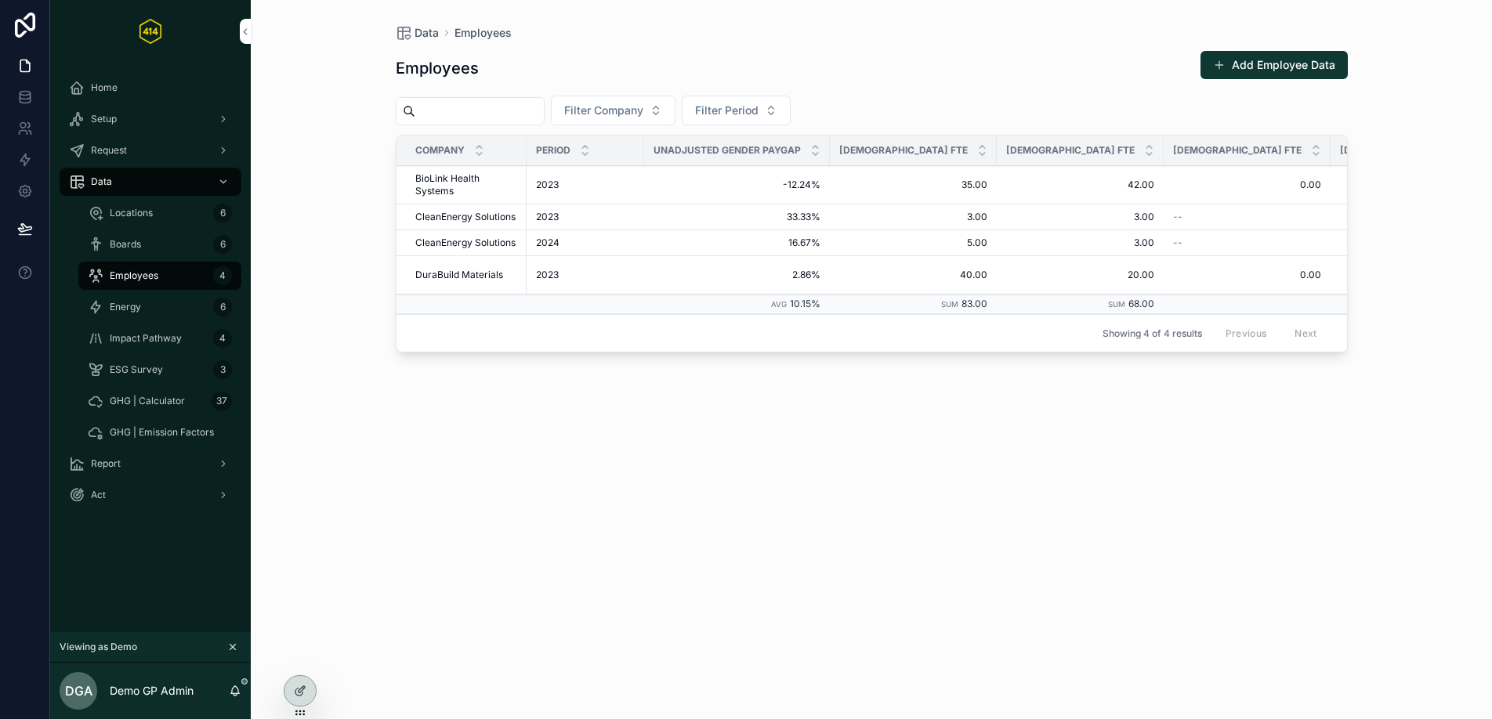
click at [146, 309] on div "Energy 6" at bounding box center [160, 307] width 144 height 25
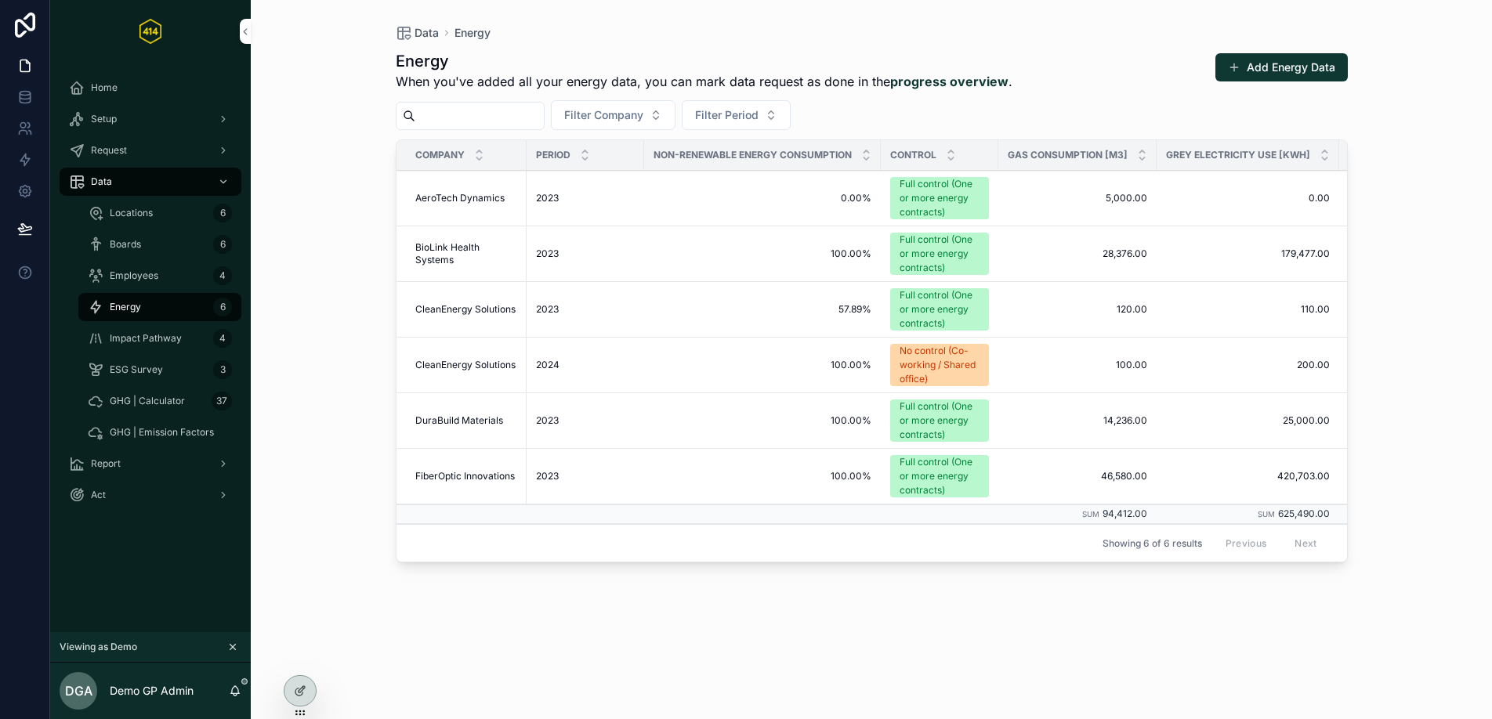
click at [143, 276] on span "Employees" at bounding box center [134, 276] width 49 height 13
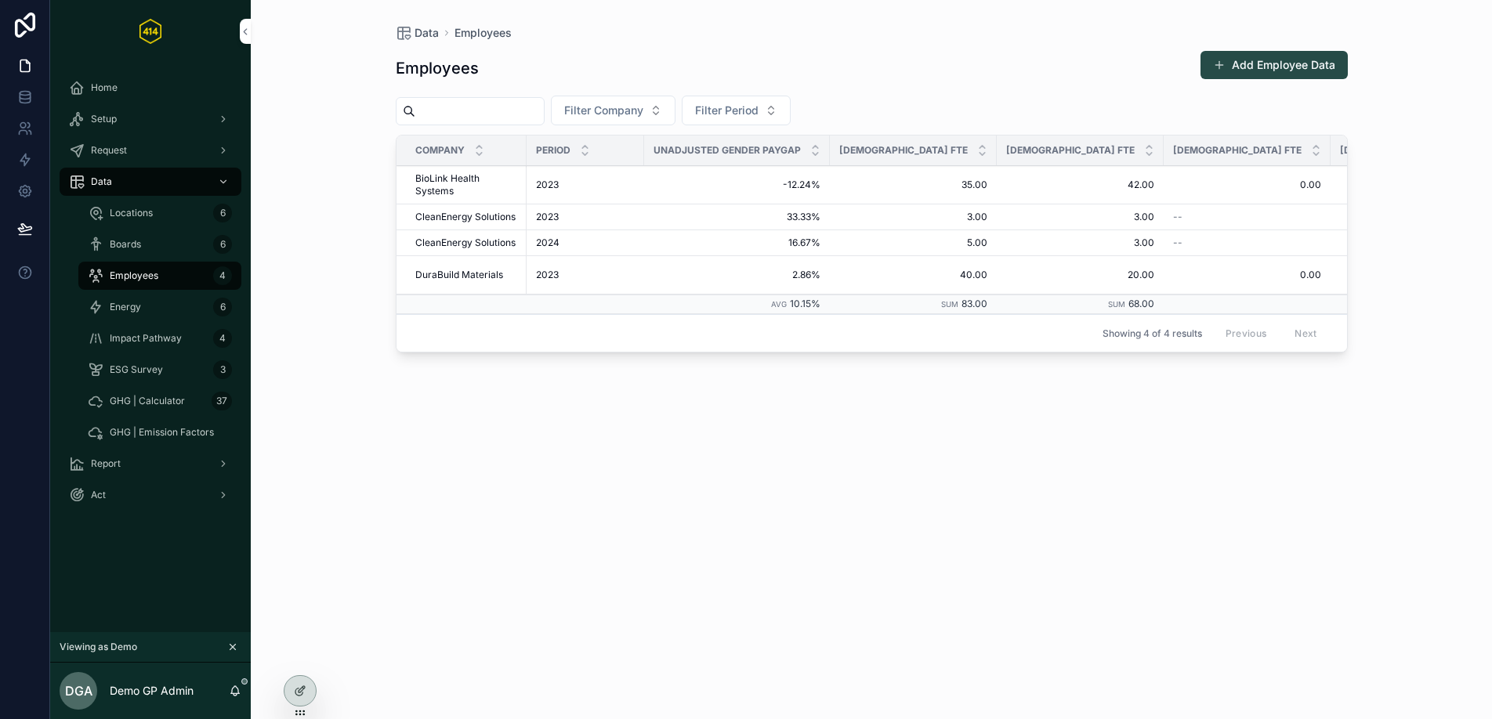
click at [1265, 70] on button "Add Employee Data" at bounding box center [1273, 65] width 147 height 28
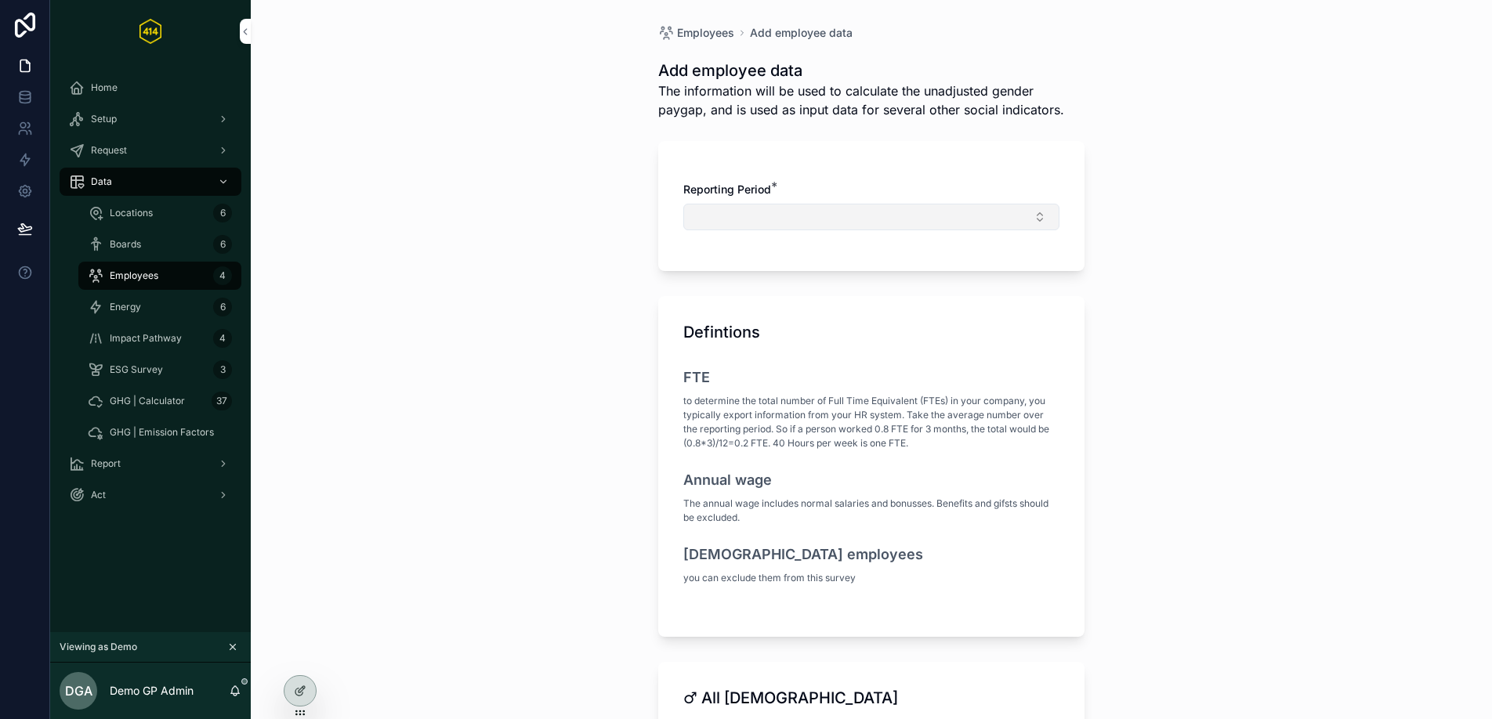
click at [829, 220] on button "Select Button" at bounding box center [871, 217] width 376 height 27
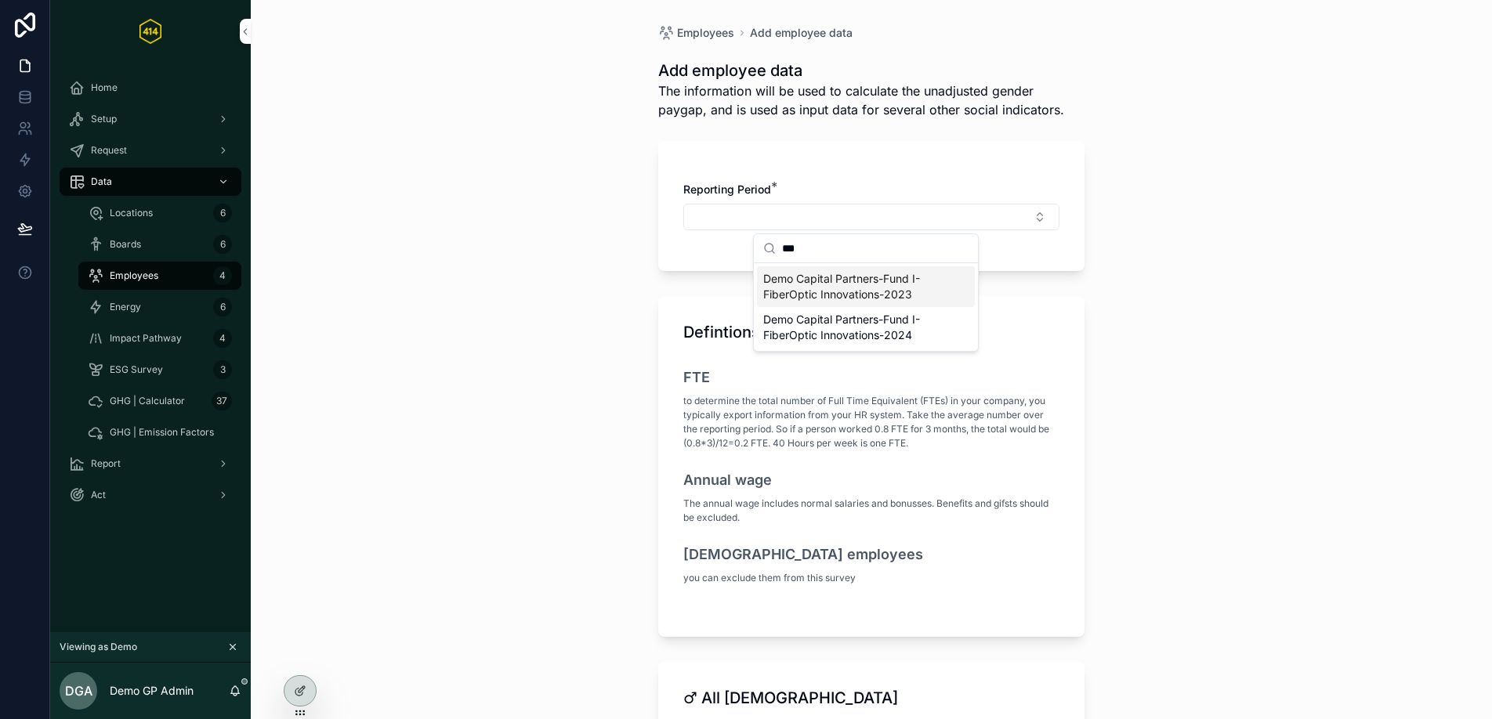
type input "***"
click at [871, 292] on span "Demo Capital Partners-Fund I-FiberOptic Innovations-2023" at bounding box center [856, 286] width 186 height 31
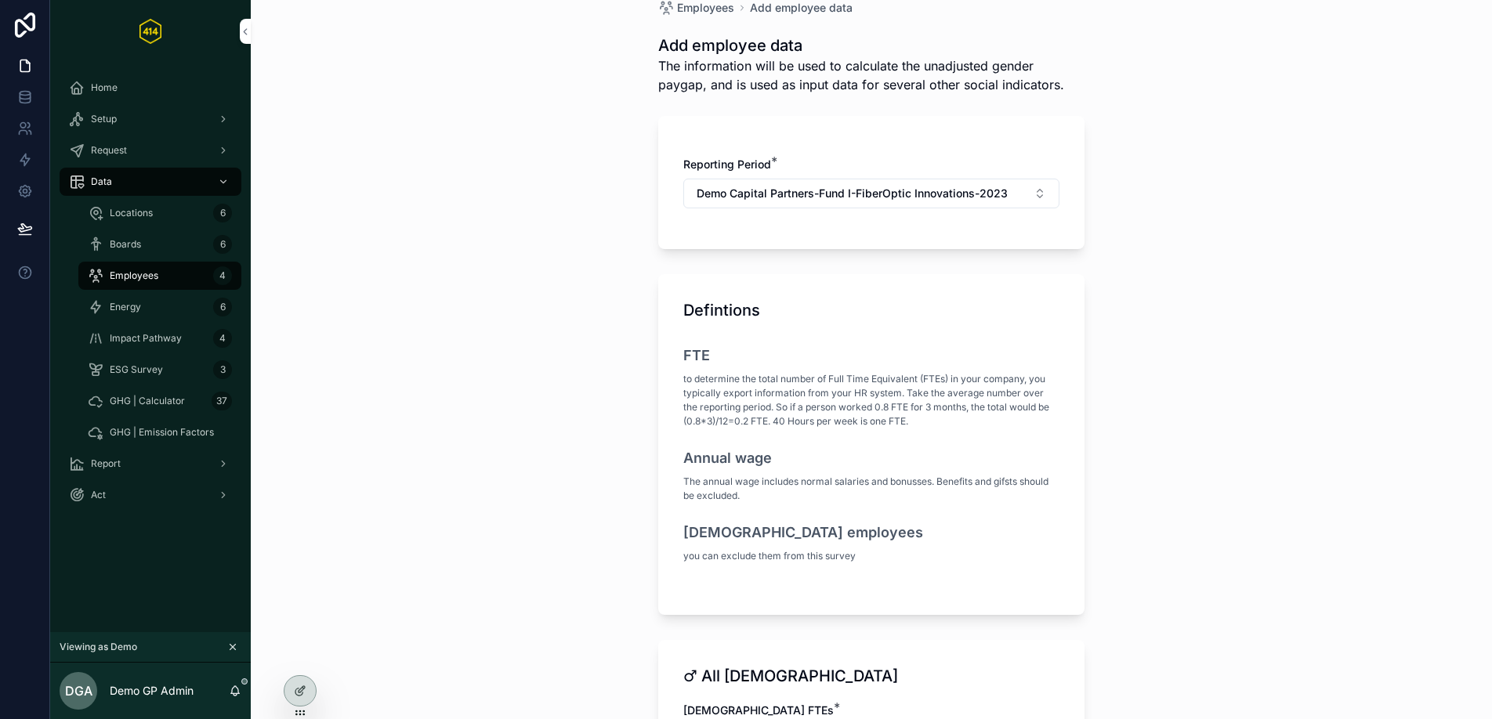
scroll to position [411, 0]
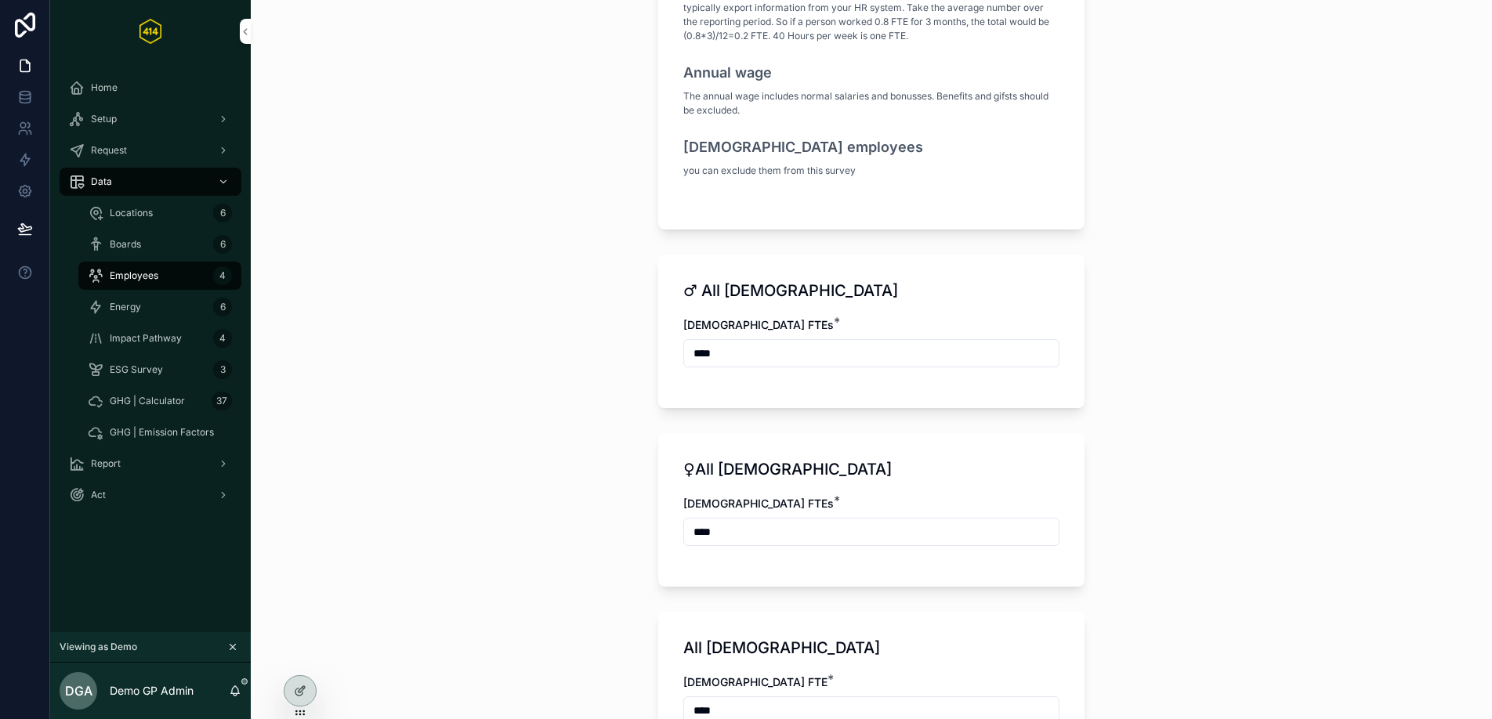
click at [692, 354] on input "****" at bounding box center [871, 353] width 375 height 22
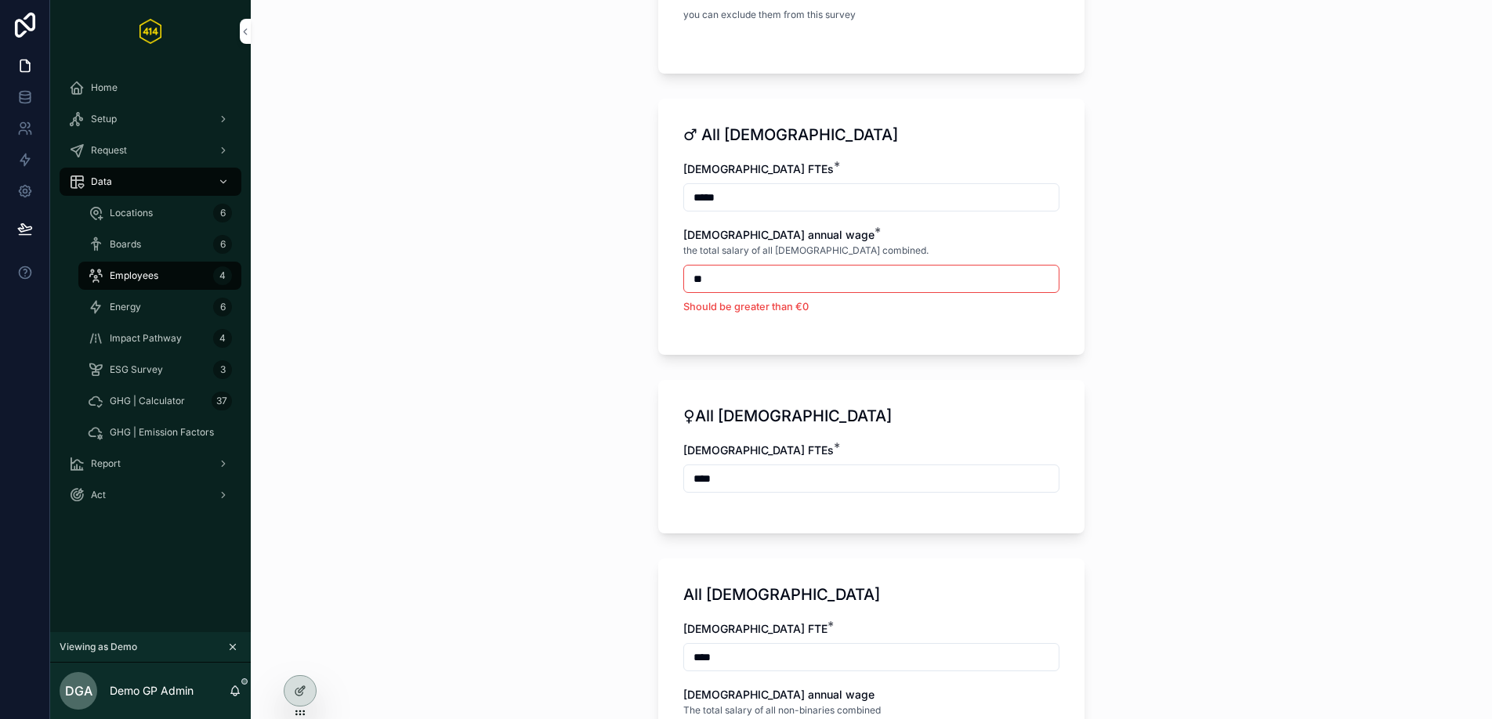
scroll to position [640, 0]
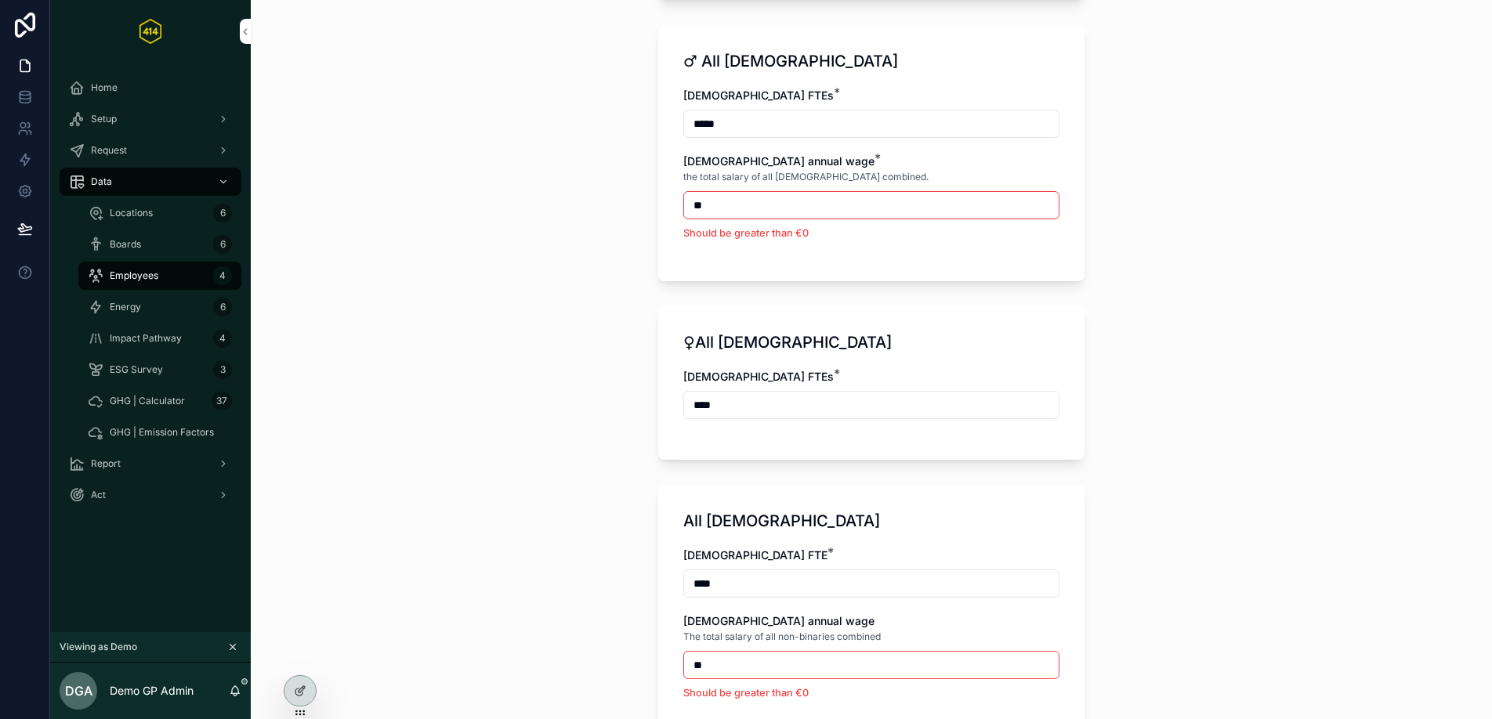
click at [692, 407] on input "****" at bounding box center [871, 405] width 375 height 22
click at [696, 125] on input "*****" at bounding box center [871, 124] width 375 height 22
type input "*****"
click at [690, 403] on input "****" at bounding box center [871, 405] width 375 height 22
click at [692, 406] on input "****" at bounding box center [871, 405] width 375 height 22
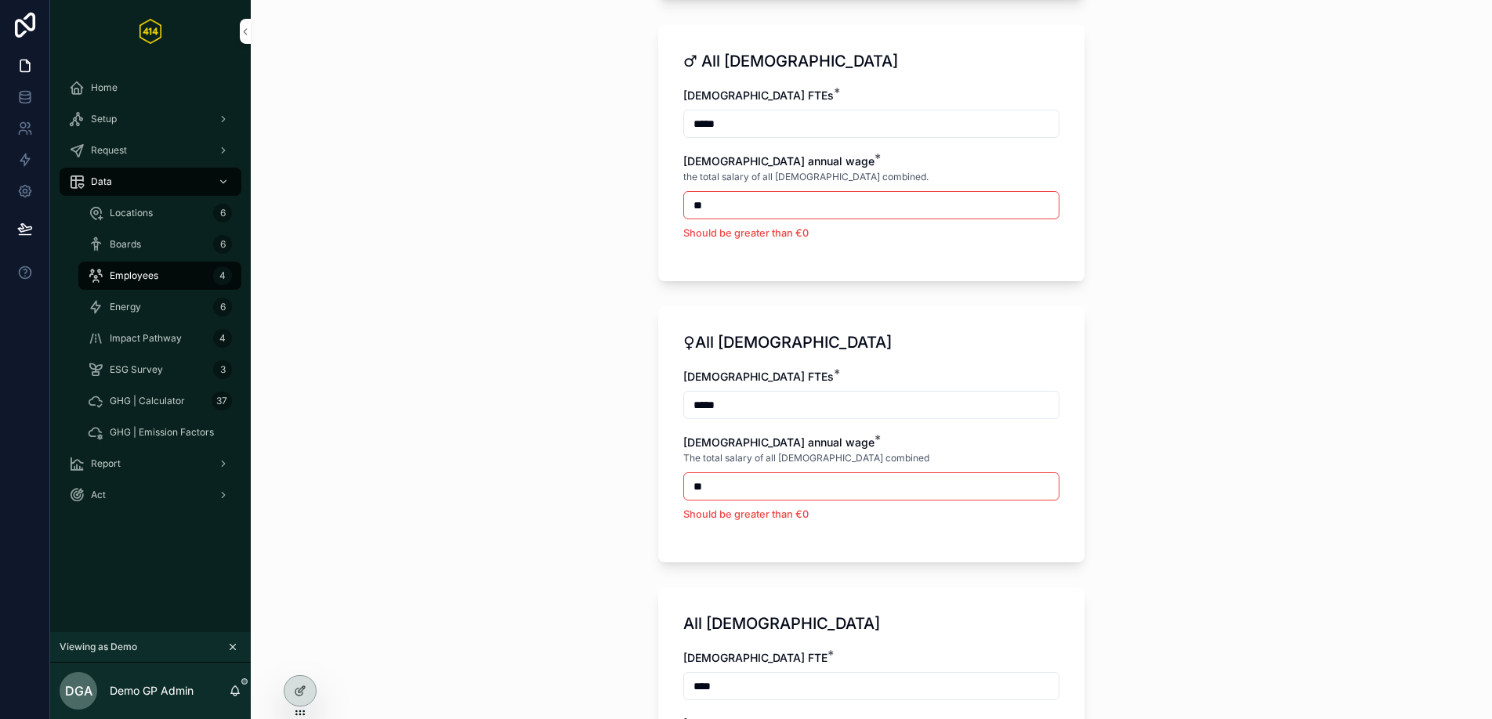
type input "*****"
click at [741, 212] on input "**" at bounding box center [871, 205] width 375 height 22
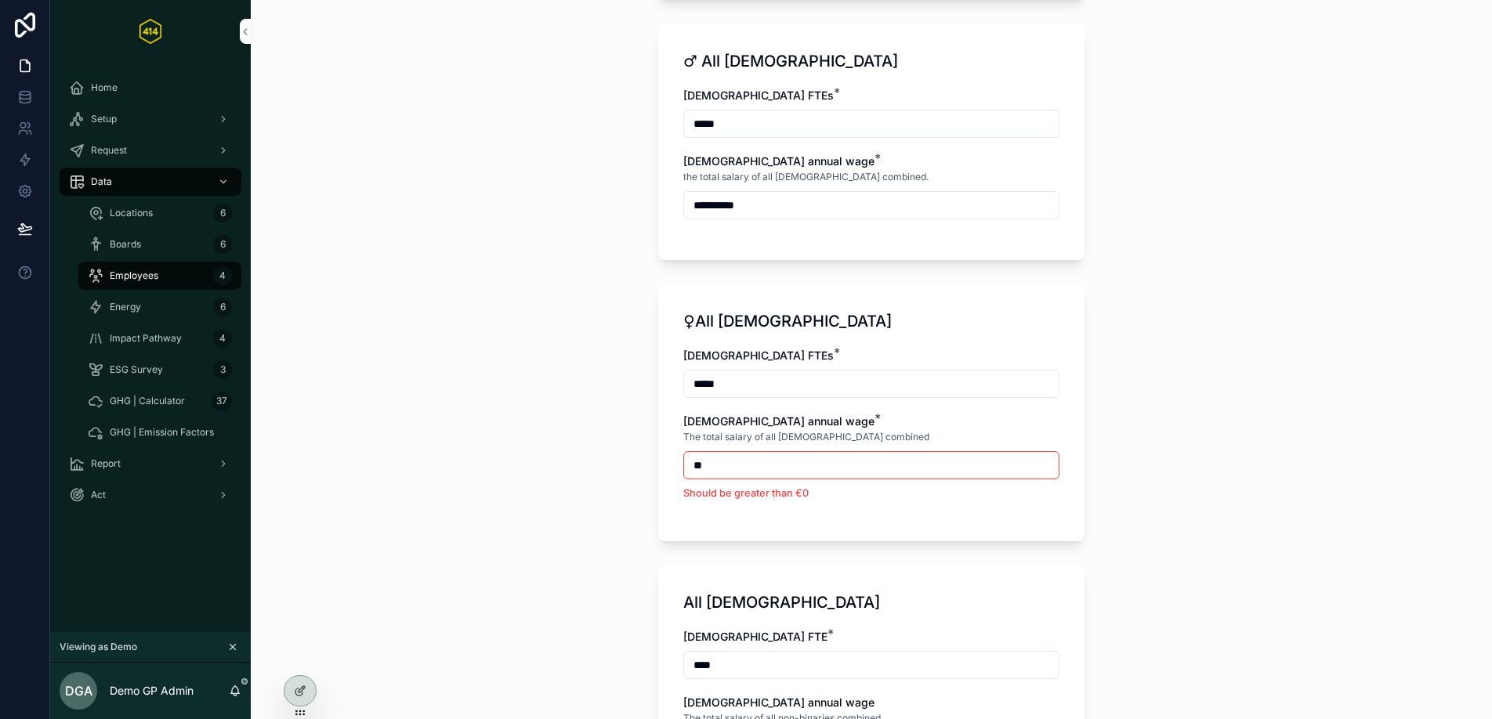
type input "**********"
click at [737, 255] on div "**********" at bounding box center [871, 142] width 426 height 235
click at [738, 466] on input "**" at bounding box center [871, 465] width 375 height 22
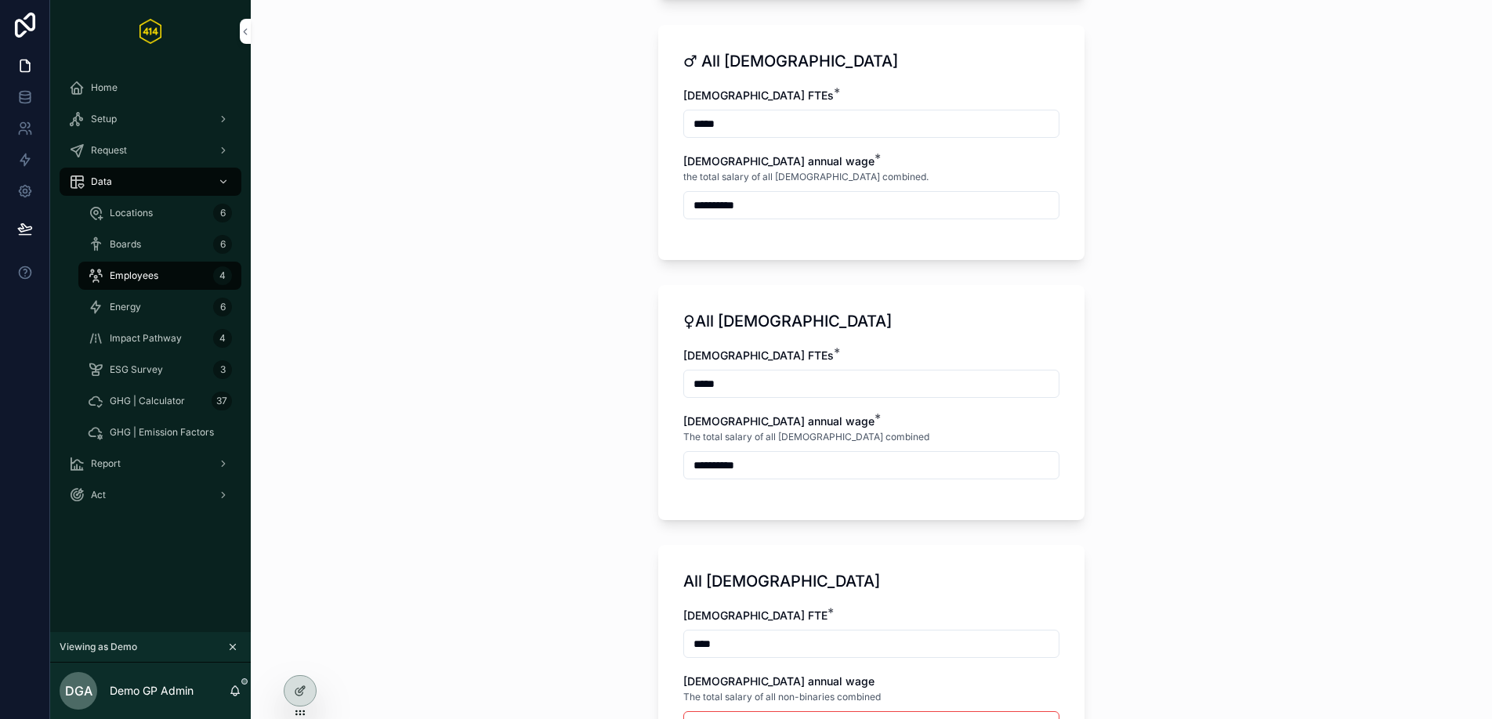
type input "**********"
click at [908, 432] on div "The total salary of all [DEMOGRAPHIC_DATA] combined" at bounding box center [871, 437] width 376 height 16
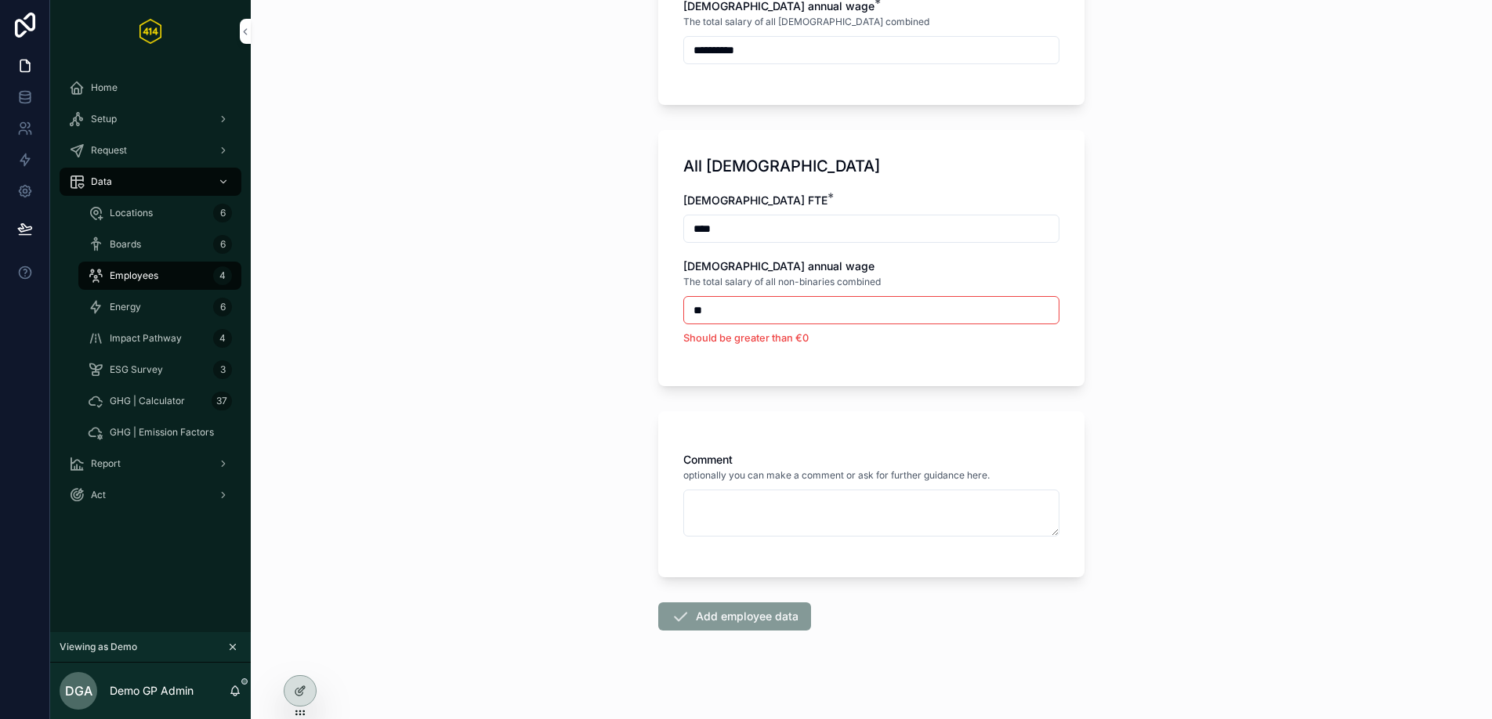
scroll to position [1067, 0]
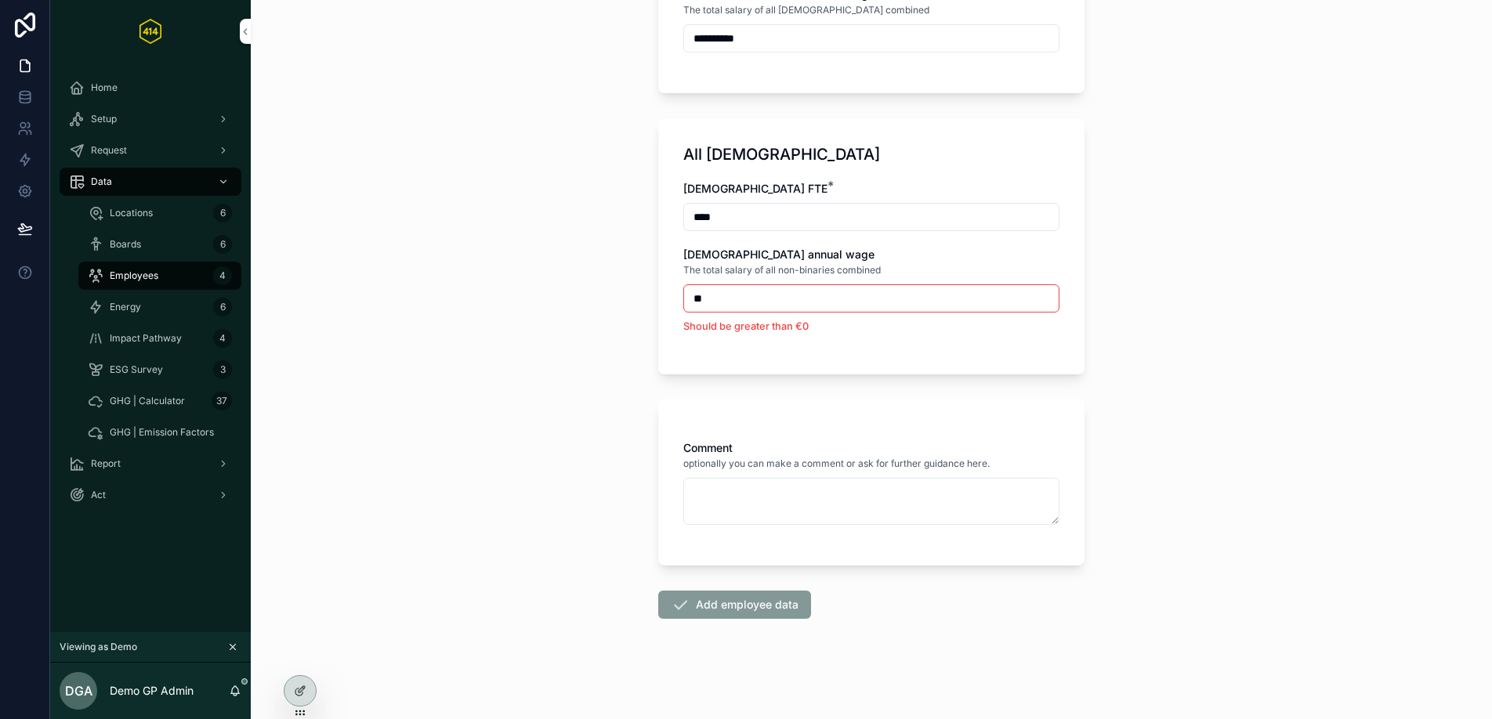
click at [772, 306] on input "**" at bounding box center [871, 299] width 375 height 22
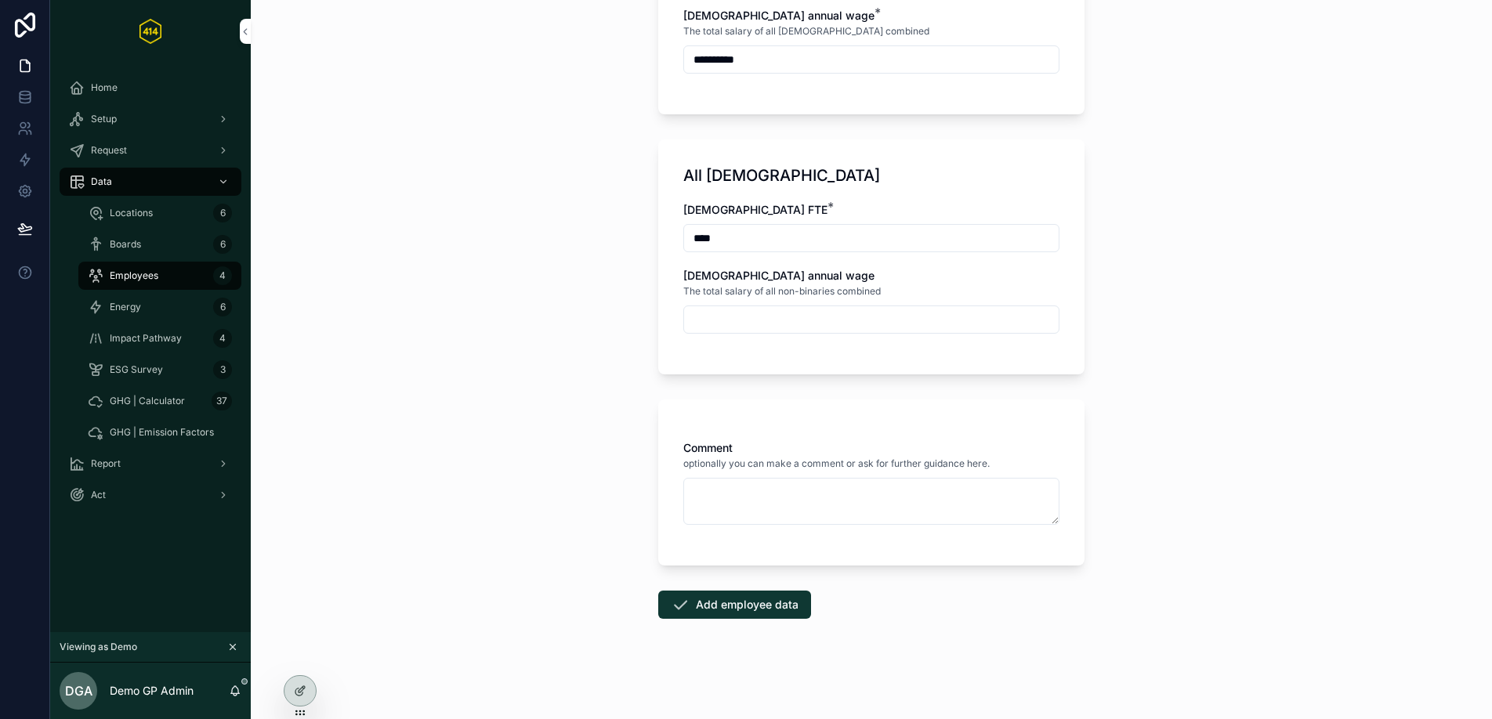
scroll to position [1046, 0]
type input "**"
click at [771, 606] on button "Add employee data" at bounding box center [734, 605] width 153 height 28
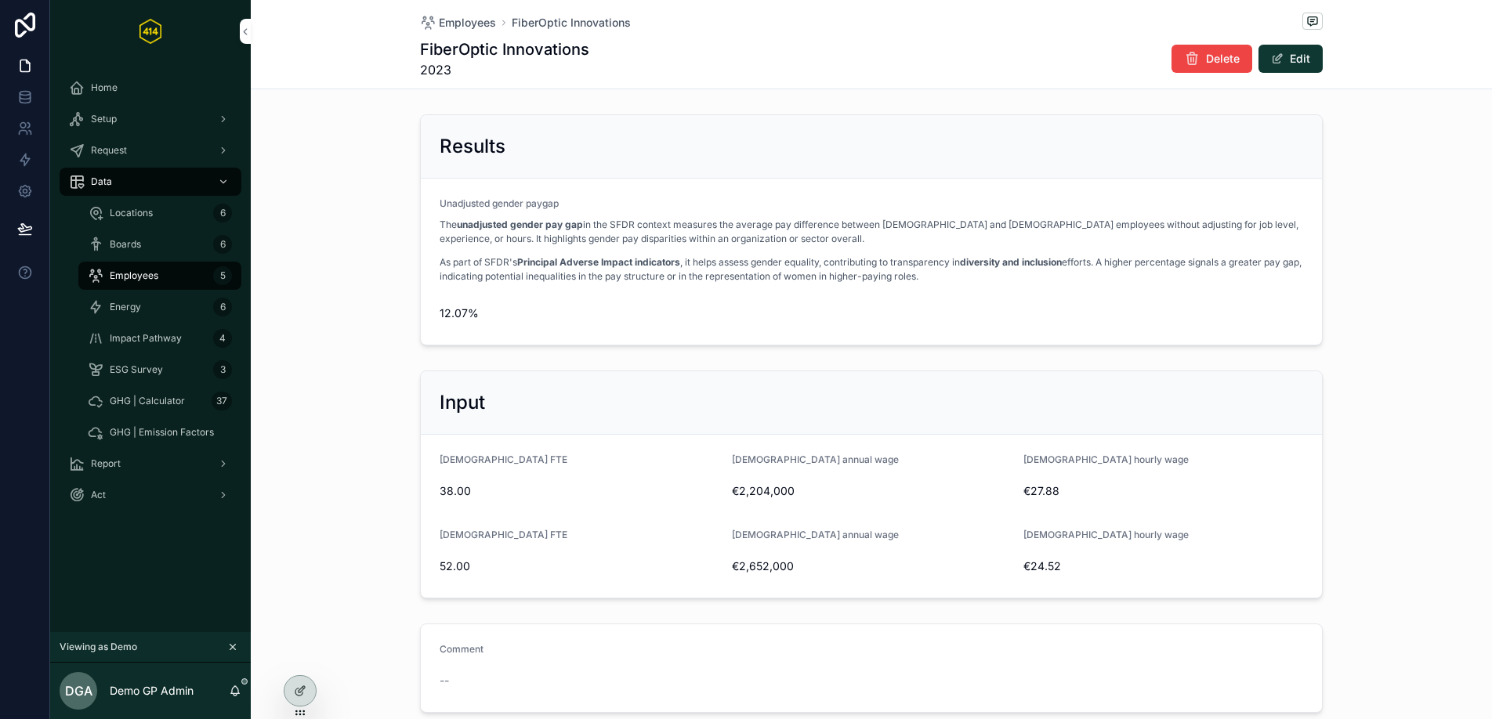
click at [173, 271] on div "Employees 5" at bounding box center [160, 275] width 144 height 25
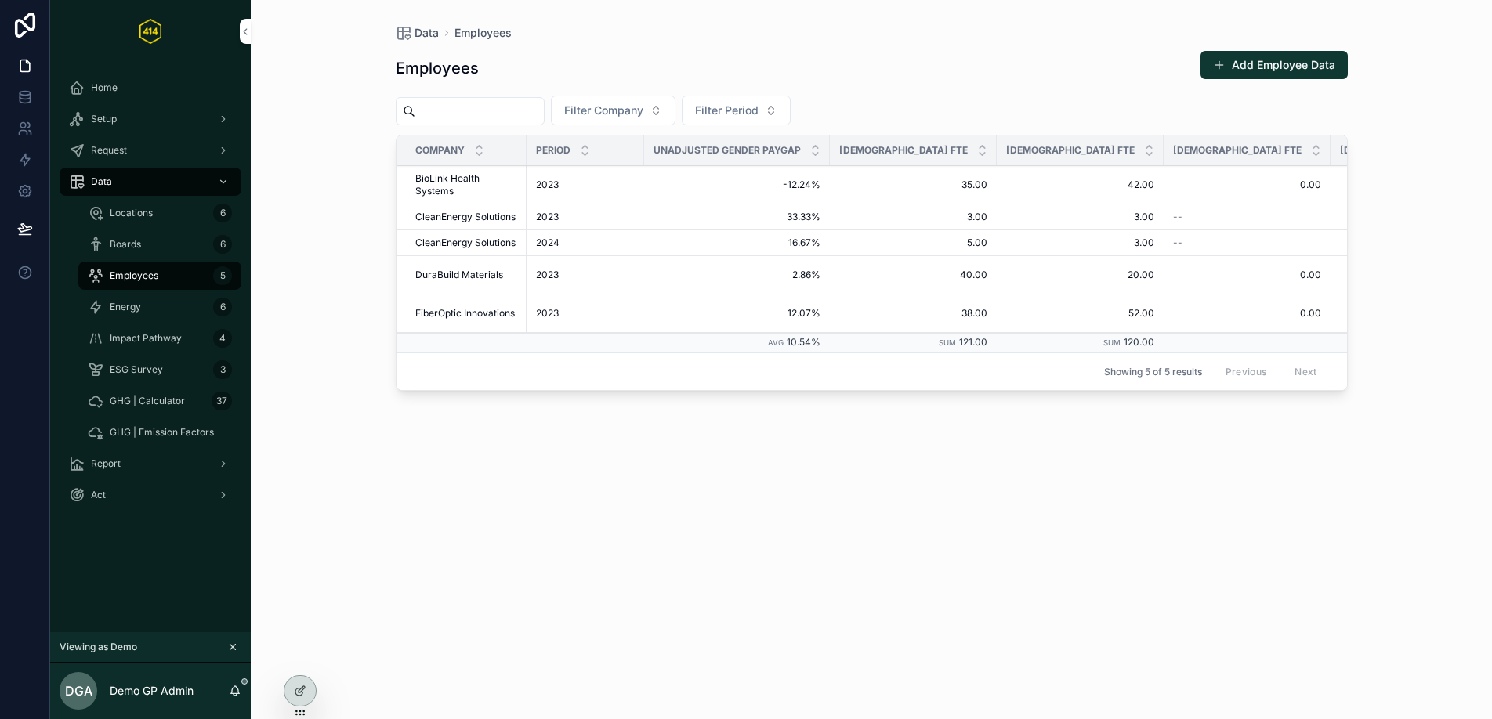
click at [148, 303] on div "Energy 6" at bounding box center [160, 307] width 144 height 25
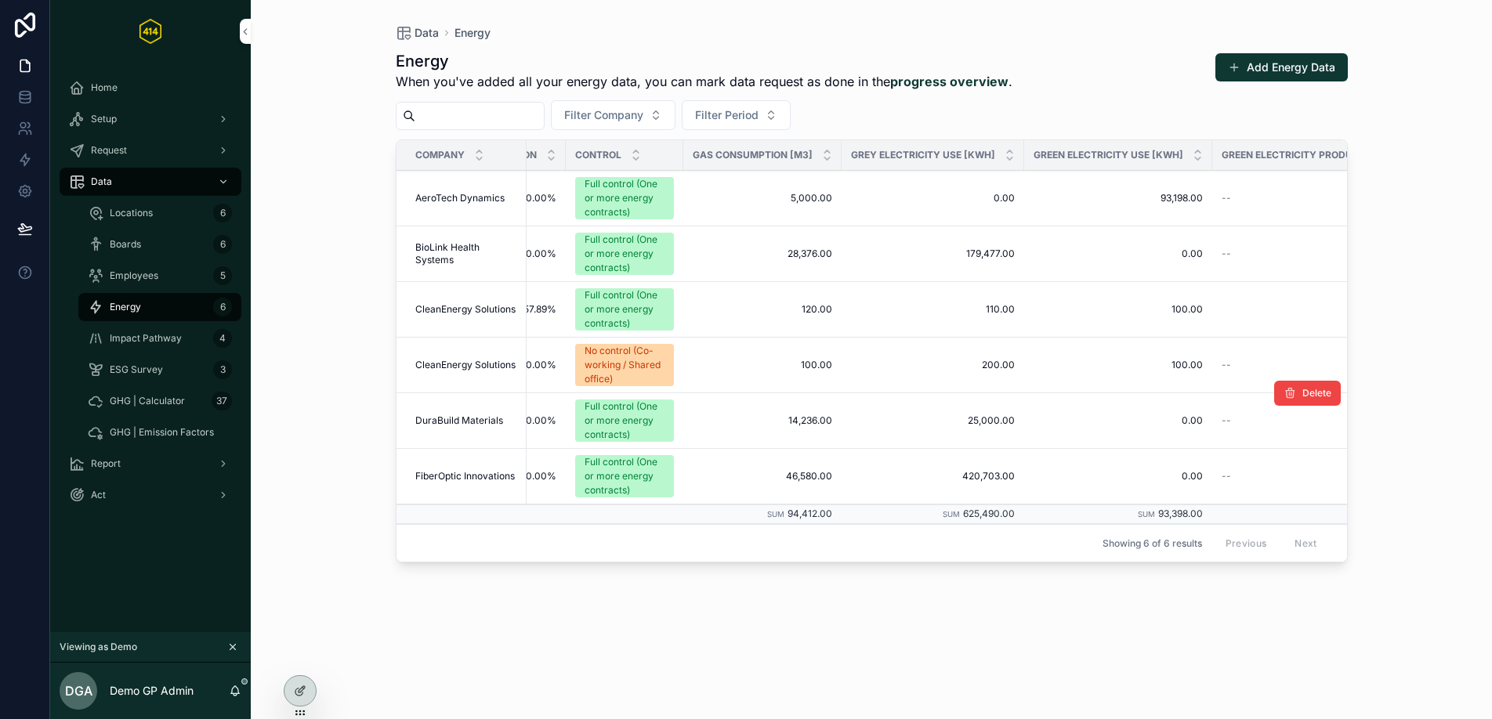
scroll to position [0, 316]
click at [160, 274] on div "Employees 5" at bounding box center [160, 275] width 144 height 25
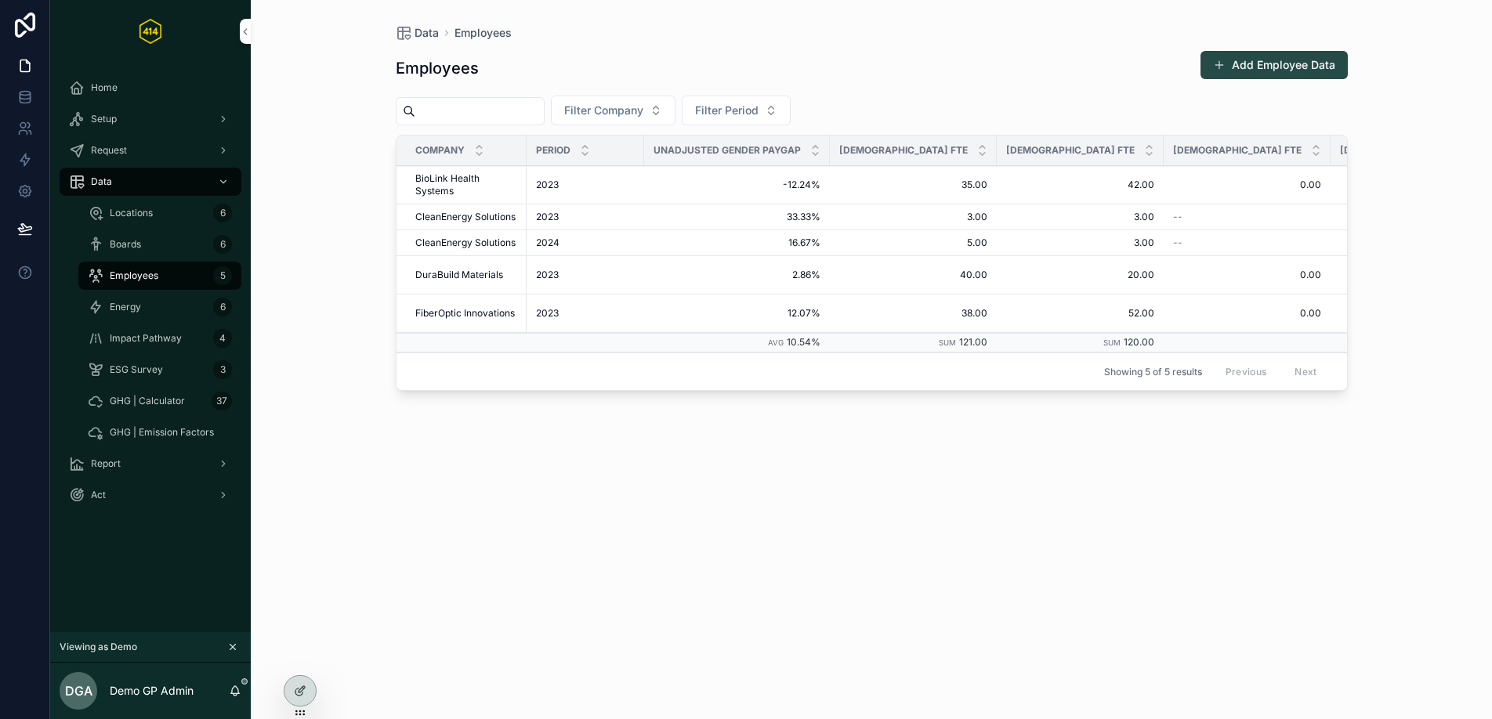
click at [1268, 67] on button "Add Employee Data" at bounding box center [1273, 65] width 147 height 28
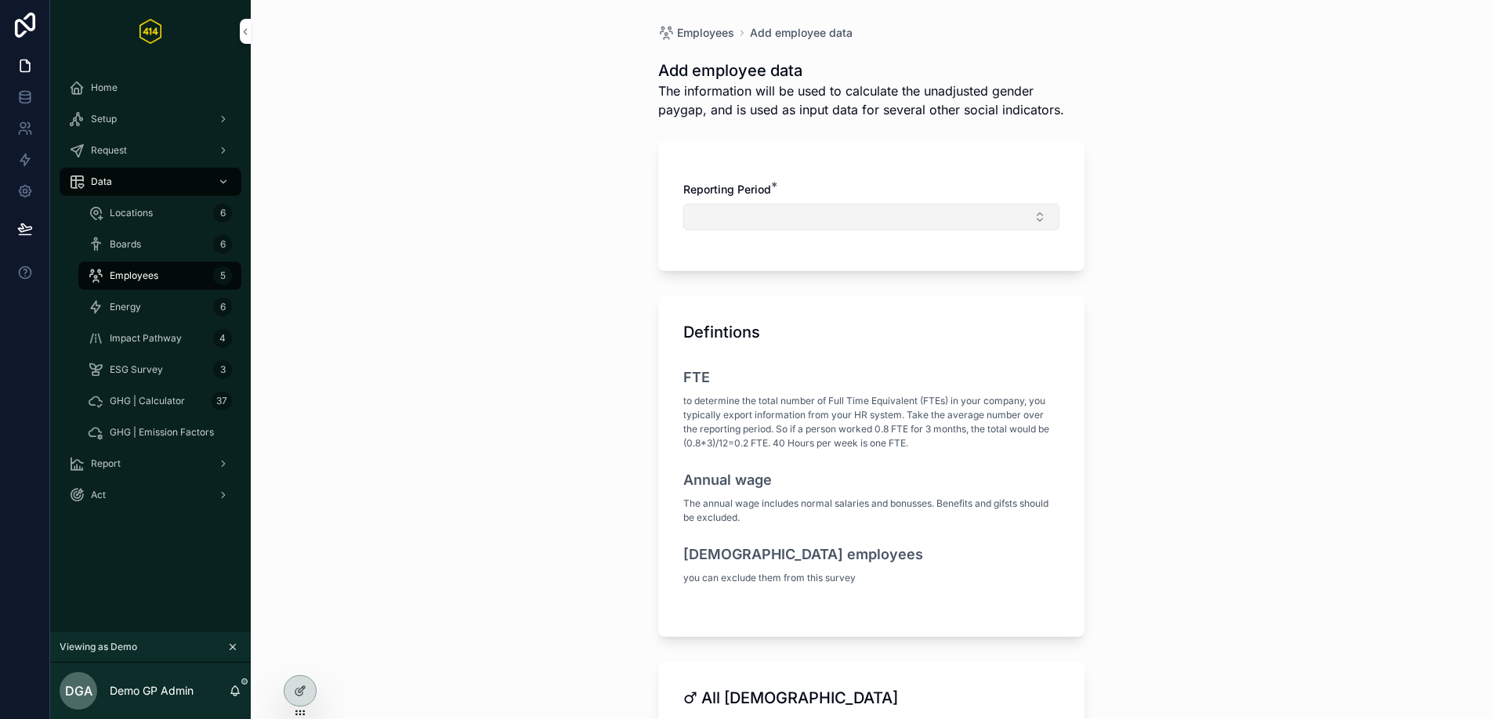
click at [878, 212] on button "Select Button" at bounding box center [871, 217] width 376 height 27
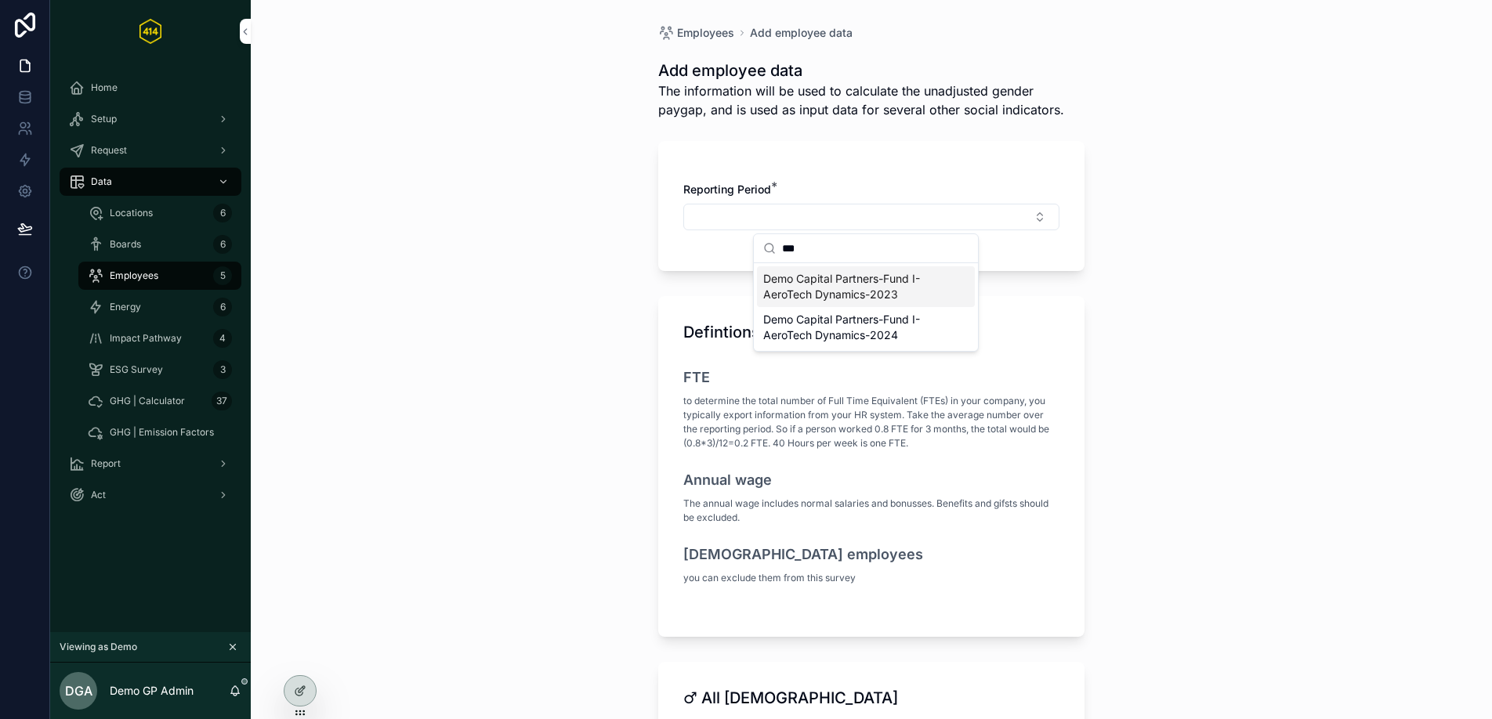
type input "***"
click at [809, 290] on span "Demo Capital Partners-Fund I-AeroTech Dynamics-2023" at bounding box center [856, 286] width 186 height 31
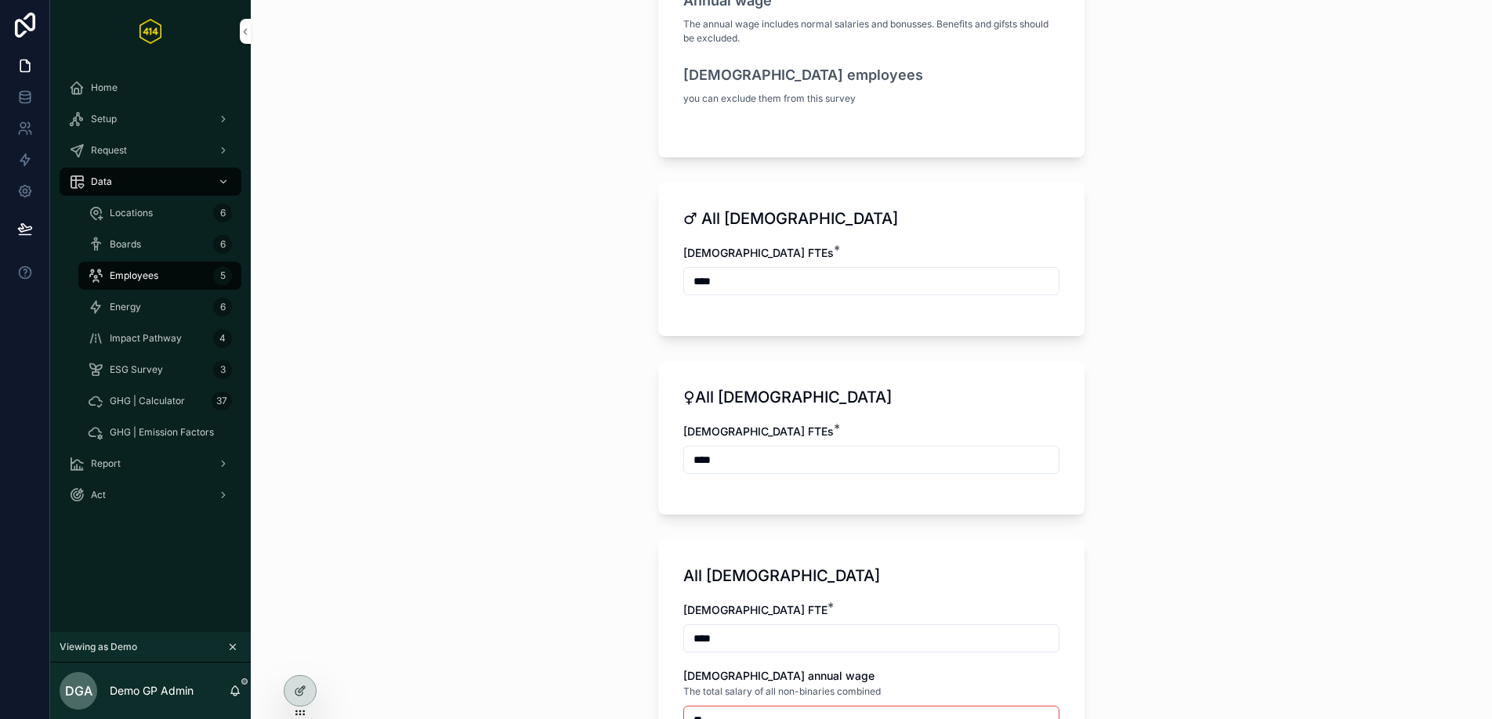
scroll to position [488, 0]
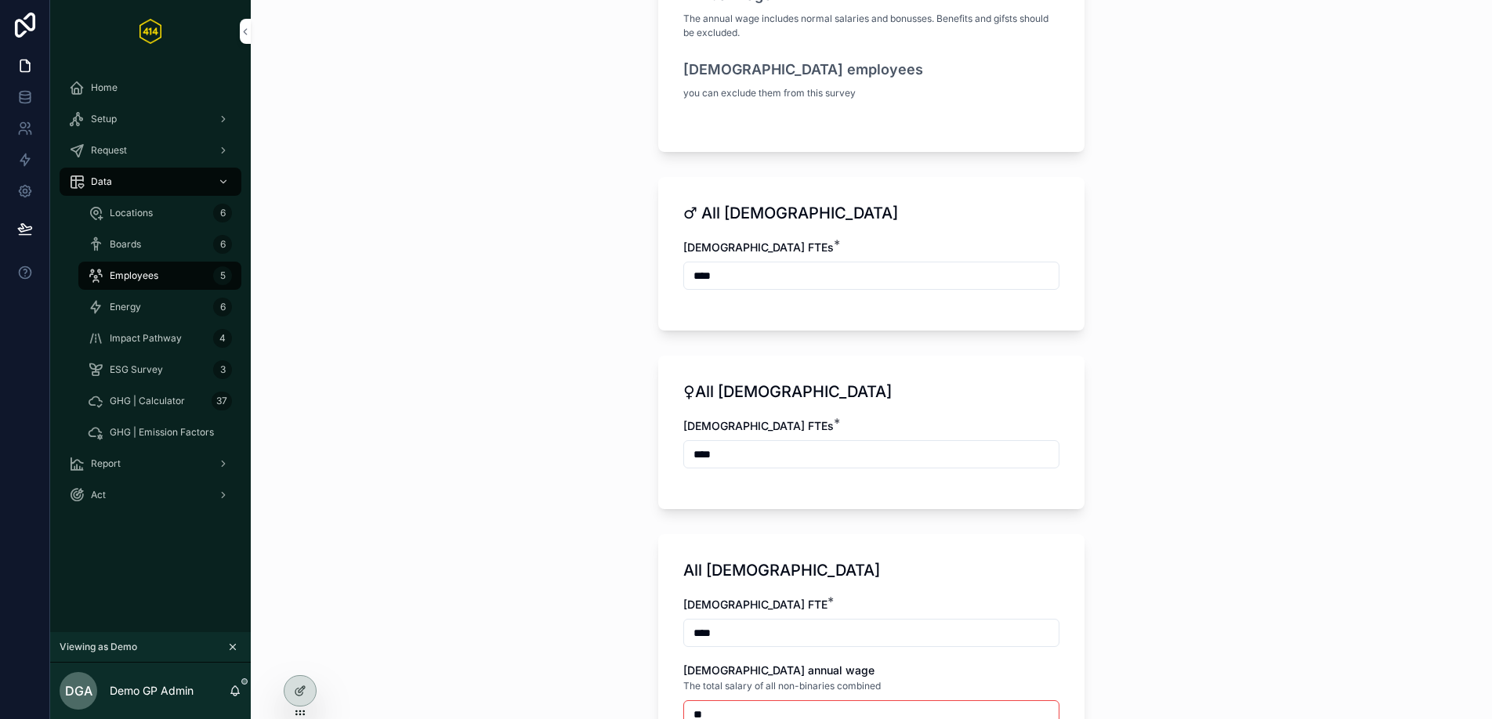
click at [694, 278] on input "****" at bounding box center [871, 276] width 375 height 22
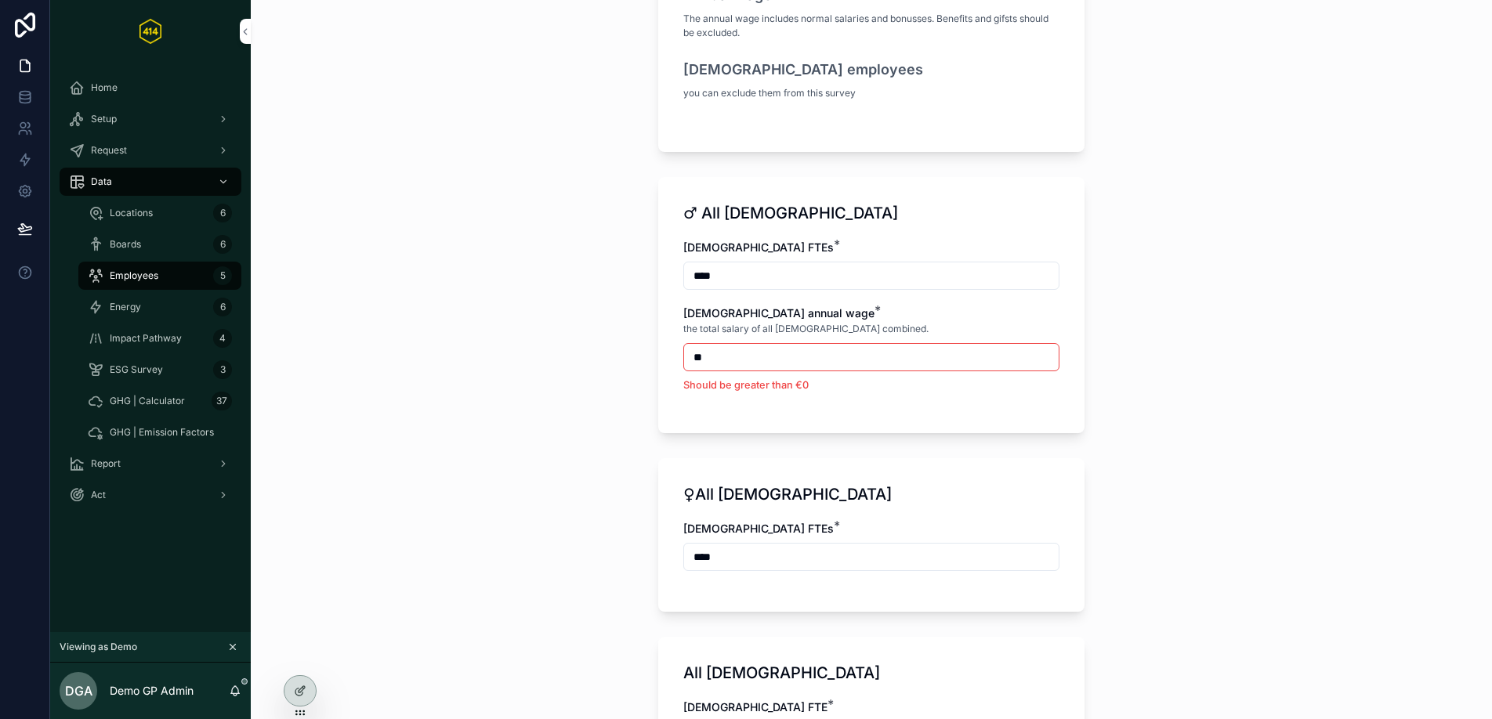
type input "****"
click at [691, 557] on input "****" at bounding box center [871, 557] width 375 height 22
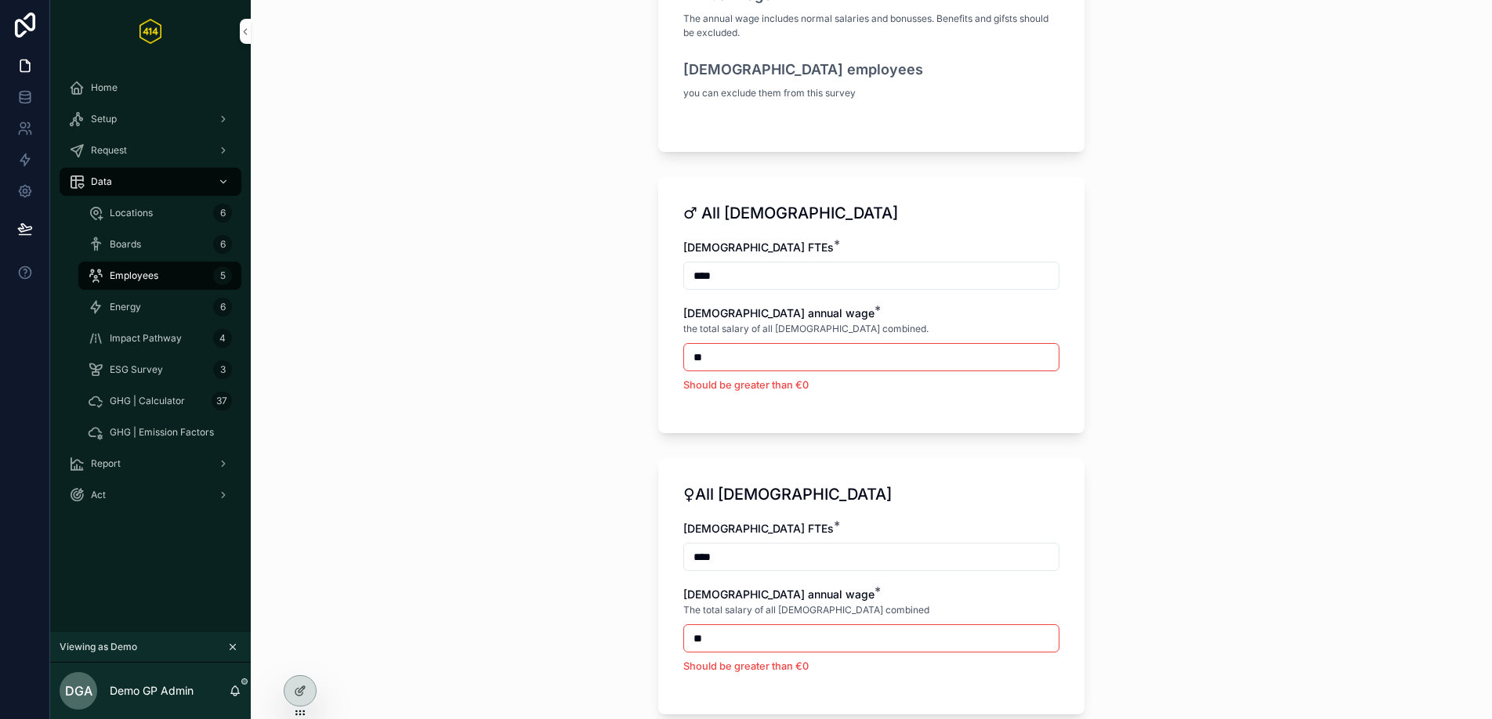
type input "****"
click at [740, 364] on input "**" at bounding box center [871, 357] width 375 height 22
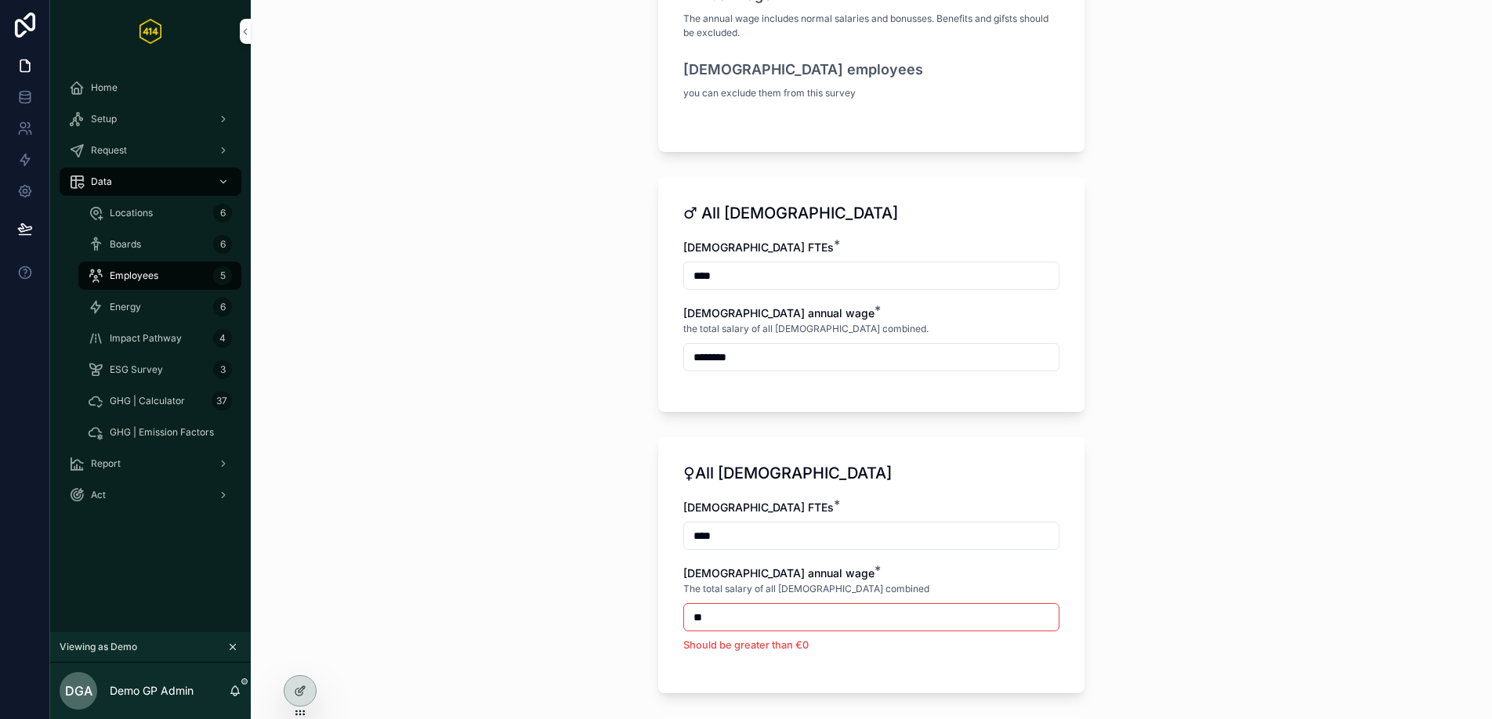
type input "********"
click at [717, 620] on input "**" at bounding box center [871, 617] width 375 height 22
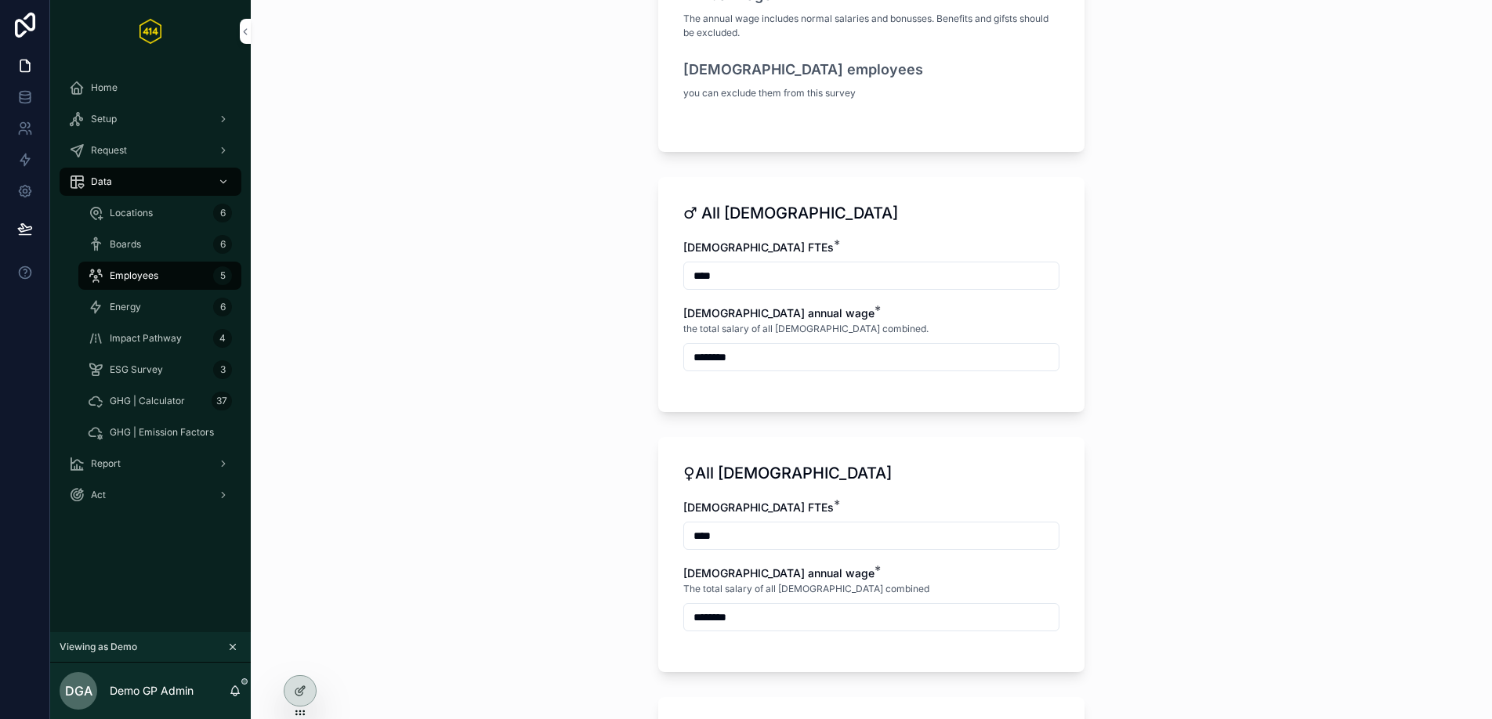
type input "********"
click at [869, 487] on div "♀All [DEMOGRAPHIC_DATA] [DEMOGRAPHIC_DATA] FTEs * **** [DEMOGRAPHIC_DATA] annua…" at bounding box center [871, 554] width 426 height 235
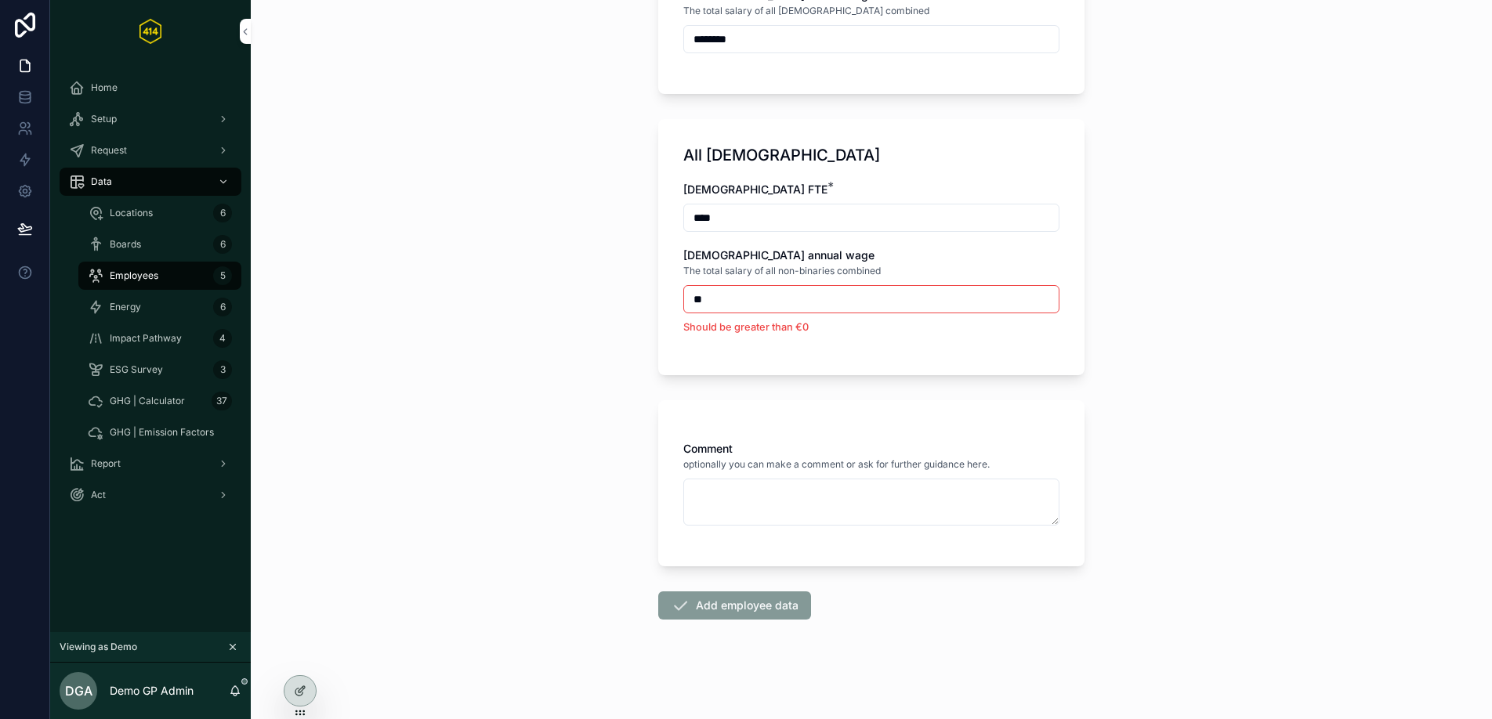
scroll to position [1067, 0]
click at [743, 299] on input "**" at bounding box center [871, 299] width 375 height 22
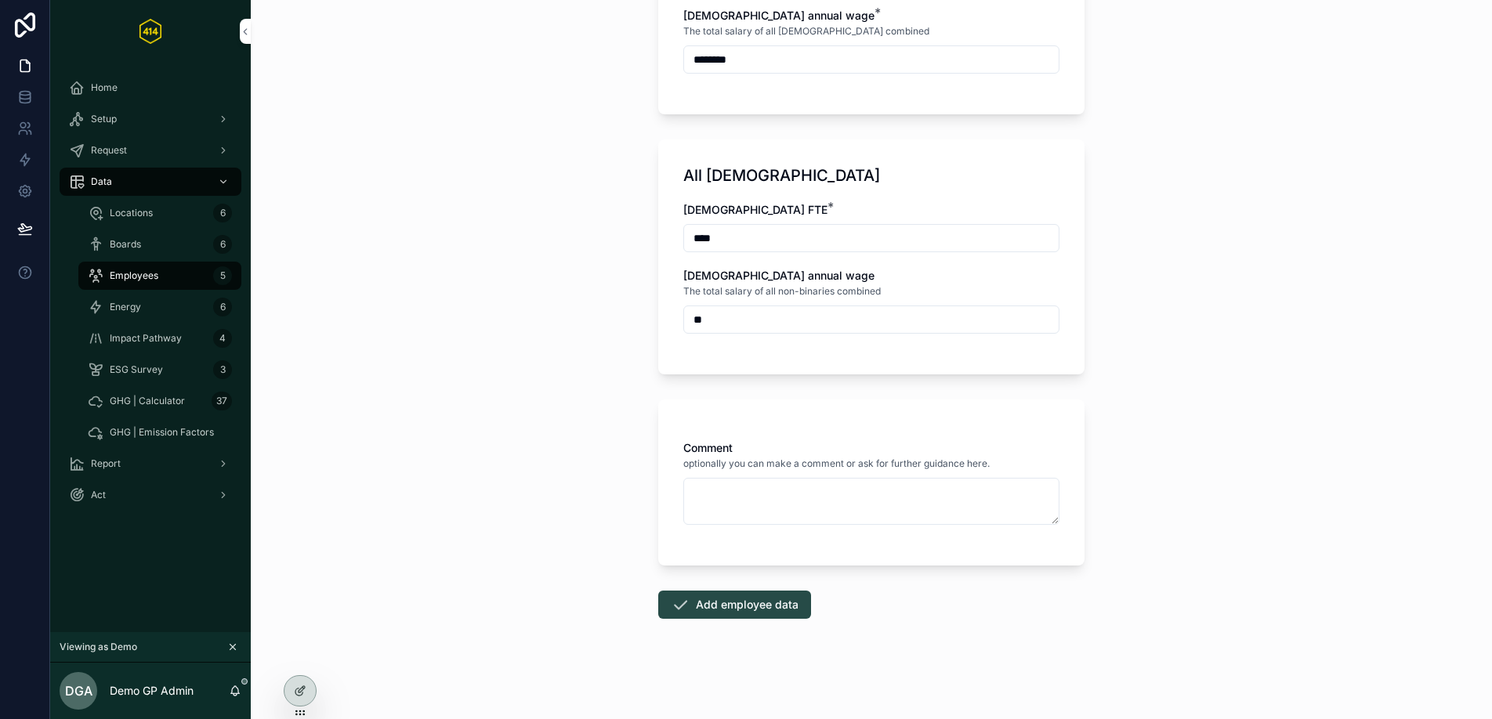
type input "**"
click at [736, 606] on button "Add employee data" at bounding box center [734, 605] width 153 height 28
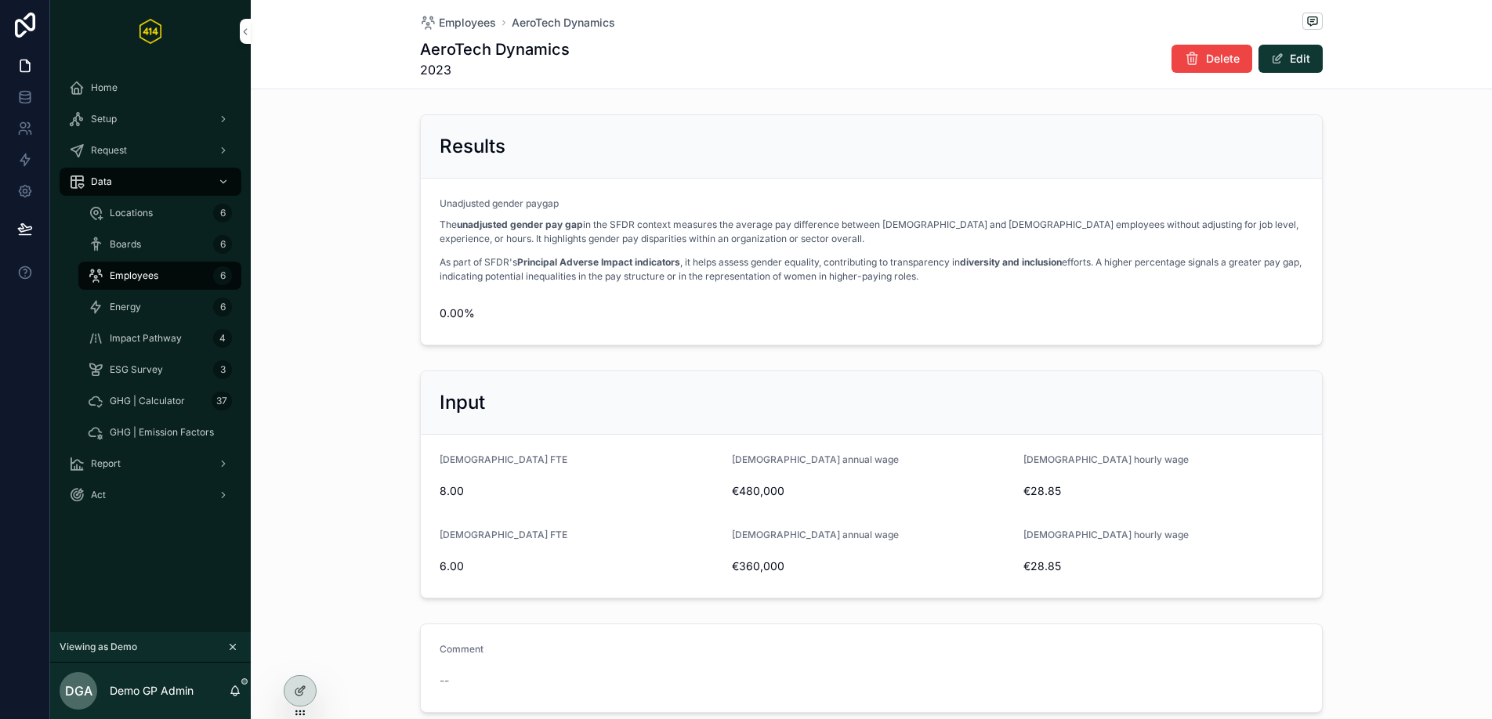
click at [176, 273] on div "Employees 6" at bounding box center [160, 275] width 144 height 25
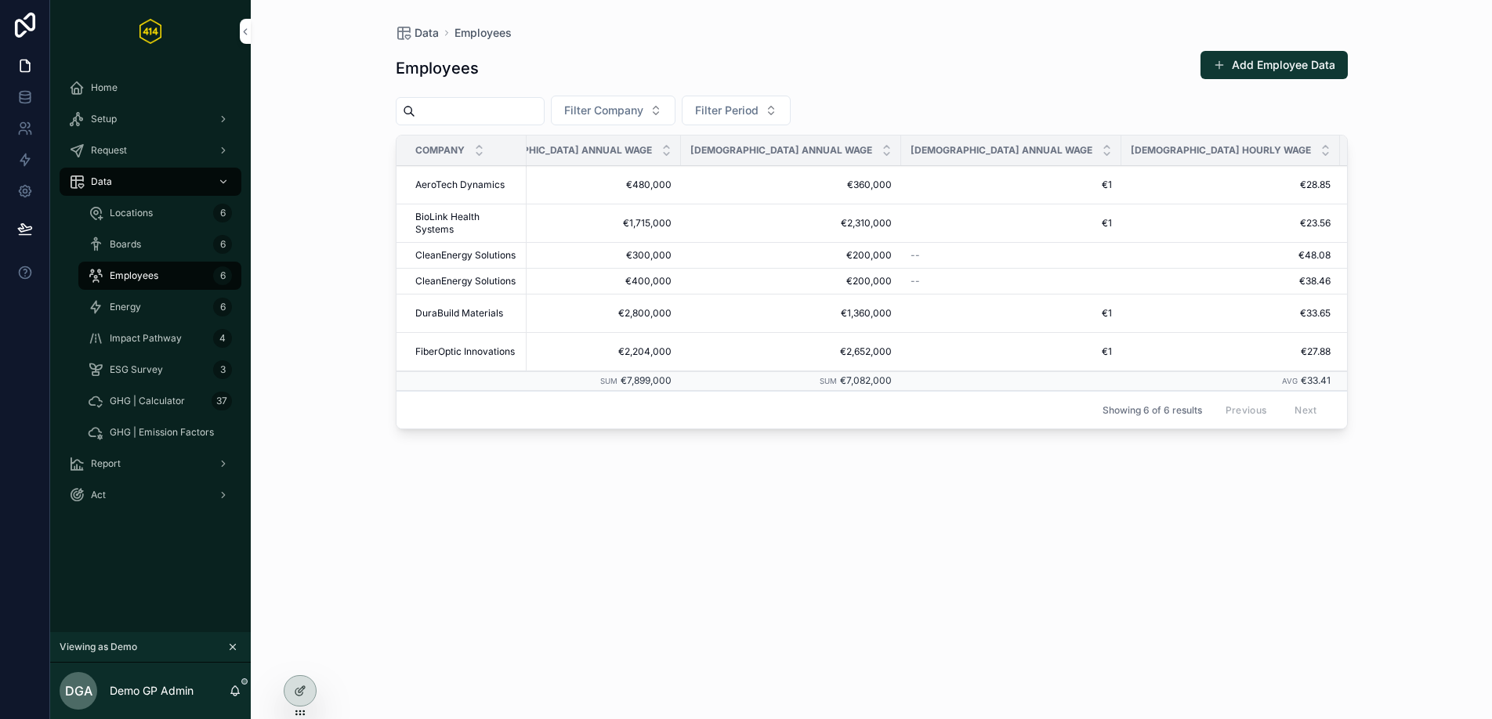
scroll to position [0, 868]
click at [142, 343] on span "Impact Pathway" at bounding box center [146, 338] width 72 height 13
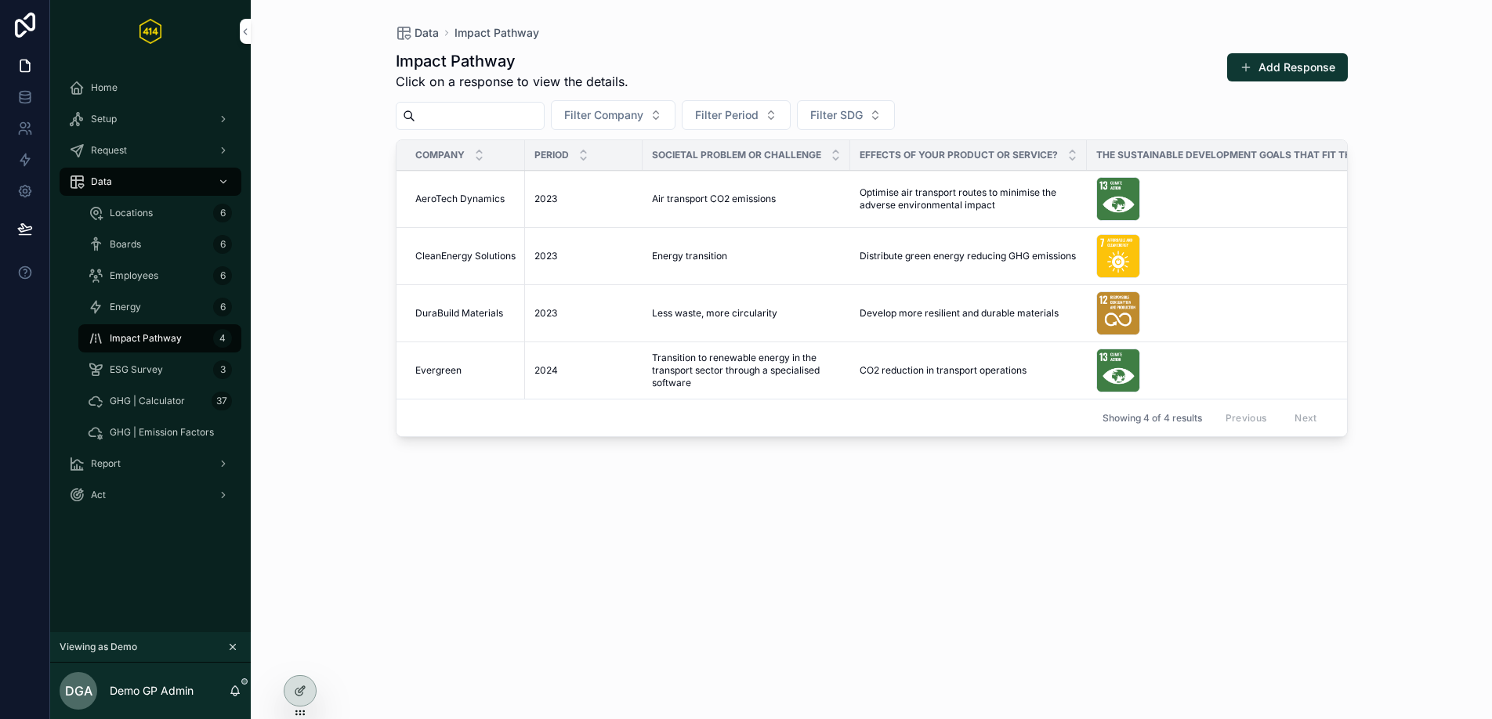
click at [147, 283] on div "Employees 6" at bounding box center [160, 275] width 144 height 25
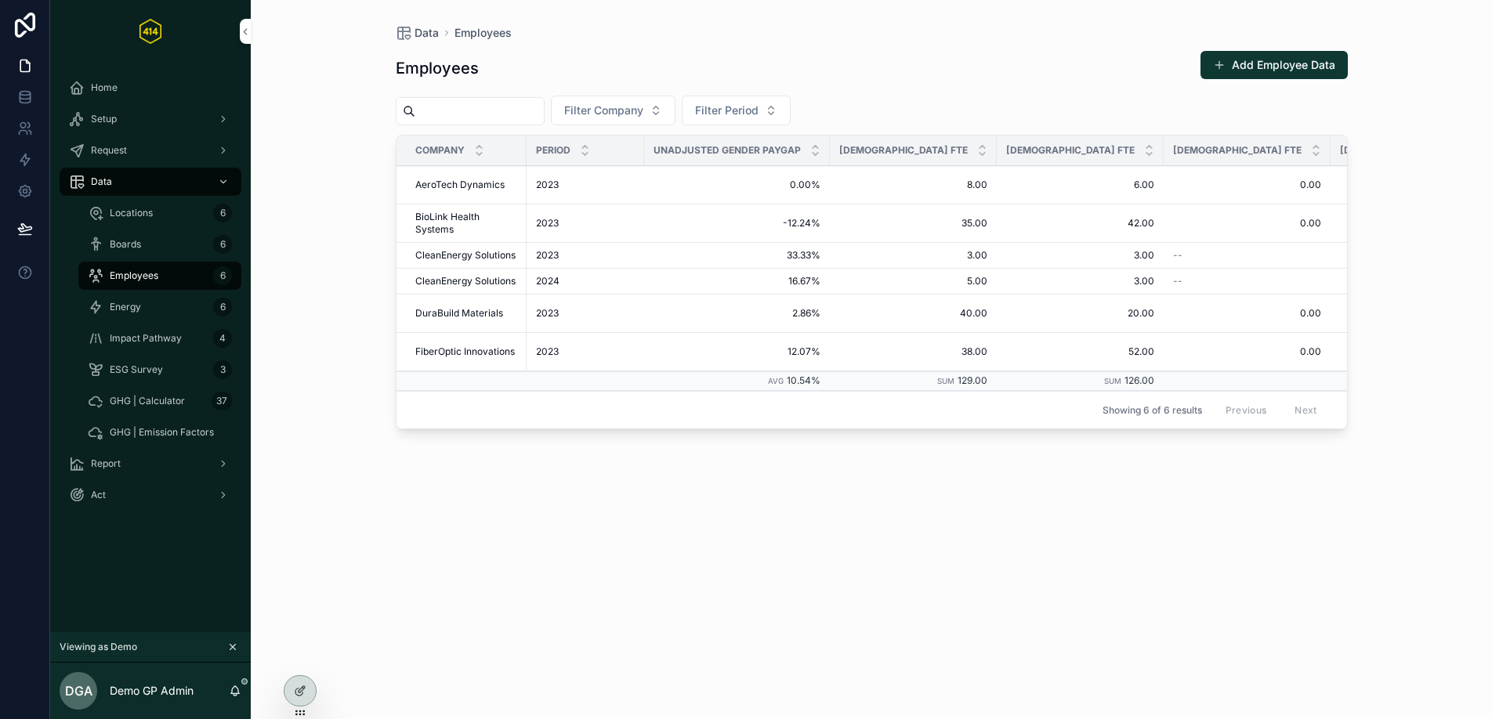
click at [498, 502] on div "Employees Add Employee Data Filter Company Filter Period Company Period Unadjus…" at bounding box center [872, 371] width 952 height 660
click at [107, 460] on span "Report" at bounding box center [106, 464] width 30 height 13
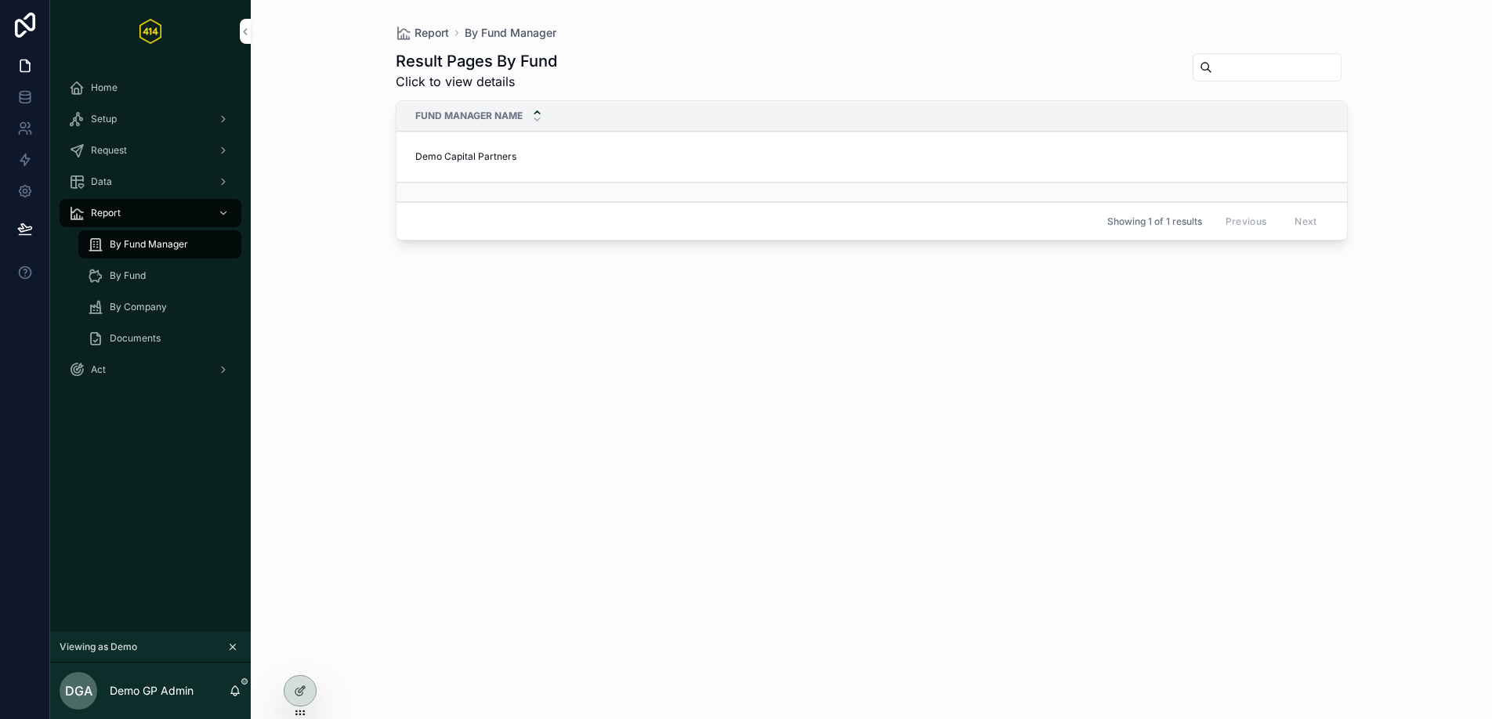
click at [531, 156] on div "Demo Capital Partners Demo Capital Partners" at bounding box center [889, 156] width 948 height 13
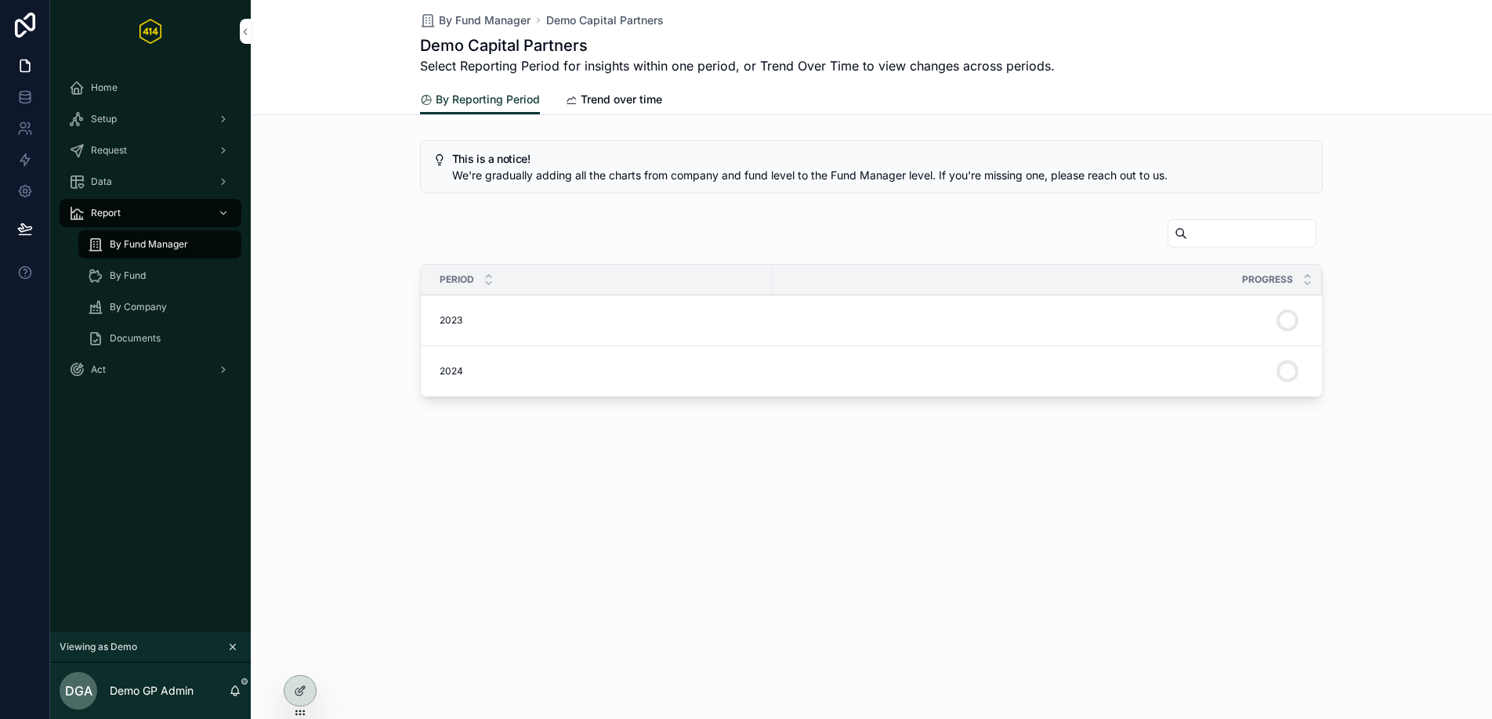
click at [461, 323] on span "2023" at bounding box center [451, 320] width 23 height 13
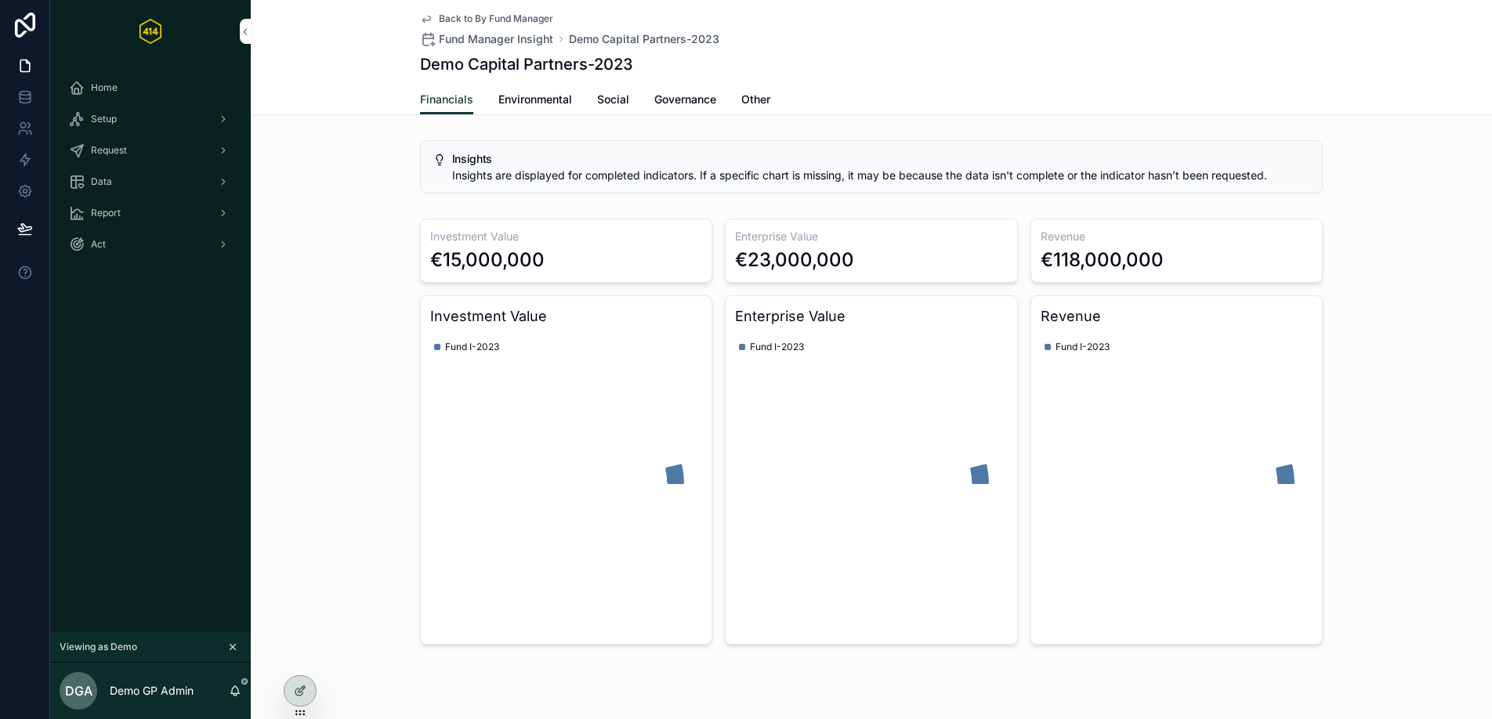
click at [553, 102] on span "Environmental" at bounding box center [535, 100] width 74 height 16
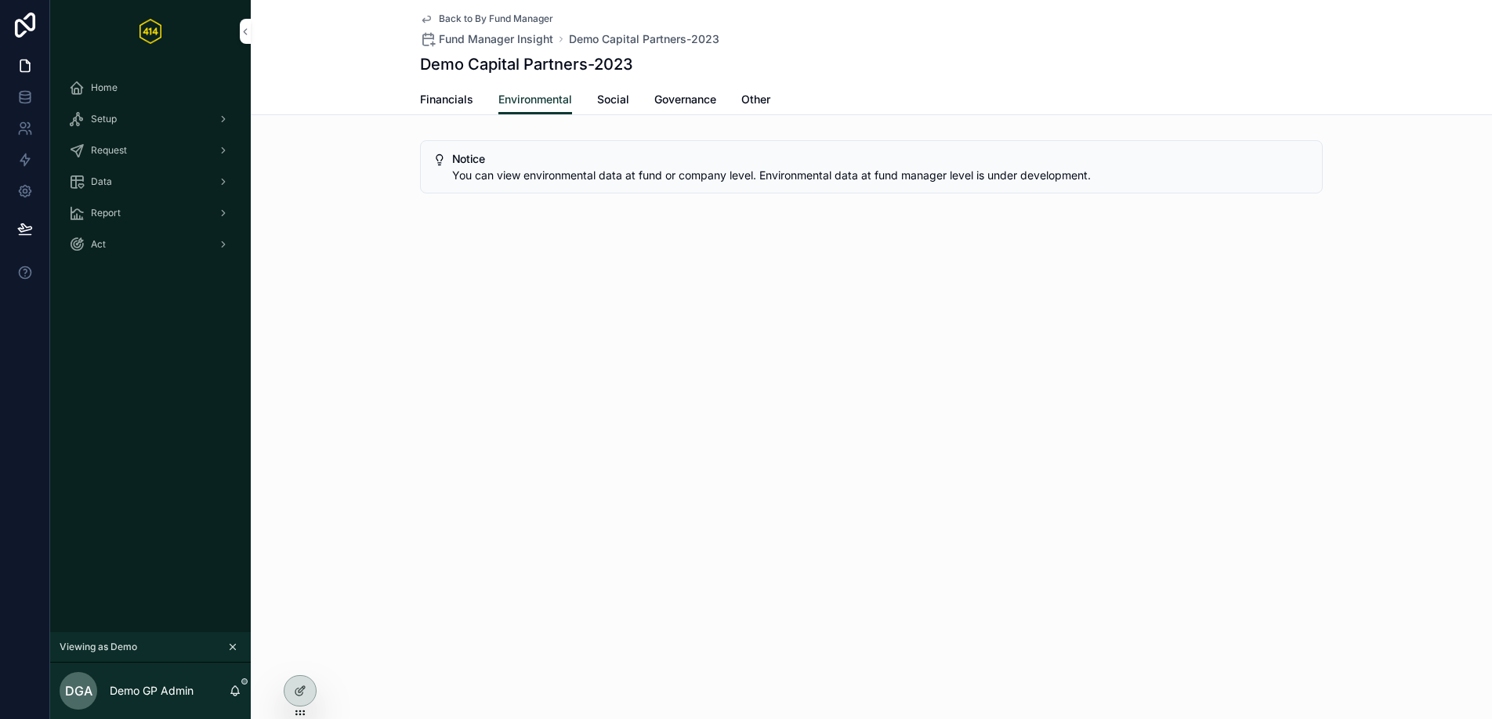
click at [626, 102] on span "Social" at bounding box center [613, 100] width 32 height 16
click at [677, 101] on span "Governance" at bounding box center [685, 100] width 62 height 16
click at [534, 99] on span "Environmental" at bounding box center [535, 100] width 74 height 16
click at [475, 99] on div "Financials Environmental Social Governance Other" at bounding box center [871, 100] width 903 height 30
click at [143, 186] on div "Data" at bounding box center [150, 181] width 163 height 25
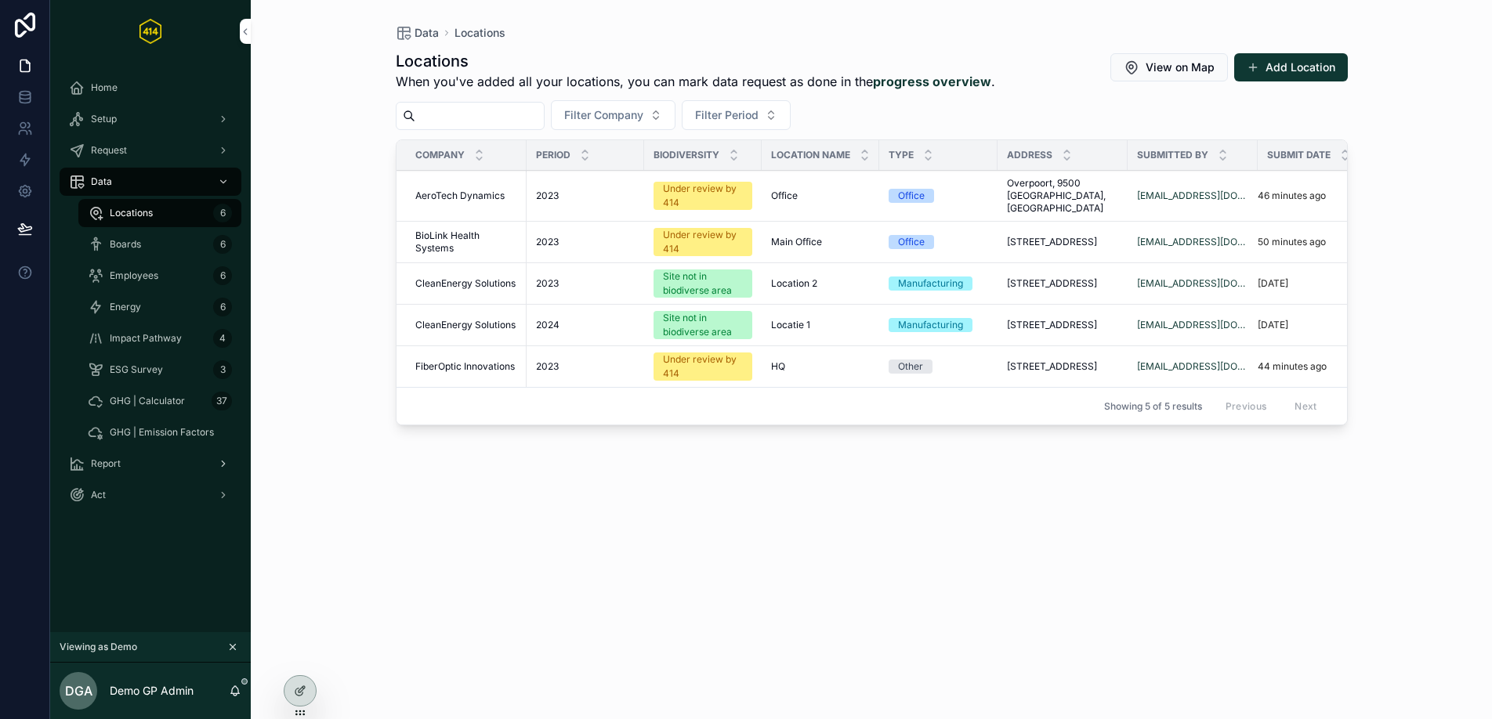
click at [126, 454] on div "Report" at bounding box center [150, 463] width 163 height 25
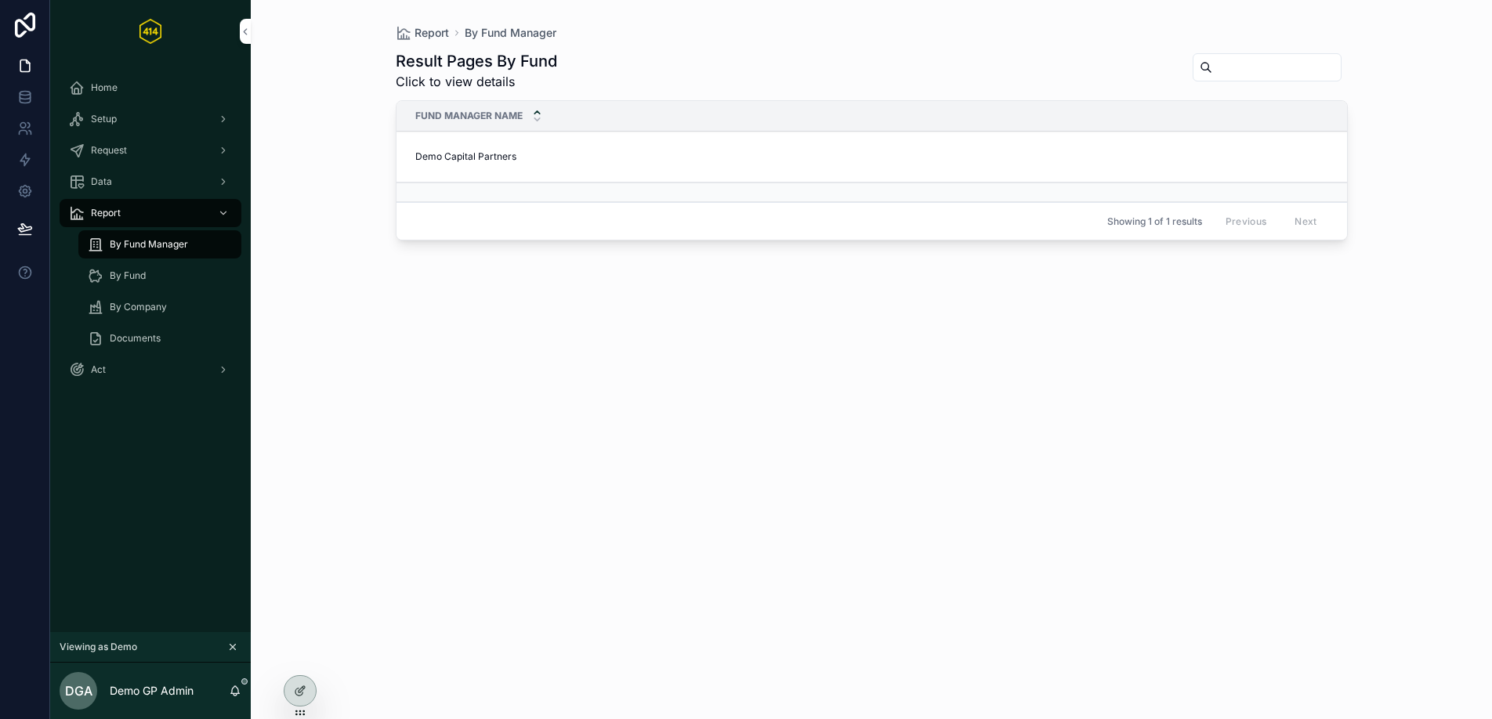
click at [466, 154] on span "Demo Capital Partners" at bounding box center [465, 156] width 101 height 13
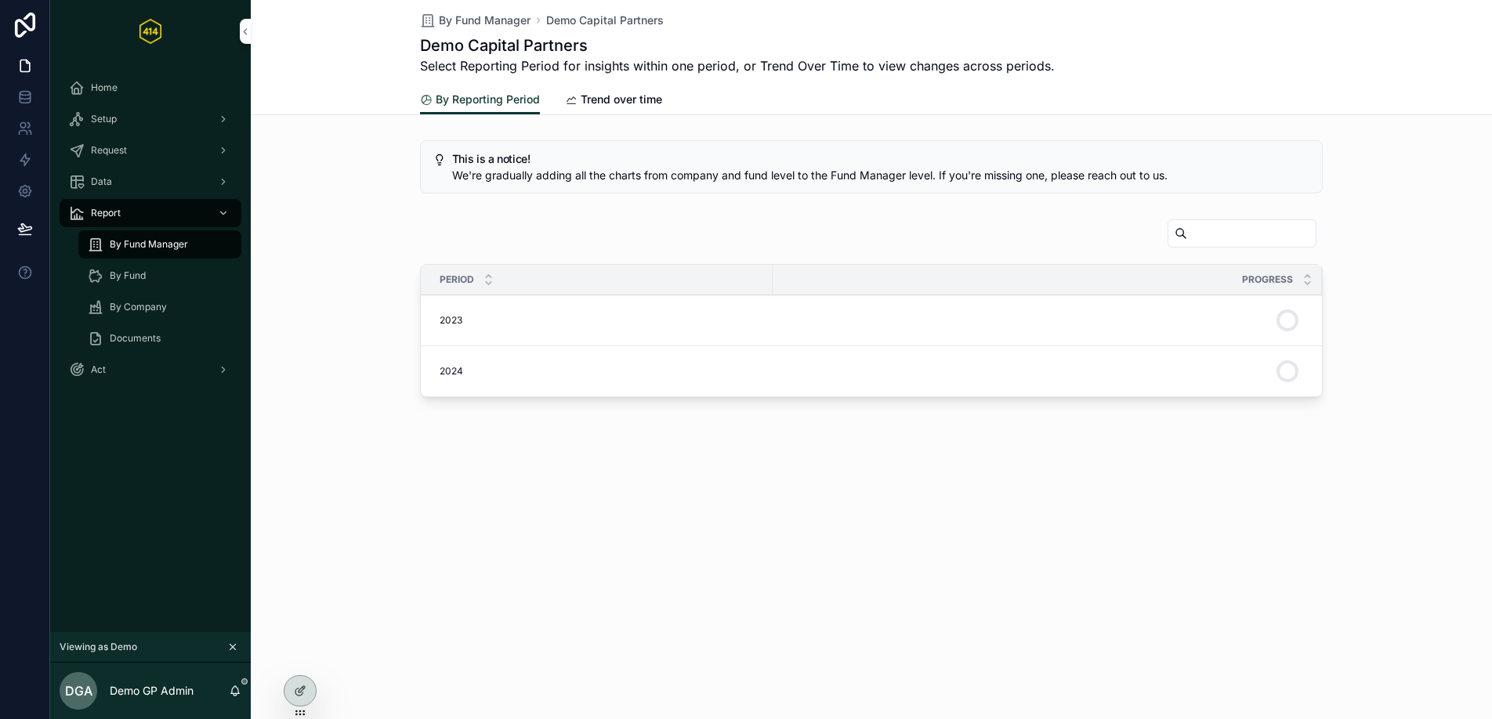
click at [498, 313] on td "2023 2023" at bounding box center [597, 320] width 352 height 51
click at [480, 325] on div "2023 2023" at bounding box center [602, 320] width 324 height 13
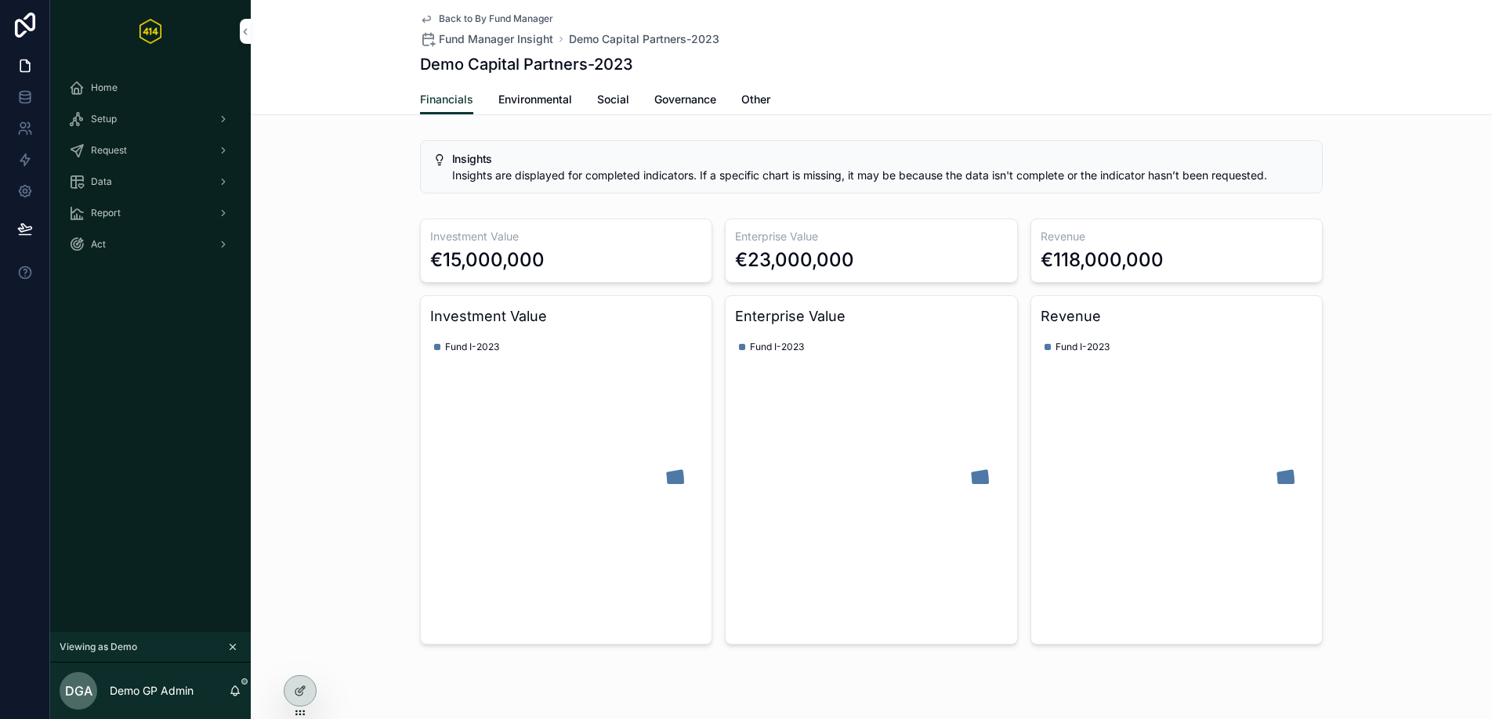
click at [517, 106] on span "Environmental" at bounding box center [535, 100] width 74 height 16
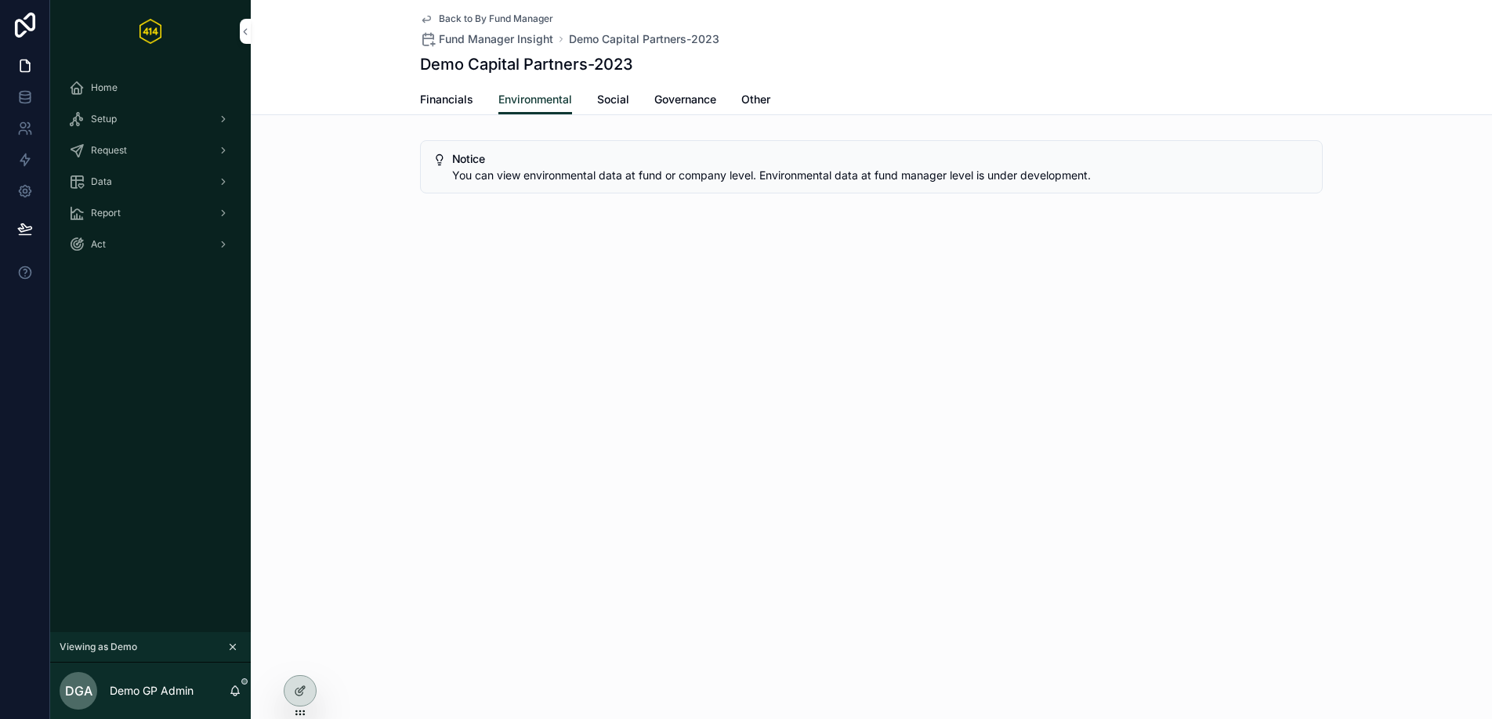
click at [618, 100] on span "Social" at bounding box center [613, 100] width 32 height 16
click at [718, 94] on div "Financials Environmental Social Governance Other" at bounding box center [871, 100] width 903 height 30
click at [711, 103] on span "Governance" at bounding box center [685, 100] width 62 height 16
click at [762, 102] on span "Other" at bounding box center [755, 100] width 29 height 16
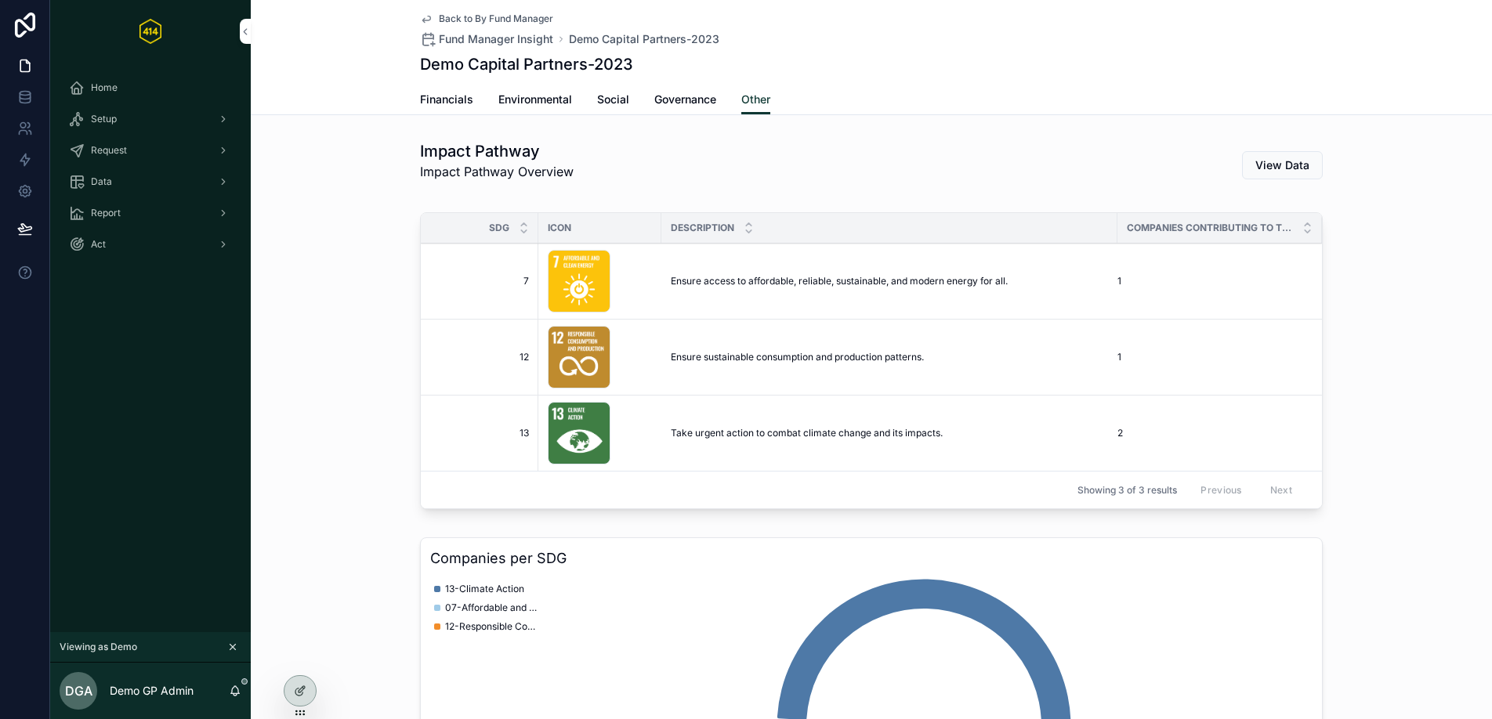
click at [535, 107] on span "Environmental" at bounding box center [535, 100] width 74 height 16
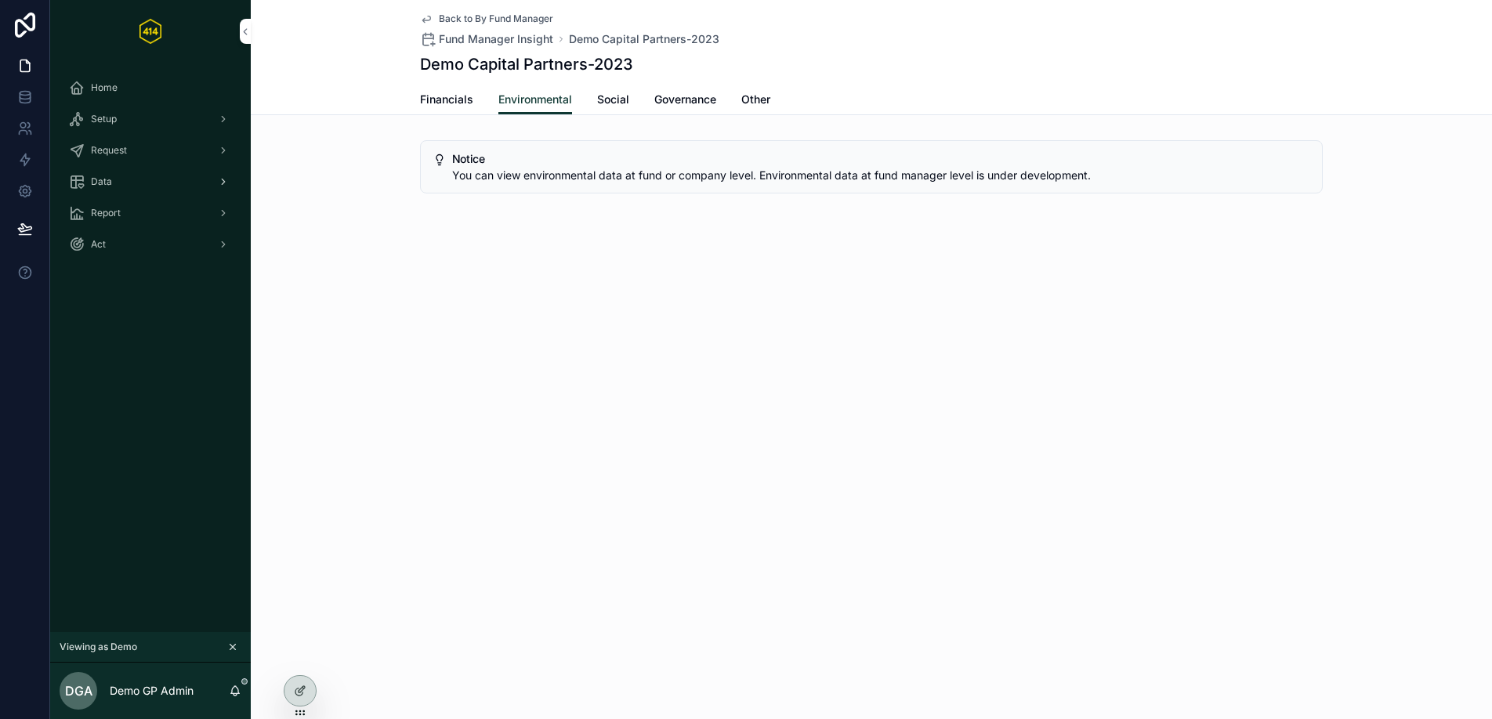
click at [184, 178] on div "Data" at bounding box center [150, 181] width 163 height 25
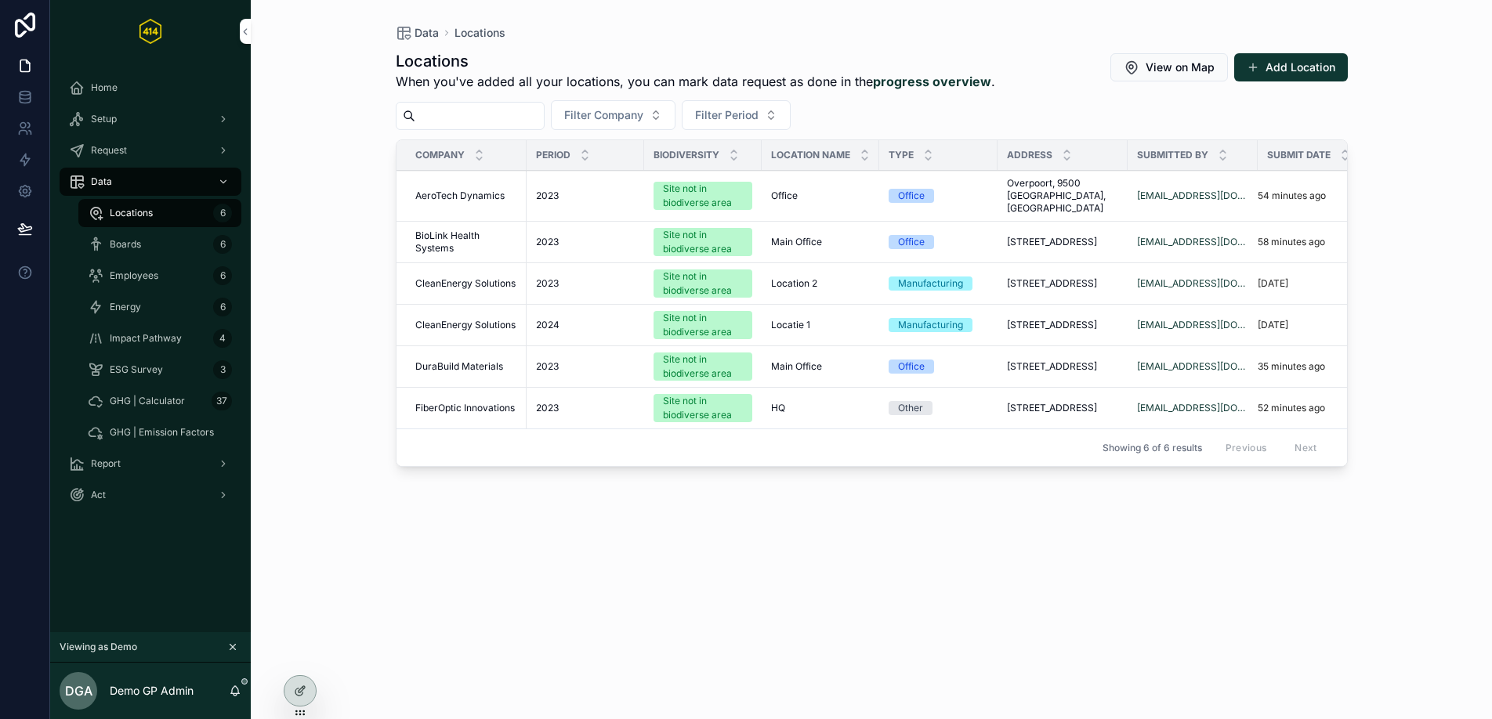
click at [172, 262] on link "Employees 6" at bounding box center [159, 276] width 163 height 28
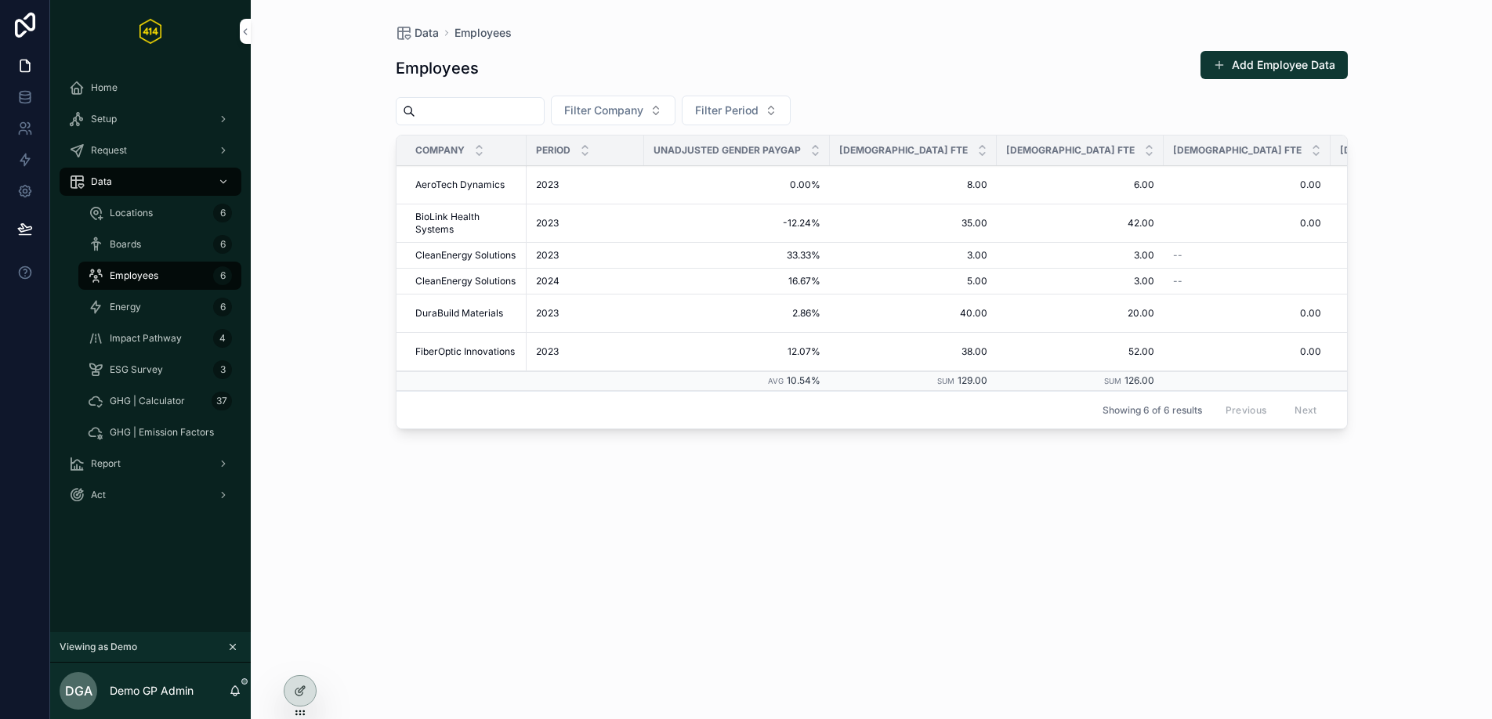
click at [177, 300] on div "Energy 6" at bounding box center [160, 307] width 144 height 25
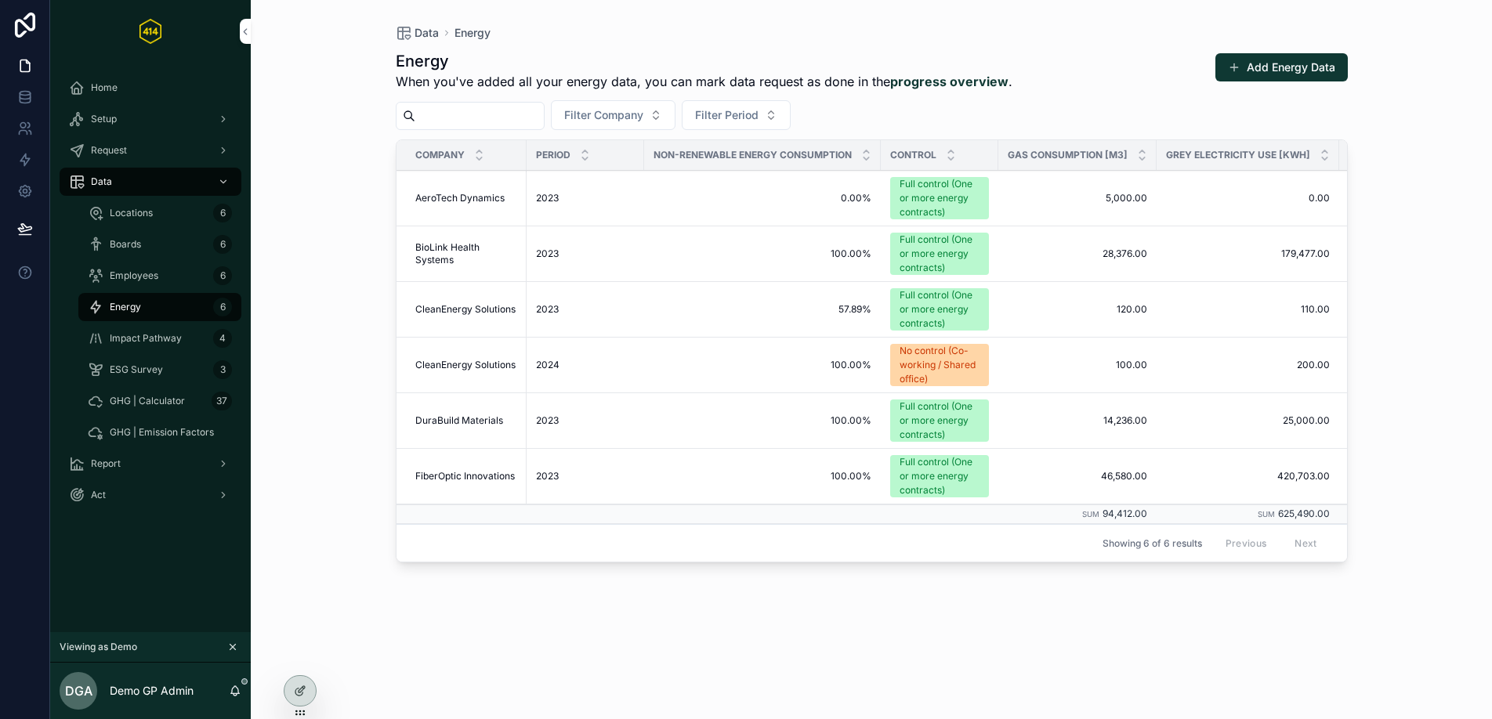
click at [168, 338] on span "Impact Pathway" at bounding box center [146, 338] width 72 height 13
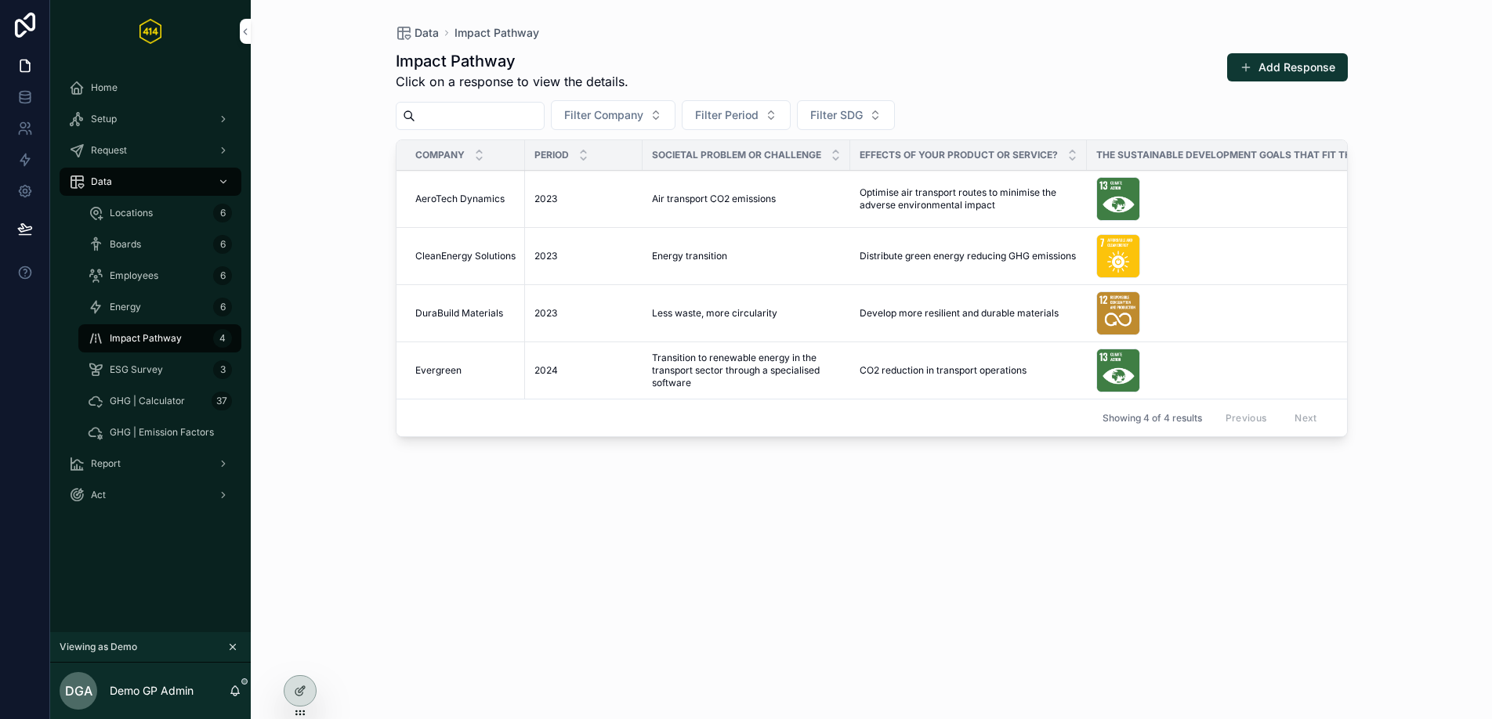
click at [171, 371] on div "ESG Survey 3" at bounding box center [160, 369] width 144 height 25
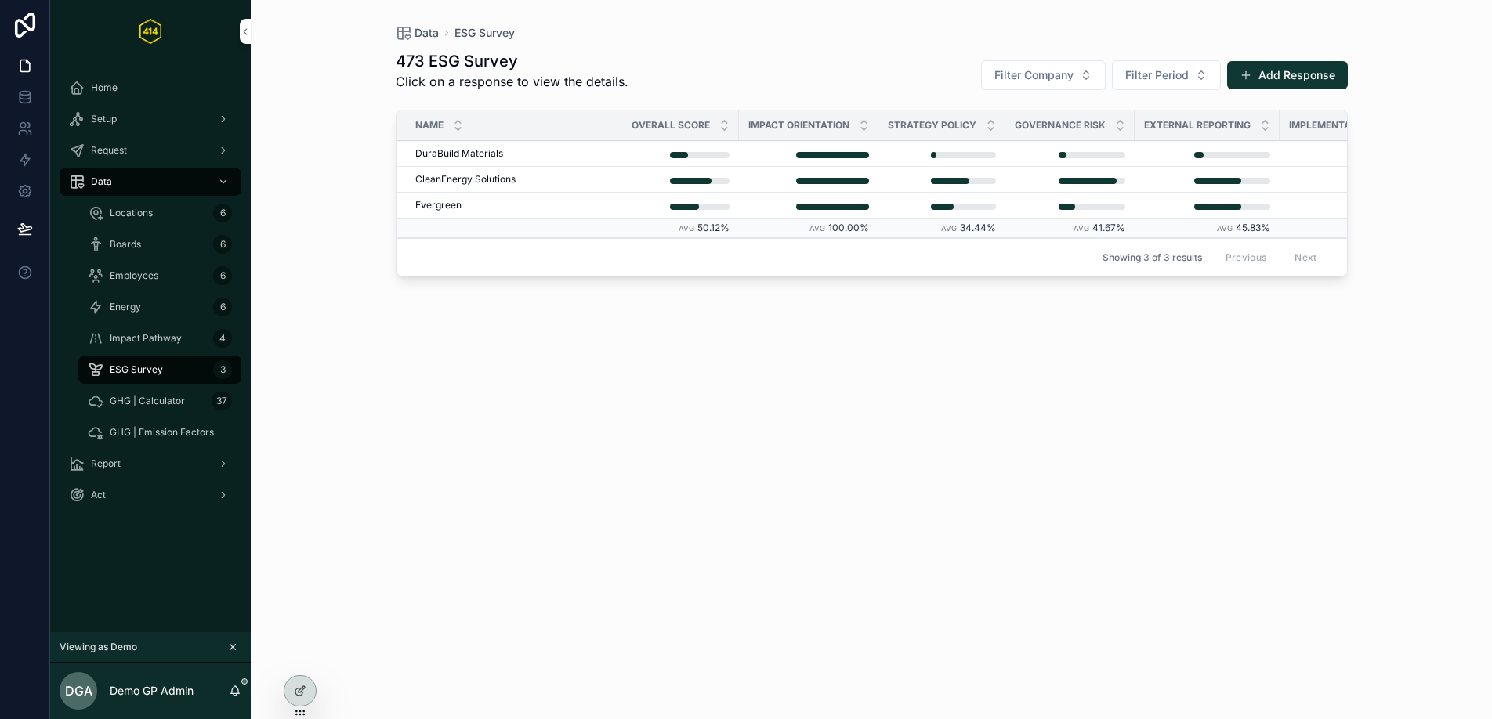
click at [163, 398] on span "GHG | Calculator" at bounding box center [147, 401] width 75 height 13
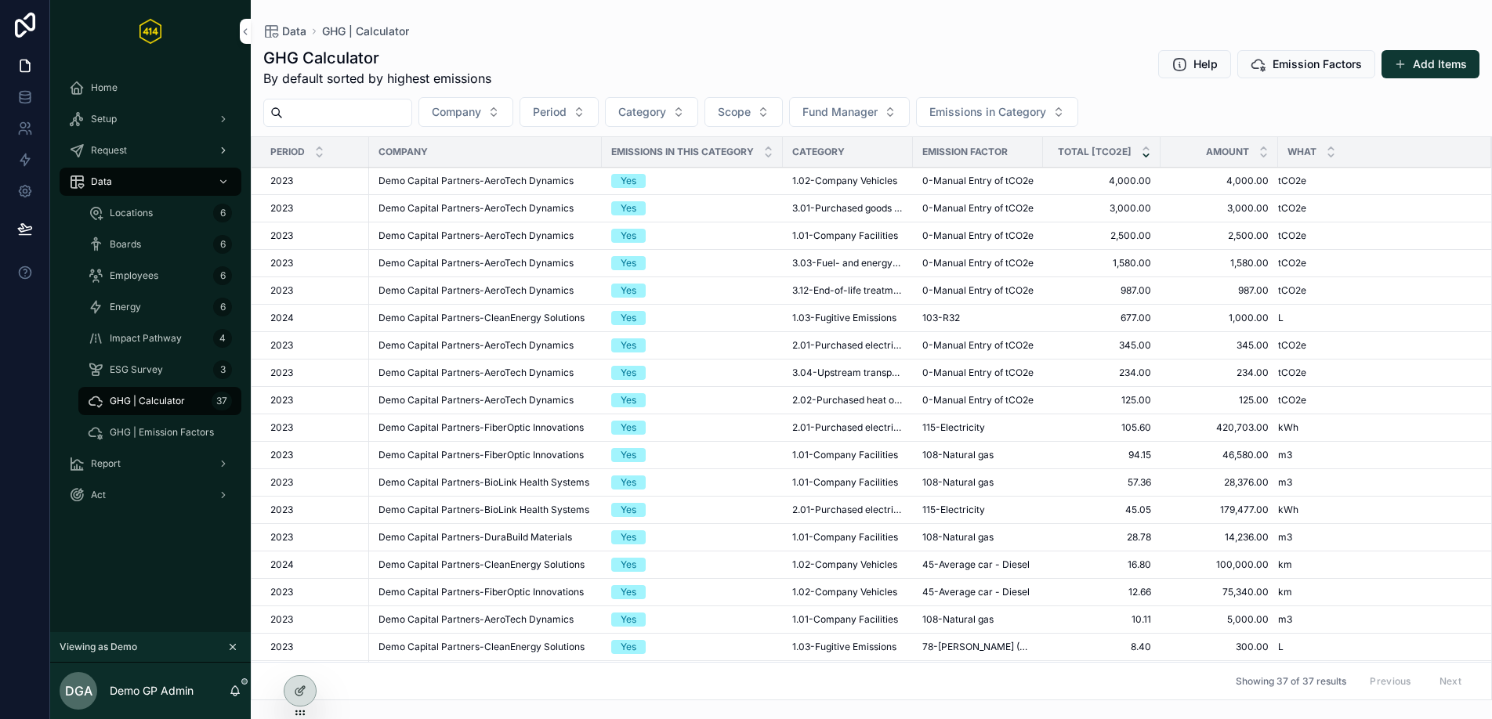
click at [156, 161] on div "Request" at bounding box center [150, 150] width 163 height 25
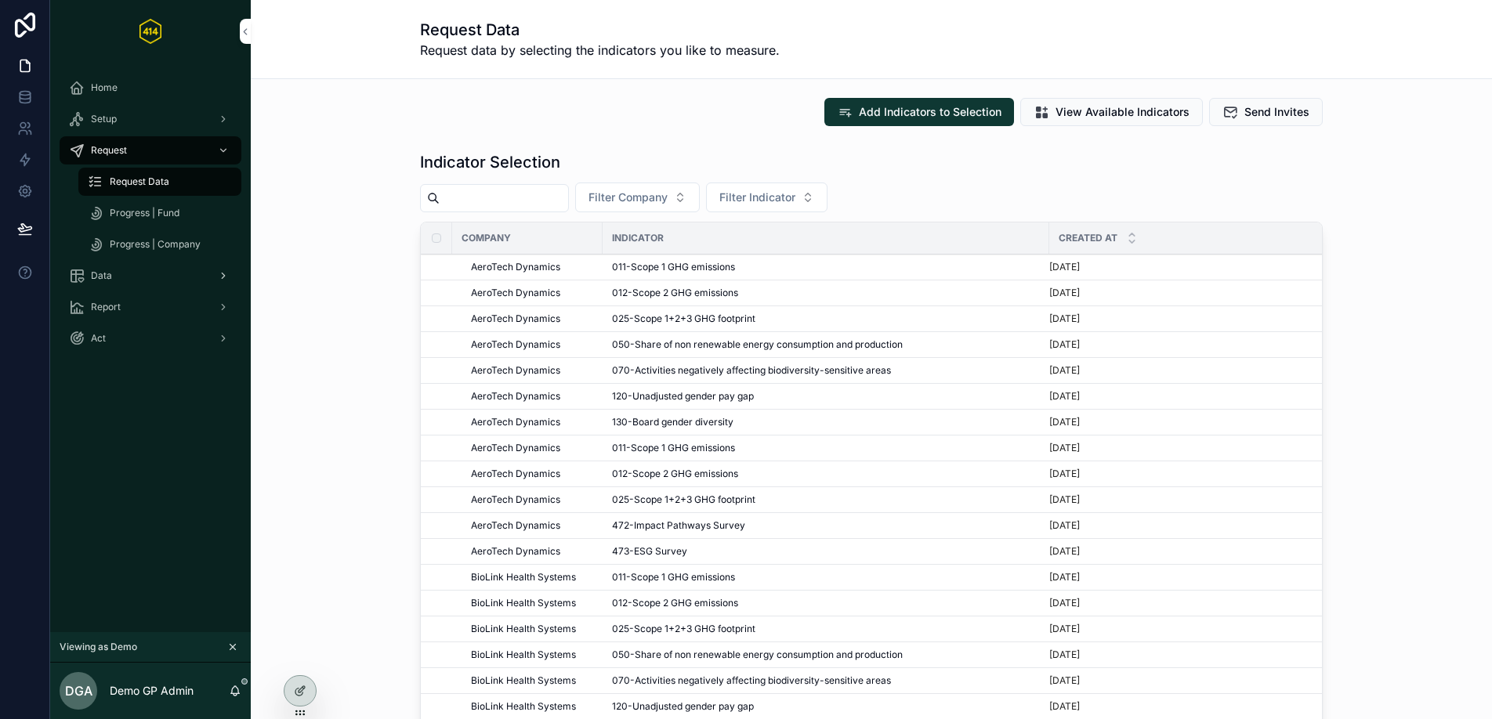
click at [190, 277] on div "Data" at bounding box center [150, 275] width 163 height 25
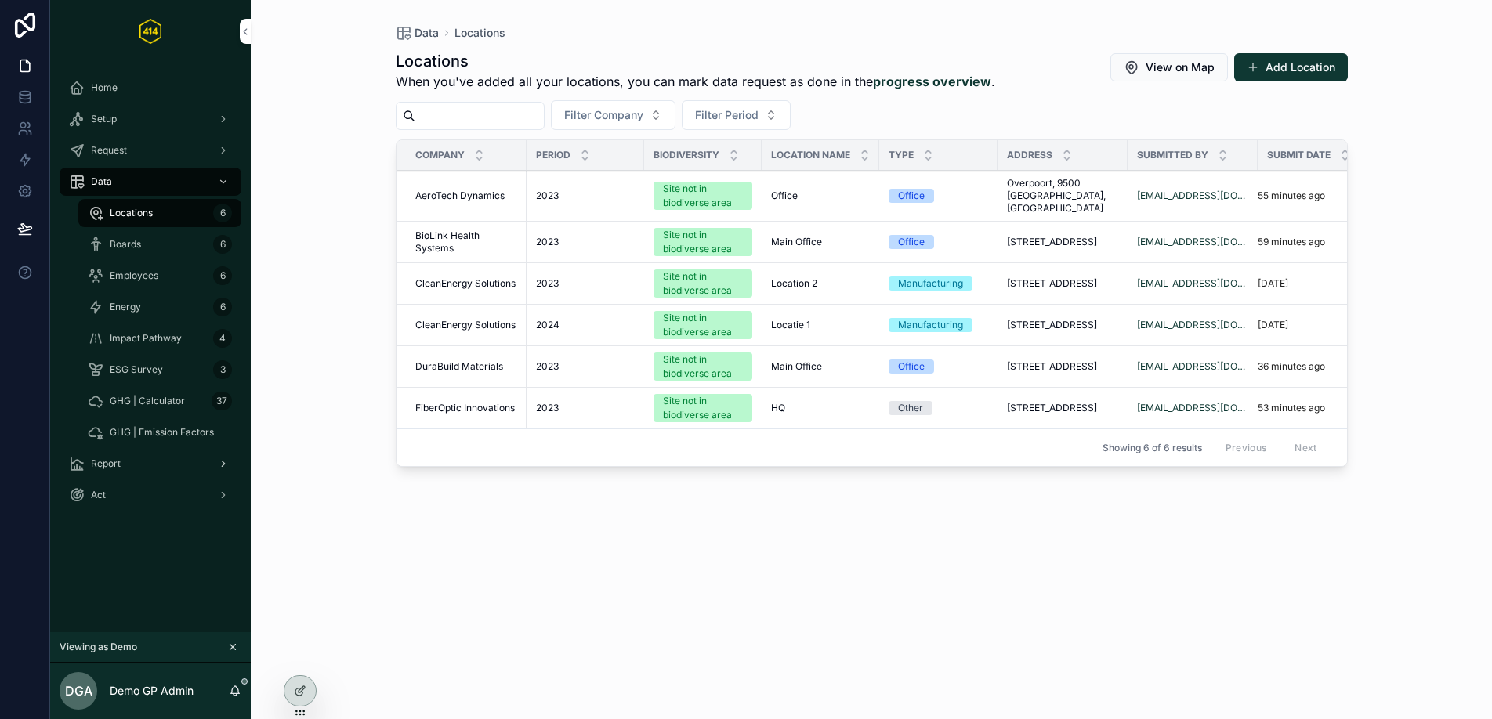
click at [177, 461] on div "Report" at bounding box center [150, 463] width 163 height 25
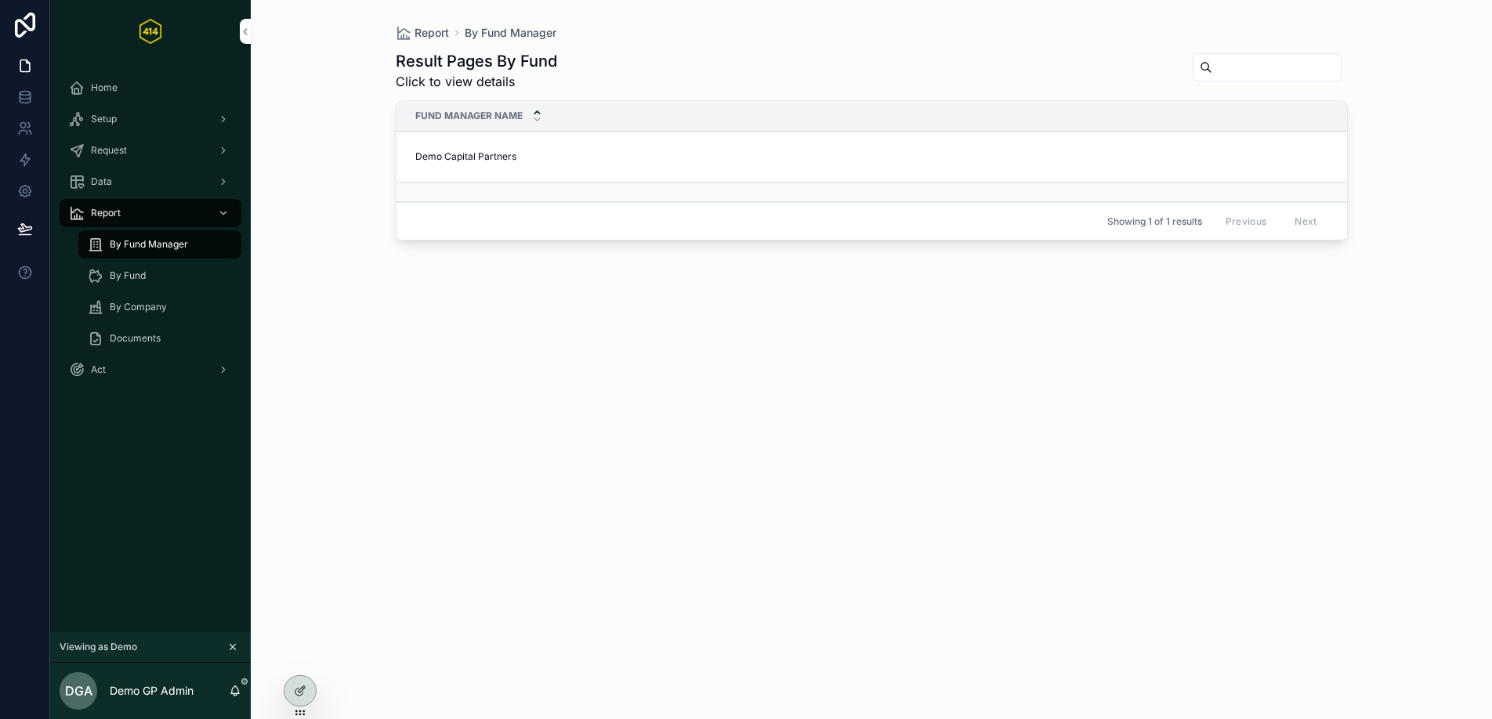
click at [150, 314] on div "By Company" at bounding box center [160, 307] width 144 height 25
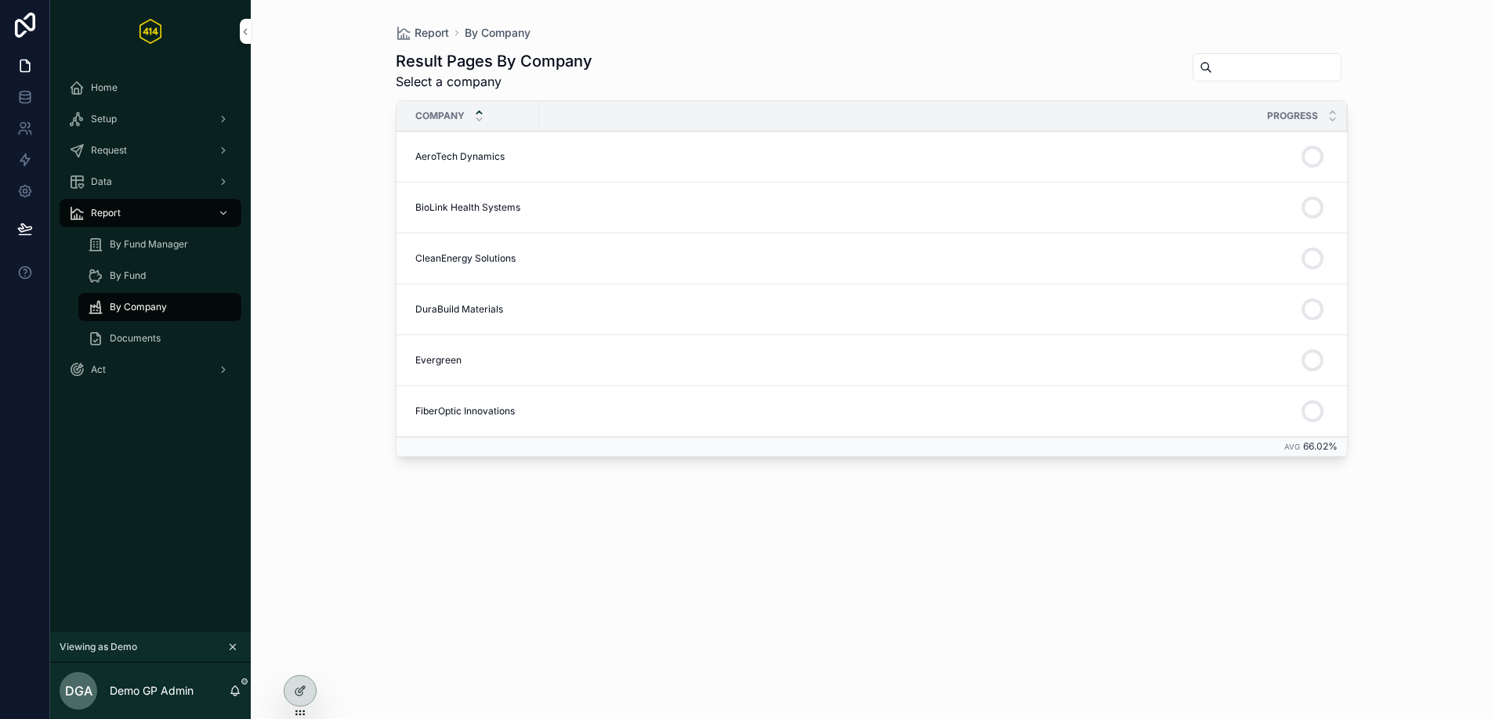
click at [145, 270] on span "By Fund" at bounding box center [128, 276] width 36 height 13
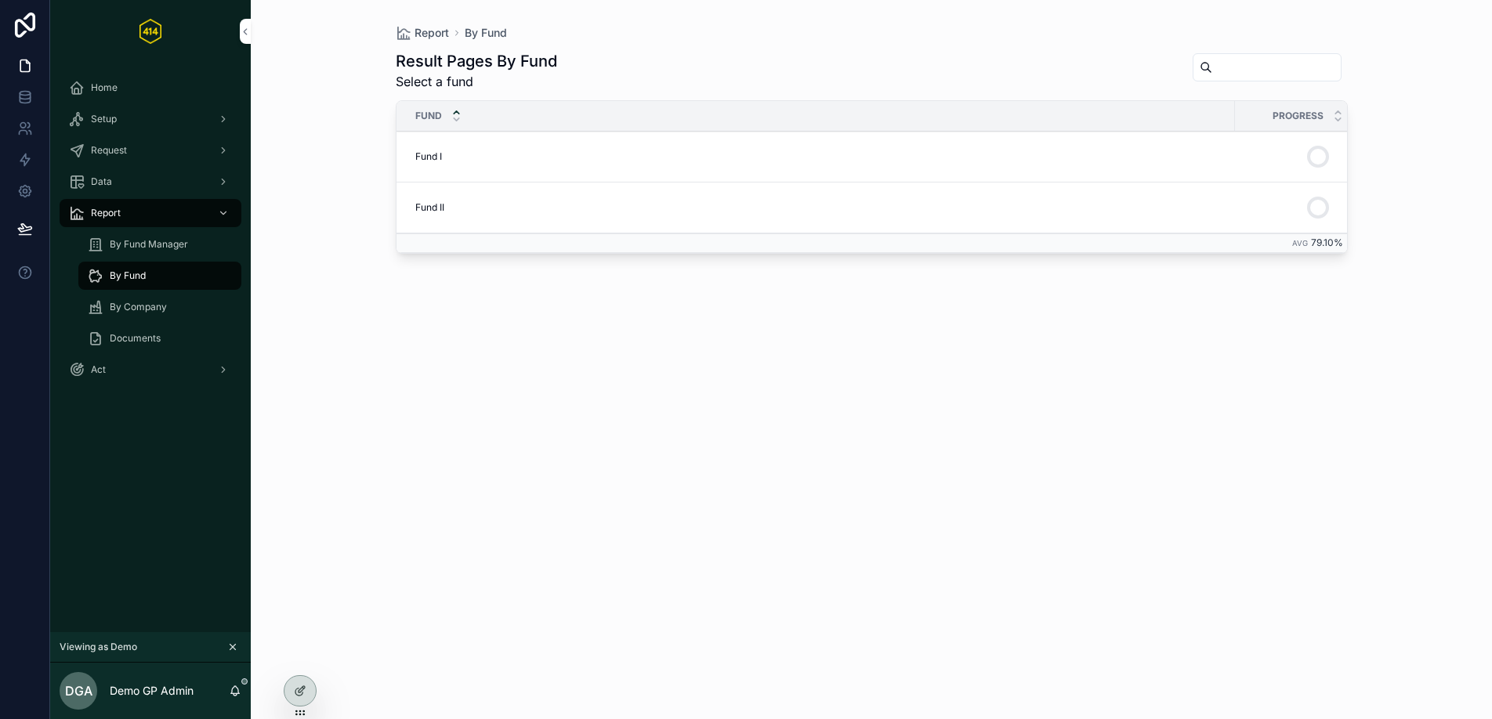
click at [600, 161] on div "Fund I Fund I" at bounding box center [820, 156] width 810 height 13
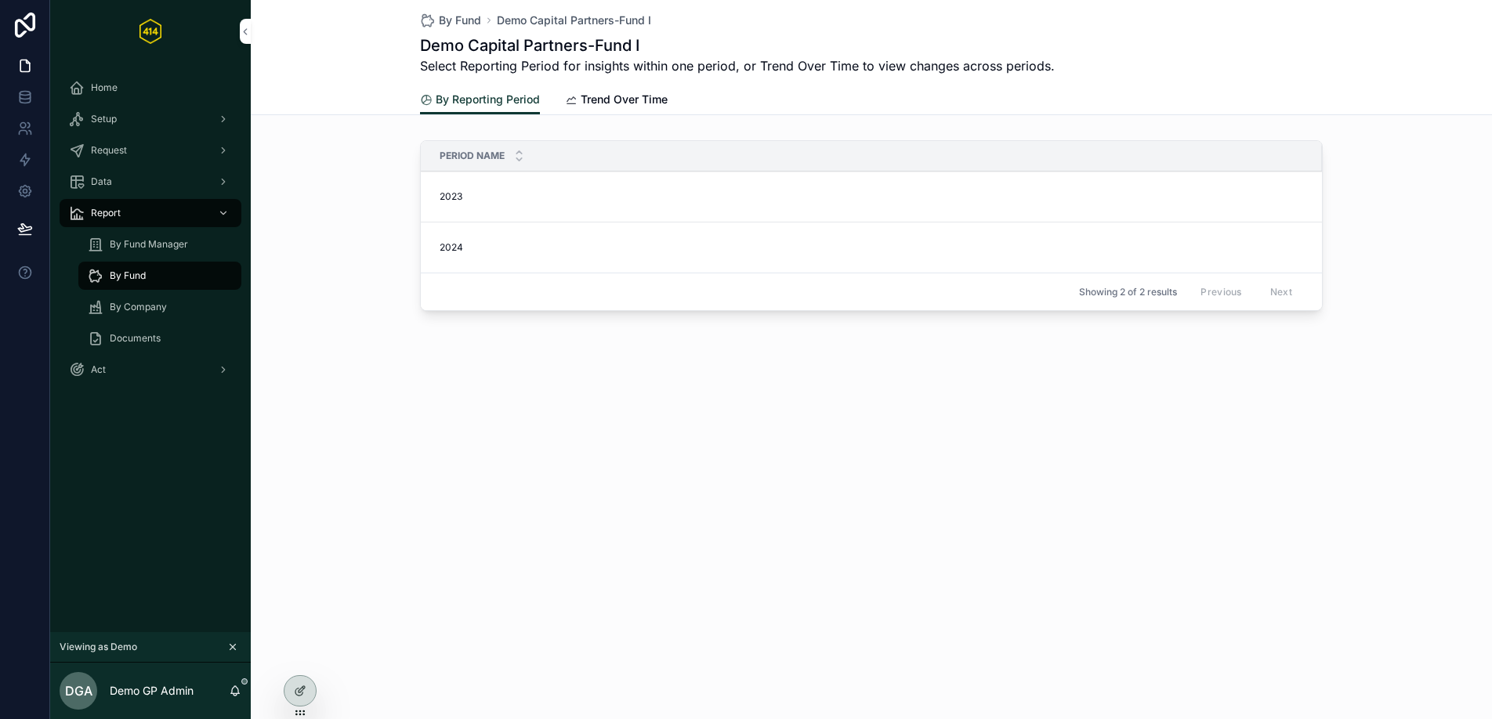
click at [571, 190] on div "2023 2023" at bounding box center [876, 196] width 873 height 13
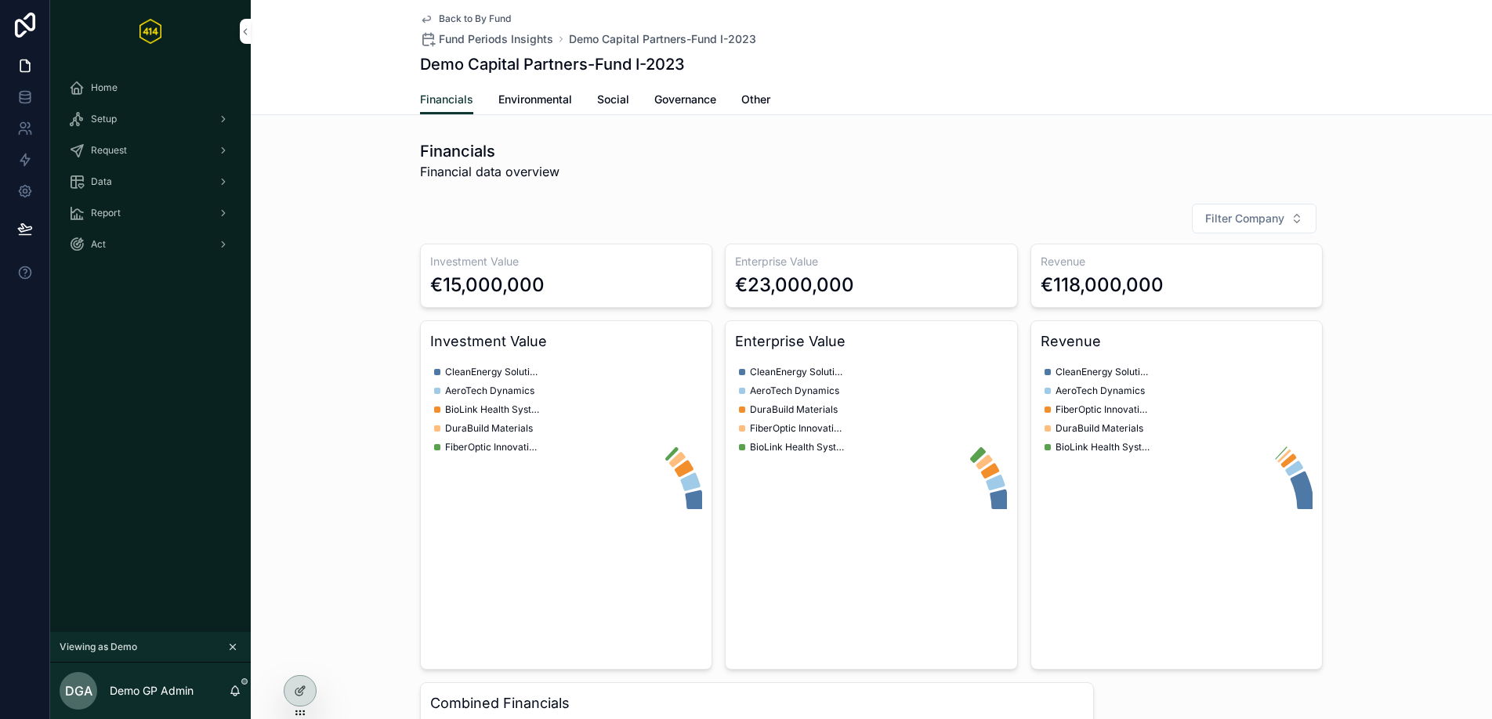
click at [541, 109] on link "Environmental" at bounding box center [535, 100] width 74 height 31
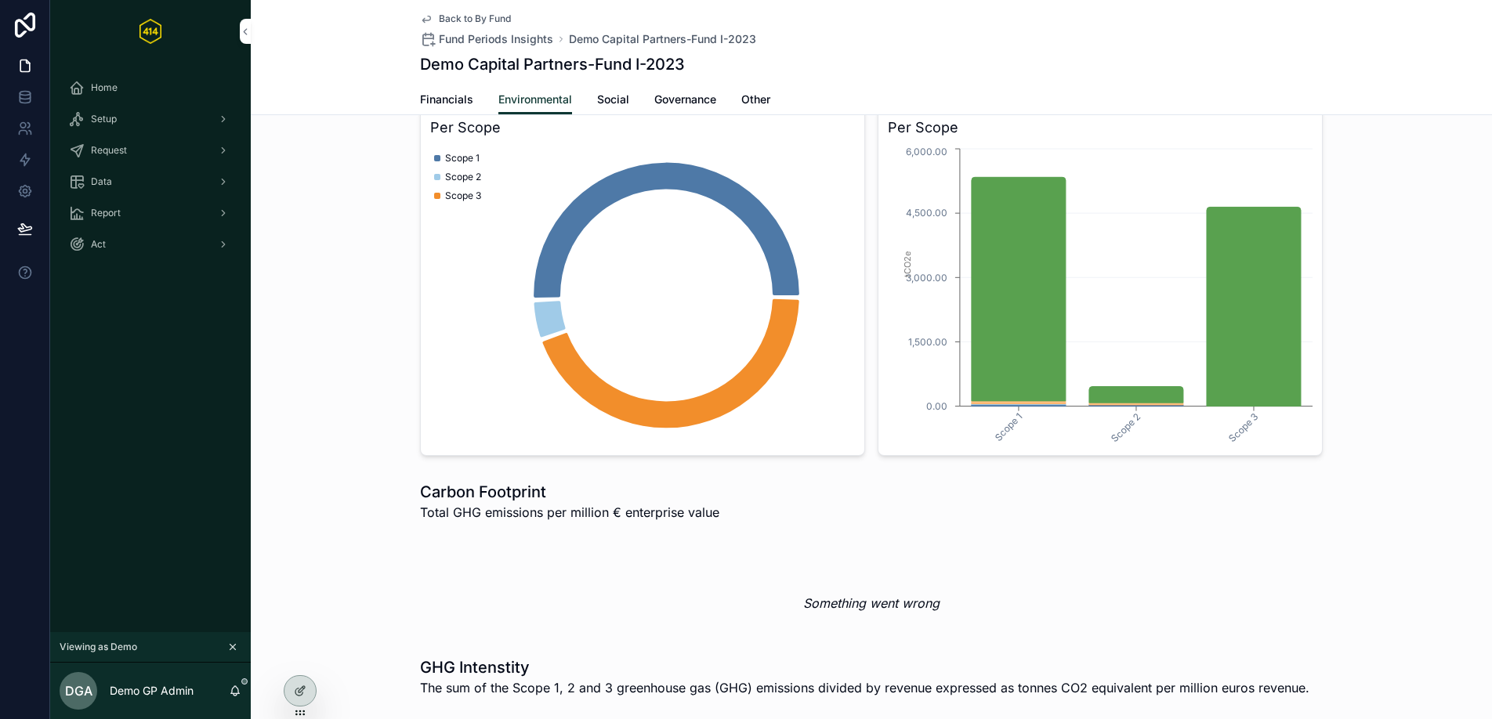
scroll to position [3075, 0]
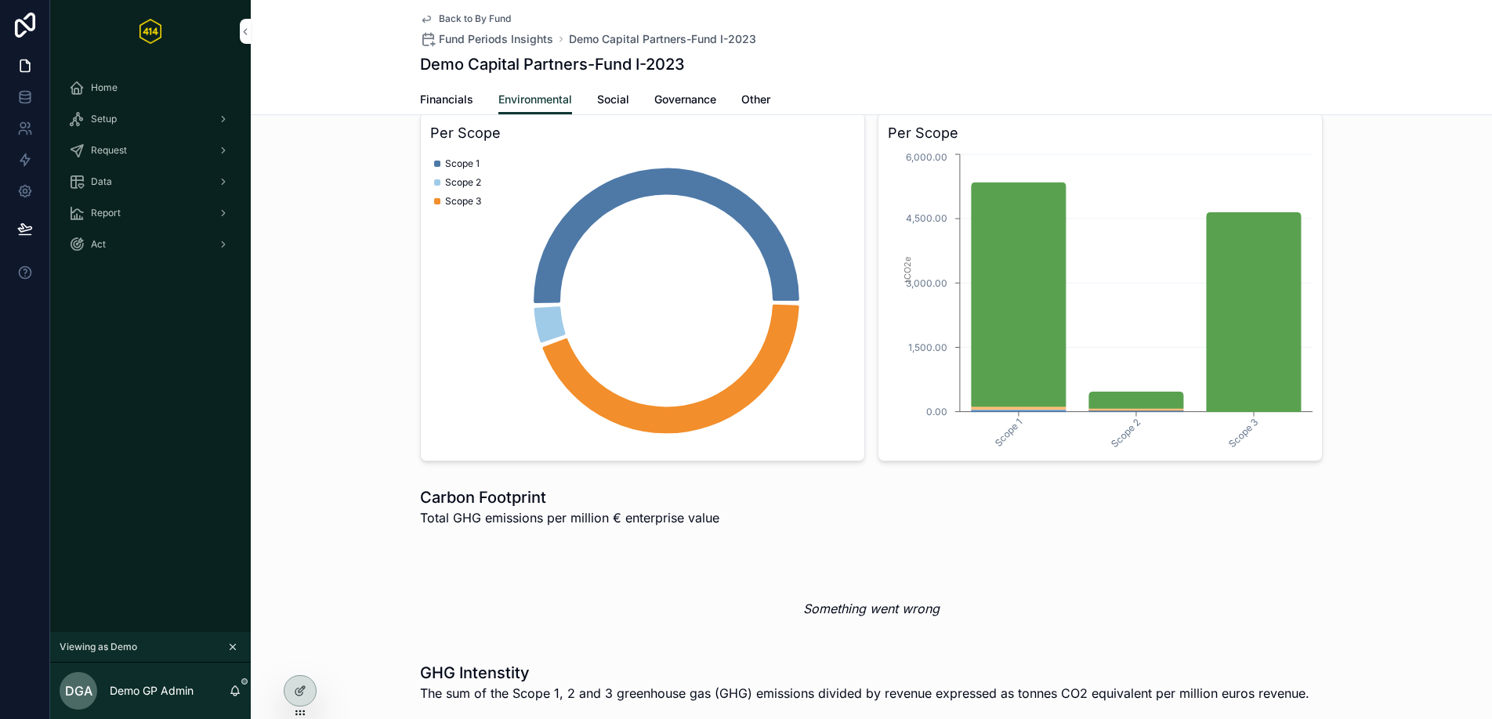
click at [618, 100] on span "Social" at bounding box center [613, 100] width 32 height 16
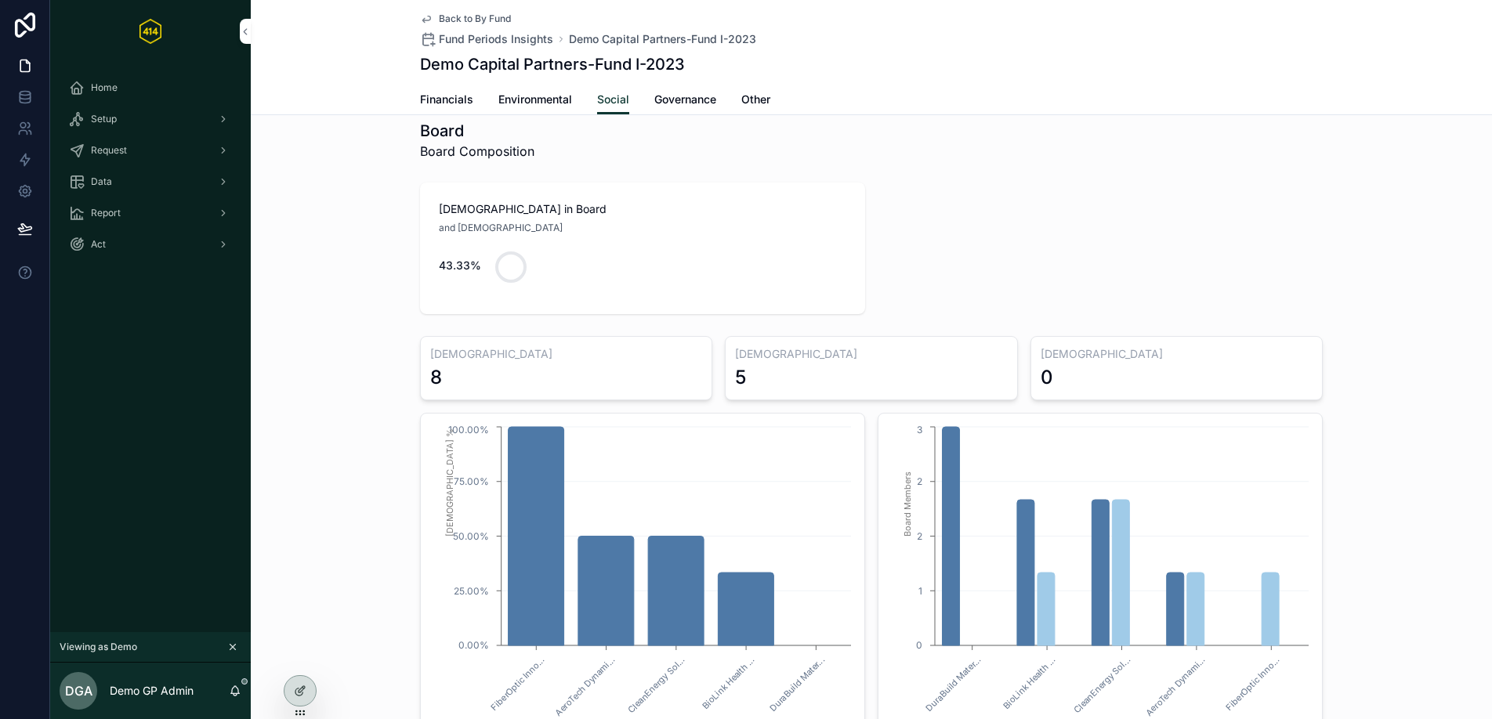
scroll to position [22, 0]
click at [912, 161] on div "Board Board Composition" at bounding box center [871, 138] width 921 height 53
click at [689, 102] on span "Governance" at bounding box center [685, 100] width 62 height 16
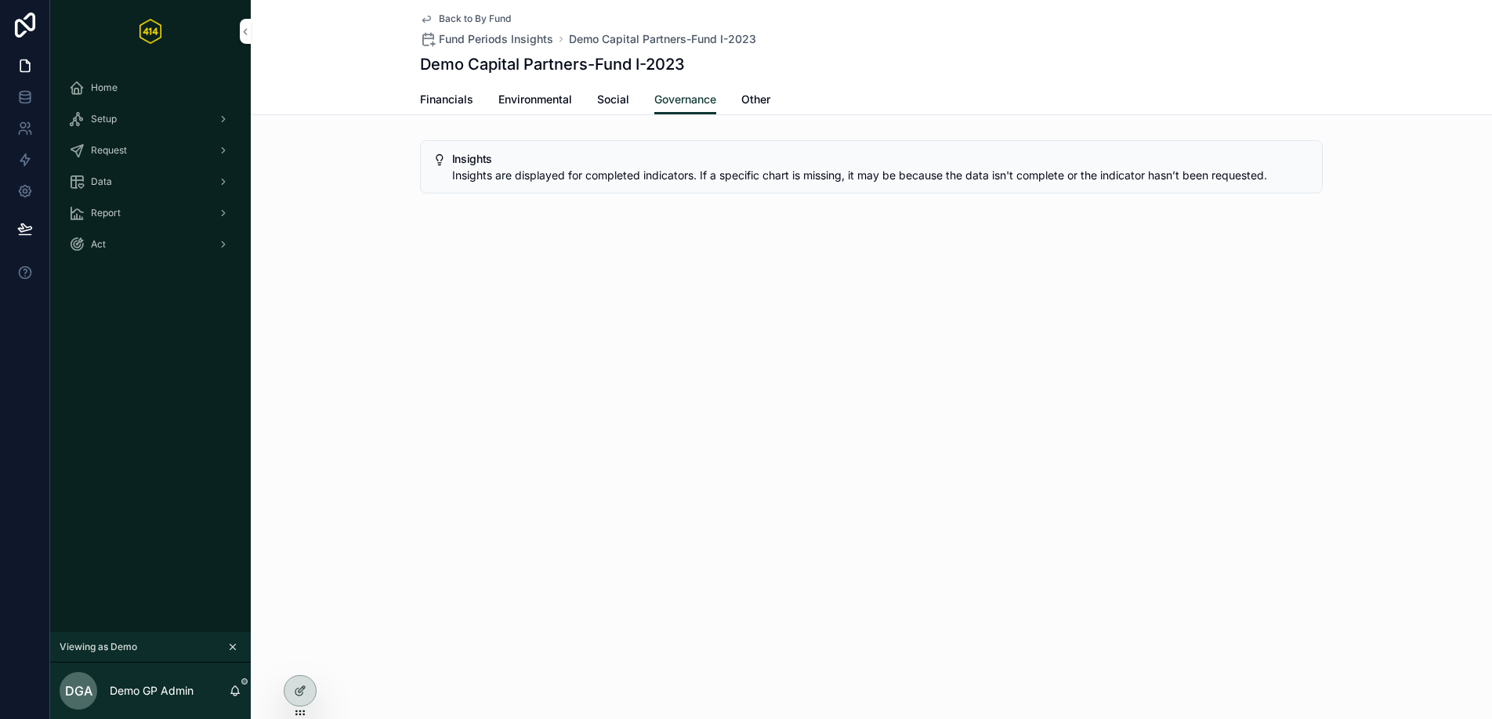
click at [610, 94] on span "Social" at bounding box center [613, 100] width 32 height 16
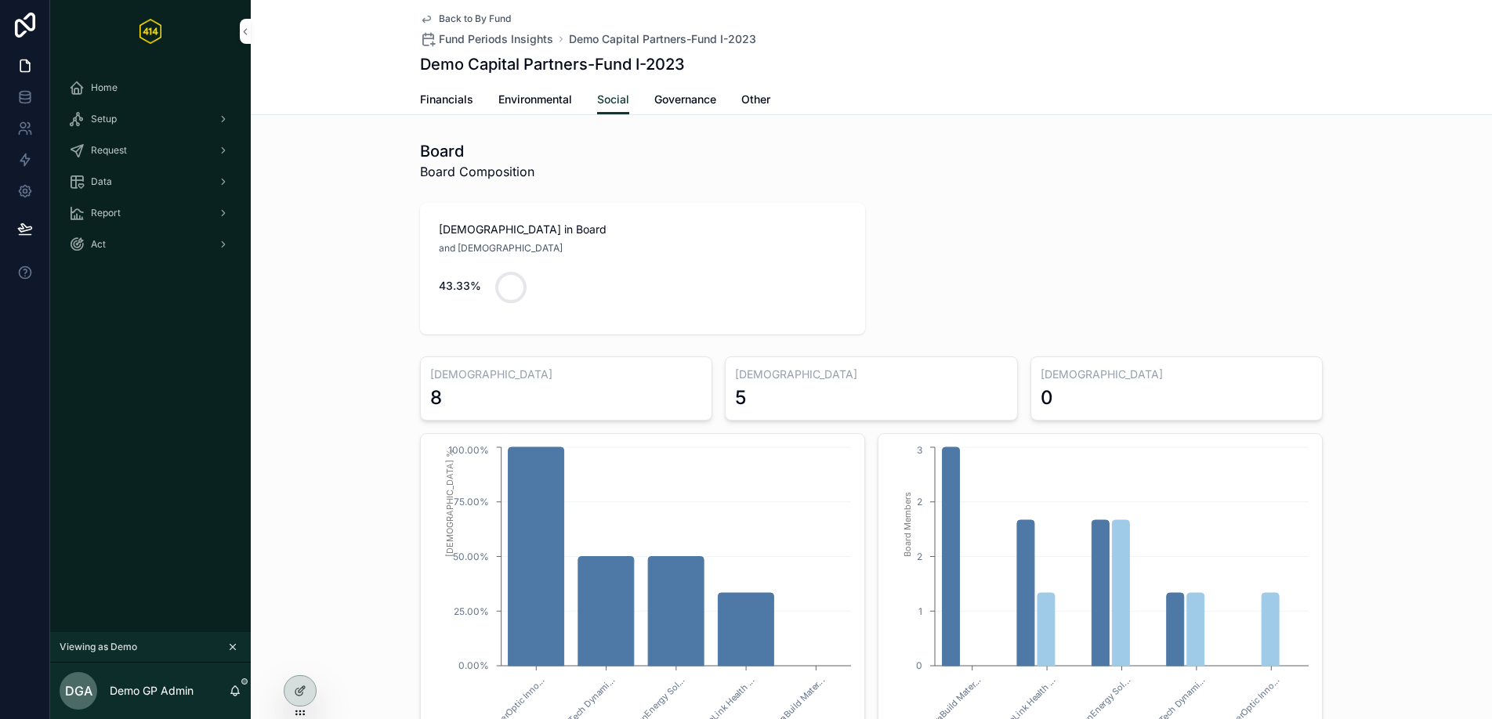
click at [677, 101] on span "Governance" at bounding box center [685, 100] width 62 height 16
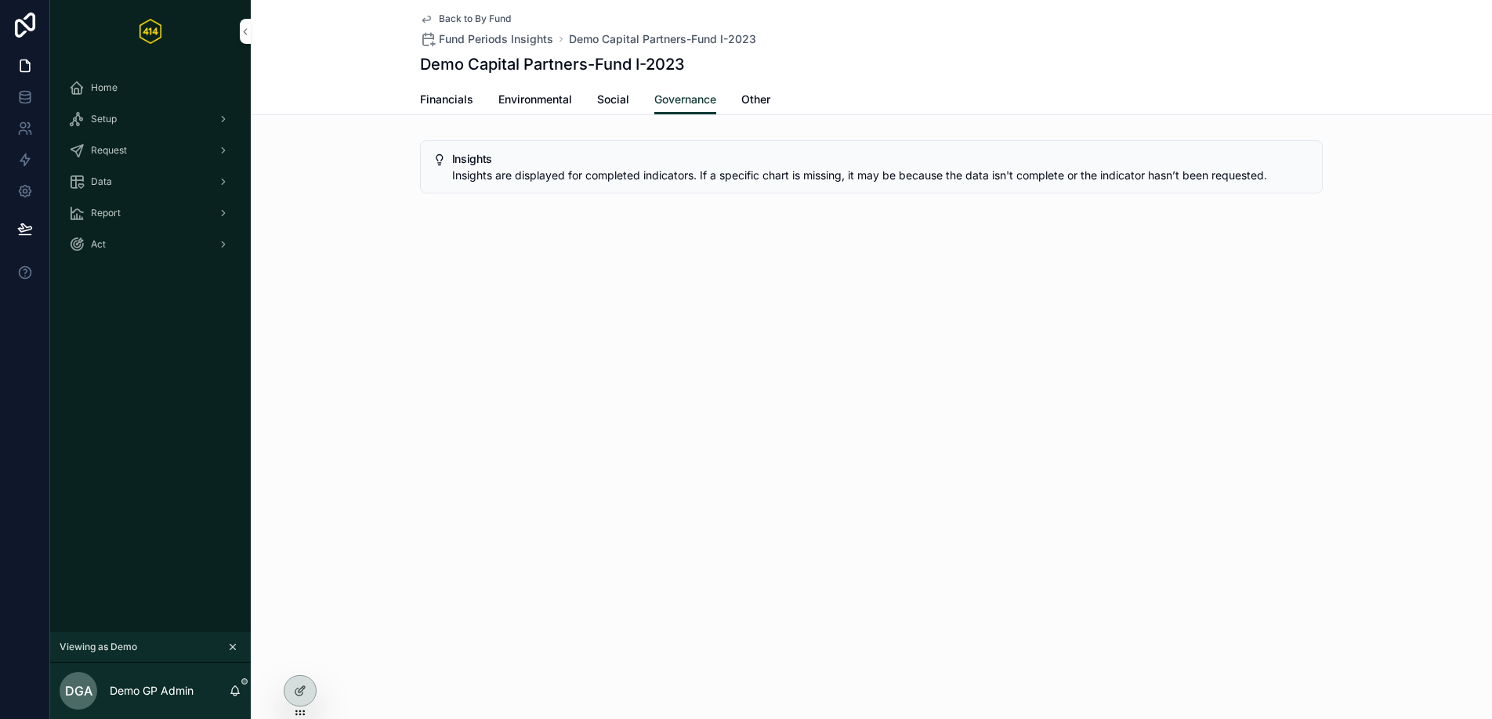
click at [757, 96] on span "Other" at bounding box center [755, 100] width 29 height 16
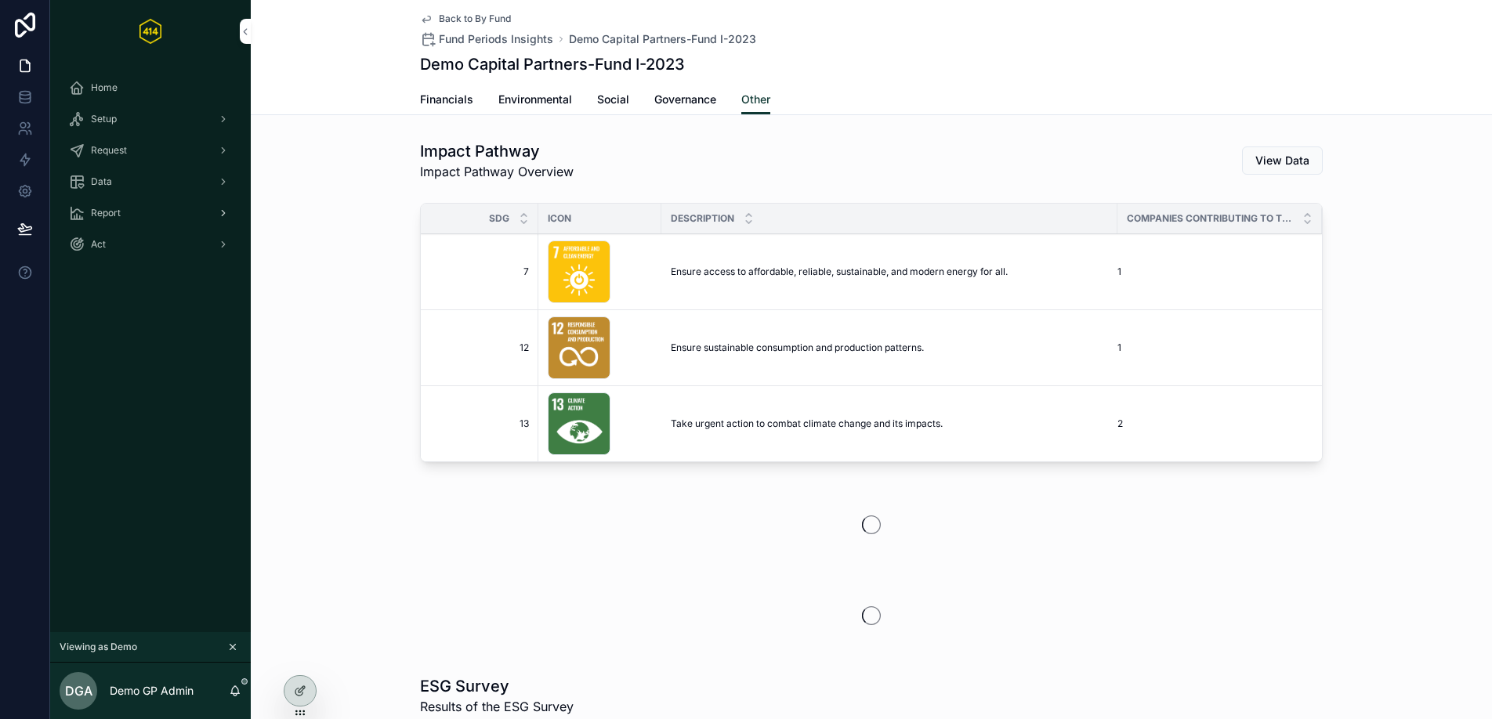
click at [210, 217] on div "Report" at bounding box center [150, 213] width 163 height 25
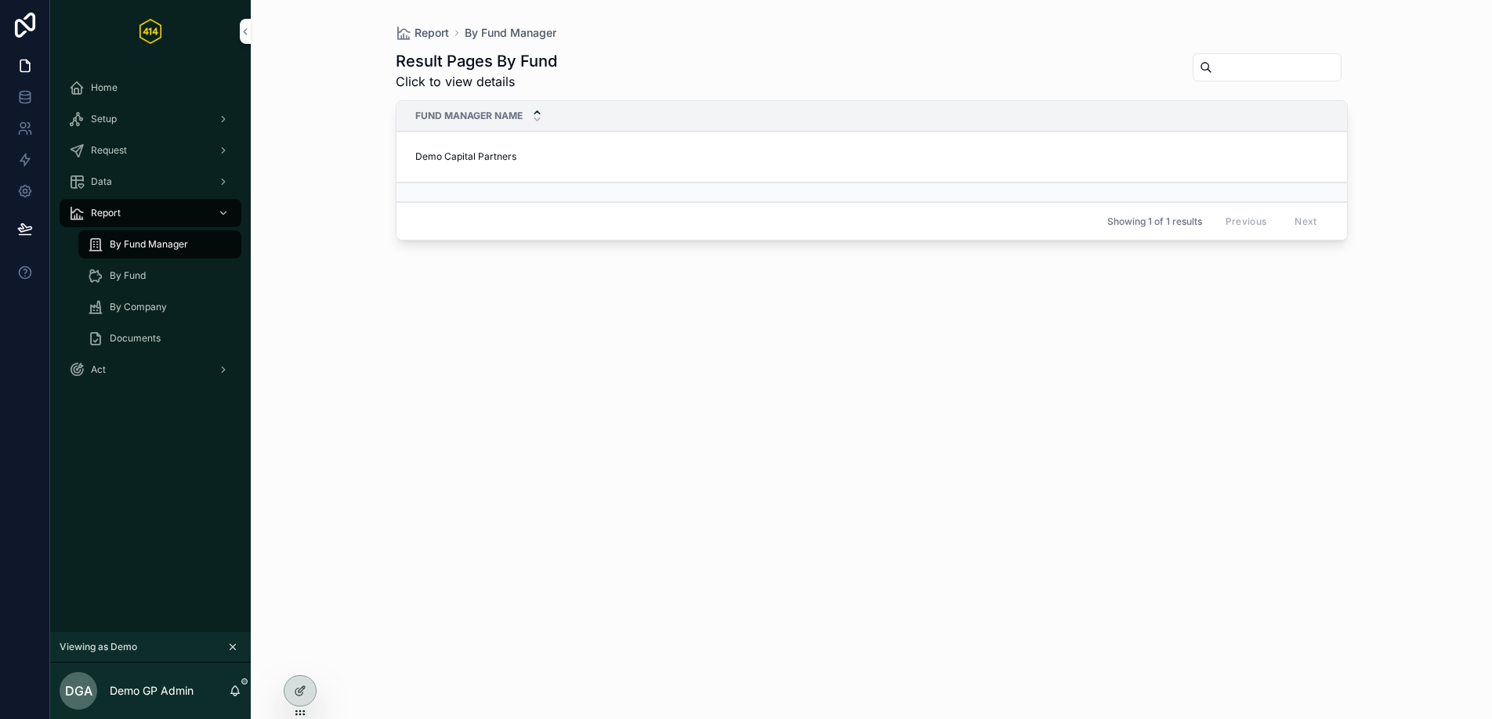
click at [157, 281] on div "By Fund" at bounding box center [160, 275] width 144 height 25
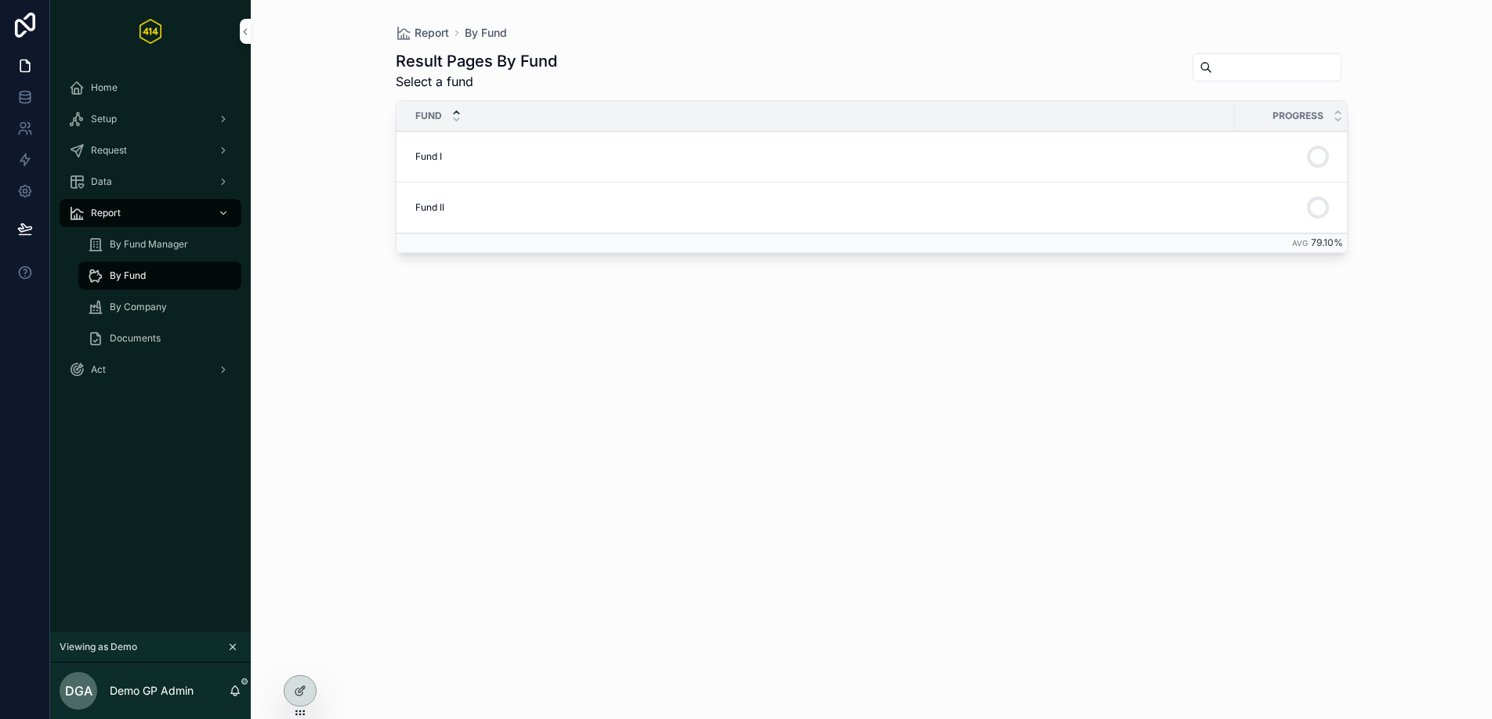
click at [595, 153] on div "Fund I Fund I" at bounding box center [820, 156] width 810 height 13
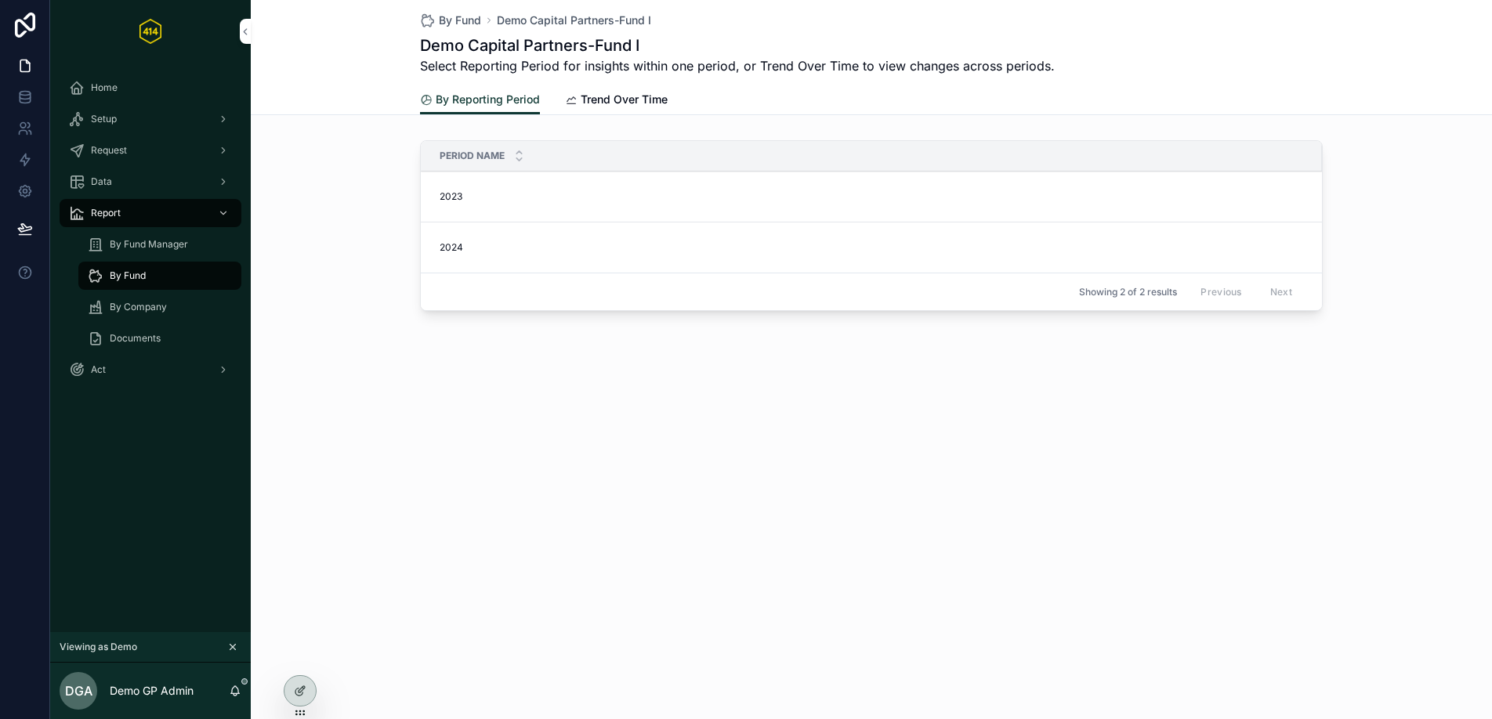
click at [569, 196] on div "2023 2023" at bounding box center [876, 196] width 873 height 13
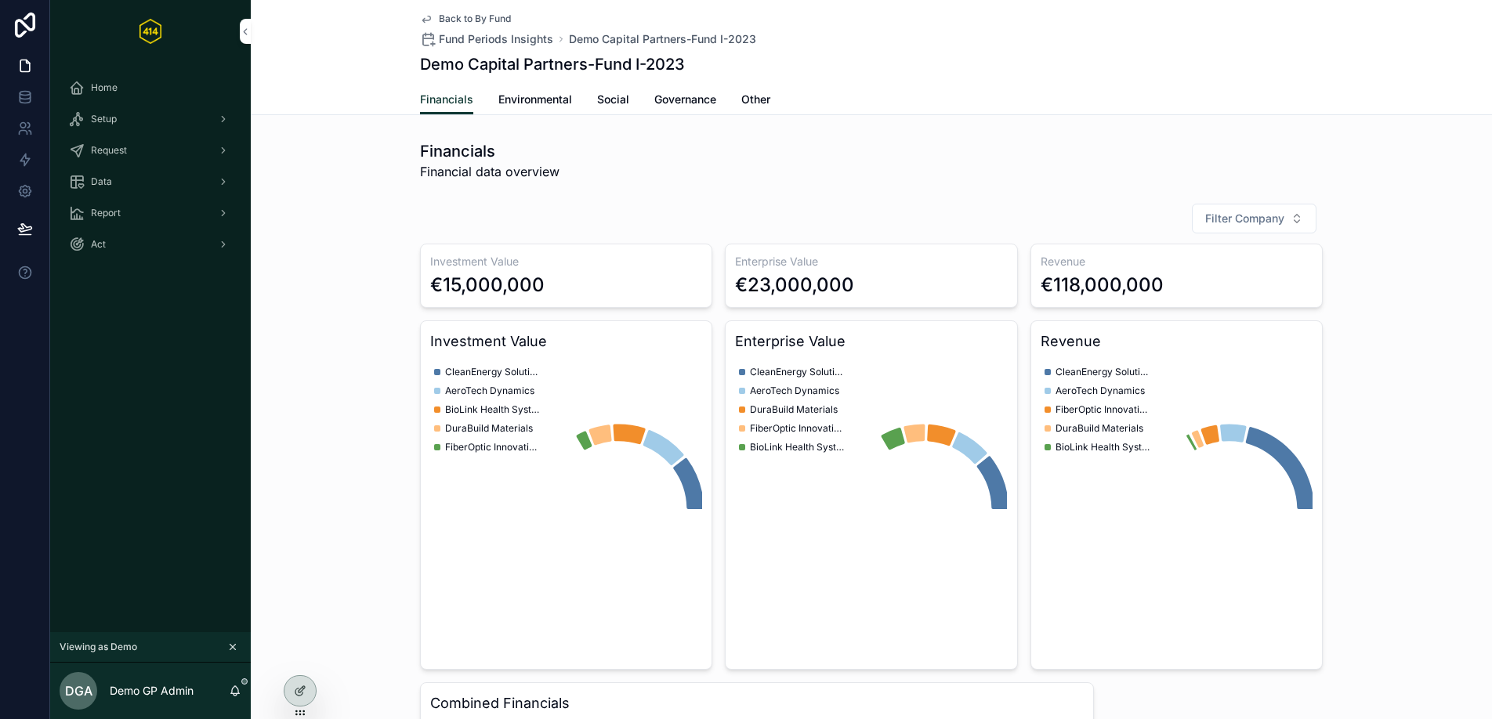
click at [533, 109] on link "Environmental" at bounding box center [535, 100] width 74 height 31
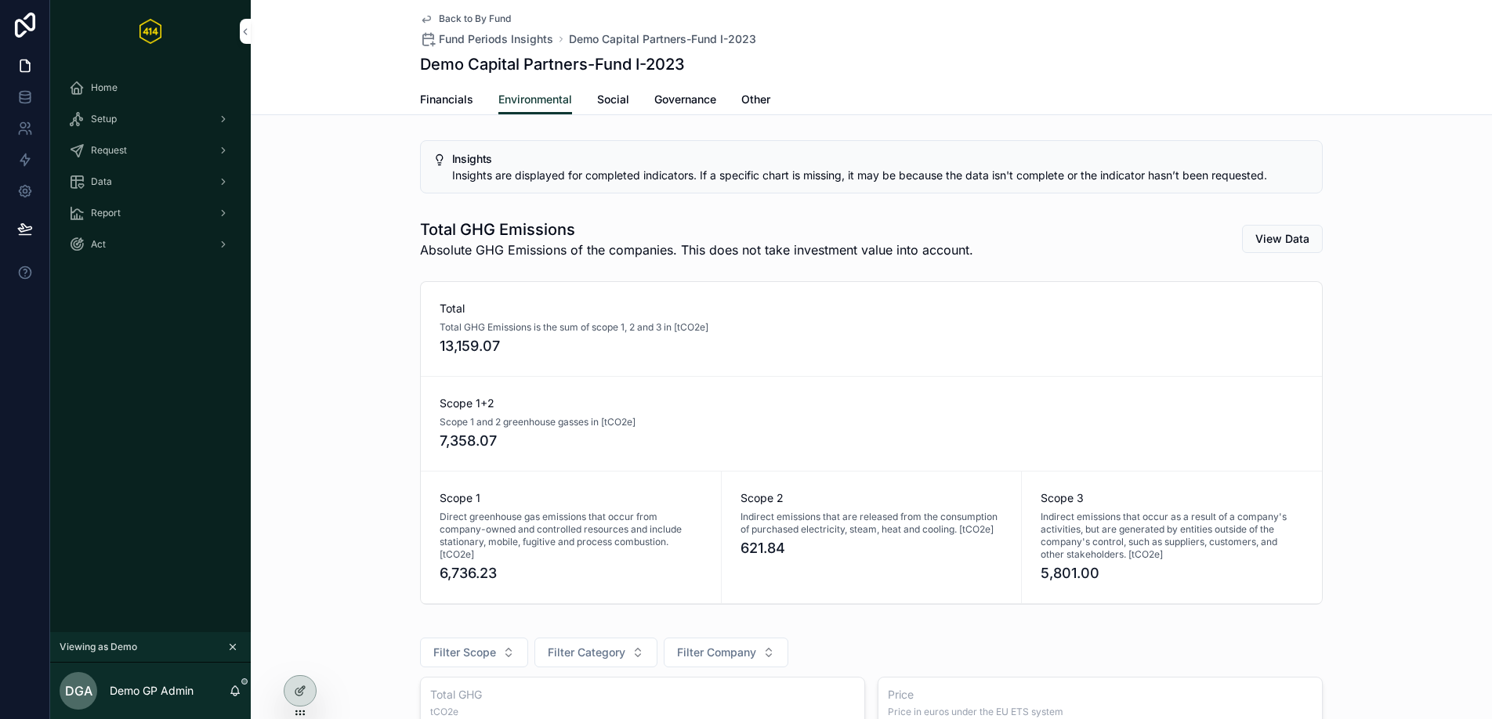
click at [633, 105] on div "Financials Environmental Social Governance Other" at bounding box center [871, 100] width 903 height 30
click at [614, 106] on span "Social" at bounding box center [613, 100] width 32 height 16
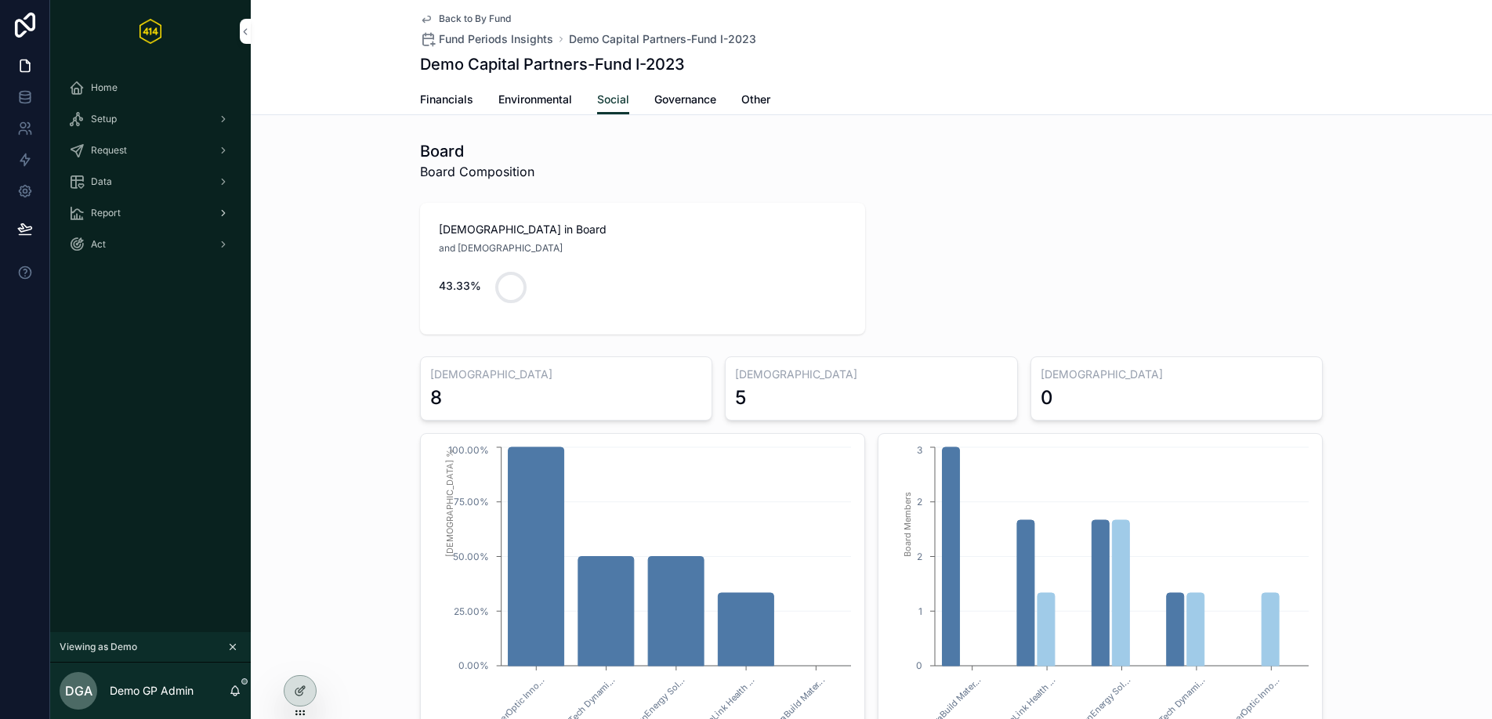
click at [143, 213] on div "Report" at bounding box center [150, 213] width 163 height 25
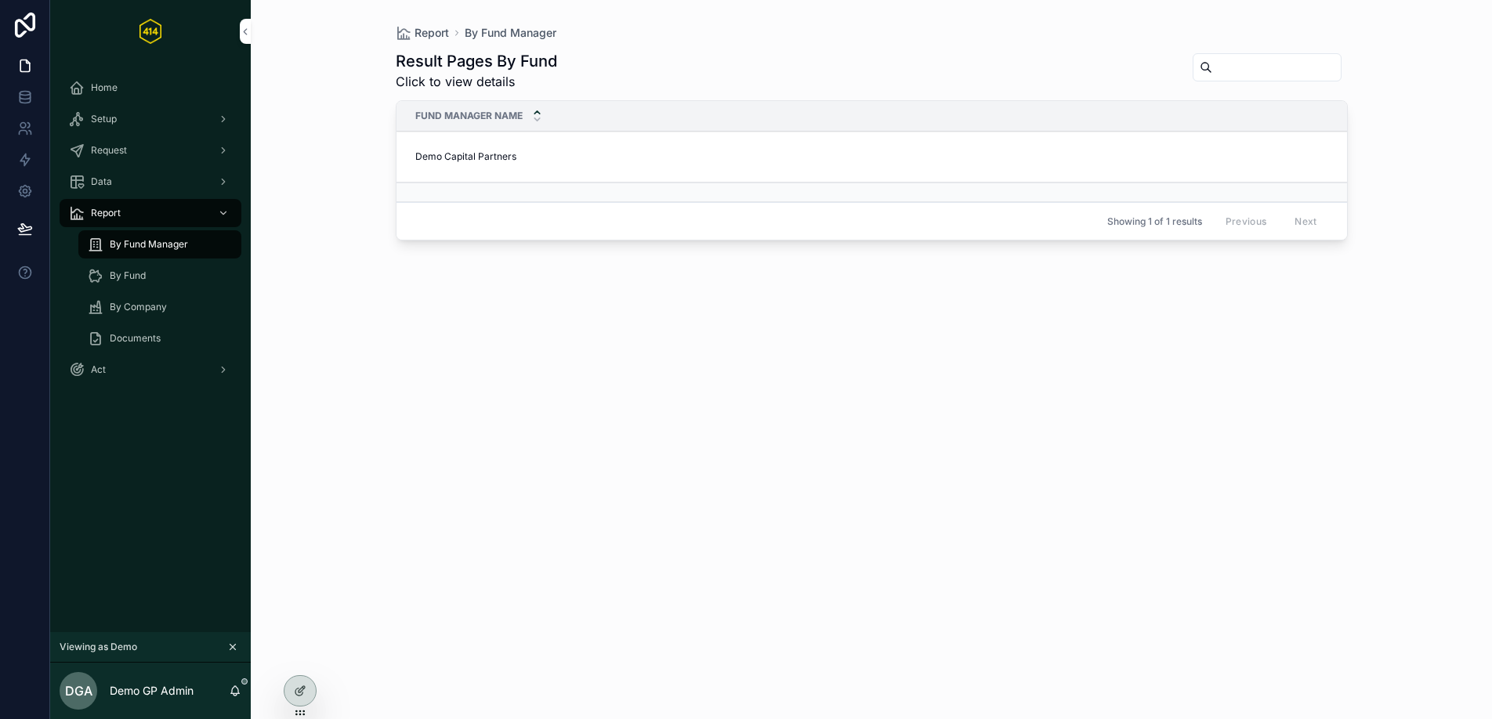
click at [141, 309] on span "By Company" at bounding box center [138, 307] width 57 height 13
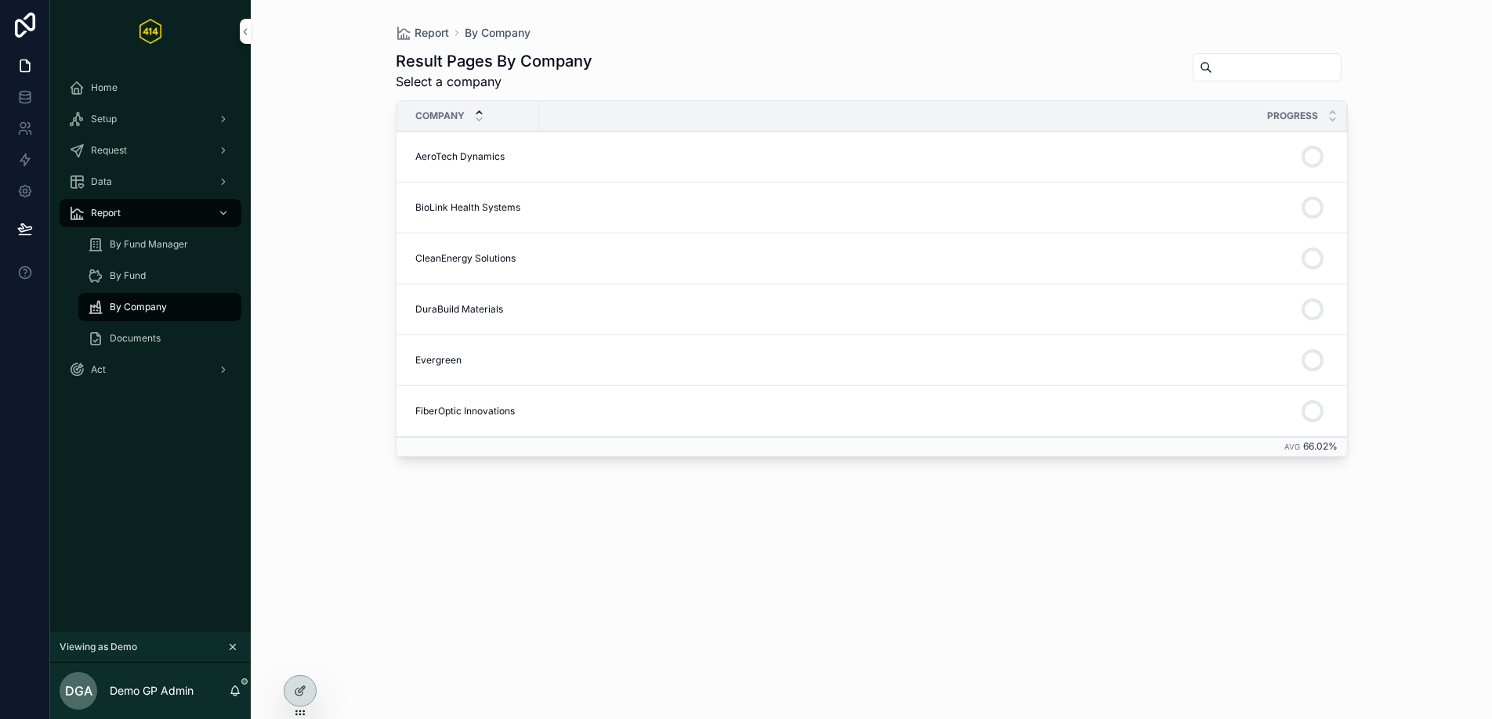
click at [530, 264] on td "CleanEnergy Solutions CleanEnergy Solutions" at bounding box center [467, 258] width 143 height 51
click at [483, 258] on span "CleanEnergy Solutions" at bounding box center [465, 258] width 100 height 13
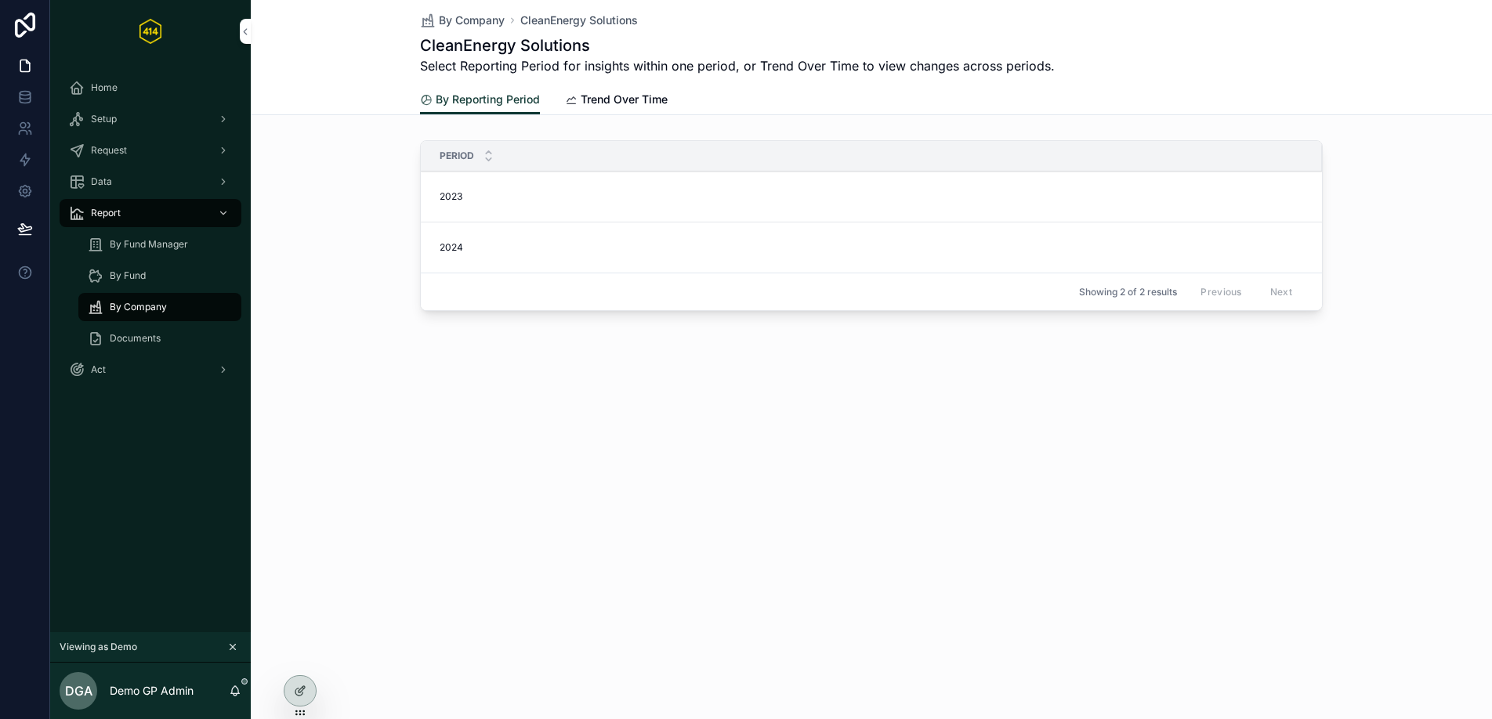
click at [481, 204] on td "2023 2023" at bounding box center [871, 197] width 901 height 51
click at [467, 245] on div "2024 2024" at bounding box center [876, 247] width 873 height 13
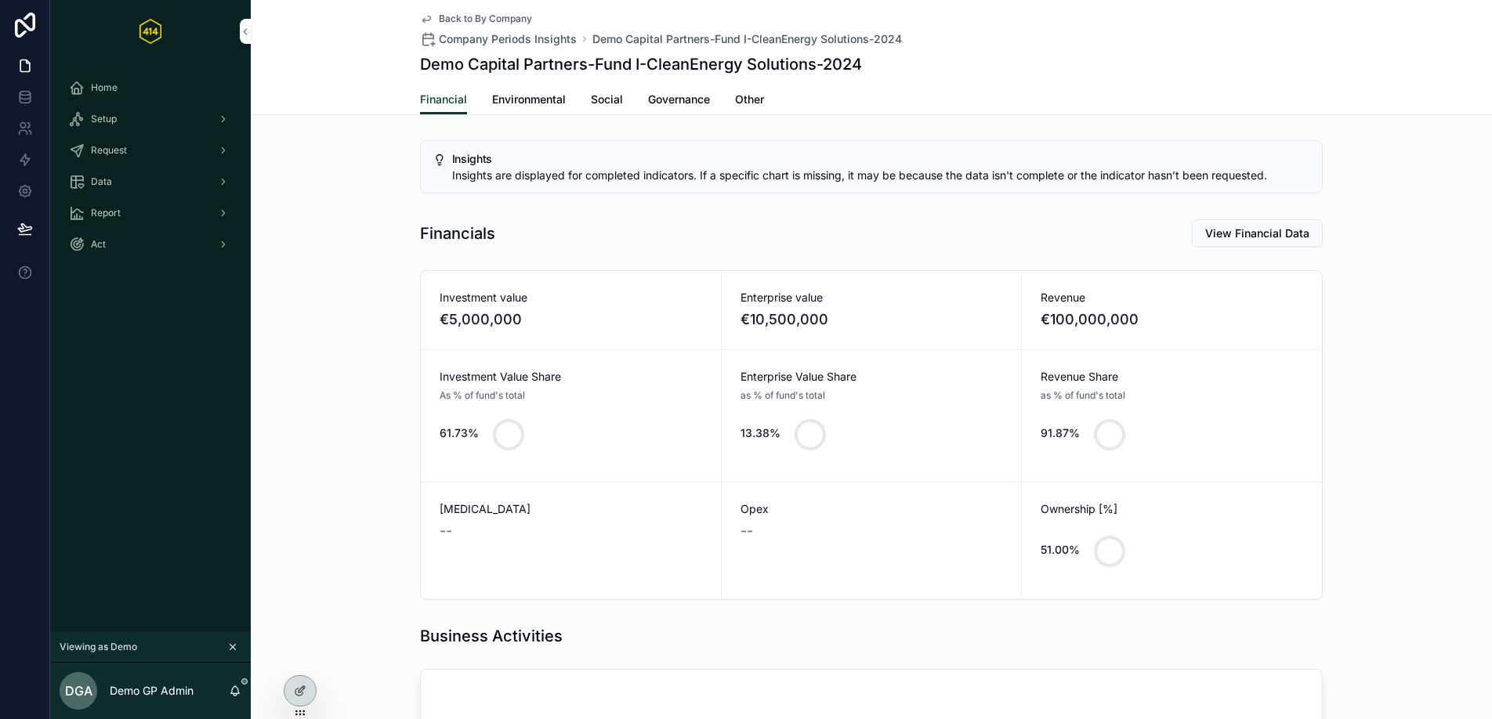
click at [535, 104] on span "Environmental" at bounding box center [529, 100] width 74 height 16
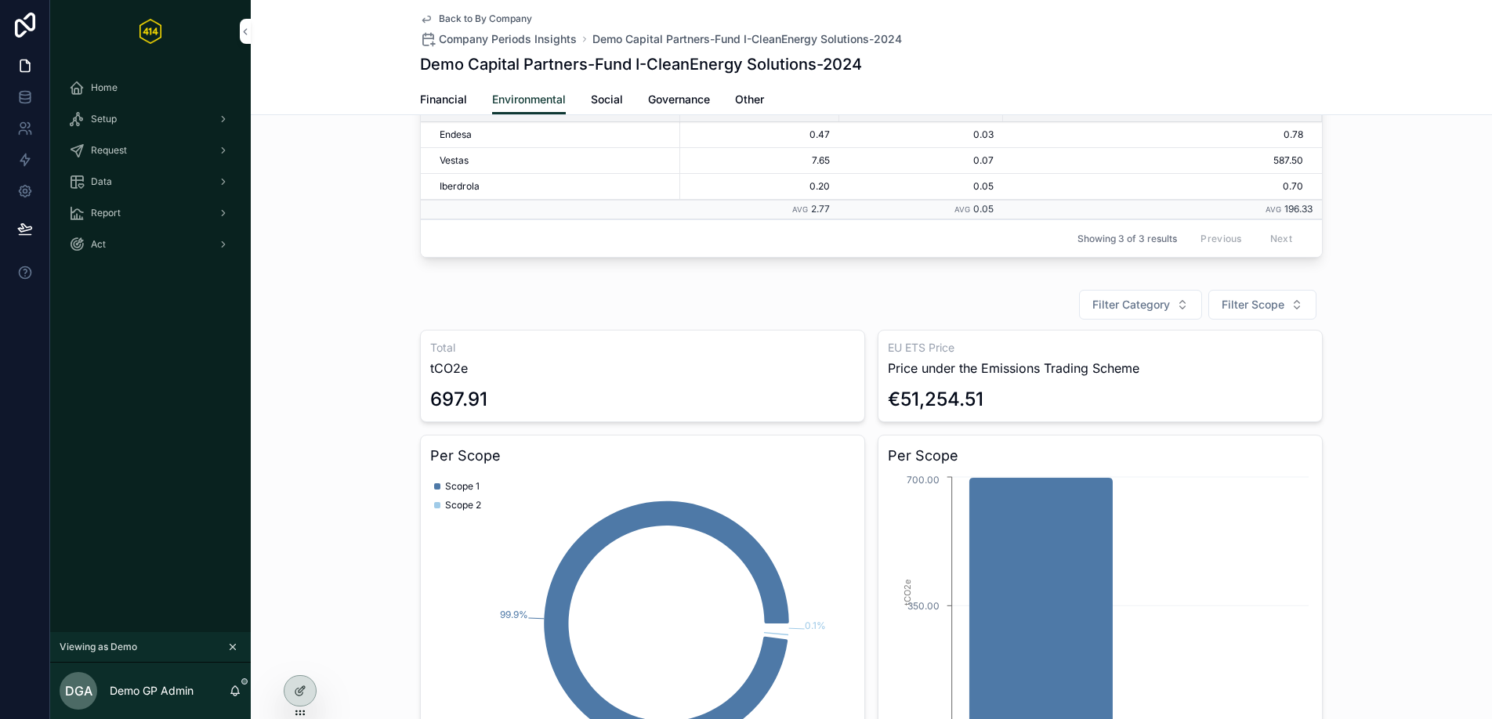
scroll to position [1439, 0]
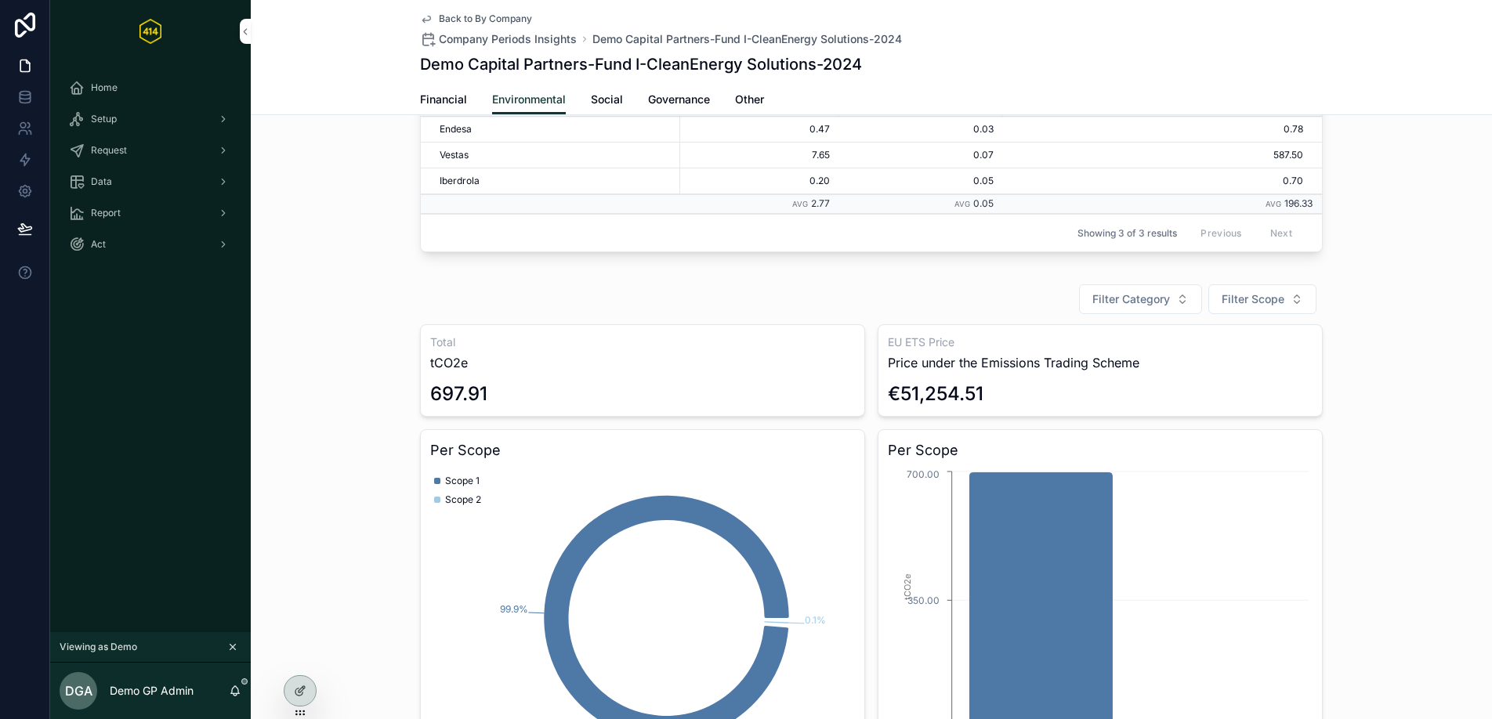
click at [613, 95] on span "Social" at bounding box center [607, 100] width 32 height 16
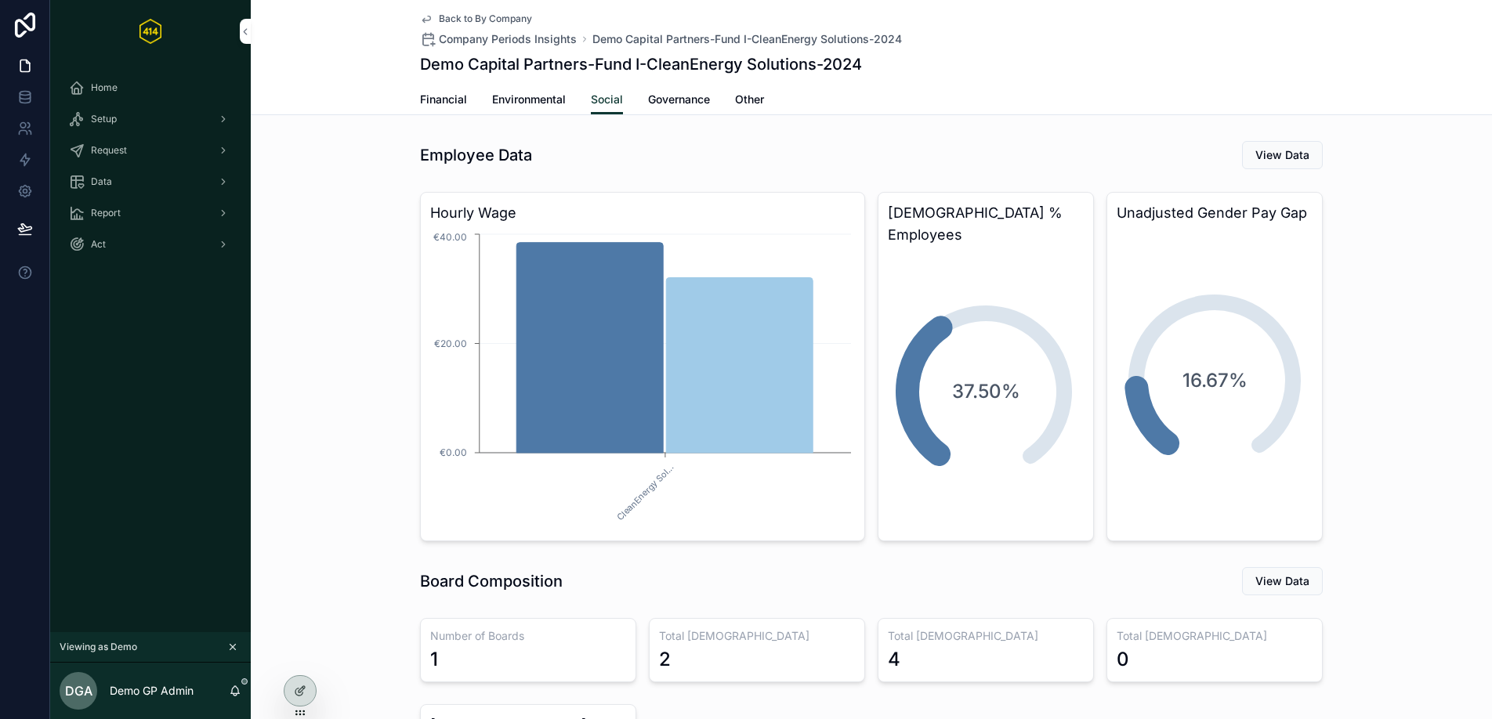
click at [686, 110] on link "Governance" at bounding box center [679, 100] width 62 height 31
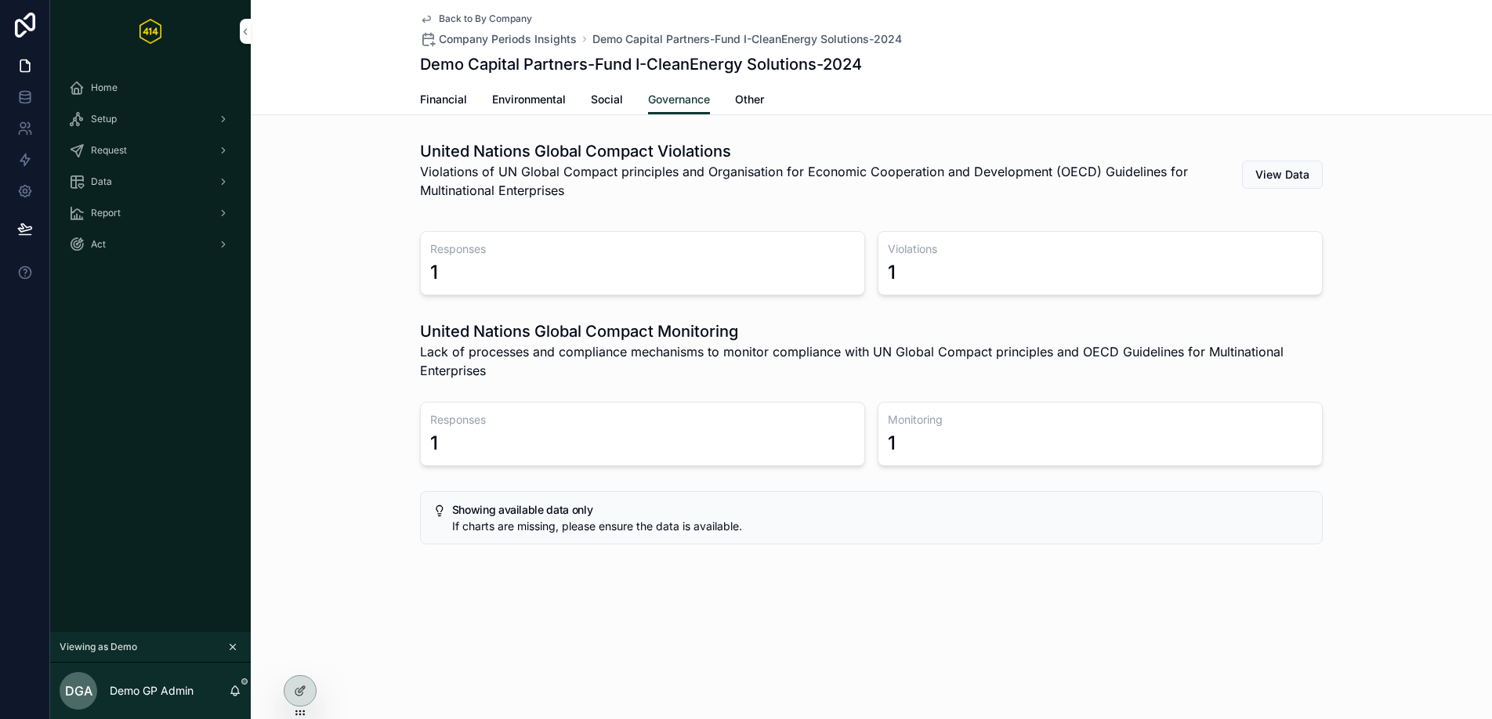
click at [759, 100] on span "Other" at bounding box center [749, 100] width 29 height 16
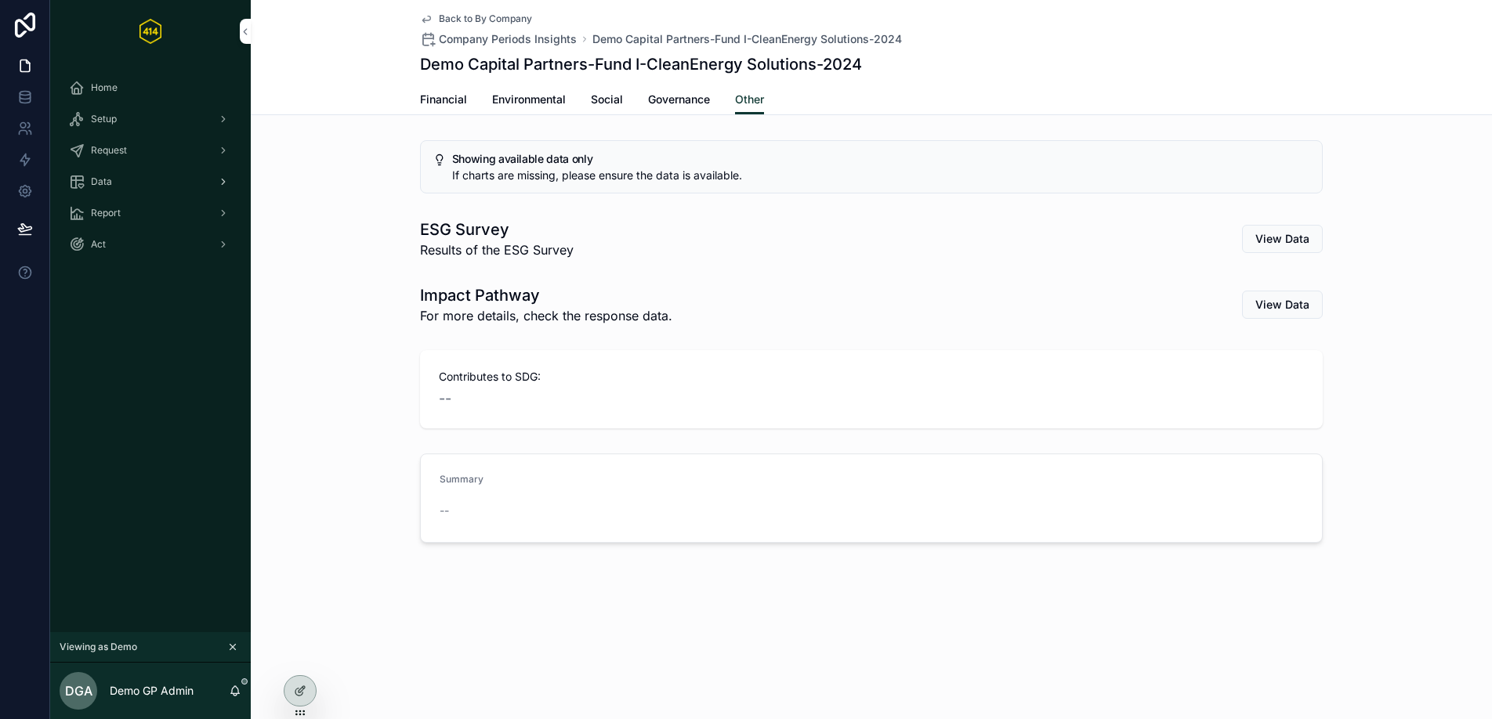
click at [110, 185] on span "Data" at bounding box center [101, 182] width 21 height 13
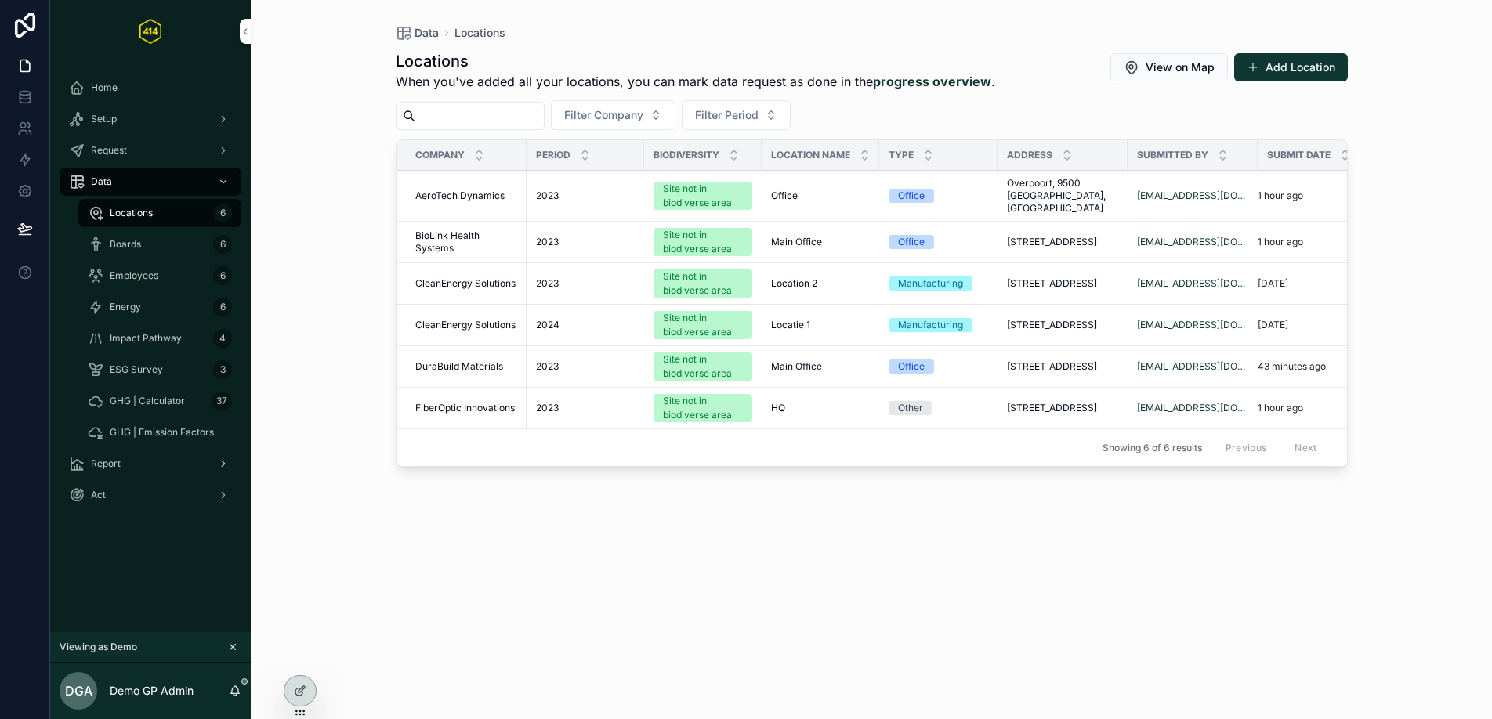
click at [176, 466] on div "Report" at bounding box center [150, 463] width 163 height 25
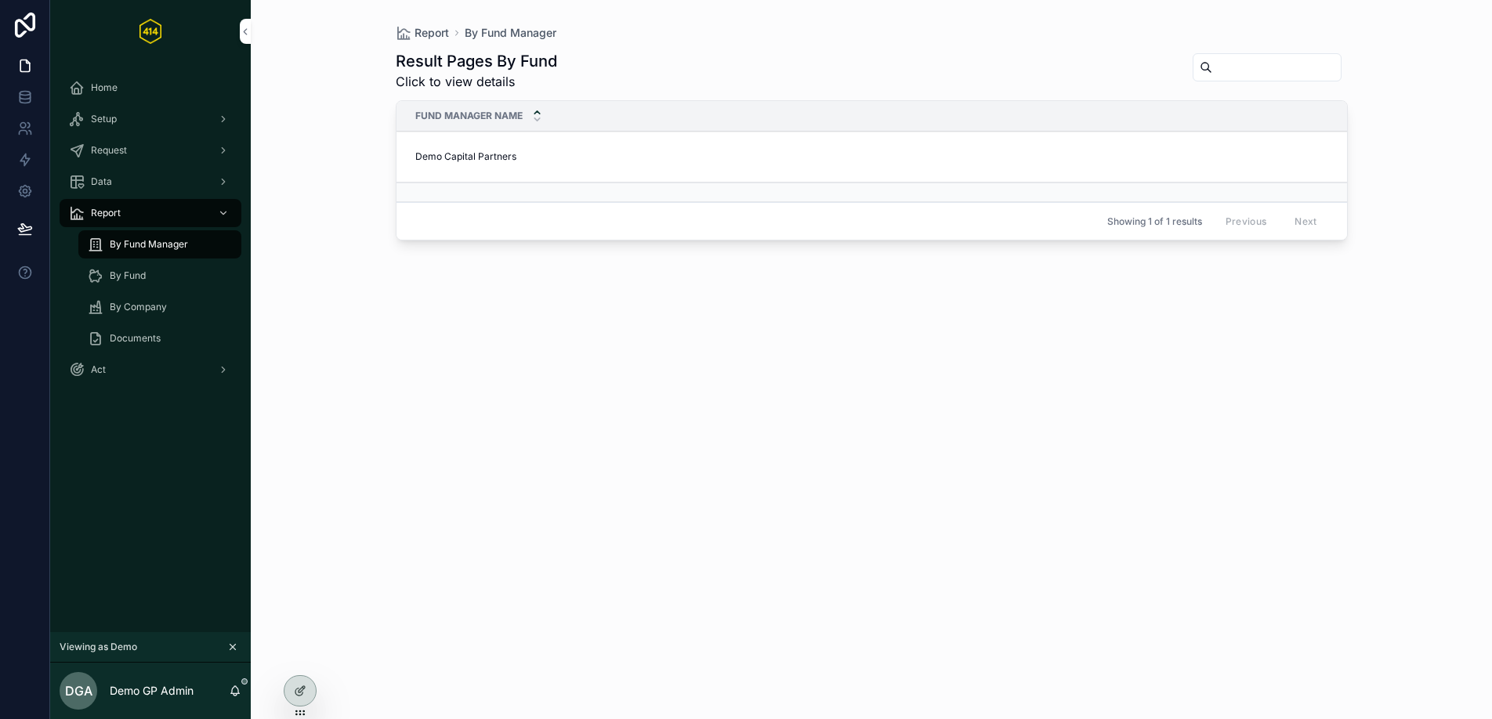
click at [164, 304] on span "By Company" at bounding box center [138, 307] width 57 height 13
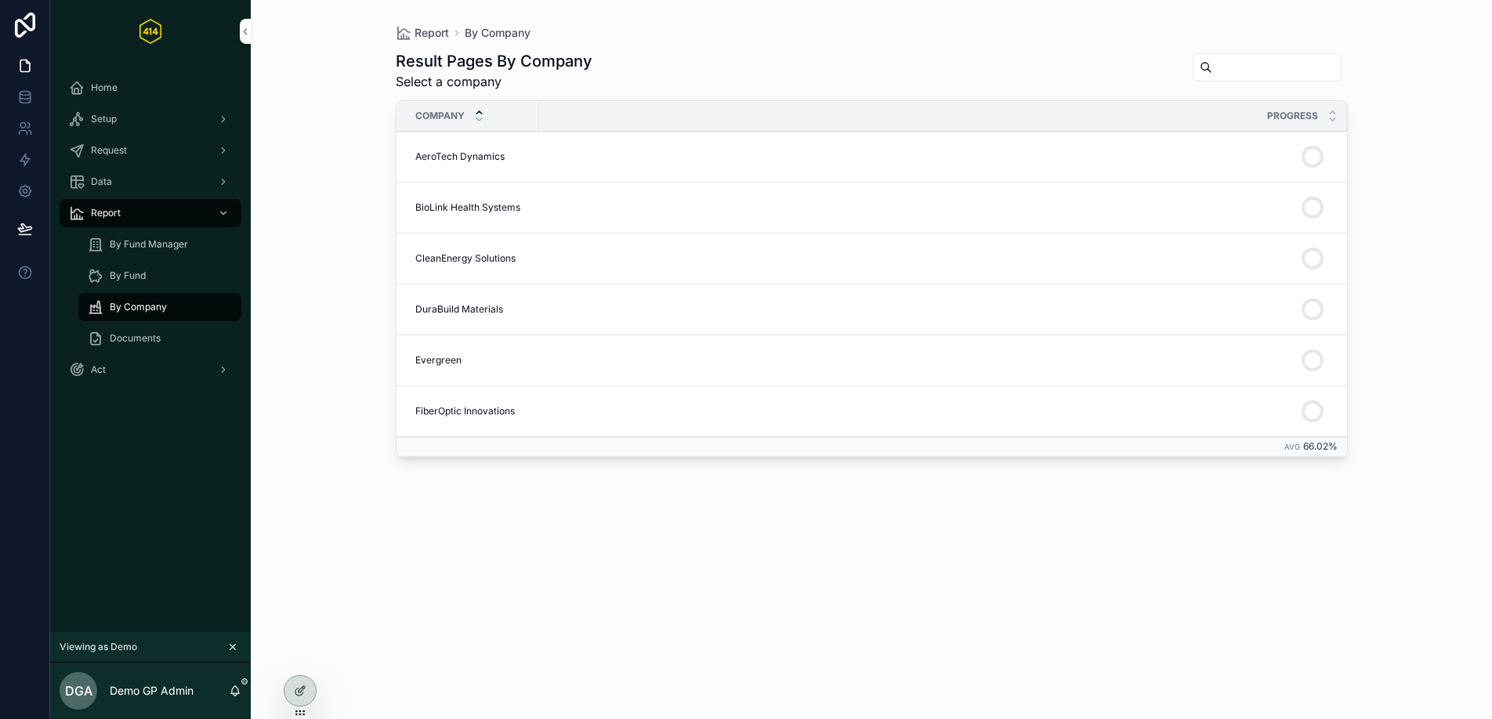
click at [515, 256] on span "CleanEnergy Solutions" at bounding box center [465, 258] width 100 height 13
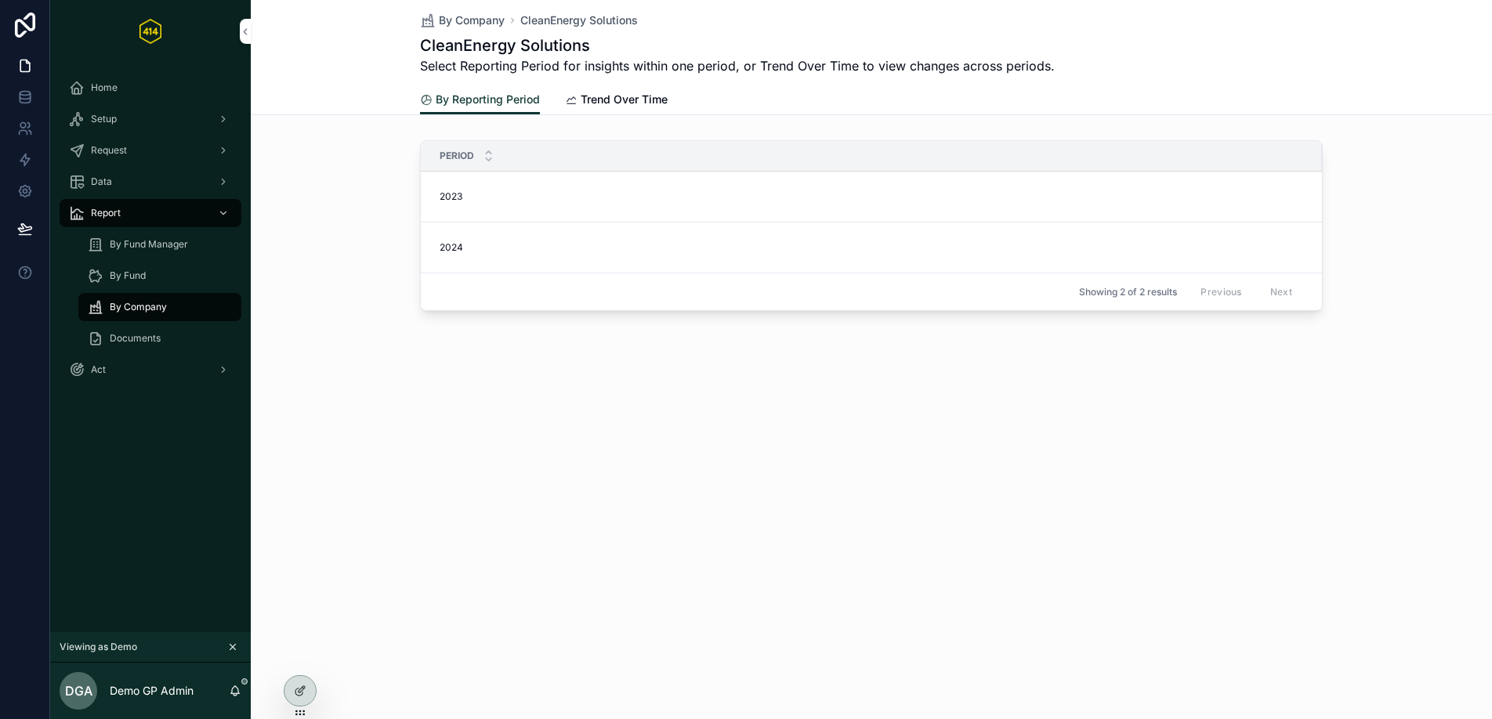
click at [476, 194] on div "2023 2023" at bounding box center [876, 196] width 873 height 13
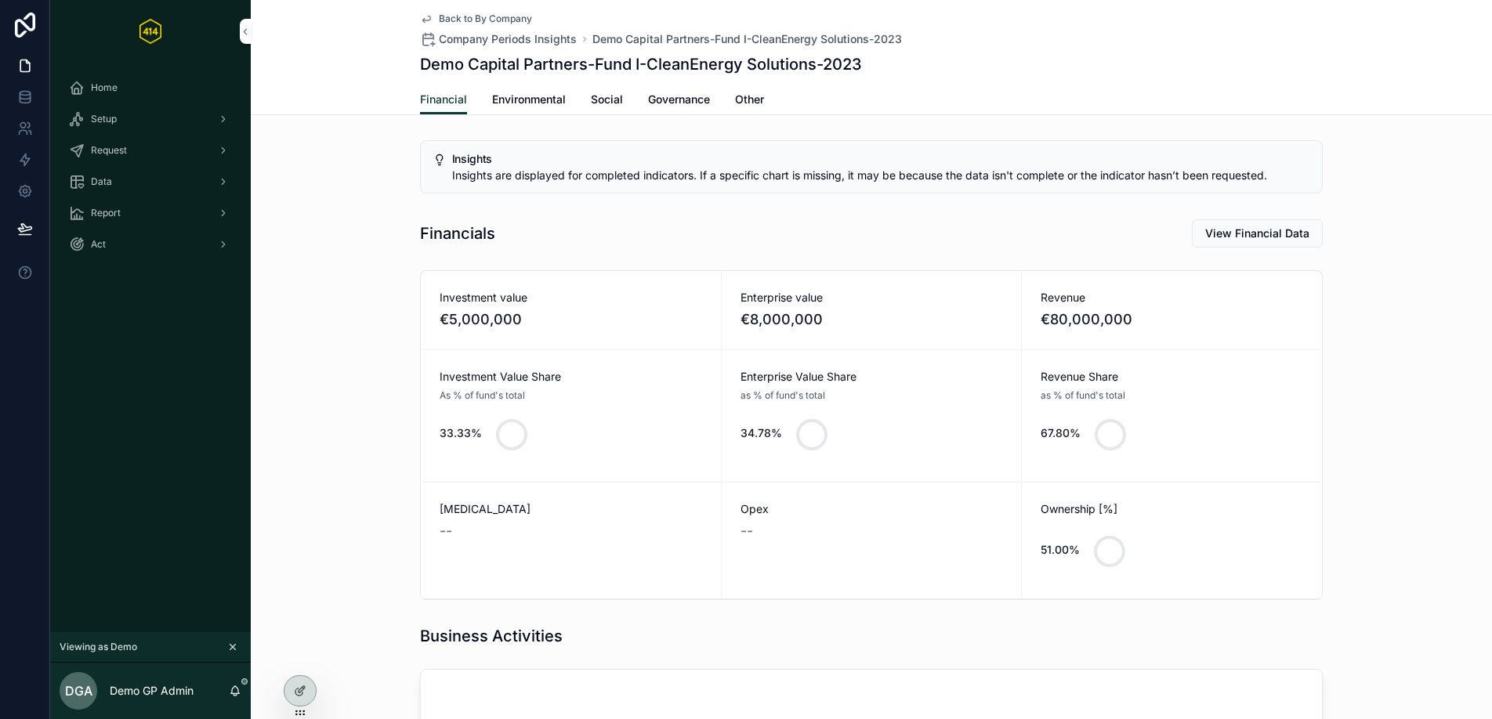
click at [528, 90] on link "Environmental" at bounding box center [529, 100] width 74 height 31
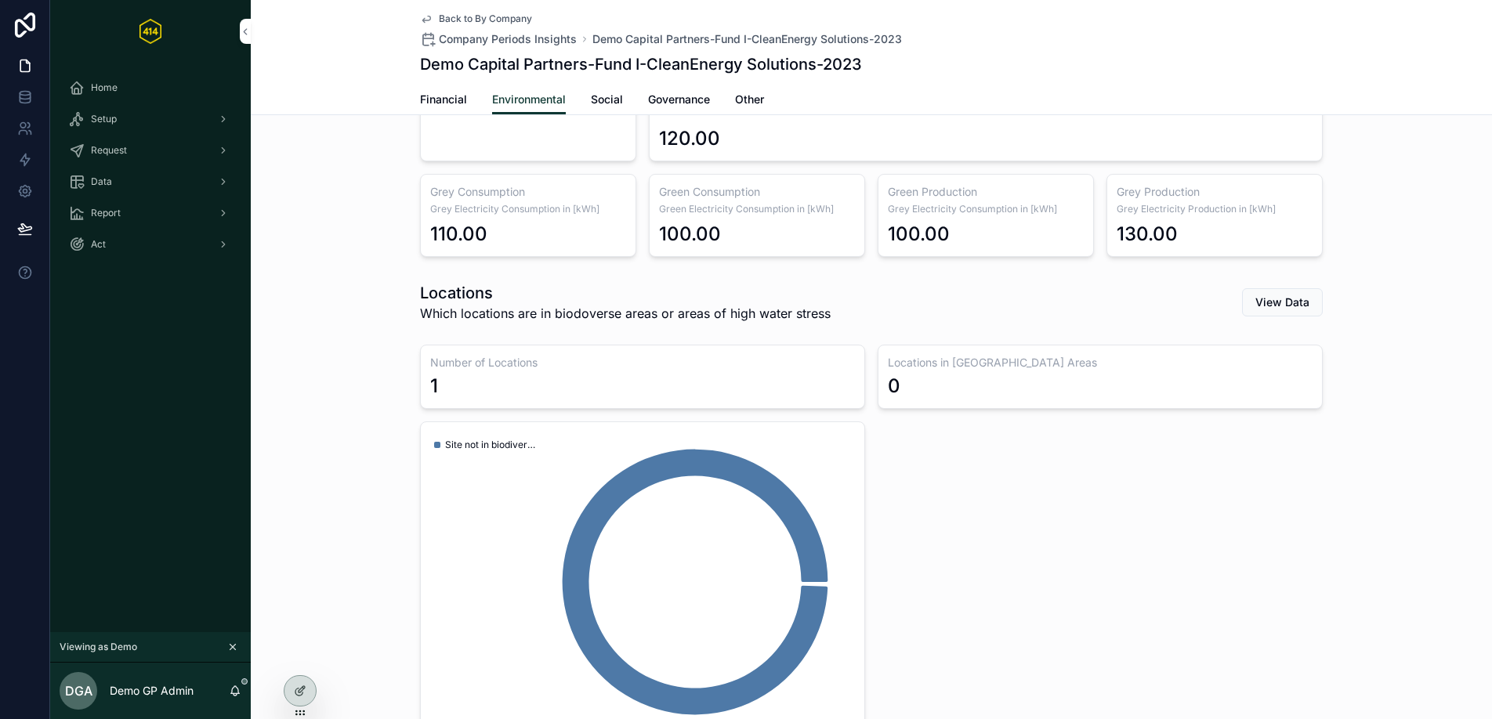
scroll to position [3289, 0]
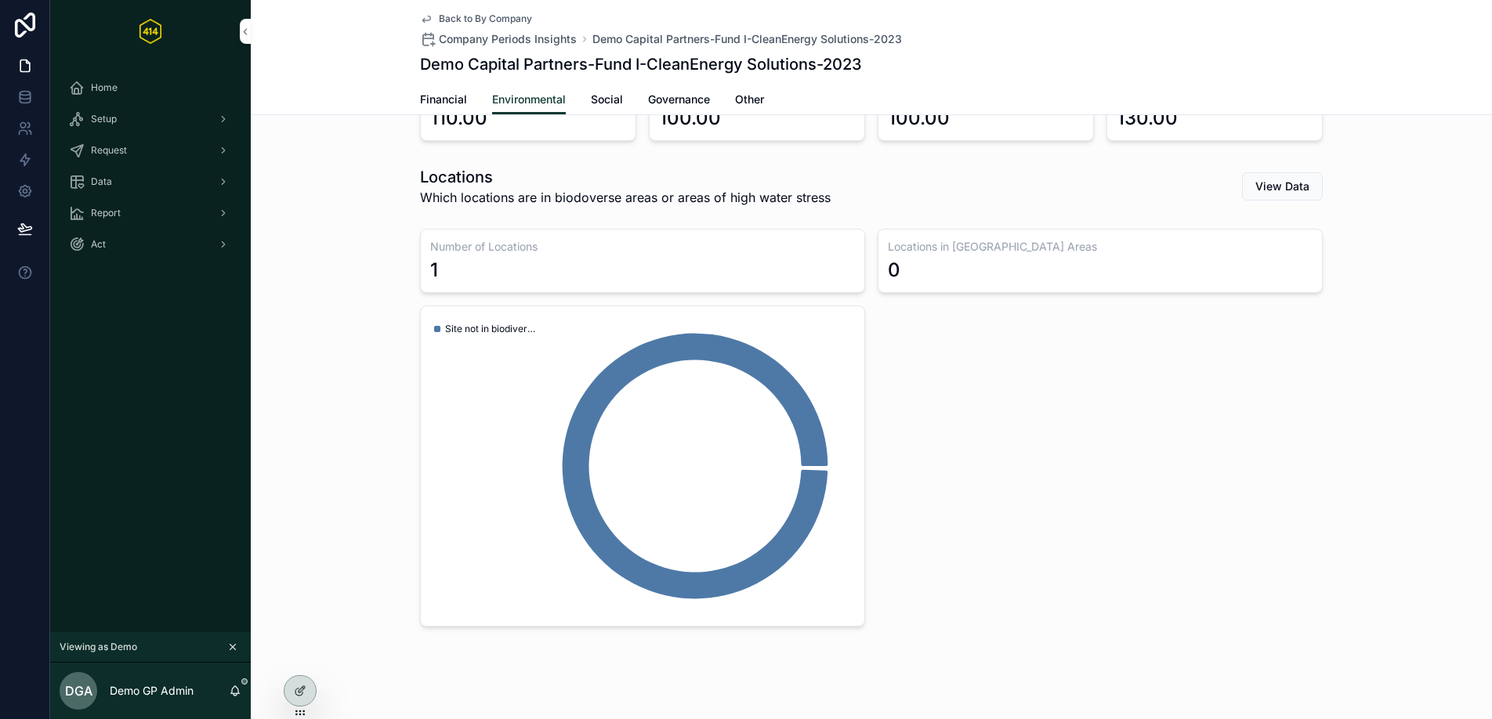
click at [610, 102] on span "Social" at bounding box center [607, 100] width 32 height 16
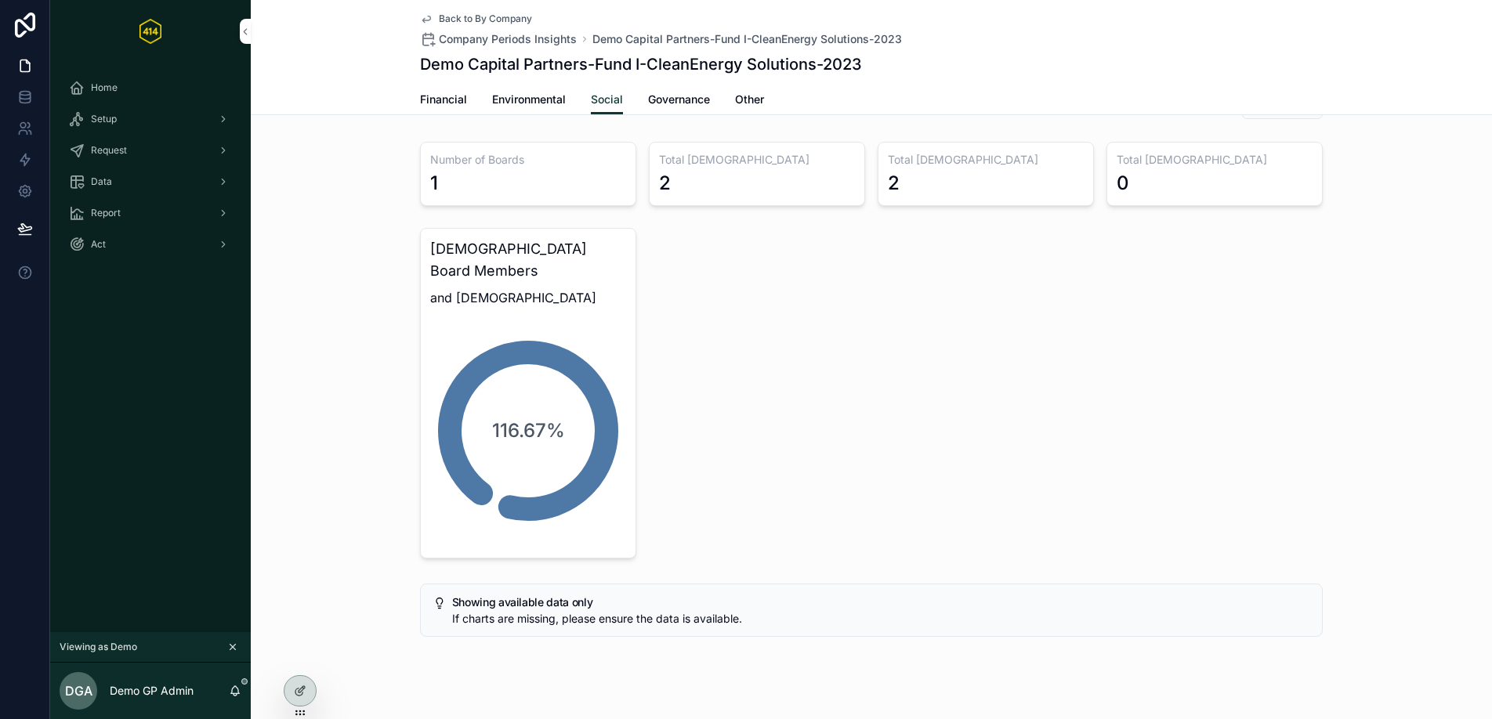
scroll to position [479, 0]
click at [689, 100] on span "Governance" at bounding box center [679, 100] width 62 height 16
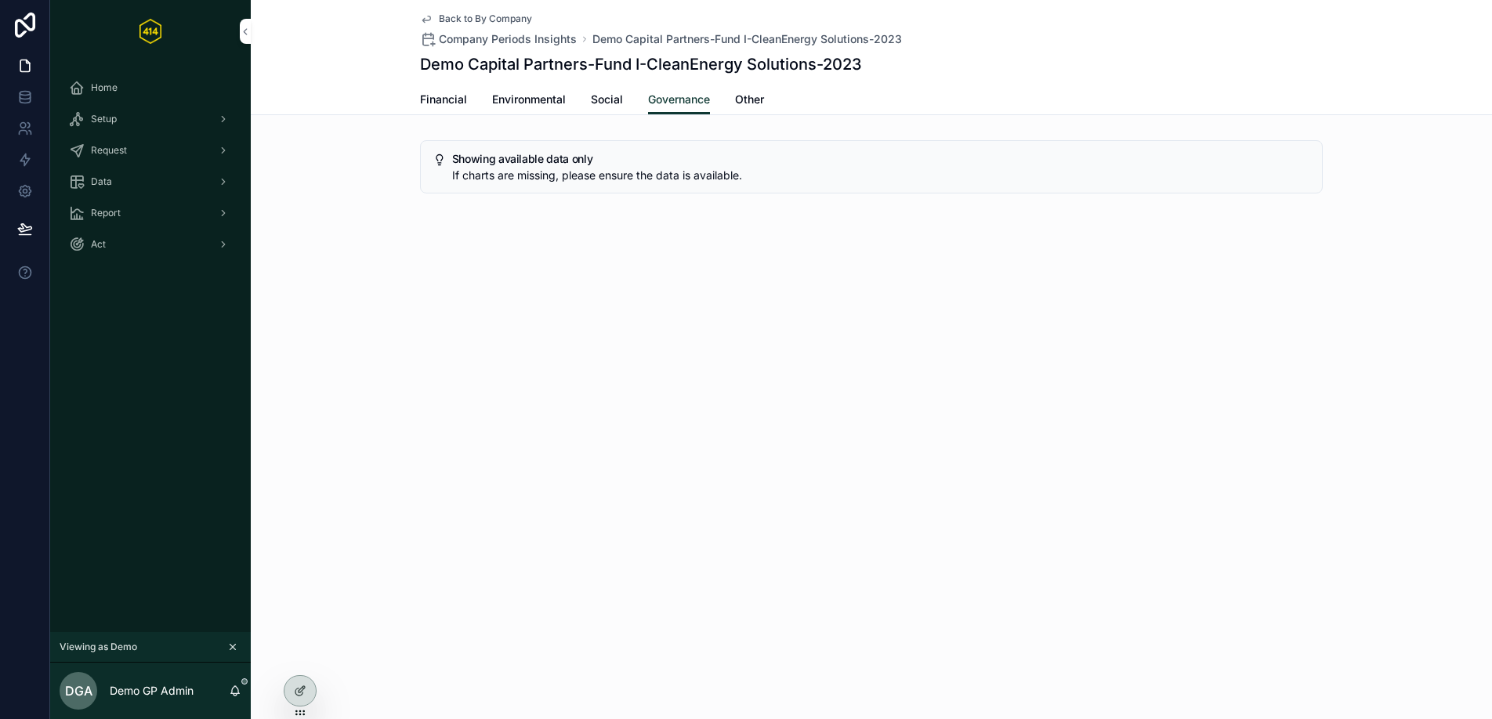
click at [744, 112] on link "Other" at bounding box center [749, 100] width 29 height 31
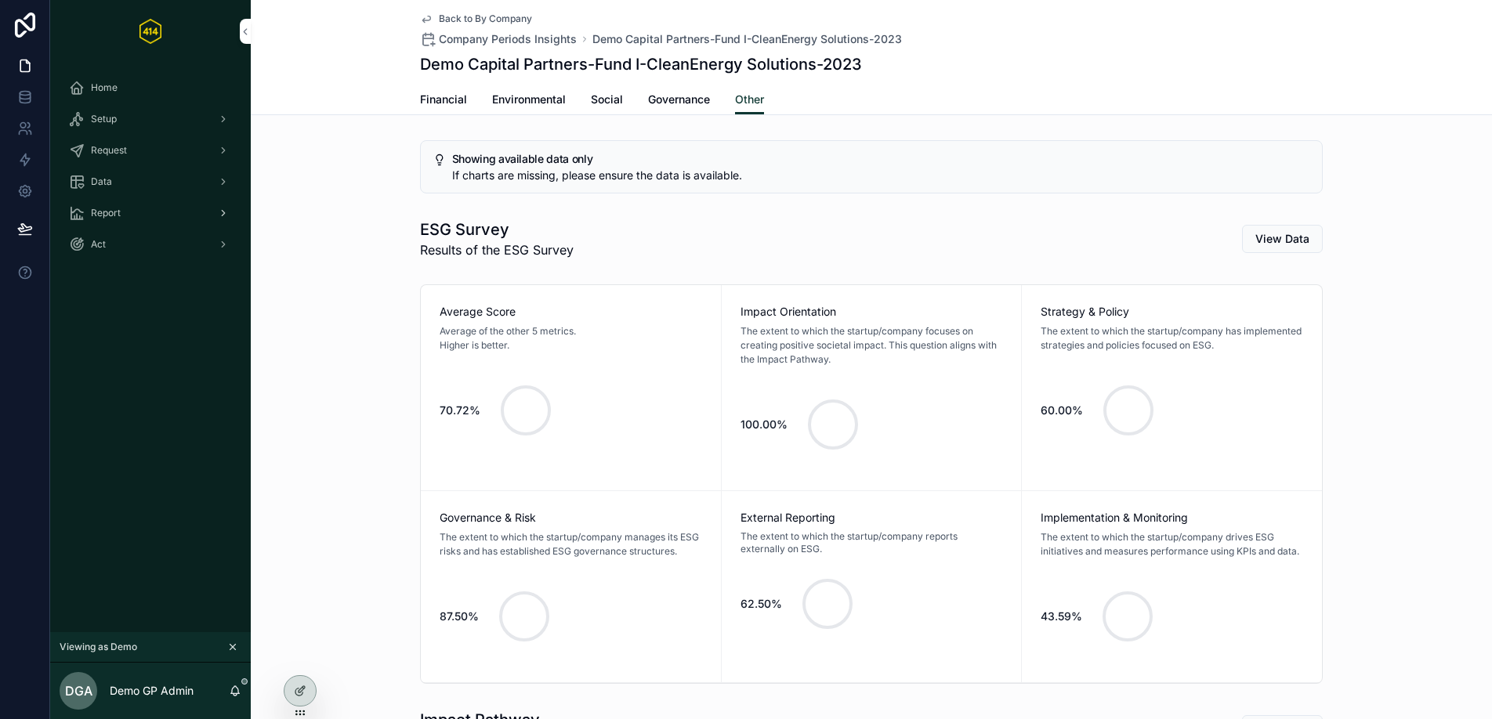
click at [128, 209] on div "Report" at bounding box center [150, 213] width 163 height 25
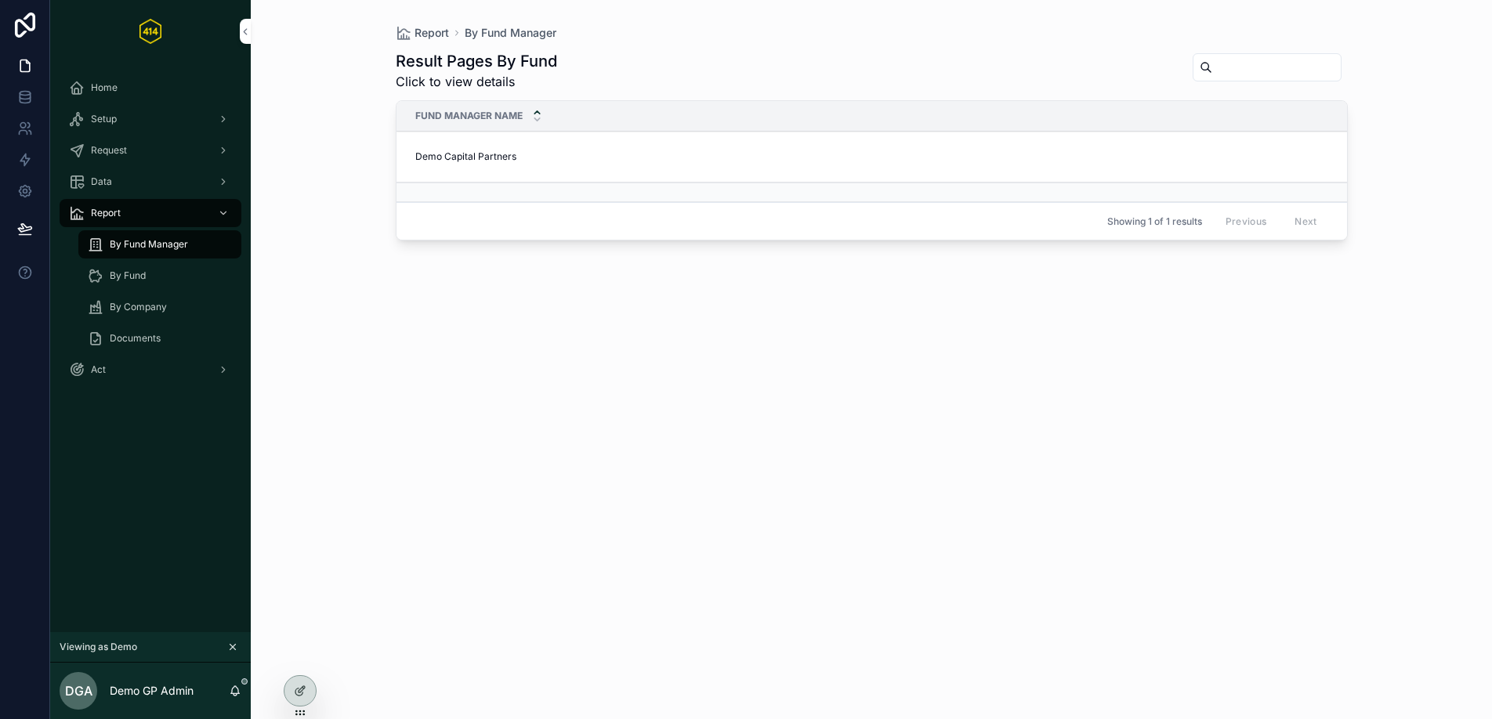
click at [154, 319] on div "By Company" at bounding box center [160, 307] width 144 height 25
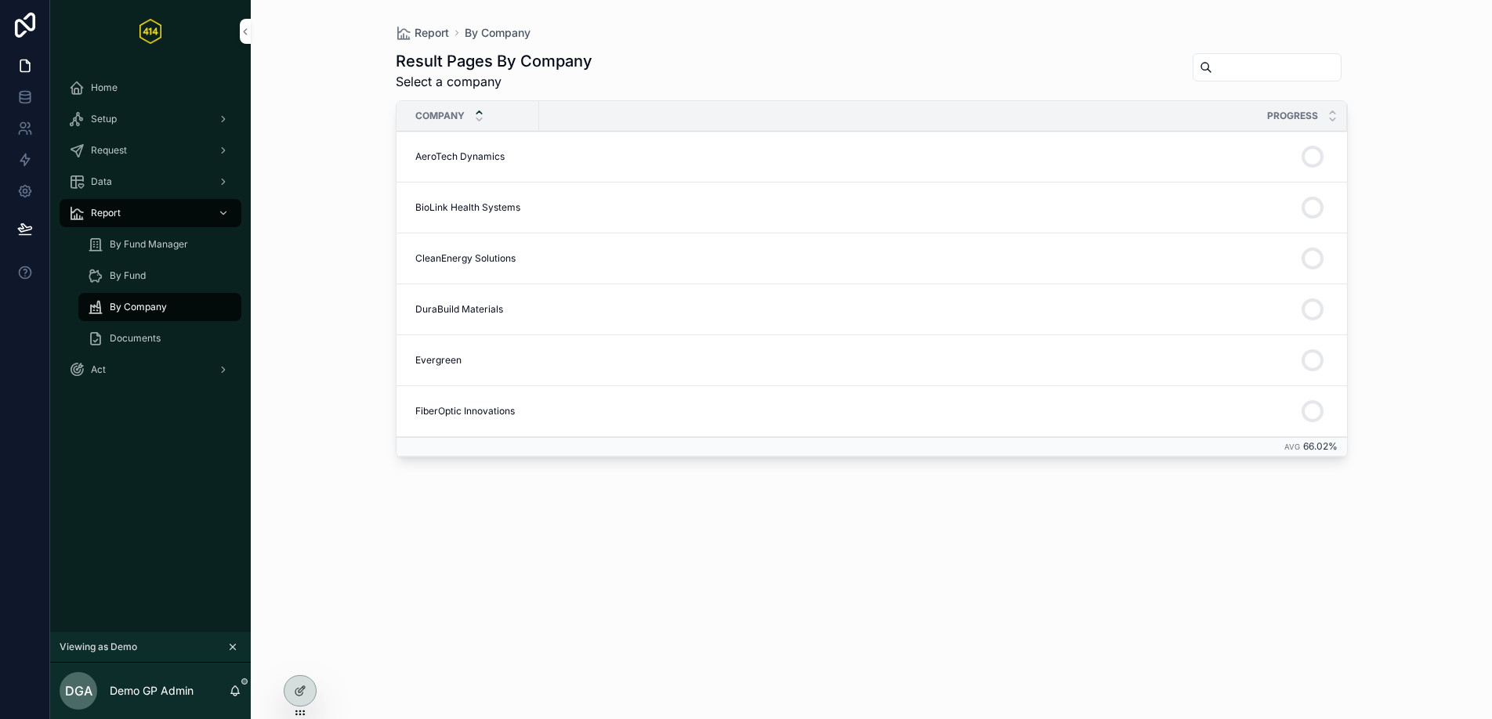
click at [483, 255] on span "CleanEnergy Solutions" at bounding box center [465, 258] width 100 height 13
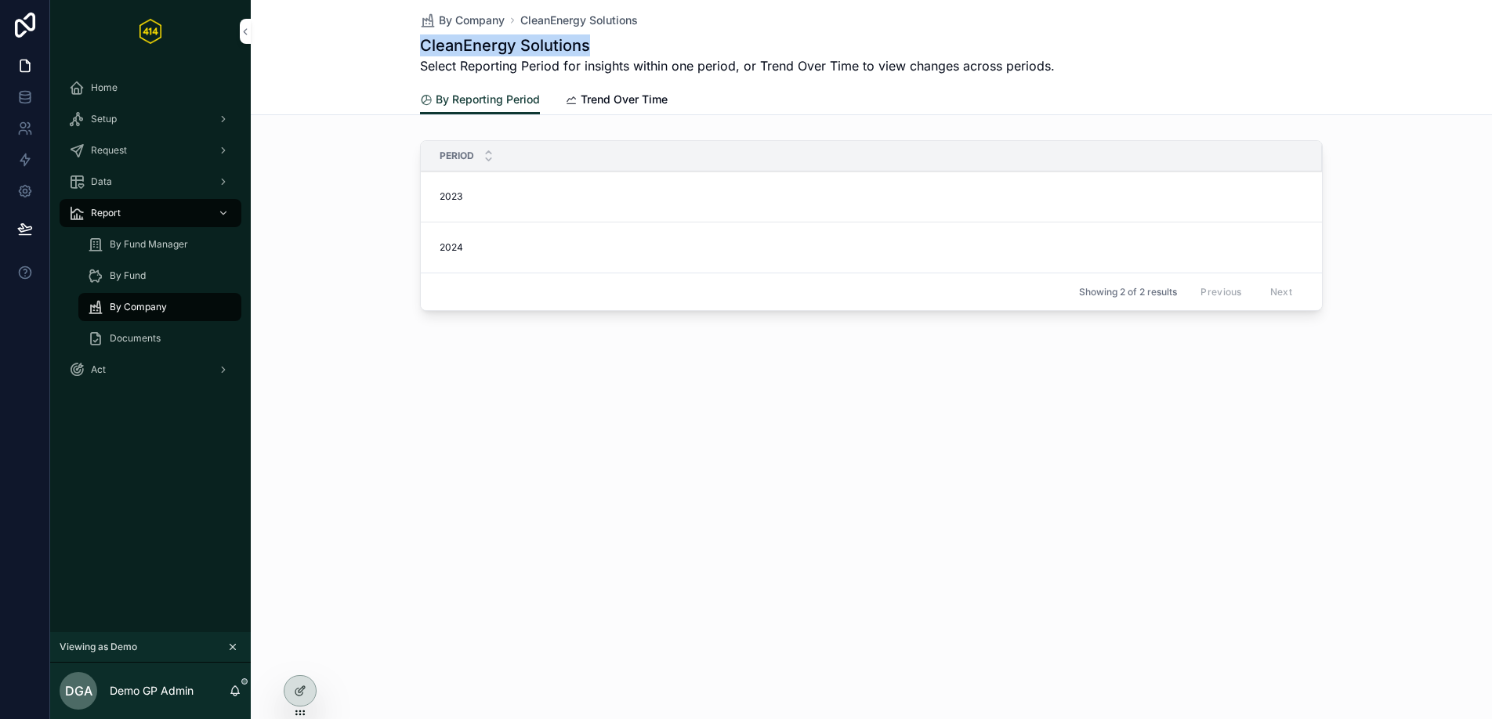
drag, startPoint x: 422, startPoint y: 50, endPoint x: 606, endPoint y: 52, distance: 183.4
click at [605, 52] on h1 "CleanEnergy Solutions" at bounding box center [737, 45] width 635 height 22
copy h1 "CleanEnergy Solutions"
click at [124, 117] on div "Setup" at bounding box center [150, 119] width 163 height 25
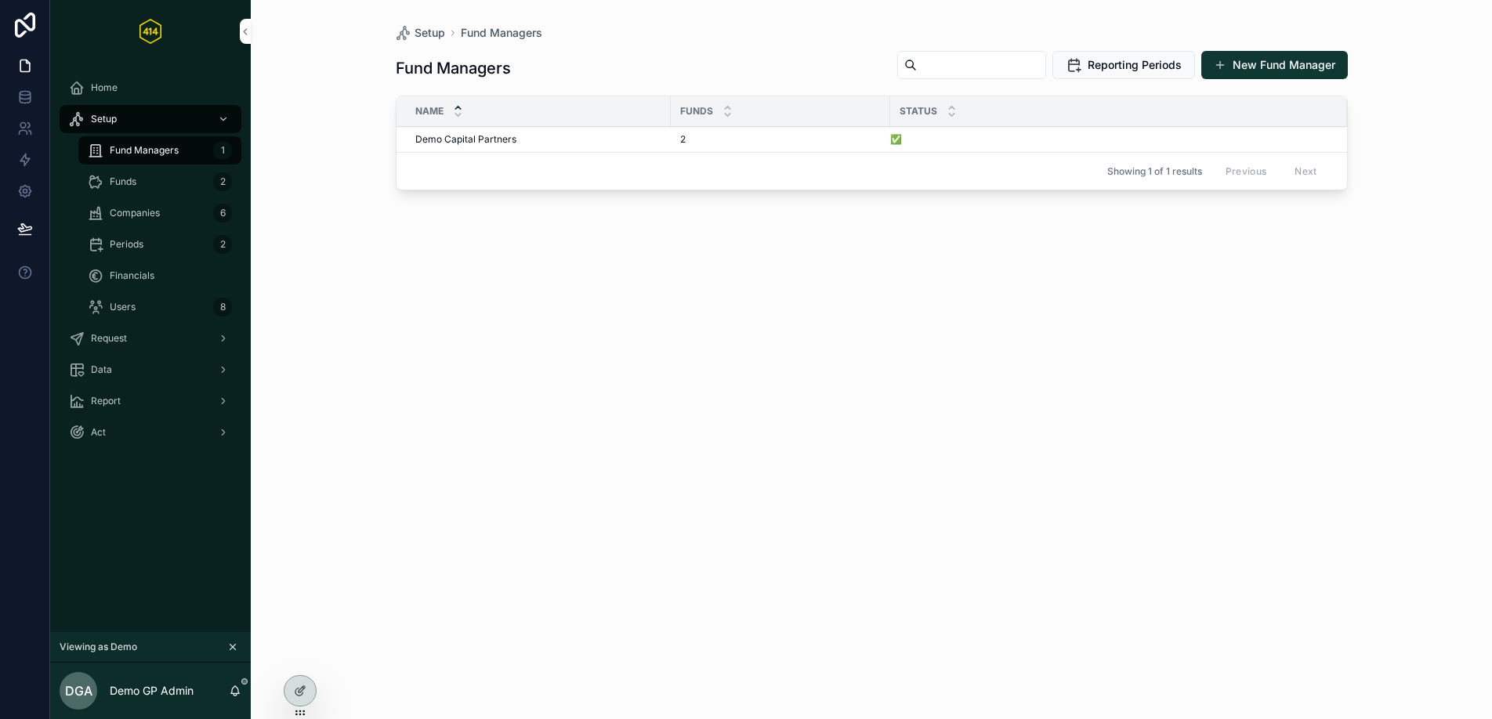
click at [166, 196] on div "Funds 2" at bounding box center [160, 181] width 182 height 31
click at [165, 188] on div "Funds 2" at bounding box center [160, 181] width 144 height 25
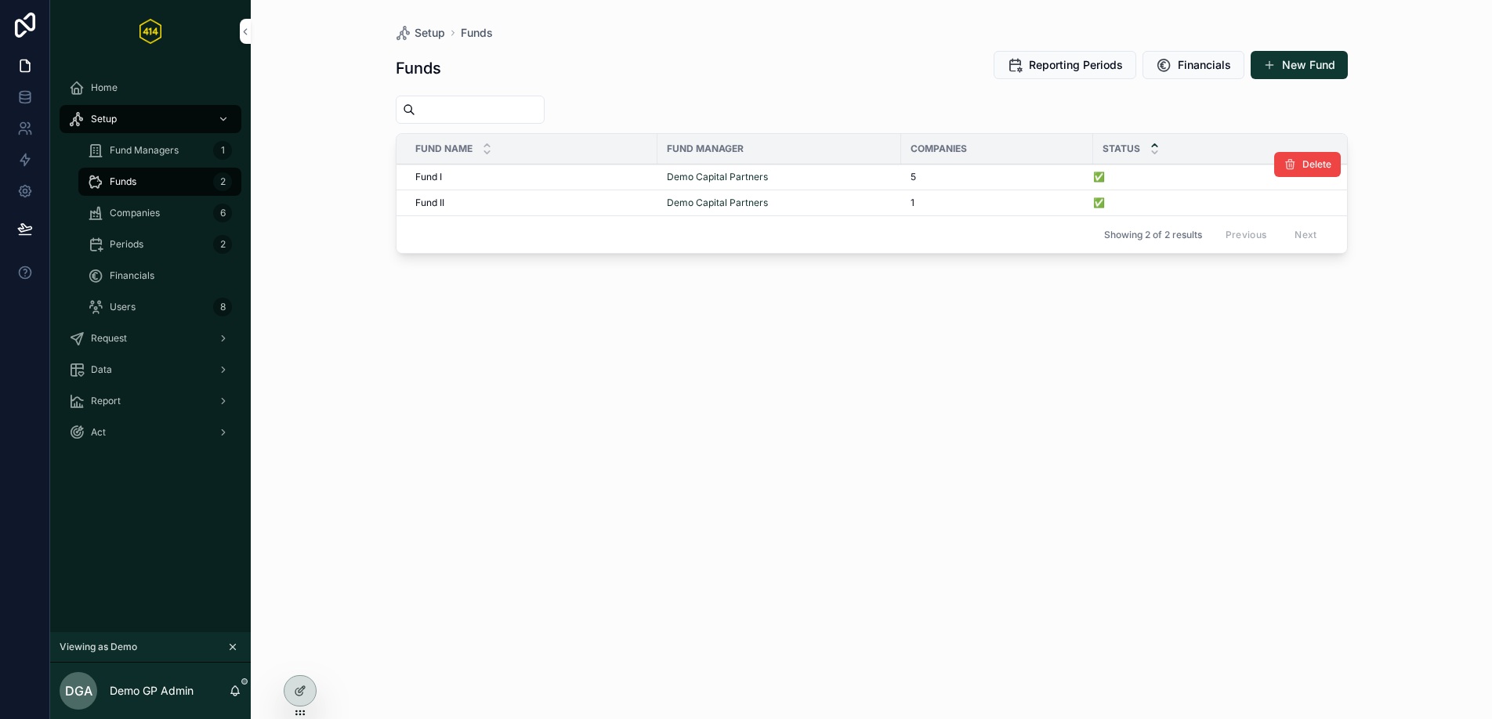
click at [610, 176] on div "Fund I Fund I" at bounding box center [531, 177] width 233 height 13
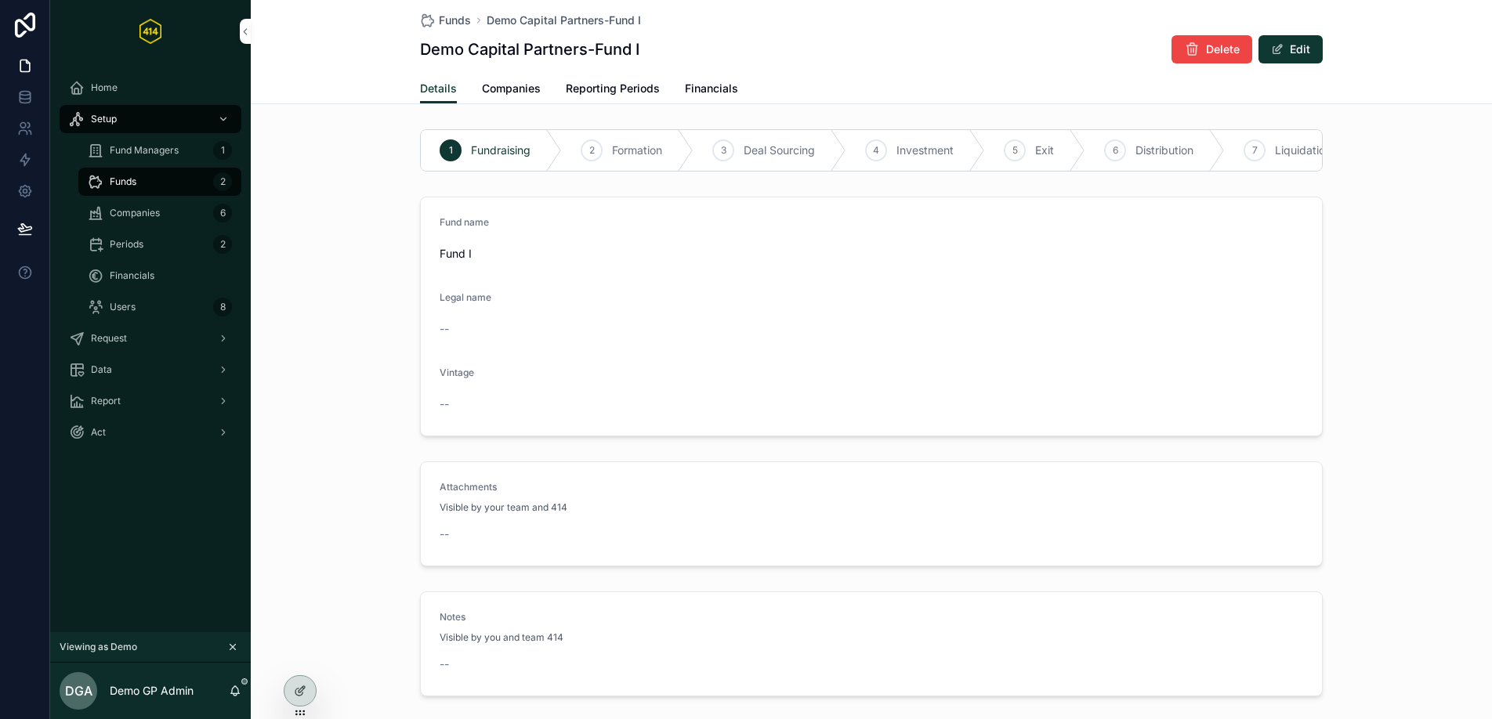
click at [642, 89] on span "Reporting Periods" at bounding box center [613, 89] width 94 height 16
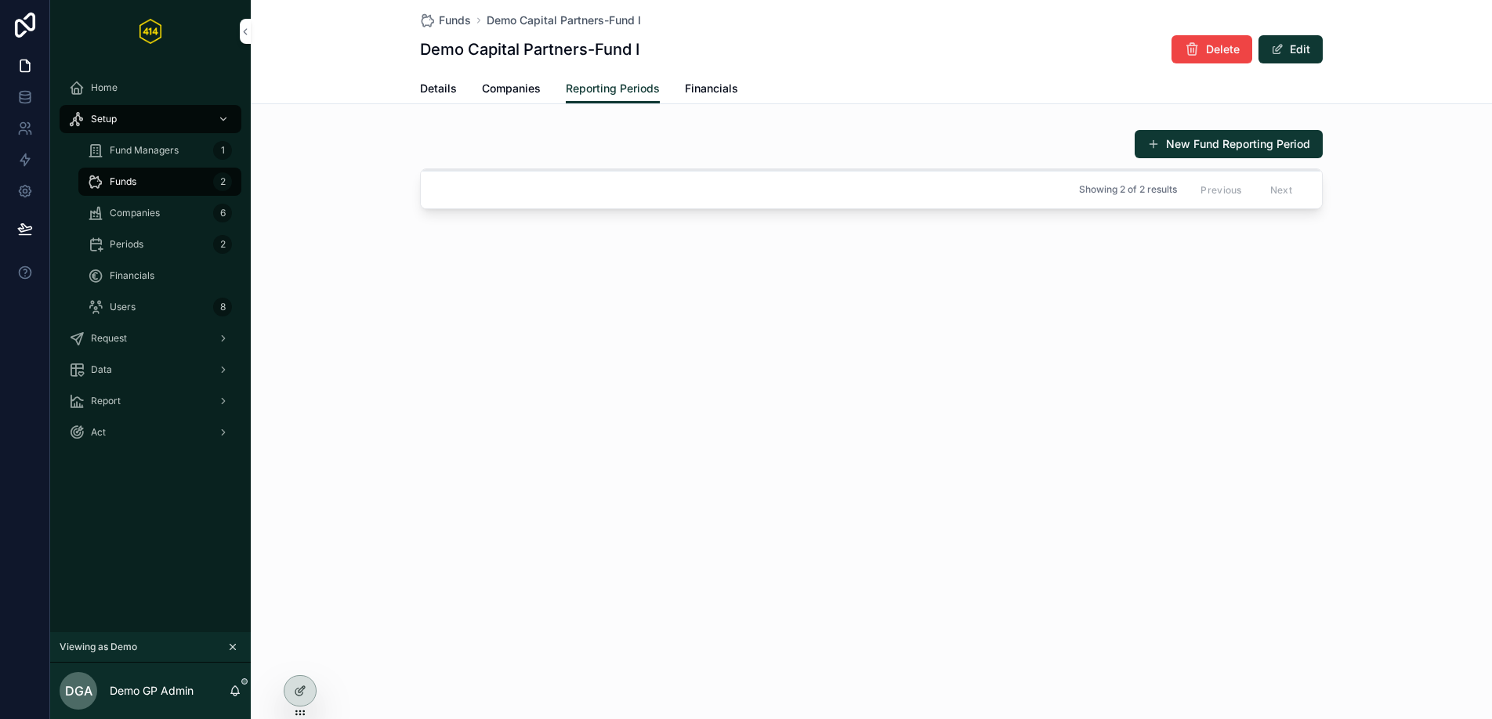
click at [989, 187] on div "Showing 2 of 2 results Previous Next" at bounding box center [871, 190] width 901 height 38
